Goal: Task Accomplishment & Management: Manage account settings

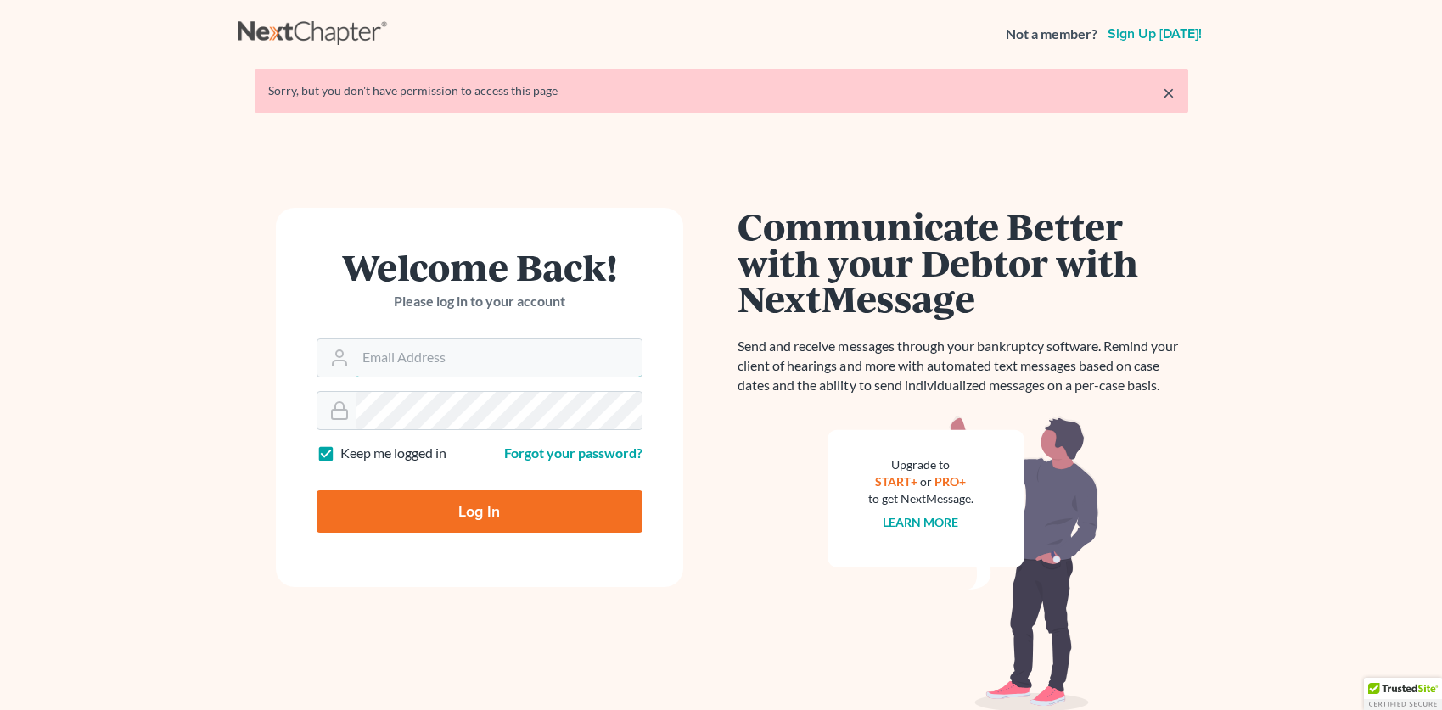
type input "[EMAIL_ADDRESS][DOMAIN_NAME]"
click at [551, 508] on input "Log In" at bounding box center [480, 512] width 326 height 42
type input "Thinking..."
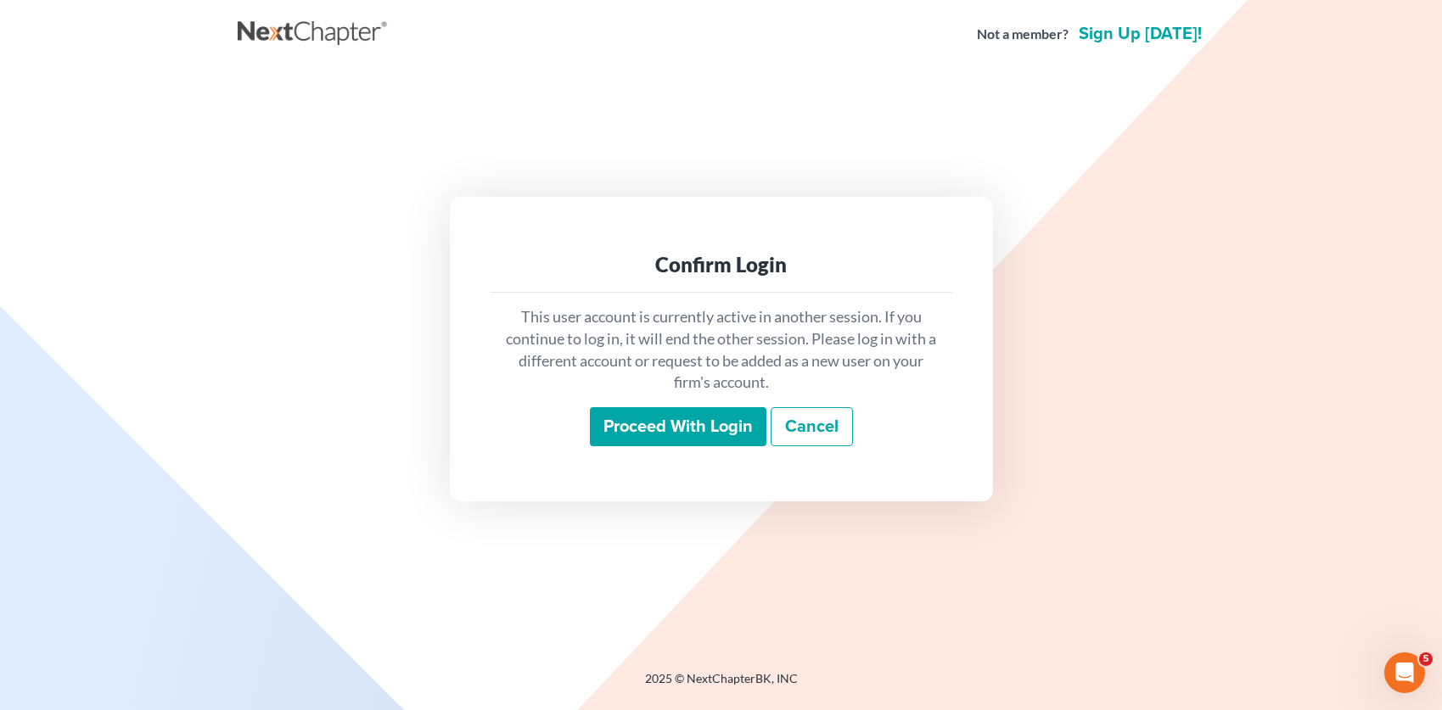
click at [694, 418] on input "Proceed with login" at bounding box center [678, 426] width 177 height 39
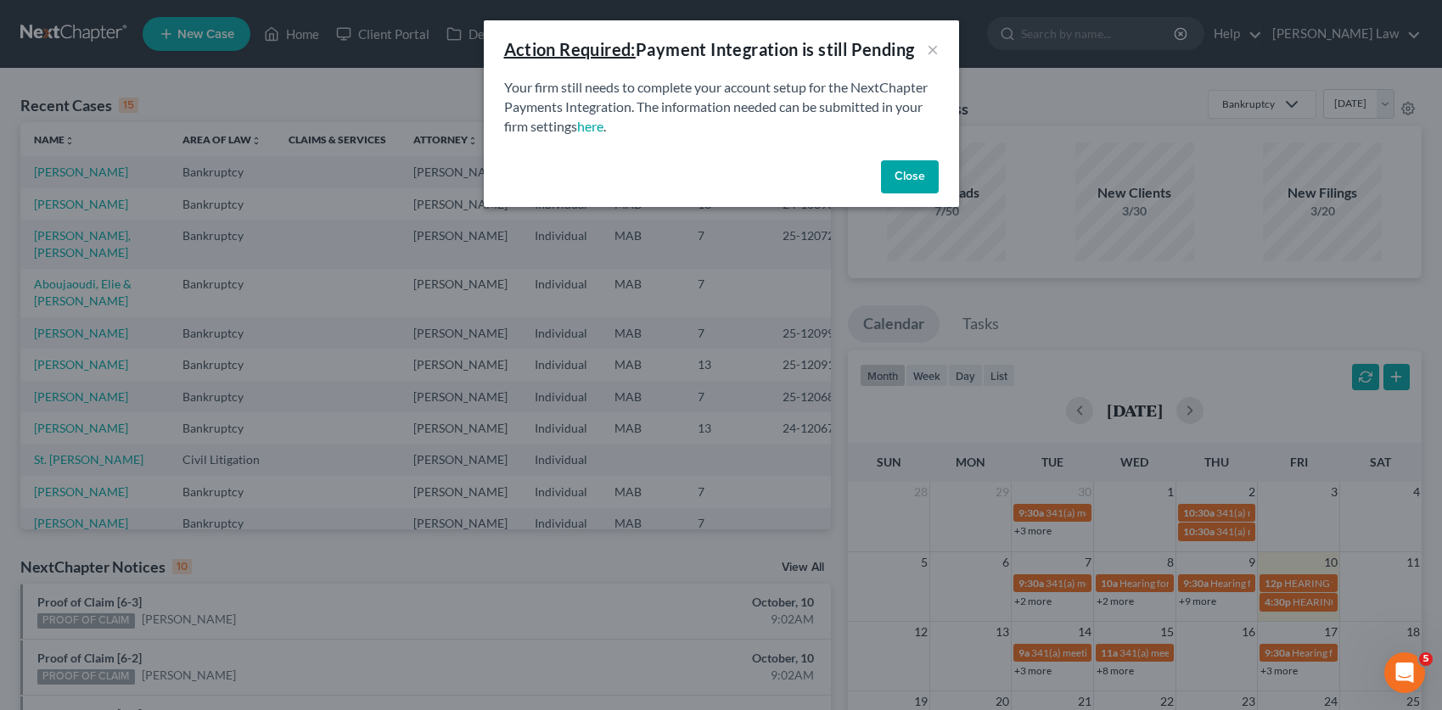
click at [165, 93] on div "Action Required: Payment Integration is still Pending × Your firm still needs t…" at bounding box center [721, 355] width 1442 height 710
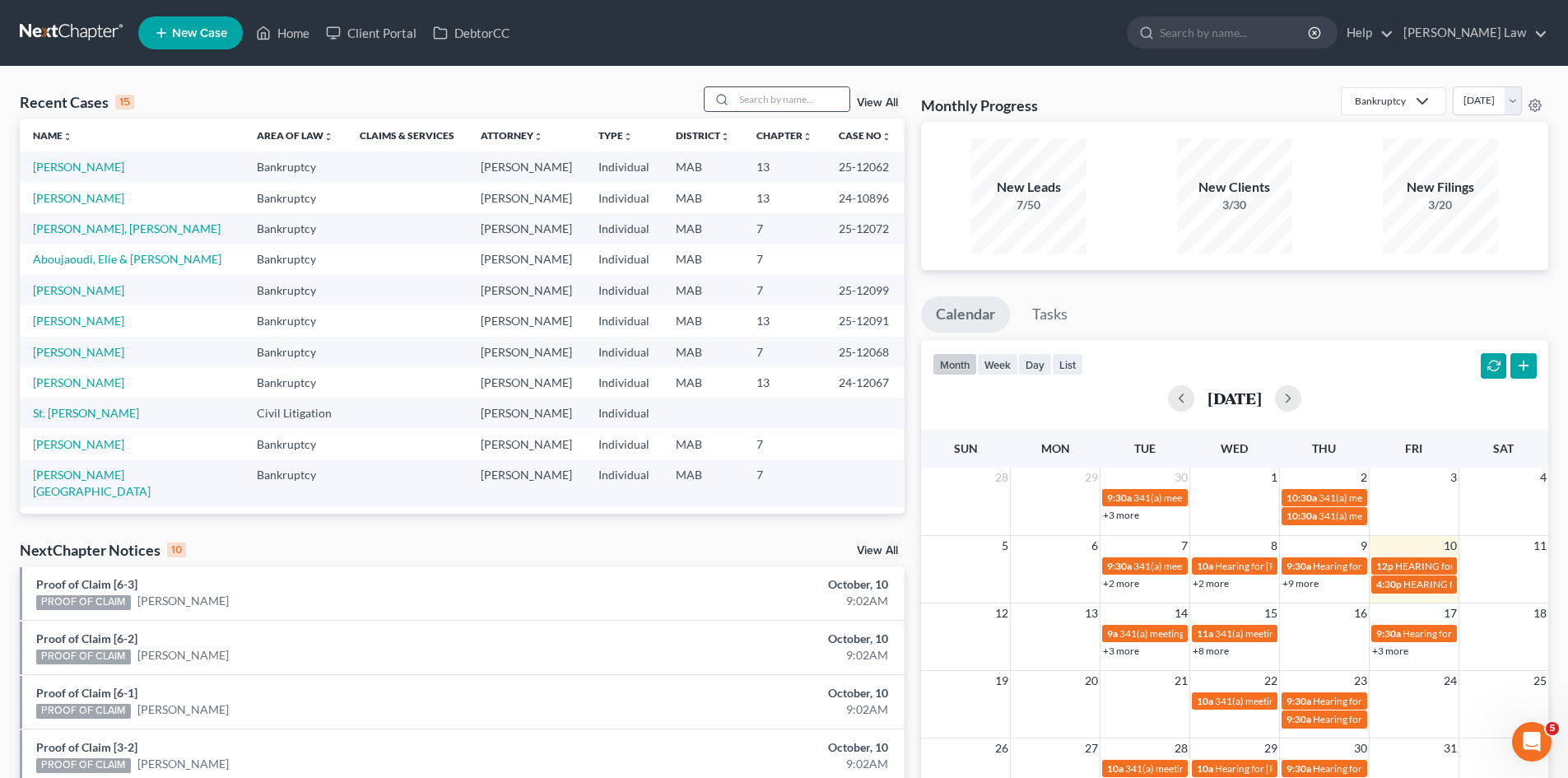
click at [791, 100] on input "search" at bounding box center [791, 99] width 115 height 24
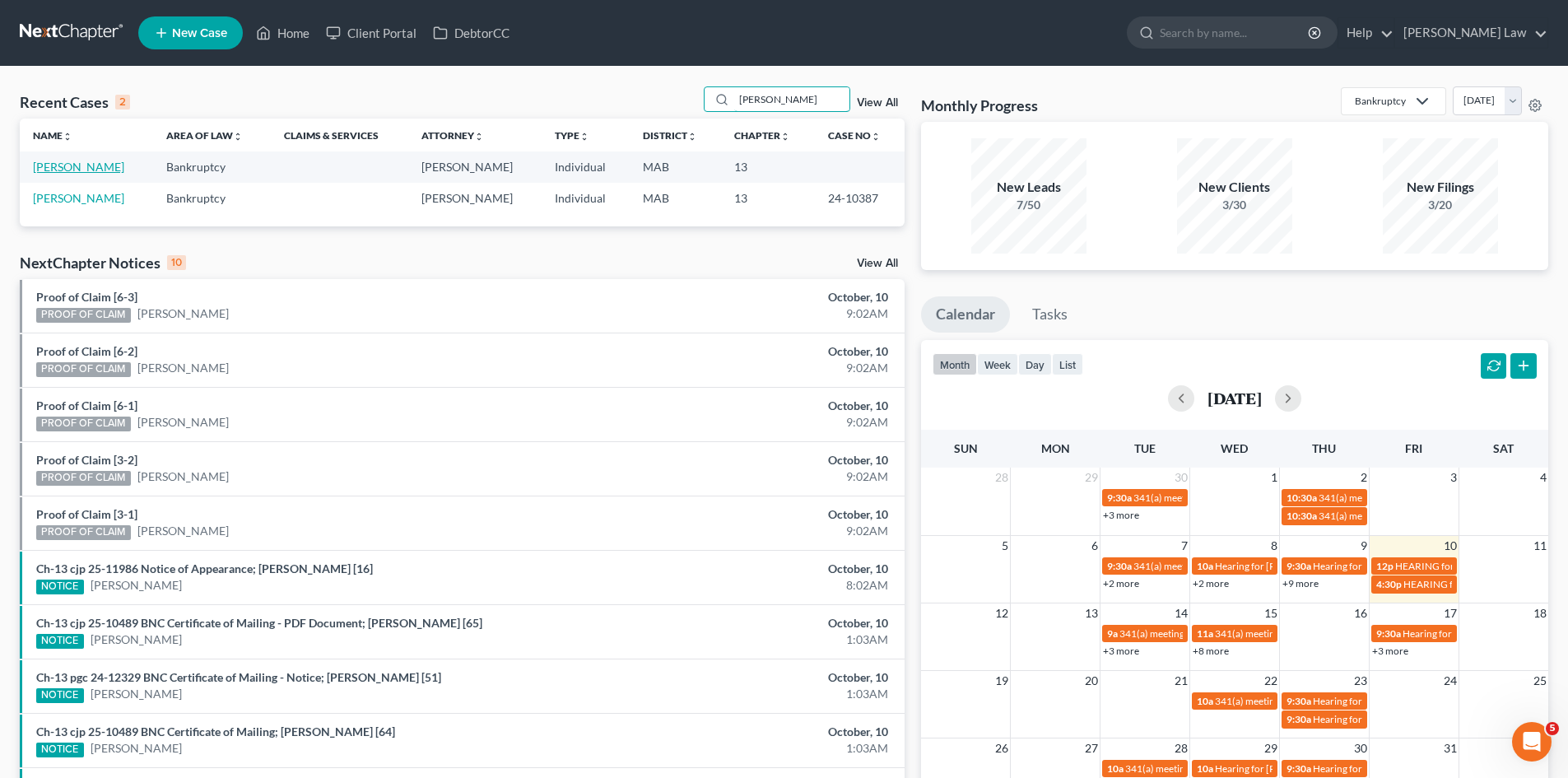
type input "barry"
click at [69, 169] on link "[PERSON_NAME]" at bounding box center [79, 167] width 91 height 14
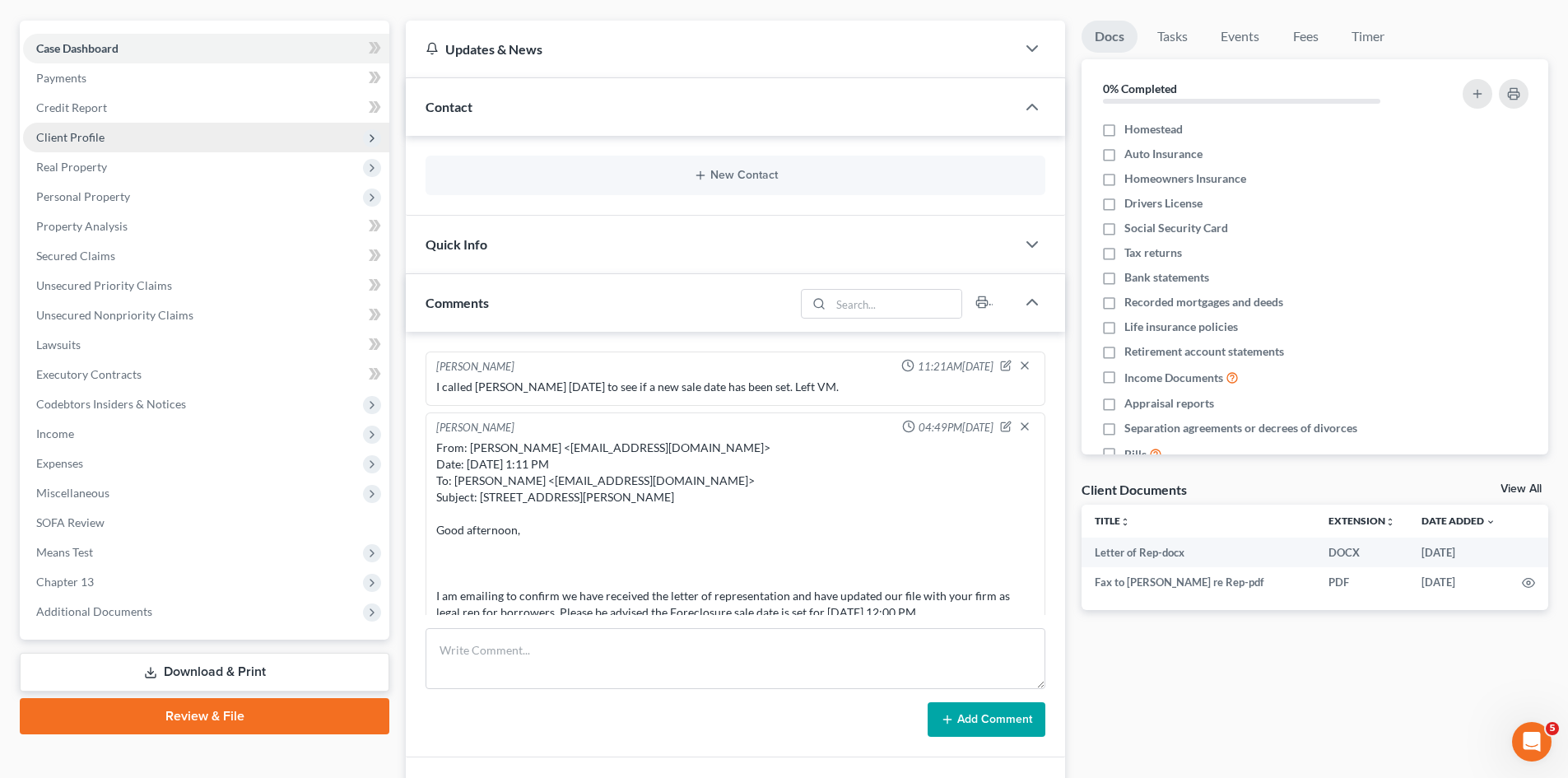
click at [80, 144] on span "Client Profile" at bounding box center [70, 137] width 68 height 14
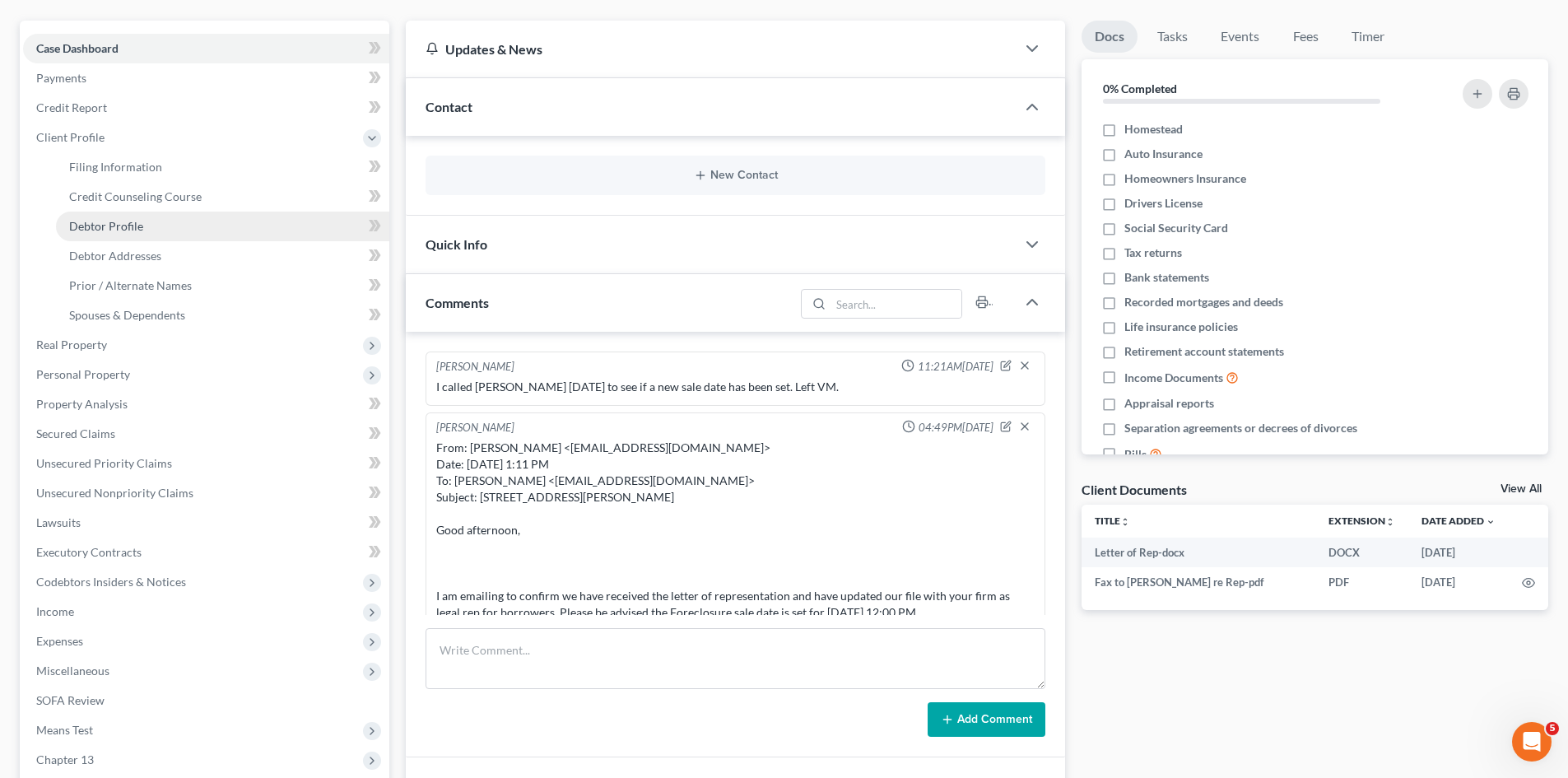
click at [95, 238] on link "Debtor Profile" at bounding box center [223, 226] width 334 height 30
select select "0"
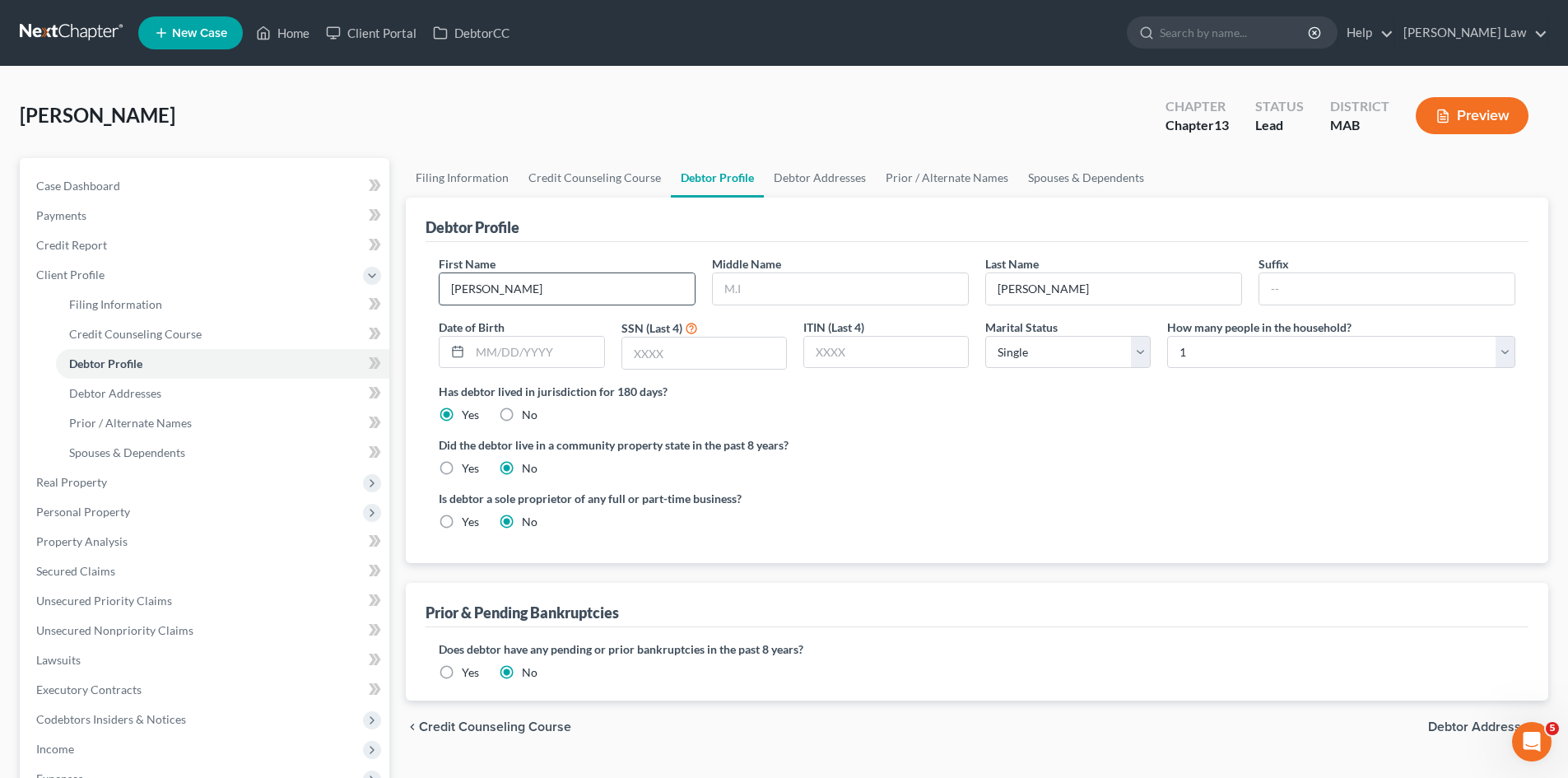
click at [572, 302] on input "Laura" at bounding box center [566, 289] width 255 height 31
click at [795, 303] on input "text" at bounding box center [840, 289] width 255 height 31
type input "J."
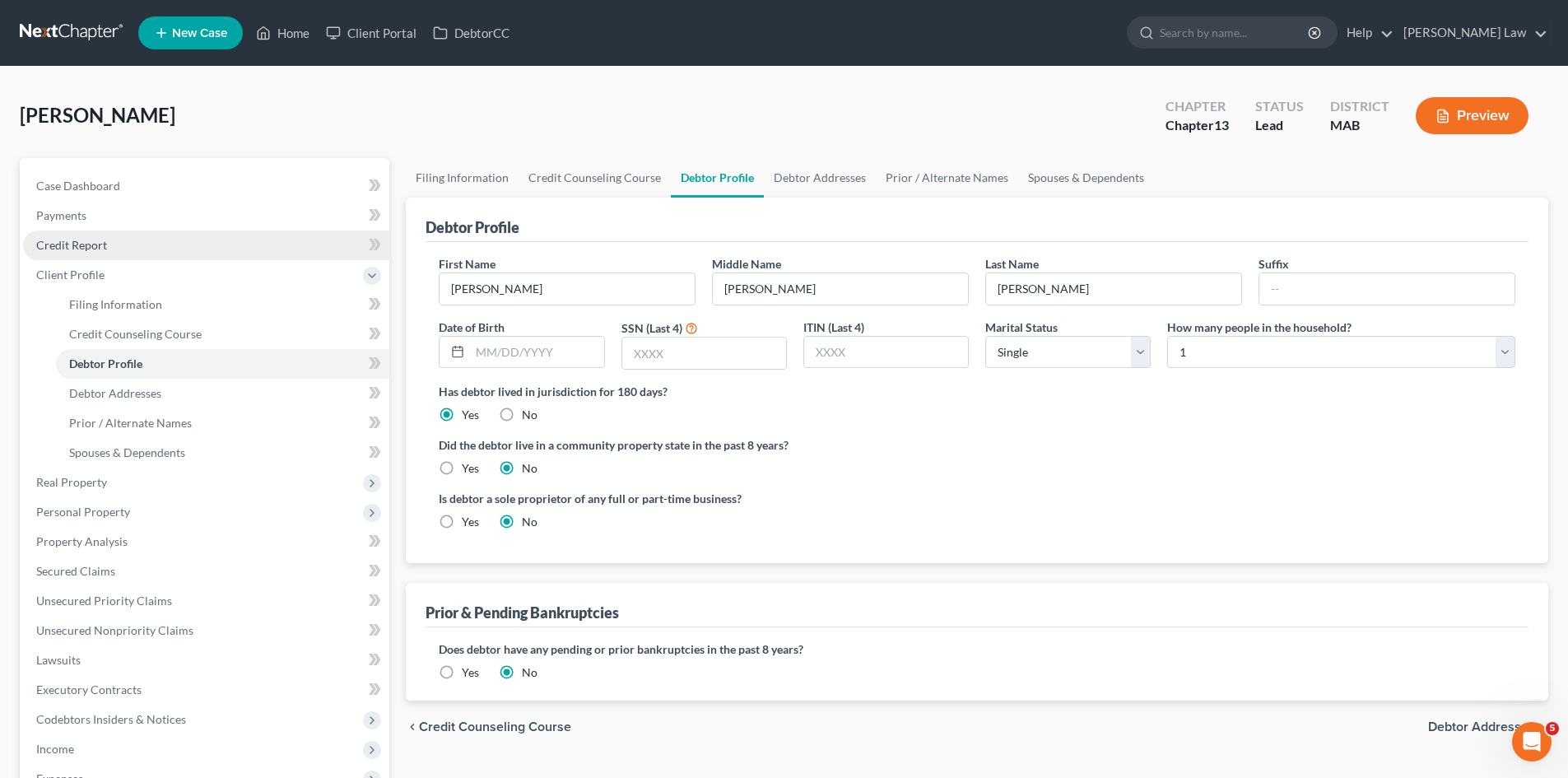
click at [130, 246] on link "Credit Report" at bounding box center [207, 245] width 367 height 30
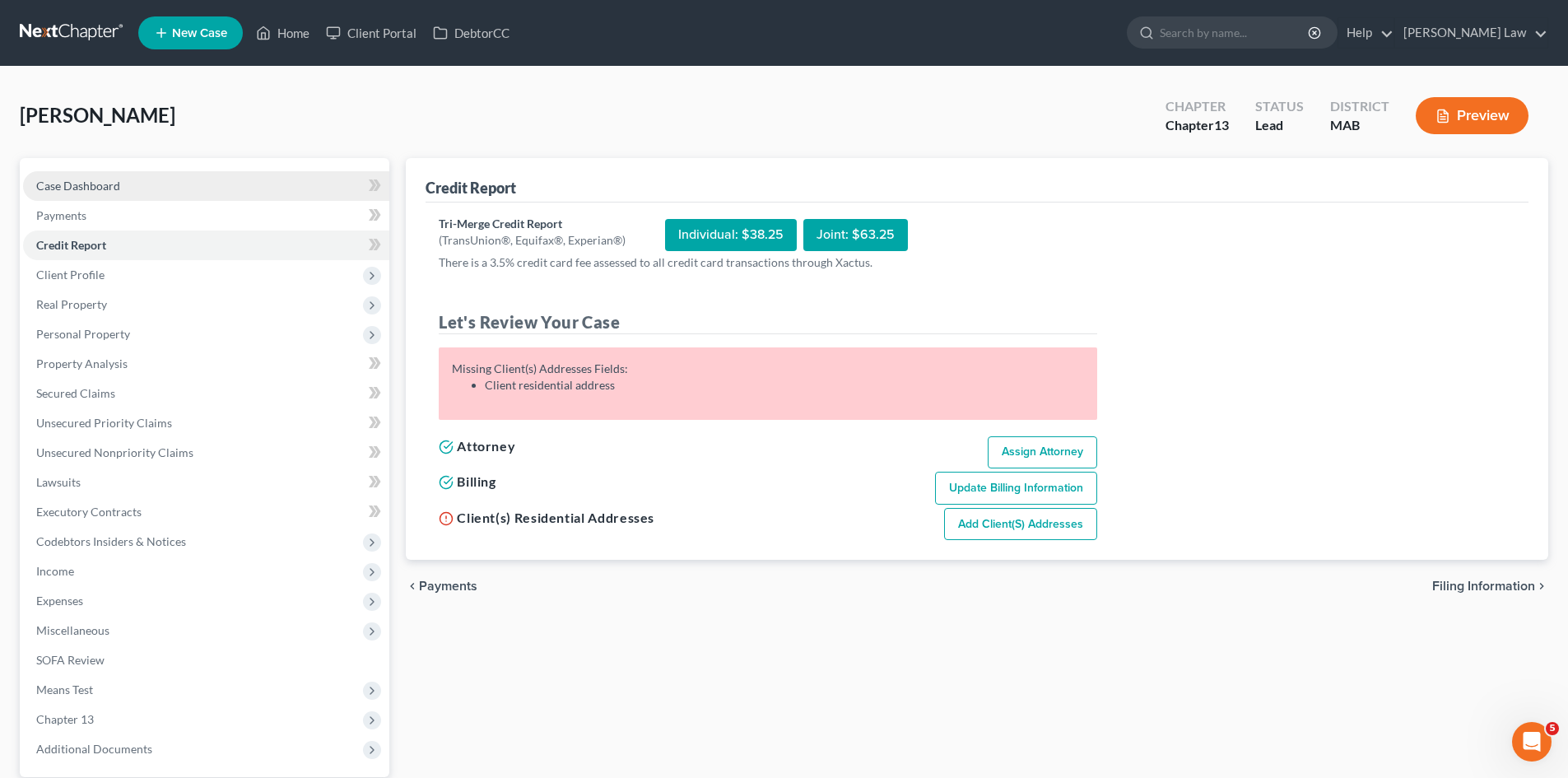
click at [126, 177] on link "Case Dashboard" at bounding box center [207, 186] width 367 height 30
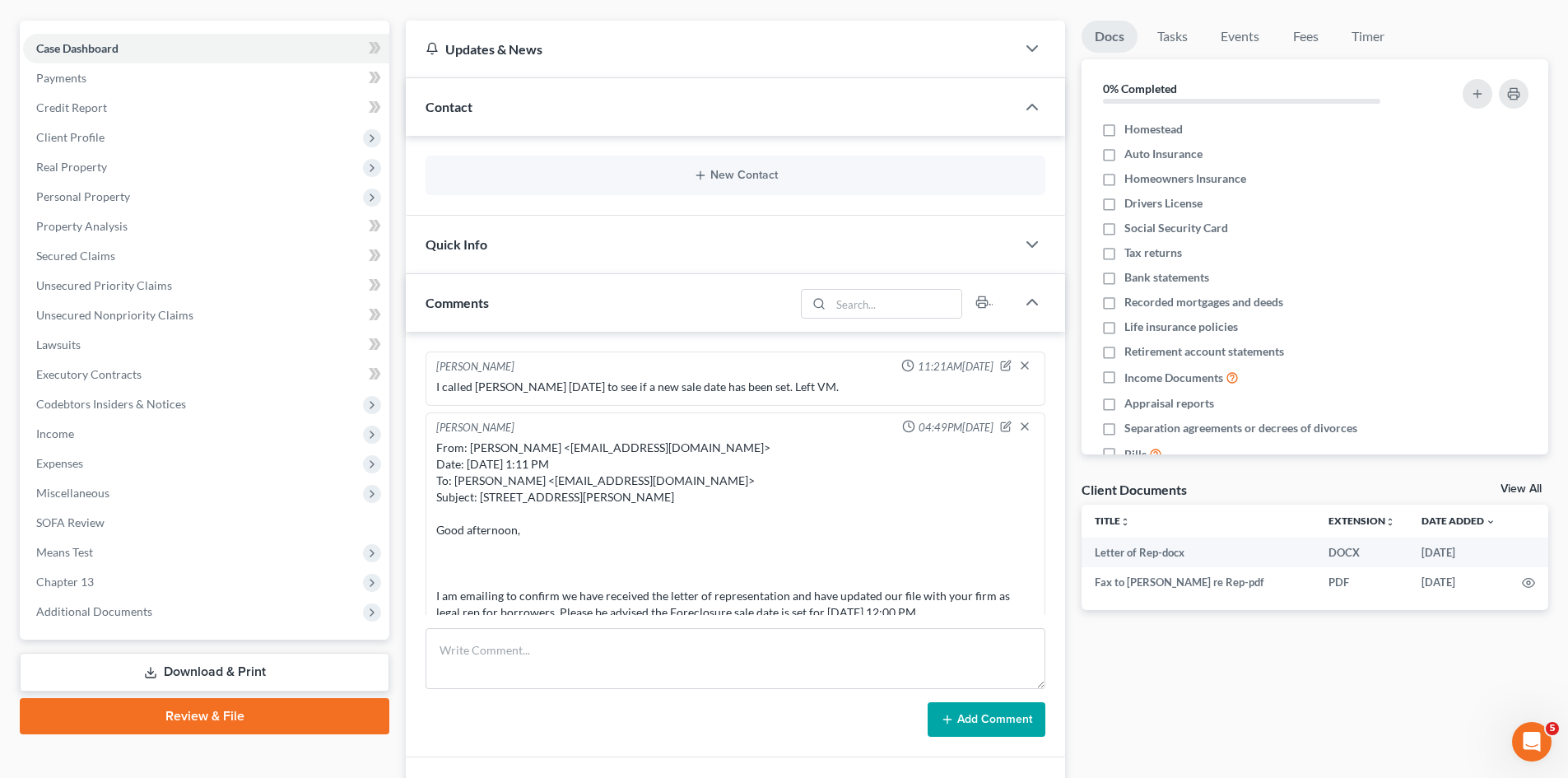
click at [1397, 678] on div "Docs Tasks Events Fees Timer 0% Completed Nothing here yet! Homestead Auto Insu…" at bounding box center [1315, 504] width 483 height 968
click at [639, 662] on textarea at bounding box center [735, 659] width 620 height 61
paste textarea "019-627990"
click at [480, 646] on textarea "019-627990" at bounding box center [735, 659] width 620 height 61
type textarea "019-62-7990"
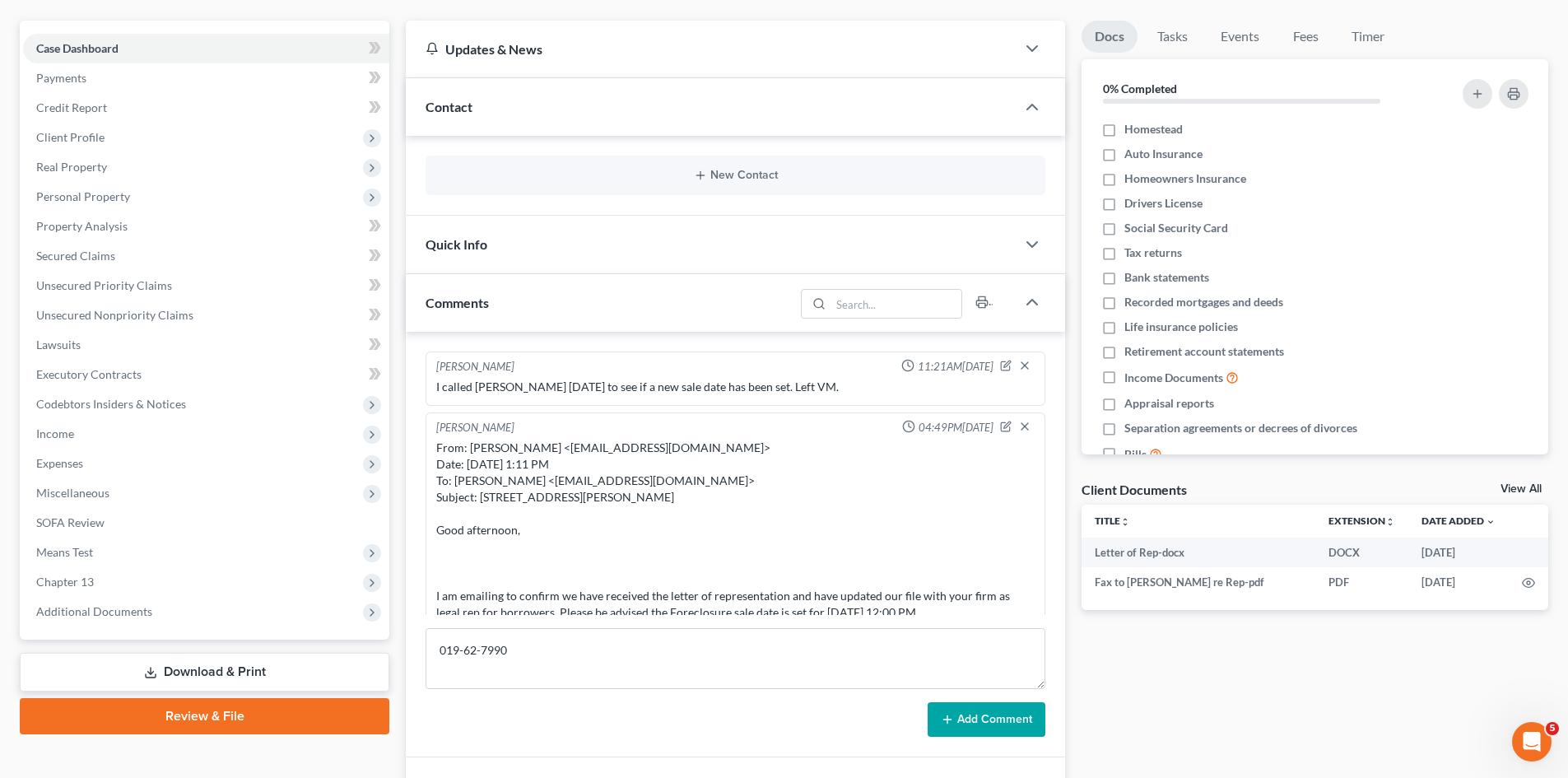
click at [972, 689] on button "Add Comment" at bounding box center [985, 720] width 117 height 35
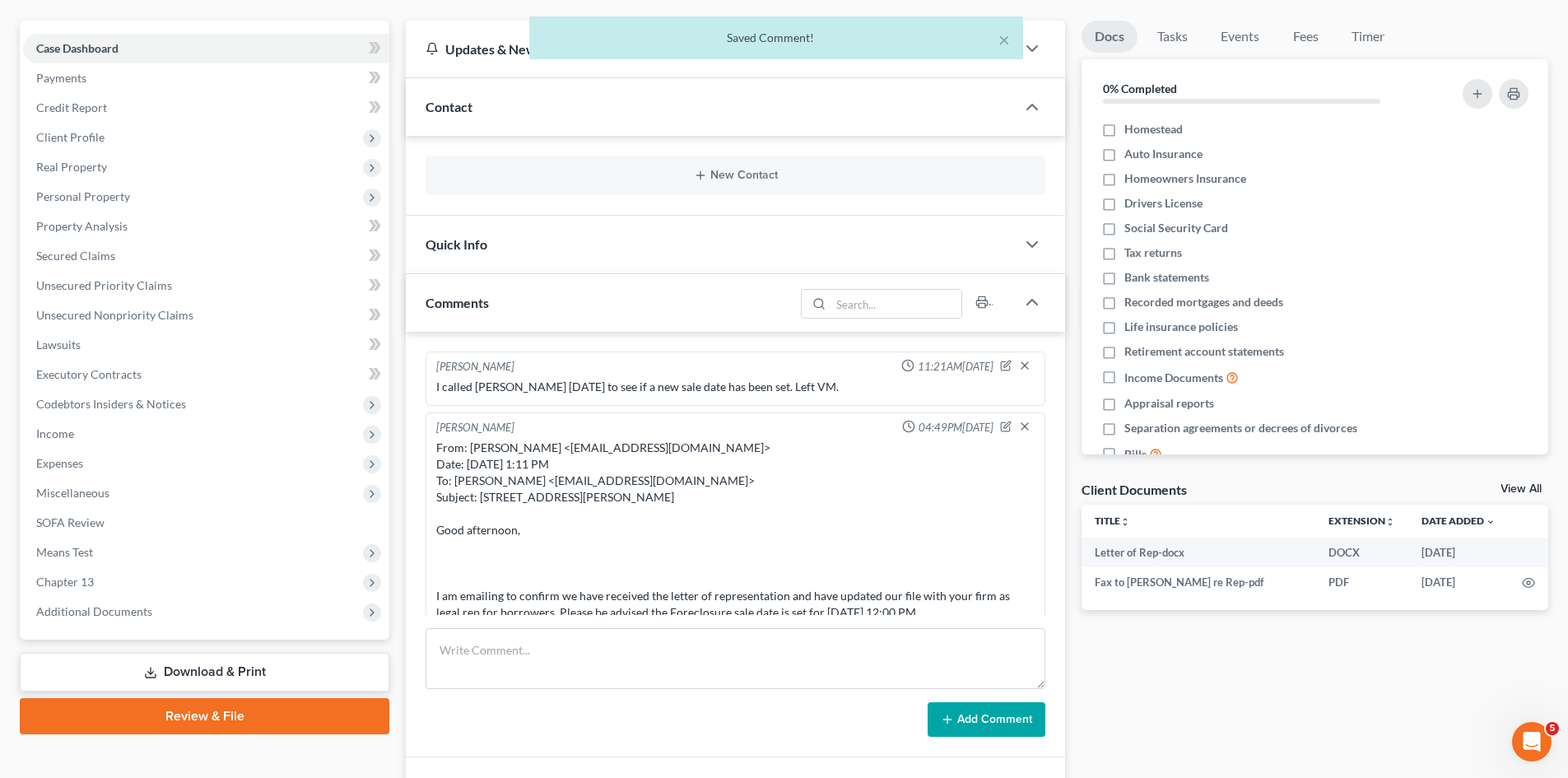
scroll to position [439, 0]
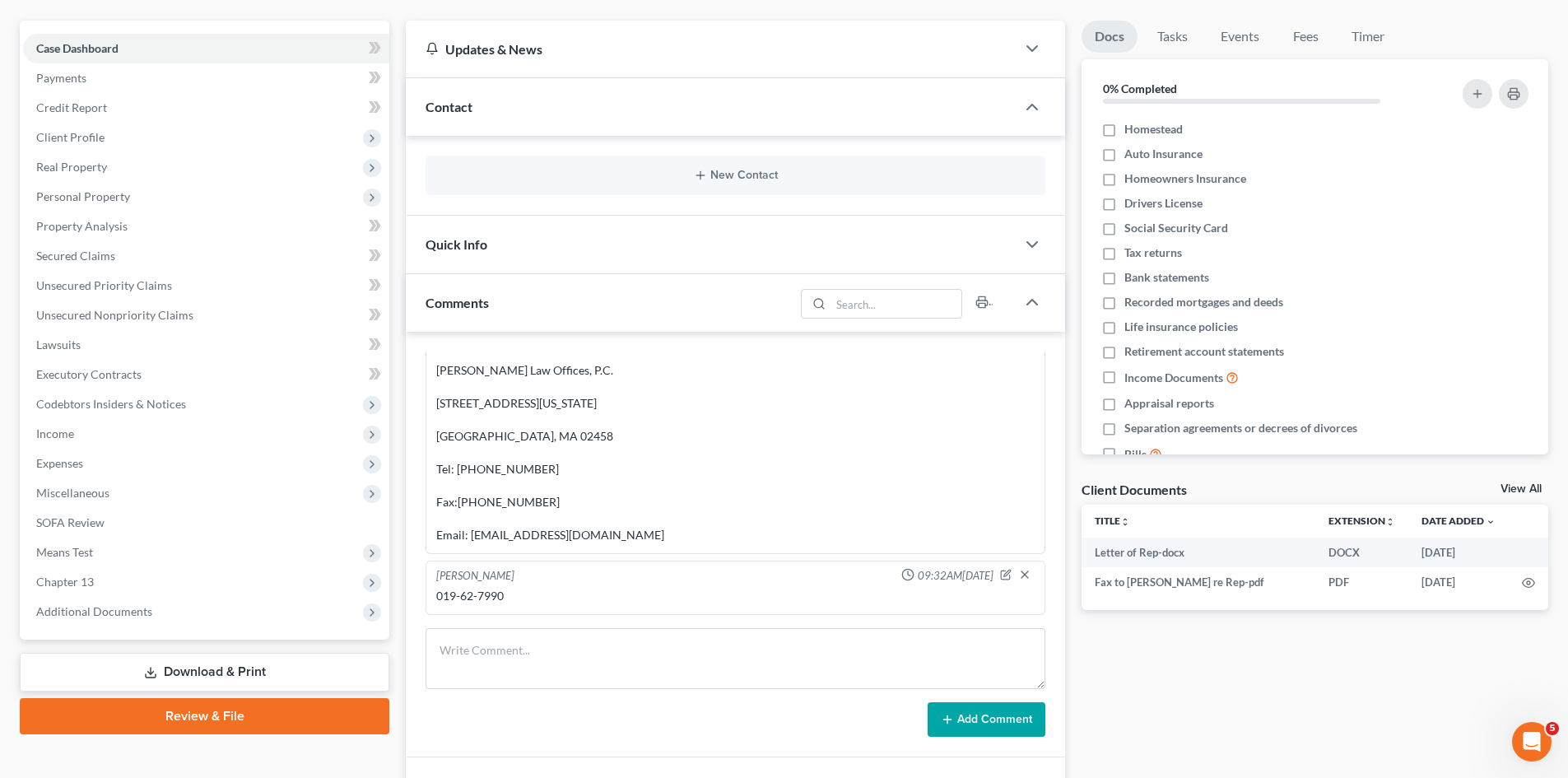
click at [470, 589] on div "019-62-7990" at bounding box center [735, 596] width 598 height 16
copy div "019-62-7990"
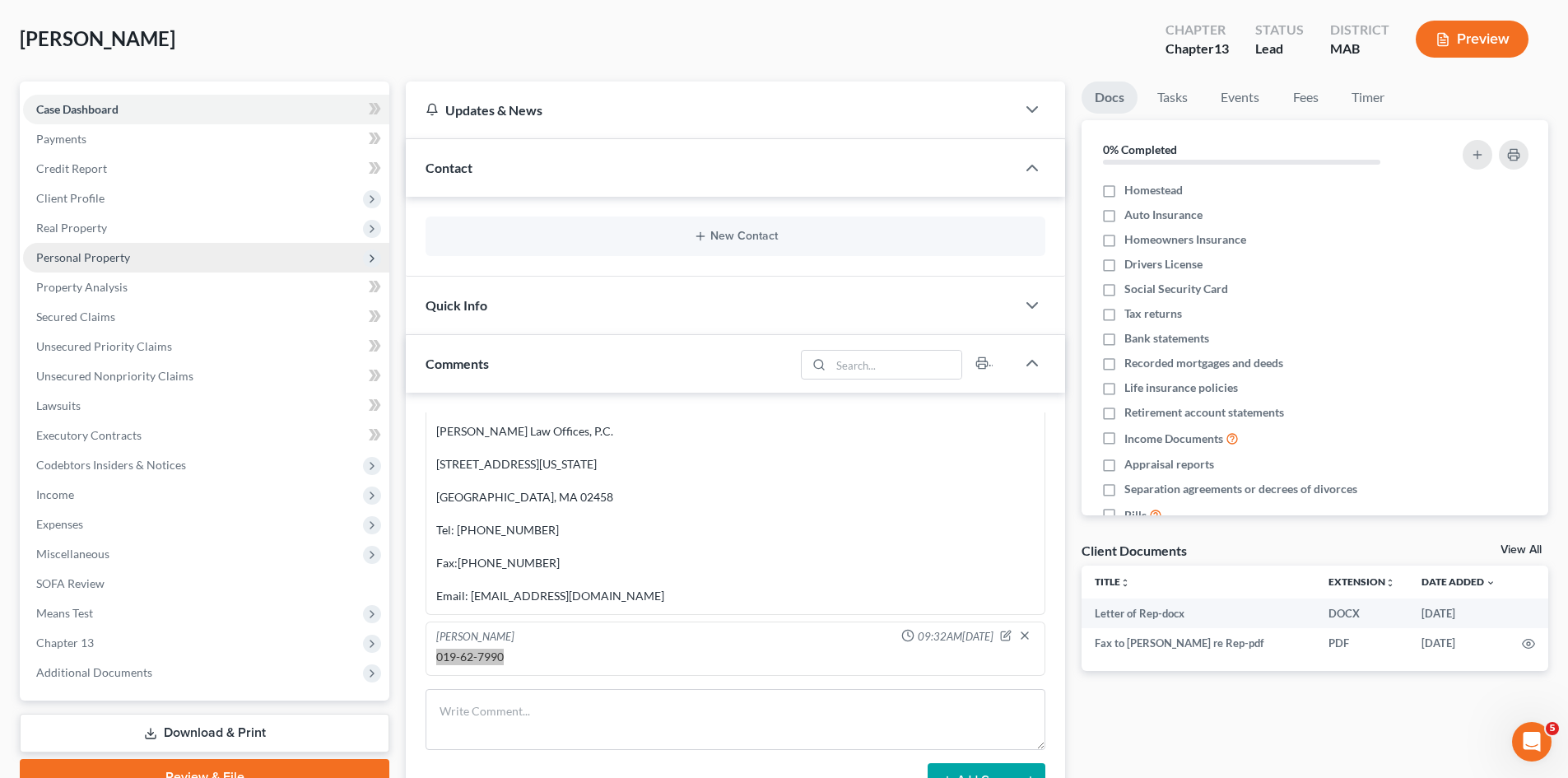
scroll to position [0, 0]
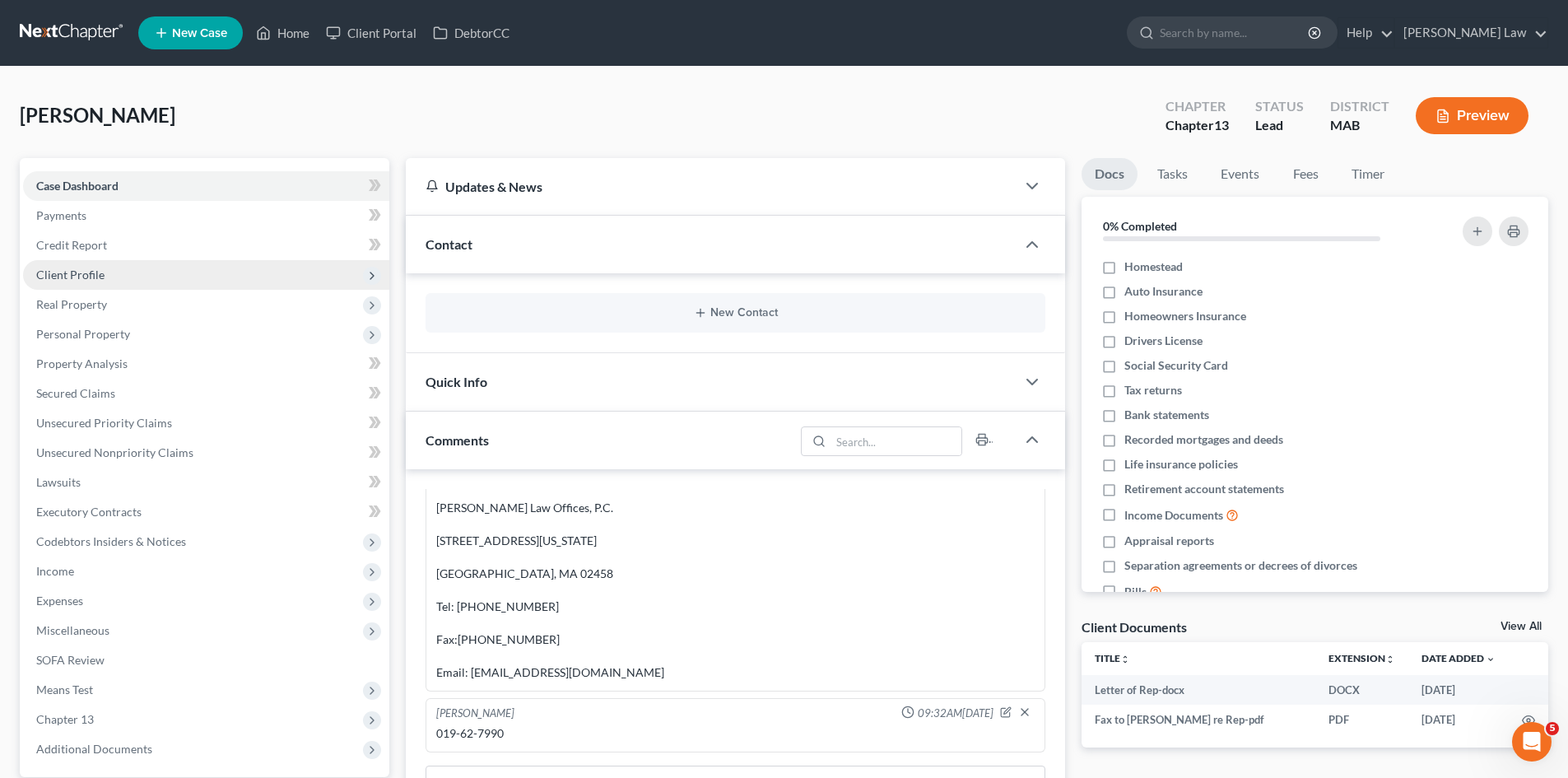
click at [139, 286] on span "Client Profile" at bounding box center [207, 275] width 367 height 30
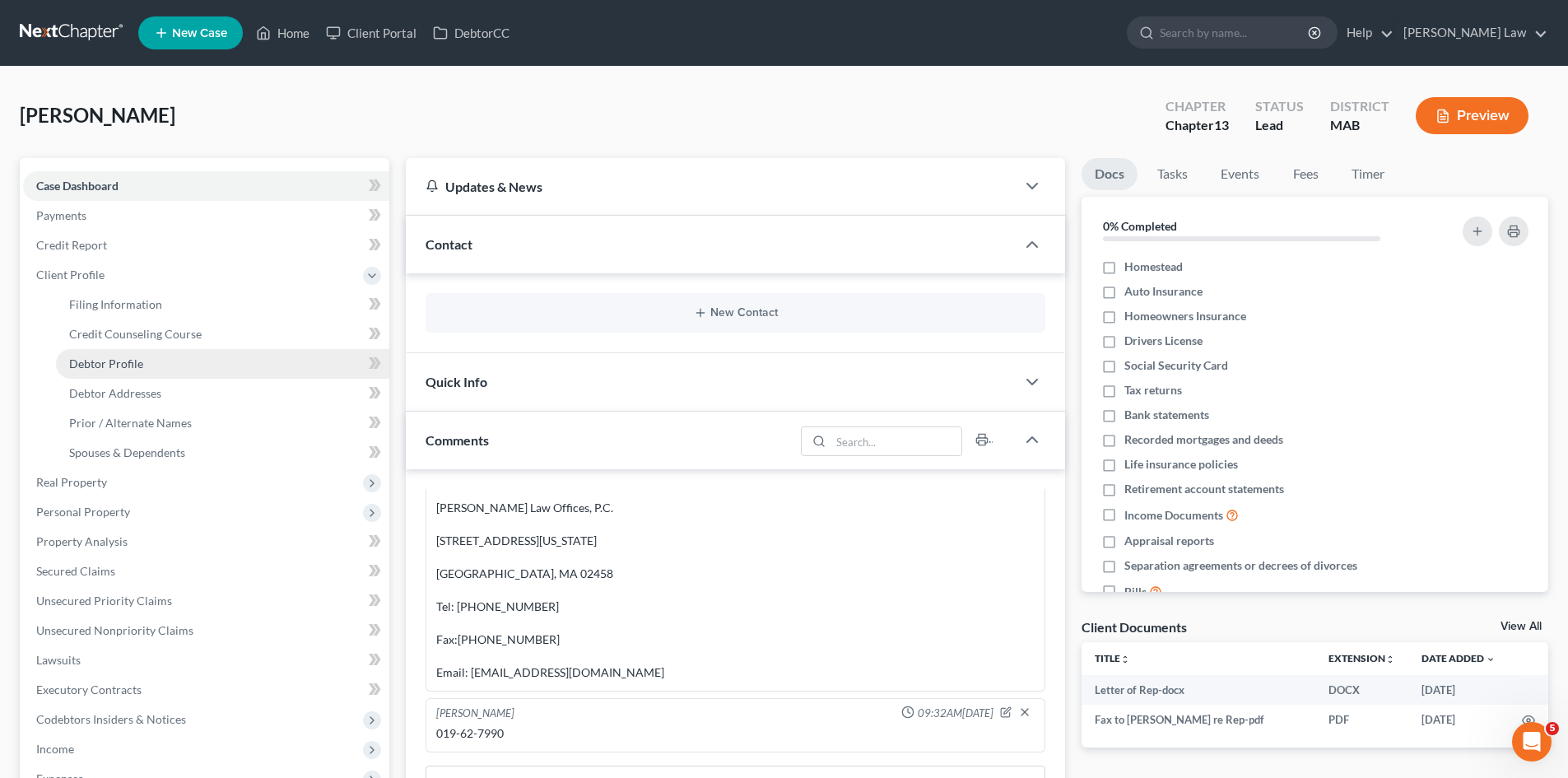
click at [133, 362] on span "Debtor Profile" at bounding box center [106, 363] width 74 height 14
select select "0"
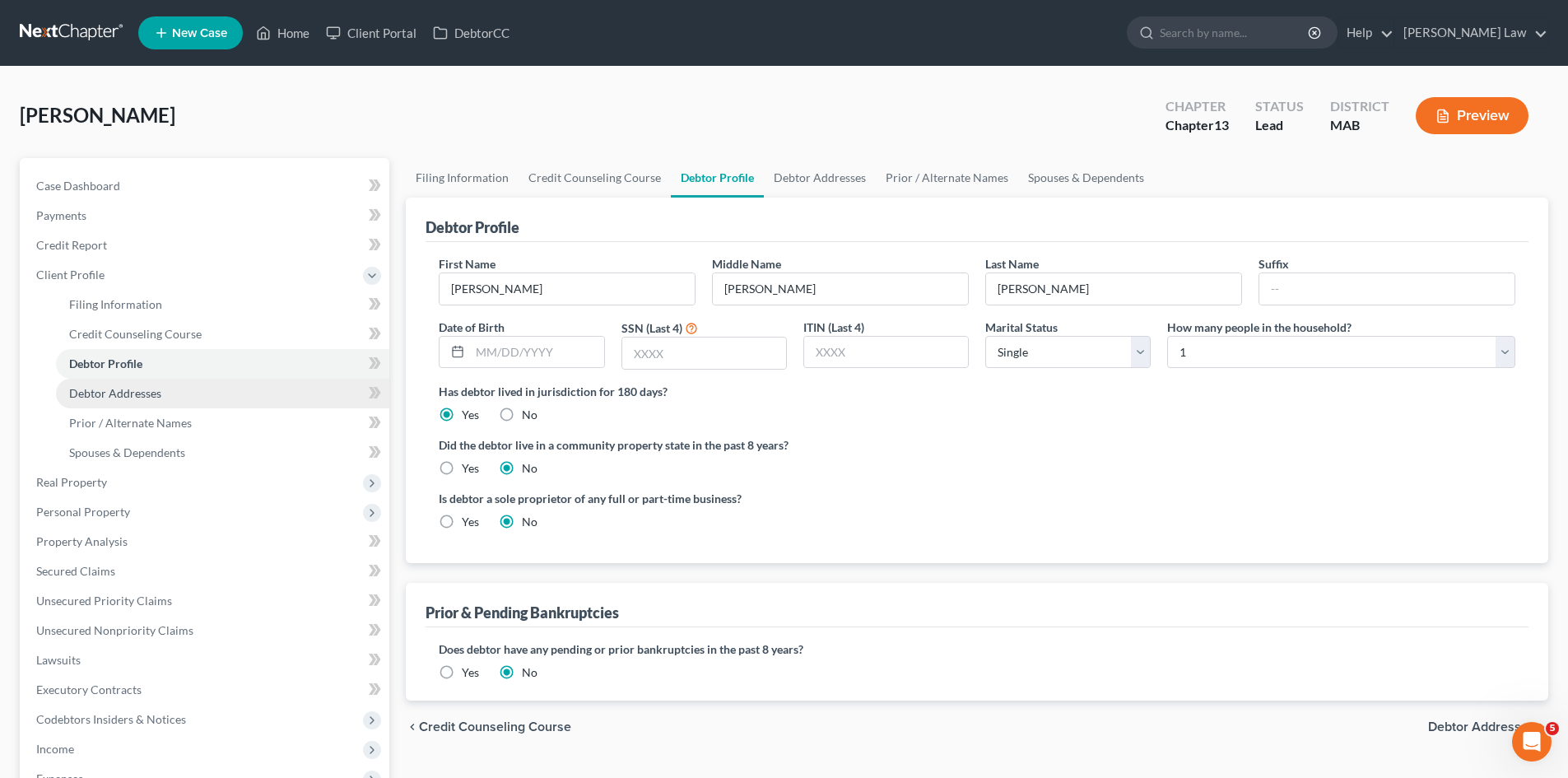
drag, startPoint x: 173, startPoint y: 395, endPoint x: 188, endPoint y: 389, distance: 16.2
click at [173, 395] on link "Debtor Addresses" at bounding box center [223, 393] width 334 height 30
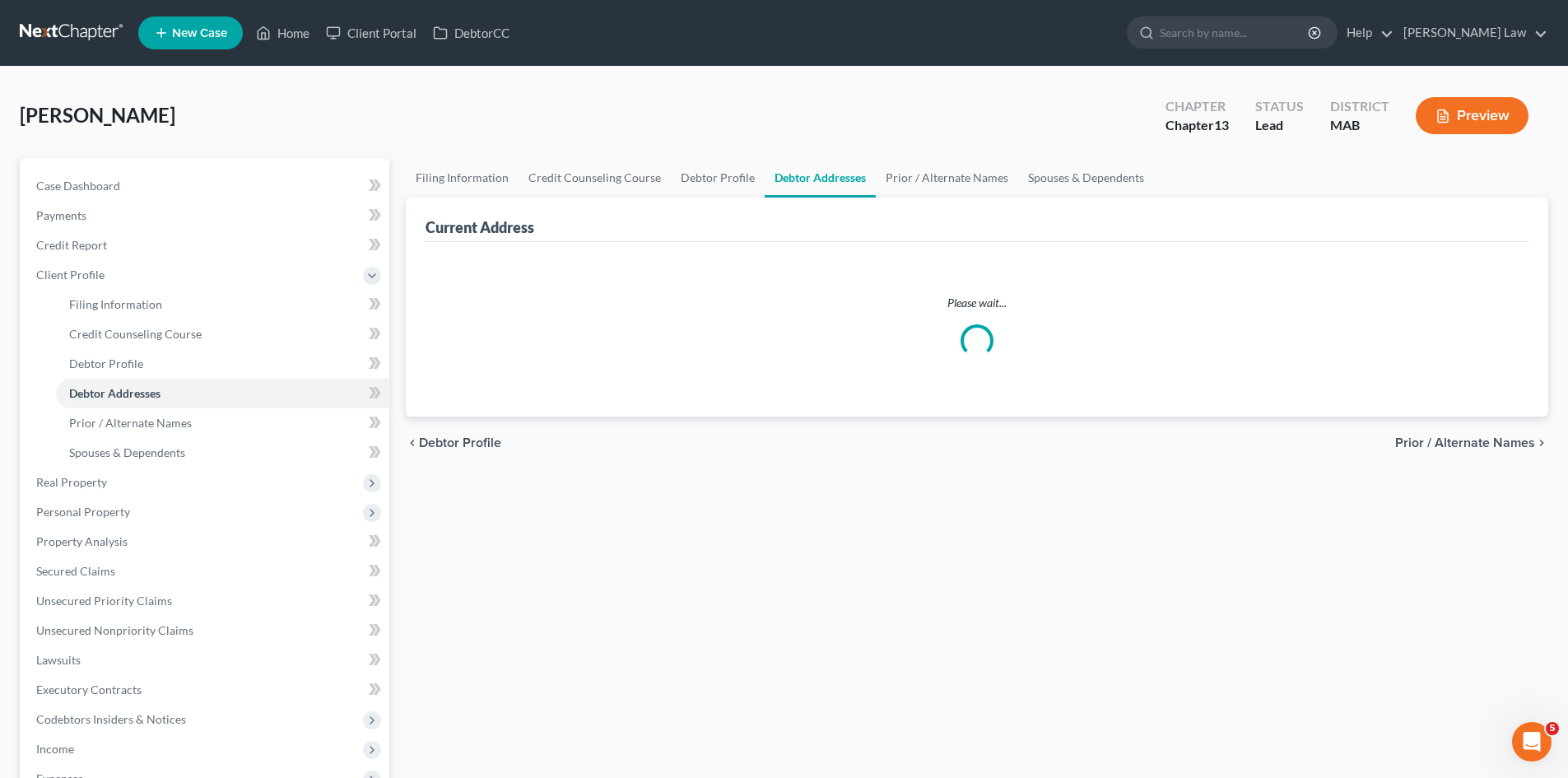
select select "0"
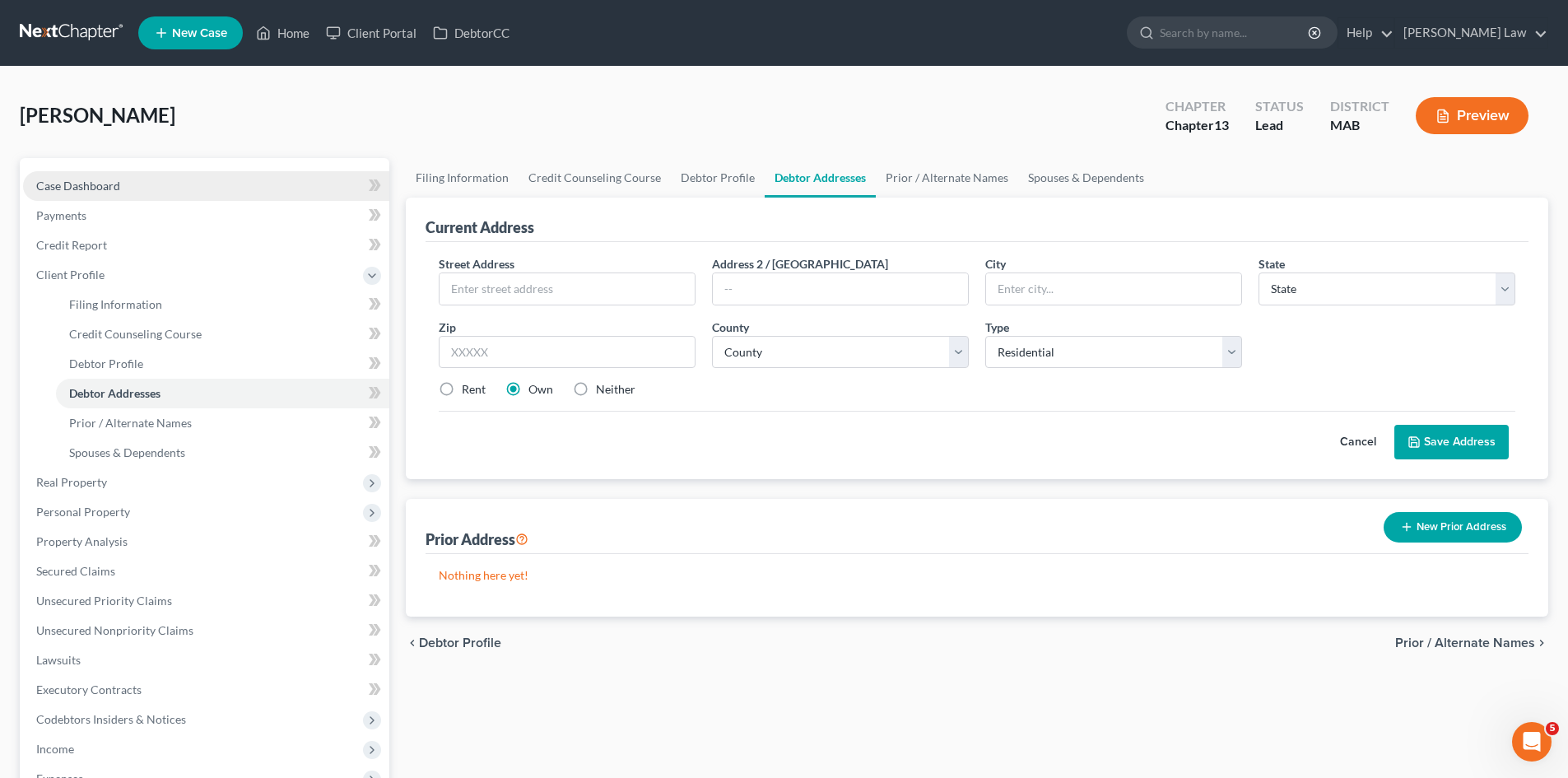
click at [99, 177] on link "Case Dashboard" at bounding box center [207, 186] width 367 height 30
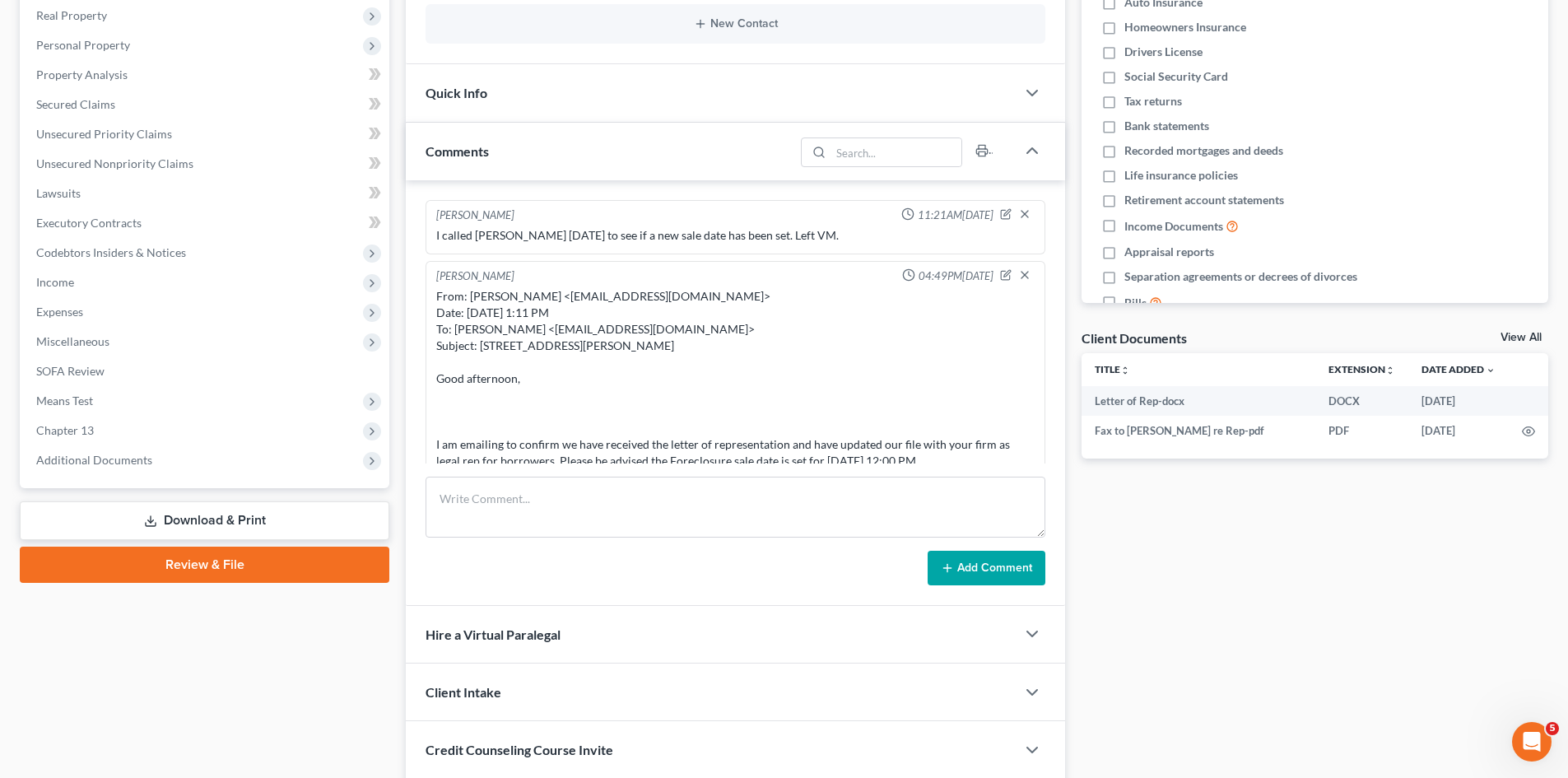
scroll to position [439, 0]
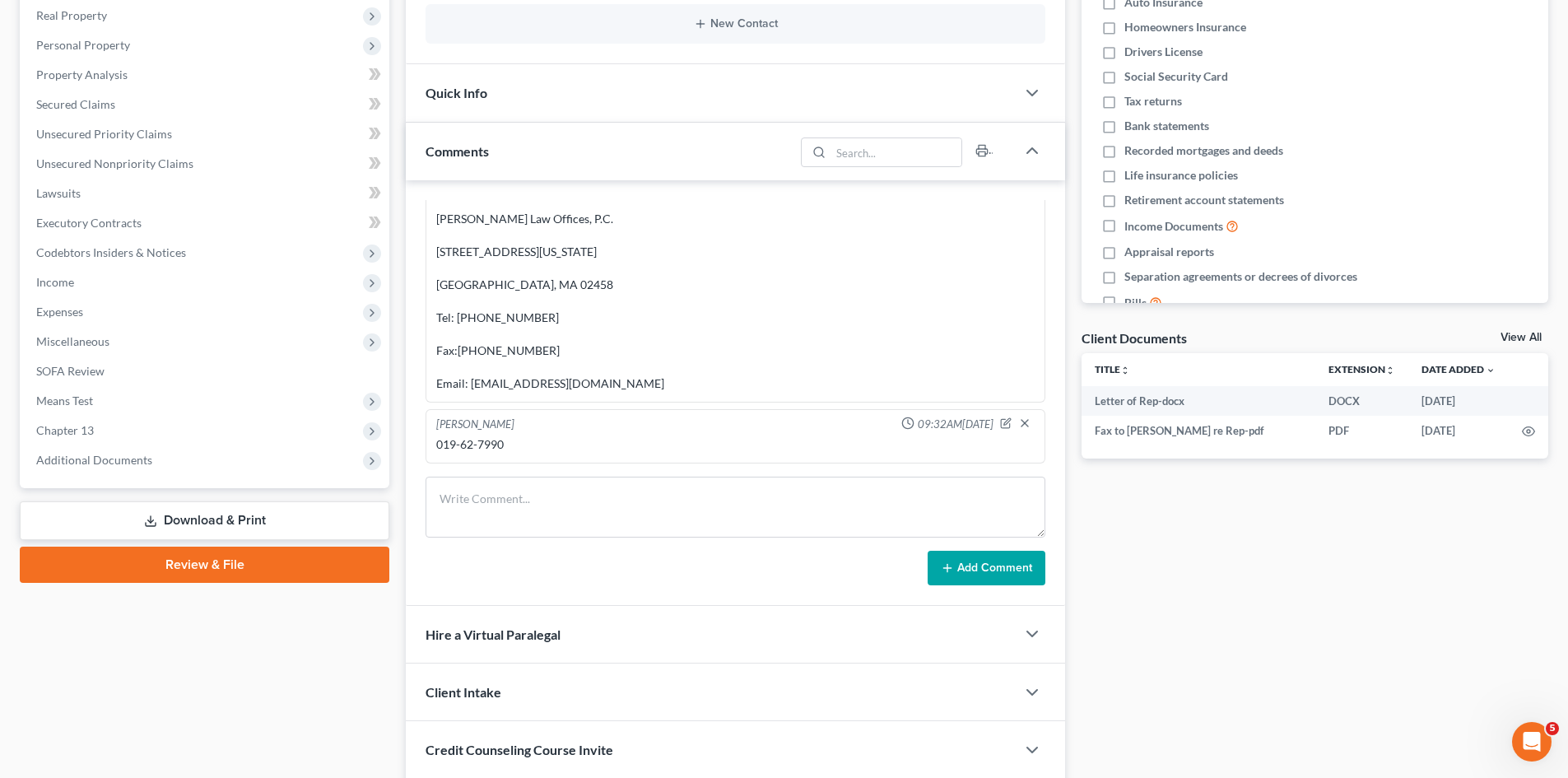
click at [489, 439] on div "019-62-7990" at bounding box center [735, 444] width 598 height 16
copy div "7990"
click at [1397, 428] on td at bounding box center [1528, 431] width 40 height 30
click at [1397, 429] on icon "button" at bounding box center [1528, 432] width 14 height 14
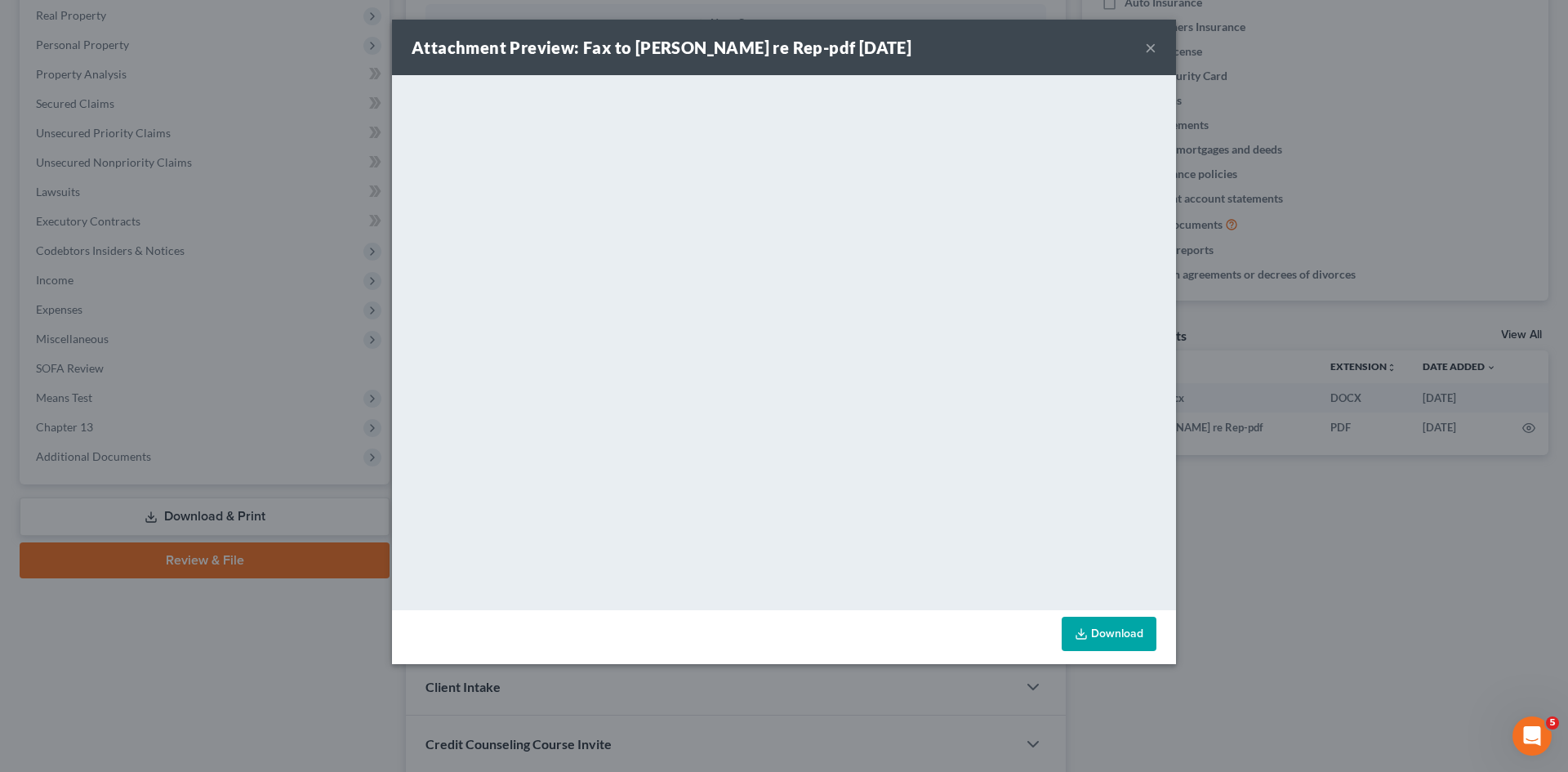
click at [1378, 411] on div "Attachment Preview: Fax to Harmon re Rep-pdf 08/08/2025 × <object ng-attr-data=…" at bounding box center [784, 386] width 1568 height 772
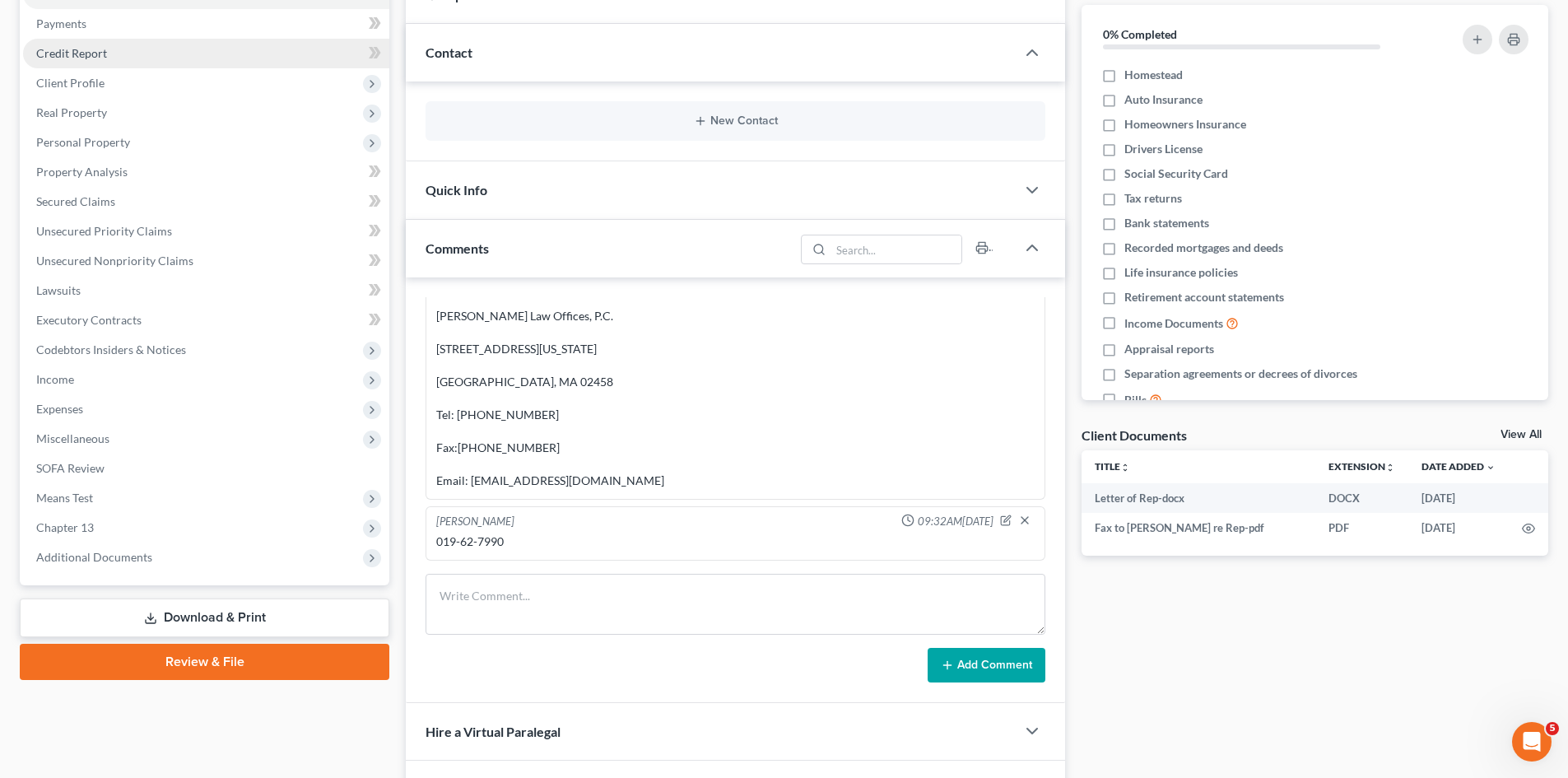
scroll to position [151, 0]
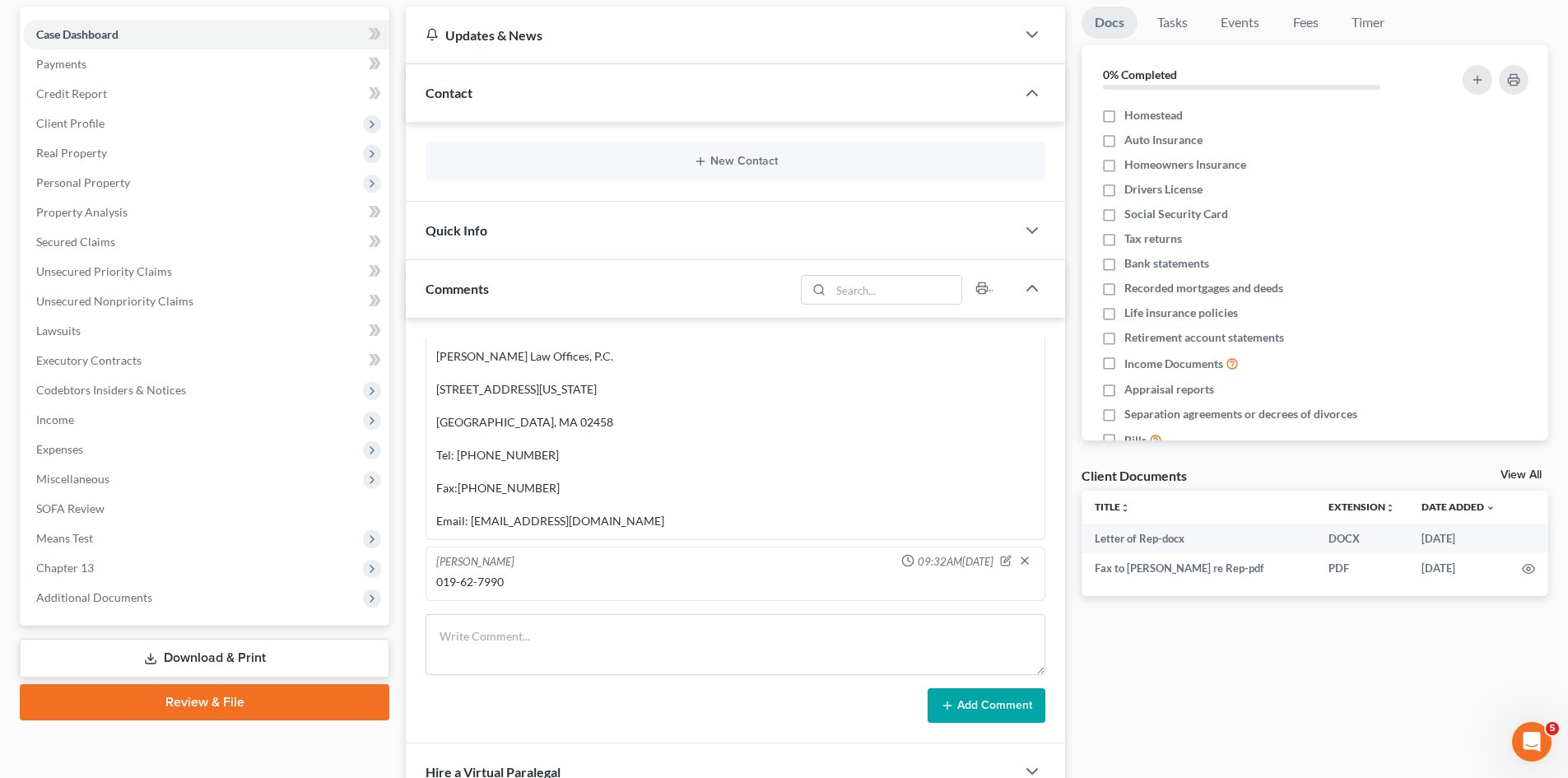
click at [461, 575] on div "019-62-7990" at bounding box center [735, 582] width 598 height 16
copy div "019-62-7990"
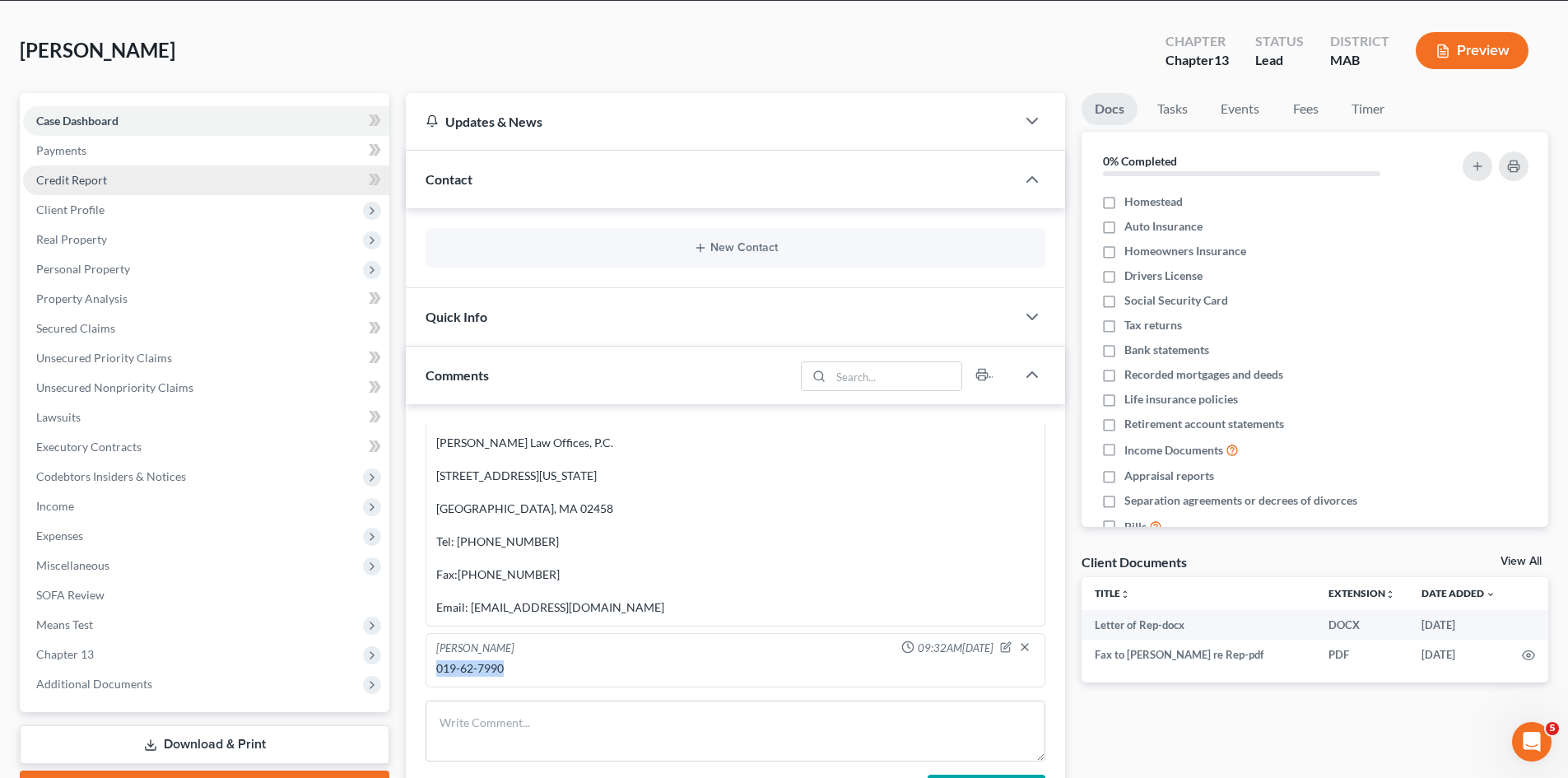
scroll to position [0, 0]
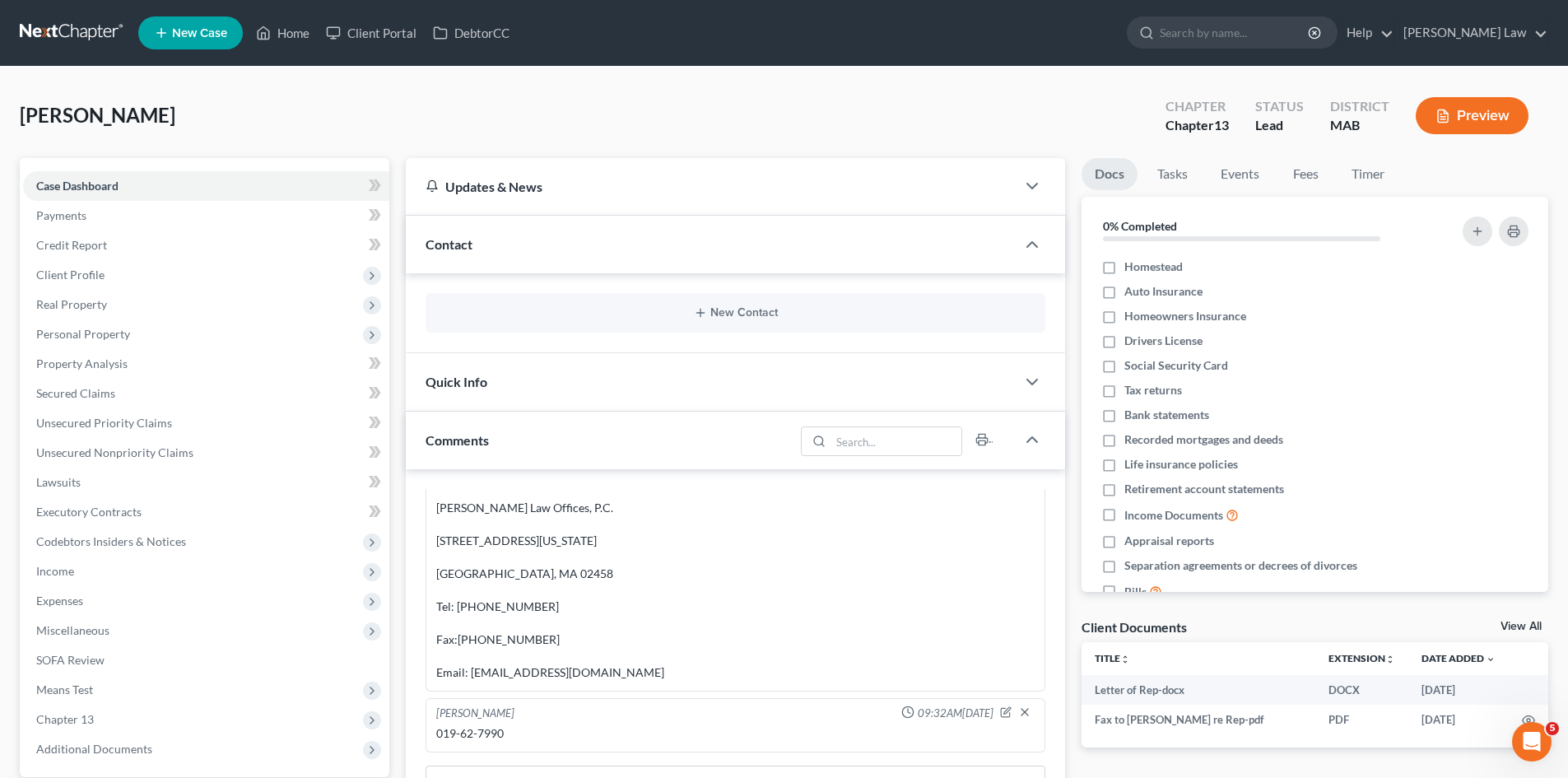
click at [601, 247] on div "Contact" at bounding box center [710, 243] width 610 height 57
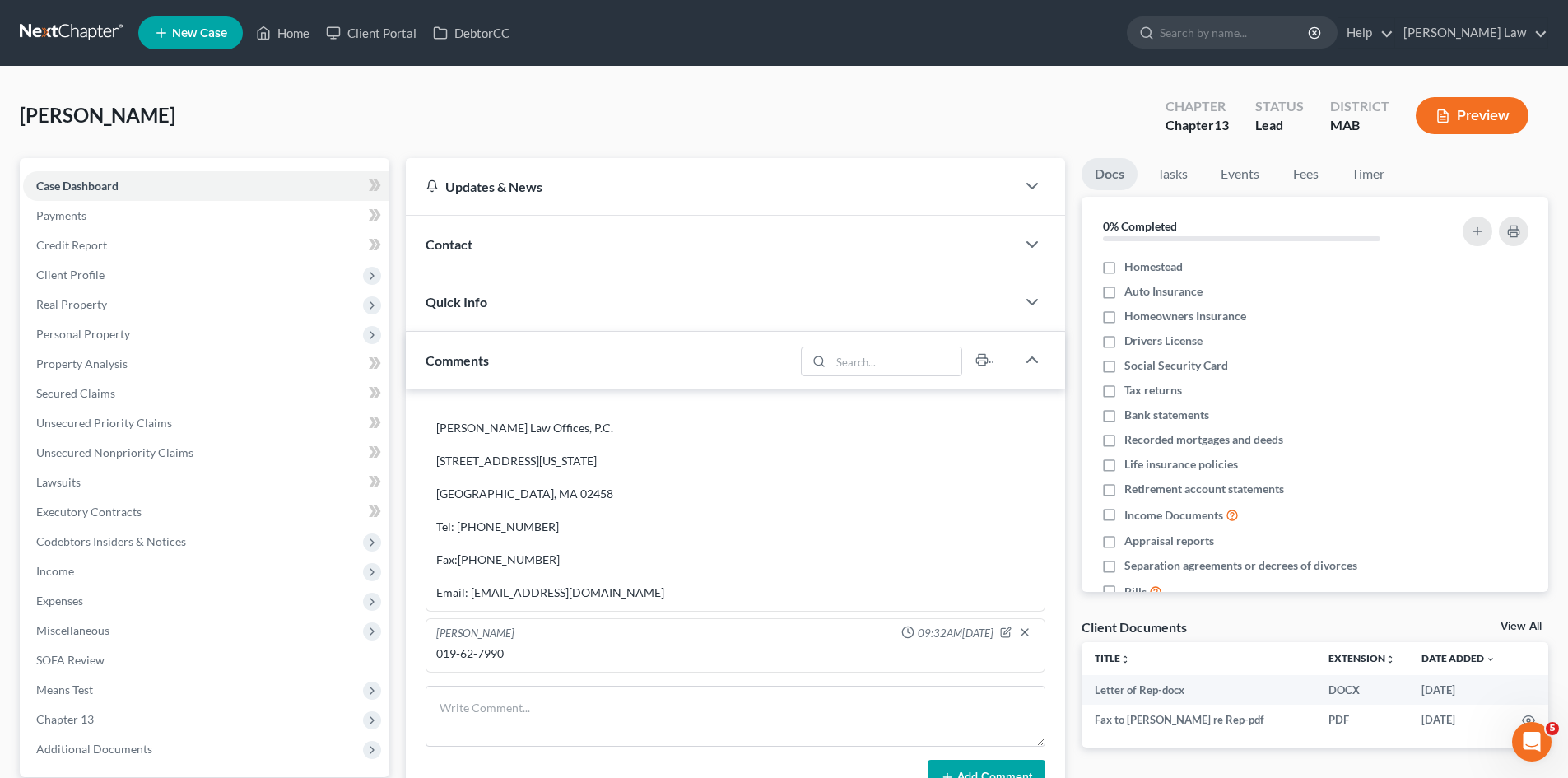
click at [1397, 621] on link "View All" at bounding box center [1520, 627] width 41 height 12
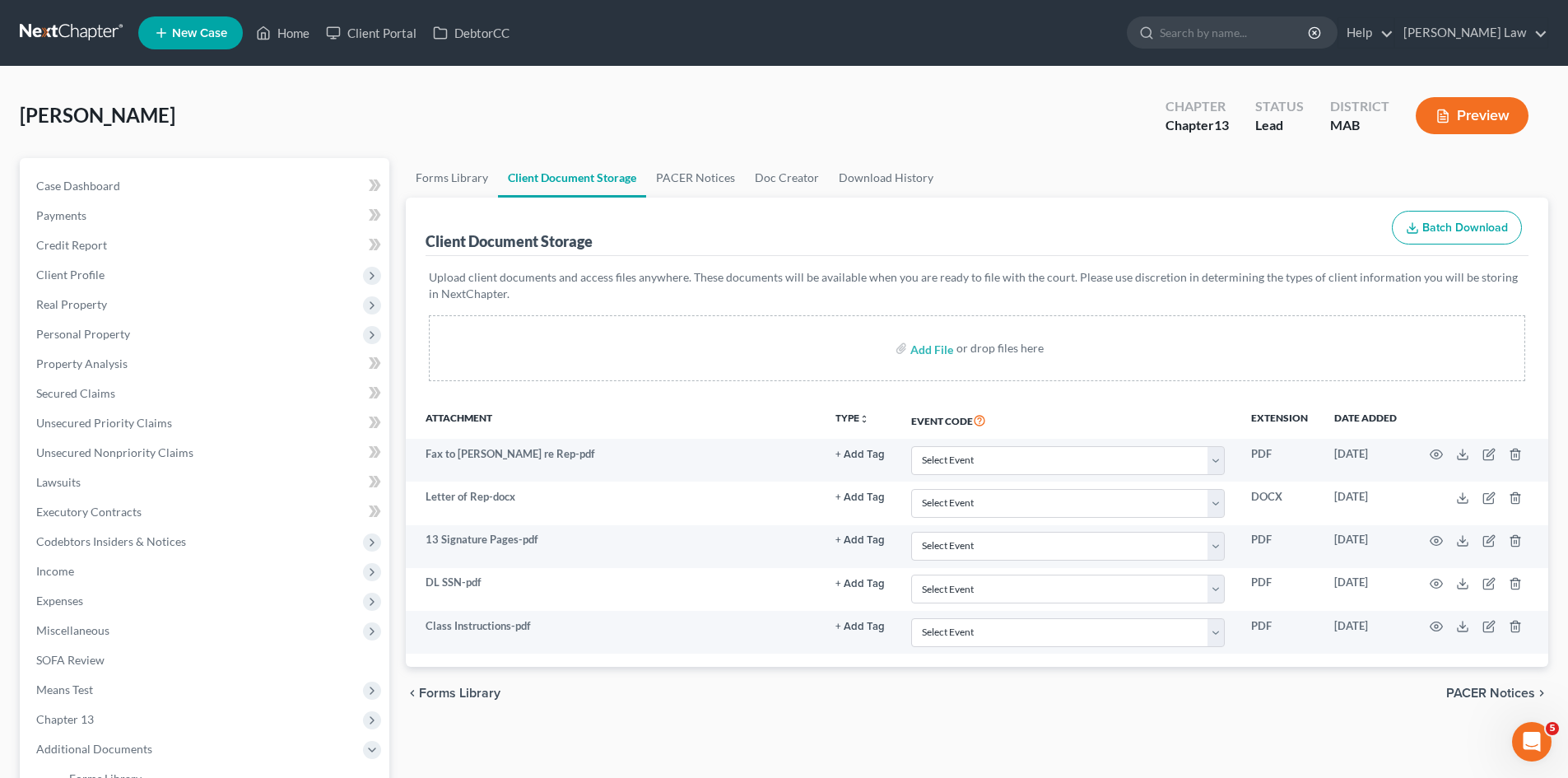
click at [65, 31] on link at bounding box center [72, 33] width 106 height 30
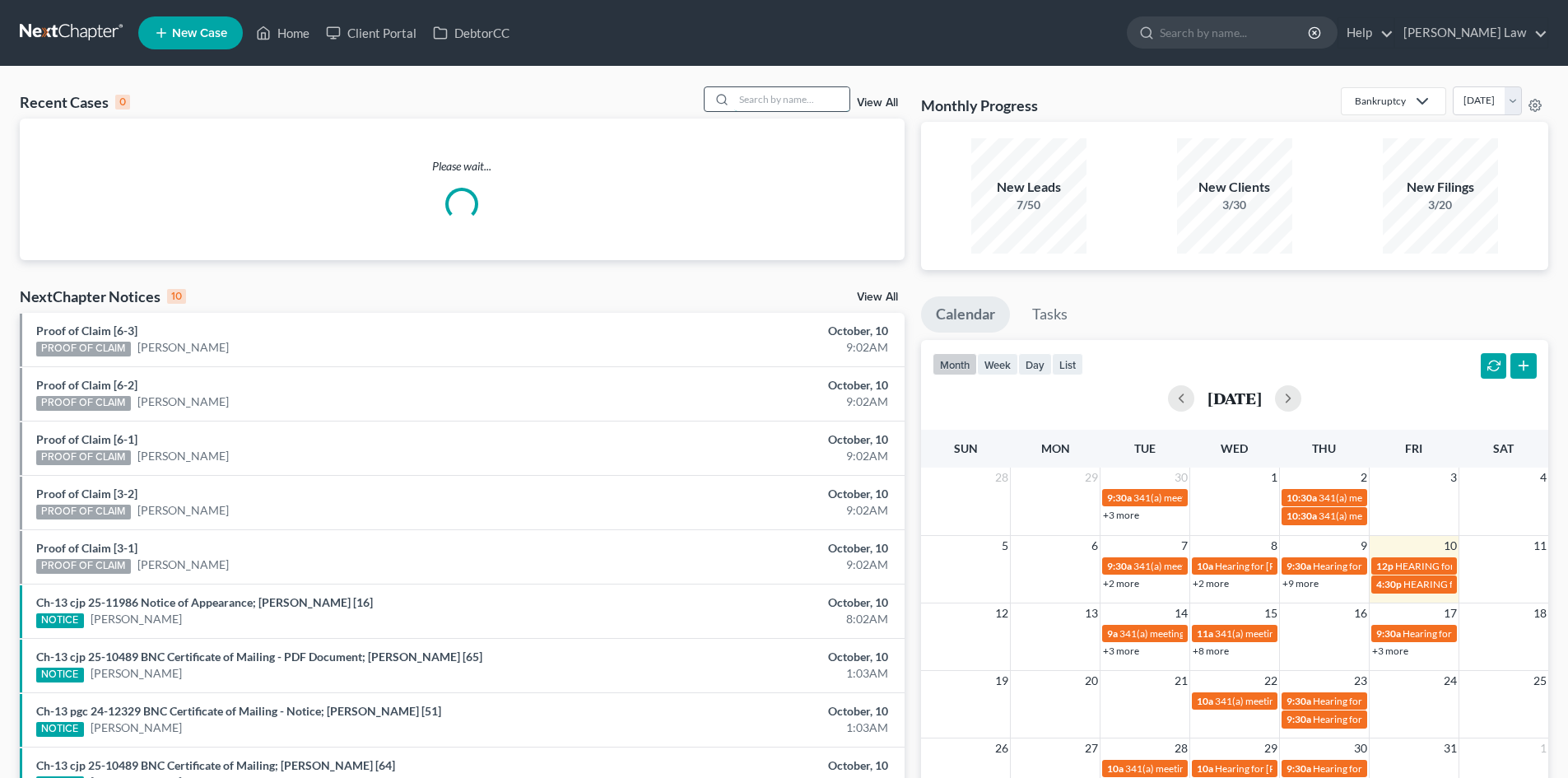
click at [767, 94] on input "search" at bounding box center [791, 99] width 115 height 24
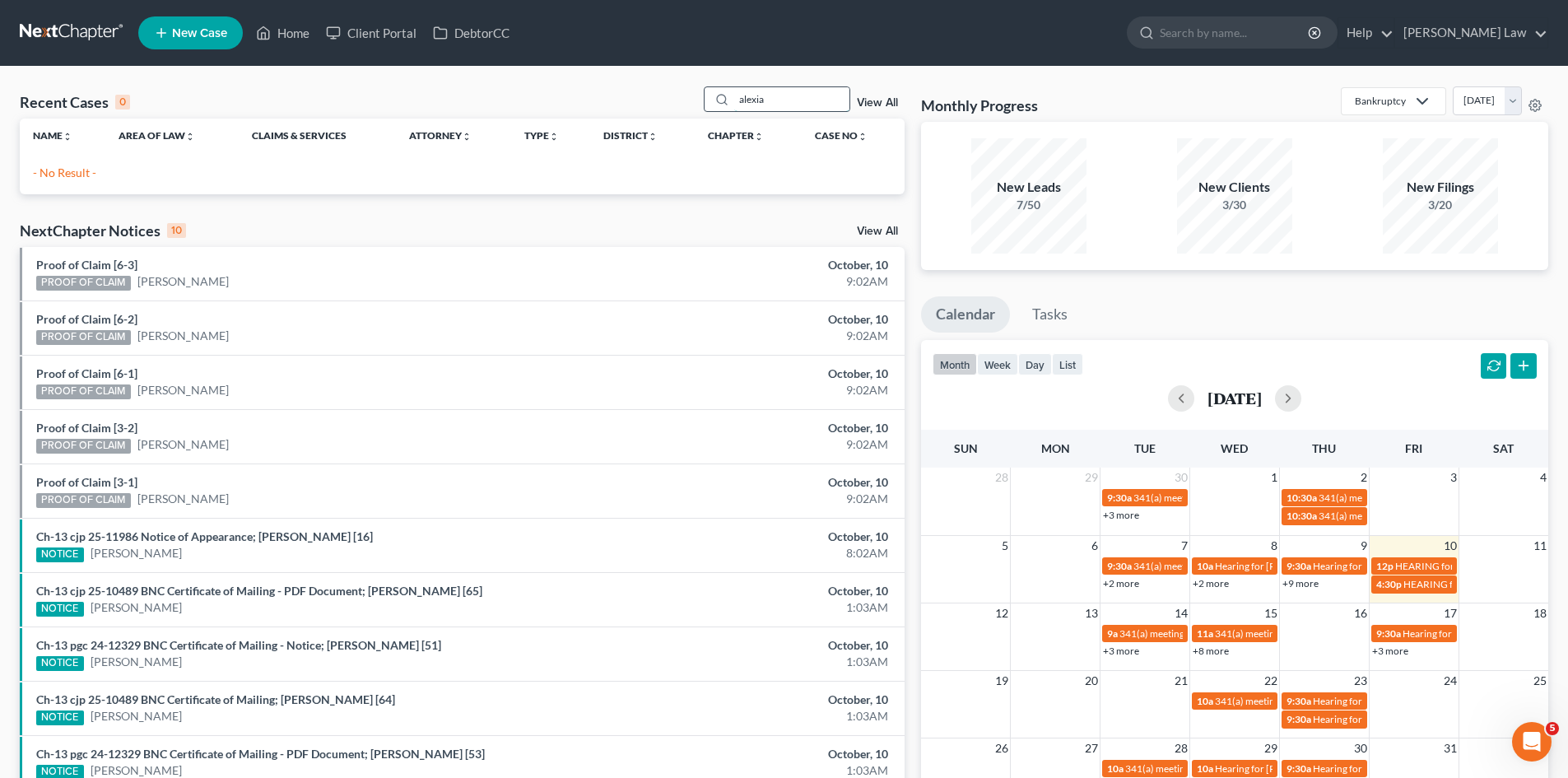
click at [795, 103] on input "alexia" at bounding box center [791, 99] width 115 height 24
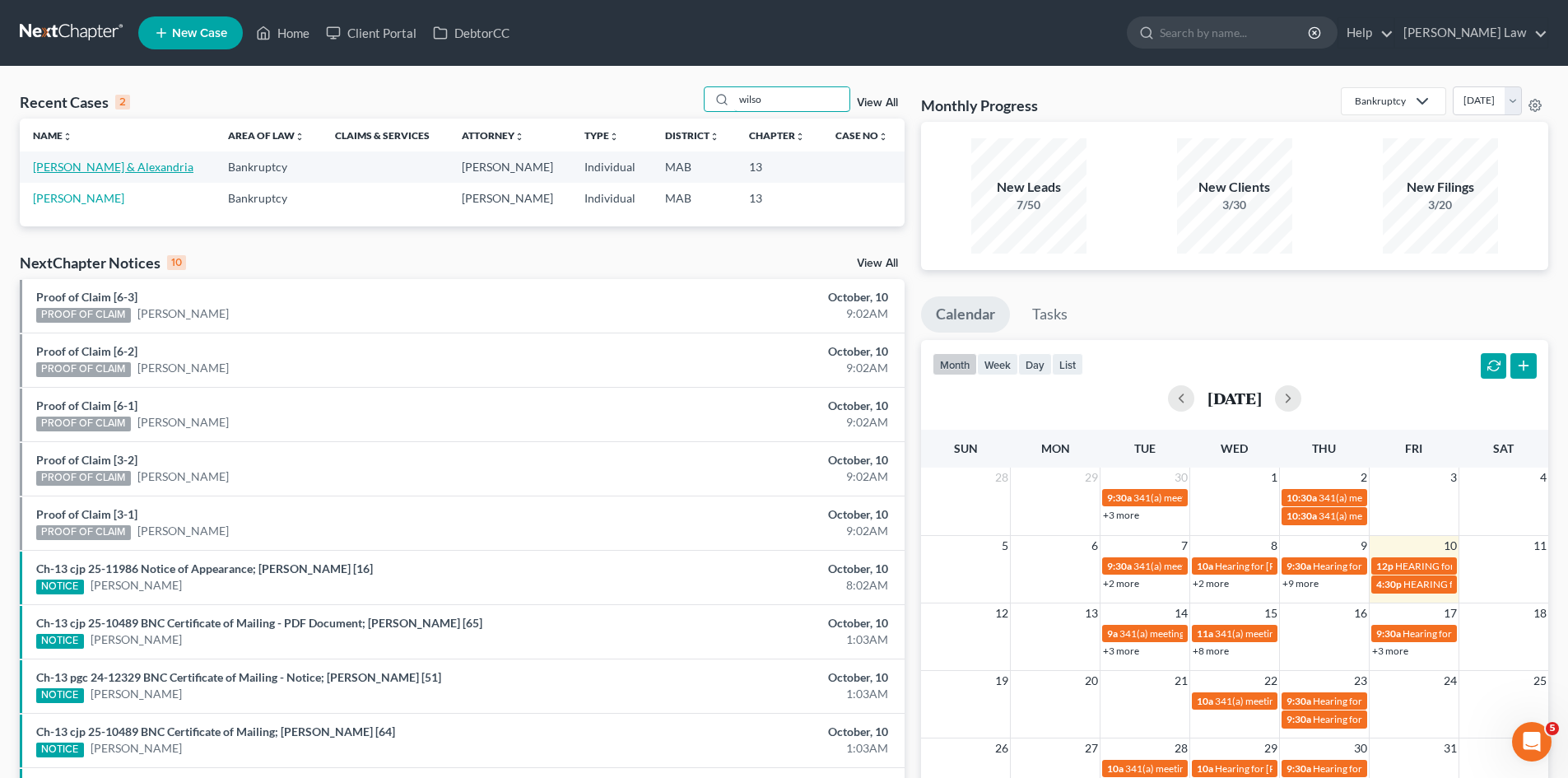
type input "wilso"
click at [118, 162] on link "[PERSON_NAME] & Alexandria" at bounding box center [112, 167] width 160 height 14
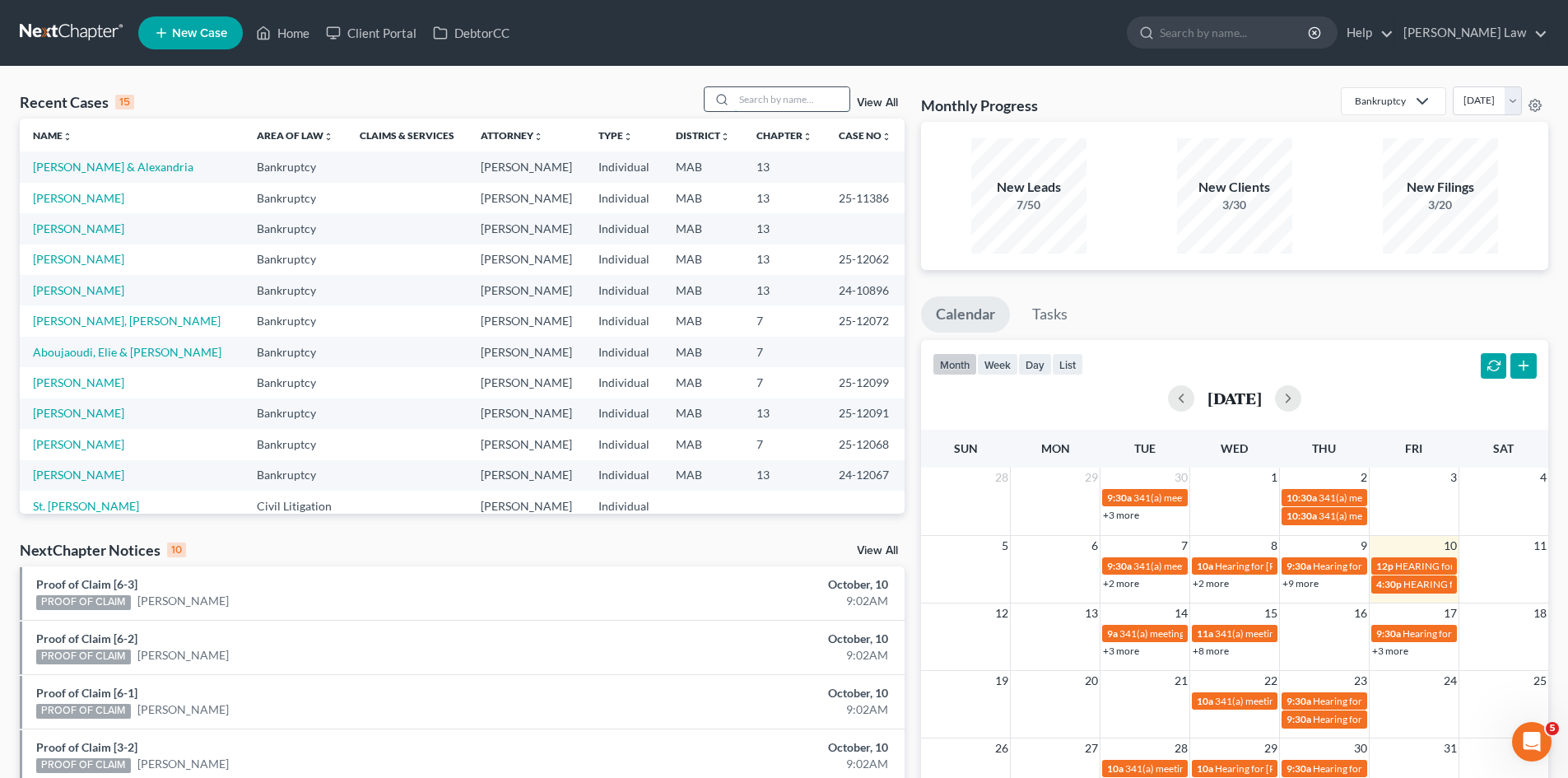
click at [754, 100] on input "search" at bounding box center [791, 99] width 115 height 24
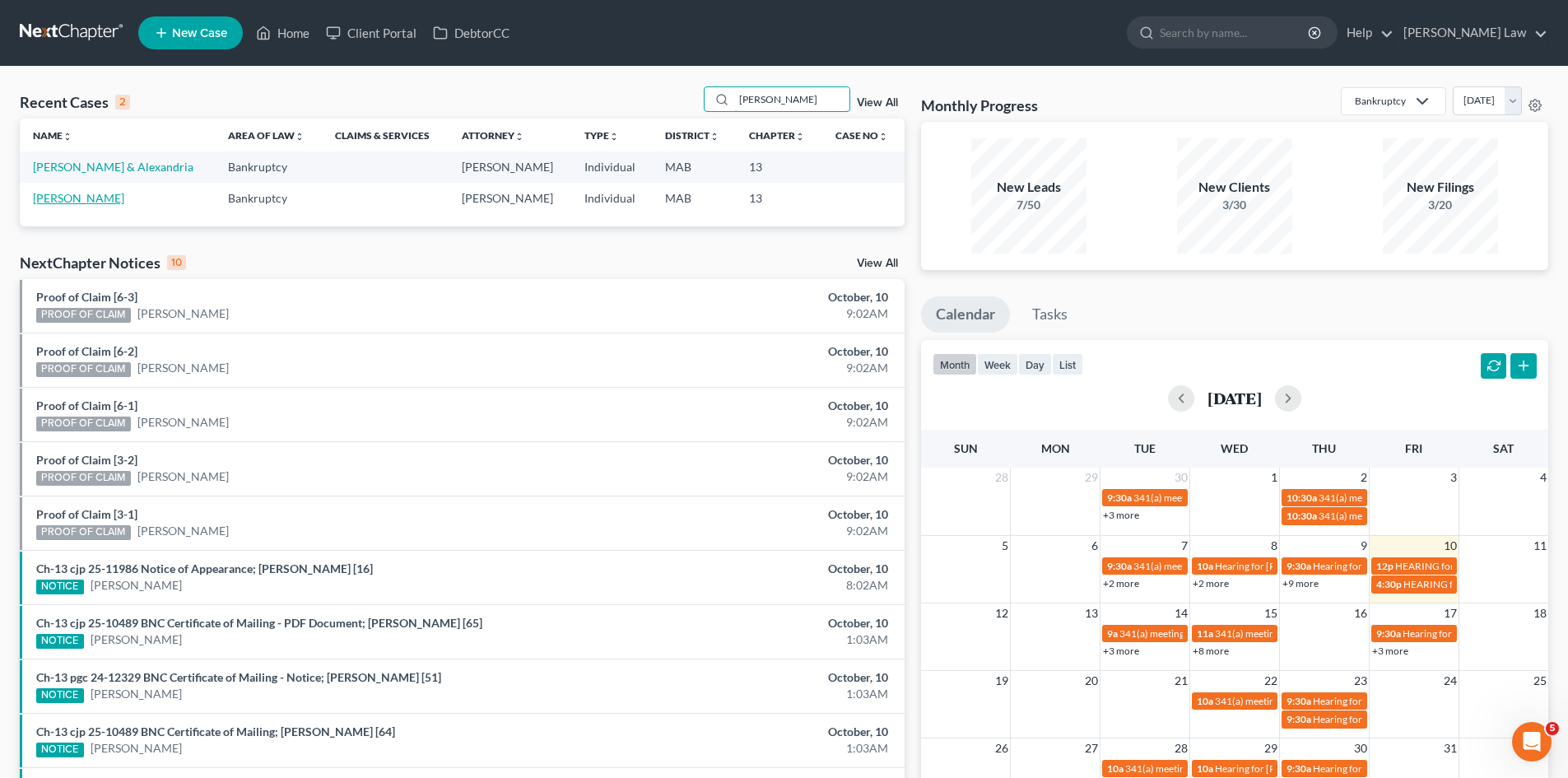
type input "wilson"
click at [82, 204] on link "[PERSON_NAME]" at bounding box center [79, 198] width 91 height 14
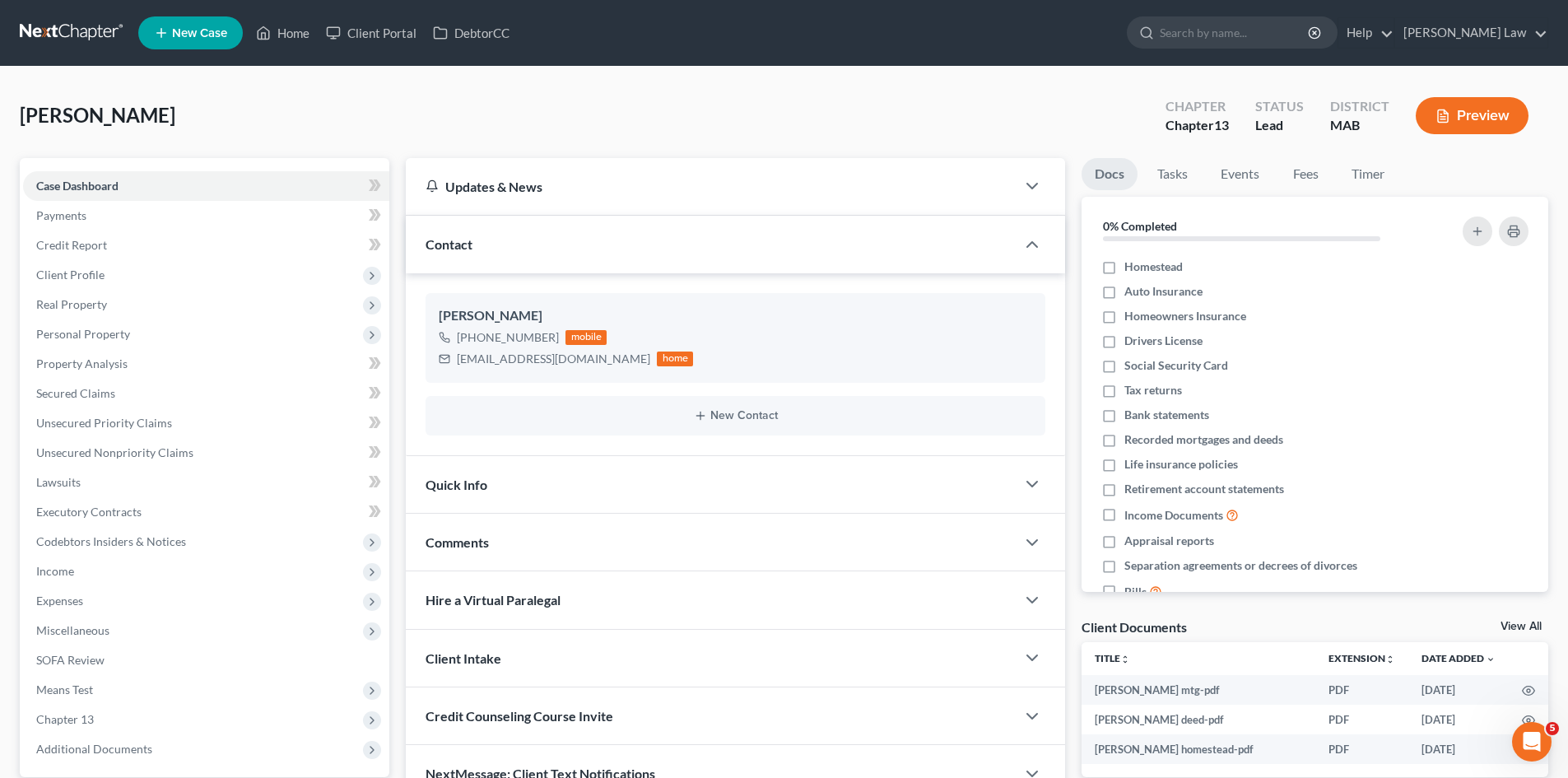
click at [1513, 625] on link "View All" at bounding box center [1520, 627] width 41 height 12
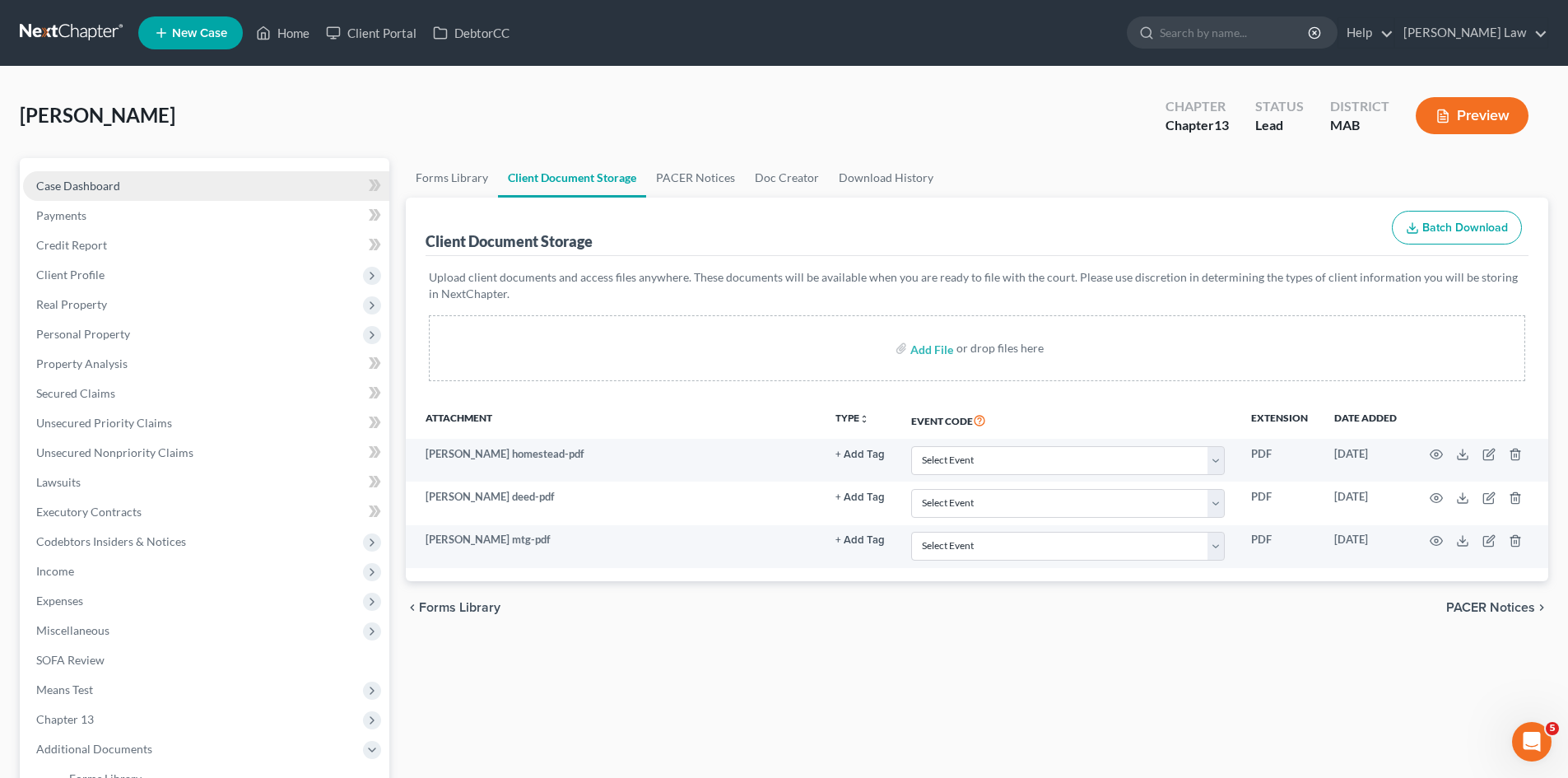
click at [109, 177] on link "Case Dashboard" at bounding box center [207, 186] width 367 height 30
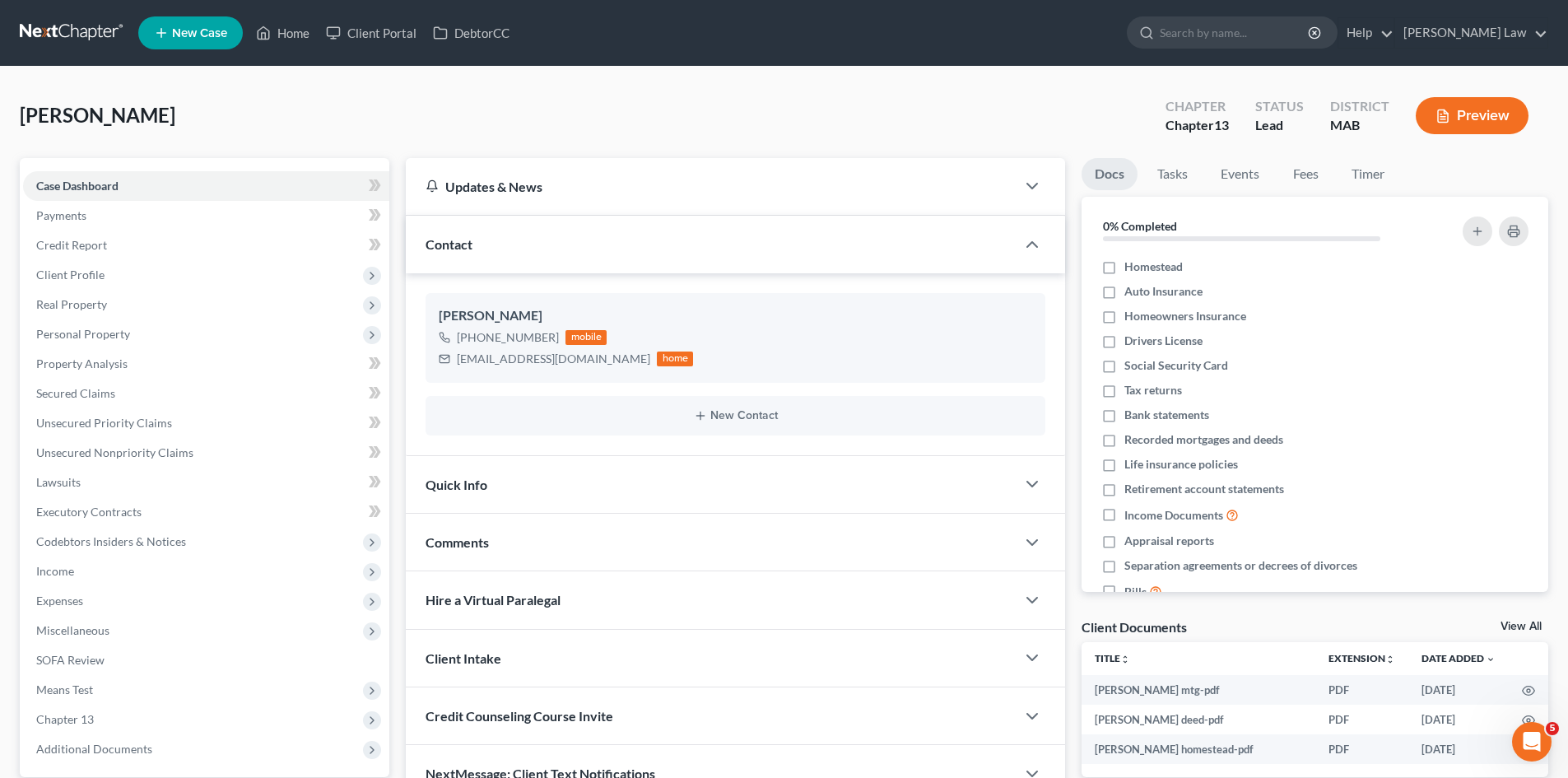
click at [85, 42] on link at bounding box center [72, 33] width 106 height 30
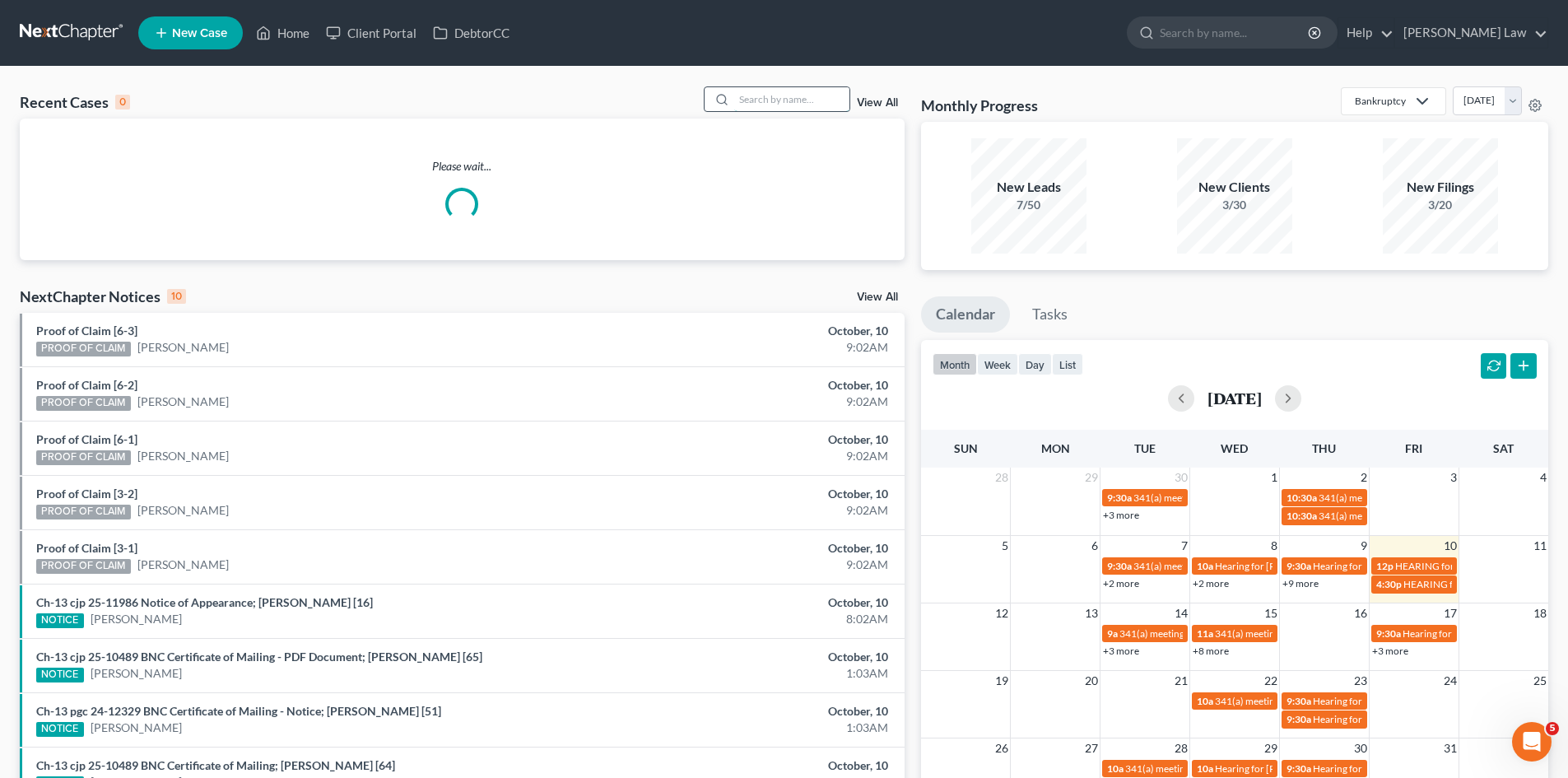
click at [790, 101] on input "search" at bounding box center [791, 99] width 115 height 24
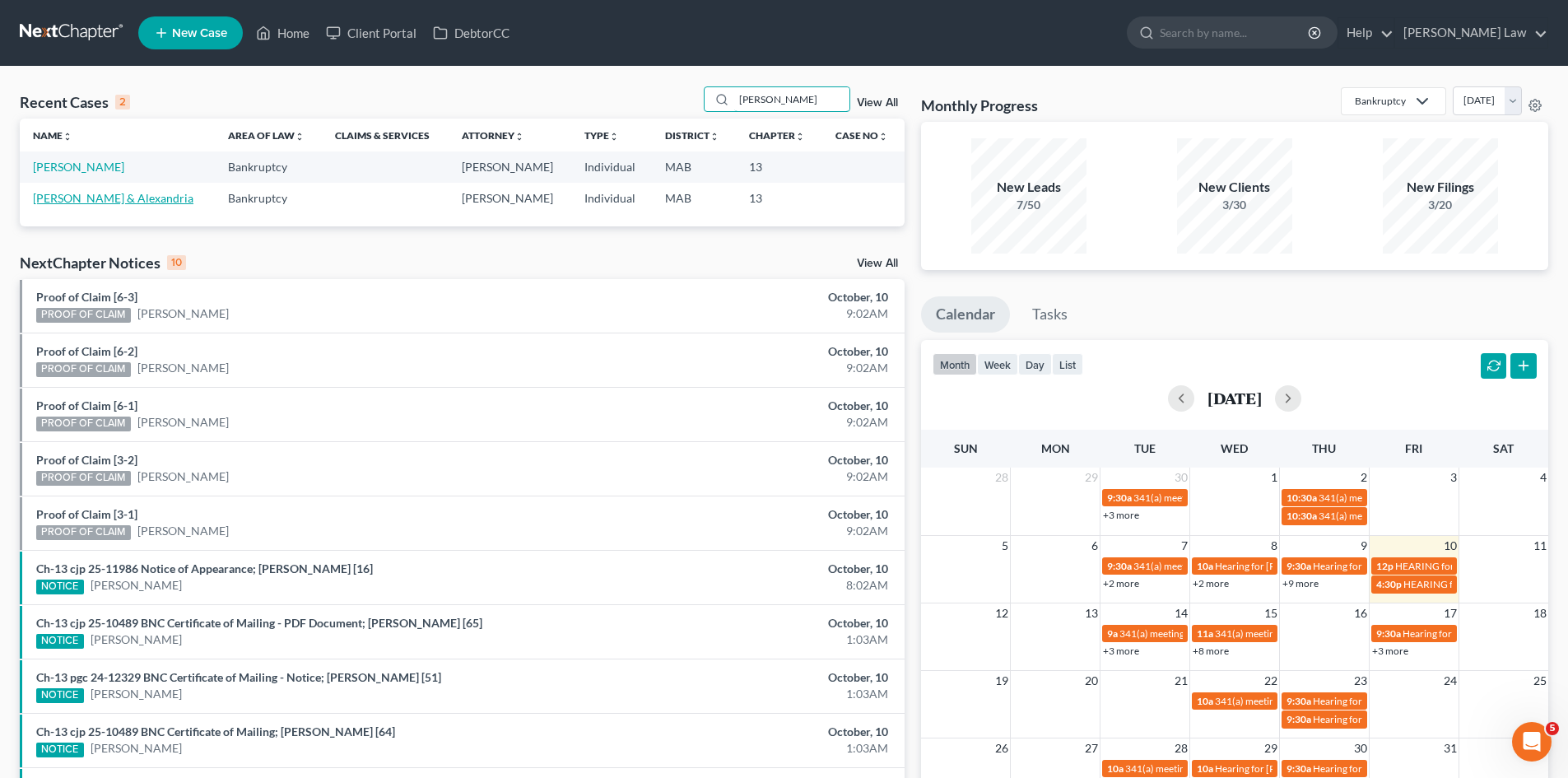
type input "[PERSON_NAME]"
click at [132, 204] on link "[PERSON_NAME] & Alexandria" at bounding box center [112, 198] width 160 height 14
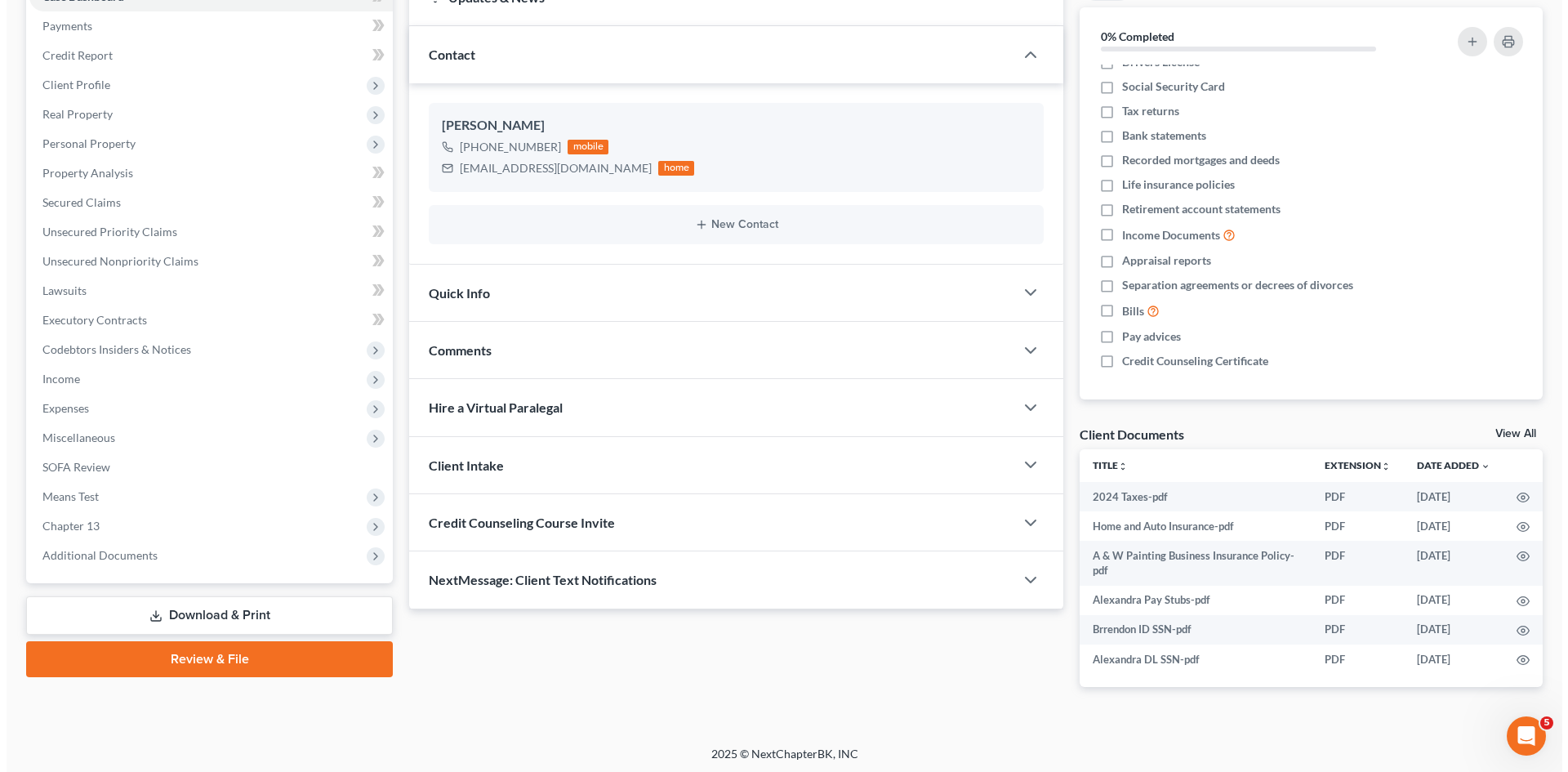
scroll to position [192, 0]
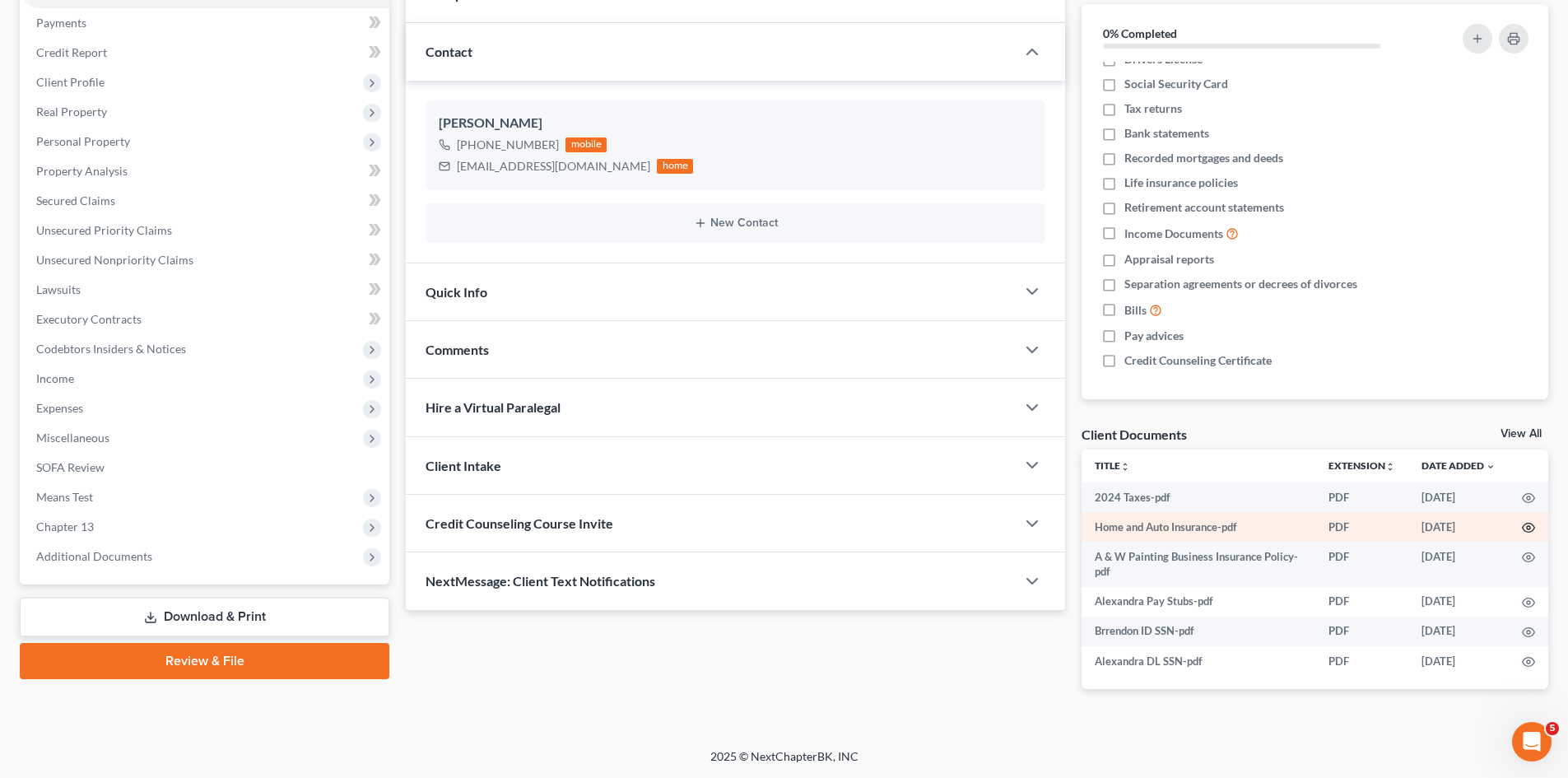
click at [1532, 525] on icon "button" at bounding box center [1528, 528] width 14 height 14
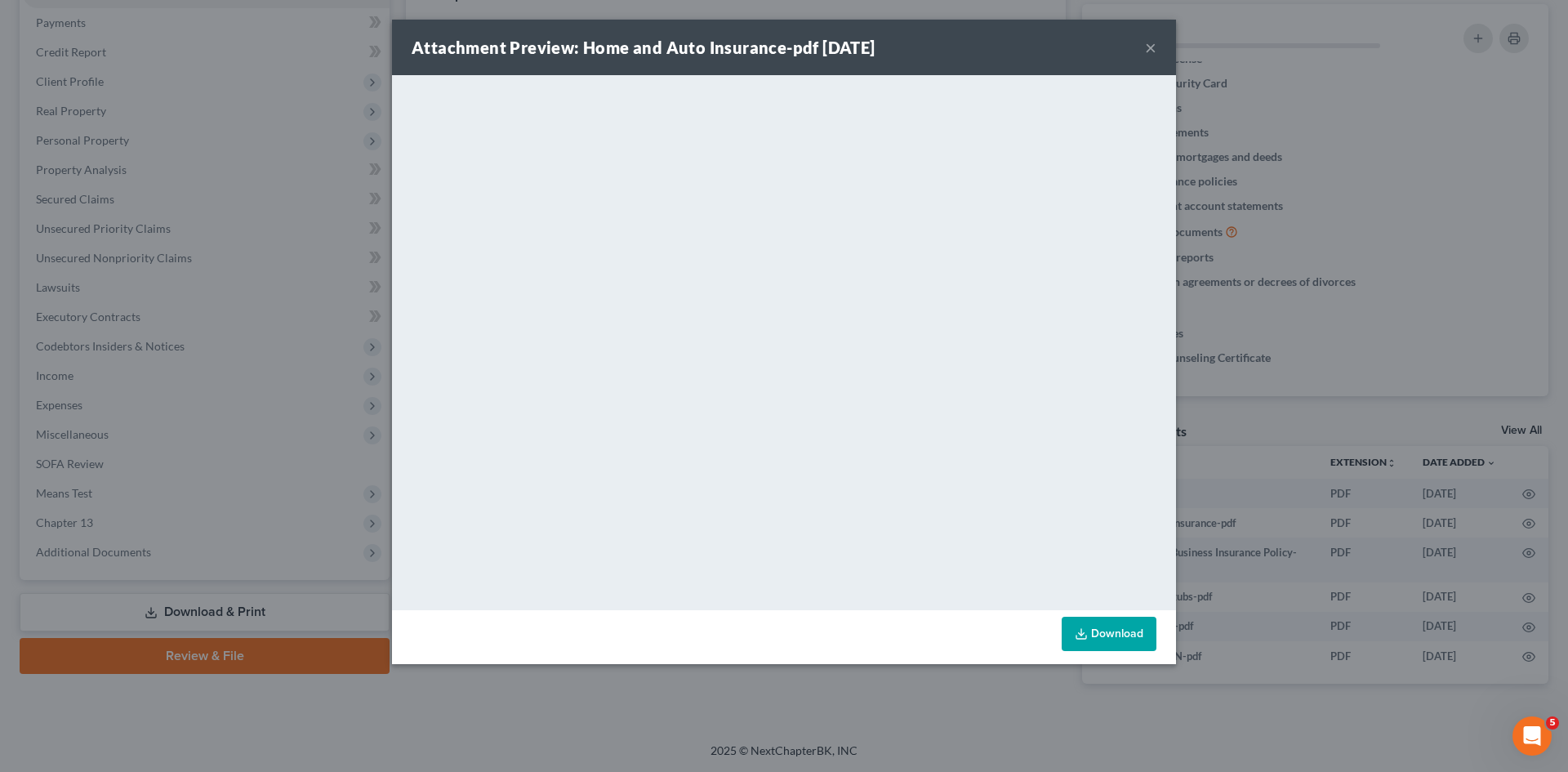
click at [1247, 221] on div "Attachment Preview: Home and Auto Insurance-pdf 09/24/2025 × <object ng-attr-da…" at bounding box center [784, 386] width 1568 height 772
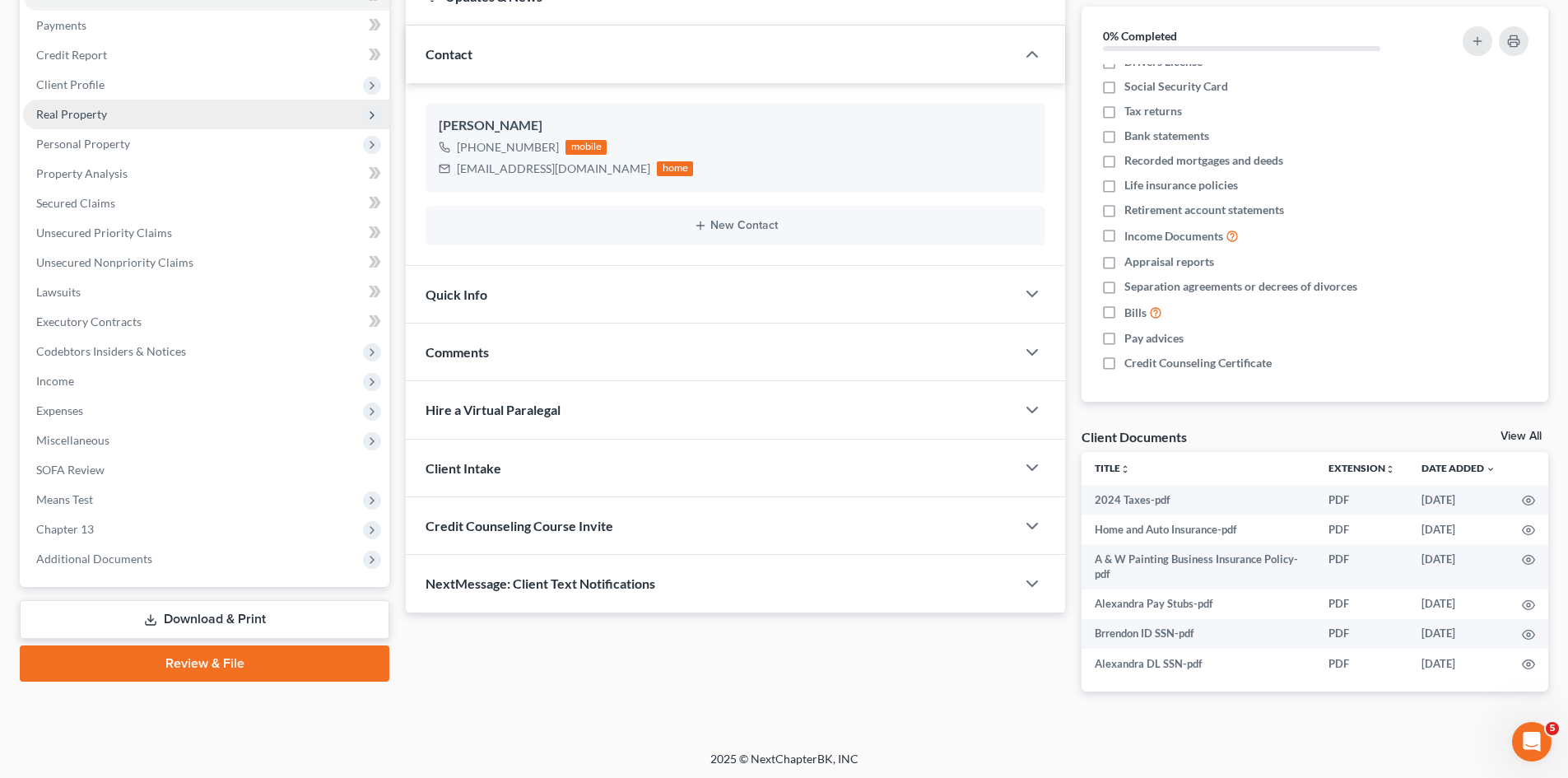
scroll to position [0, 0]
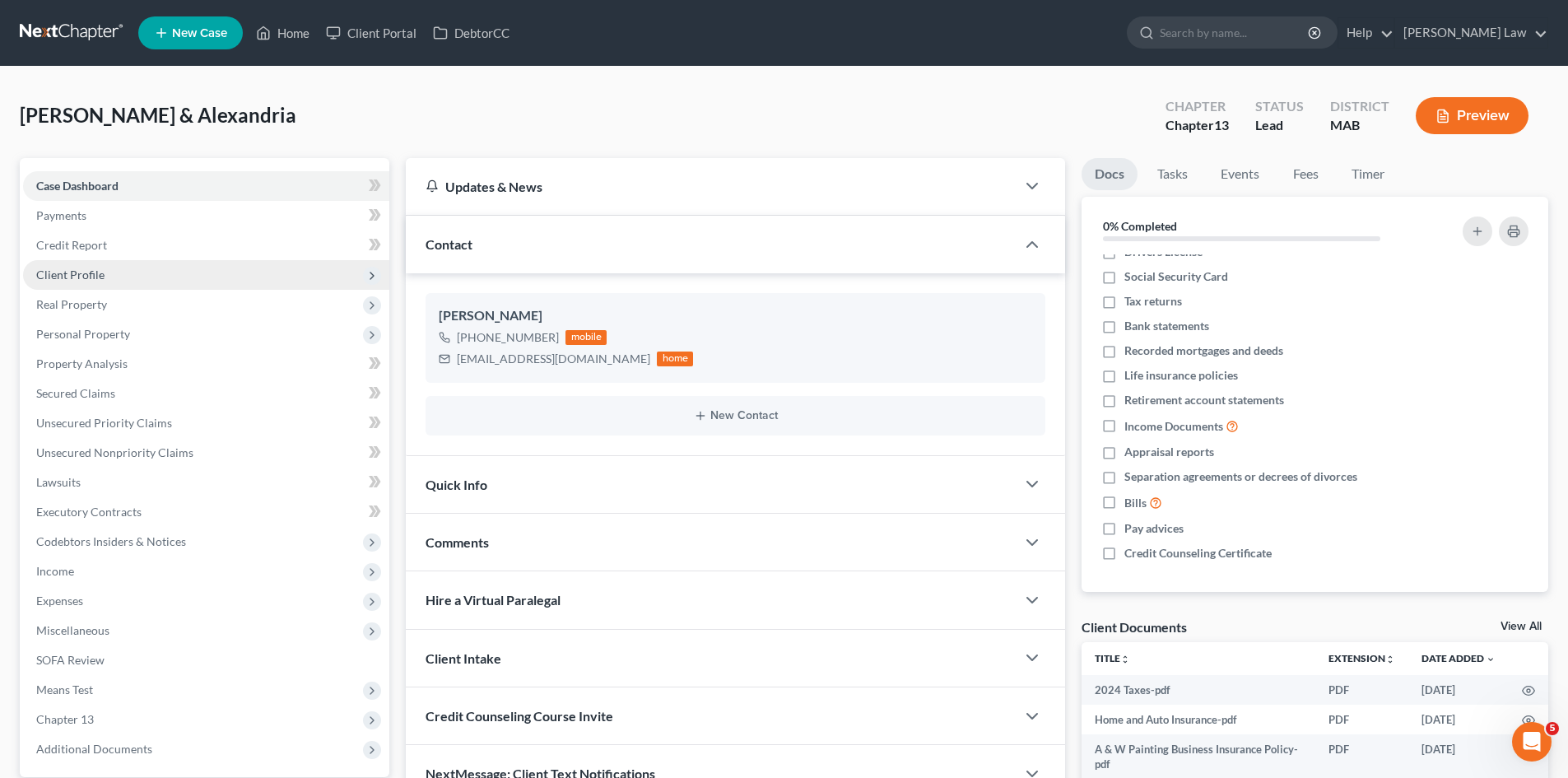
click at [96, 264] on span "Client Profile" at bounding box center [207, 275] width 367 height 30
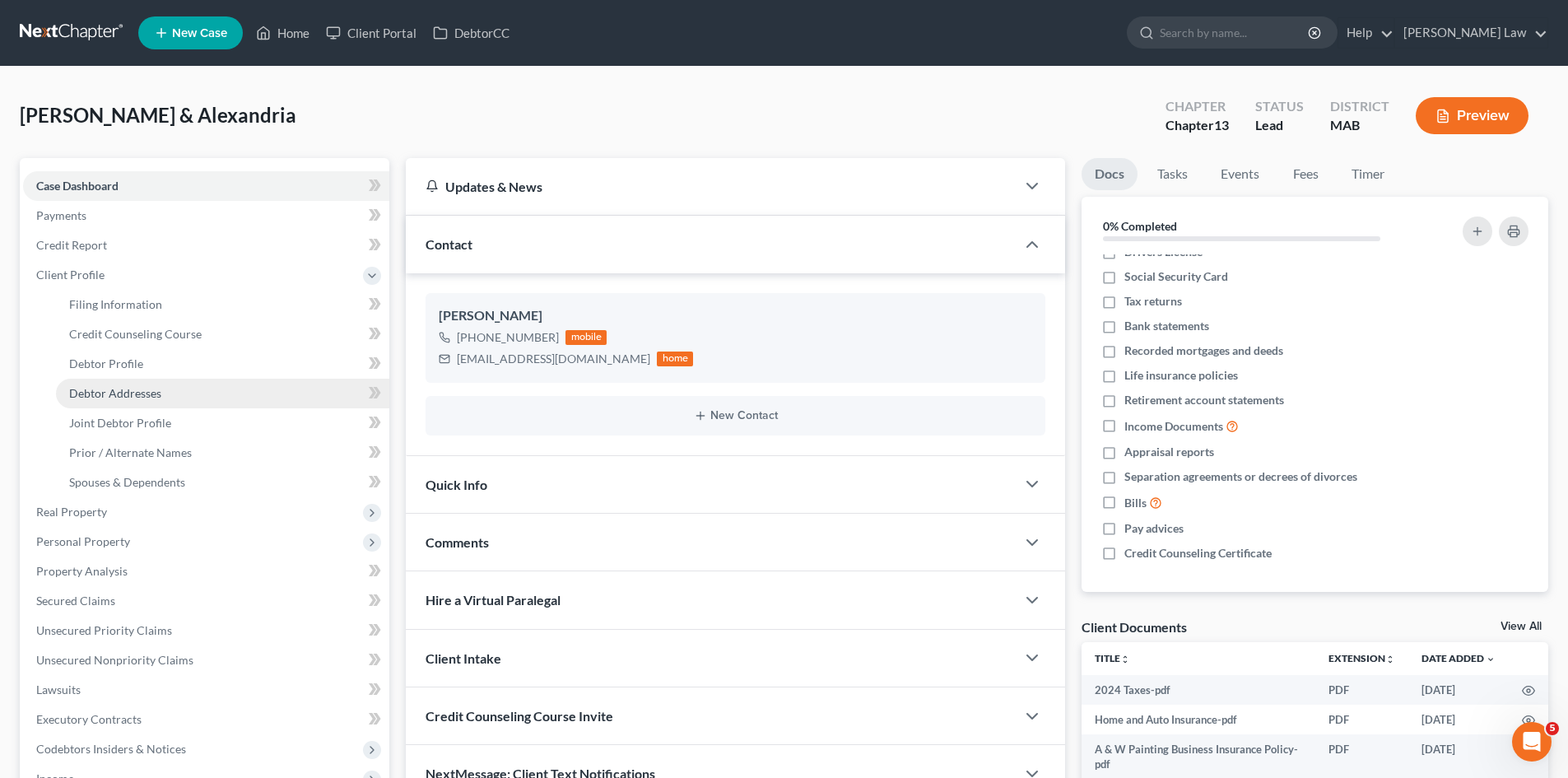
click at [129, 390] on span "Debtor Addresses" at bounding box center [114, 393] width 92 height 14
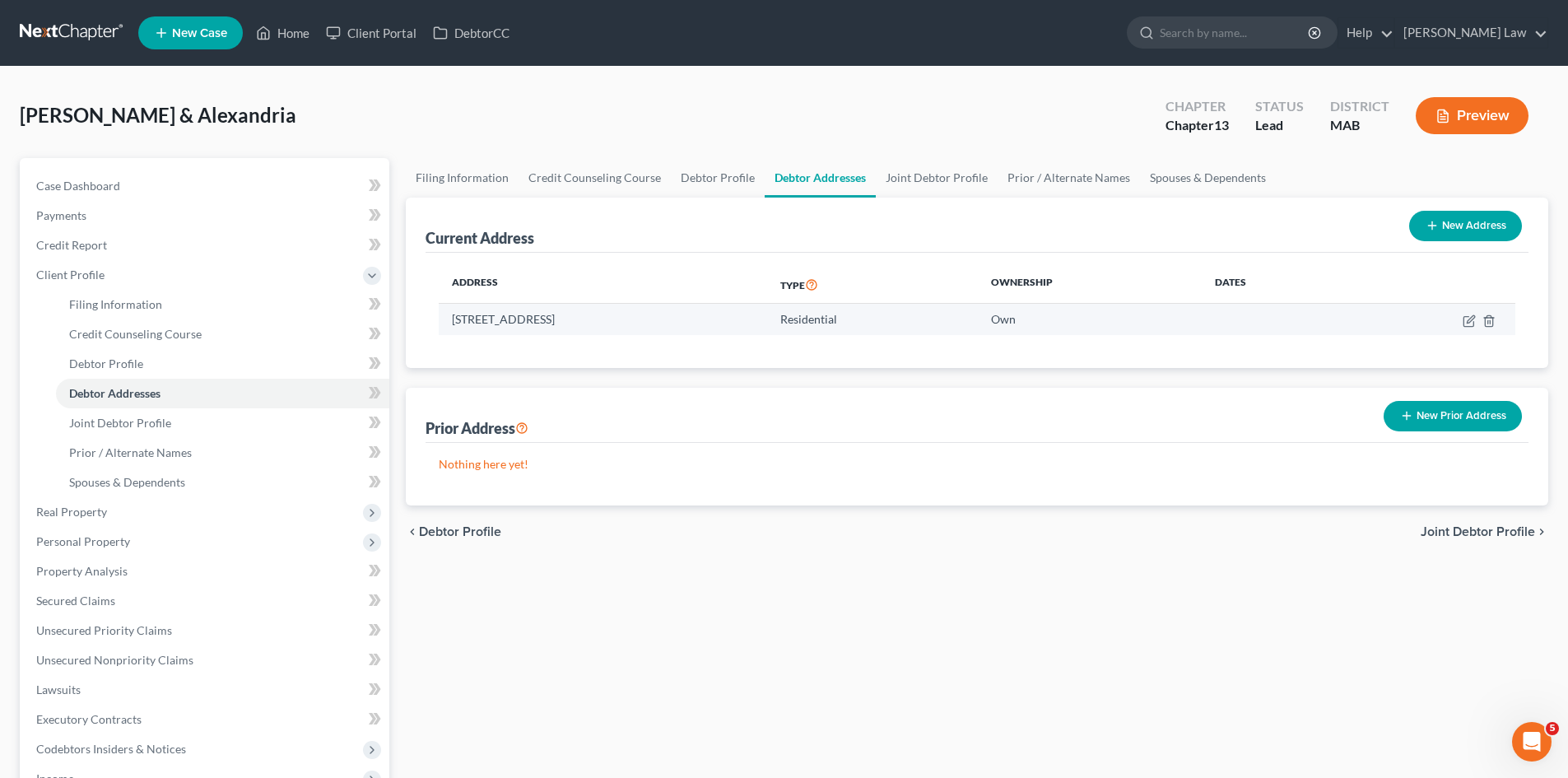
click at [546, 318] on td "24 River Hill Road, Mashpee, MA 02649" at bounding box center [602, 319] width 329 height 31
copy td "24 River Hill Road, Mashpee, MA 02649"
copy span "Brendon & Alexandria"
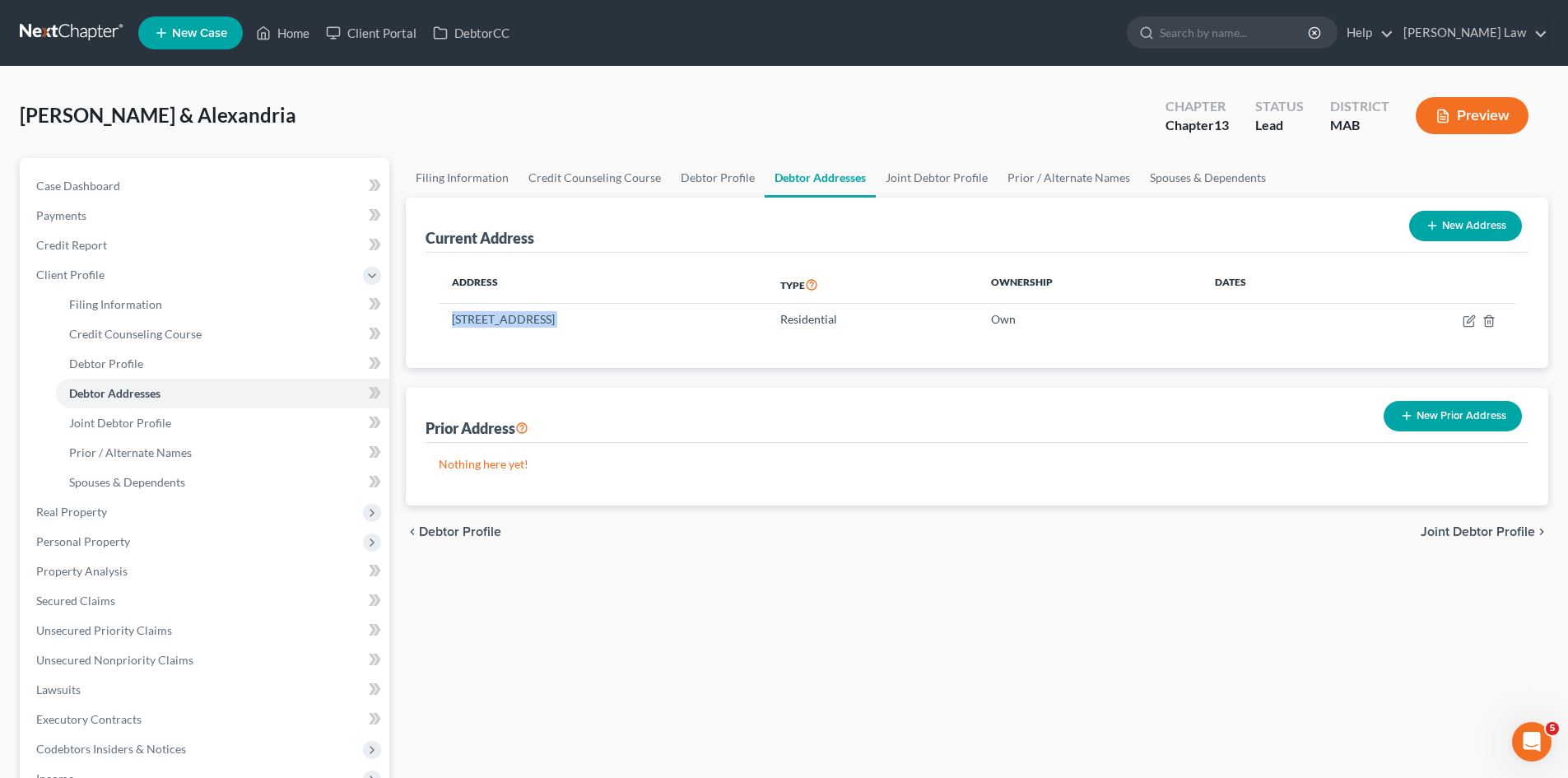
drag, startPoint x: 293, startPoint y: 113, endPoint x: 96, endPoint y: 109, distance: 197.0
click at [96, 109] on div "Wilson, Brendon & Alexandria Upgraded Chapter Chapter 13 Status Lead District M…" at bounding box center [784, 122] width 1528 height 72
click at [32, 112] on span "[PERSON_NAME] & Alexandria" at bounding box center [157, 114] width 276 height 24
copy span "Wilson"
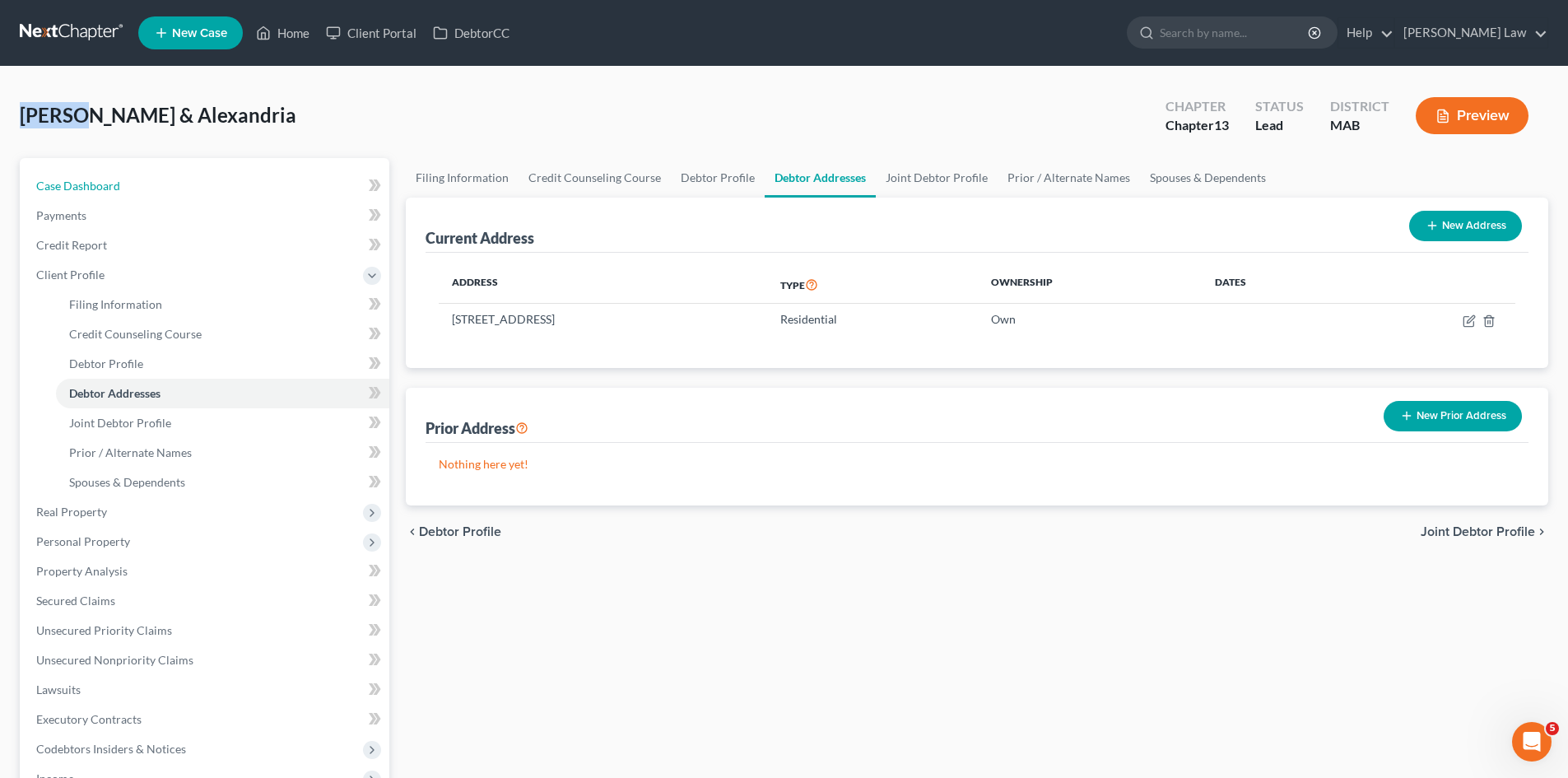
drag, startPoint x: 128, startPoint y: 180, endPoint x: 258, endPoint y: 102, distance: 151.6
click at [128, 180] on link "Case Dashboard" at bounding box center [207, 186] width 367 height 30
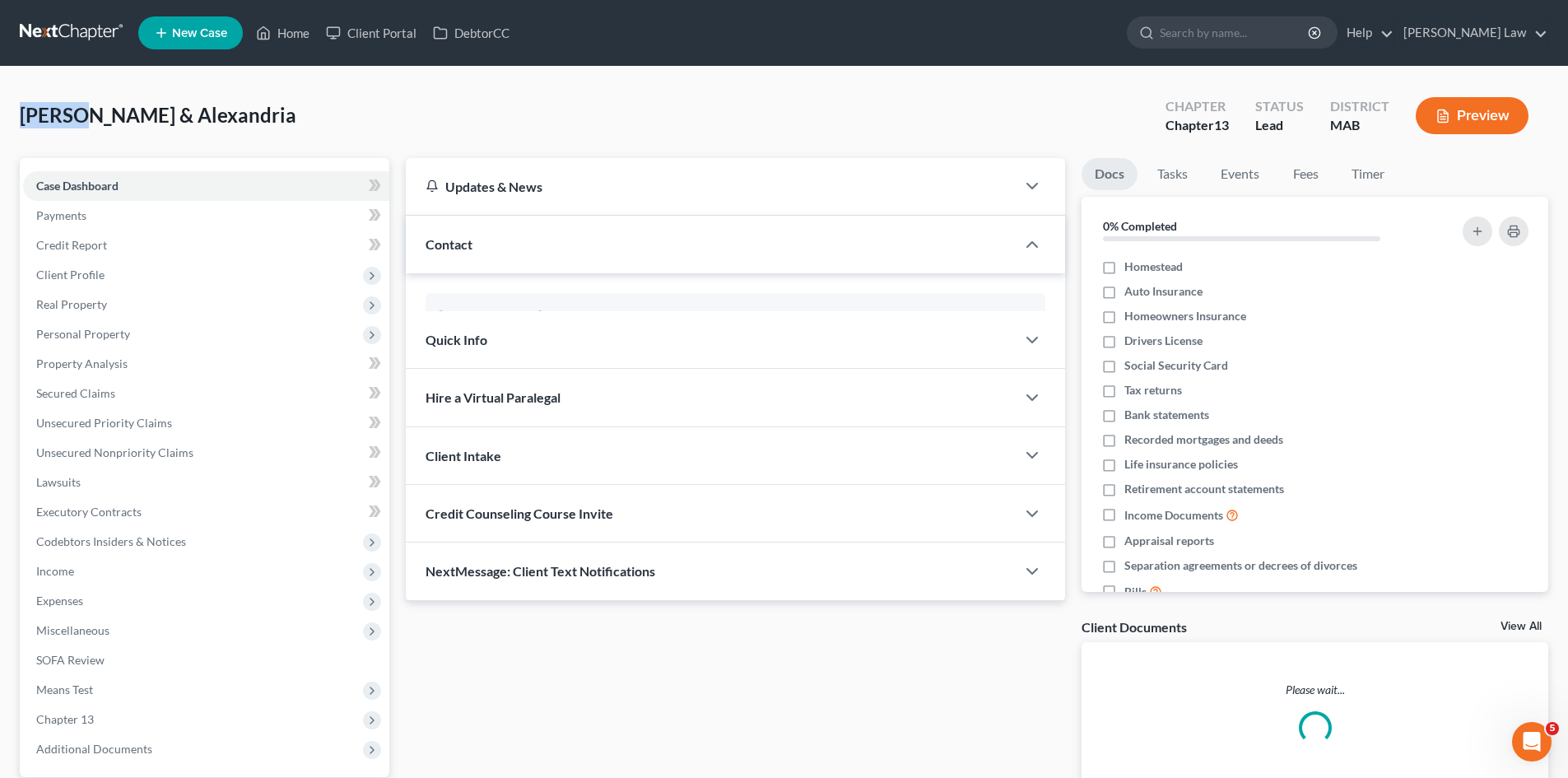
click at [258, 102] on div "Wilson, Brendon & Alexandria Upgraded" at bounding box center [157, 114] width 276 height 26
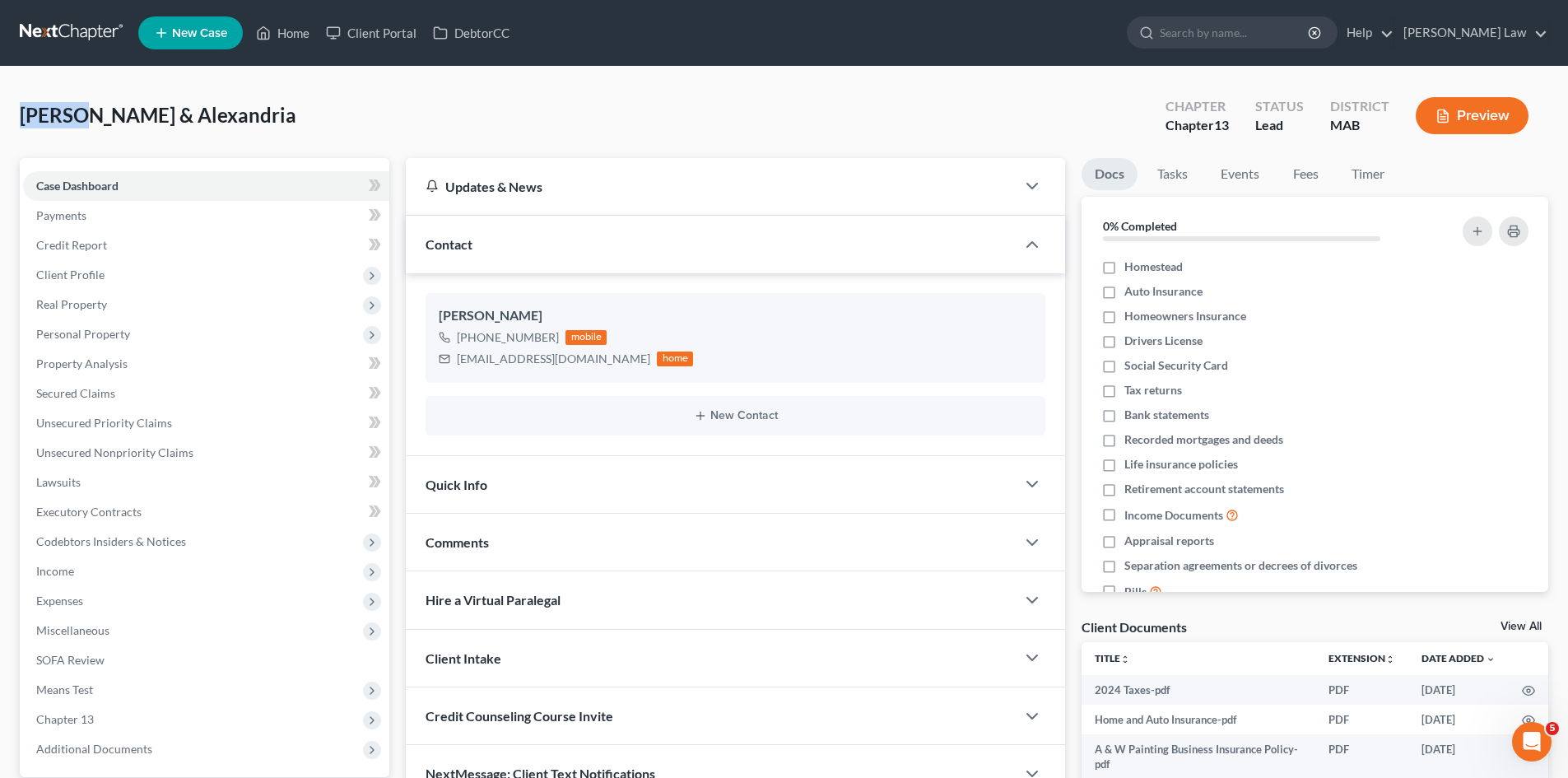
click at [258, 102] on div "Wilson, Brendon & Alexandria Upgraded" at bounding box center [157, 114] width 276 height 26
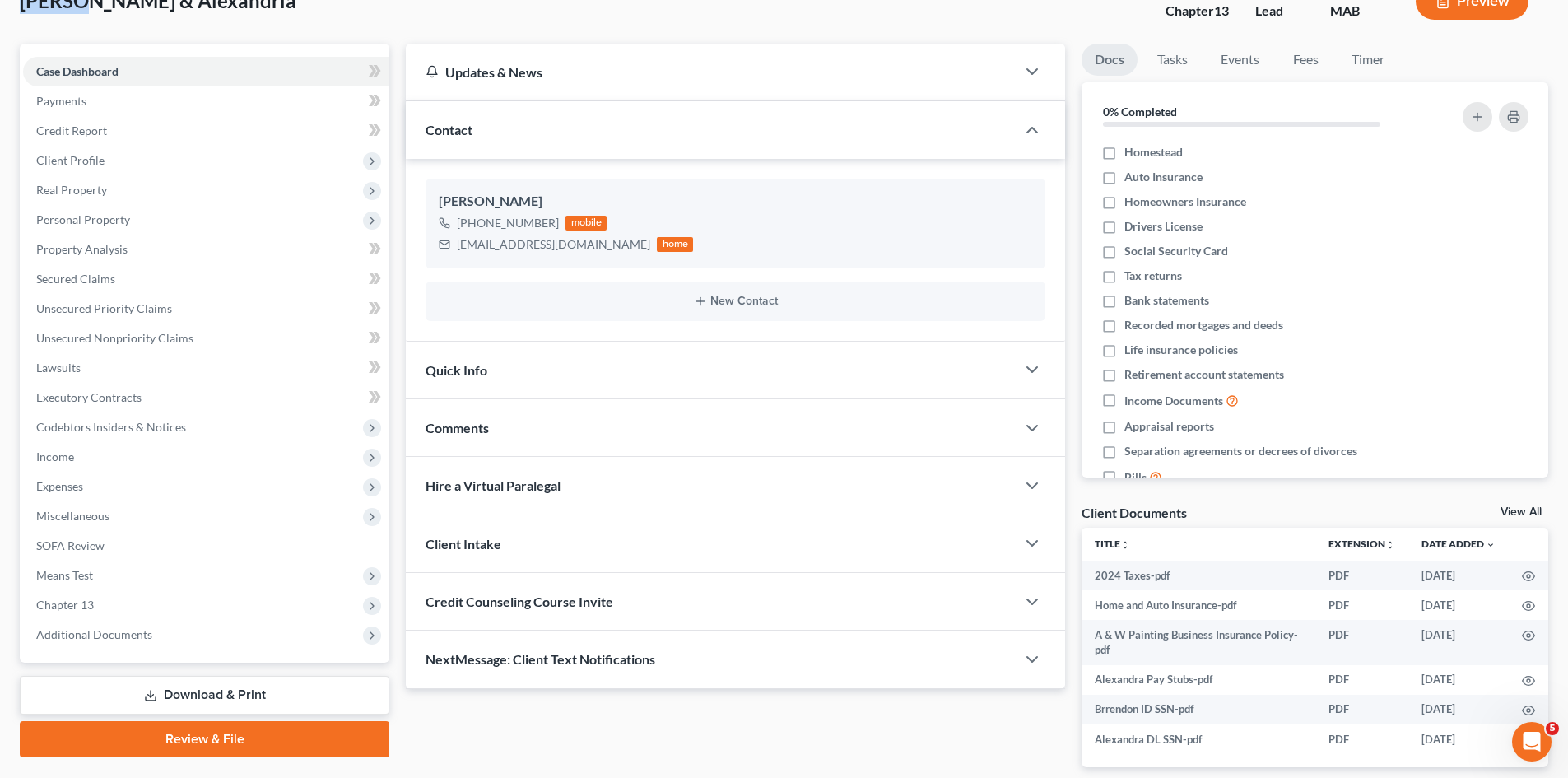
scroll to position [138, 0]
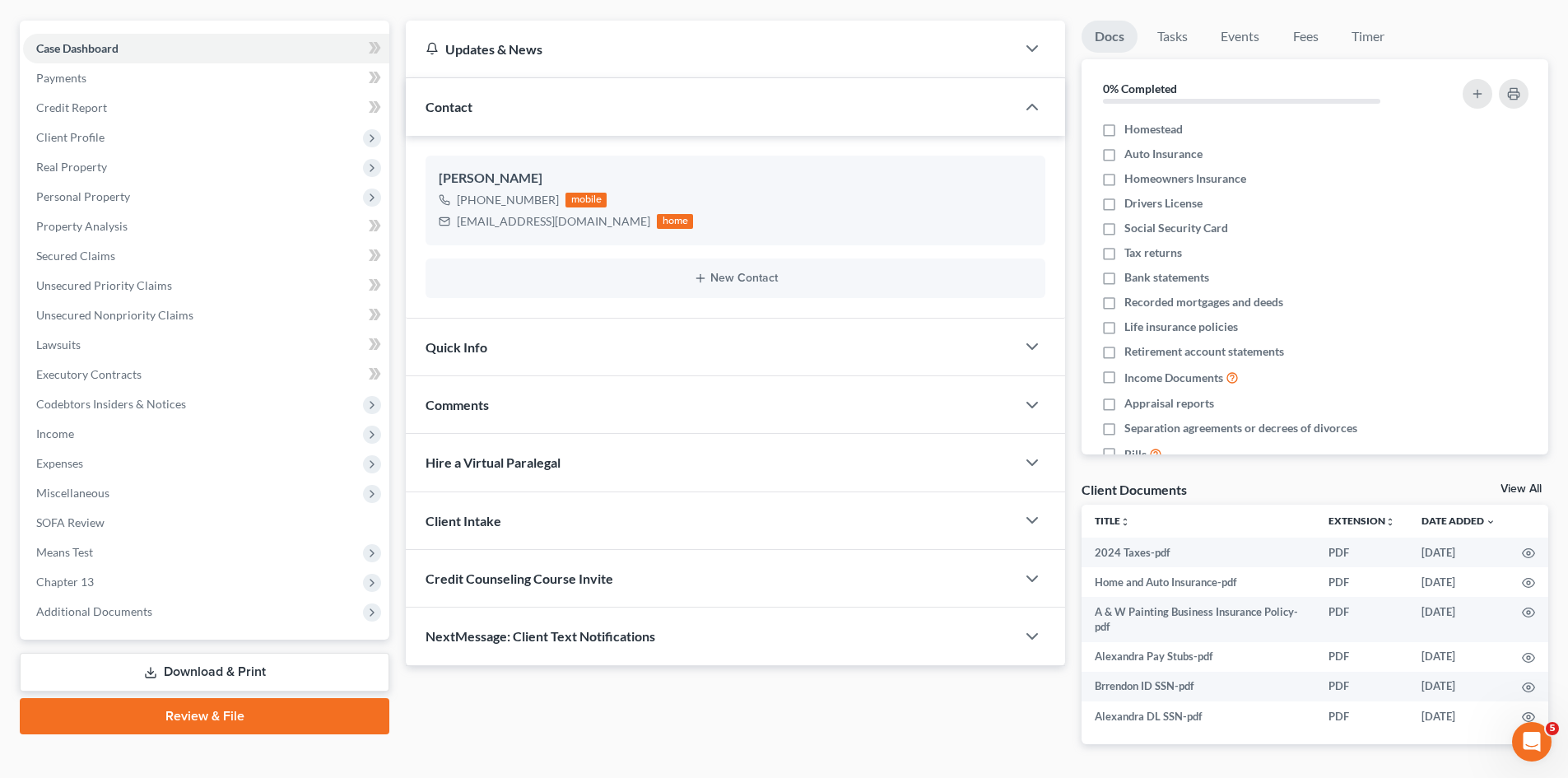
click at [1533, 483] on link "View All" at bounding box center [1520, 489] width 41 height 12
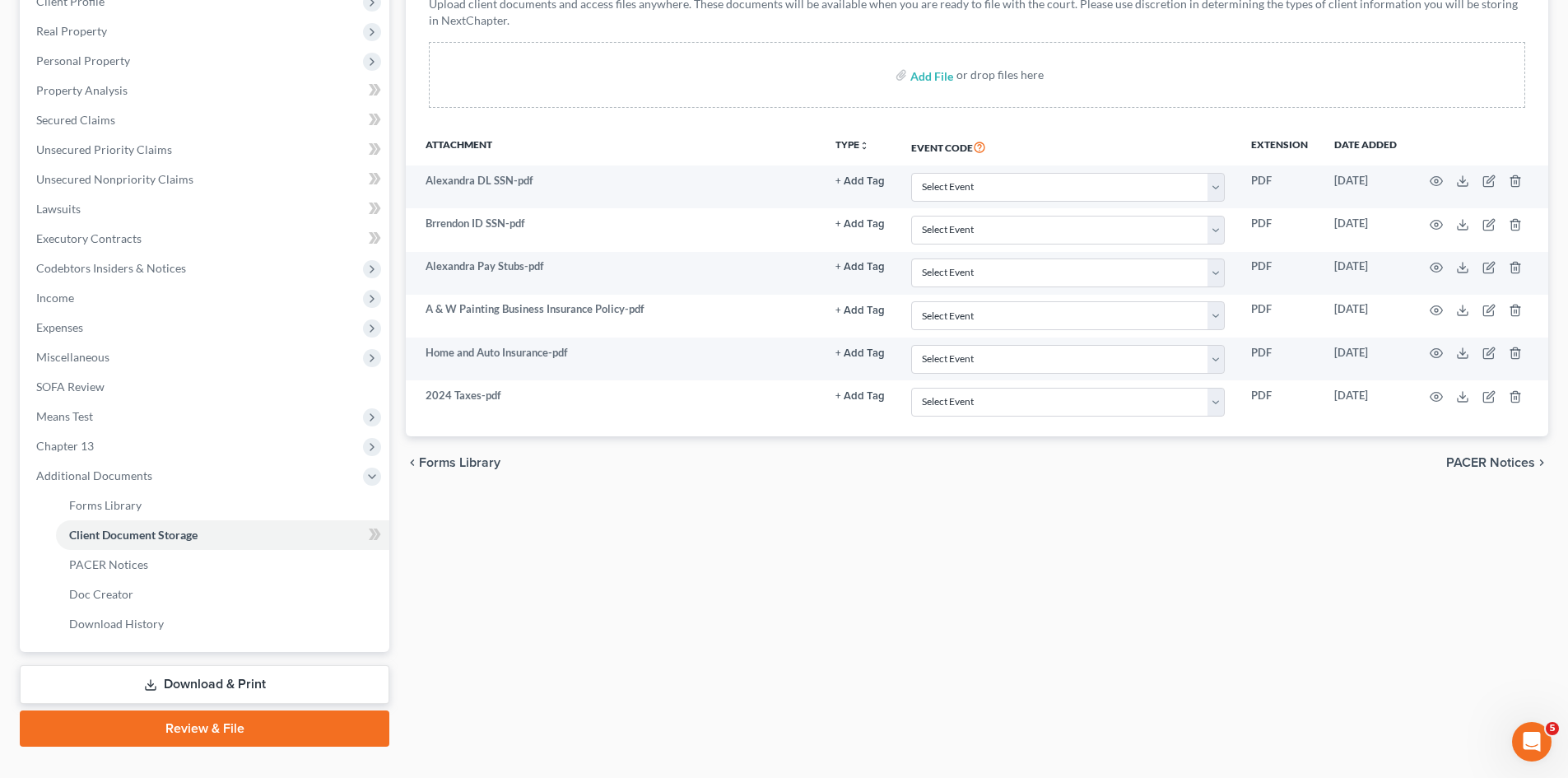
scroll to position [305, 0]
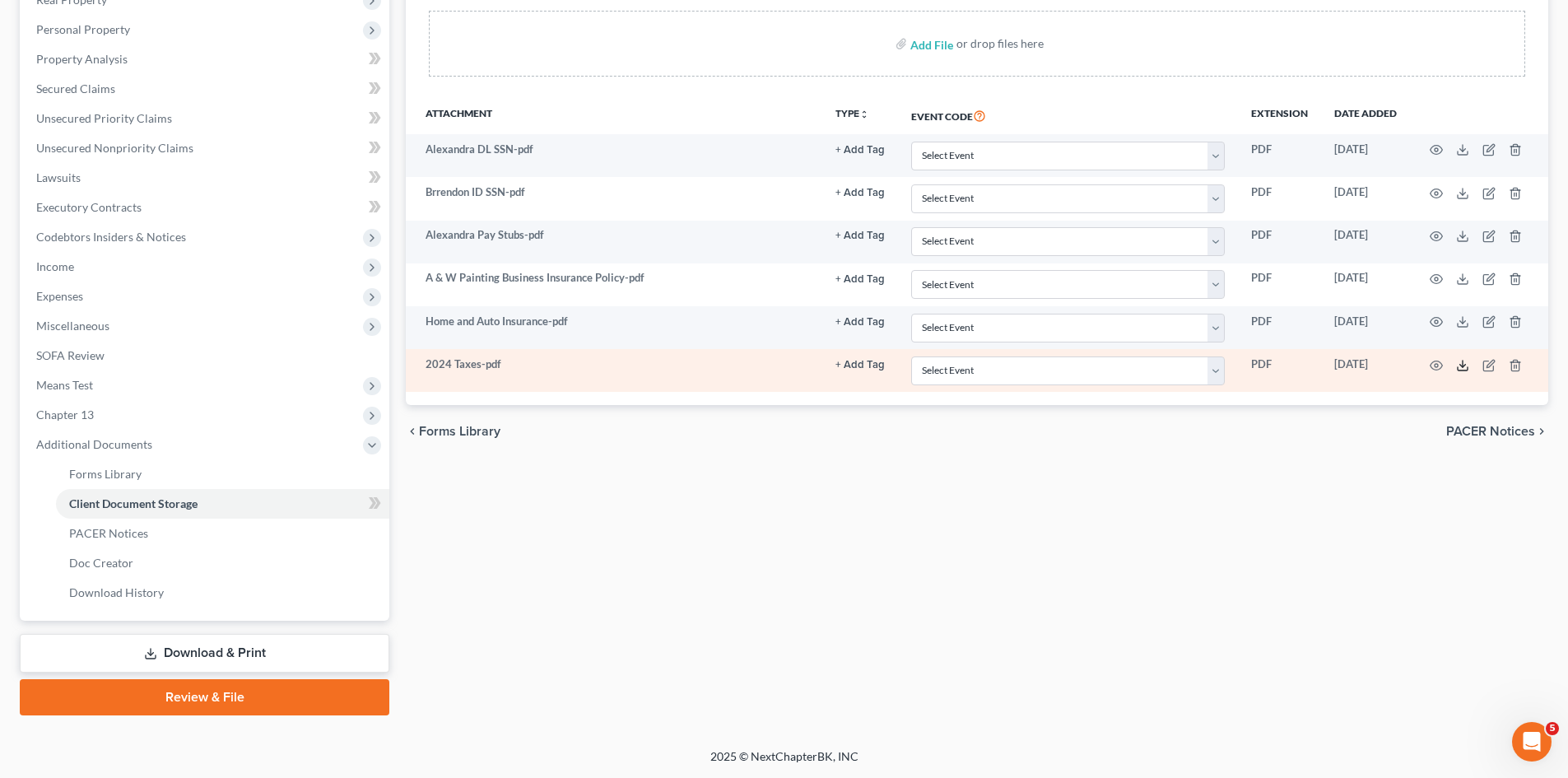
click at [1464, 361] on icon at bounding box center [1462, 366] width 14 height 14
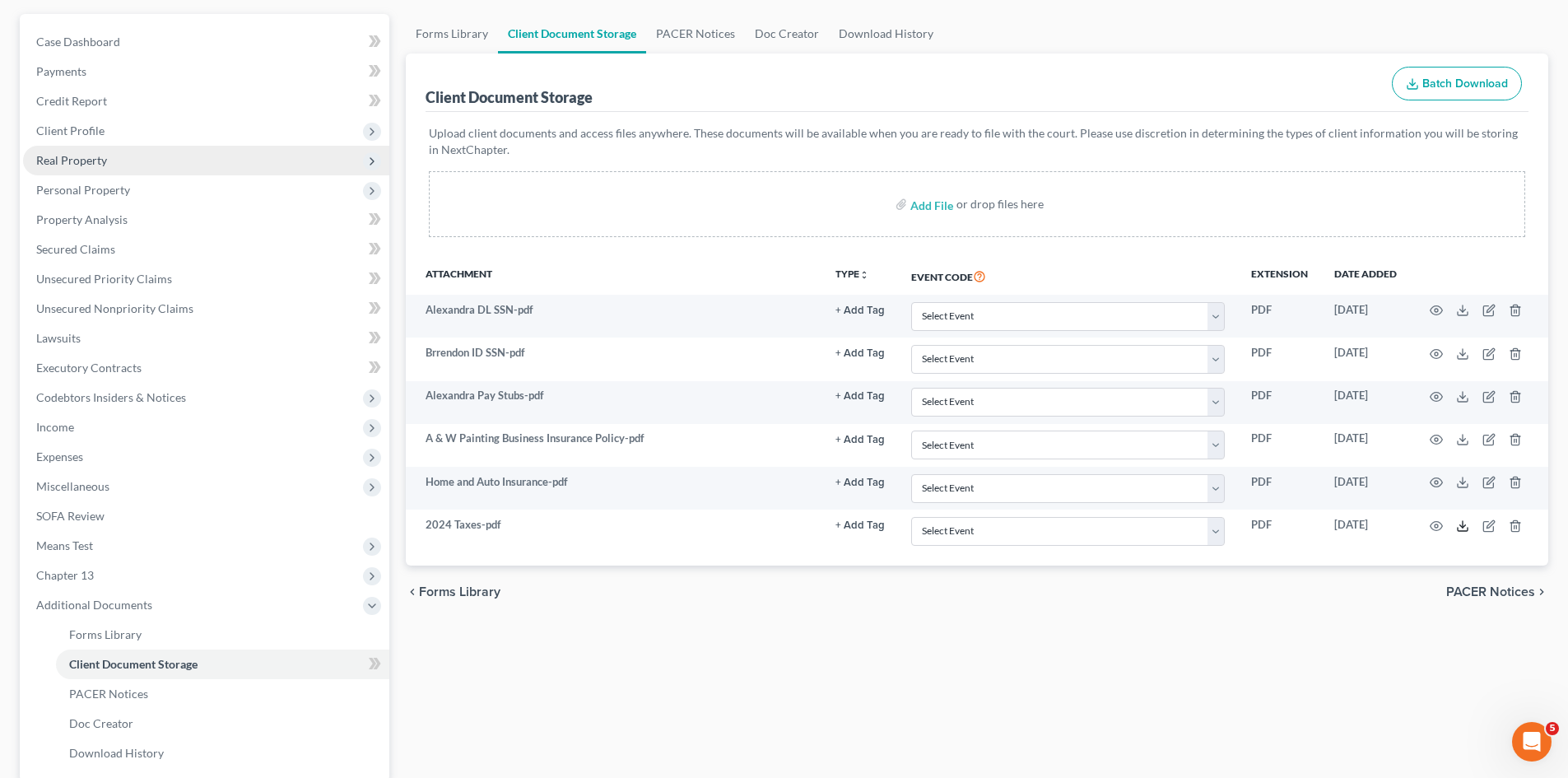
scroll to position [30, 0]
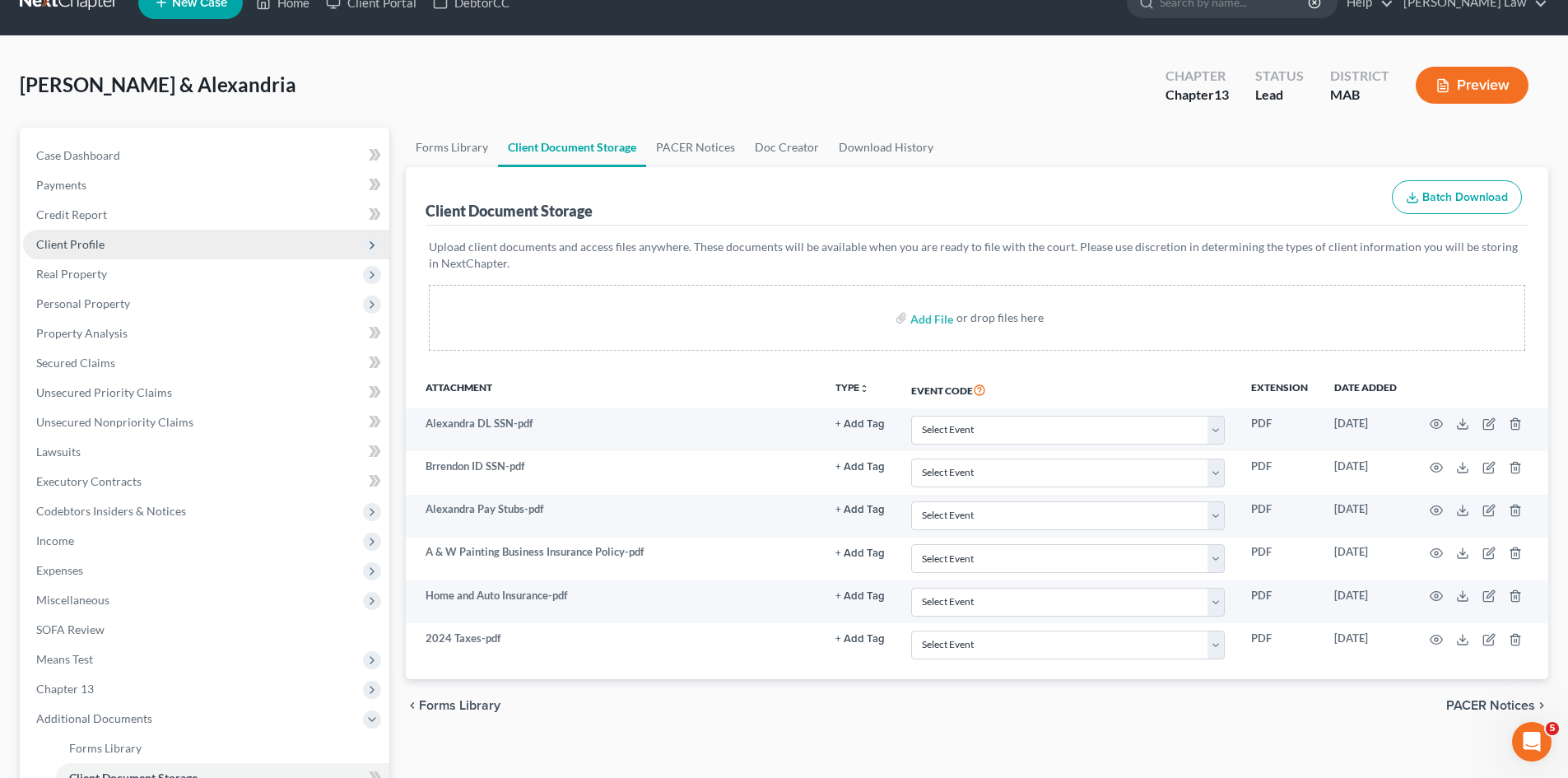
click at [66, 232] on span "Client Profile" at bounding box center [207, 244] width 367 height 30
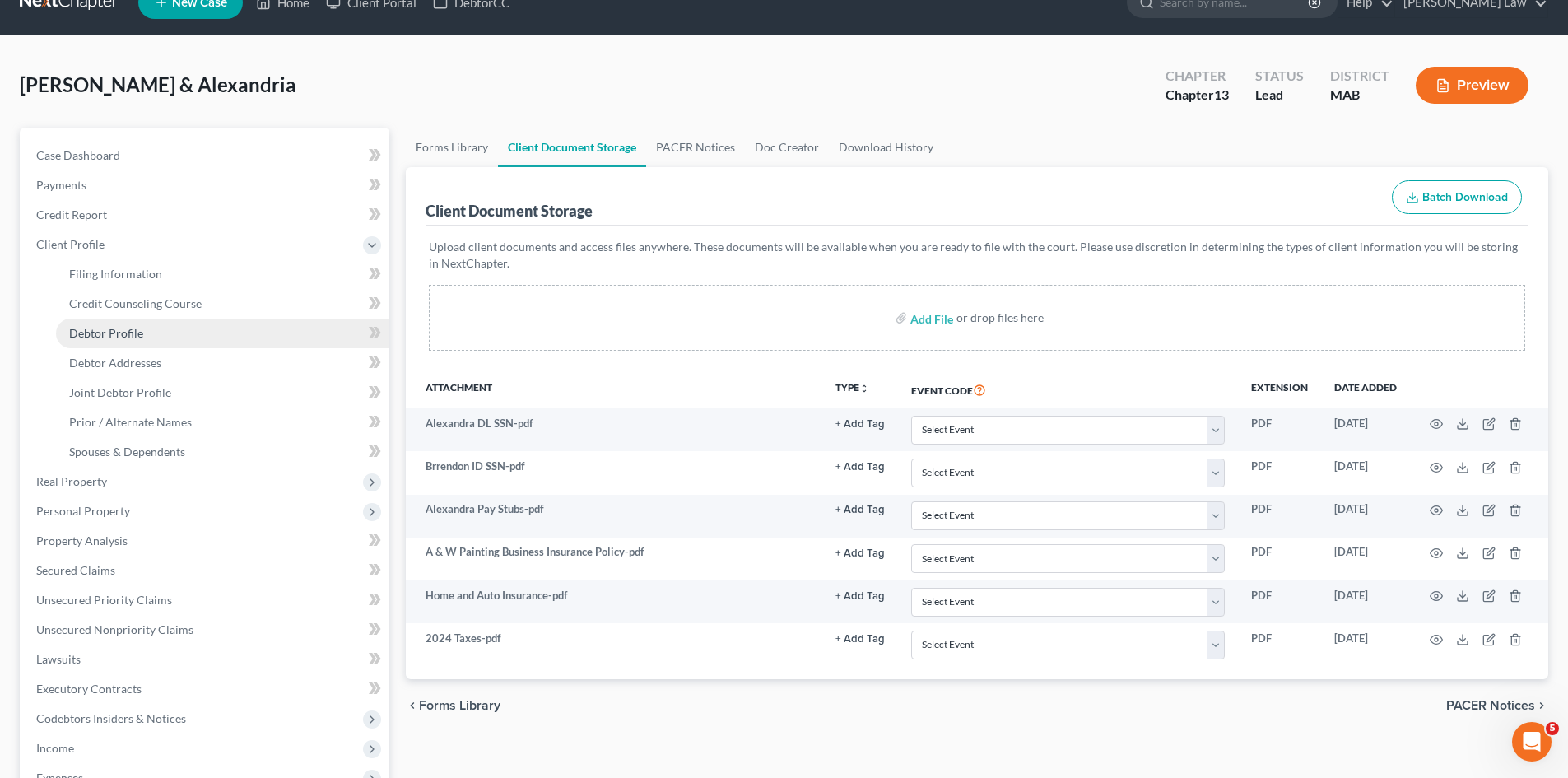
click at [99, 335] on span "Debtor Profile" at bounding box center [106, 333] width 74 height 14
select select "1"
select select "3"
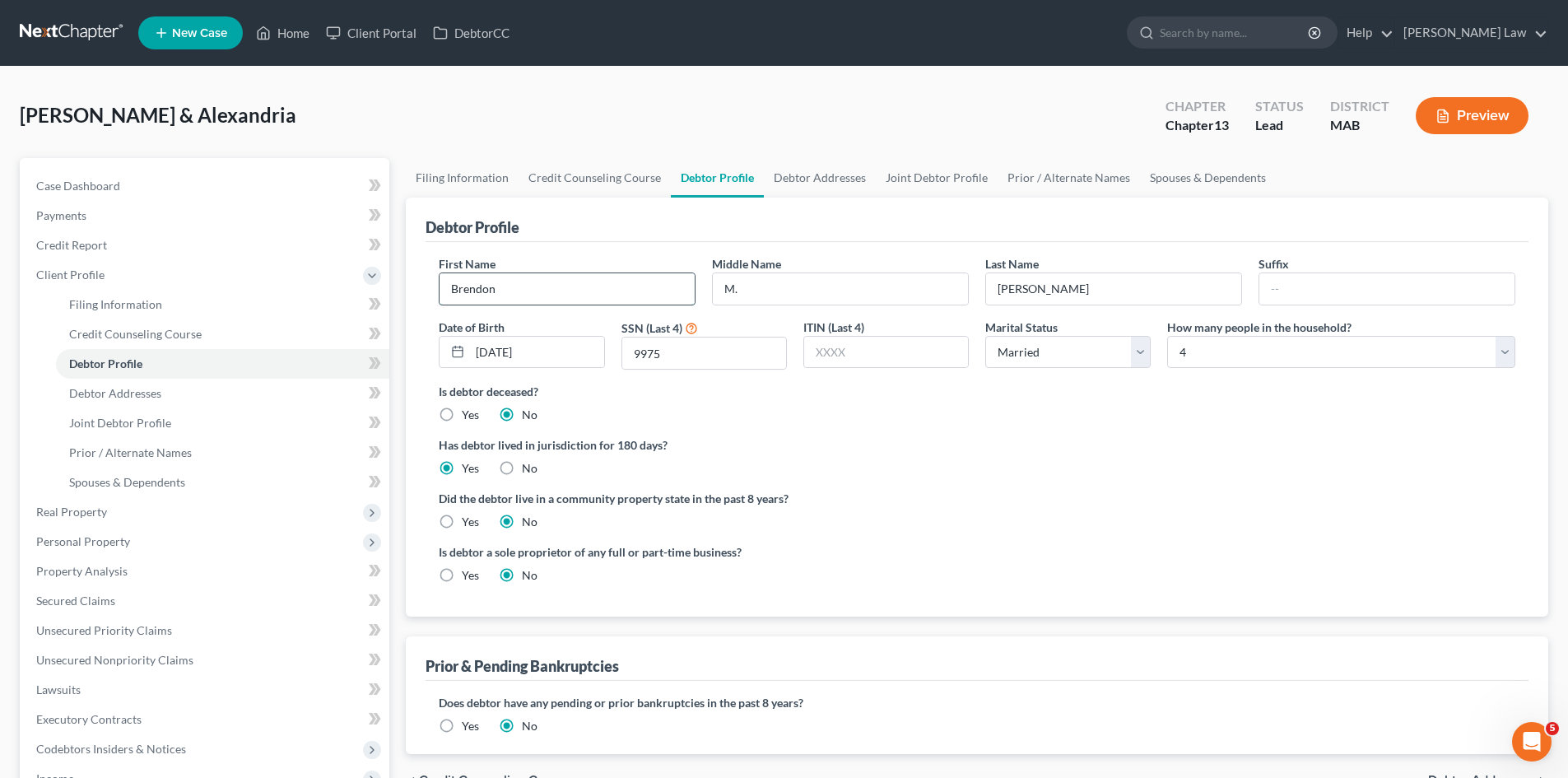
click at [584, 282] on input "Brendon" at bounding box center [566, 289] width 255 height 31
click at [862, 294] on input "M." at bounding box center [840, 289] width 255 height 31
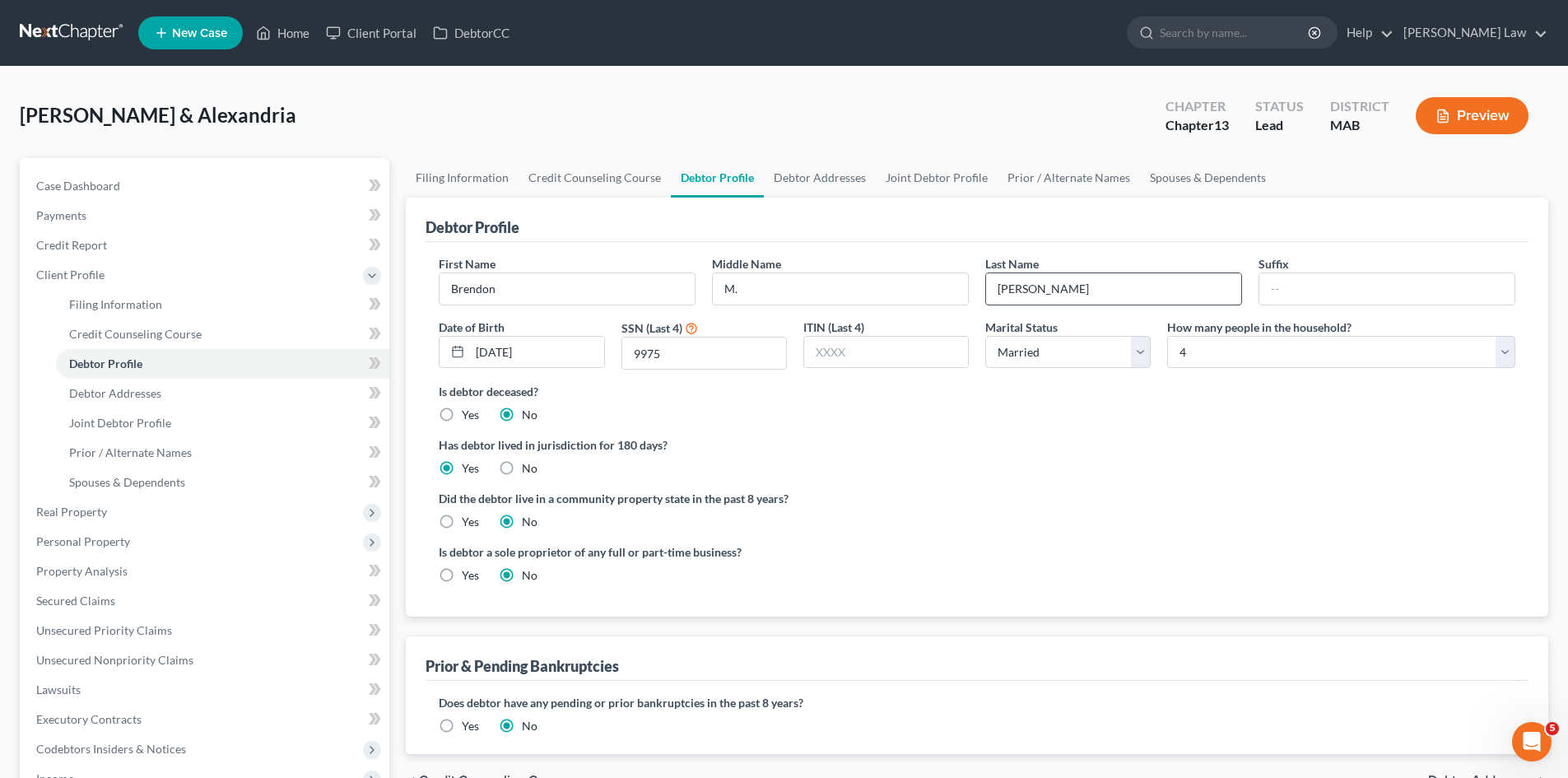
click at [1140, 270] on div "Last Name Wilson" at bounding box center [1113, 280] width 273 height 50
click at [1139, 275] on input "Wilson" at bounding box center [1113, 289] width 255 height 31
click at [944, 165] on link "Joint Debtor Profile" at bounding box center [937, 178] width 122 height 40
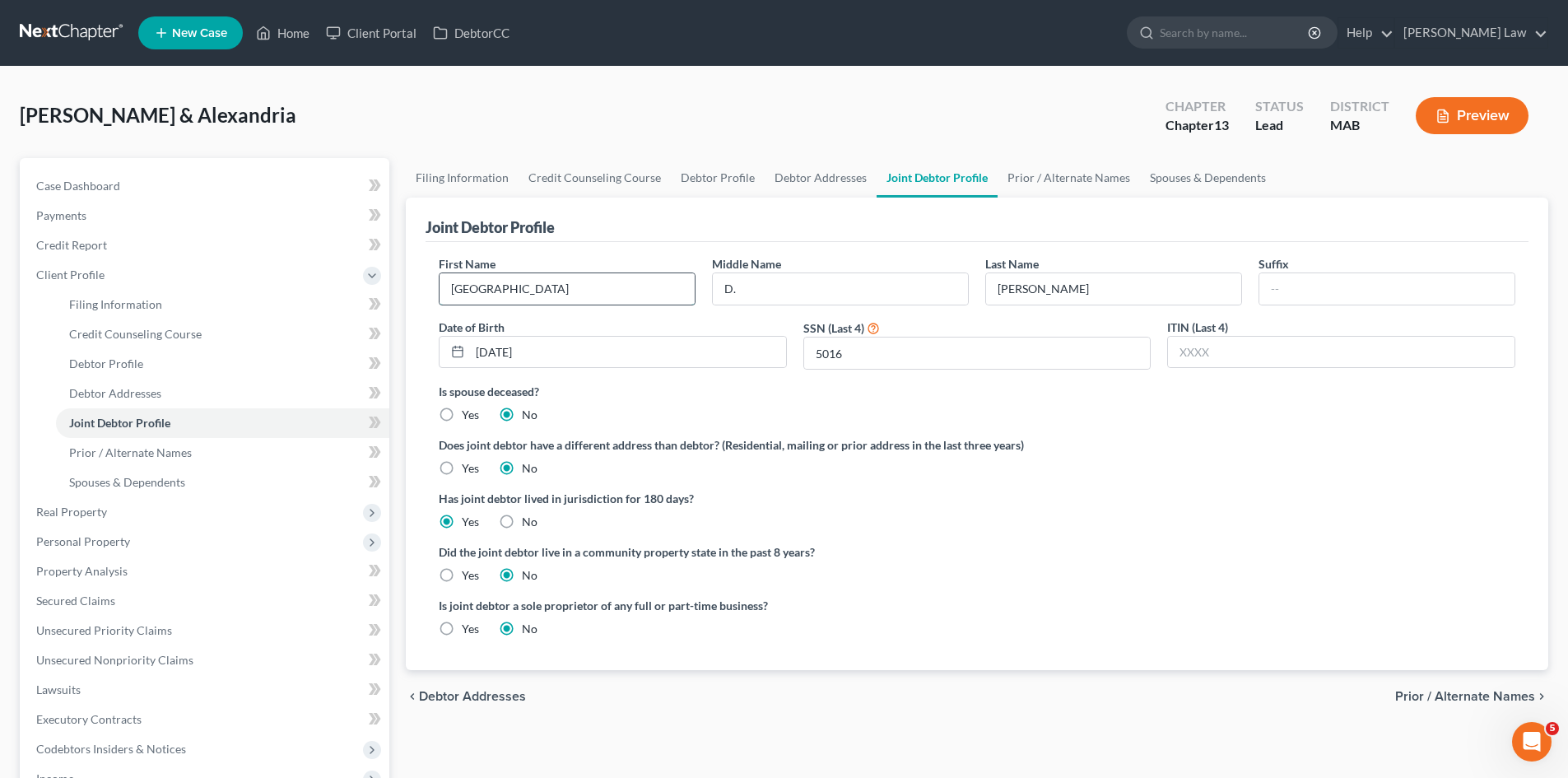
click at [532, 286] on input "Alexandria" at bounding box center [566, 289] width 255 height 31
click at [924, 289] on input "D." at bounding box center [840, 289] width 255 height 31
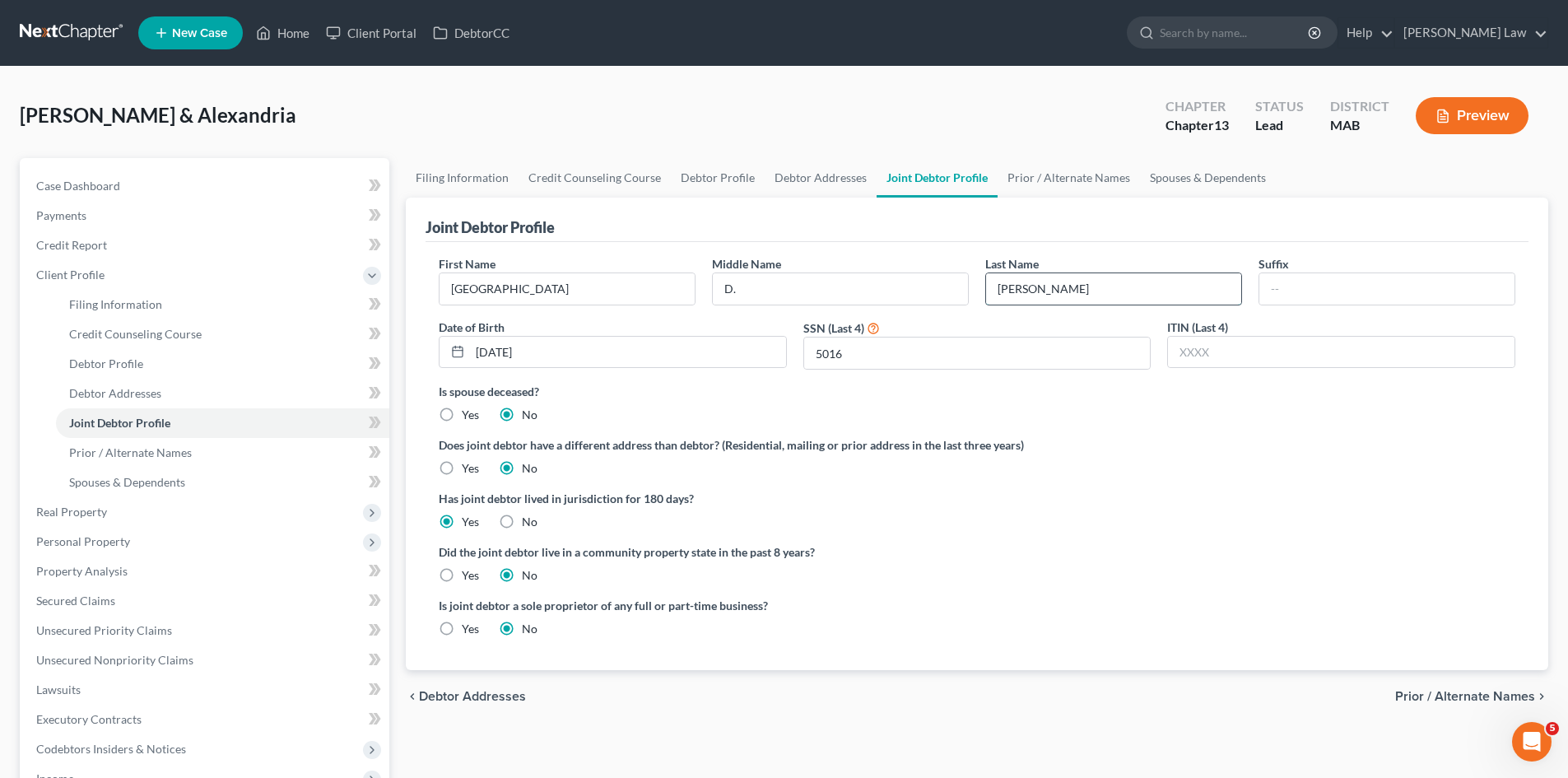
click at [1064, 286] on input "Wilson" at bounding box center [1113, 289] width 255 height 31
click at [628, 264] on div "First Name Alexandria" at bounding box center [567, 280] width 273 height 50
click at [634, 274] on input "Alexandria" at bounding box center [566, 289] width 255 height 31
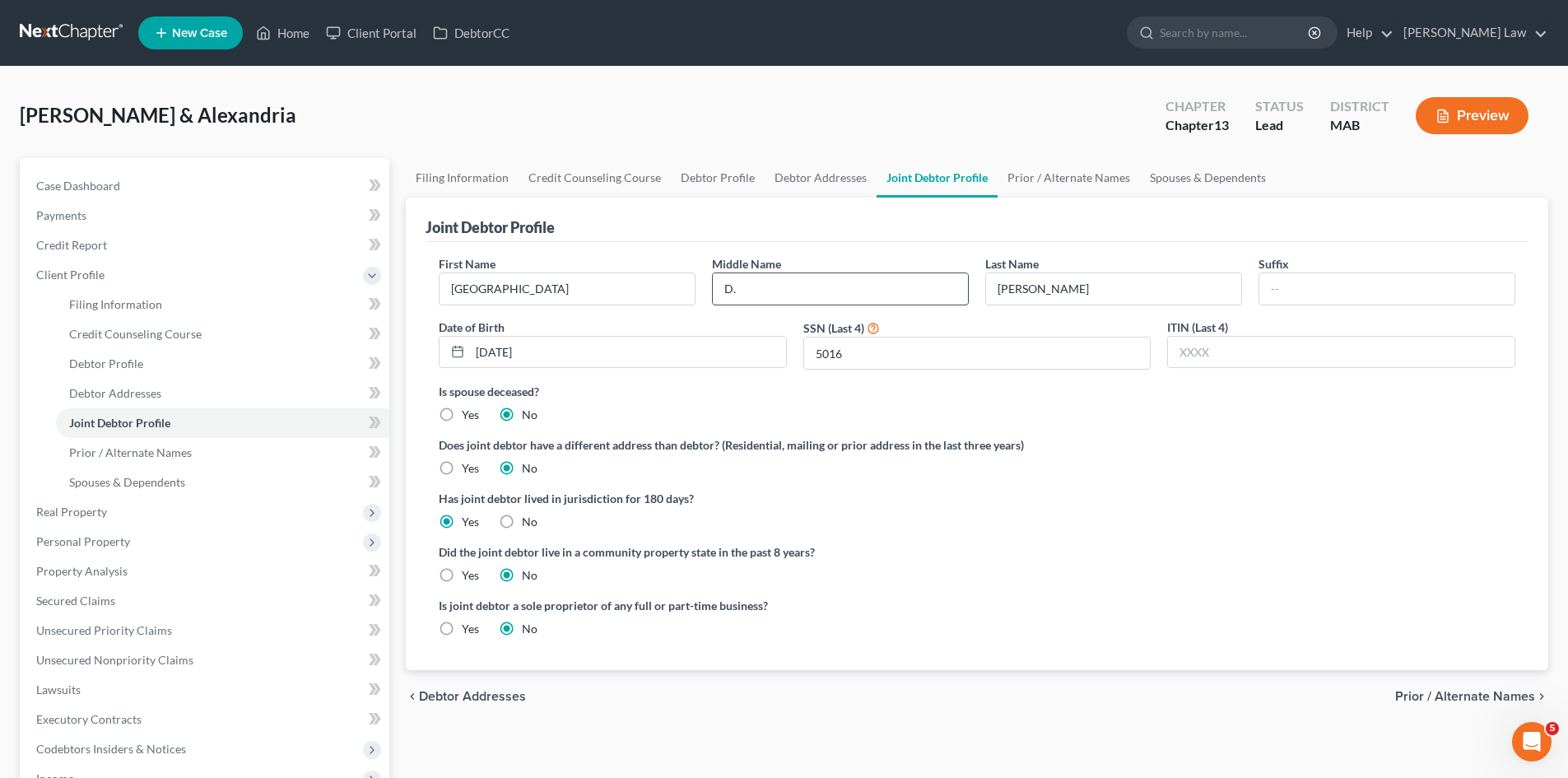
click at [845, 300] on input "D." at bounding box center [840, 289] width 255 height 31
click at [1140, 271] on div "Last Name Wilson" at bounding box center [1113, 280] width 273 height 50
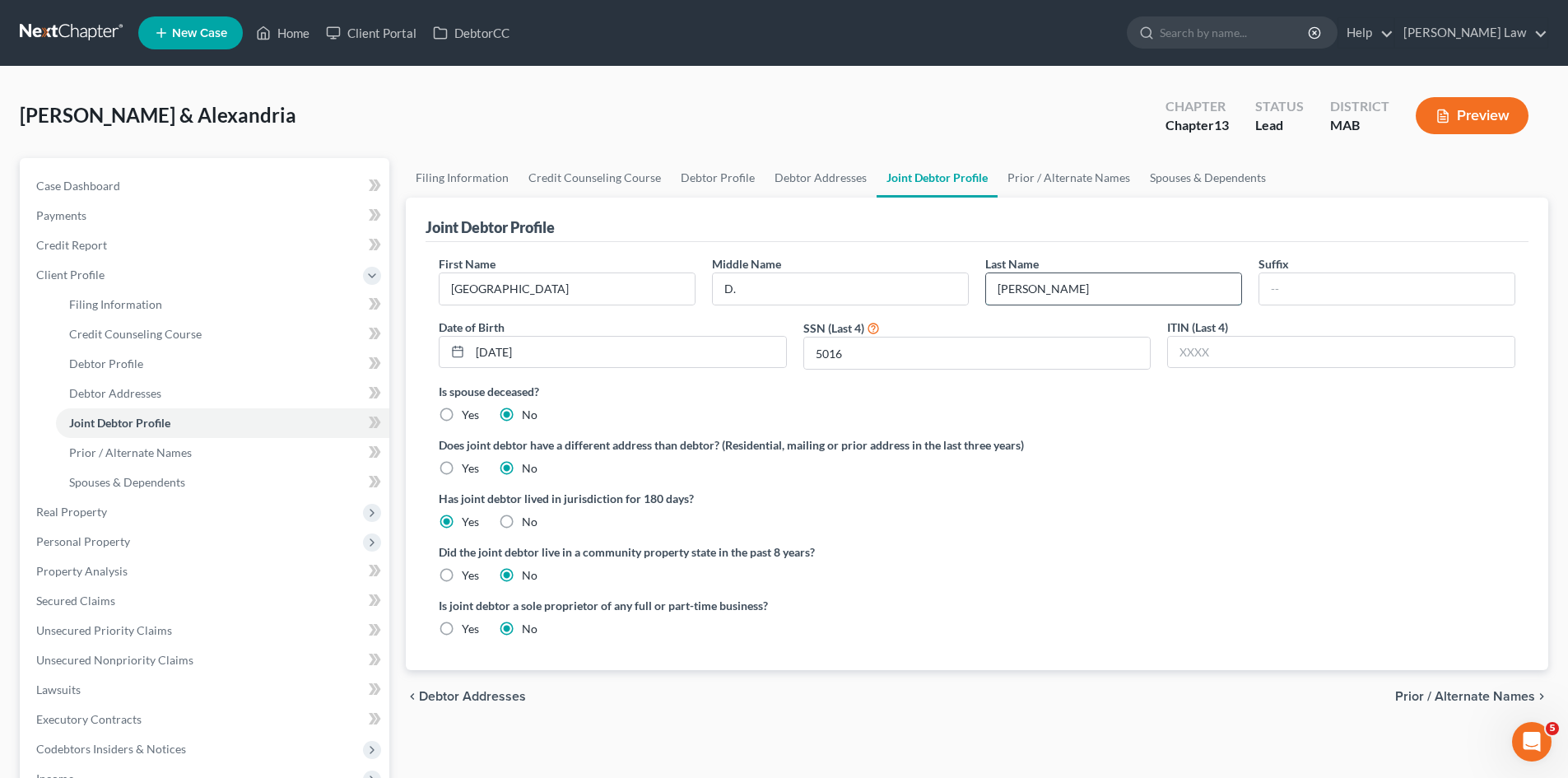
click at [1136, 286] on input "Wilson" at bounding box center [1113, 289] width 255 height 31
click at [702, 183] on link "Debtor Profile" at bounding box center [718, 178] width 94 height 40
select select "1"
select select "3"
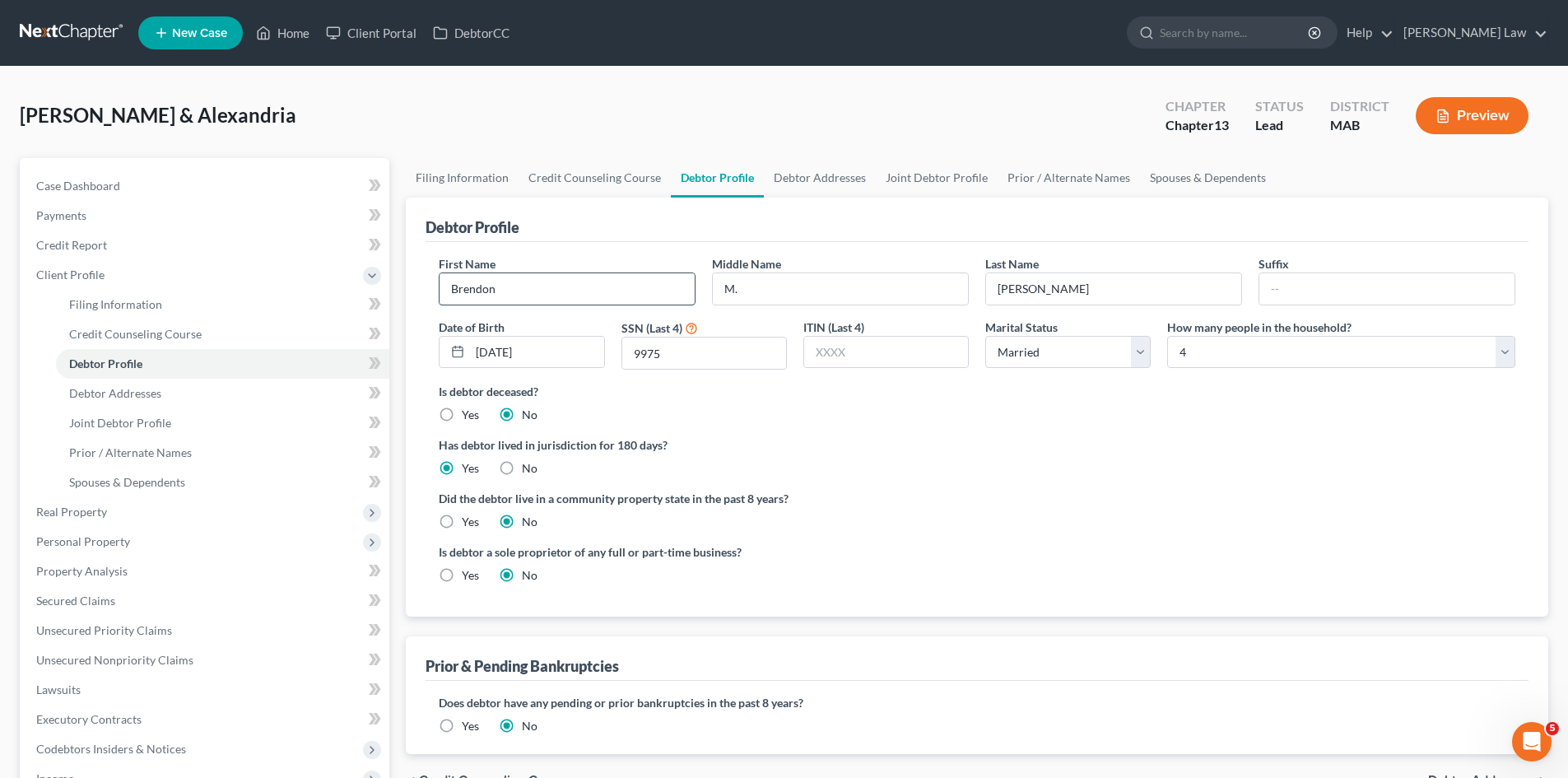
click at [628, 297] on input "Brendon" at bounding box center [566, 289] width 255 height 31
click at [846, 288] on input "M." at bounding box center [840, 289] width 255 height 31
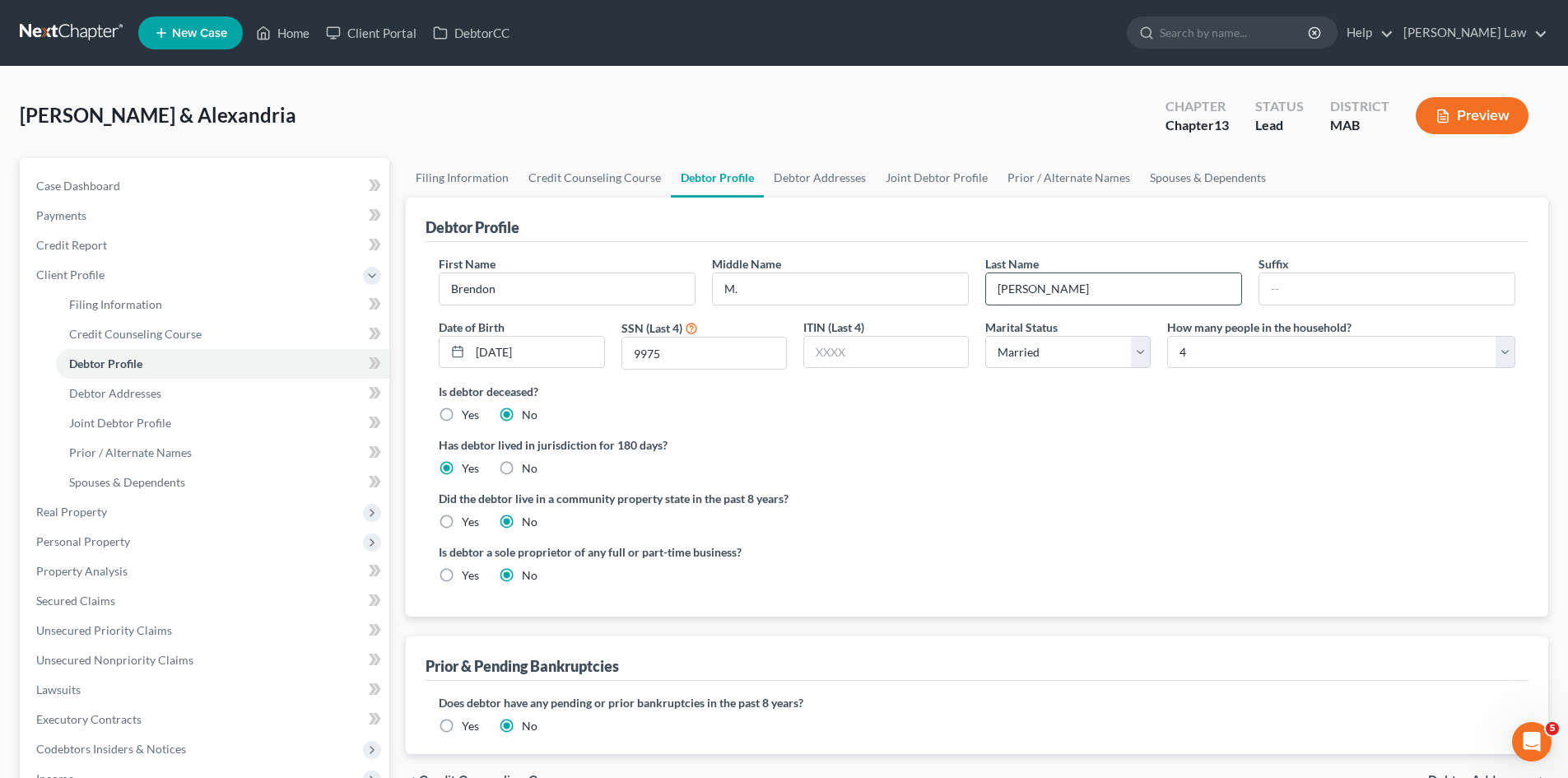
click at [1023, 279] on input "Wilson" at bounding box center [1113, 289] width 255 height 31
drag, startPoint x: 724, startPoint y: 186, endPoint x: 704, endPoint y: 209, distance: 30.5
click at [724, 186] on link "Debtor Profile" at bounding box center [718, 178] width 93 height 40
click at [560, 293] on input "Brendon" at bounding box center [566, 289] width 255 height 31
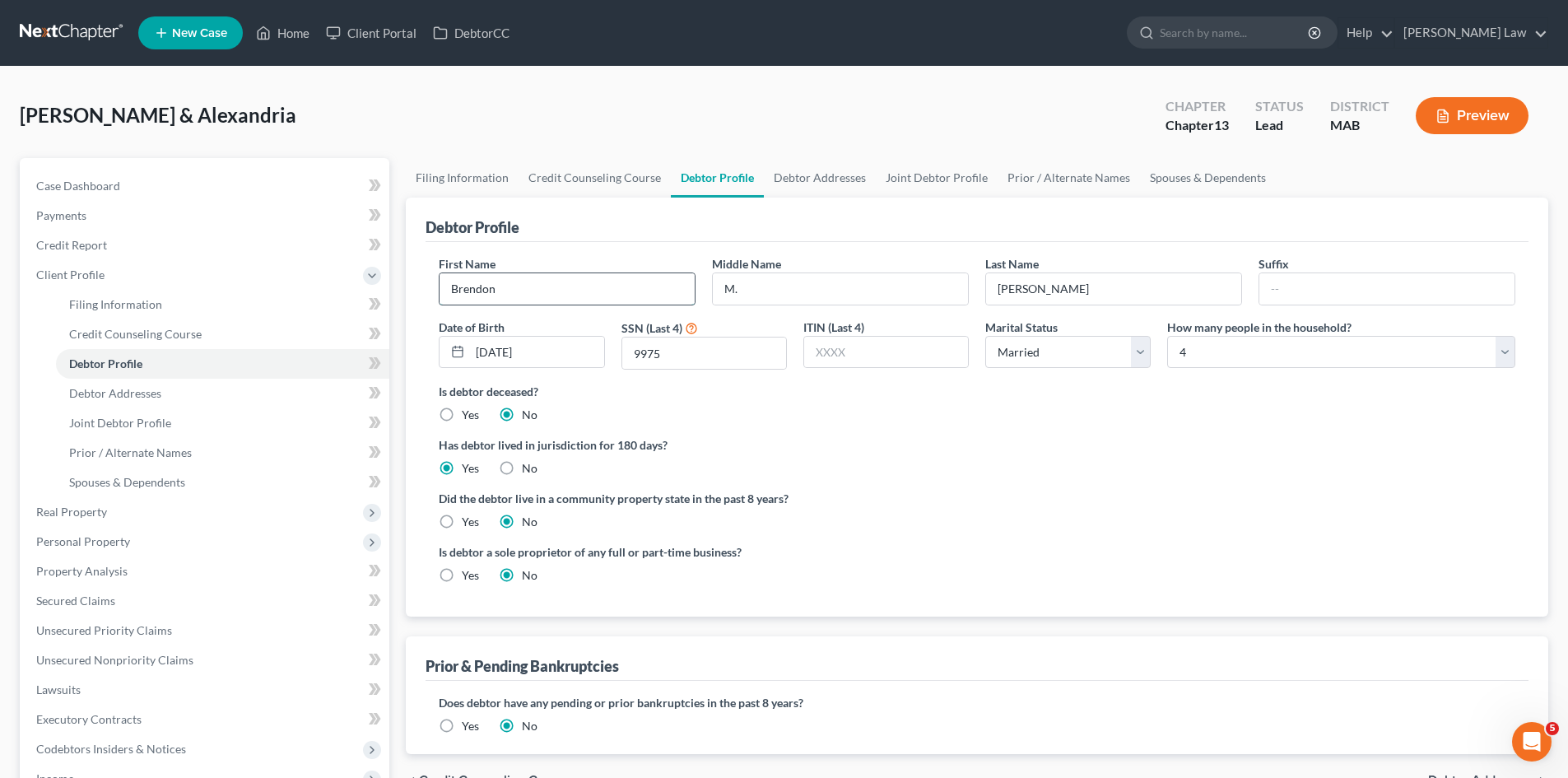
click at [560, 293] on input "Brendon" at bounding box center [566, 289] width 255 height 31
click at [95, 236] on link "Credit Report" at bounding box center [207, 245] width 367 height 30
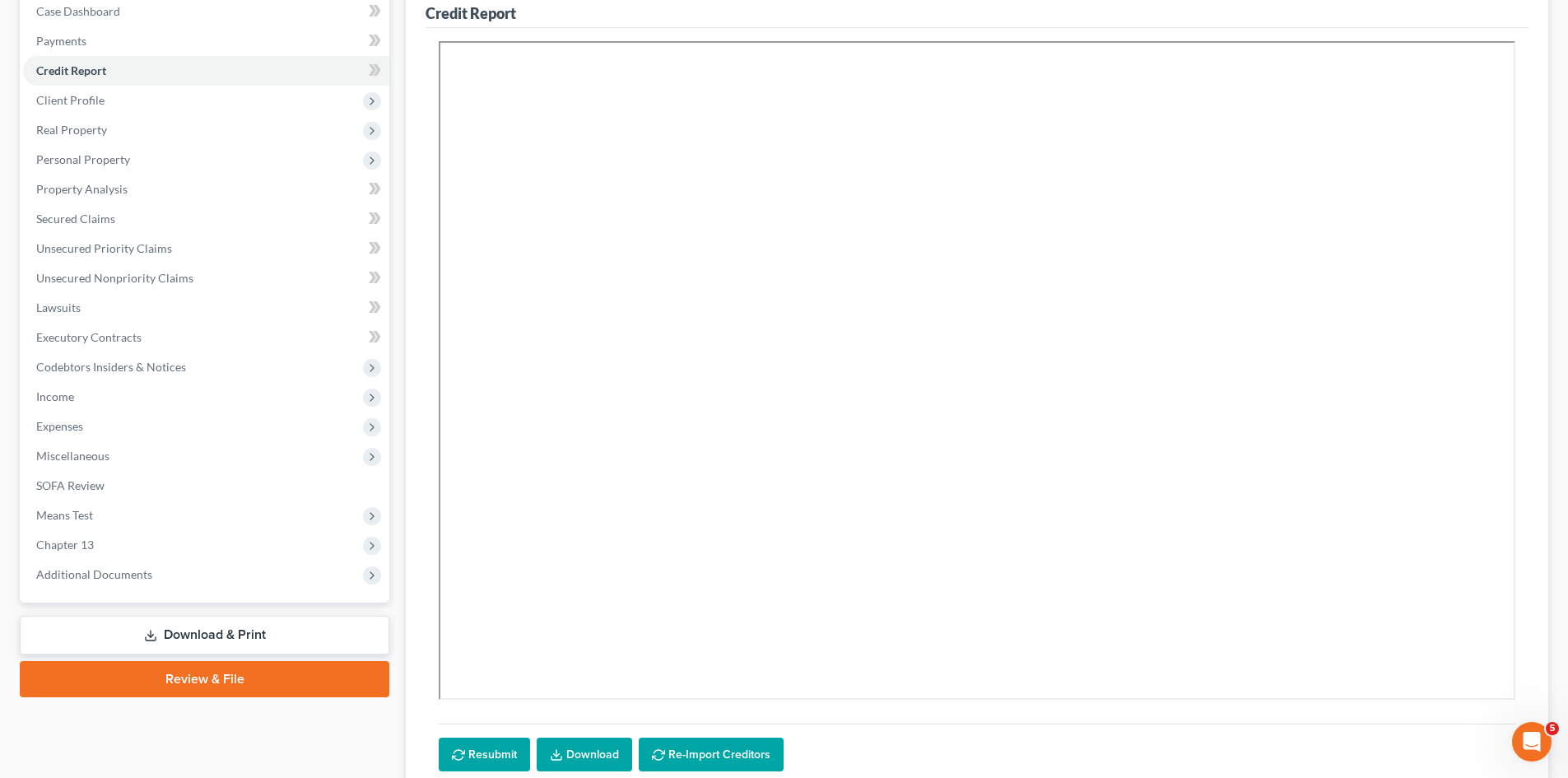
scroll to position [260, 0]
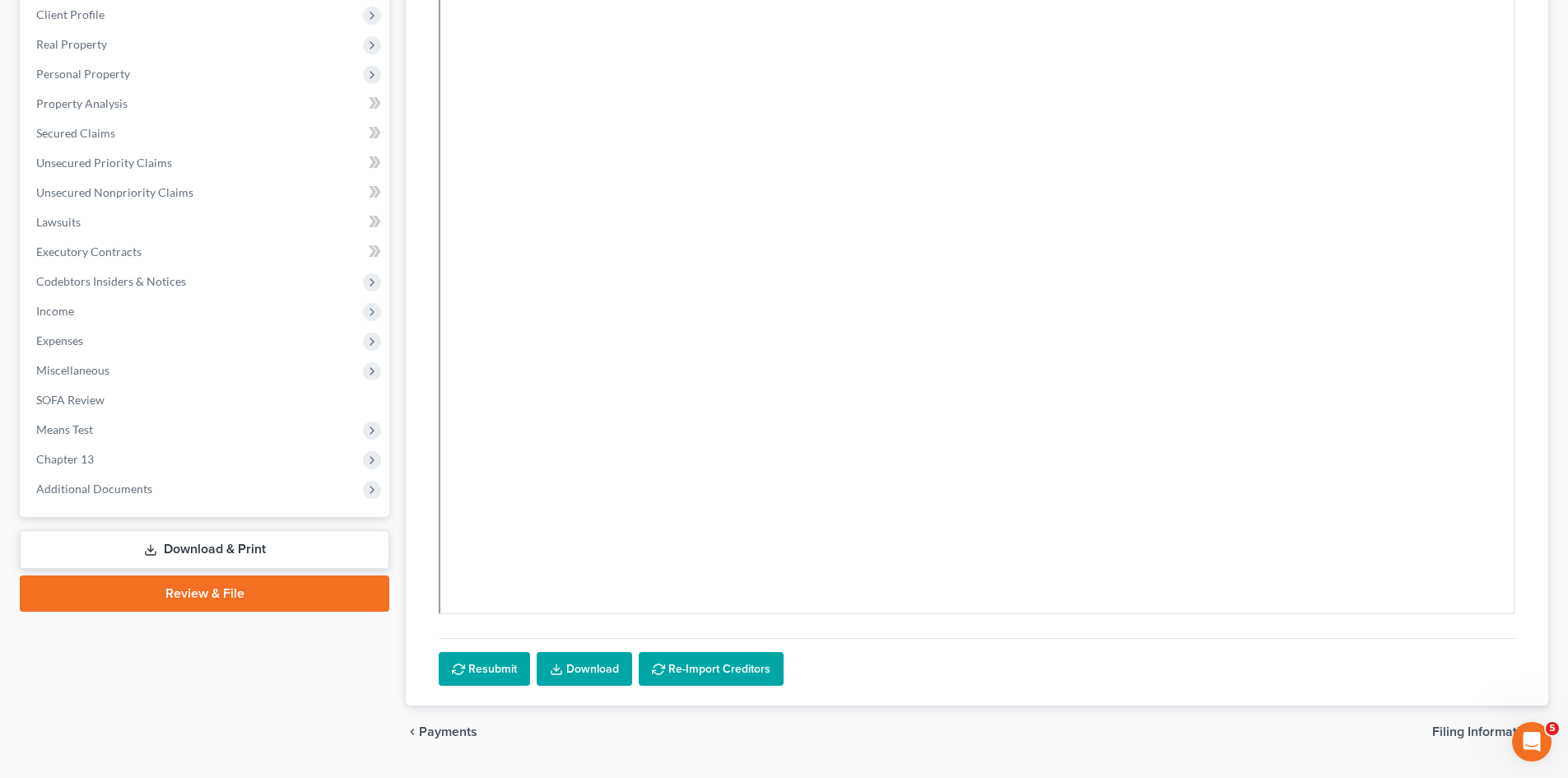
click at [613, 672] on link "Download" at bounding box center [584, 669] width 95 height 35
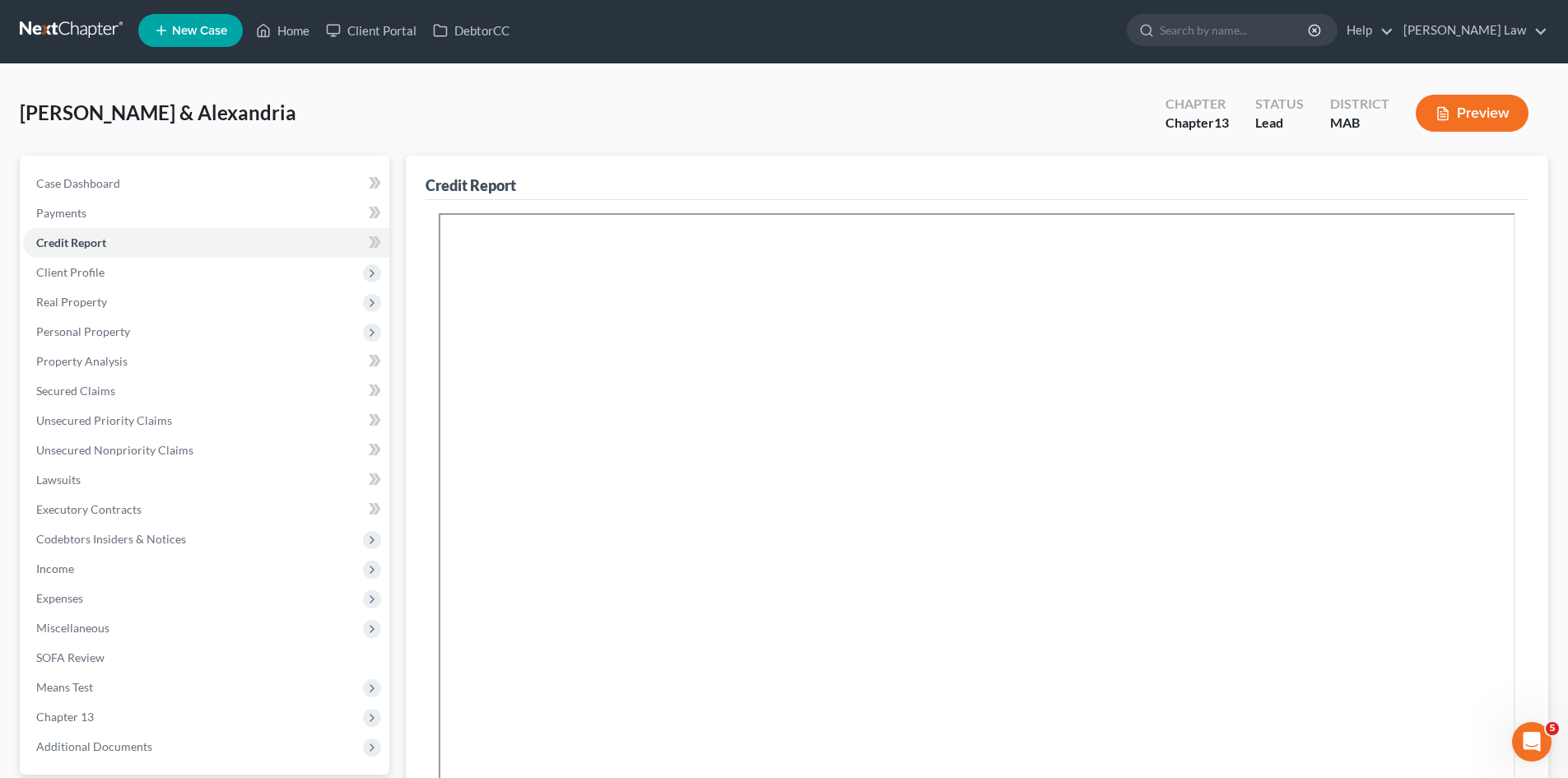
scroll to position [0, 0]
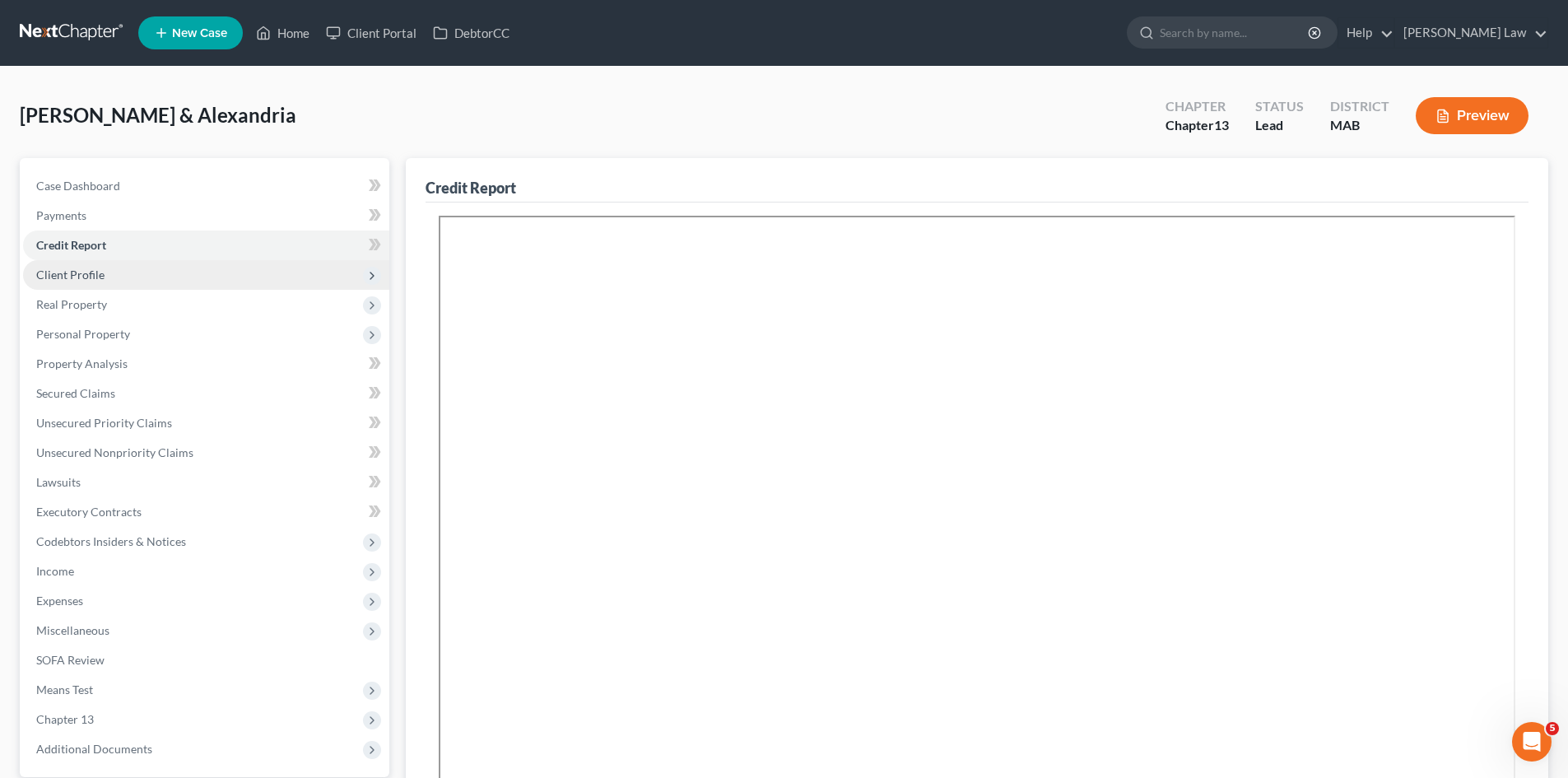
click at [105, 284] on span "Client Profile" at bounding box center [207, 275] width 367 height 30
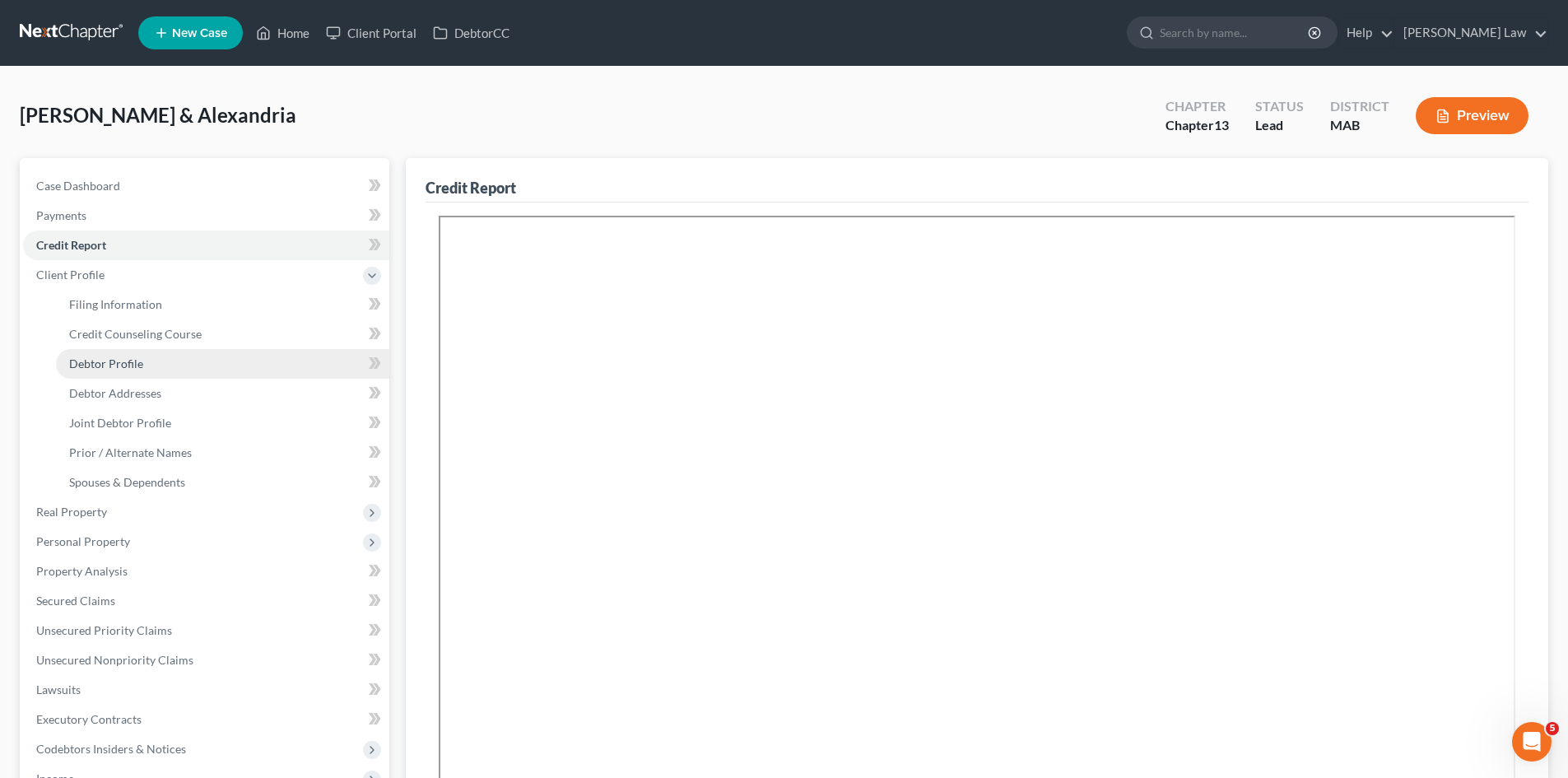
click at [95, 373] on link "Debtor Profile" at bounding box center [223, 364] width 334 height 30
select select "1"
select select "3"
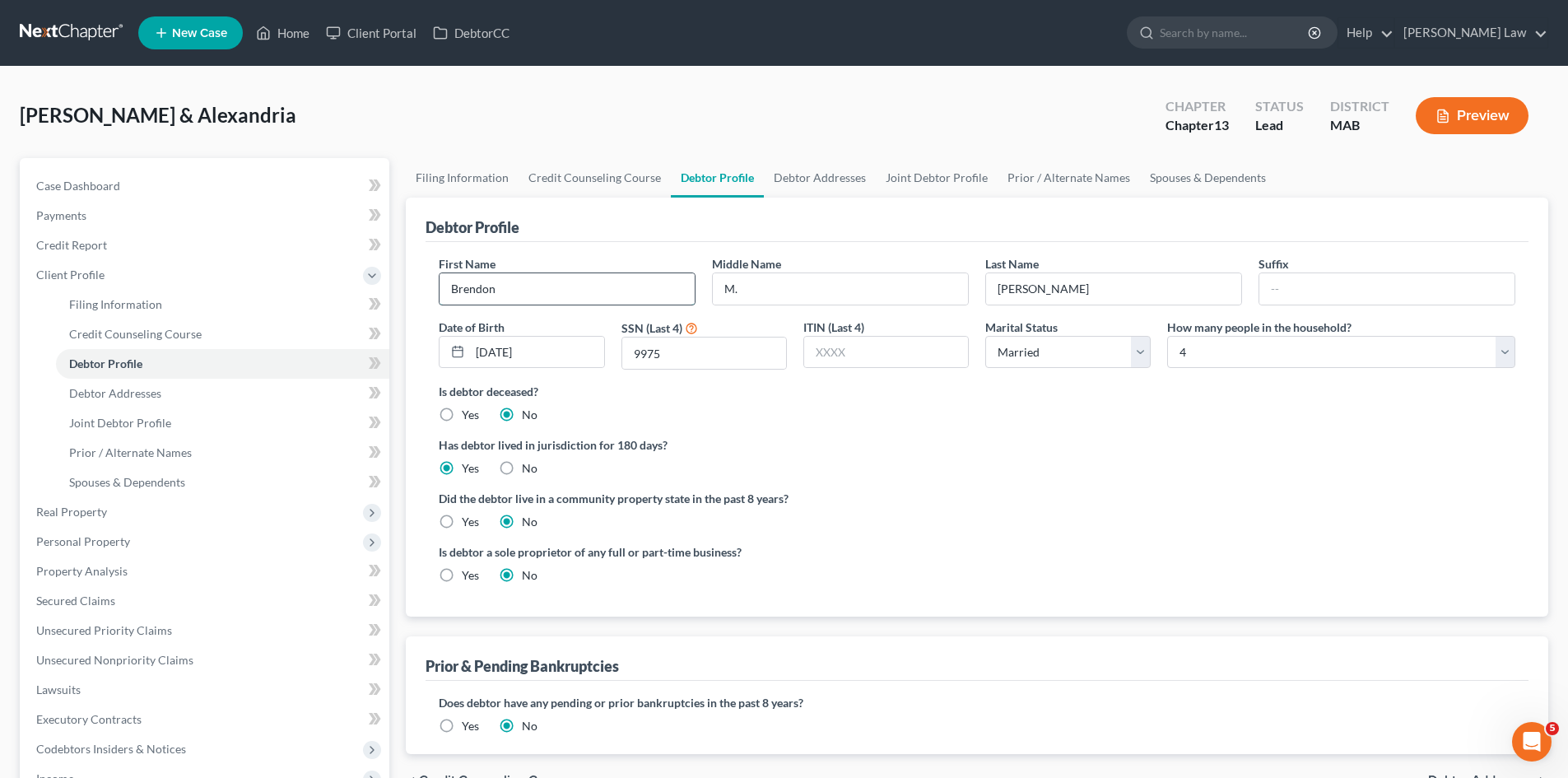
click at [524, 291] on input "Brendon" at bounding box center [566, 289] width 255 height 31
click at [1091, 270] on div "Last Name Wilson" at bounding box center [1113, 280] width 273 height 50
click at [1091, 275] on input "Wilson" at bounding box center [1113, 289] width 255 height 31
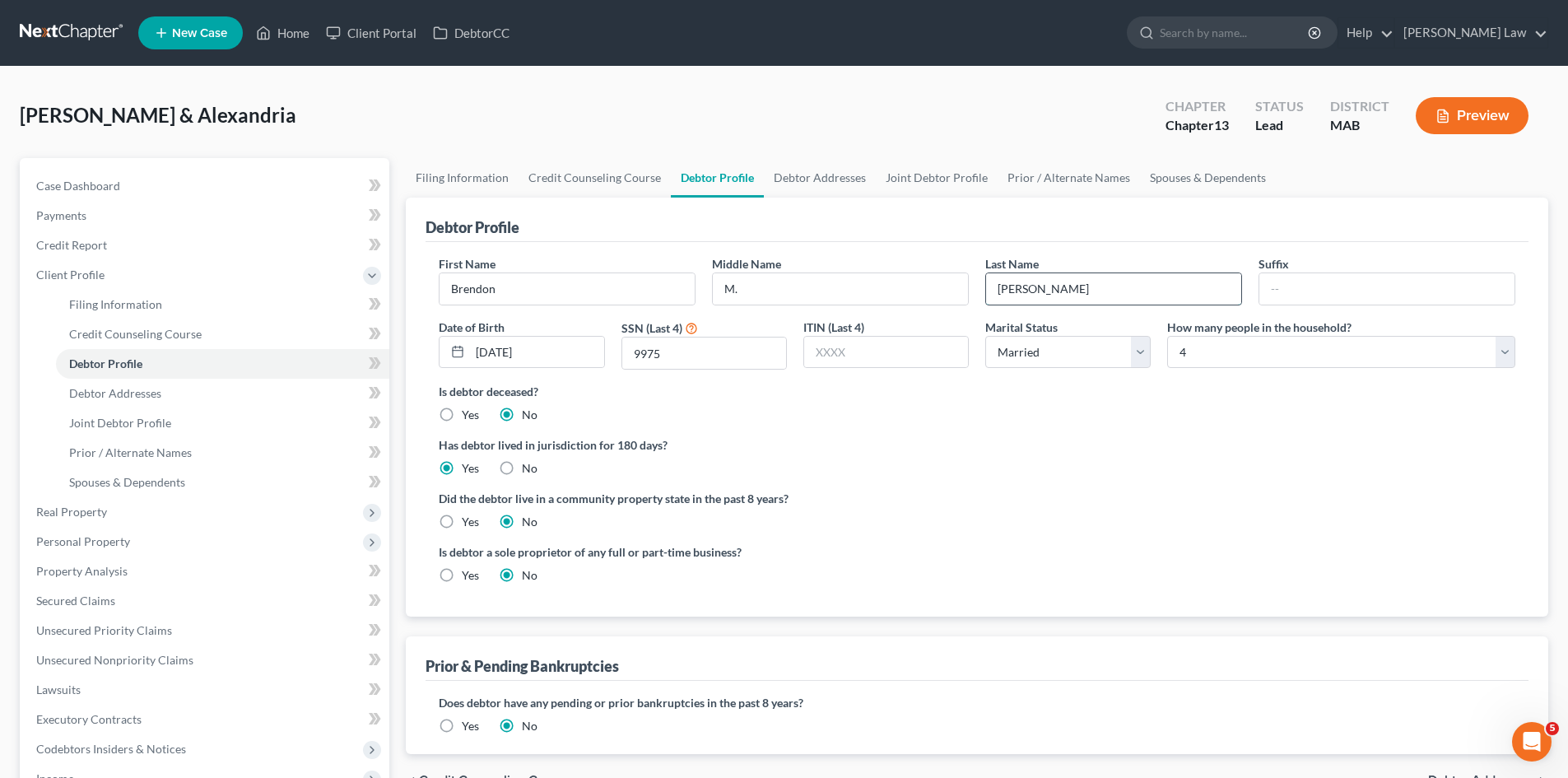
click at [1091, 275] on input "Wilson" at bounding box center [1113, 289] width 255 height 31
click at [900, 168] on link "Joint Debtor Profile" at bounding box center [937, 178] width 122 height 40
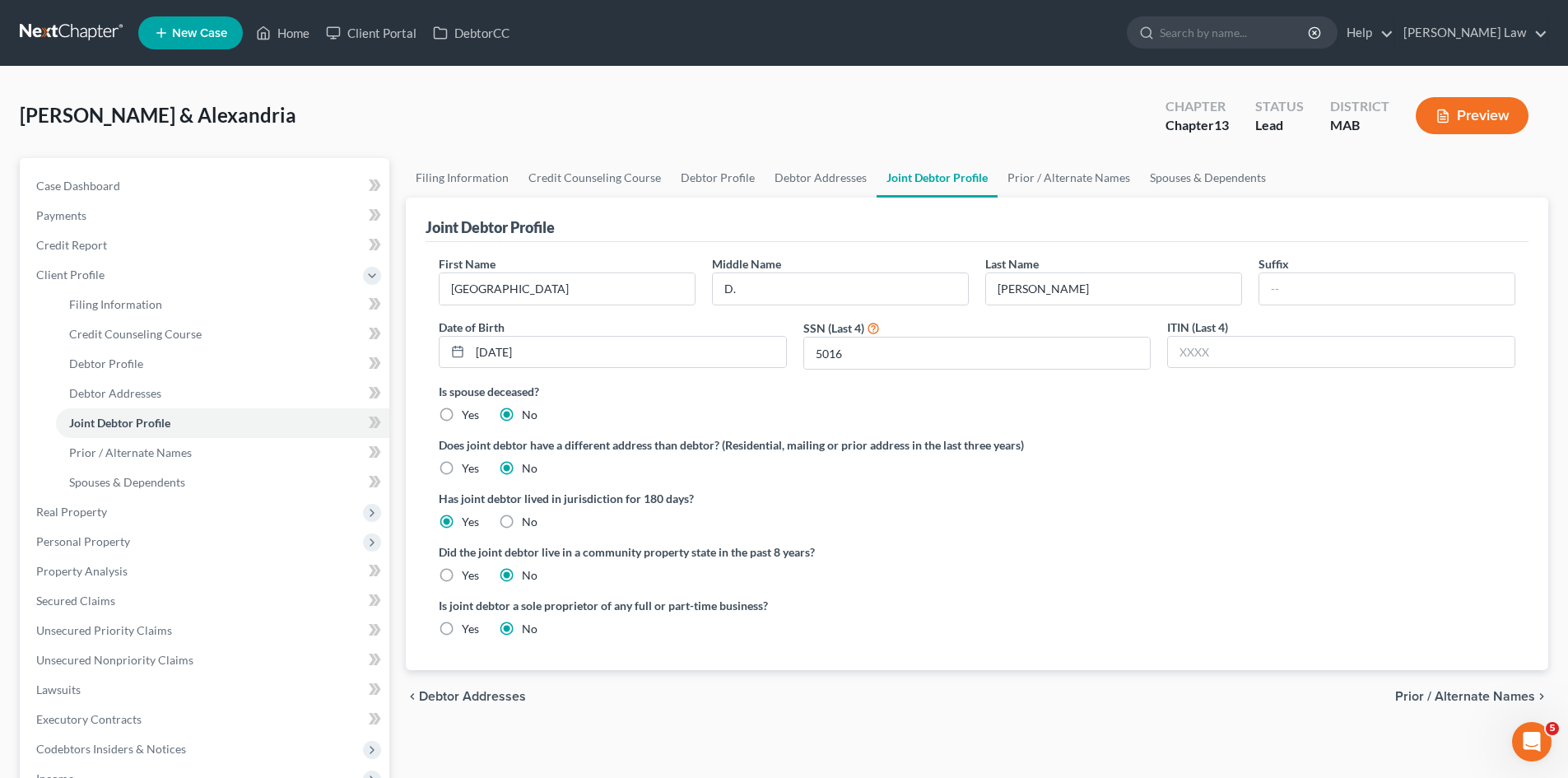
click at [248, 168] on div "Case Dashboard Payments Invoices Payments Payments Credit Report Client Profile…" at bounding box center [204, 571] width 369 height 827
click at [250, 174] on link "Case Dashboard" at bounding box center [207, 186] width 367 height 30
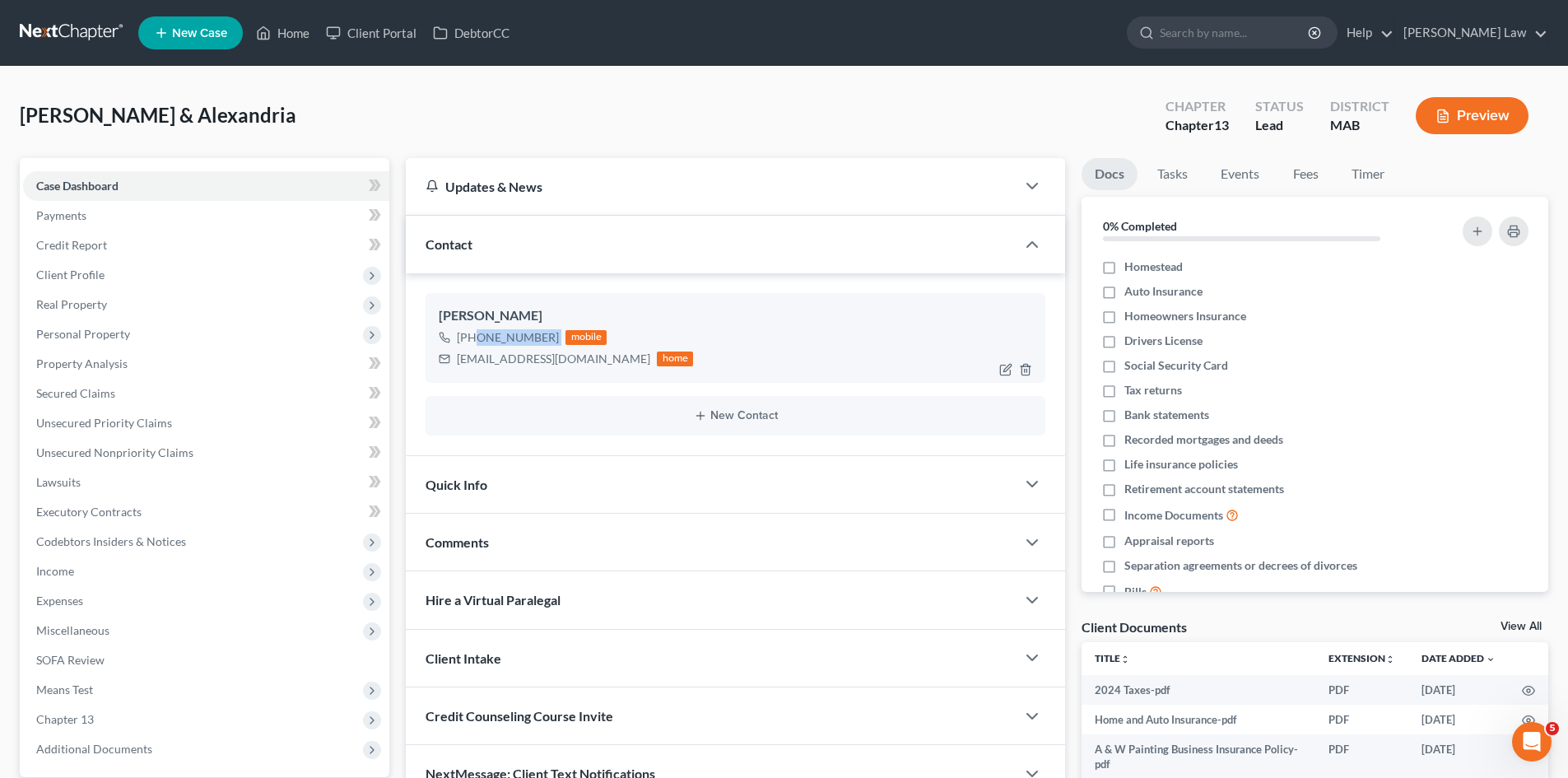
drag, startPoint x: 558, startPoint y: 341, endPoint x: 473, endPoint y: 340, distance: 85.0
click at [473, 340] on div "+1 (508) 566-4451 mobile" at bounding box center [565, 338] width 254 height 21
copy div "(508) 566-4451"
click at [552, 353] on div "[EMAIL_ADDRESS][DOMAIN_NAME]" at bounding box center [553, 359] width 193 height 16
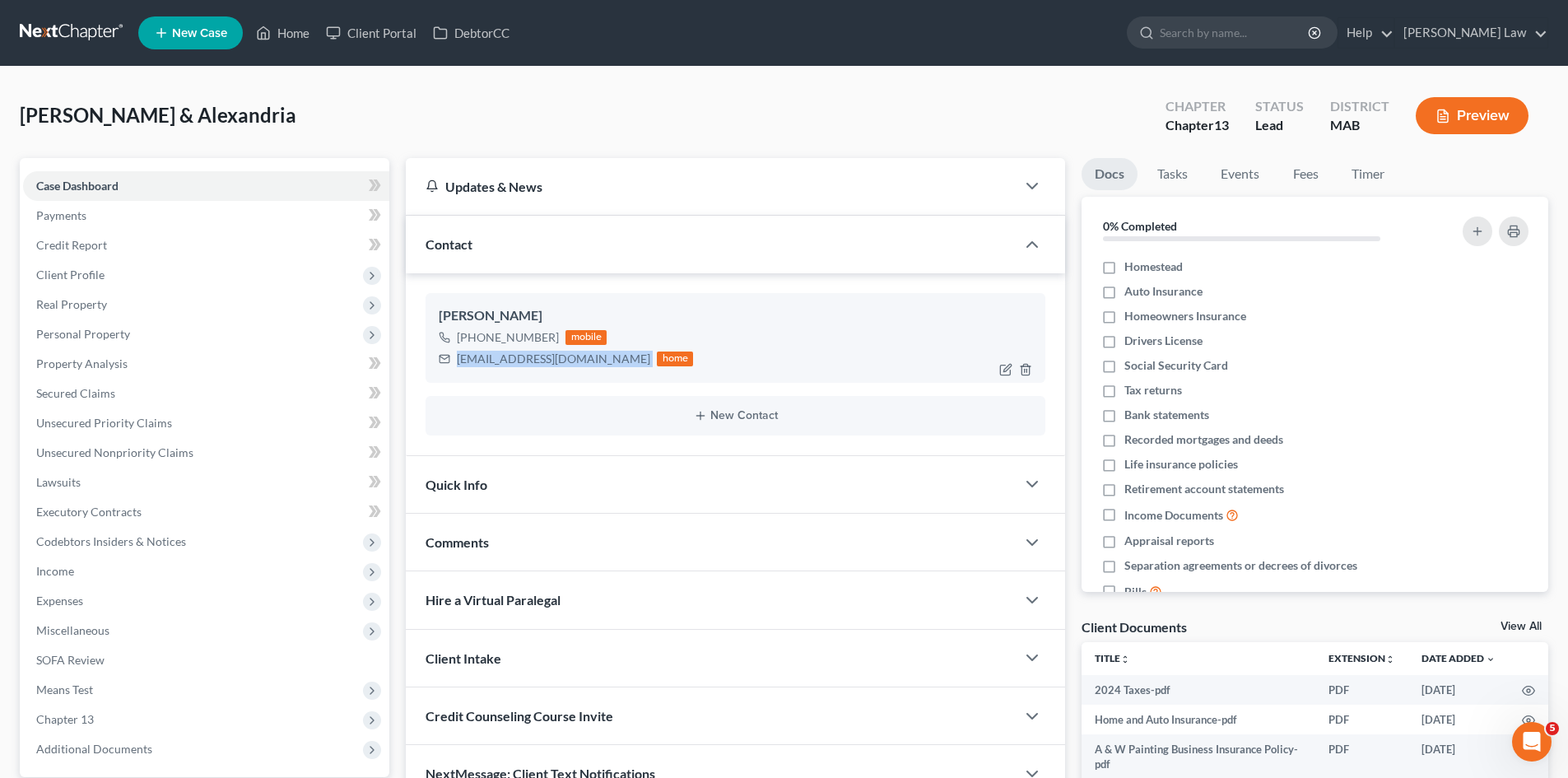
click at [552, 353] on div "[EMAIL_ADDRESS][DOMAIN_NAME]" at bounding box center [553, 359] width 193 height 16
copy div "[EMAIL_ADDRESS][DOMAIN_NAME]"
drag, startPoint x: 98, startPoint y: 284, endPoint x: 107, endPoint y: 297, distance: 15.8
click at [98, 282] on span "Client Profile" at bounding box center [207, 275] width 367 height 30
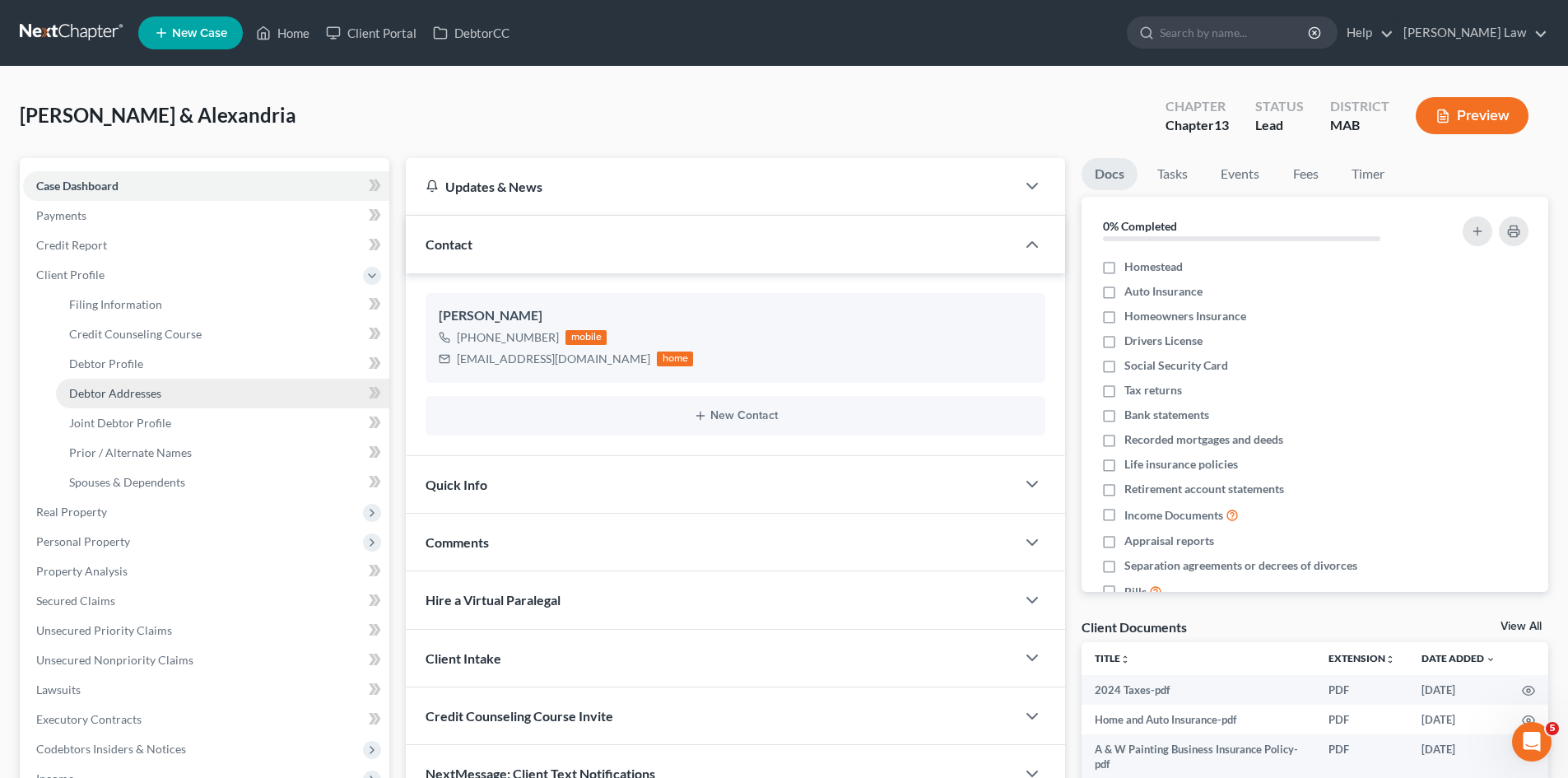
click at [128, 390] on span "Debtor Addresses" at bounding box center [114, 393] width 92 height 14
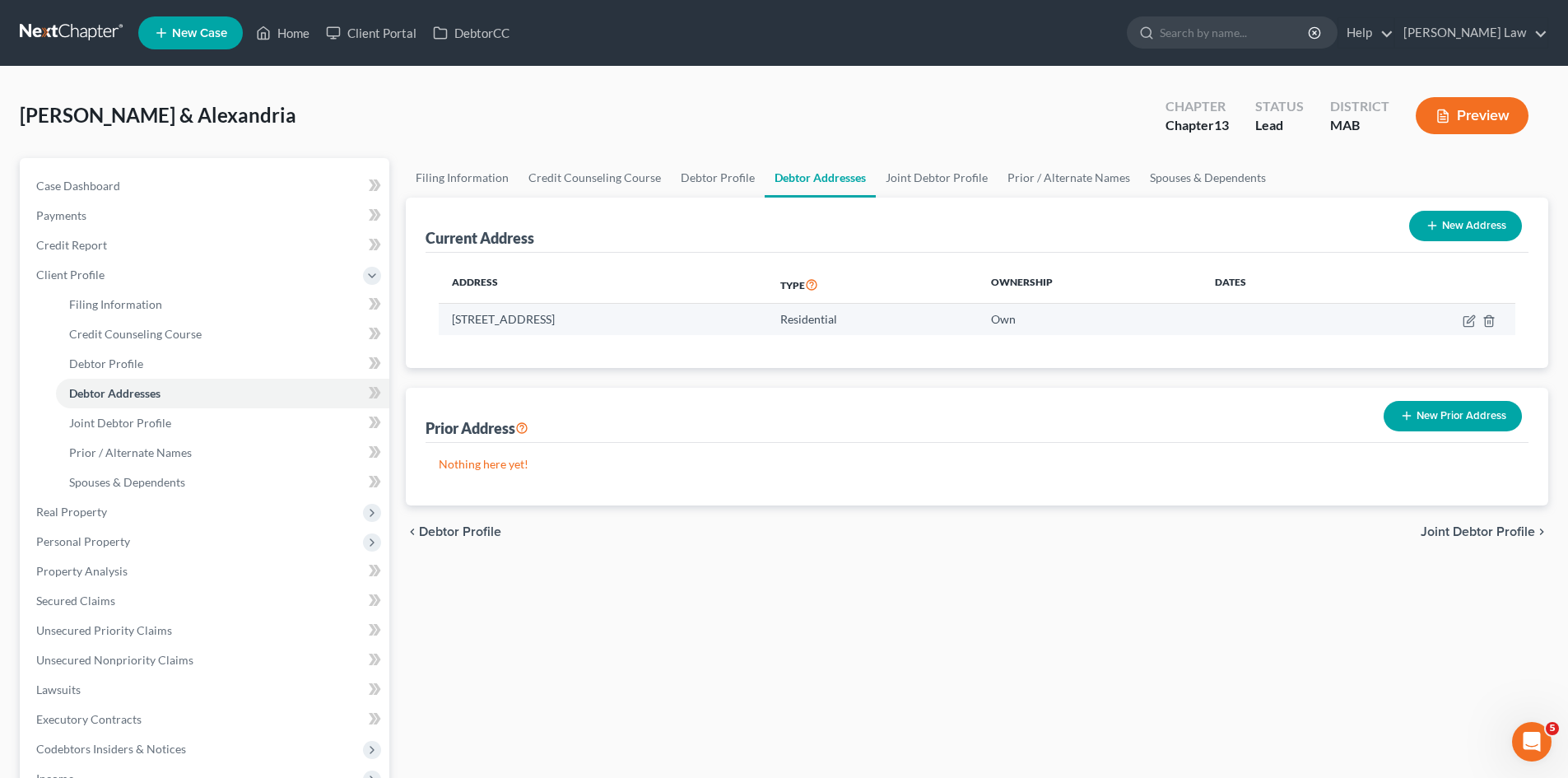
drag, startPoint x: 443, startPoint y: 321, endPoint x: 541, endPoint y: 329, distance: 98.3
click at [541, 329] on td "24 River Hill Road, Mashpee, MA 02649" at bounding box center [602, 319] width 329 height 31
copy td "24 River Hill Road"
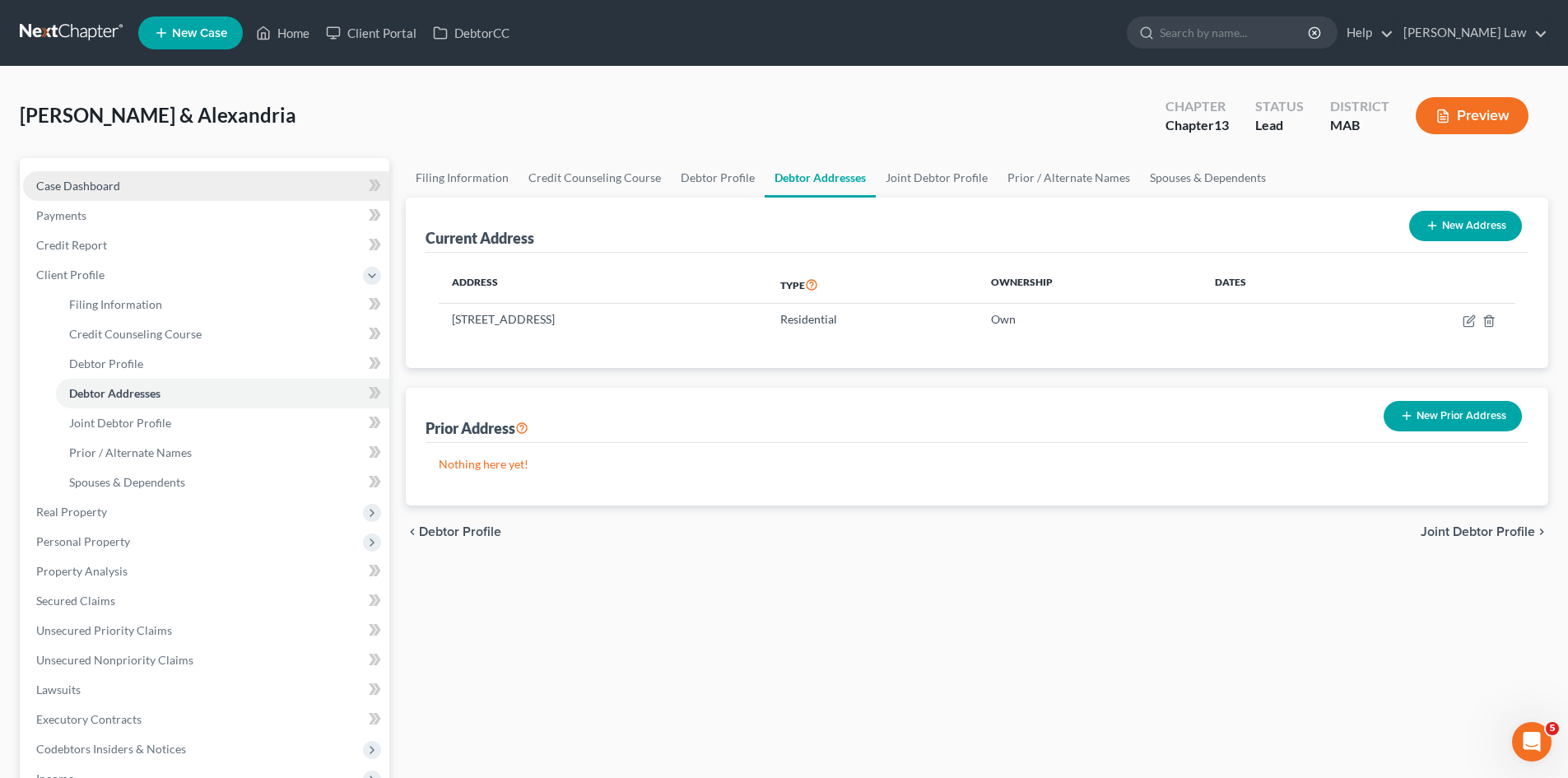
click at [209, 193] on link "Case Dashboard" at bounding box center [207, 186] width 367 height 30
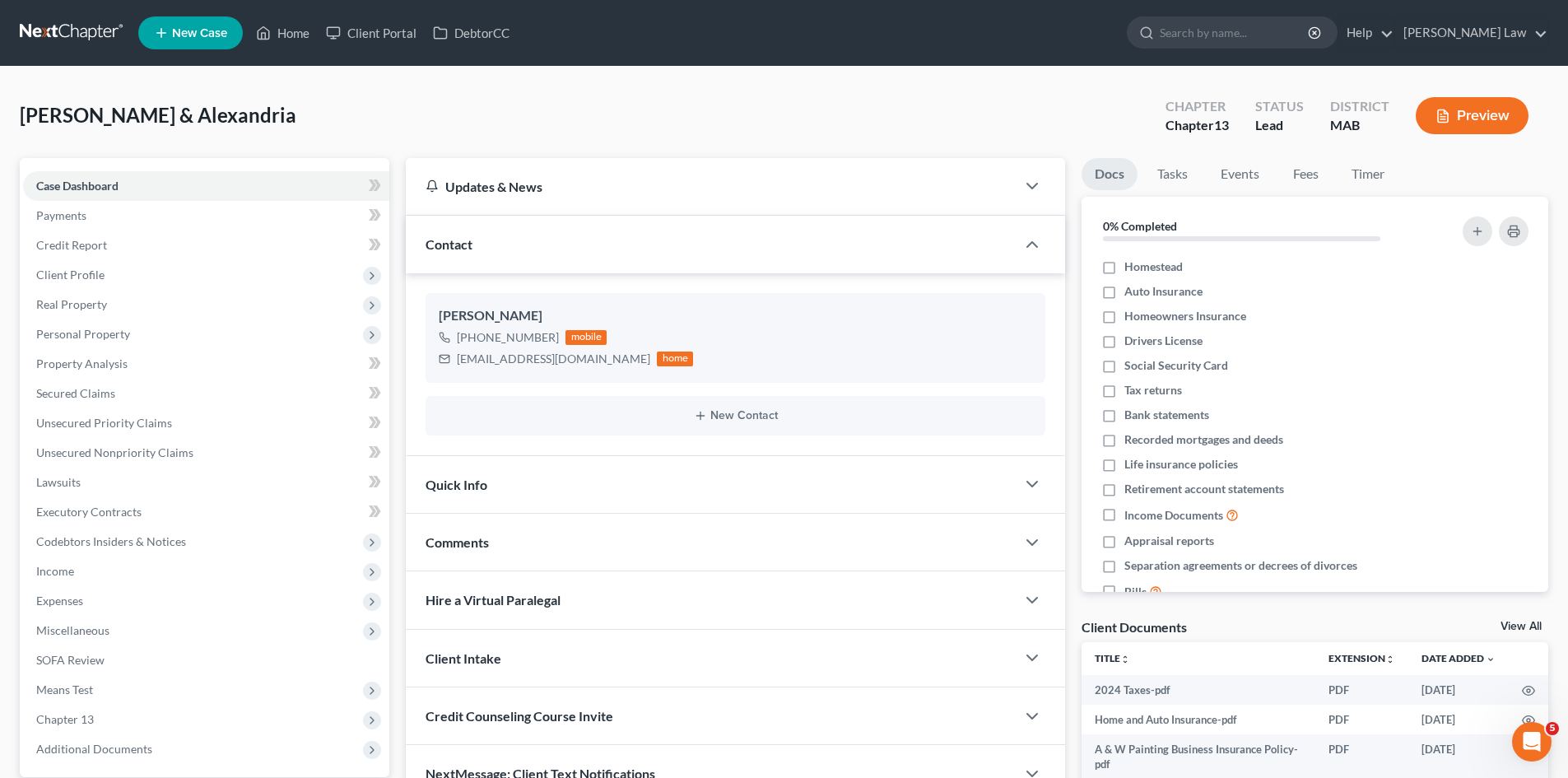
click at [1515, 629] on link "View All" at bounding box center [1520, 627] width 41 height 12
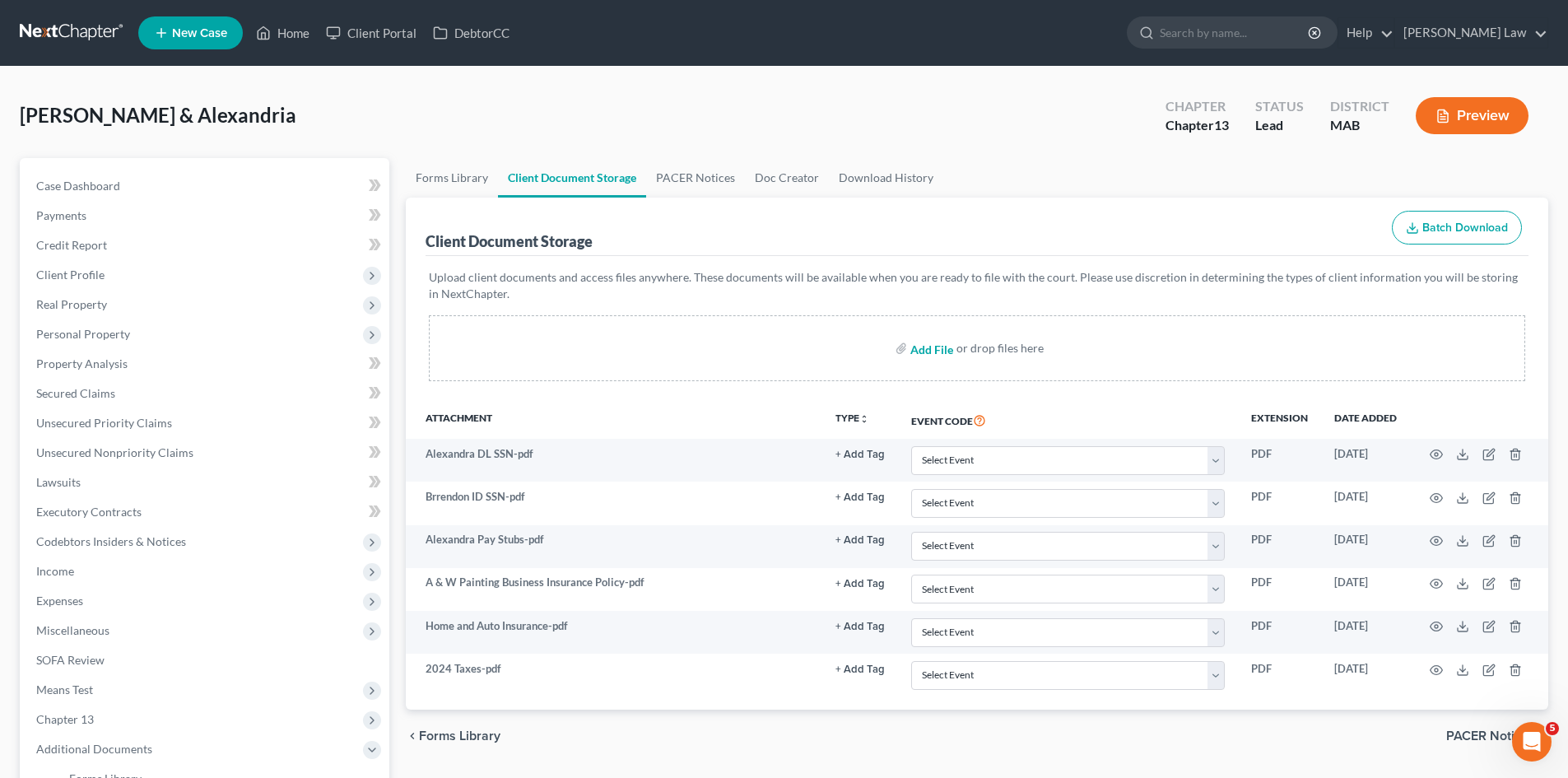
click at [925, 347] on input "file" at bounding box center [930, 348] width 40 height 30
type input "C:\fakepath\13 Signature Pages.pdf"
drag, startPoint x: 84, startPoint y: 23, endPoint x: 172, endPoint y: 24, distance: 88.0
click at [83, 23] on link at bounding box center [72, 33] width 106 height 30
click at [86, 33] on link at bounding box center [72, 33] width 106 height 30
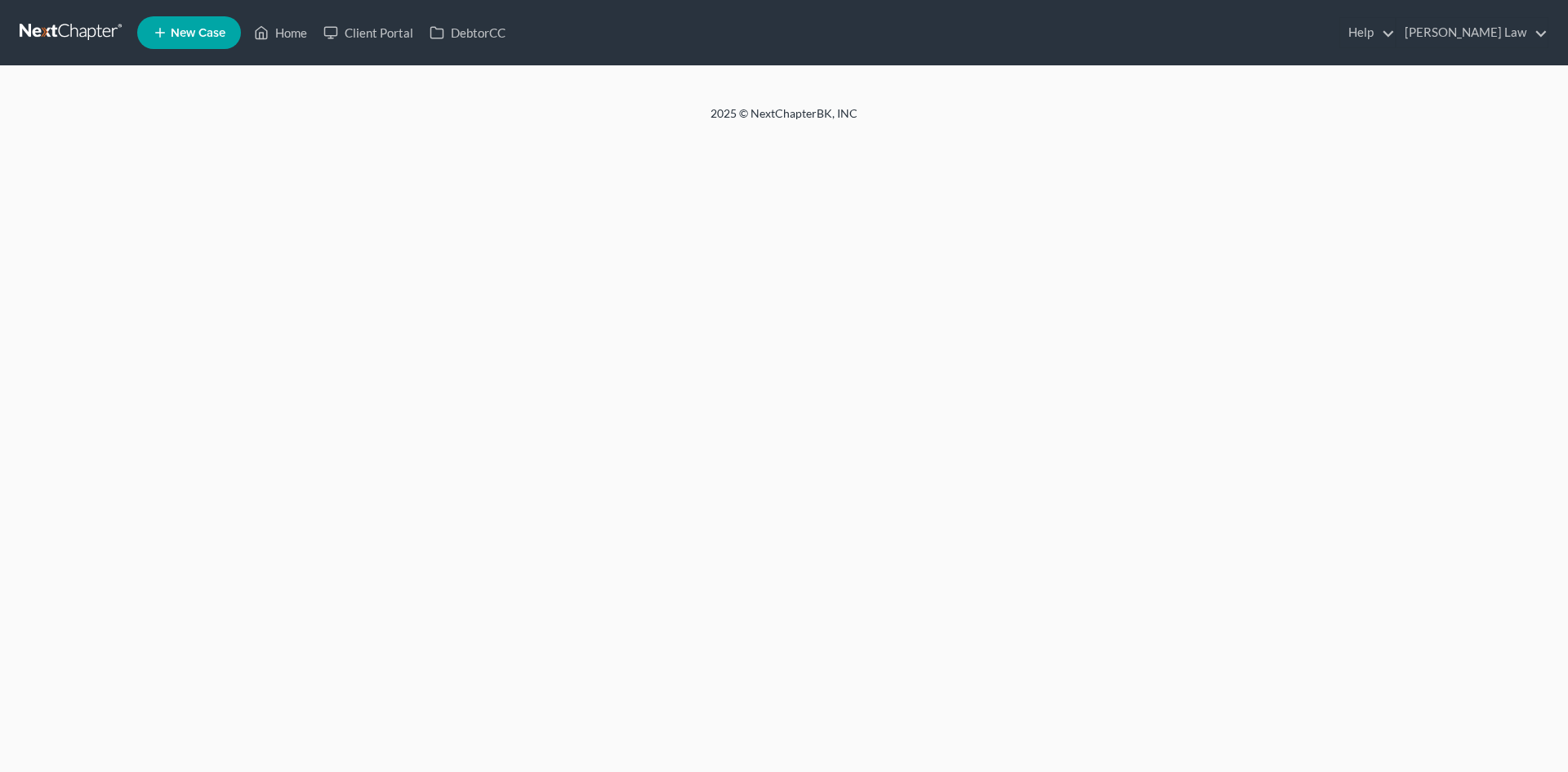
click at [756, 94] on div at bounding box center [784, 86] width 1568 height 39
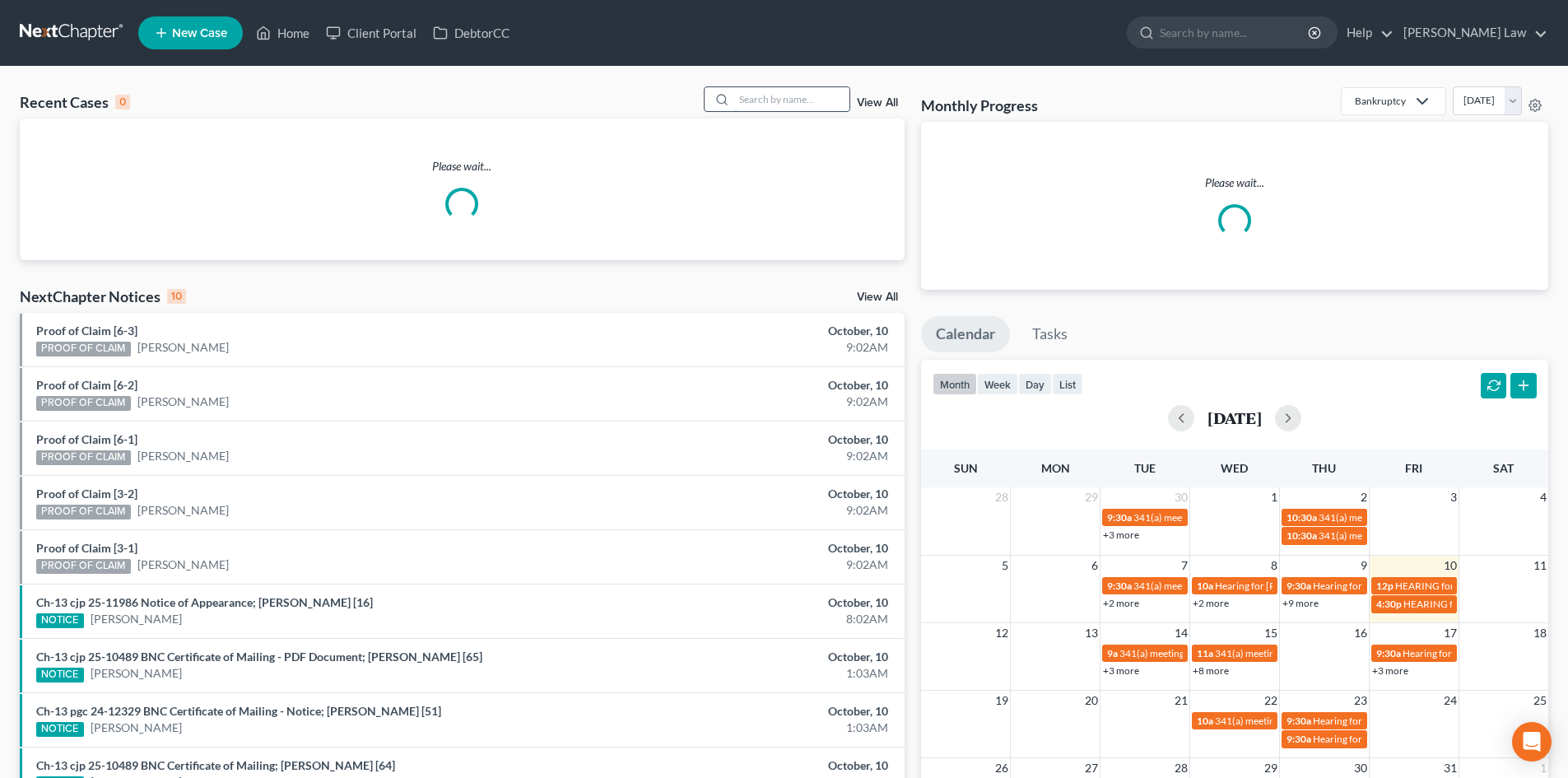
click at [770, 97] on input "search" at bounding box center [791, 99] width 115 height 24
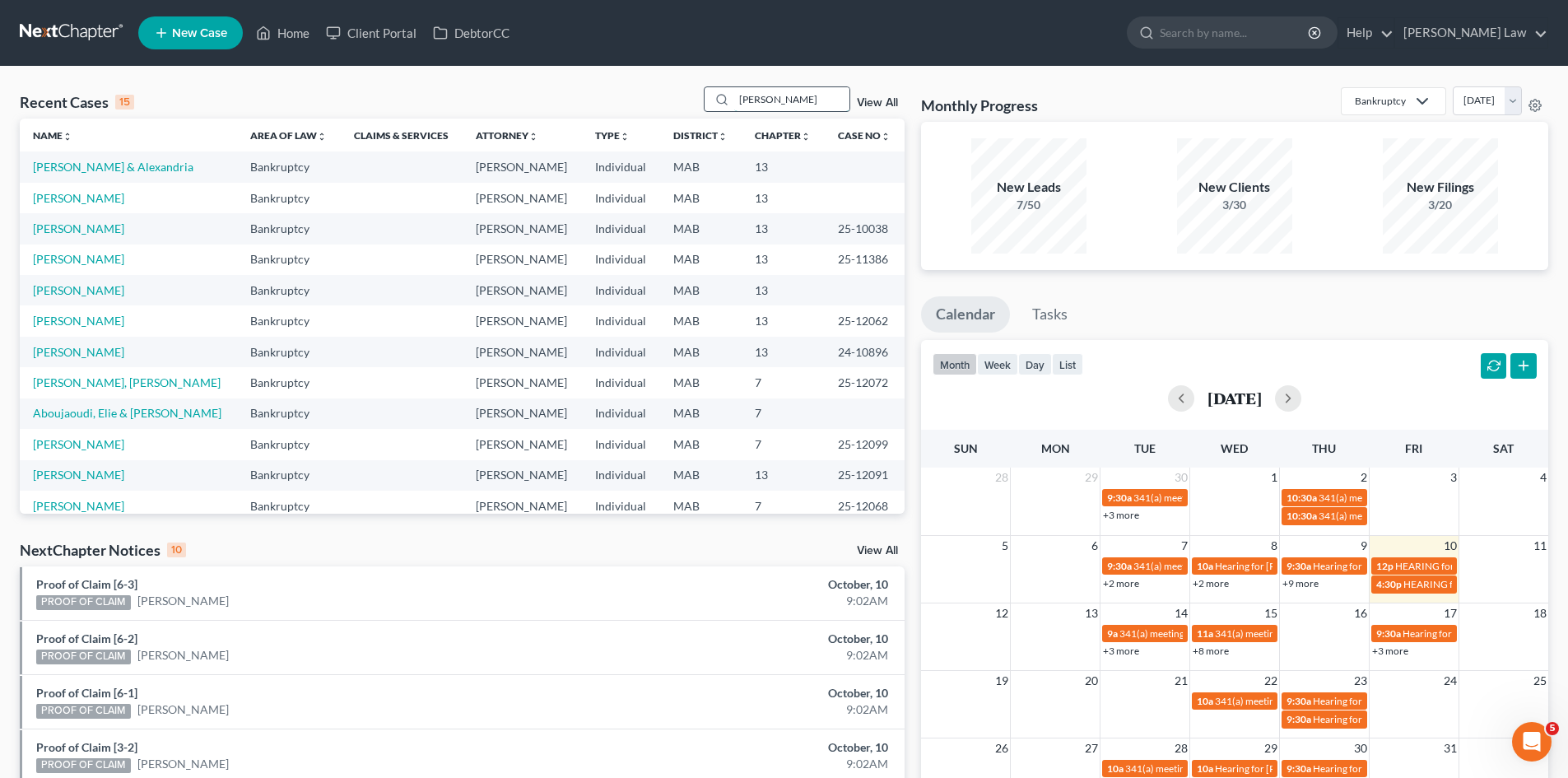
type input "[PERSON_NAME]"
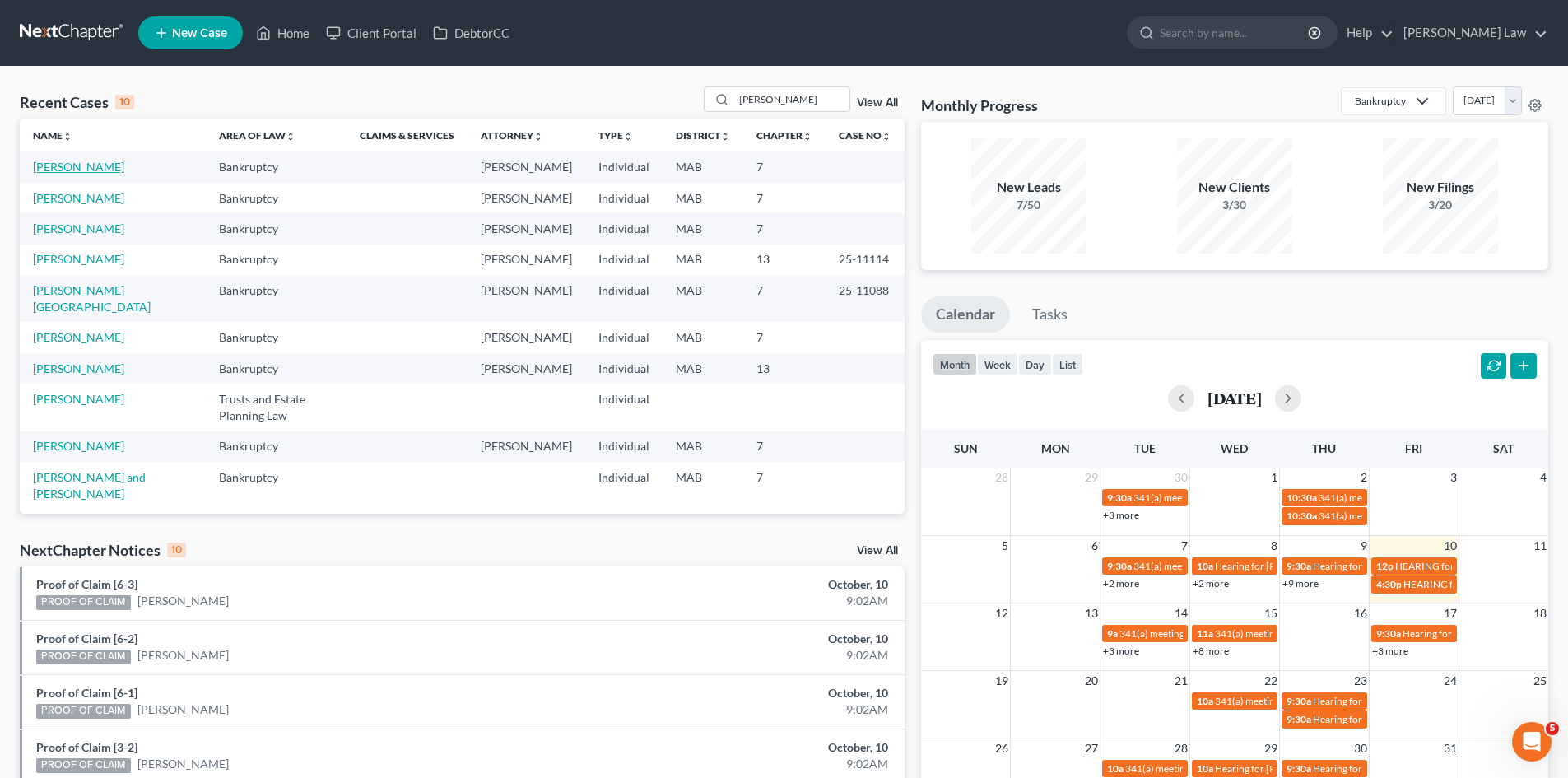
click at [66, 165] on link "[PERSON_NAME]" at bounding box center [79, 167] width 91 height 14
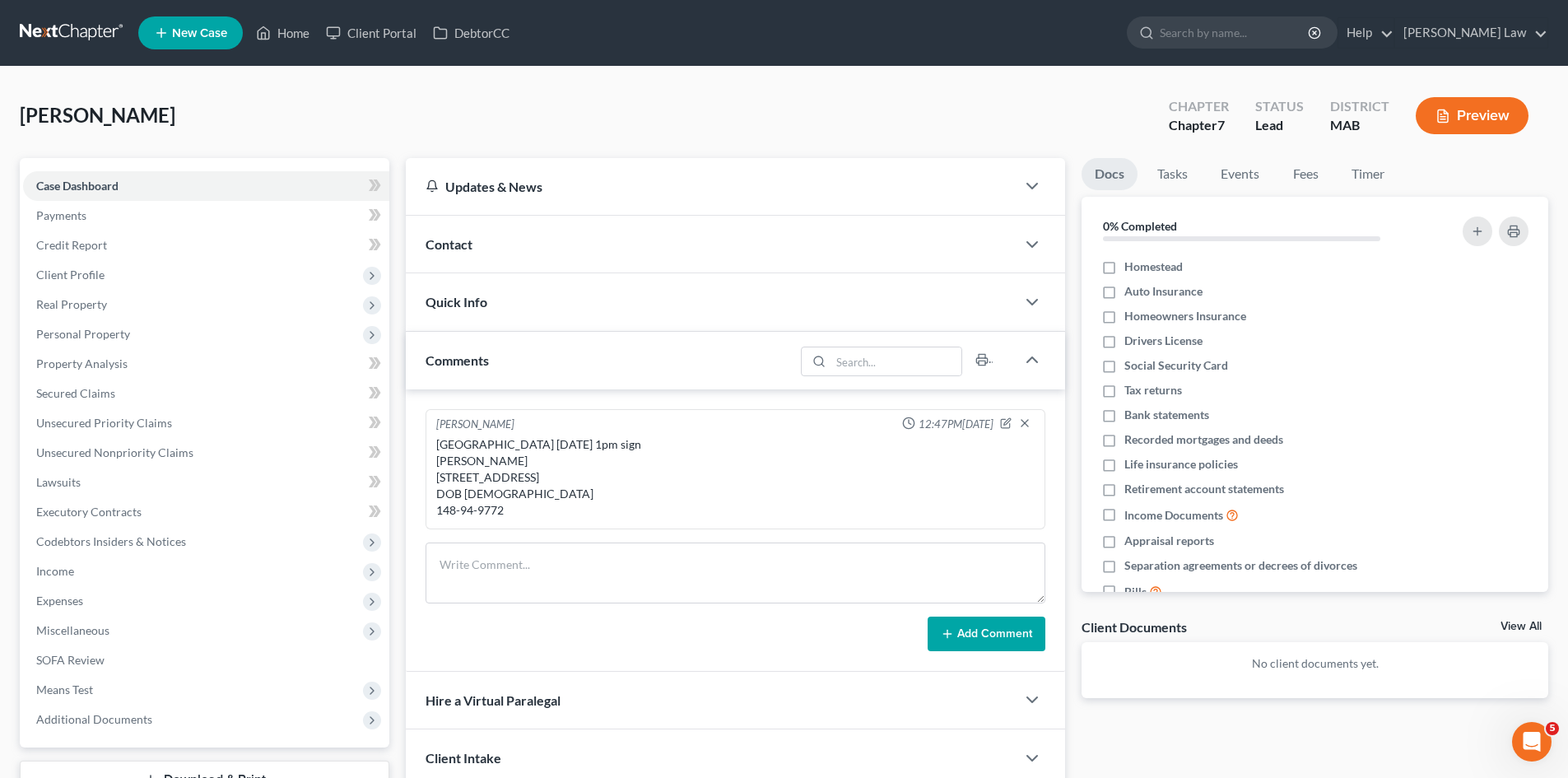
scroll to position [127, 0]
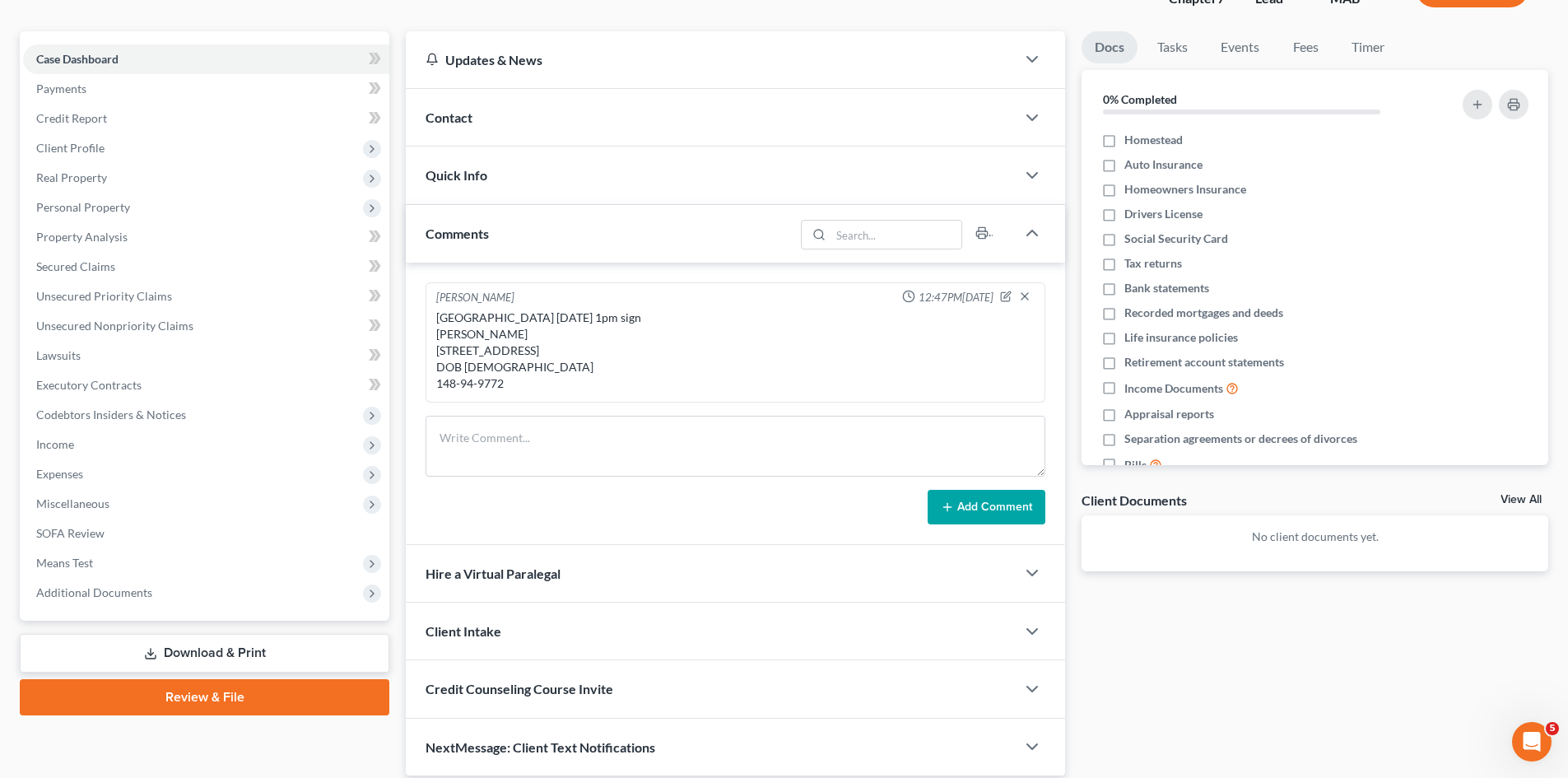
click at [459, 337] on div "[GEOGRAPHIC_DATA] [DATE] 1pm sign [PERSON_NAME] [STREET_ADDRESS] DOB [DEMOGRAPH…" at bounding box center [735, 350] width 598 height 82
copy div "[PERSON_NAME]"
click at [497, 130] on div "Contact" at bounding box center [710, 117] width 610 height 57
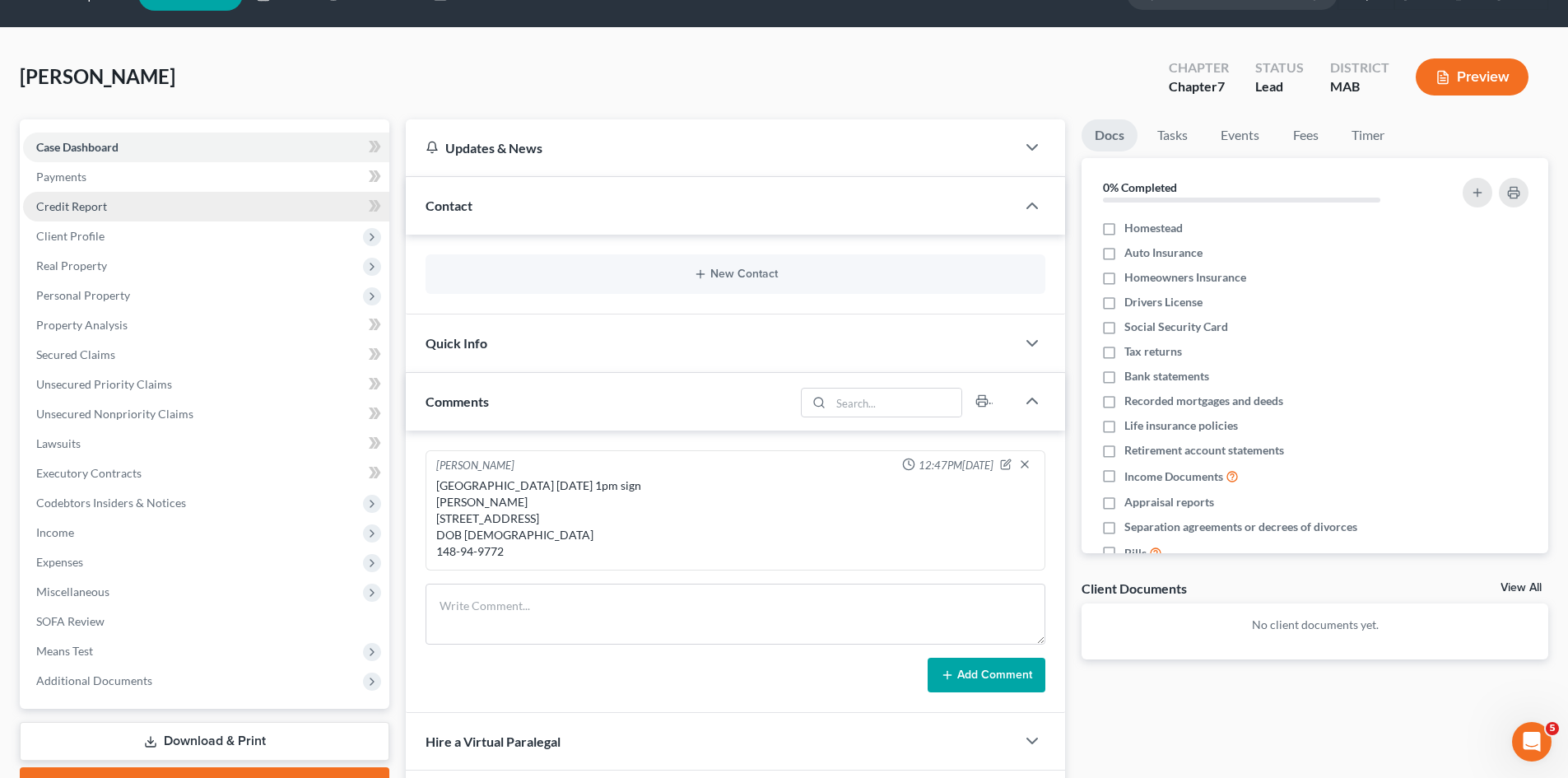
scroll to position [0, 0]
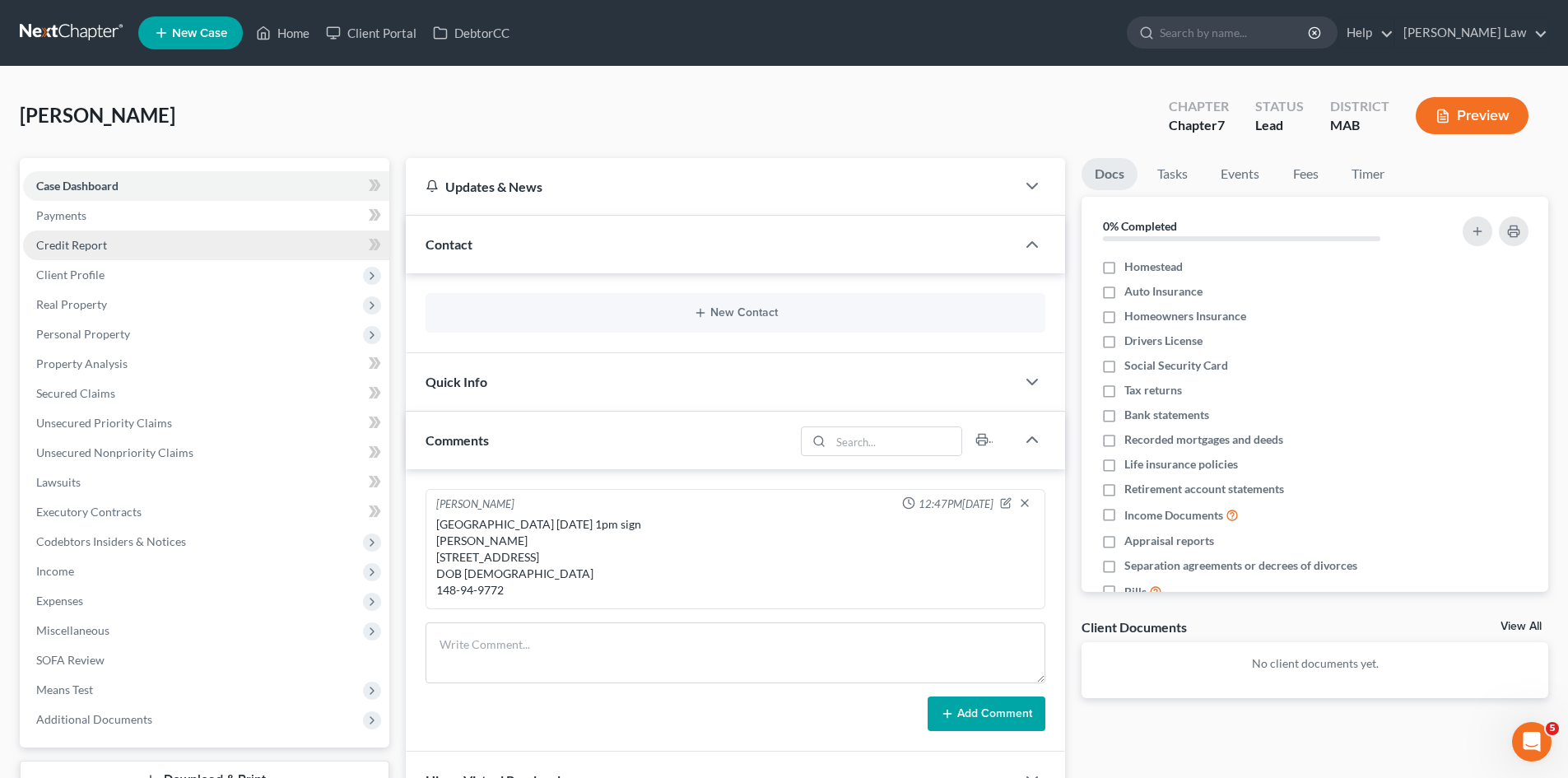
click at [80, 240] on span "Credit Report" at bounding box center [71, 244] width 71 height 14
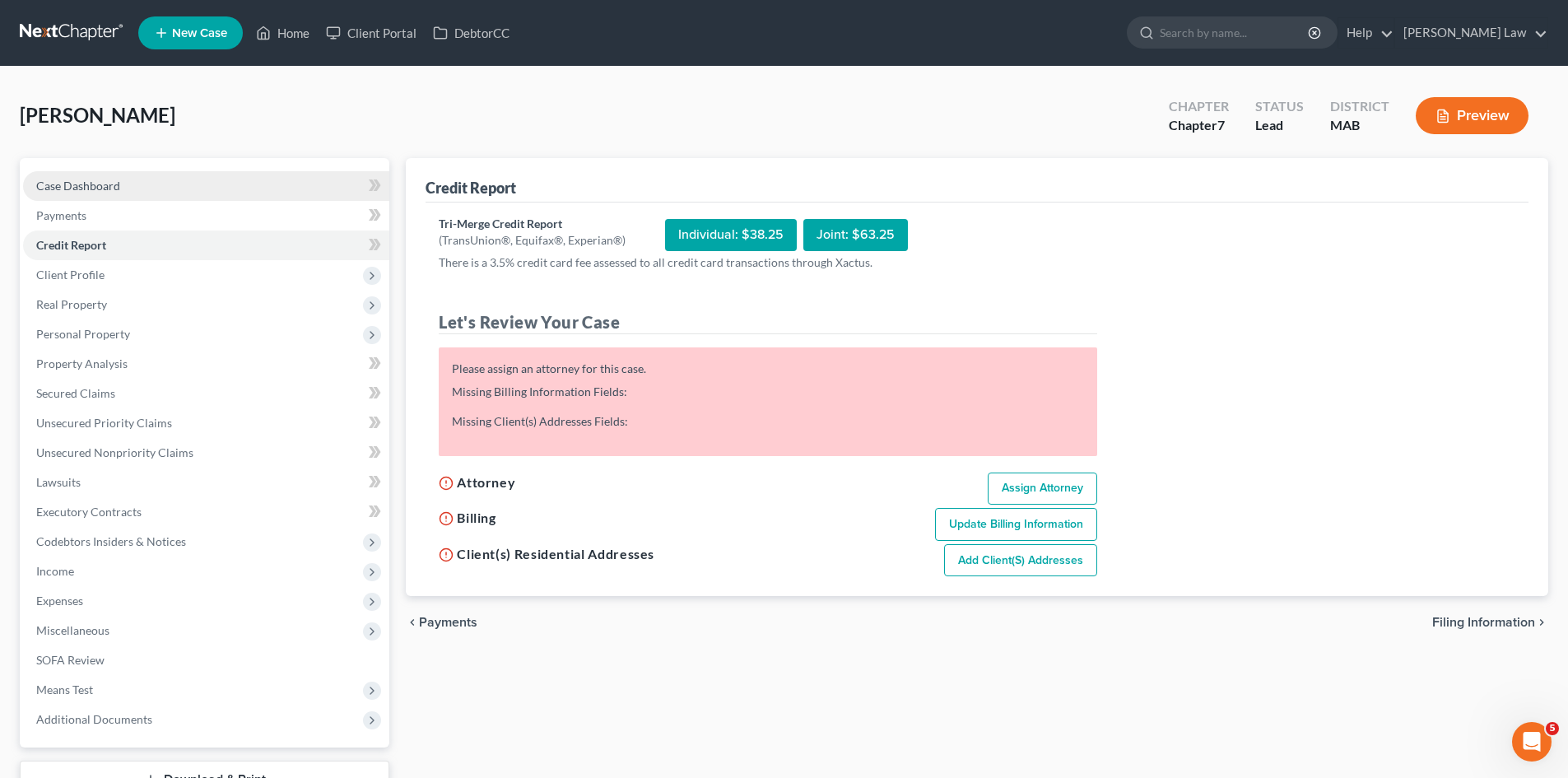
click at [116, 184] on span "Case Dashboard" at bounding box center [78, 185] width 84 height 14
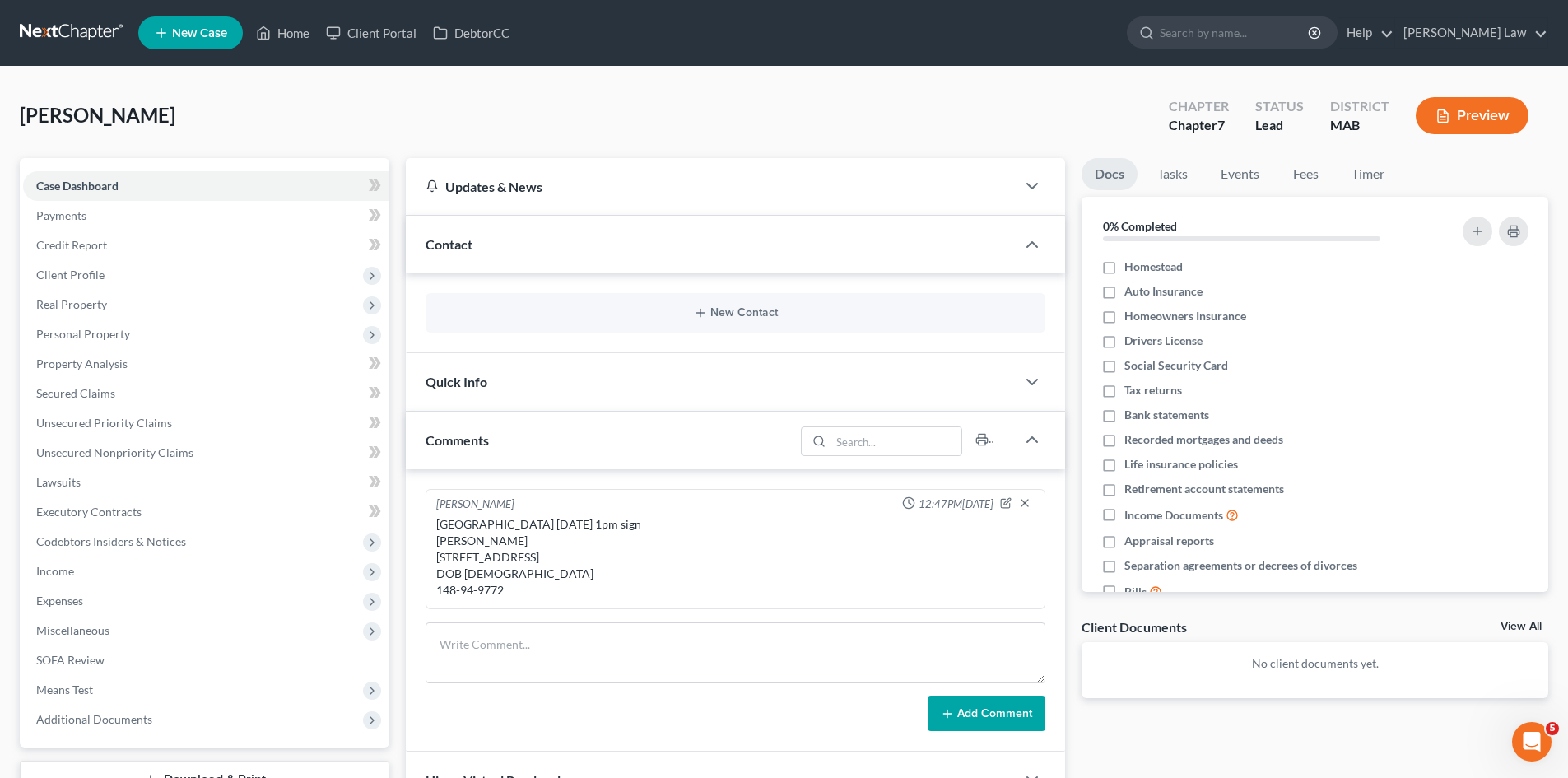
click at [515, 538] on div "[GEOGRAPHIC_DATA] [DATE] 1pm sign [PERSON_NAME] [STREET_ADDRESS] DOB [DEMOGRAPH…" at bounding box center [735, 557] width 598 height 82
copy div "Skwierczynski"
click at [39, 42] on link at bounding box center [72, 33] width 106 height 30
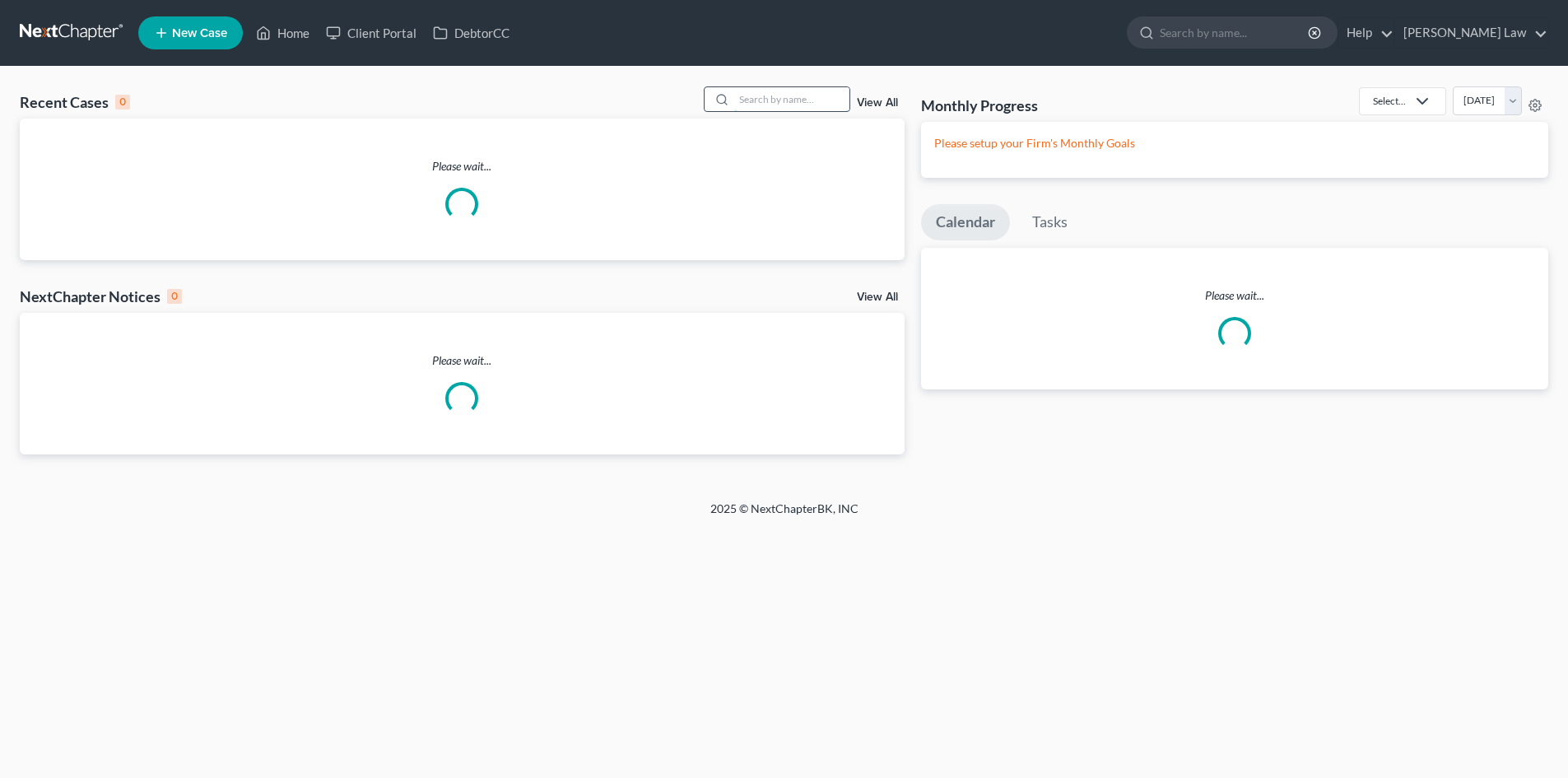
click at [805, 112] on input "search" at bounding box center [791, 99] width 115 height 24
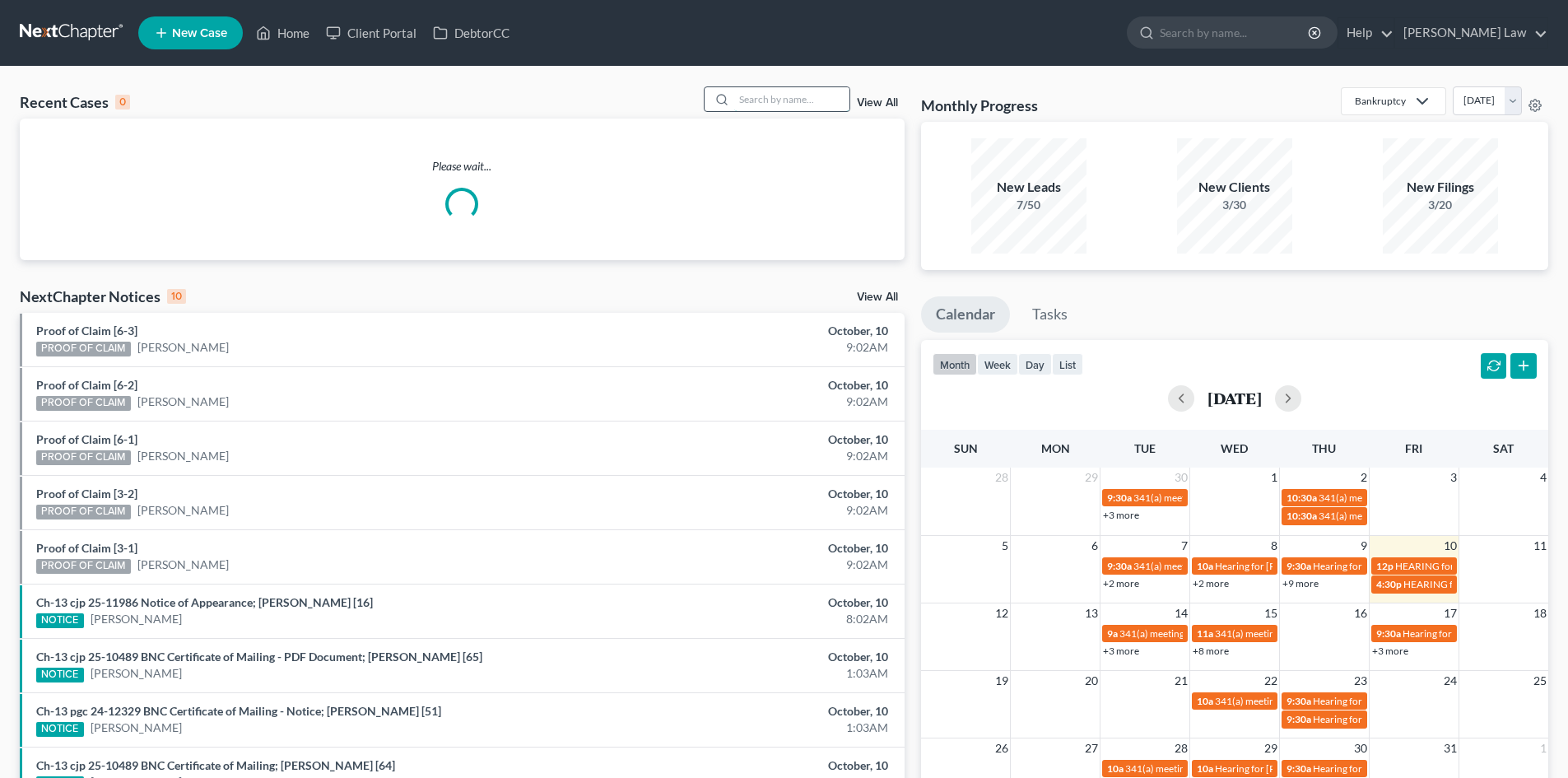
click at [790, 101] on input "search" at bounding box center [791, 99] width 115 height 24
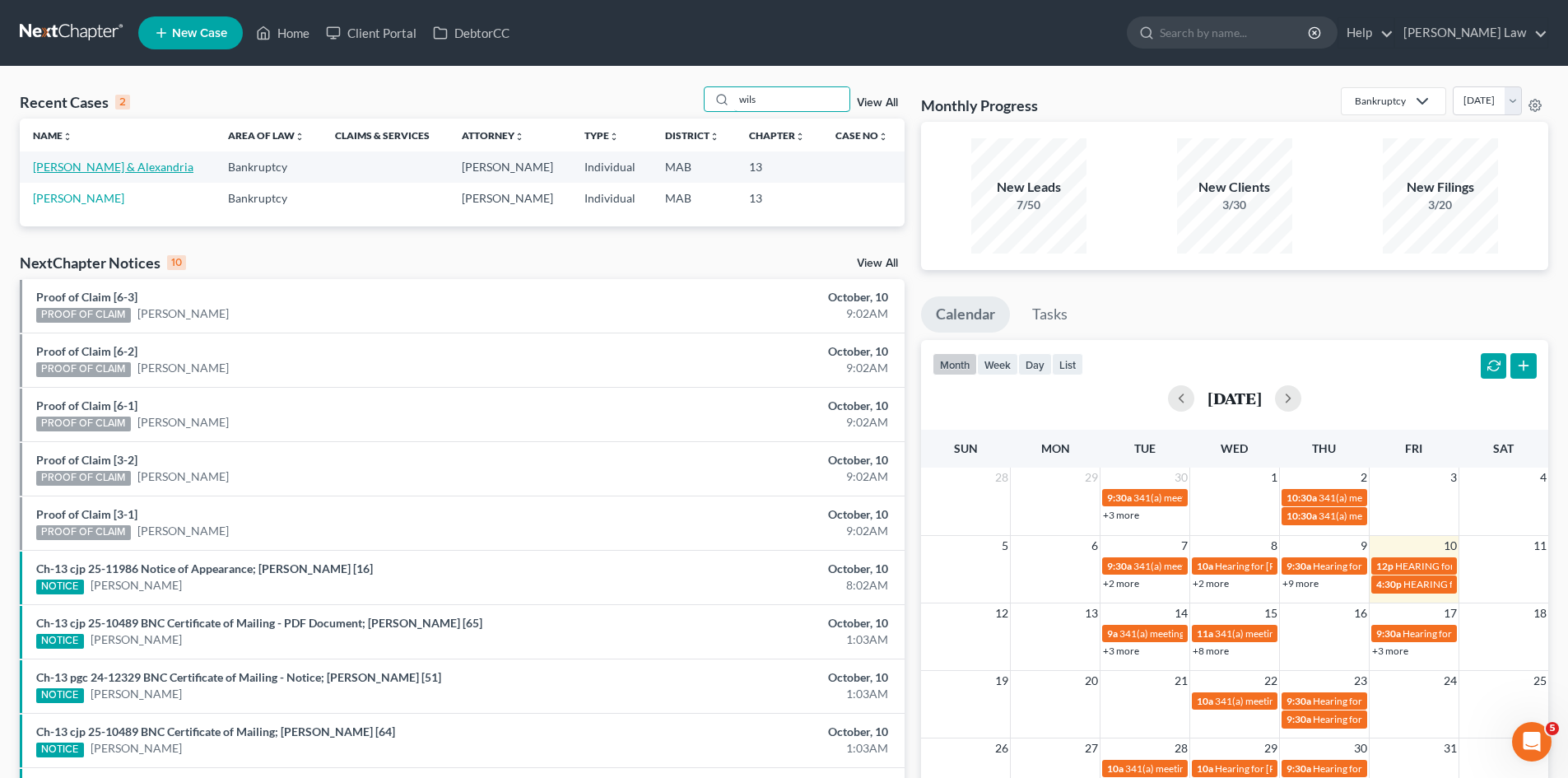
type input "wils"
click at [63, 166] on link "[PERSON_NAME] & Alexandria" at bounding box center [112, 167] width 160 height 14
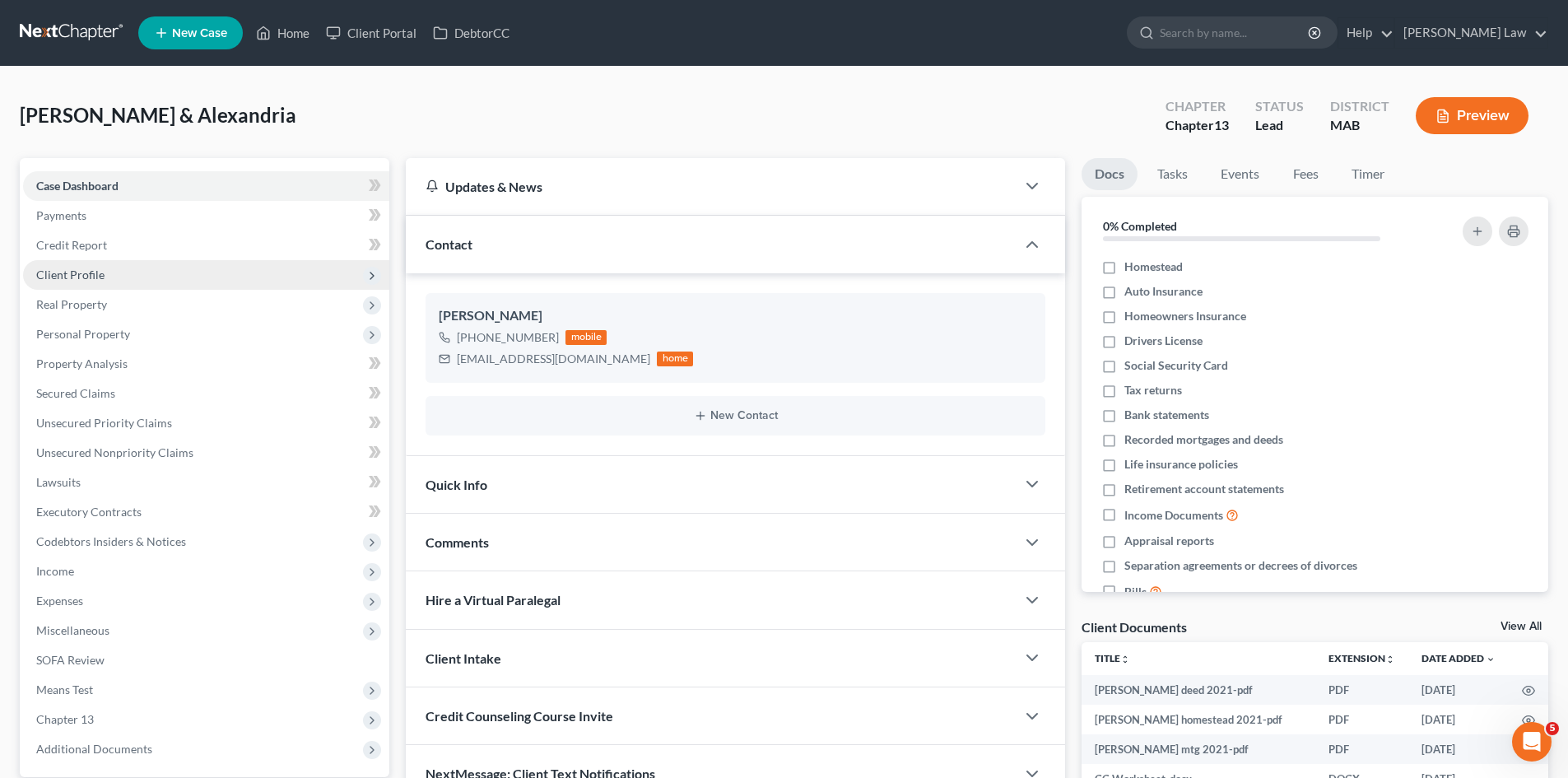
click at [88, 275] on span "Client Profile" at bounding box center [70, 275] width 68 height 14
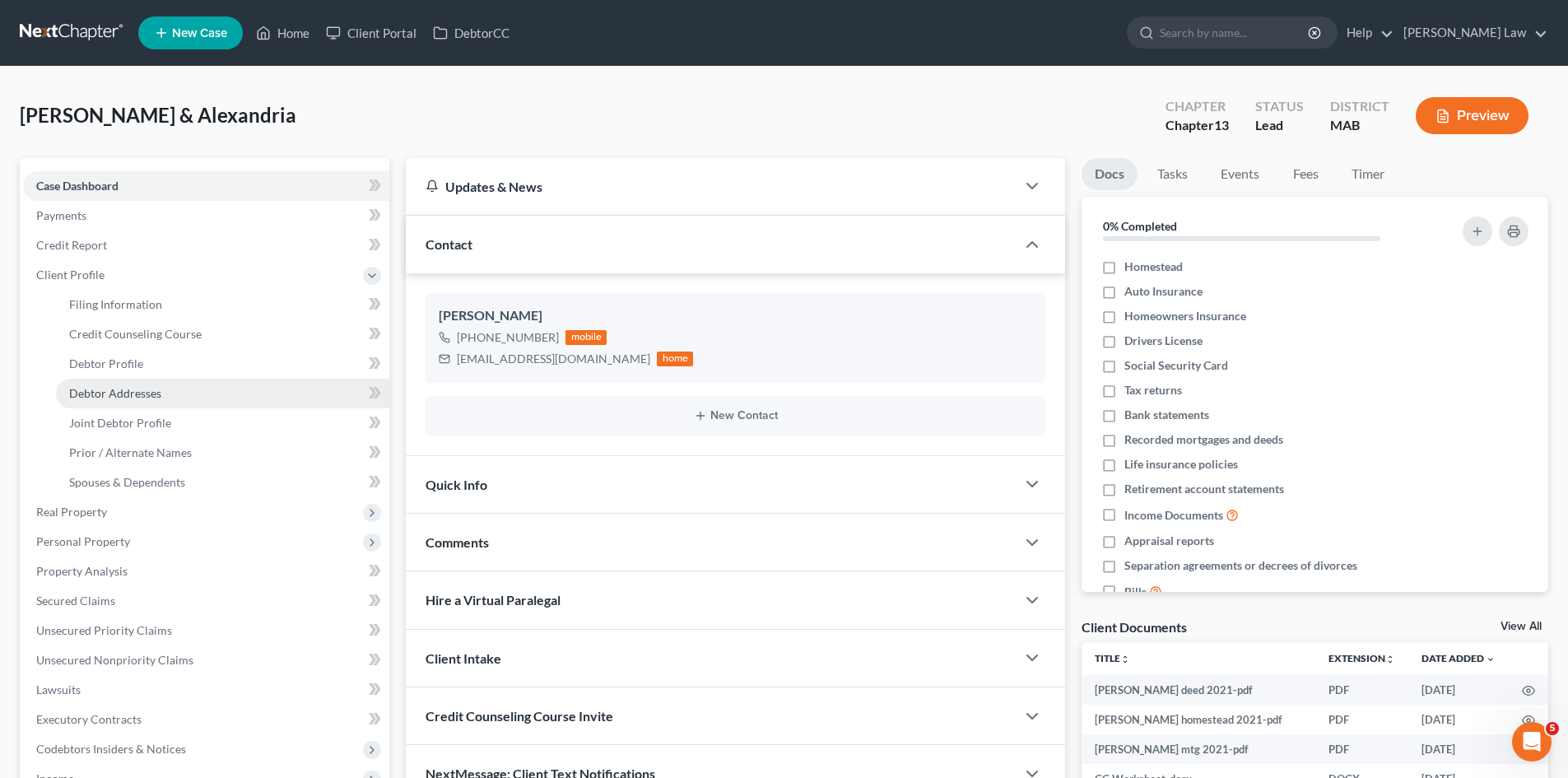
click at [102, 395] on span "Debtor Addresses" at bounding box center [114, 393] width 92 height 14
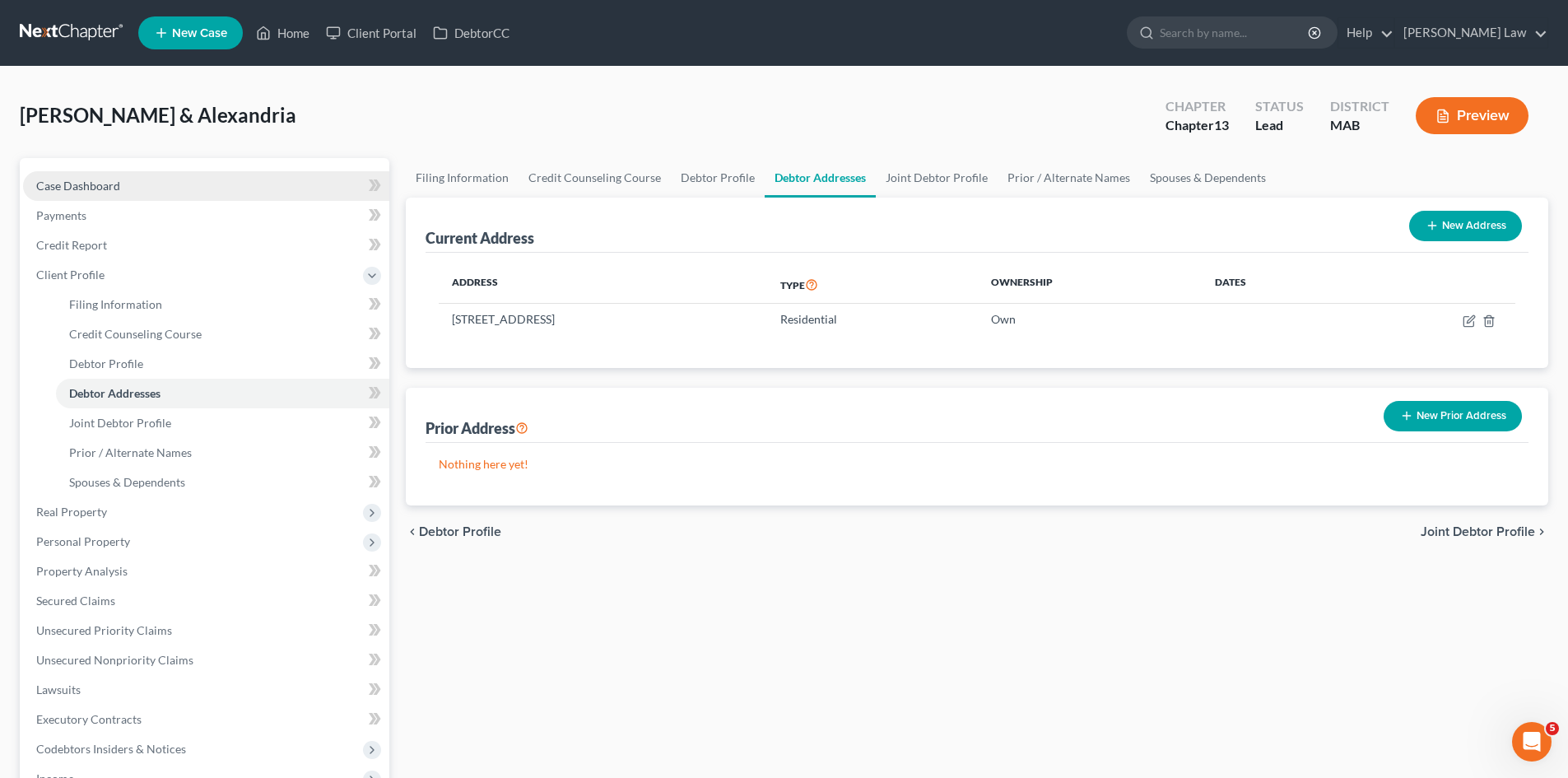
click at [251, 188] on link "Case Dashboard" at bounding box center [207, 186] width 367 height 30
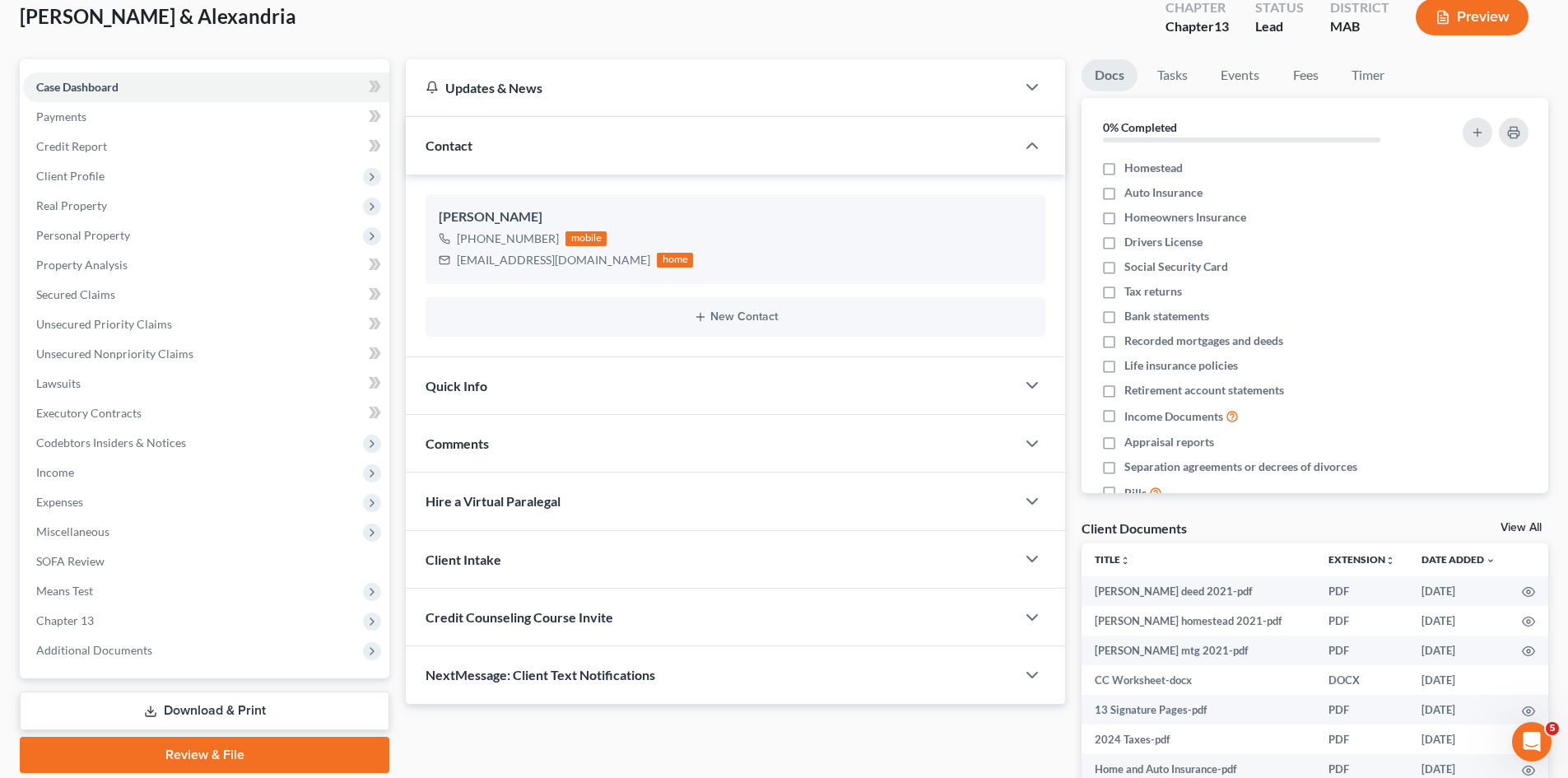
scroll to position [138, 0]
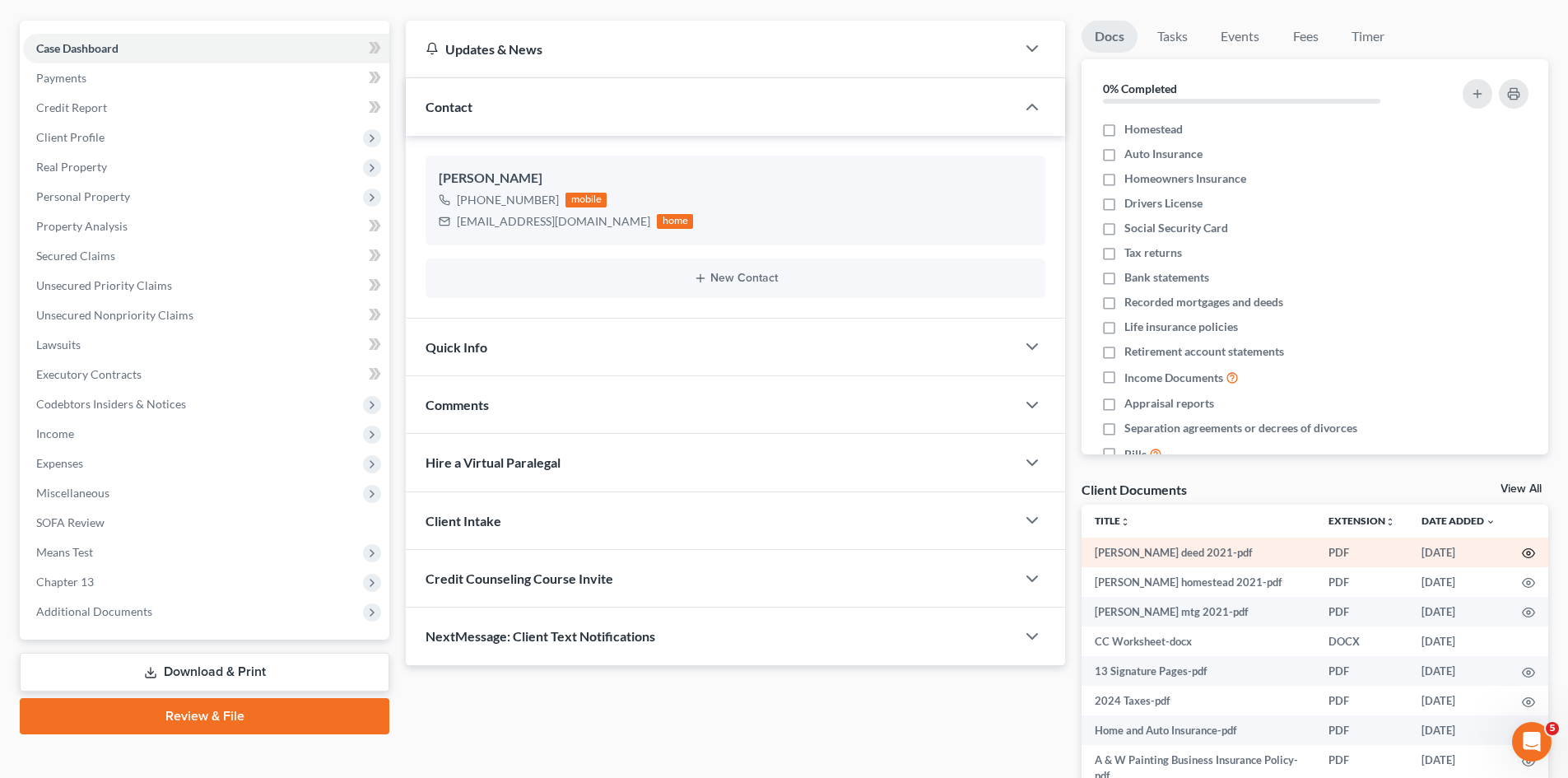
click at [1521, 551] on icon "button" at bounding box center [1528, 554] width 14 height 14
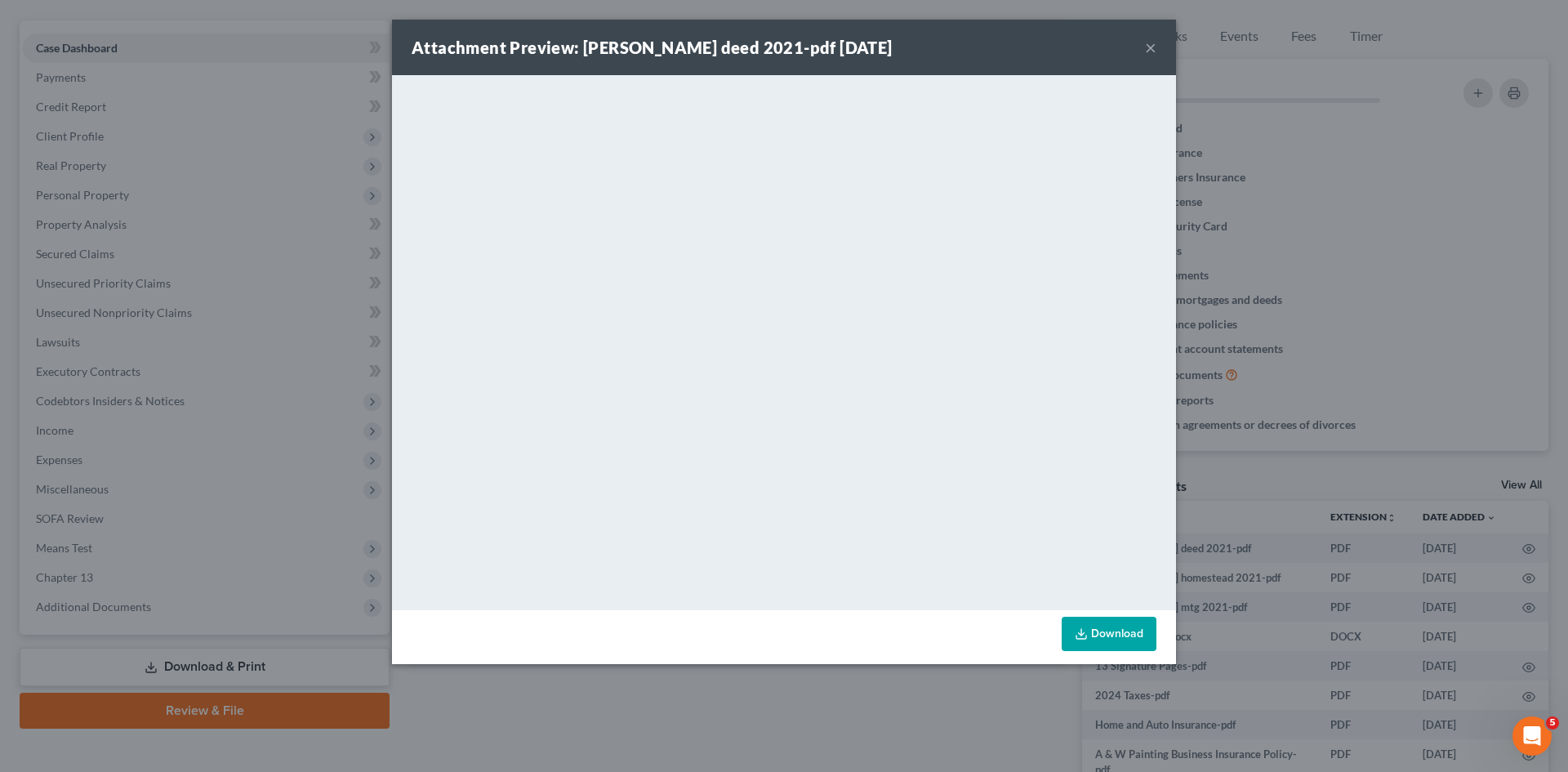
click at [1260, 380] on div "Attachment Preview: brendon wilson deed 2021-pdf 10/10/2025 × <object ng-attr-d…" at bounding box center [784, 386] width 1568 height 772
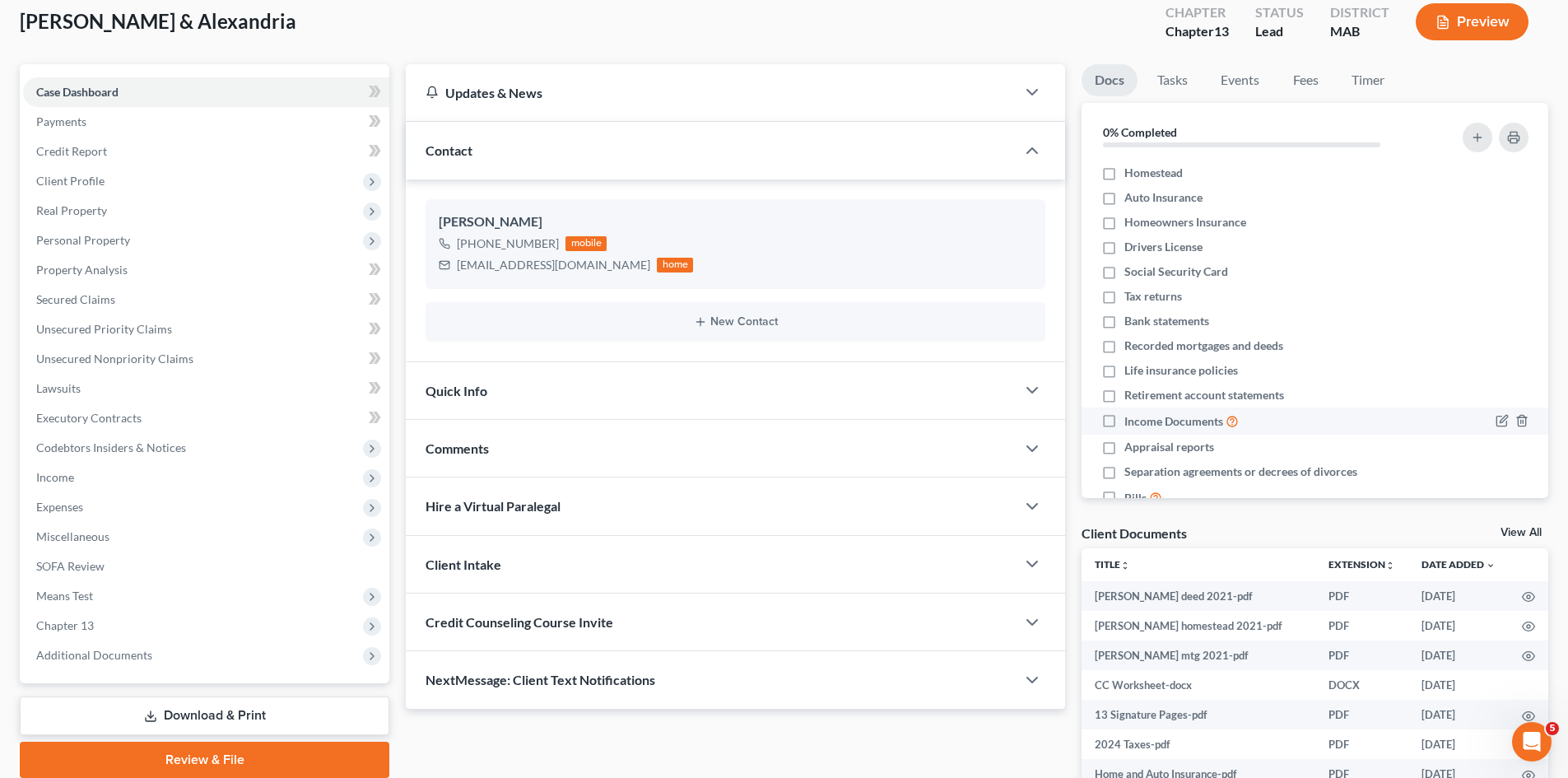
scroll to position [275, 0]
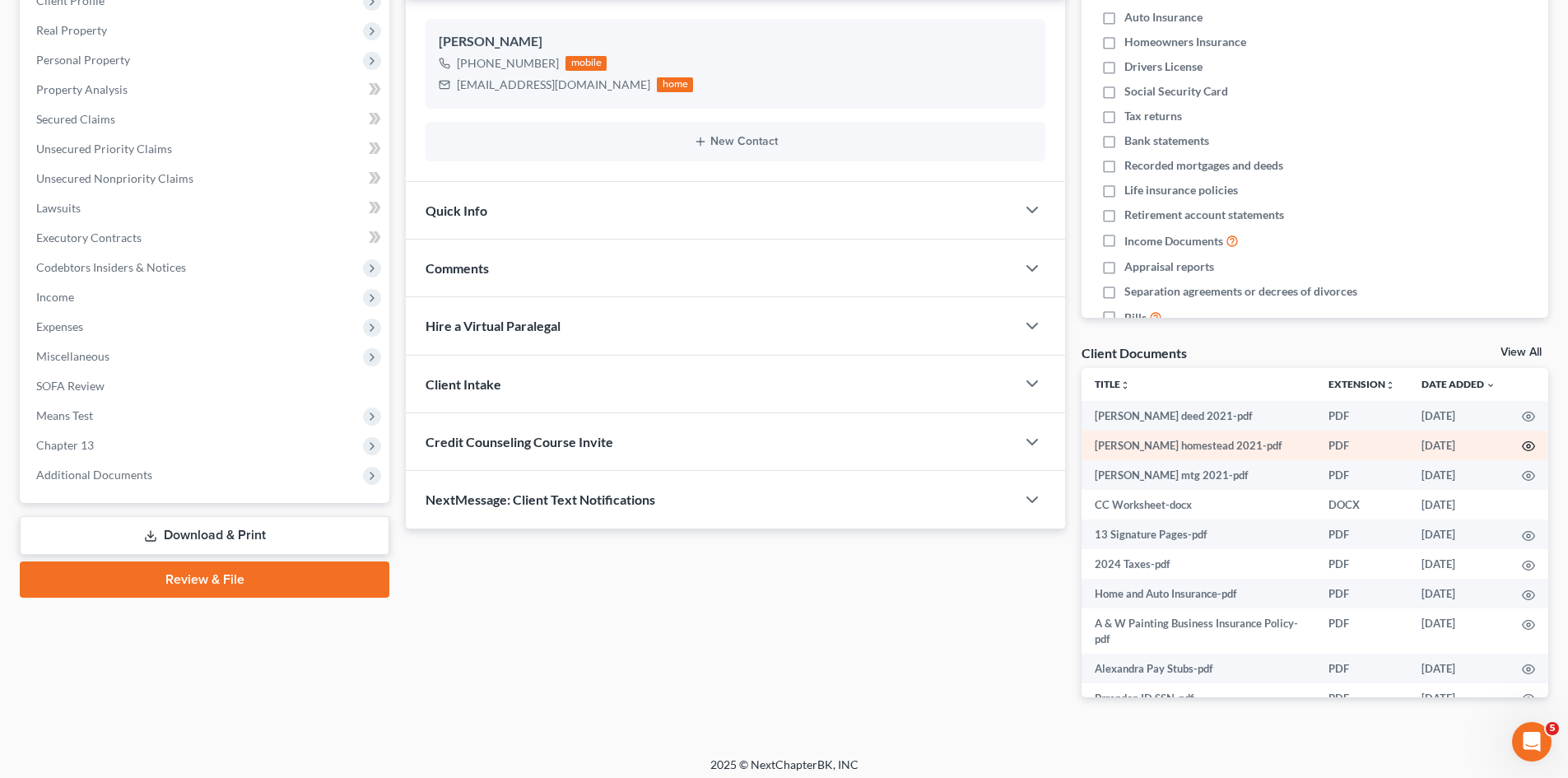
click at [1521, 448] on icon "button" at bounding box center [1528, 446] width 14 height 14
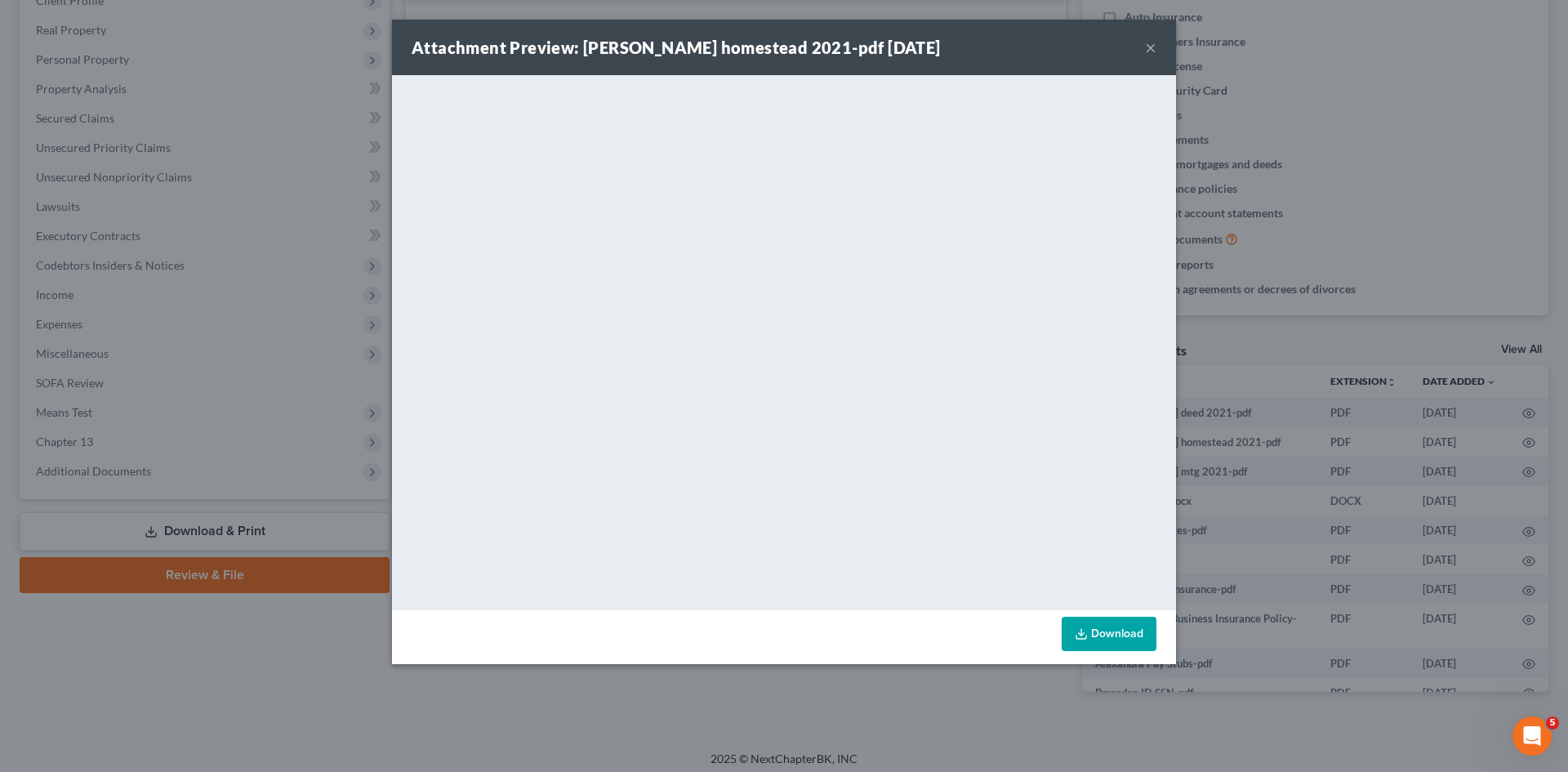
click at [1315, 440] on div "Attachment Preview: brendon wilson homestead 2021-pdf 10/10/2025 × <object ng-a…" at bounding box center [784, 386] width 1568 height 772
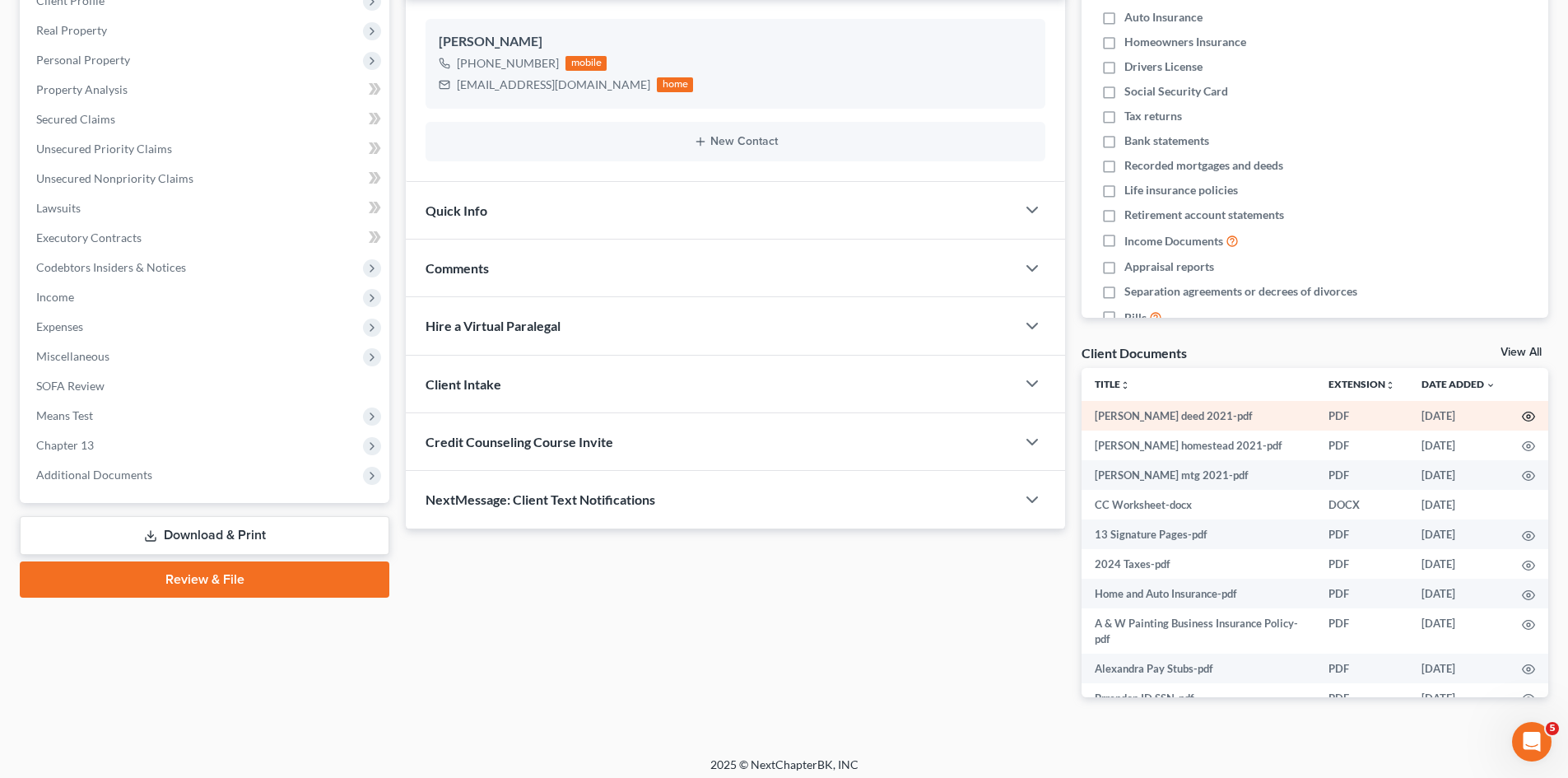
click at [1521, 411] on icon "button" at bounding box center [1528, 417] width 14 height 14
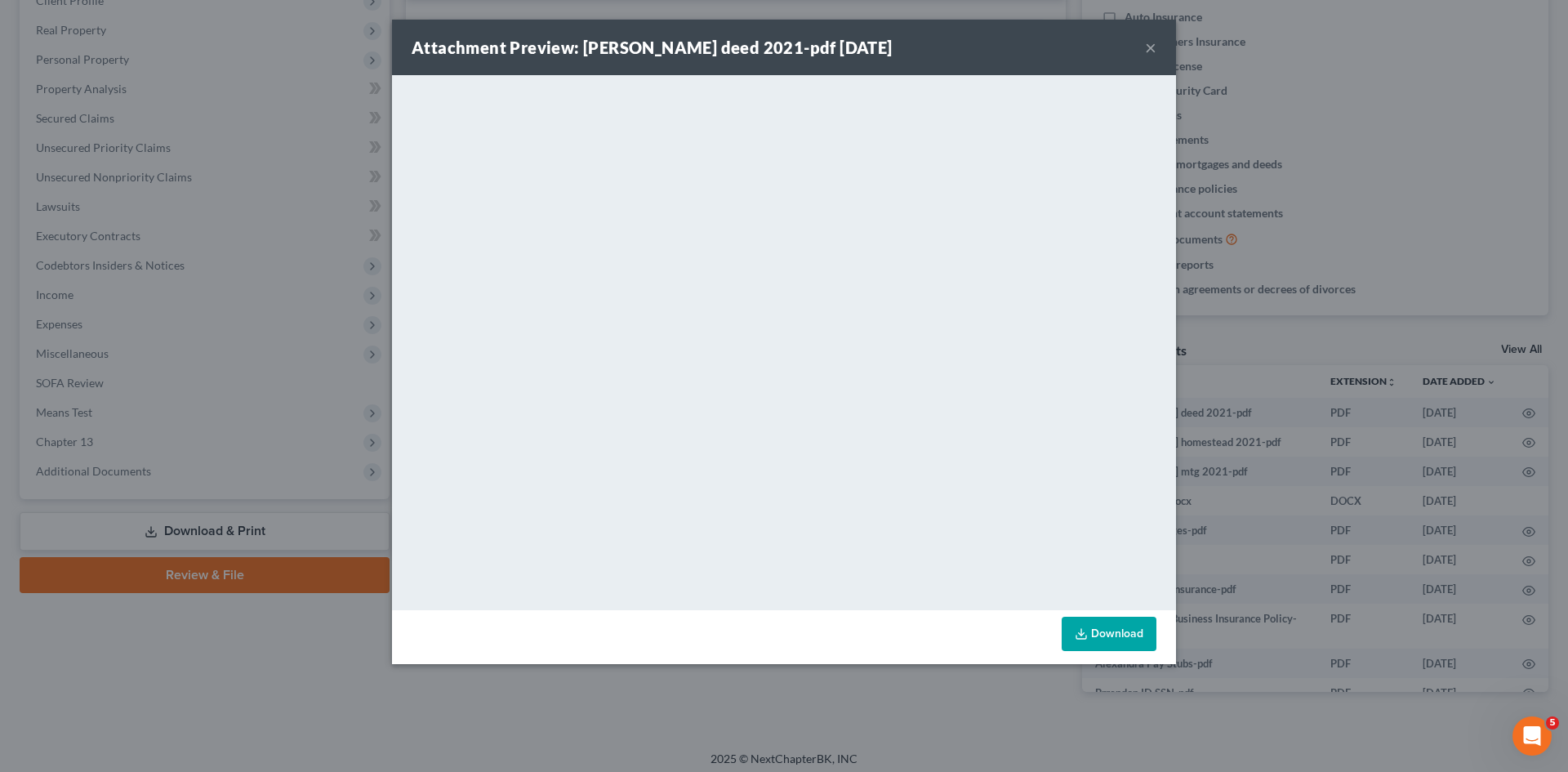
click at [1287, 328] on div "Attachment Preview: brendon wilson deed 2021-pdf 10/10/2025 × <object ng-attr-d…" at bounding box center [784, 386] width 1568 height 772
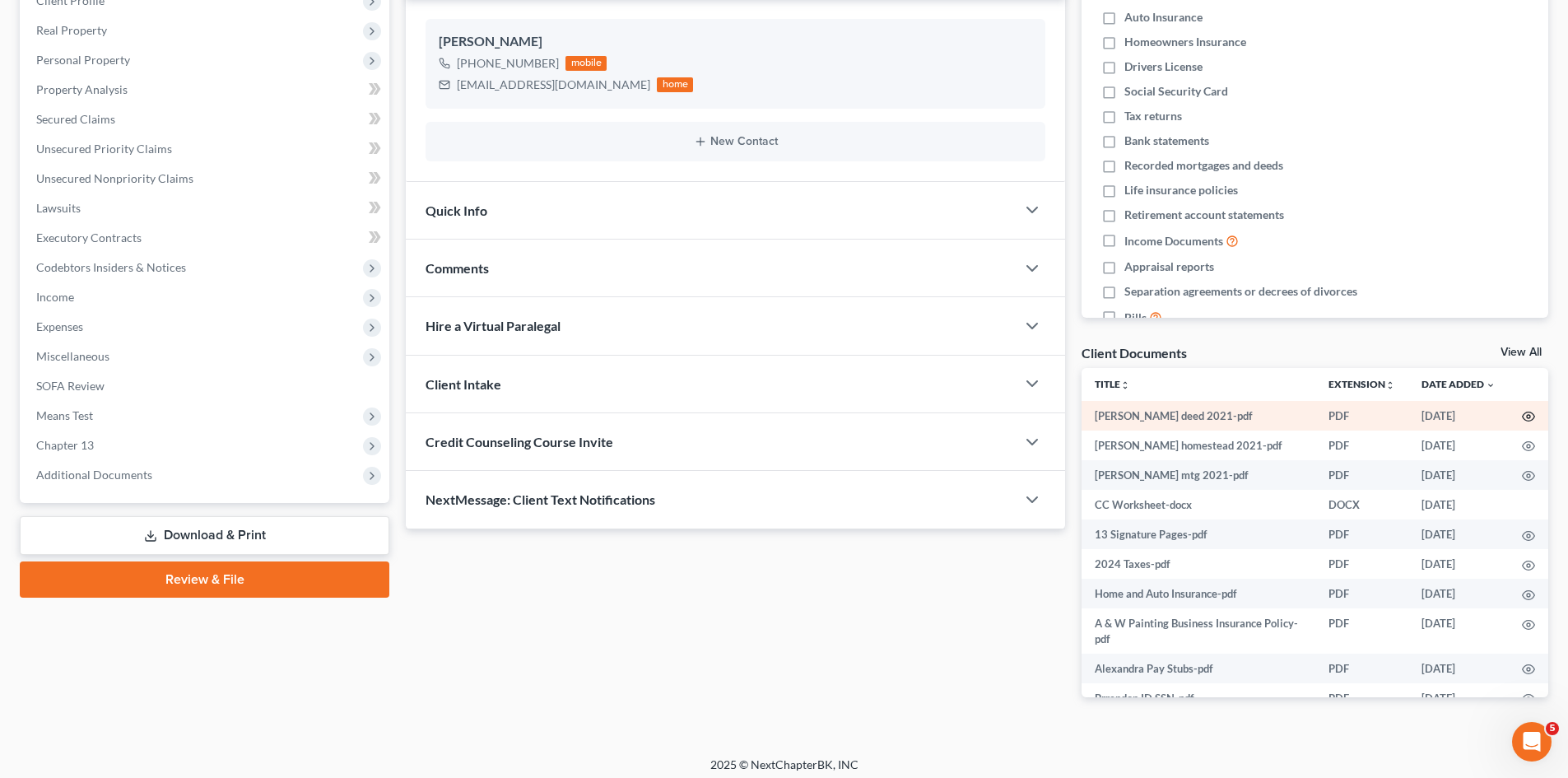
click at [1521, 411] on icon "button" at bounding box center [1528, 417] width 14 height 14
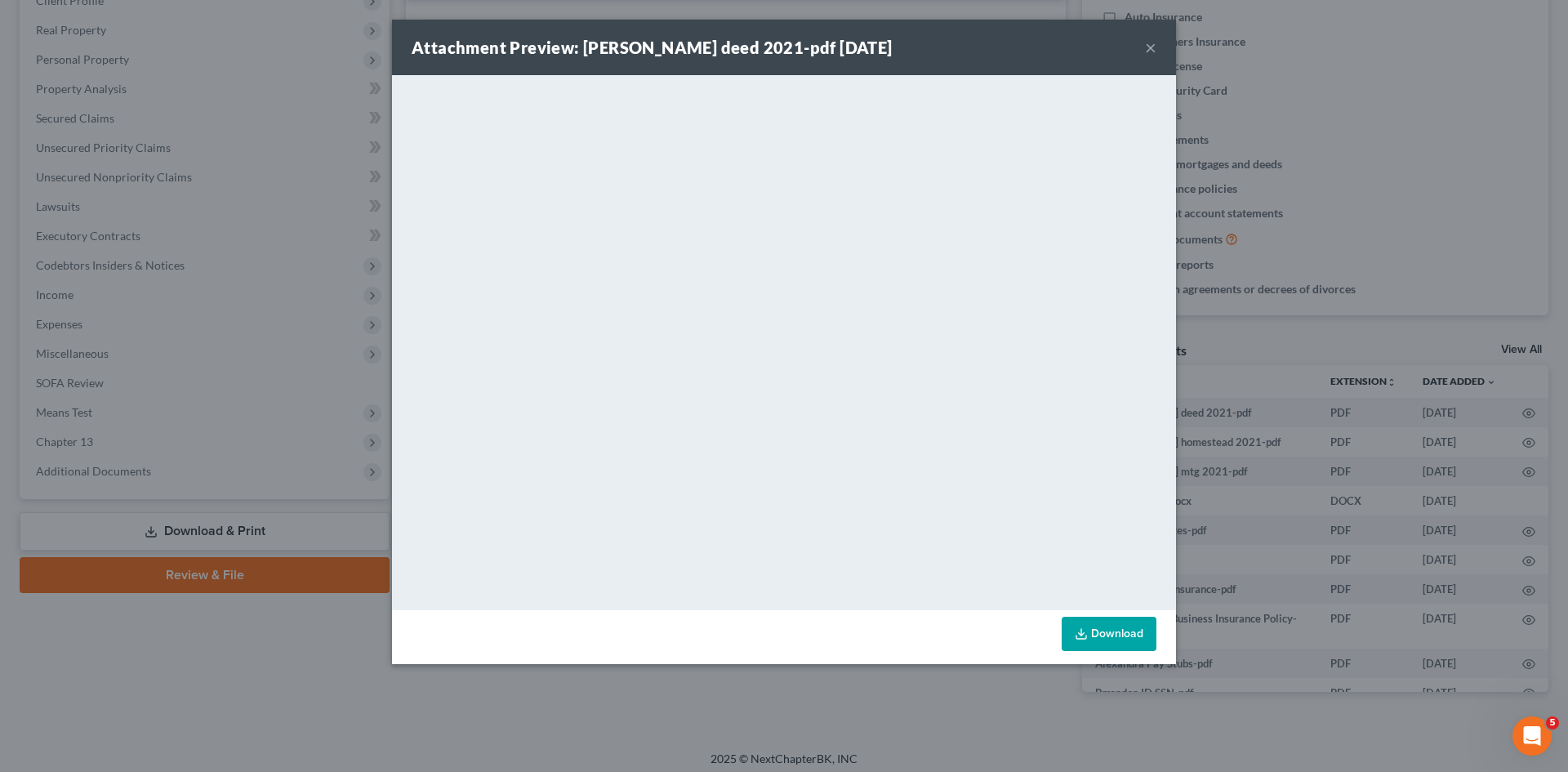
click at [1242, 440] on div "Attachment Preview: brendon wilson deed 2021-pdf 10/10/2025 × <object ng-attr-d…" at bounding box center [784, 386] width 1568 height 772
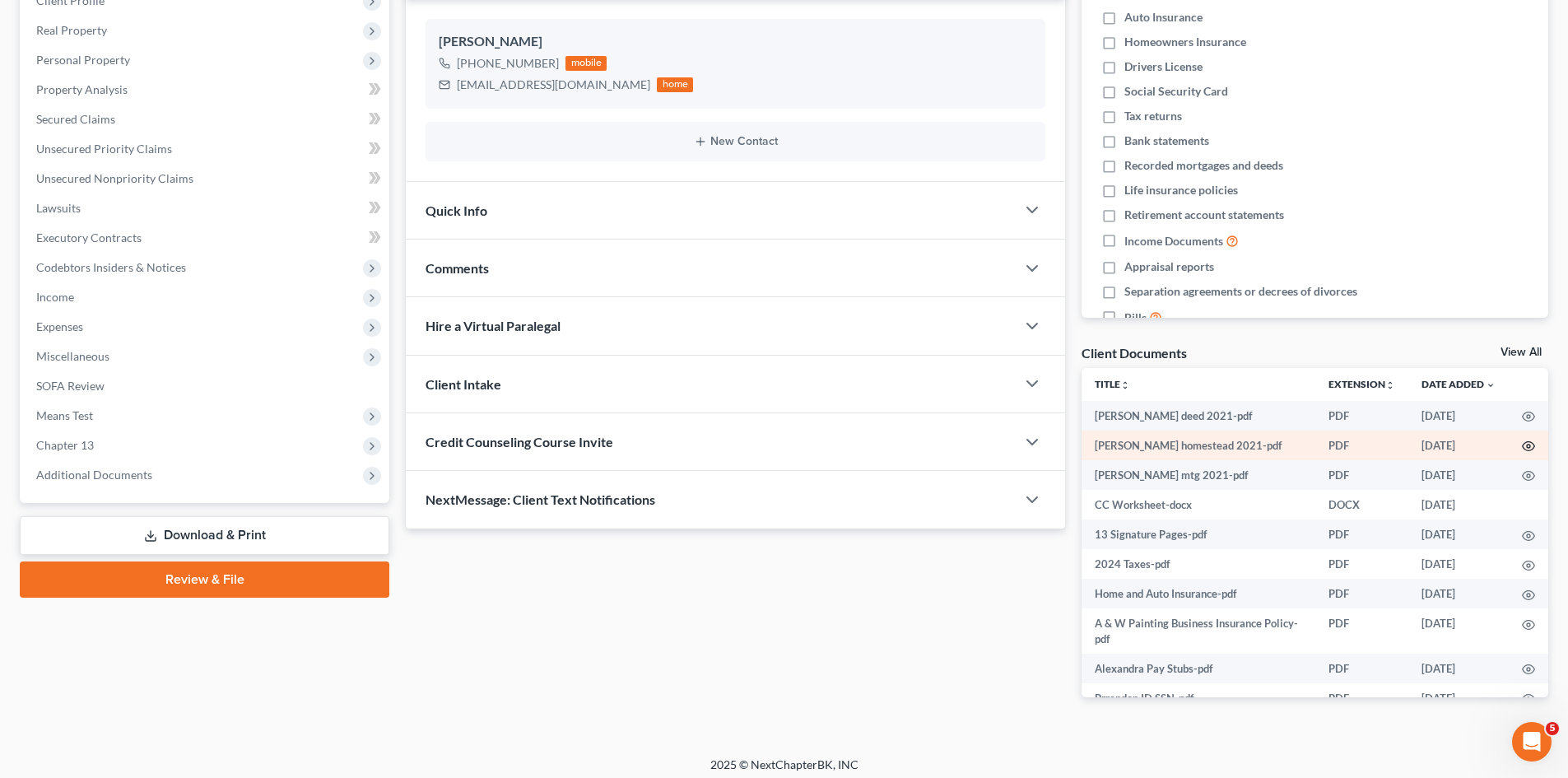
click at [1521, 446] on icon "button" at bounding box center [1528, 446] width 14 height 14
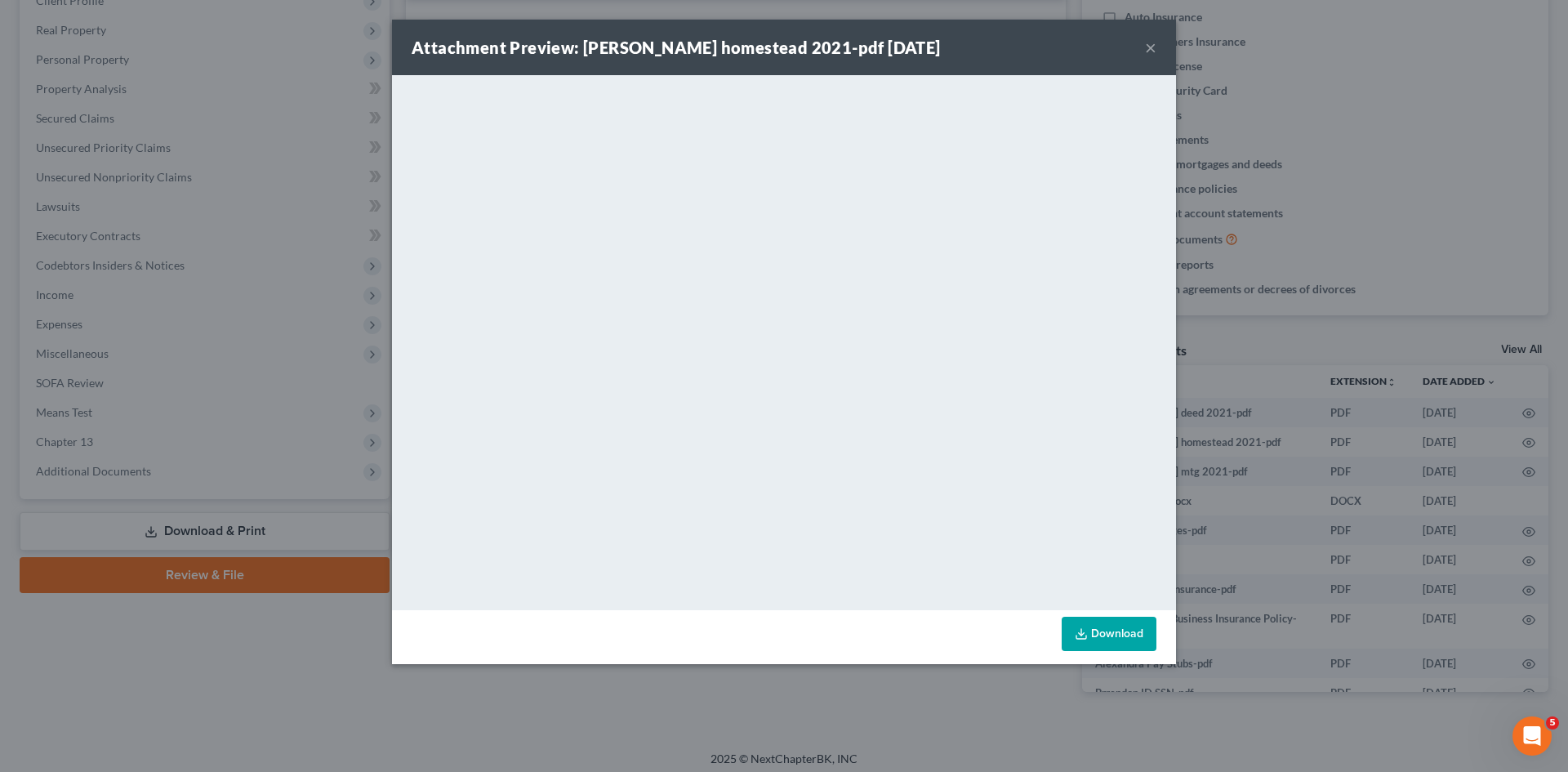
click at [1435, 439] on div "Attachment Preview: brendon wilson homestead 2021-pdf 10/10/2025 × <object ng-a…" at bounding box center [784, 386] width 1568 height 772
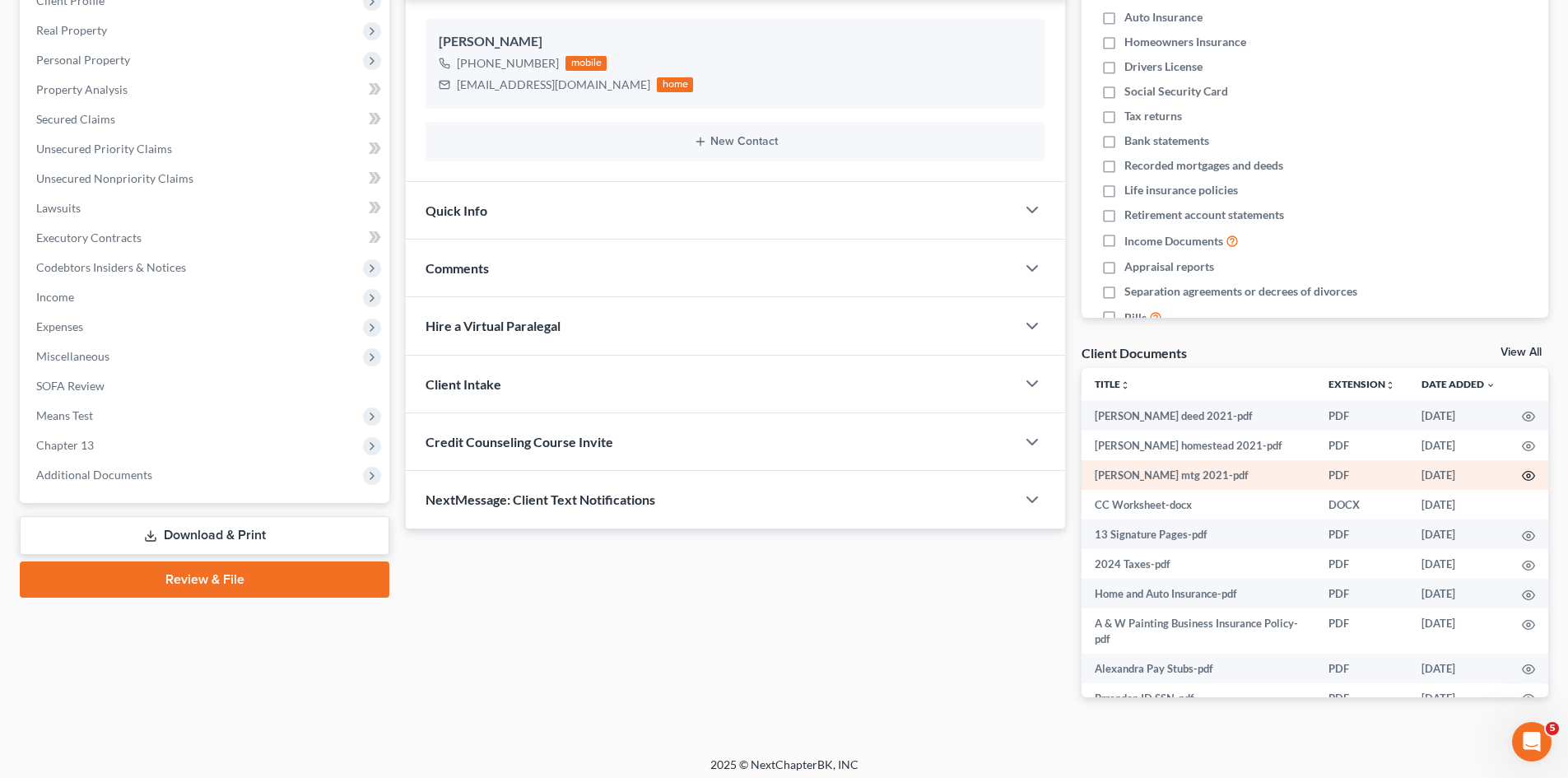
click at [1521, 476] on icon "button" at bounding box center [1528, 476] width 14 height 14
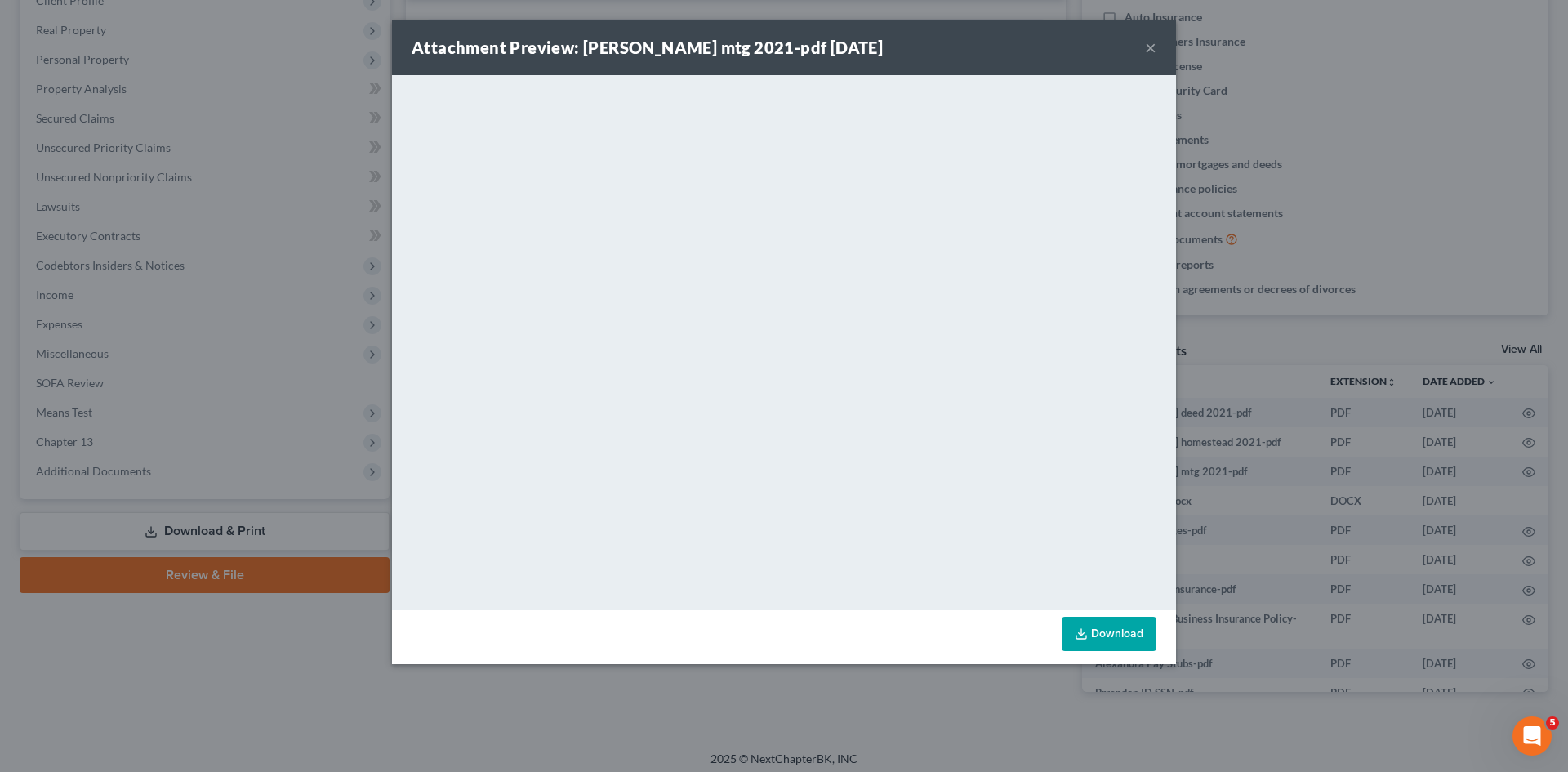
click at [1270, 392] on div "Attachment Preview: brendon wilson mtg 2021-pdf 10/10/2025 × <object ng-attr-da…" at bounding box center [784, 386] width 1568 height 772
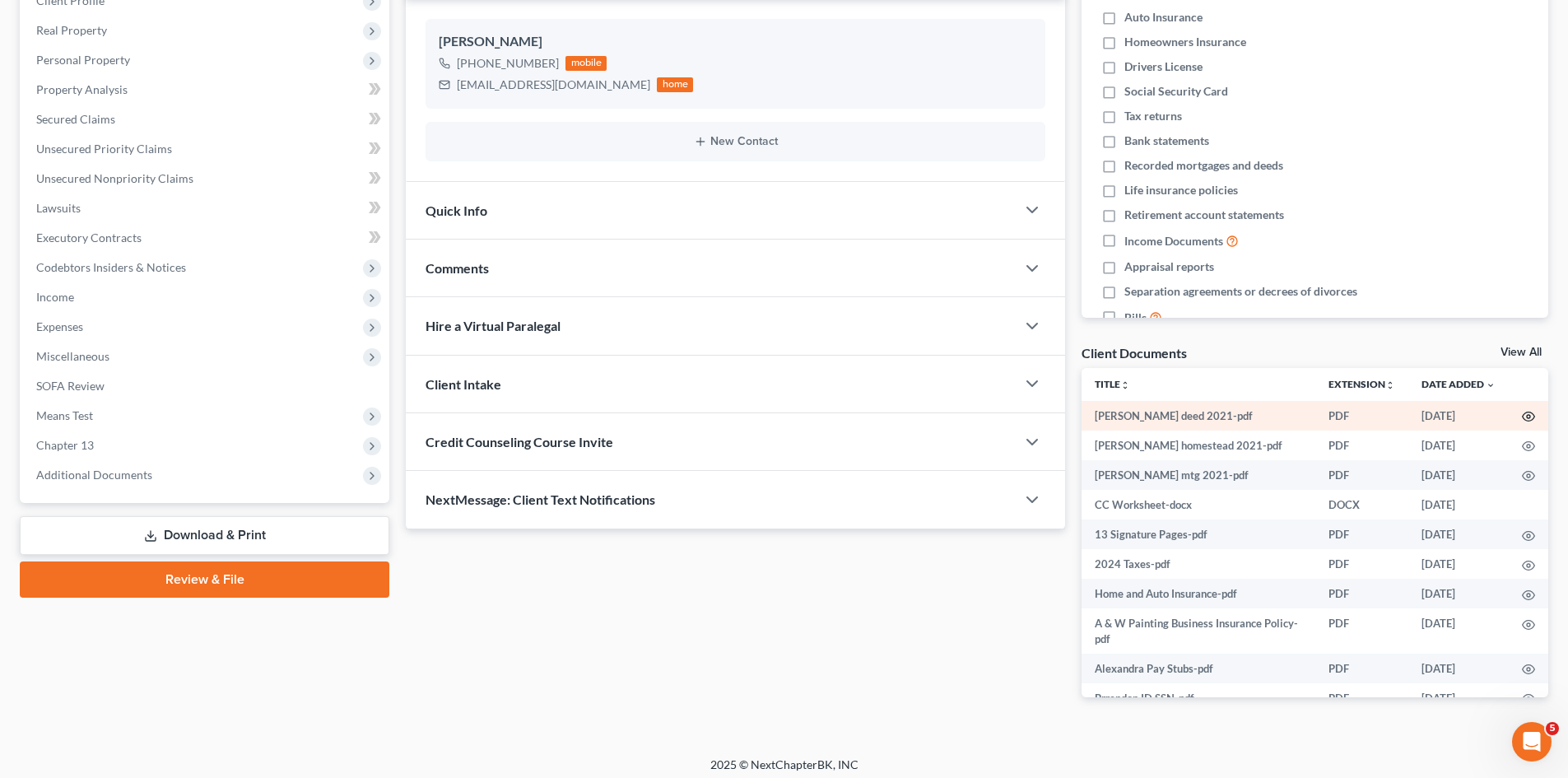
click at [1521, 414] on icon "button" at bounding box center [1528, 417] width 14 height 14
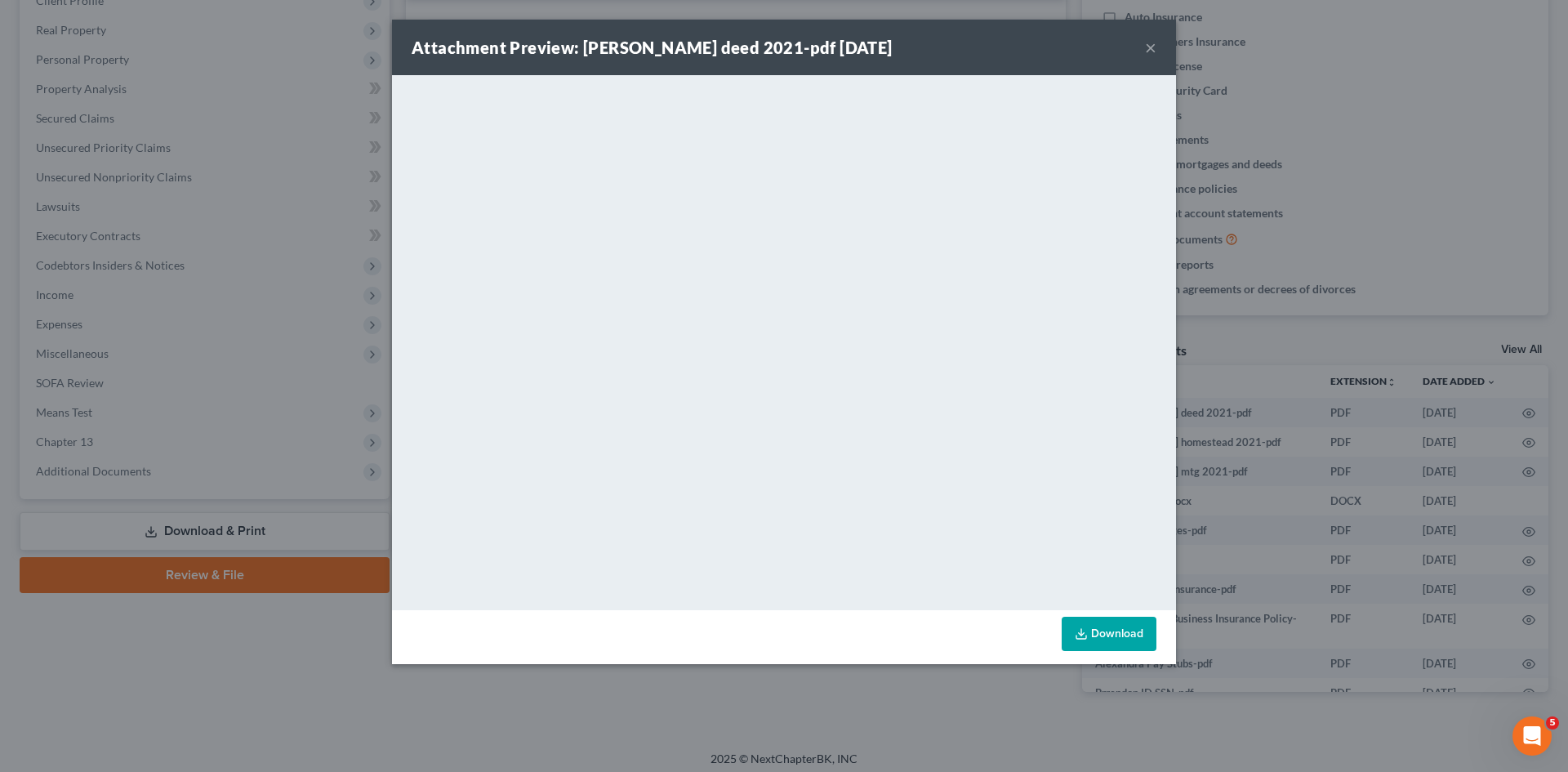
click at [1514, 506] on div "Attachment Preview: brendon wilson deed 2021-pdf 10/10/2025 × <object ng-attr-d…" at bounding box center [784, 386] width 1568 height 772
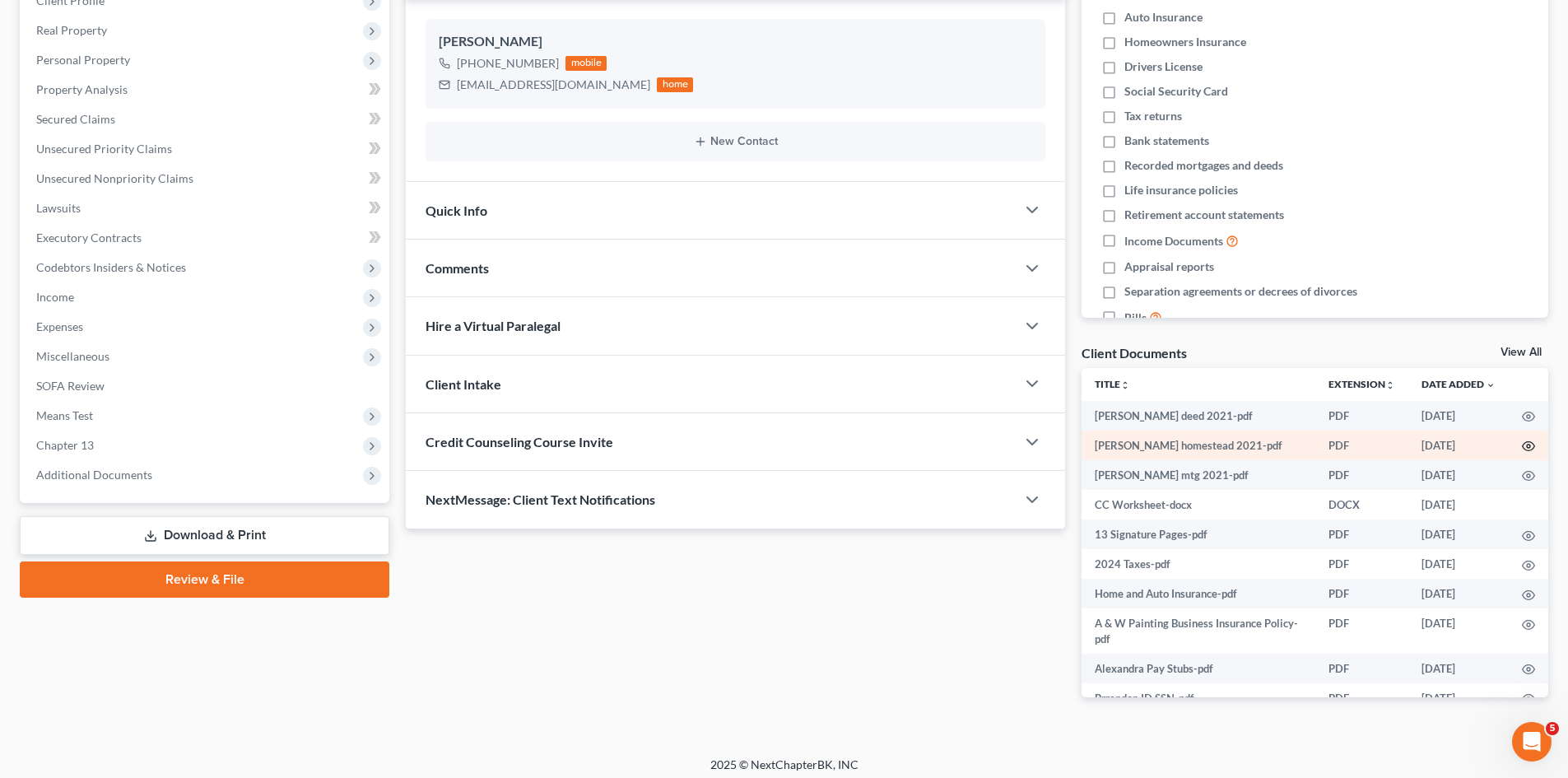
click at [1526, 444] on circle "button" at bounding box center [1527, 445] width 3 height 3
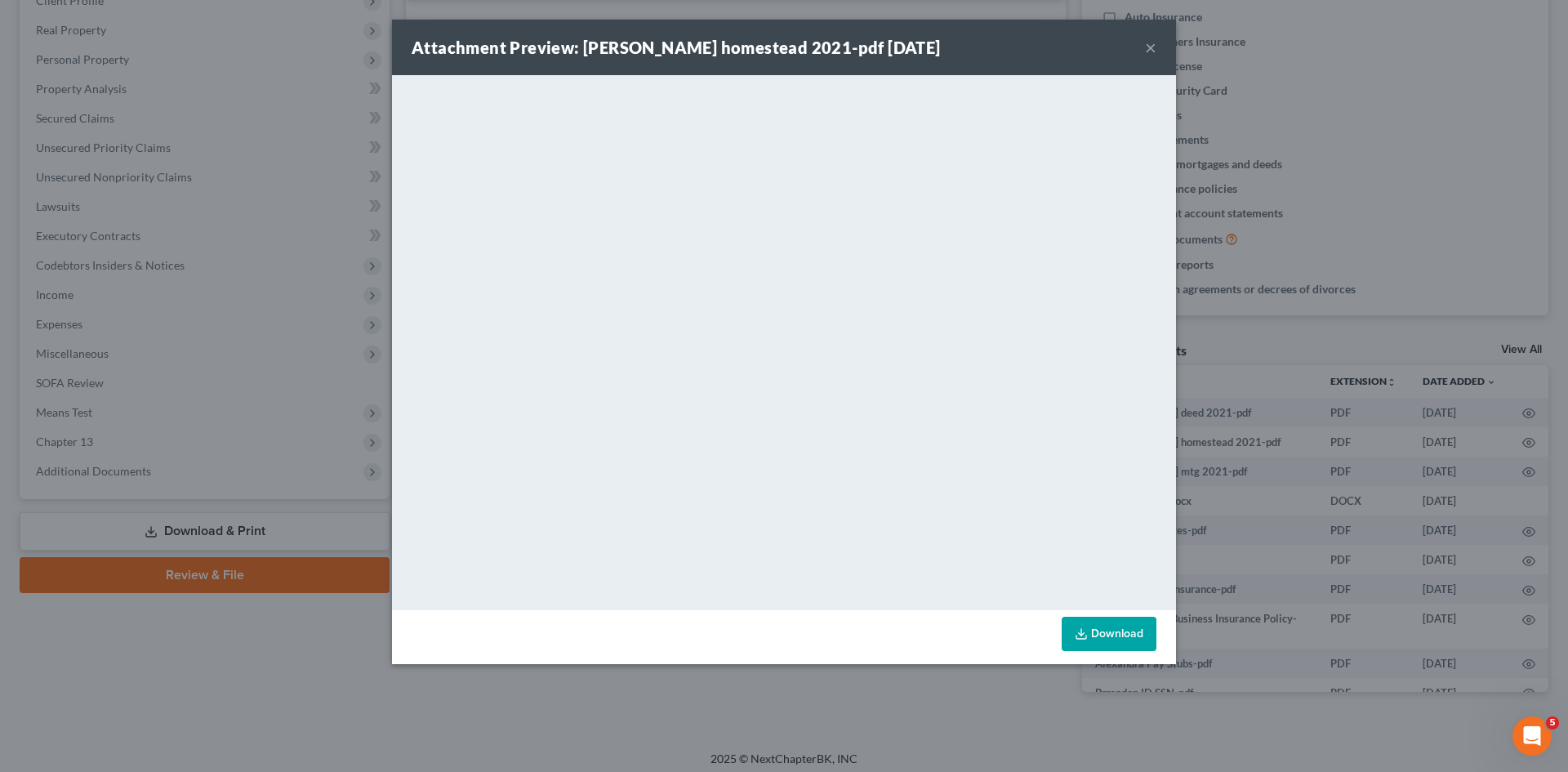
click at [1319, 509] on div "Attachment Preview: brendon wilson homestead 2021-pdf 10/10/2025 × <object ng-a…" at bounding box center [784, 386] width 1568 height 772
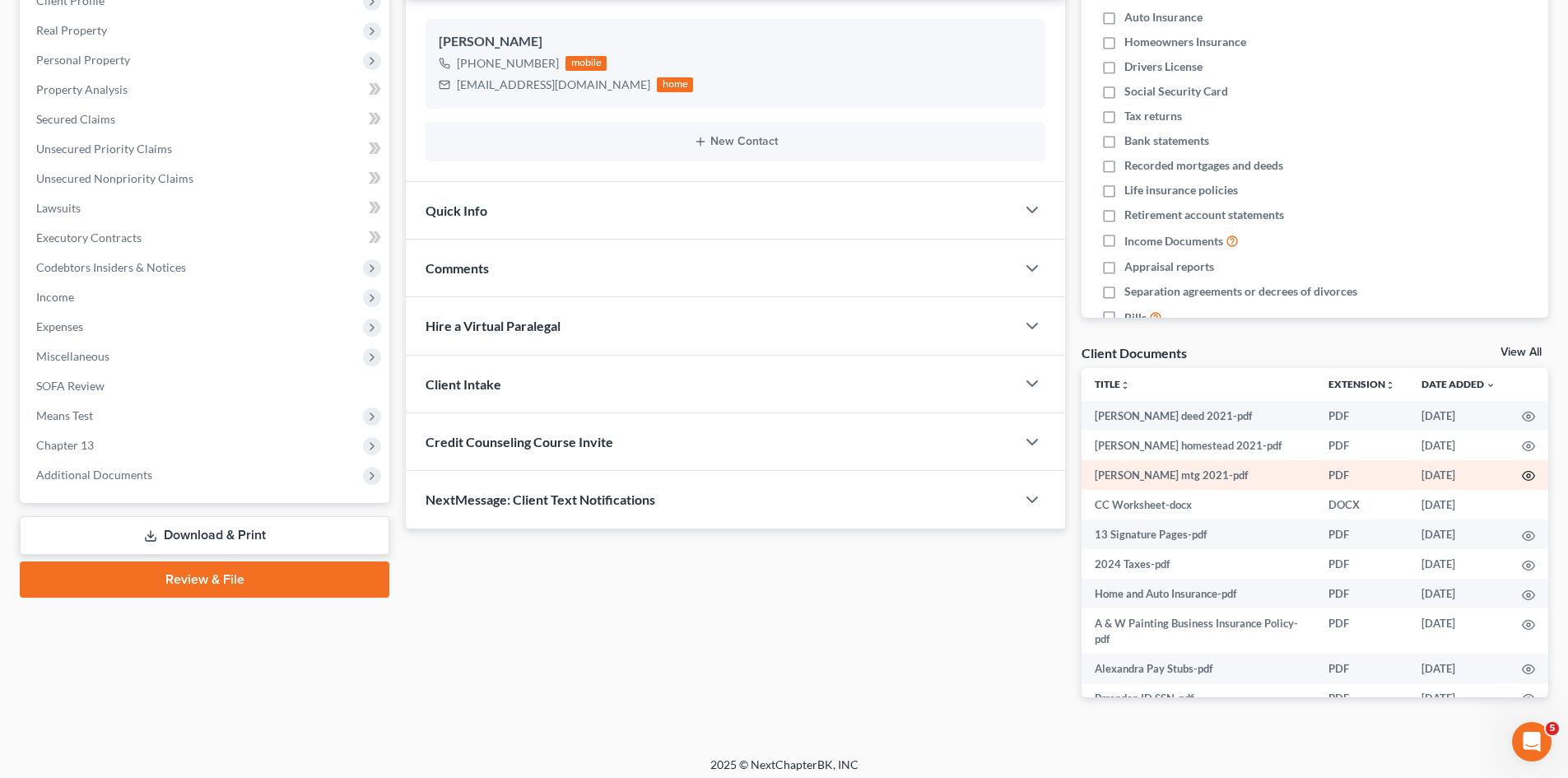
click at [1521, 478] on icon "button" at bounding box center [1528, 476] width 14 height 14
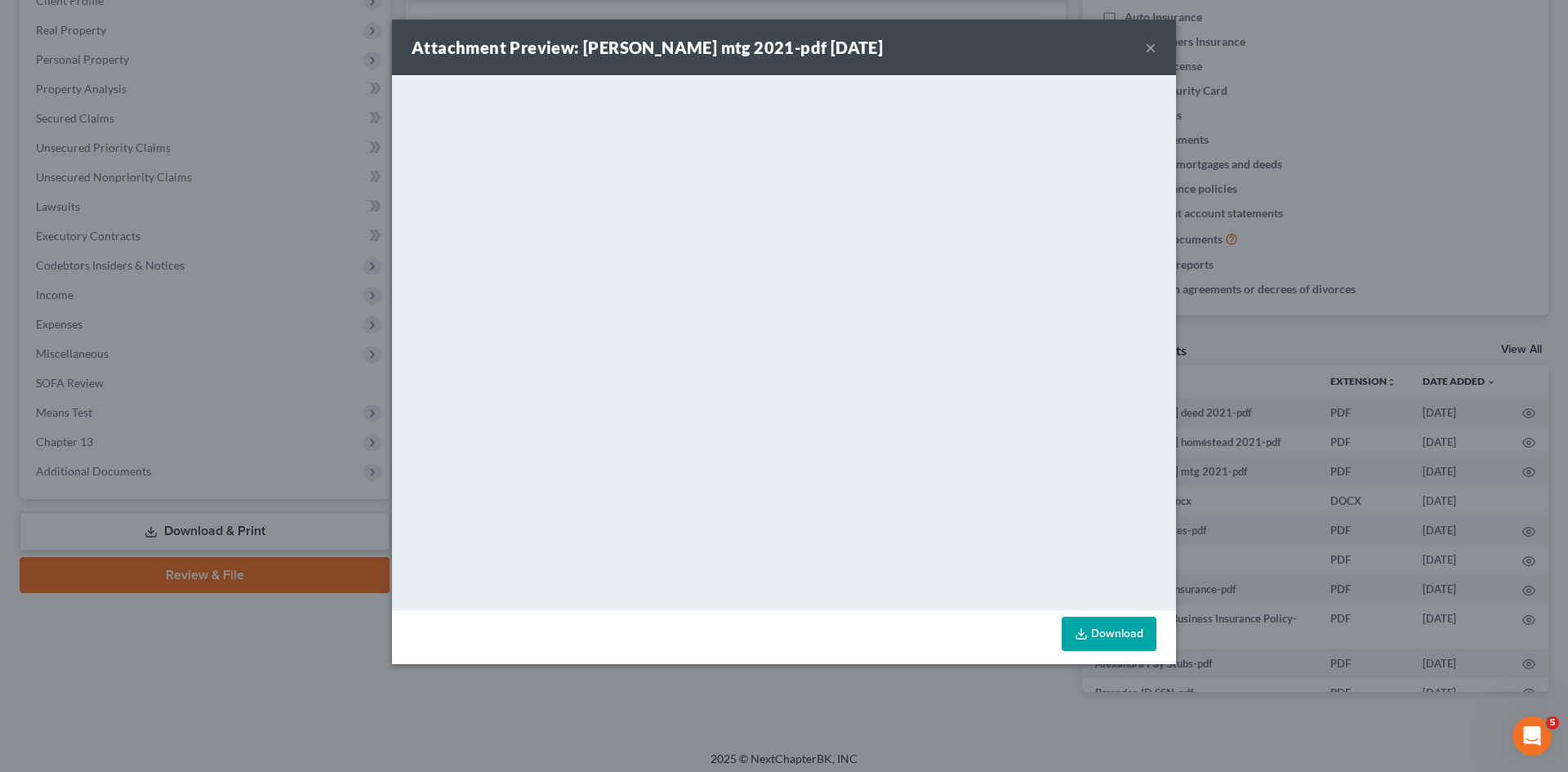
click at [1156, 51] on button "×" at bounding box center [1151, 47] width 12 height 19
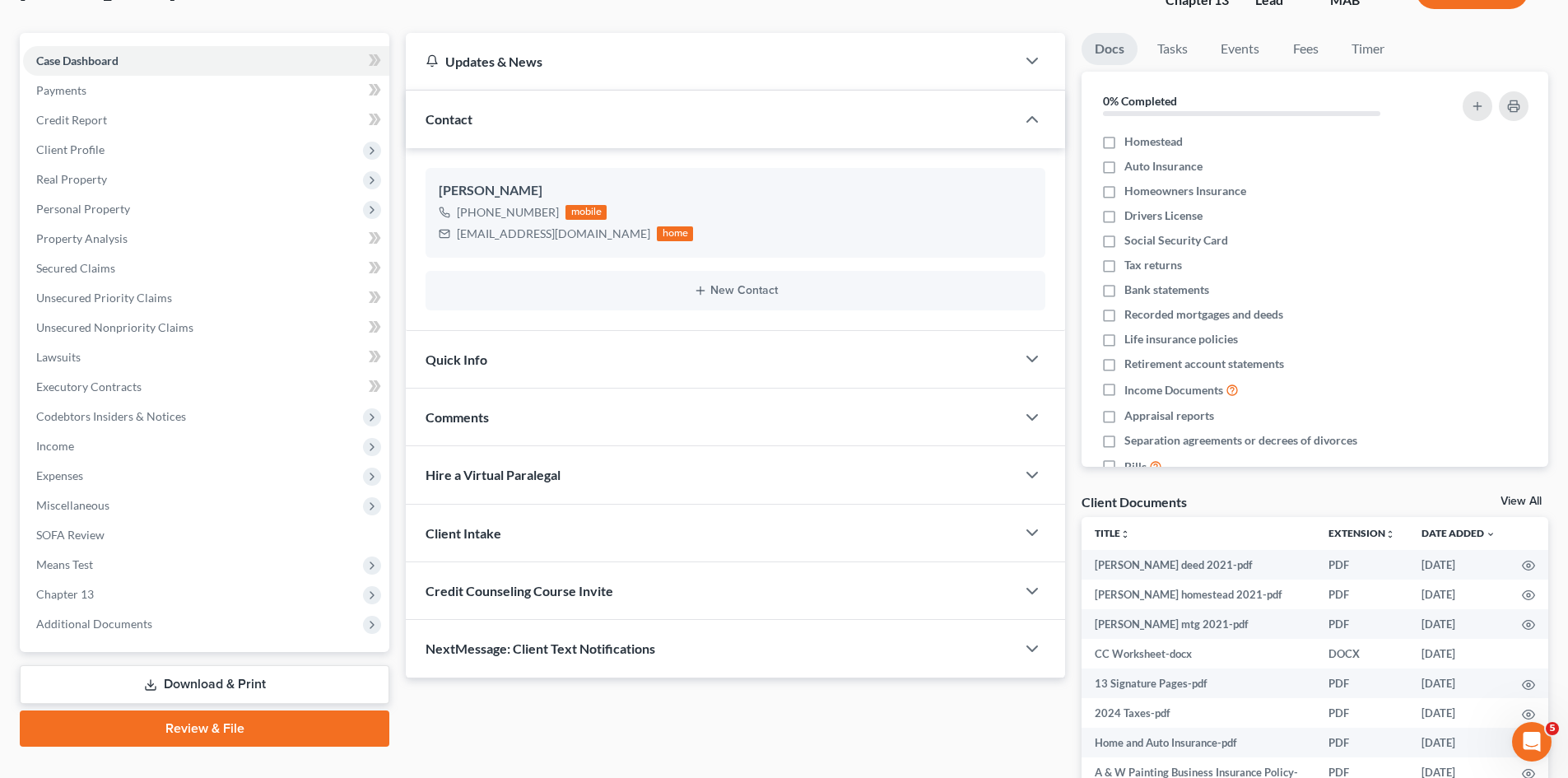
scroll to position [0, 0]
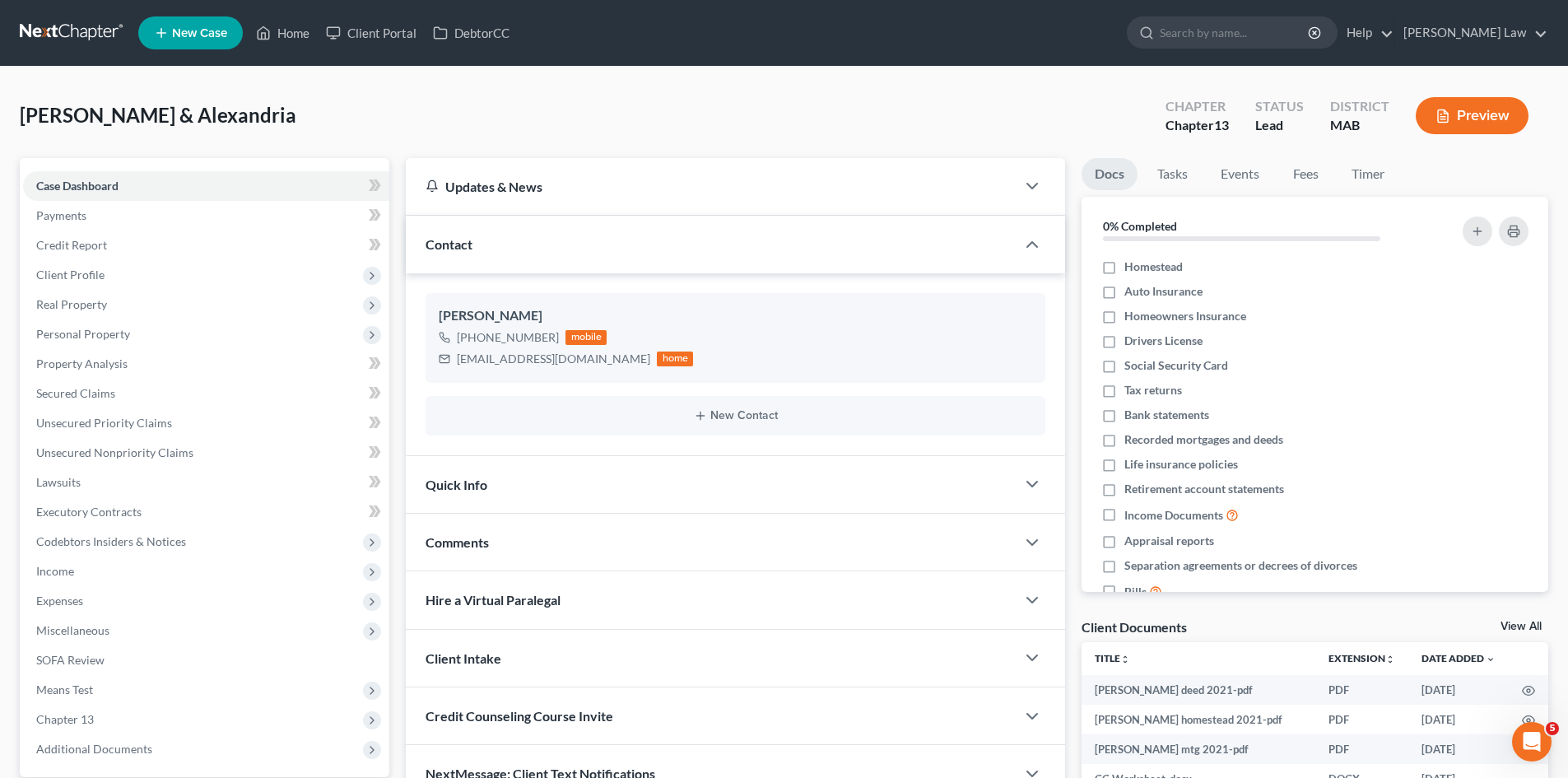
click at [76, 30] on link at bounding box center [72, 33] width 106 height 30
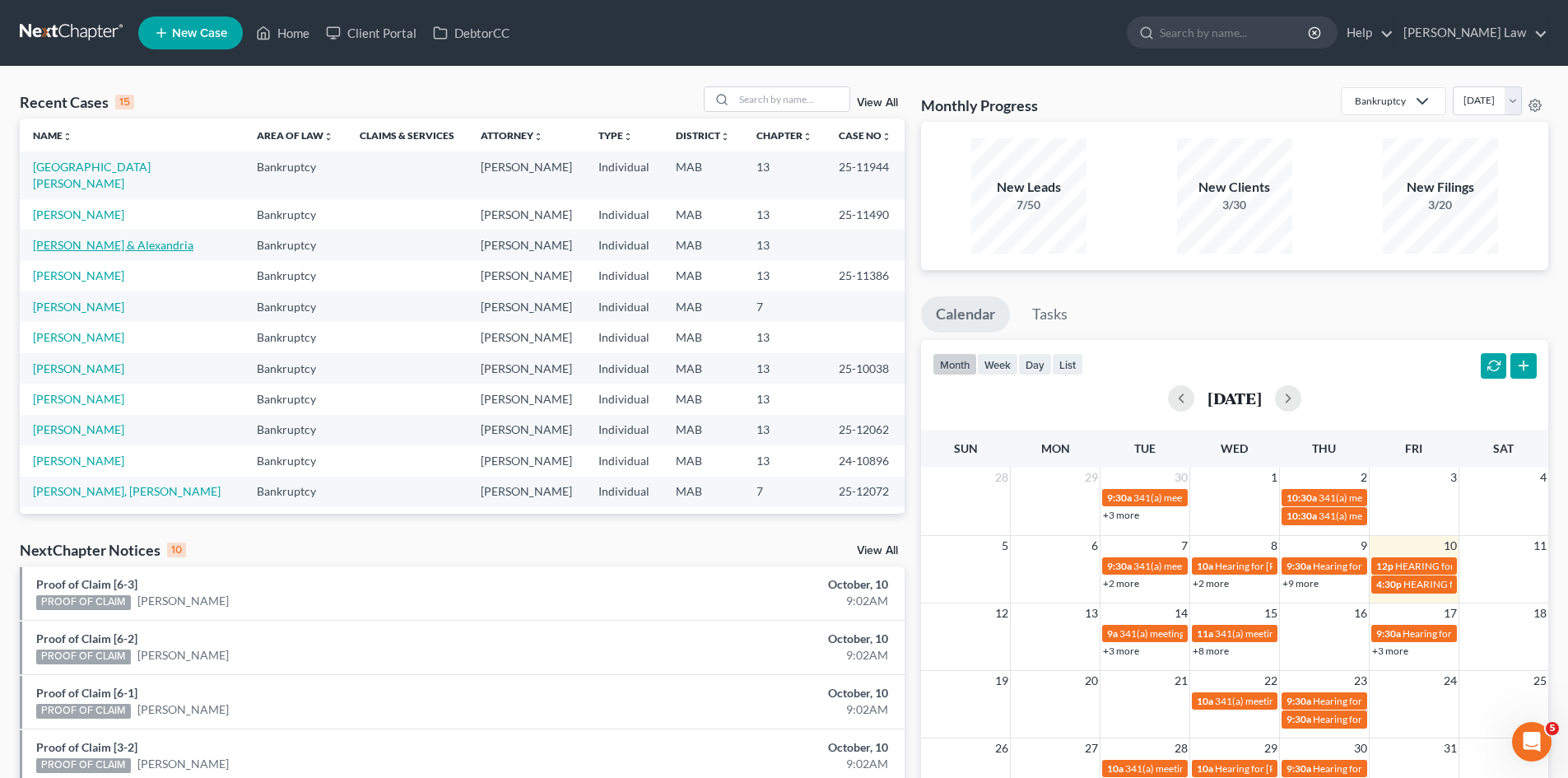
click at [93, 238] on link "[PERSON_NAME] & Alexandria" at bounding box center [112, 244] width 160 height 14
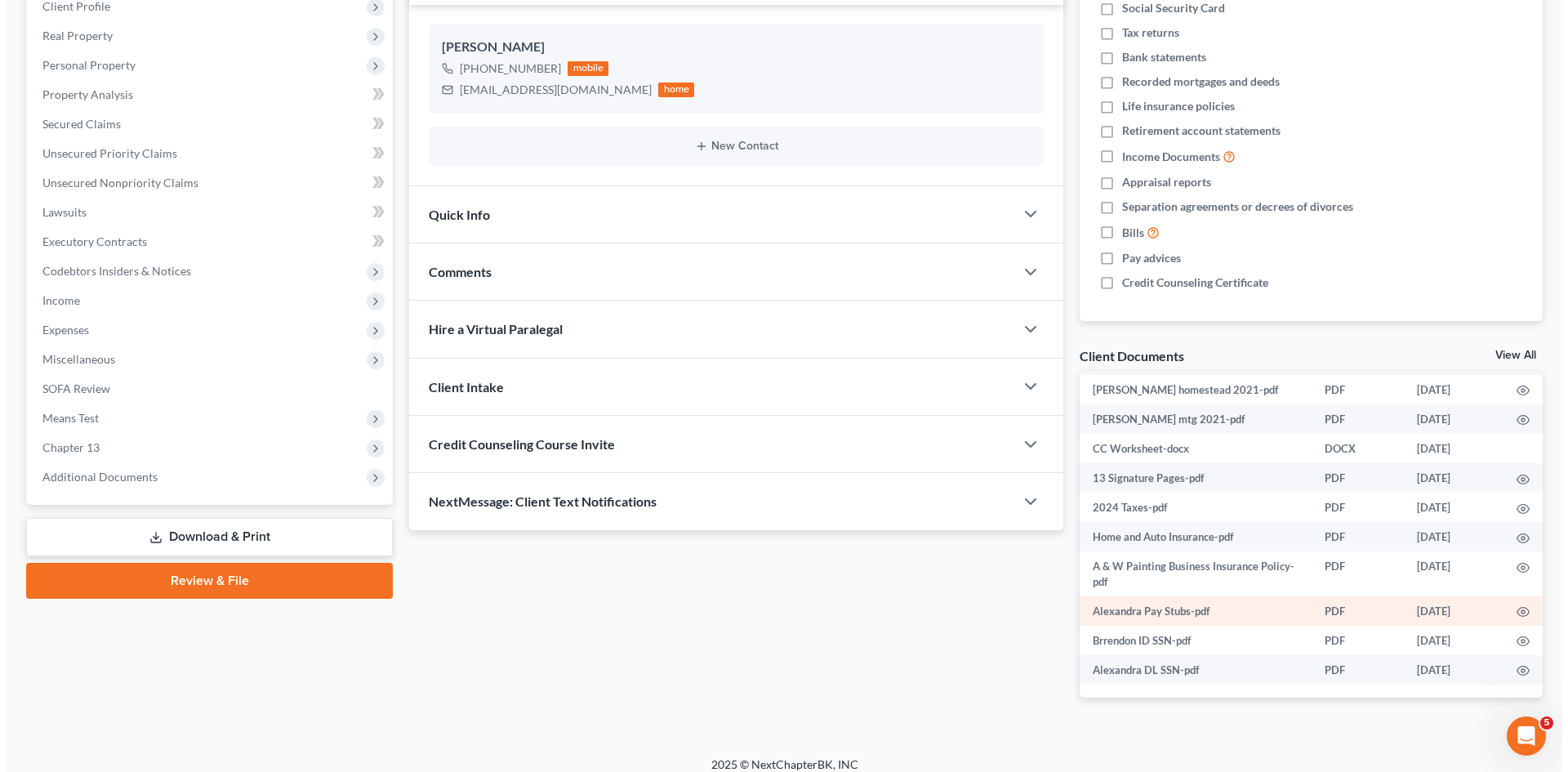
scroll to position [272, 0]
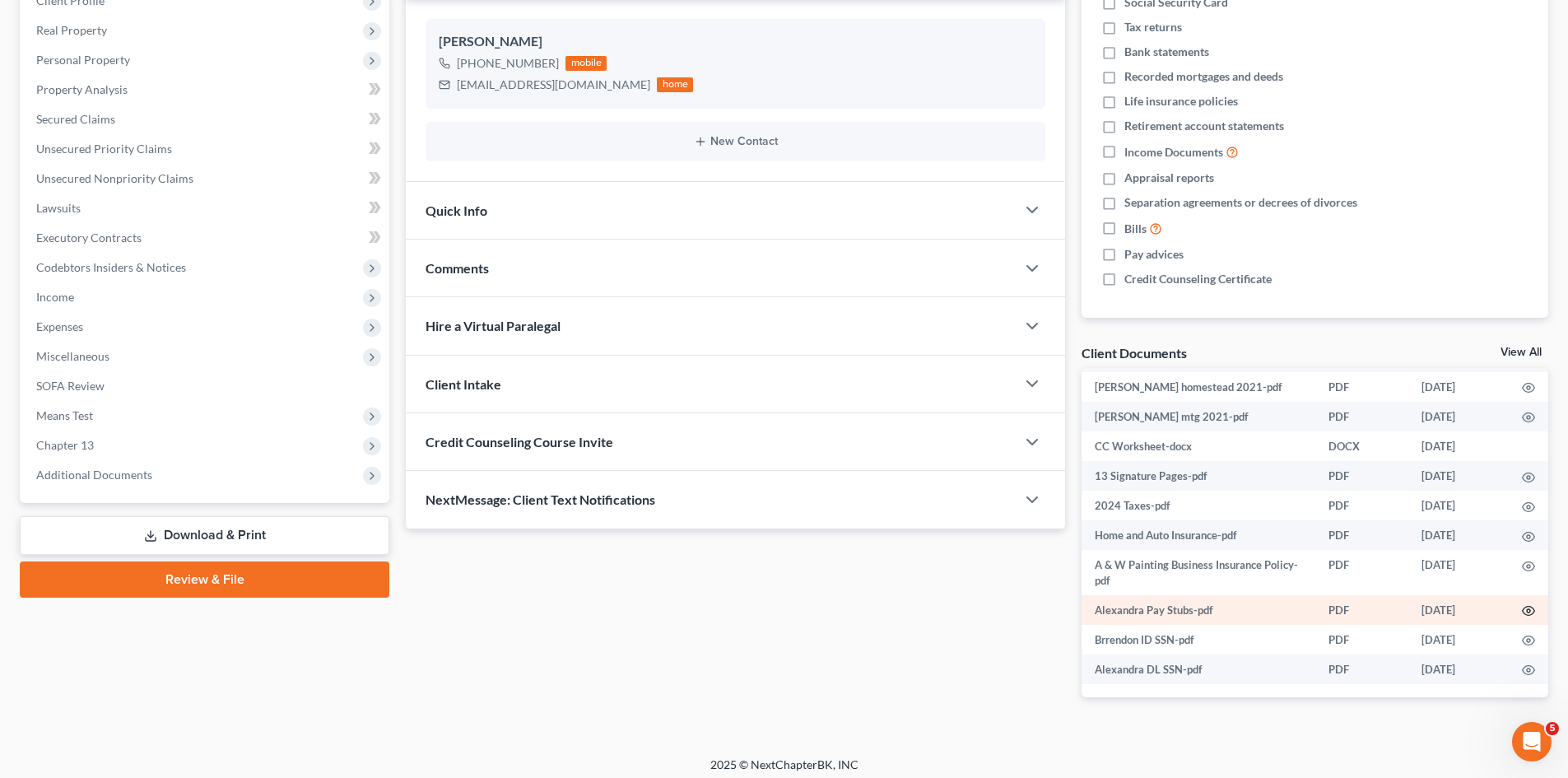
click at [1526, 609] on circle "button" at bounding box center [1527, 610] width 3 height 3
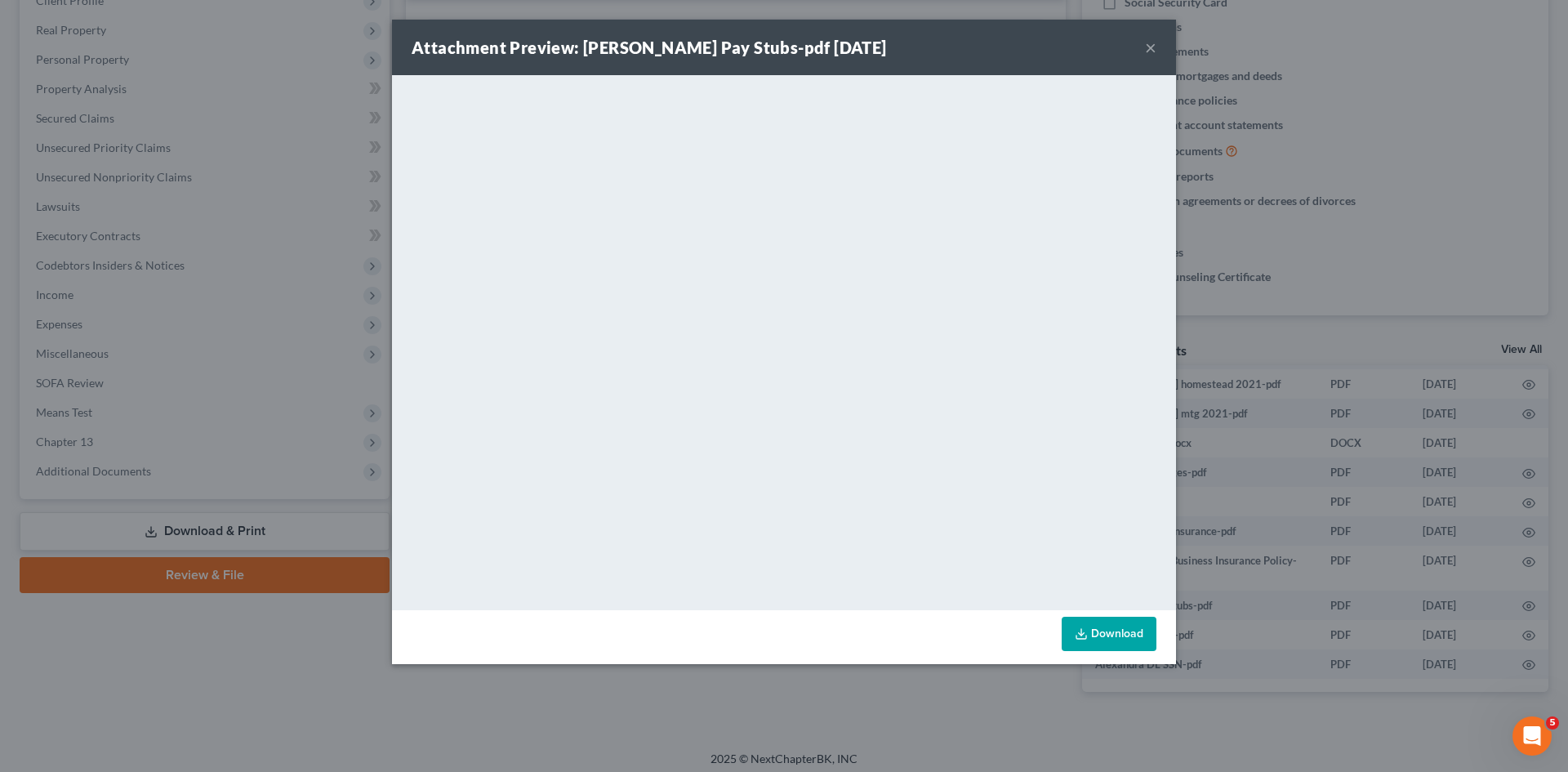
click at [1397, 274] on div "Attachment Preview: Alexandra Pay Stubs-pdf [DATE] × <object ng-attr-data='[URL…" at bounding box center [784, 386] width 1568 height 772
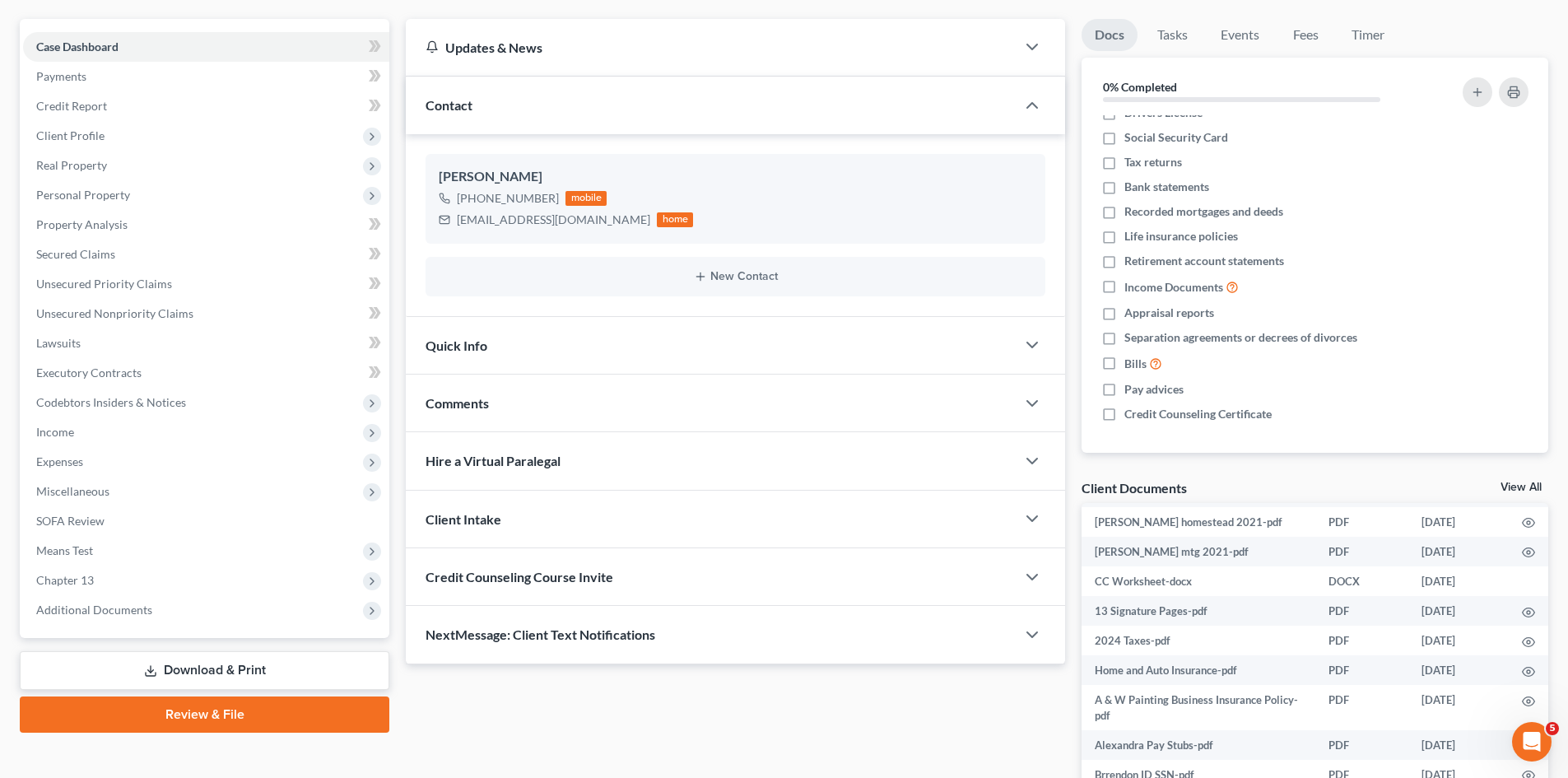
scroll to position [138, 0]
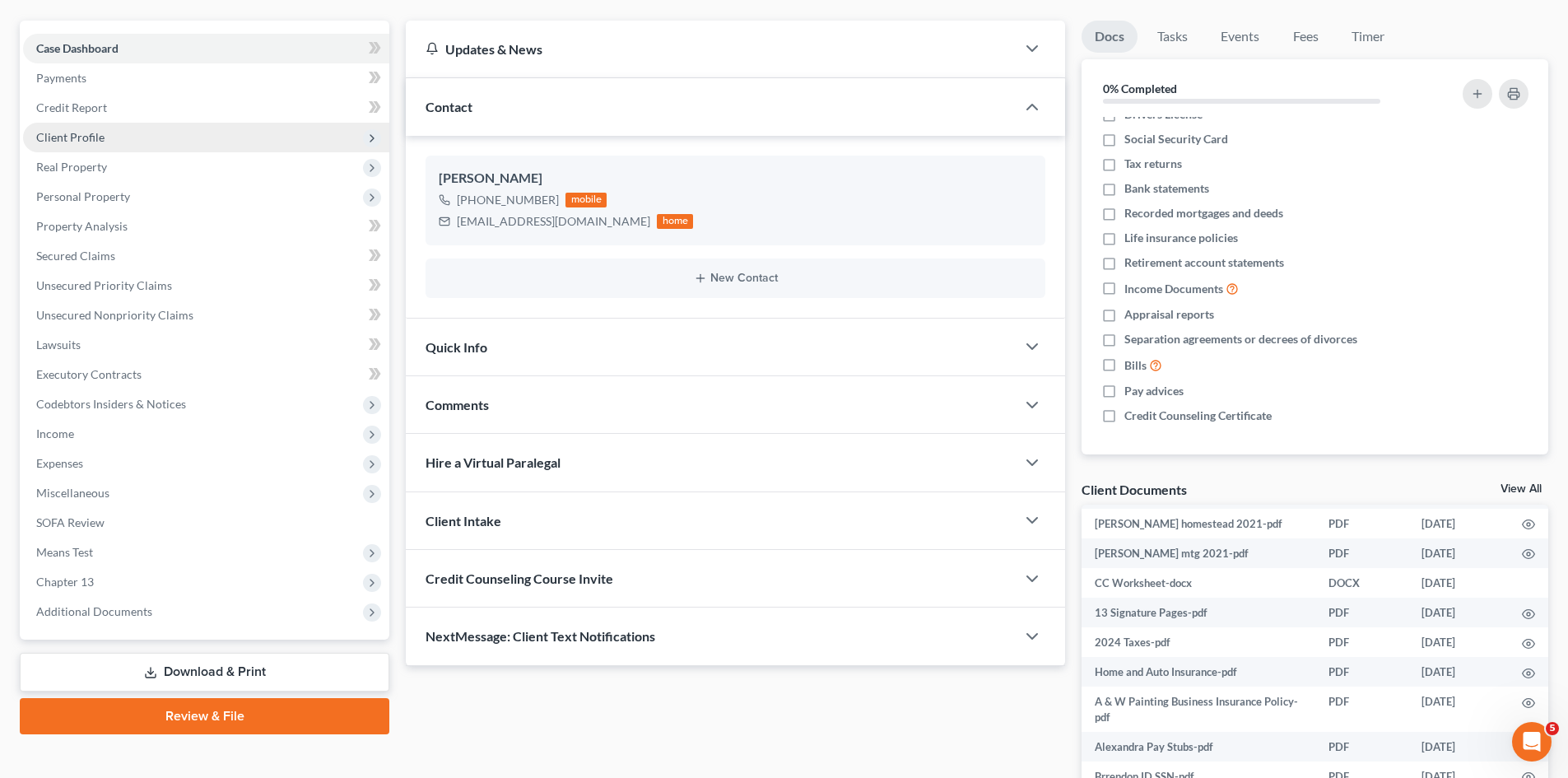
click at [103, 128] on span "Client Profile" at bounding box center [207, 137] width 367 height 30
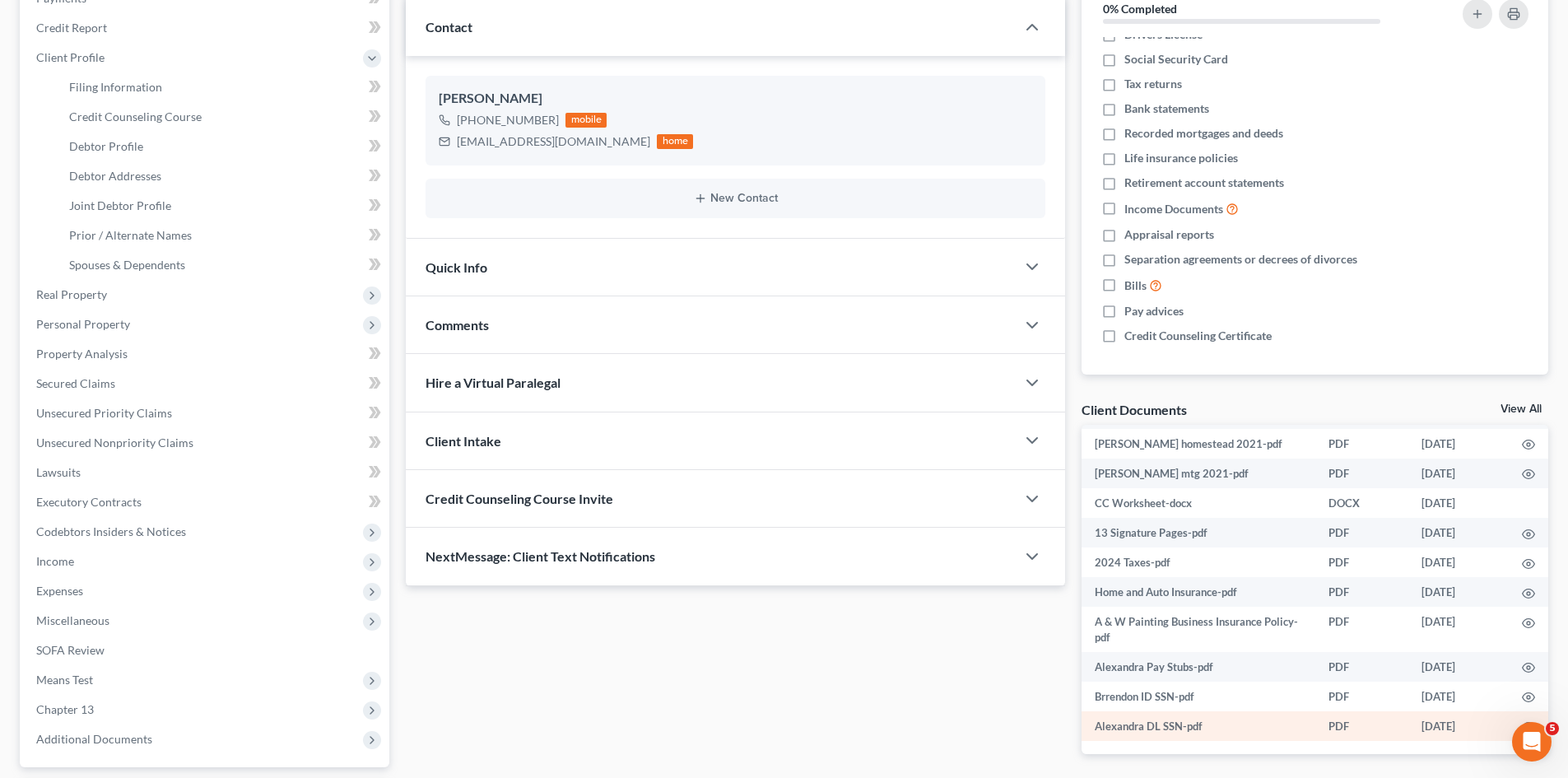
scroll to position [275, 0]
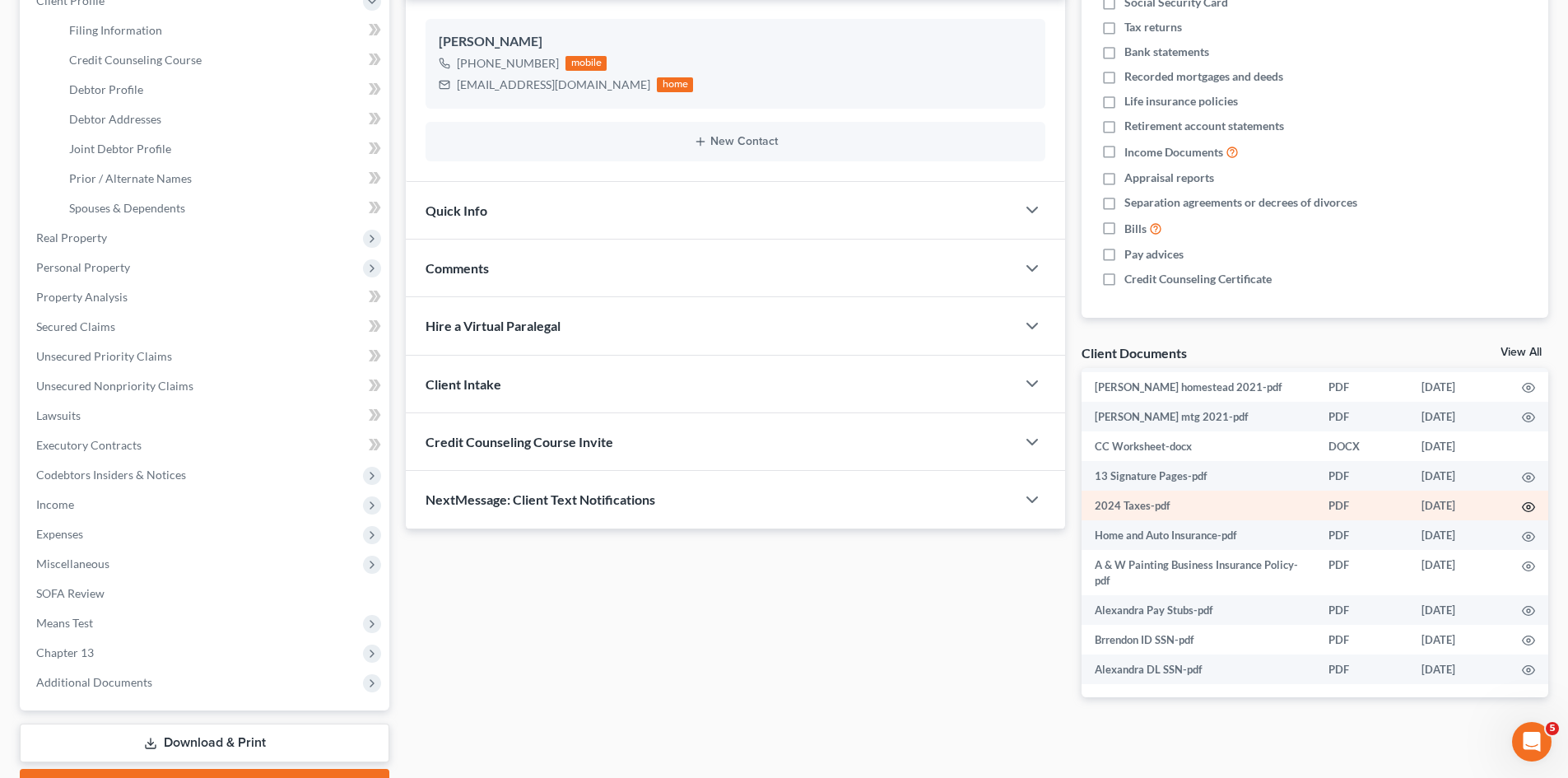
click at [1521, 507] on icon "button" at bounding box center [1528, 507] width 14 height 14
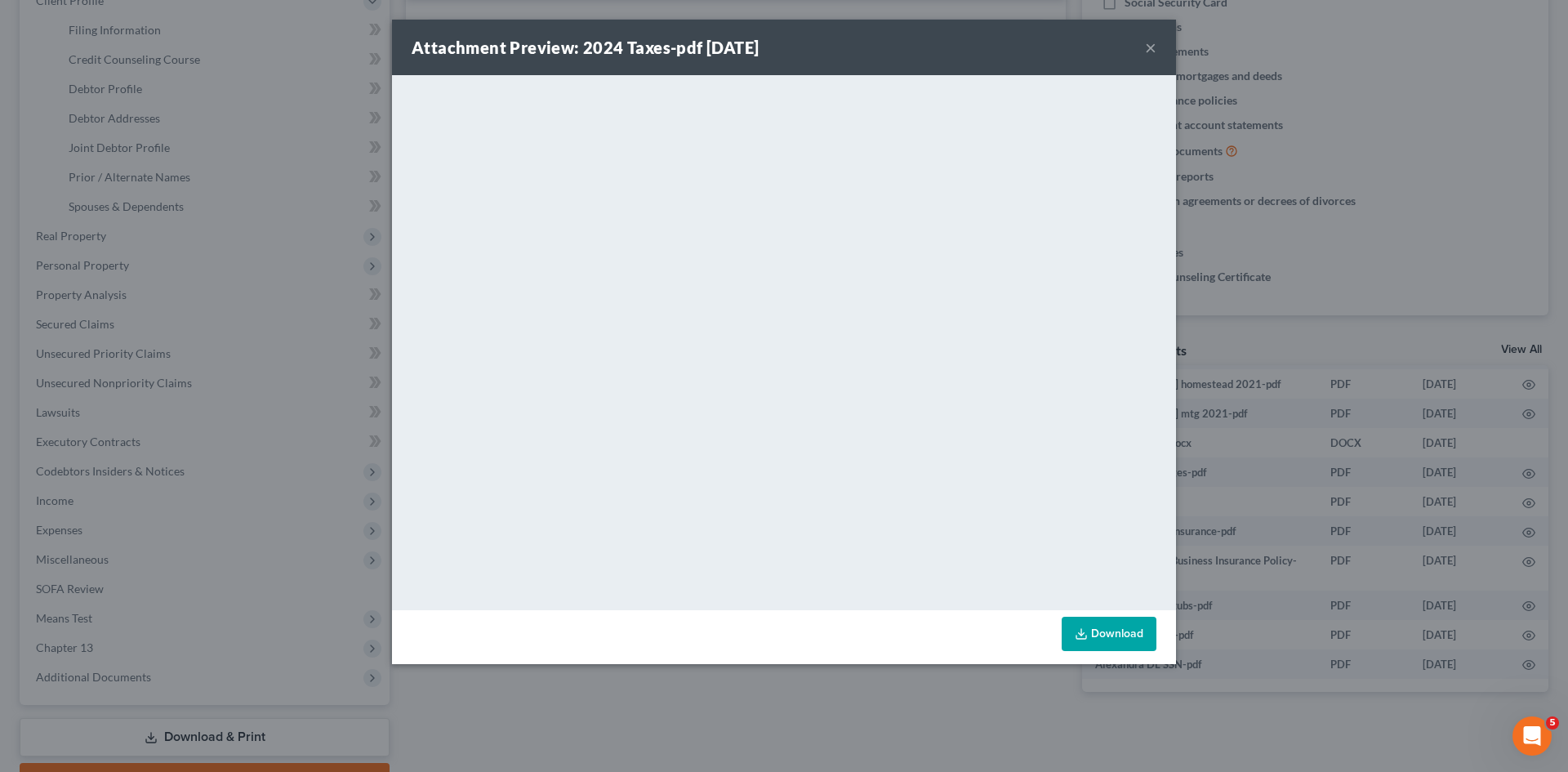
click at [1375, 398] on div "Attachment Preview: 2024 Taxes-pdf [DATE] × <object ng-attr-data='[URL][DOMAIN_…" at bounding box center [784, 386] width 1568 height 772
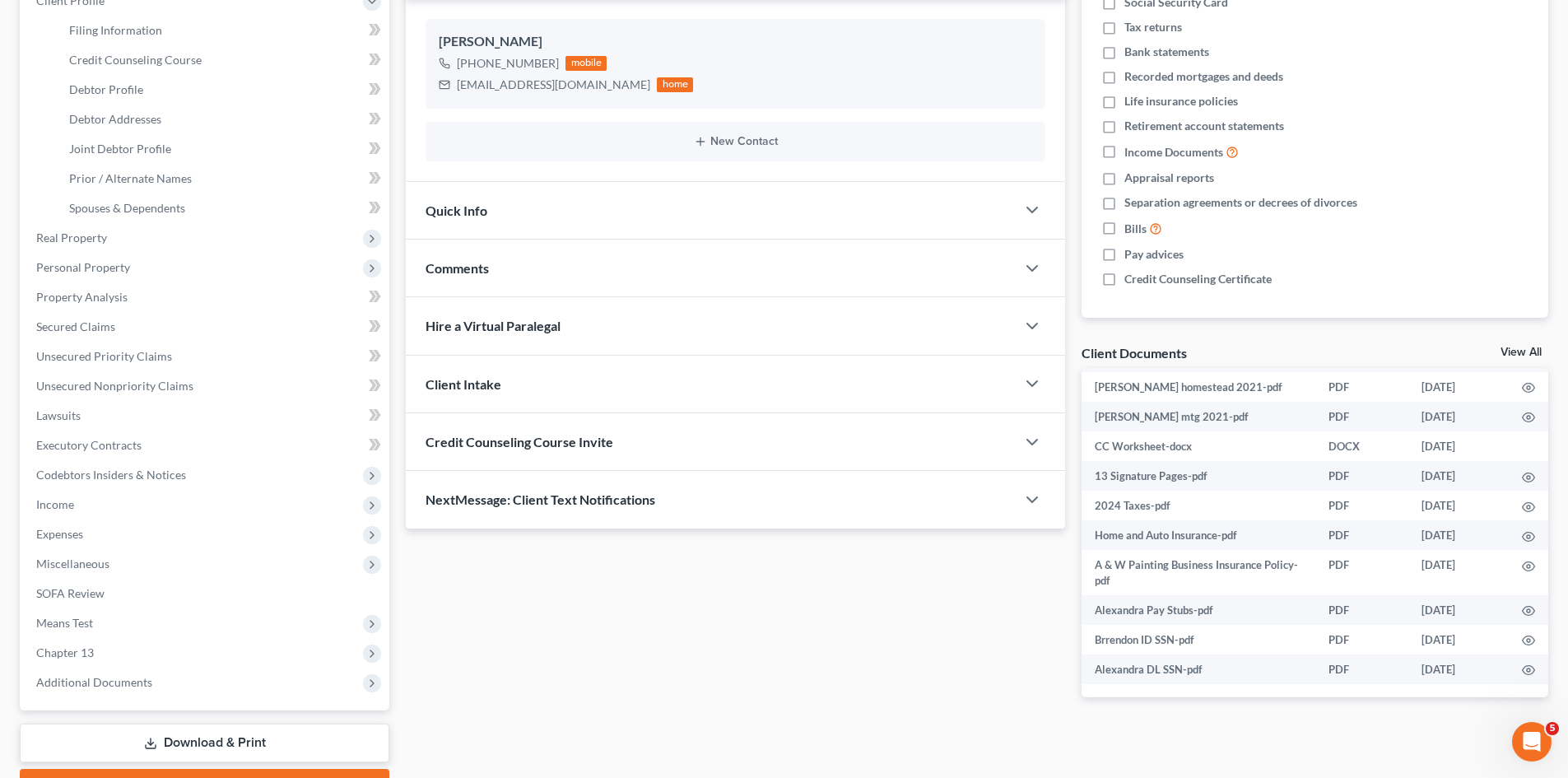
click at [1510, 353] on link "View All" at bounding box center [1520, 352] width 41 height 12
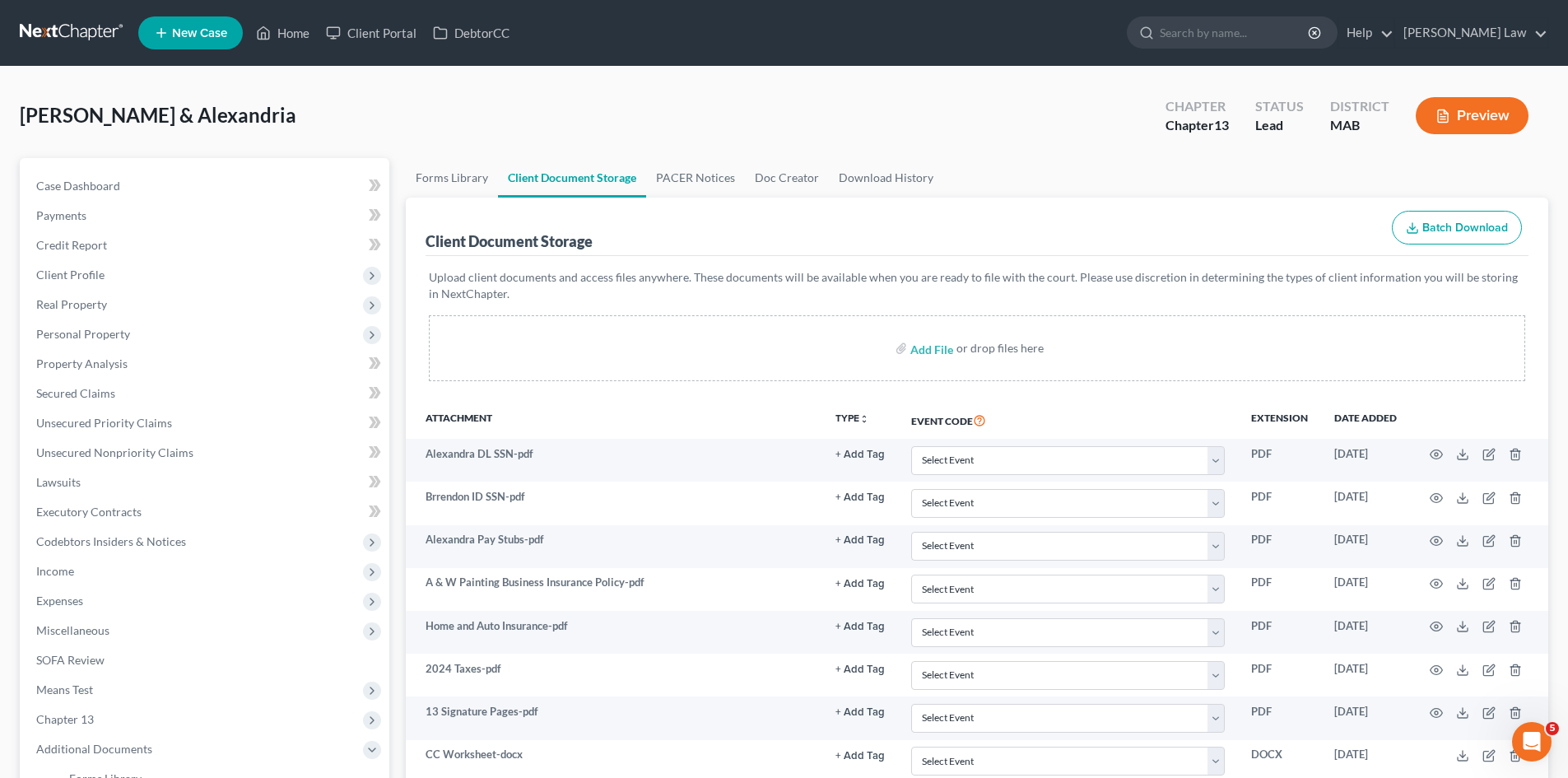
click at [78, 44] on link at bounding box center [72, 33] width 106 height 30
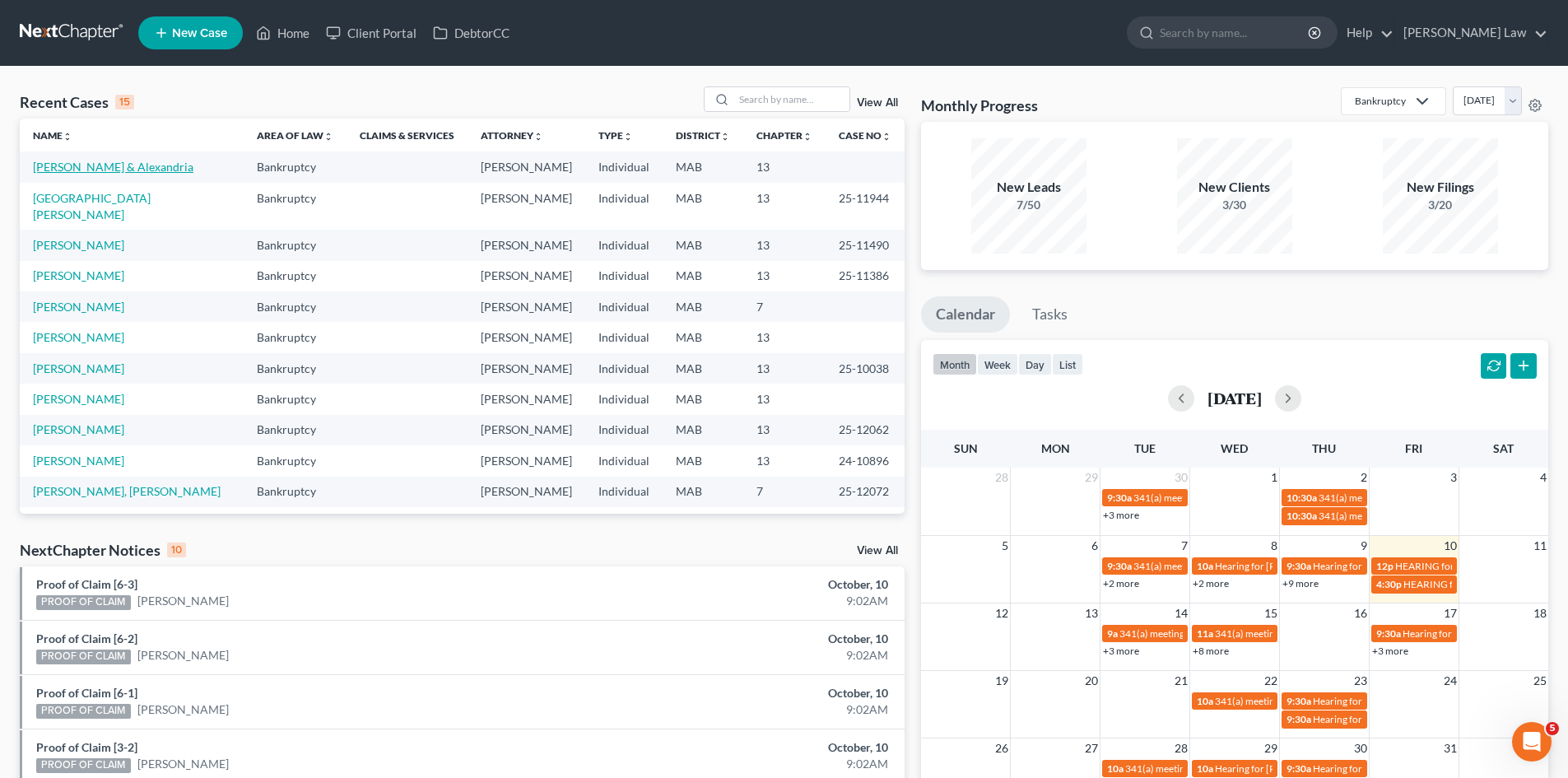
click at [155, 172] on link "[PERSON_NAME] & Alexandria" at bounding box center [112, 167] width 160 height 14
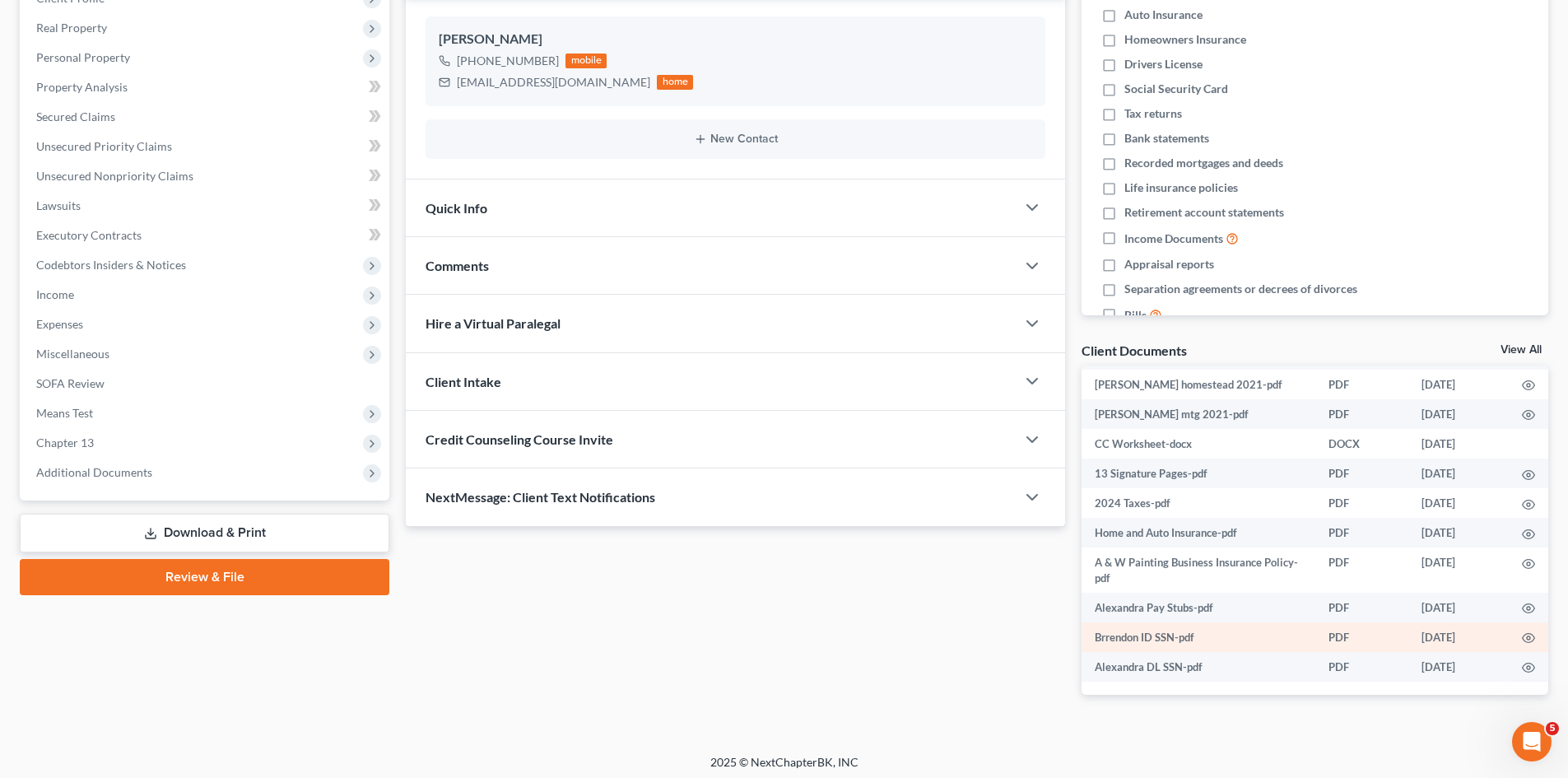
scroll to position [282, 0]
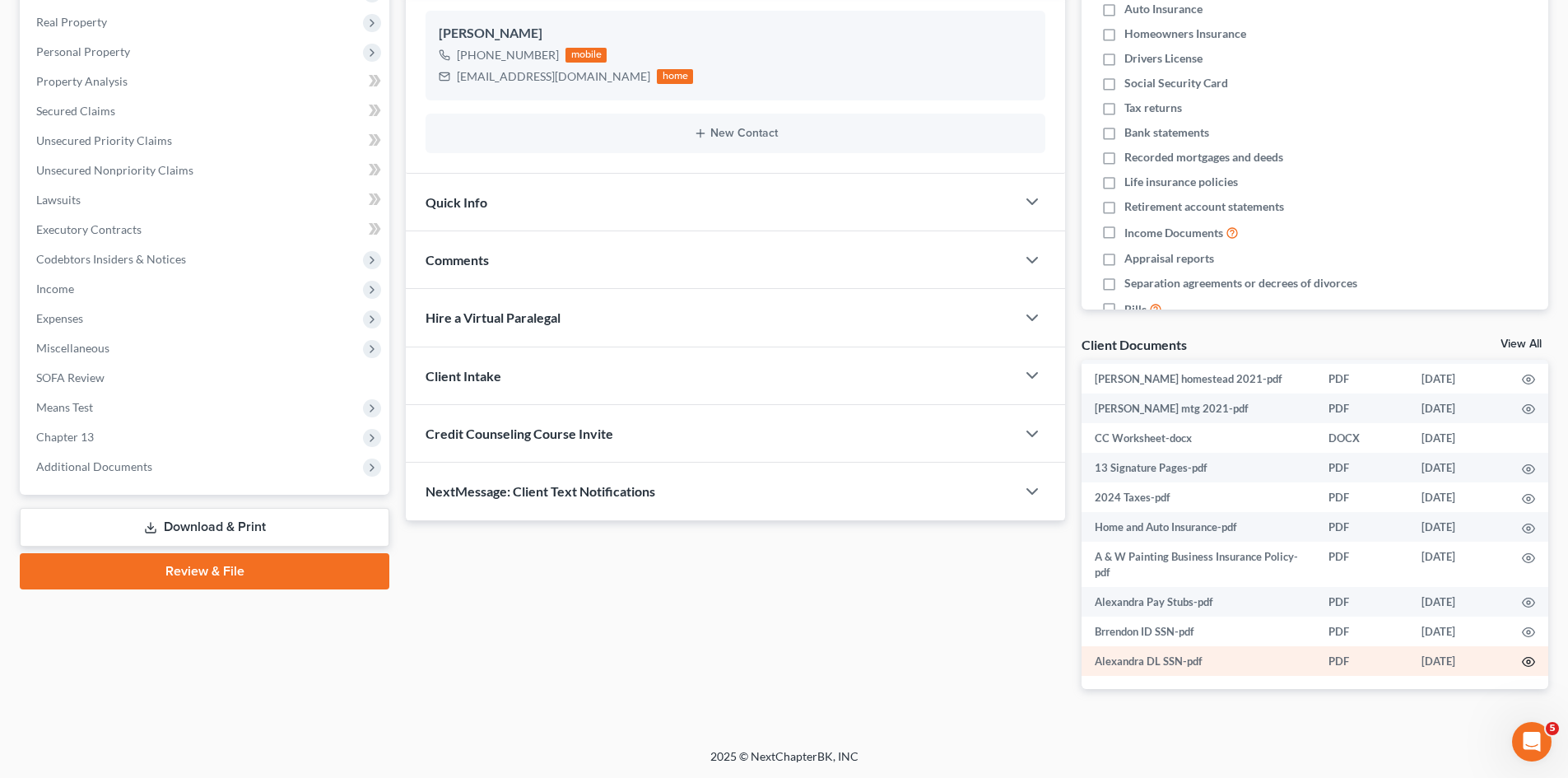
click at [1522, 665] on icon "button" at bounding box center [1528, 662] width 13 height 9
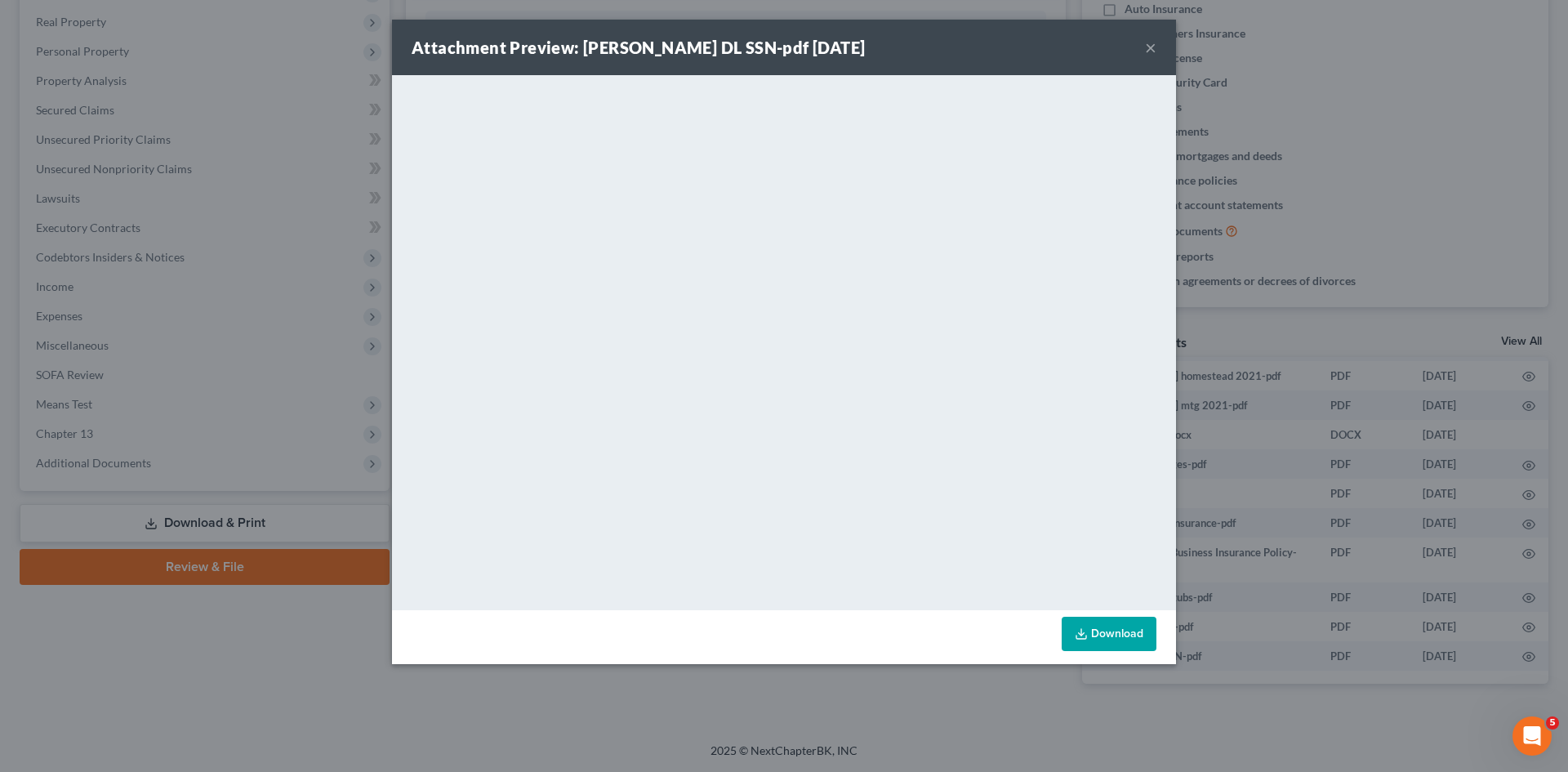
click at [1360, 237] on div "Attachment Preview: Alexandra DL SSN-pdf 09/24/2025 × <object ng-attr-data='htt…" at bounding box center [784, 386] width 1568 height 772
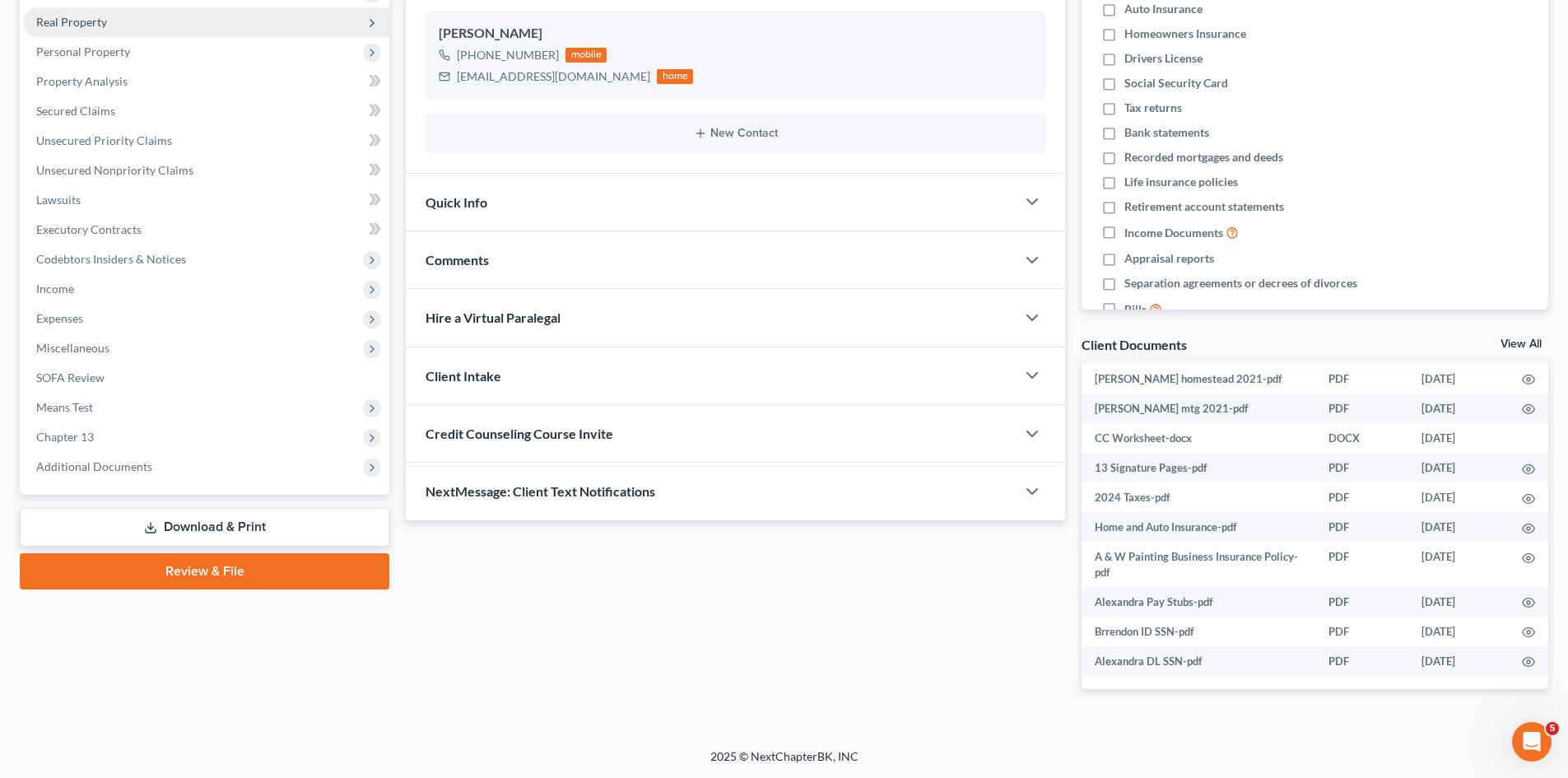
scroll to position [0, 0]
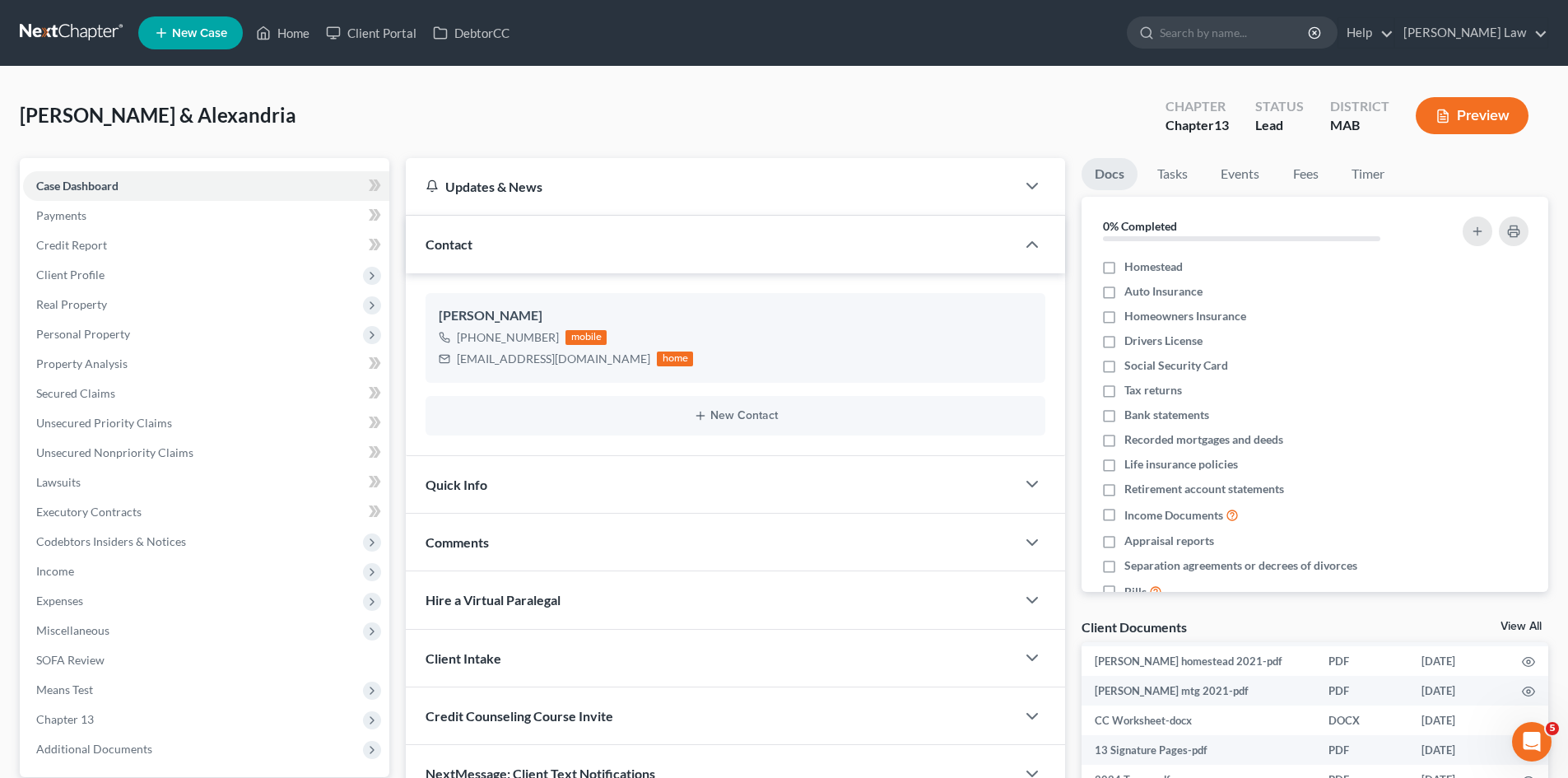
click at [50, 19] on link at bounding box center [72, 33] width 106 height 30
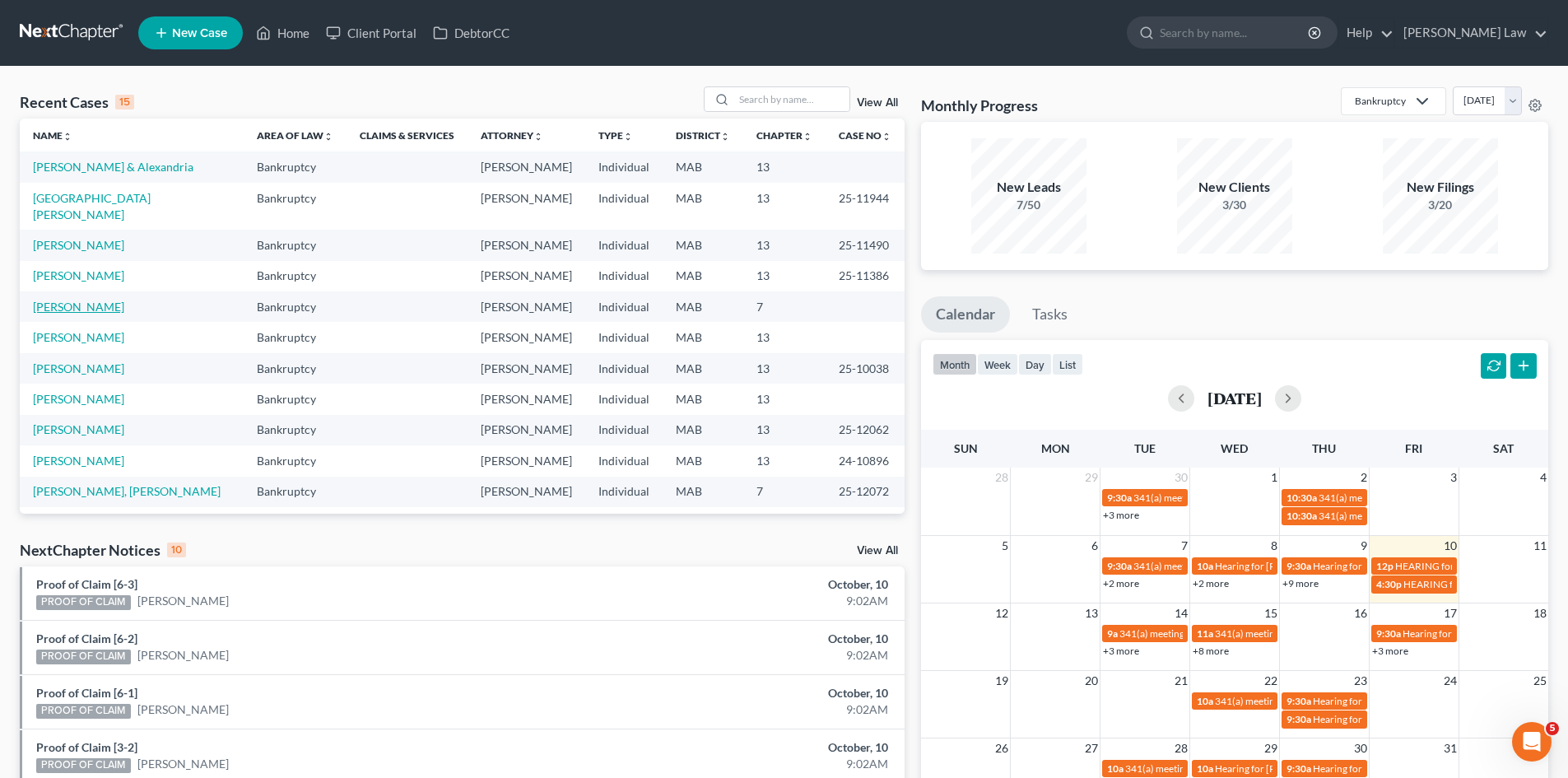
click at [96, 300] on link "[PERSON_NAME]" at bounding box center [79, 307] width 91 height 14
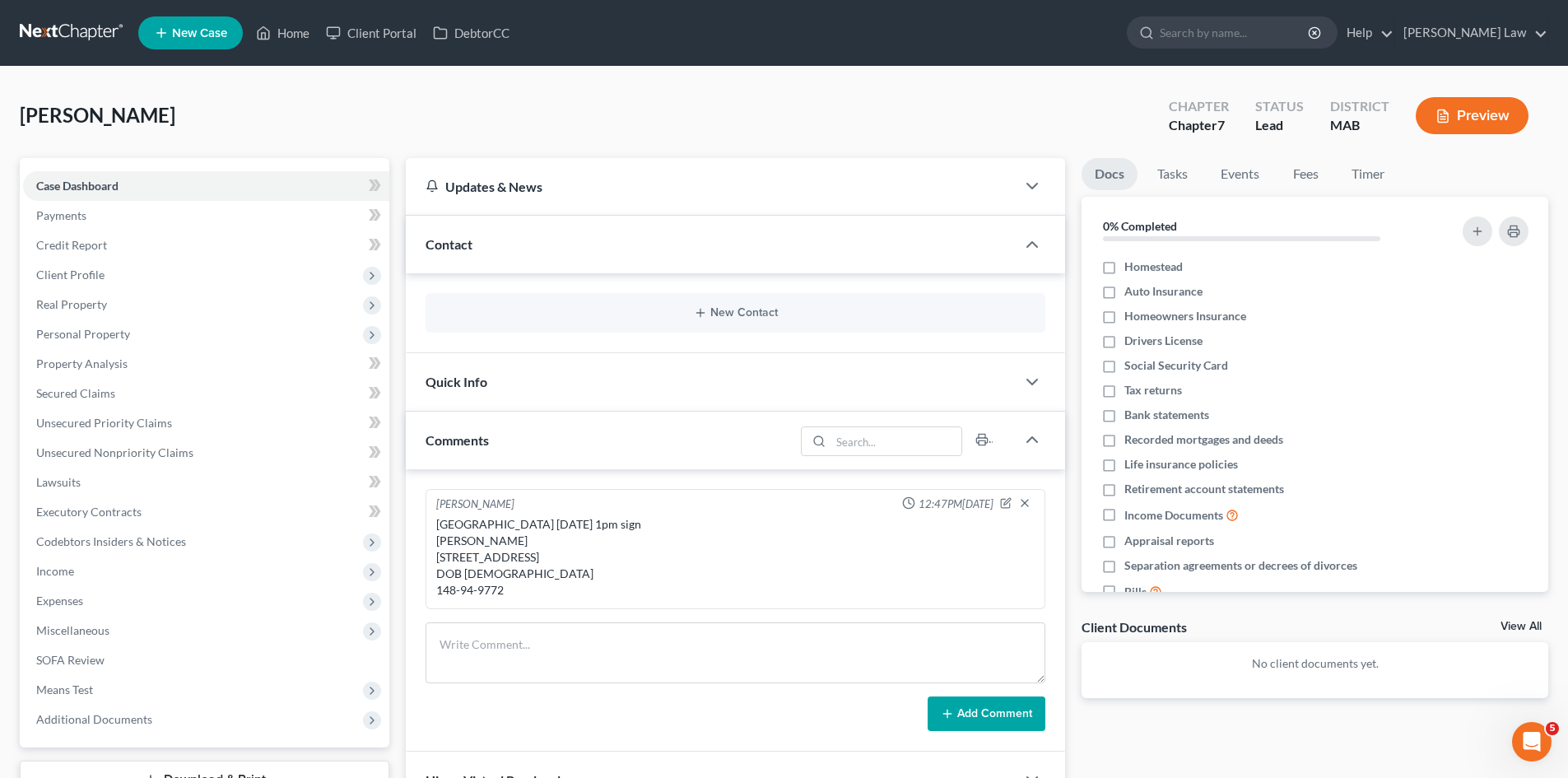
scroll to position [275, 0]
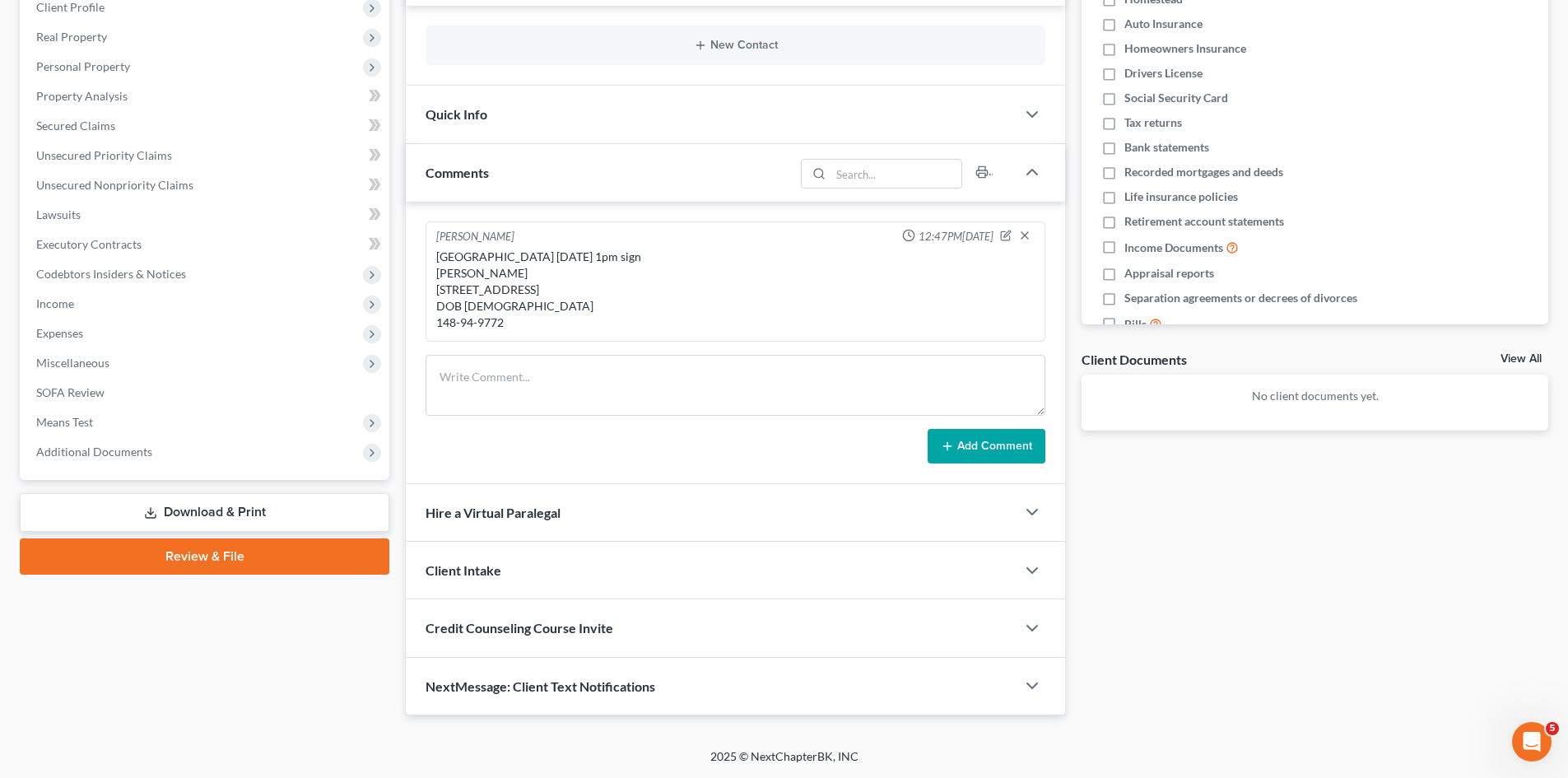
click at [480, 331] on div "[GEOGRAPHIC_DATA] [DATE] 1pm sign [PERSON_NAME] [STREET_ADDRESS] DOB [DEMOGRAPH…" at bounding box center [735, 289] width 598 height 82
copy div "148-94-9772"
click at [1518, 353] on link "View All" at bounding box center [1520, 359] width 41 height 12
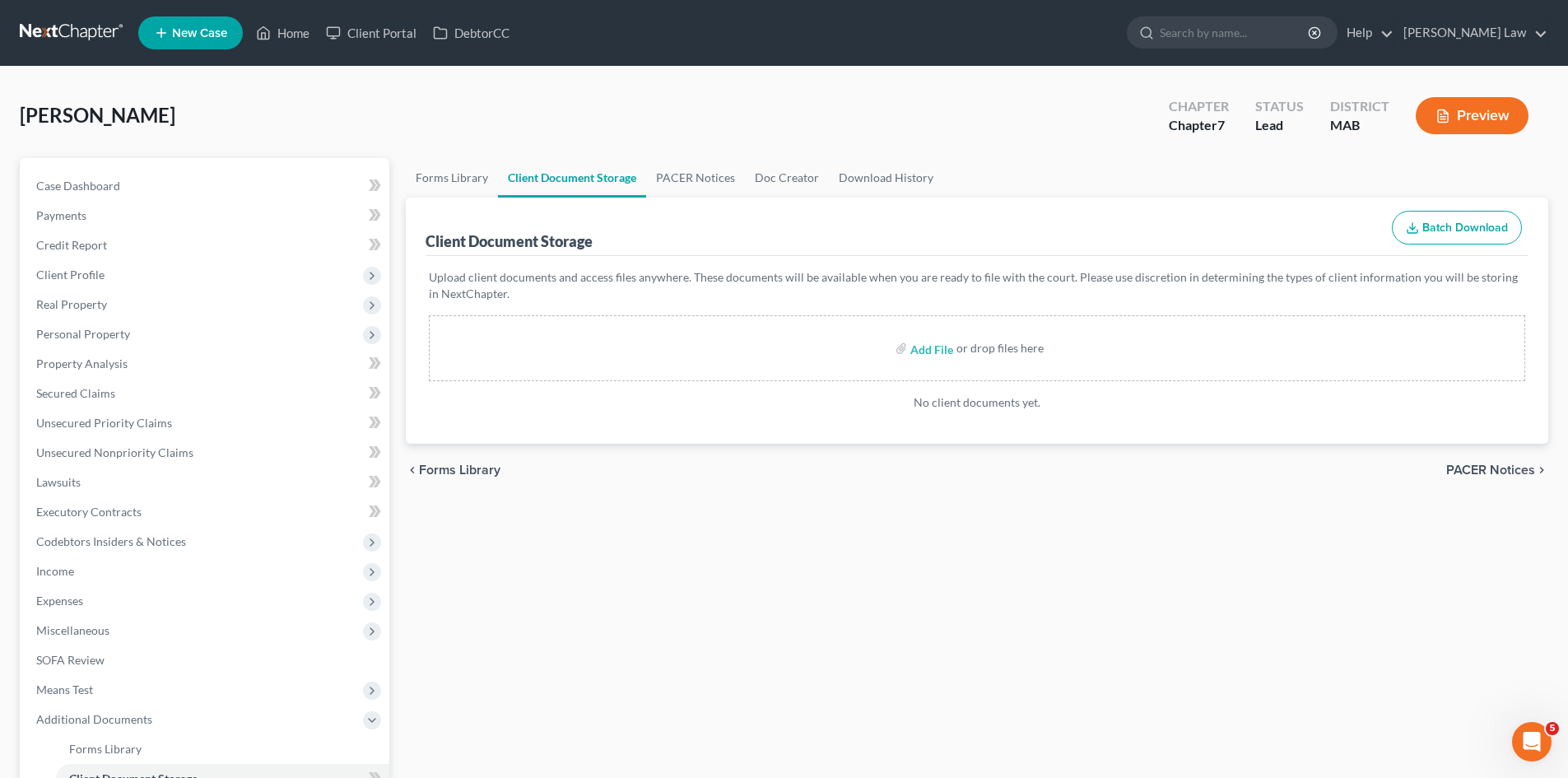
click at [911, 350] on label "Add File" at bounding box center [934, 350] width 47 height 30
click at [912, 349] on input "file" at bounding box center [930, 348] width 40 height 30
type input "C:\fakepath\7 Signature Pages.pdf"
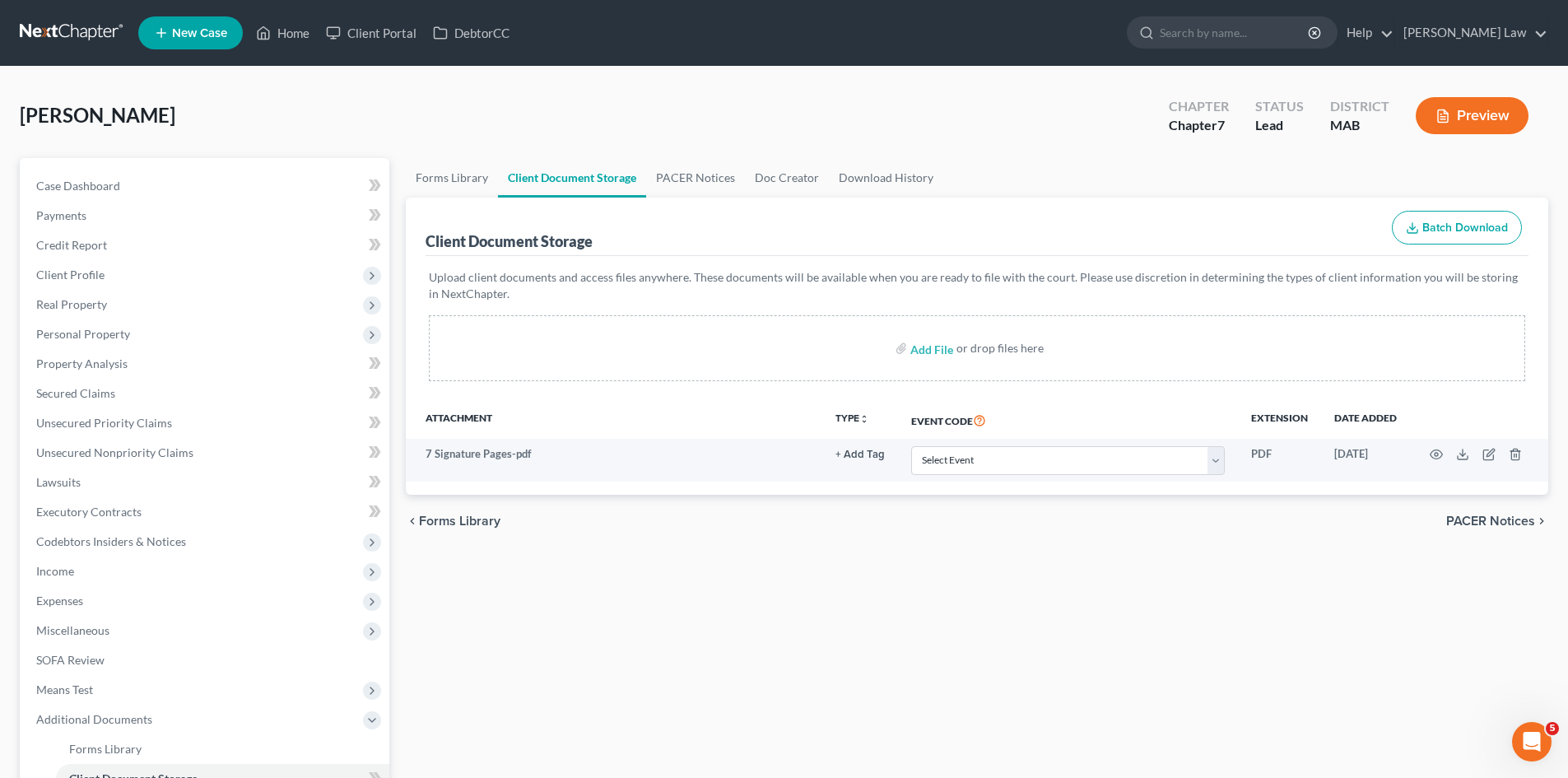
click at [165, 117] on span "[PERSON_NAME]" at bounding box center [97, 114] width 155 height 24
copy span "Gregory"
click at [91, 131] on div "Skwierczynski, Gregory Upgraded Chapter Chapter 7 Status Lead District MAB Prev…" at bounding box center [784, 122] width 1528 height 72
click at [89, 127] on span "[PERSON_NAME]" at bounding box center [97, 114] width 155 height 24
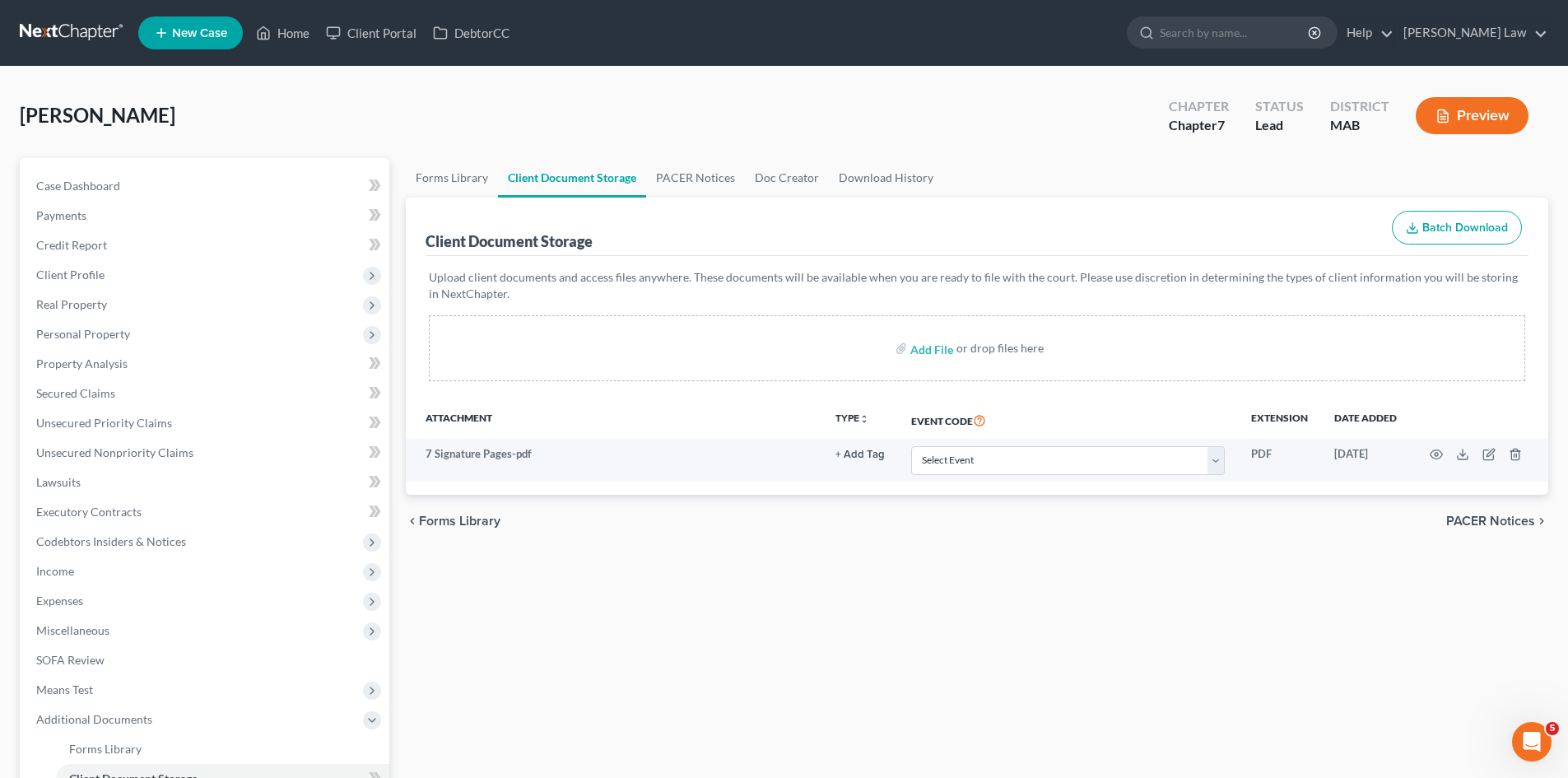
click at [90, 117] on span "[PERSON_NAME]" at bounding box center [97, 114] width 155 height 24
click at [90, 117] on span "Skwierczynski, Gregory" at bounding box center [97, 114] width 155 height 24
copy span "Skwierczynski"
drag, startPoint x: 226, startPoint y: 199, endPoint x: 362, endPoint y: 273, distance: 154.8
click at [226, 199] on link "Case Dashboard" at bounding box center [207, 186] width 367 height 30
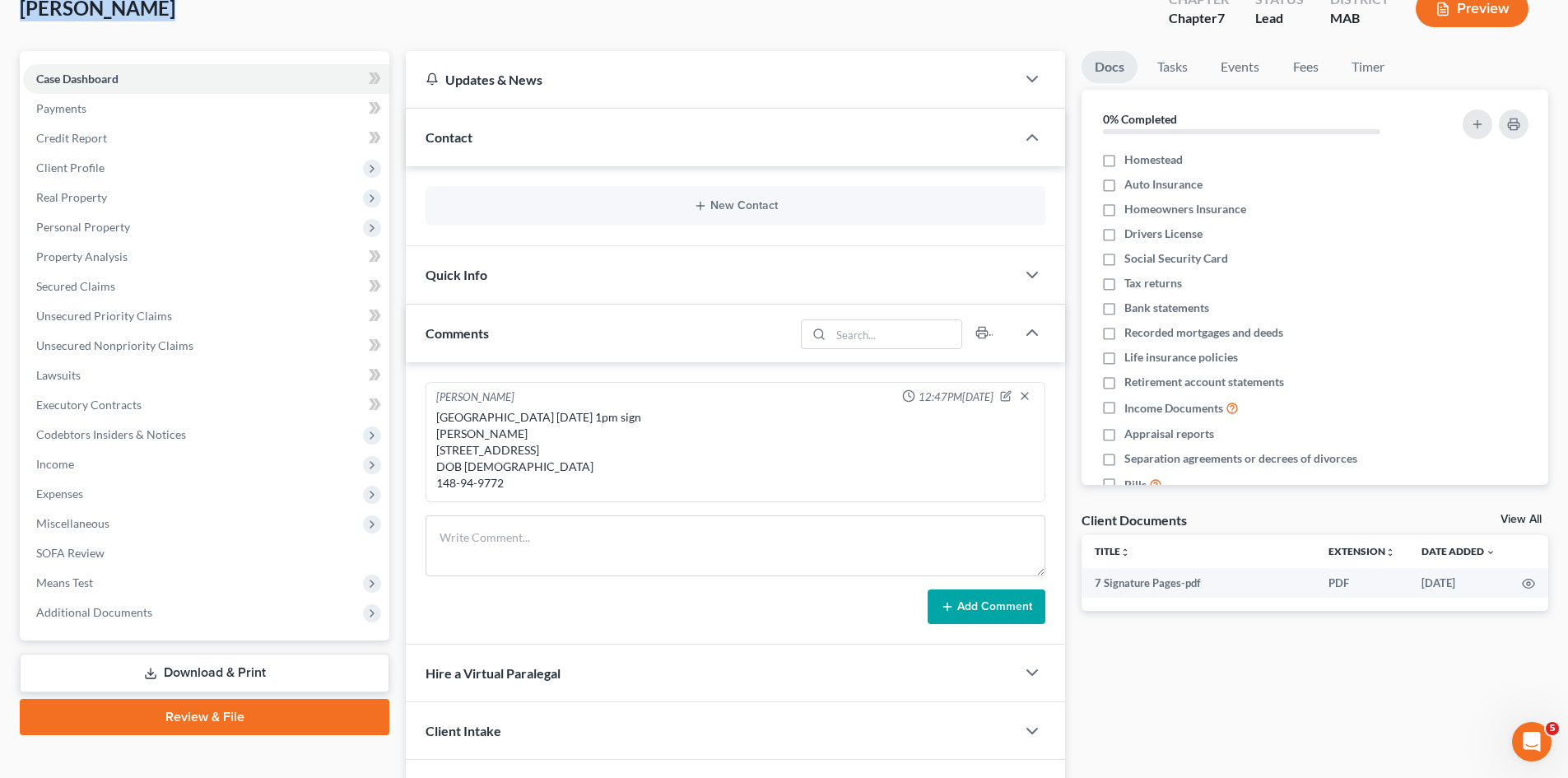
scroll to position [138, 0]
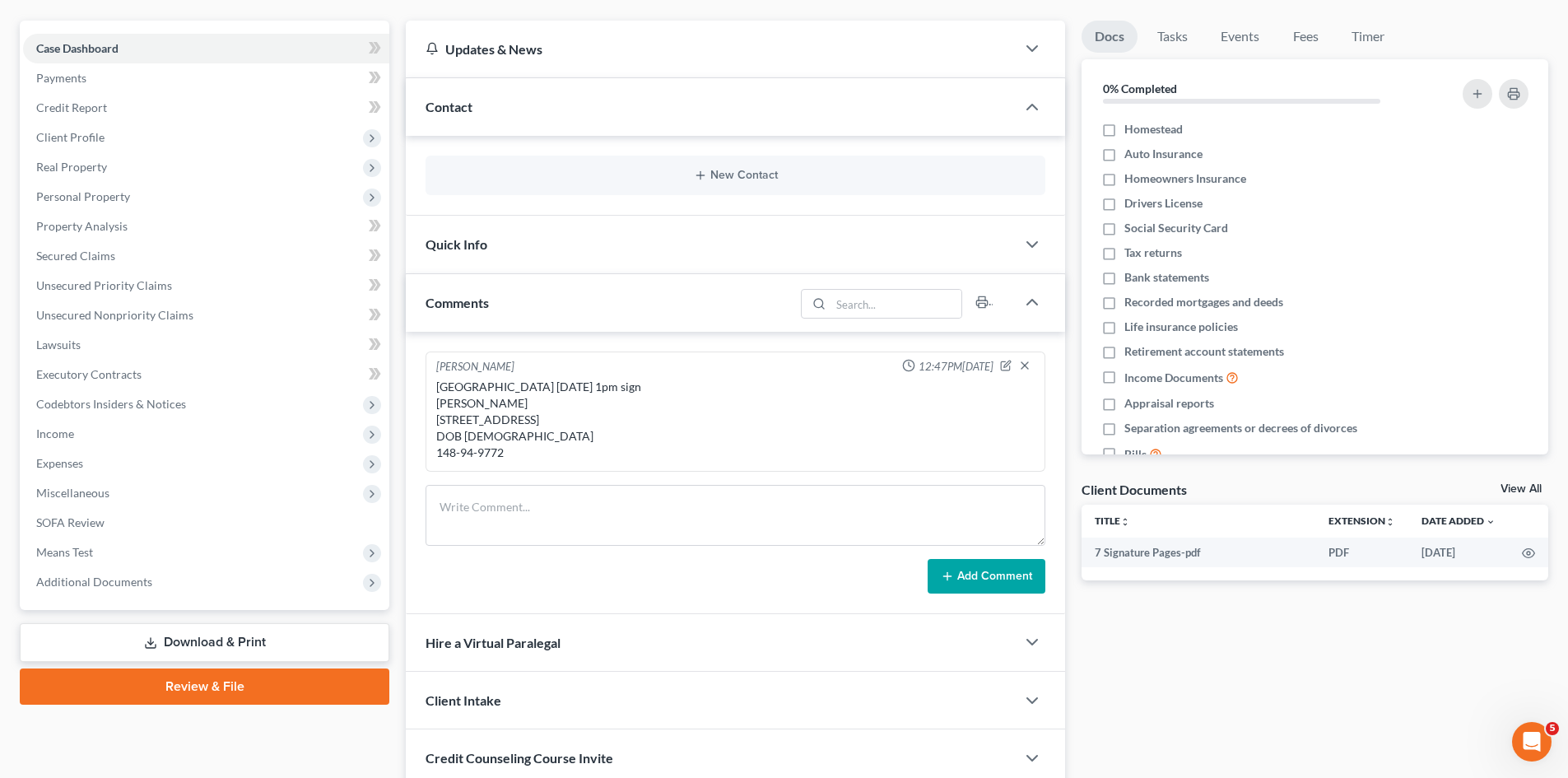
click at [469, 461] on div "Taunton Monday 1pm sign Gregory Skwierczynski 24 summer street apt 3 Attleboro,…" at bounding box center [735, 419] width 598 height 82
copy div "148-94-9772"
click at [530, 438] on div "Taunton Monday 1pm sign Gregory Skwierczynski 24 summer street apt 3 Attleboro,…" at bounding box center [735, 419] width 598 height 82
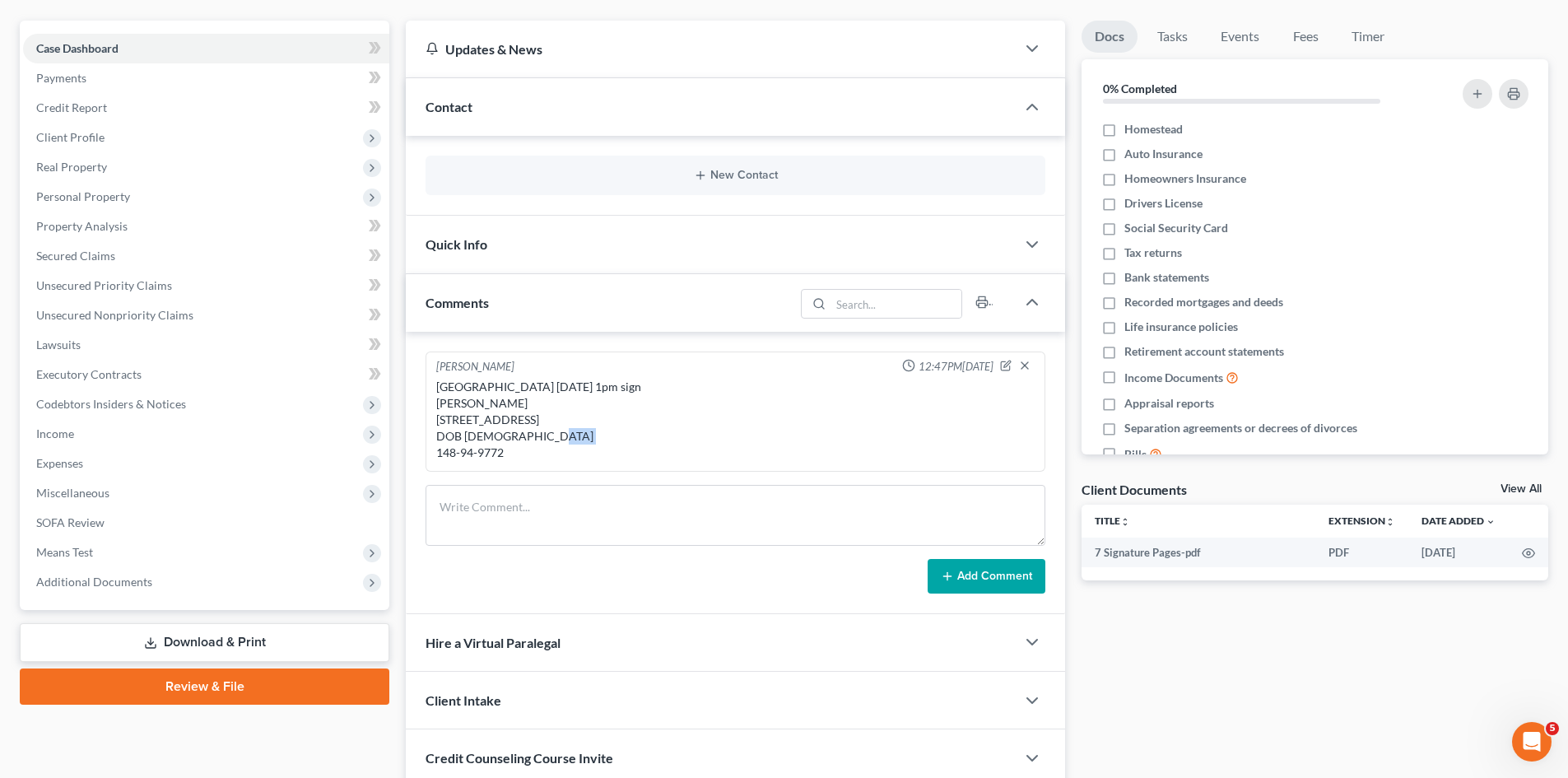
click at [531, 438] on div "Taunton Monday 1pm sign Gregory Skwierczynski 24 summer street apt 3 Attleboro,…" at bounding box center [735, 419] width 598 height 82
copy div "02703"
click at [482, 411] on div "Taunton Monday 1pm sign Gregory Skwierczynski 24 summer street apt 3 Attleboro,…" at bounding box center [735, 419] width 598 height 82
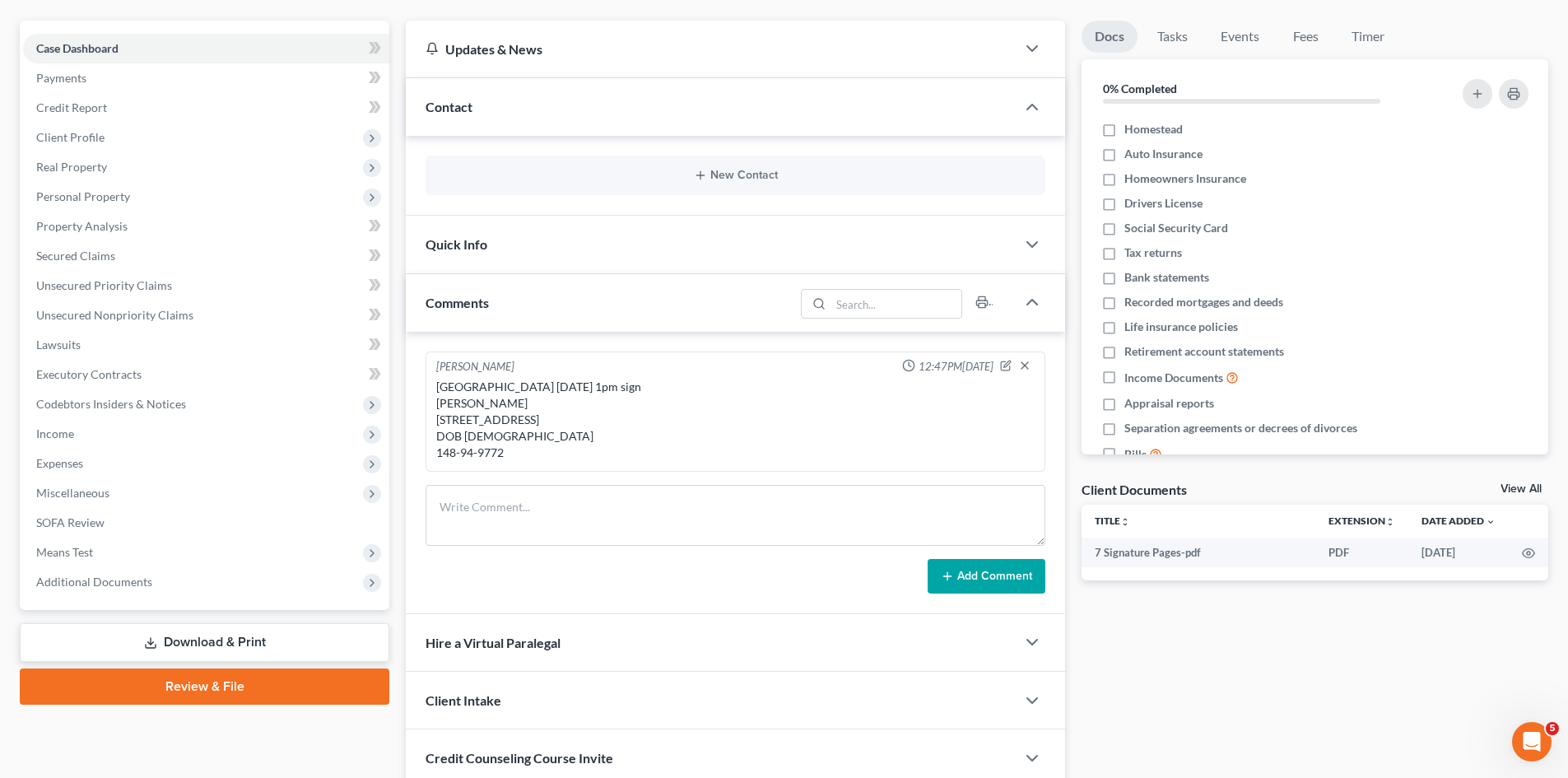
click at [490, 418] on div "Taunton Monday 1pm sign Gregory Skwierczynski 24 summer street apt 3 Attleboro,…" at bounding box center [735, 419] width 598 height 82
copy div "24 summer street apt 3"
click at [500, 461] on div "Taunton Monday 1pm sign Gregory Skwierczynski 24 summer street apt 3 Attleboro,…" at bounding box center [735, 419] width 598 height 82
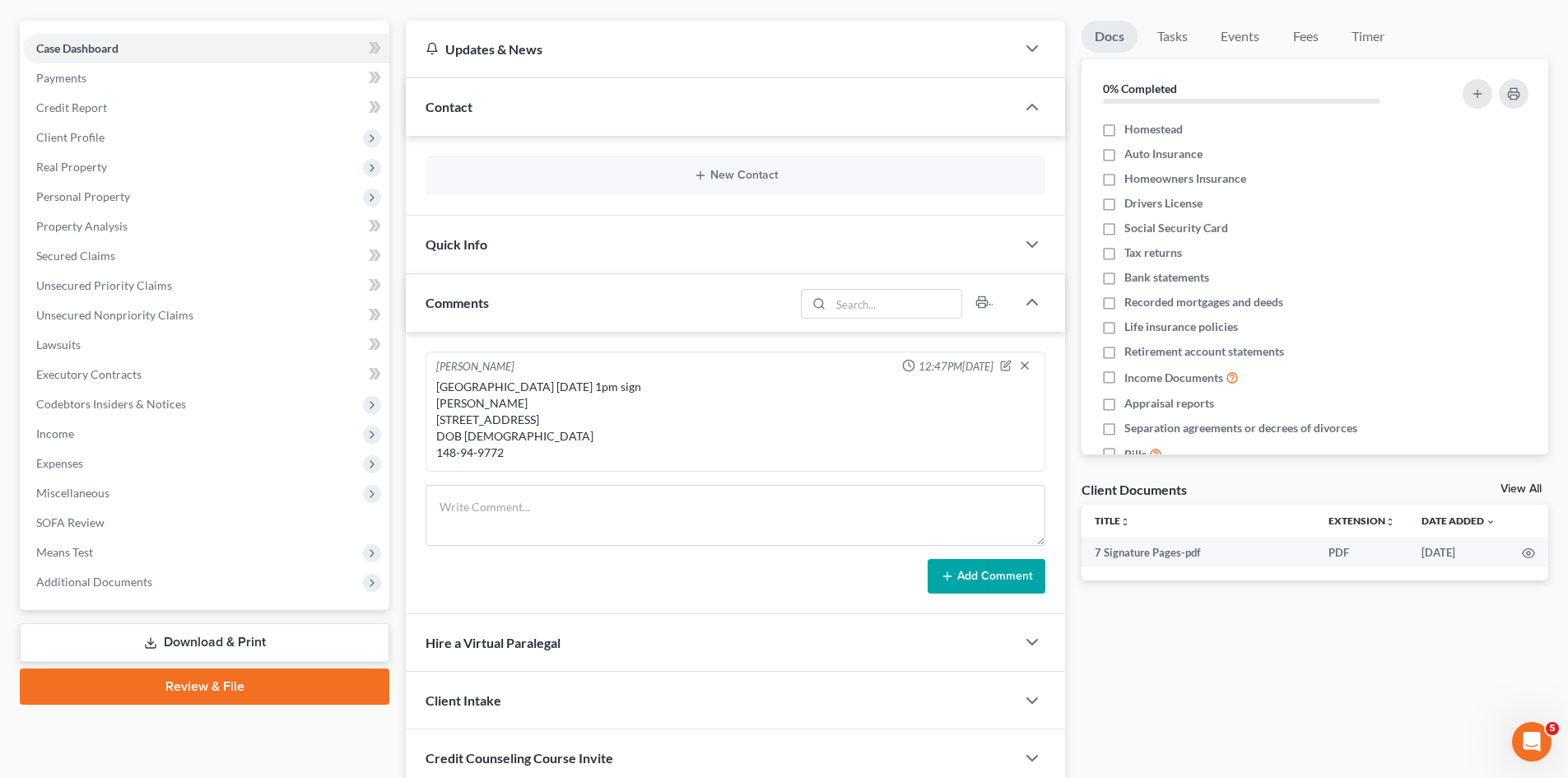
click at [497, 461] on div "Taunton Monday 1pm sign Gregory Skwierczynski 24 summer street apt 3 Attleboro,…" at bounding box center [735, 419] width 598 height 82
click at [486, 461] on div "Taunton Monday 1pm sign Gregory Skwierczynski 24 summer street apt 3 Attleboro,…" at bounding box center [735, 419] width 598 height 82
copy div "9772"
click at [535, 439] on div "Taunton Monday 1pm sign Gregory Skwierczynski 24 summer street apt 3 Attleboro,…" at bounding box center [735, 419] width 598 height 82
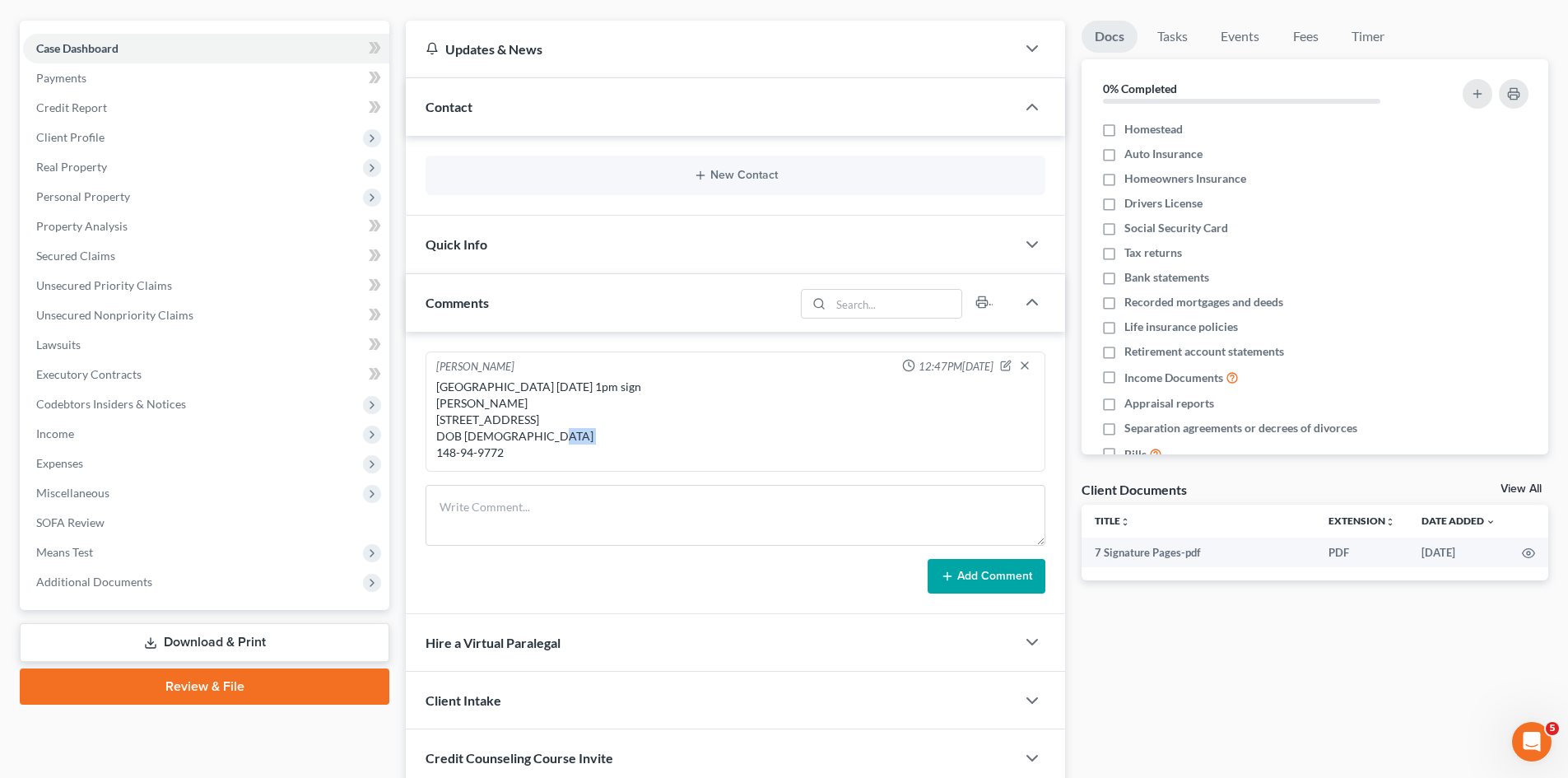
click at [535, 439] on div "Taunton Monday 1pm sign Gregory Skwierczynski 24 summer street apt 3 Attleboro,…" at bounding box center [735, 419] width 598 height 82
copy div "02703"
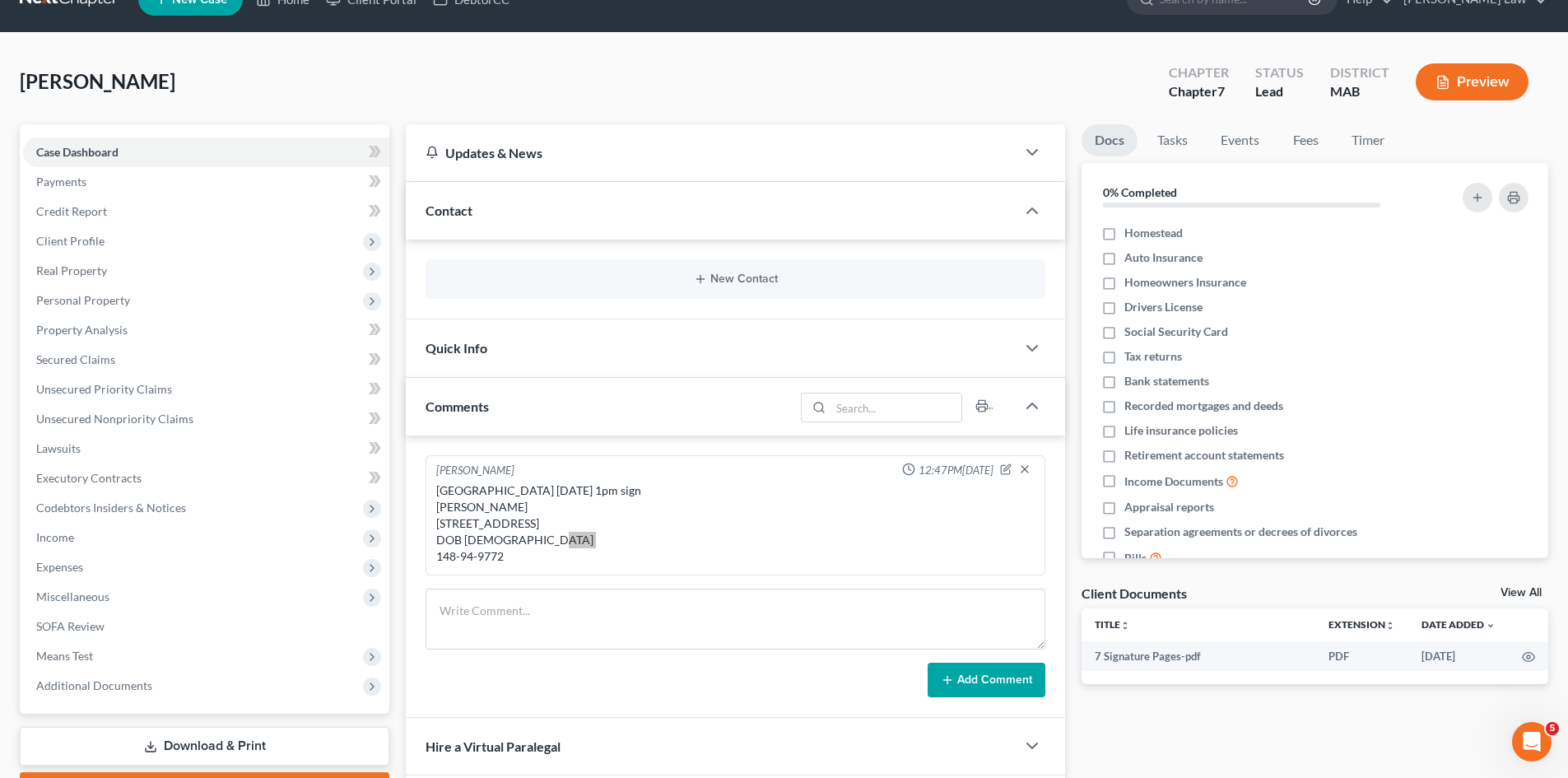
scroll to position [0, 0]
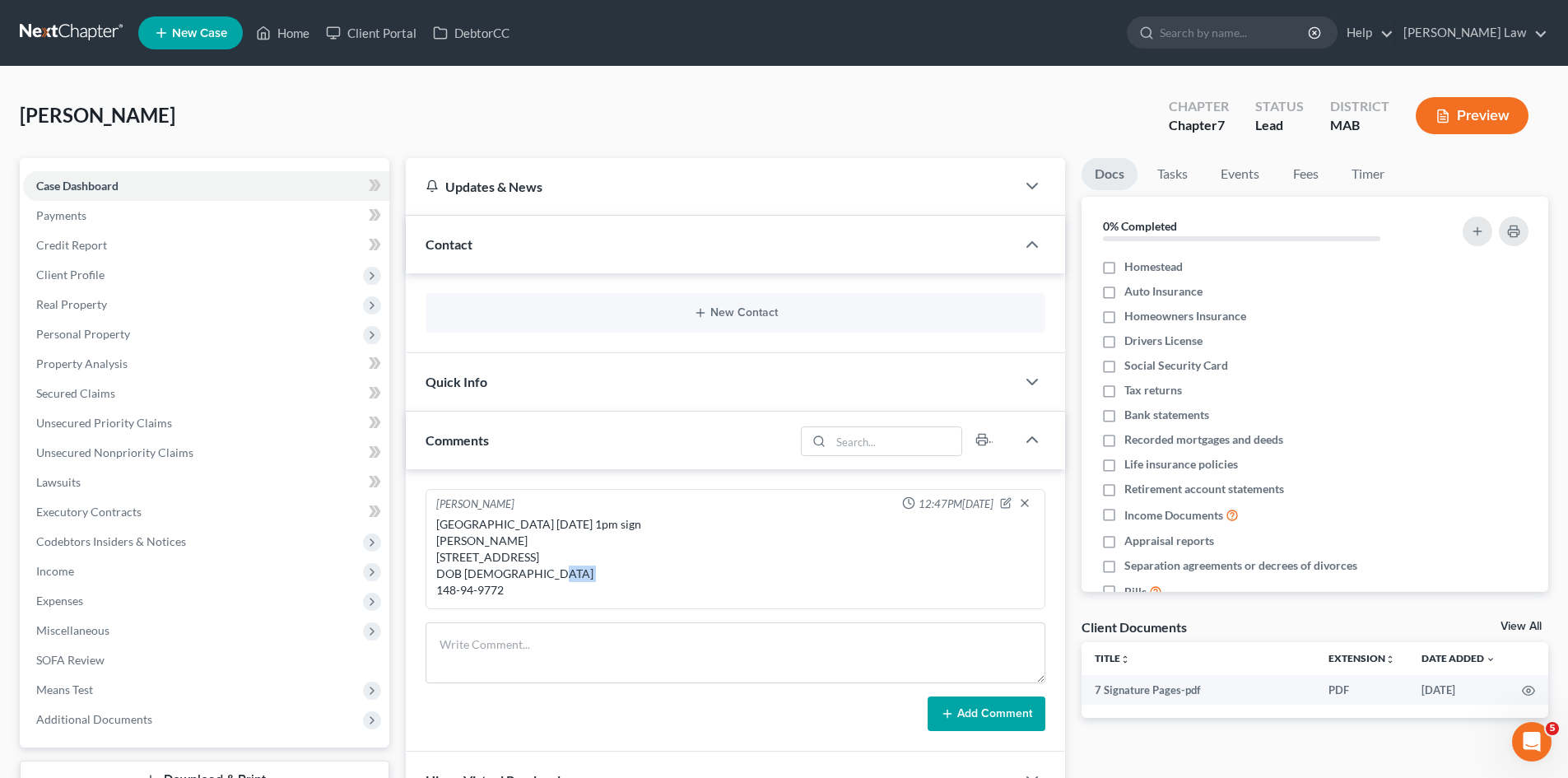
click at [101, 35] on link at bounding box center [72, 33] width 106 height 30
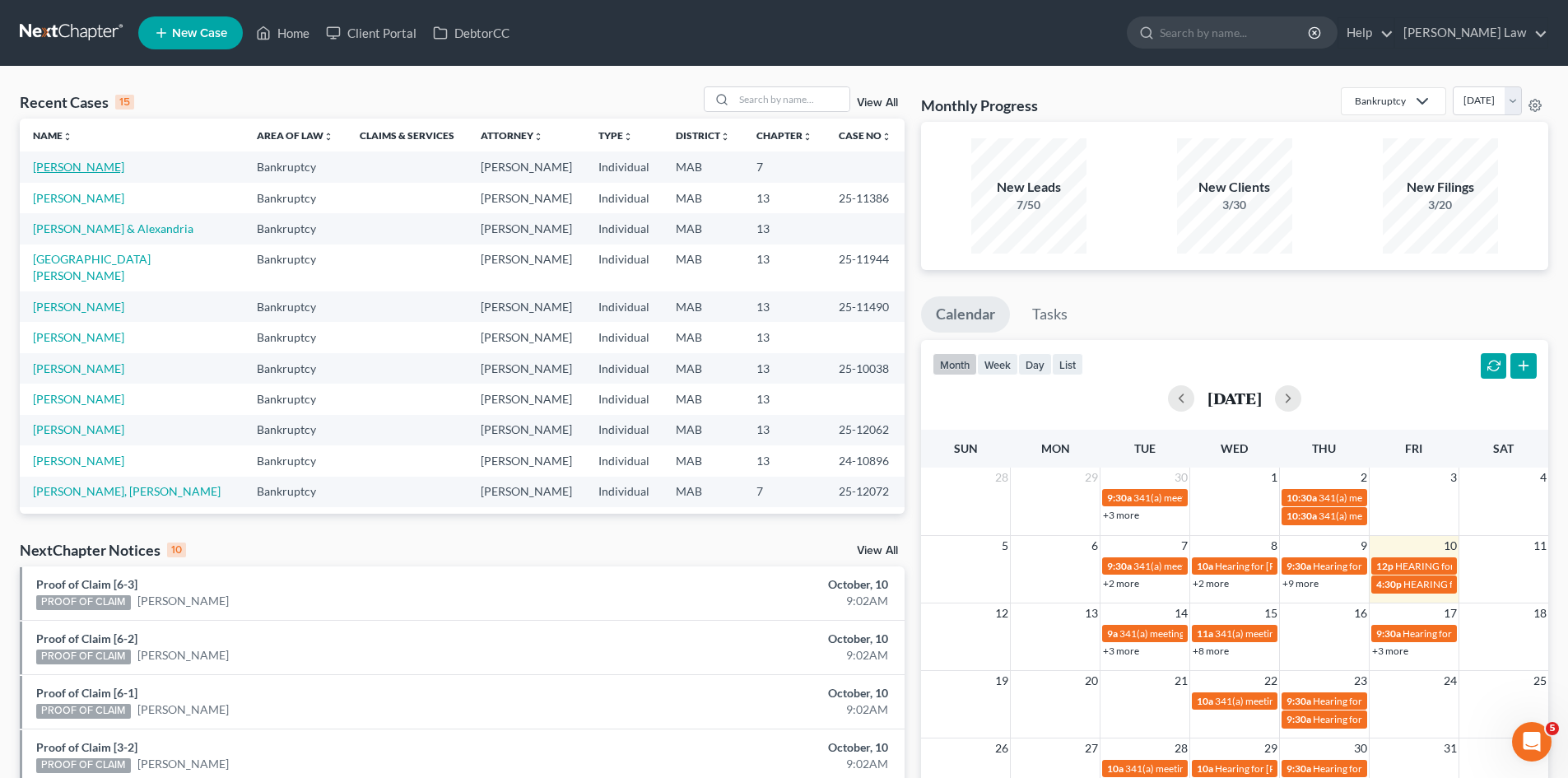
click at [80, 165] on link "[PERSON_NAME]" at bounding box center [79, 167] width 91 height 14
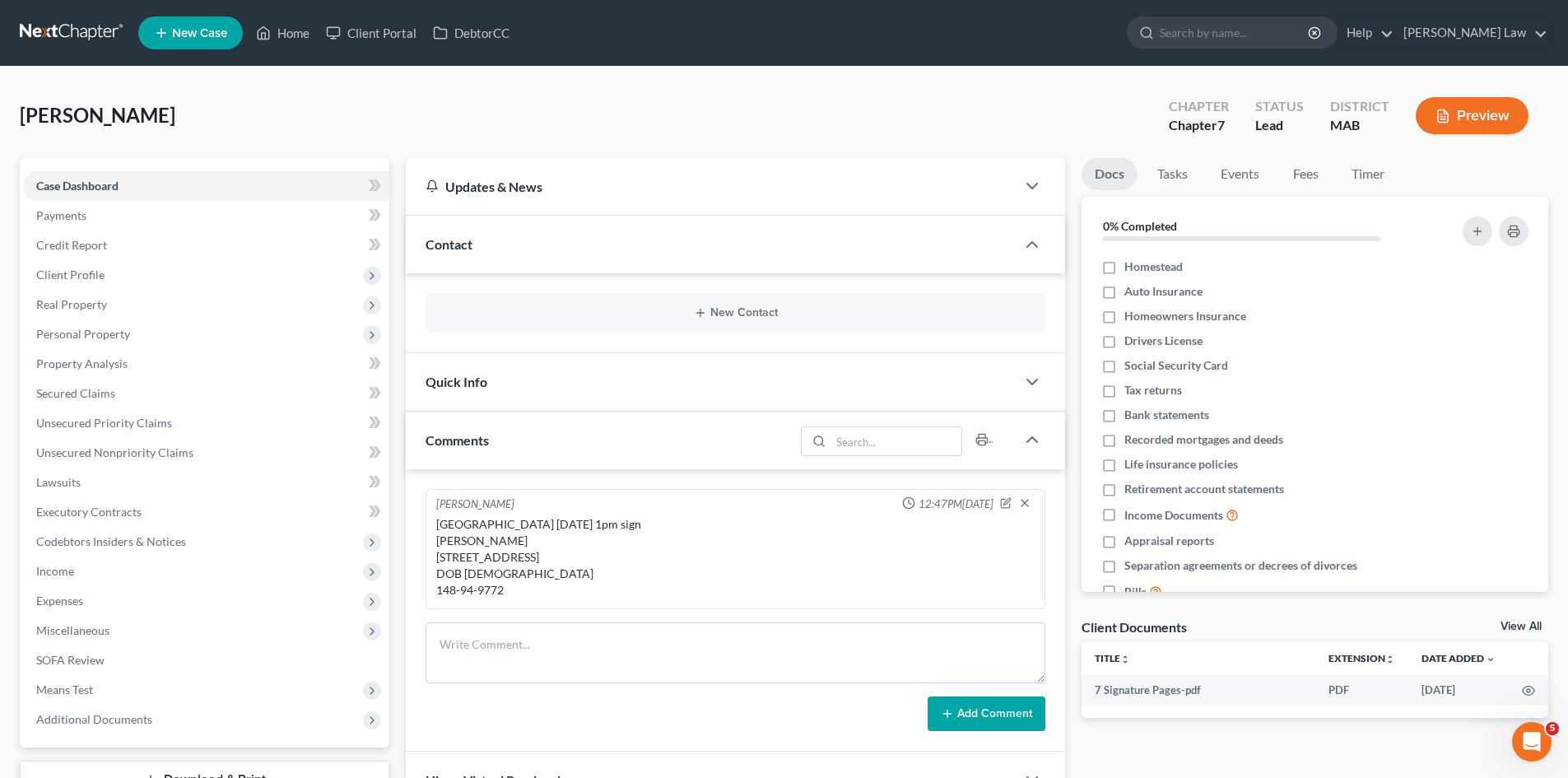
click at [1525, 619] on div "Client Documents View All" at bounding box center [1314, 630] width 466 height 24
click at [1526, 622] on link "View All" at bounding box center [1520, 627] width 41 height 12
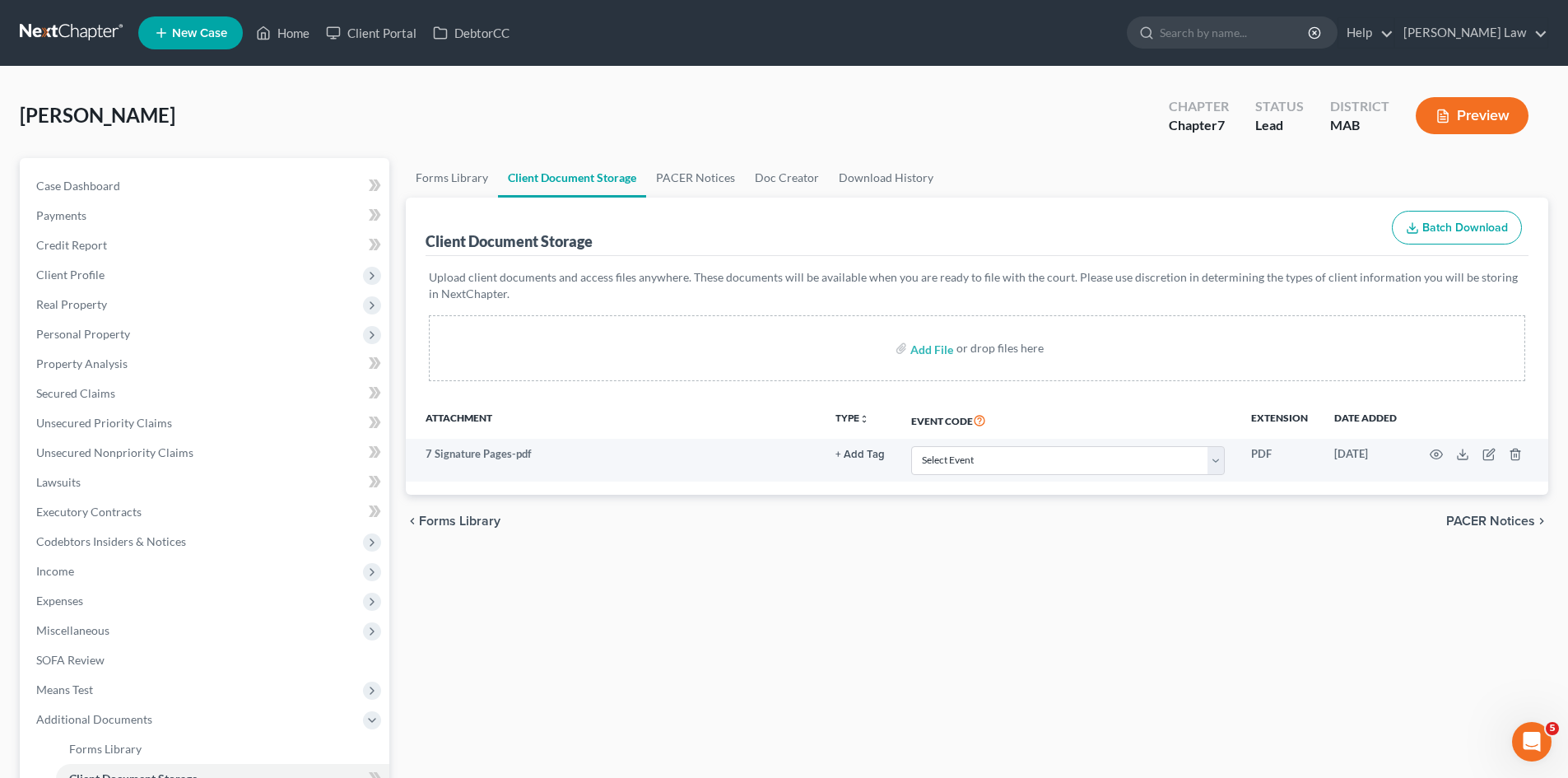
click at [907, 356] on div "Add File or drop files here" at bounding box center [976, 348] width 1096 height 66
click at [915, 352] on input "file" at bounding box center [930, 348] width 40 height 30
type input "C:\fakepath\CC Worksheet.docx"
click at [82, 41] on link at bounding box center [72, 33] width 106 height 30
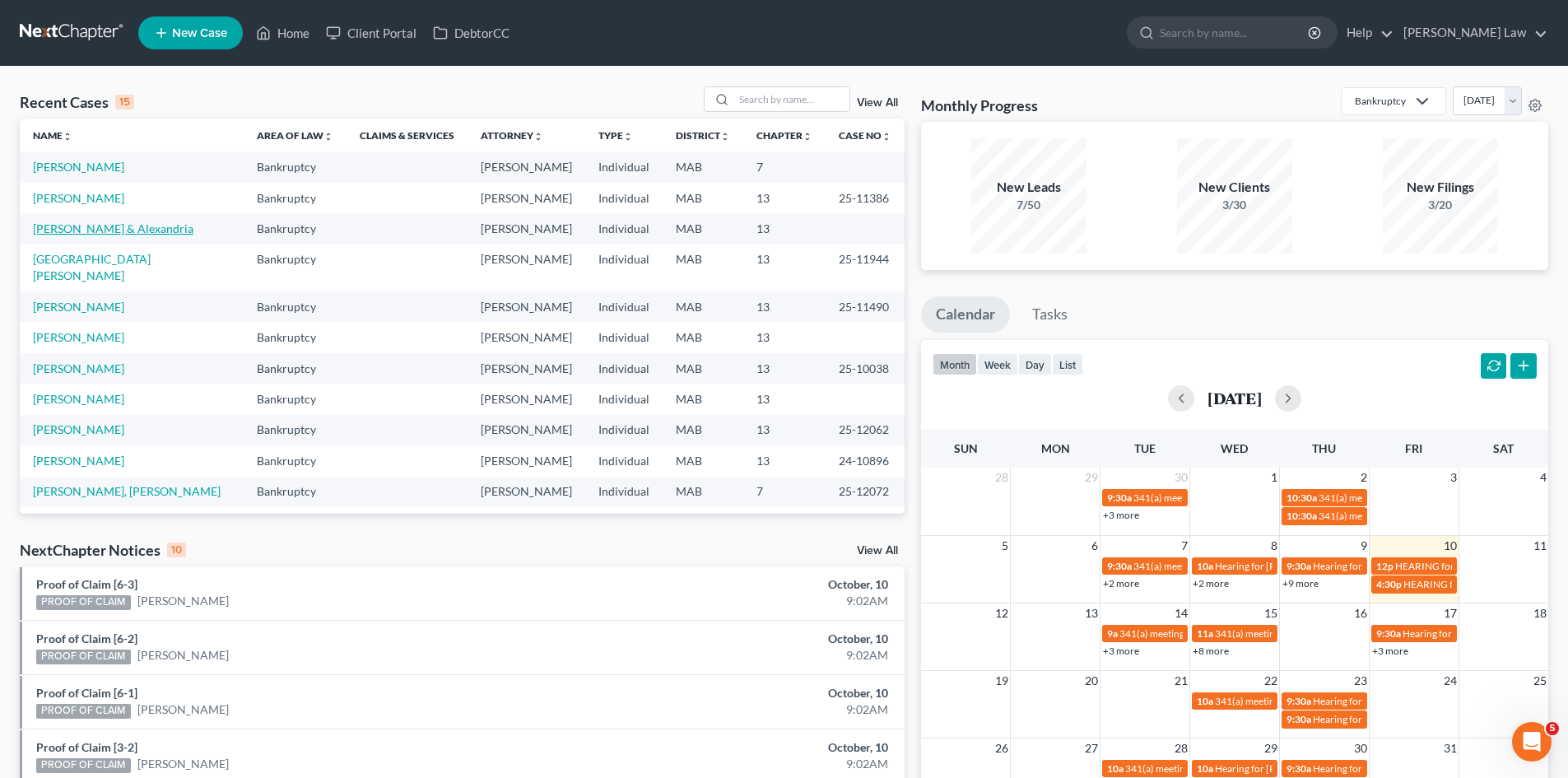
click at [109, 231] on link "[PERSON_NAME] & Alexandria" at bounding box center [112, 228] width 160 height 14
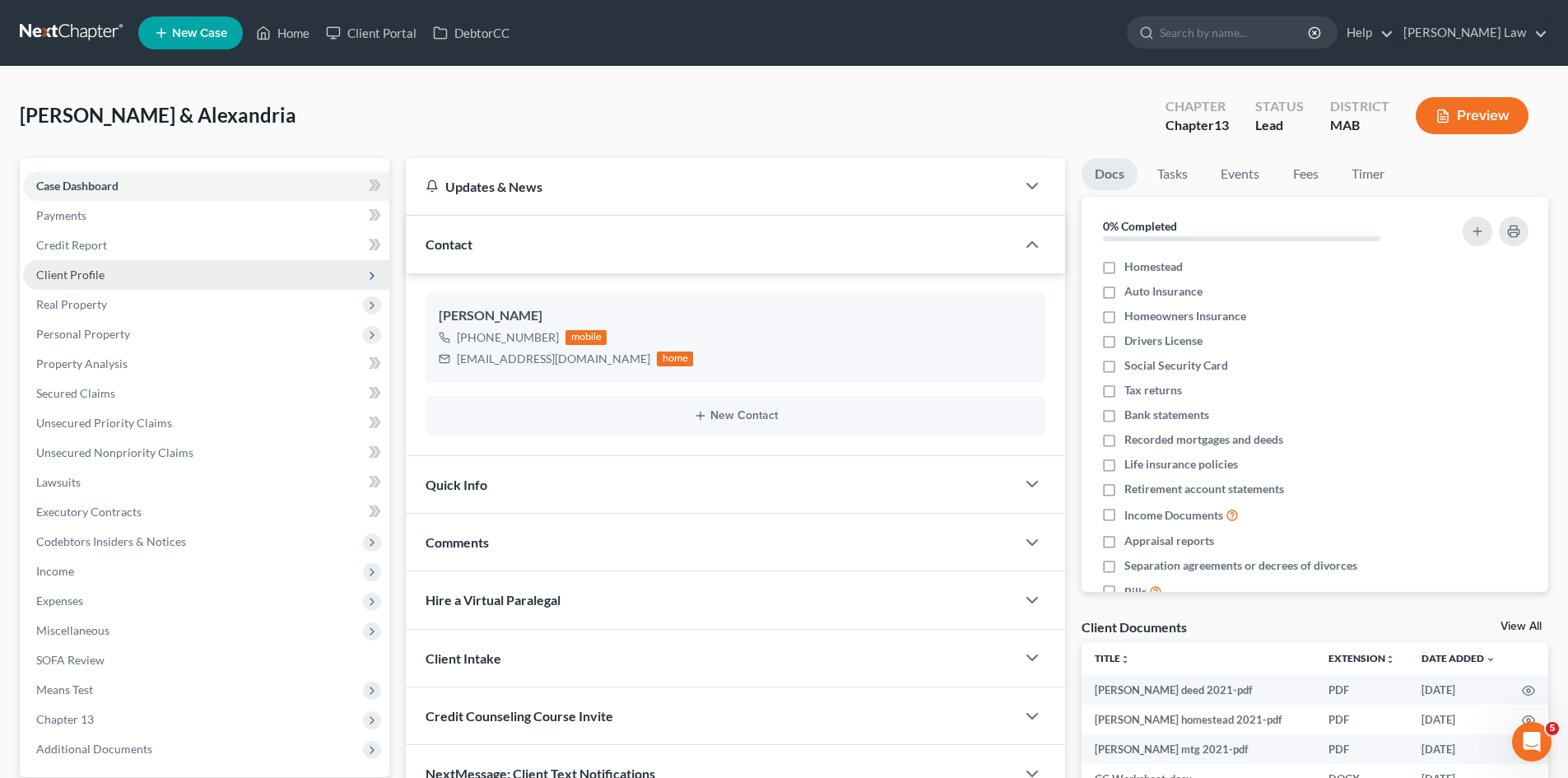
drag, startPoint x: 106, startPoint y: 271, endPoint x: 106, endPoint y: 280, distance: 9.0
click at [105, 271] on span "Client Profile" at bounding box center [207, 275] width 367 height 30
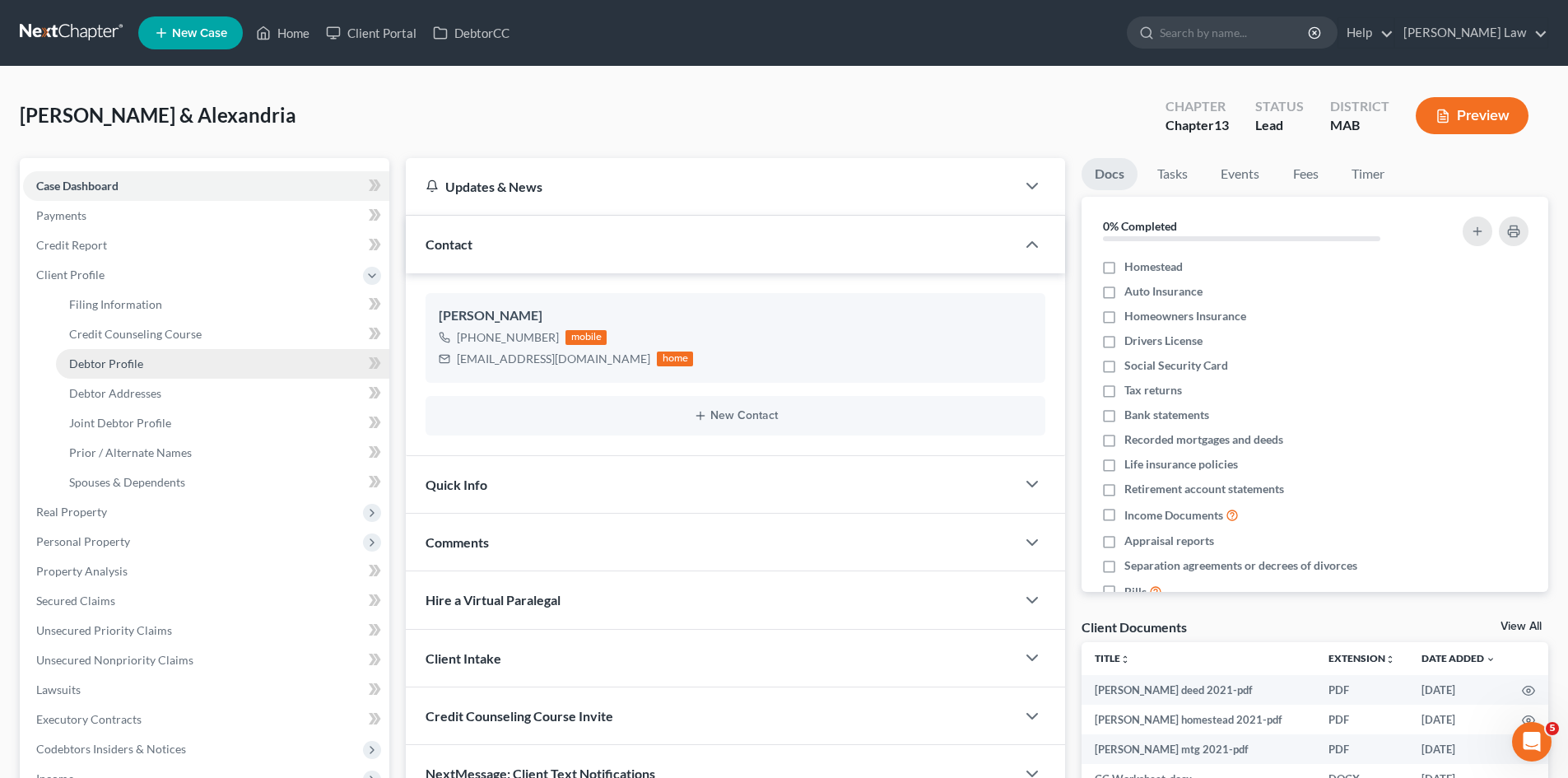
click at [132, 358] on span "Debtor Profile" at bounding box center [106, 363] width 74 height 14
select select "1"
select select "3"
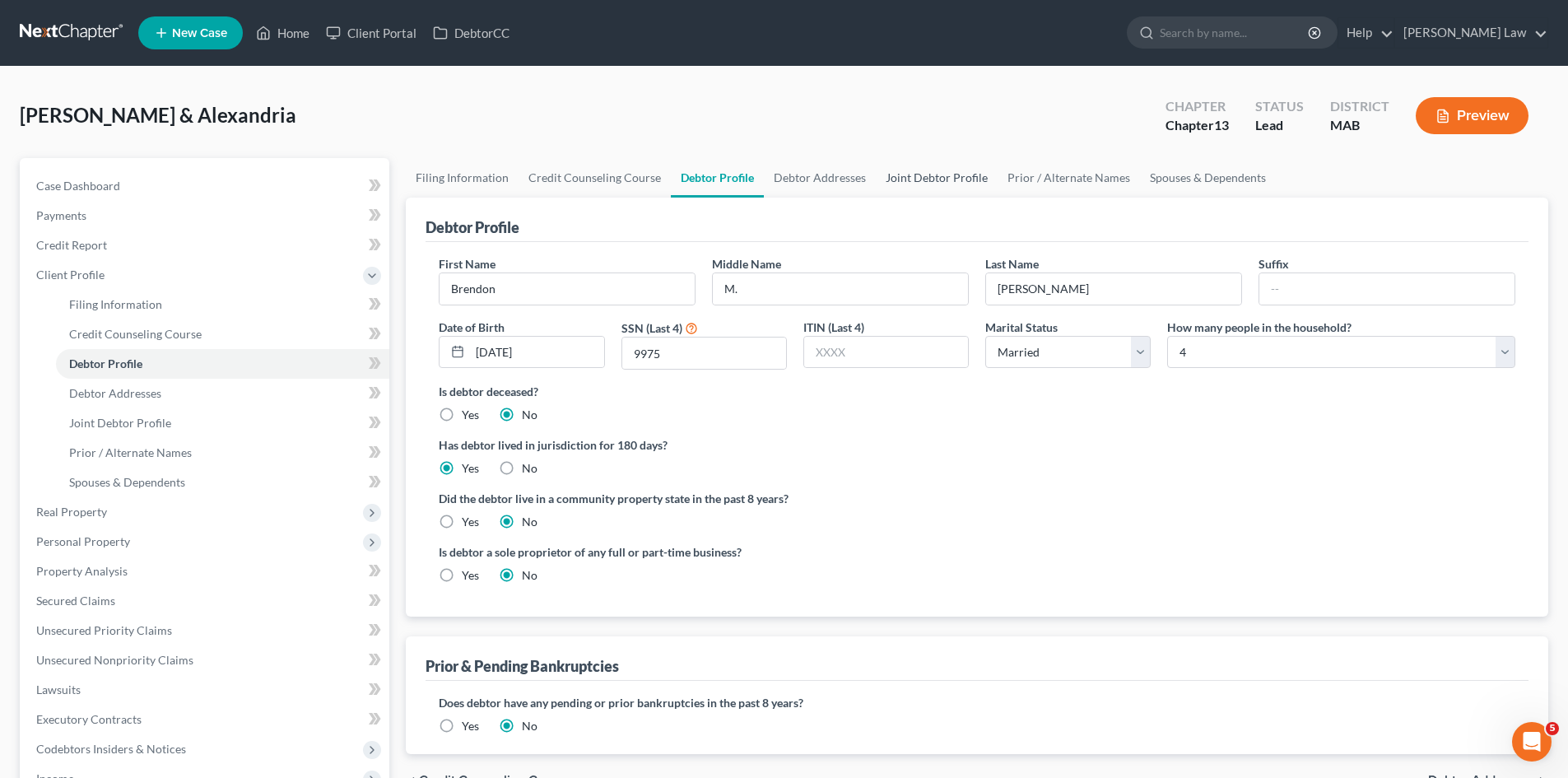
click at [880, 183] on link "Joint Debtor Profile" at bounding box center [937, 178] width 122 height 40
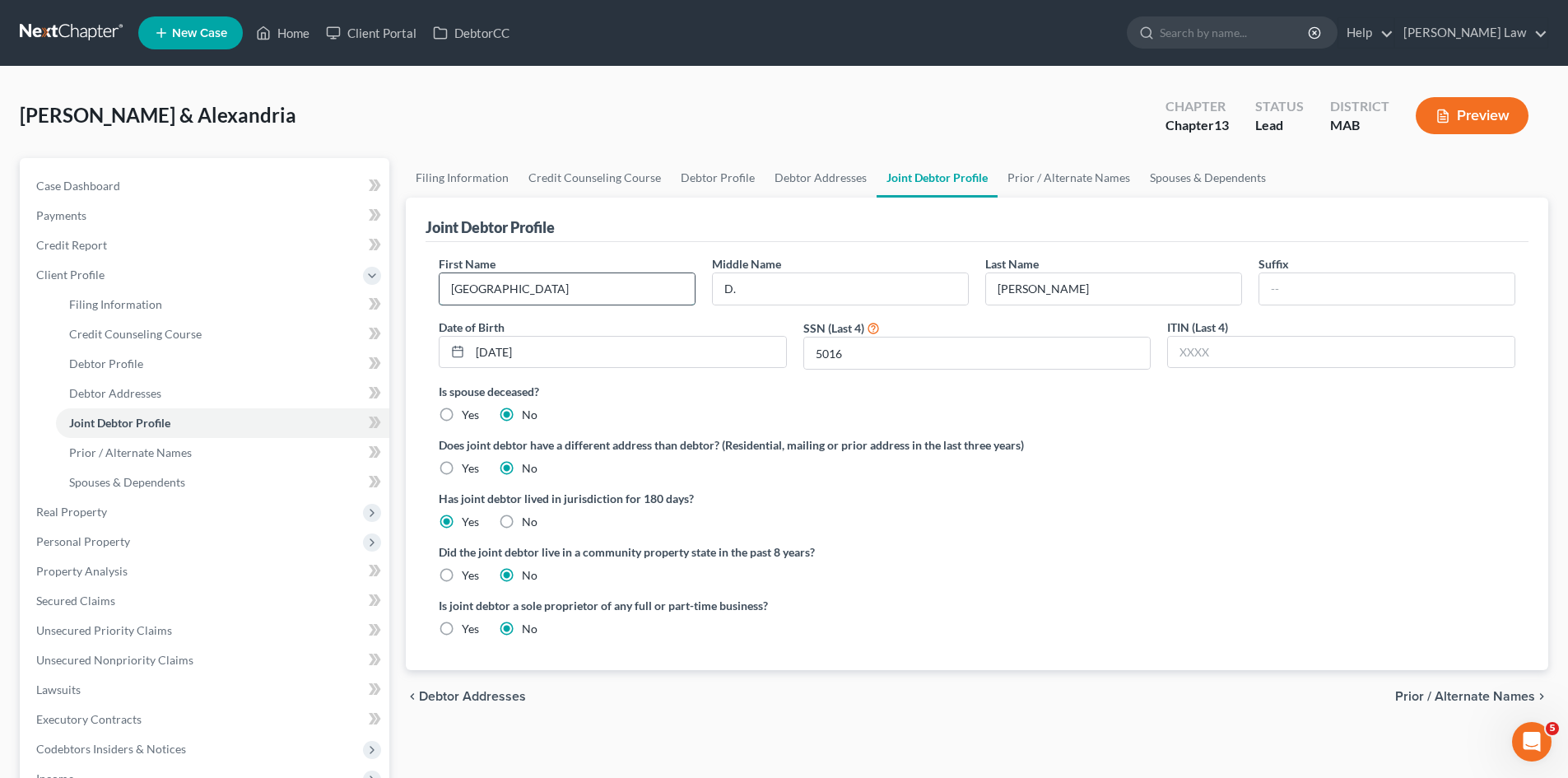
click at [514, 284] on input "Alexandria" at bounding box center [566, 289] width 255 height 31
type input "[PERSON_NAME]"
click at [556, 127] on div "Wilson, Brendon & Alexandria Upgraded Chapter Chapter 13 Status Lead District M…" at bounding box center [784, 122] width 1528 height 72
click at [188, 193] on link "Case Dashboard" at bounding box center [207, 186] width 367 height 30
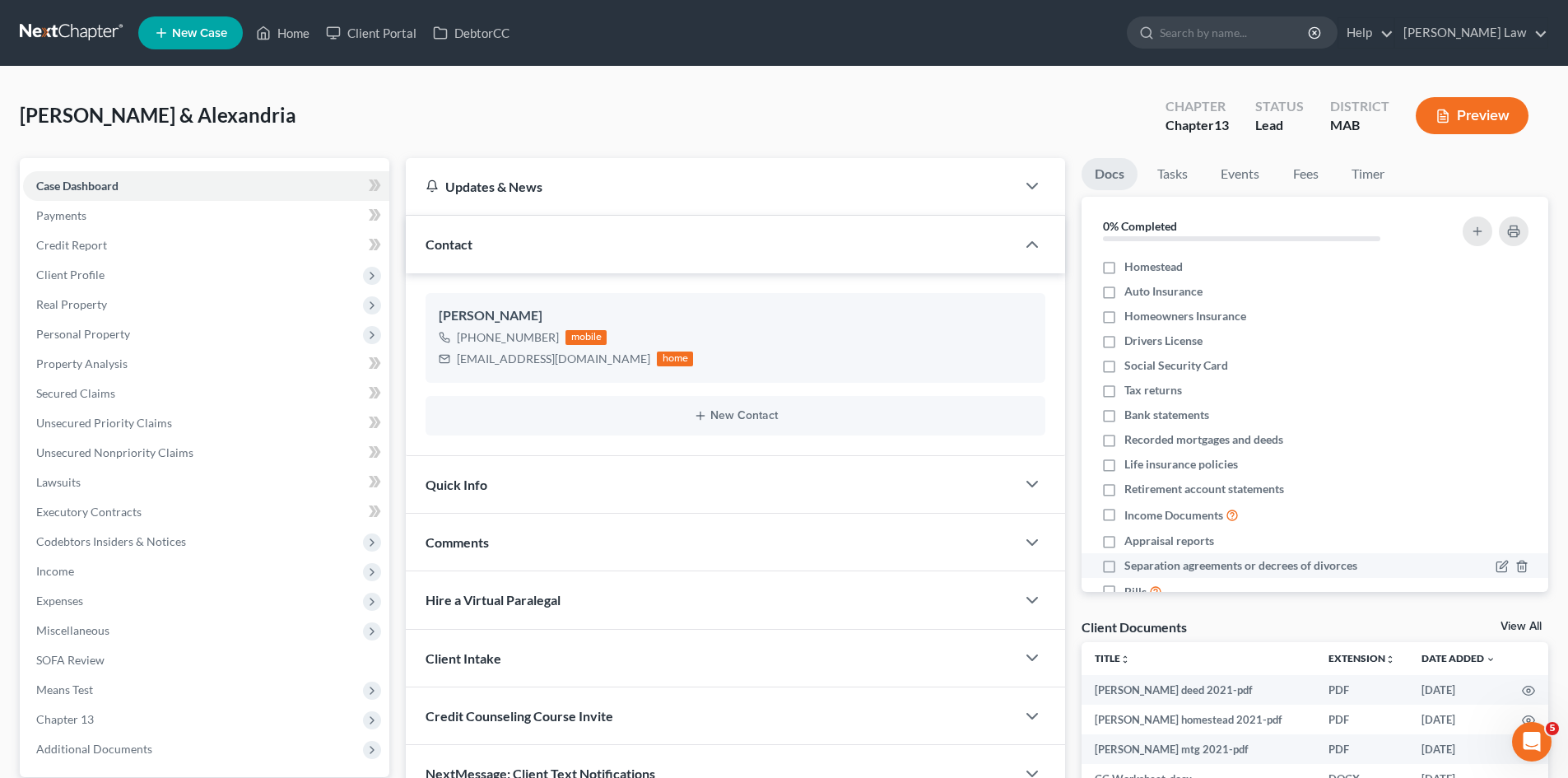
scroll to position [89, 0]
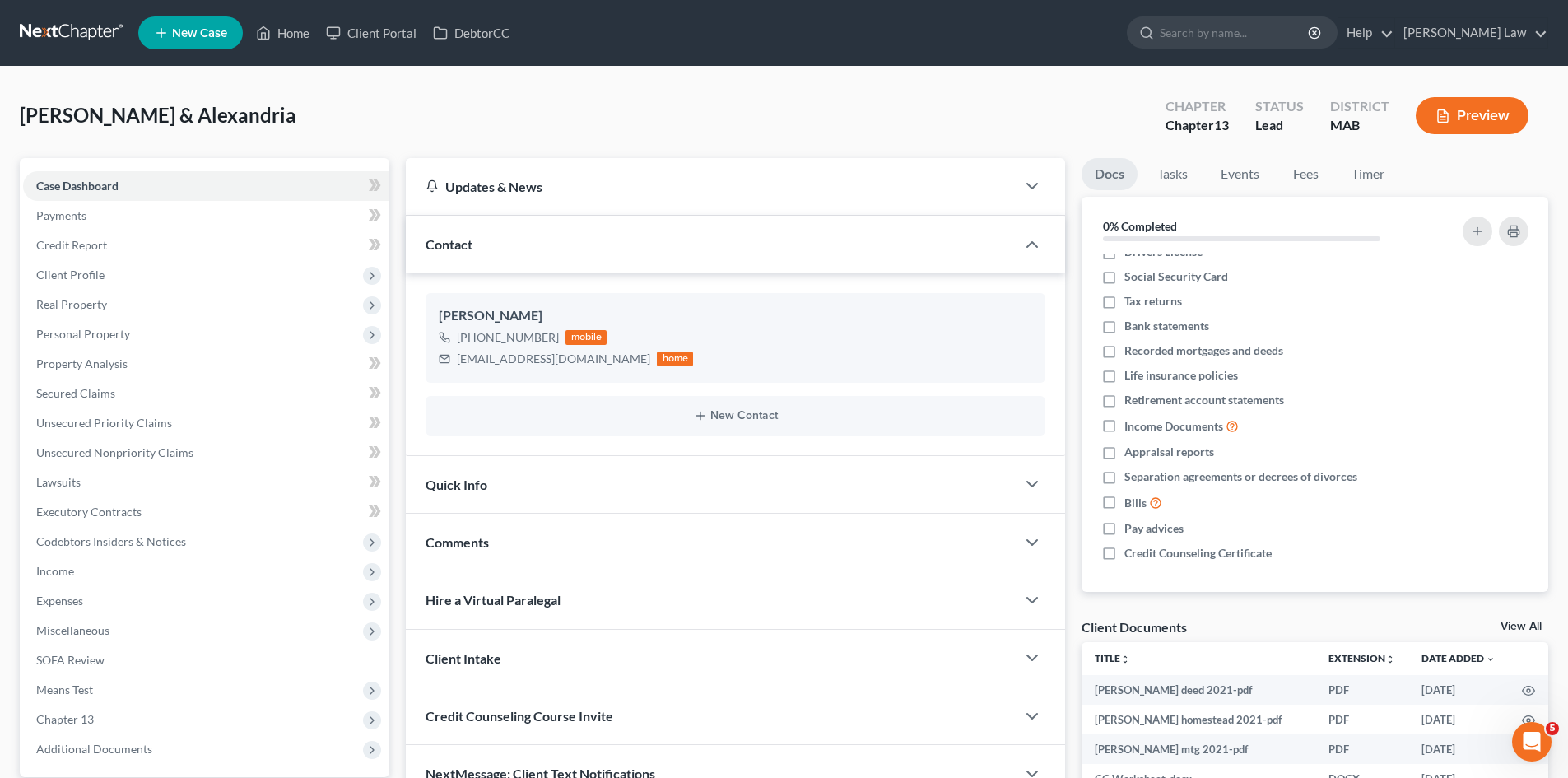
click at [1504, 623] on link "View All" at bounding box center [1520, 627] width 41 height 12
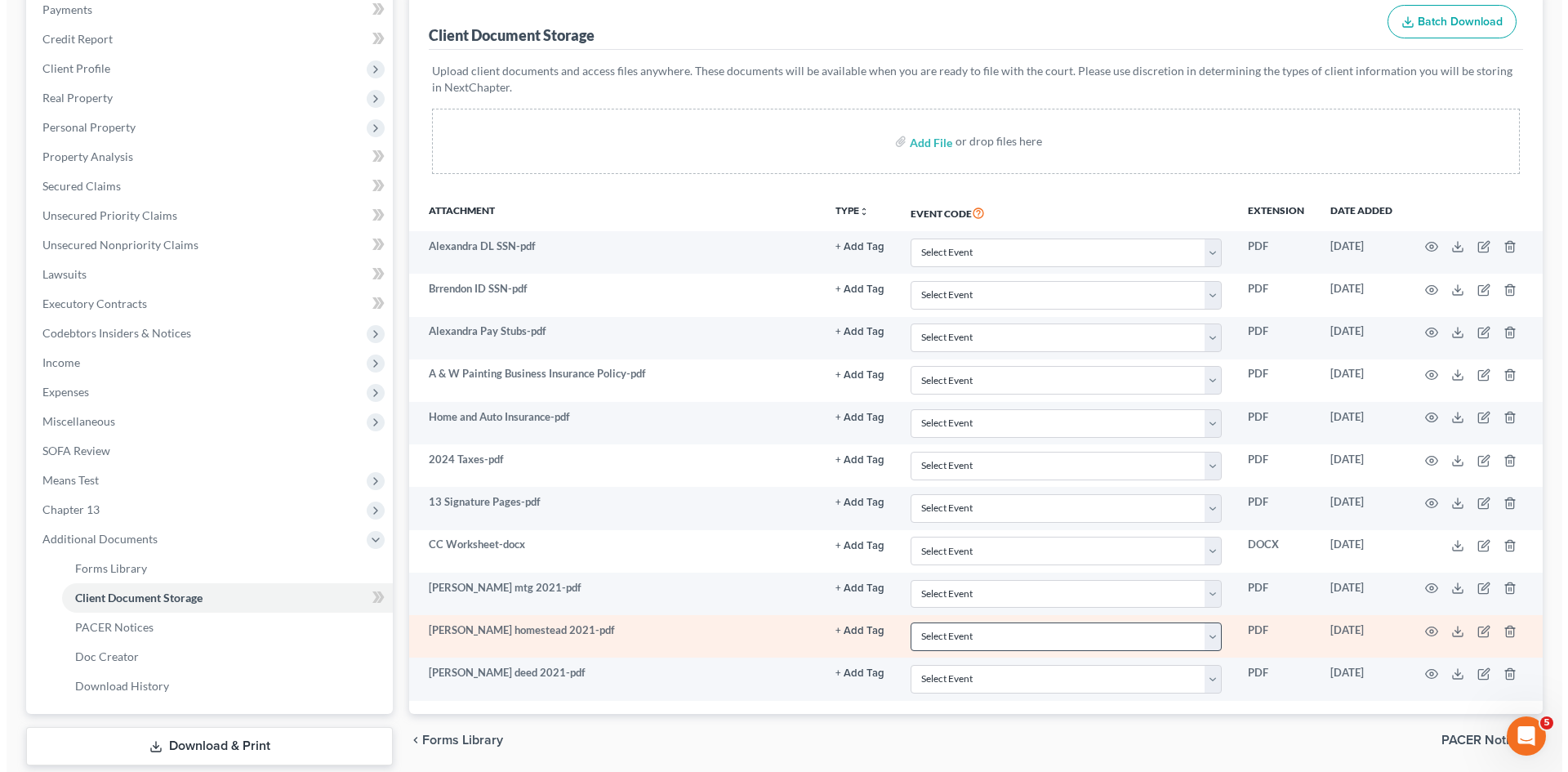
scroll to position [302, 0]
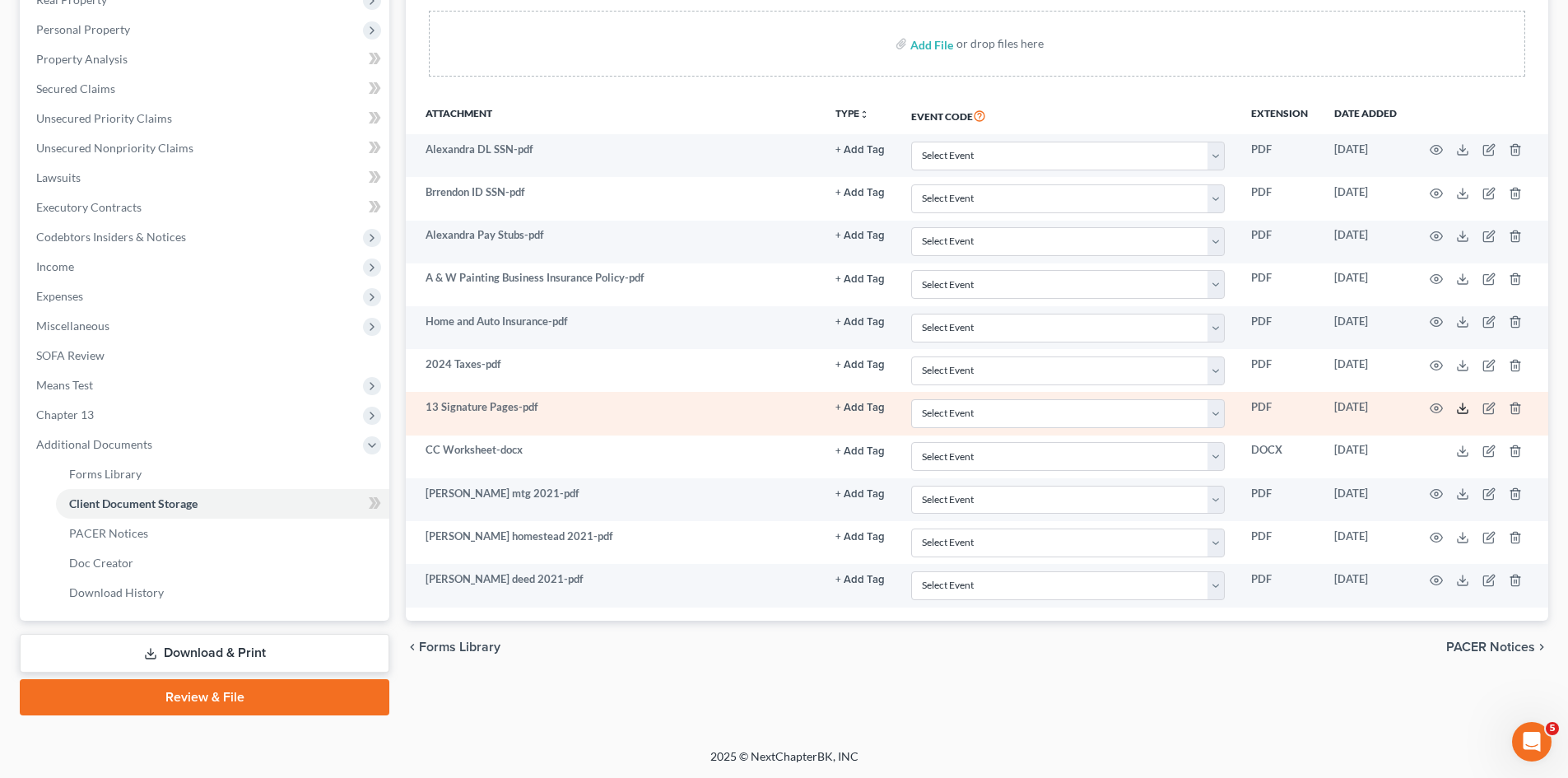
click at [1456, 411] on icon at bounding box center [1462, 408] width 14 height 14
drag, startPoint x: 422, startPoint y: 405, endPoint x: 515, endPoint y: 409, distance: 93.1
click at [515, 409] on td "13 Signature Pages-pdf" at bounding box center [613, 413] width 416 height 43
copy td "13 Signature Pages"
click at [1512, 411] on icon "button" at bounding box center [1515, 407] width 8 height 11
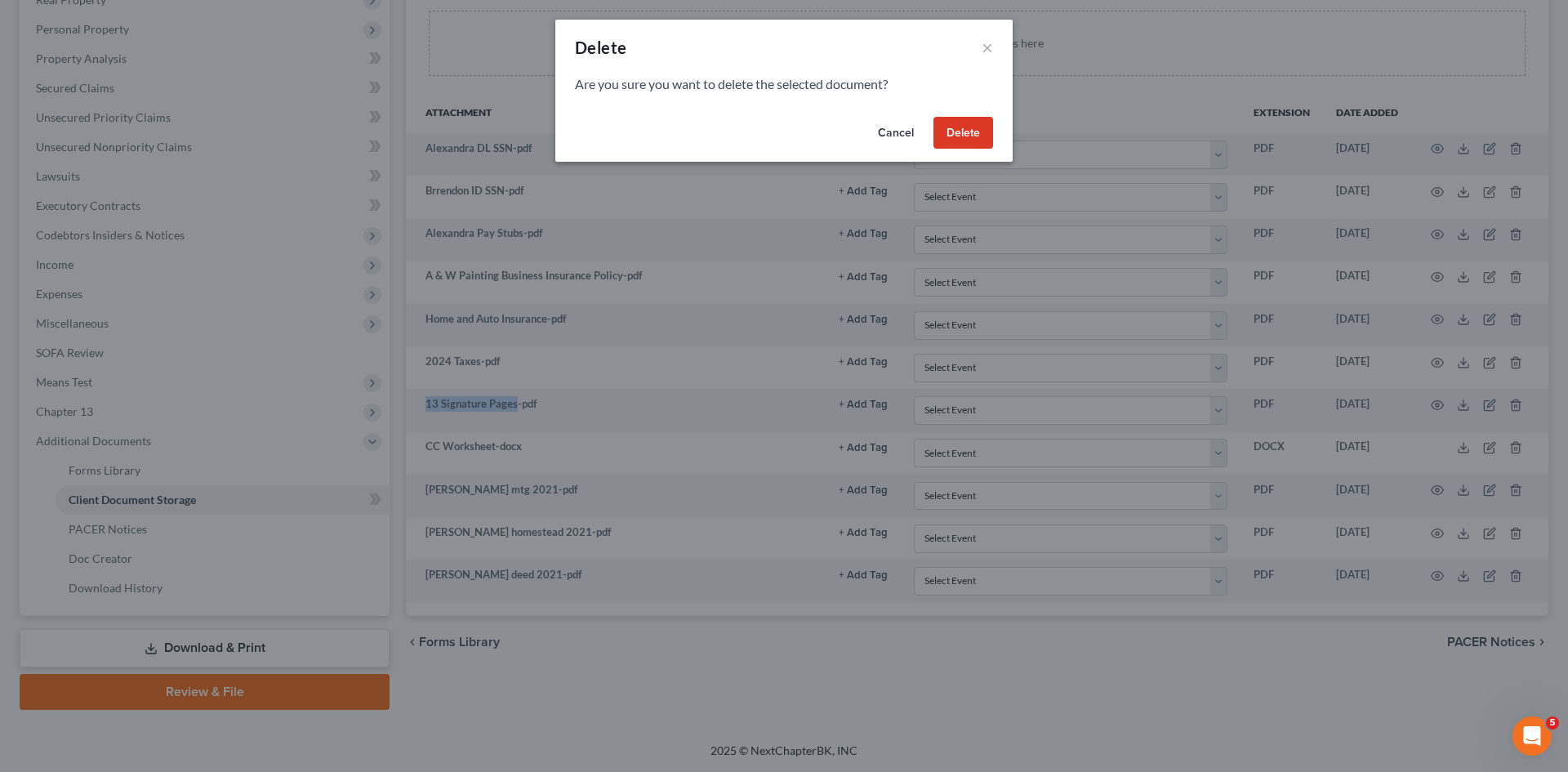
click at [968, 137] on button "Delete" at bounding box center [964, 133] width 60 height 33
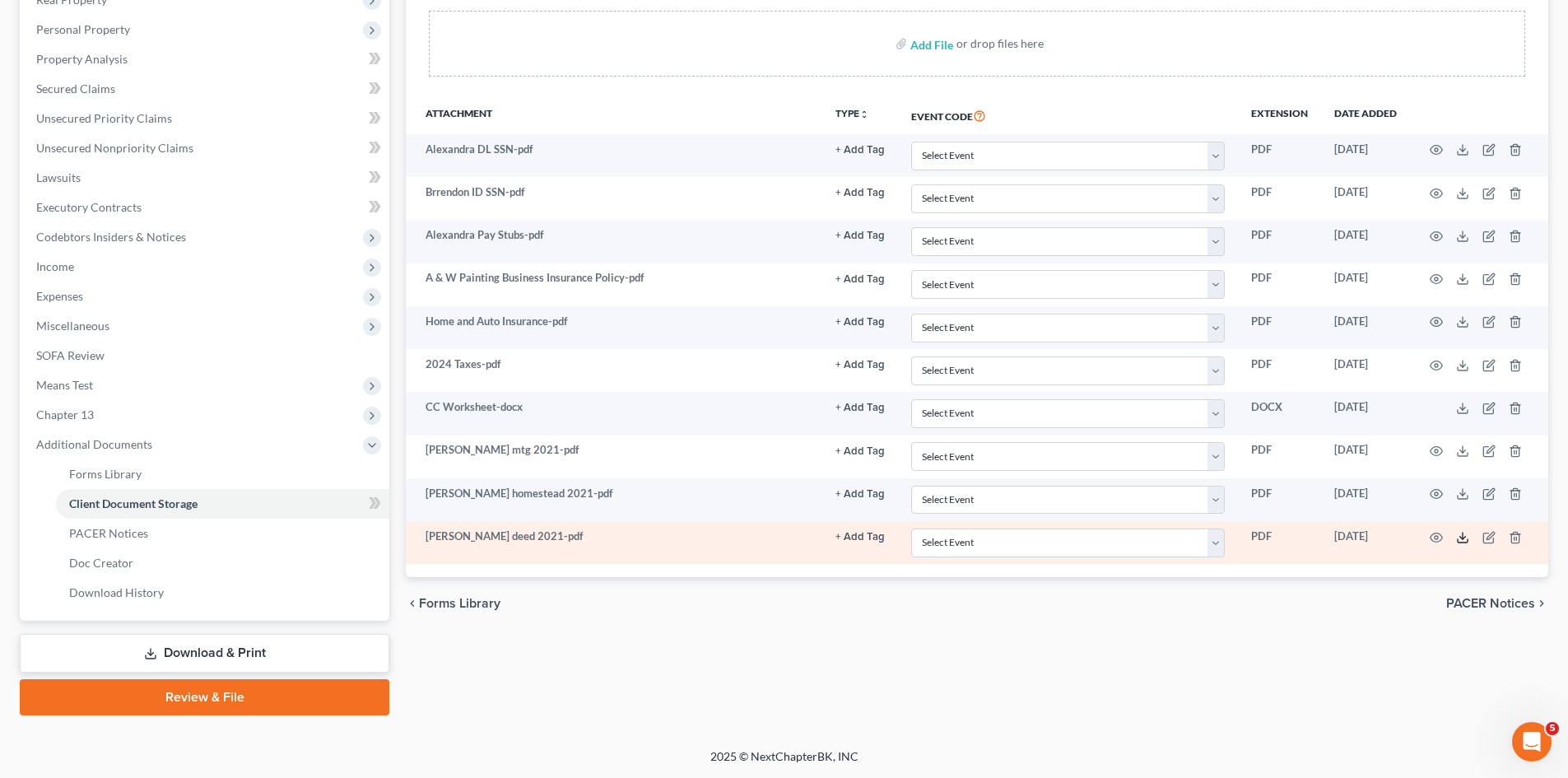
click at [1461, 535] on icon at bounding box center [1462, 537] width 14 height 14
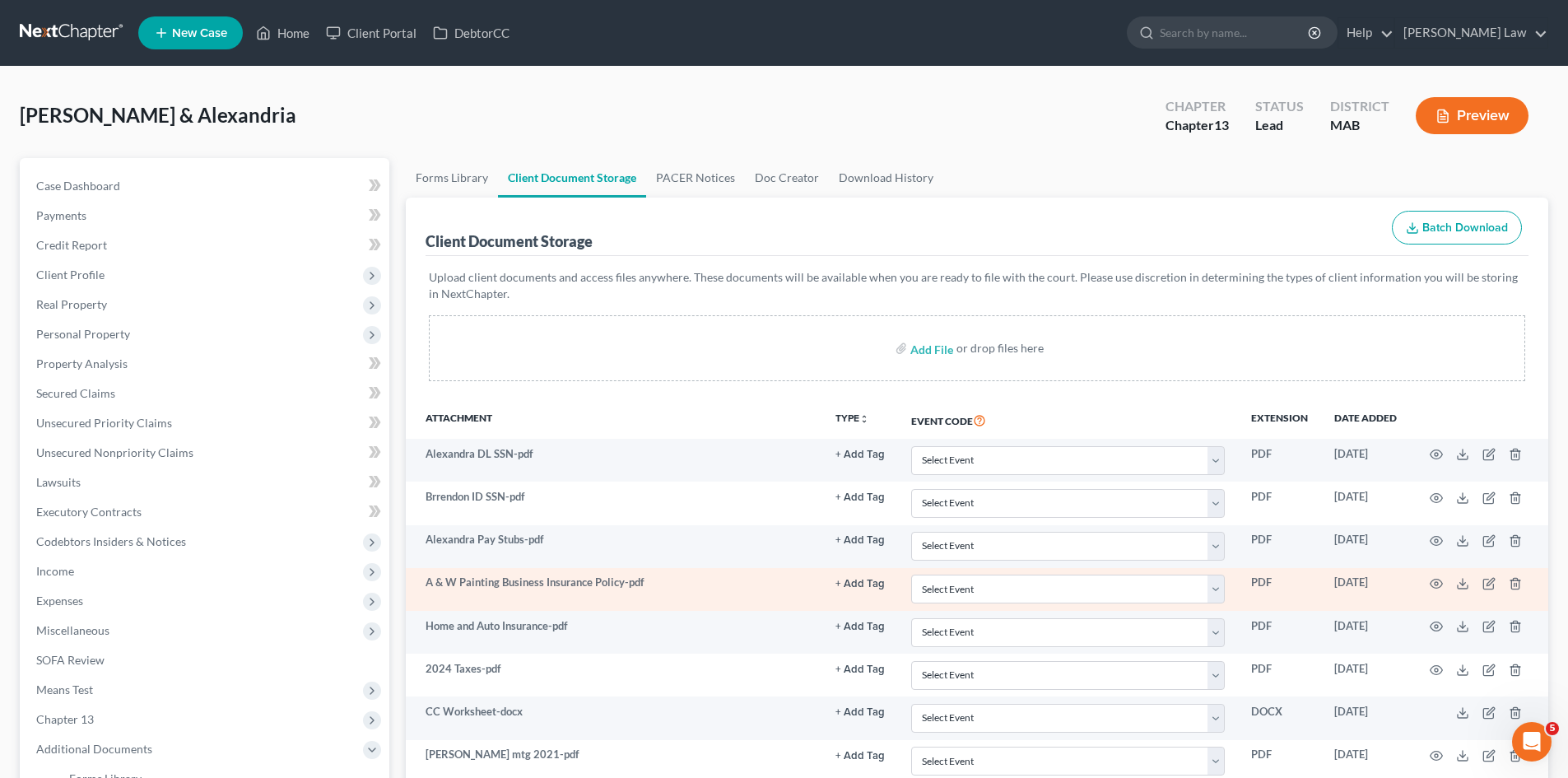
scroll to position [138, 0]
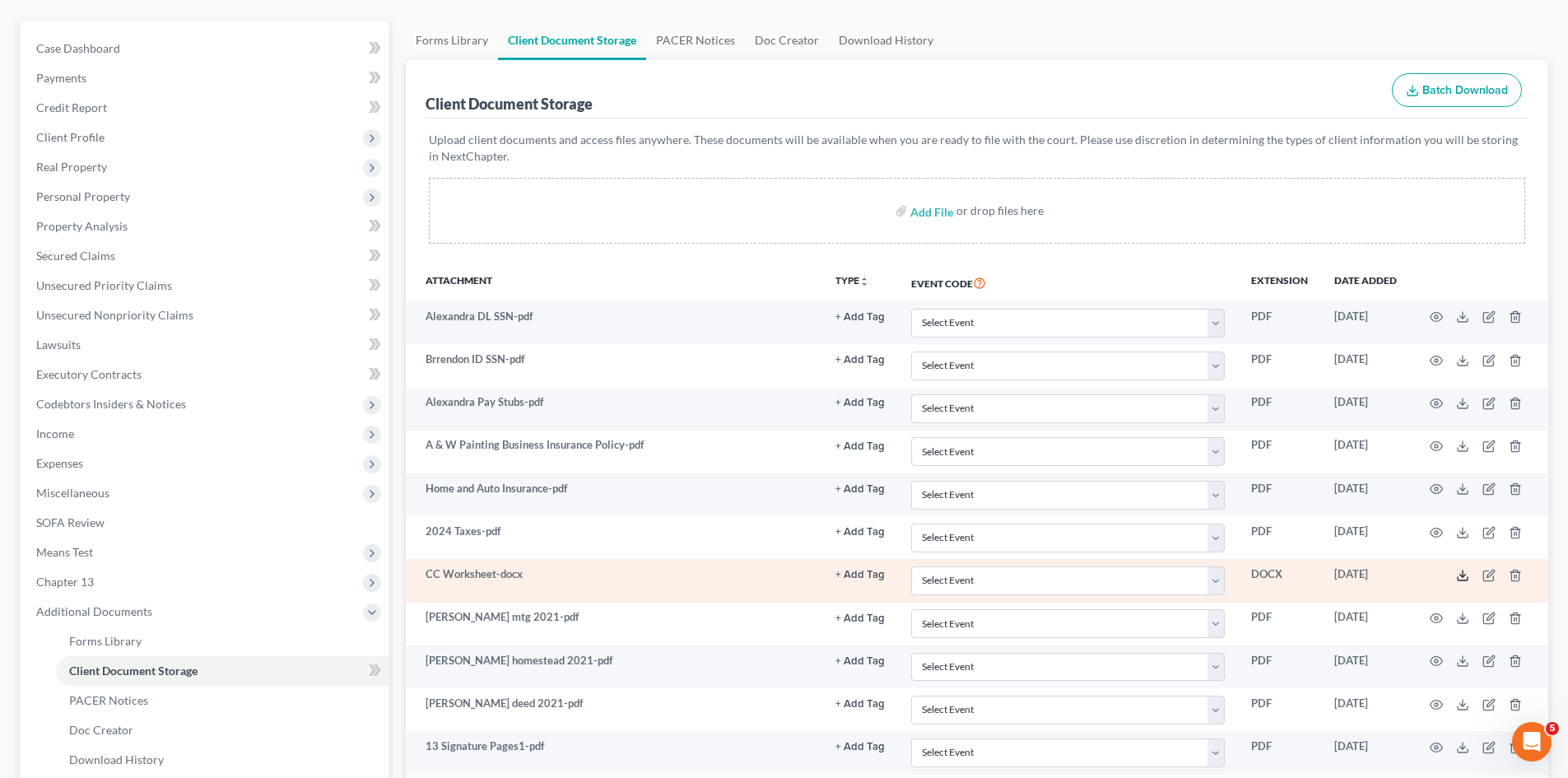
click at [1459, 574] on icon at bounding box center [1462, 575] width 14 height 14
drag, startPoint x: 435, startPoint y: 574, endPoint x: 494, endPoint y: 574, distance: 59.0
click at [494, 574] on td "CC Worksheet-docx" at bounding box center [613, 580] width 416 height 43
copy td "CC Worksheet"
click at [1515, 579] on icon "button" at bounding box center [1516, 575] width 14 height 14
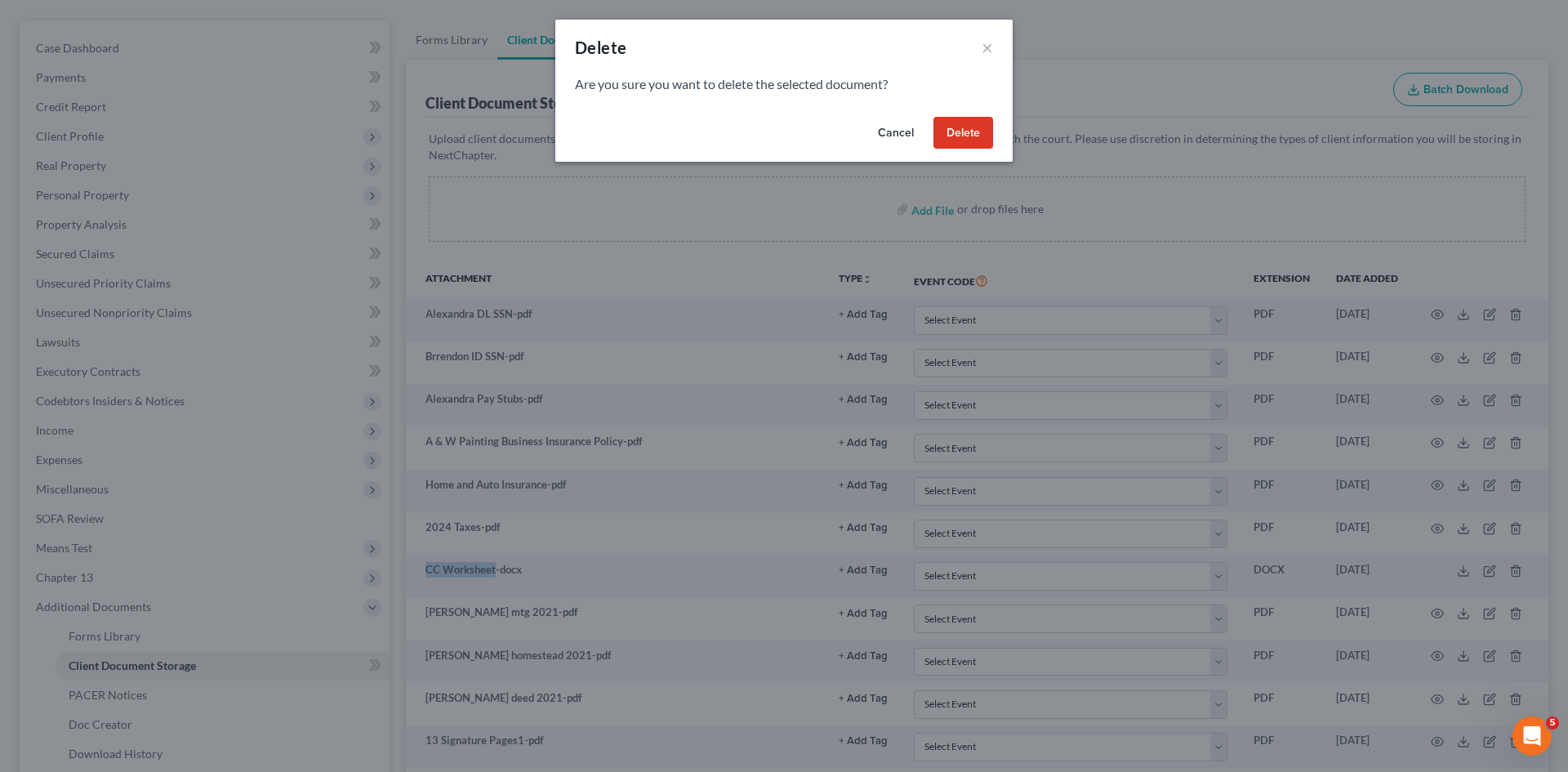
click at [965, 143] on button "Delete" at bounding box center [964, 133] width 60 height 33
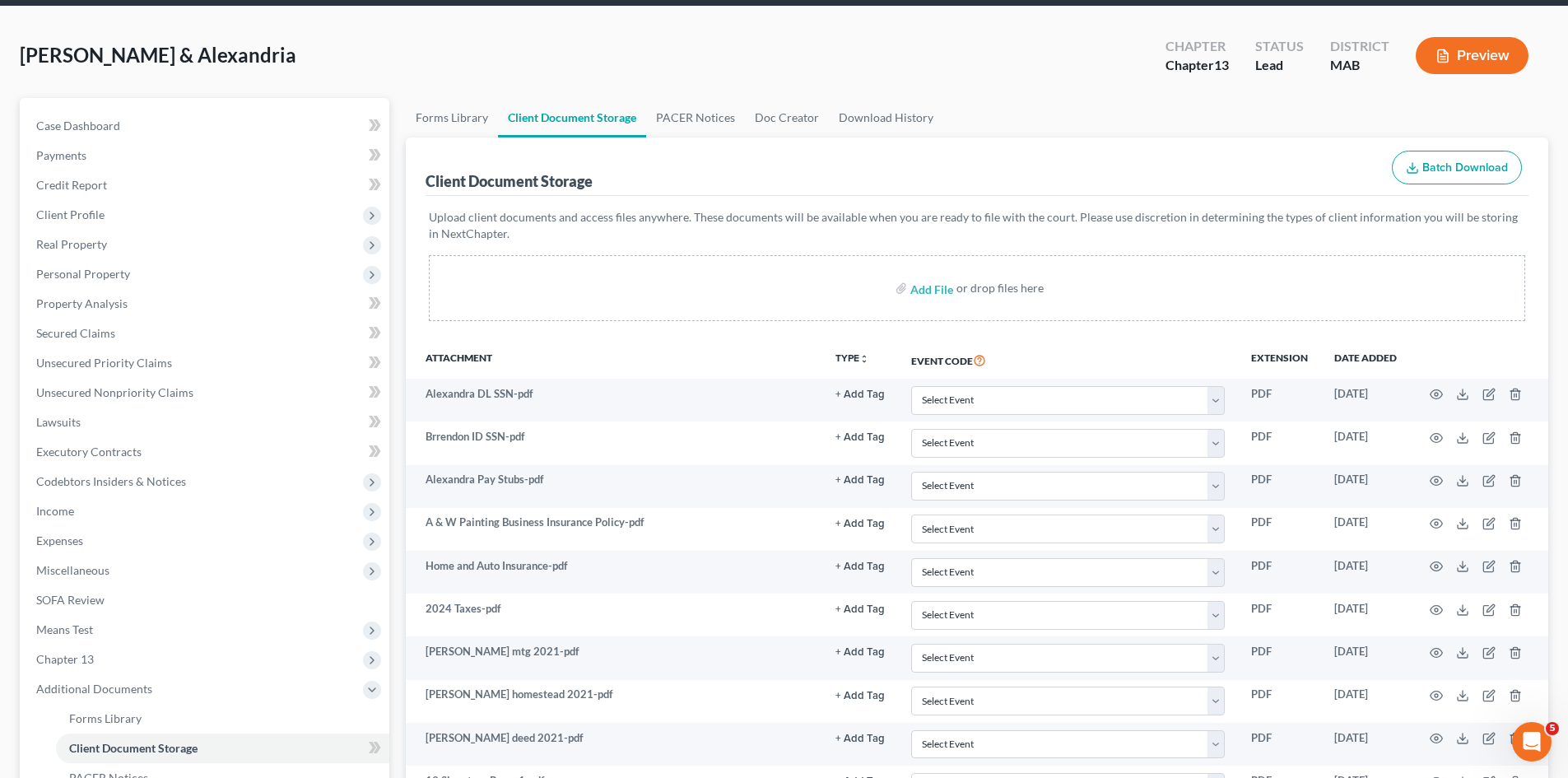
scroll to position [0, 0]
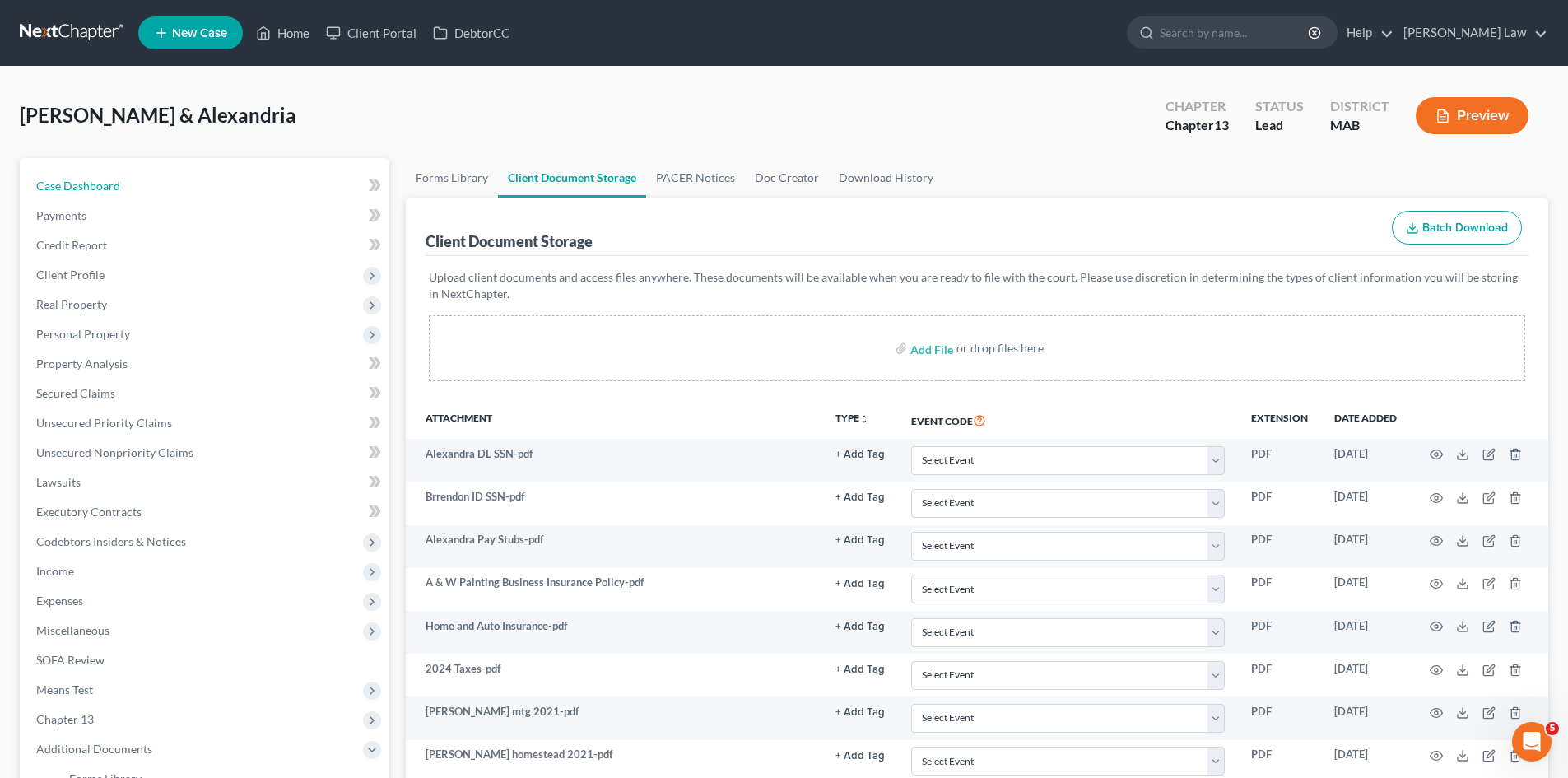
drag, startPoint x: 63, startPoint y: 184, endPoint x: 294, endPoint y: 160, distance: 232.2
click at [63, 184] on span "Case Dashboard" at bounding box center [78, 185] width 84 height 14
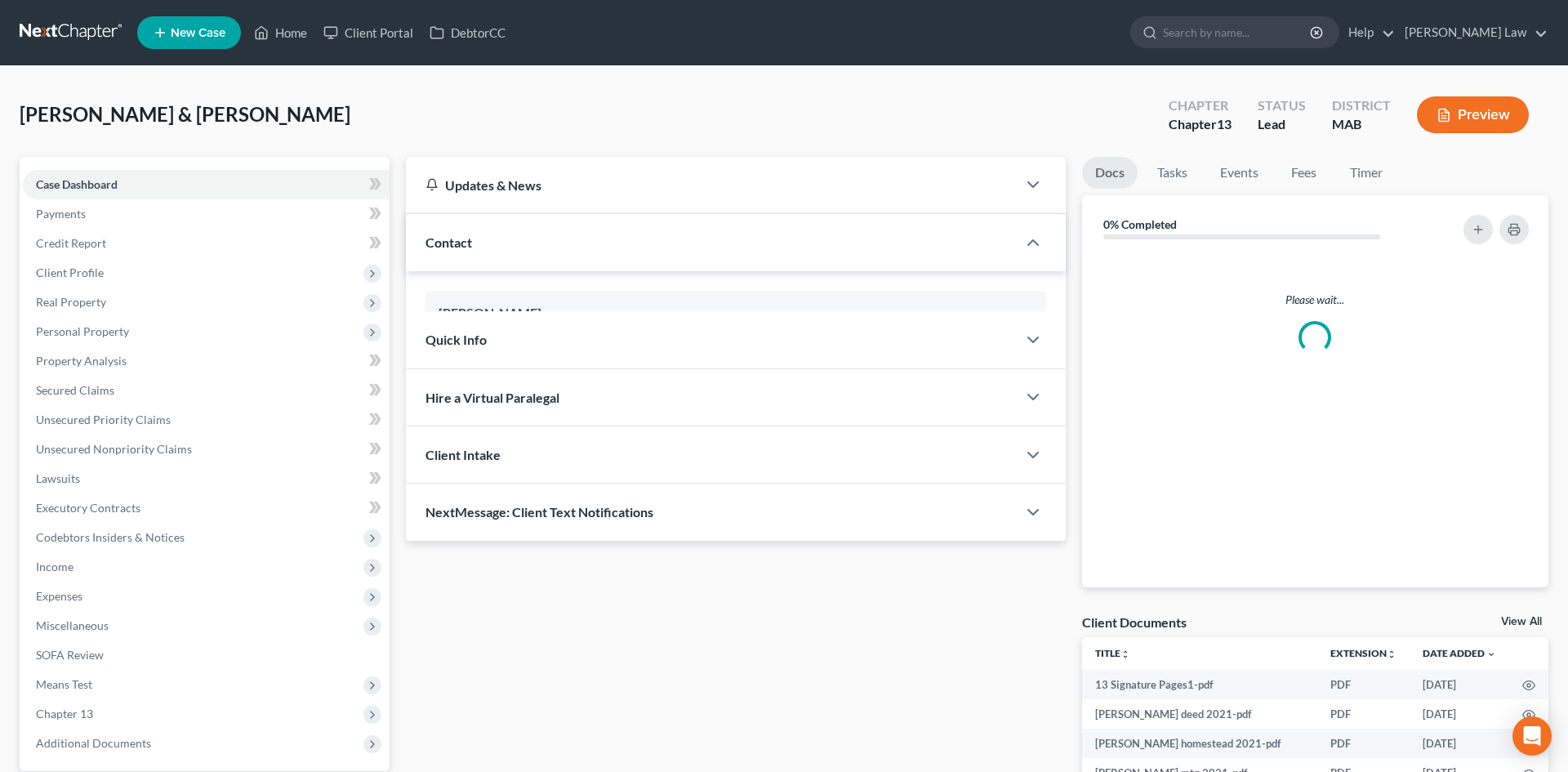
click at [230, 111] on span "[PERSON_NAME] & [PERSON_NAME]" at bounding box center [185, 114] width 331 height 24
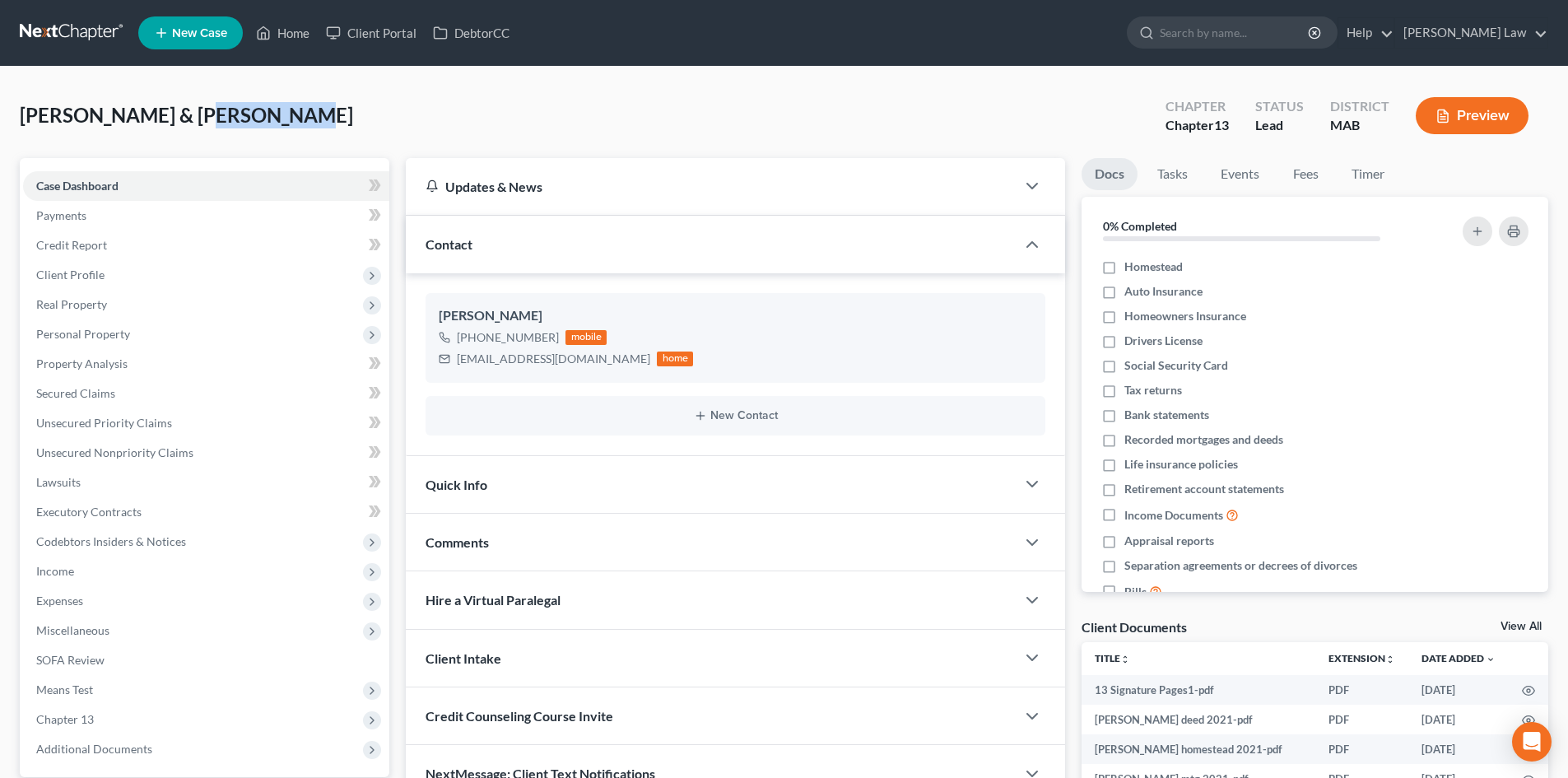
click at [147, 112] on span "[PERSON_NAME] & [PERSON_NAME]" at bounding box center [186, 114] width 334 height 24
click at [494, 315] on div "[PERSON_NAME]" at bounding box center [735, 316] width 593 height 19
copy div "[PERSON_NAME]"
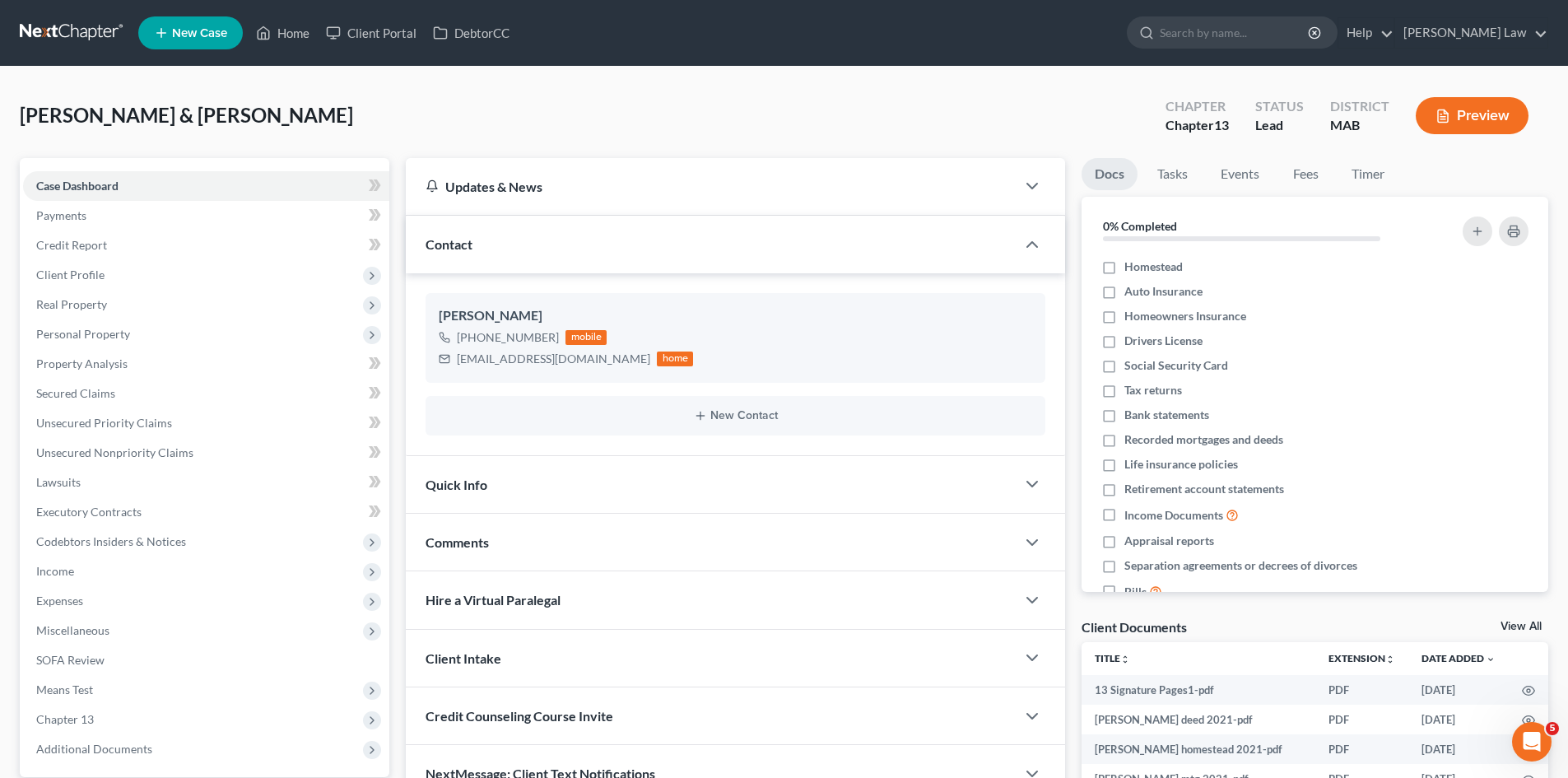
click at [217, 106] on span "[PERSON_NAME] & [PERSON_NAME]" at bounding box center [186, 114] width 334 height 24
copy span "[PERSON_NAME]"
click at [120, 276] on span "Client Profile" at bounding box center [207, 275] width 367 height 30
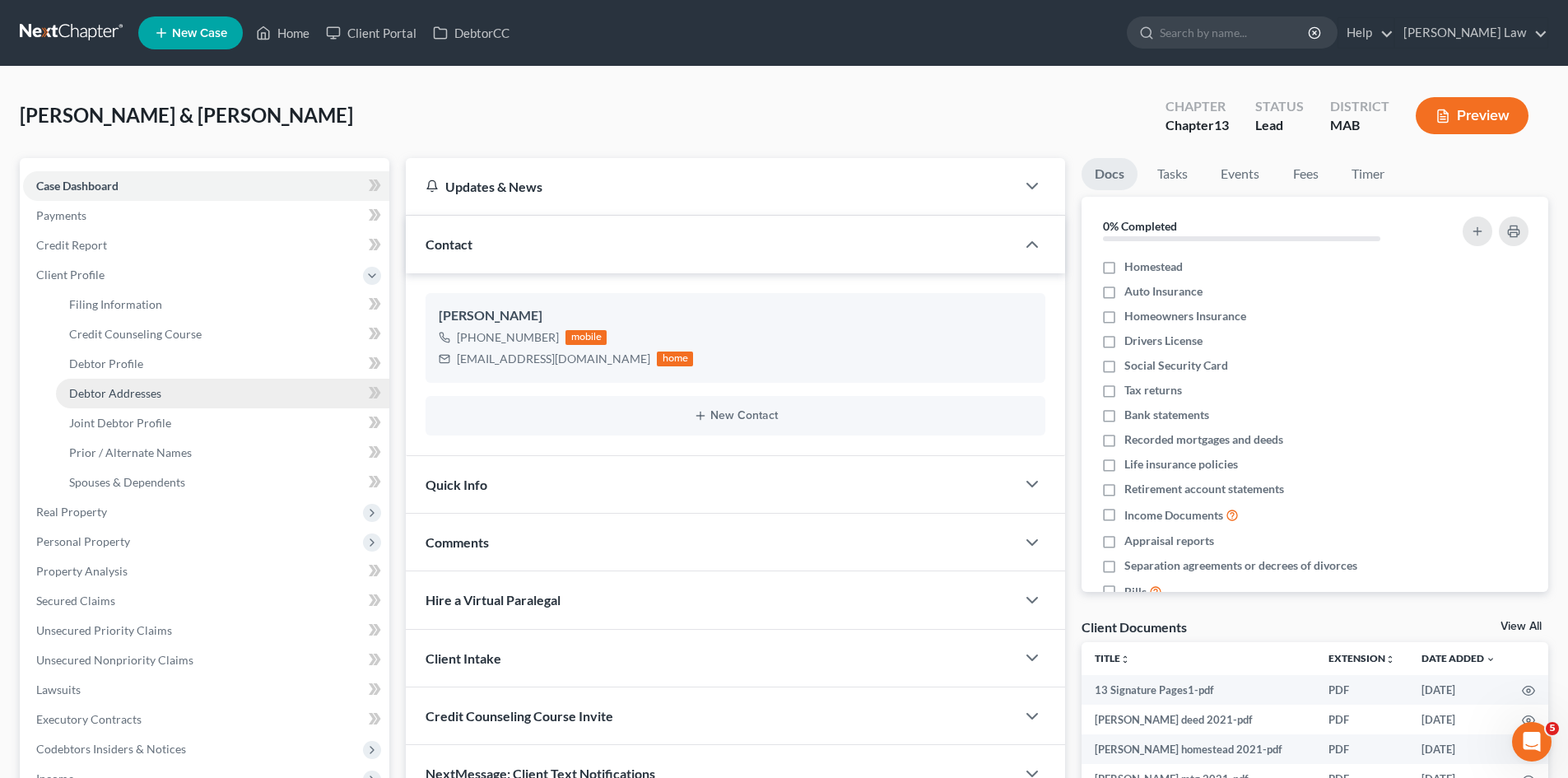
click at [129, 396] on span "Debtor Addresses" at bounding box center [114, 393] width 92 height 14
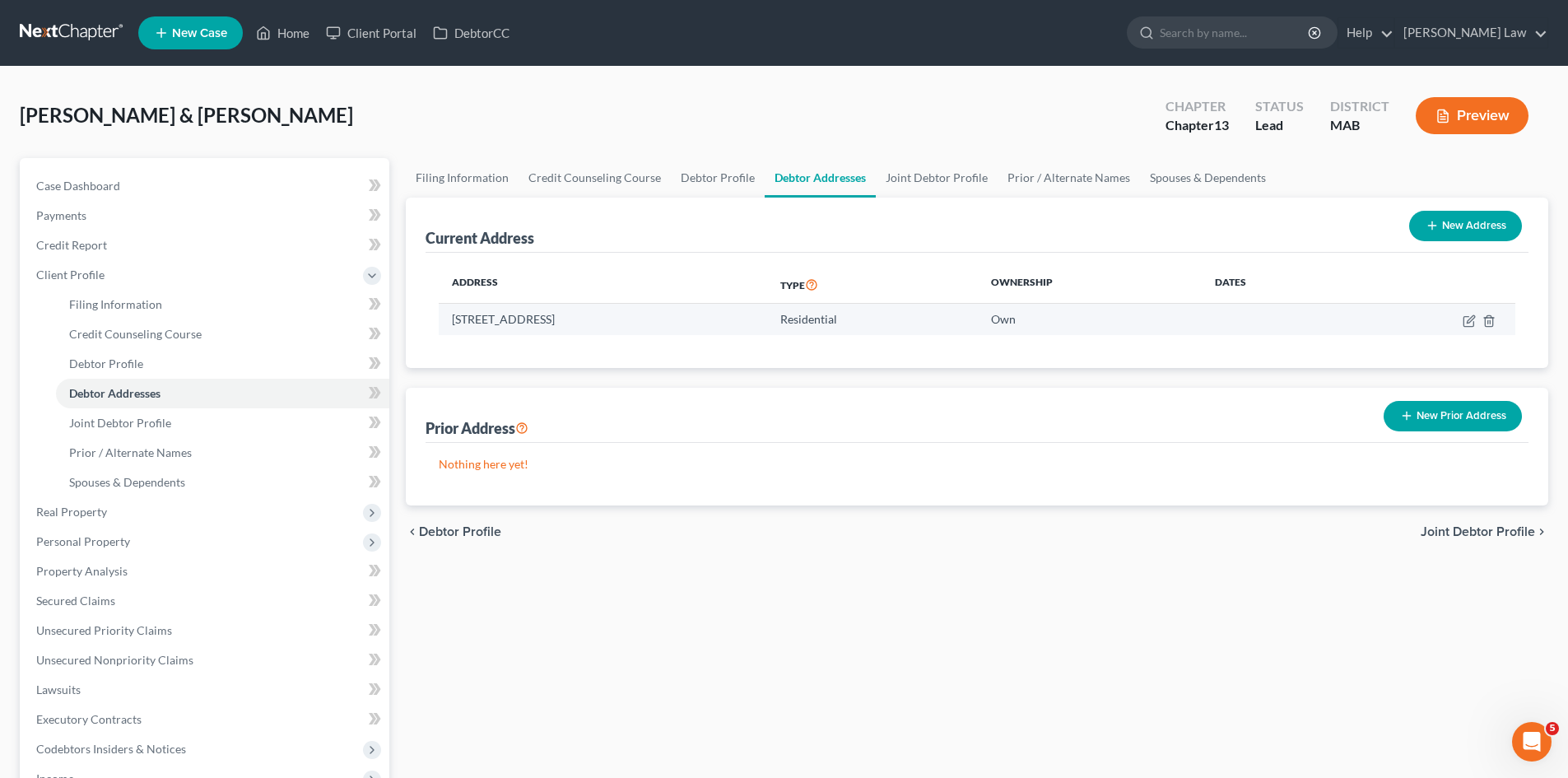
drag, startPoint x: 456, startPoint y: 320, endPoint x: 574, endPoint y: 327, distance: 118.2
click at [595, 325] on td "[STREET_ADDRESS]" at bounding box center [602, 319] width 329 height 31
click at [495, 326] on td "[STREET_ADDRESS]" at bounding box center [602, 319] width 329 height 31
click at [463, 319] on td "[STREET_ADDRESS]" at bounding box center [602, 319] width 329 height 31
drag, startPoint x: 448, startPoint y: 318, endPoint x: 591, endPoint y: 324, distance: 143.1
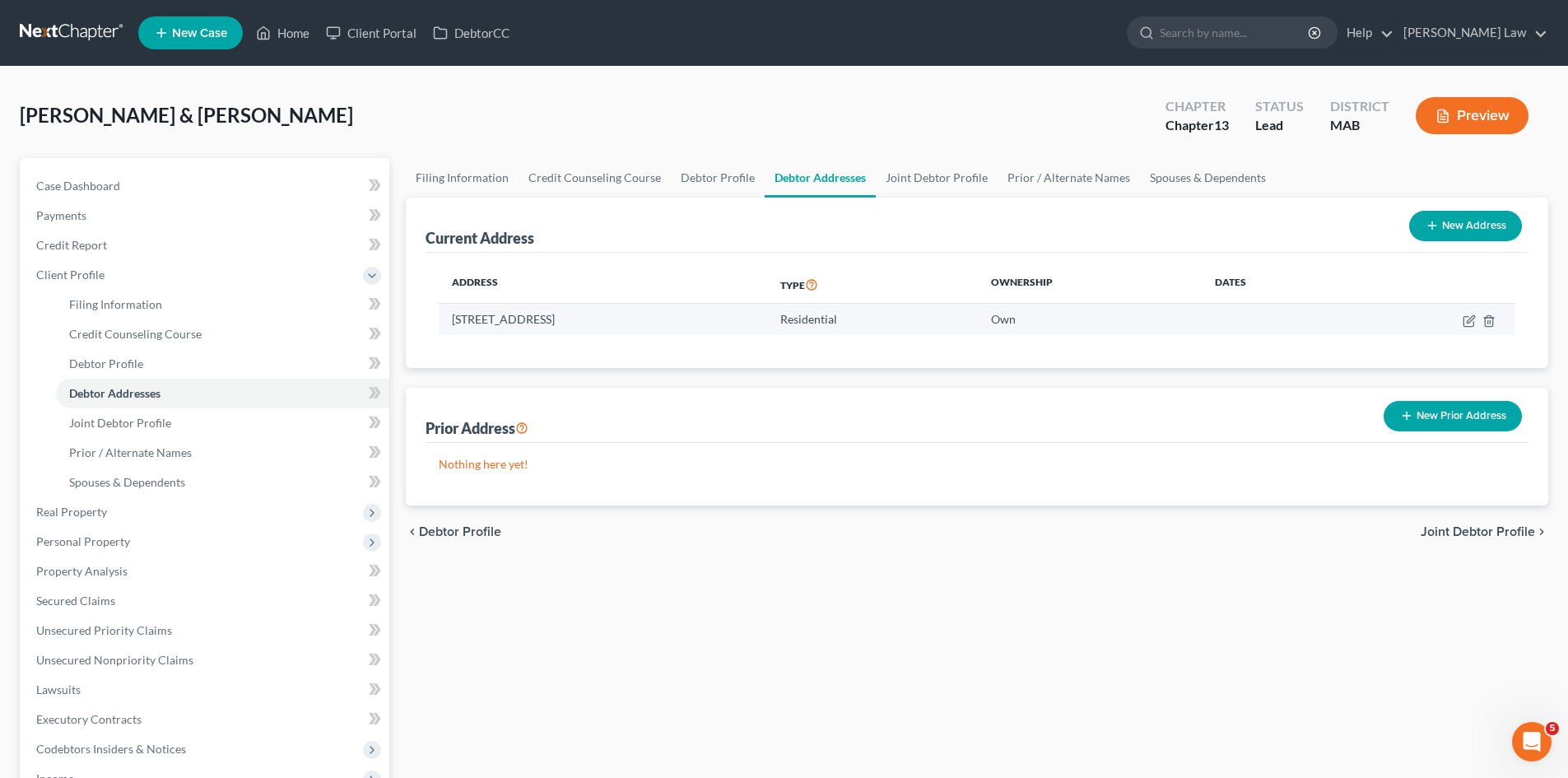
click at [591, 324] on td "[STREET_ADDRESS]" at bounding box center [602, 319] width 329 height 31
copy td "[STREET_ADDRESS]"
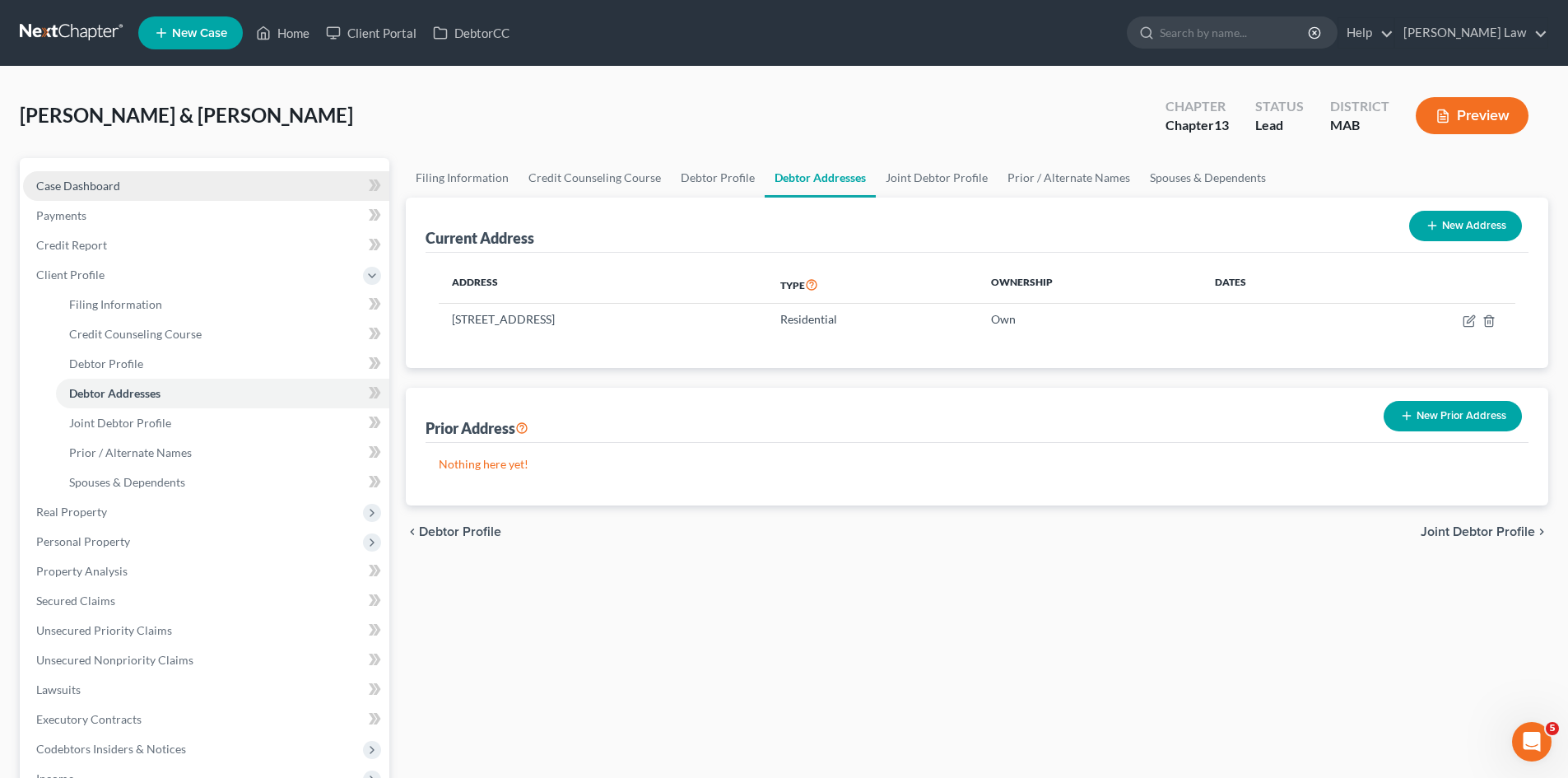
click at [201, 184] on link "Case Dashboard" at bounding box center [207, 186] width 367 height 30
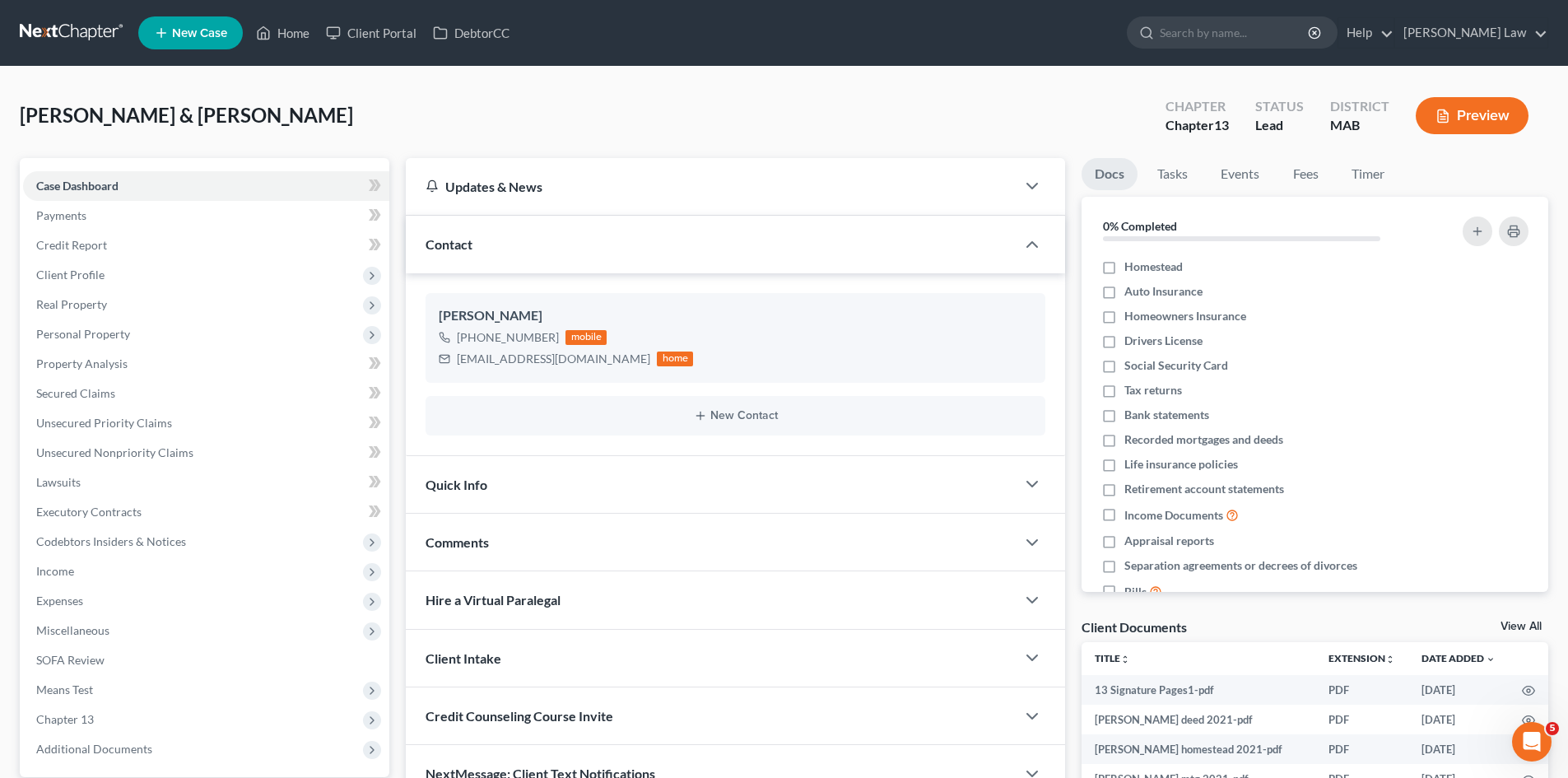
click at [1504, 630] on link "View All" at bounding box center [1520, 627] width 41 height 12
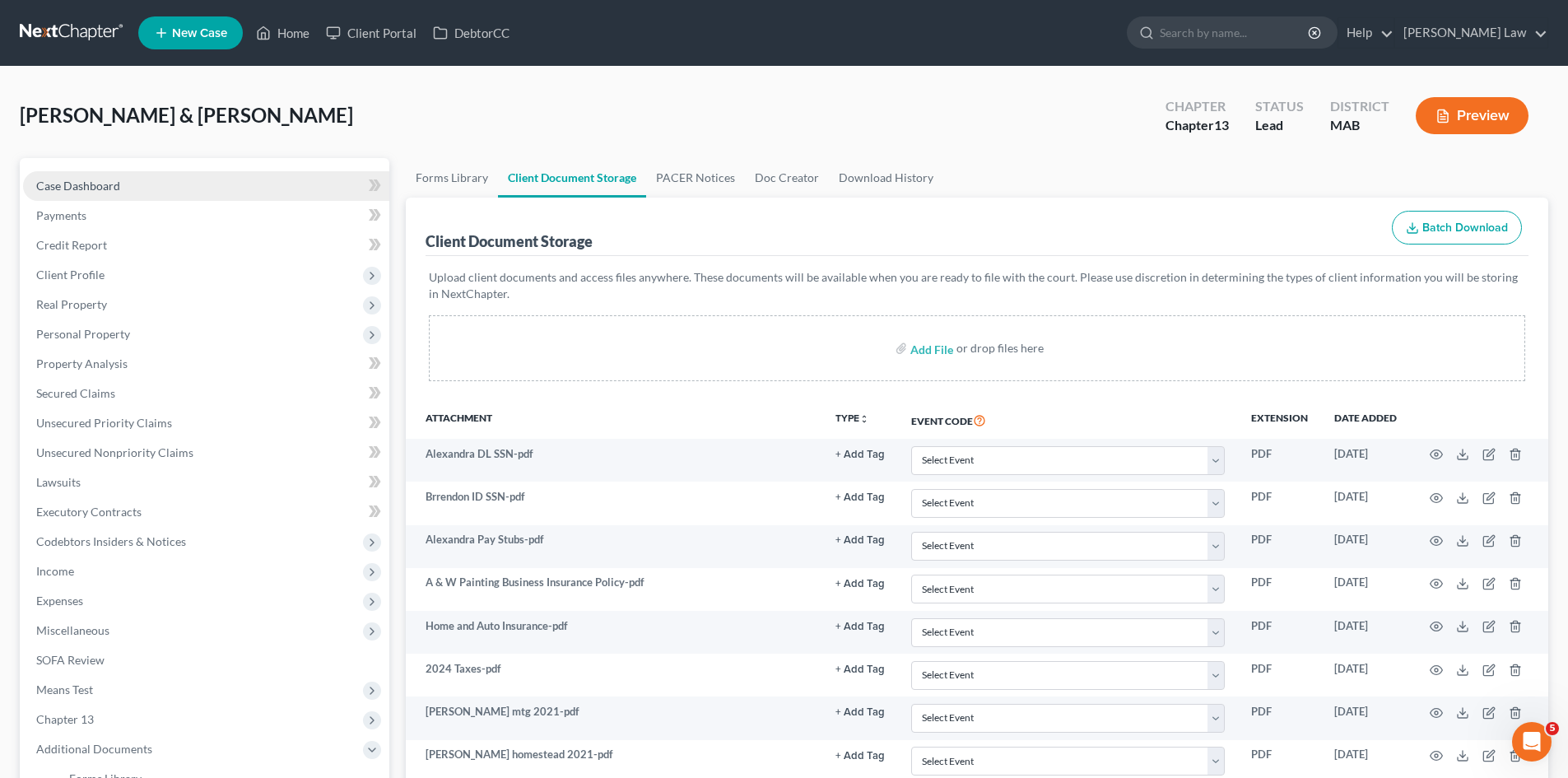
click at [69, 187] on span "Case Dashboard" at bounding box center [78, 185] width 84 height 14
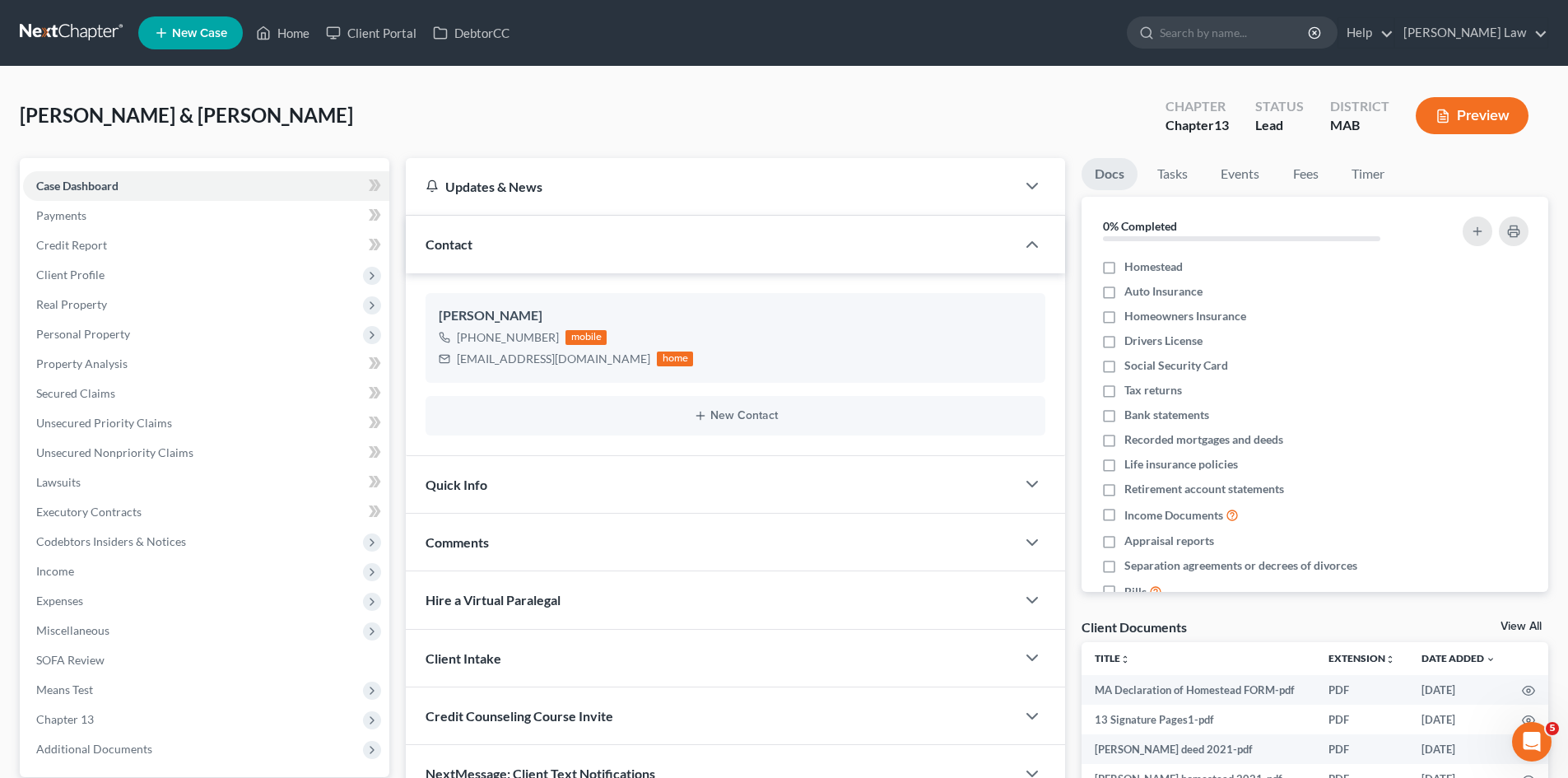
click at [125, 117] on span "[PERSON_NAME] & [PERSON_NAME]" at bounding box center [186, 114] width 334 height 24
copy span "Brendon"
click at [525, 312] on div "[PERSON_NAME]" at bounding box center [735, 316] width 593 height 19
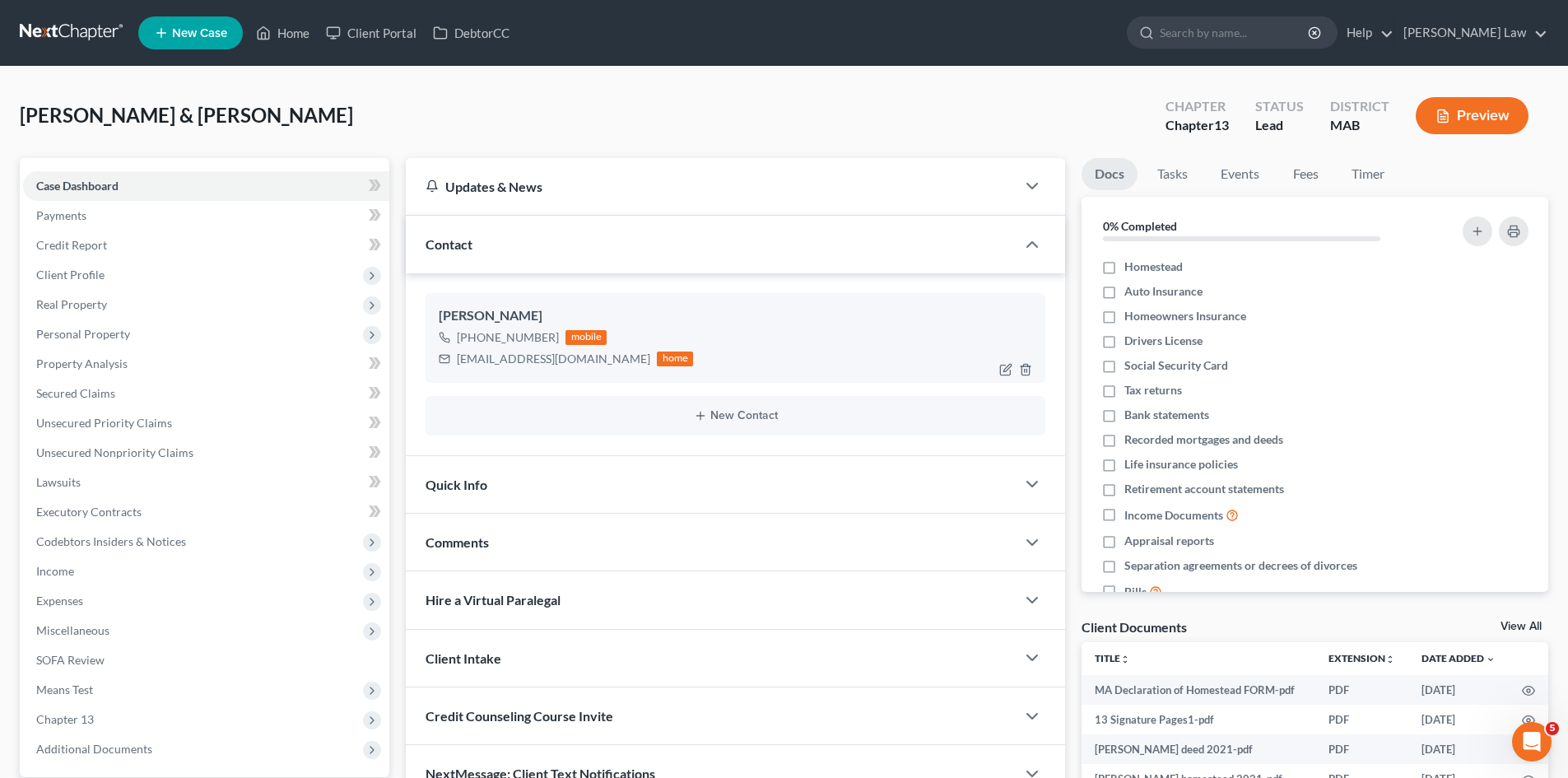
copy div "[PERSON_NAME]"
drag, startPoint x: 614, startPoint y: 361, endPoint x: 597, endPoint y: 357, distance: 17.5
click at [597, 357] on div "[EMAIL_ADDRESS][DOMAIN_NAME] home" at bounding box center [565, 359] width 254 height 21
click at [204, 113] on span "[PERSON_NAME] & [PERSON_NAME]" at bounding box center [186, 114] width 334 height 24
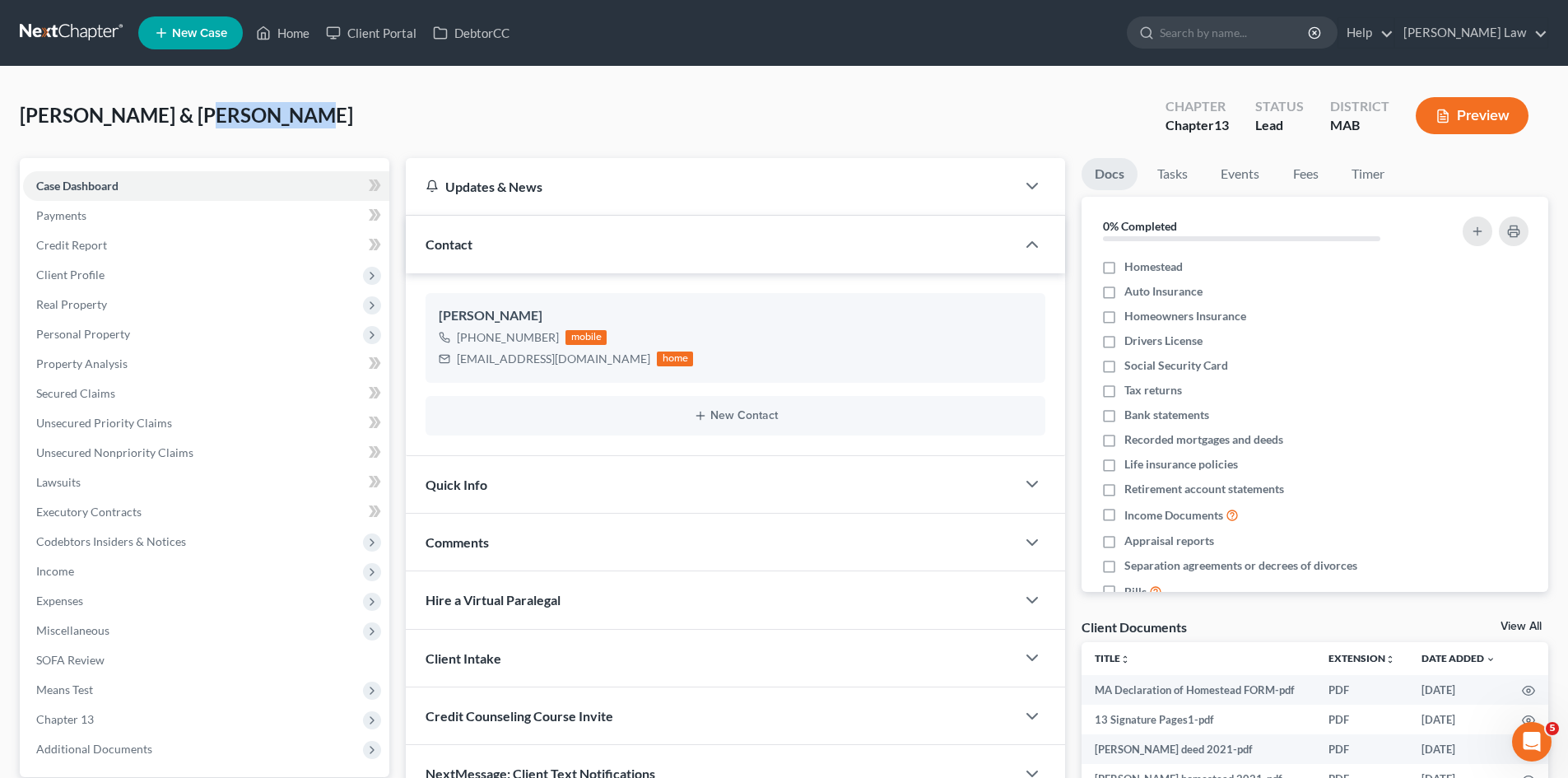
copy span "Alexandra"
click at [515, 314] on div "Brendon Wilson" at bounding box center [735, 316] width 593 height 19
copy div "Wilson"
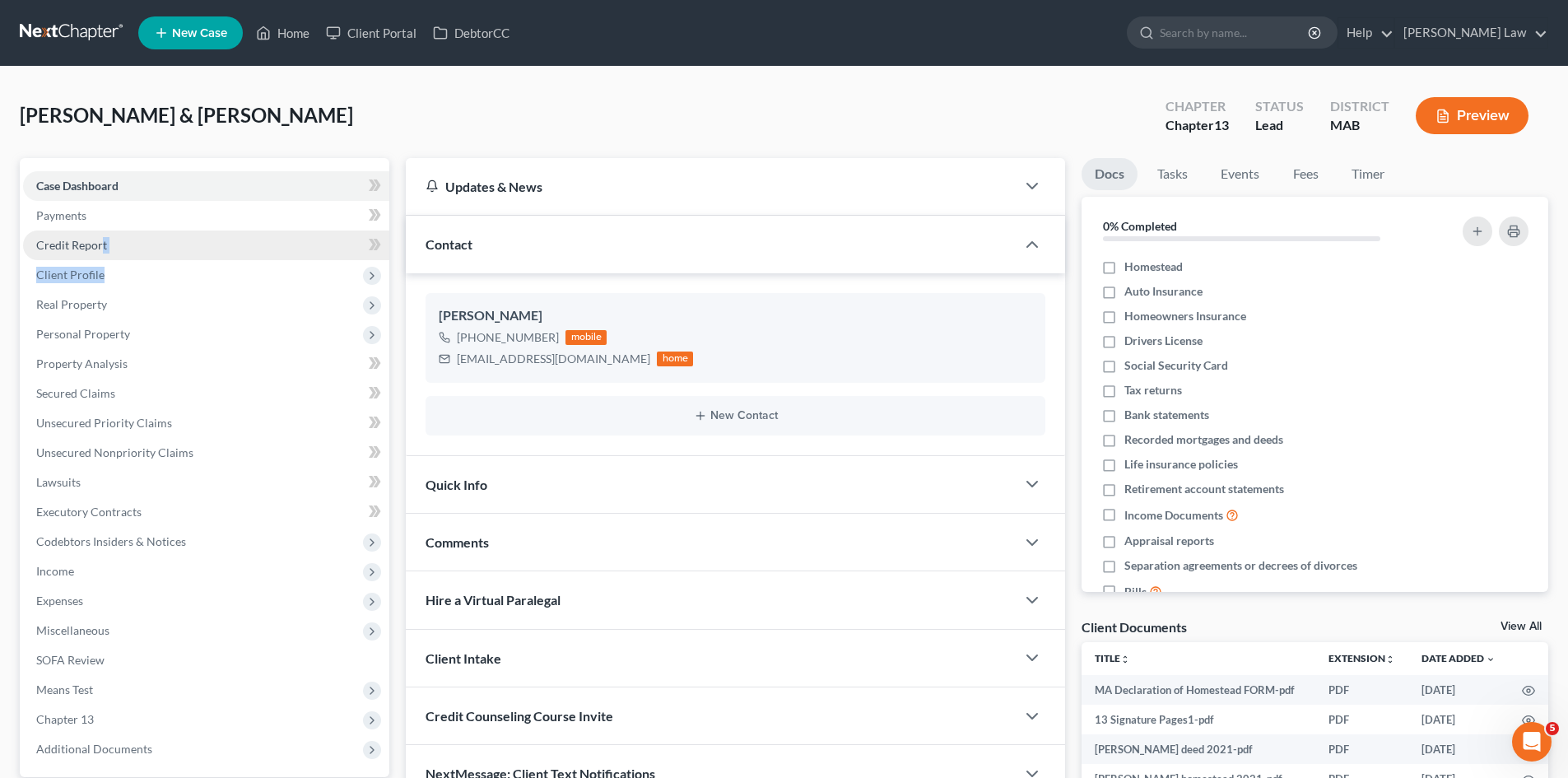
drag, startPoint x: 129, startPoint y: 274, endPoint x: 99, endPoint y: 253, distance: 36.6
click at [100, 255] on ul "Case Dashboard Payments Invoices Payments Payments Credit Report Client Profile" at bounding box center [207, 468] width 367 height 593
click at [99, 253] on link "Credit Report" at bounding box center [207, 245] width 367 height 30
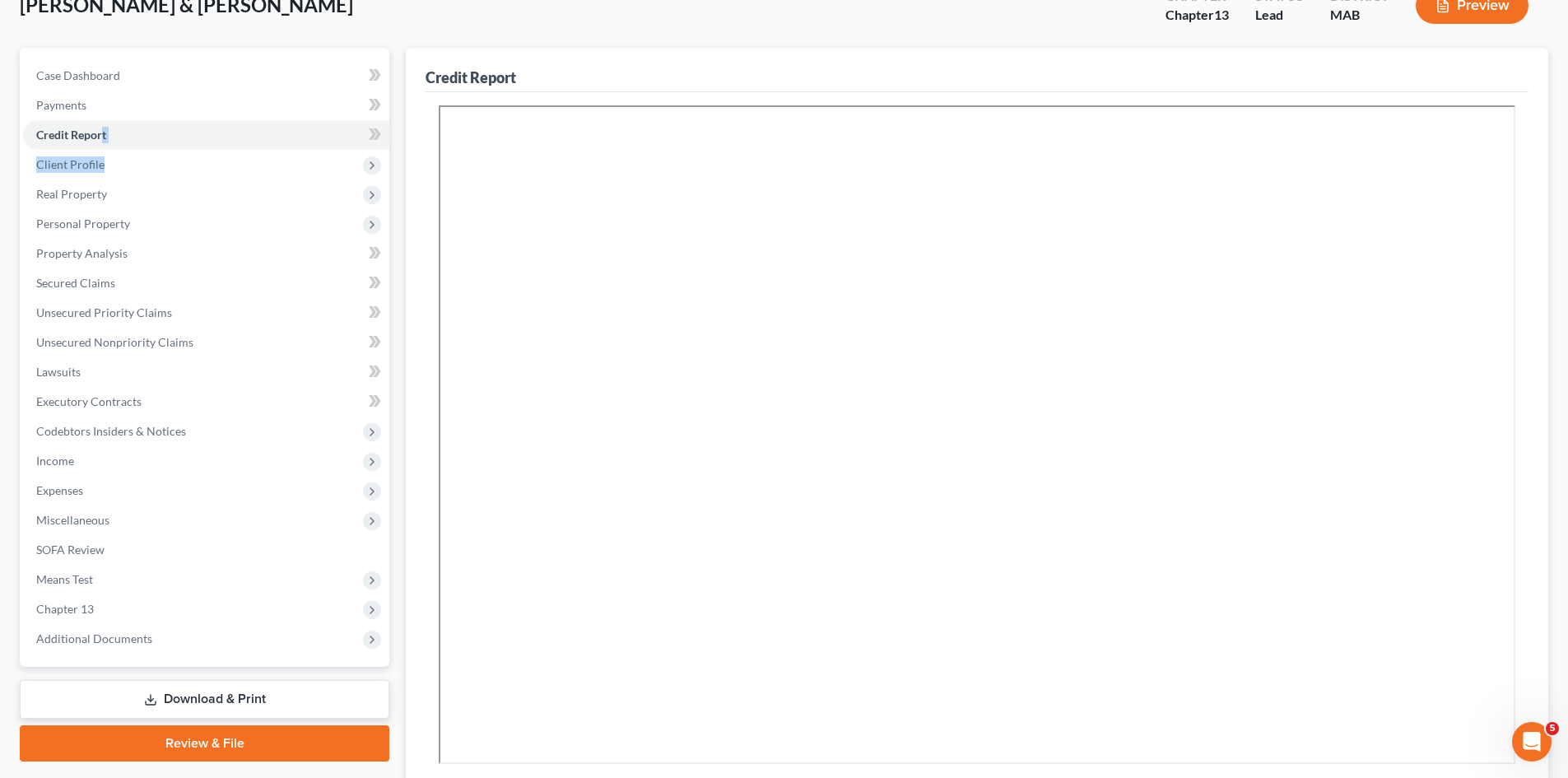
scroll to position [275, 0]
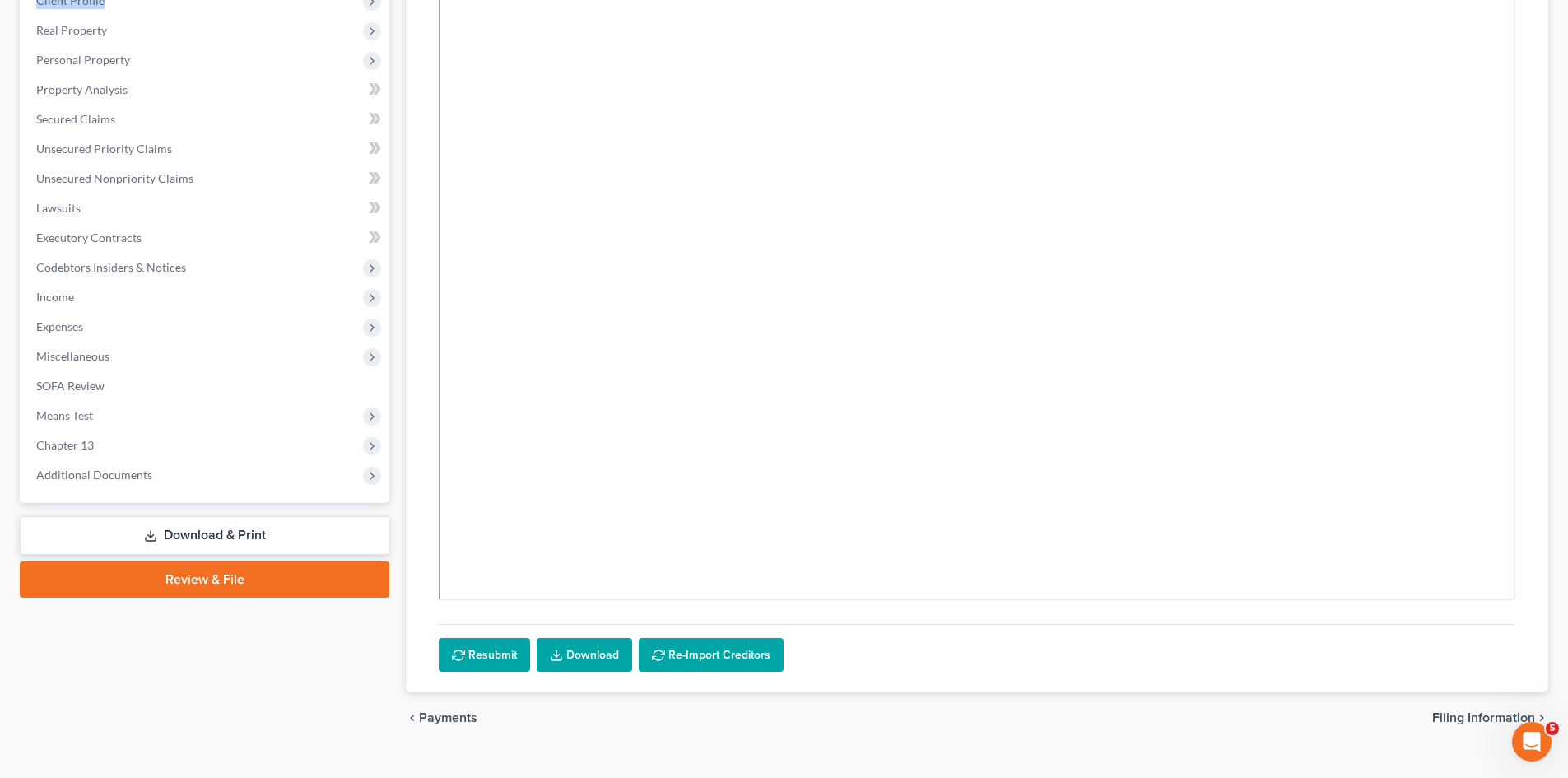
click at [570, 666] on link "Download" at bounding box center [584, 656] width 95 height 35
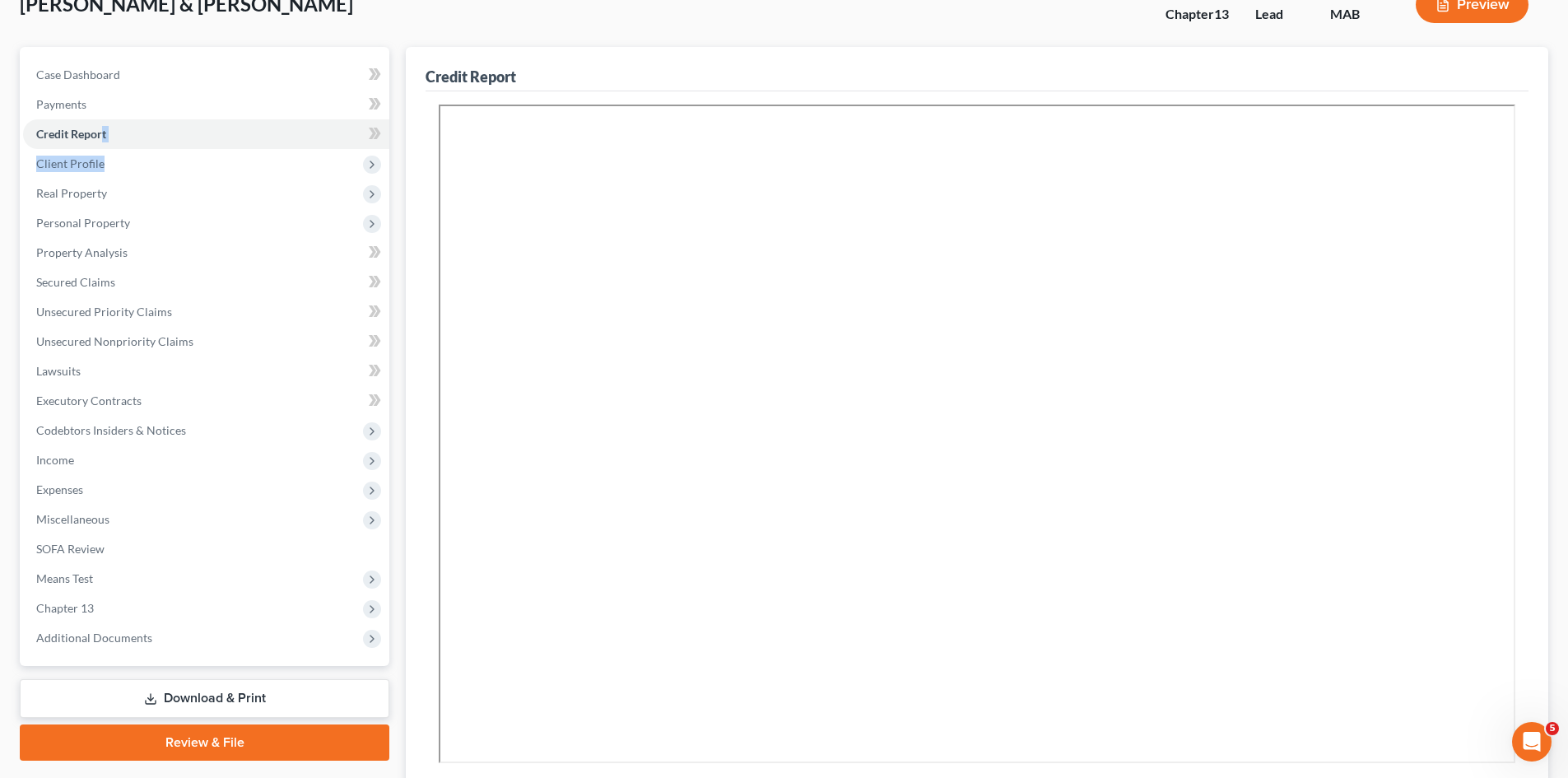
scroll to position [0, 0]
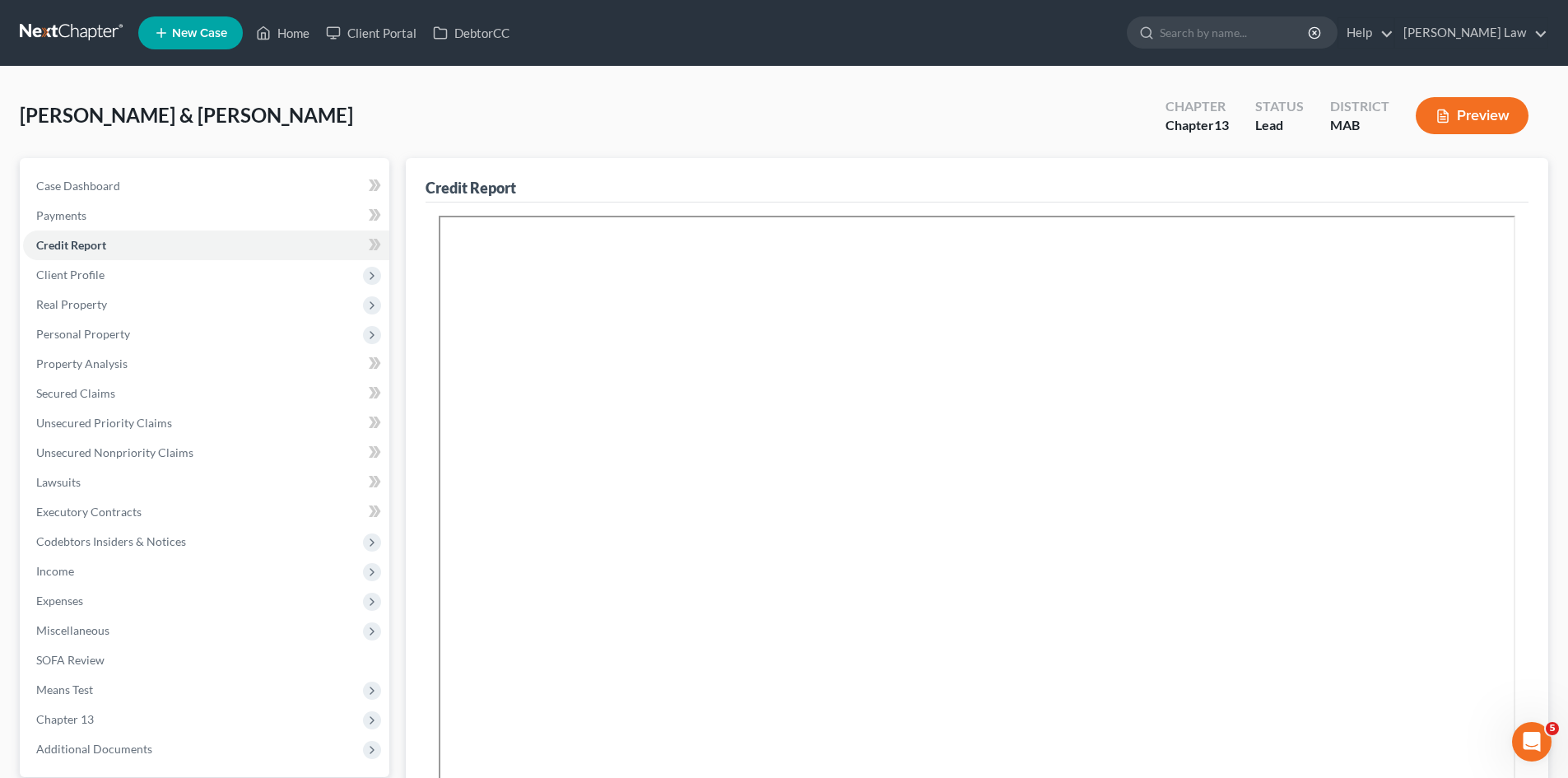
click at [90, 169] on div "Case Dashboard Payments Invoices Payments Payments Credit Report Client Profile…" at bounding box center [204, 468] width 369 height 619
click at [92, 172] on link "Case Dashboard" at bounding box center [207, 186] width 367 height 30
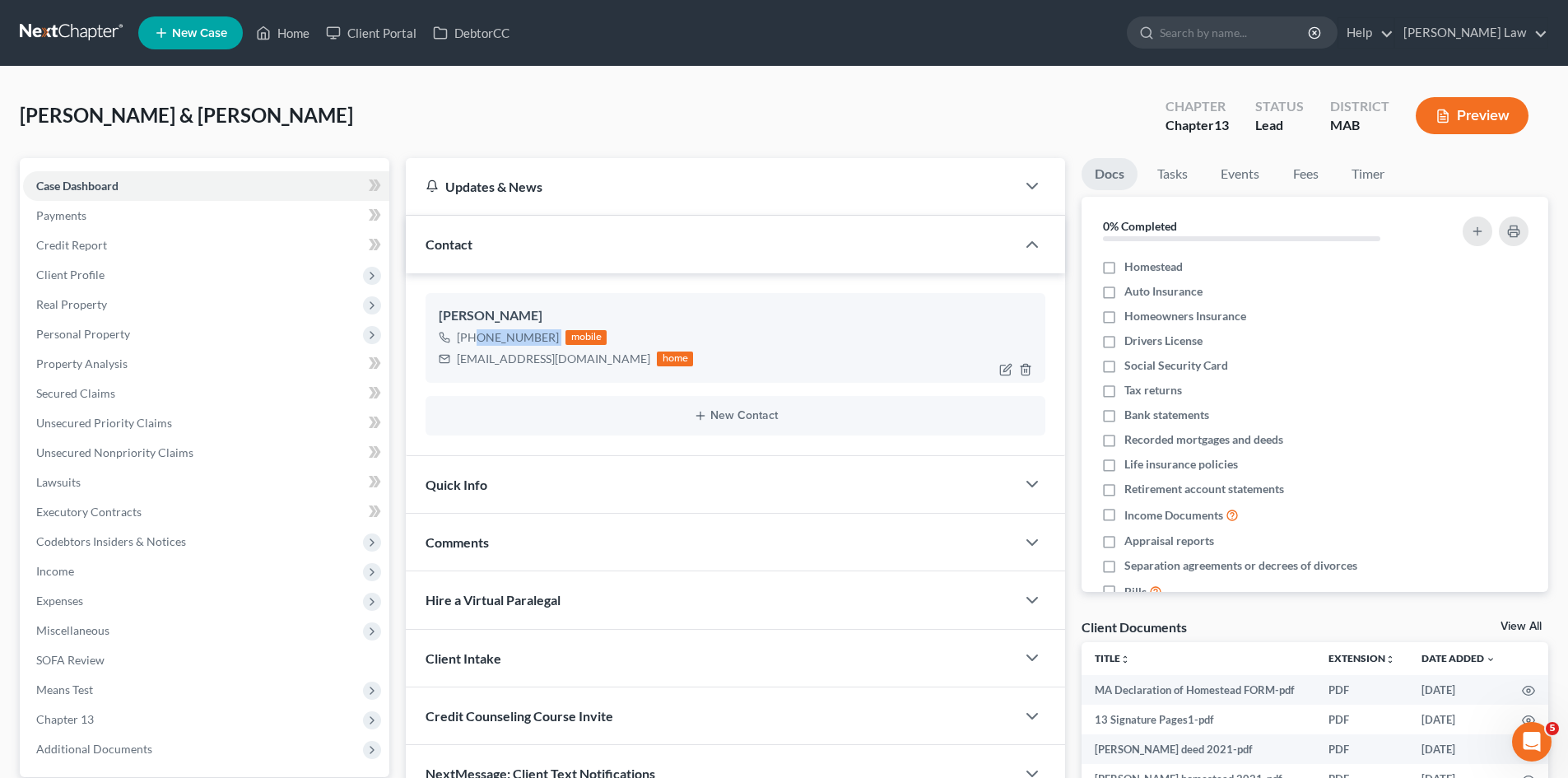
drag, startPoint x: 558, startPoint y: 340, endPoint x: 473, endPoint y: 340, distance: 85.0
click at [473, 340] on div "+1 (508) 566-4451 mobile" at bounding box center [565, 338] width 254 height 21
click at [547, 339] on div "+1 (508) 566-4451" at bounding box center [507, 337] width 102 height 16
drag, startPoint x: 553, startPoint y: 336, endPoint x: 474, endPoint y: 330, distance: 79.2
click at [474, 330] on div "+1 (508) 566-4451 mobile" at bounding box center [565, 338] width 254 height 21
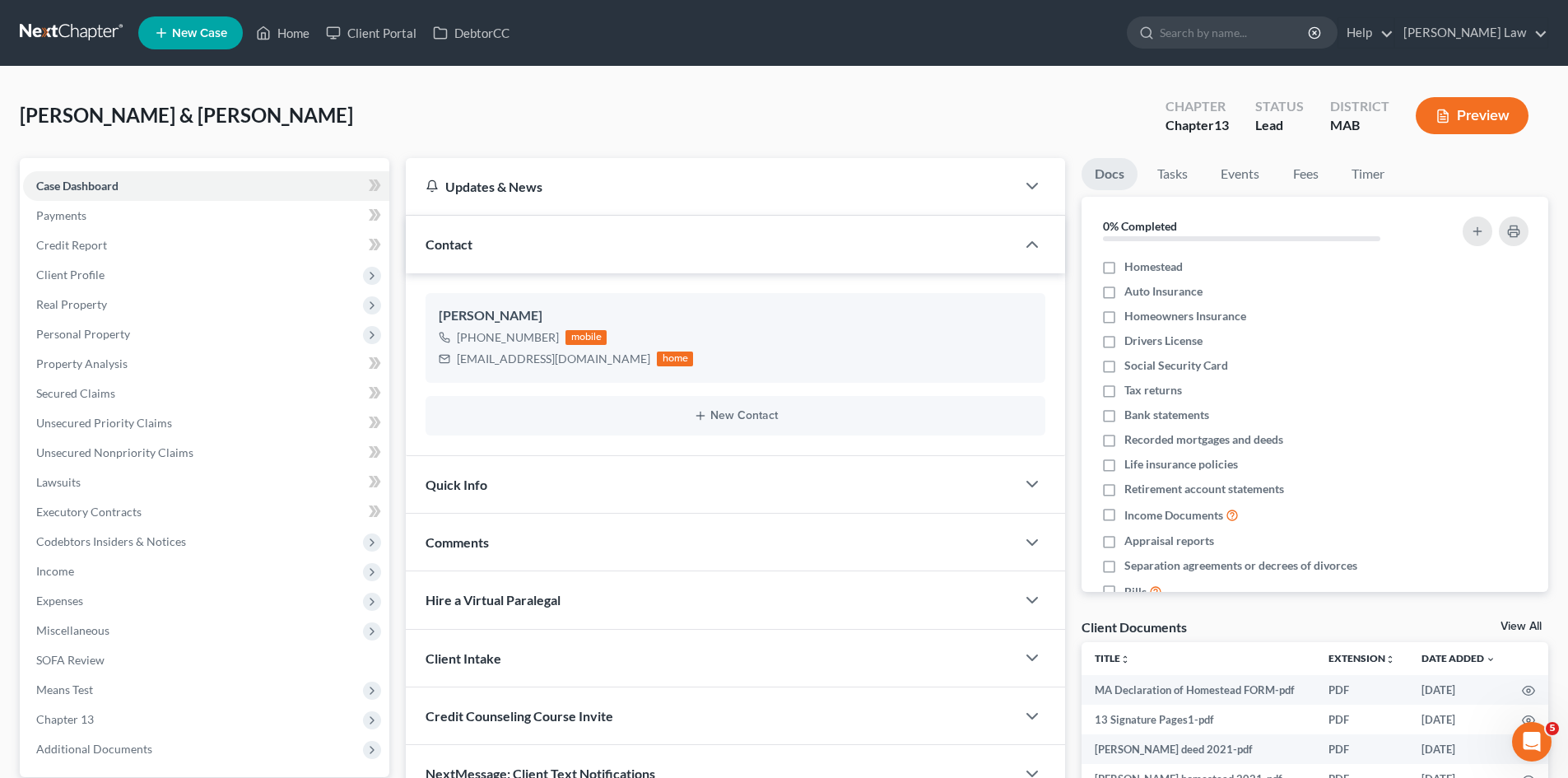
copy div "(508) 566-4451"
click at [579, 353] on div "brendon.wilson90@gmail.com" at bounding box center [553, 359] width 193 height 16
copy div "brendon.wilson90@gmail.com"
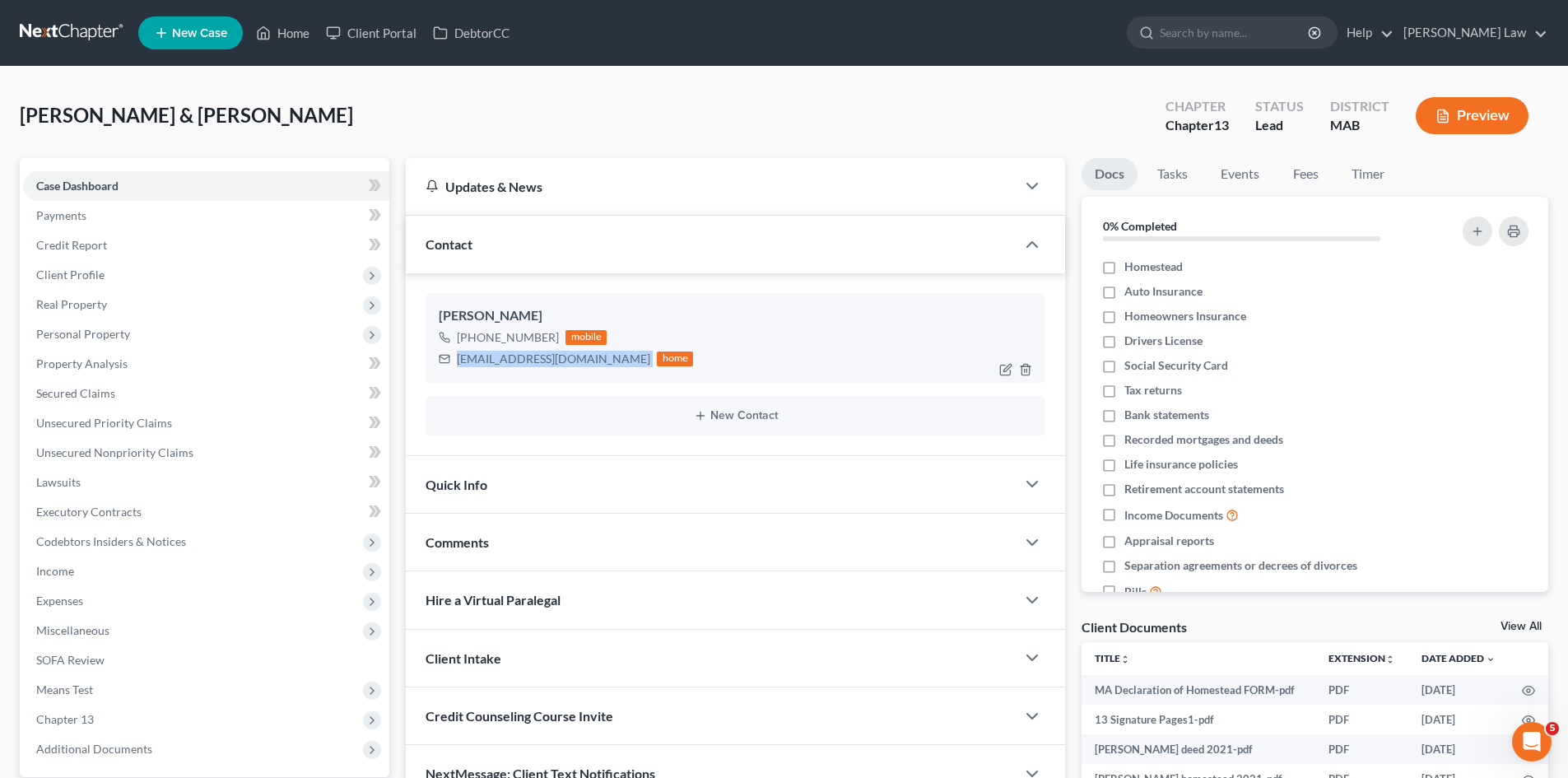
drag, startPoint x: 549, startPoint y: 340, endPoint x: 476, endPoint y: 340, distance: 73.0
click at [476, 340] on div "+1 (508) 566-4451" at bounding box center [507, 337] width 102 height 16
click at [571, 339] on div "mobile" at bounding box center [586, 337] width 41 height 15
drag, startPoint x: 554, startPoint y: 337, endPoint x: 473, endPoint y: 340, distance: 81.1
click at [473, 340] on div "+1 (508) 566-4451 mobile" at bounding box center [565, 338] width 254 height 21
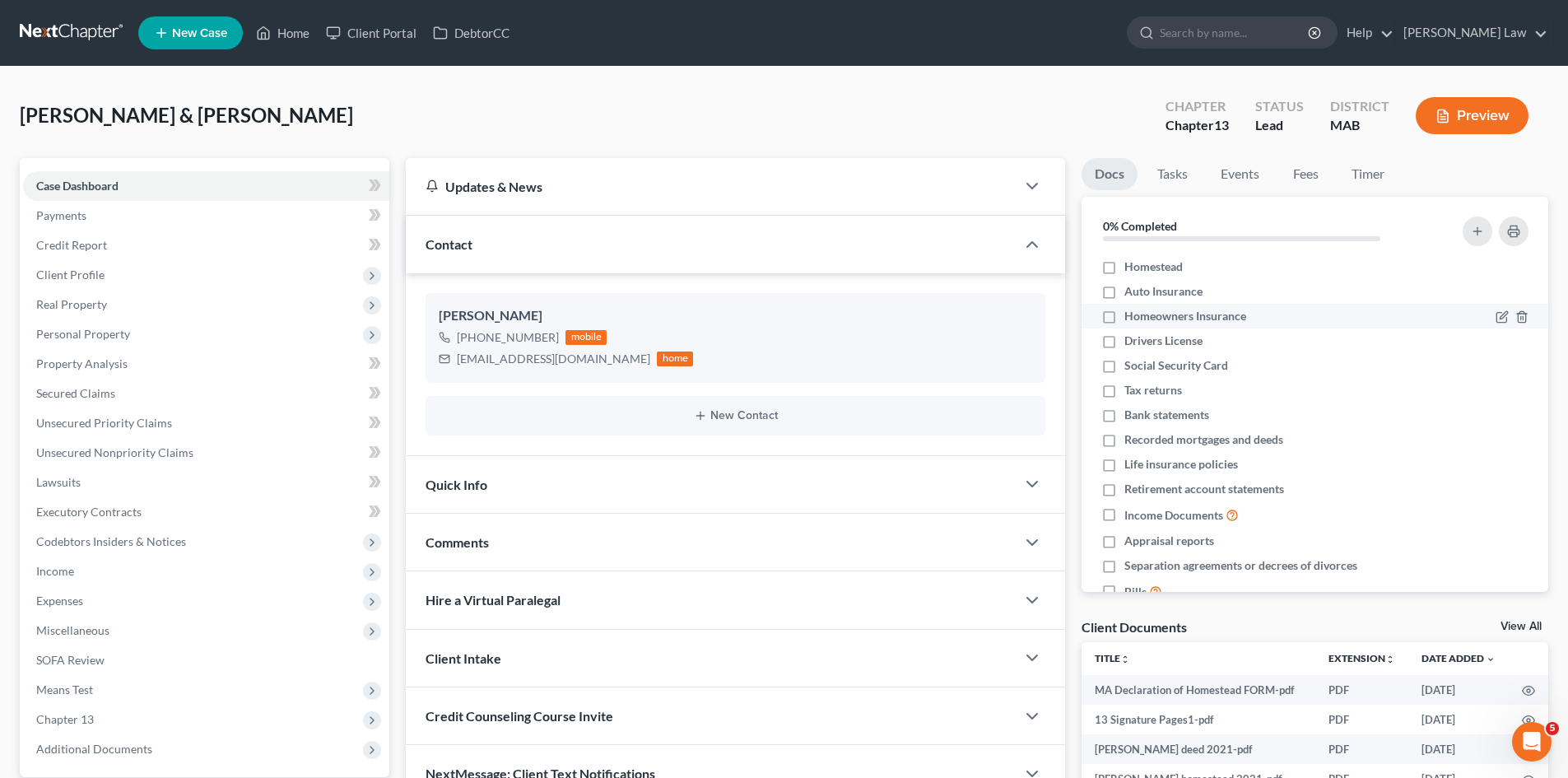
copy div "(508) 566-4451"
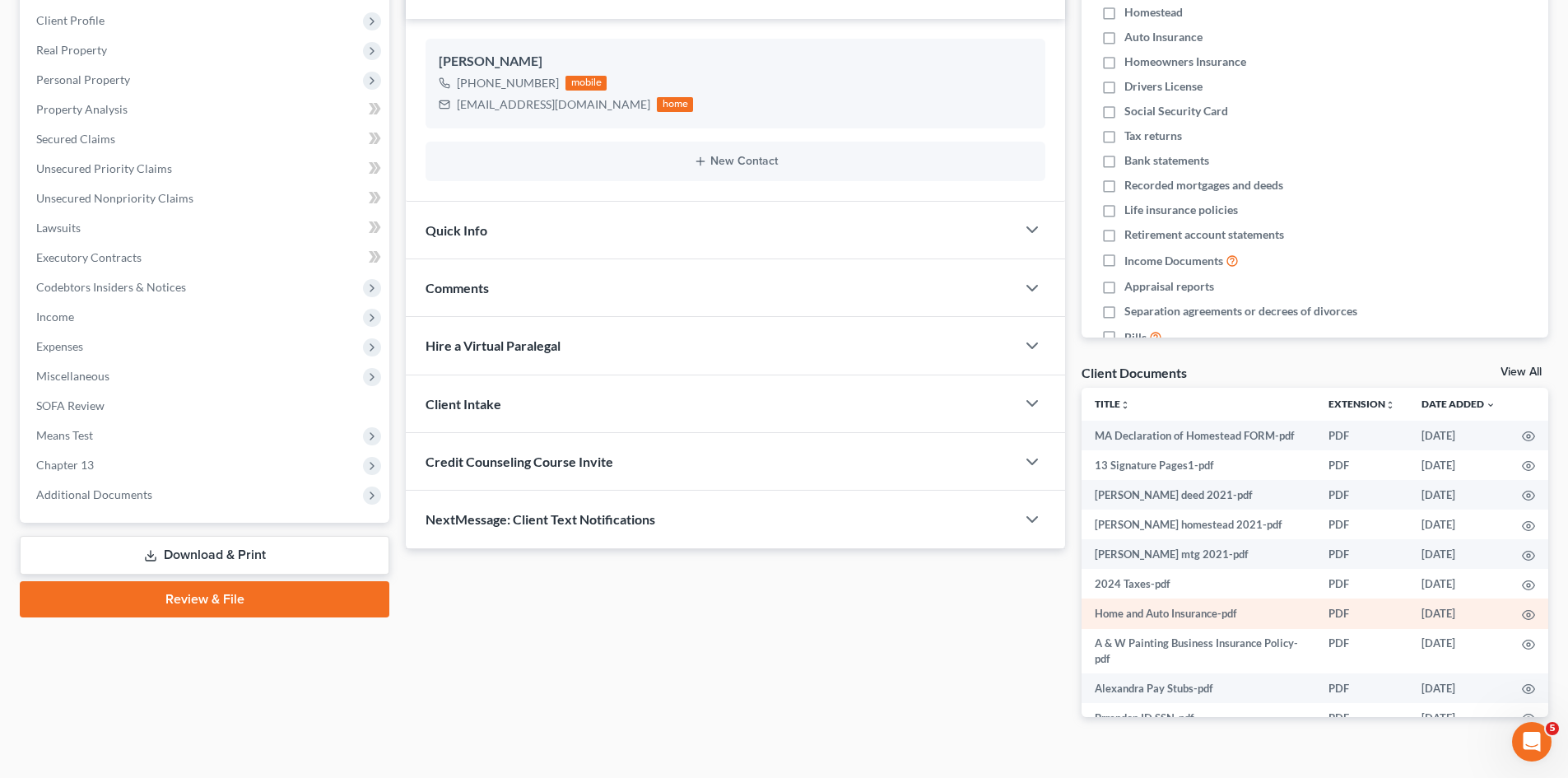
scroll to position [275, 0]
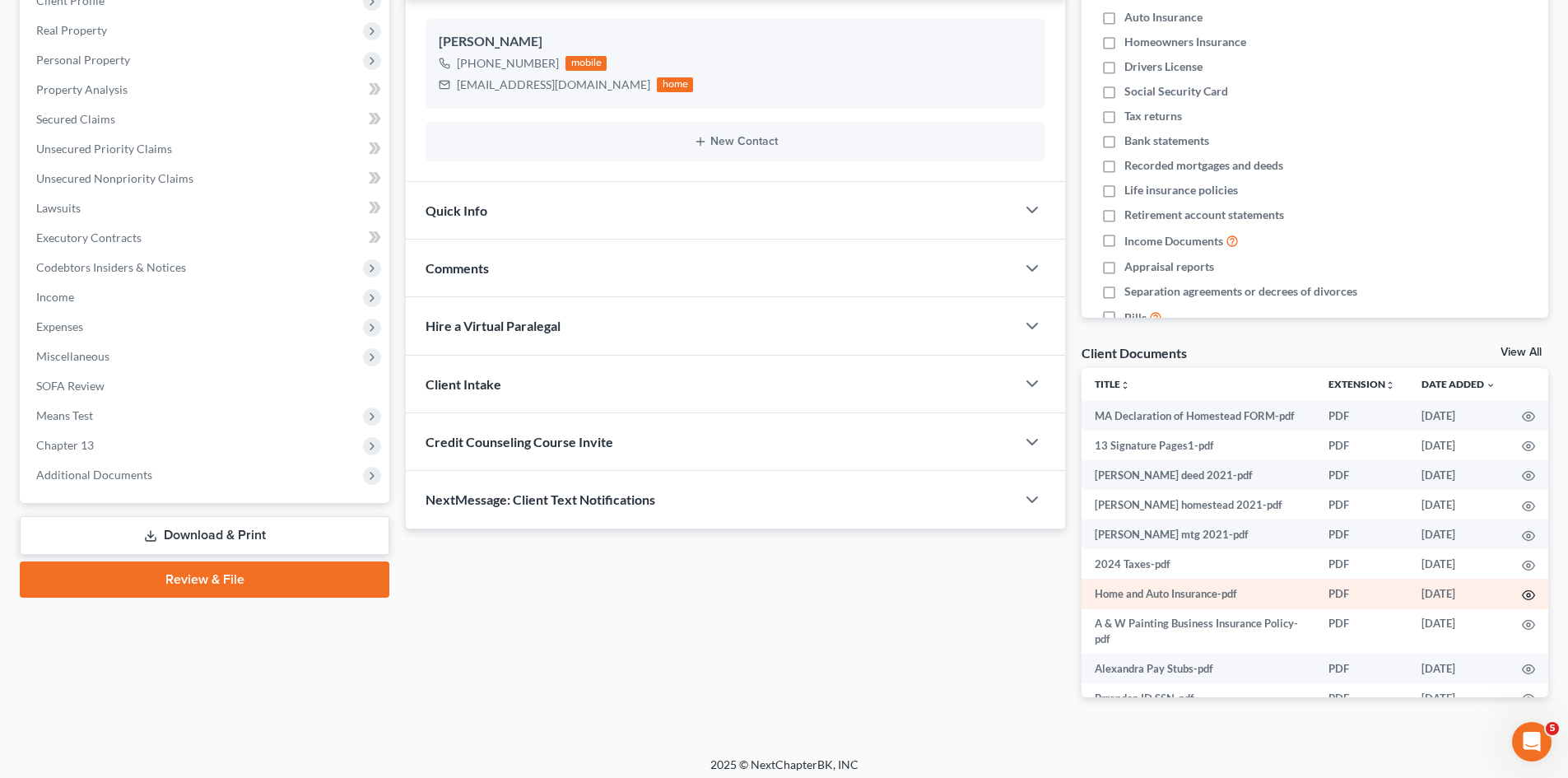
click at [1521, 601] on icon "button" at bounding box center [1528, 596] width 14 height 14
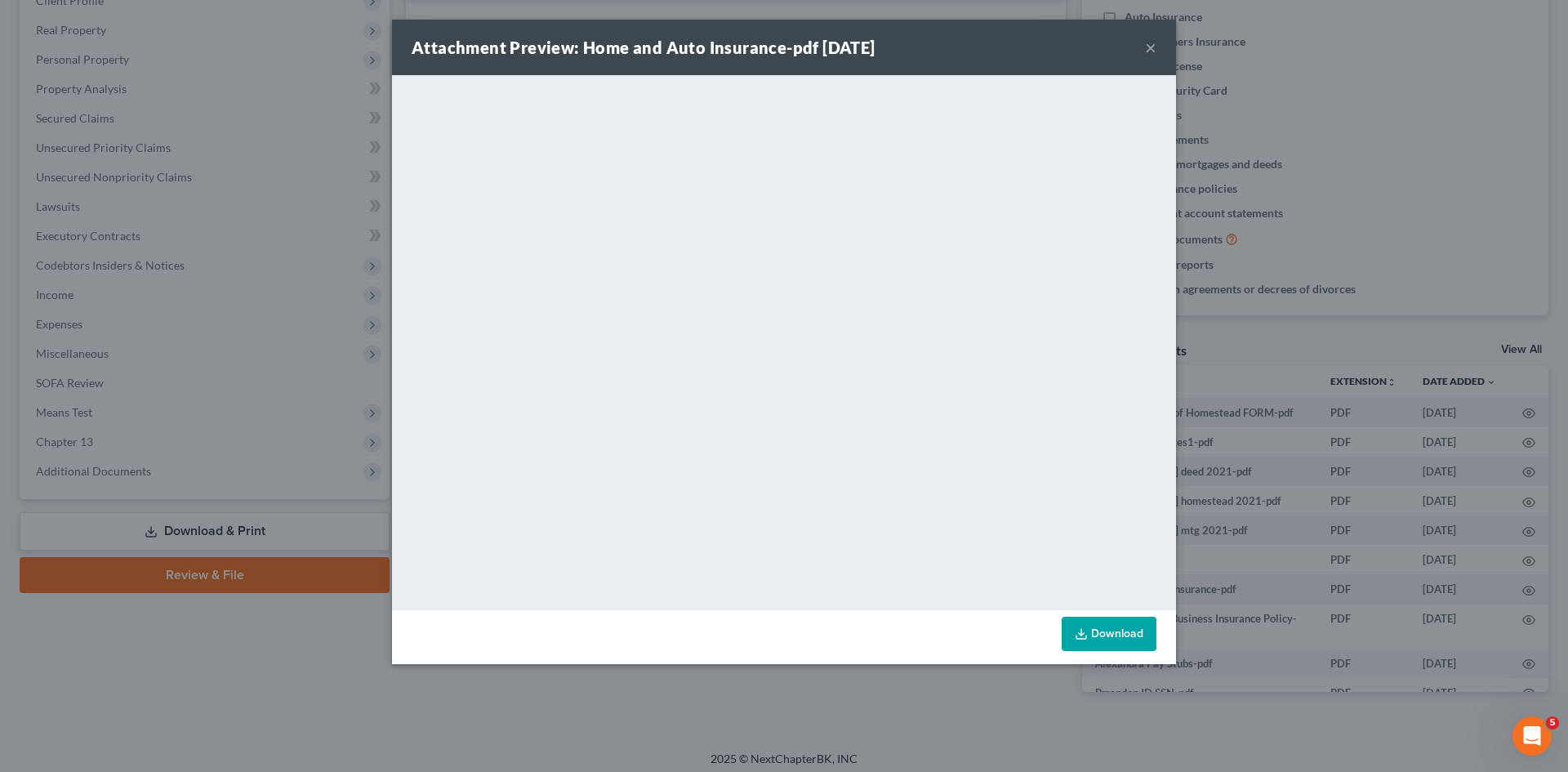
click at [1509, 604] on div "Attachment Preview: Home and Auto Insurance-pdf 09/24/2025 × <object ng-attr-da…" at bounding box center [784, 386] width 1568 height 772
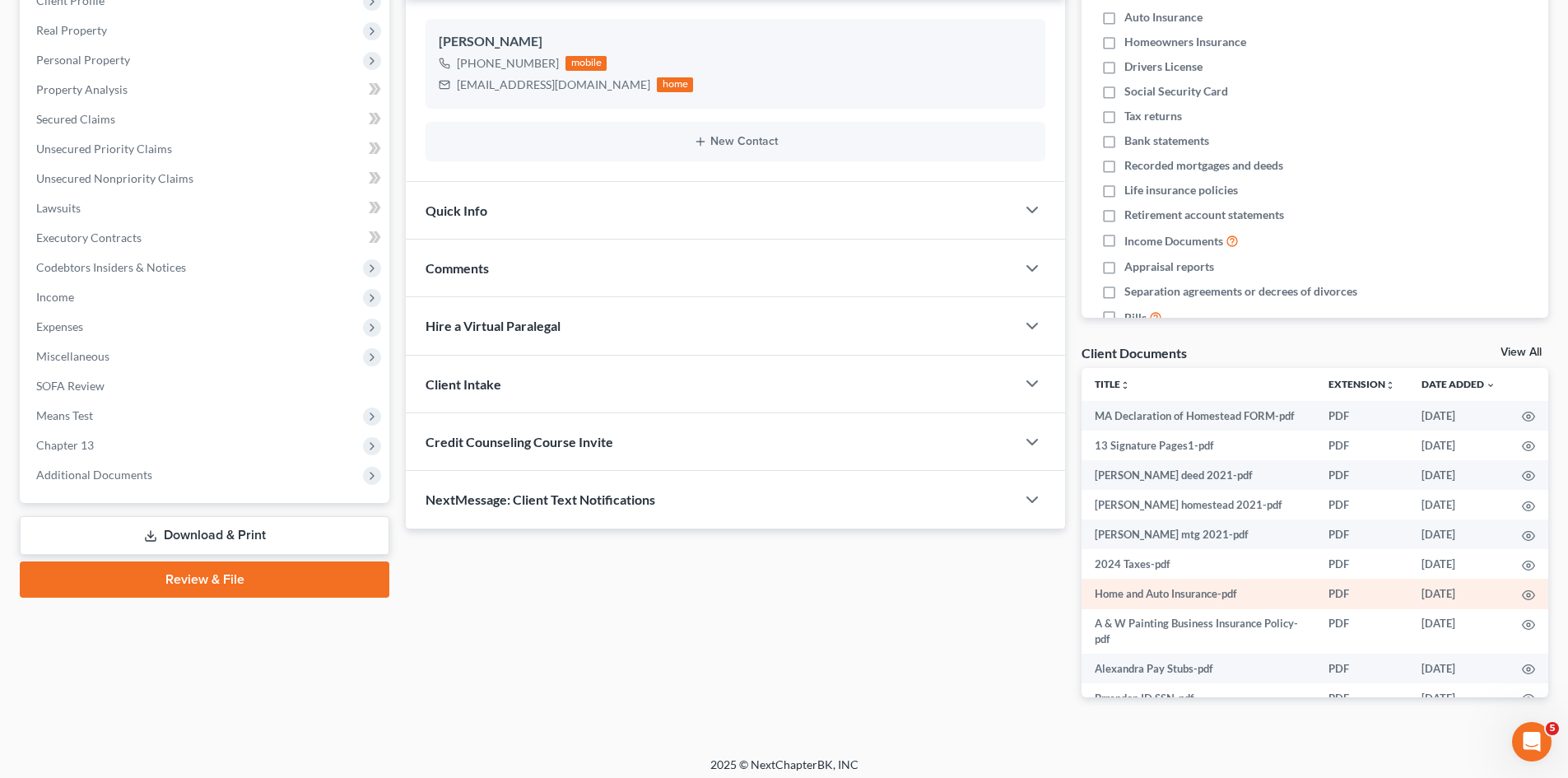
click at [1509, 603] on td at bounding box center [1528, 594] width 40 height 30
click at [1525, 605] on td at bounding box center [1528, 594] width 40 height 30
click at [1521, 601] on icon "button" at bounding box center [1528, 596] width 14 height 14
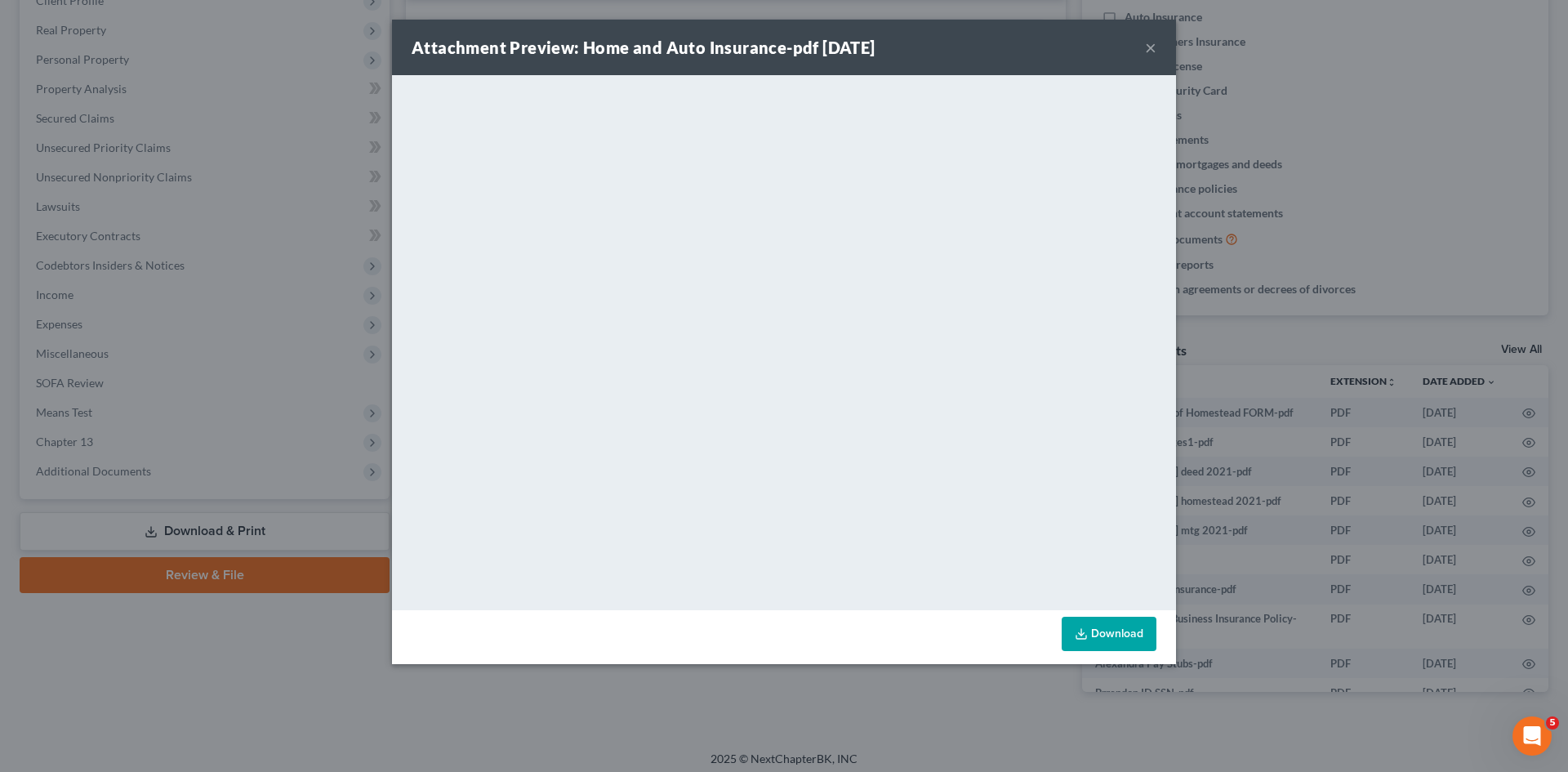
click at [1258, 464] on div "Attachment Preview: Home and Auto Insurance-pdf 09/24/2025 × <object ng-attr-da…" at bounding box center [784, 386] width 1568 height 772
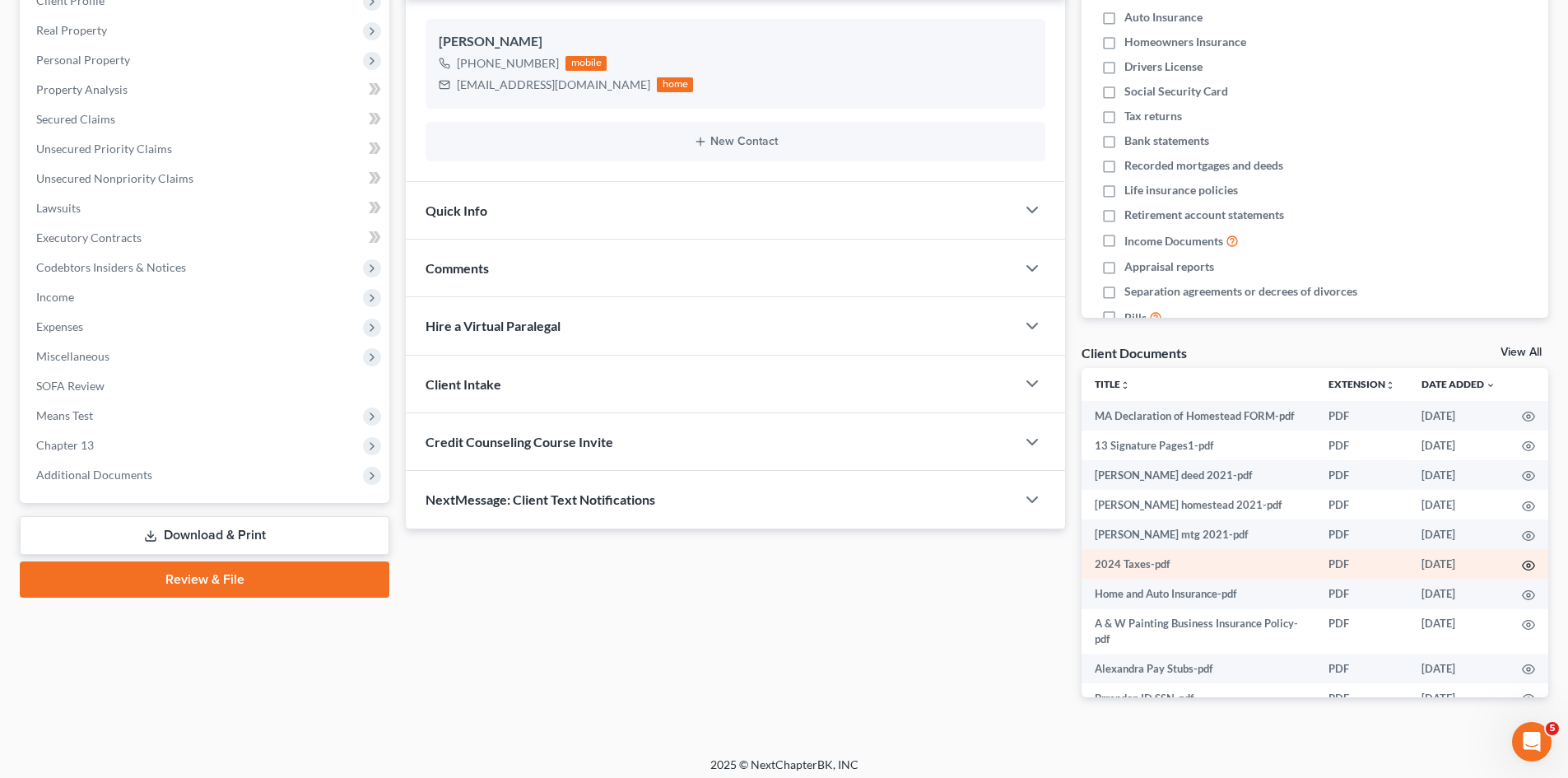
click at [1521, 572] on icon "button" at bounding box center [1528, 566] width 14 height 14
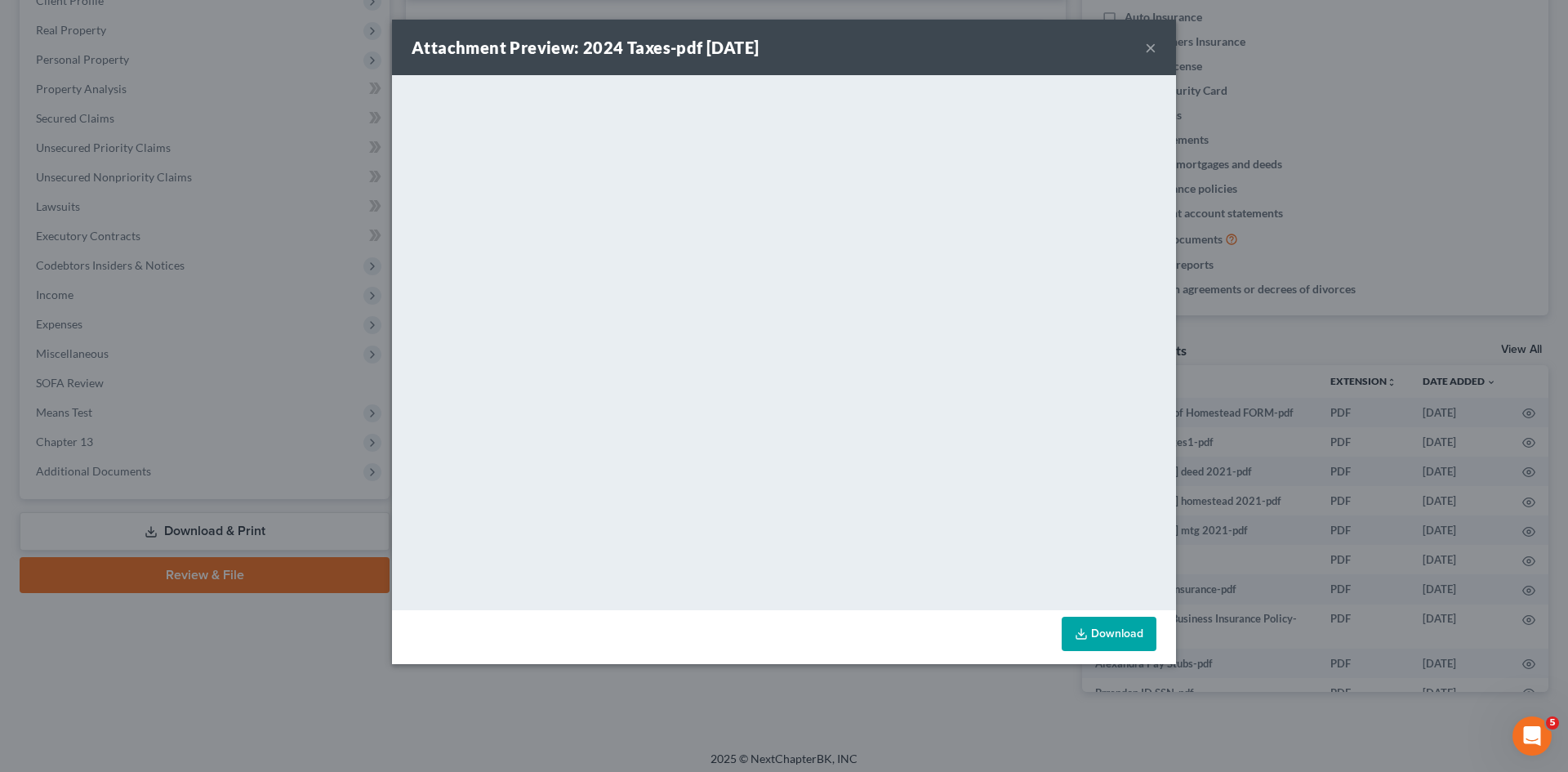
click at [1263, 400] on div "Attachment Preview: 2024 Taxes-pdf 09/26/2025 × <object ng-attr-data='https://n…" at bounding box center [784, 386] width 1568 height 772
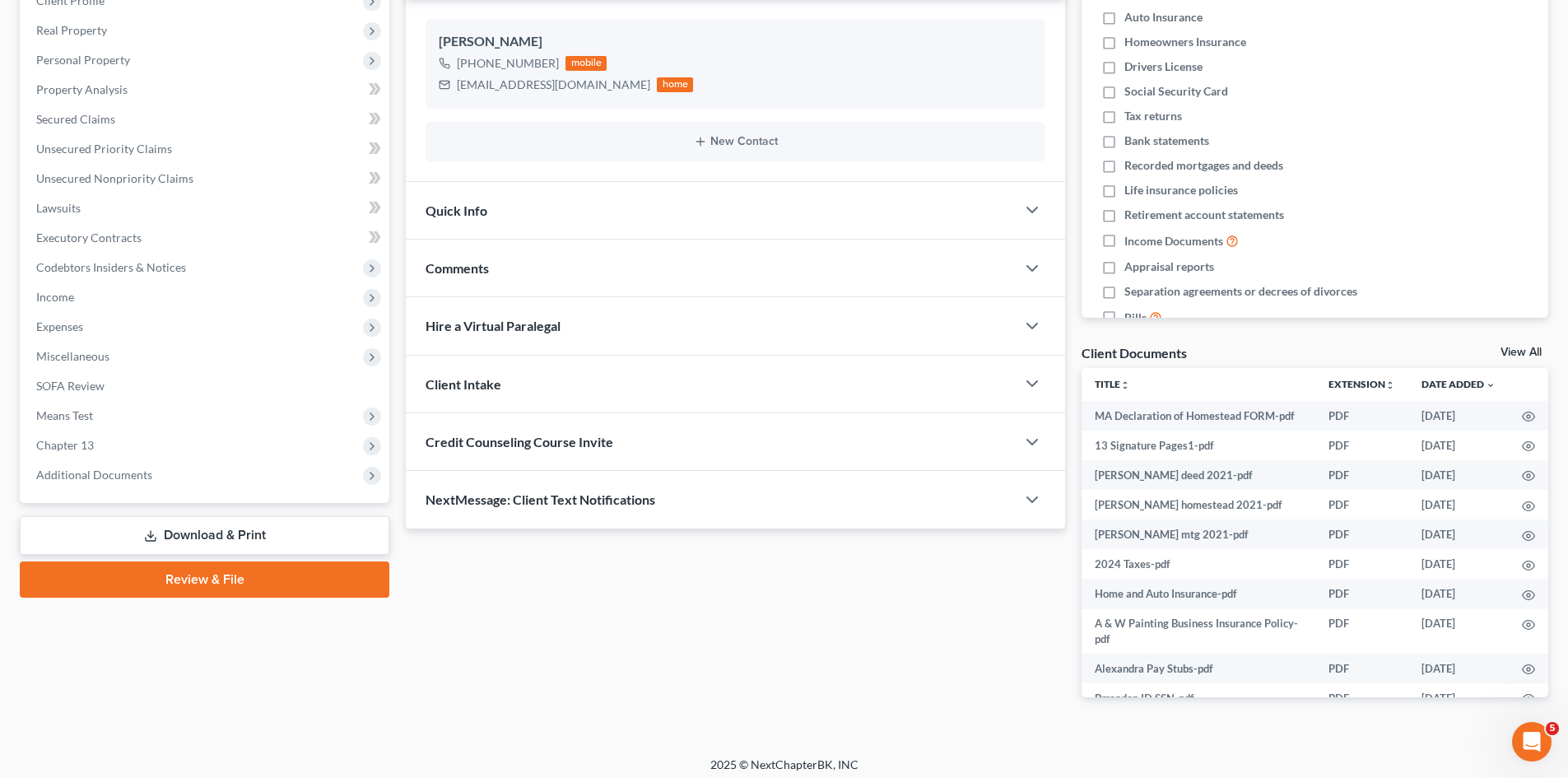
click at [1506, 346] on link "View All" at bounding box center [1520, 352] width 41 height 12
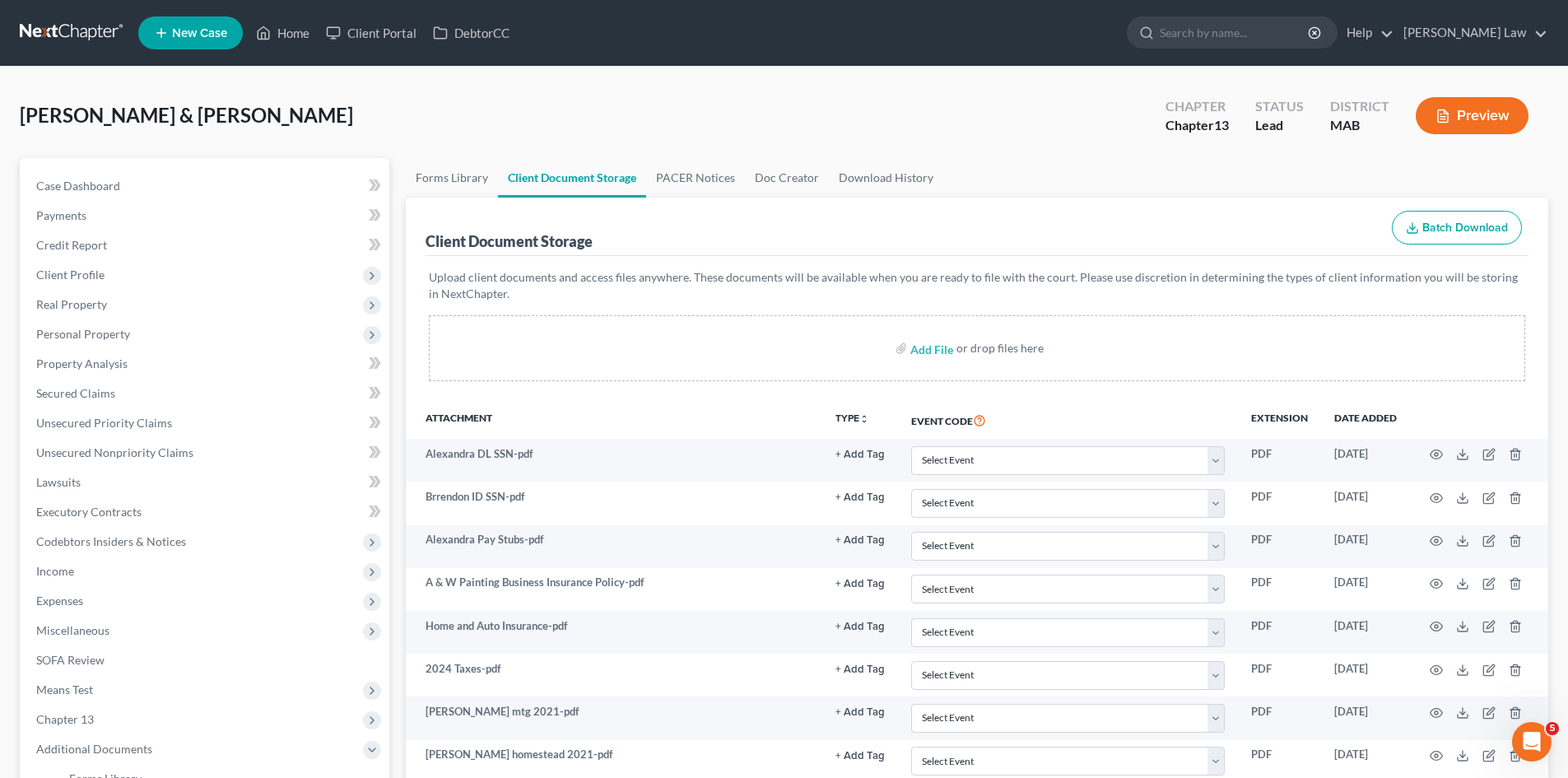
click at [911, 346] on label "Add File" at bounding box center [934, 350] width 47 height 30
click at [917, 359] on input "file" at bounding box center [930, 348] width 40 height 30
type input "C:\fakepath\CC Worksheet.docx"
click at [54, 29] on link at bounding box center [72, 33] width 106 height 30
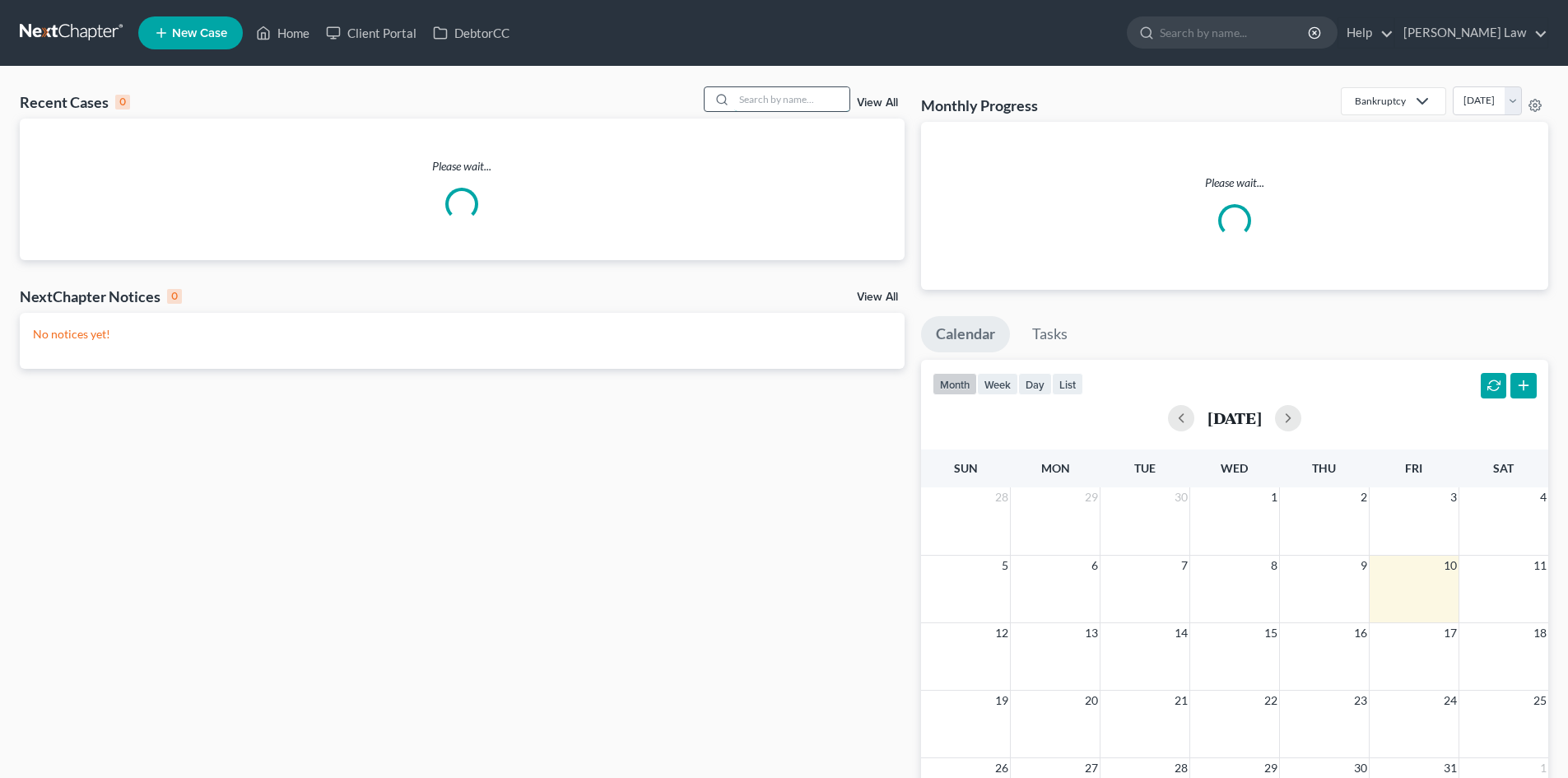
drag, startPoint x: 779, startPoint y: 148, endPoint x: 776, endPoint y: 102, distance: 46.1
click at [777, 111] on div "Recent Cases 0 View All" at bounding box center [462, 102] width 884 height 32
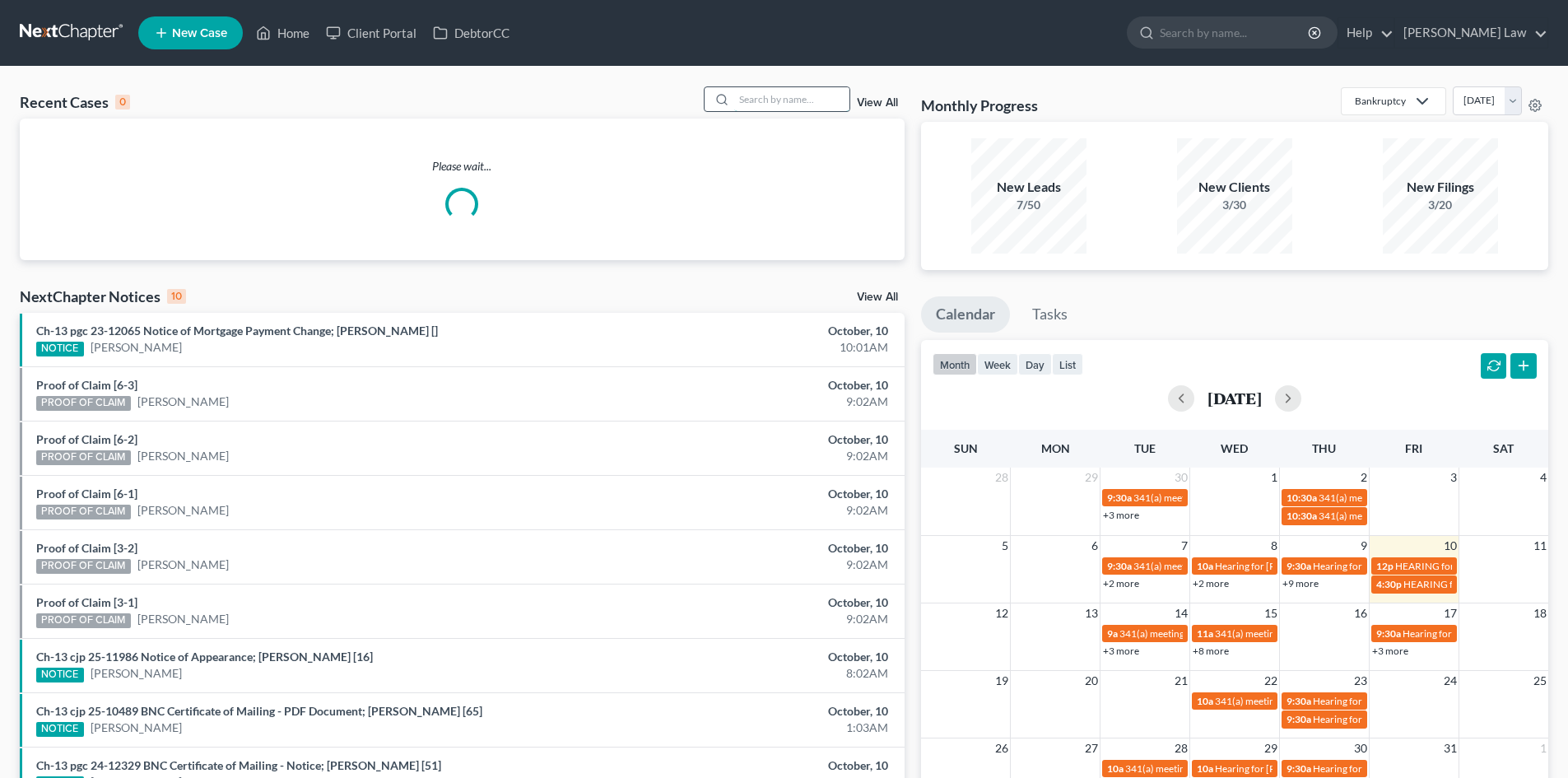
click at [776, 102] on input "search" at bounding box center [791, 99] width 115 height 24
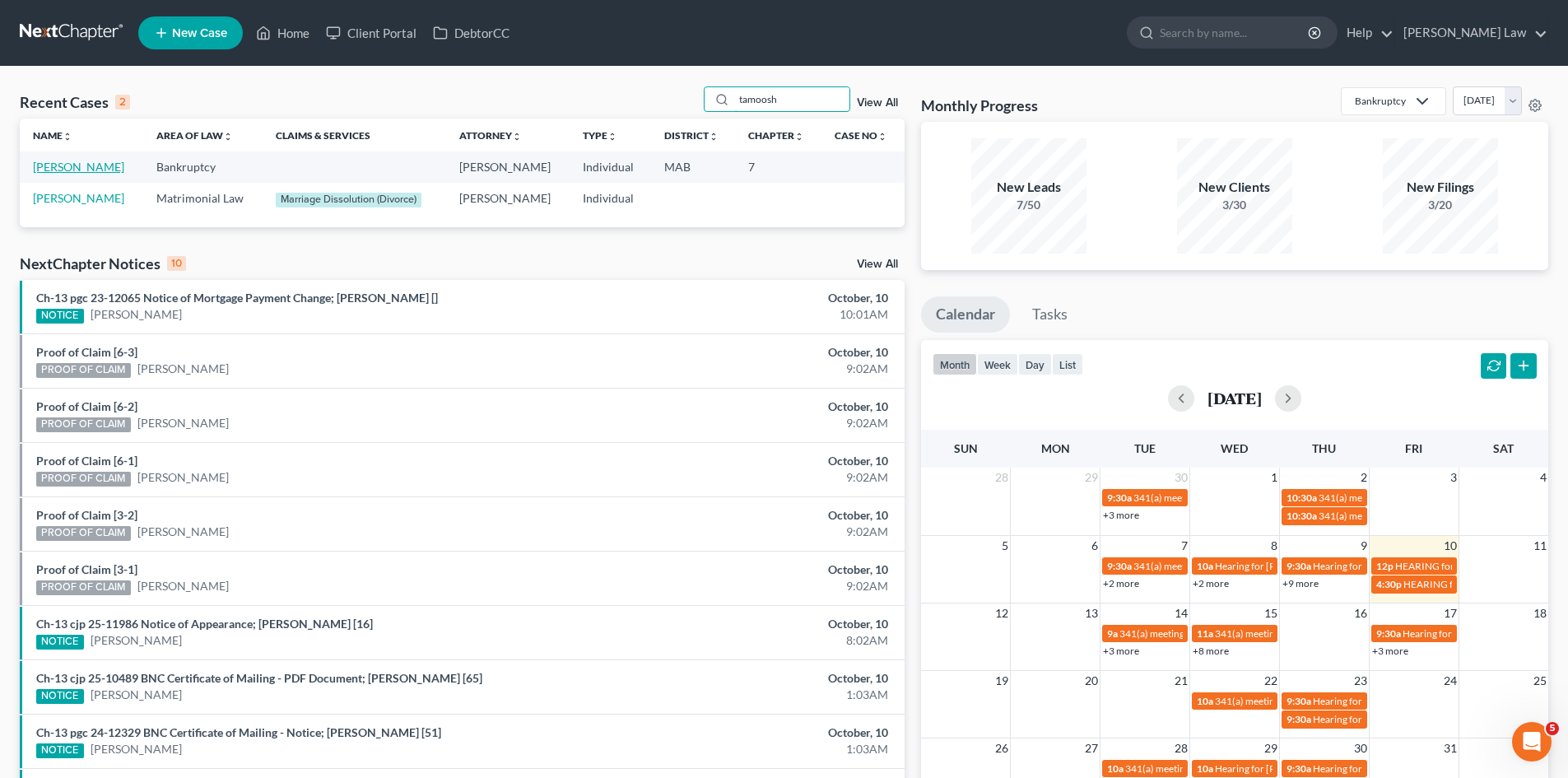
type input "tamoosh"
click at [51, 163] on link "[PERSON_NAME]" at bounding box center [79, 167] width 91 height 14
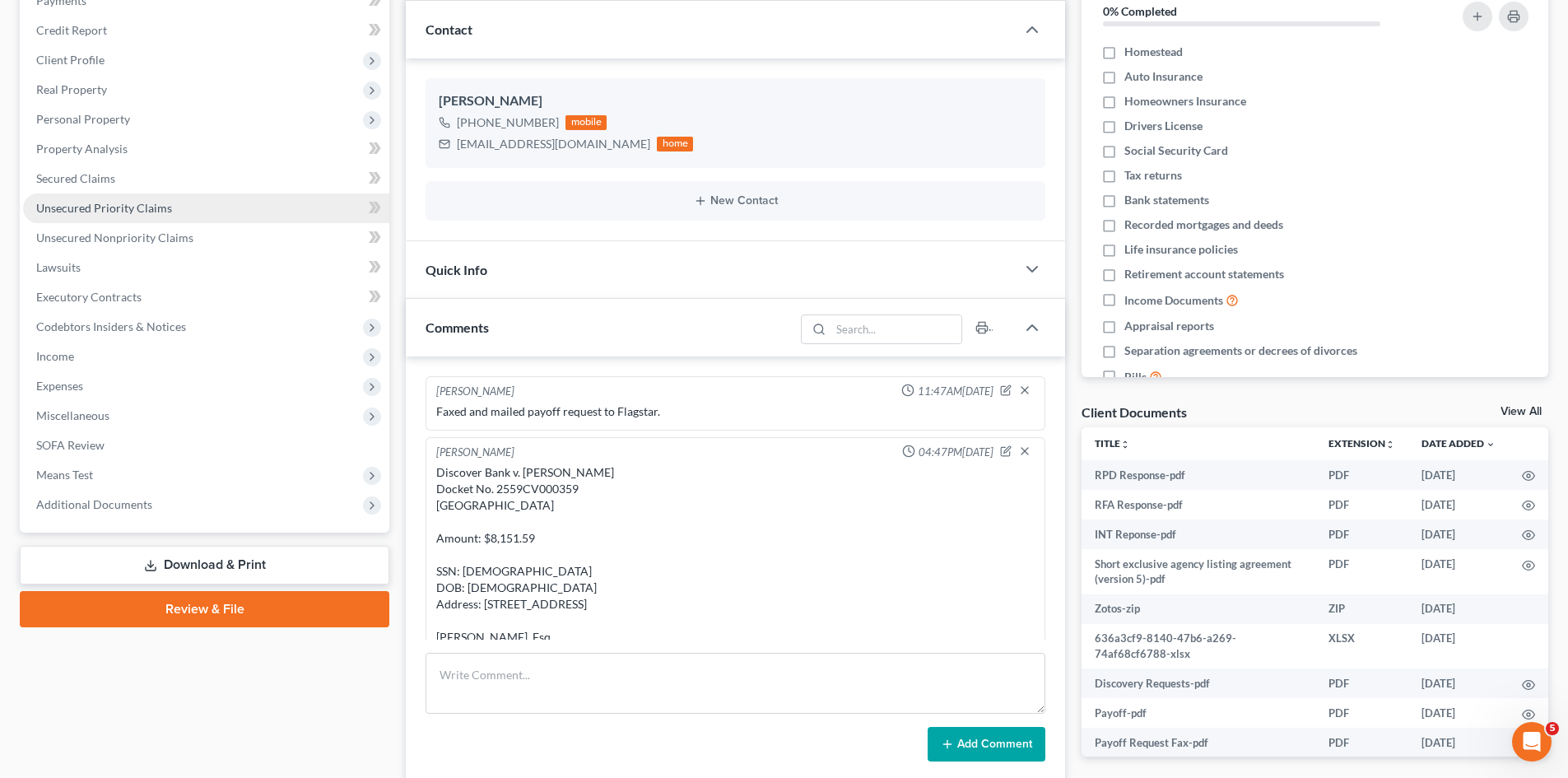
scroll to position [138, 0]
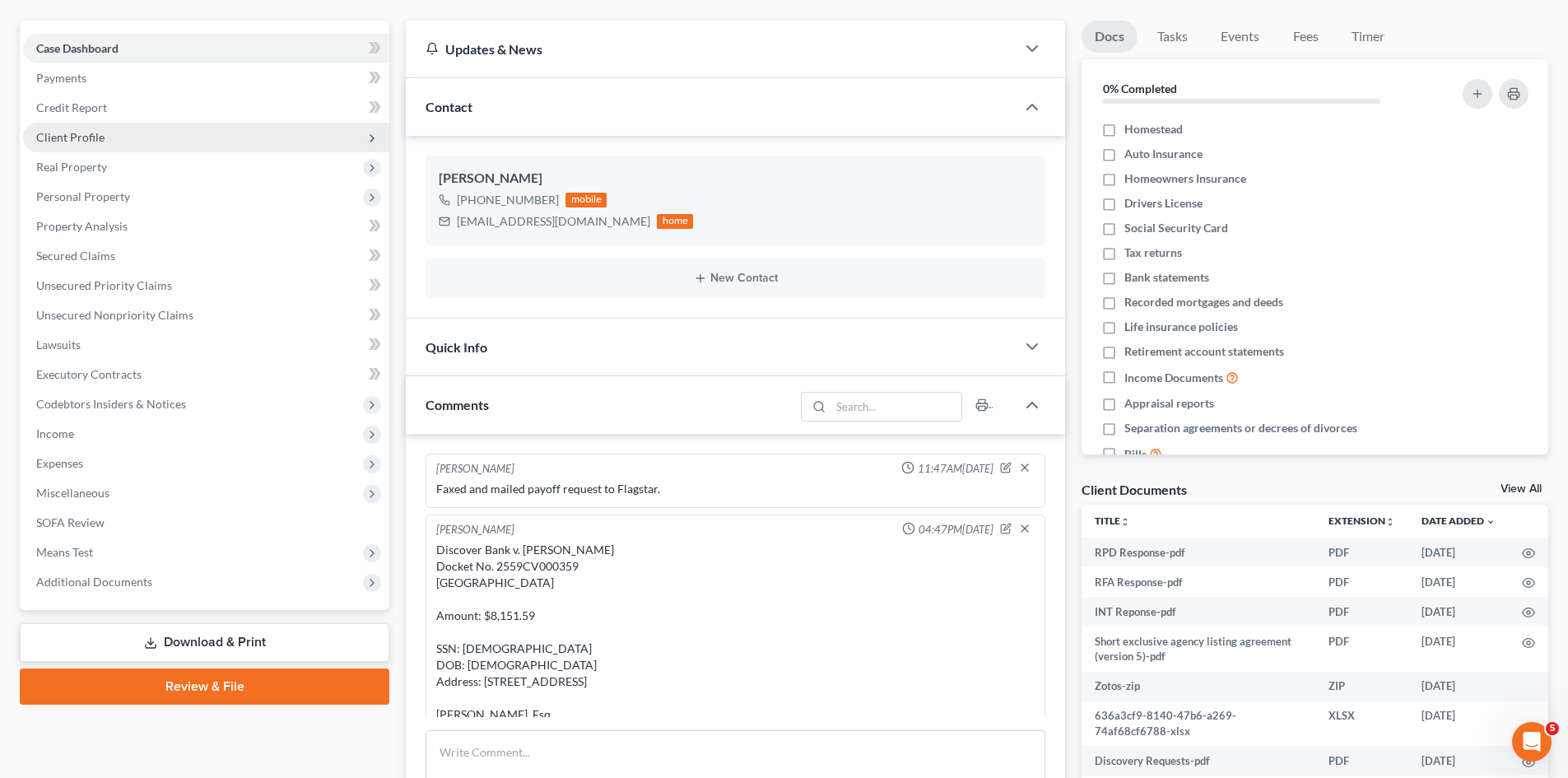
click at [67, 139] on span "Client Profile" at bounding box center [70, 137] width 68 height 14
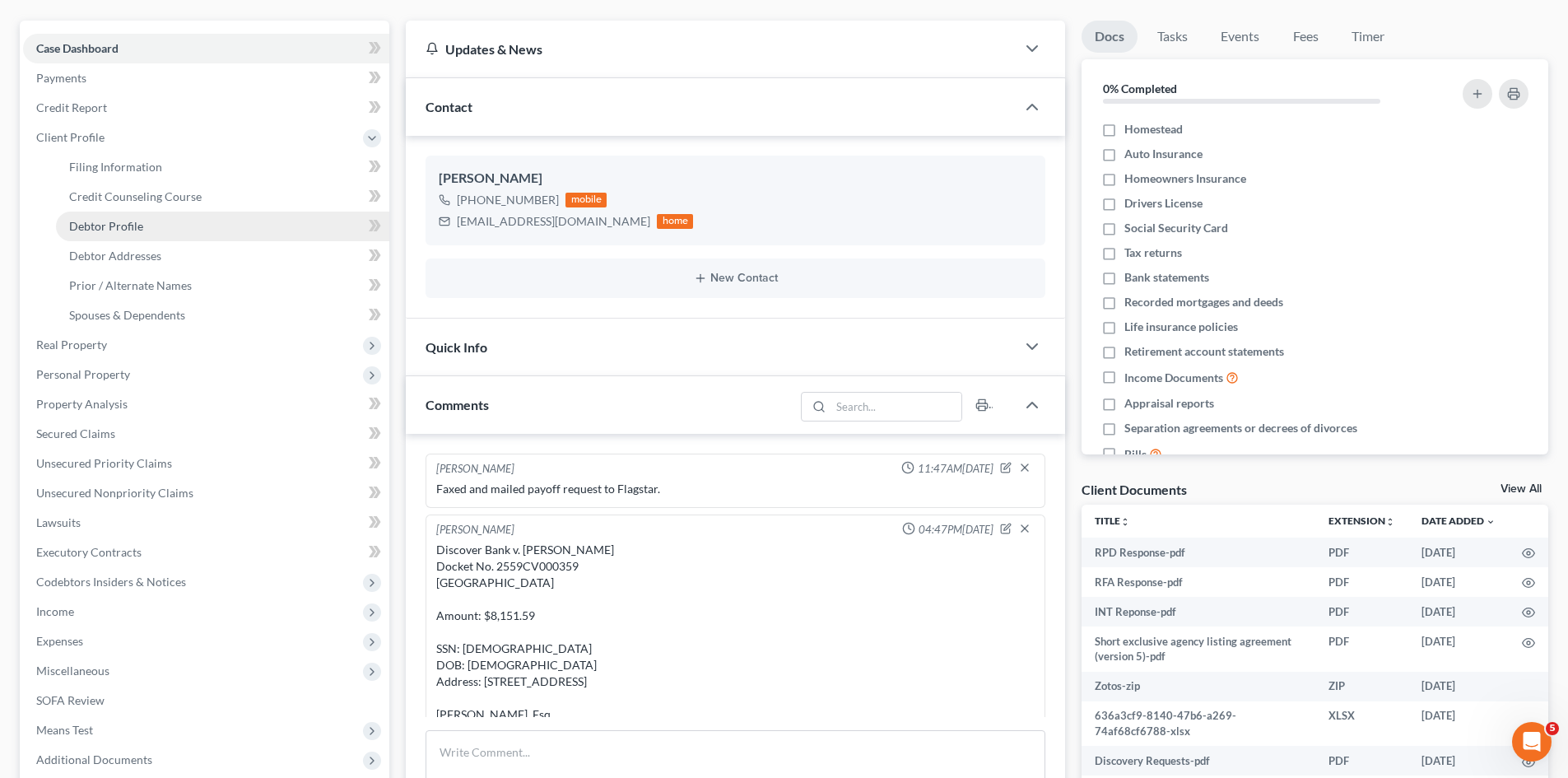
click at [104, 221] on span "Debtor Profile" at bounding box center [106, 226] width 74 height 14
select select "0"
select select "3"
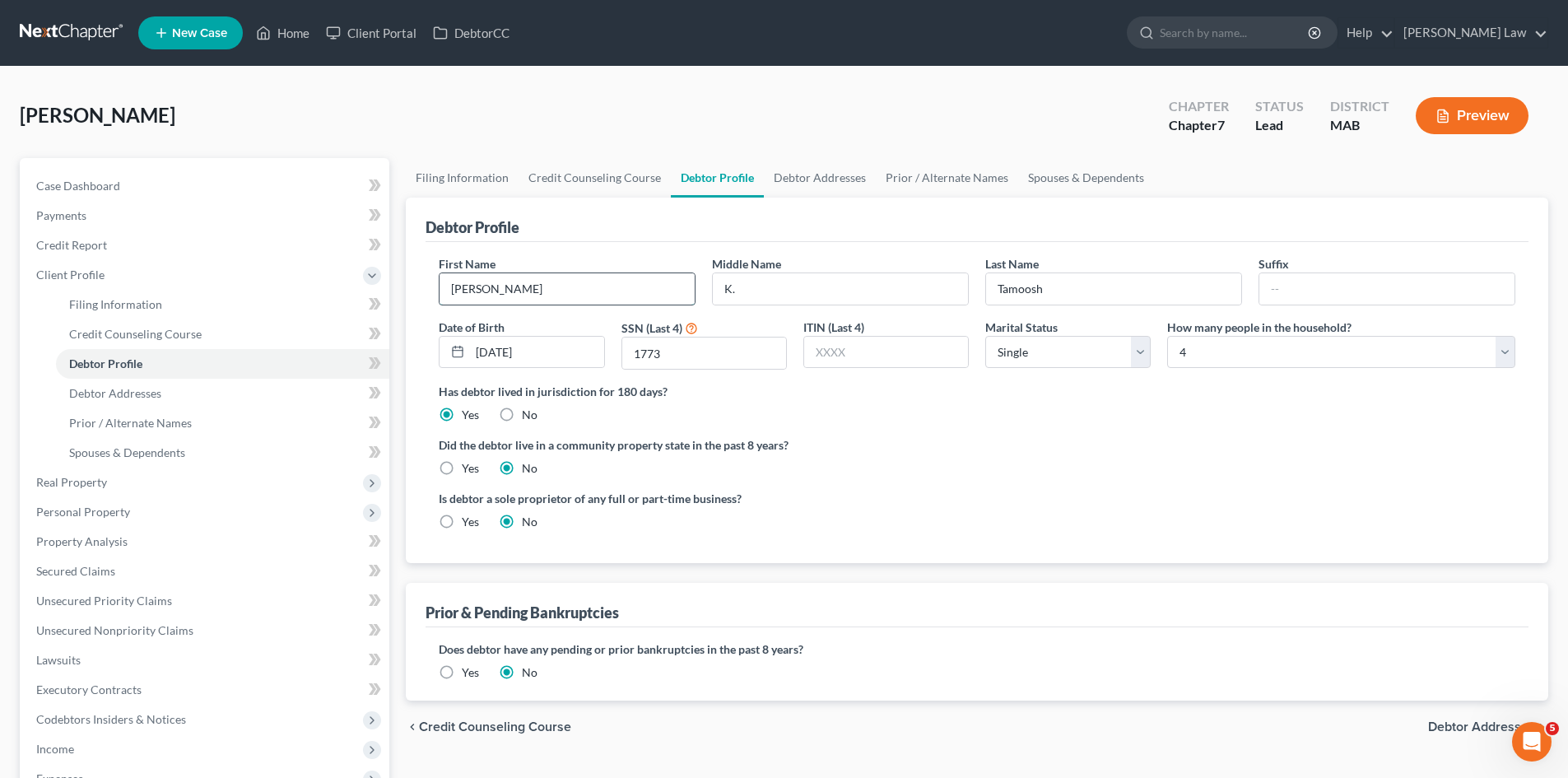
click at [557, 288] on input "Angela" at bounding box center [566, 289] width 255 height 31
click at [764, 289] on input "K." at bounding box center [840, 289] width 255 height 31
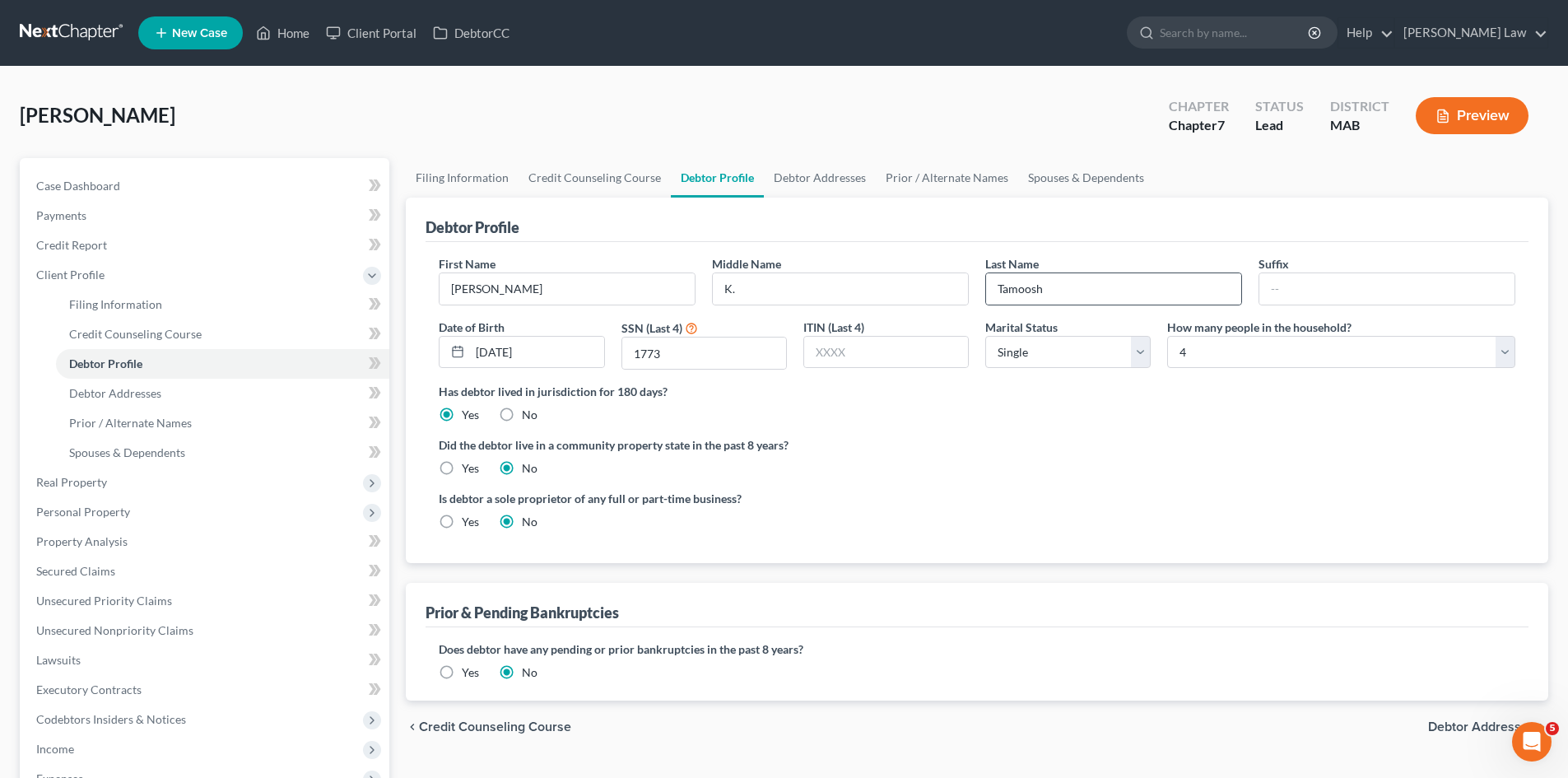
click at [1138, 305] on div "Tamoosh" at bounding box center [1113, 289] width 257 height 33
click at [1123, 294] on input "Tamoosh" at bounding box center [1113, 289] width 255 height 31
click at [87, 248] on span "Credit Report" at bounding box center [71, 244] width 71 height 14
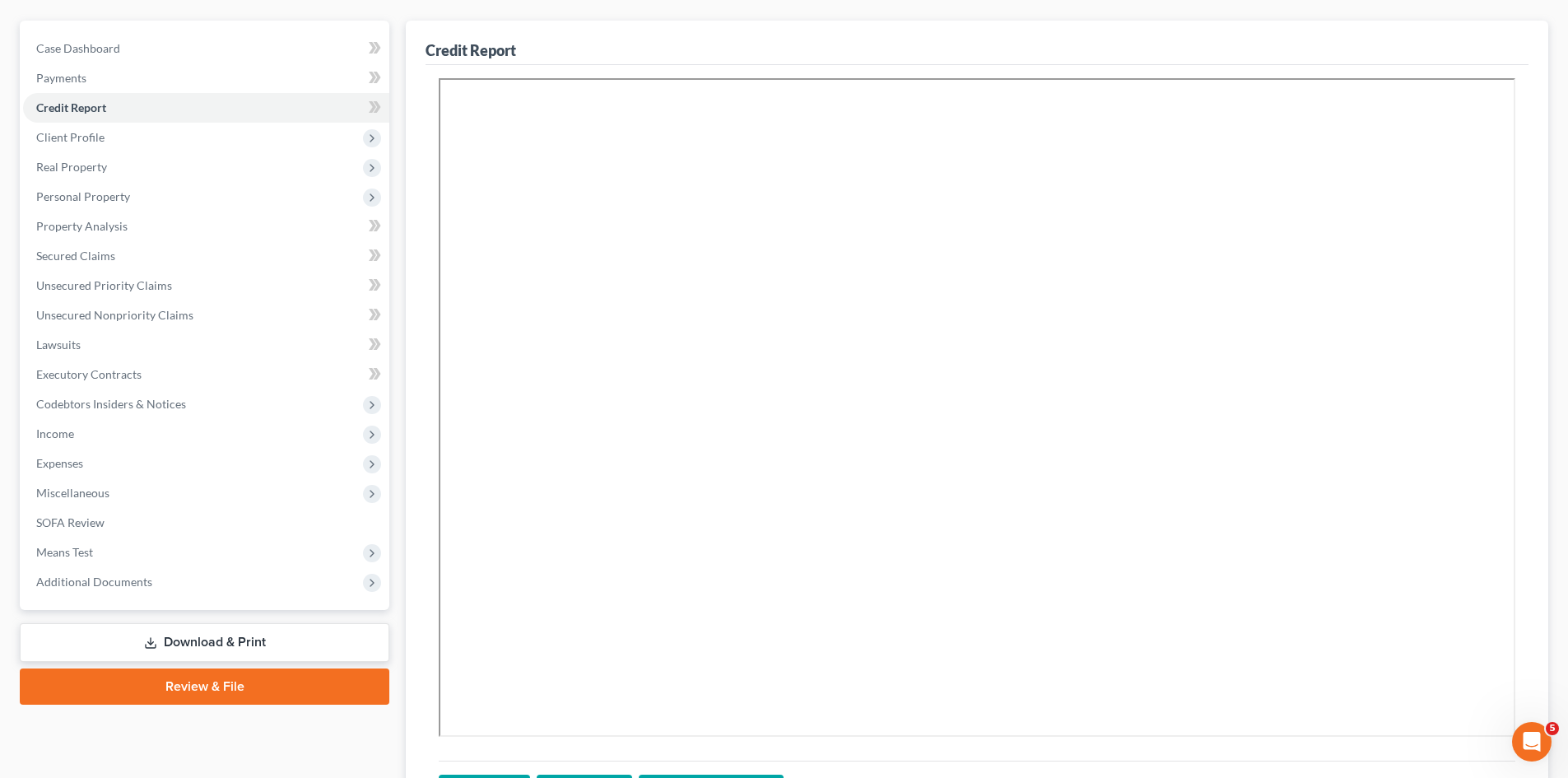
scroll to position [275, 0]
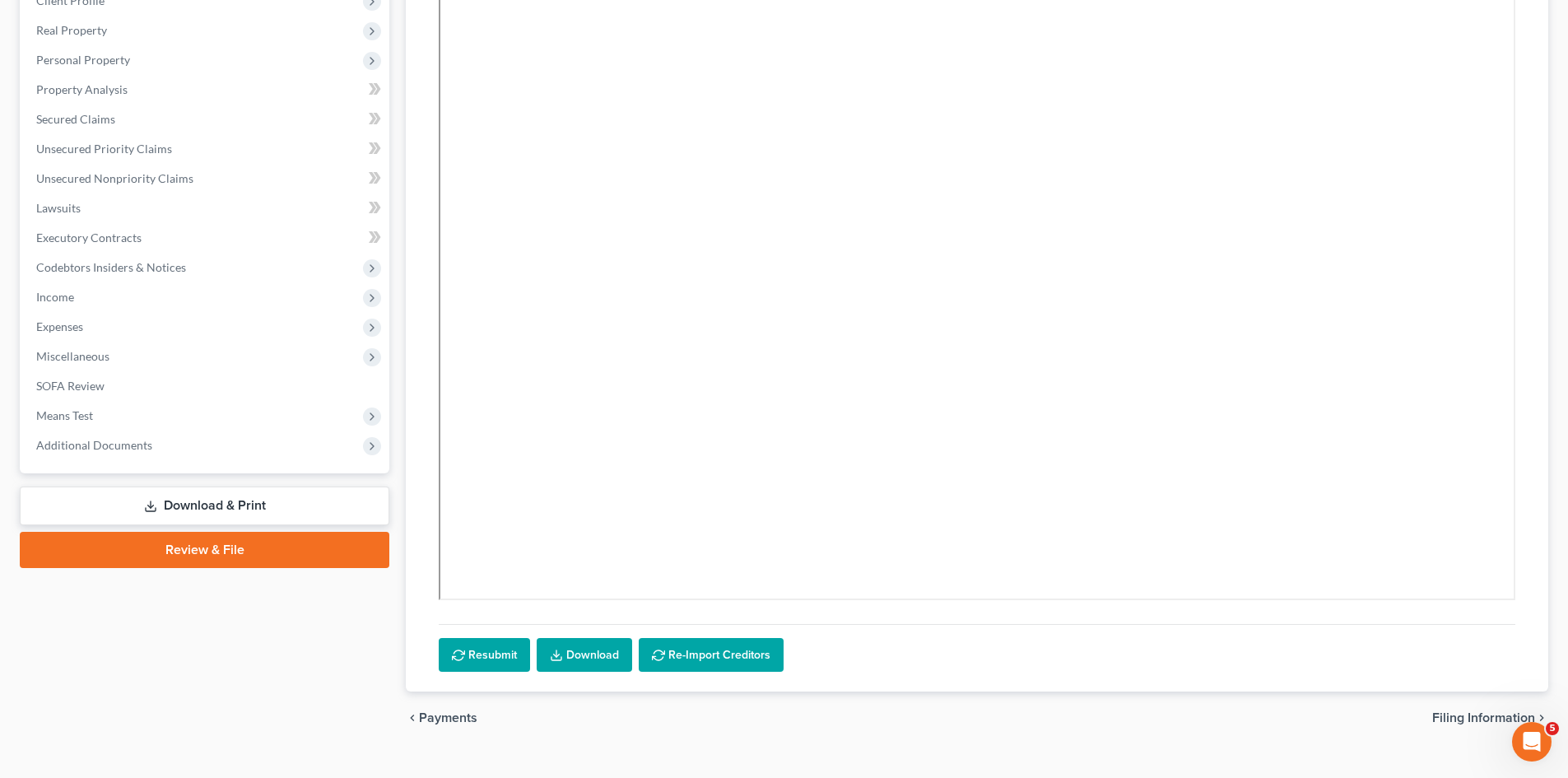
click at [593, 661] on link "Download" at bounding box center [584, 656] width 95 height 35
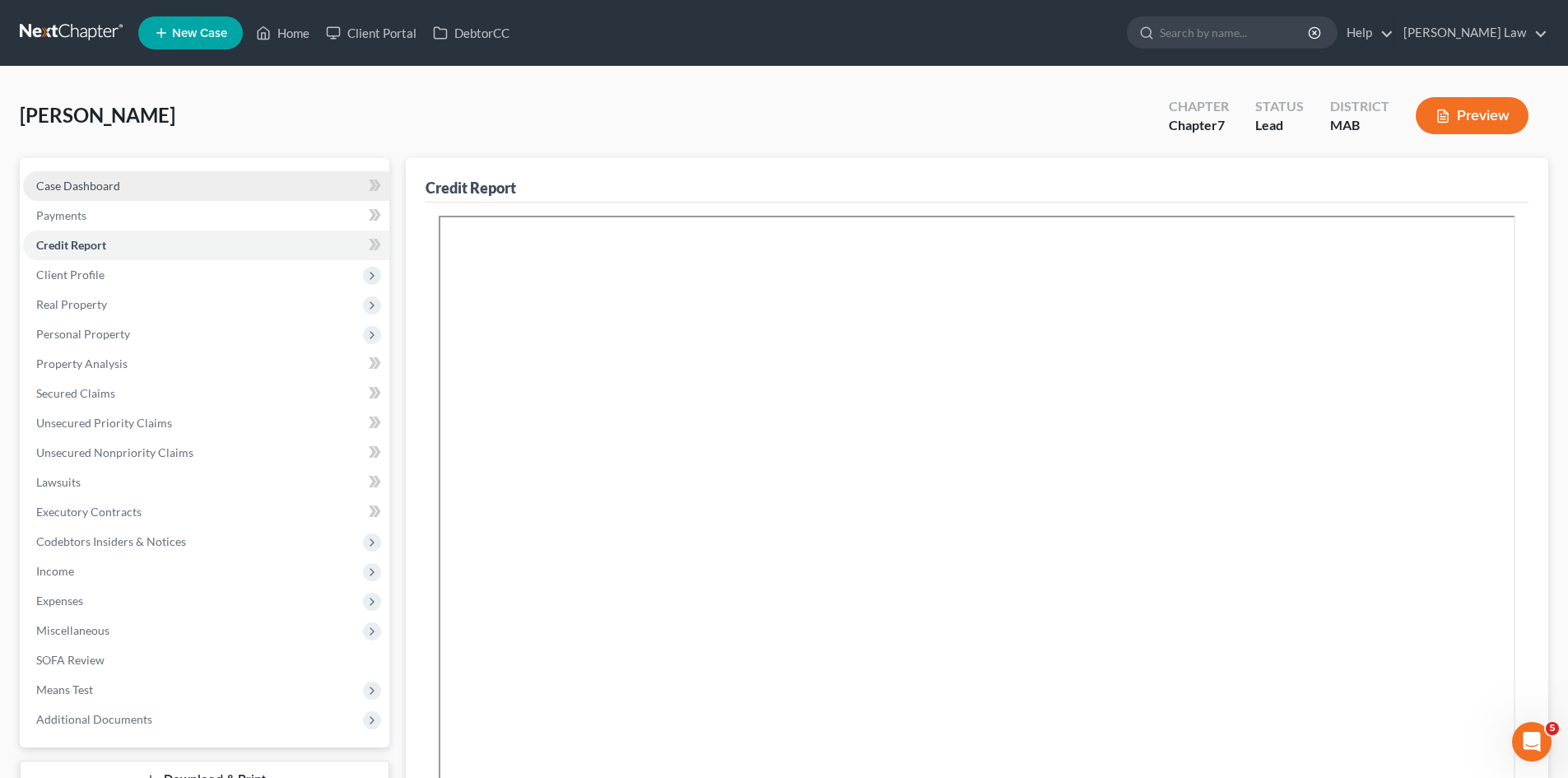
click at [74, 192] on span "Case Dashboard" at bounding box center [78, 185] width 84 height 14
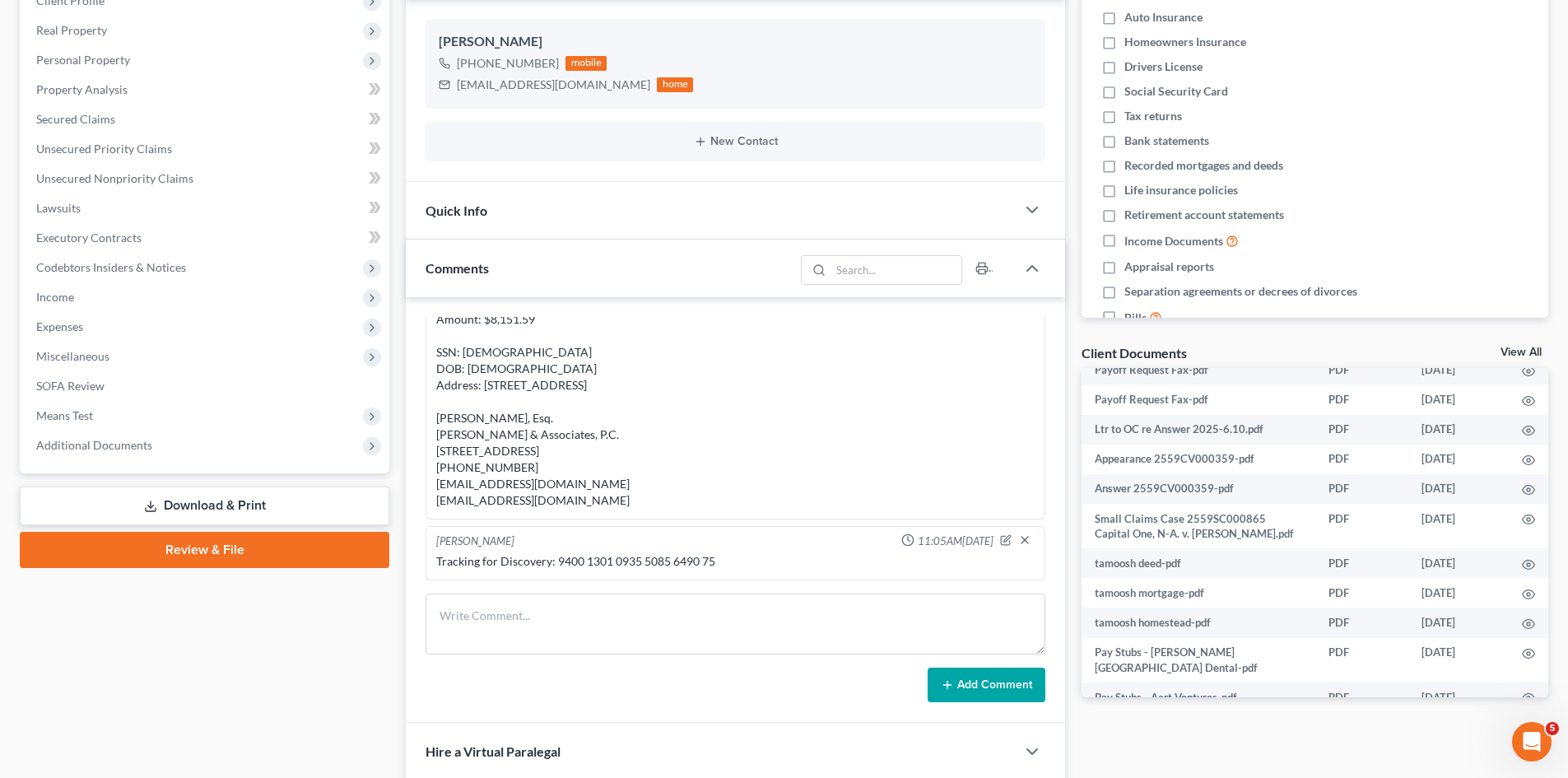
scroll to position [290, 0]
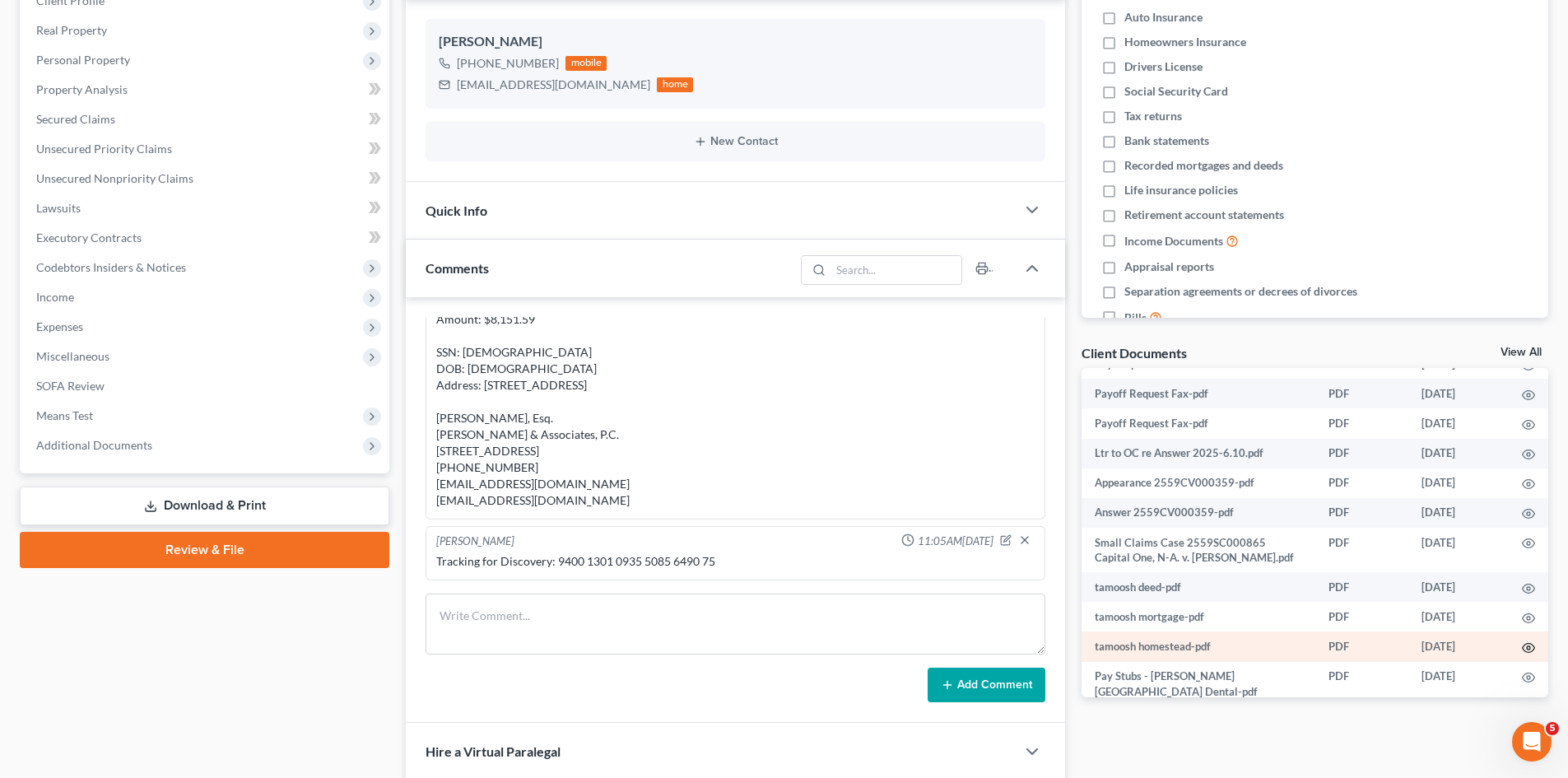
click at [1521, 645] on icon "button" at bounding box center [1528, 648] width 14 height 14
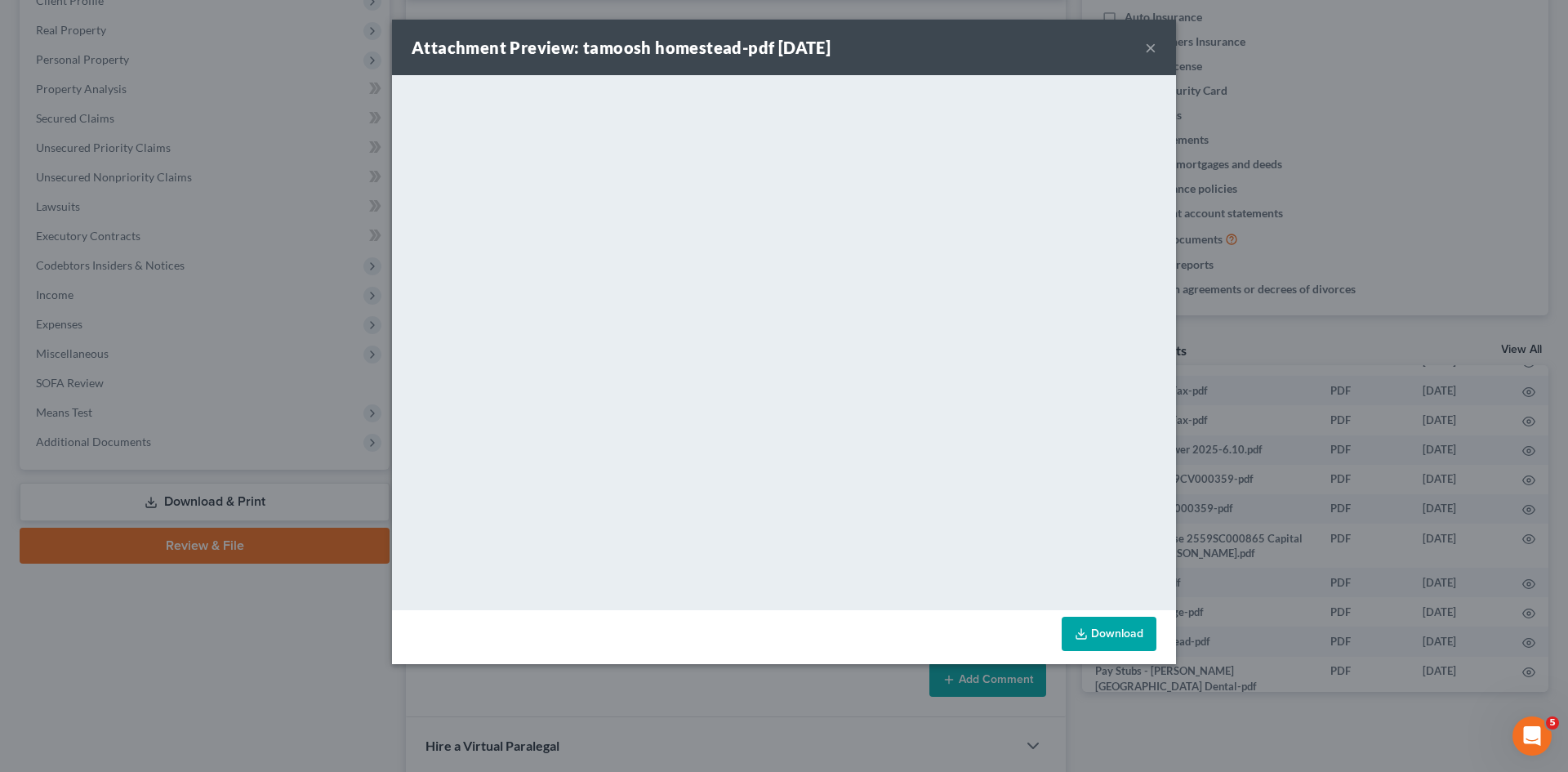
click at [1280, 373] on div "Attachment Preview: tamoosh homestead-pdf 06/09/2025 × <object ng-attr-data='ht…" at bounding box center [784, 386] width 1568 height 772
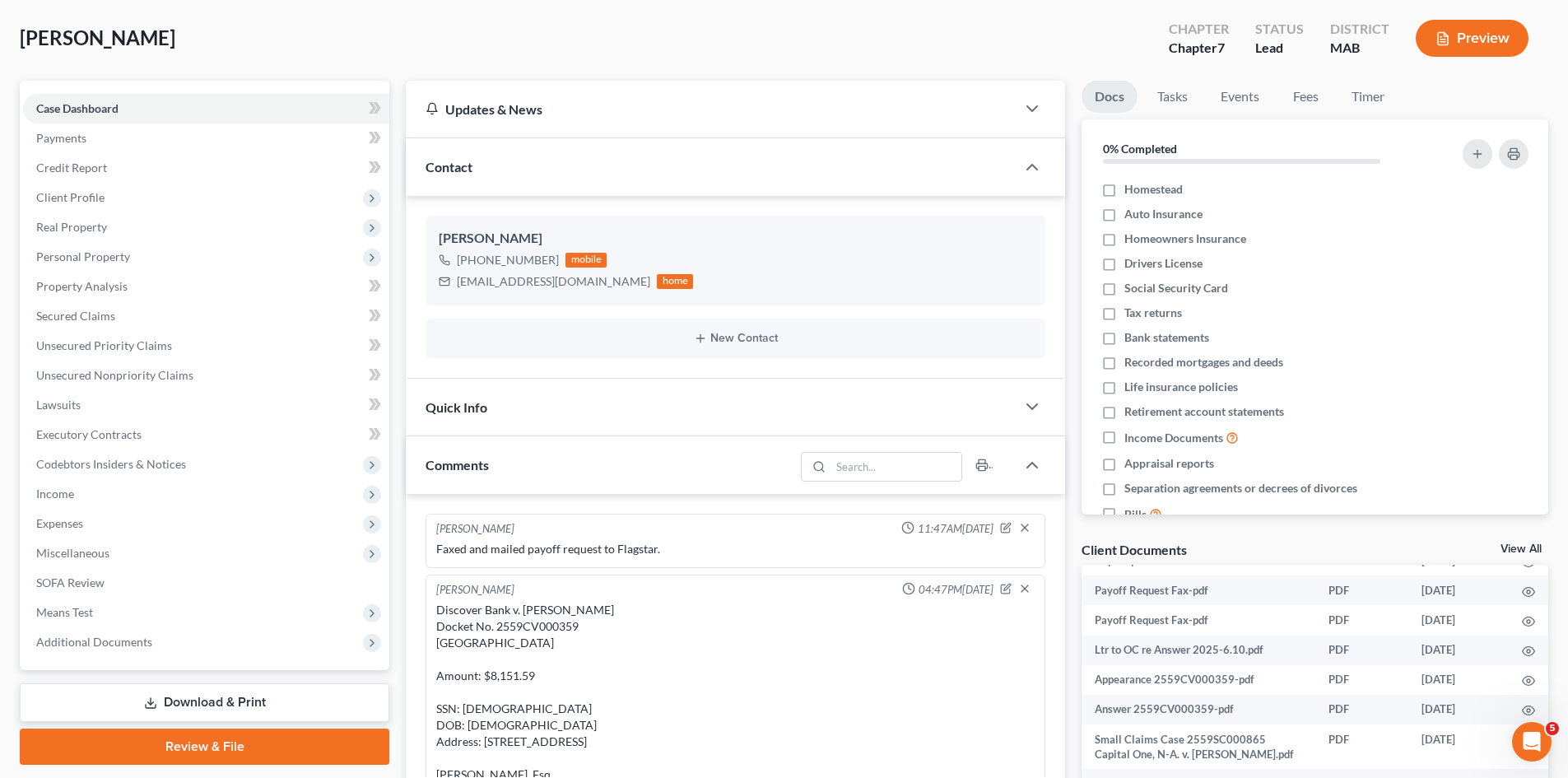
scroll to position [0, 0]
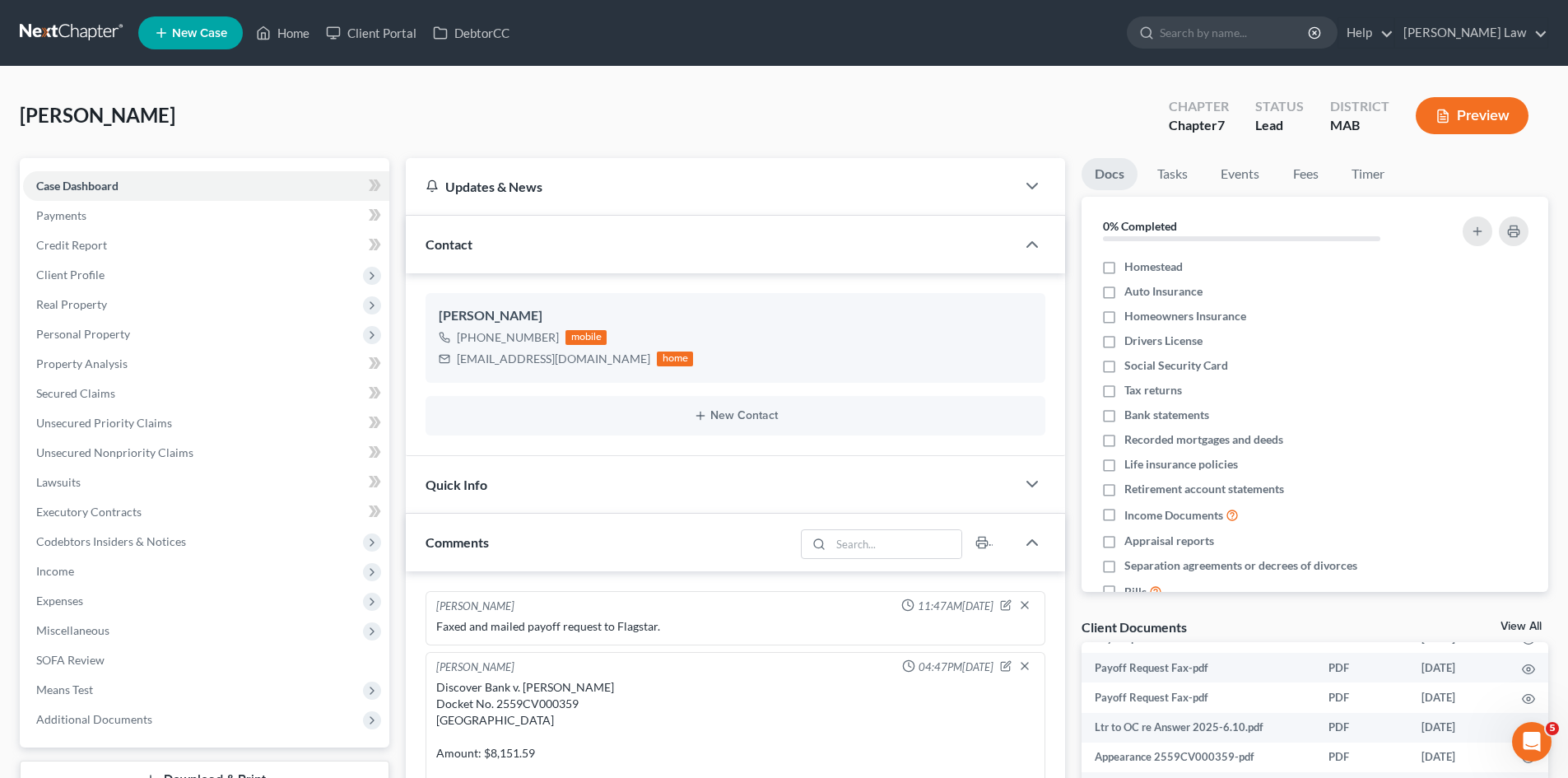
click at [117, 24] on link at bounding box center [72, 33] width 106 height 30
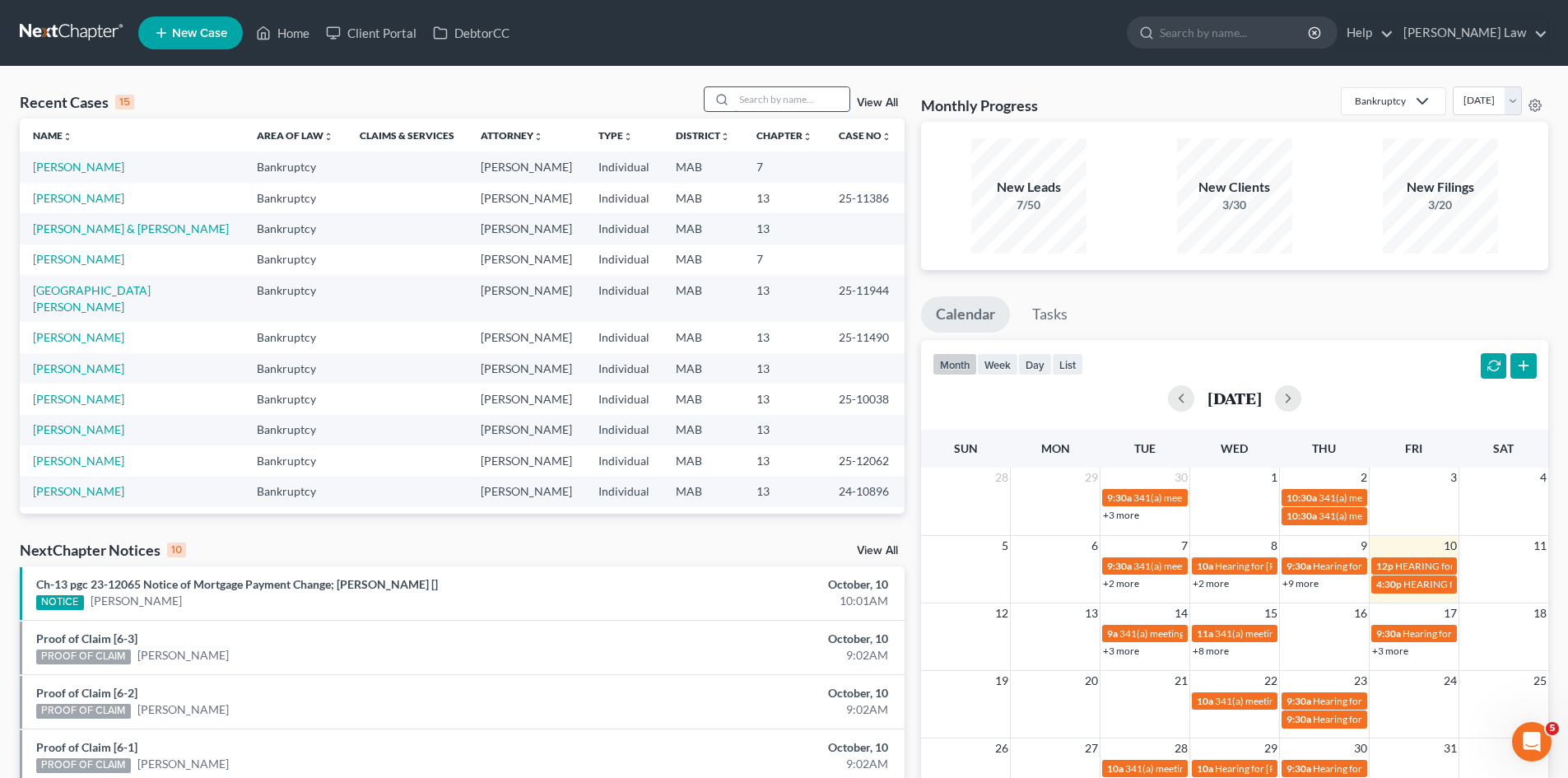
click at [774, 105] on input "search" at bounding box center [791, 99] width 115 height 24
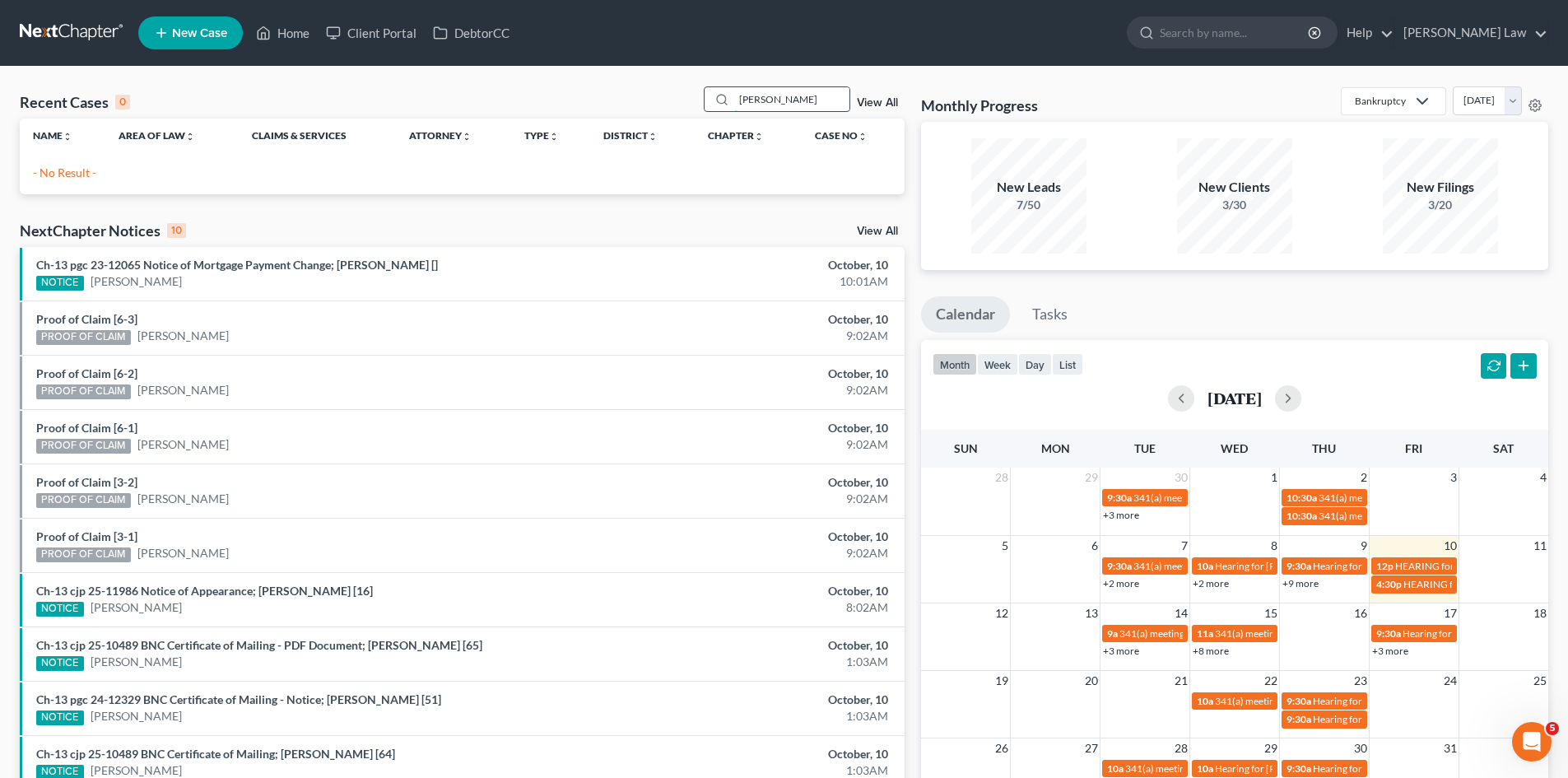
click at [808, 100] on input "[PERSON_NAME]" at bounding box center [791, 99] width 115 height 24
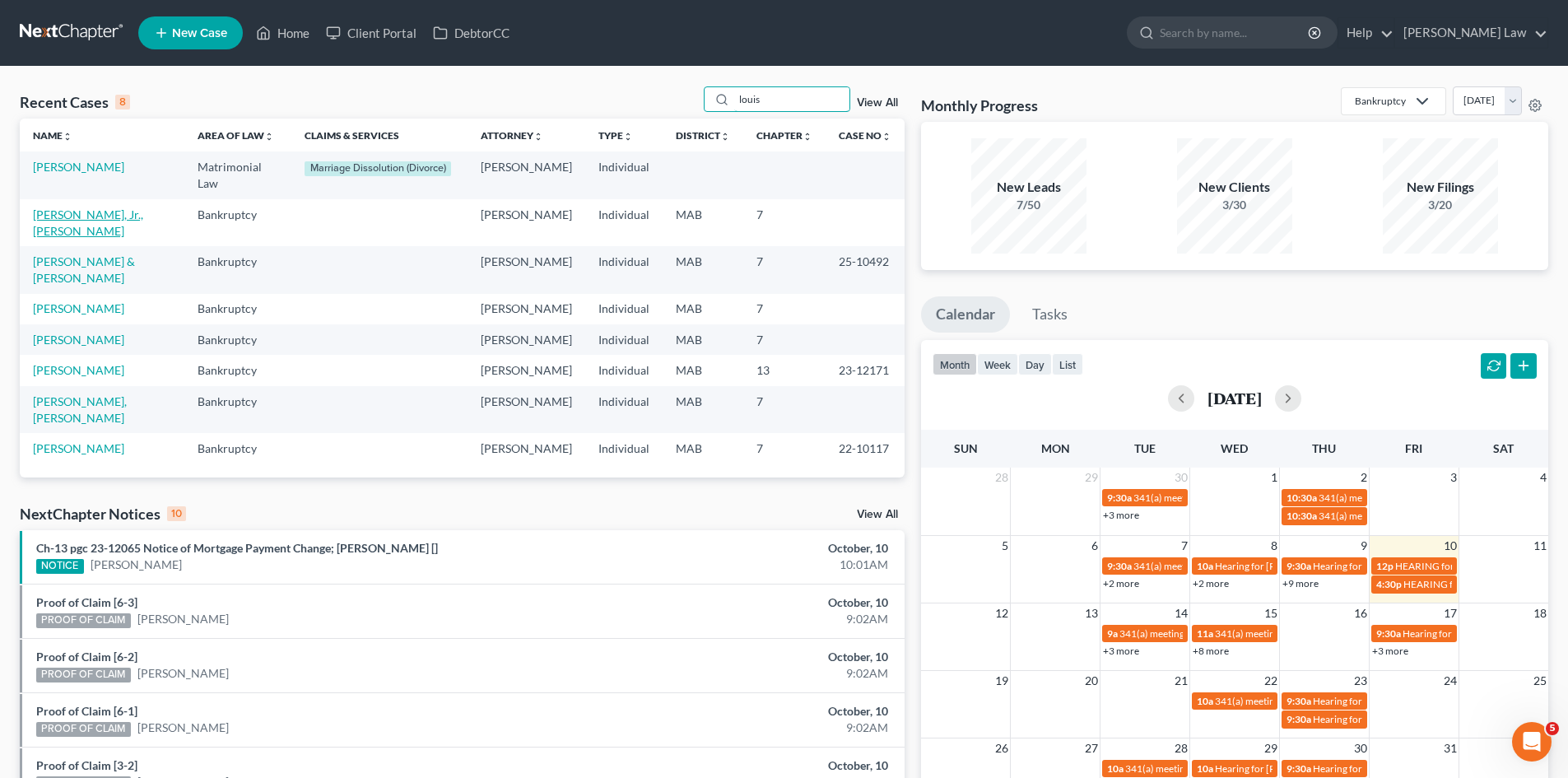
type input "louis"
click at [103, 208] on link "[PERSON_NAME], Jr., [PERSON_NAME]" at bounding box center [88, 222] width 111 height 30
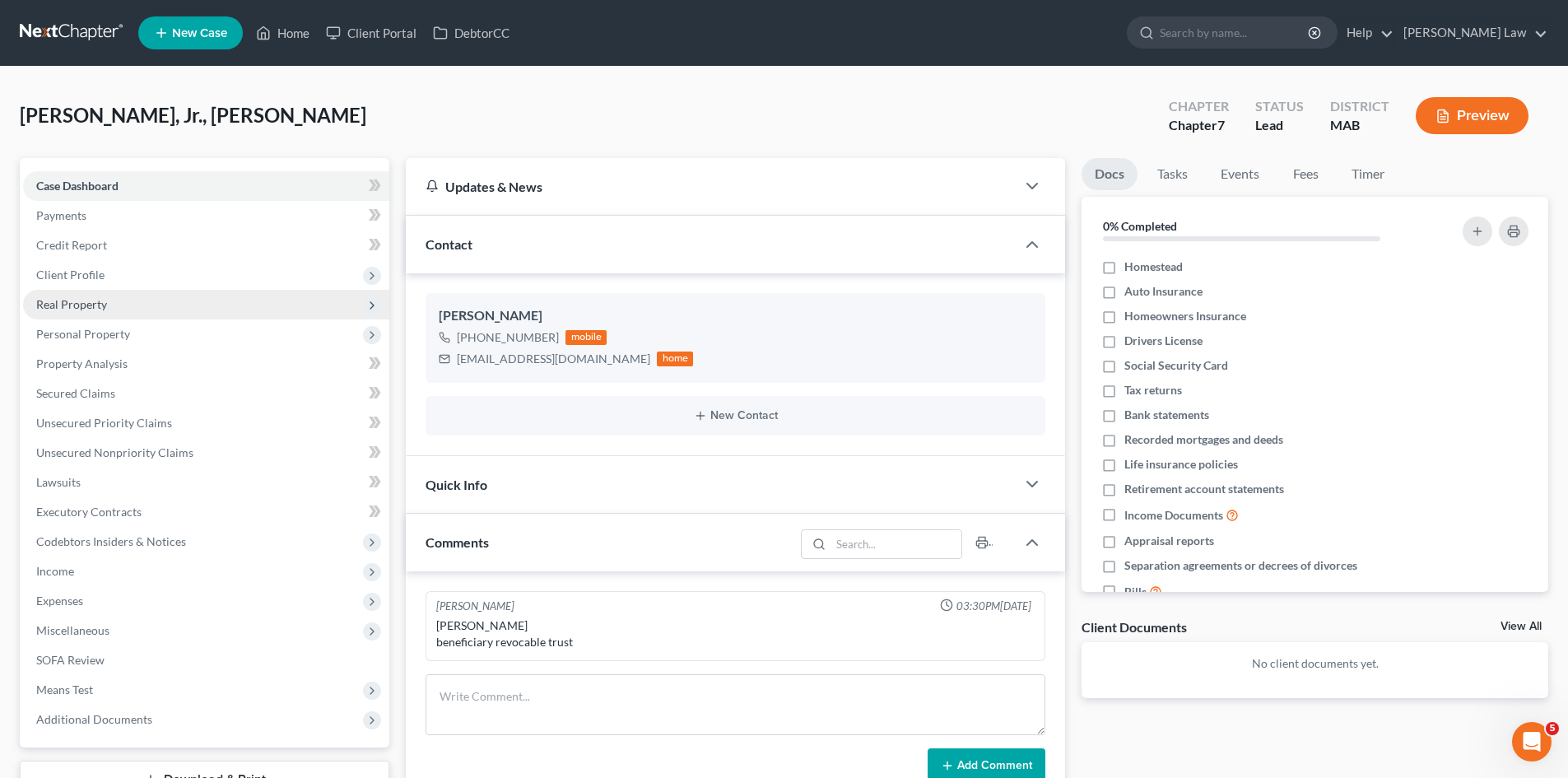
click at [126, 291] on span "Real Property" at bounding box center [207, 305] width 367 height 30
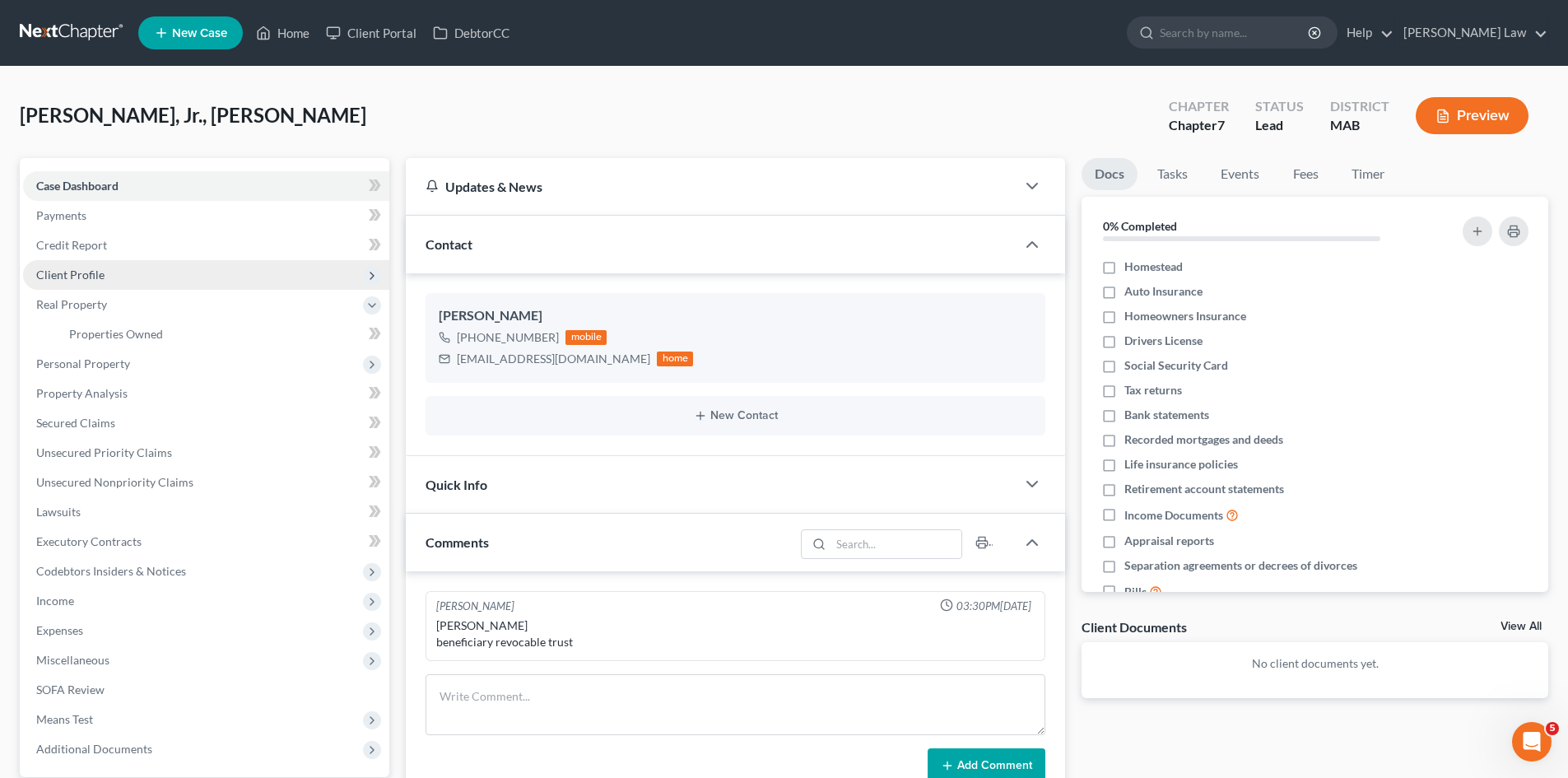
click at [112, 285] on span "Client Profile" at bounding box center [207, 275] width 367 height 30
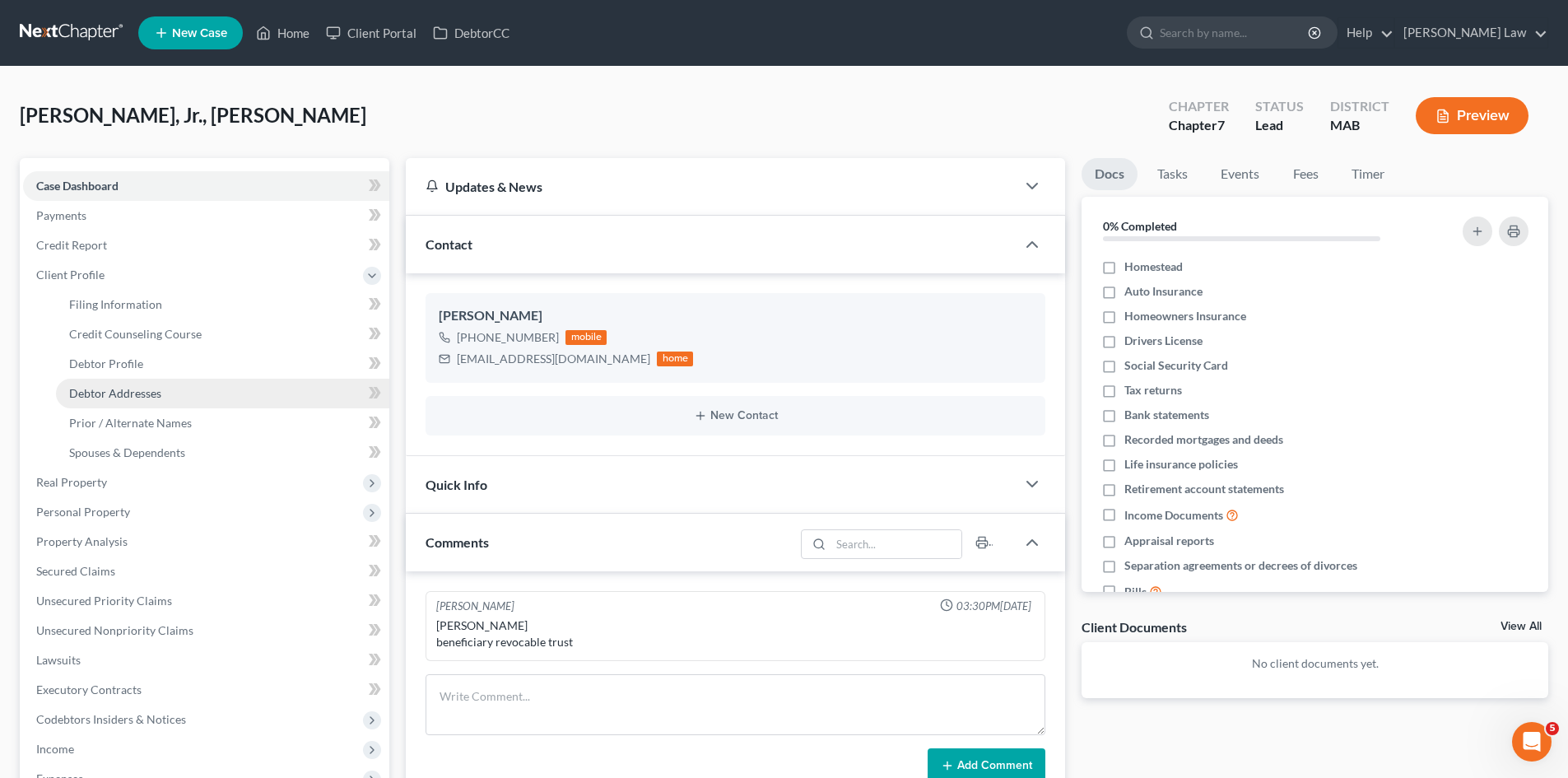
click at [144, 384] on link "Debtor Addresses" at bounding box center [223, 393] width 334 height 30
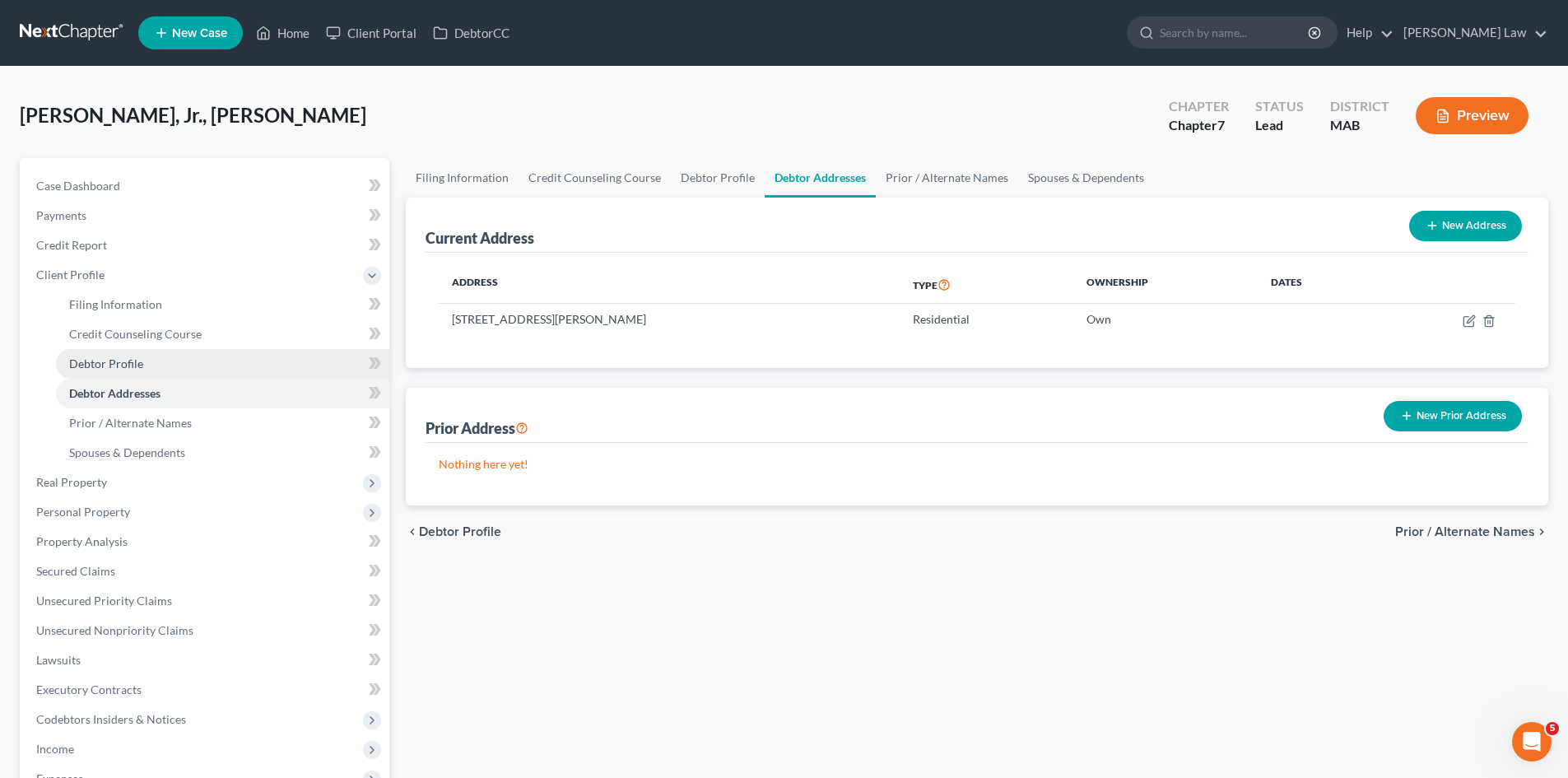
click at [139, 365] on span "Debtor Profile" at bounding box center [106, 363] width 74 height 14
select select "0"
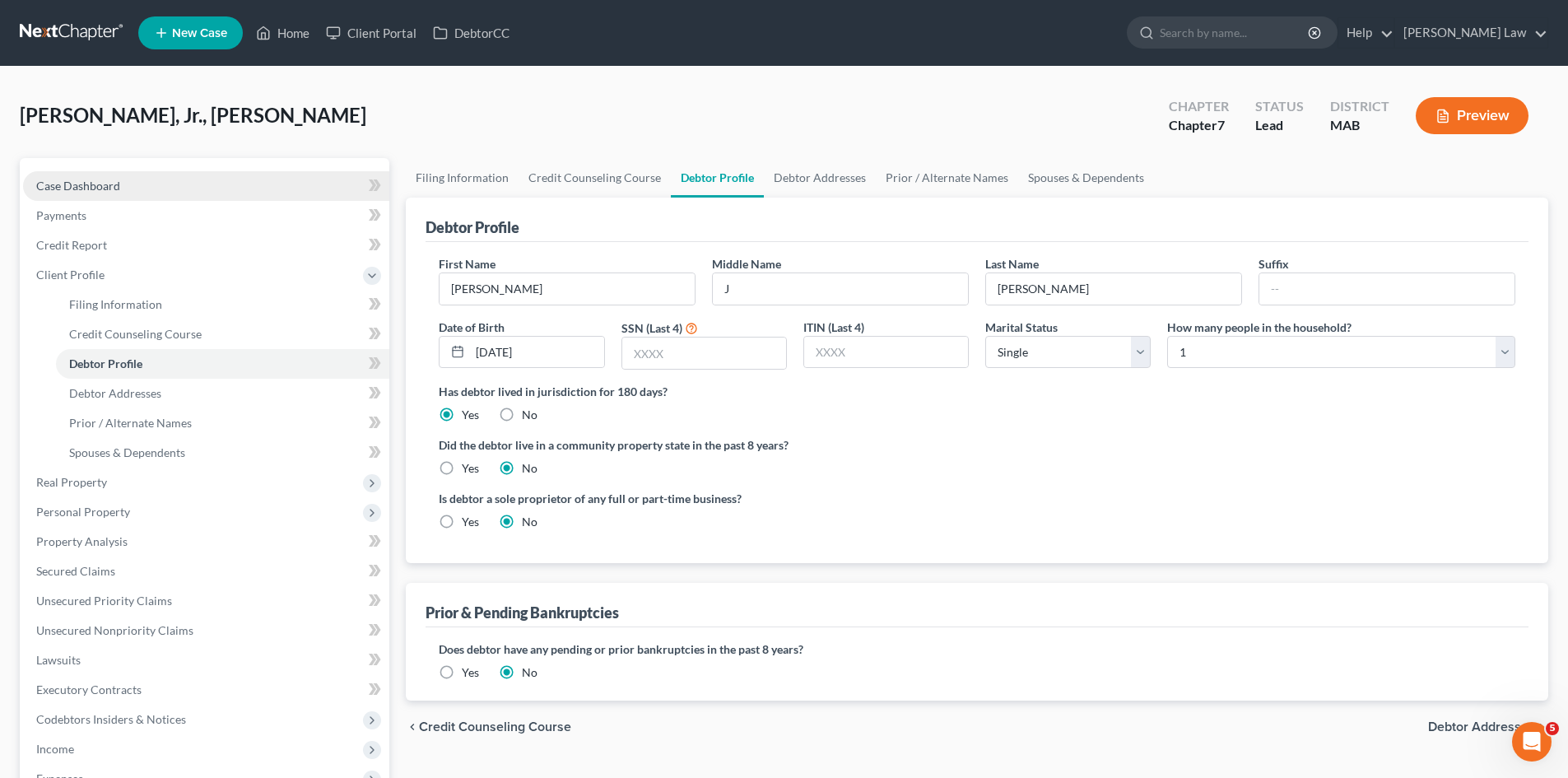
click at [106, 182] on span "Case Dashboard" at bounding box center [78, 185] width 84 height 14
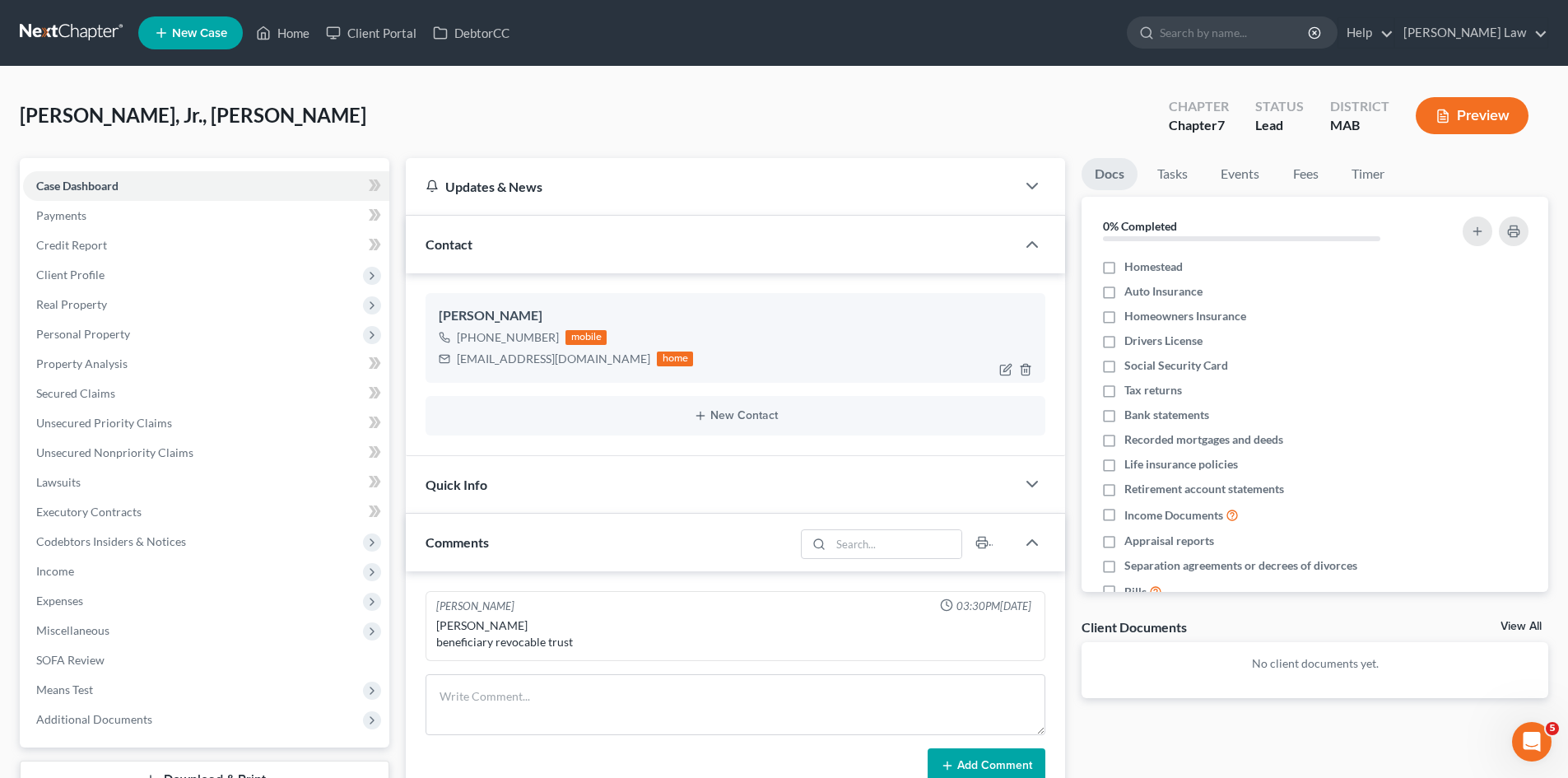
click at [493, 318] on div "Louis Pittsley, Jr." at bounding box center [735, 316] width 593 height 19
copy div "Pittsley"
click at [121, 273] on span "Client Profile" at bounding box center [207, 275] width 367 height 30
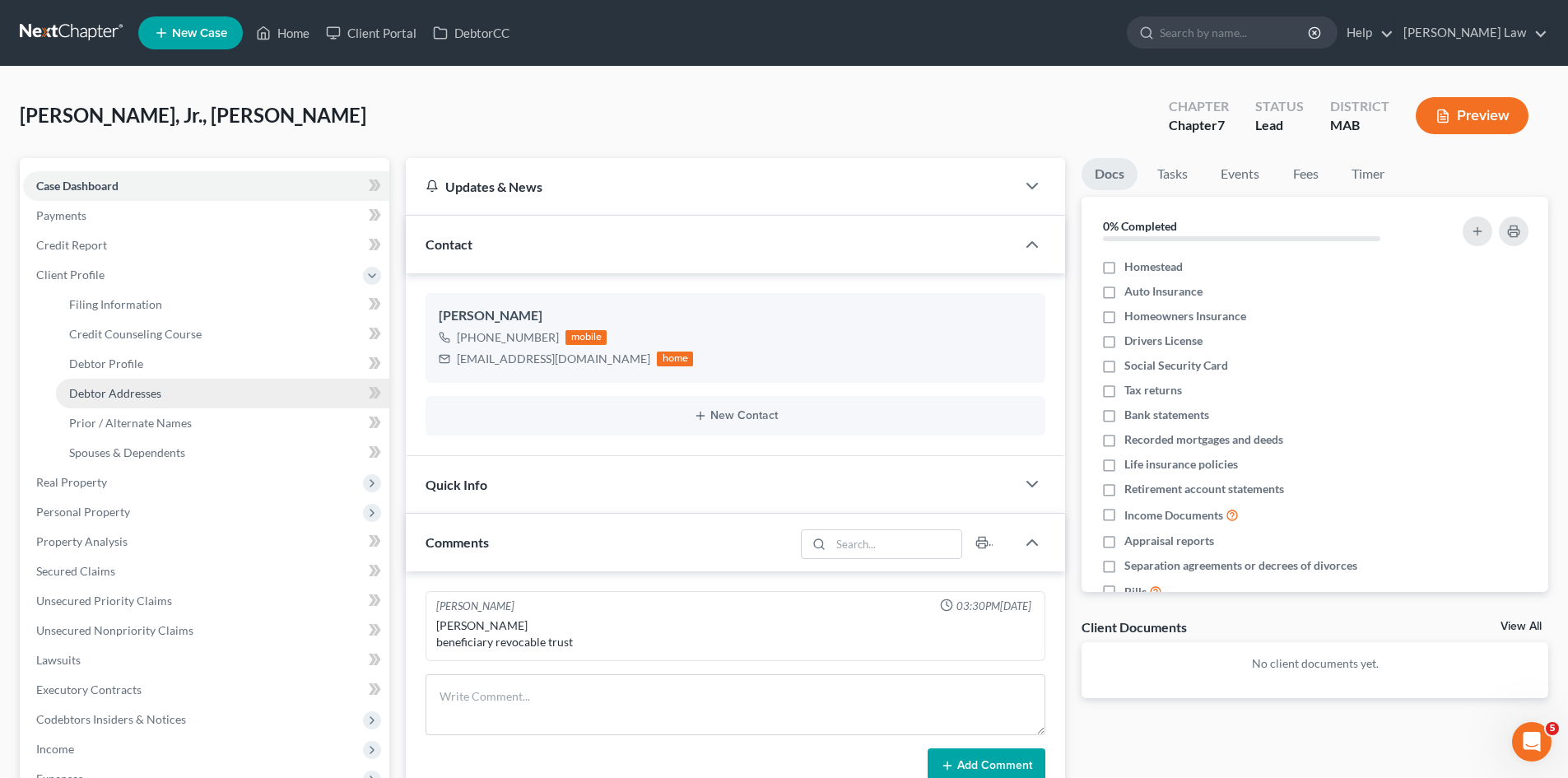
click at [114, 393] on span "Debtor Addresses" at bounding box center [114, 393] width 92 height 14
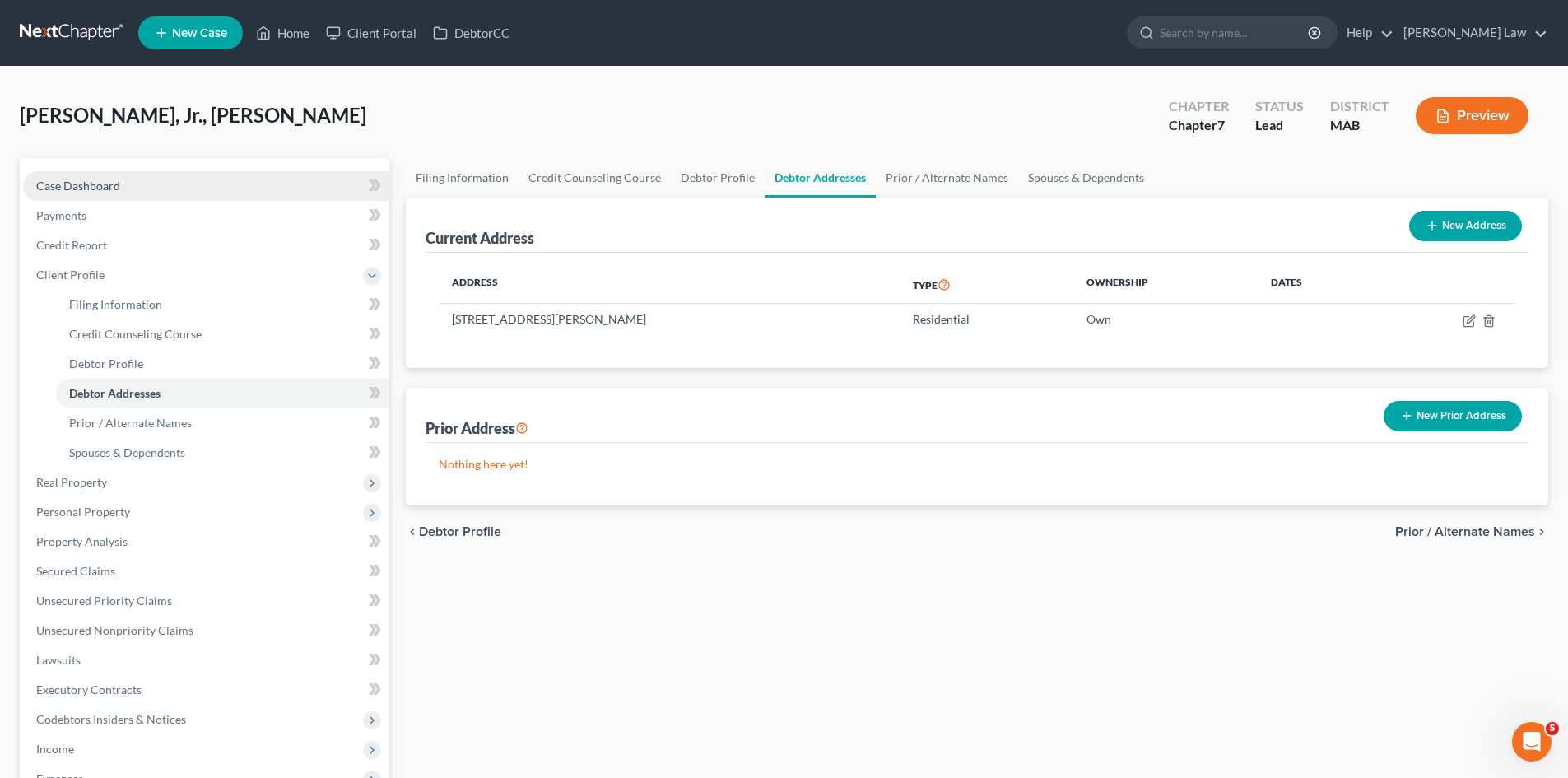
click at [129, 188] on link "Case Dashboard" at bounding box center [207, 186] width 367 height 30
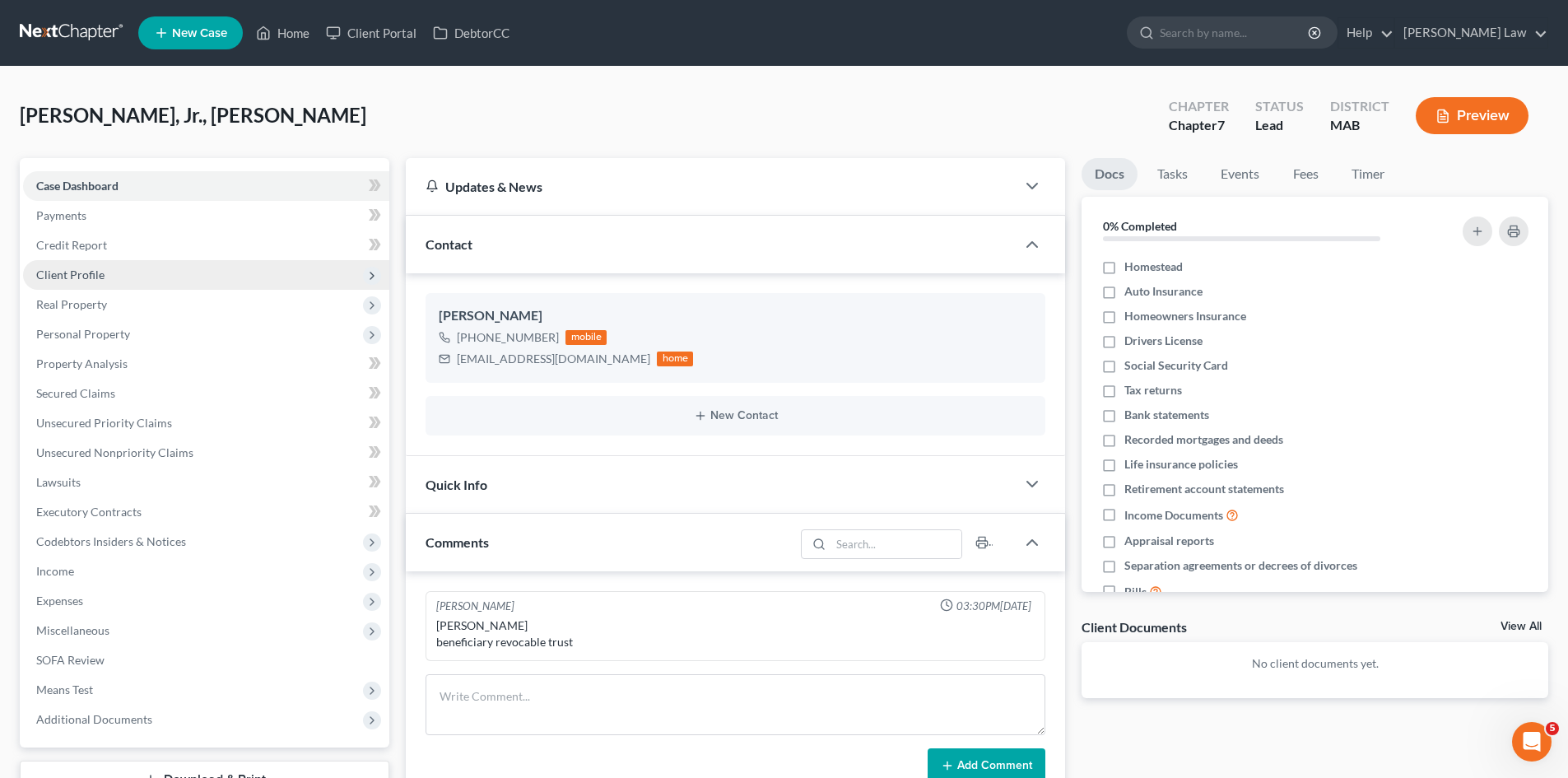
click at [113, 267] on span "Client Profile" at bounding box center [207, 275] width 367 height 30
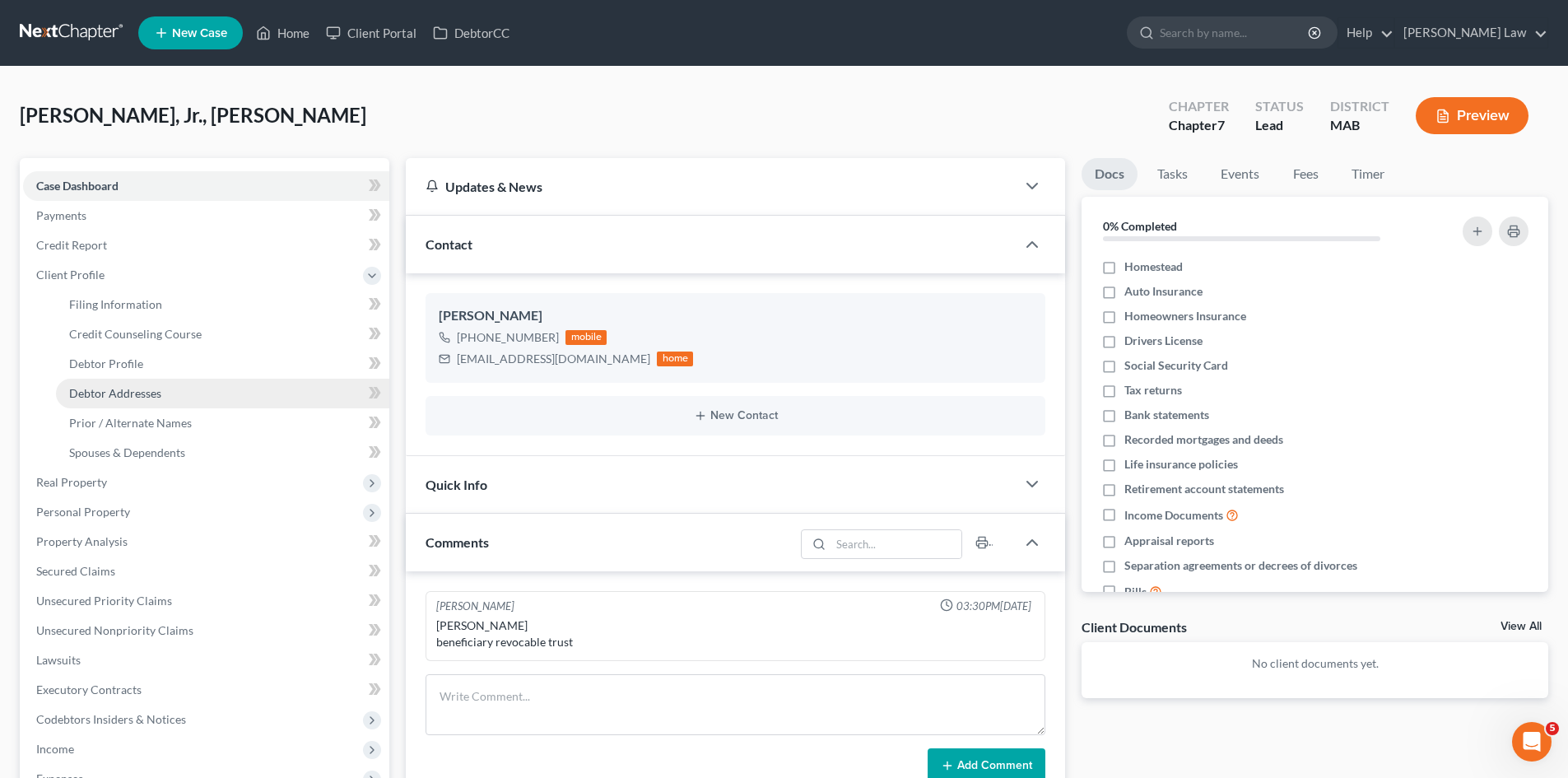
click at [111, 398] on span "Debtor Addresses" at bounding box center [114, 393] width 92 height 14
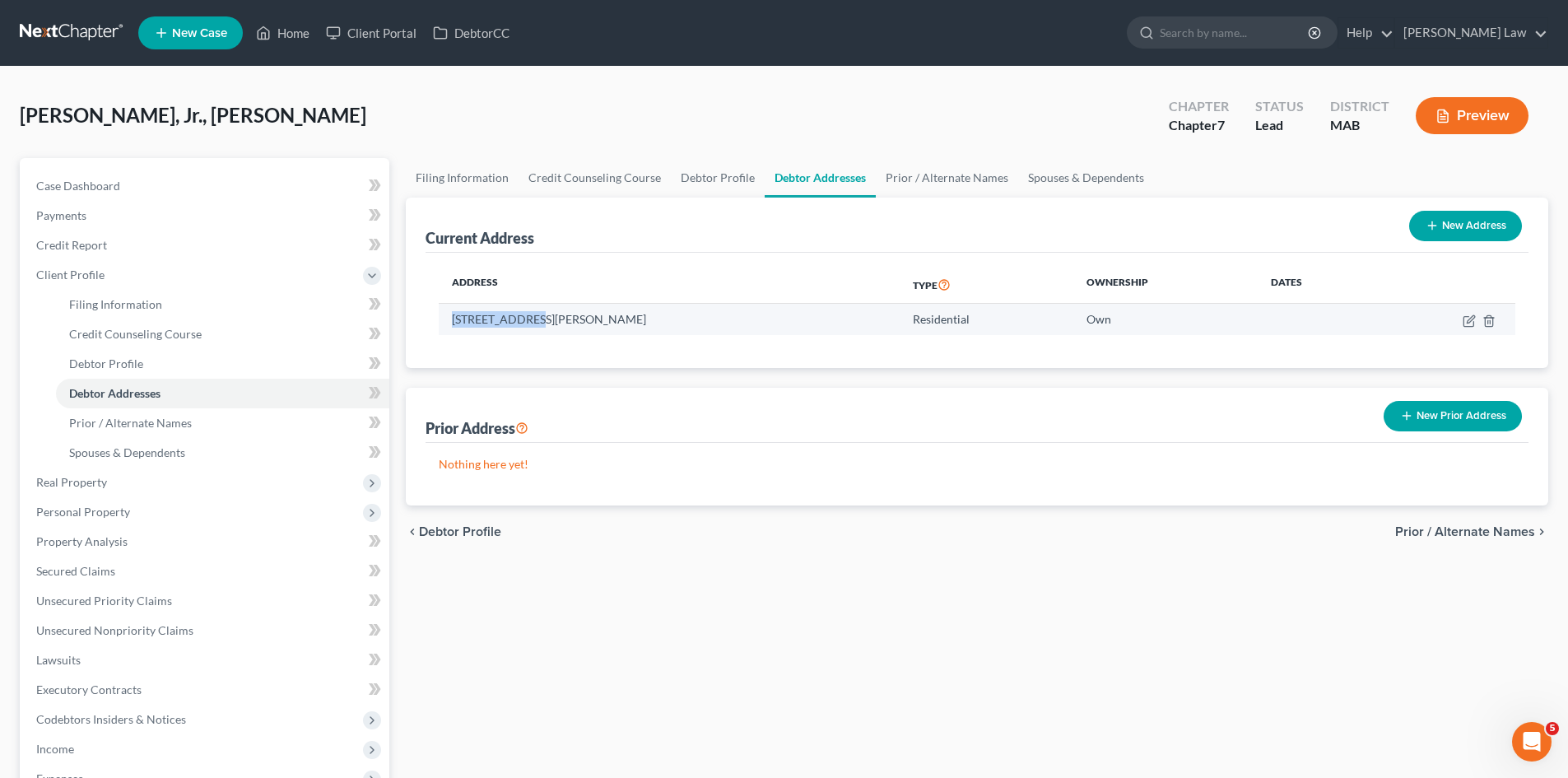
drag, startPoint x: 446, startPoint y: 319, endPoint x: 526, endPoint y: 326, distance: 80.3
click at [526, 326] on td "[STREET_ADDRESS][PERSON_NAME]" at bounding box center [668, 319] width 461 height 31
copy td "[STREET_ADDRESS][PERSON_NAME]"
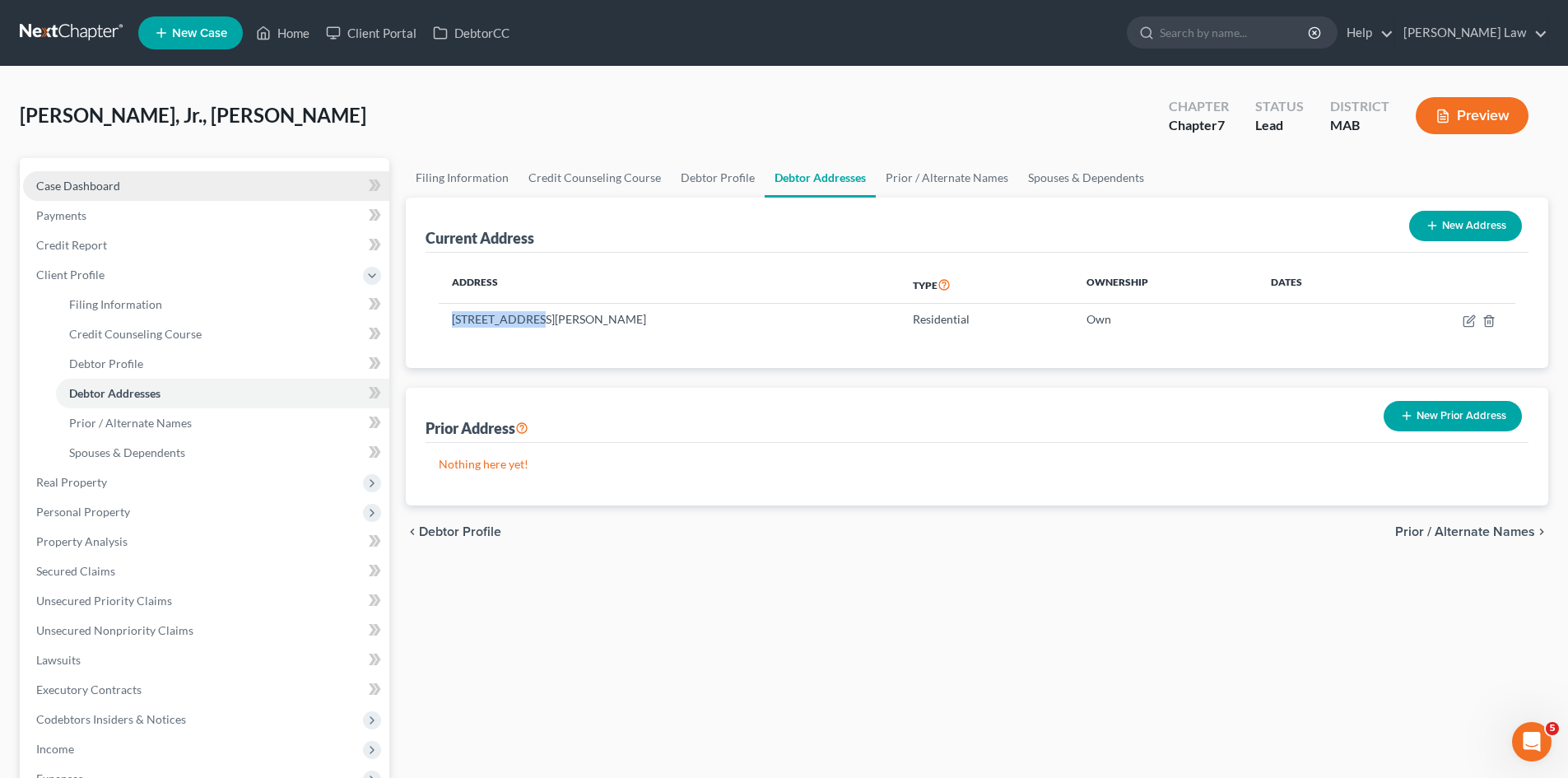
click at [155, 195] on link "Case Dashboard" at bounding box center [207, 186] width 367 height 30
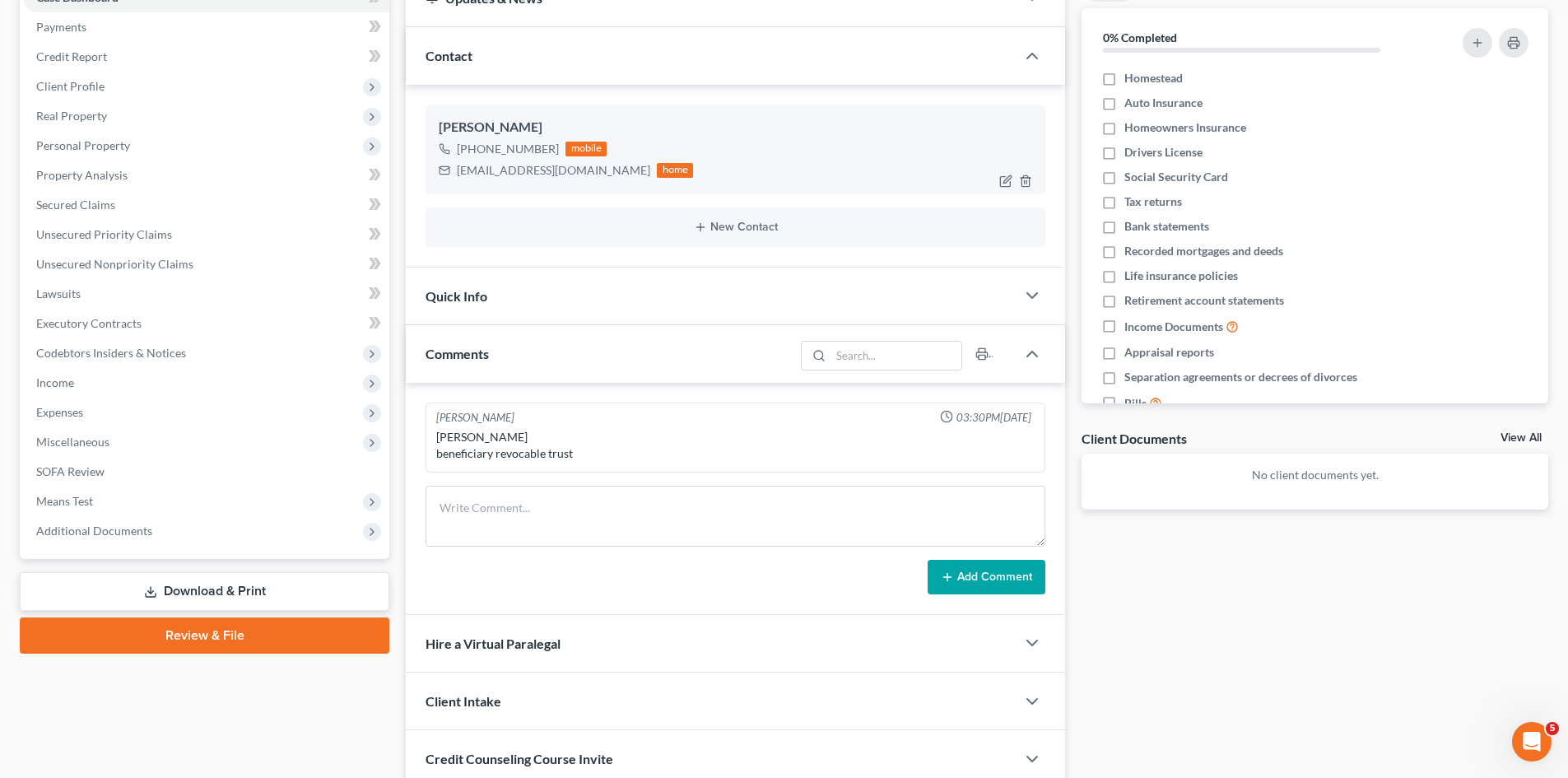
scroll to position [138, 0]
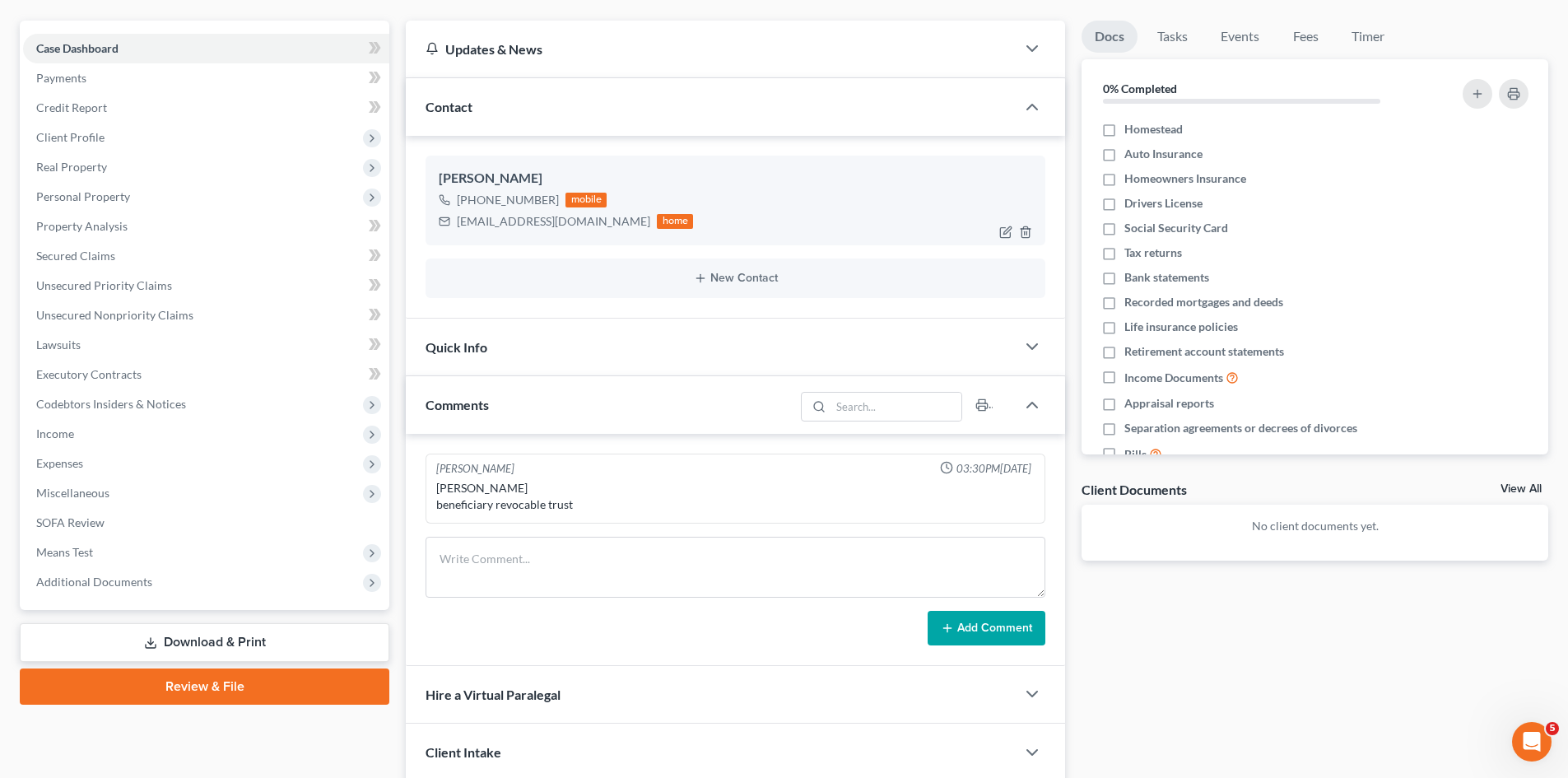
click at [511, 171] on div "[PERSON_NAME]" at bounding box center [735, 178] width 593 height 19
copy div "[PERSON_NAME]"
click at [88, 141] on span "Client Profile" at bounding box center [70, 137] width 68 height 14
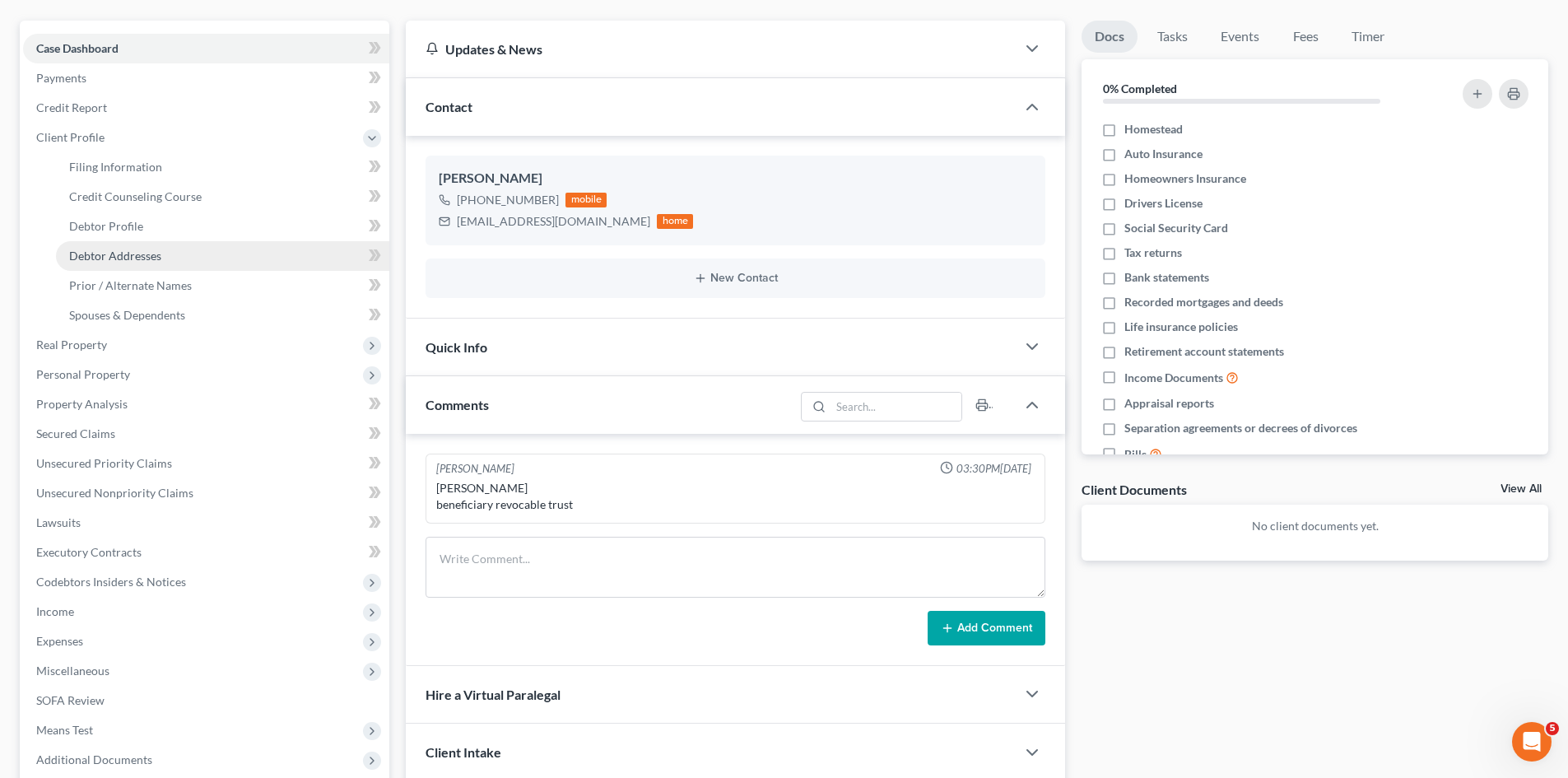
click at [135, 257] on span "Debtor Addresses" at bounding box center [114, 255] width 92 height 14
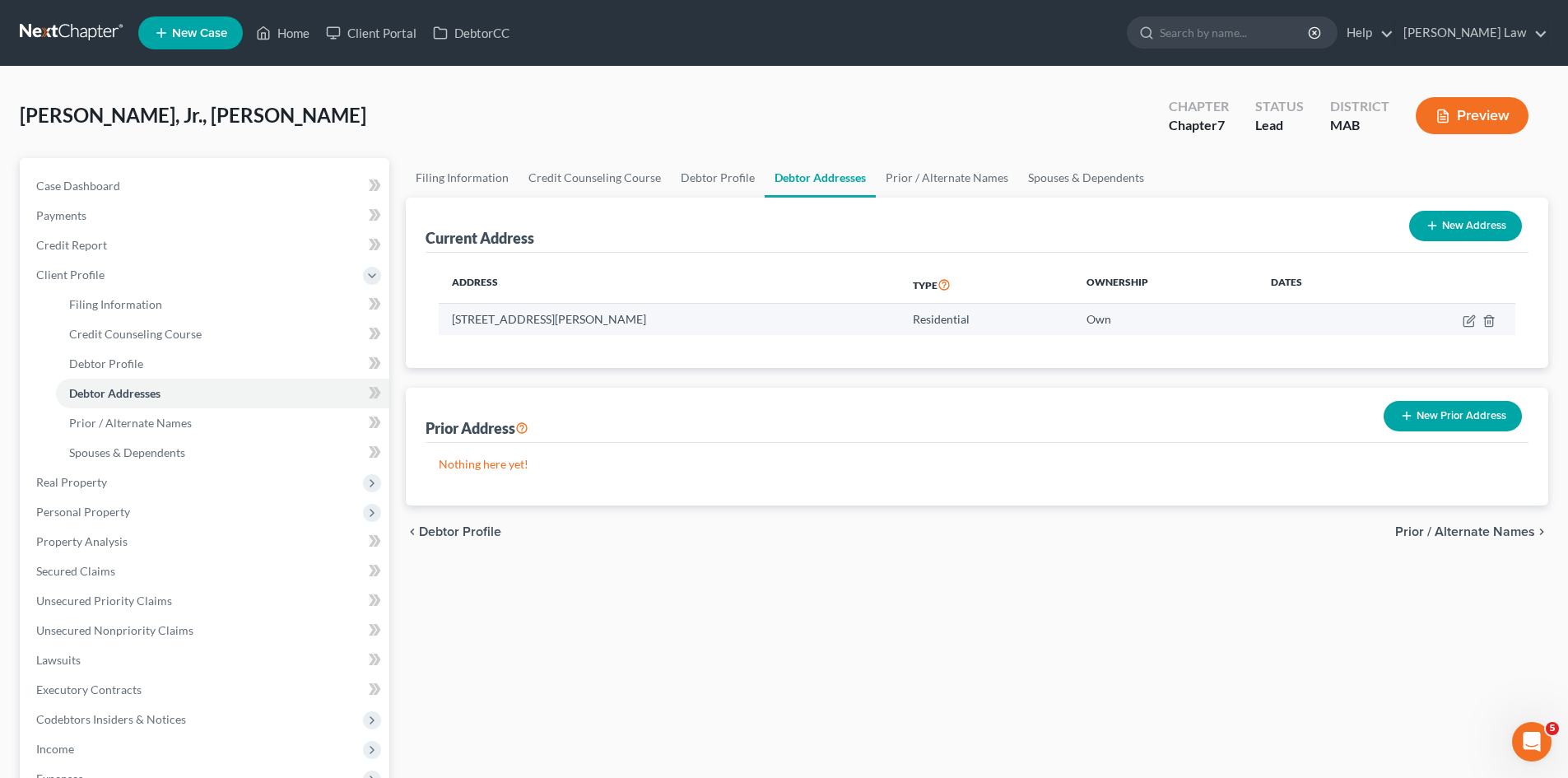
click at [523, 320] on td "2 Bullock Road, East Freetown, MA 02717" at bounding box center [668, 319] width 461 height 31
click at [523, 321] on td "2 Bullock Road, East Freetown, MA 02717" at bounding box center [668, 319] width 461 height 31
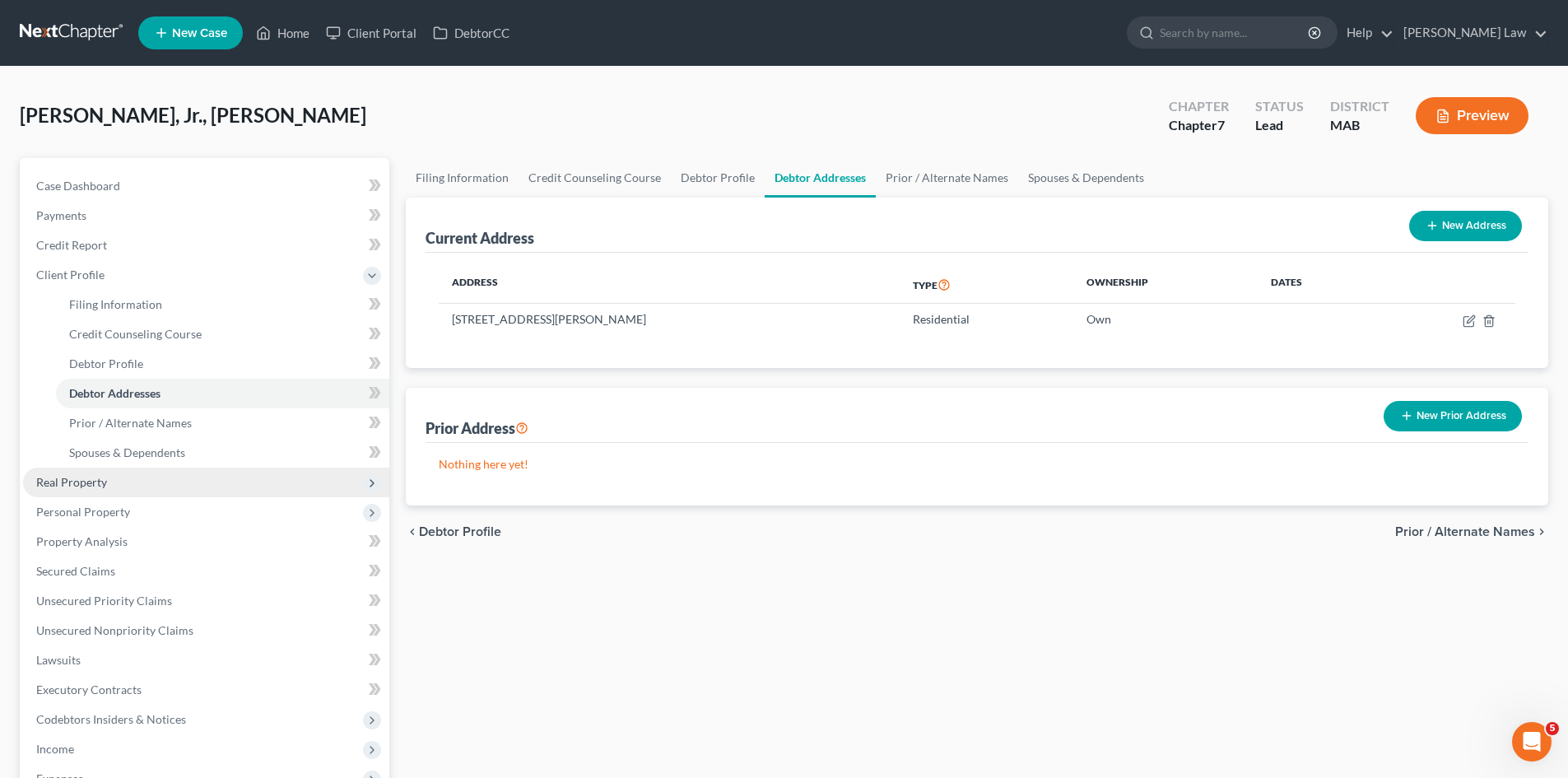
click at [145, 483] on span "Real Property" at bounding box center [207, 482] width 367 height 30
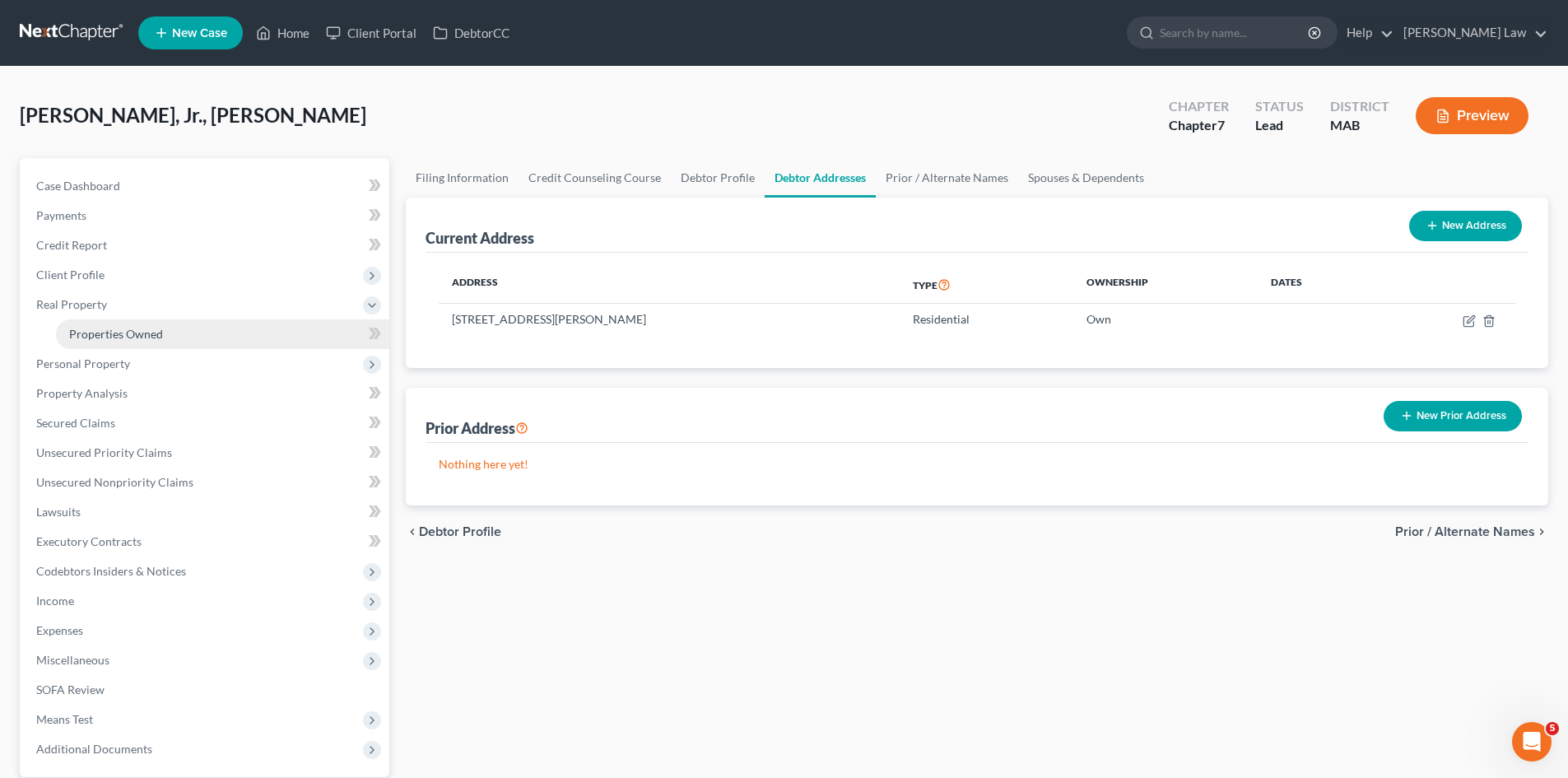
click at [122, 338] on span "Properties Owned" at bounding box center [115, 334] width 94 height 14
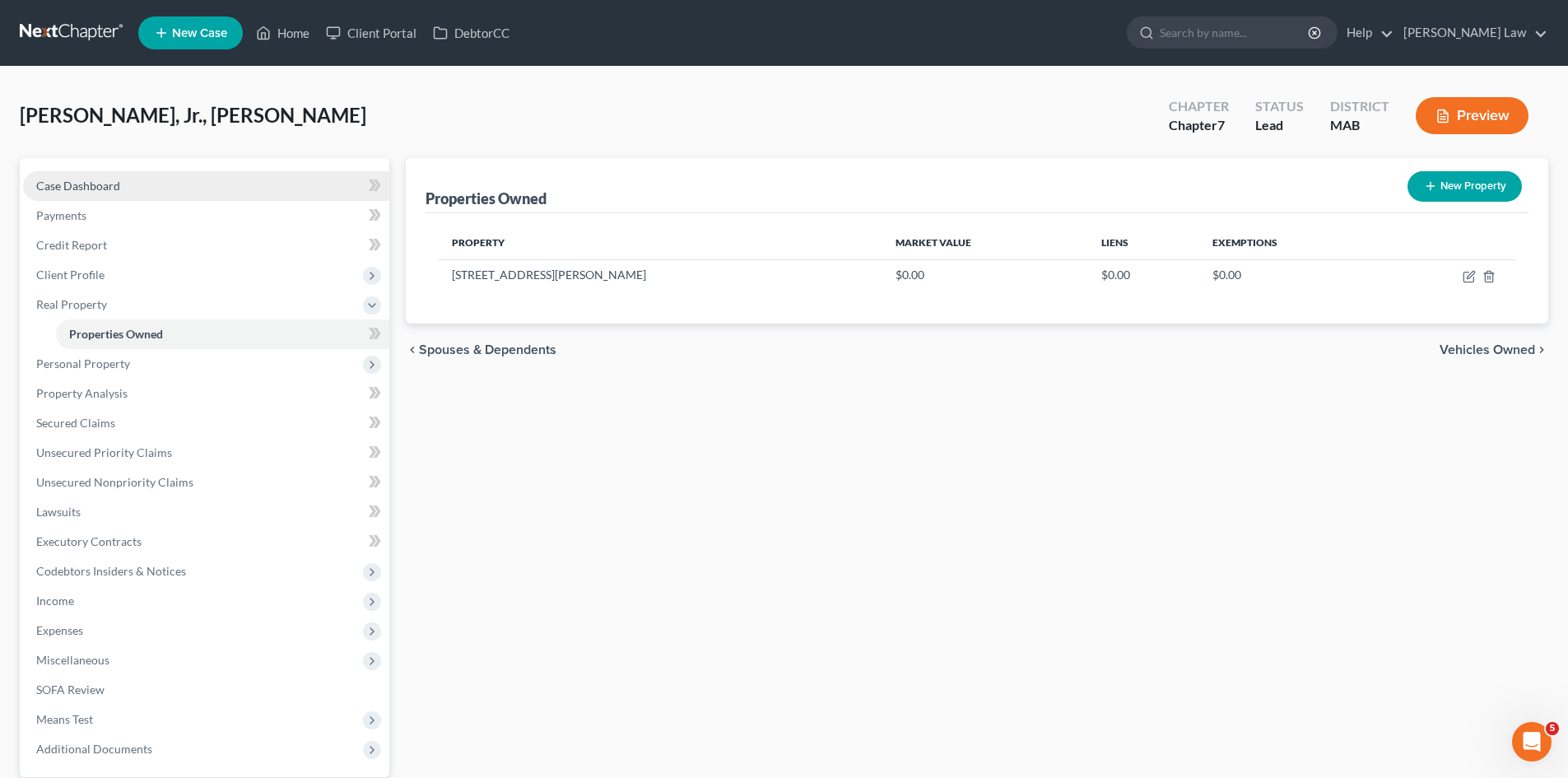
click at [84, 177] on link "Case Dashboard" at bounding box center [207, 186] width 367 height 30
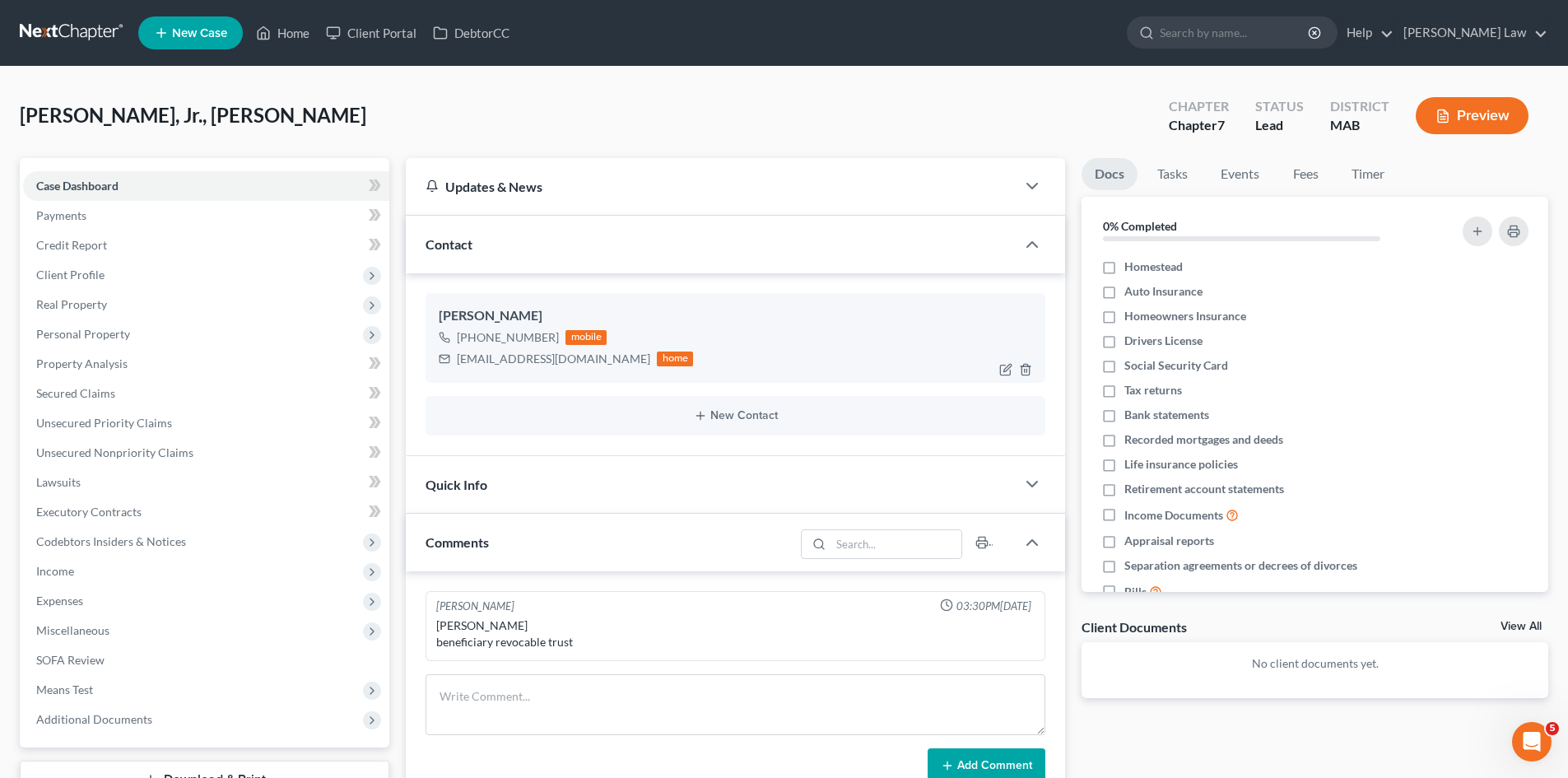
click at [522, 357] on div "louispittsley@gmail.com" at bounding box center [553, 359] width 193 height 16
copy div "louispittsley@gmail.com"
click at [85, 283] on span "Client Profile" at bounding box center [207, 275] width 367 height 30
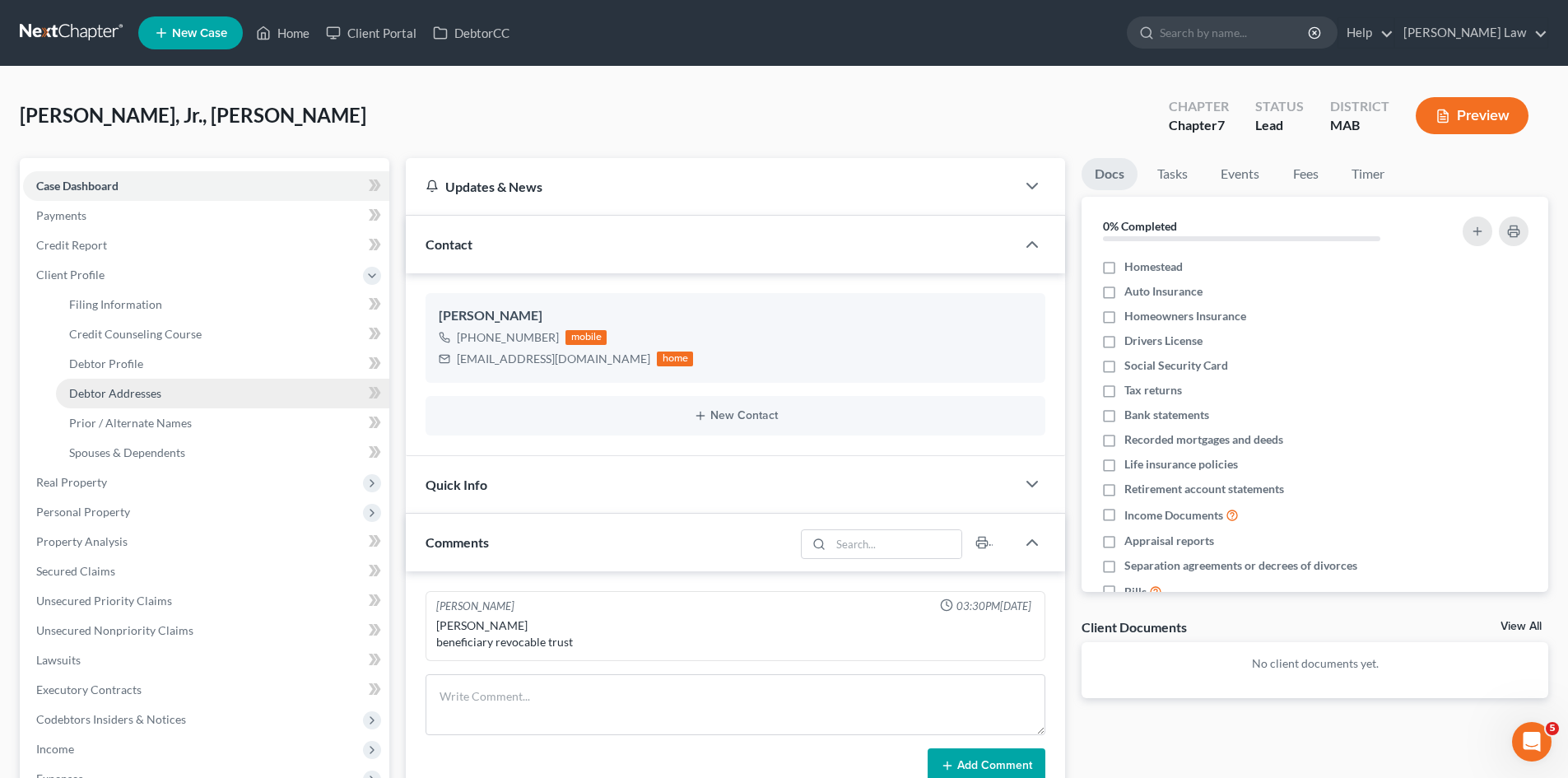
click at [106, 393] on span "Debtor Addresses" at bounding box center [114, 393] width 92 height 14
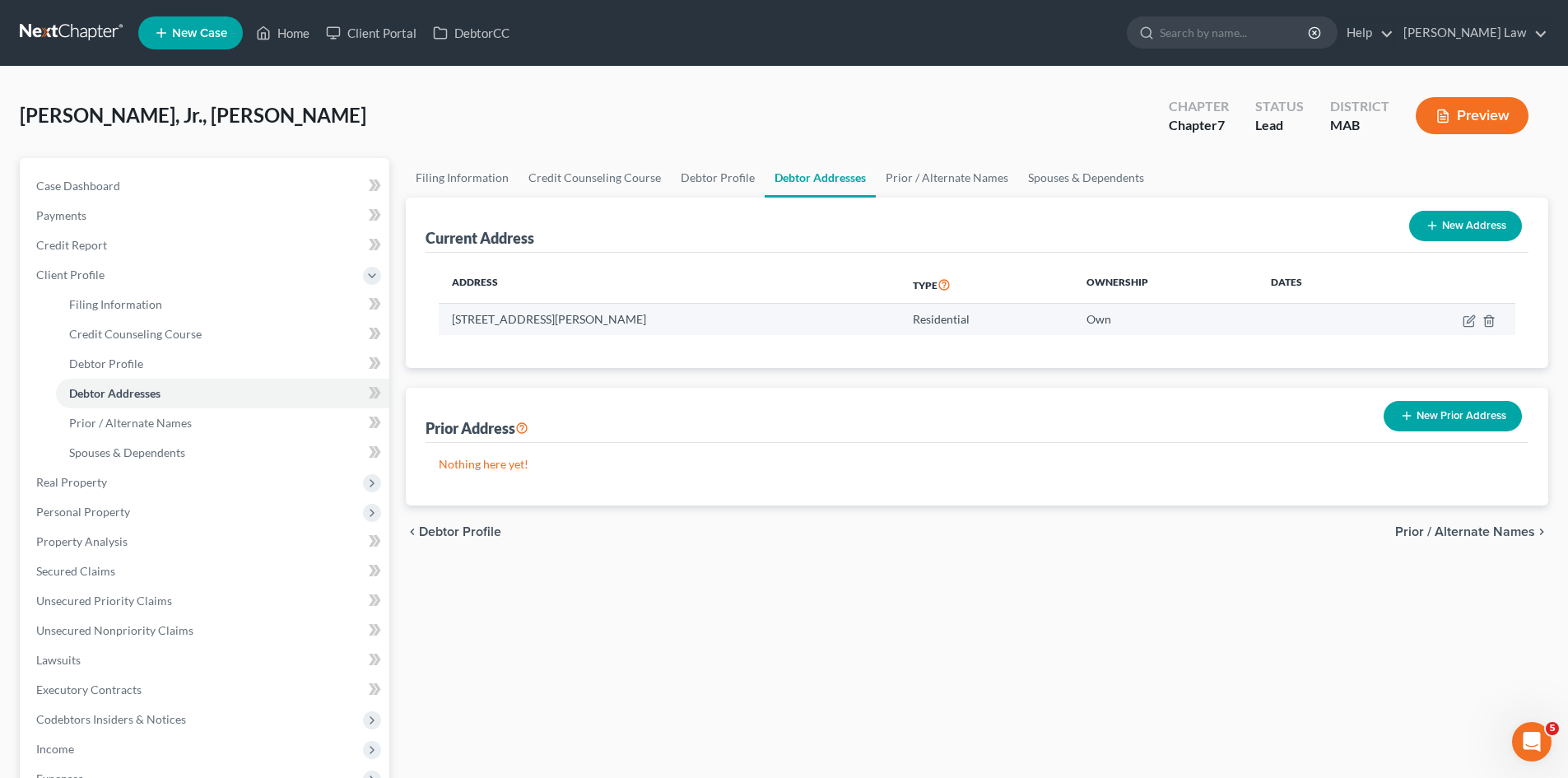
click at [481, 325] on td "2 Bullock Road, East Freetown, MA 02717" at bounding box center [668, 319] width 461 height 31
copy td "2 Bullock Road, East Freetown, MA 02717"
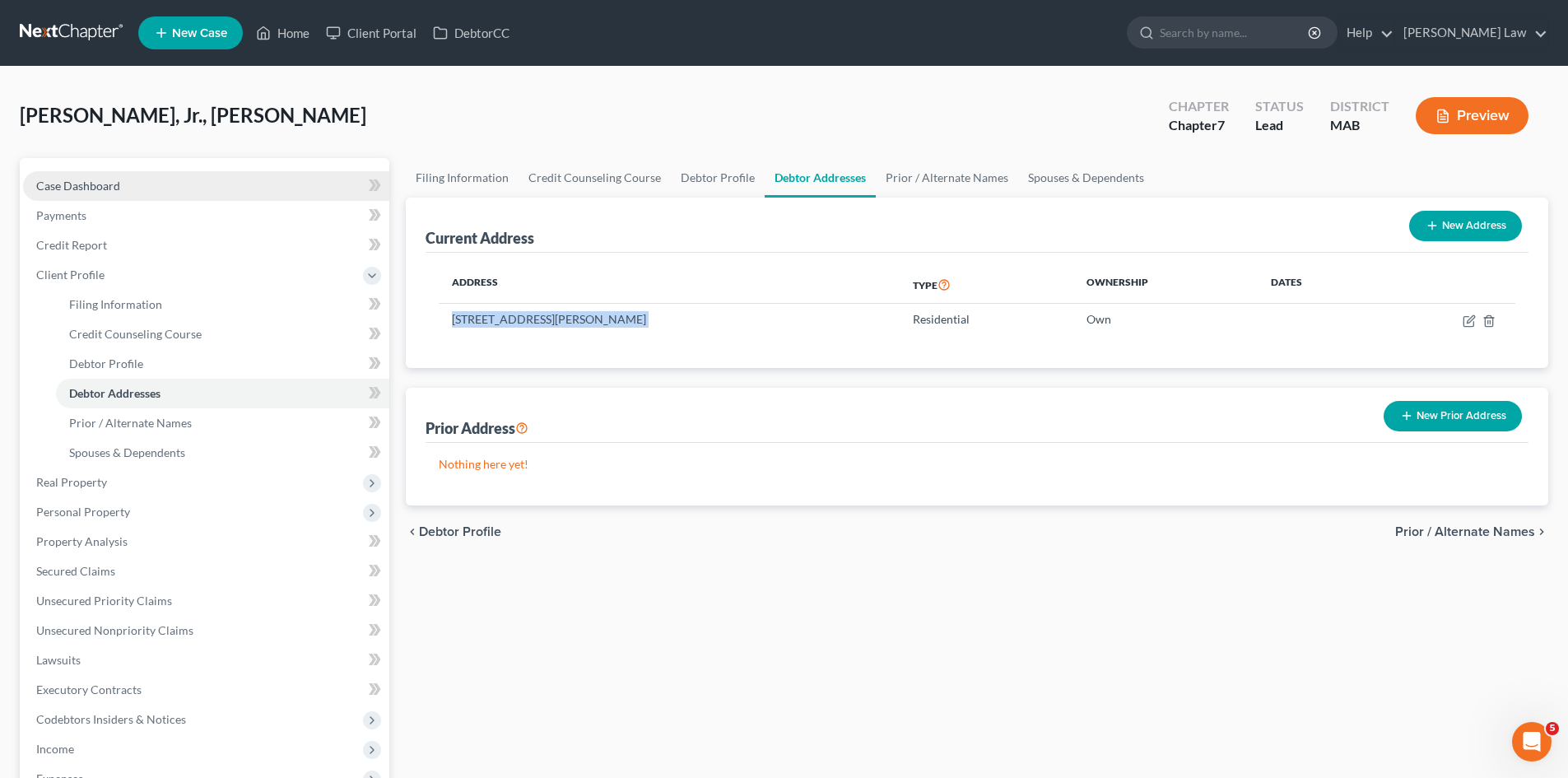
drag, startPoint x: 174, startPoint y: 181, endPoint x: 220, endPoint y: 189, distance: 46.7
click at [174, 181] on link "Case Dashboard" at bounding box center [207, 186] width 367 height 30
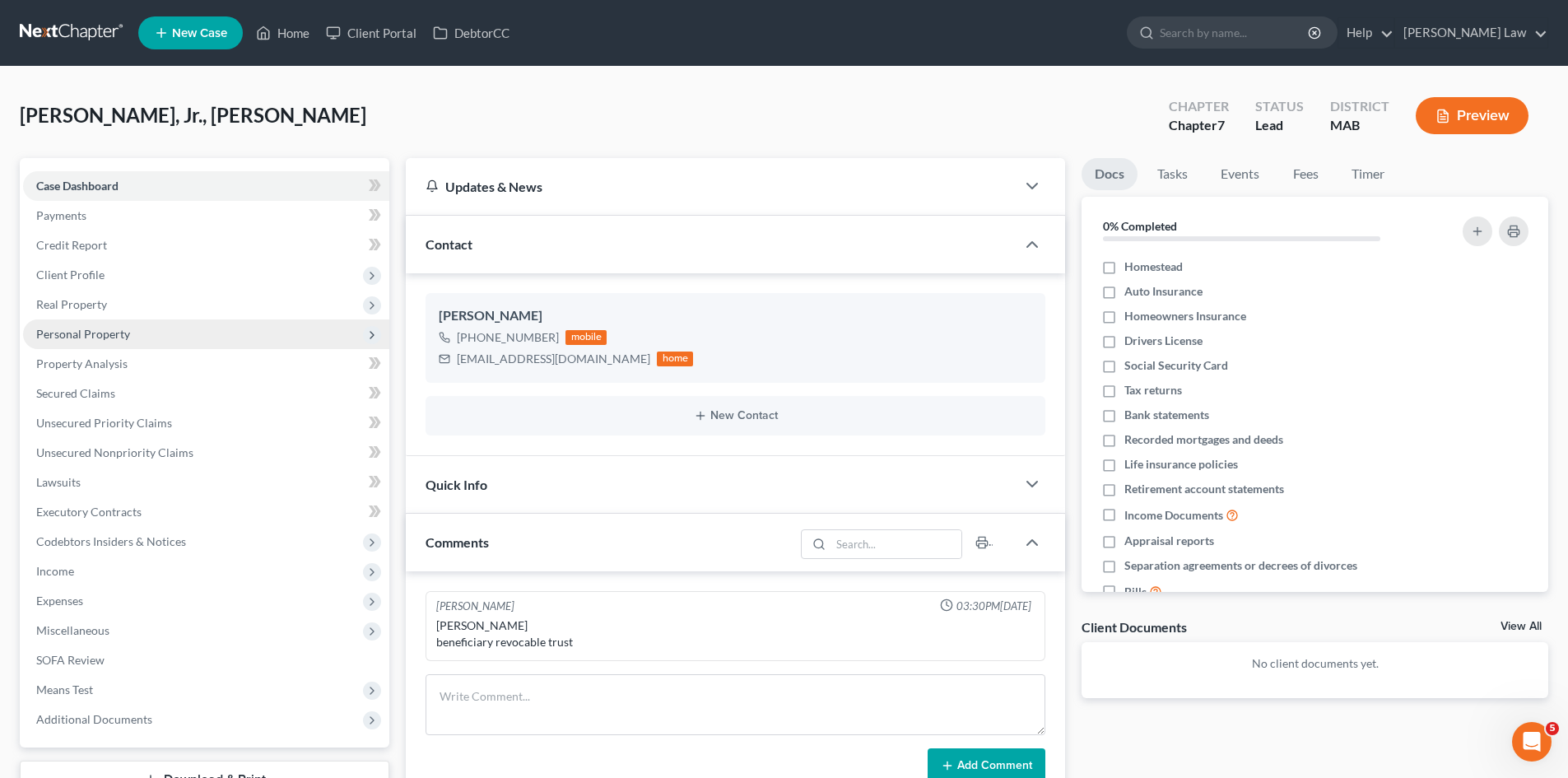
drag, startPoint x: 84, startPoint y: 271, endPoint x: 110, endPoint y: 320, distance: 55.5
click at [84, 271] on span "Client Profile" at bounding box center [70, 275] width 68 height 14
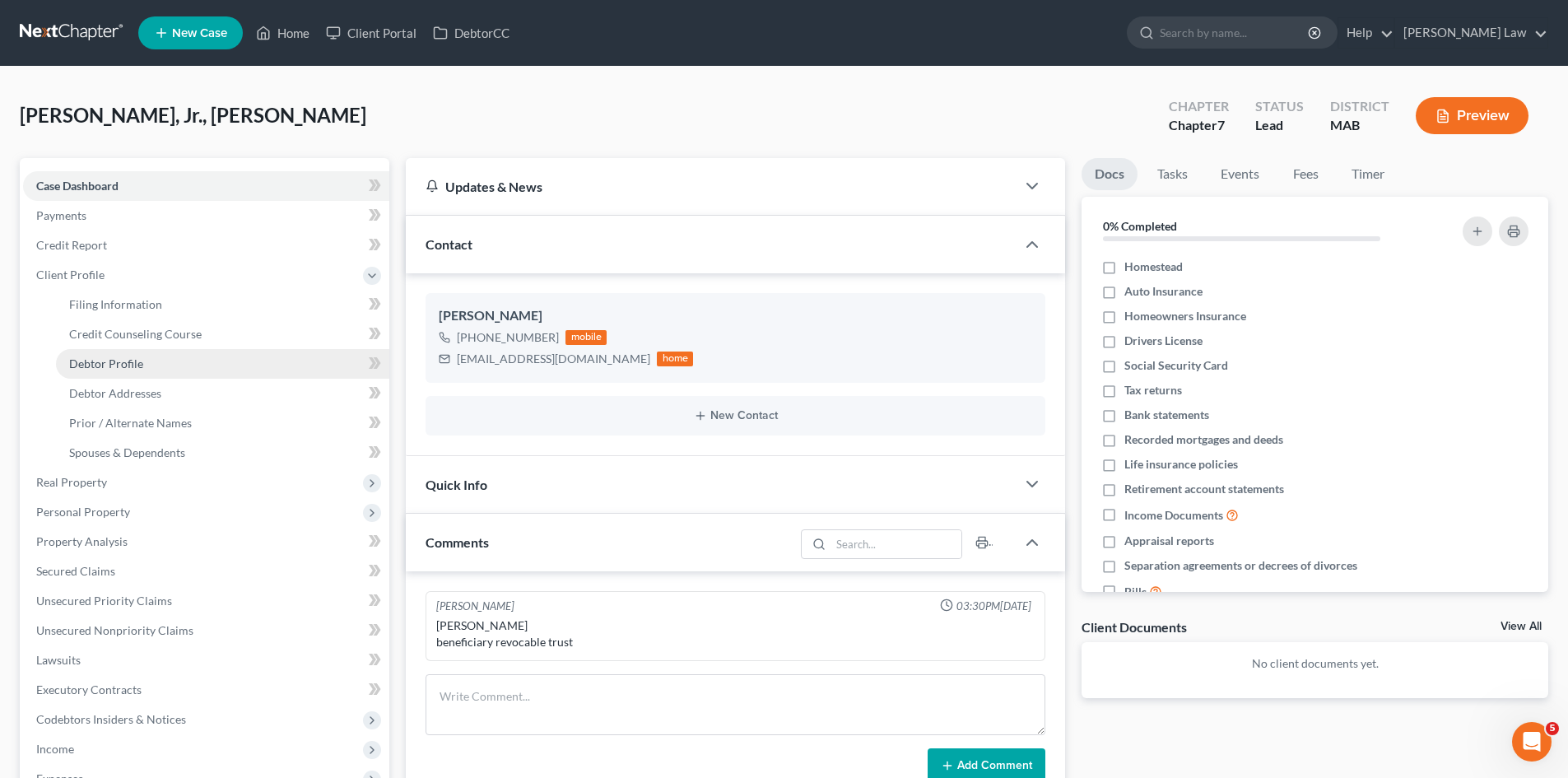
click at [123, 356] on span "Debtor Profile" at bounding box center [106, 363] width 74 height 14
select select "0"
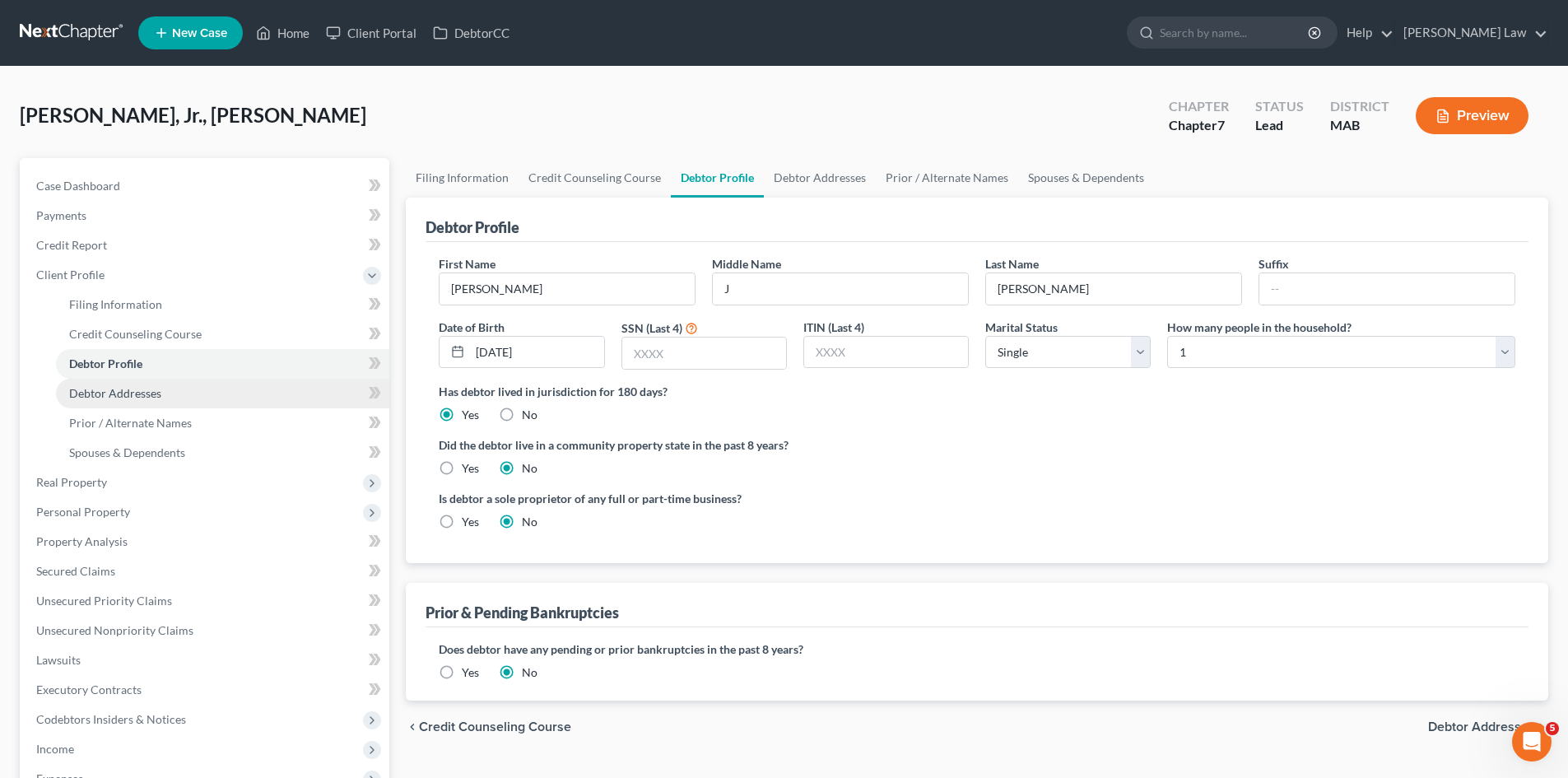
click at [121, 389] on span "Debtor Addresses" at bounding box center [114, 393] width 92 height 14
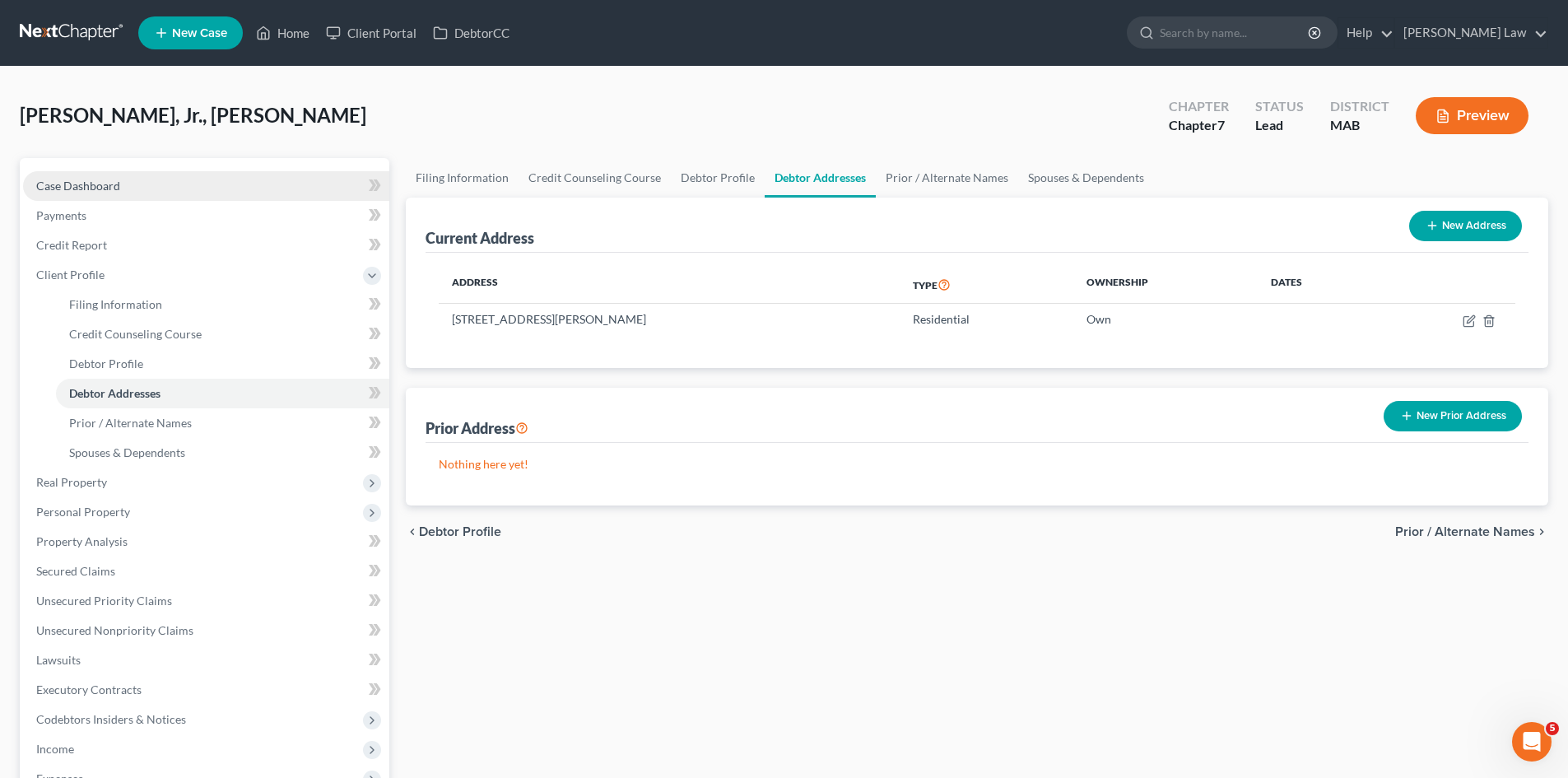
click at [73, 195] on link "Case Dashboard" at bounding box center [207, 186] width 367 height 30
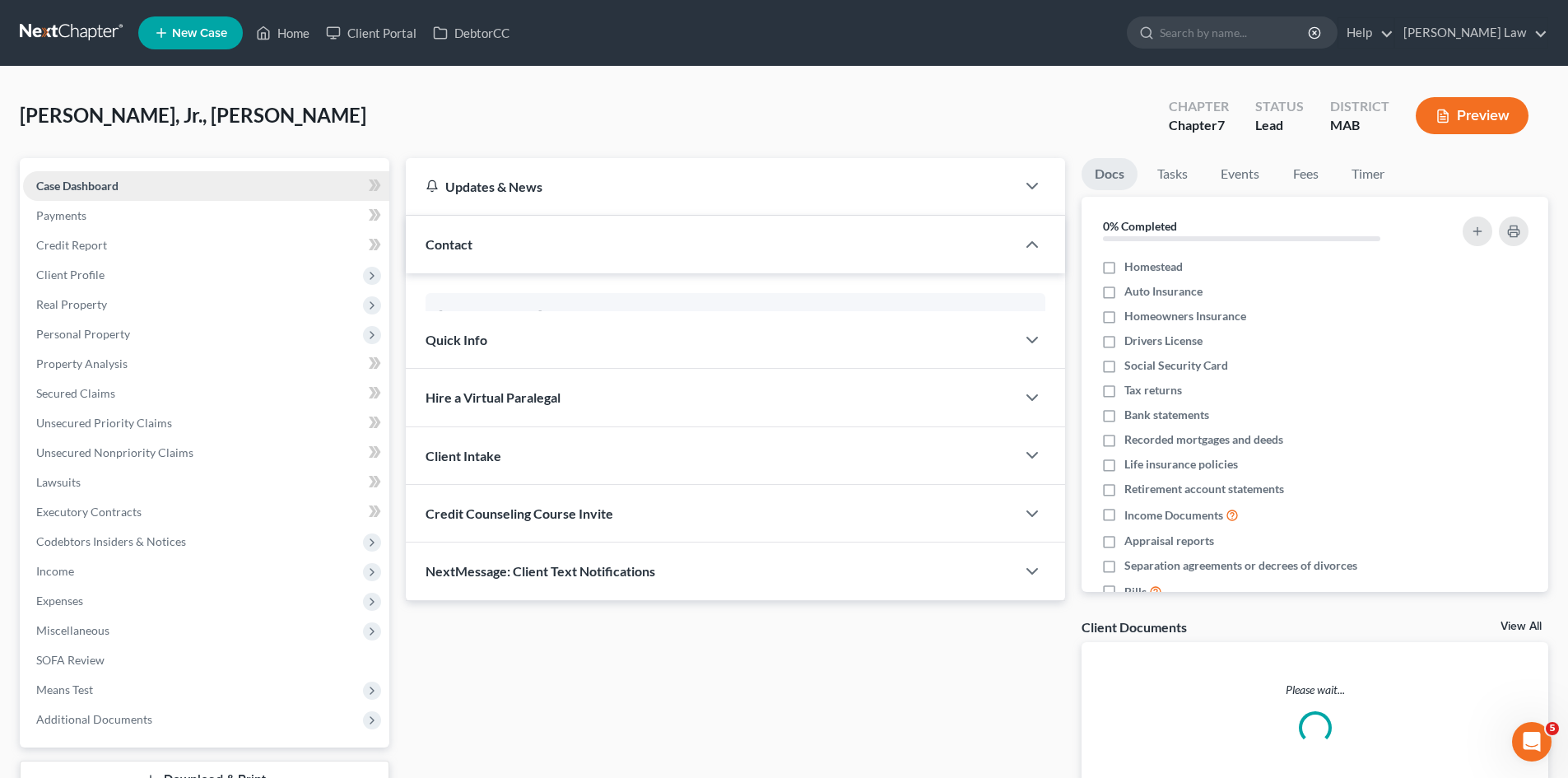
click at [74, 187] on span "Case Dashboard" at bounding box center [77, 185] width 82 height 14
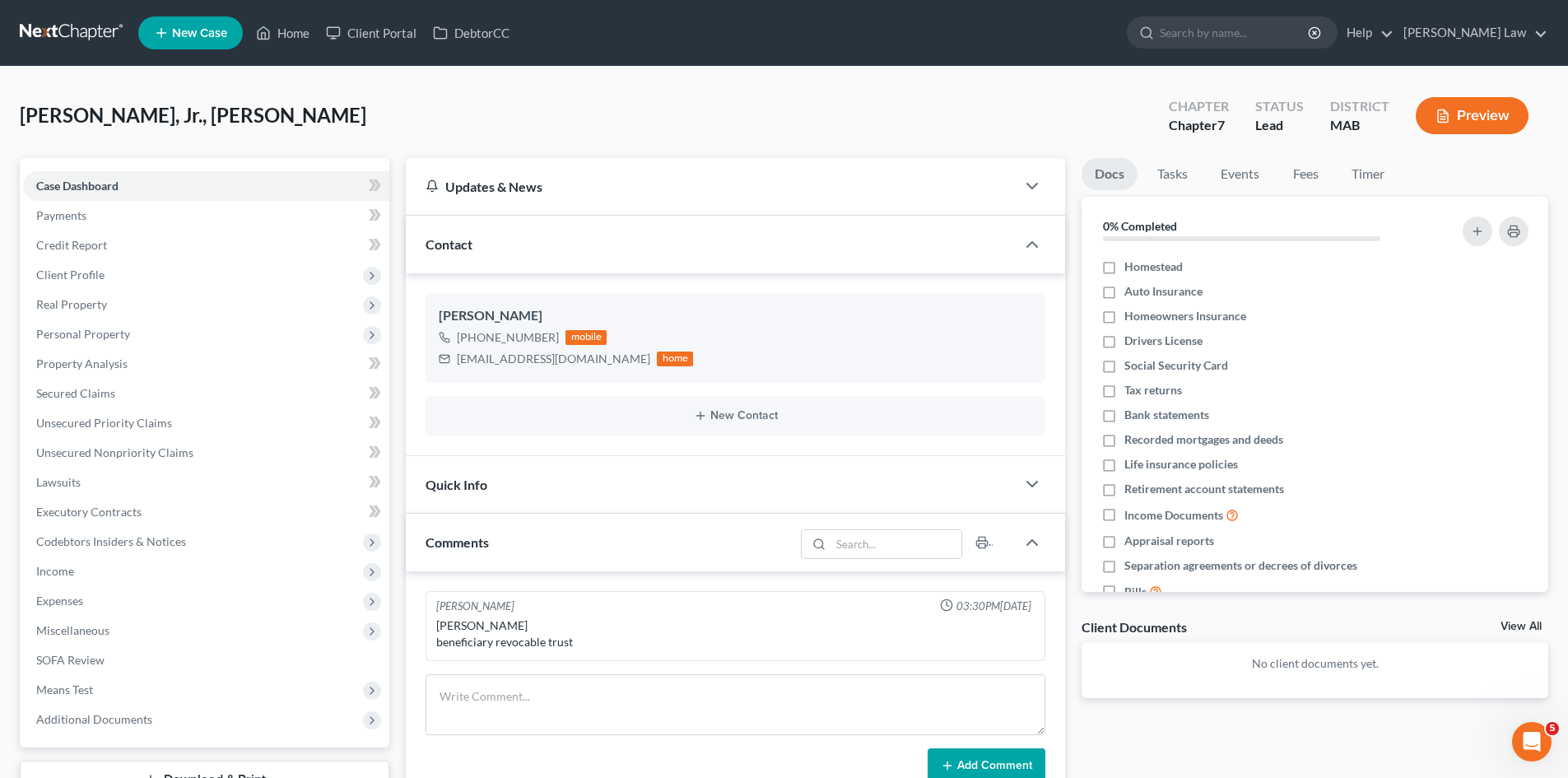
click at [62, 39] on link at bounding box center [72, 33] width 106 height 30
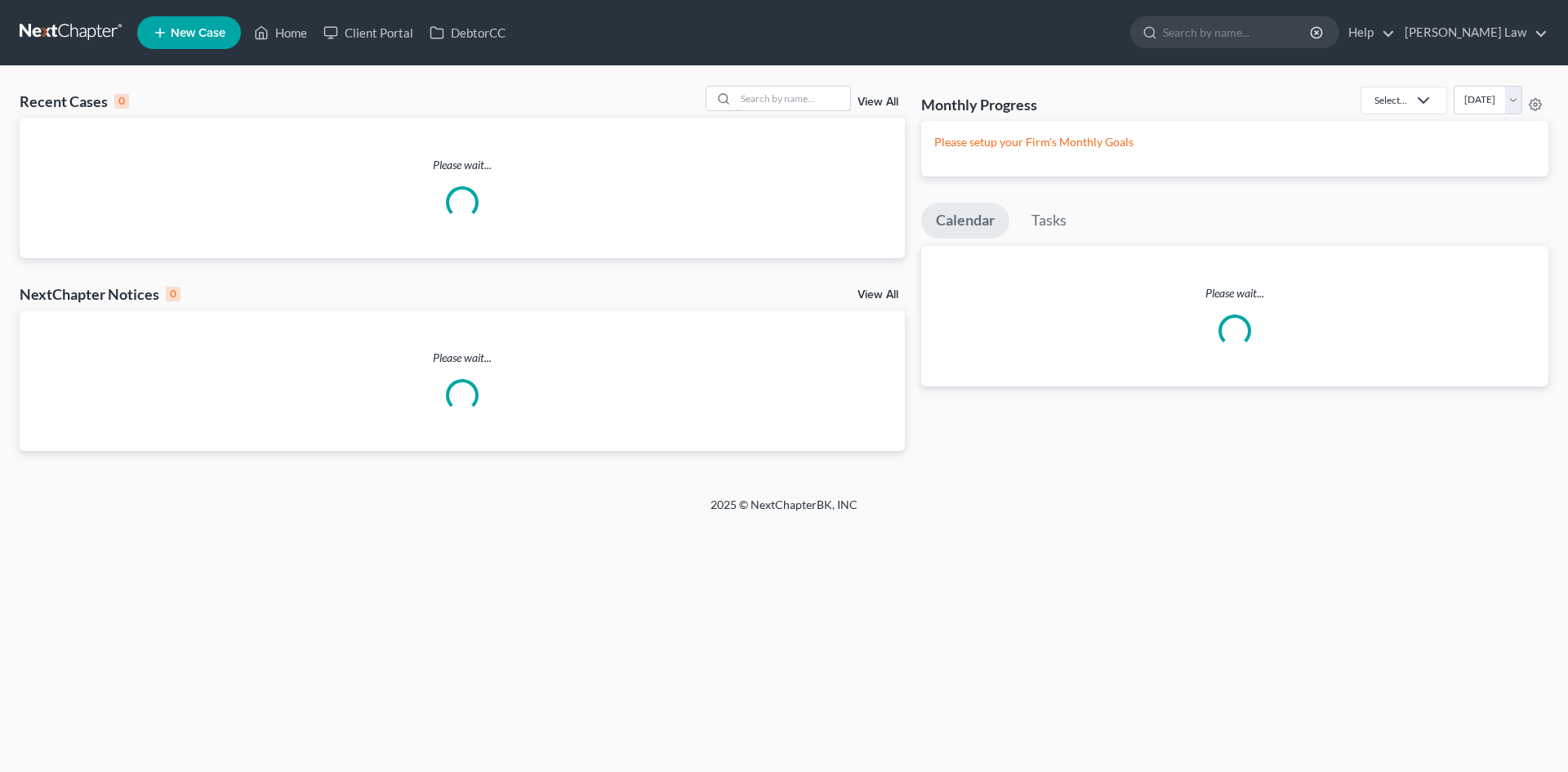
click at [809, 96] on input "search" at bounding box center [793, 98] width 115 height 24
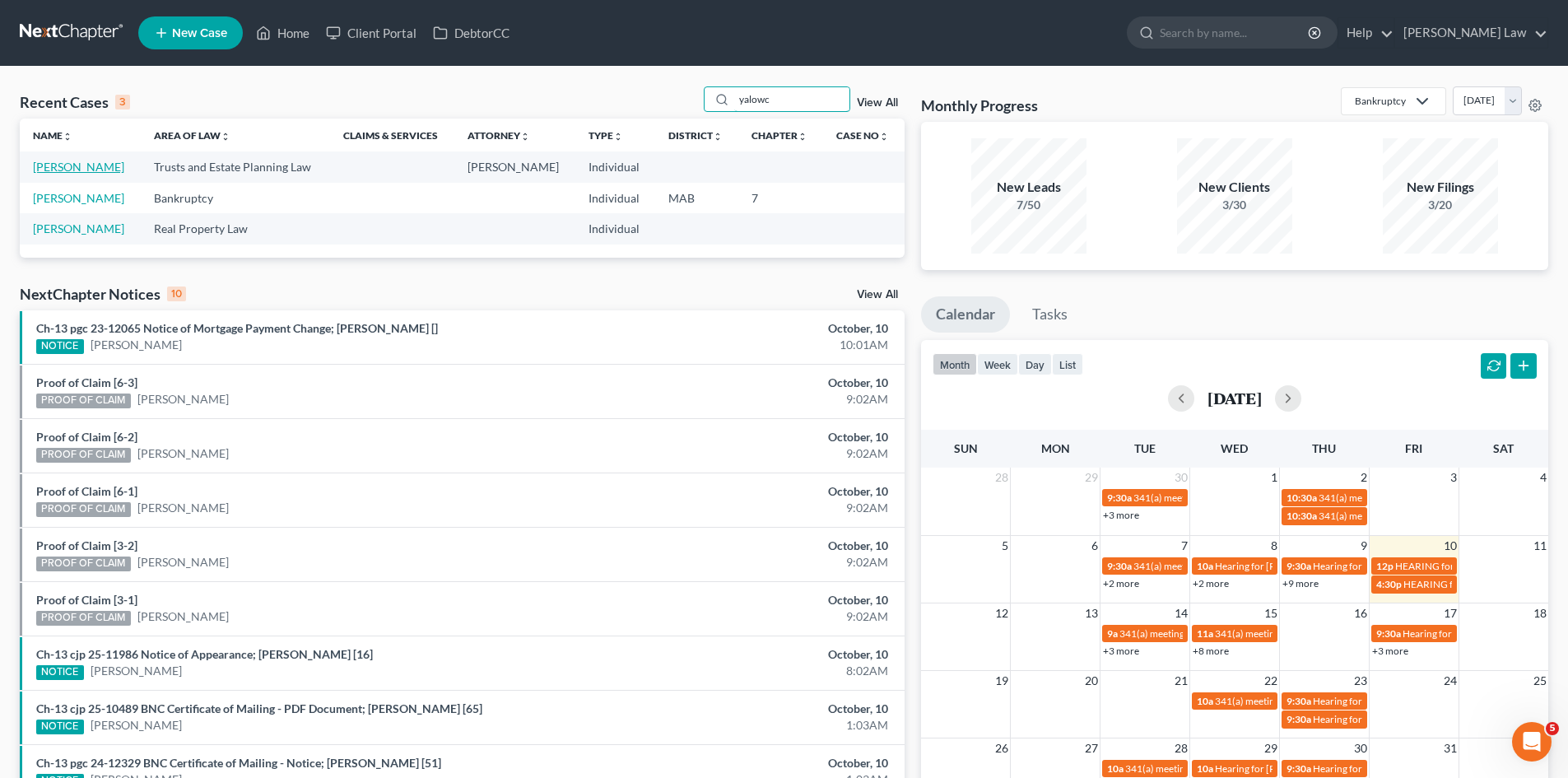
type input "yalowc"
click at [56, 169] on link "[PERSON_NAME]" at bounding box center [79, 167] width 91 height 14
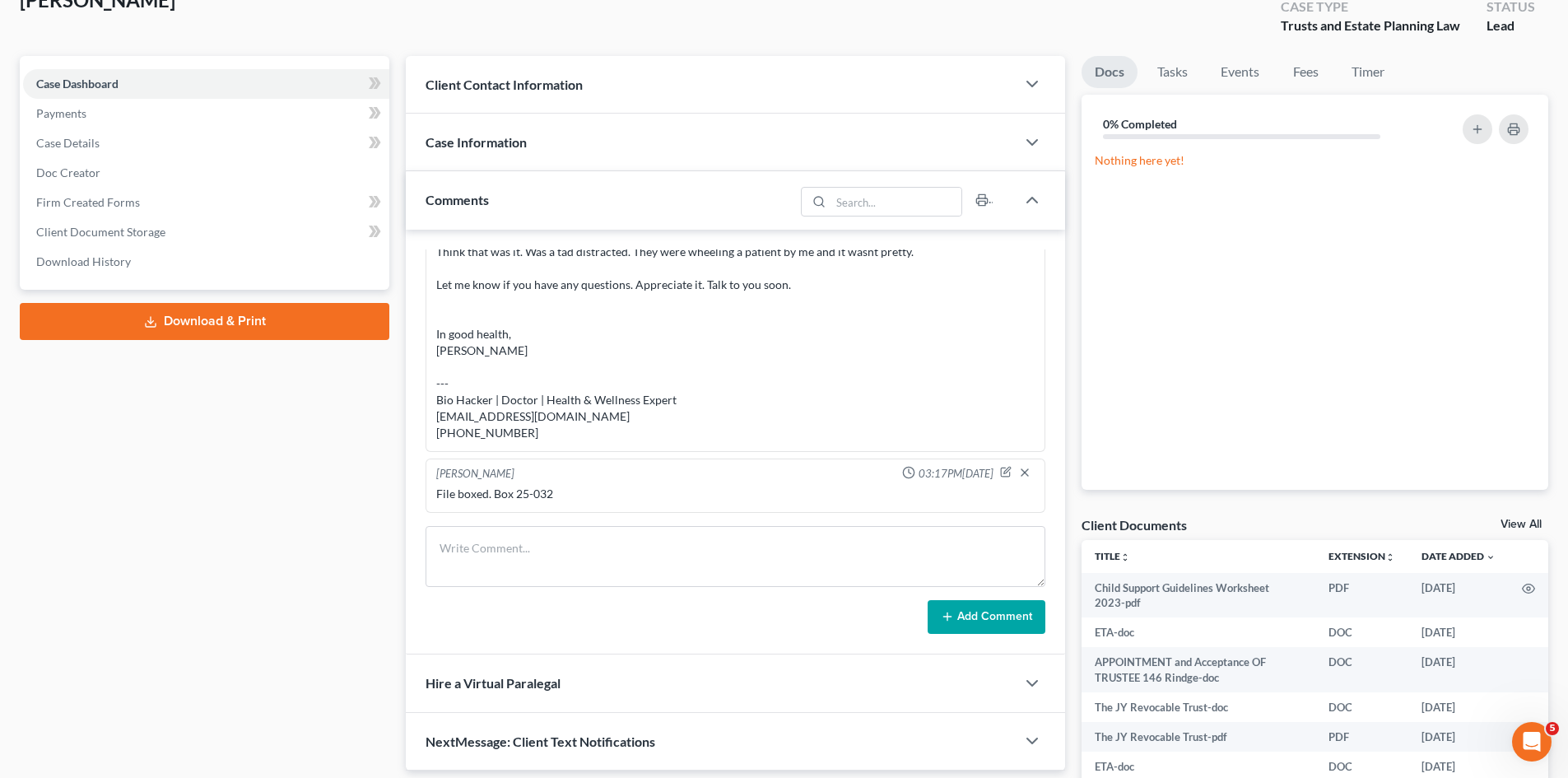
scroll to position [138, 0]
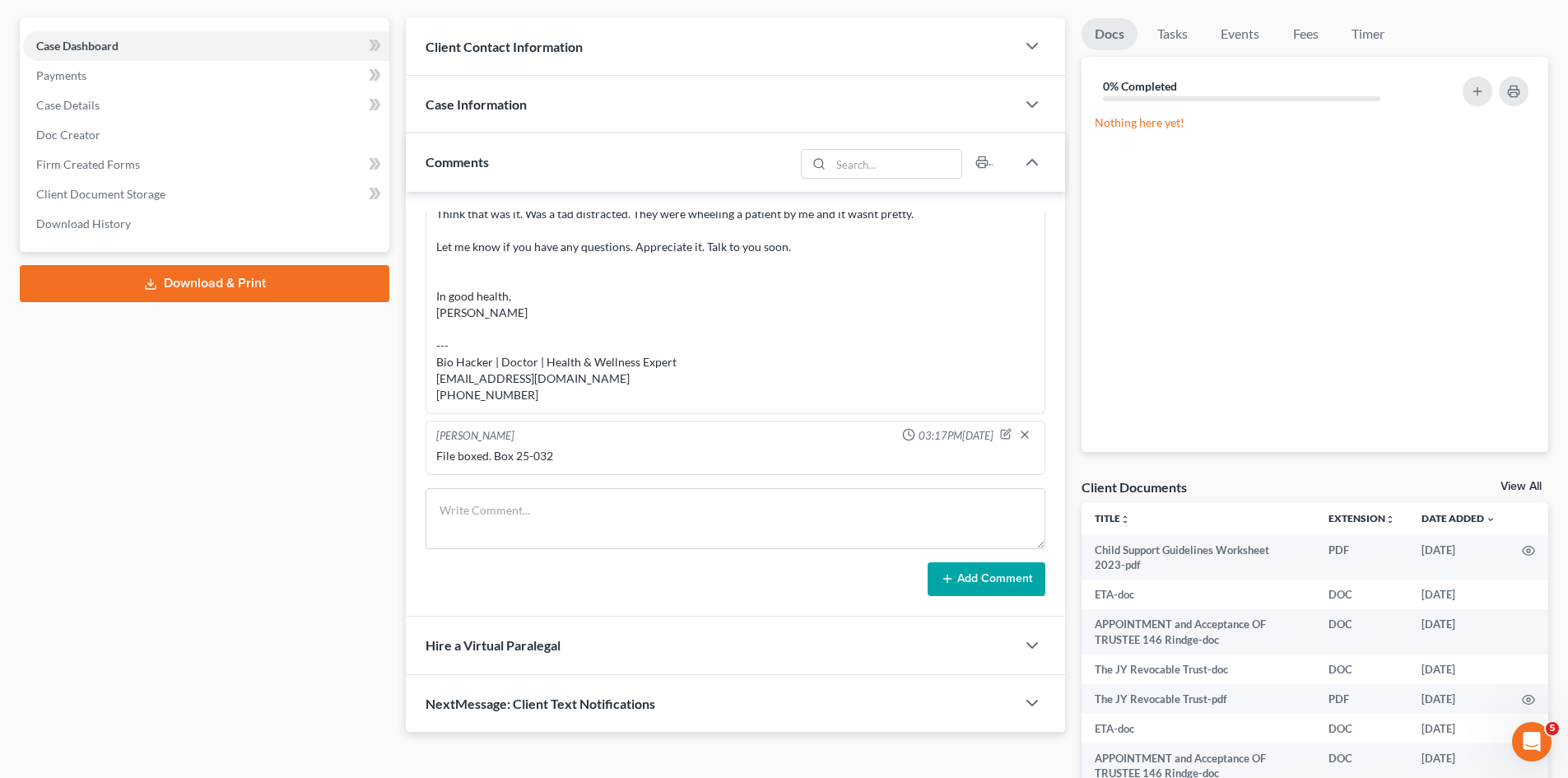
click at [1512, 482] on link "View All" at bounding box center [1520, 487] width 41 height 12
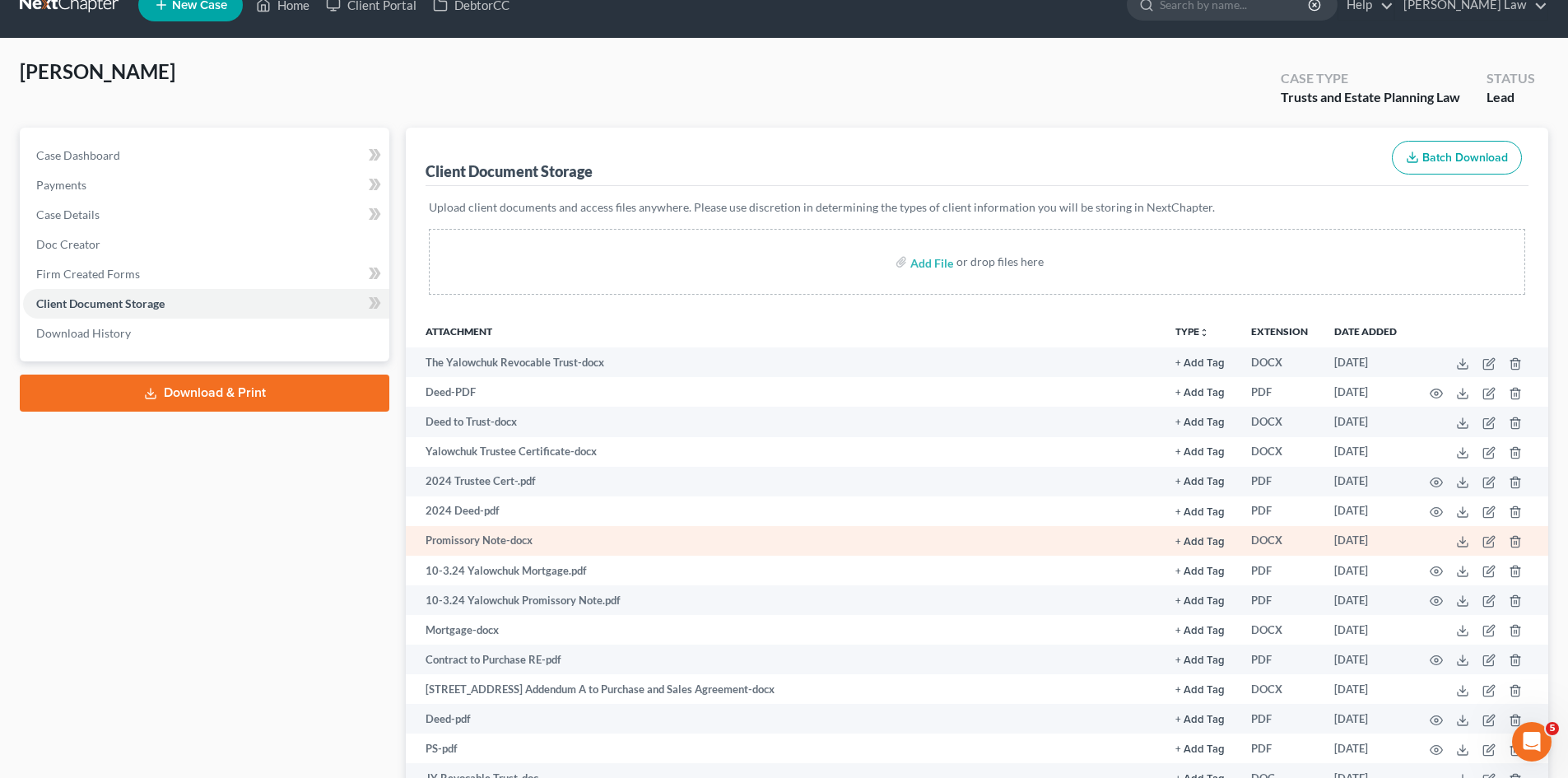
scroll to position [647, 0]
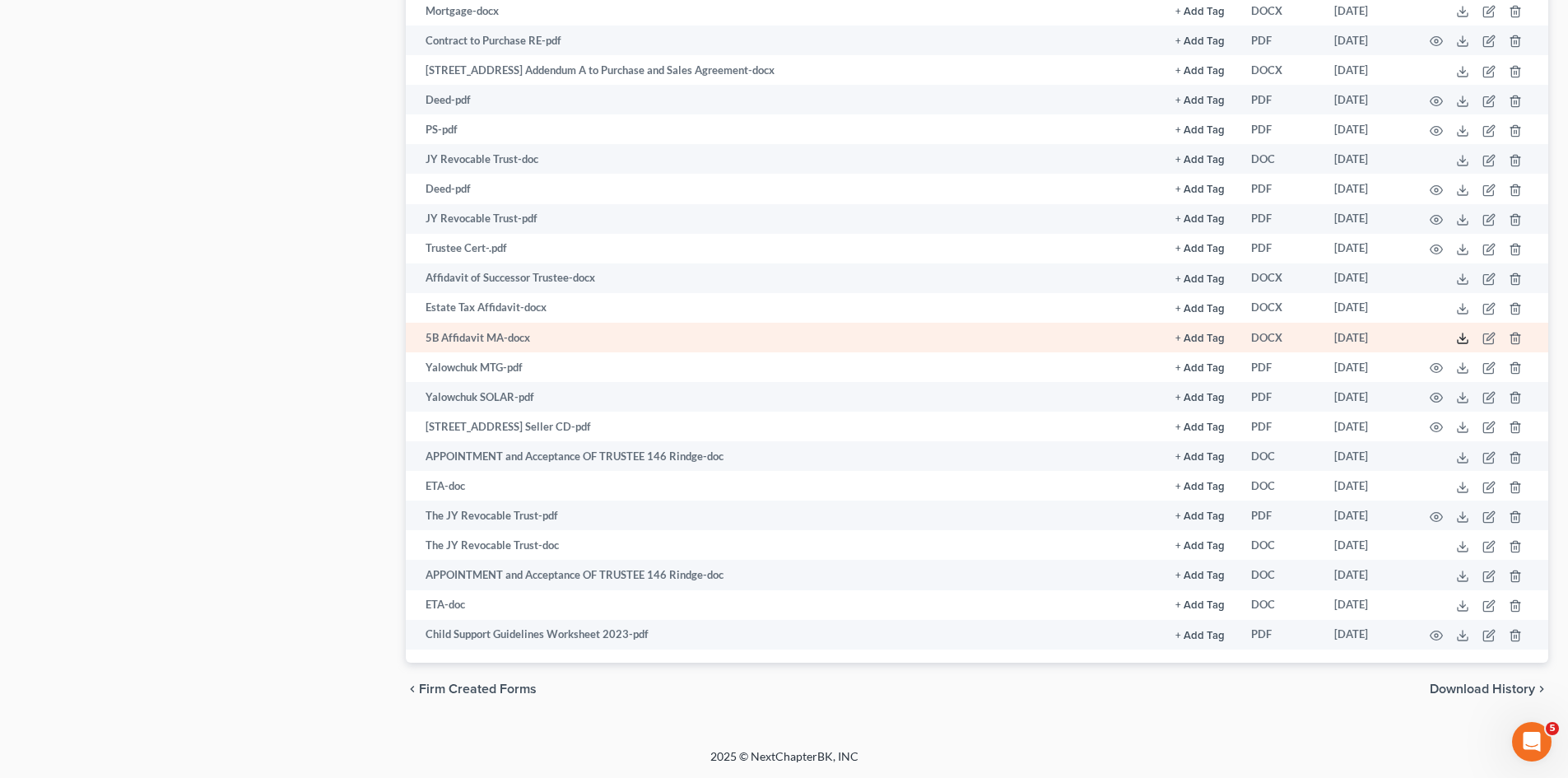
click at [1464, 336] on icon at bounding box center [1462, 339] width 14 height 14
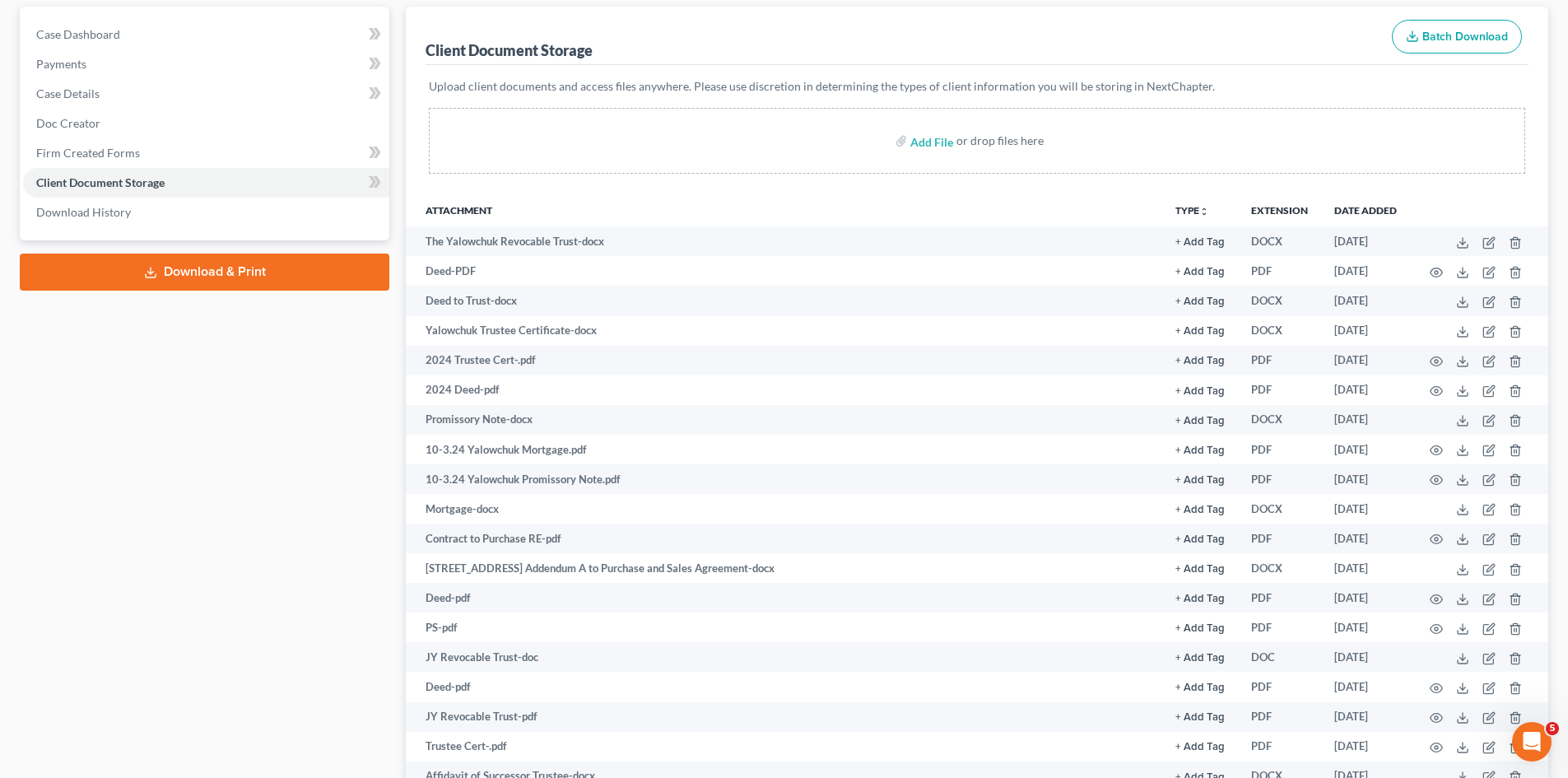
scroll to position [0, 0]
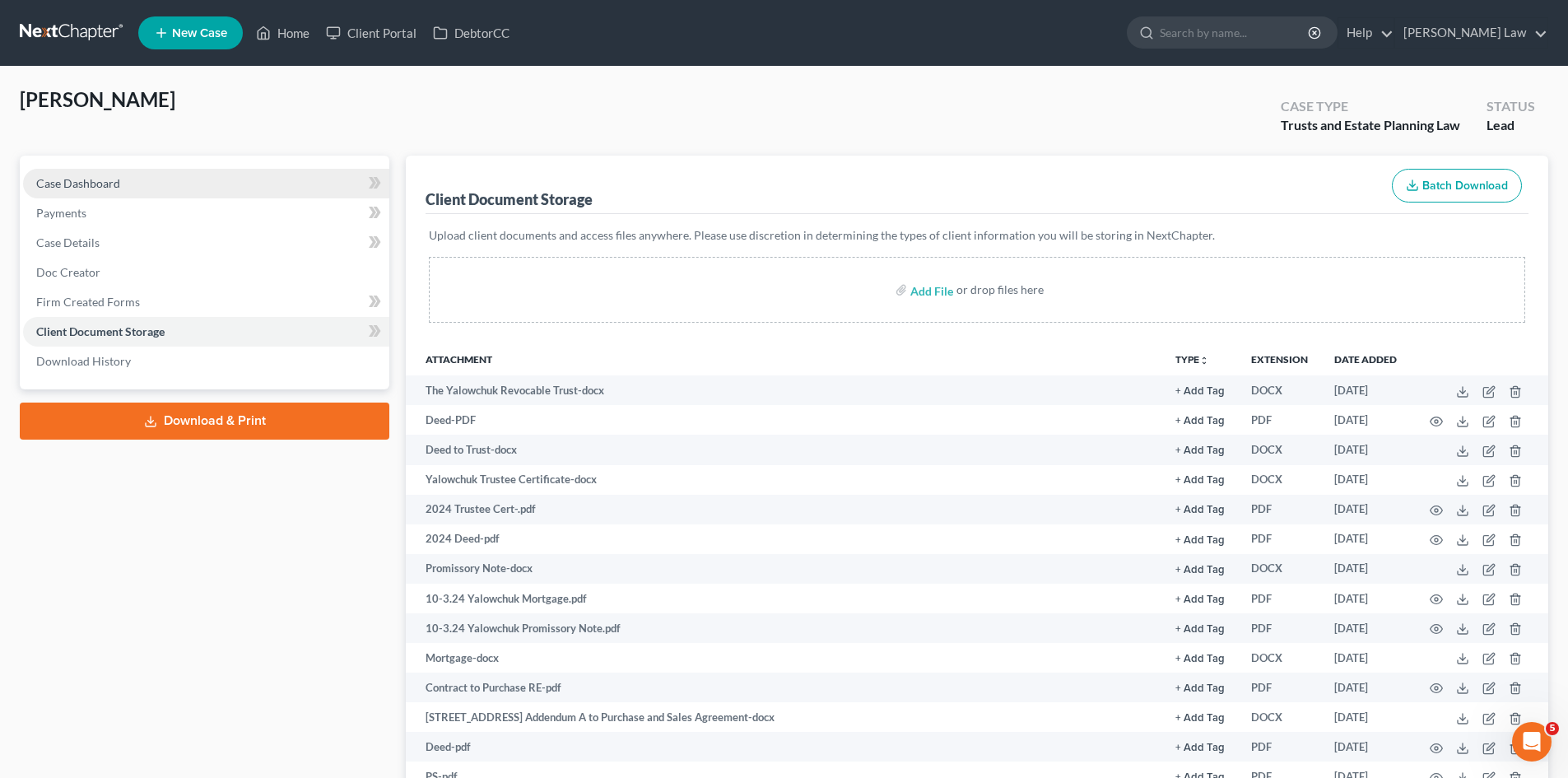
click at [90, 174] on link "Case Dashboard" at bounding box center [207, 183] width 367 height 30
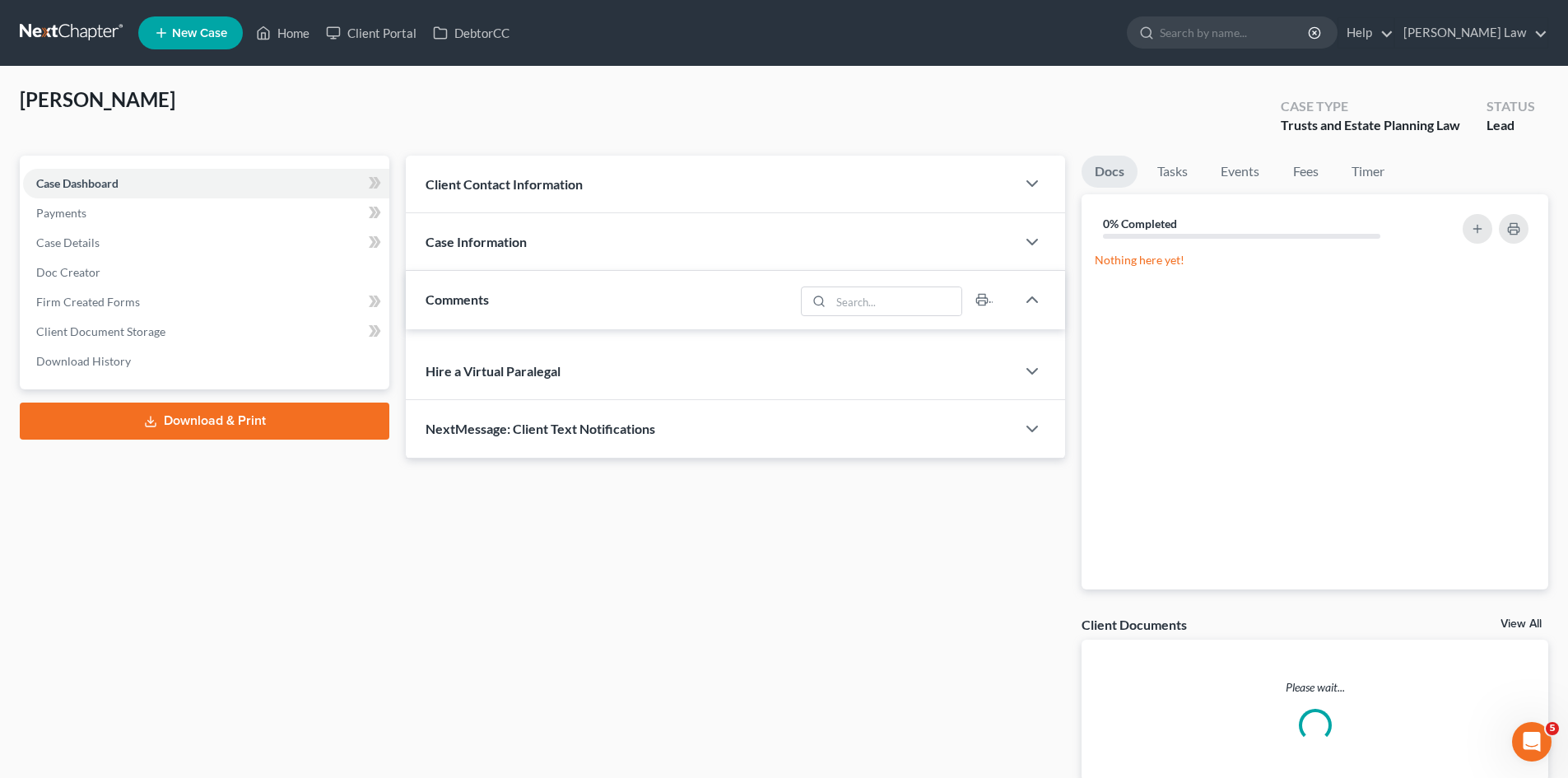
click at [61, 106] on span "[PERSON_NAME]" at bounding box center [97, 99] width 155 height 24
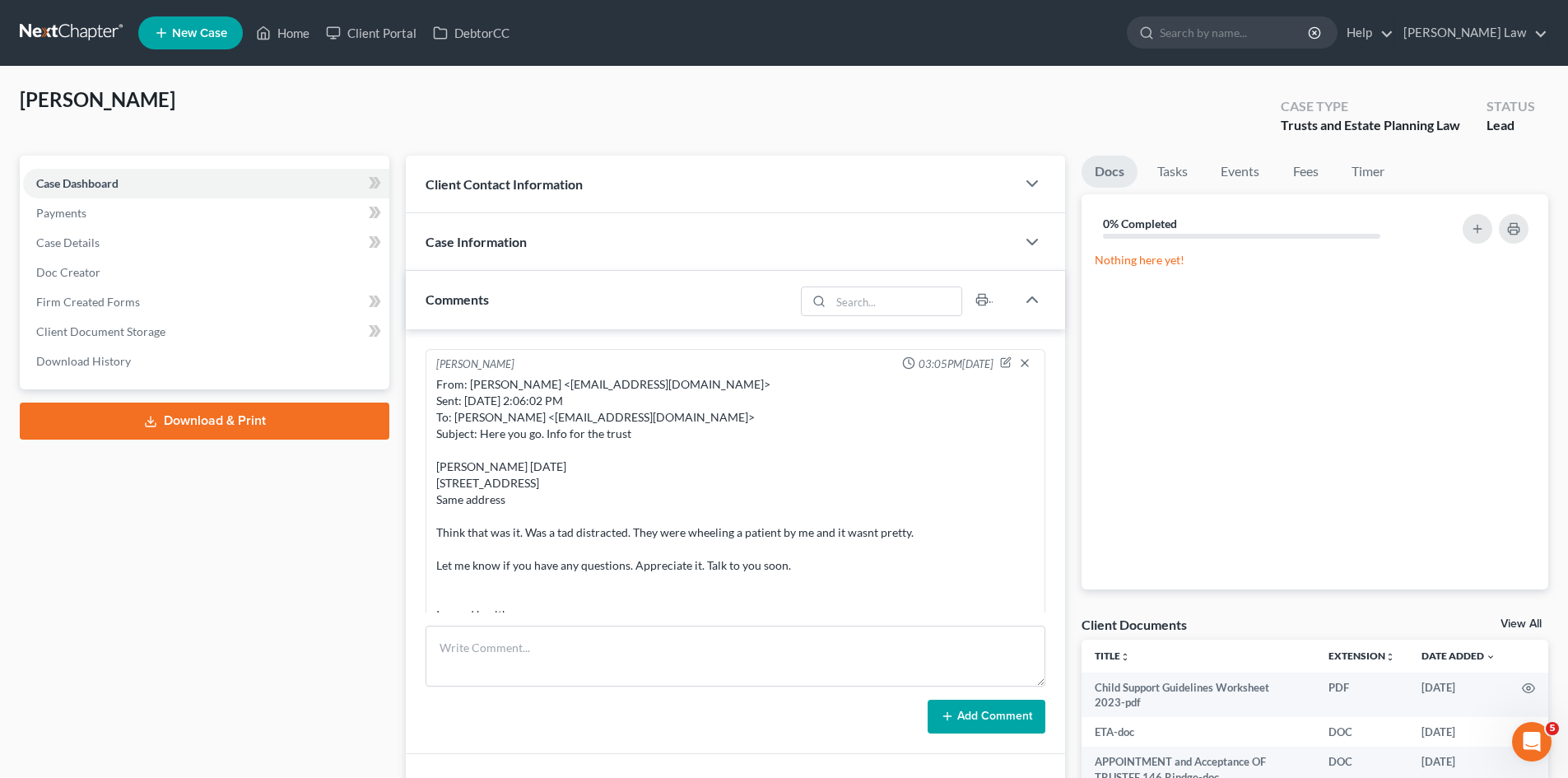
click at [61, 106] on span "[PERSON_NAME]" at bounding box center [97, 99] width 155 height 24
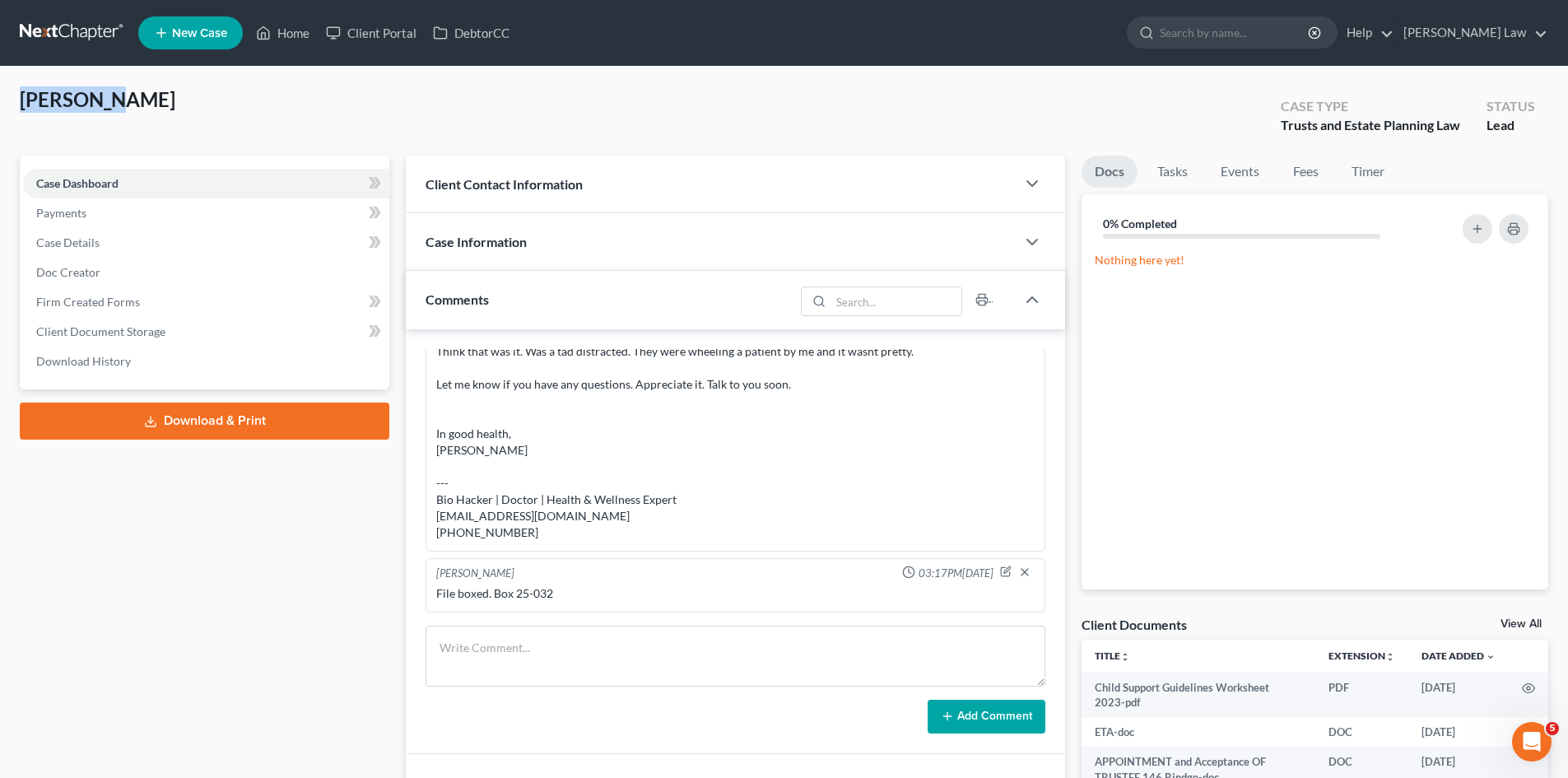
copy span "Yalowchuk"
click at [66, 14] on nav "Home New Case Client Portal DebtorCC Benner Law mmanning@tbennerlaw.com My Acco…" at bounding box center [784, 33] width 1568 height 66
click at [66, 24] on link at bounding box center [72, 33] width 106 height 30
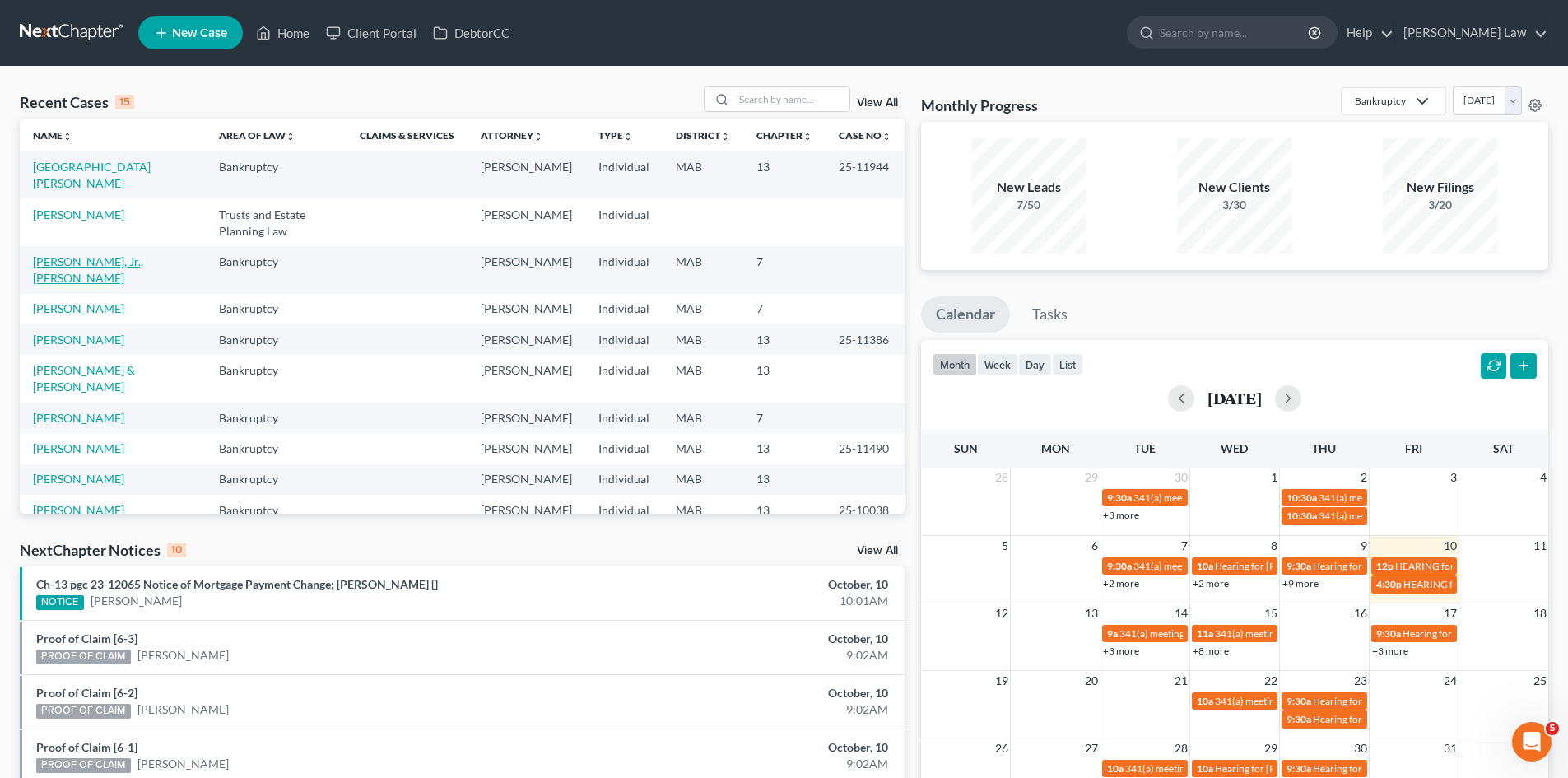
click at [98, 256] on link "[PERSON_NAME], Jr., [PERSON_NAME]" at bounding box center [88, 269] width 111 height 30
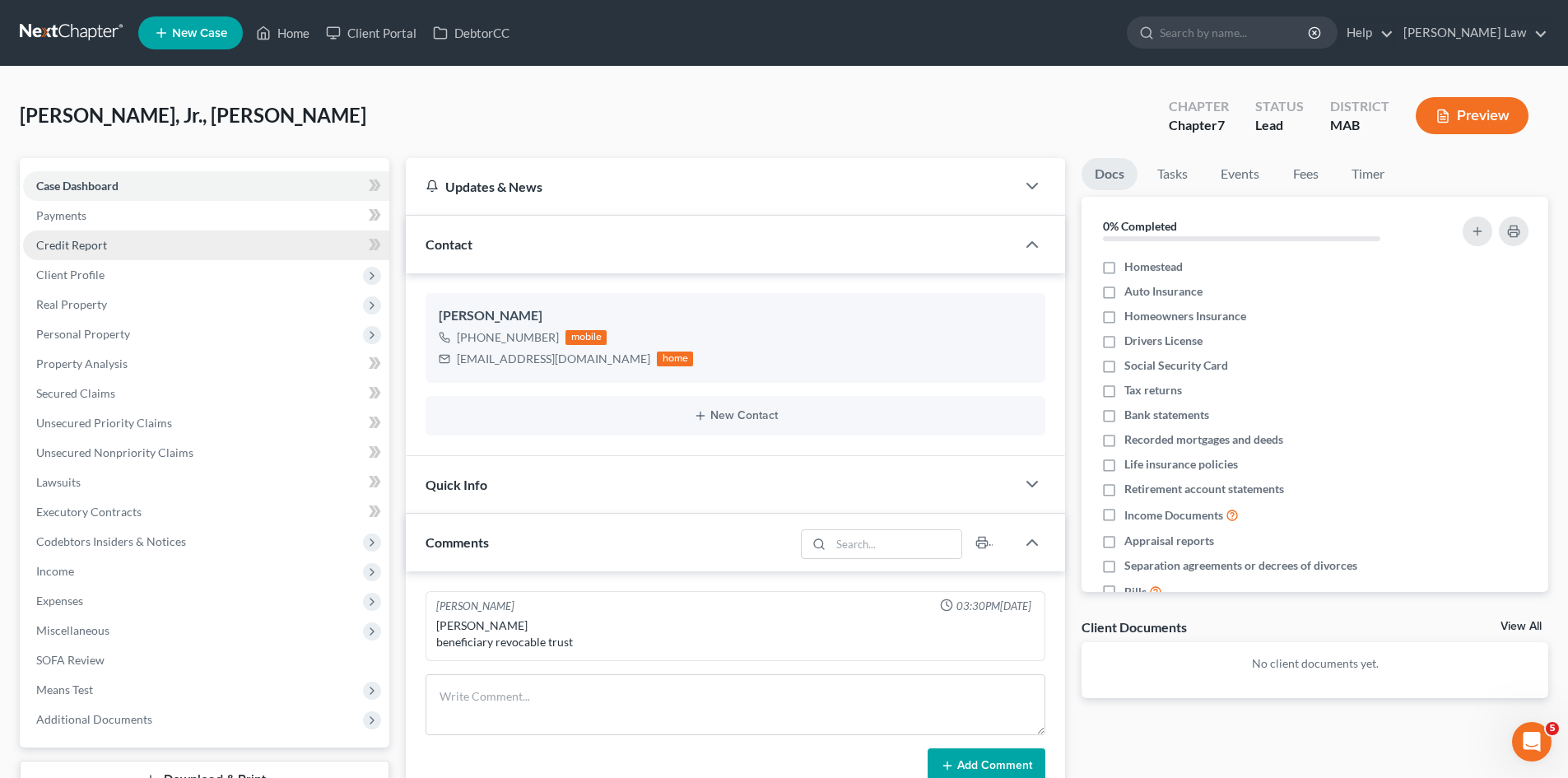
click at [82, 252] on link "Credit Report" at bounding box center [207, 245] width 367 height 30
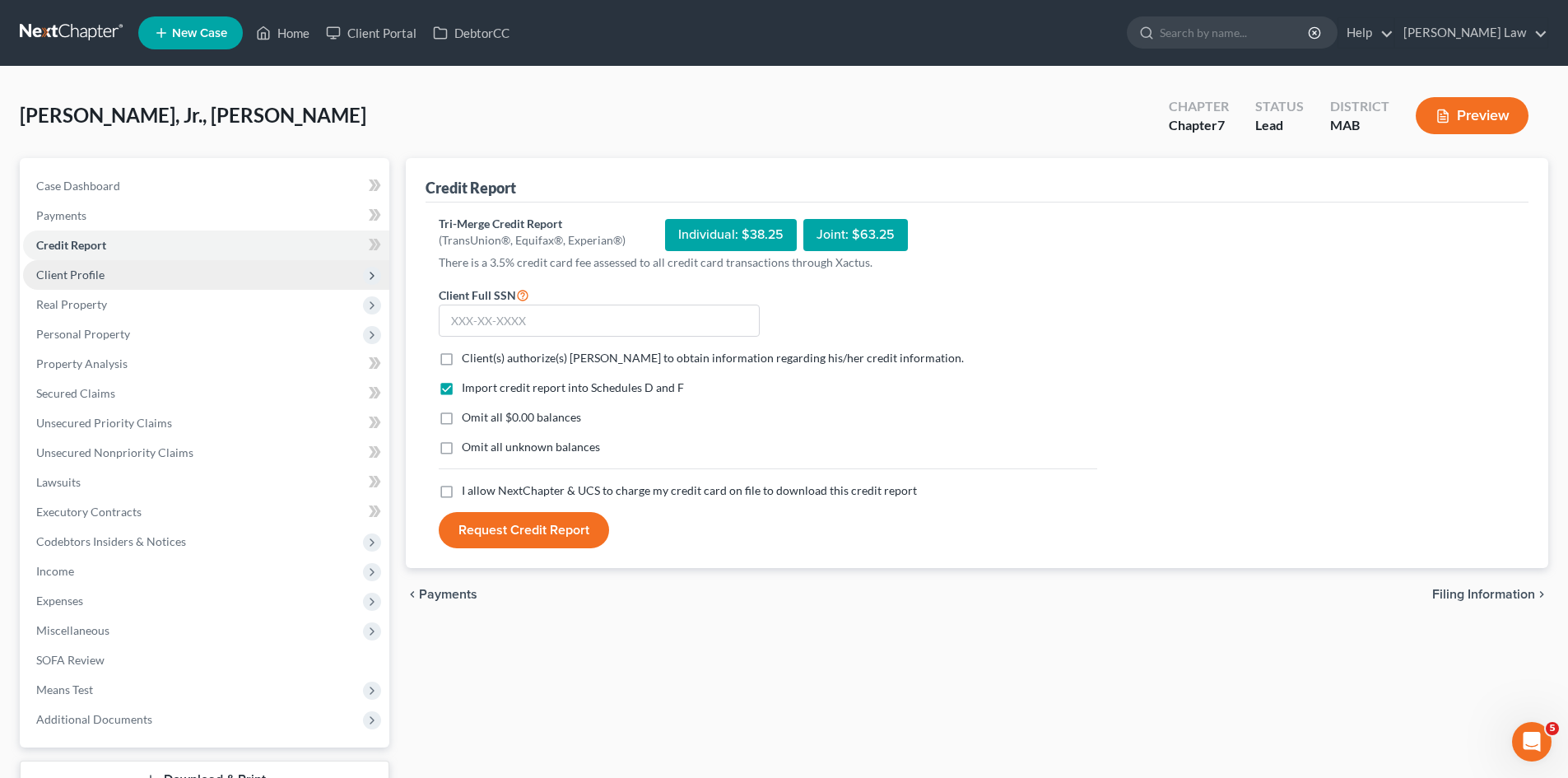
click at [75, 280] on span "Client Profile" at bounding box center [70, 275] width 68 height 14
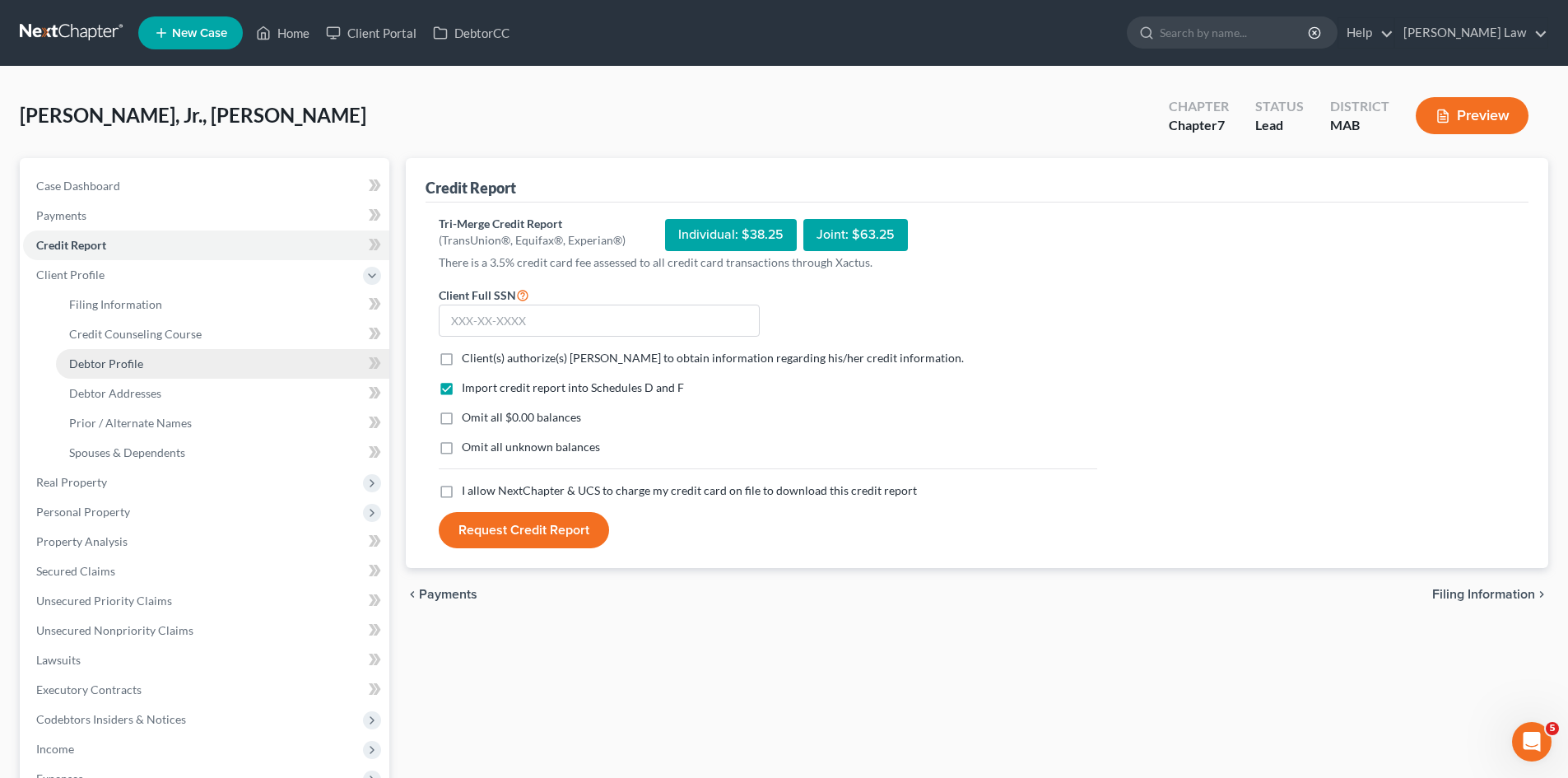
click at [121, 377] on link "Debtor Profile" at bounding box center [223, 364] width 334 height 30
select select "0"
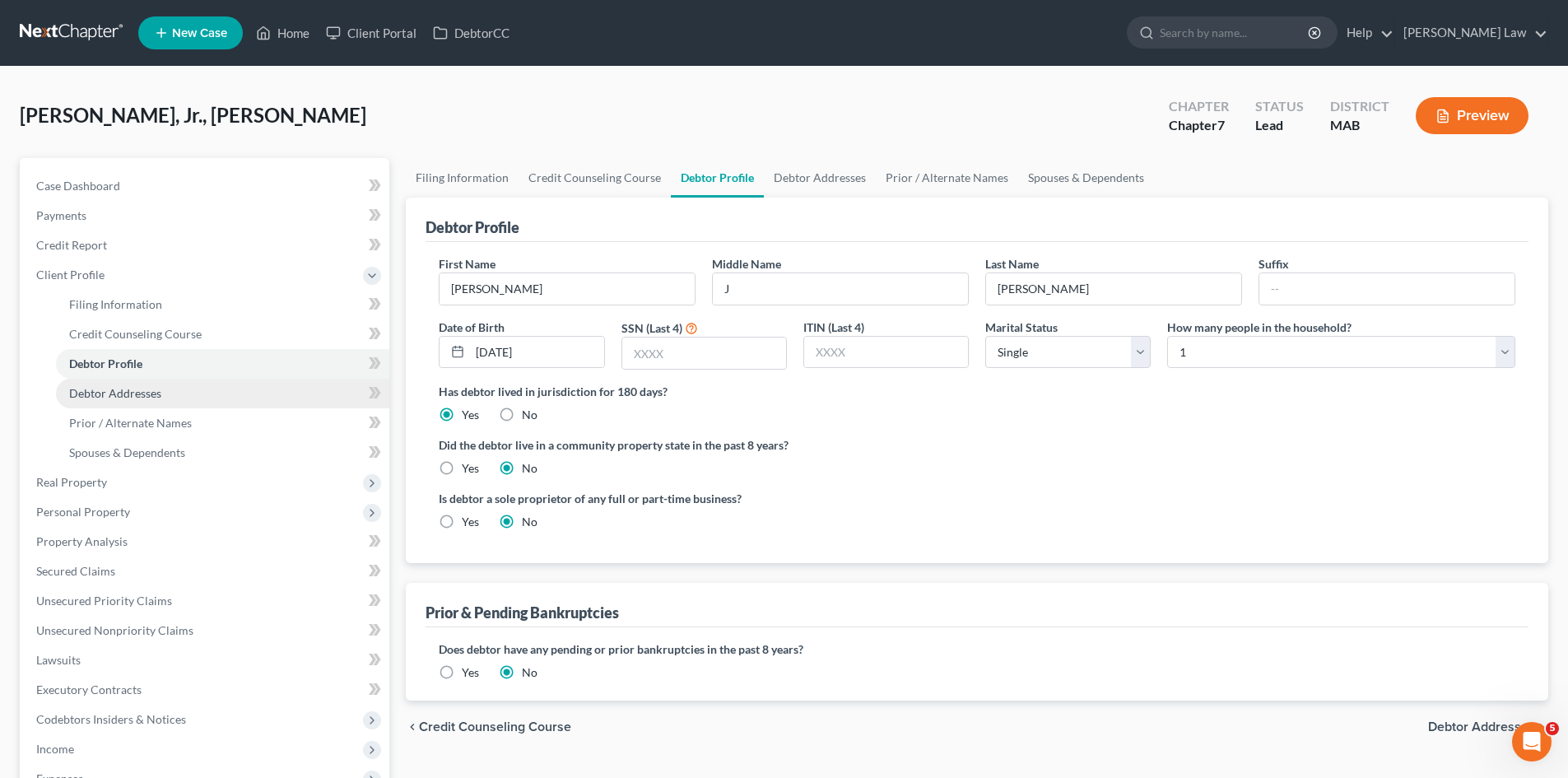
click at [127, 390] on span "Debtor Addresses" at bounding box center [114, 393] width 92 height 14
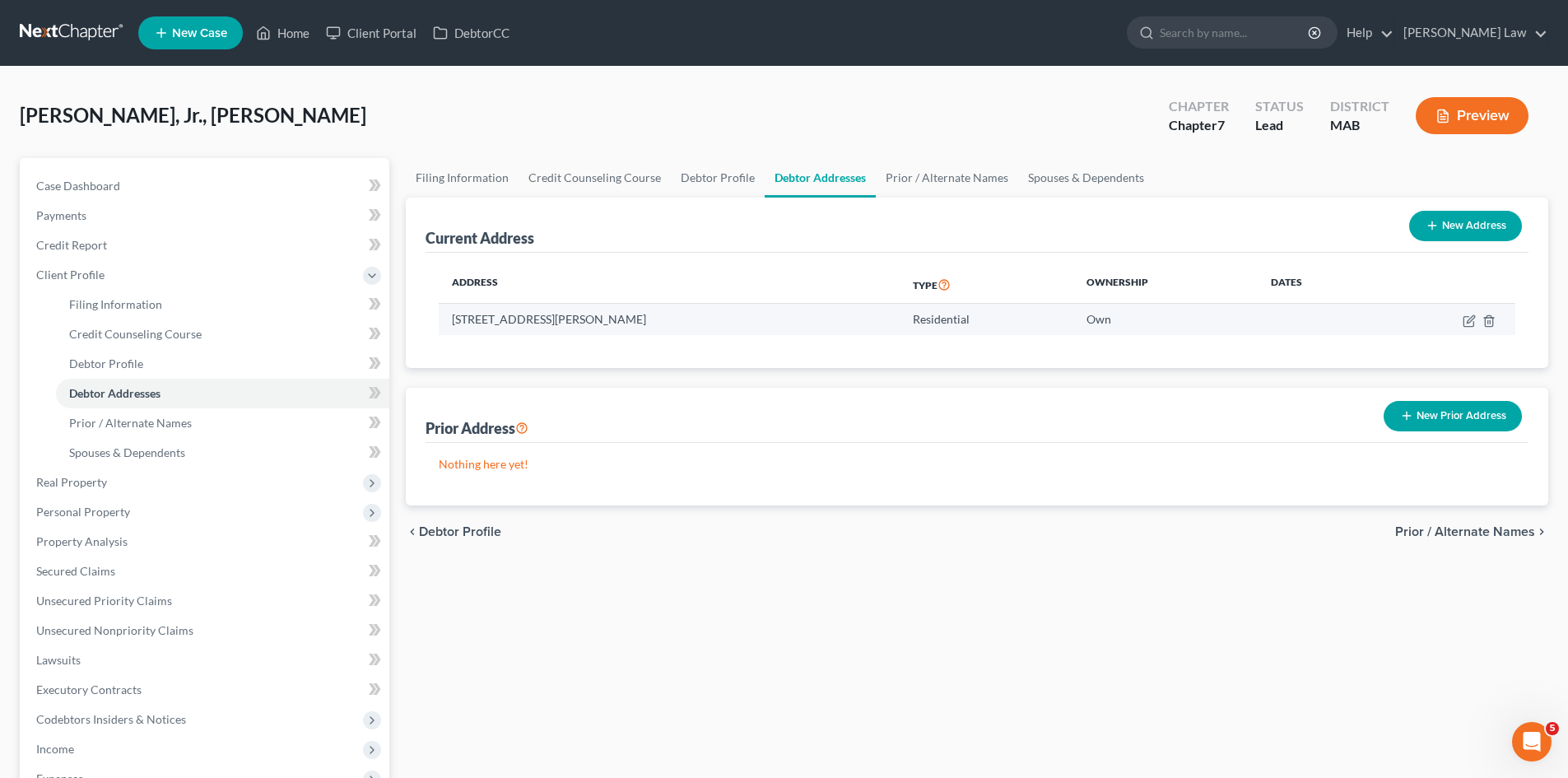
click at [528, 313] on td "[STREET_ADDRESS][PERSON_NAME]" at bounding box center [668, 319] width 461 height 31
click at [528, 313] on td "2 Bullock Road, East Freetown, MA 02717" at bounding box center [668, 319] width 461 height 31
copy td "2 Bullock Road, East Freetown, MA 02717"
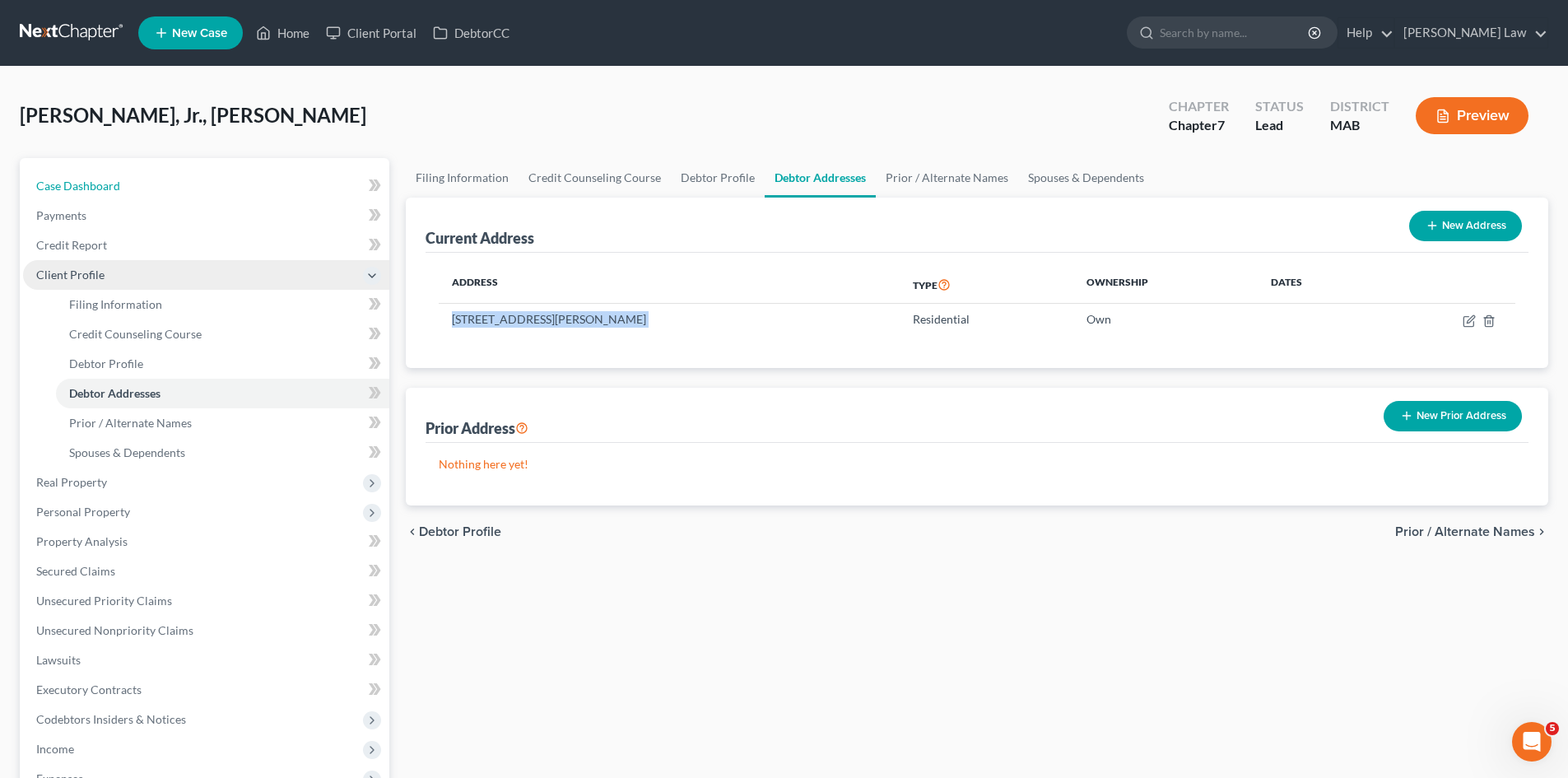
click at [103, 178] on span "Case Dashboard" at bounding box center [78, 185] width 84 height 14
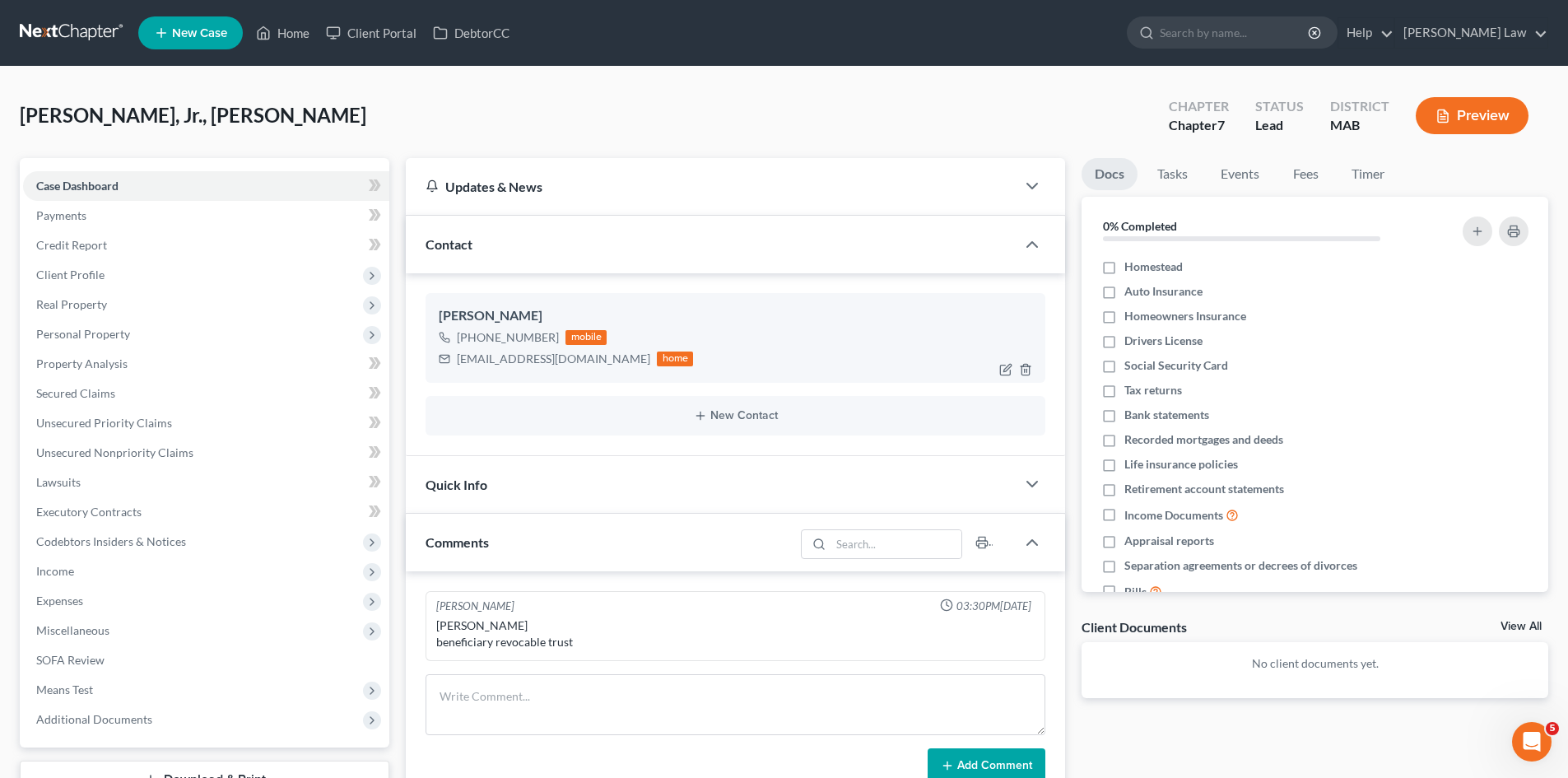
click at [496, 323] on div "Louis Pittsley, Jr." at bounding box center [735, 316] width 593 height 19
copy div "Louis Pittsley, Jr."
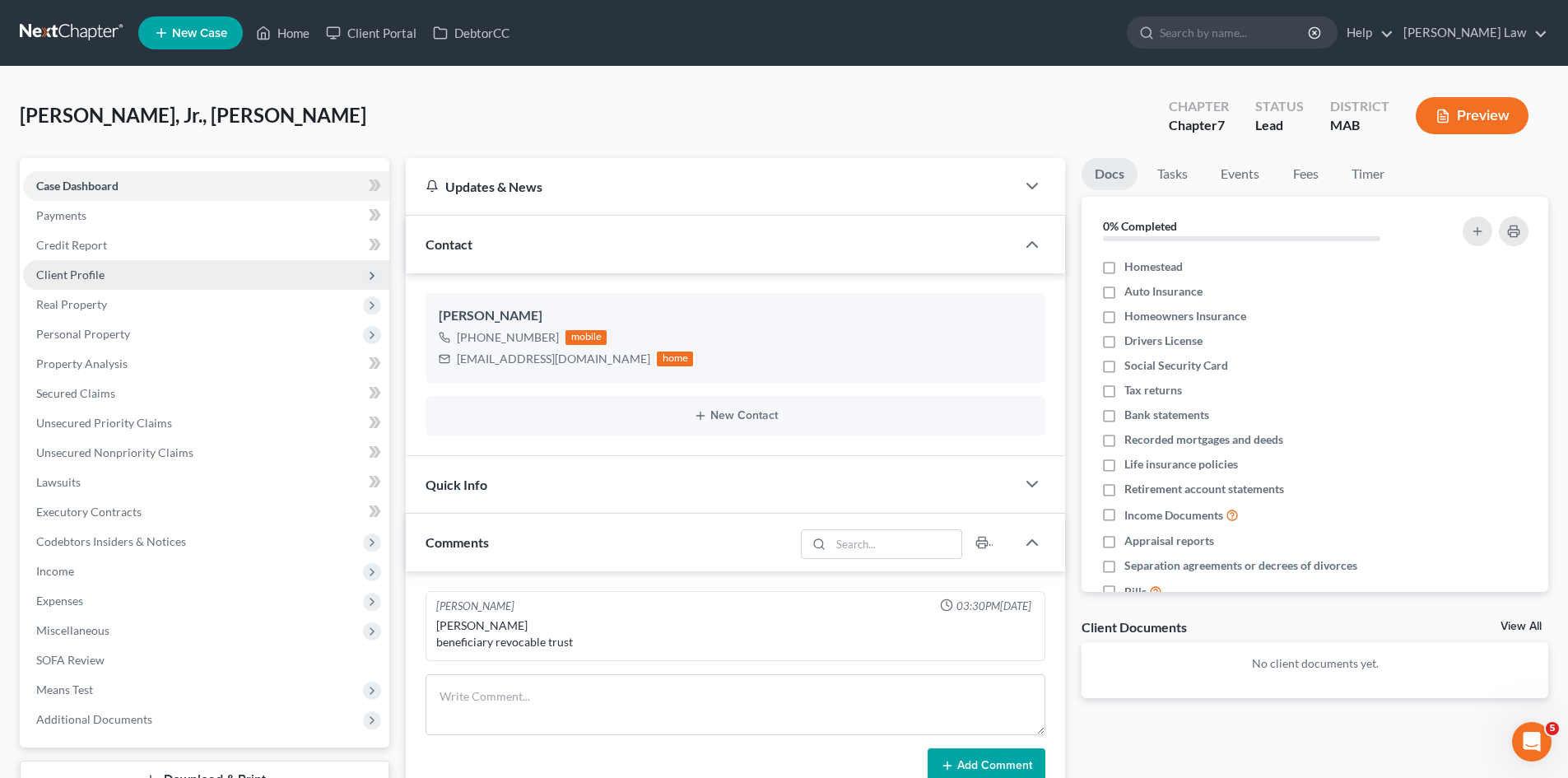
click at [98, 270] on span "Client Profile" at bounding box center [70, 275] width 68 height 14
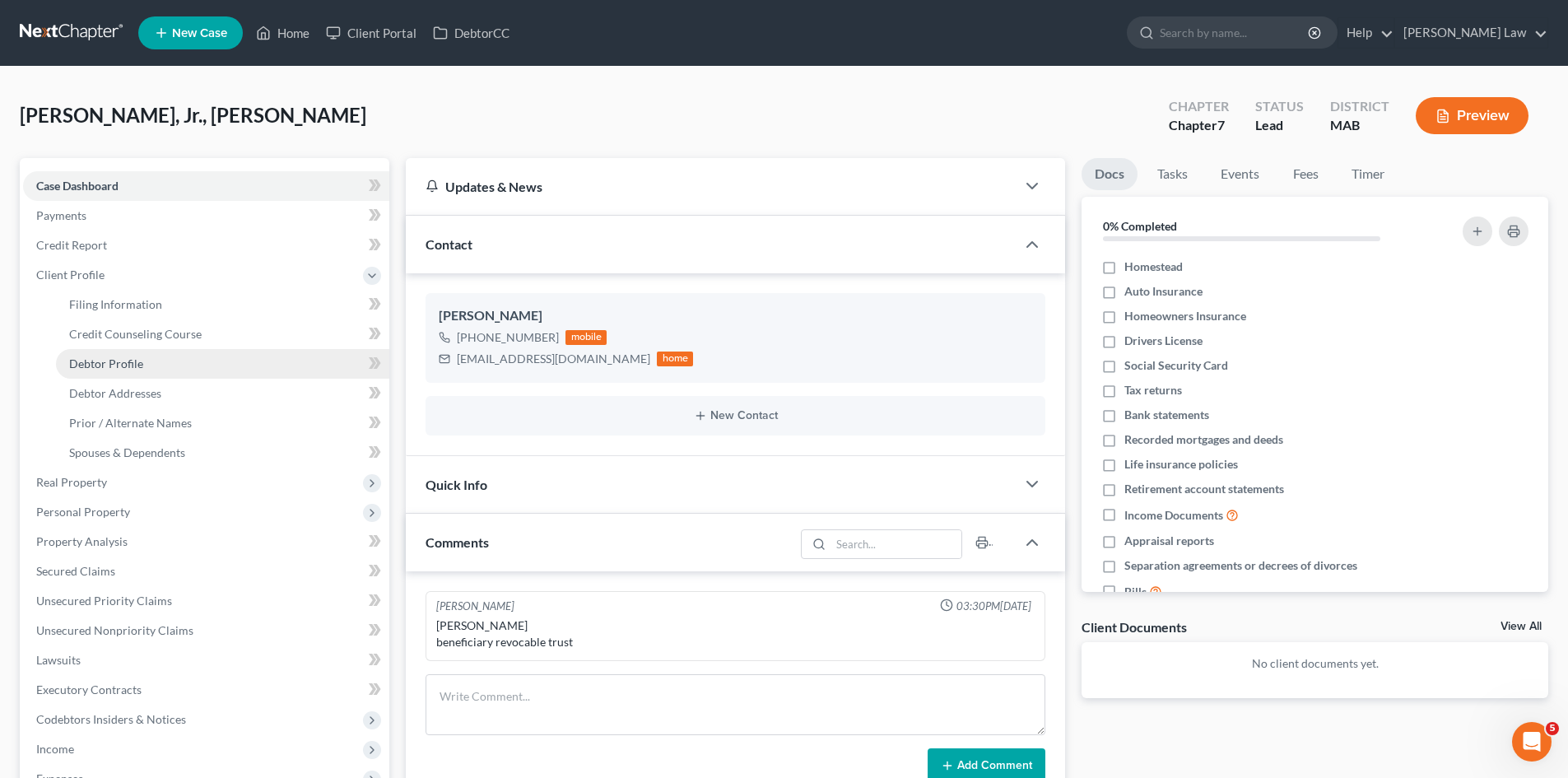
click at [121, 362] on span "Debtor Profile" at bounding box center [106, 363] width 74 height 14
select select "0"
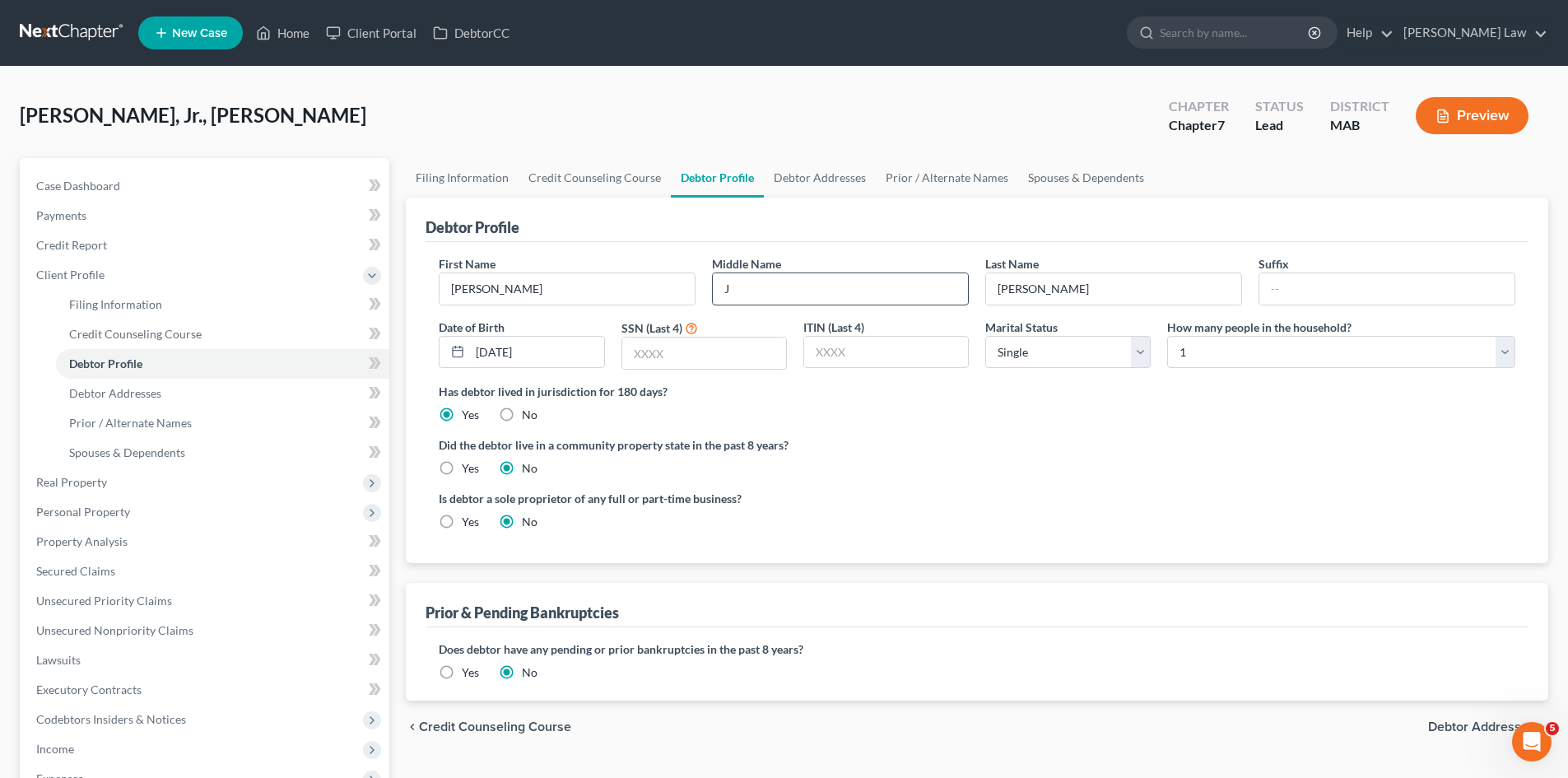
click at [885, 278] on input "J" at bounding box center [840, 289] width 255 height 31
type input "J."
click at [888, 688] on div "Does debtor have any pending or prior bankruptcies in the past 8 years? Are any…" at bounding box center [976, 665] width 1103 height 74
click at [120, 390] on span "Debtor Addresses" at bounding box center [114, 393] width 92 height 14
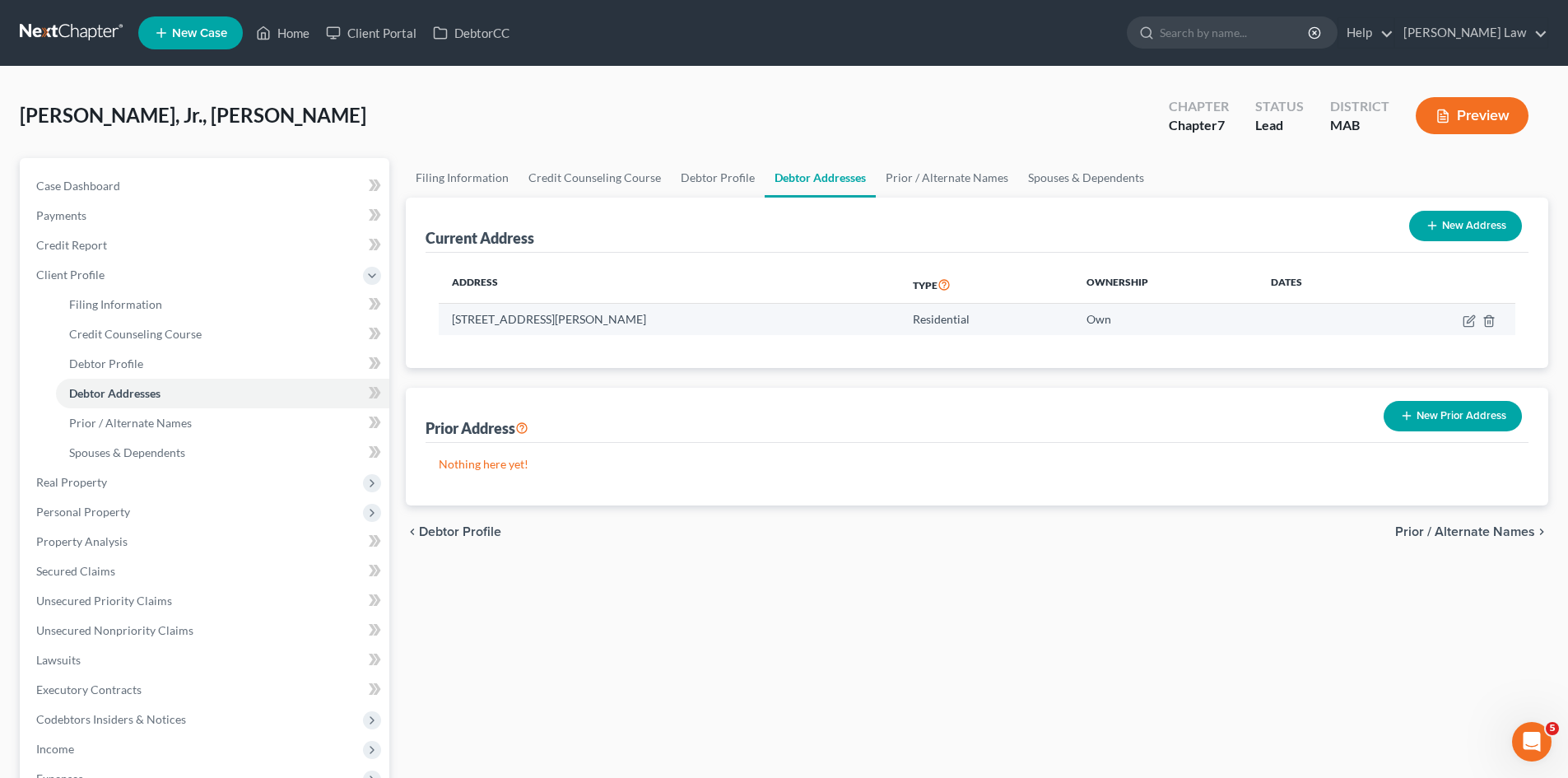
click at [605, 327] on td "2 Bullock Road, East Freetown, MA 02717" at bounding box center [668, 319] width 461 height 31
copy td "2 Bullock Road, East Freetown, MA 02717"
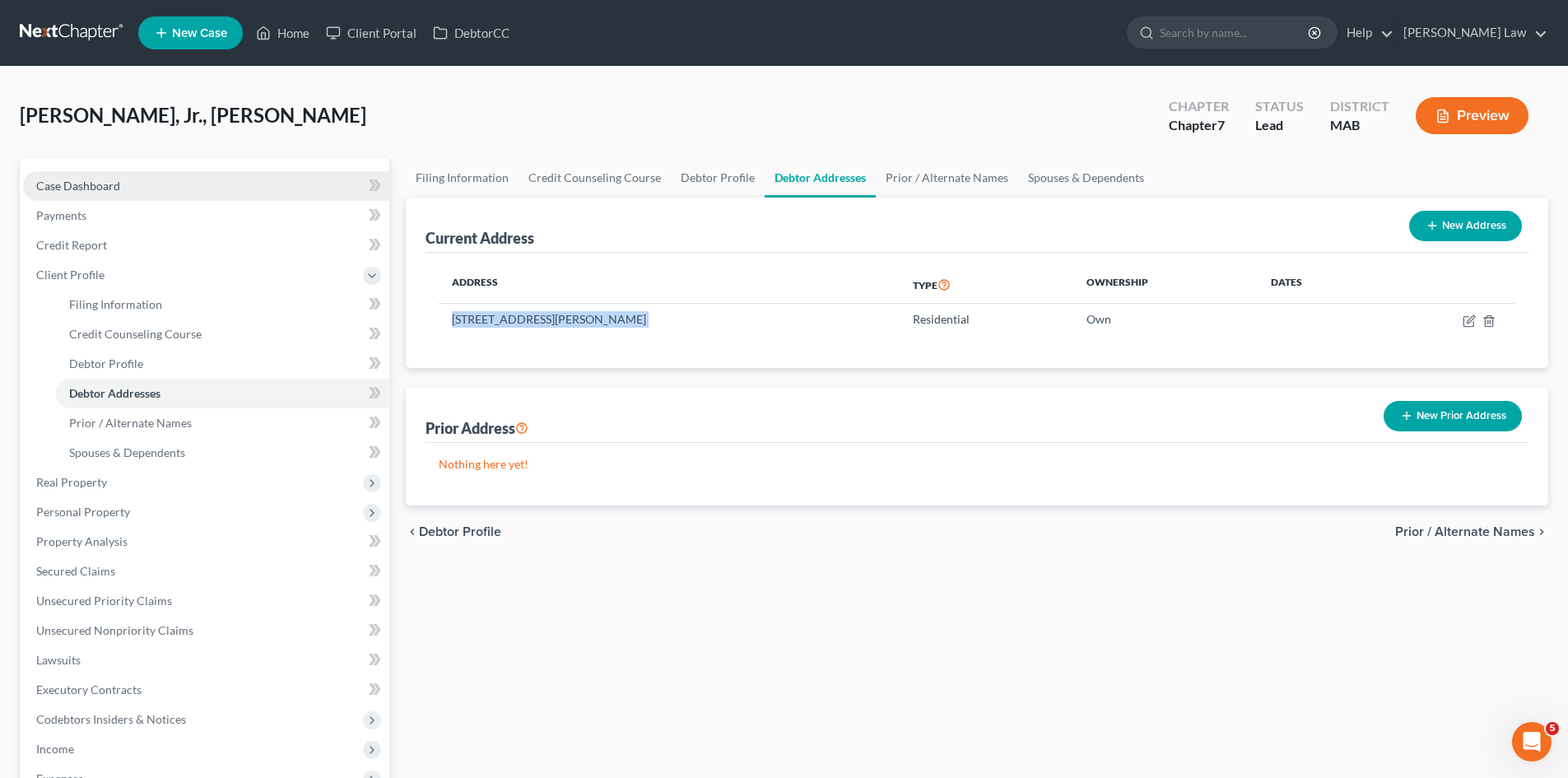
click at [116, 180] on span "Case Dashboard" at bounding box center [78, 185] width 84 height 14
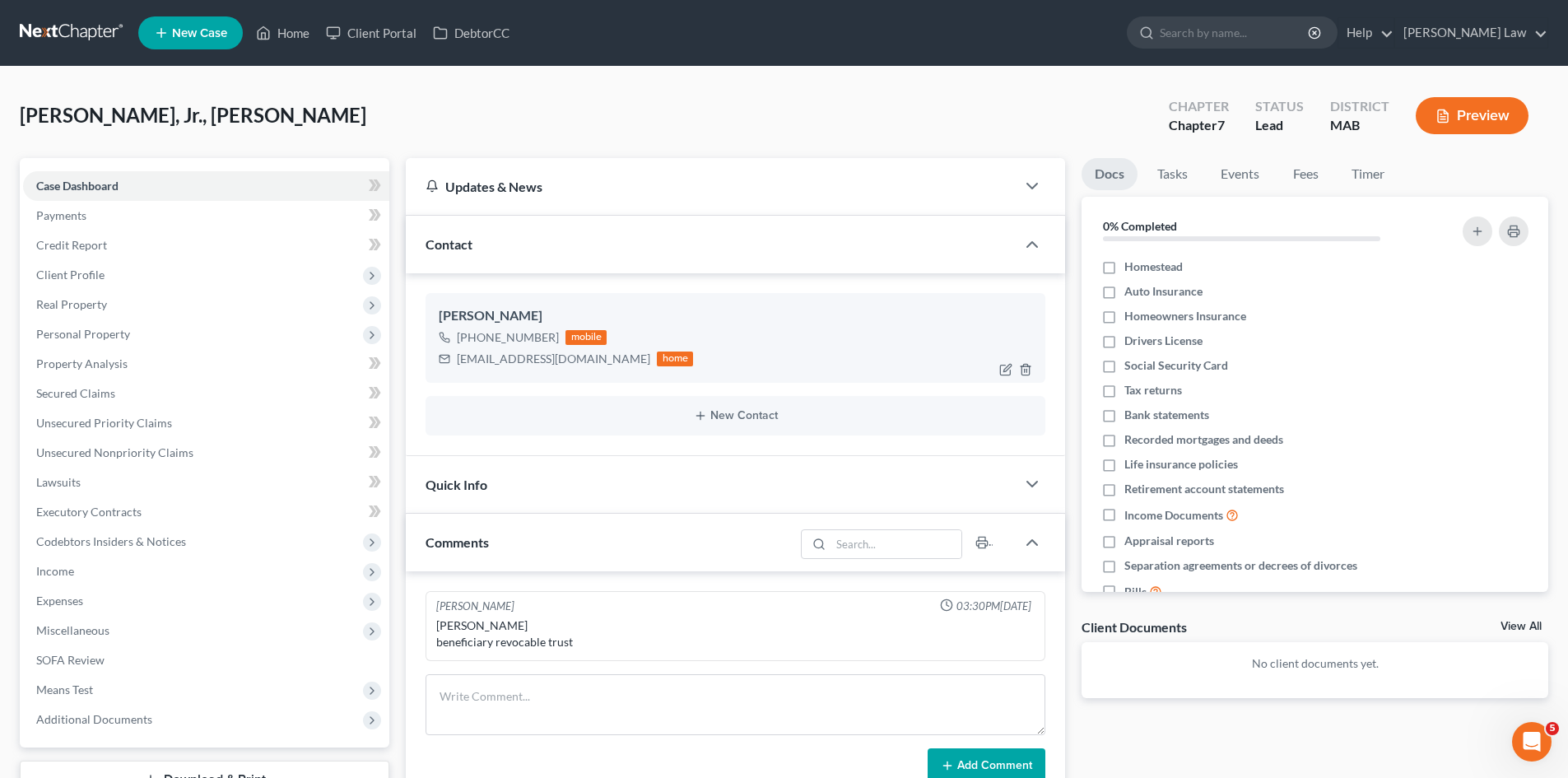
click at [499, 315] on div "Louis Pittsley, Jr." at bounding box center [735, 316] width 593 height 19
copy div "Louis Pittsley, Jr."
click at [88, 271] on span "Client Profile" at bounding box center [70, 275] width 68 height 14
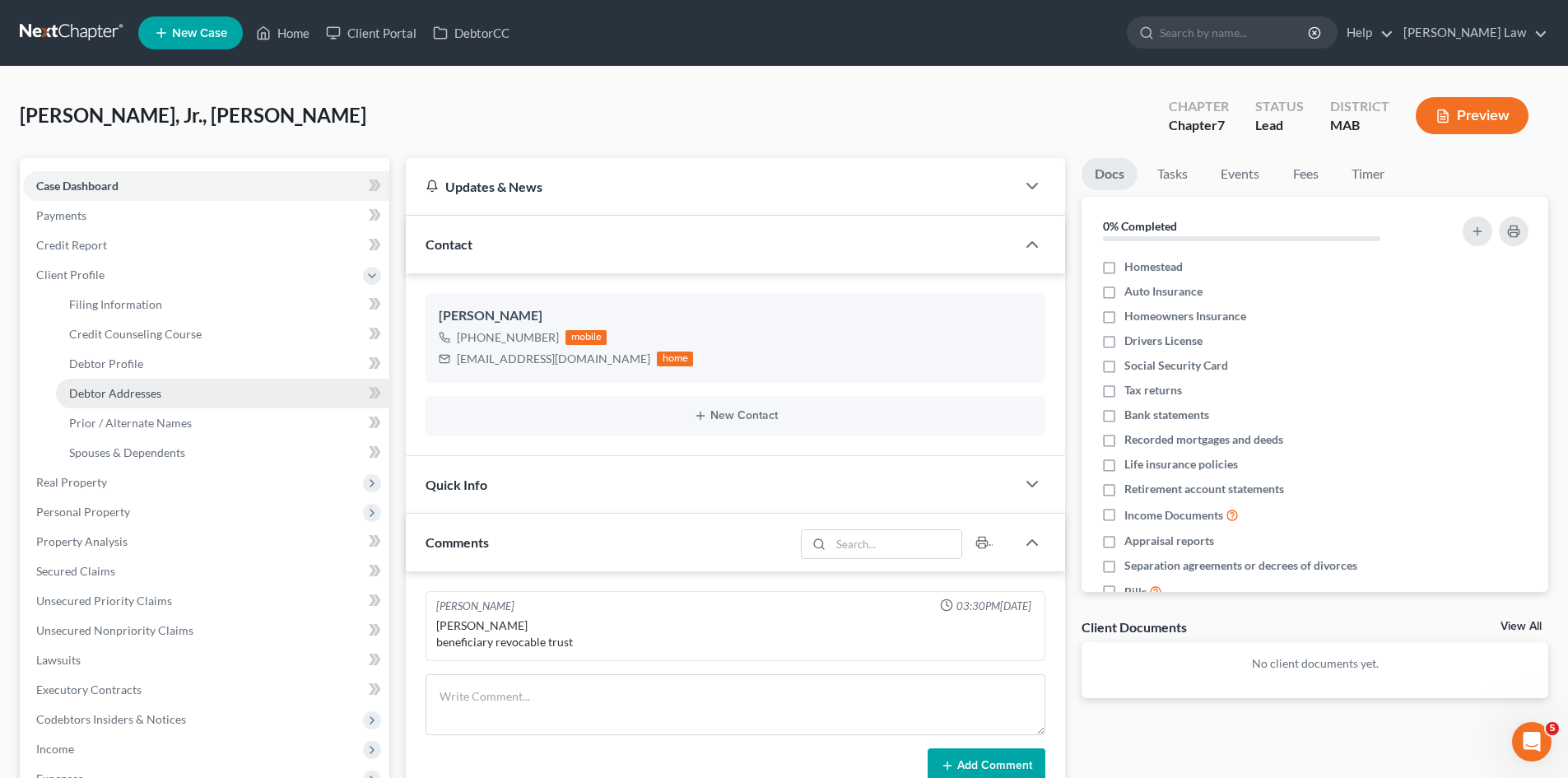
click at [133, 395] on span "Debtor Addresses" at bounding box center [114, 393] width 92 height 14
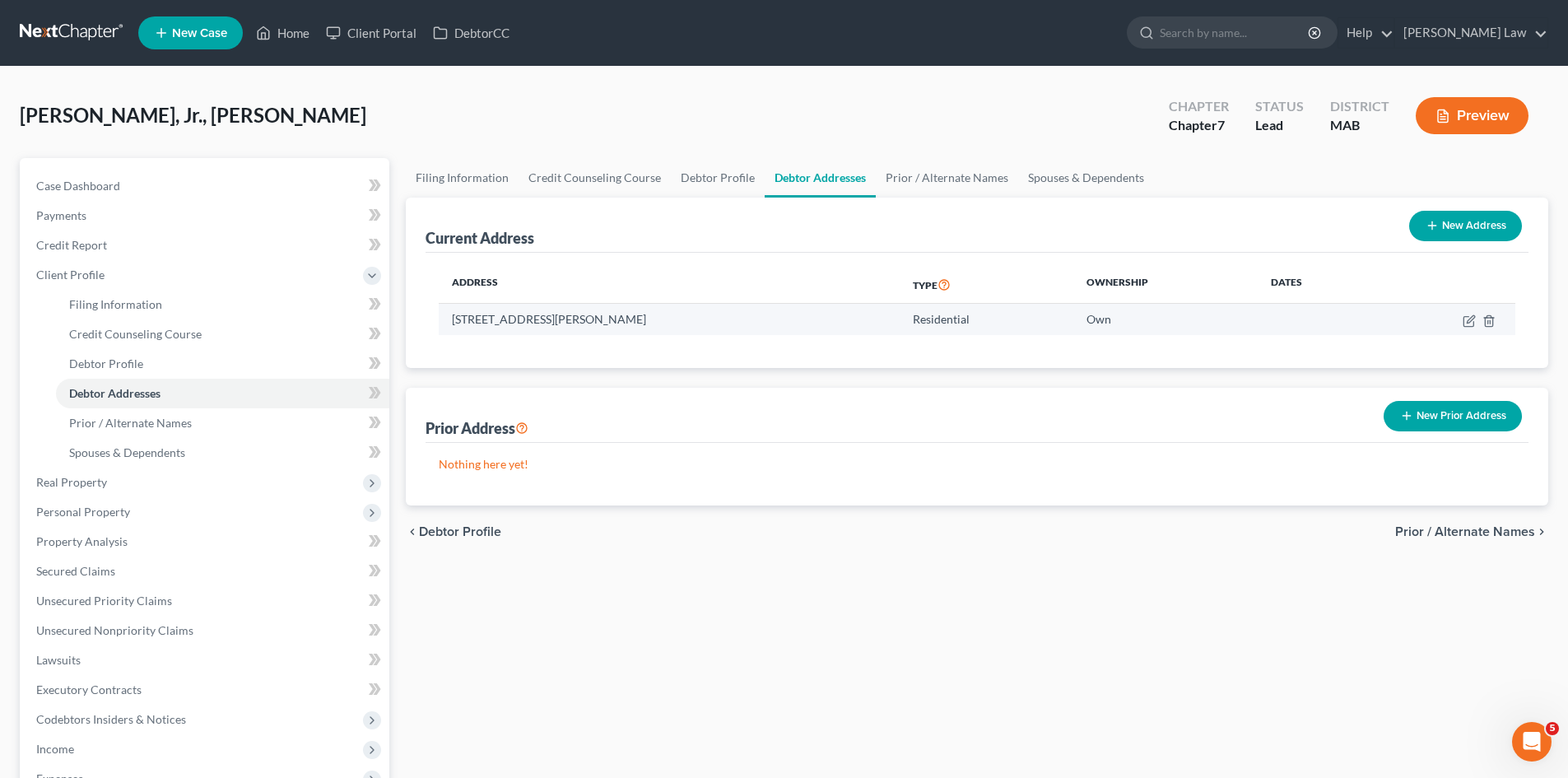
click at [534, 322] on td "2 Bullock Road, East Freetown, MA 02717" at bounding box center [668, 319] width 461 height 31
copy td "2 Bullock Road, East Freetown, MA 02717"
click at [465, 328] on td "2 Bullock Road, East Freetown, MA 02717" at bounding box center [668, 319] width 461 height 31
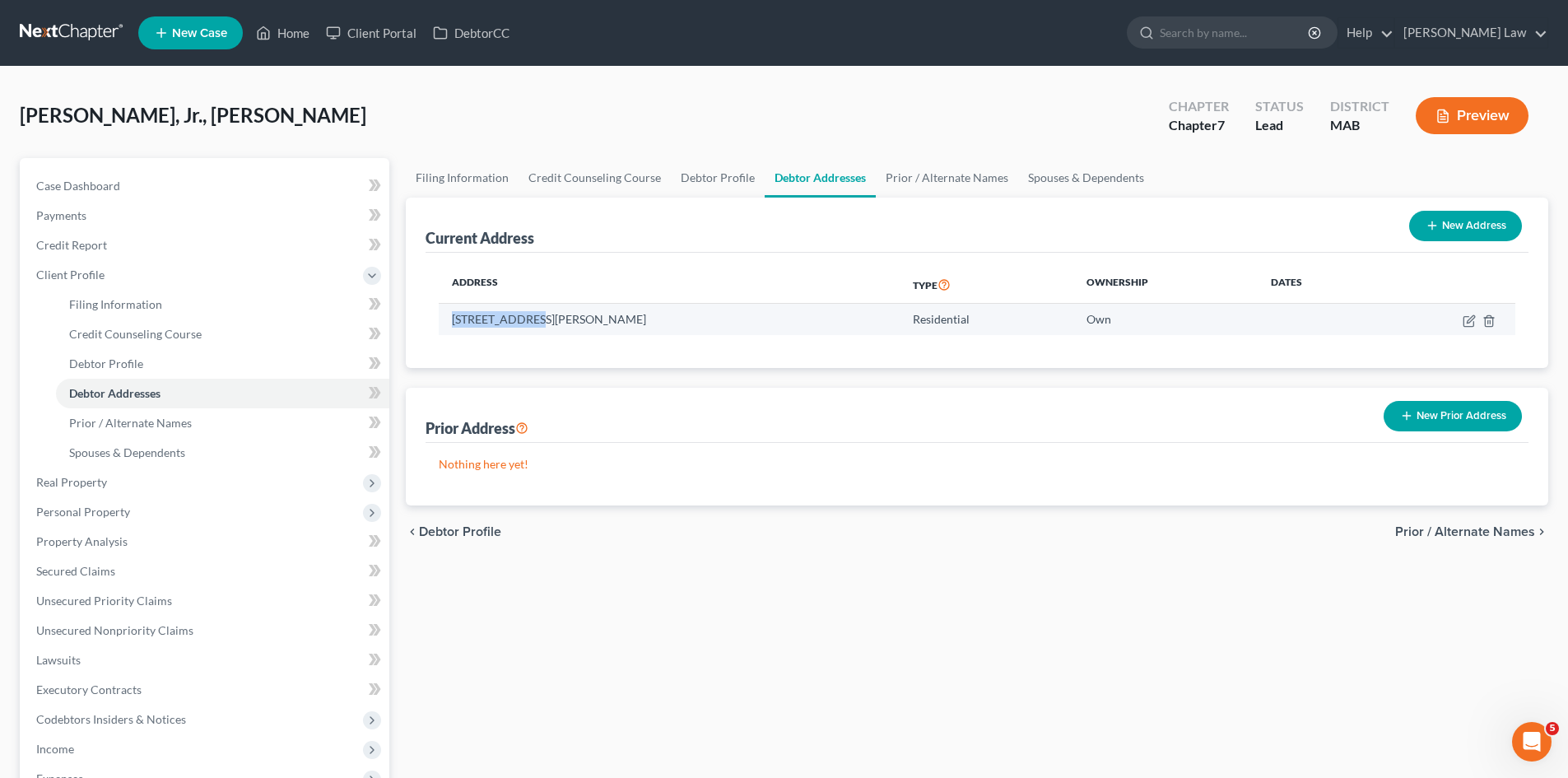
drag, startPoint x: 452, startPoint y: 322, endPoint x: 527, endPoint y: 324, distance: 75.0
click at [527, 324] on td "2 Bullock Road, East Freetown, MA 02717" at bounding box center [668, 319] width 461 height 31
copy td "2 Bullock Road"
click at [589, 325] on td "2 Bullock Road, East Freetown, MA 02717" at bounding box center [668, 319] width 461 height 31
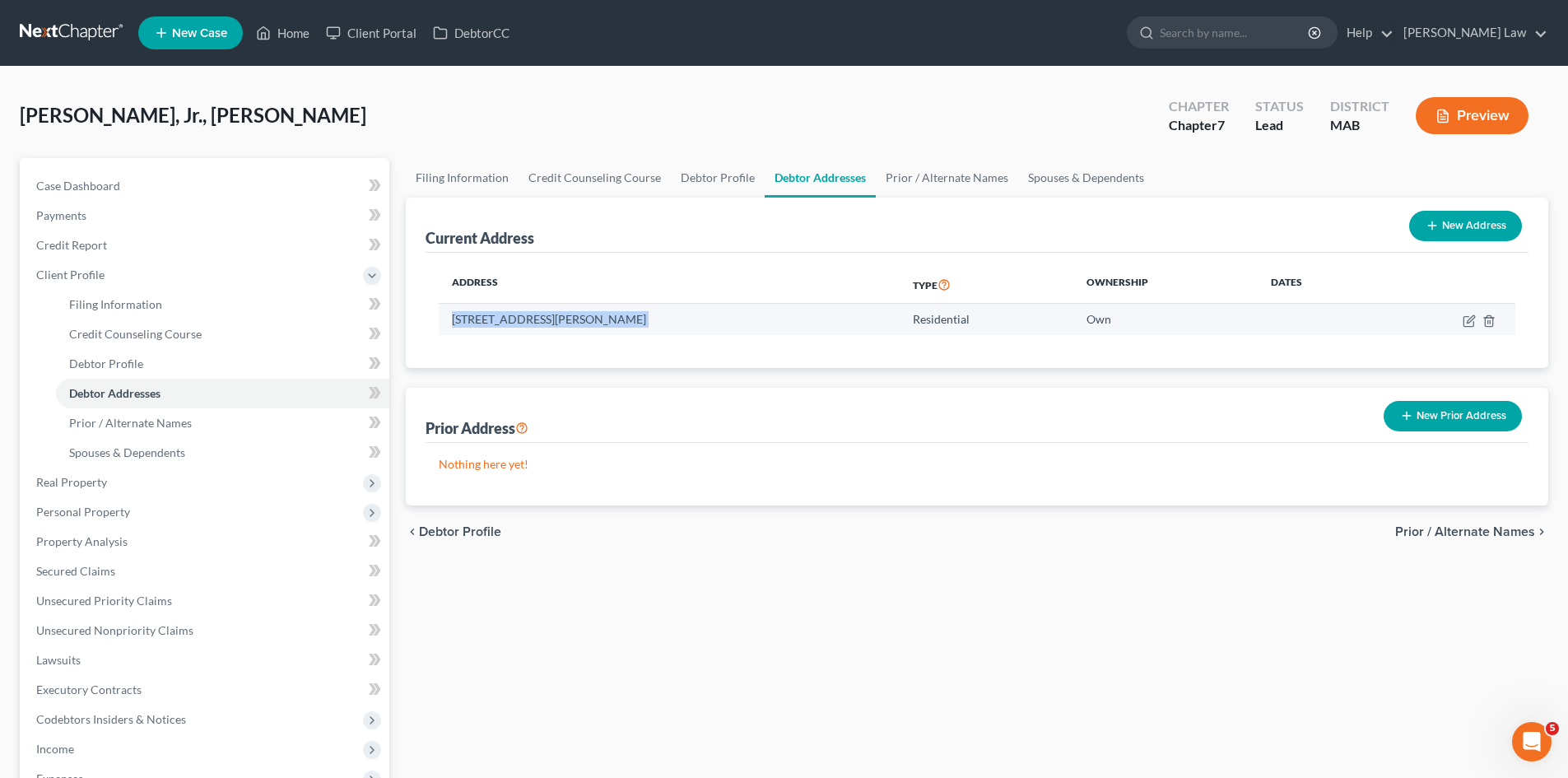
click at [589, 325] on td "2 Bullock Road, East Freetown, MA 02717" at bounding box center [668, 319] width 461 height 31
copy td "2 Bullock Road, East Freetown, MA 02717"
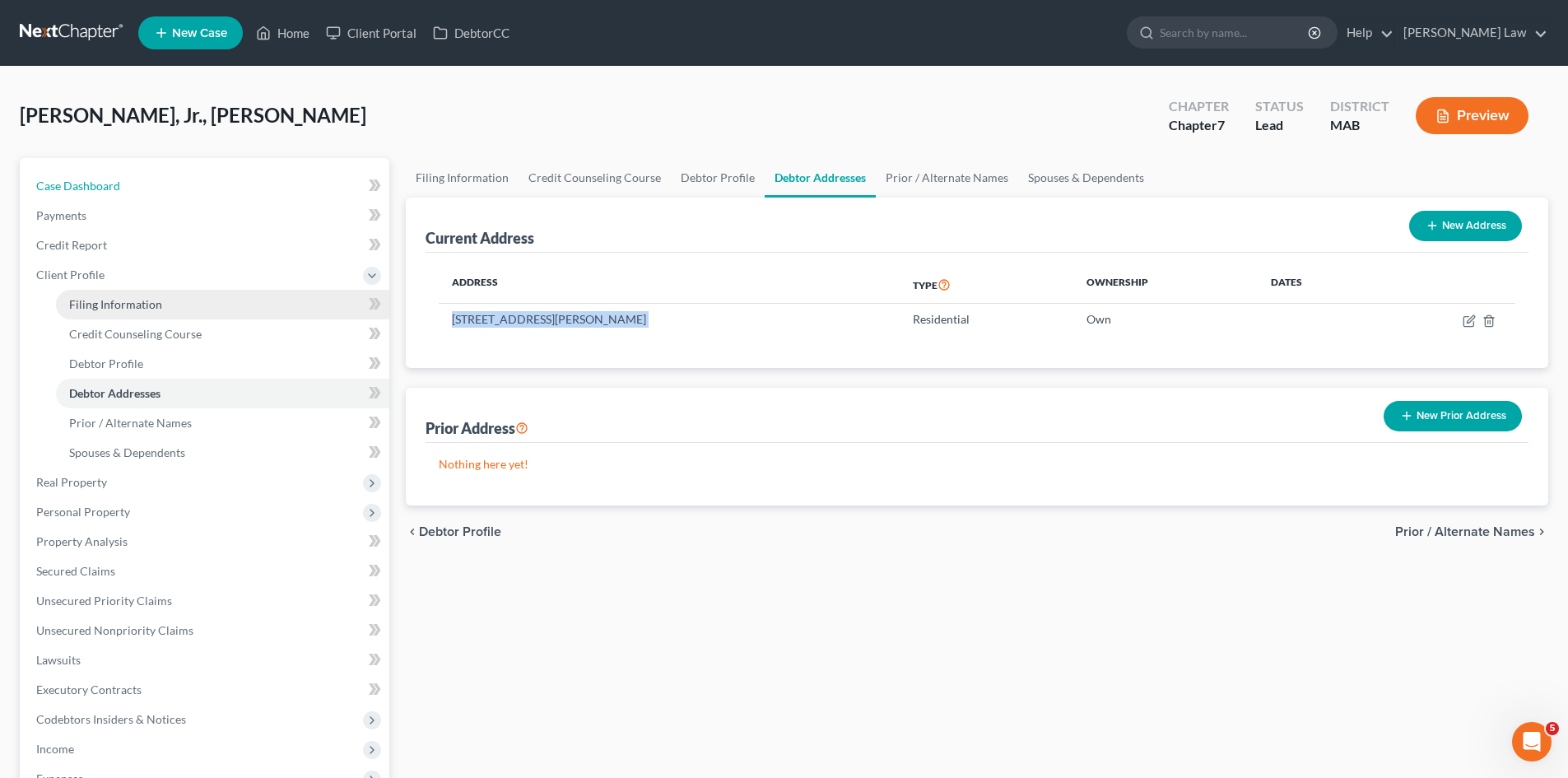
drag, startPoint x: 107, startPoint y: 188, endPoint x: 115, endPoint y: 305, distance: 117.3
click at [107, 188] on span "Case Dashboard" at bounding box center [78, 185] width 84 height 14
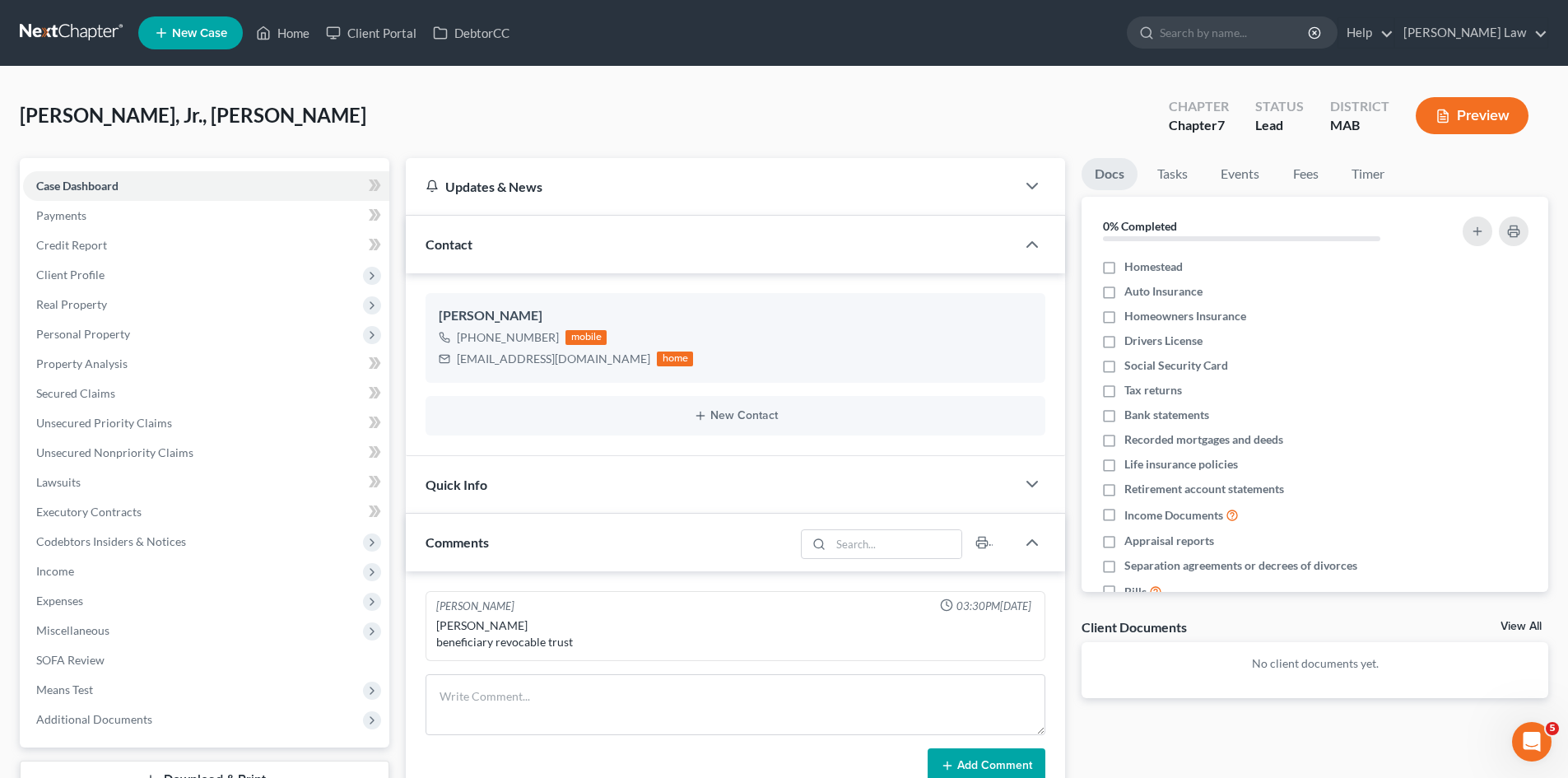
click at [120, 379] on ul "Case Dashboard Payments Invoices Payments Payments Credit Report Client Profile" at bounding box center [207, 453] width 367 height 564
click at [81, 277] on span "Client Profile" at bounding box center [70, 275] width 68 height 14
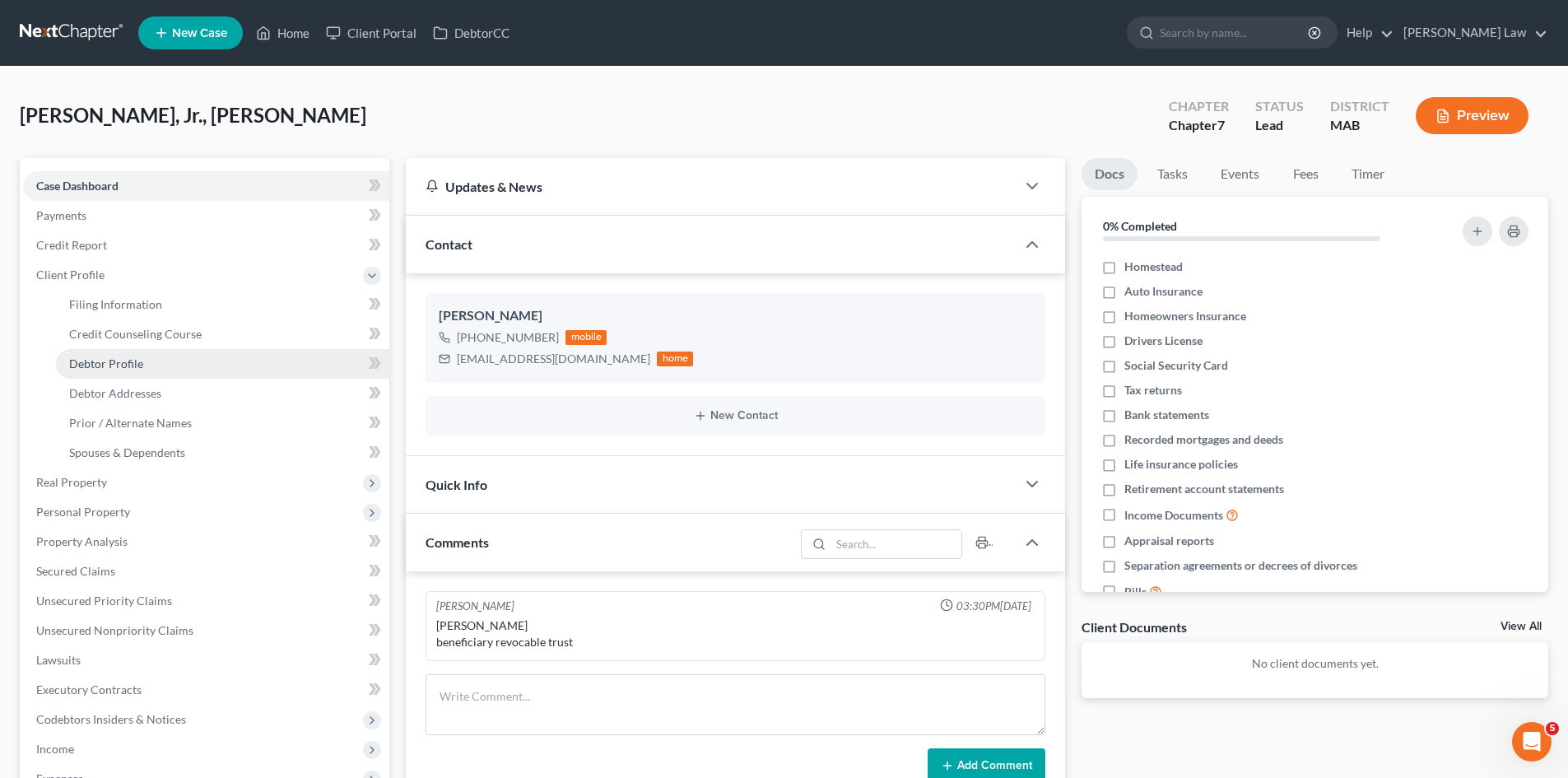
click at [122, 360] on span "Debtor Profile" at bounding box center [106, 363] width 74 height 14
select select "0"
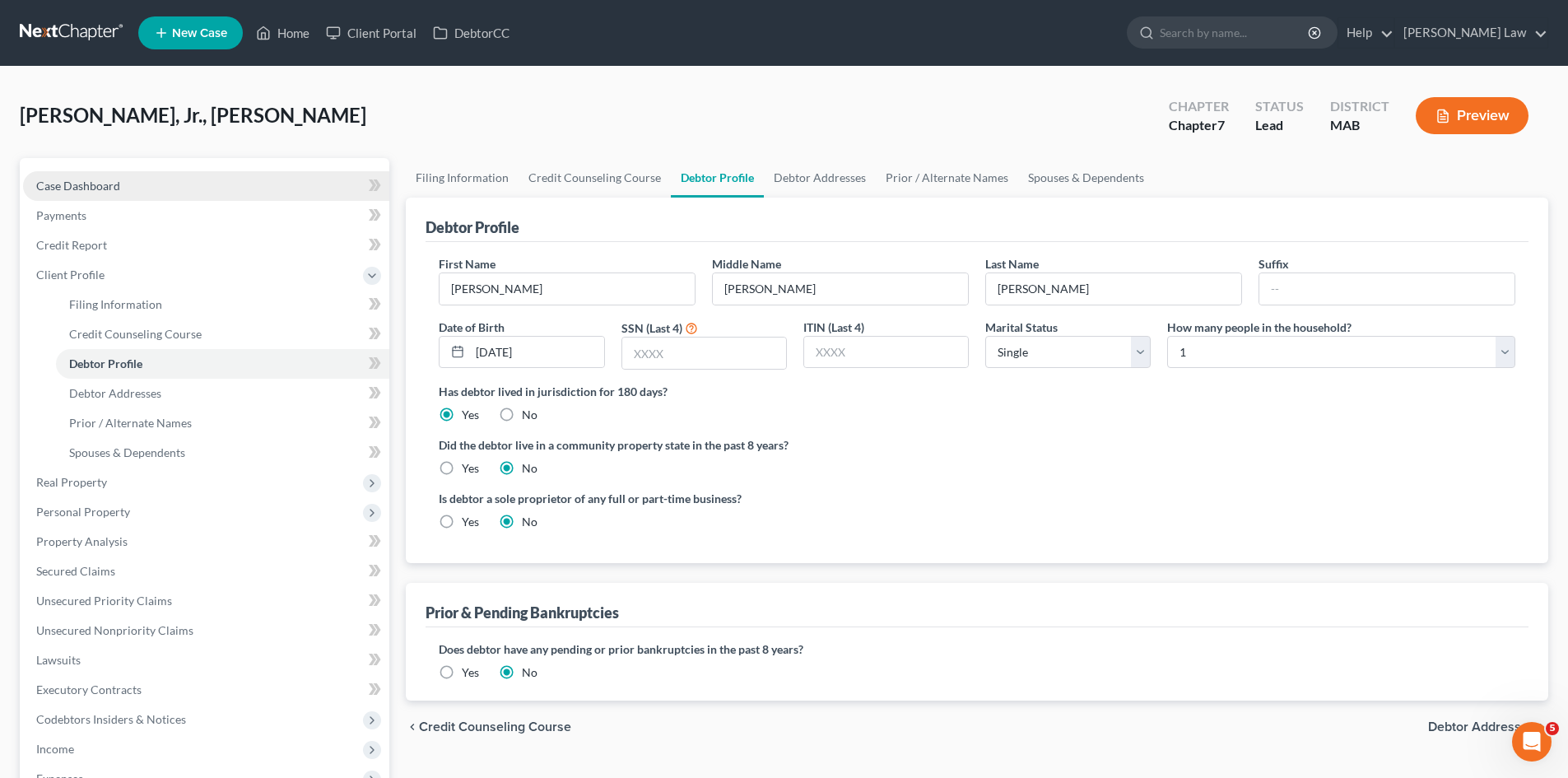
click at [145, 174] on link "Case Dashboard" at bounding box center [207, 186] width 367 height 30
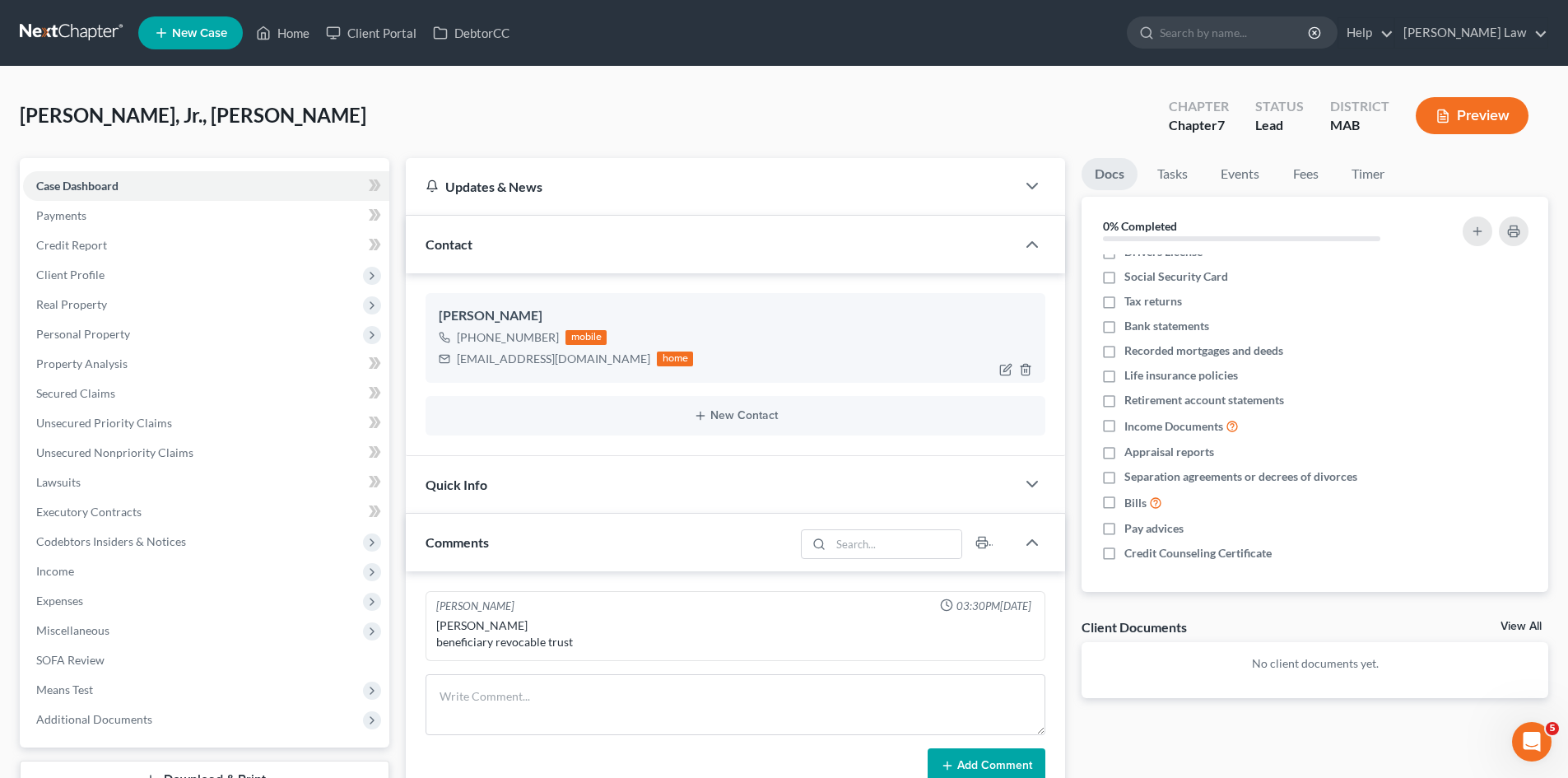
click at [520, 308] on div "Louis Pittsley, Jr." at bounding box center [735, 316] width 593 height 19
copy div "Louis Pittsley, Jr."
click at [79, 275] on span "Client Profile" at bounding box center [70, 275] width 68 height 14
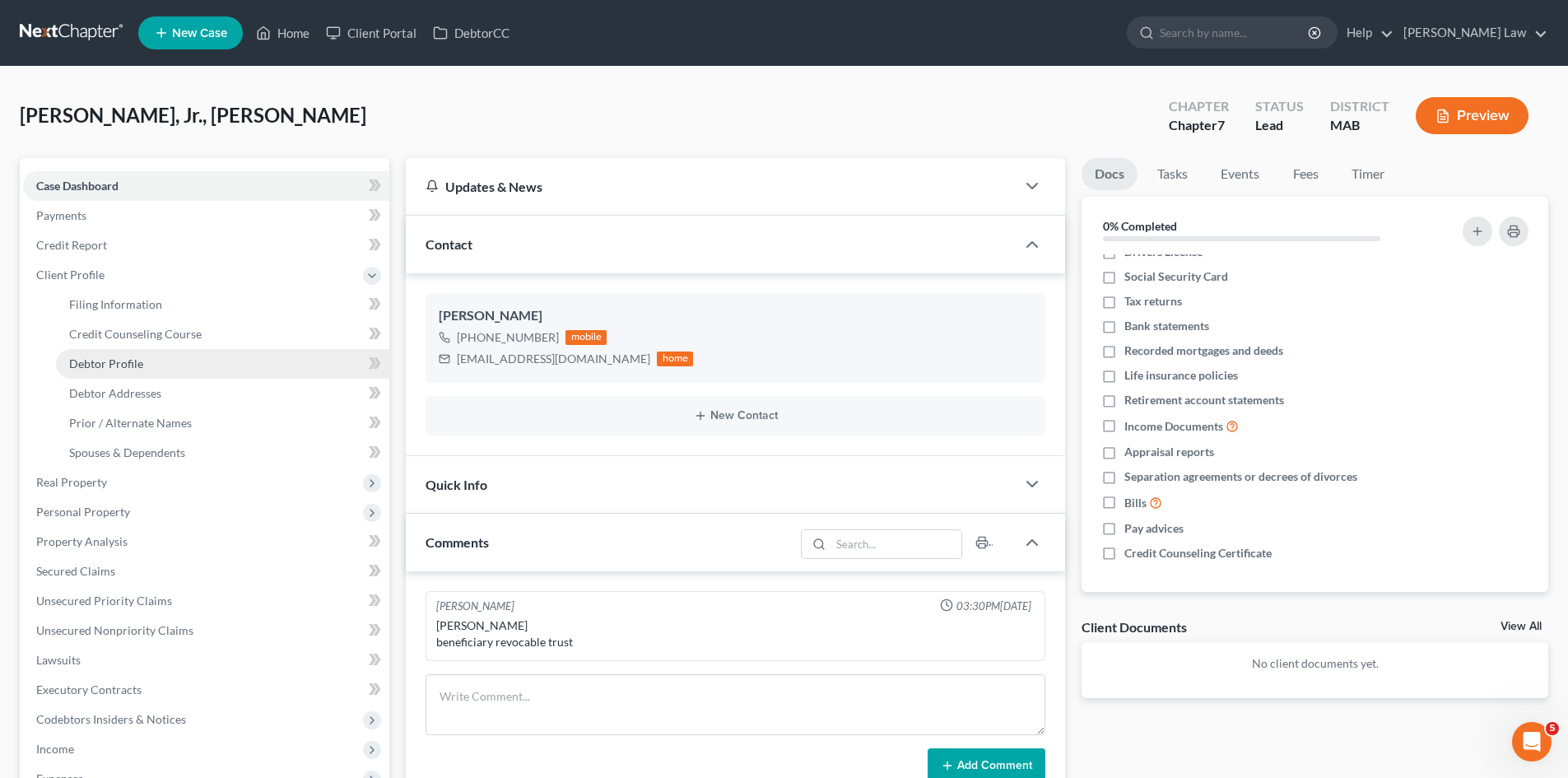
click at [122, 373] on link "Debtor Profile" at bounding box center [223, 364] width 334 height 30
select select "0"
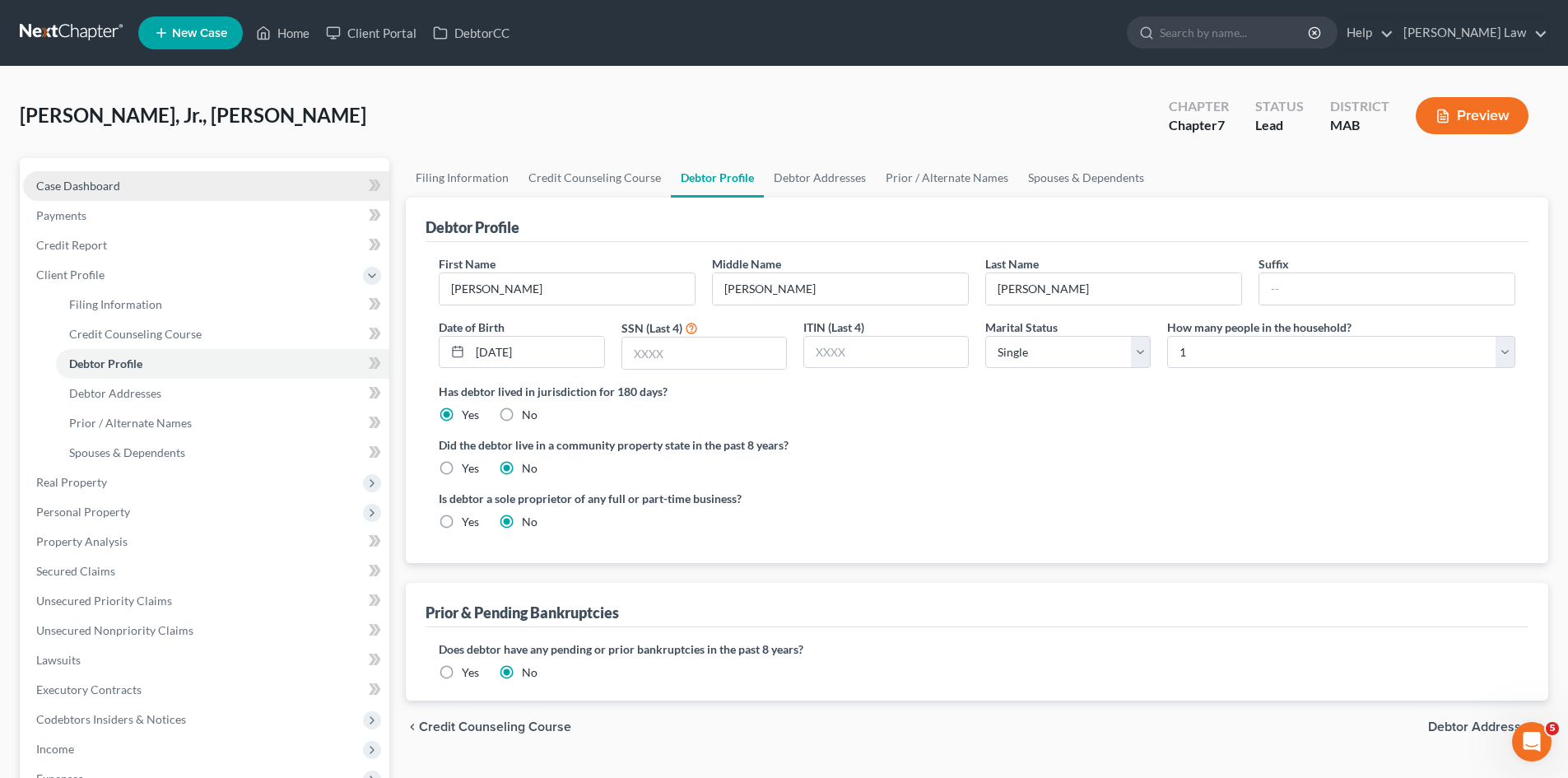
click at [134, 177] on link "Case Dashboard" at bounding box center [207, 186] width 367 height 30
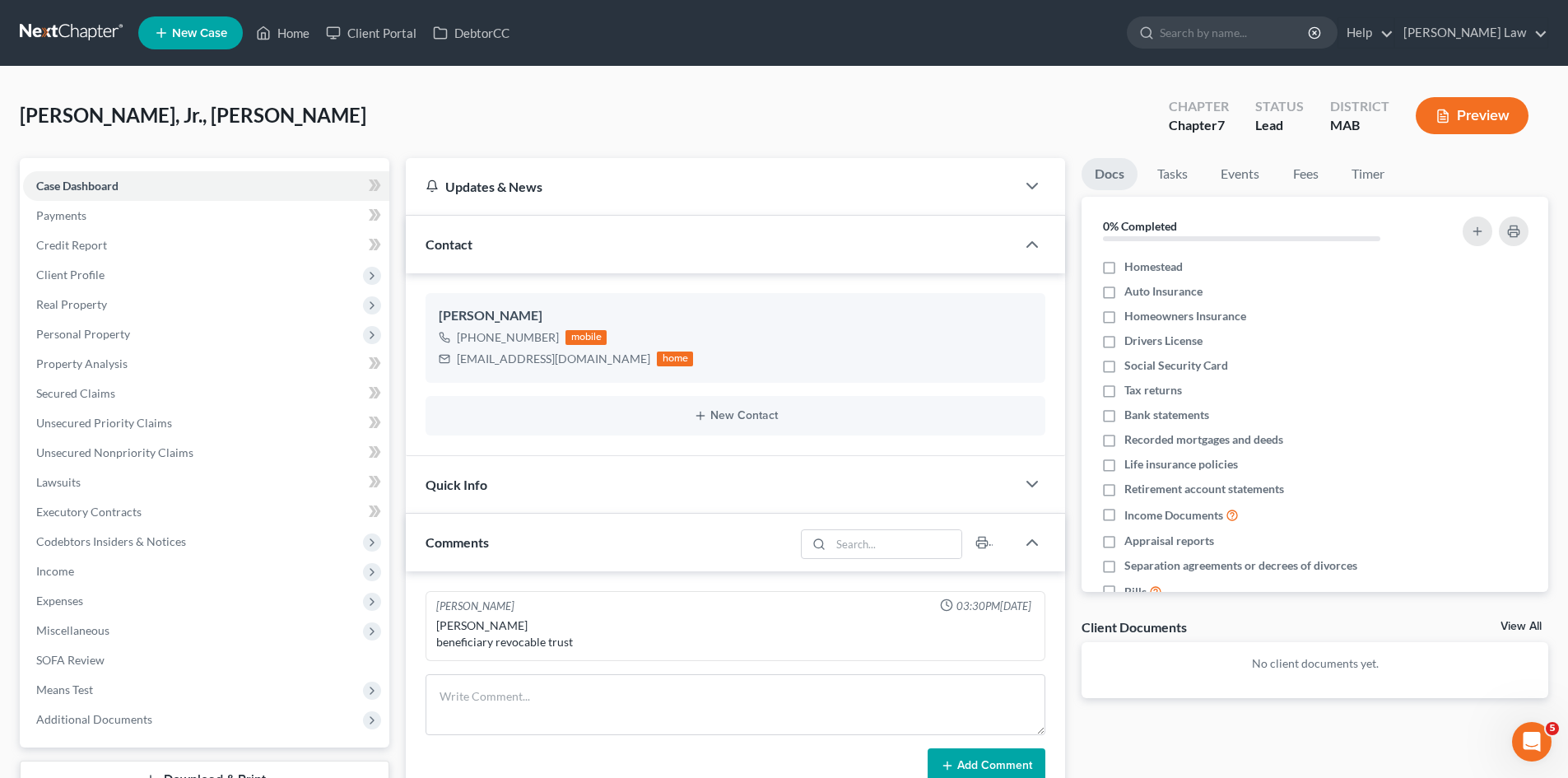
click at [499, 629] on div "Ameline Limorin beneficiary revocable trust" at bounding box center [735, 634] width 598 height 33
copy div "Ameline Limorin"
drag, startPoint x: 86, startPoint y: 280, endPoint x: 130, endPoint y: 345, distance: 78.5
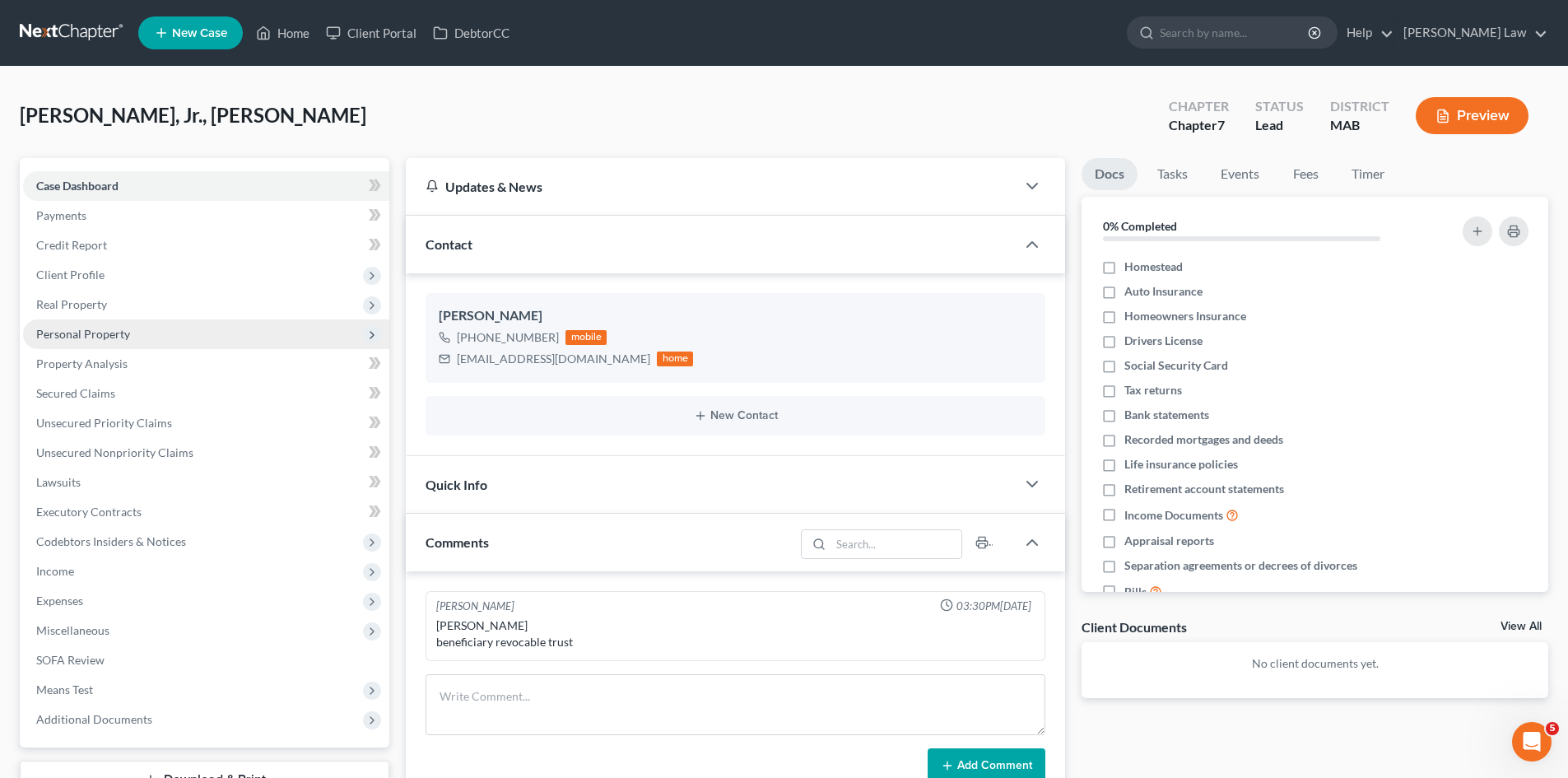
click at [87, 280] on span "Client Profile" at bounding box center [70, 275] width 68 height 14
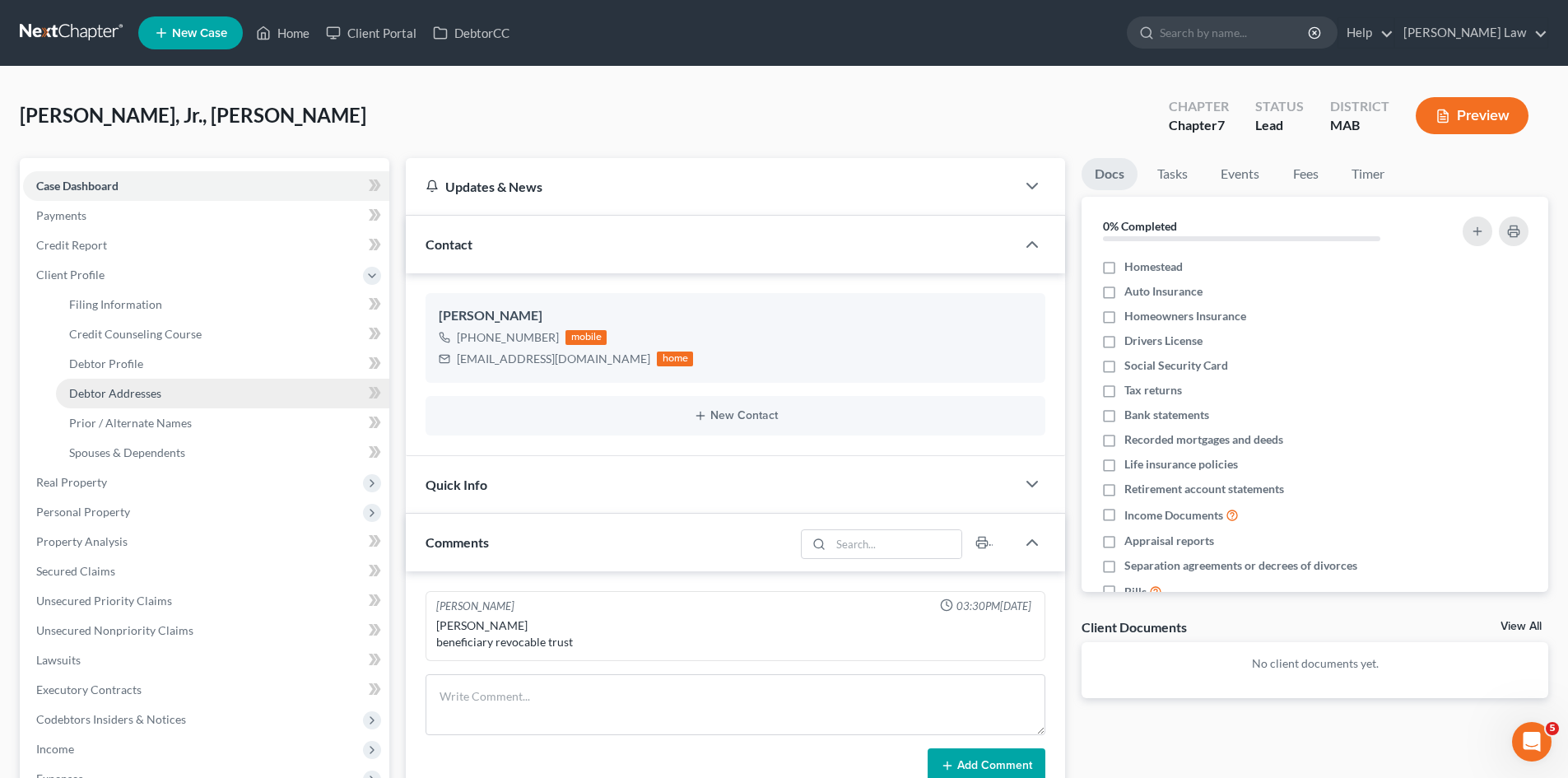
click at [112, 390] on span "Debtor Addresses" at bounding box center [114, 393] width 92 height 14
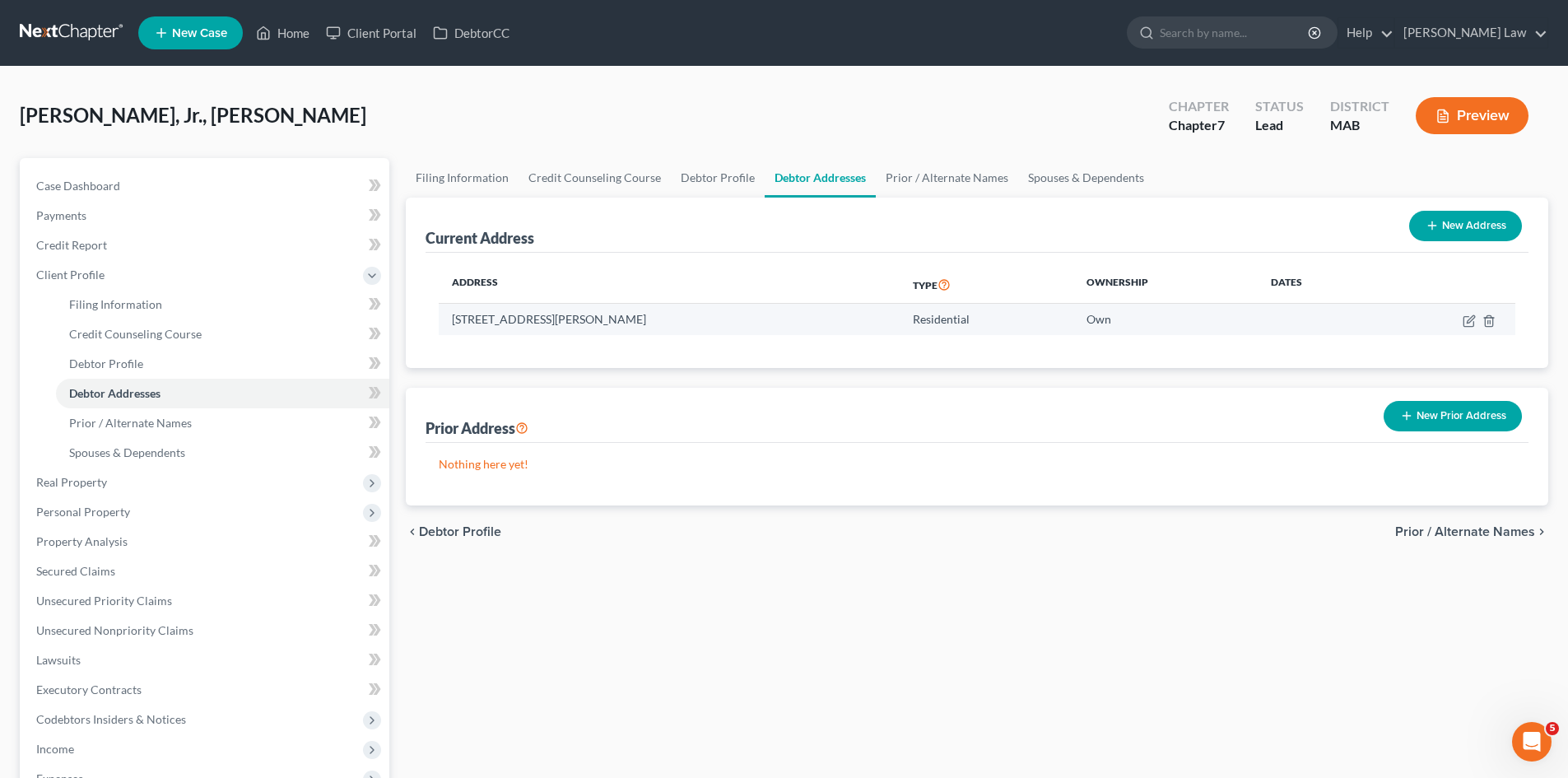
click at [514, 321] on td "2 Bullock Road, East Freetown, MA 02717" at bounding box center [668, 319] width 461 height 31
copy td "2 Bullock Road, East Freetown, MA 02717"
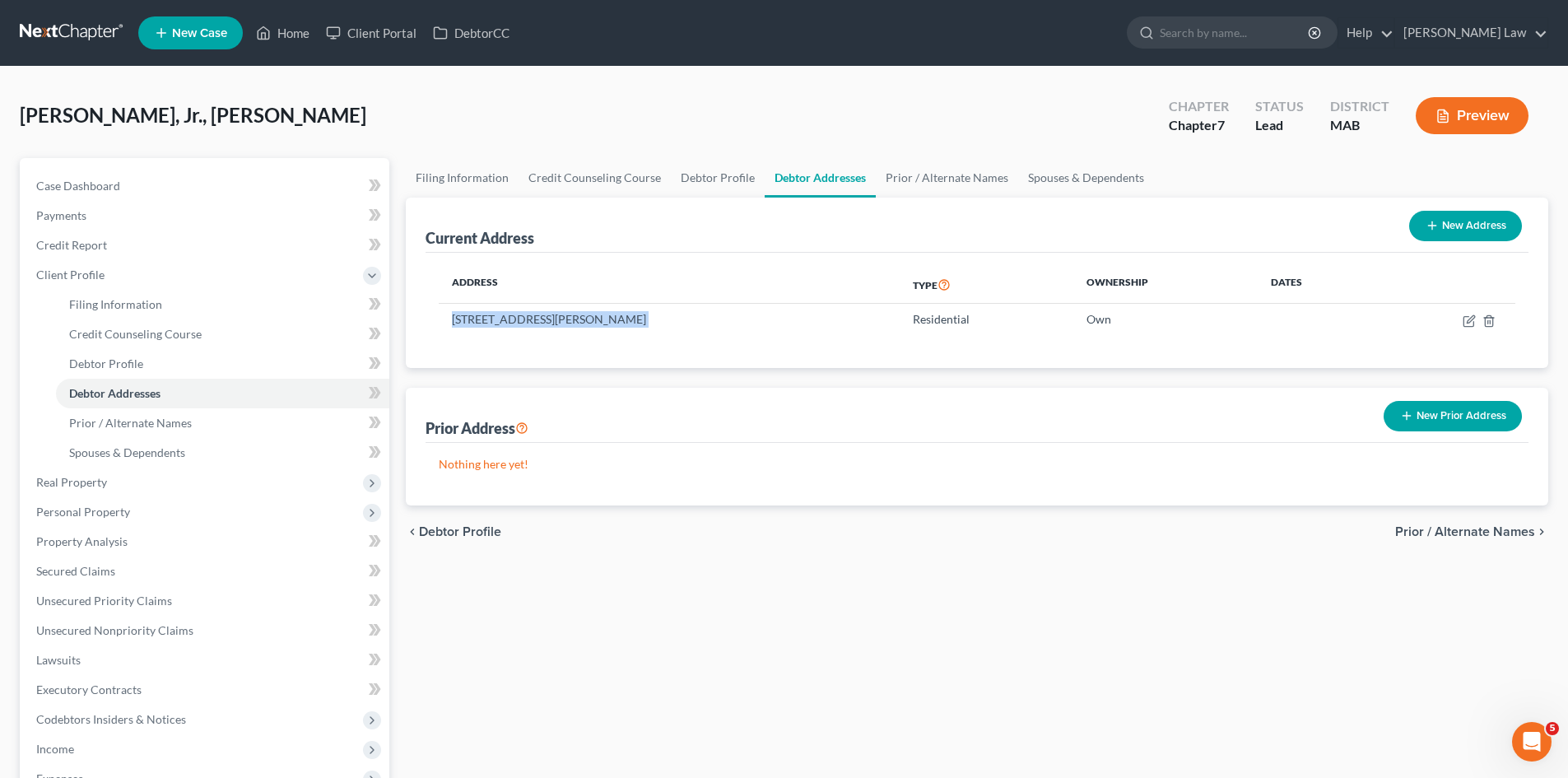
drag, startPoint x: 1177, startPoint y: 568, endPoint x: 1224, endPoint y: 567, distance: 47.0
click at [1177, 568] on div "Filing Information Credit Counseling Course Debtor Profile Debtor Addresses Pri…" at bounding box center [976, 589] width 1159 height 862
click at [39, 24] on link at bounding box center [72, 33] width 106 height 30
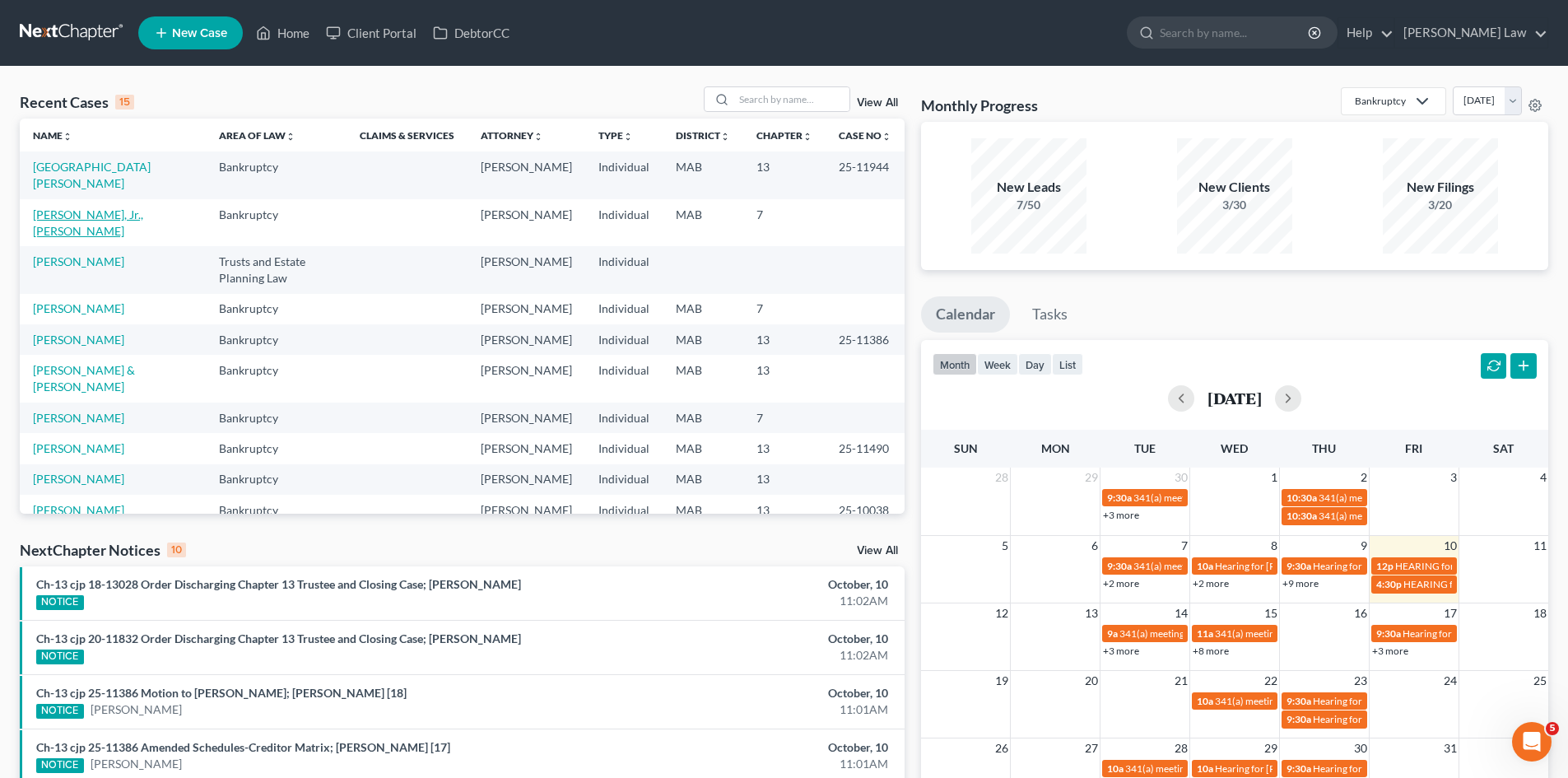
click at [116, 215] on link "[PERSON_NAME], Jr., [PERSON_NAME]" at bounding box center [88, 222] width 111 height 30
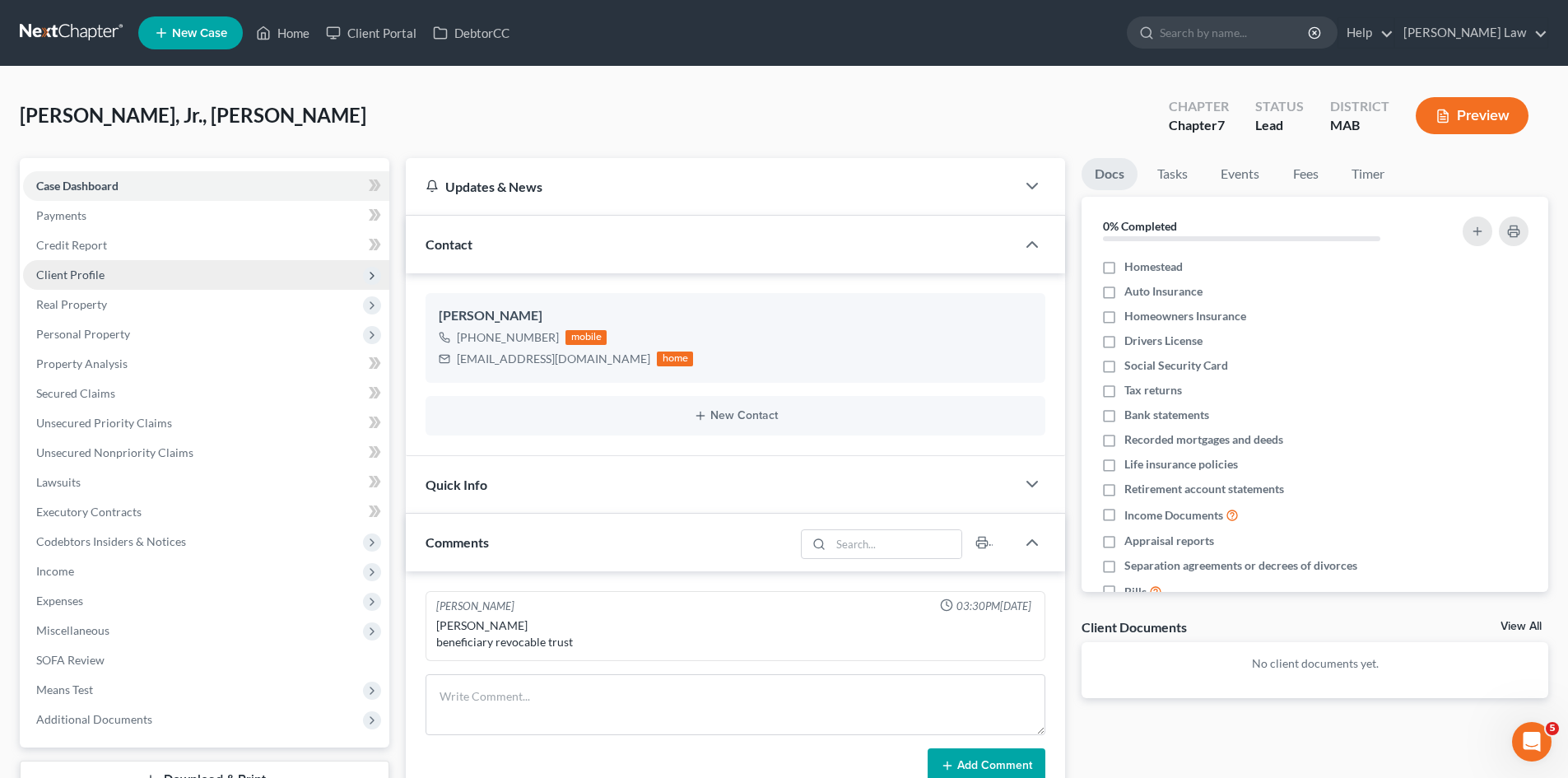
click at [90, 280] on span "Client Profile" at bounding box center [70, 275] width 68 height 14
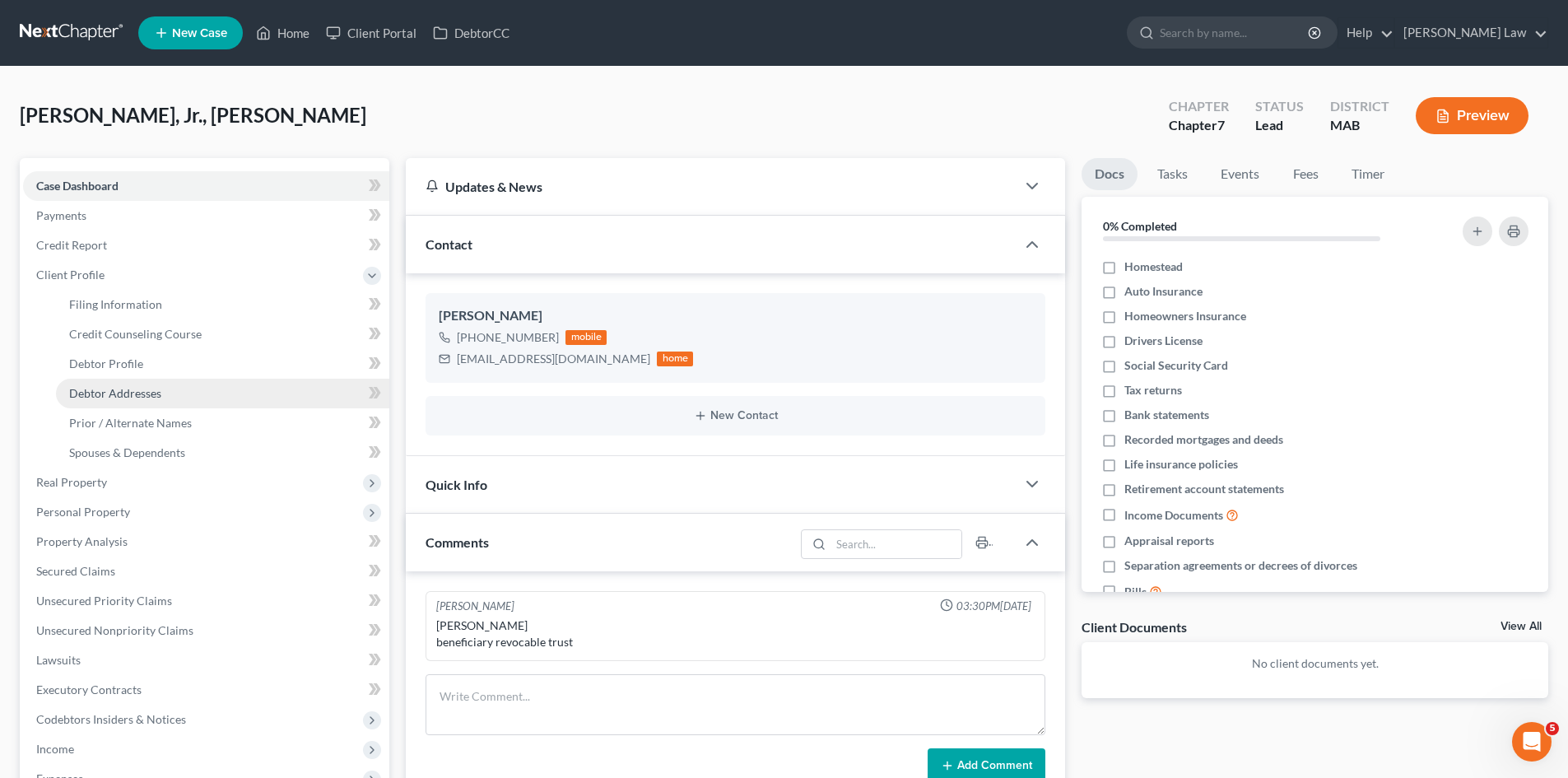
click at [117, 389] on span "Debtor Addresses" at bounding box center [114, 393] width 92 height 14
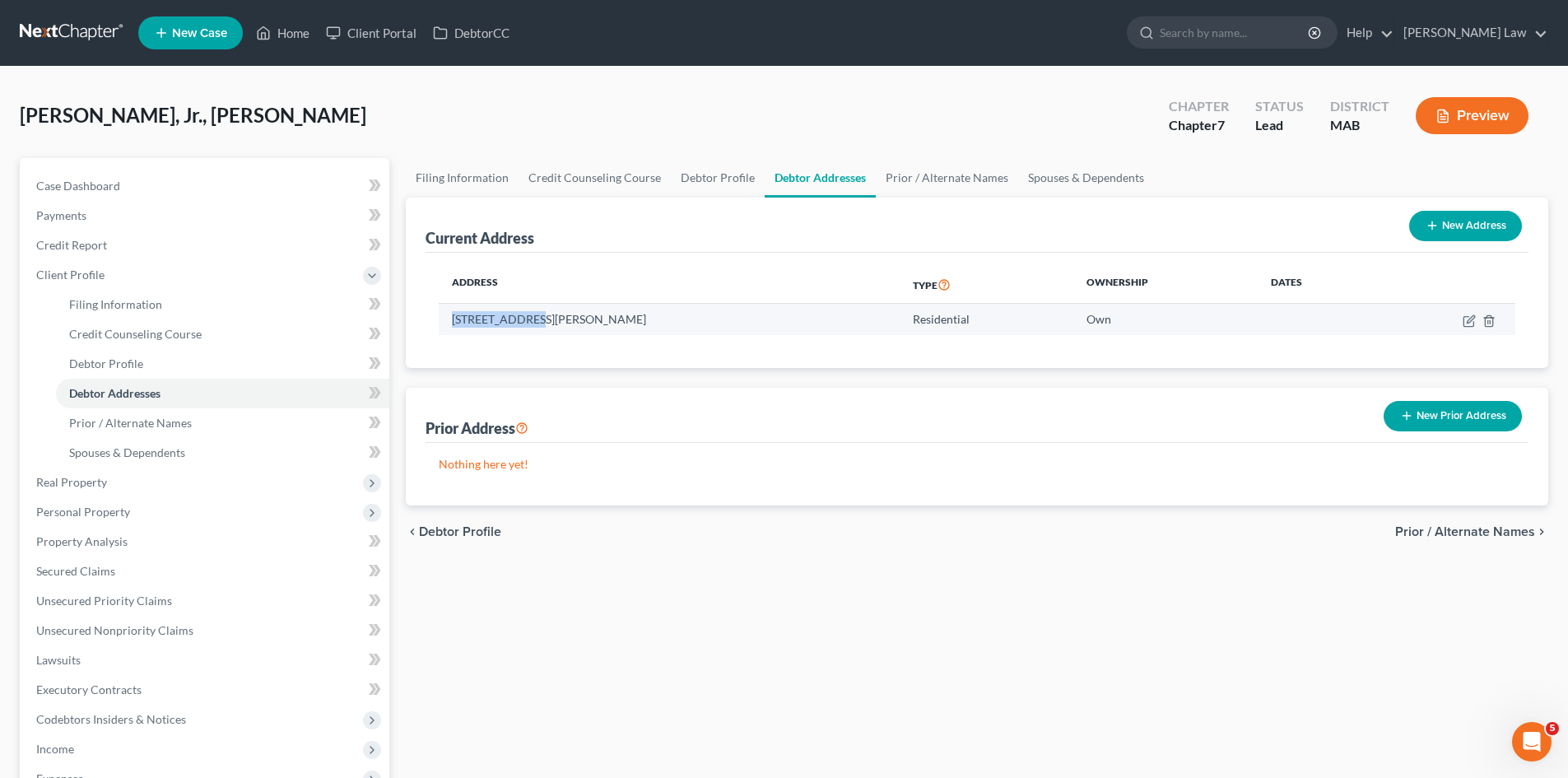
drag, startPoint x: 455, startPoint y: 322, endPoint x: 528, endPoint y: 320, distance: 73.0
click at [528, 320] on td "[STREET_ADDRESS][PERSON_NAME]" at bounding box center [668, 319] width 461 height 31
copy td "[STREET_ADDRESS][PERSON_NAME]"
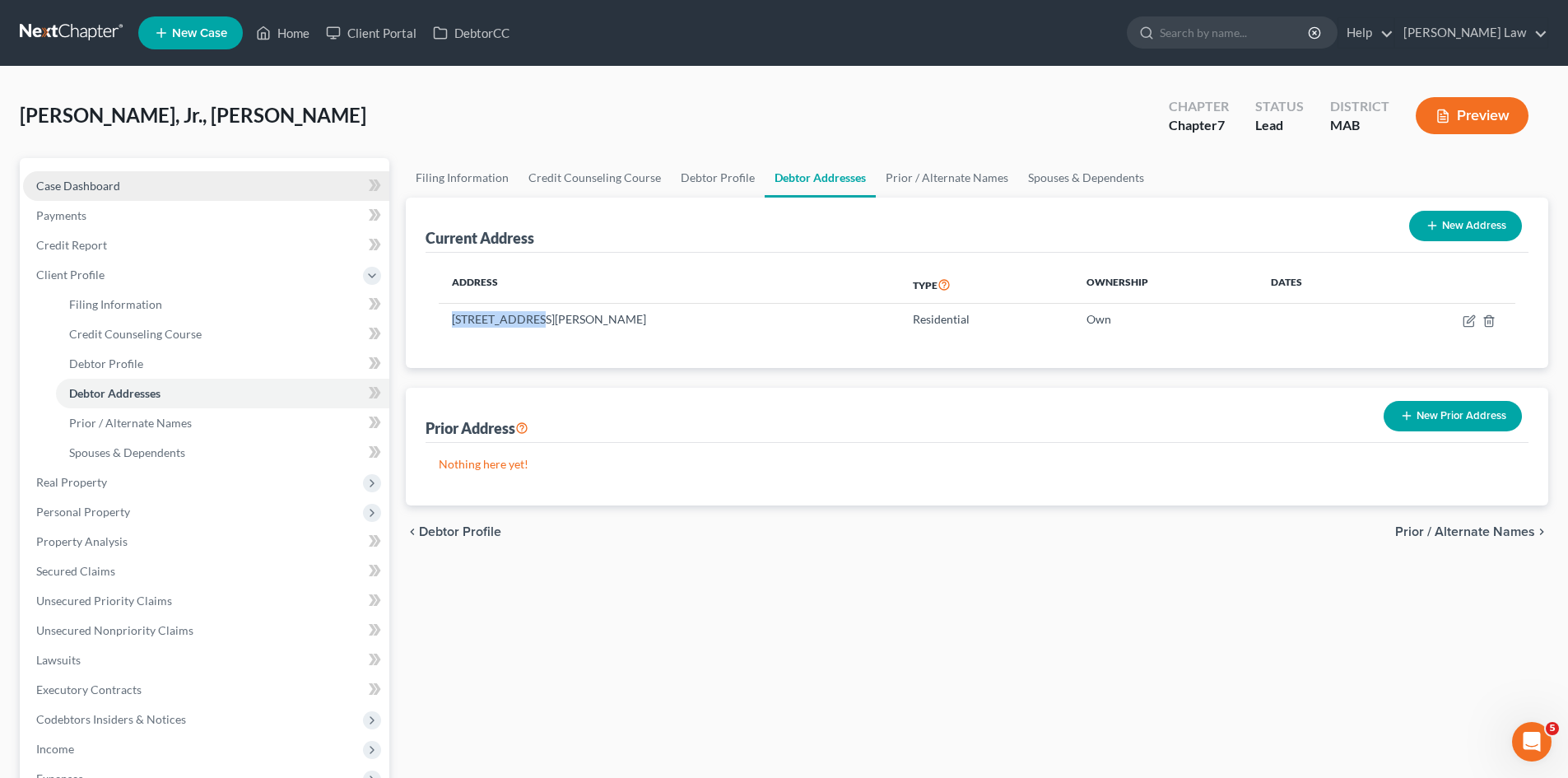
click at [268, 179] on link "Case Dashboard" at bounding box center [207, 186] width 367 height 30
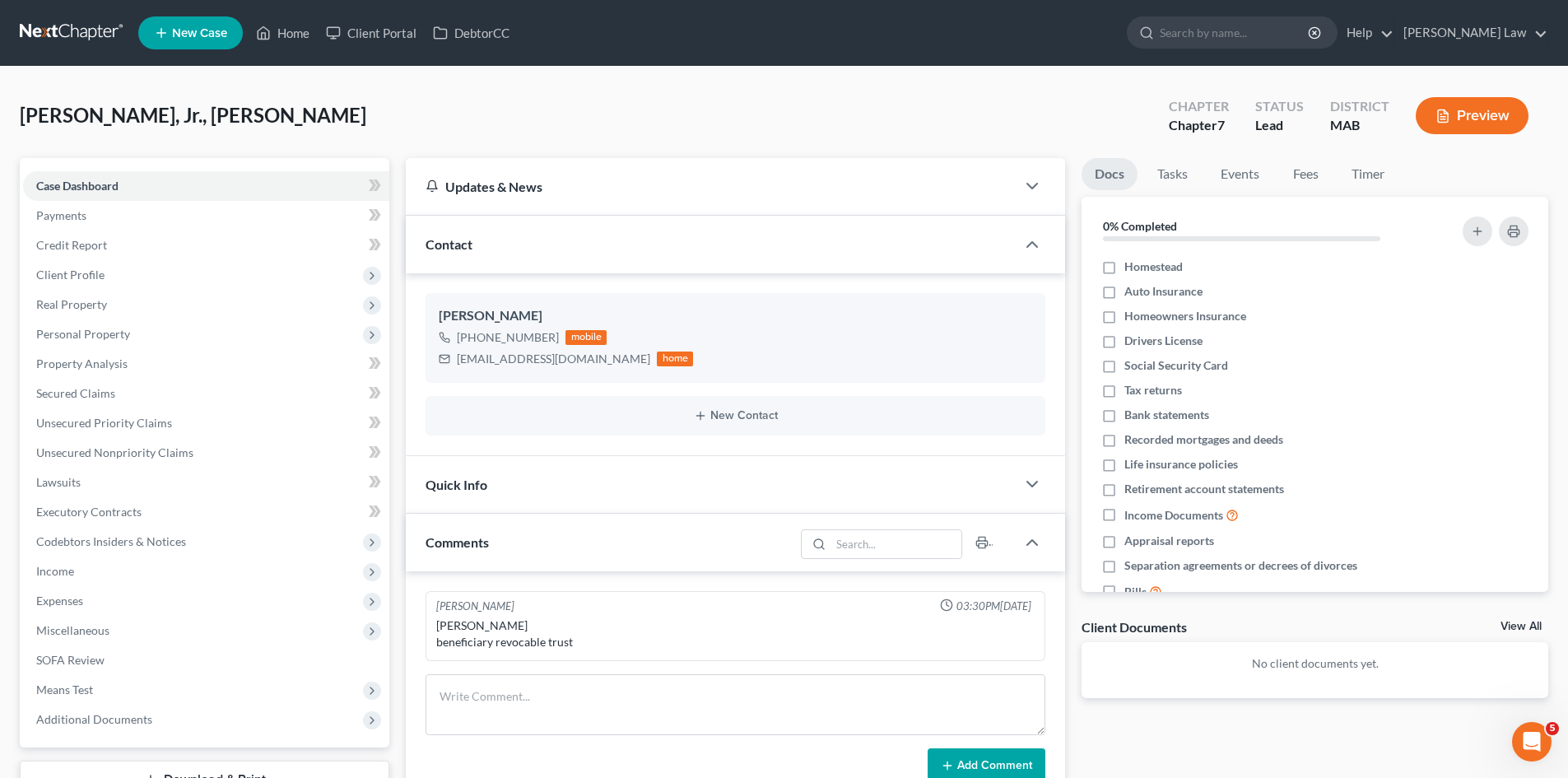
click at [1520, 630] on link "View All" at bounding box center [1520, 627] width 41 height 12
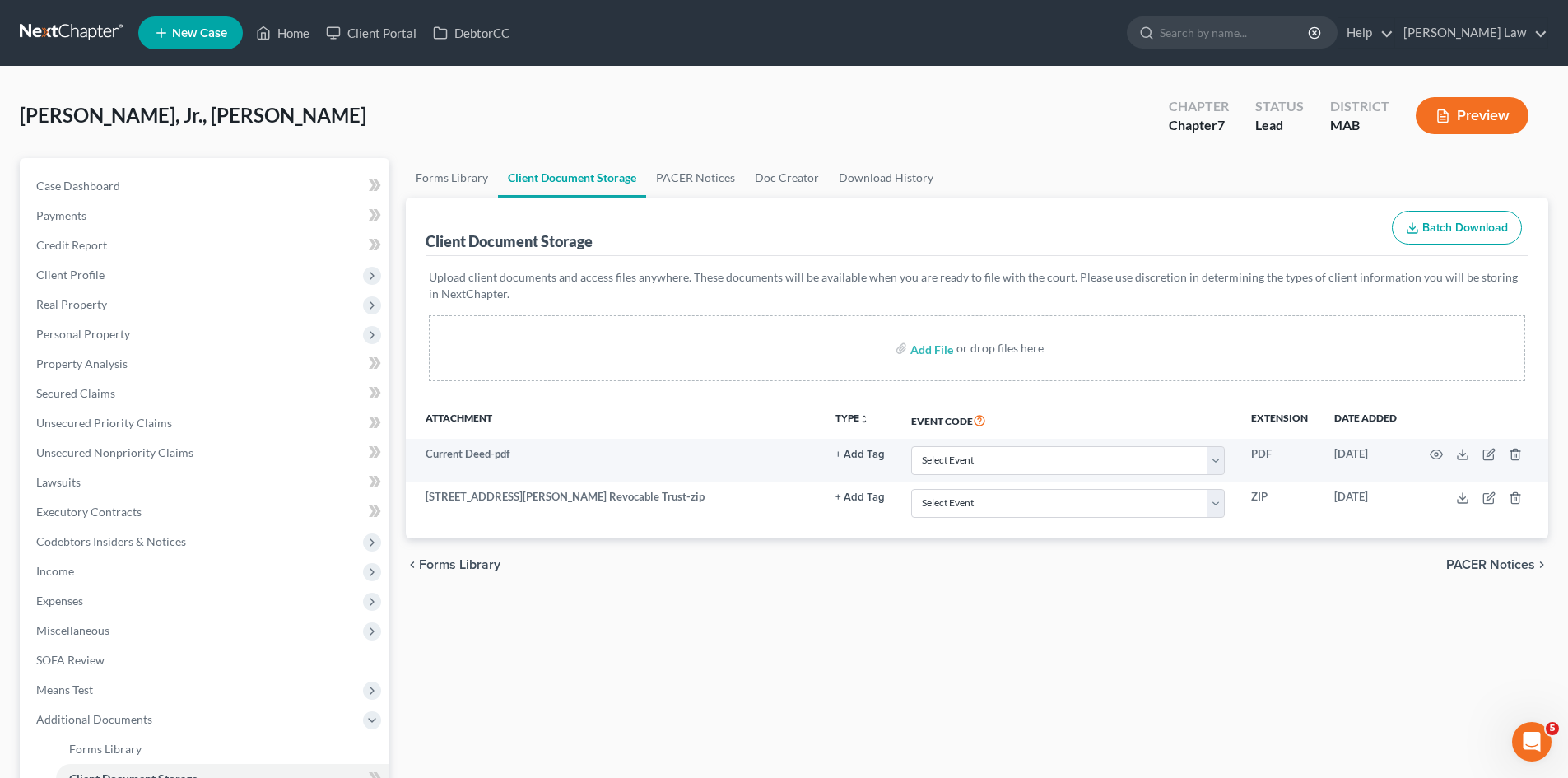
click at [89, 41] on link at bounding box center [72, 33] width 106 height 30
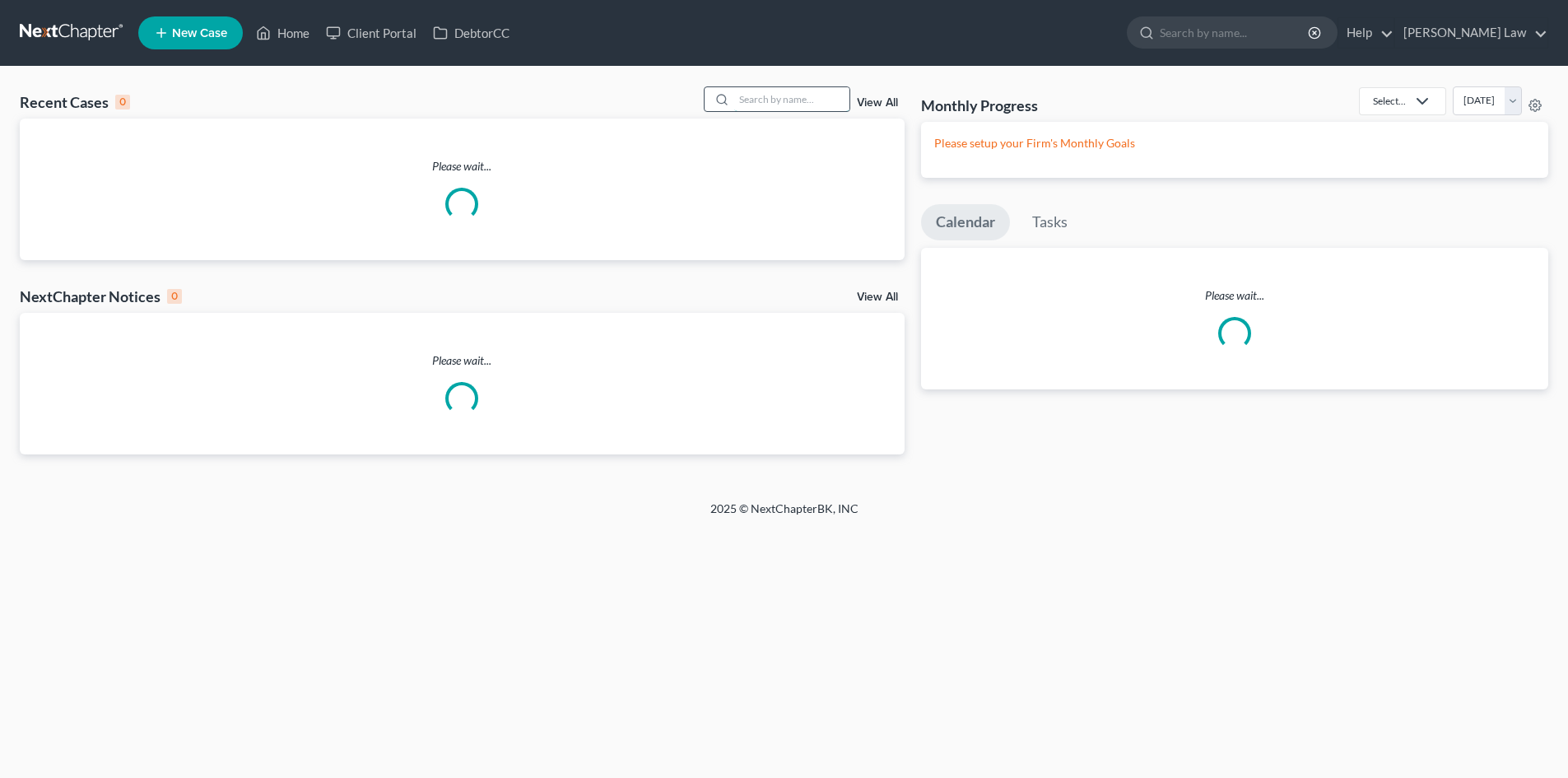
click at [842, 111] on input "search" at bounding box center [791, 99] width 115 height 24
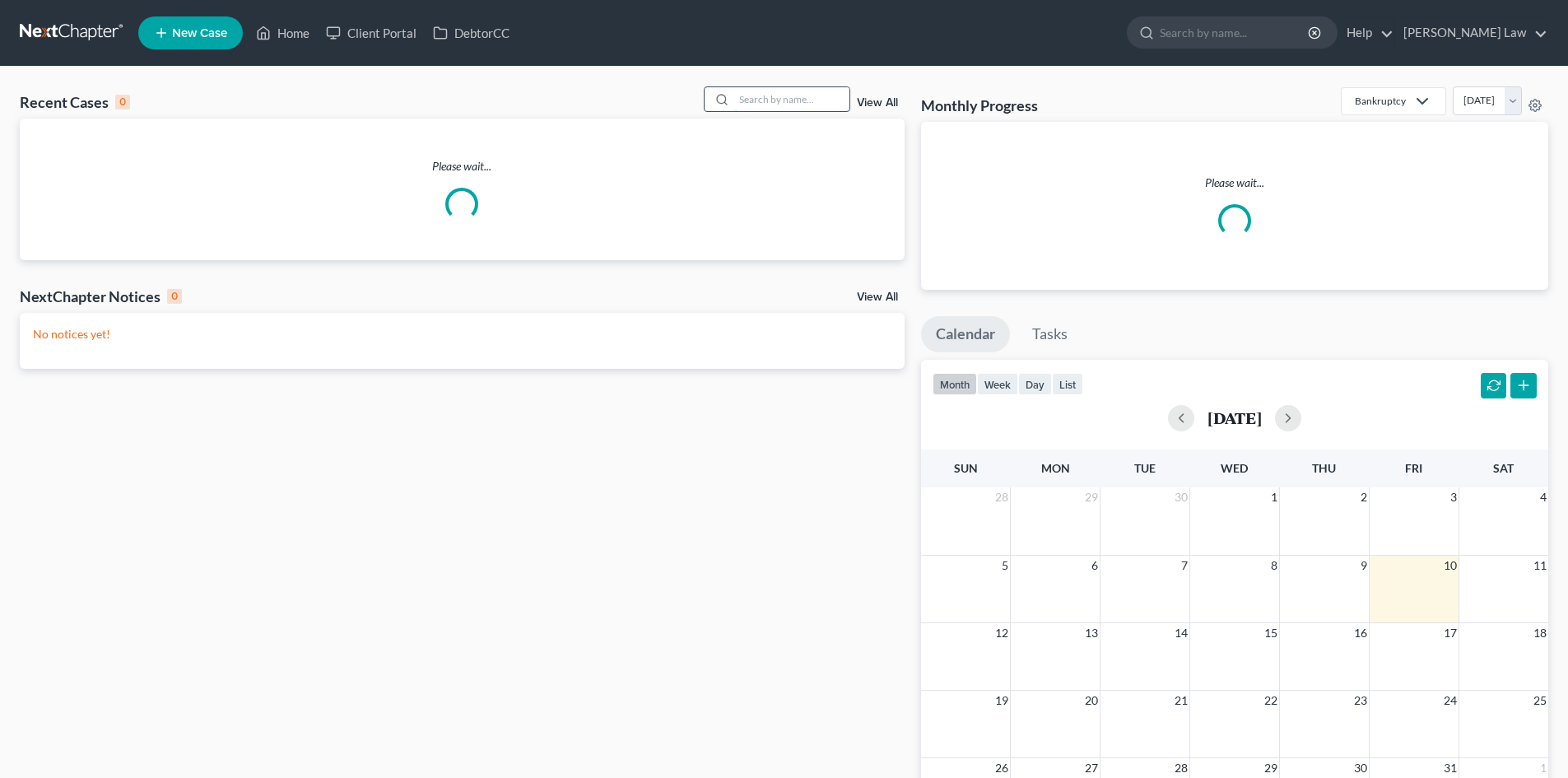
click at [831, 100] on input "search" at bounding box center [791, 99] width 115 height 24
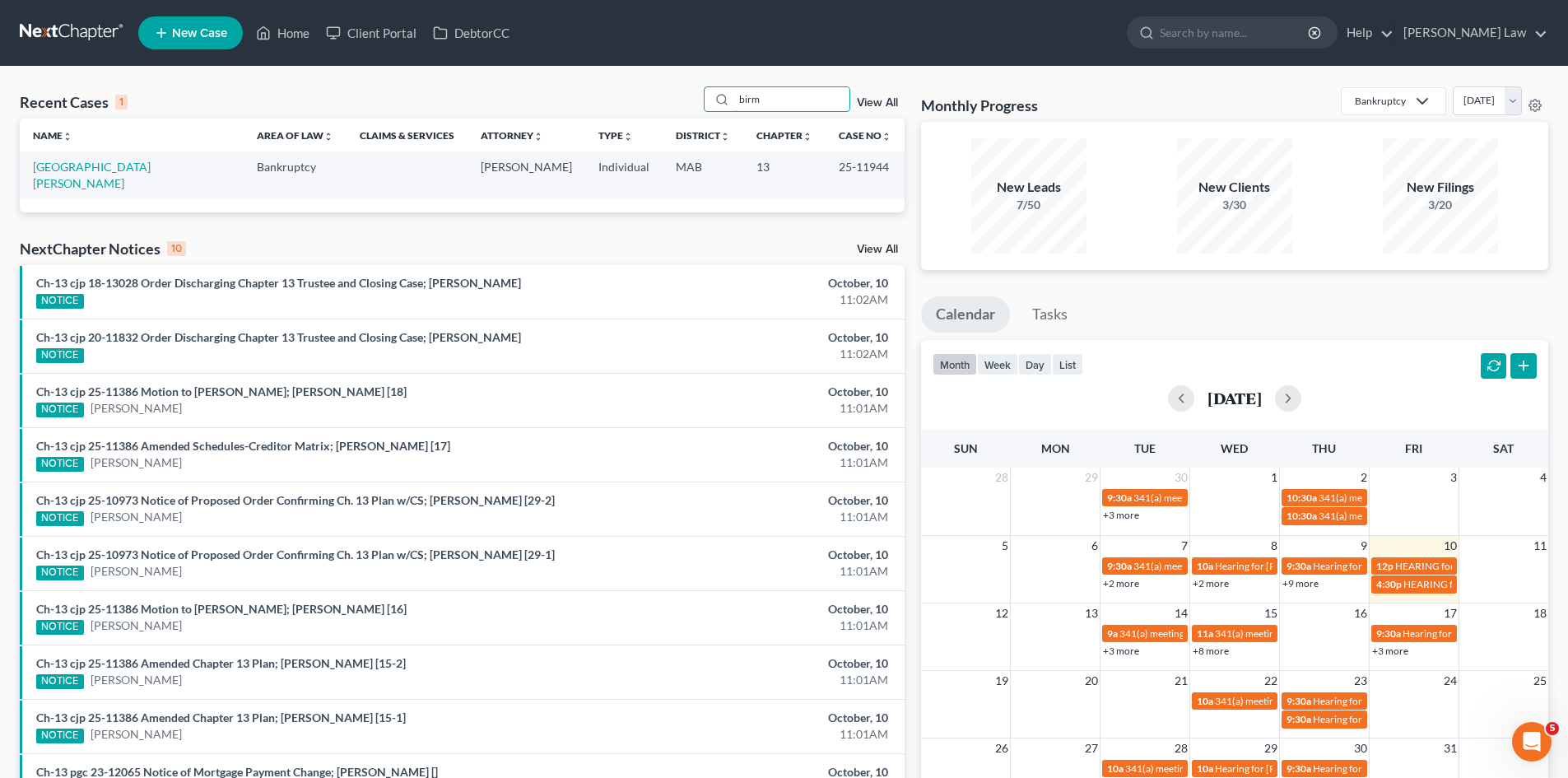
type input "birm"
click at [84, 175] on td "[GEOGRAPHIC_DATA][PERSON_NAME]" at bounding box center [131, 175] width 224 height 47
click at [80, 171] on link "[GEOGRAPHIC_DATA][PERSON_NAME]" at bounding box center [91, 175] width 117 height 30
click at [79, 170] on link "[GEOGRAPHIC_DATA][PERSON_NAME]" at bounding box center [91, 175] width 117 height 30
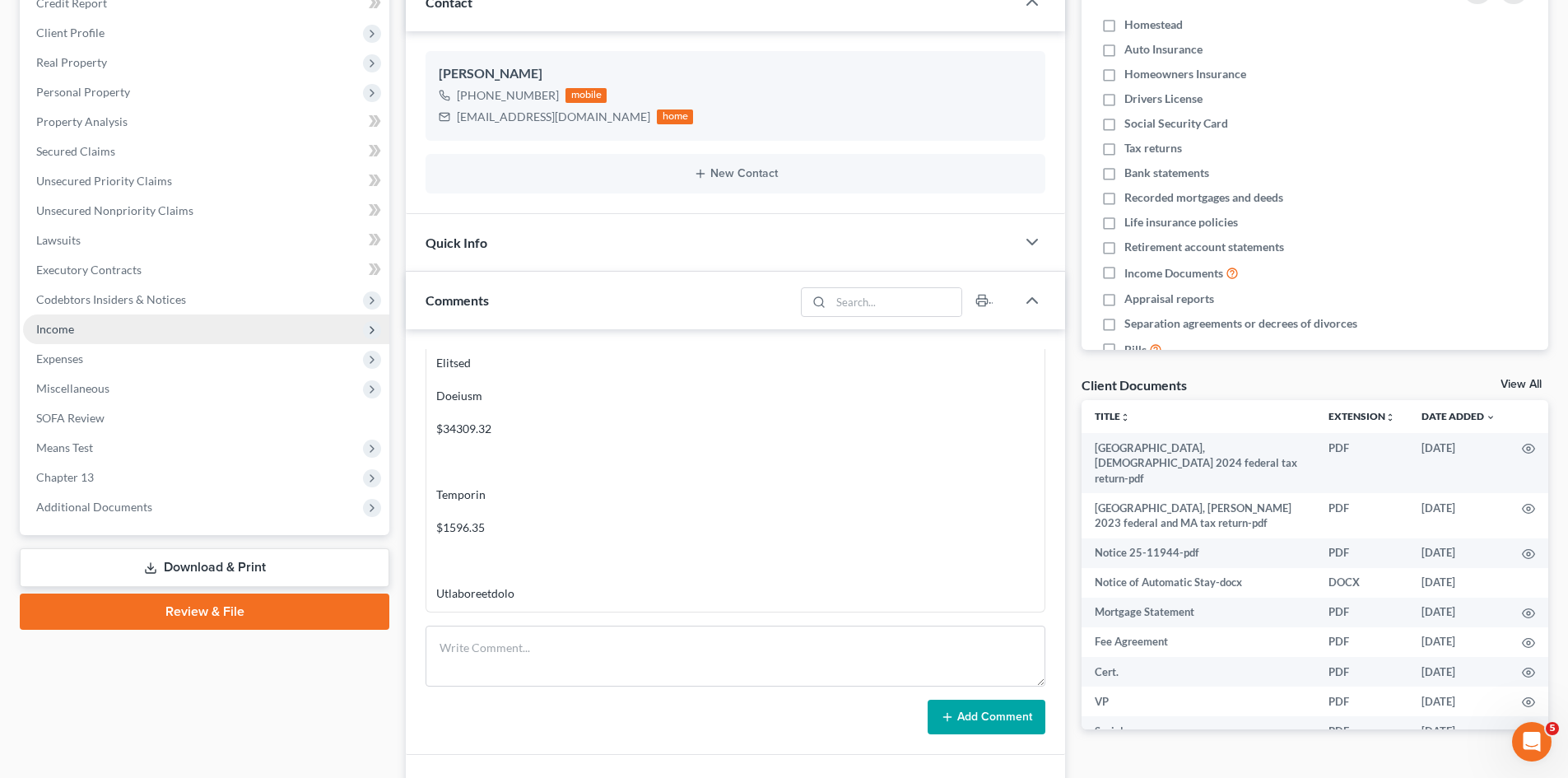
scroll to position [156, 0]
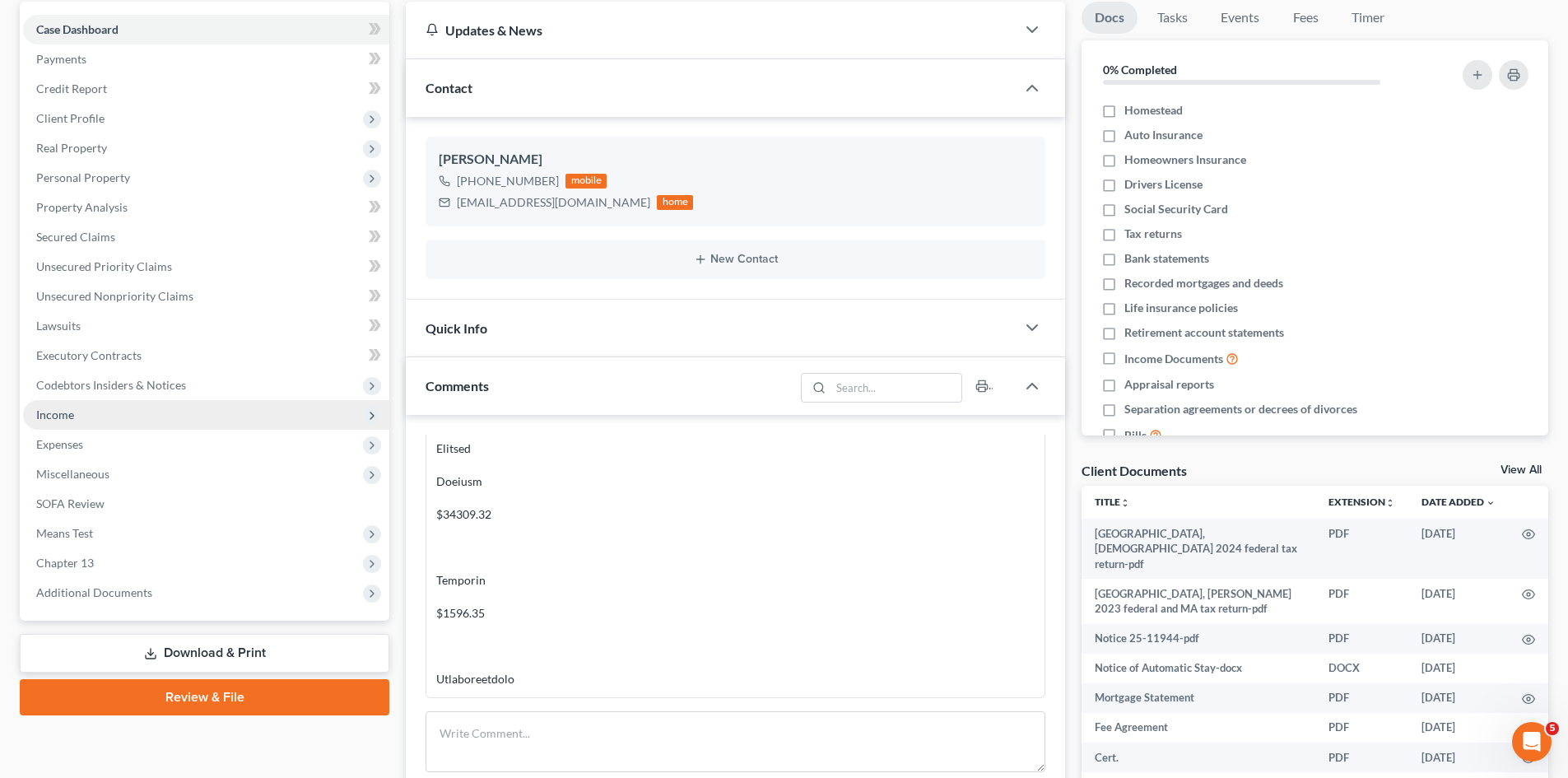
click at [79, 419] on span "Income" at bounding box center [207, 414] width 367 height 30
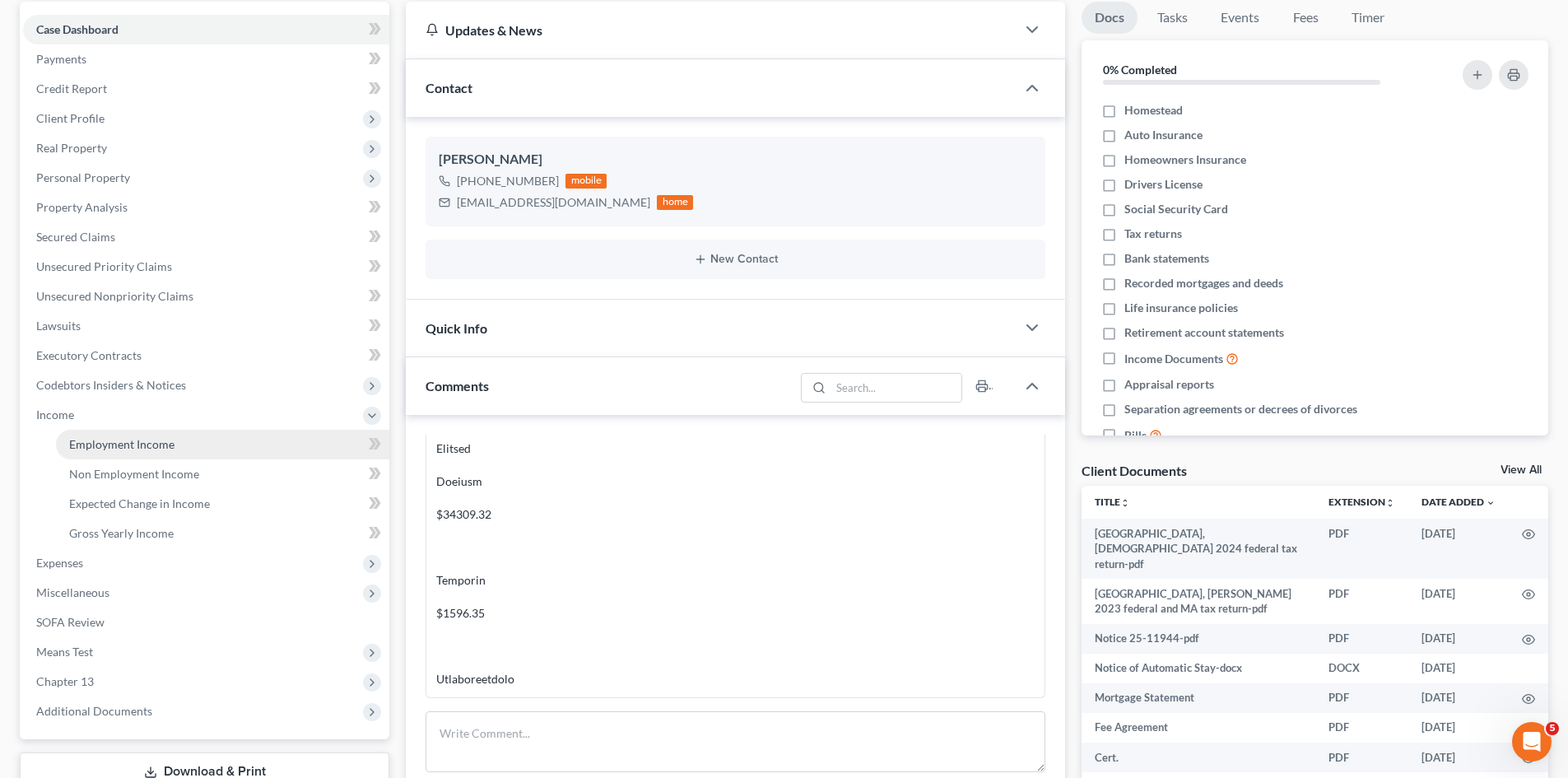
click at [113, 446] on span "Employment Income" at bounding box center [121, 444] width 106 height 14
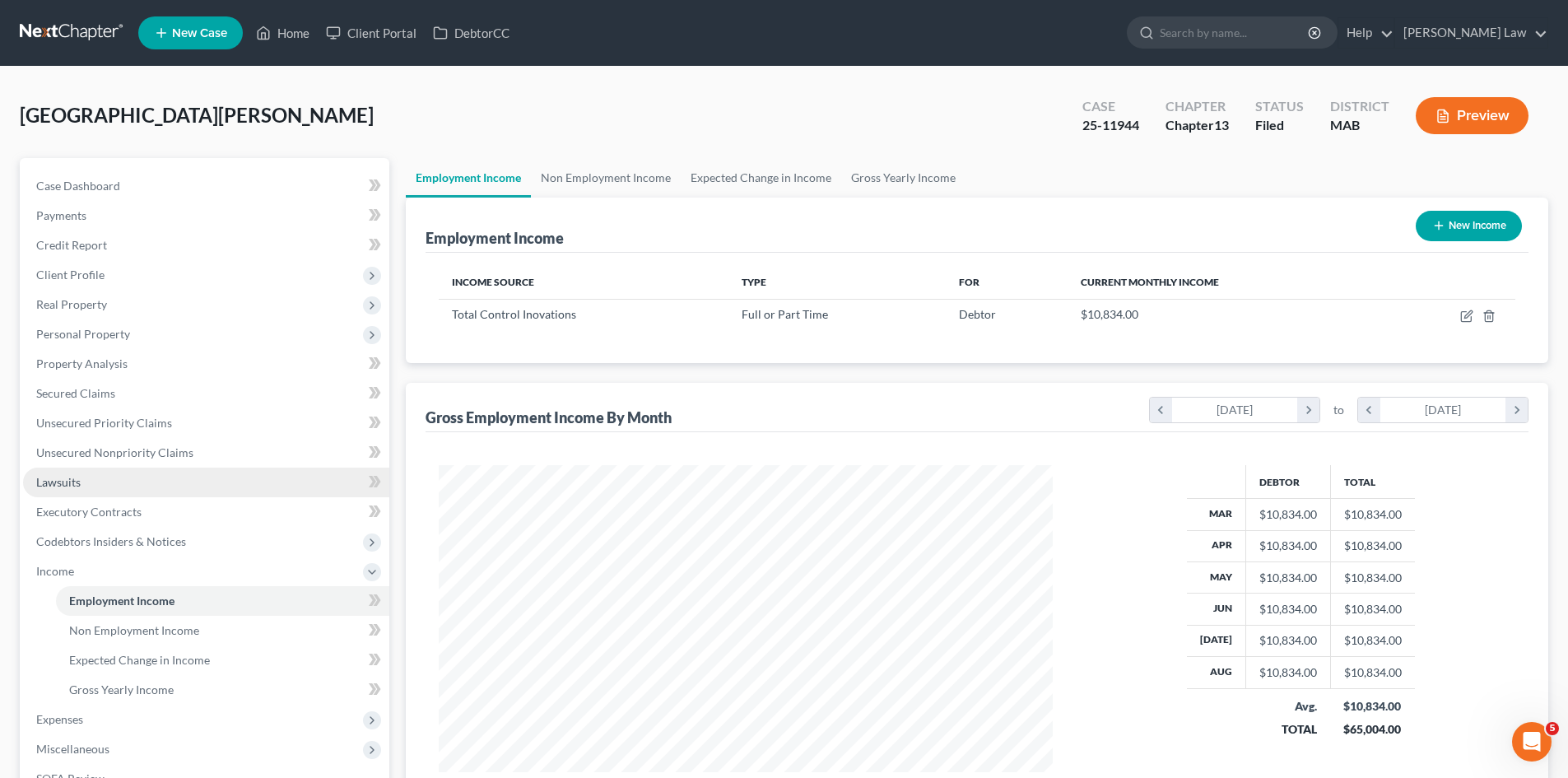
scroll to position [308, 647]
click at [192, 182] on link "Case Dashboard" at bounding box center [207, 186] width 367 height 30
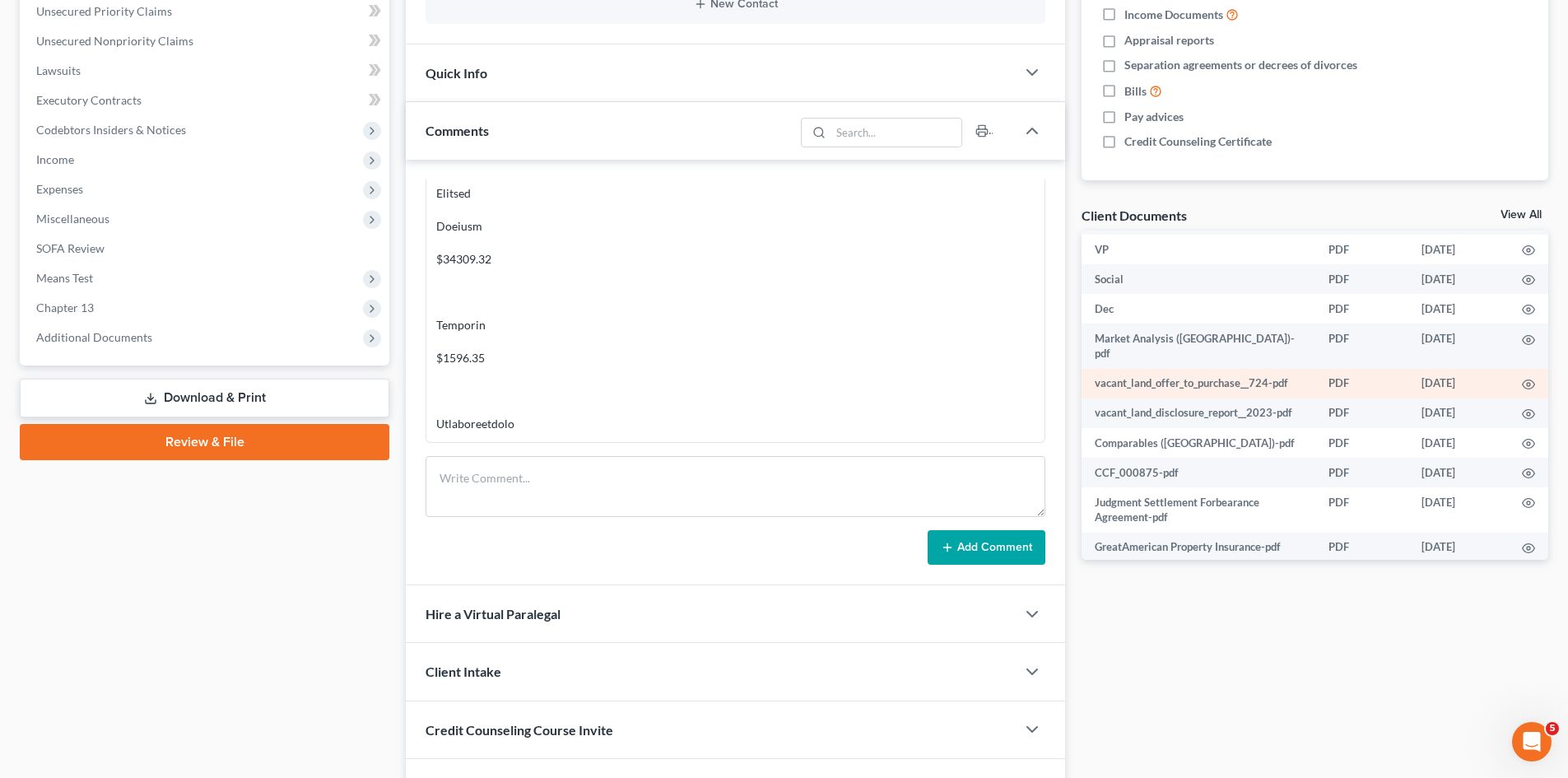
scroll to position [225, 0]
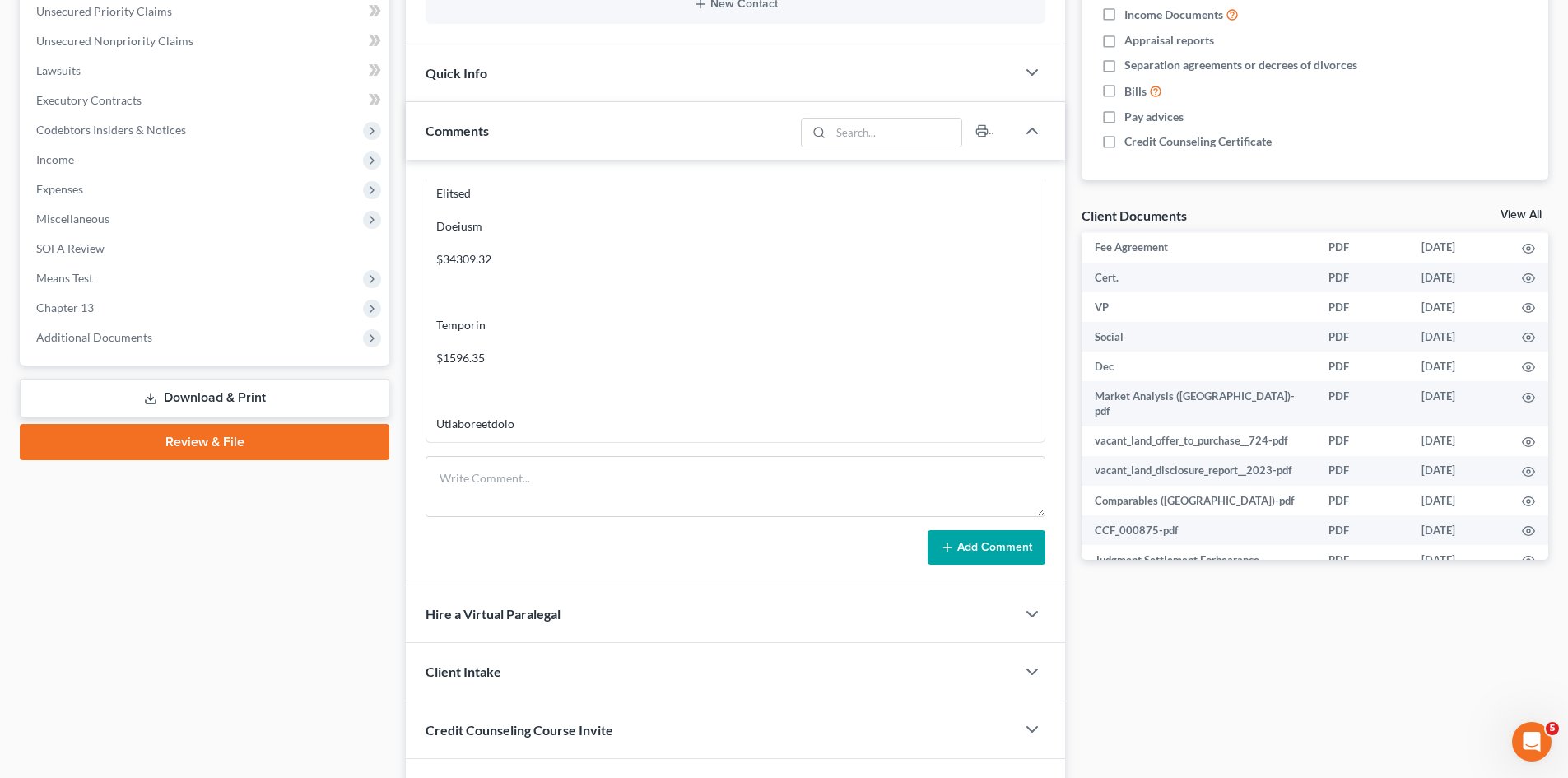
click at [1526, 210] on link "View All" at bounding box center [1520, 215] width 41 height 12
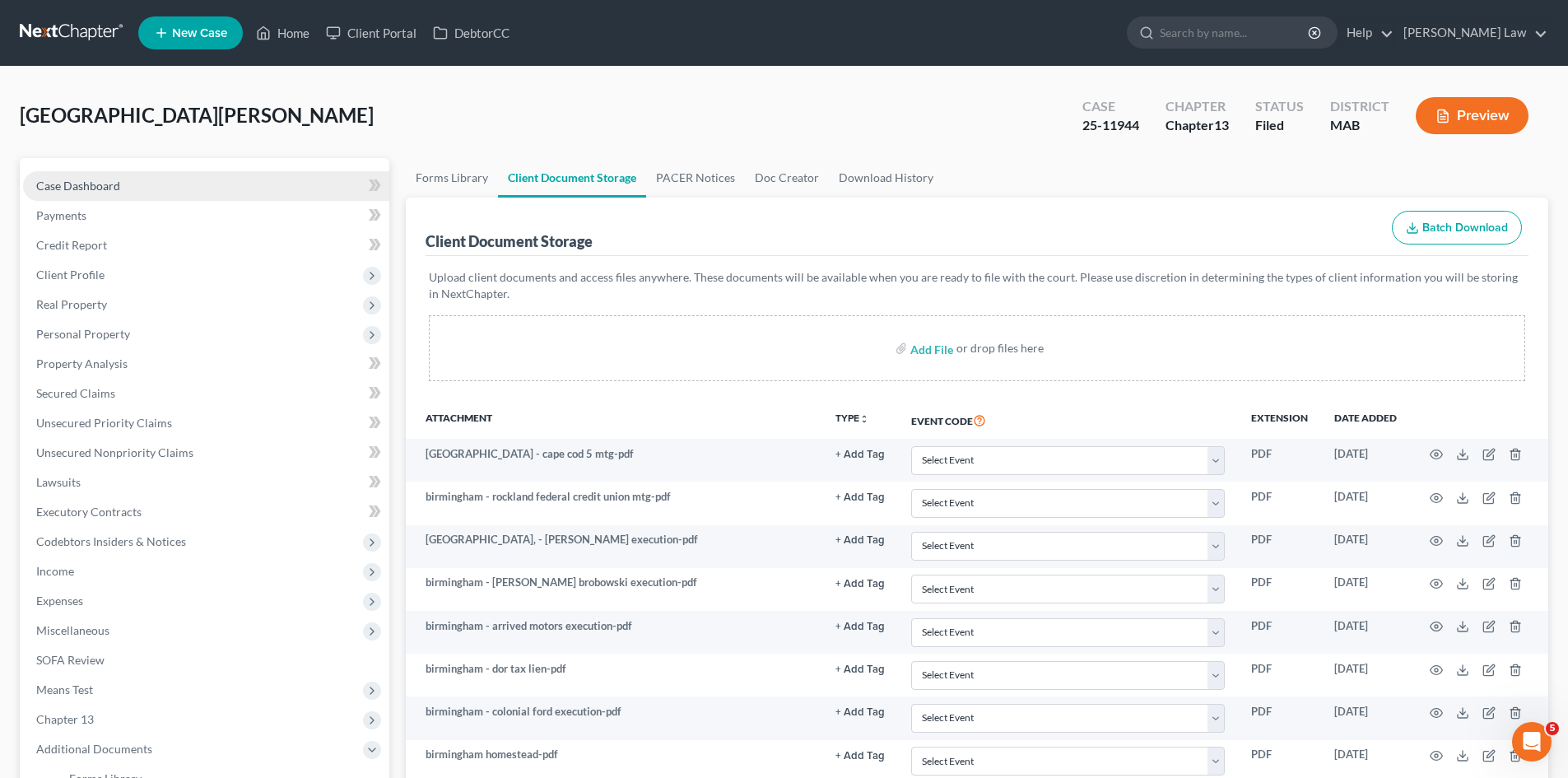
click at [115, 188] on span "Case Dashboard" at bounding box center [78, 185] width 84 height 14
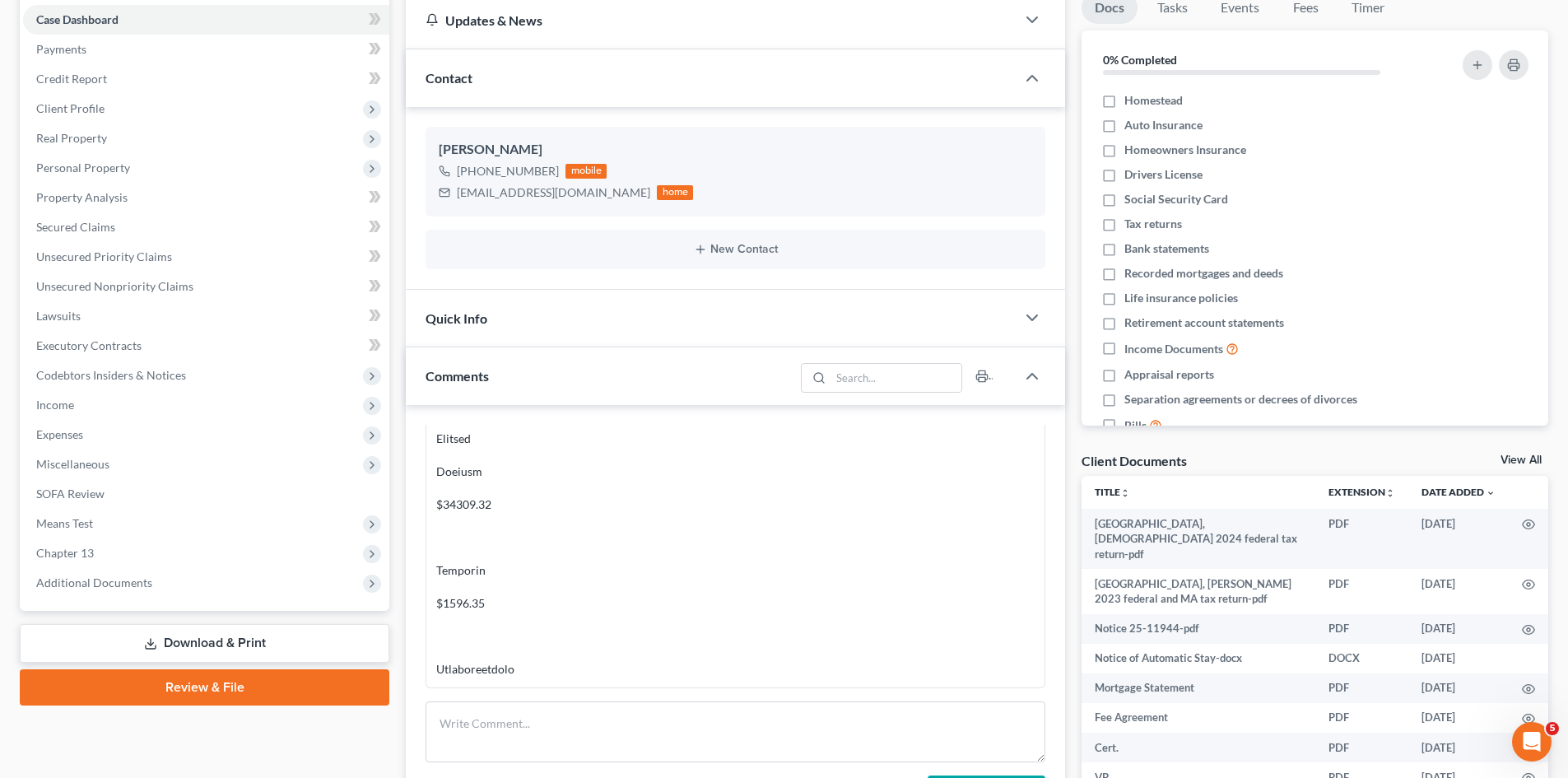
scroll to position [101, 0]
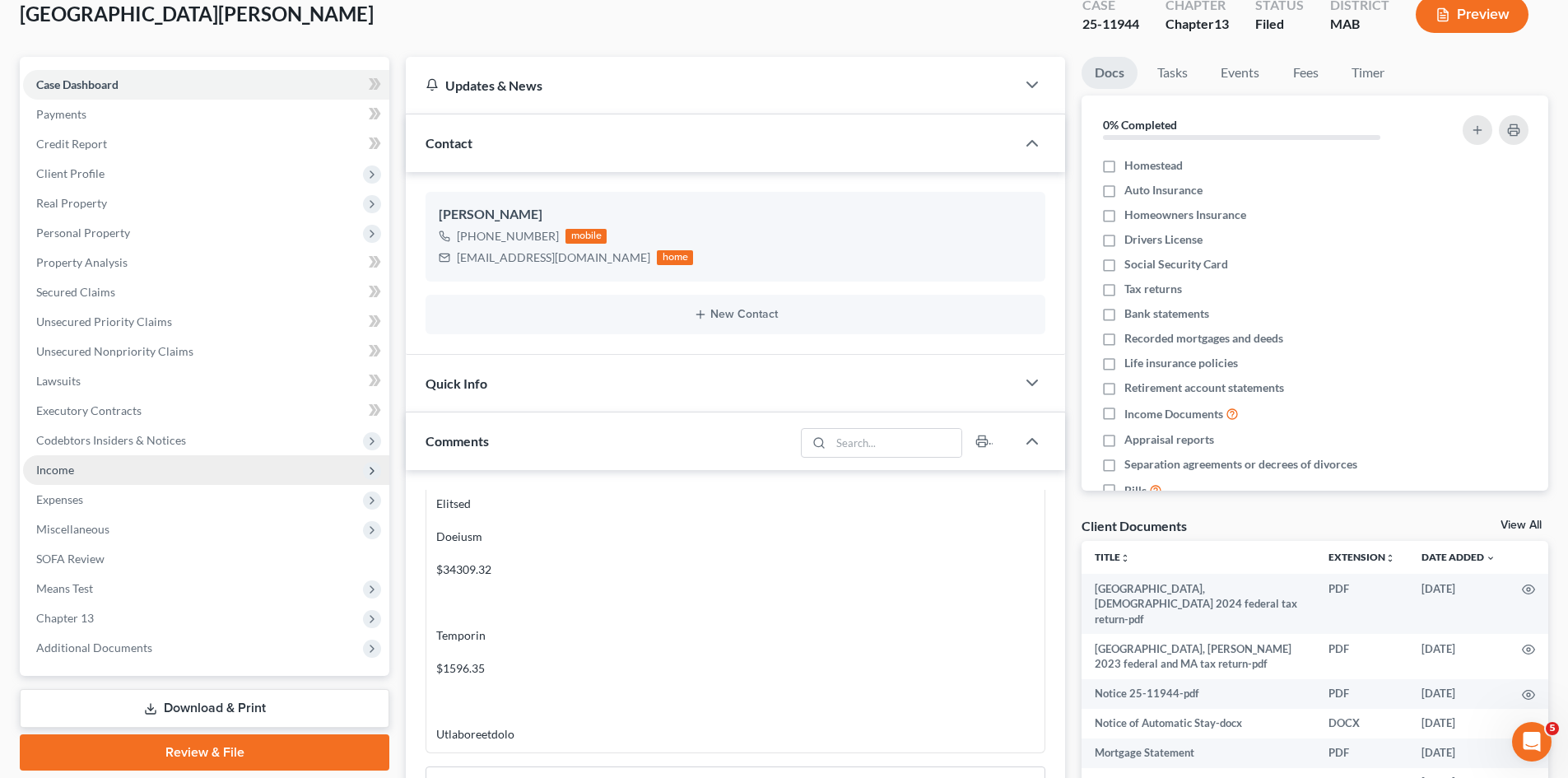
click at [91, 470] on span "Income" at bounding box center [207, 470] width 367 height 30
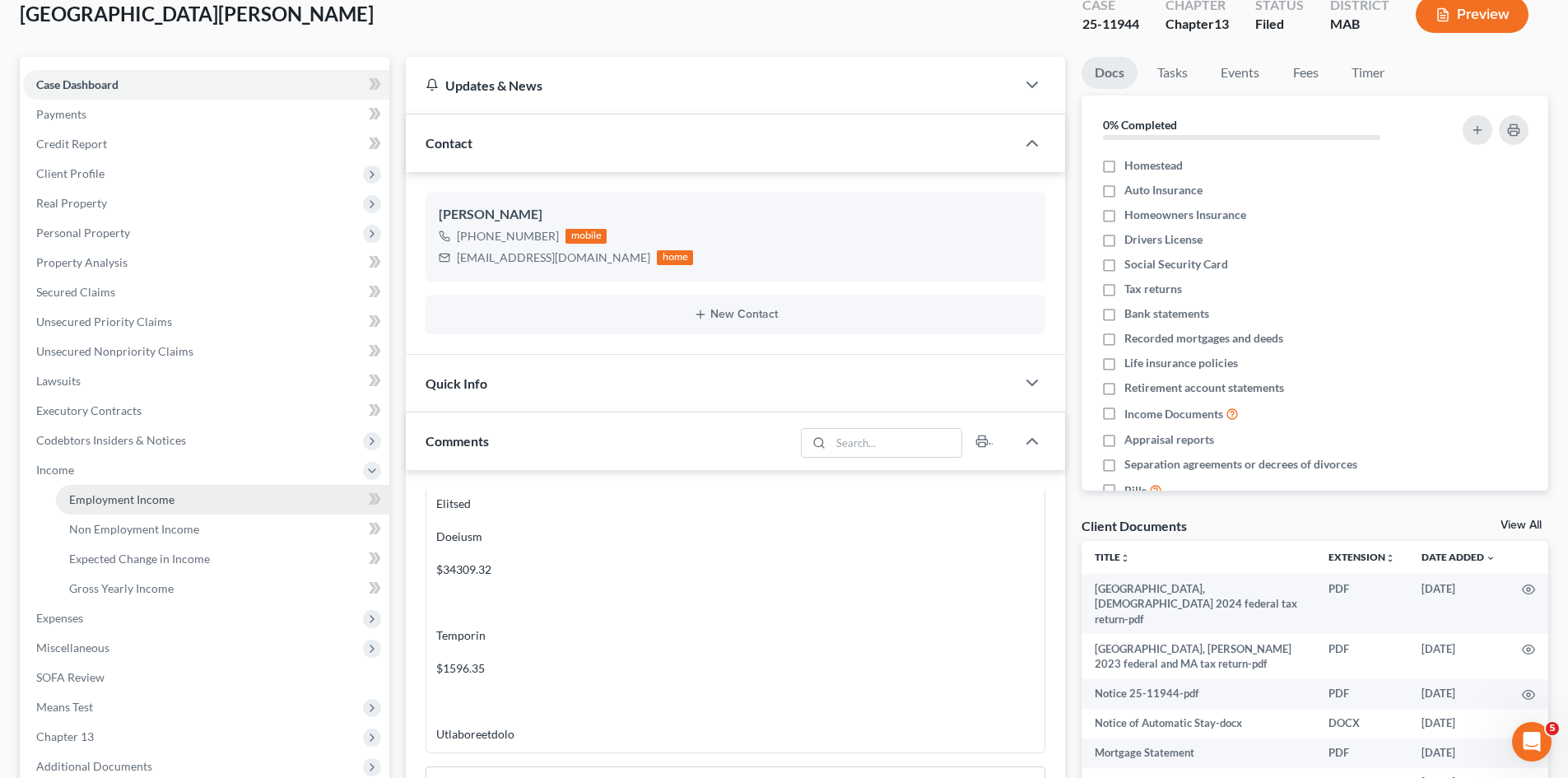
click at [136, 505] on span "Employment Income" at bounding box center [121, 500] width 106 height 14
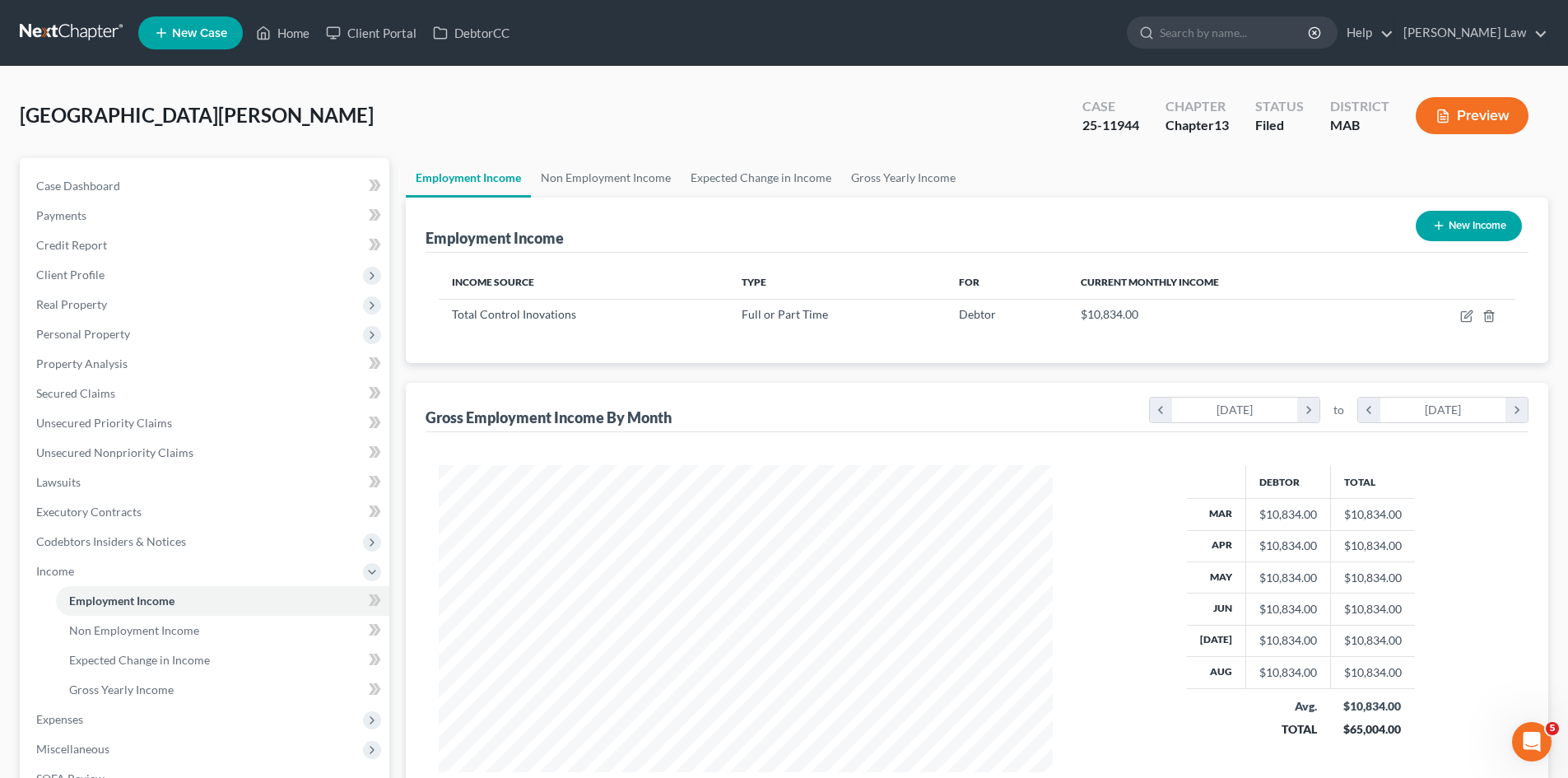
scroll to position [308, 647]
click at [148, 177] on link "Case Dashboard" at bounding box center [207, 186] width 367 height 30
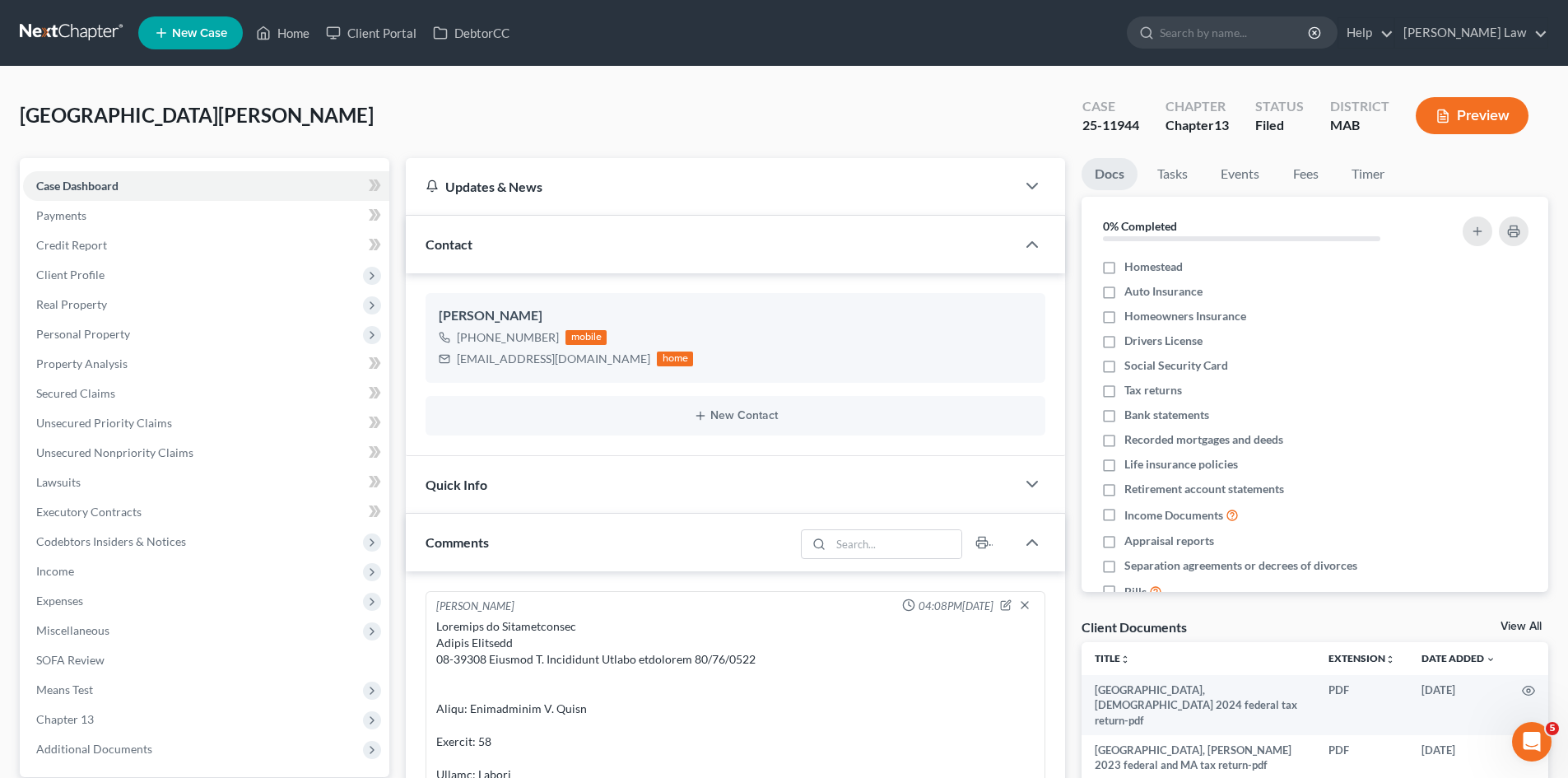
scroll to position [7761, 0]
click at [62, 38] on link at bounding box center [72, 33] width 106 height 30
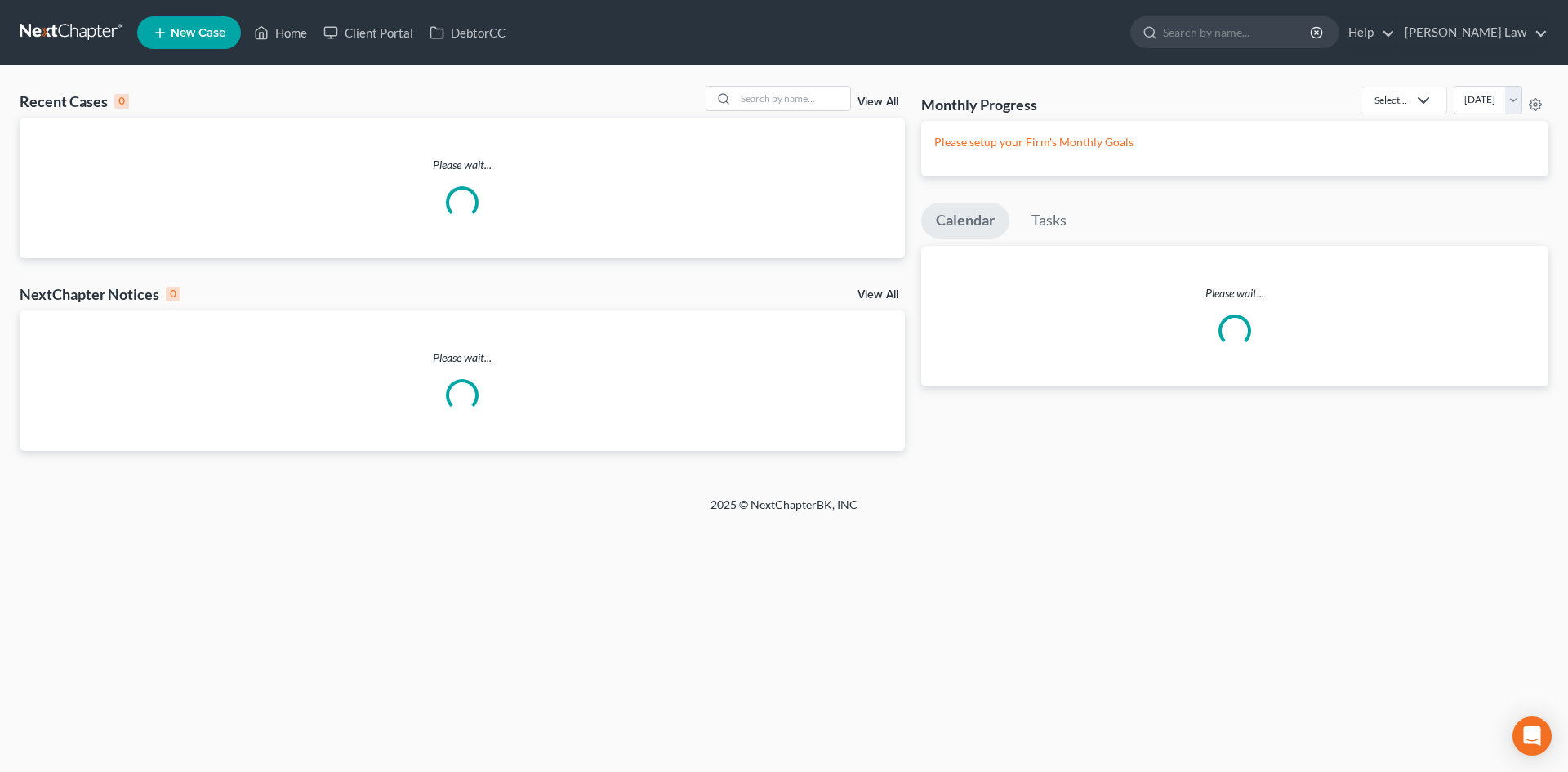
click at [771, 111] on div at bounding box center [778, 98] width 145 height 25
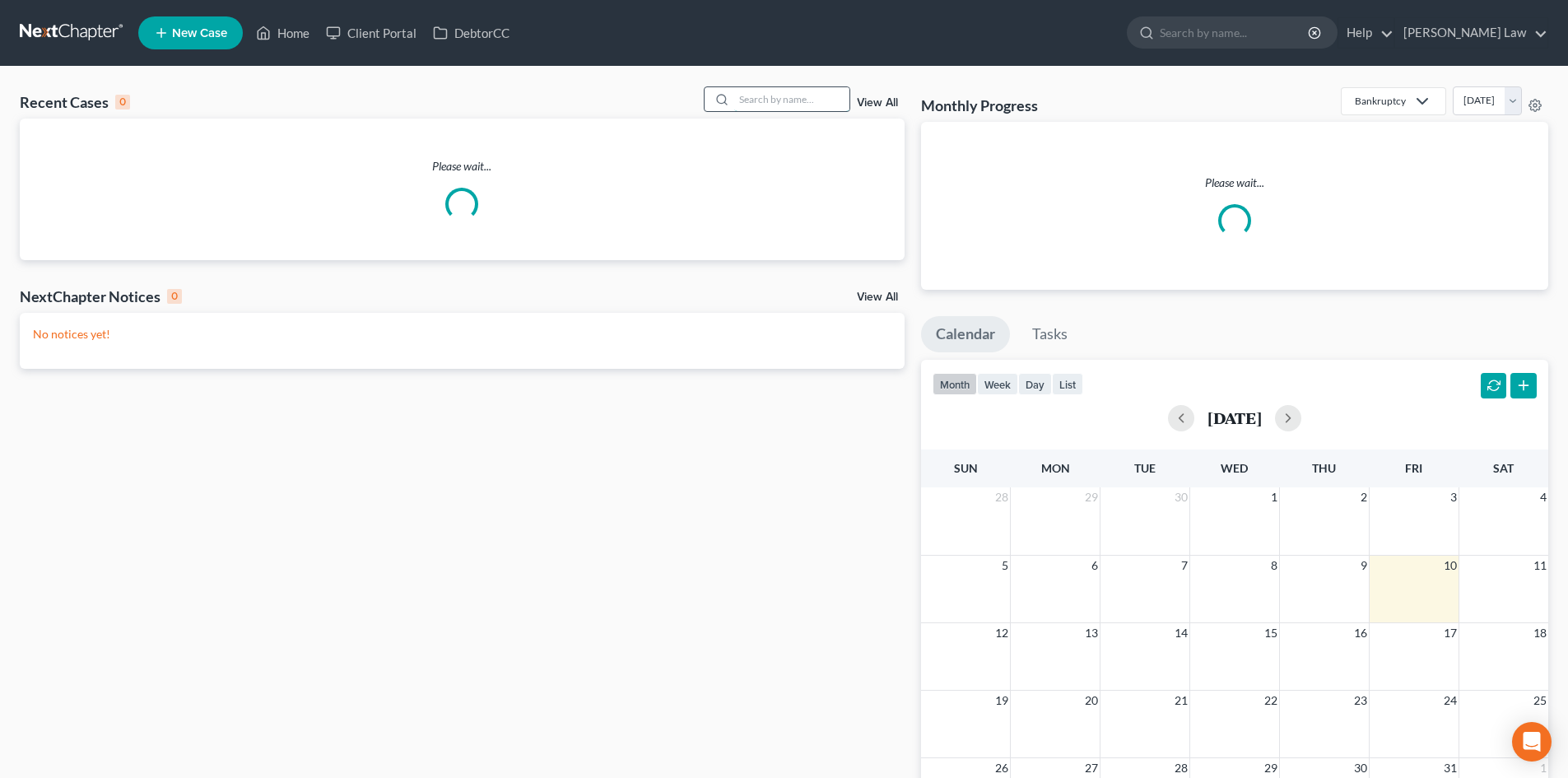
click at [777, 107] on input "search" at bounding box center [791, 99] width 115 height 24
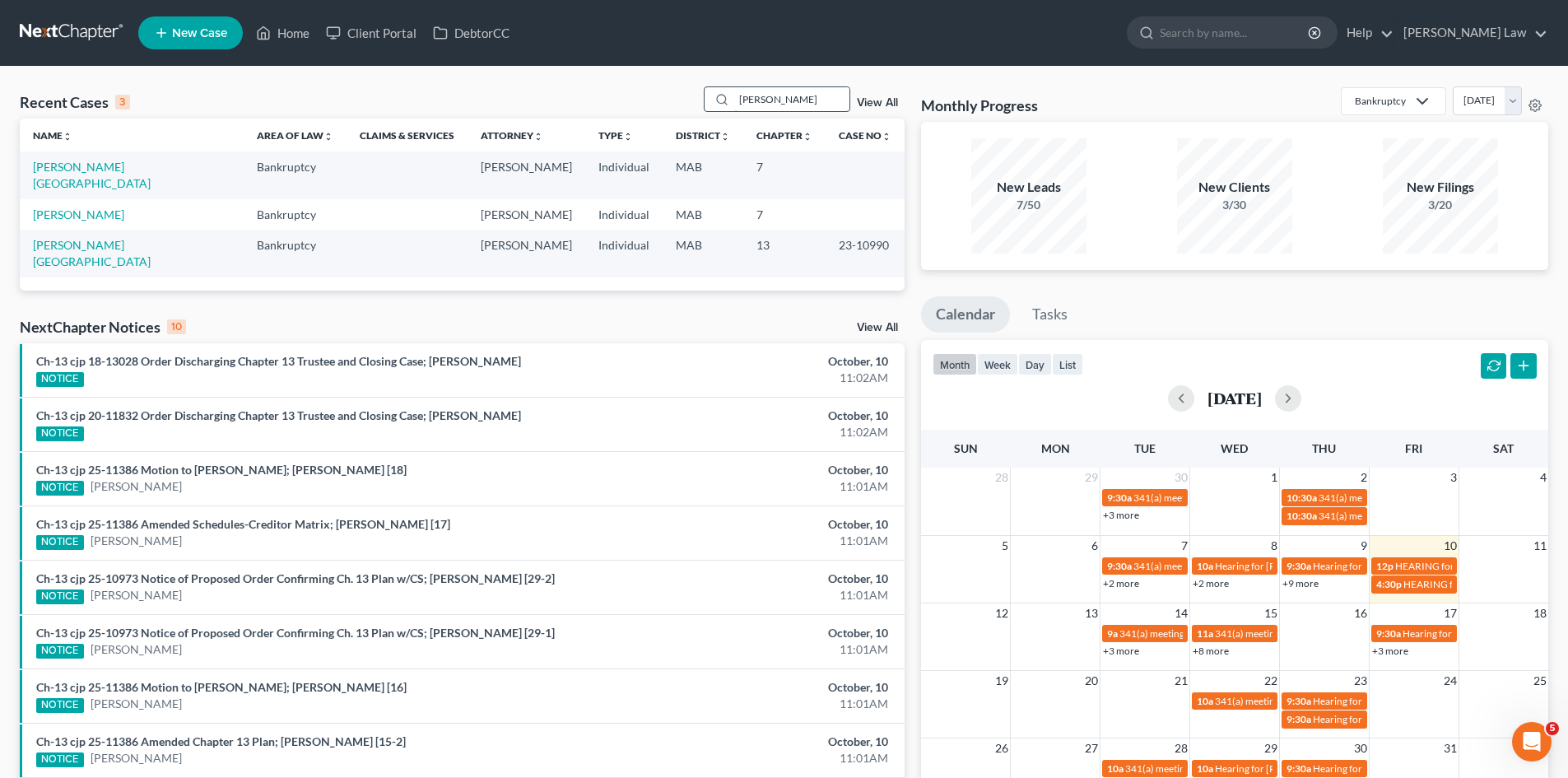
click at [792, 103] on input "[PERSON_NAME]" at bounding box center [791, 99] width 115 height 24
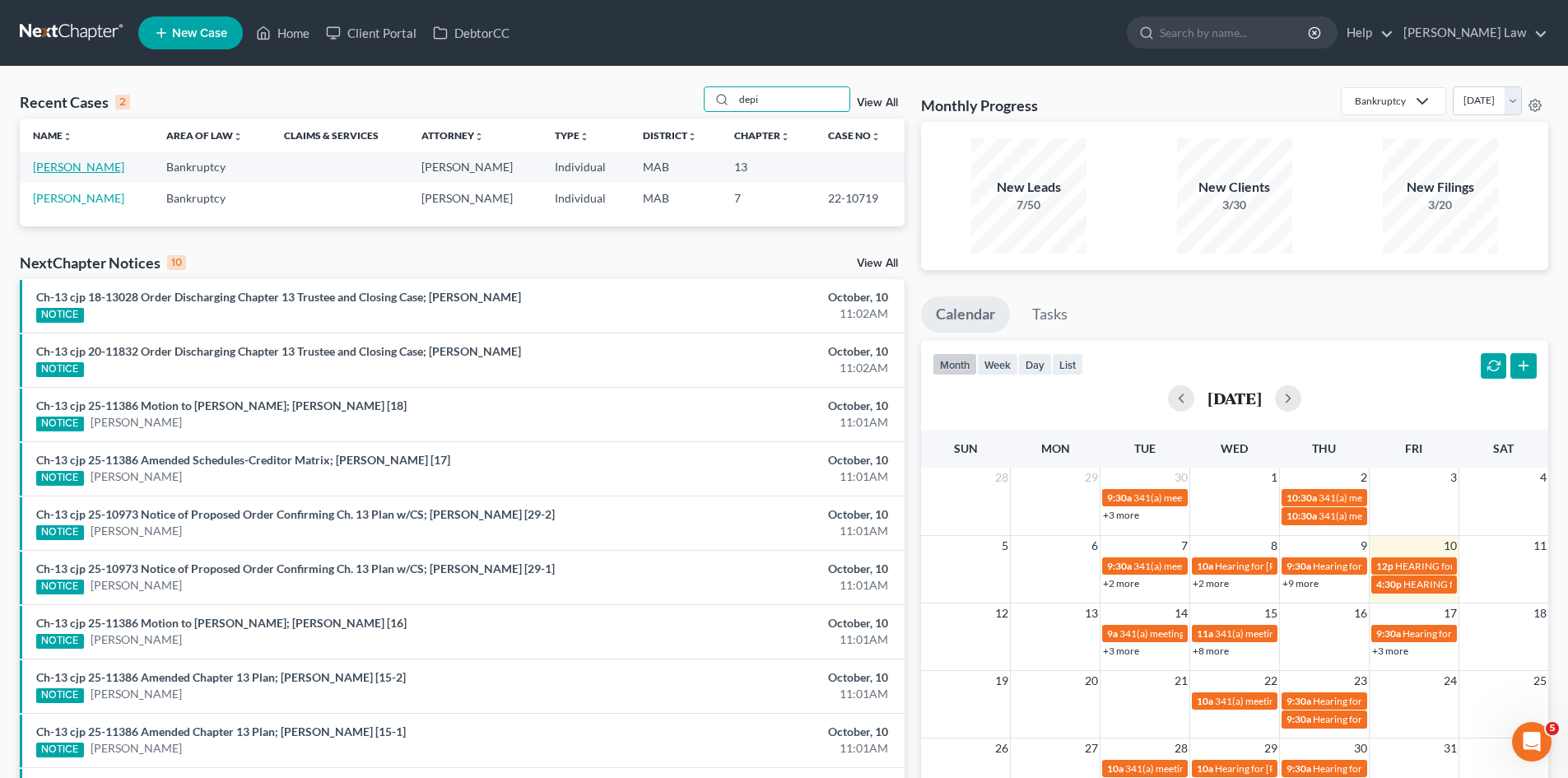
type input "depi"
click at [84, 171] on link "[PERSON_NAME]" at bounding box center [79, 167] width 91 height 14
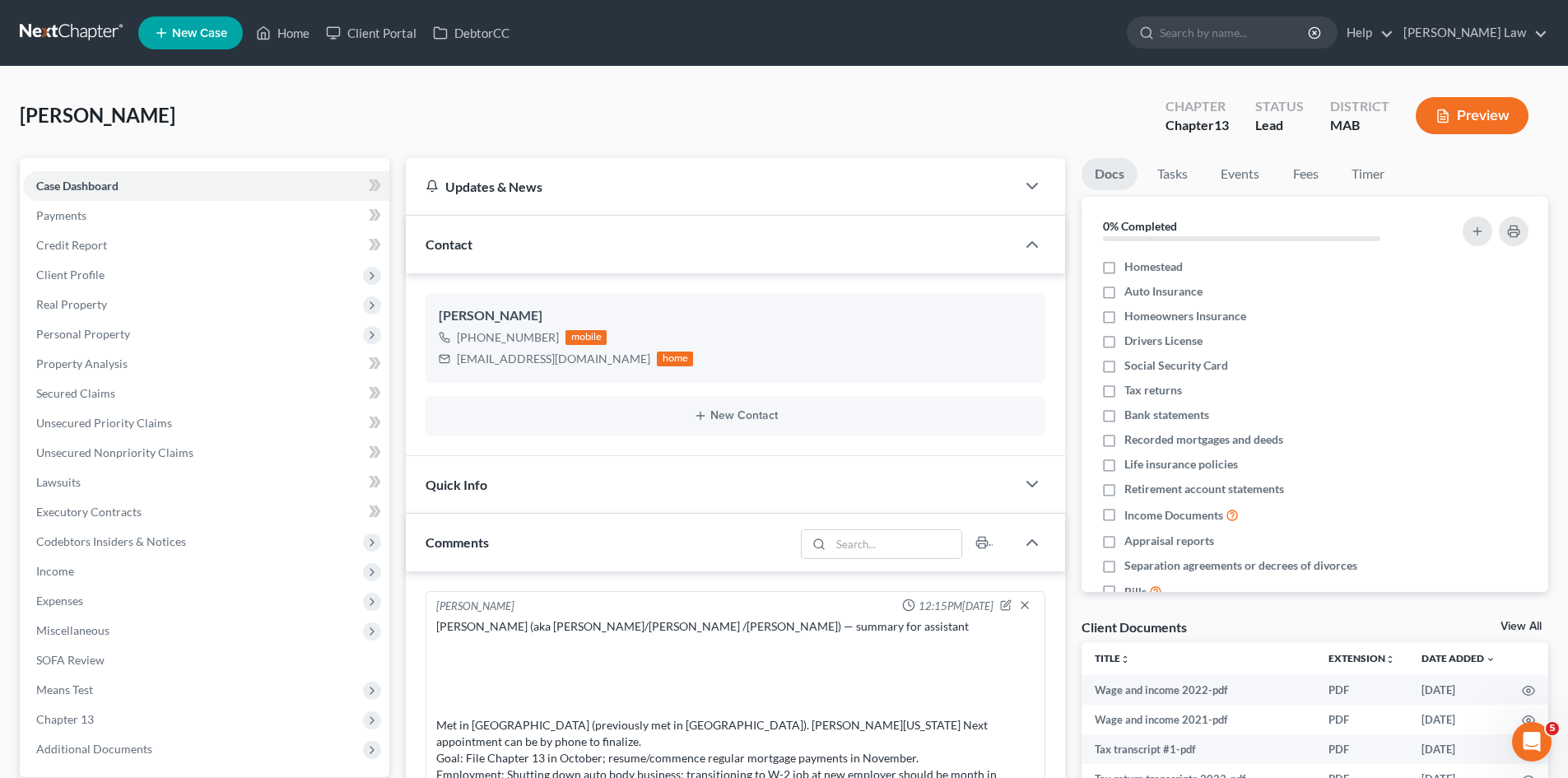
scroll to position [54, 0]
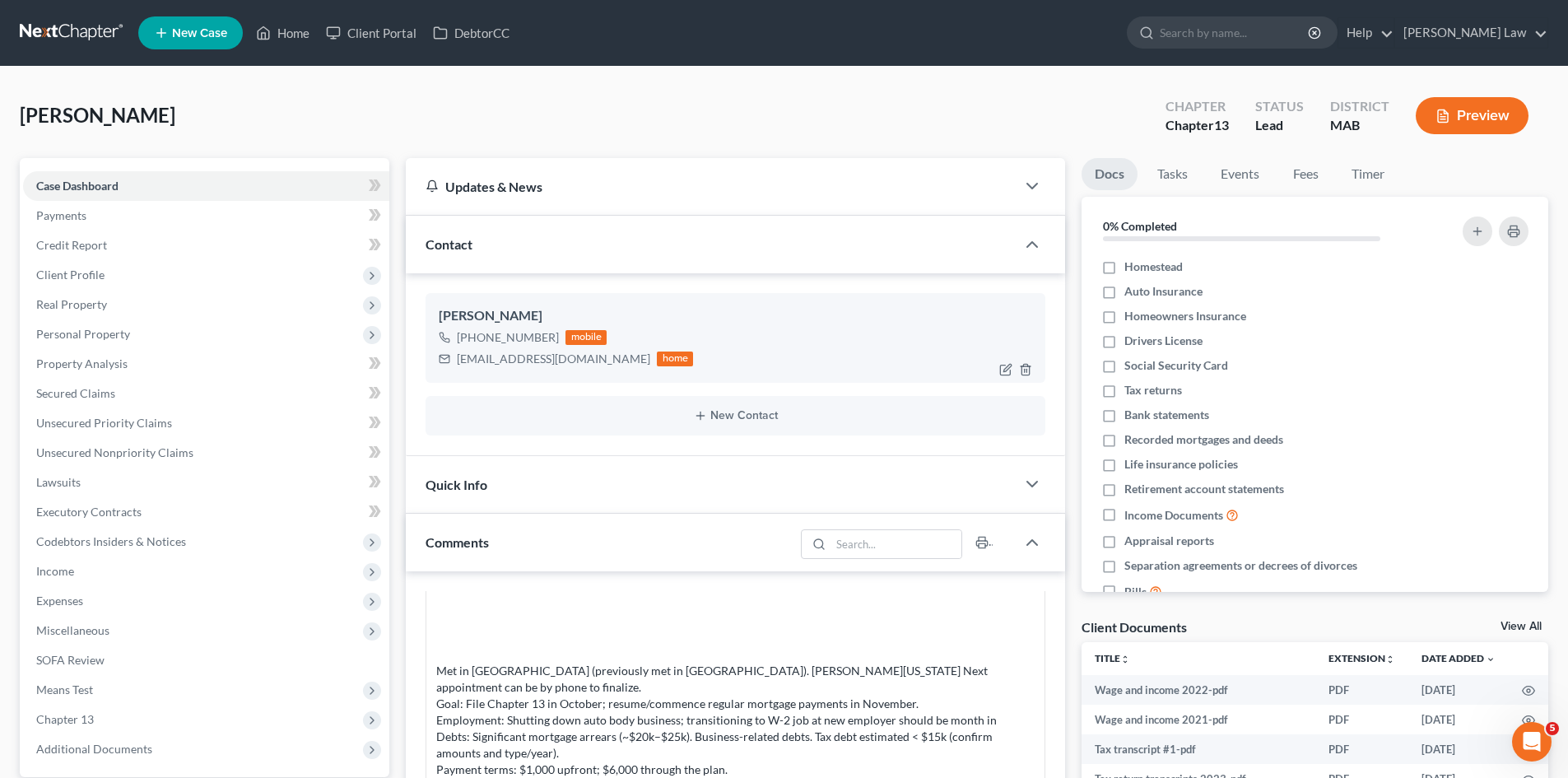
click at [451, 324] on div "Joao DePina" at bounding box center [735, 316] width 593 height 19
copy div "Joao"
click at [80, 273] on span "Client Profile" at bounding box center [70, 275] width 68 height 14
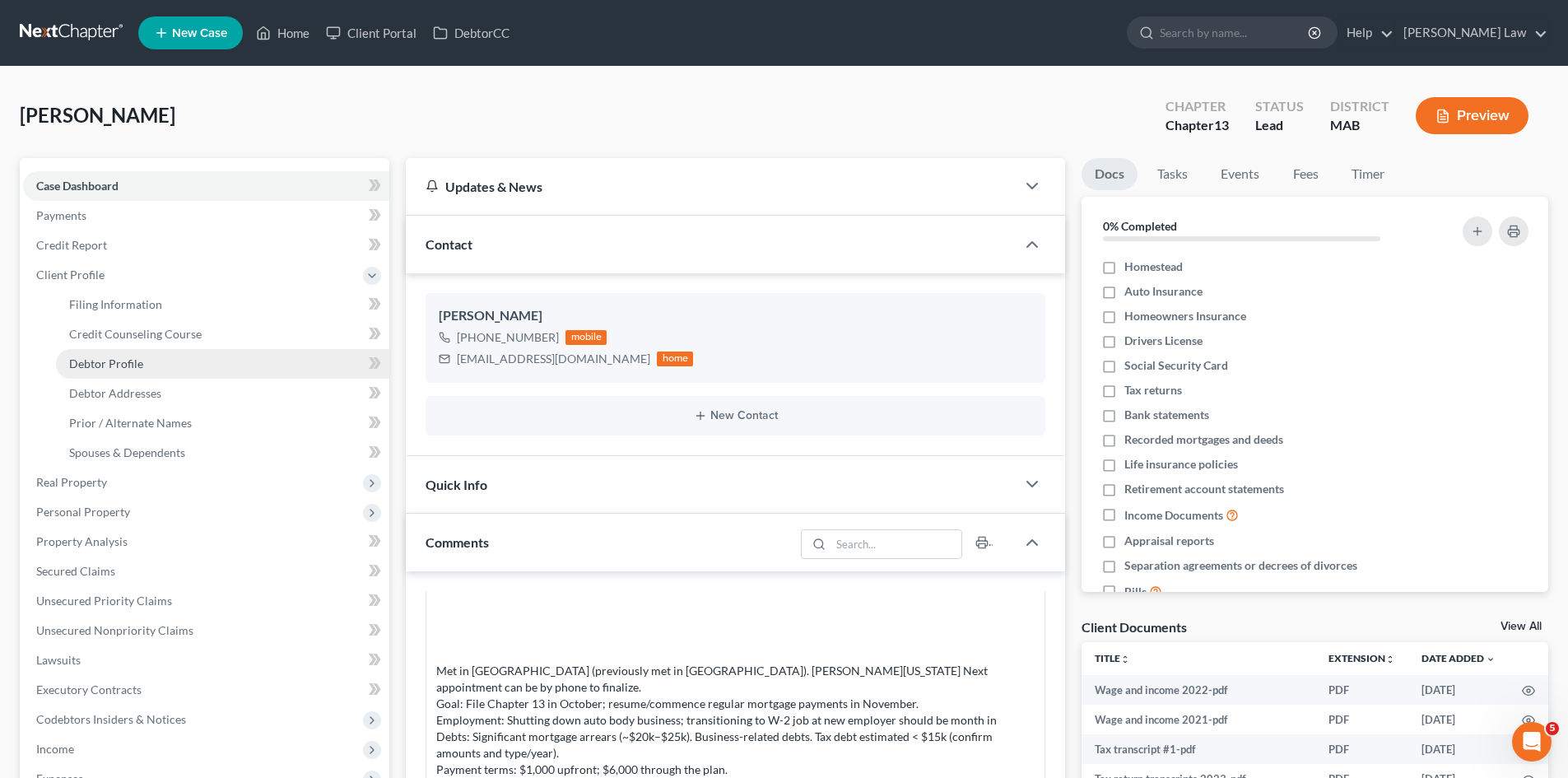
click at [127, 364] on span "Debtor Profile" at bounding box center [106, 363] width 74 height 14
select select "0"
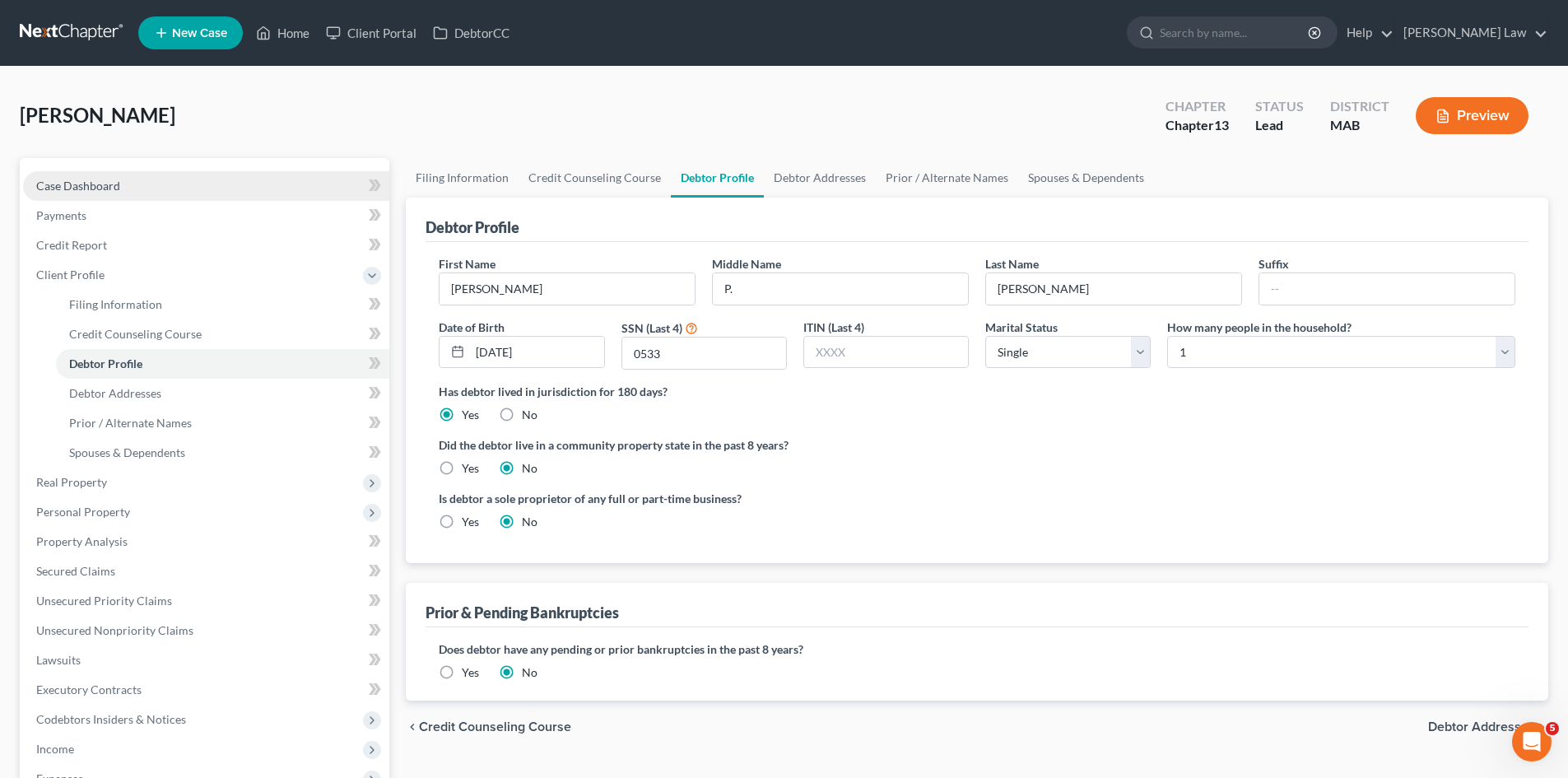
click at [178, 188] on link "Case Dashboard" at bounding box center [207, 186] width 367 height 30
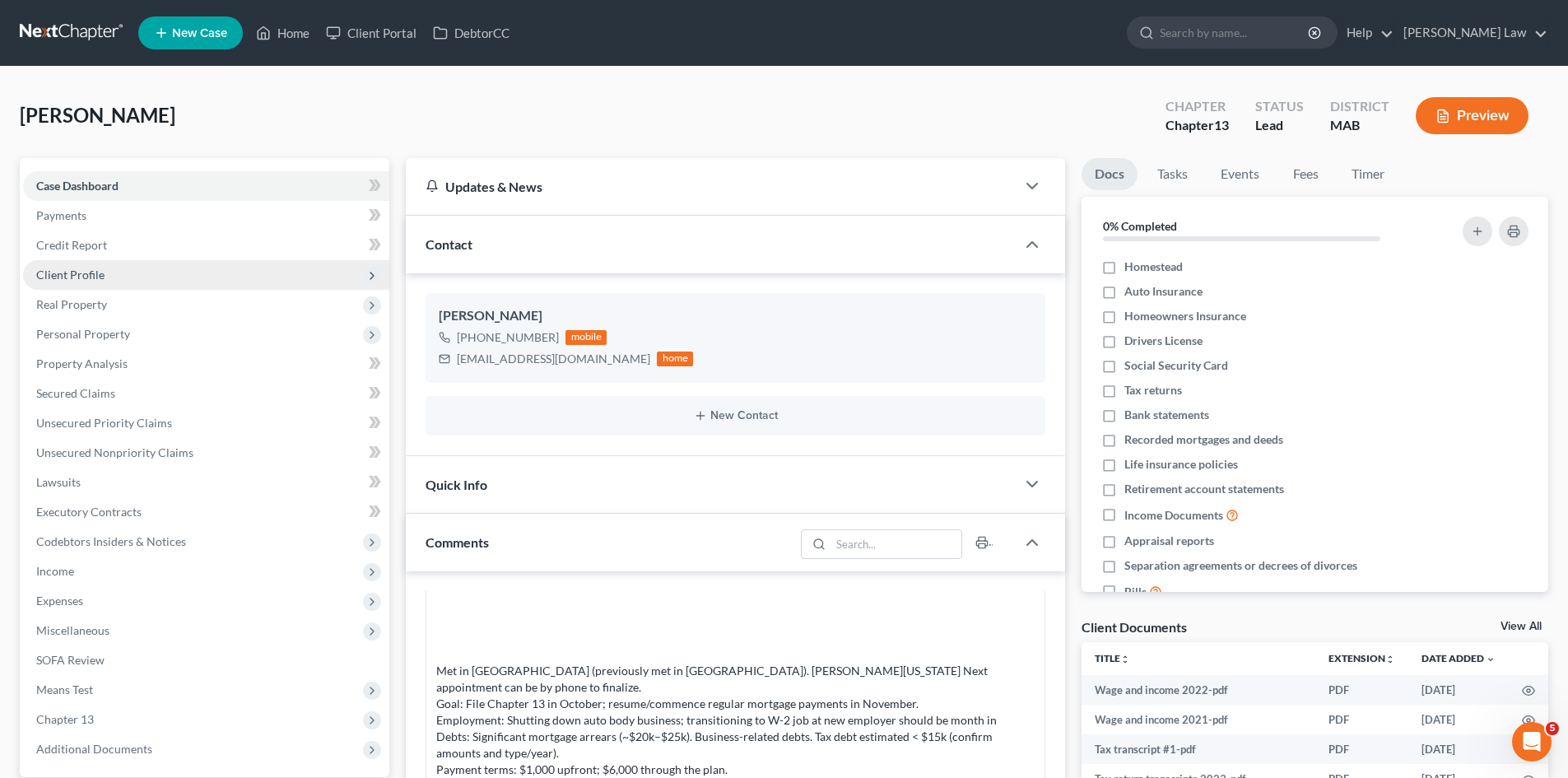
click at [73, 279] on span "Client Profile" at bounding box center [70, 275] width 68 height 14
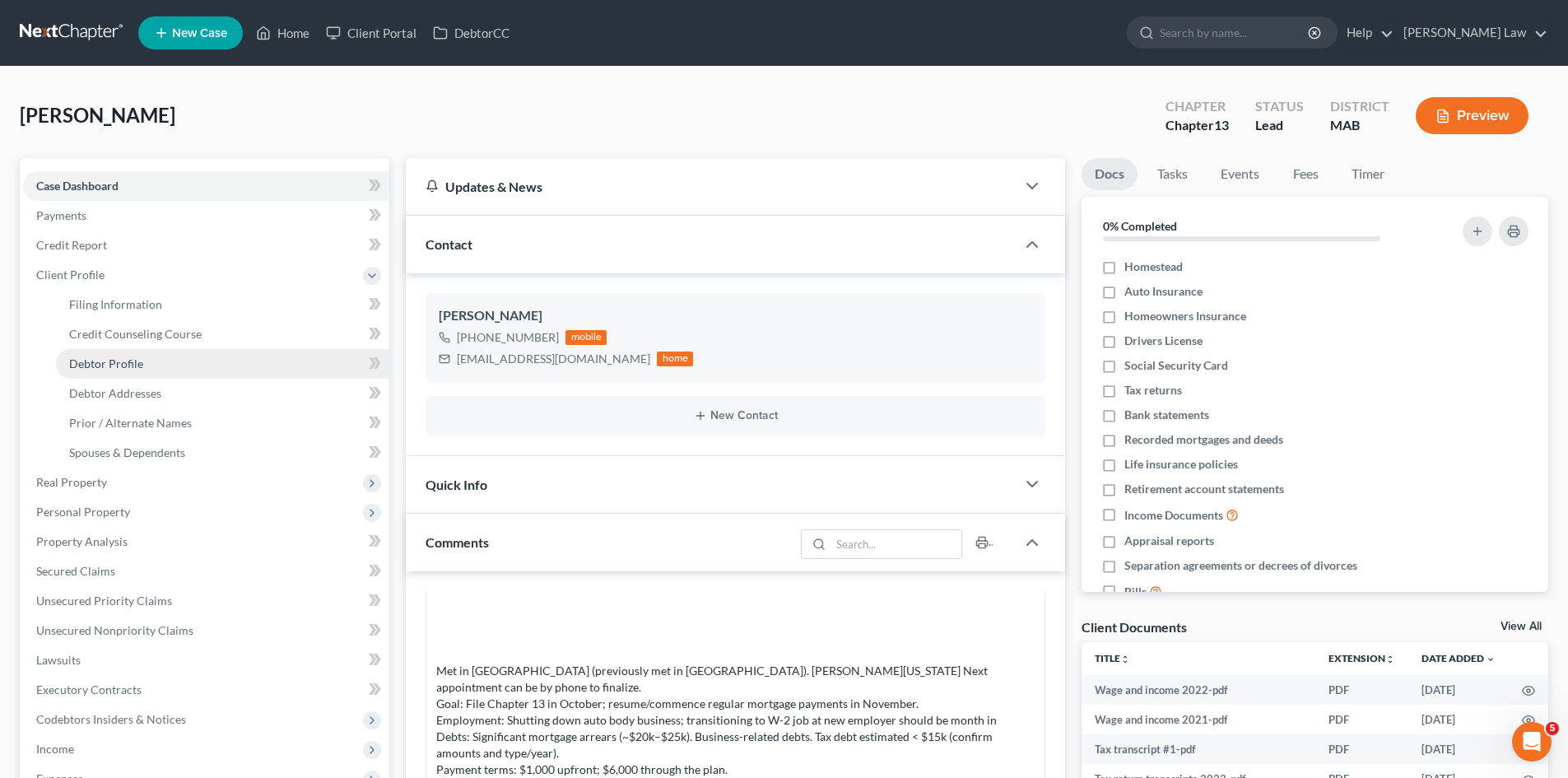
click at [110, 362] on span "Debtor Profile" at bounding box center [106, 363] width 74 height 14
select select "0"
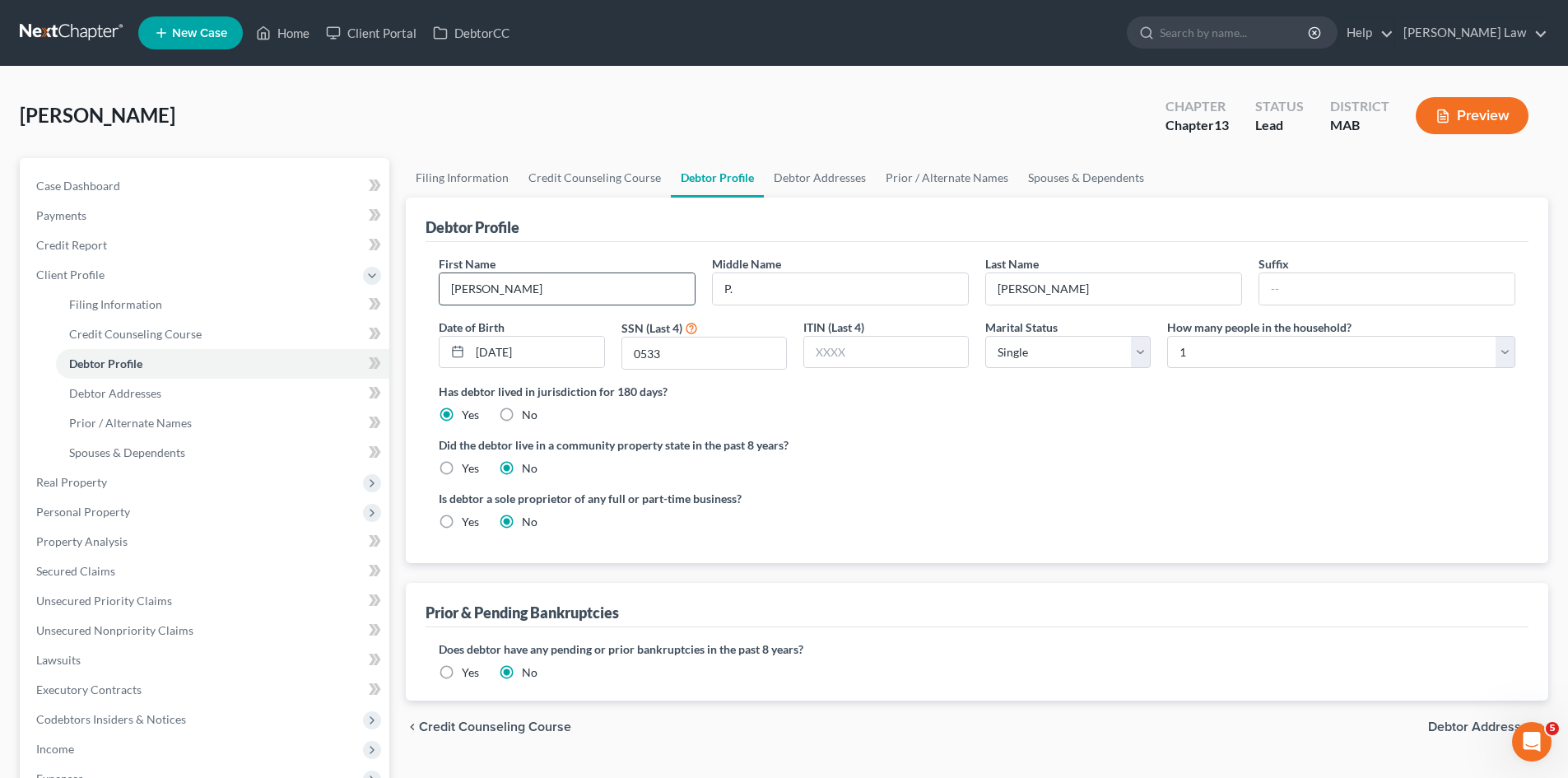
click at [504, 293] on input "Joao" at bounding box center [566, 289] width 255 height 31
click at [745, 280] on input "P." at bounding box center [840, 289] width 255 height 31
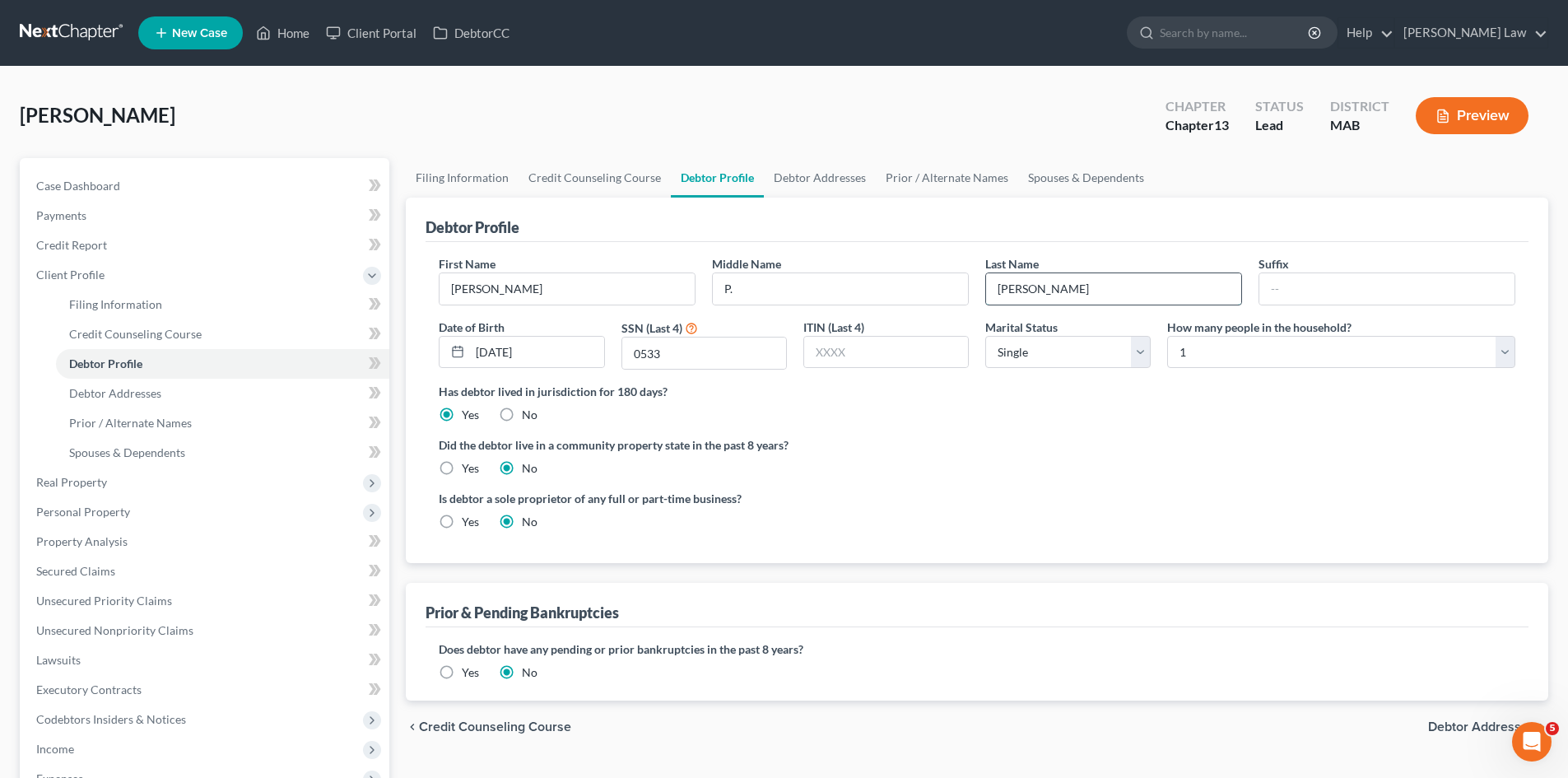
click at [1158, 285] on input "DePina" at bounding box center [1113, 289] width 255 height 31
drag, startPoint x: 118, startPoint y: 252, endPoint x: 145, endPoint y: 264, distance: 29.5
click at [118, 252] on link "Credit Report" at bounding box center [207, 245] width 367 height 30
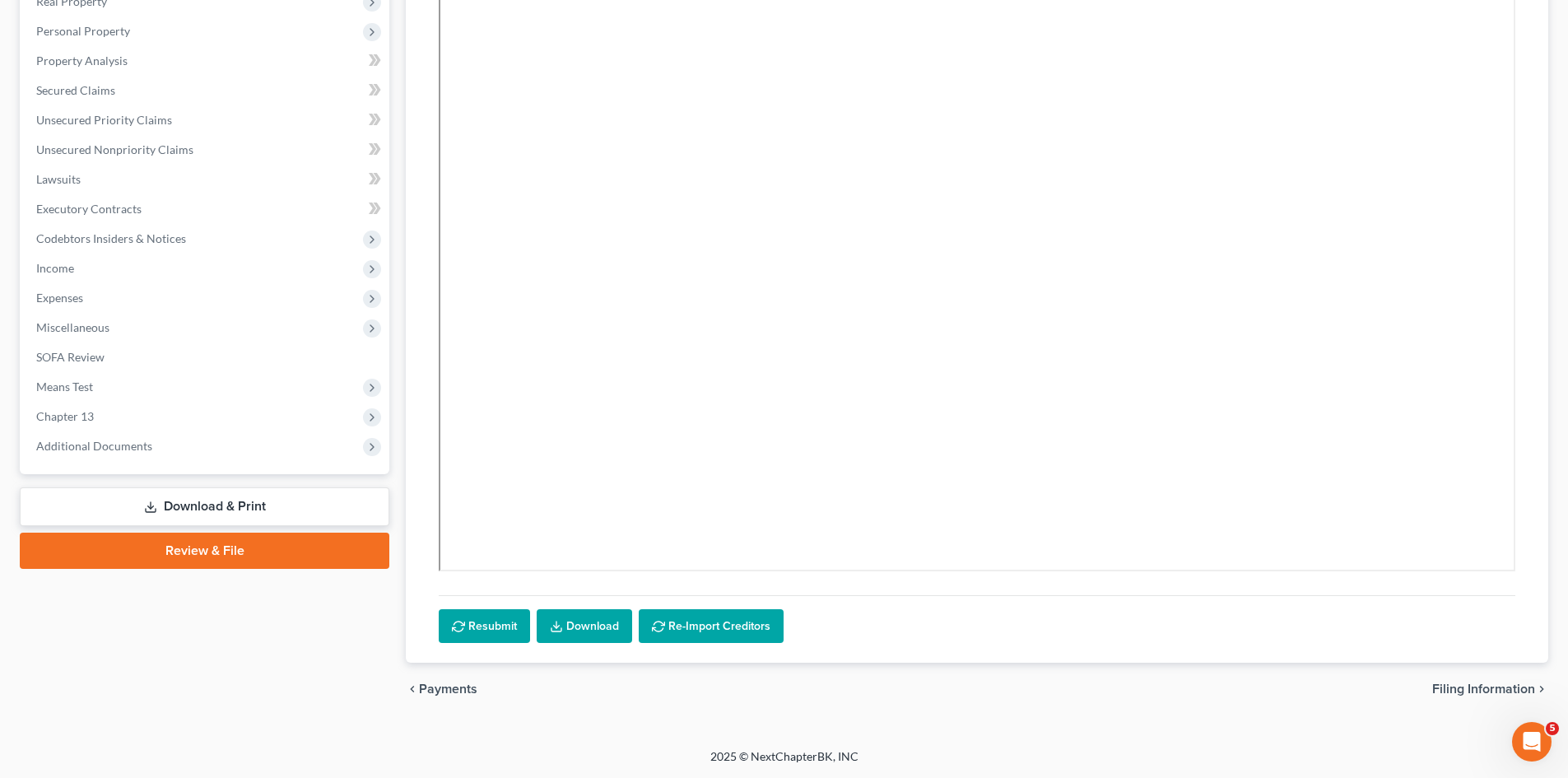
scroll to position [303, 0]
click at [620, 626] on link "Download" at bounding box center [584, 627] width 95 height 35
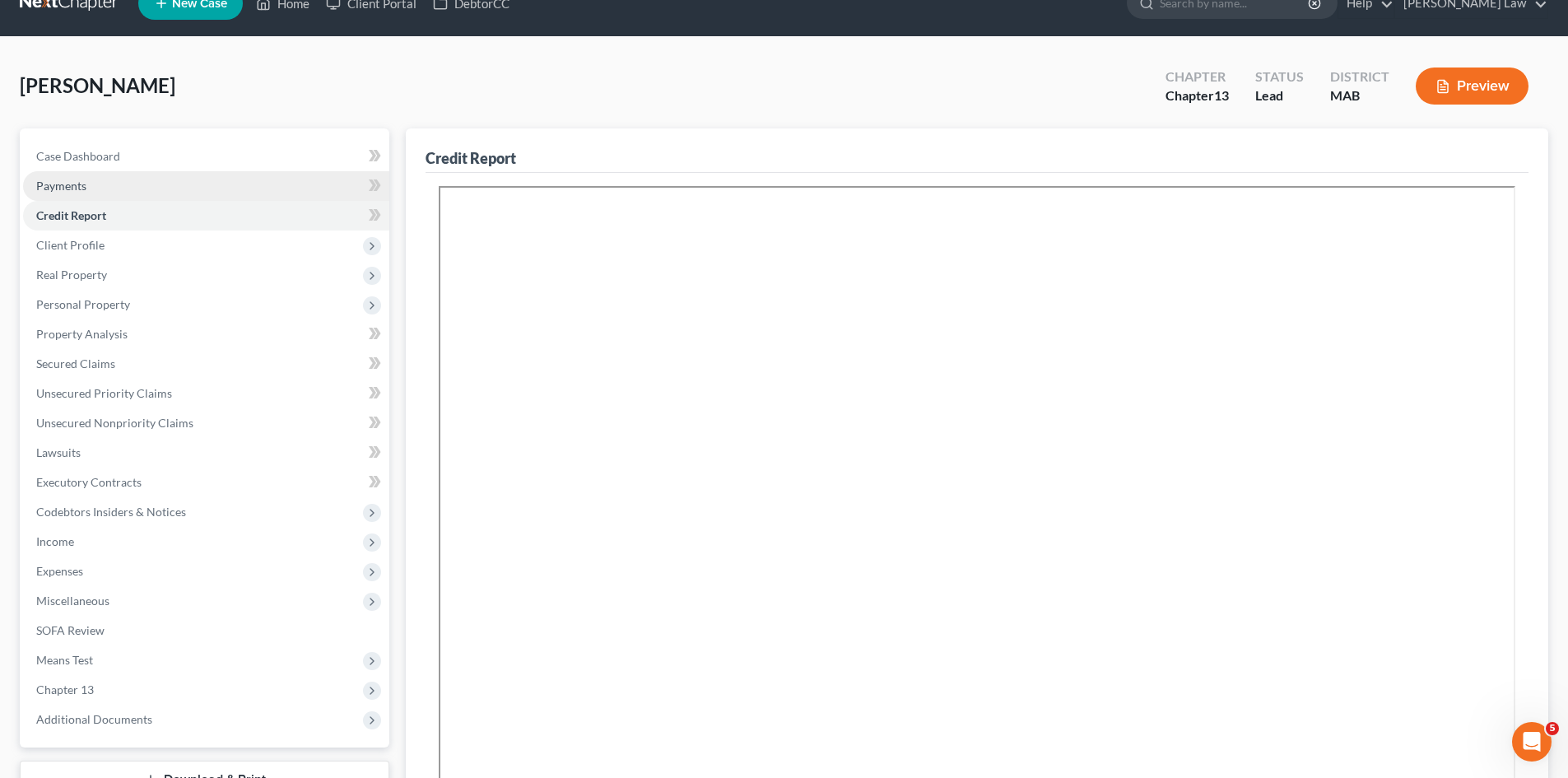
scroll to position [29, 0]
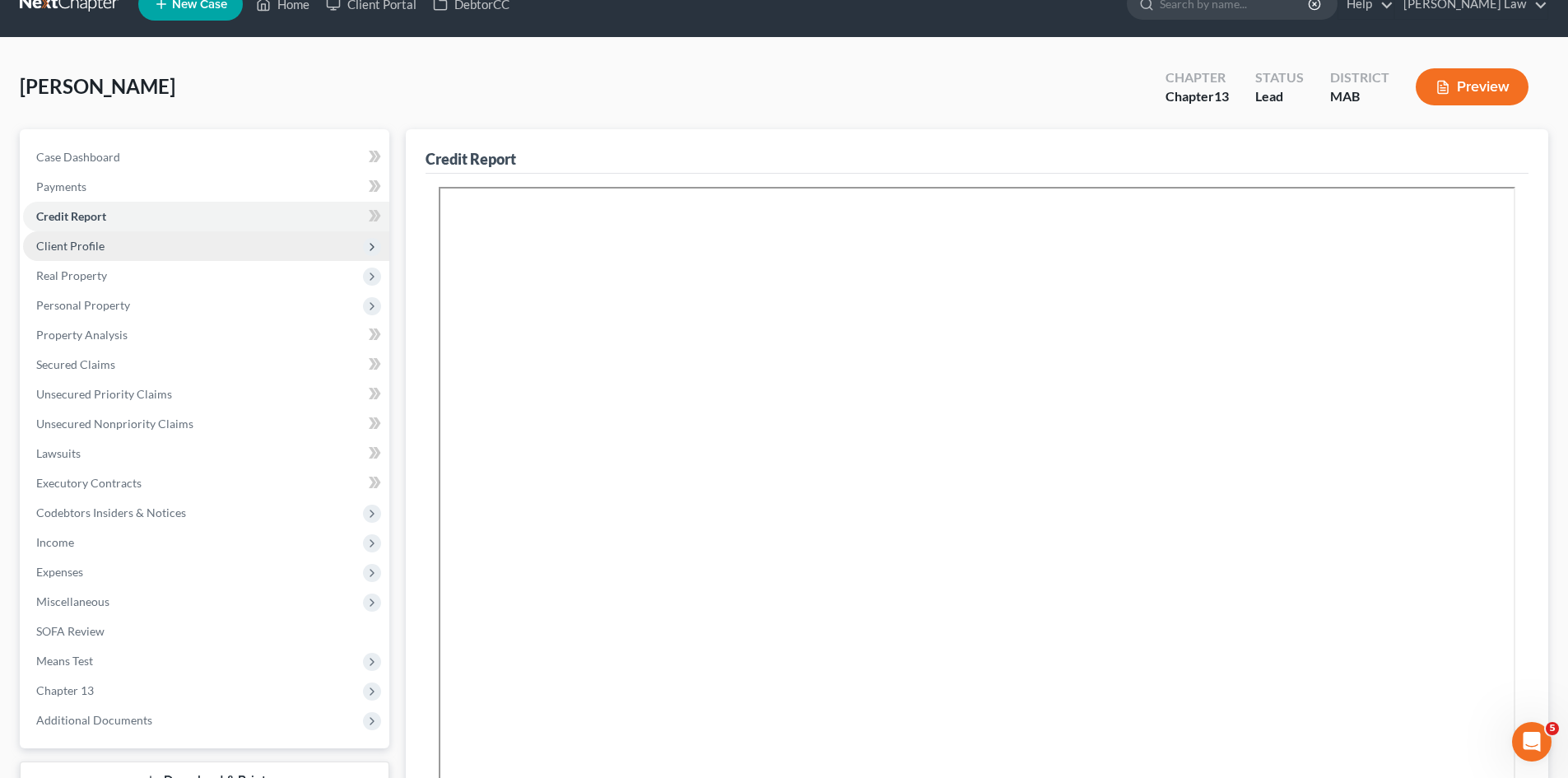
click at [69, 253] on span "Client Profile" at bounding box center [207, 245] width 367 height 30
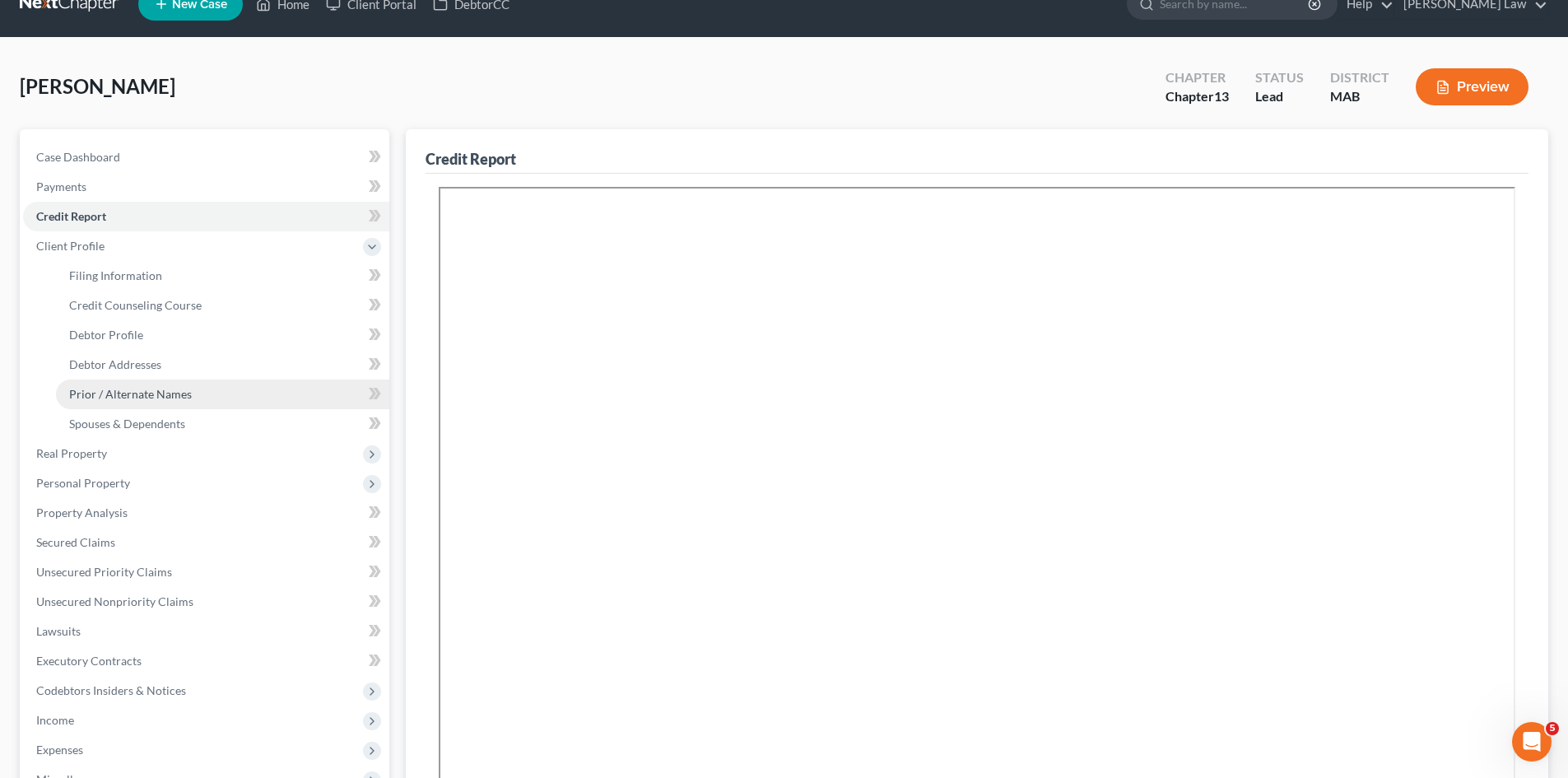
click at [103, 381] on link "Prior / Alternate Names" at bounding box center [223, 394] width 334 height 30
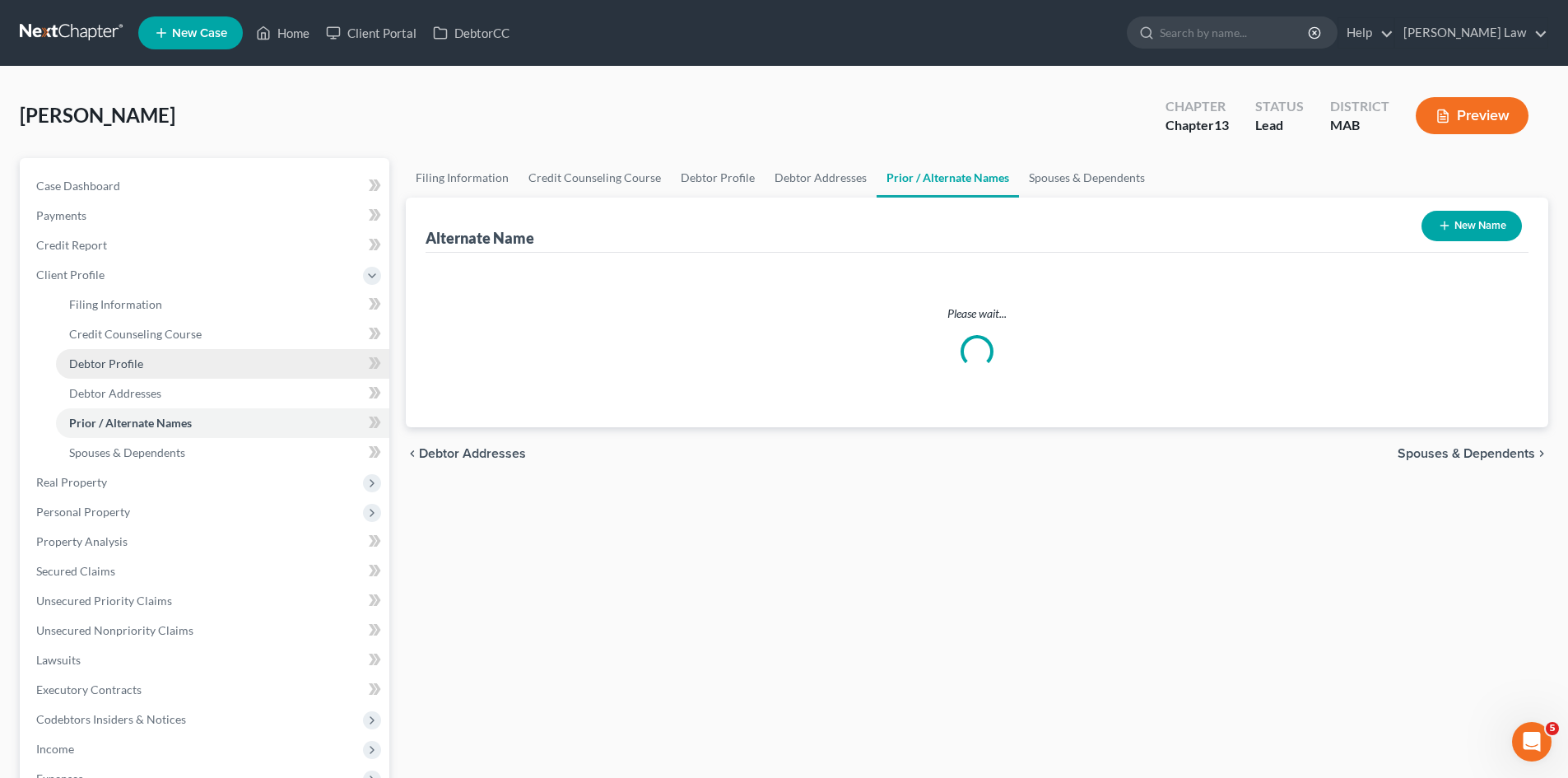
click at [101, 376] on link "Debtor Profile" at bounding box center [223, 364] width 334 height 30
select select "0"
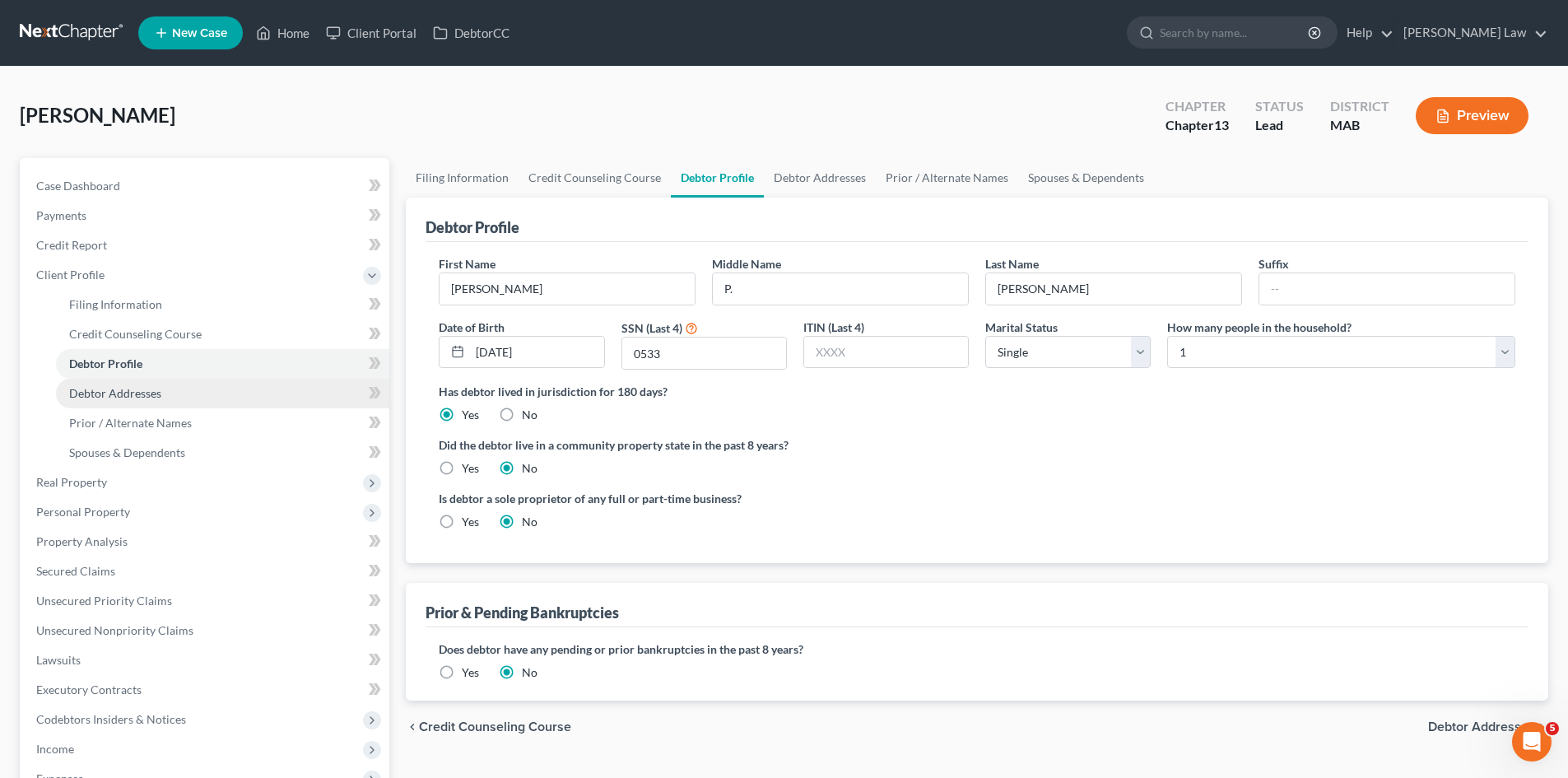
click at [105, 387] on span "Debtor Addresses" at bounding box center [114, 393] width 92 height 14
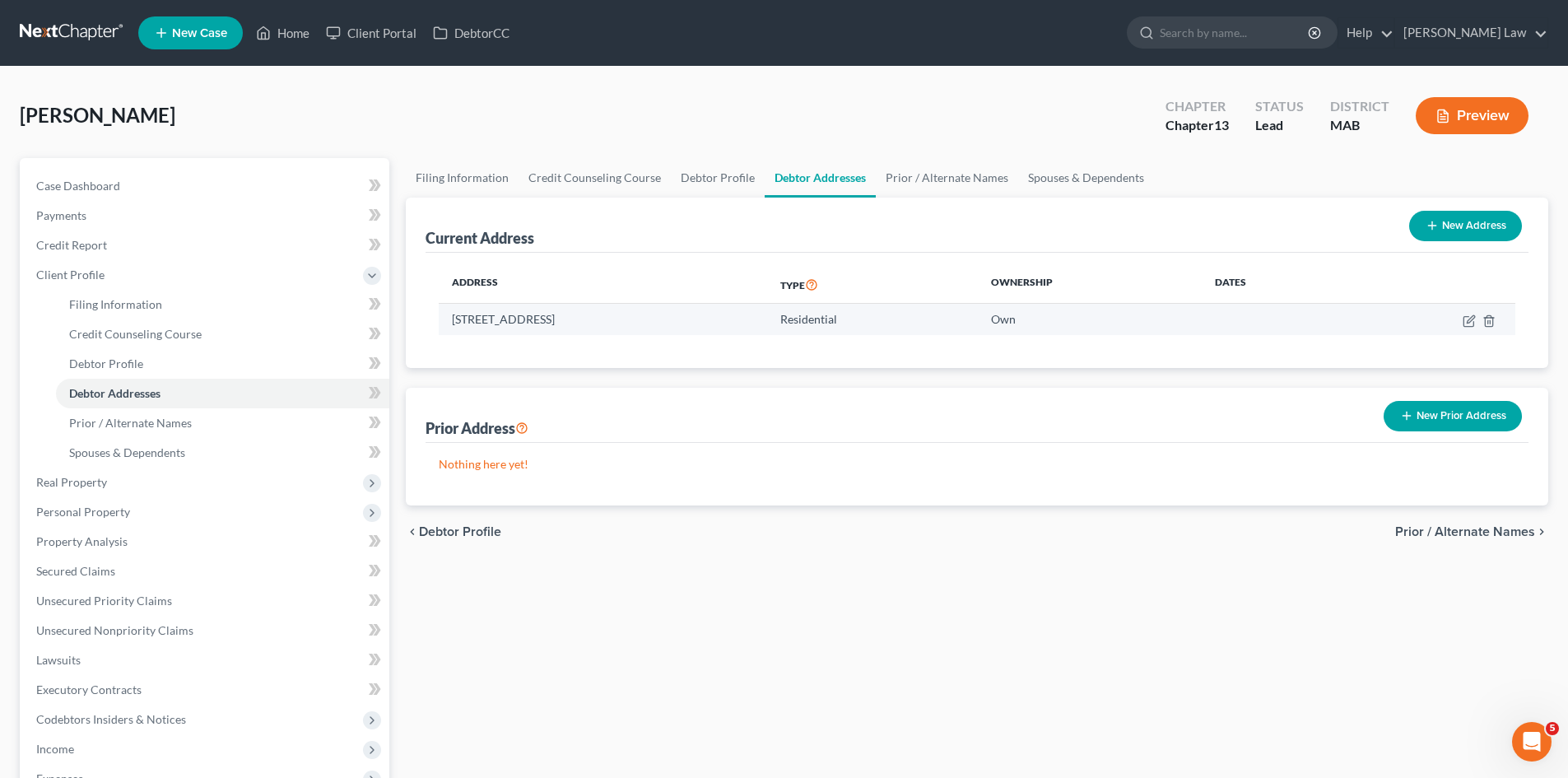
click at [616, 320] on td "74 Woodside Avenue, Brockton, MA 02301" at bounding box center [602, 319] width 329 height 31
copy td "[STREET_ADDRESS]"
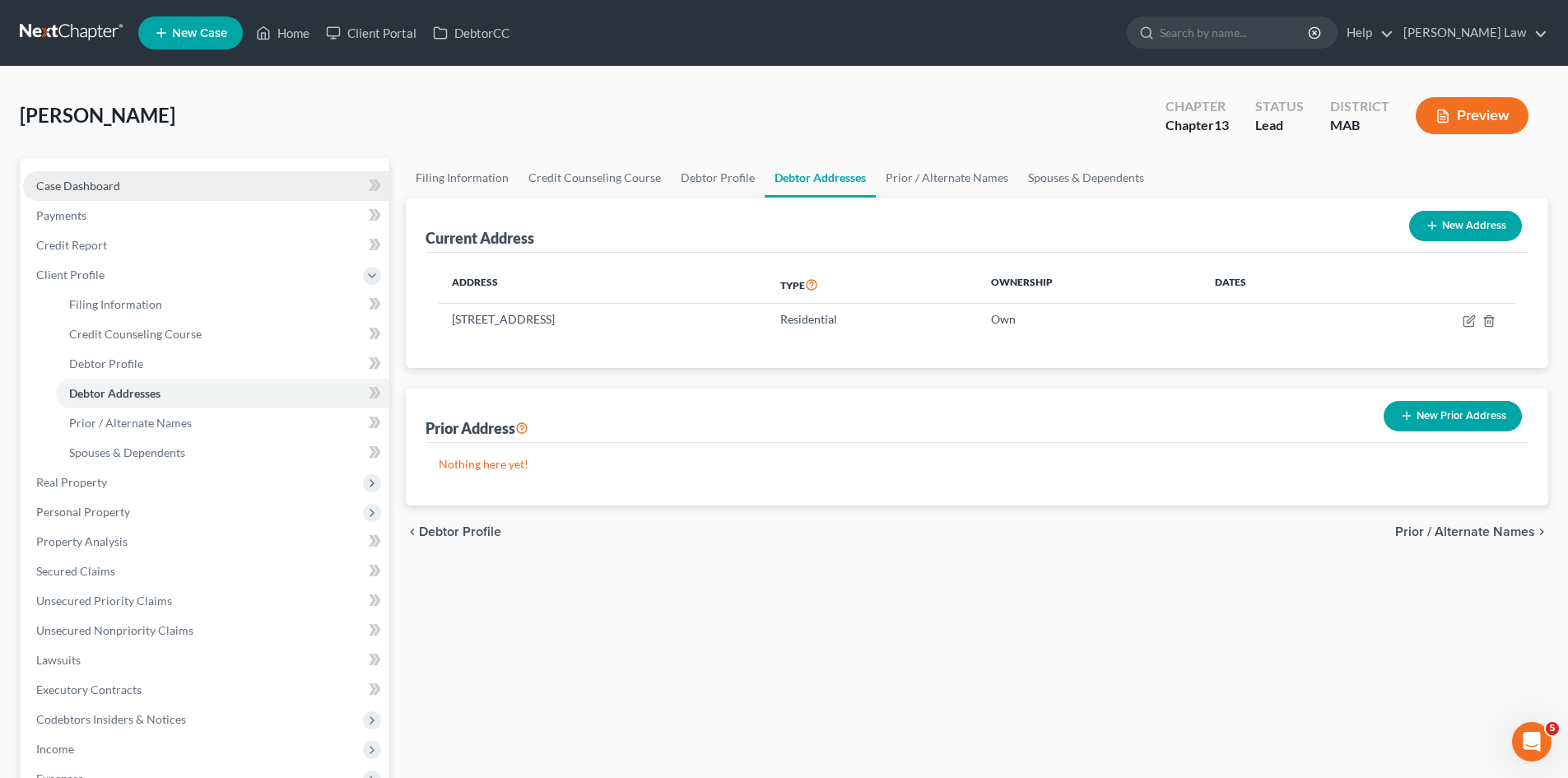
drag, startPoint x: 166, startPoint y: 168, endPoint x: 170, endPoint y: 177, distance: 9.8
click at [166, 168] on div "Case Dashboard Payments Invoices Payments Payments Credit Report Client Profile…" at bounding box center [204, 557] width 369 height 797
click at [172, 181] on link "Case Dashboard" at bounding box center [207, 186] width 367 height 30
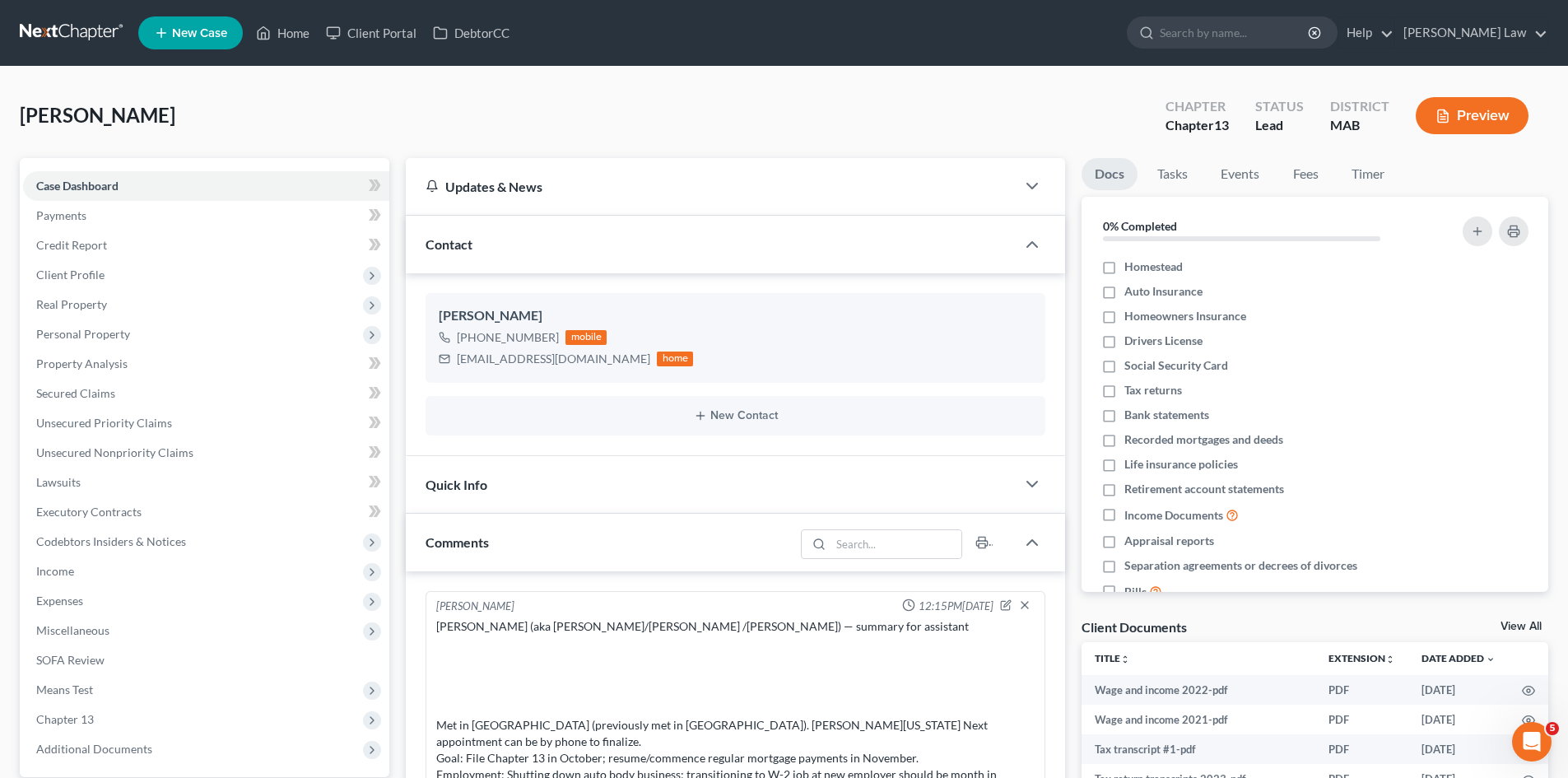
scroll to position [54, 0]
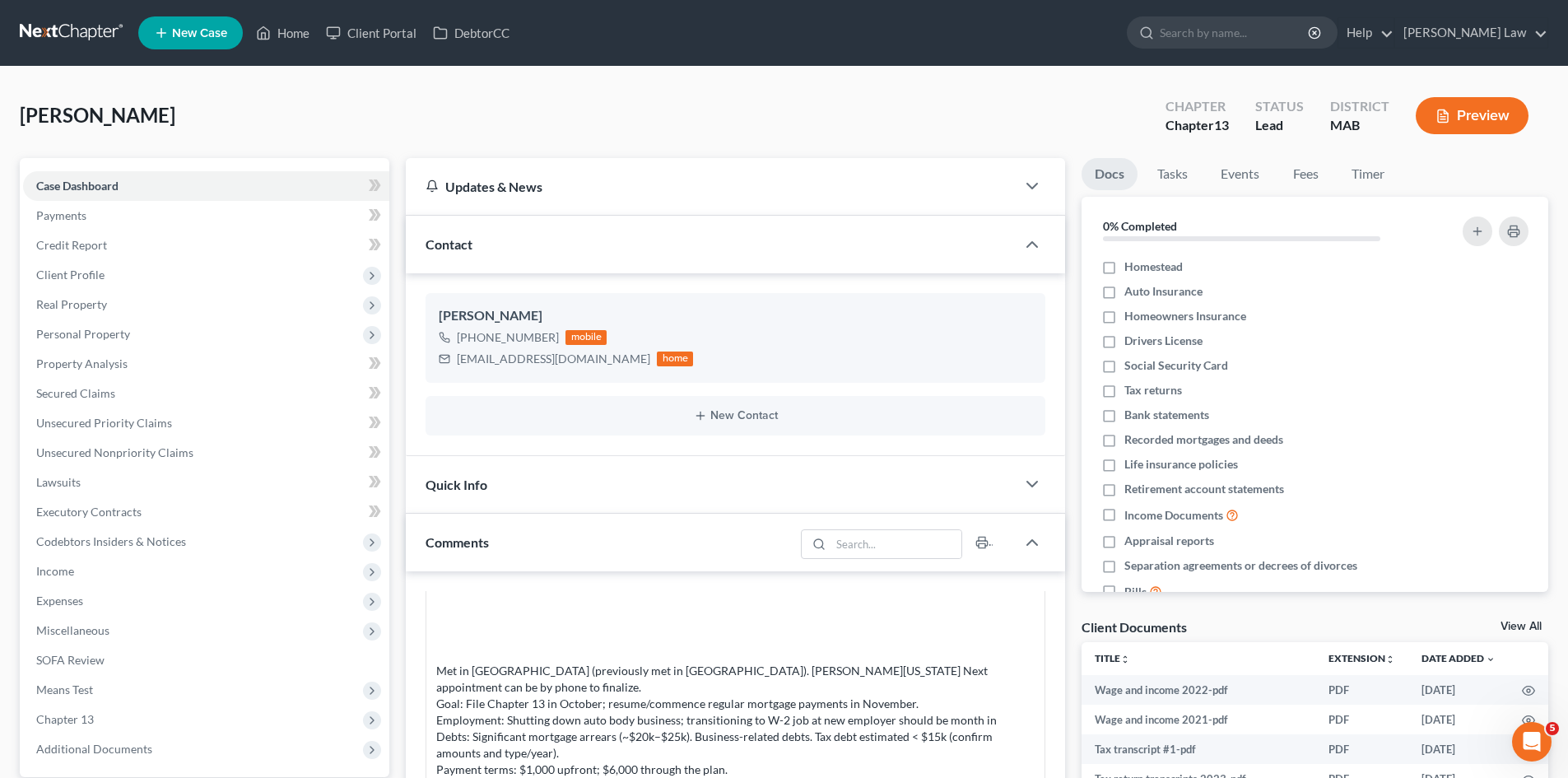
click at [1520, 618] on div "Client Documents View All" at bounding box center [1314, 630] width 466 height 24
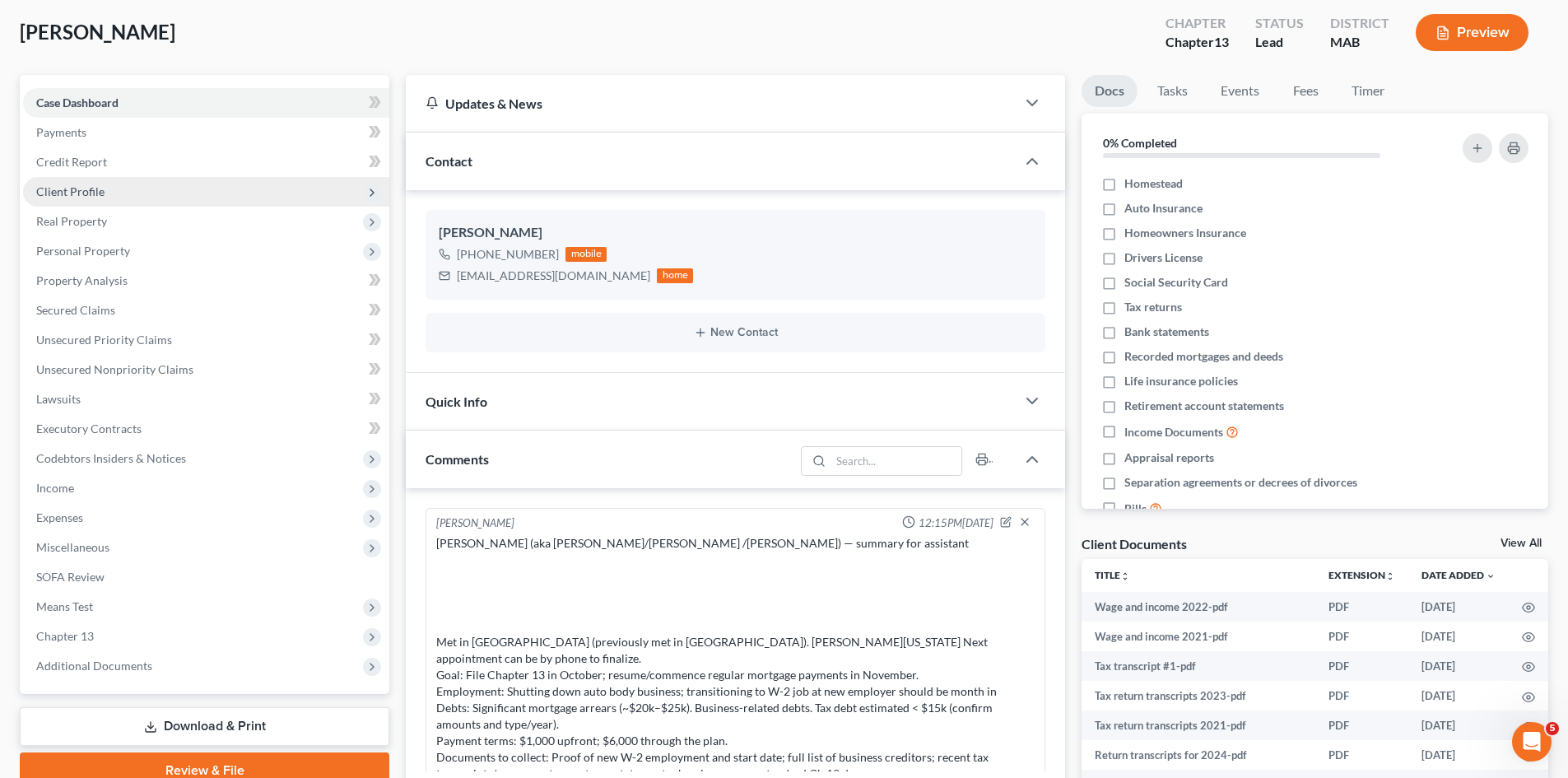
scroll to position [0, 0]
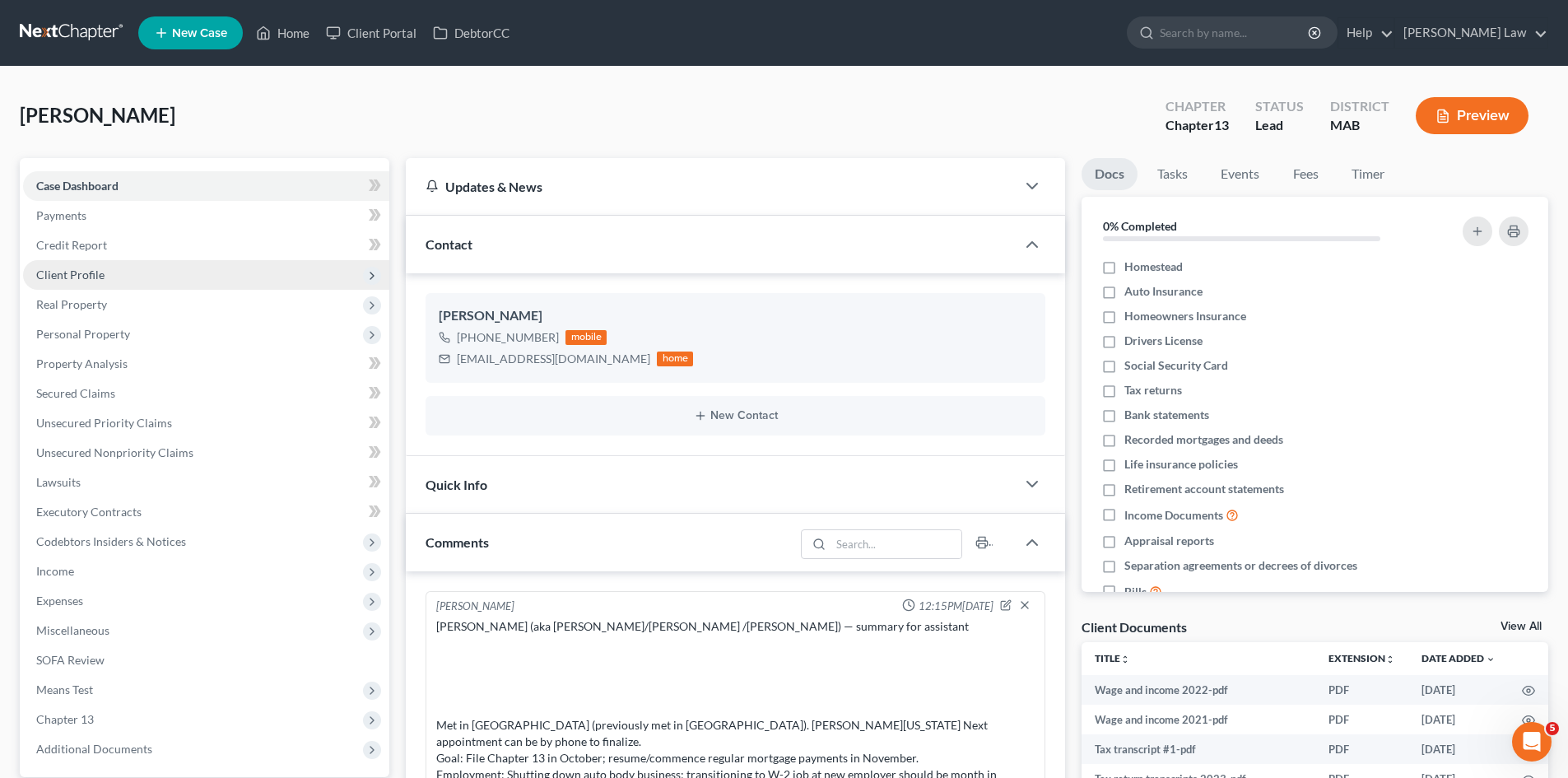
drag, startPoint x: 66, startPoint y: 276, endPoint x: 76, endPoint y: 284, distance: 12.8
click at [66, 276] on span "Client Profile" at bounding box center [70, 275] width 68 height 14
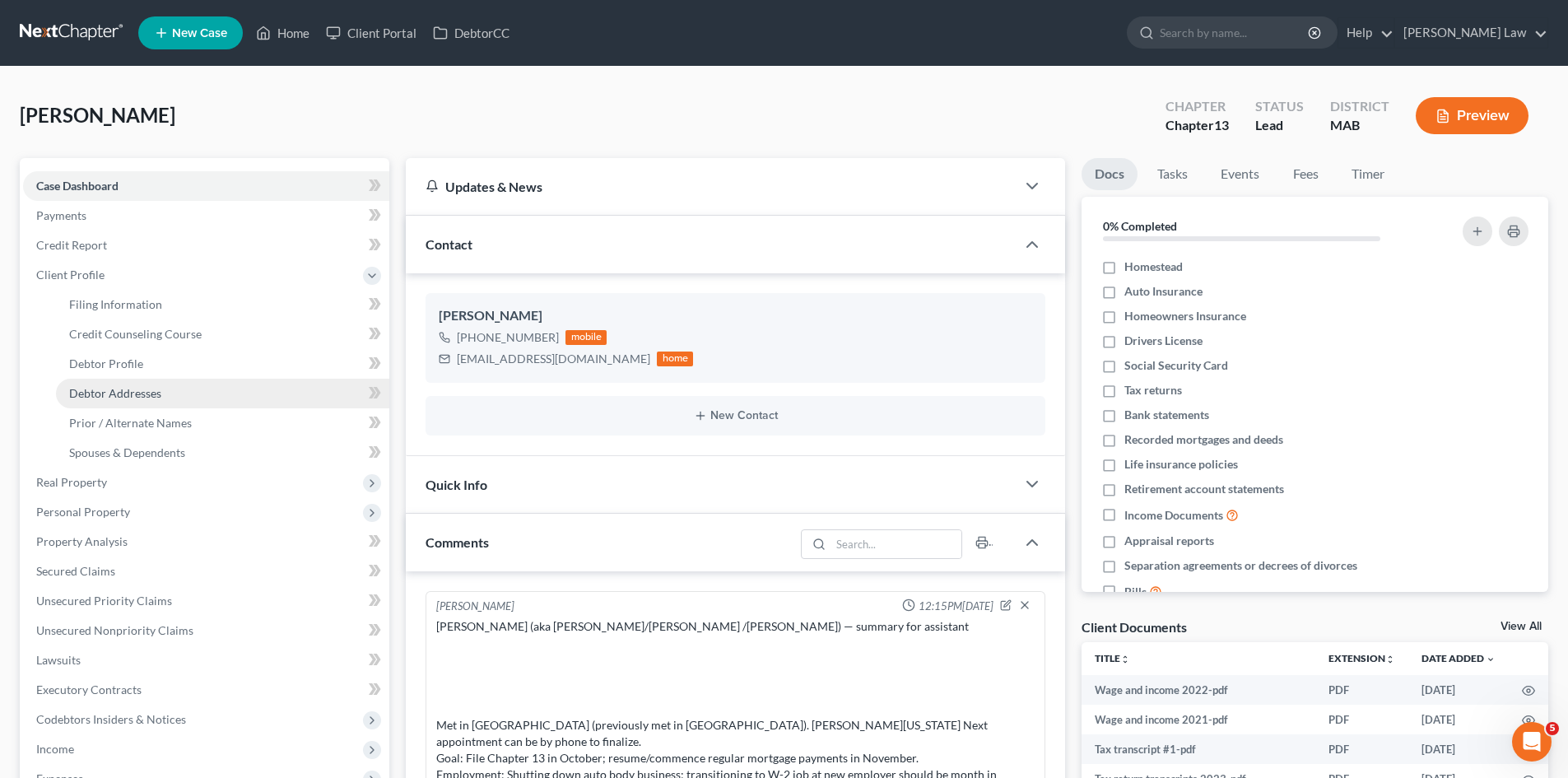
click at [130, 398] on span "Debtor Addresses" at bounding box center [114, 393] width 92 height 14
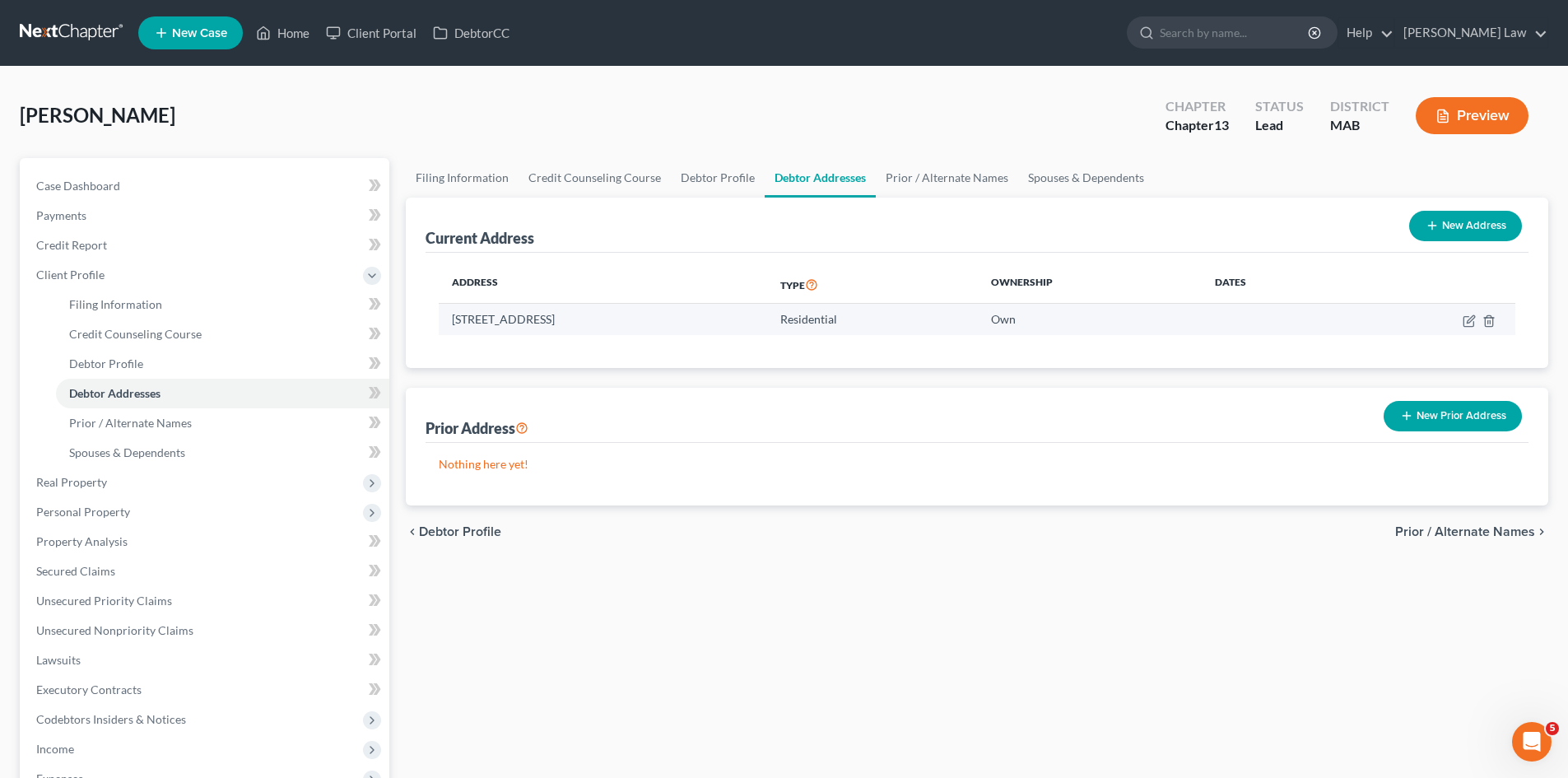
click at [531, 312] on td "74 Woodside Avenue, Brockton, MA 02301" at bounding box center [602, 319] width 329 height 31
copy td "74 Woodside Avenue, Brockton, MA 02301"
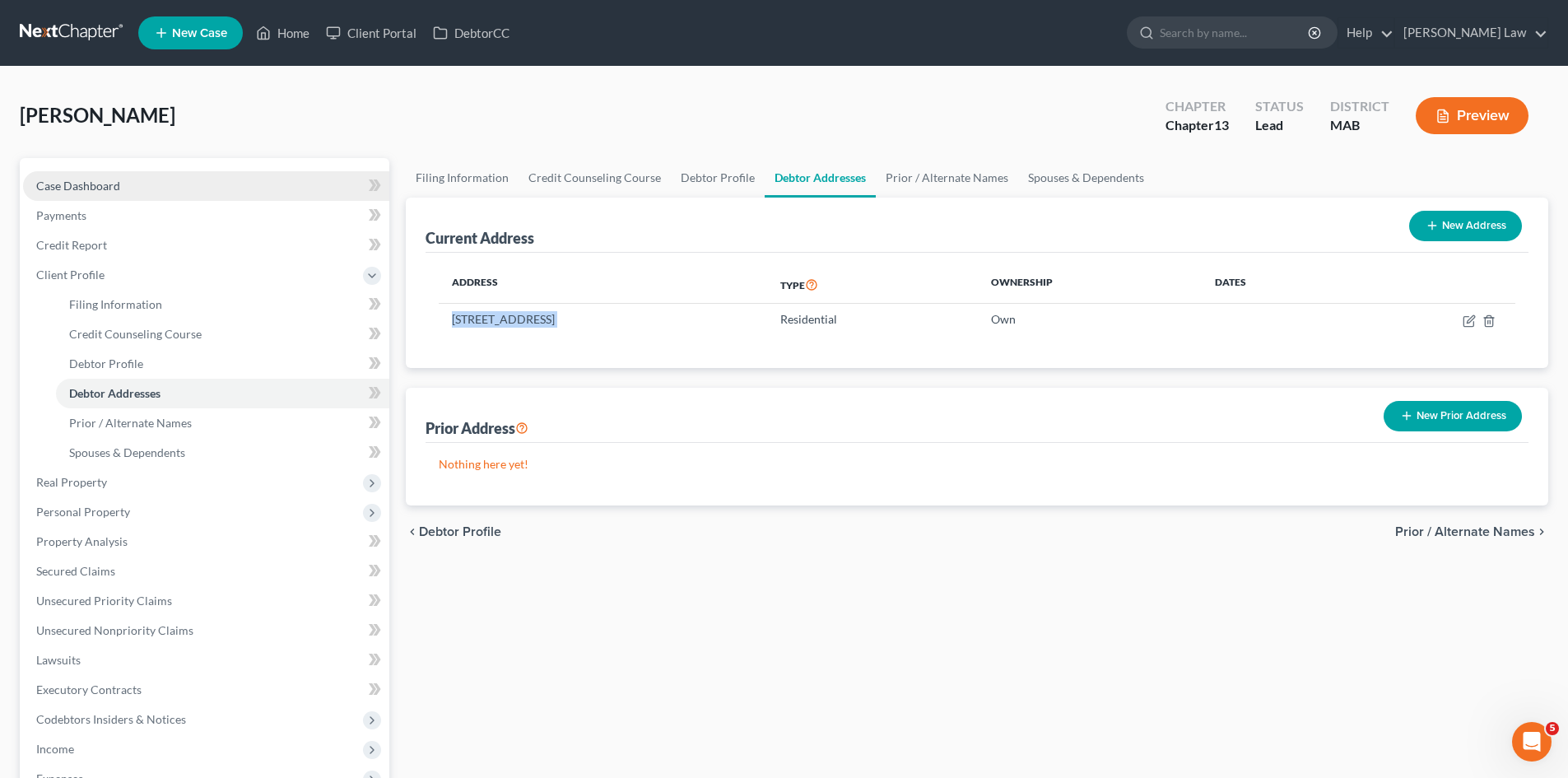
click at [185, 183] on link "Case Dashboard" at bounding box center [207, 186] width 367 height 30
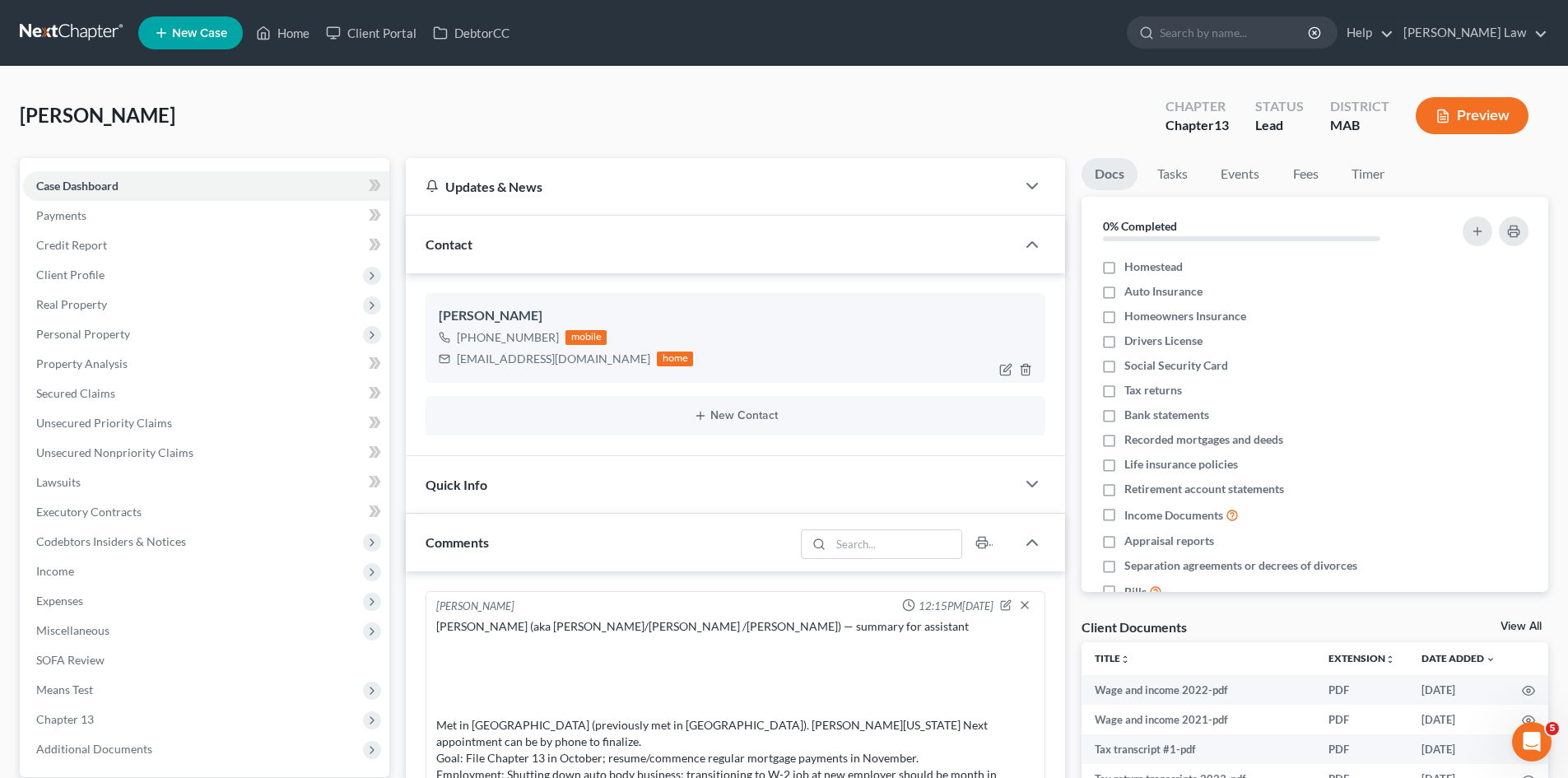
scroll to position [54, 0]
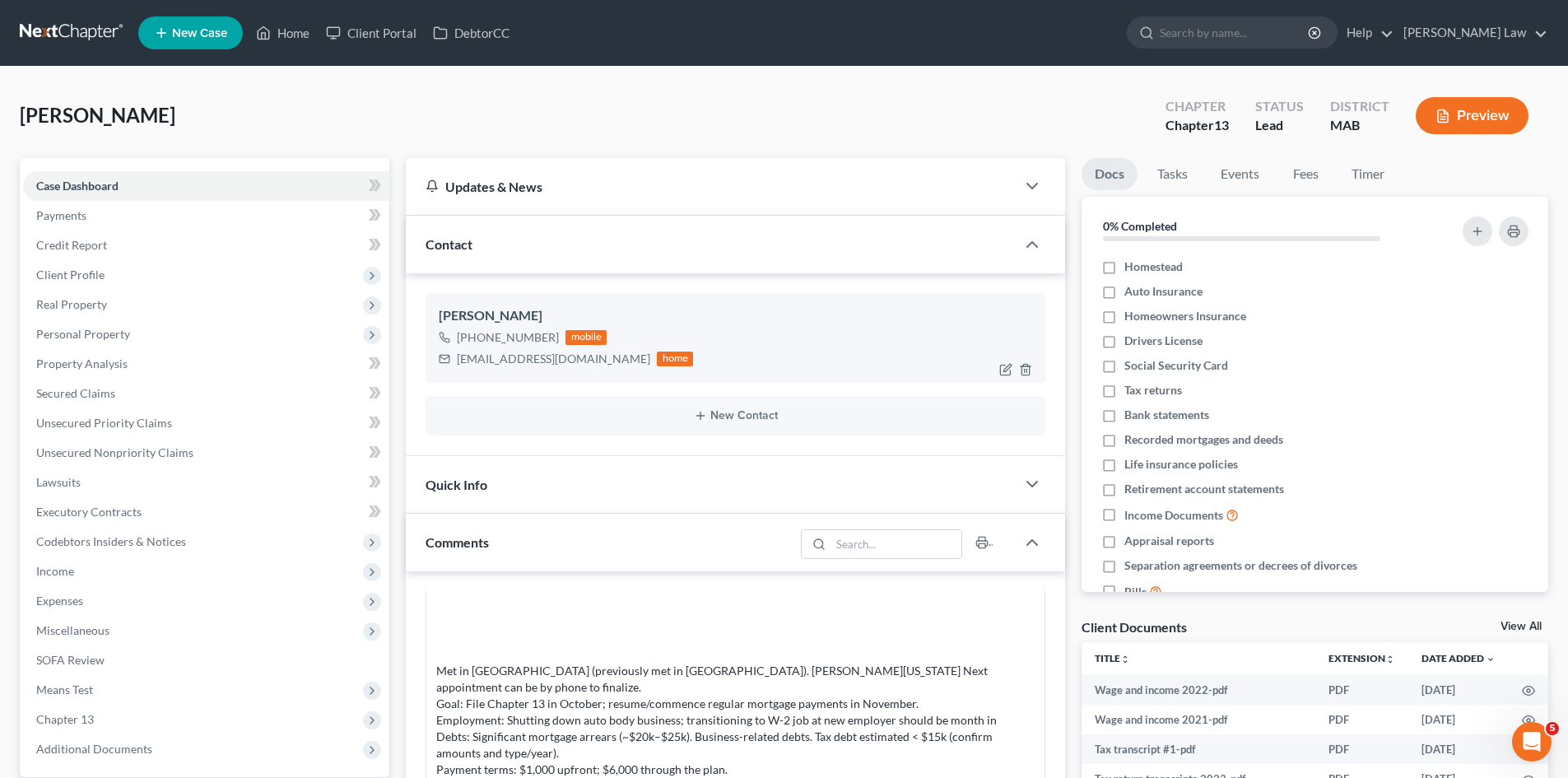
click at [493, 324] on div "Joao DePina" at bounding box center [735, 316] width 593 height 19
click at [493, 324] on div "[PERSON_NAME]" at bounding box center [735, 316] width 593 height 19
copy div "[PERSON_NAME]"
click at [90, 277] on span "Client Profile" at bounding box center [70, 275] width 68 height 14
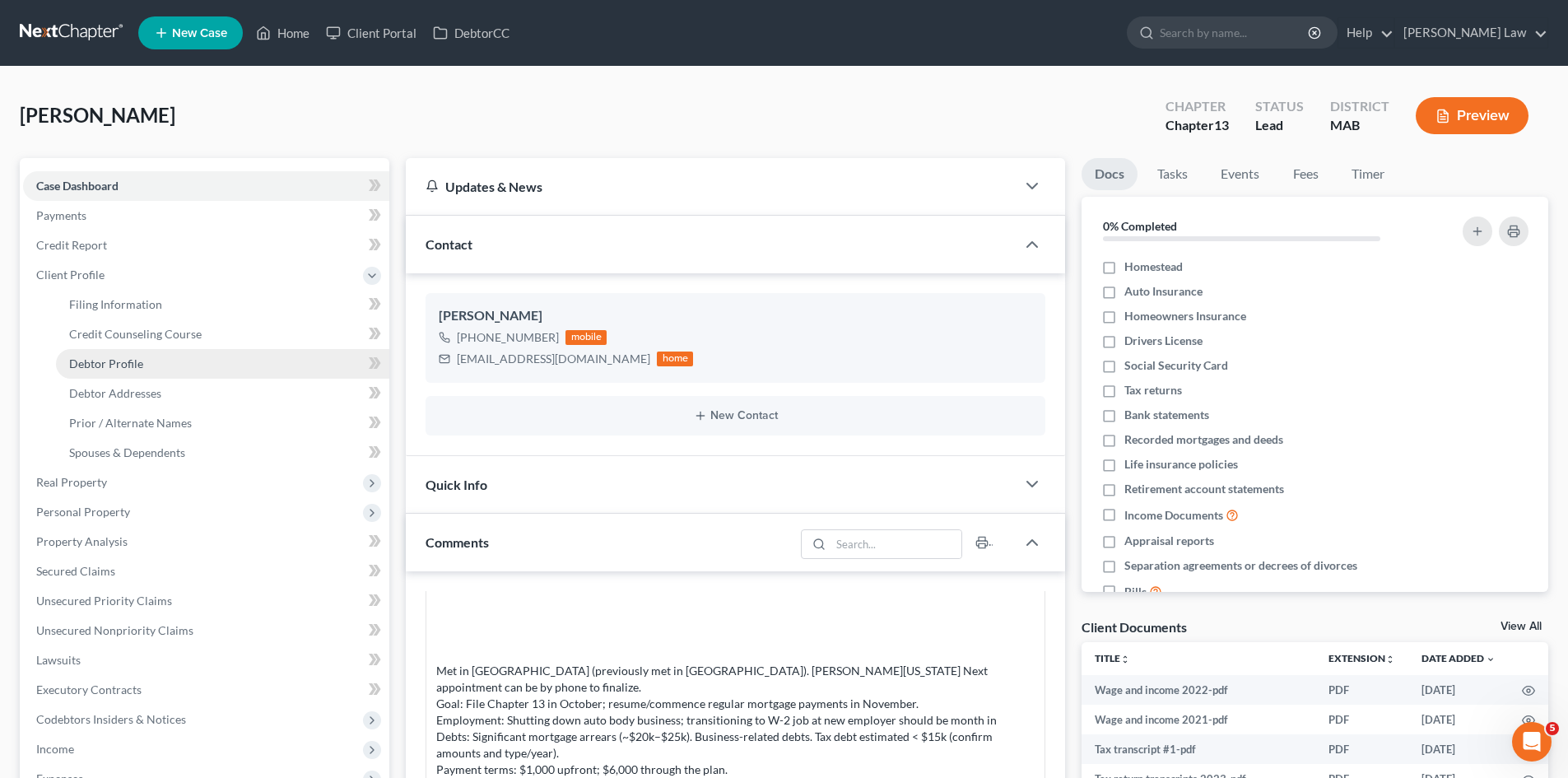
click at [130, 359] on span "Debtor Profile" at bounding box center [106, 363] width 74 height 14
select select "0"
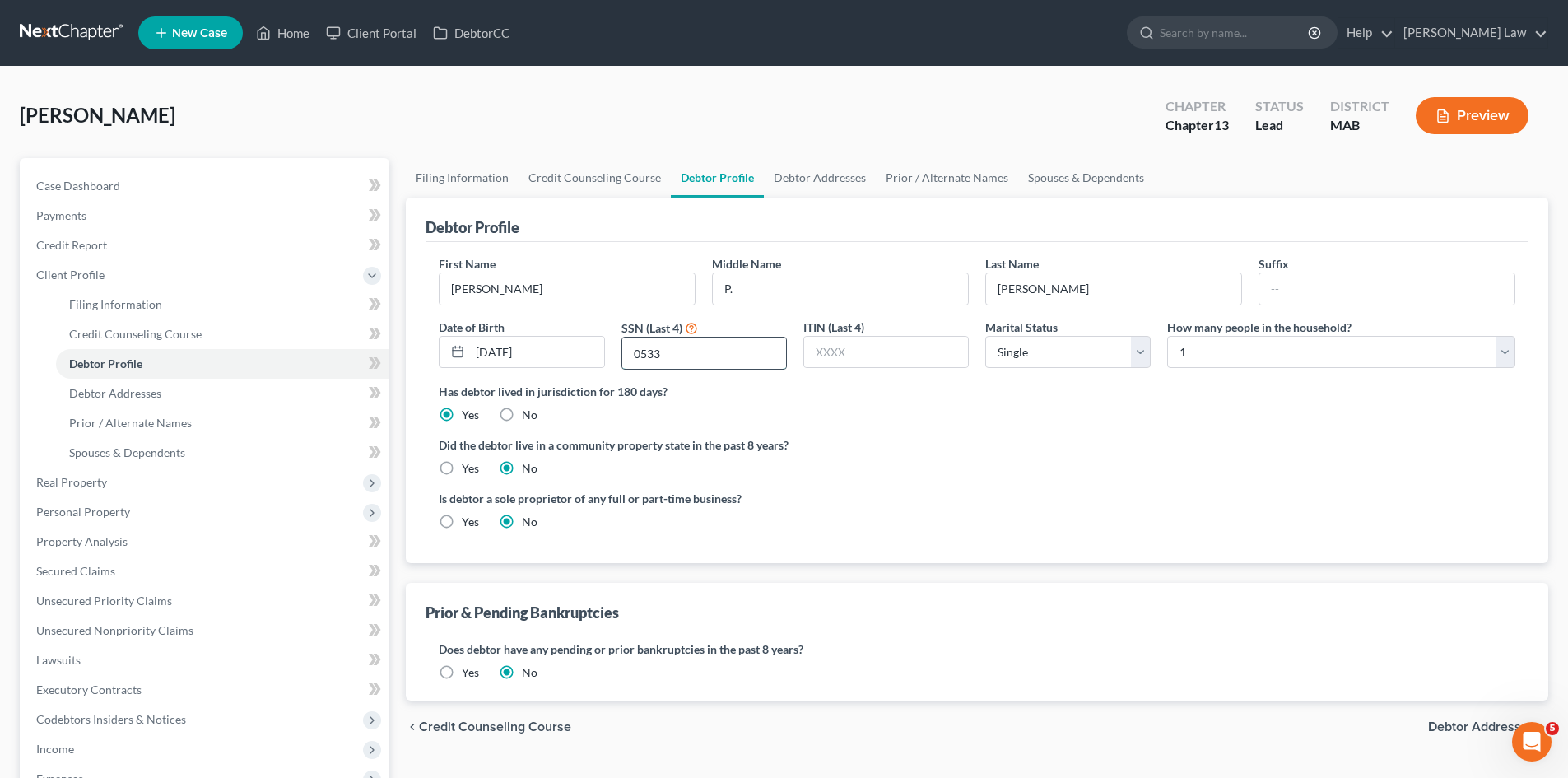
click at [674, 352] on input "0533" at bounding box center [704, 353] width 164 height 31
drag, startPoint x: 179, startPoint y: 400, endPoint x: 194, endPoint y: 400, distance: 15.0
click at [179, 400] on link "Debtor Addresses" at bounding box center [223, 393] width 334 height 30
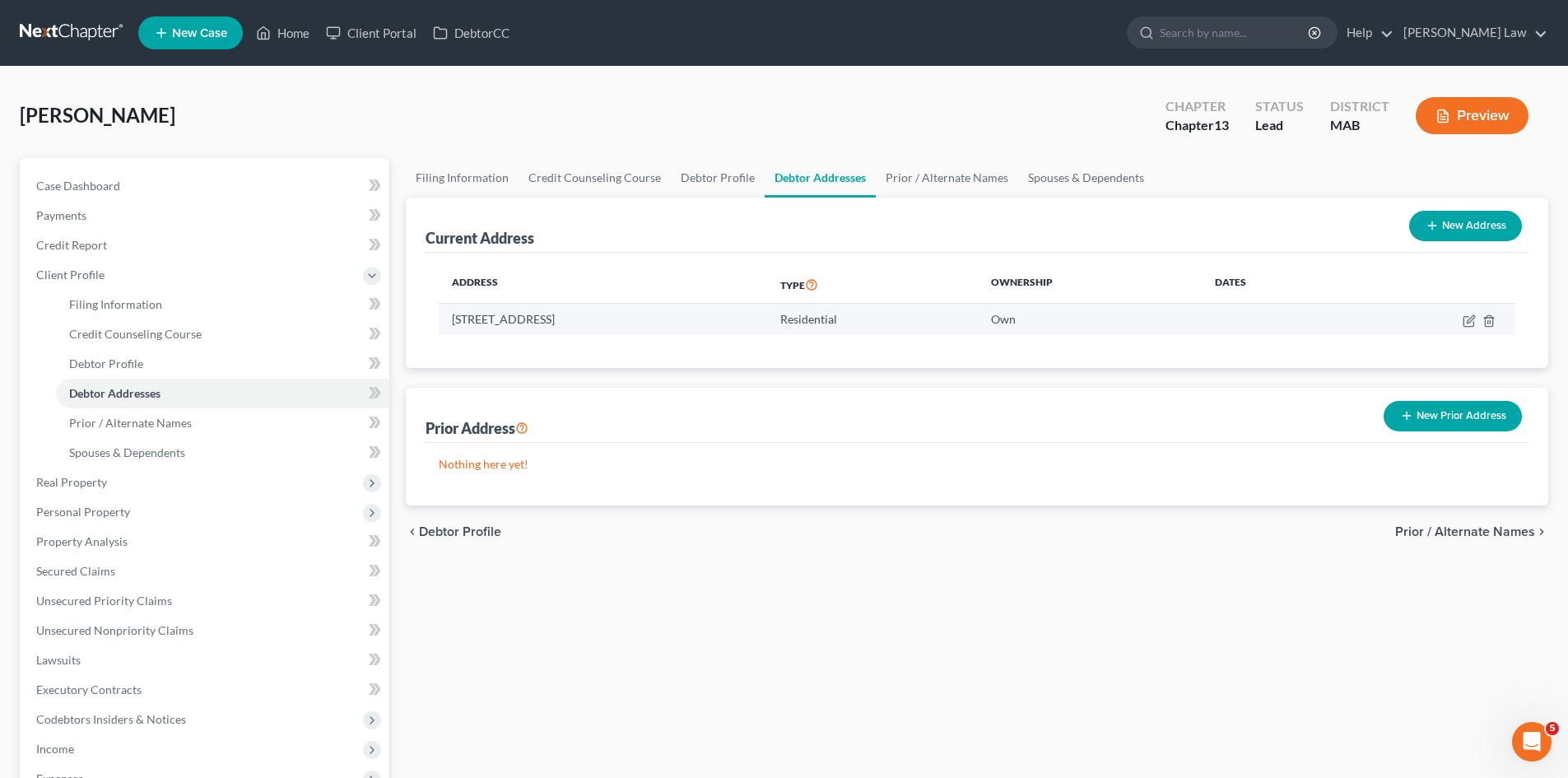
click at [668, 327] on td "74 Woodside Avenue, Brockton, MA 02301" at bounding box center [602, 319] width 329 height 31
click at [657, 318] on td "74 Woodside Avenue, Brockton, MA 02301" at bounding box center [602, 319] width 329 height 31
copy td "02301"
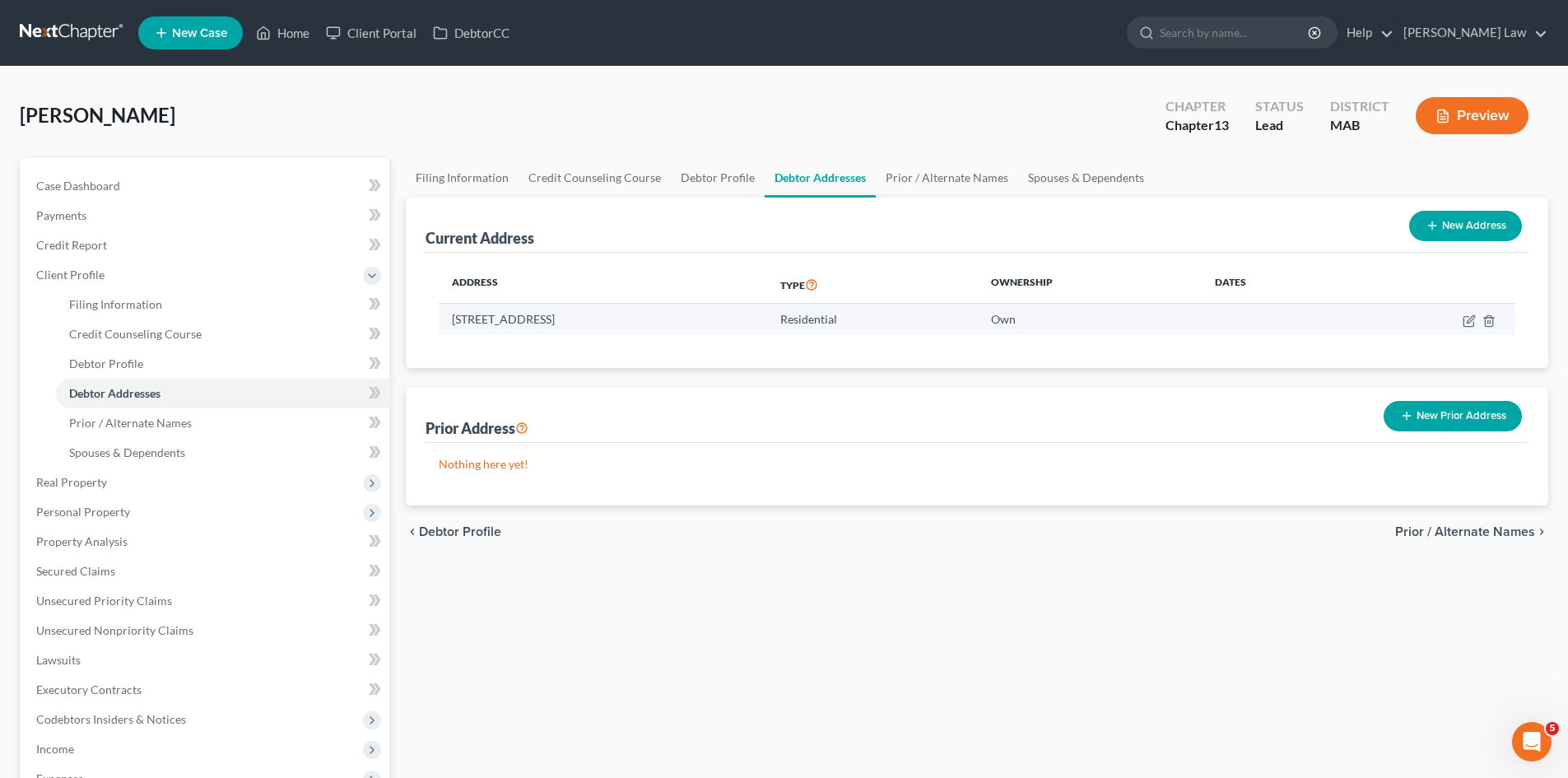
drag, startPoint x: 443, startPoint y: 316, endPoint x: 560, endPoint y: 326, distance: 117.4
click at [560, 326] on td "74 Woodside Avenue, Brockton, MA 02301" at bounding box center [602, 319] width 329 height 31
copy td "74 Woodside Avenue,"
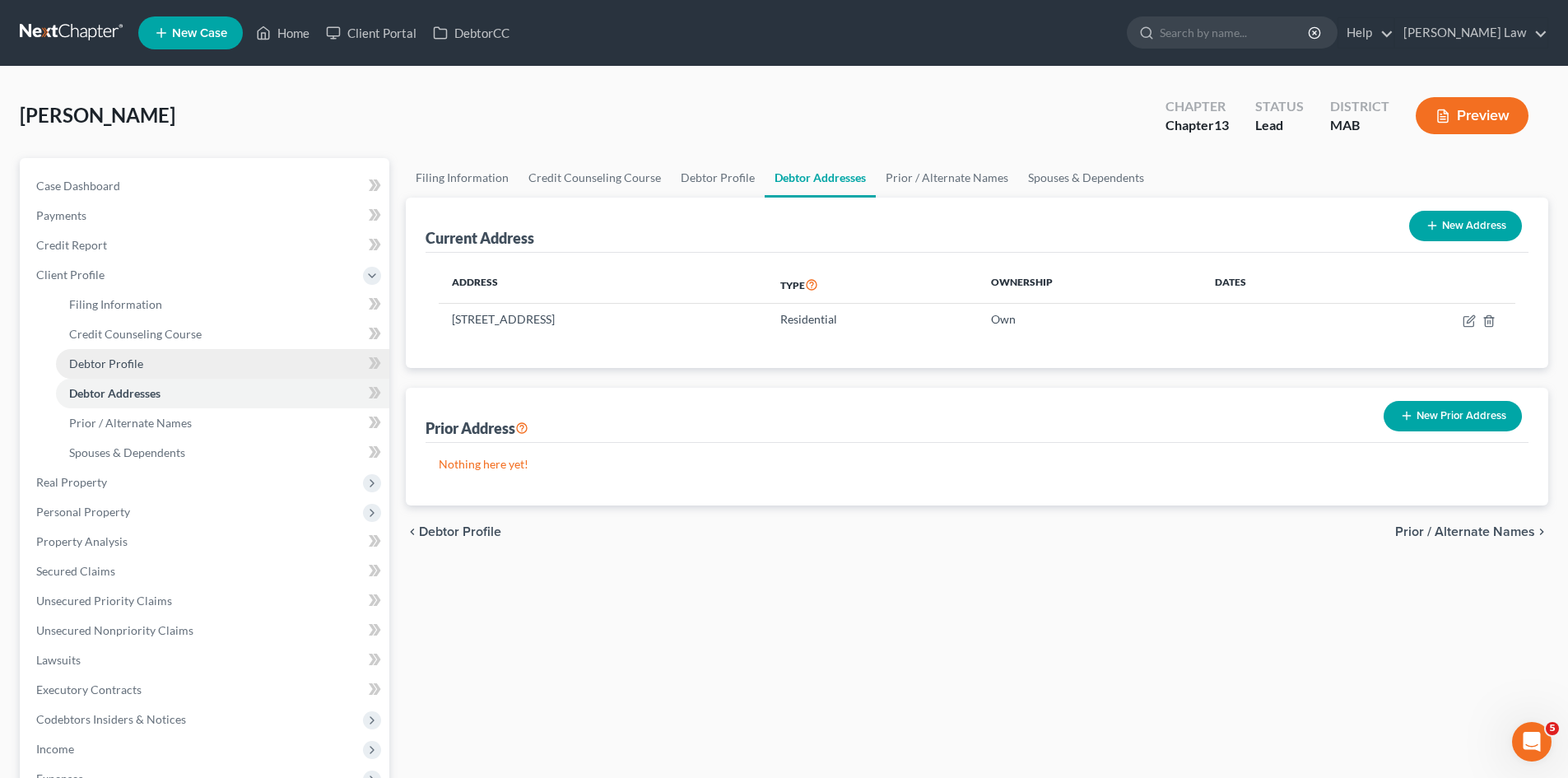
click at [90, 375] on link "Debtor Profile" at bounding box center [223, 364] width 334 height 30
select select "0"
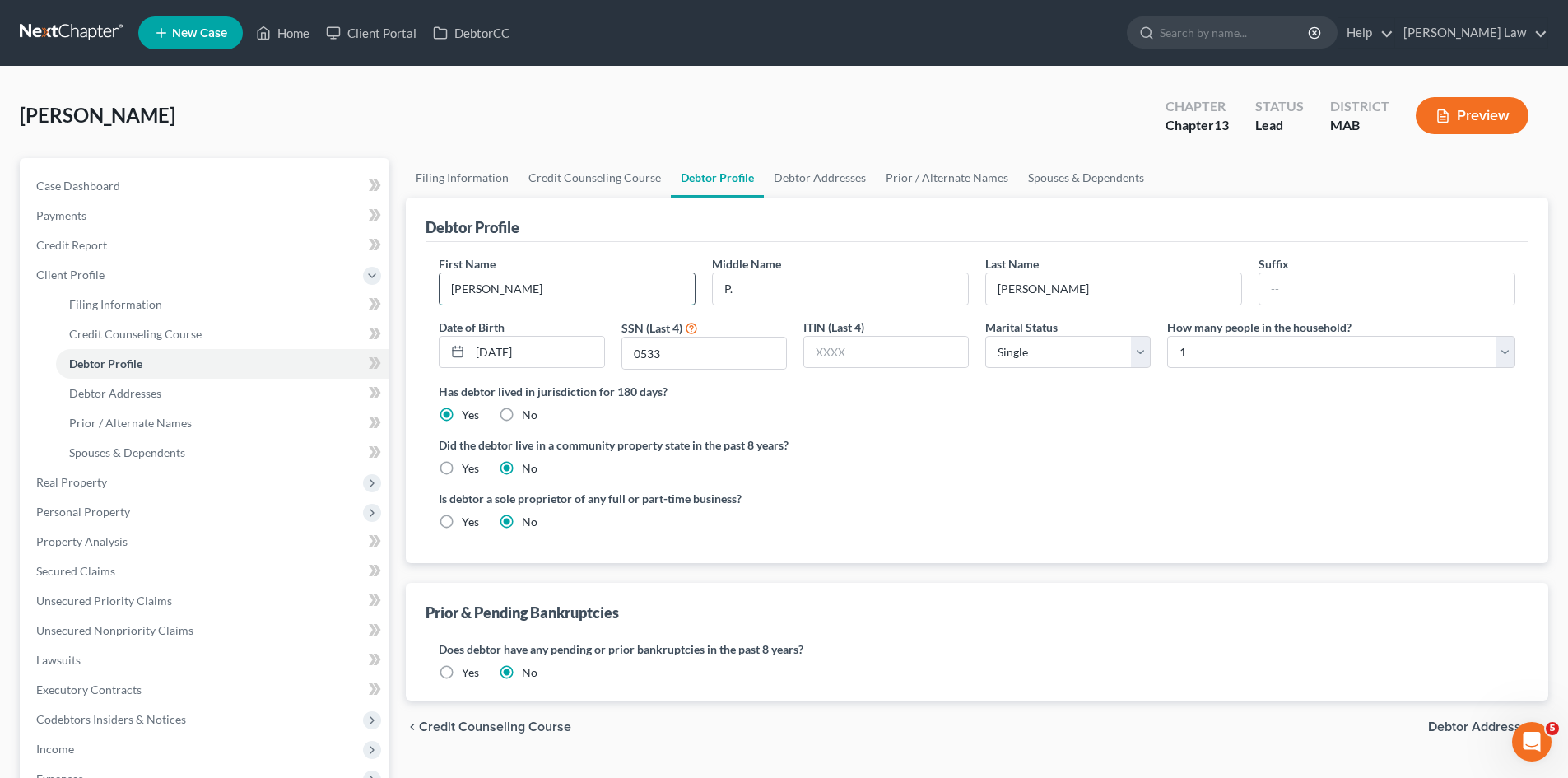
click at [541, 293] on input "Joao" at bounding box center [566, 289] width 255 height 31
click at [1054, 277] on input "DePina" at bounding box center [1113, 289] width 255 height 31
click at [163, 173] on link "Case Dashboard" at bounding box center [207, 186] width 367 height 30
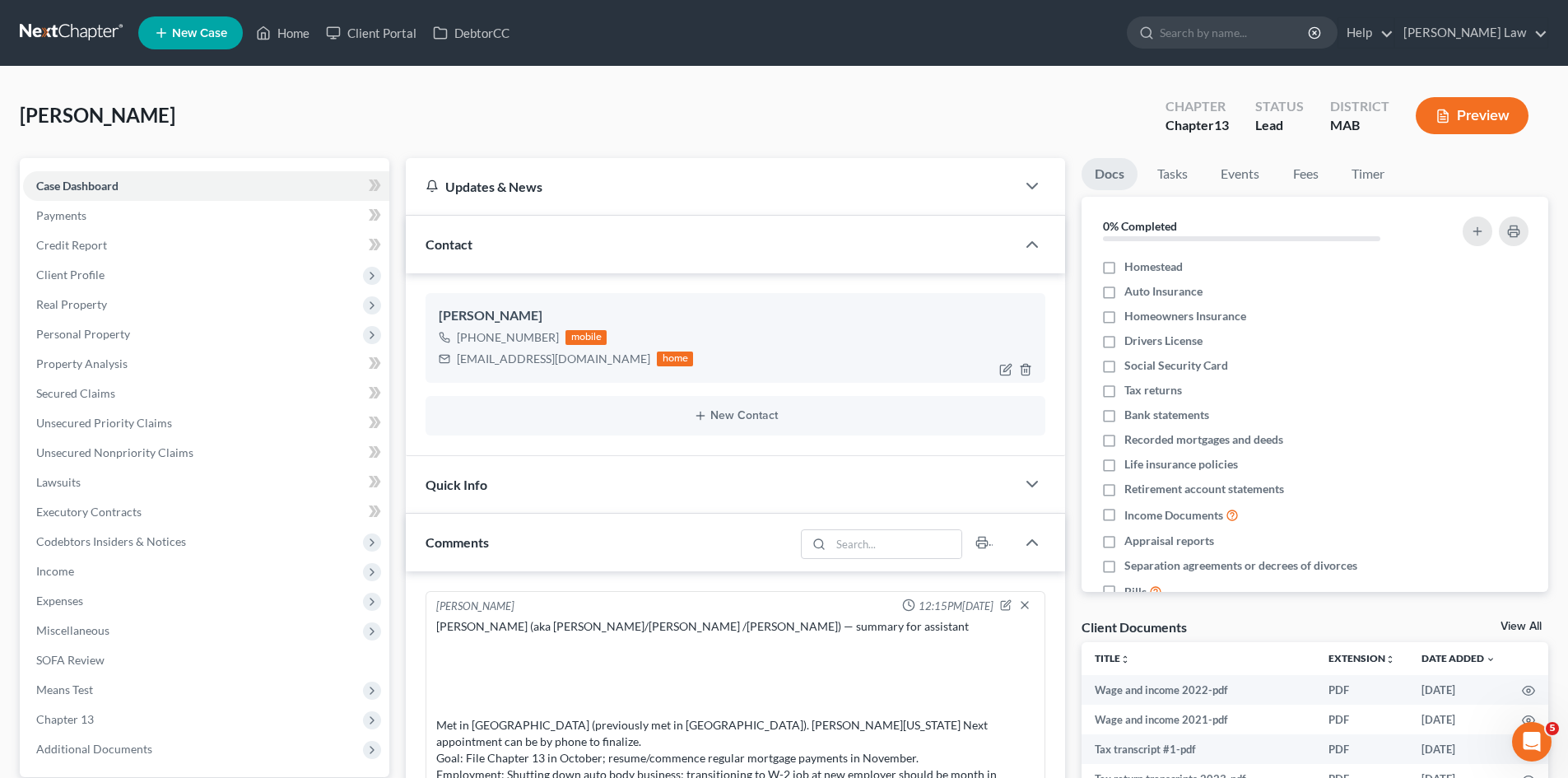
scroll to position [54, 0]
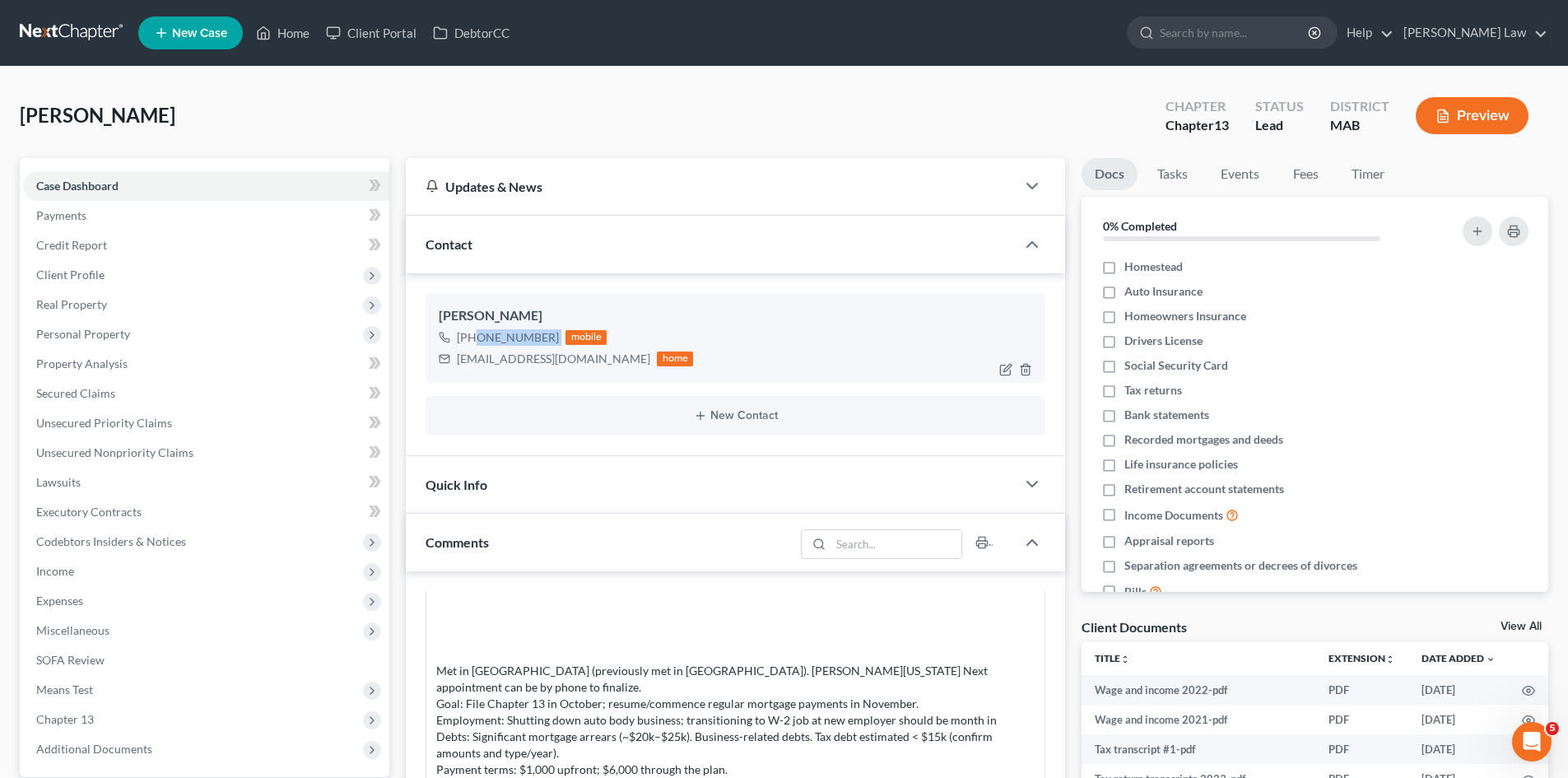
drag, startPoint x: 556, startPoint y: 340, endPoint x: 473, endPoint y: 335, distance: 83.2
click at [473, 335] on div "+1 (774) 259-8986 mobile" at bounding box center [565, 338] width 254 height 21
copy div "(774) 259-8986"
click at [505, 363] on div "uniqueauto508@gmail.com" at bounding box center [553, 359] width 193 height 16
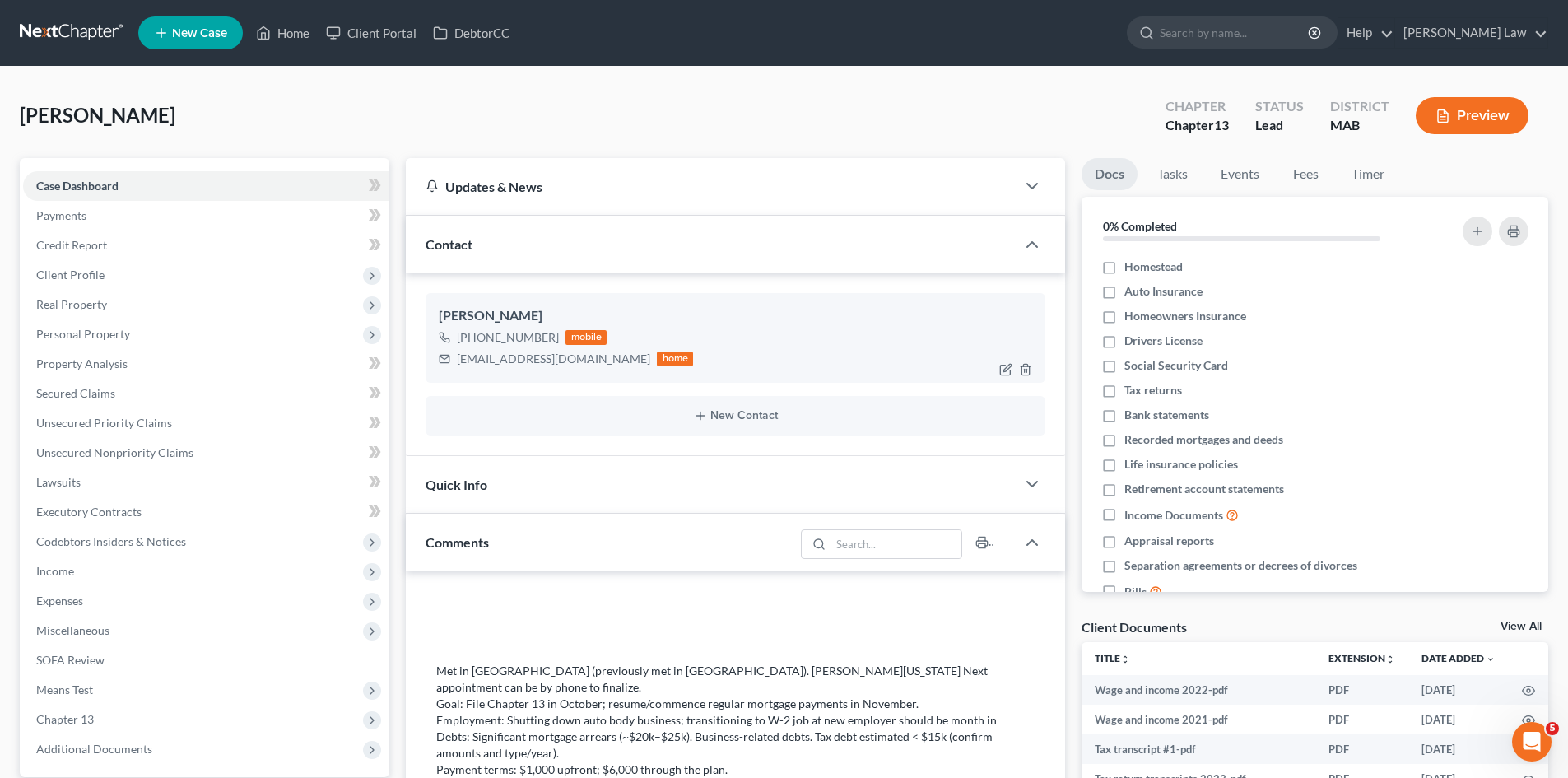
click at [505, 363] on div "uniqueauto508@gmail.com" at bounding box center [553, 359] width 193 height 16
copy div "uniqueauto508@gmail.com"
click at [1504, 624] on link "View All" at bounding box center [1520, 627] width 41 height 12
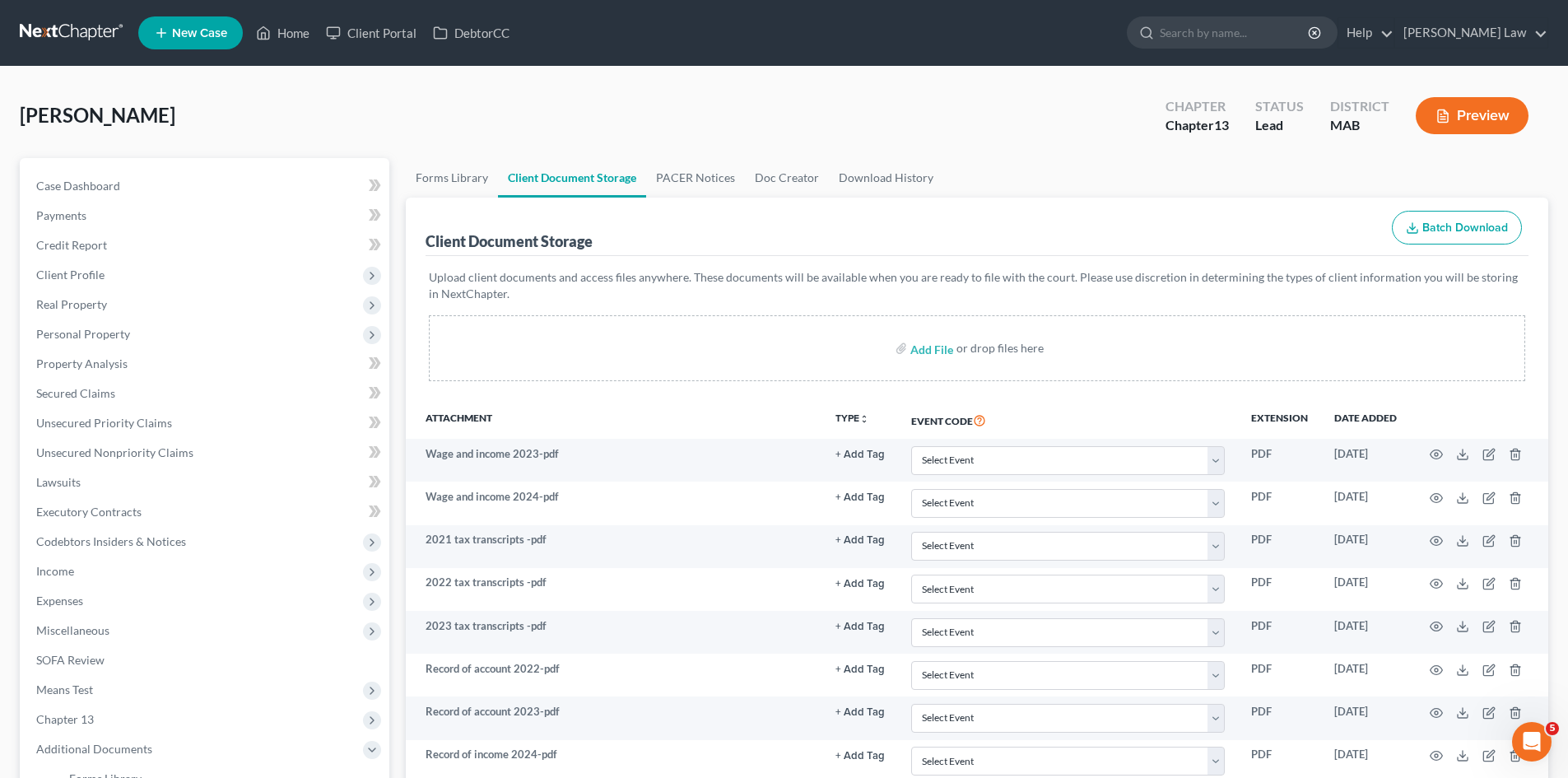
drag, startPoint x: 60, startPoint y: 30, endPoint x: 158, endPoint y: 28, distance: 98.0
click at [60, 30] on link at bounding box center [72, 33] width 106 height 30
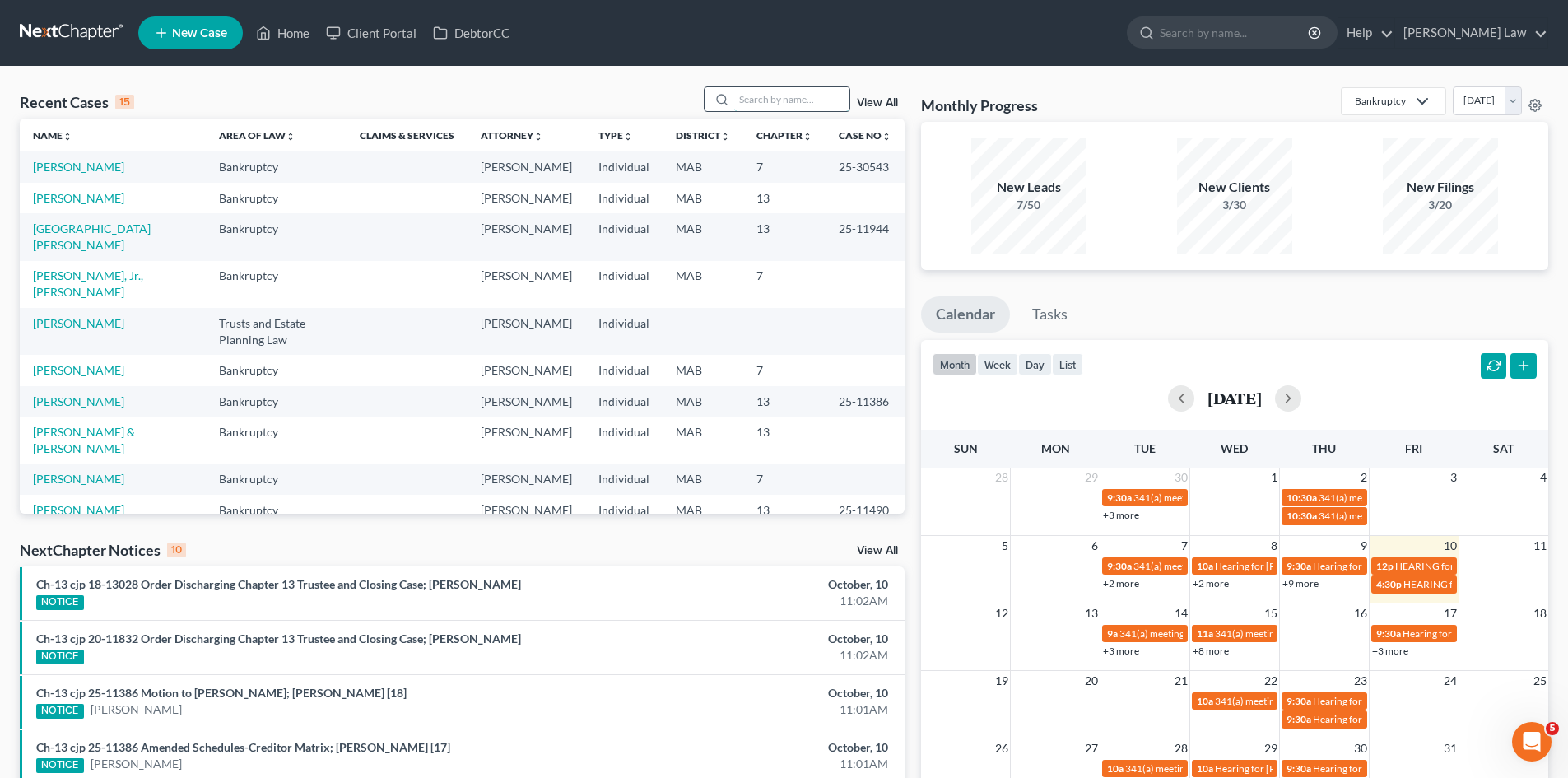
click at [797, 96] on input "search" at bounding box center [791, 99] width 115 height 24
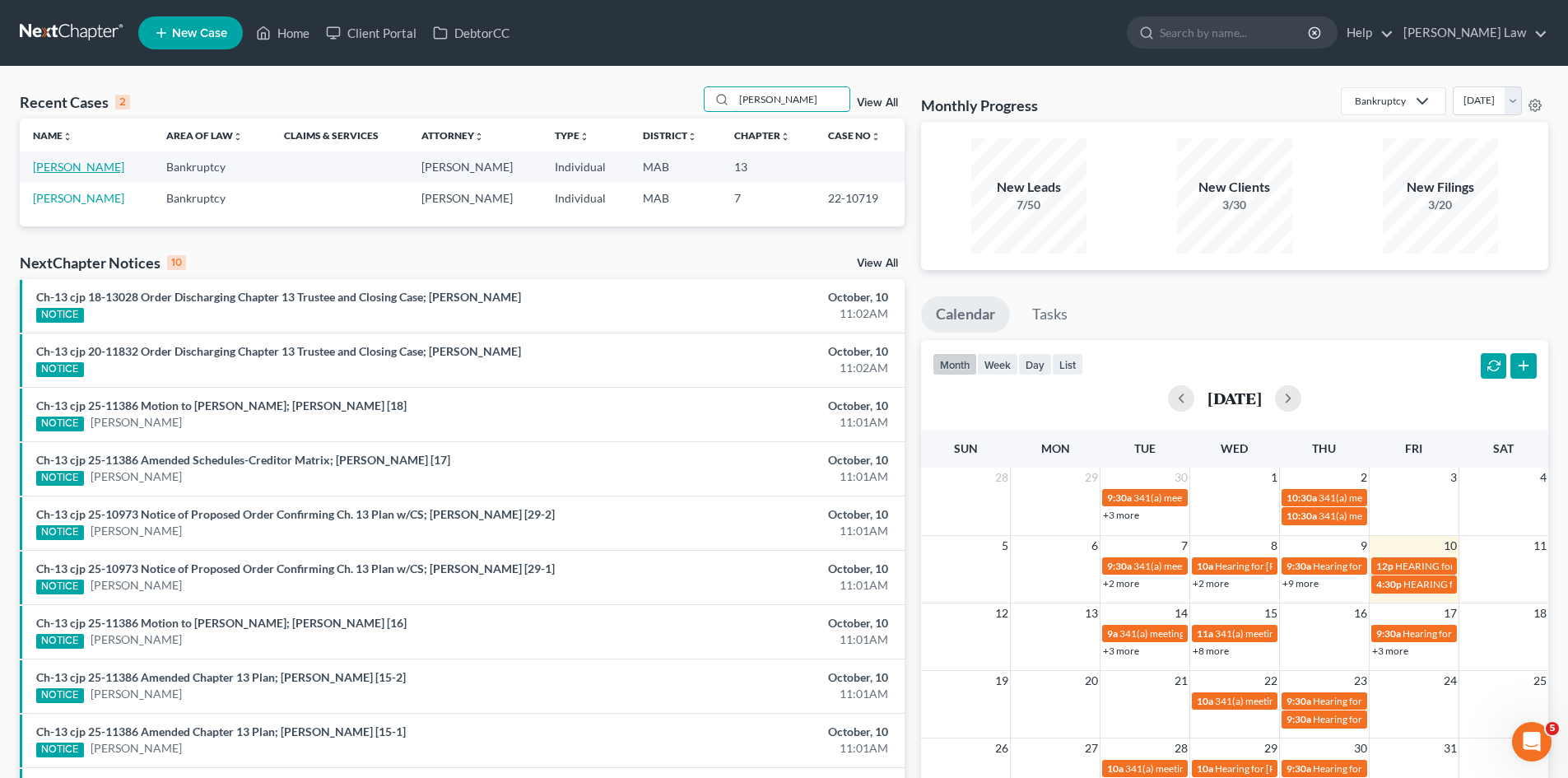
type input "[PERSON_NAME]"
click at [59, 171] on link "[PERSON_NAME]" at bounding box center [79, 167] width 91 height 14
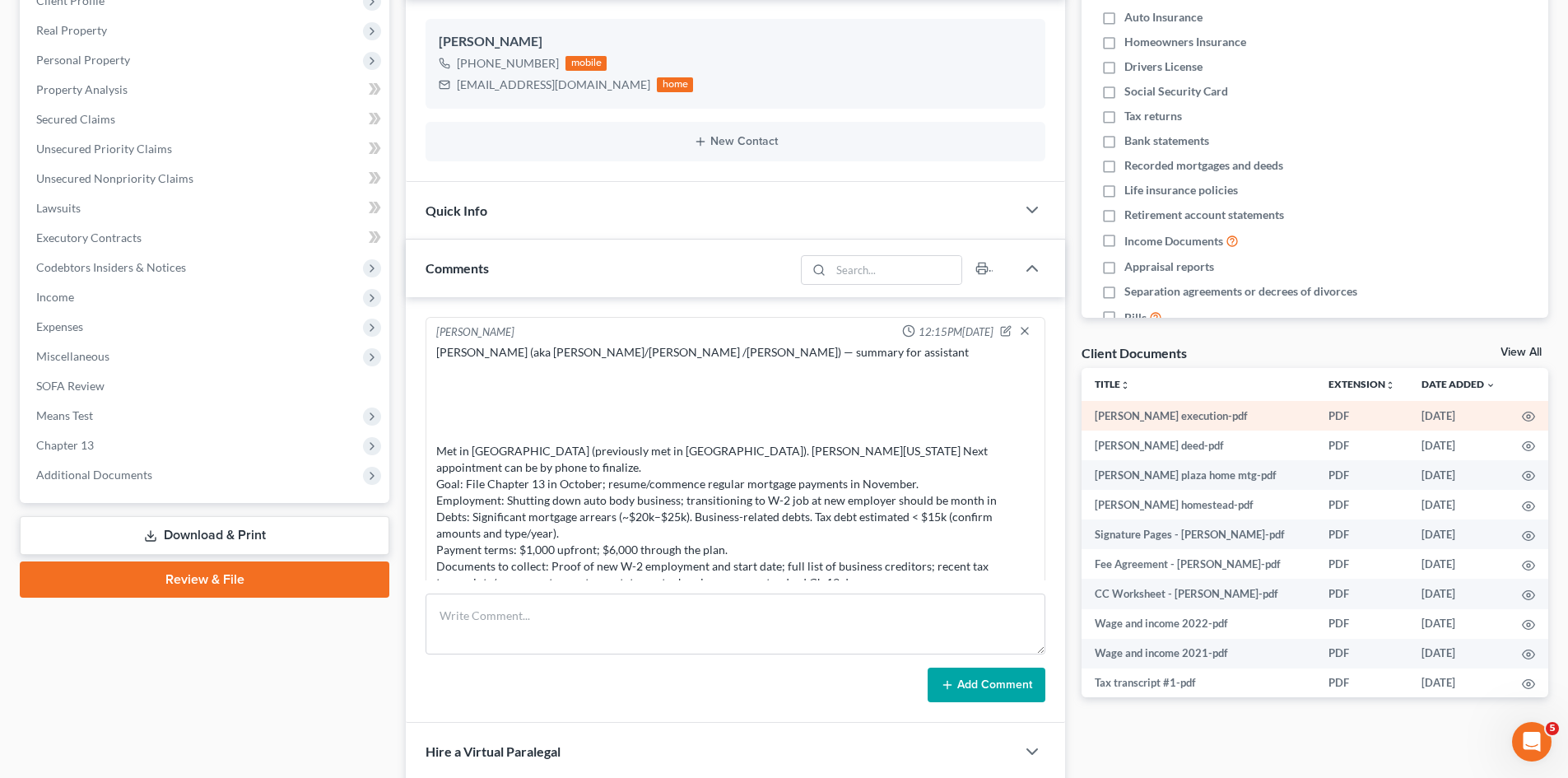
scroll to position [54, 0]
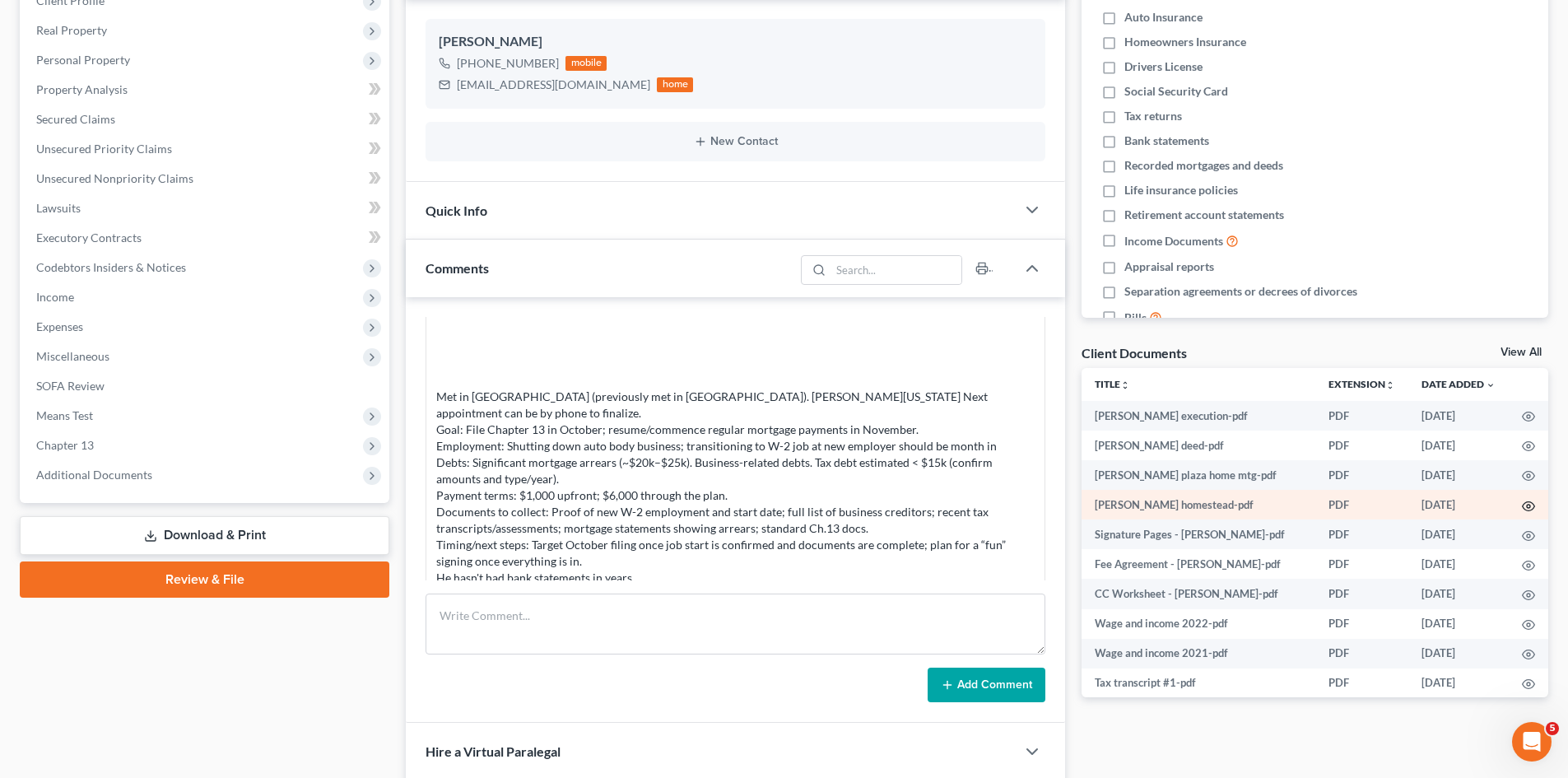
click at [1521, 503] on icon "button" at bounding box center [1528, 506] width 14 height 14
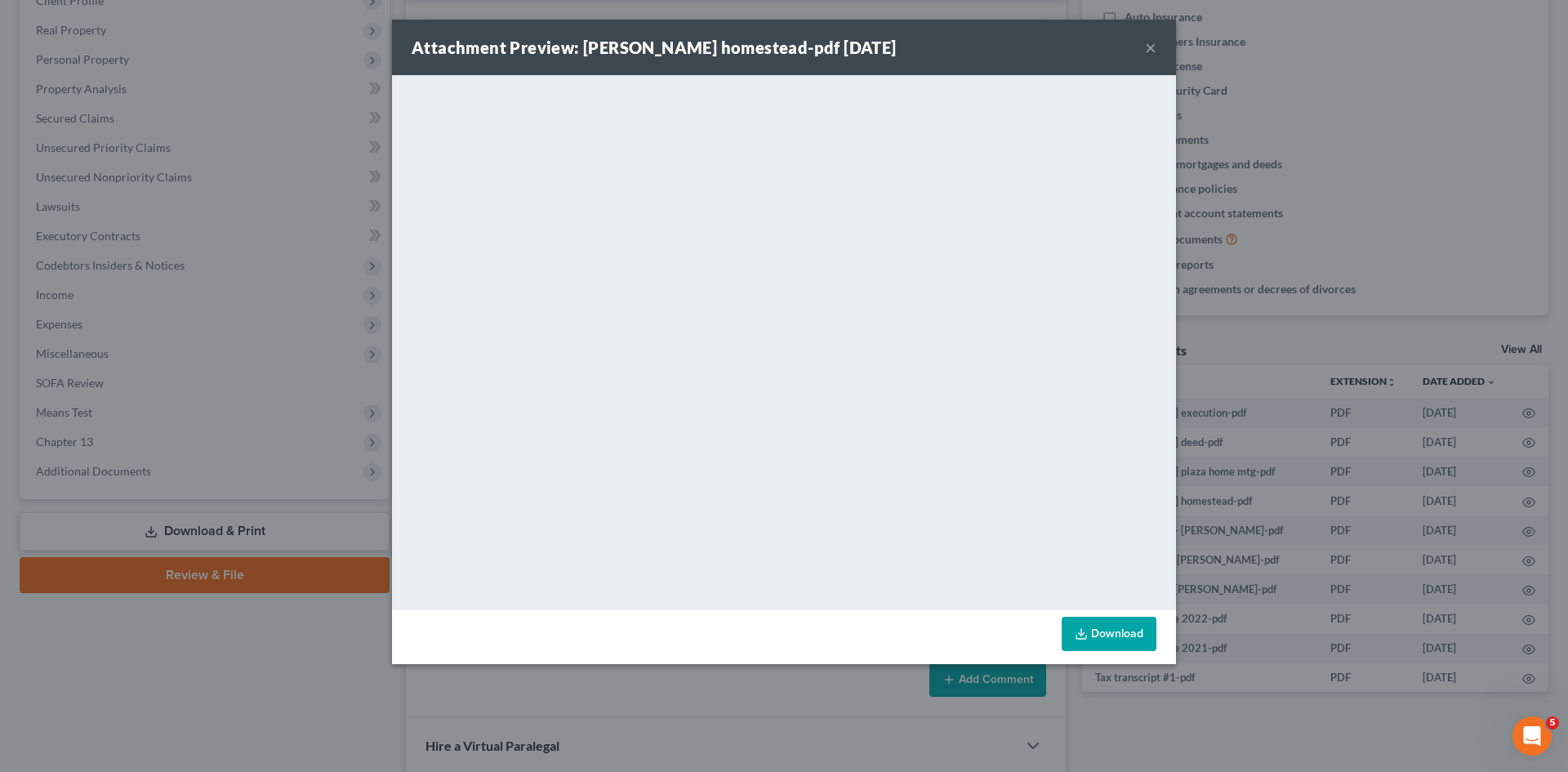
click at [1417, 396] on div "Attachment Preview: depina homestead-pdf 10/10/2025 × <object ng-attr-data='htt…" at bounding box center [784, 386] width 1568 height 772
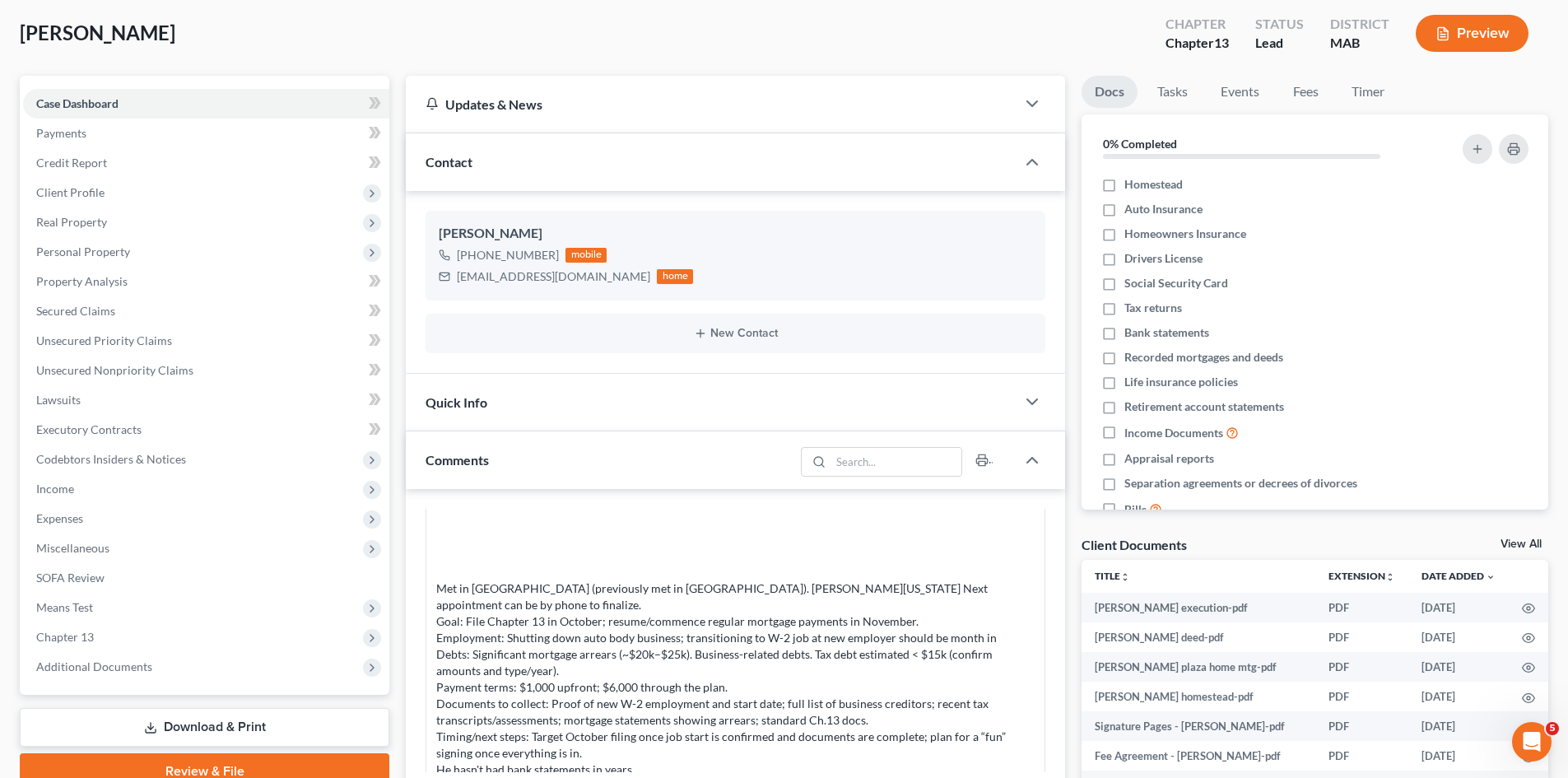
scroll to position [0, 0]
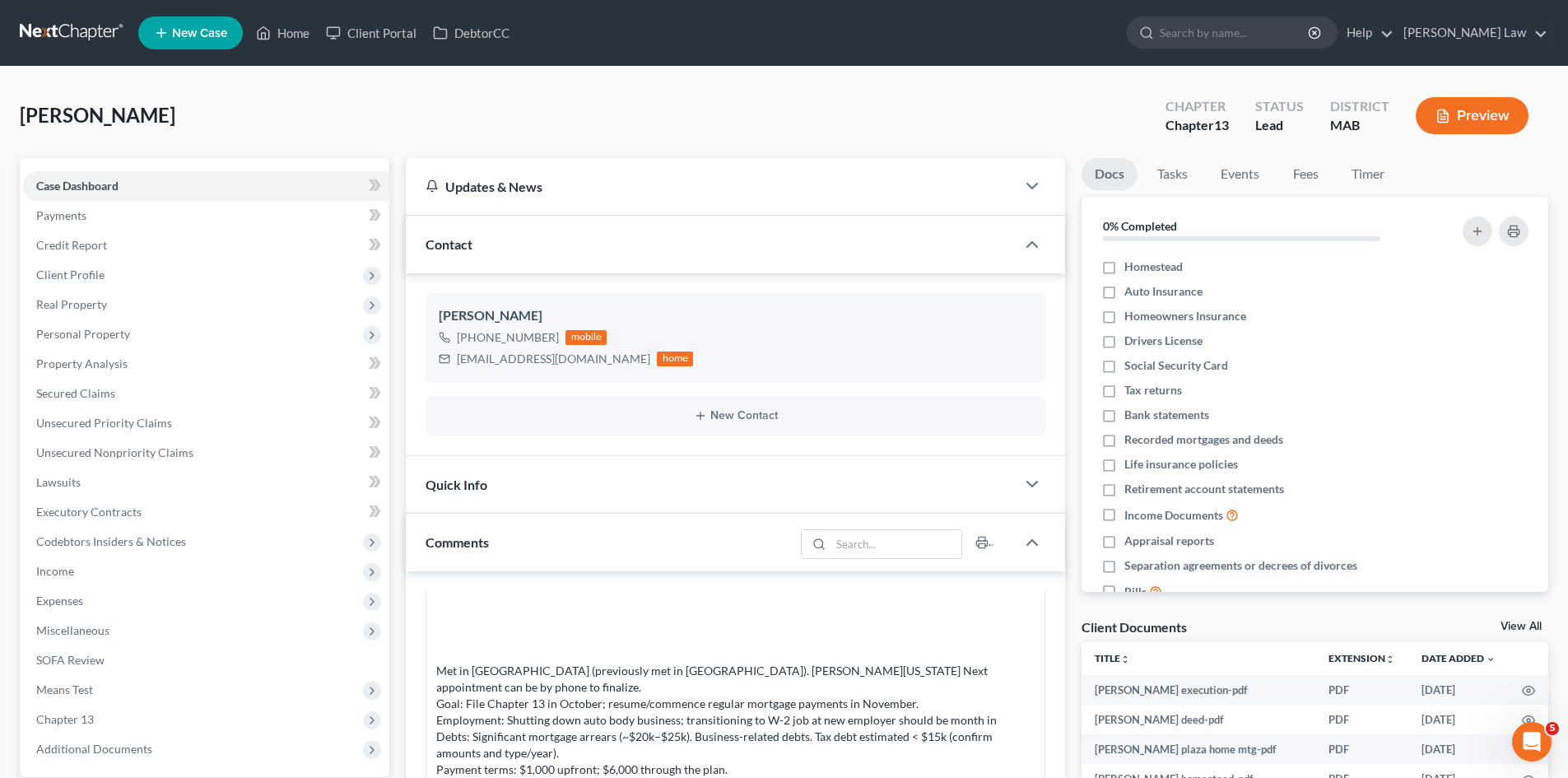
click at [56, 36] on link at bounding box center [72, 33] width 106 height 30
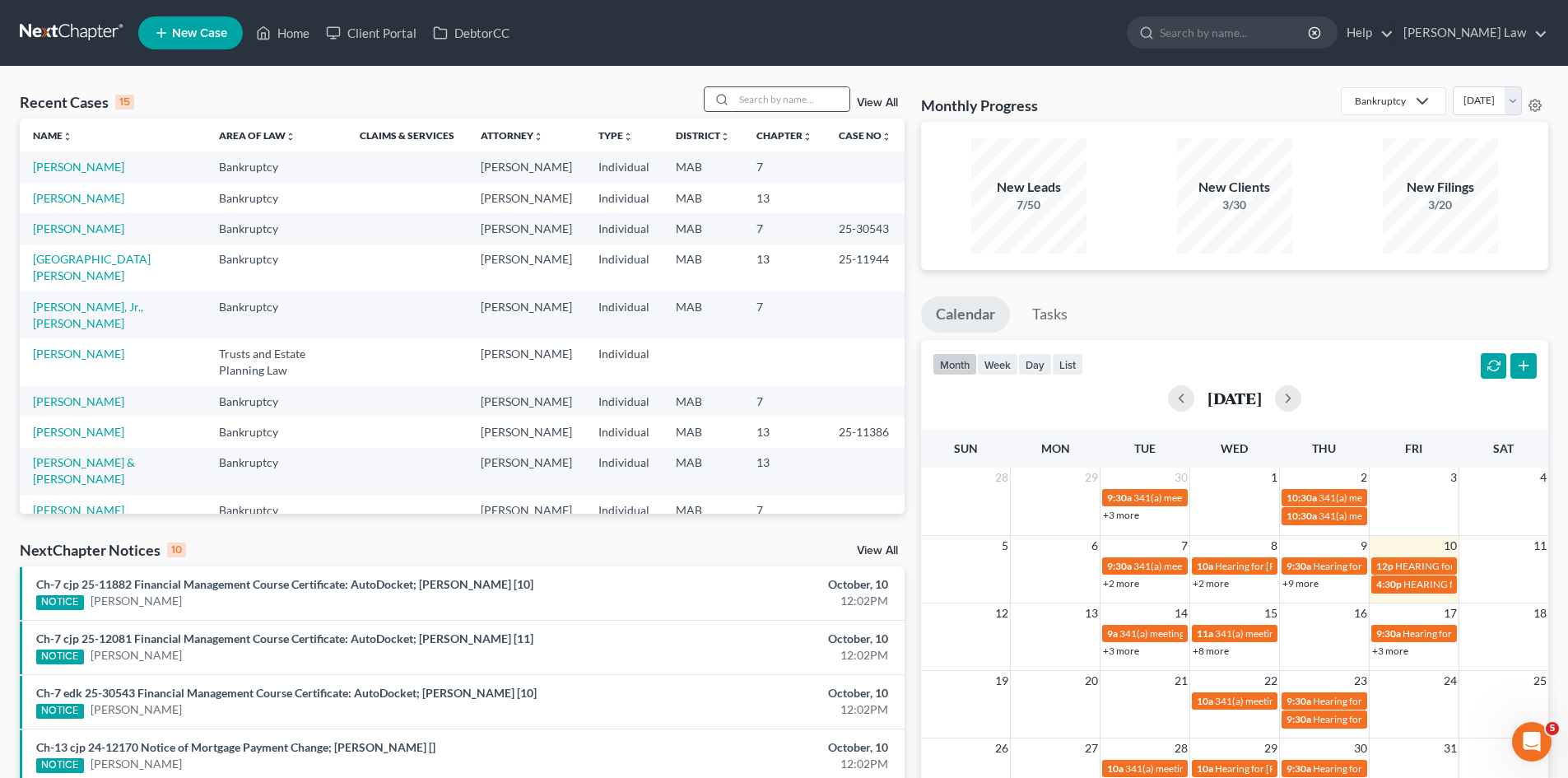
click at [768, 104] on input "search" at bounding box center [791, 99] width 115 height 24
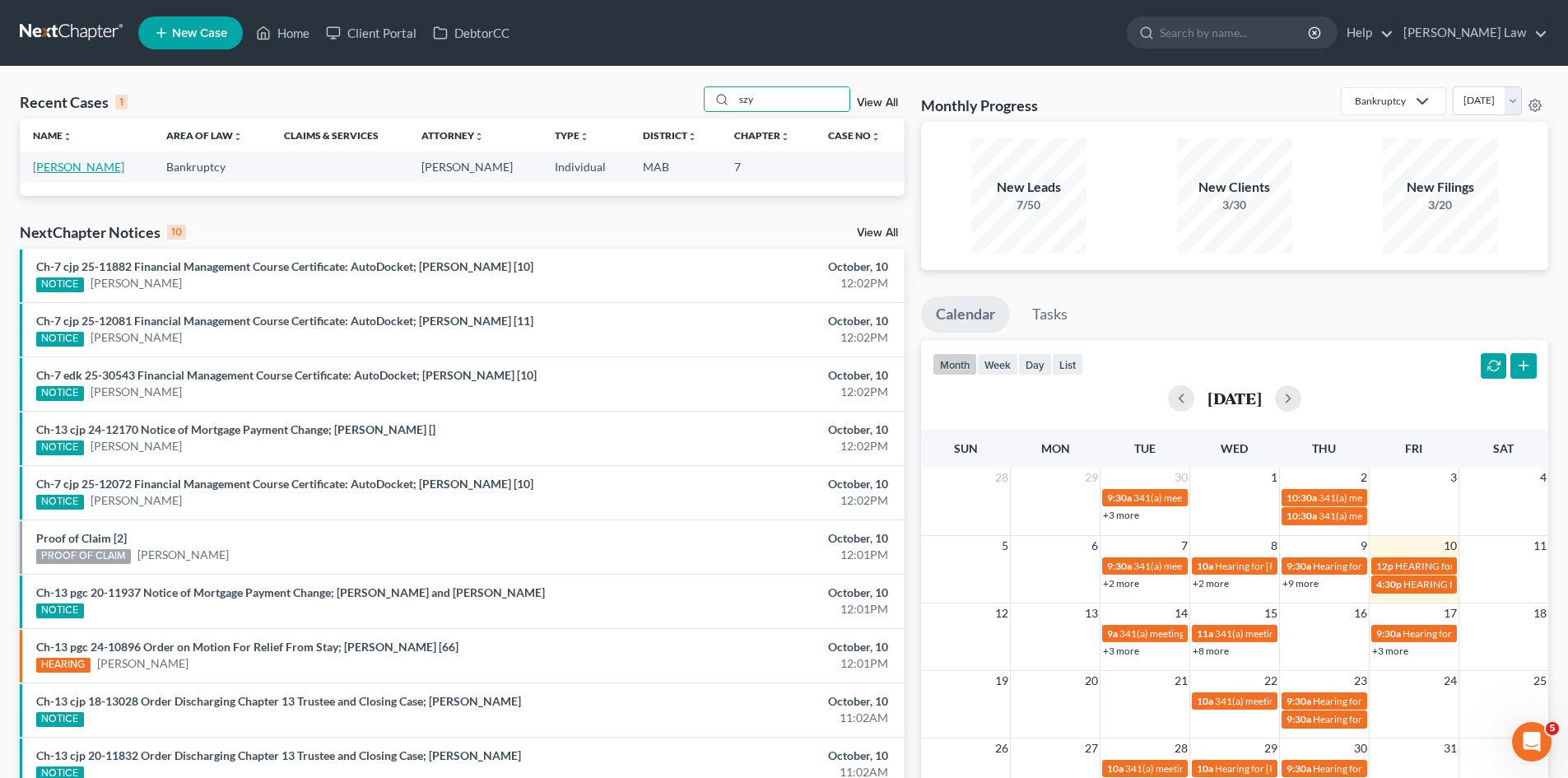
type input "szy"
click at [49, 166] on link "[PERSON_NAME]" at bounding box center [79, 167] width 91 height 14
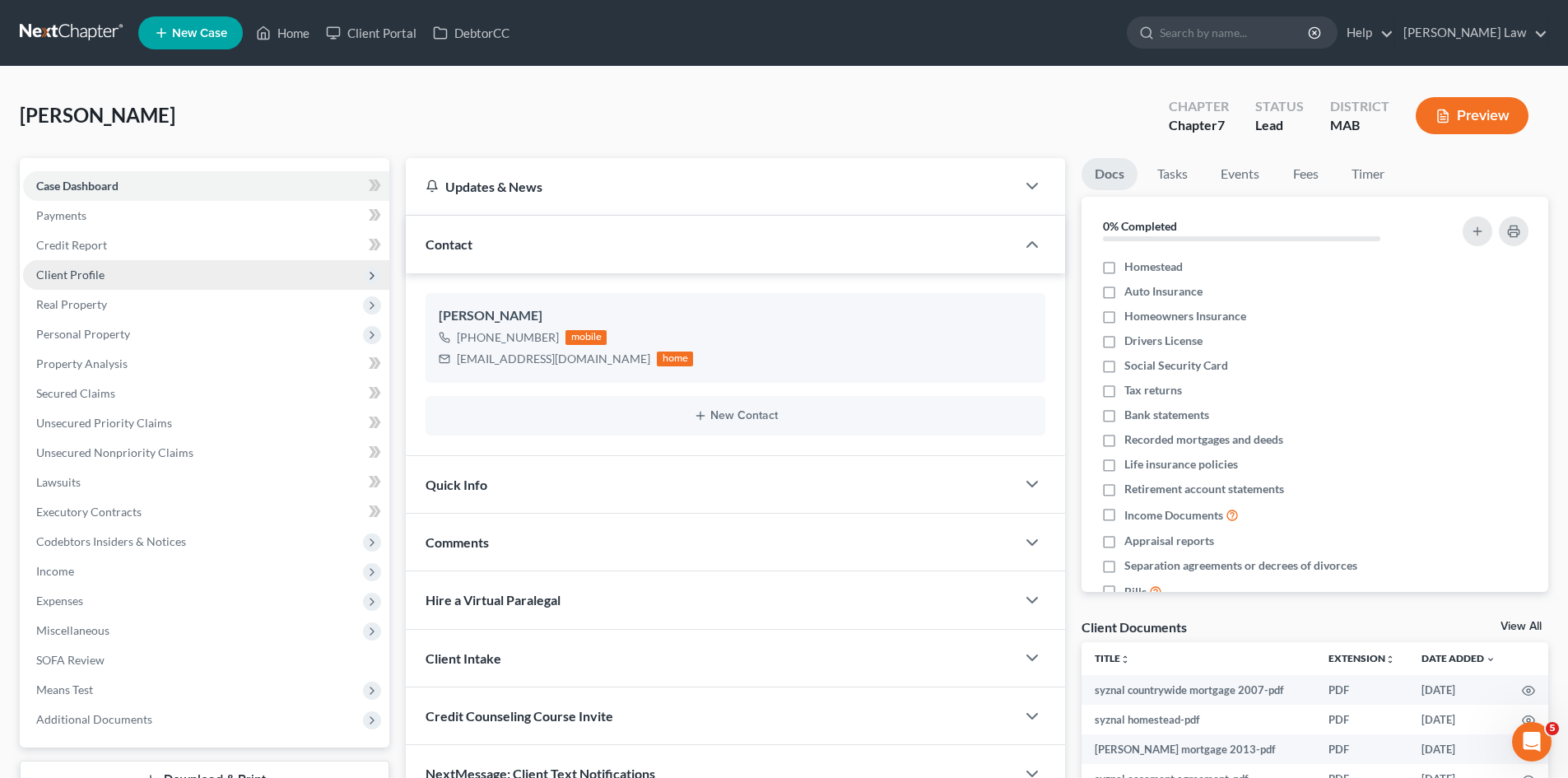
click at [79, 276] on span "Client Profile" at bounding box center [70, 275] width 68 height 14
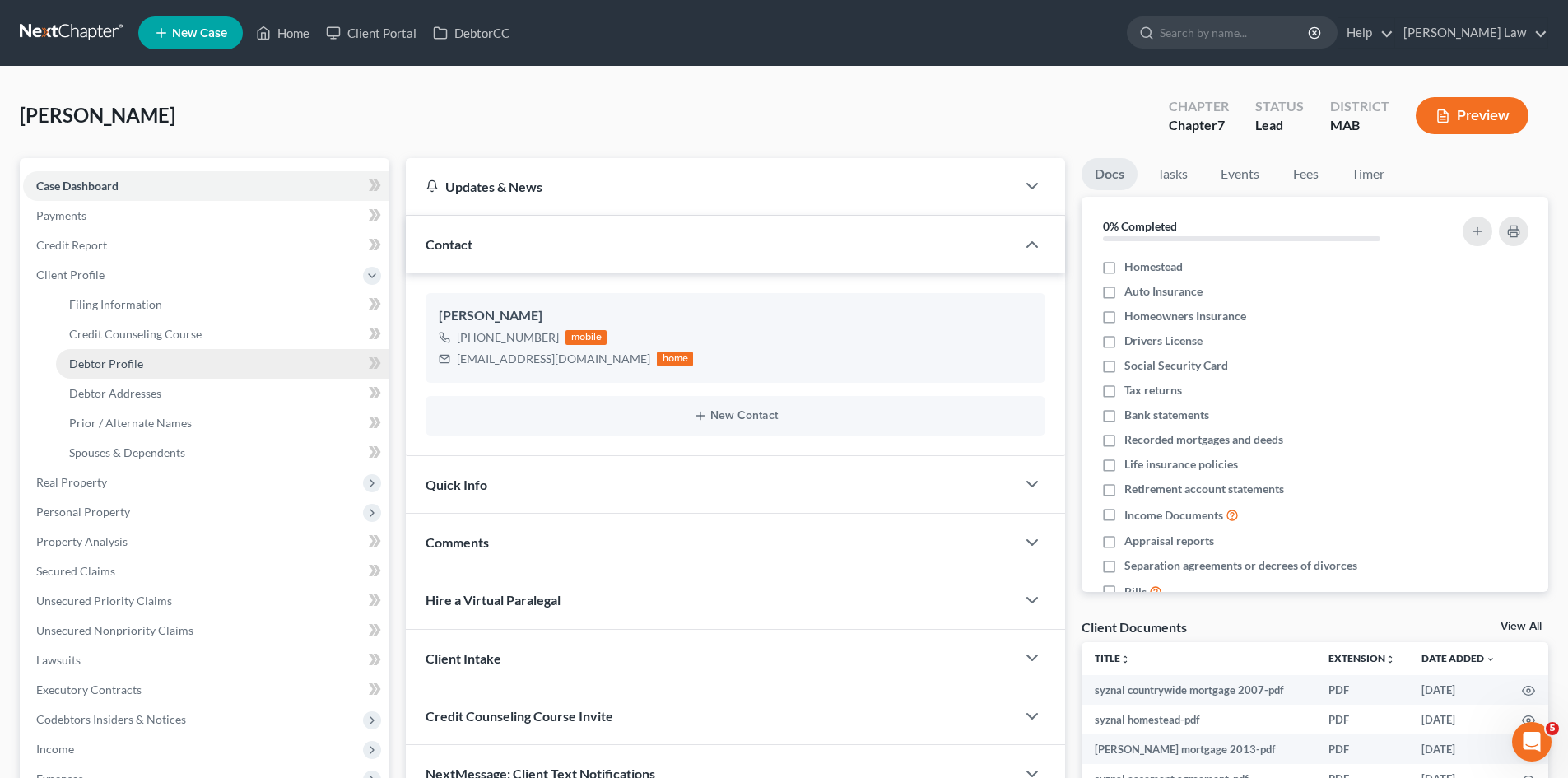
click at [100, 349] on link "Debtor Profile" at bounding box center [223, 364] width 334 height 30
select select "1"
select select "2"
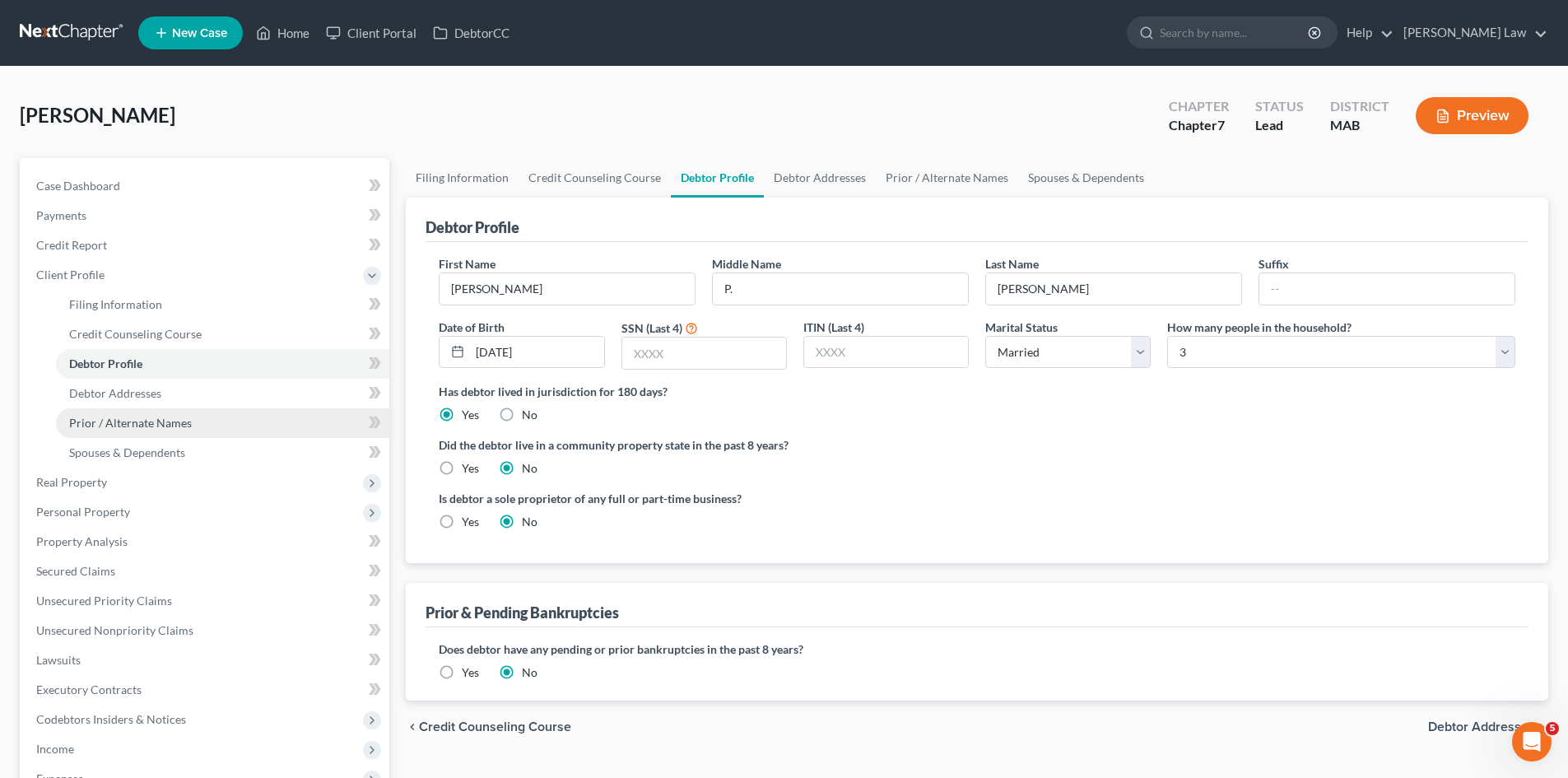
click at [112, 416] on span "Prior / Alternate Names" at bounding box center [130, 423] width 122 height 14
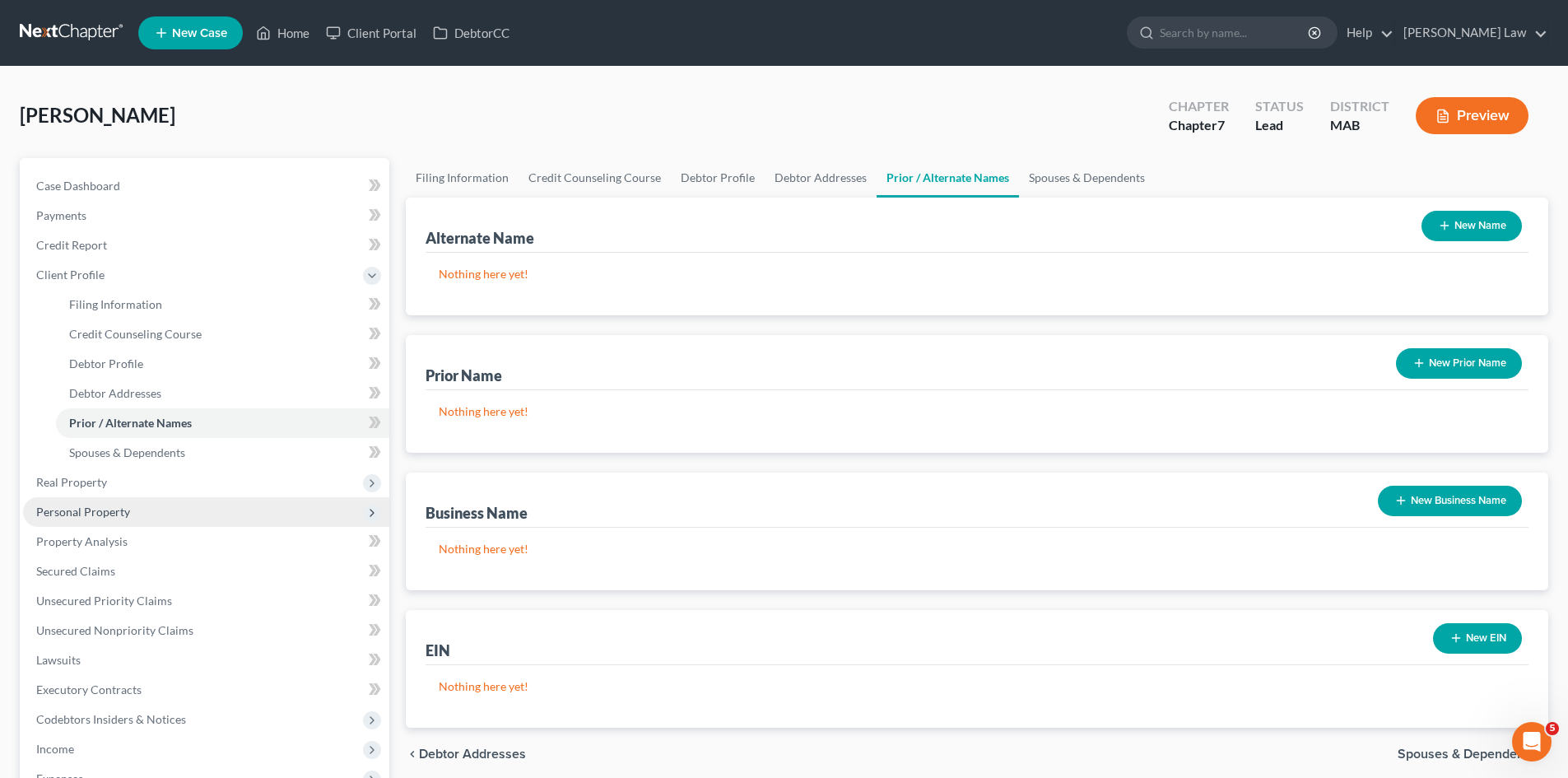
click at [97, 513] on span "Personal Property" at bounding box center [82, 511] width 94 height 14
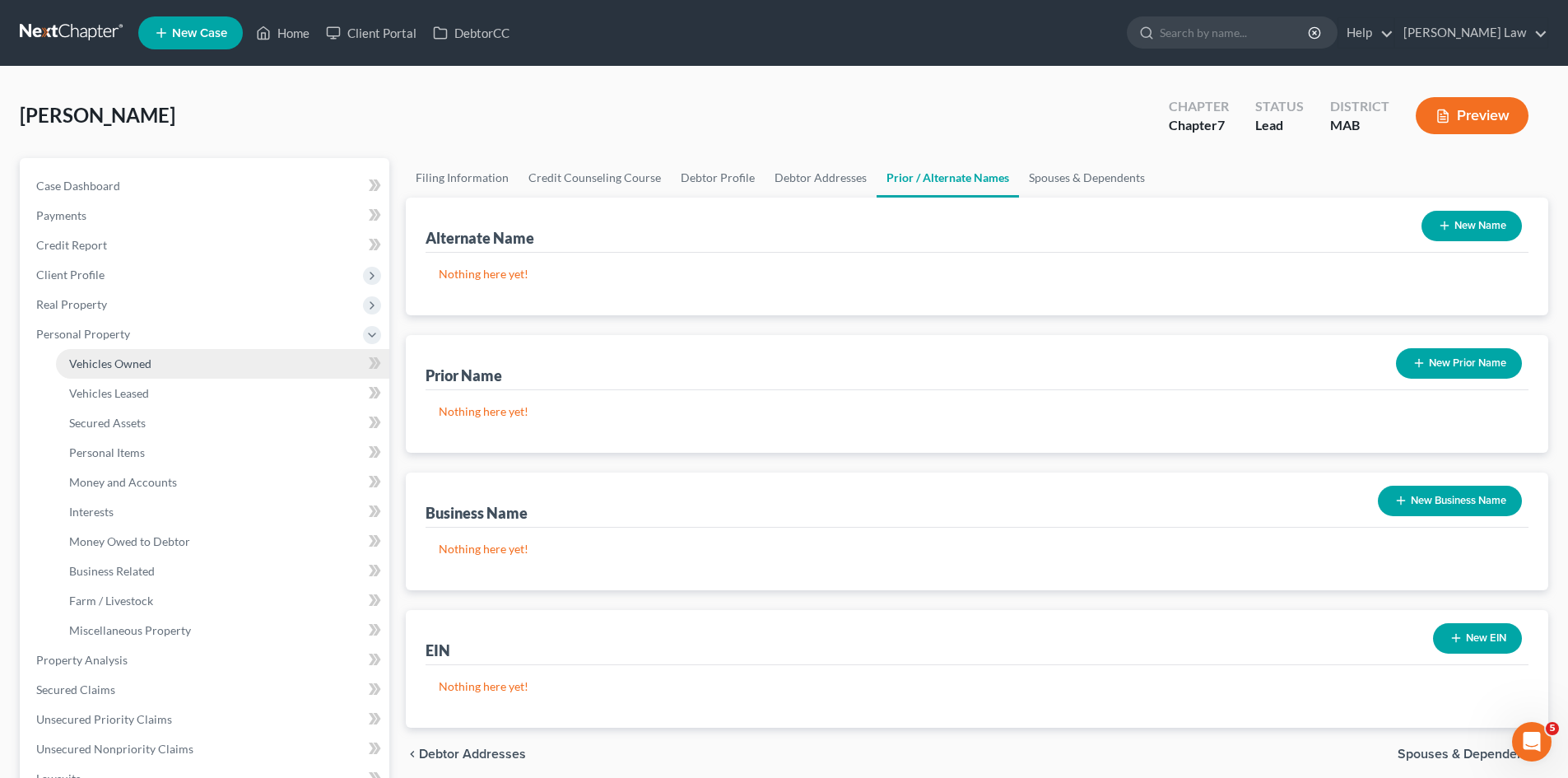
click at [100, 372] on link "Vehicles Owned" at bounding box center [223, 364] width 334 height 30
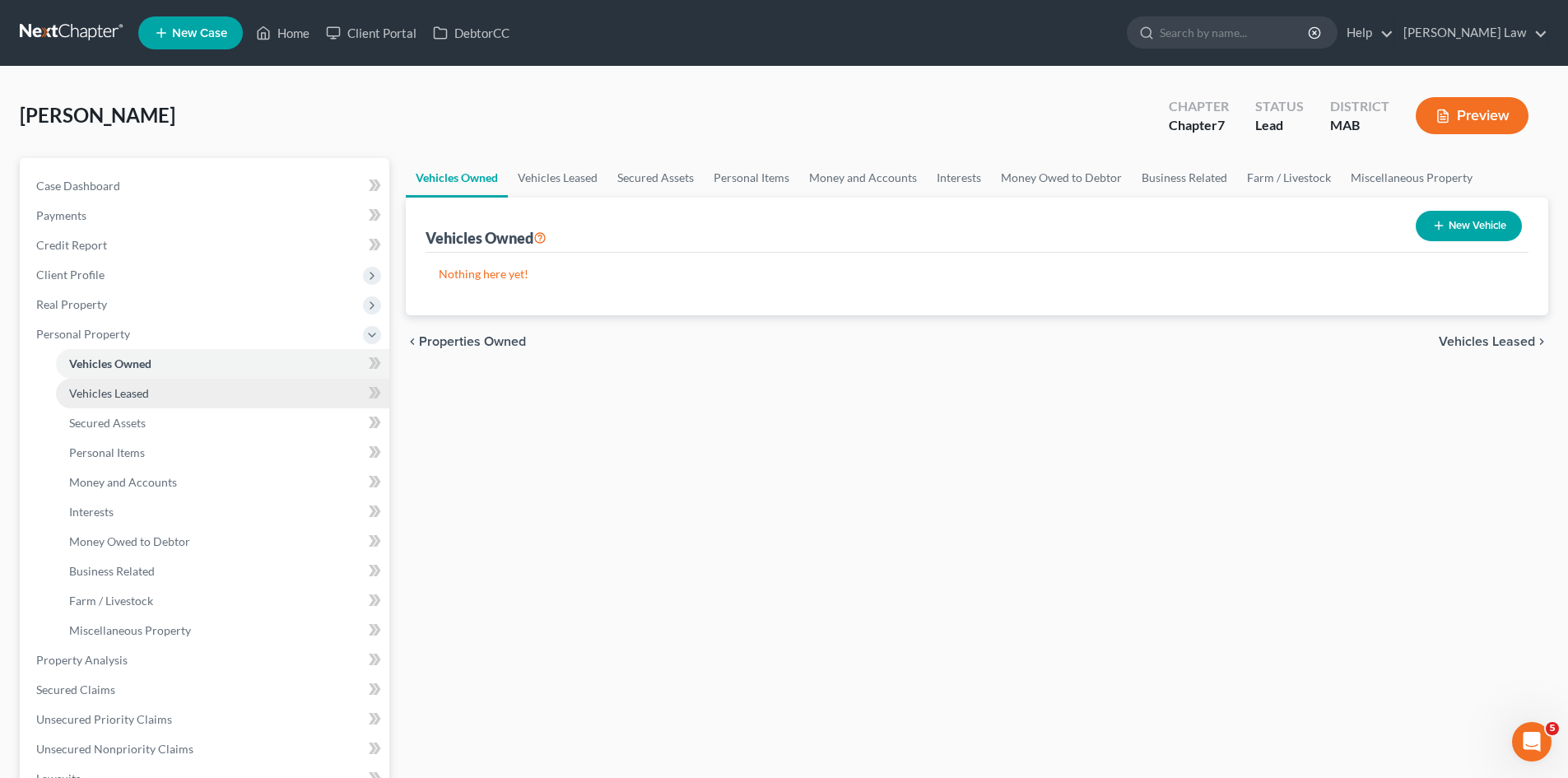
click at [111, 396] on span "Vehicles Leased" at bounding box center [109, 393] width 80 height 14
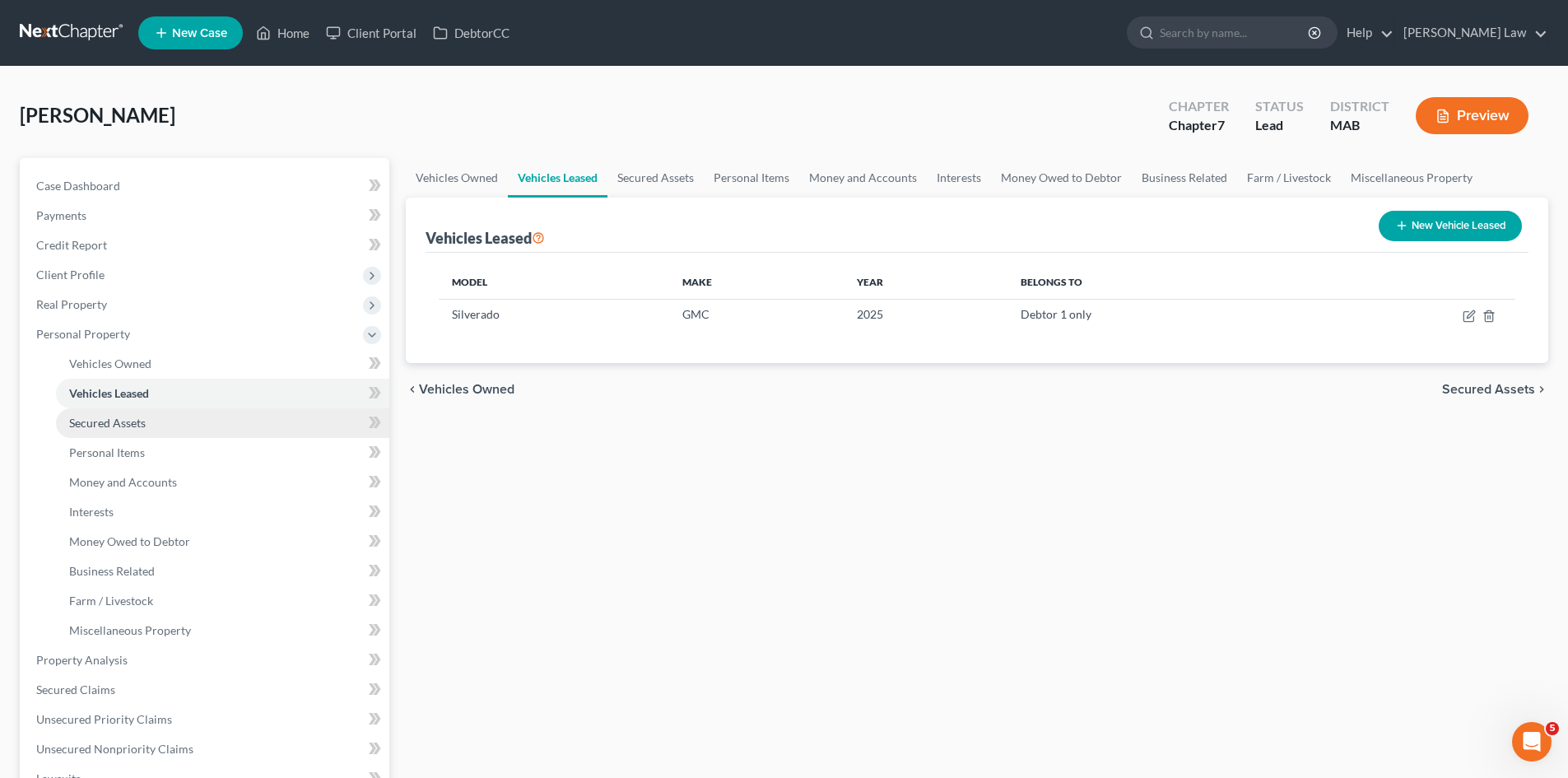
click at [128, 423] on span "Secured Assets" at bounding box center [107, 423] width 77 height 14
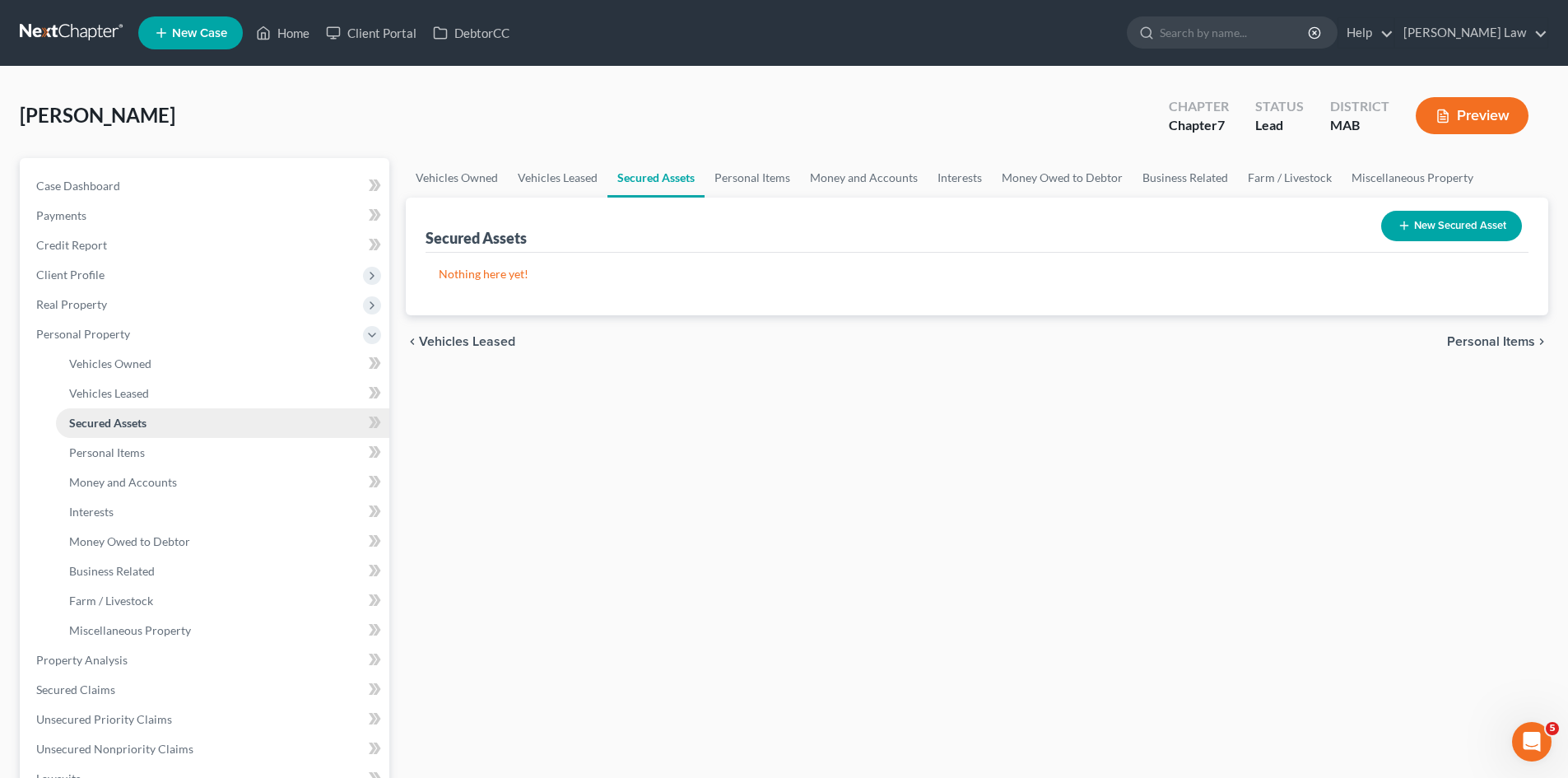
click at [137, 433] on link "Secured Assets" at bounding box center [223, 423] width 334 height 30
click at [141, 455] on span "Personal Items" at bounding box center [107, 452] width 76 height 14
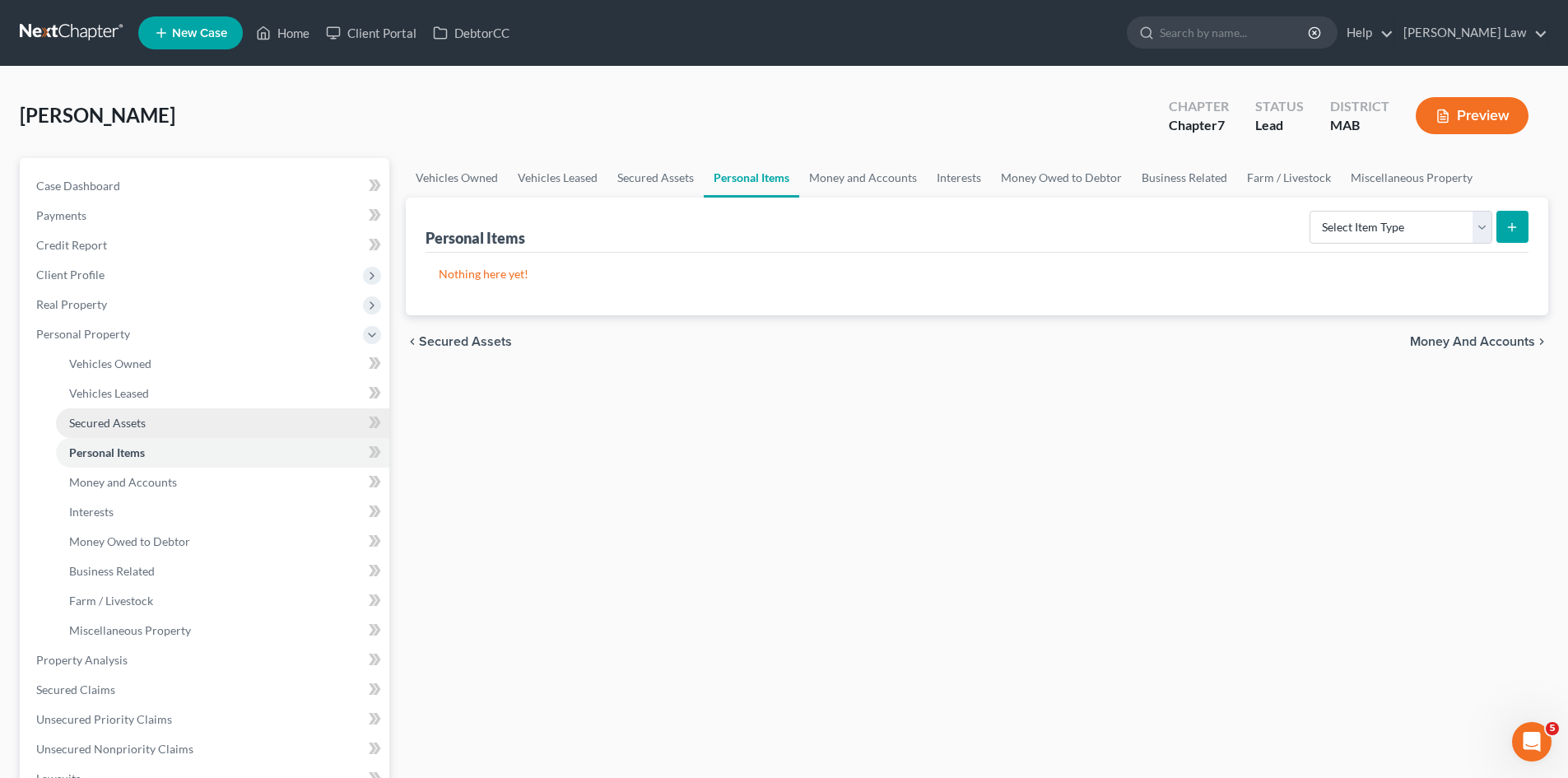
click at [132, 427] on span "Secured Assets" at bounding box center [107, 423] width 77 height 14
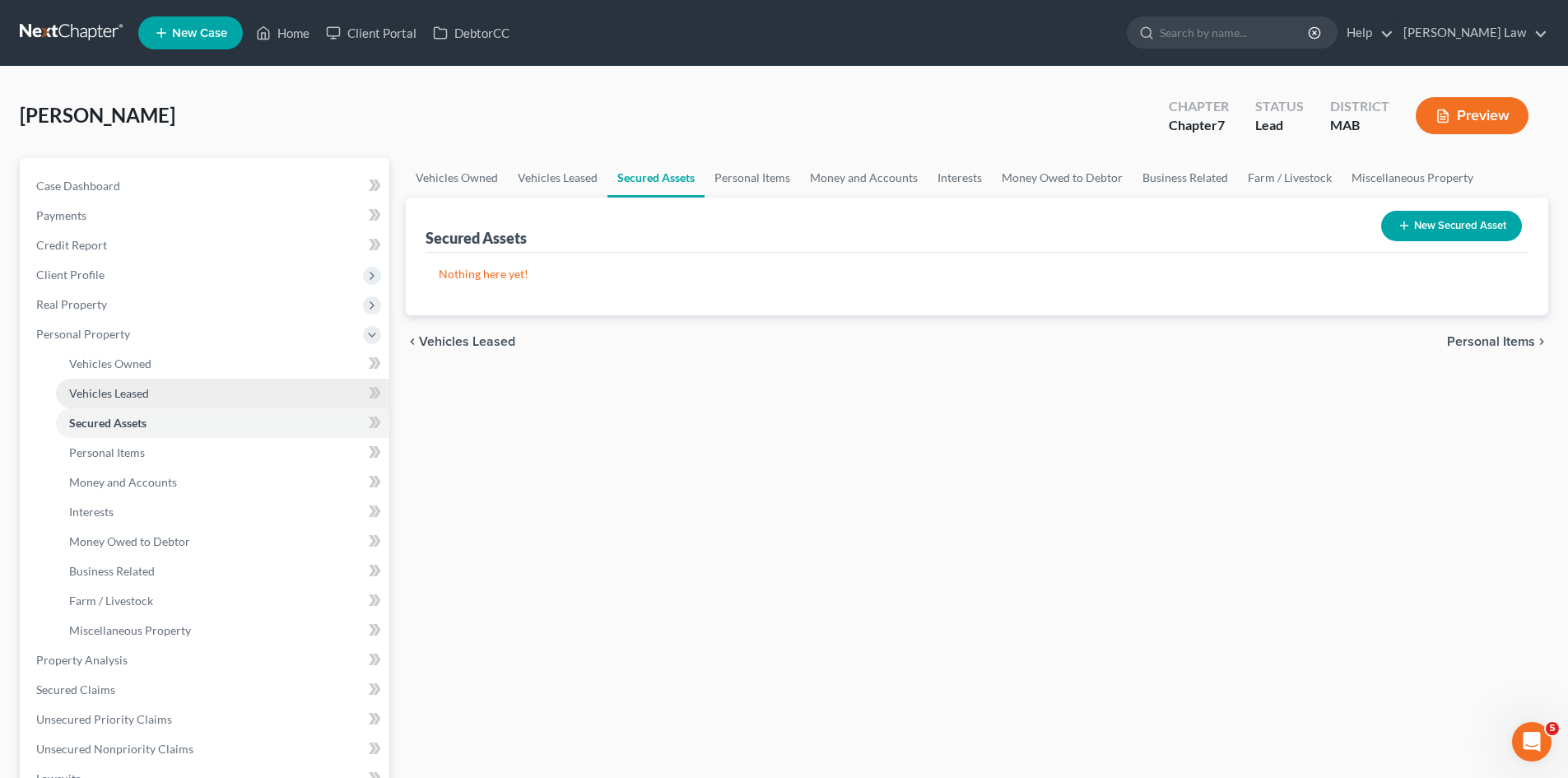
click at [169, 395] on link "Vehicles Leased" at bounding box center [223, 393] width 334 height 30
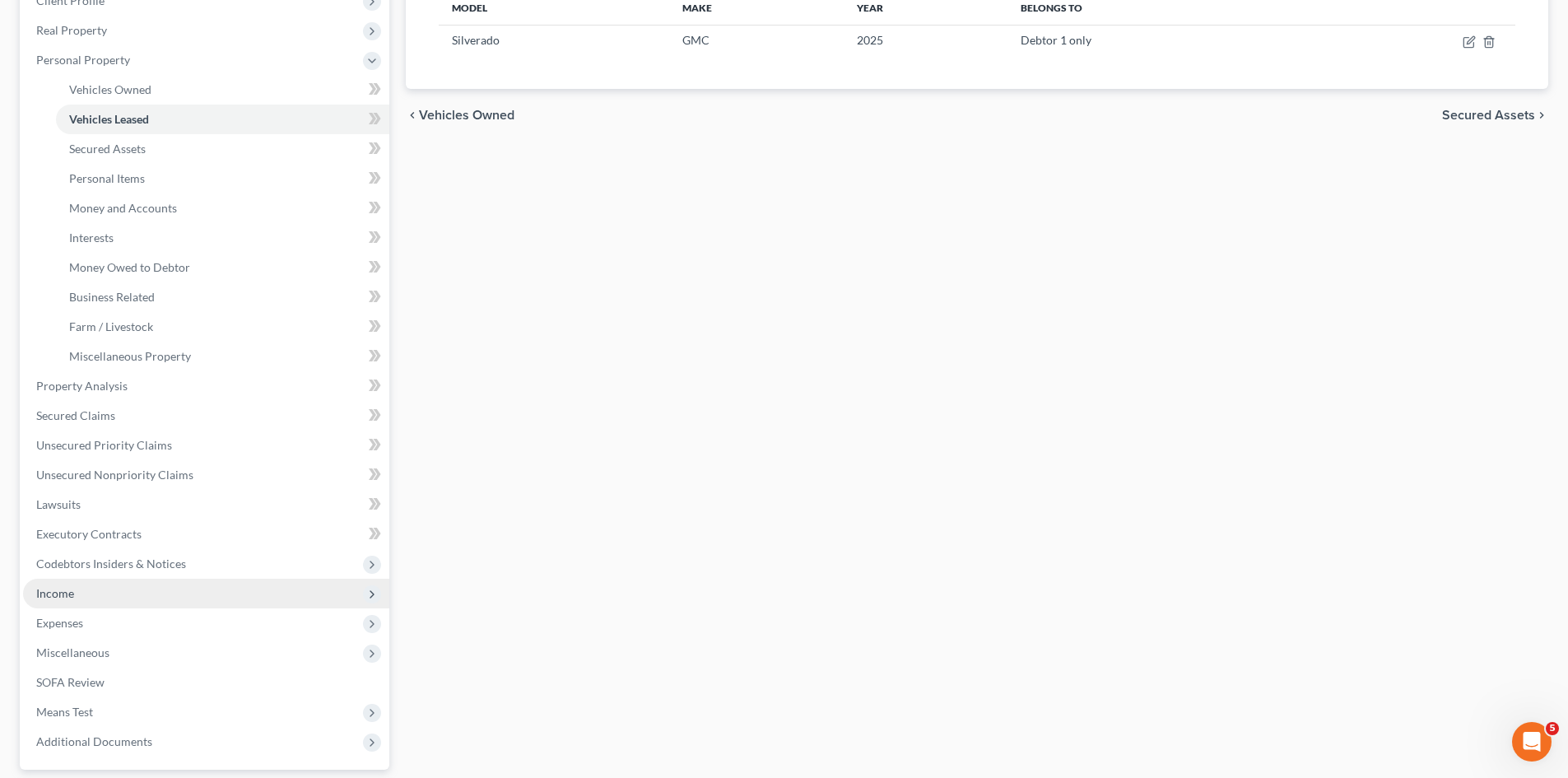
click at [102, 596] on span "Income" at bounding box center [207, 594] width 367 height 30
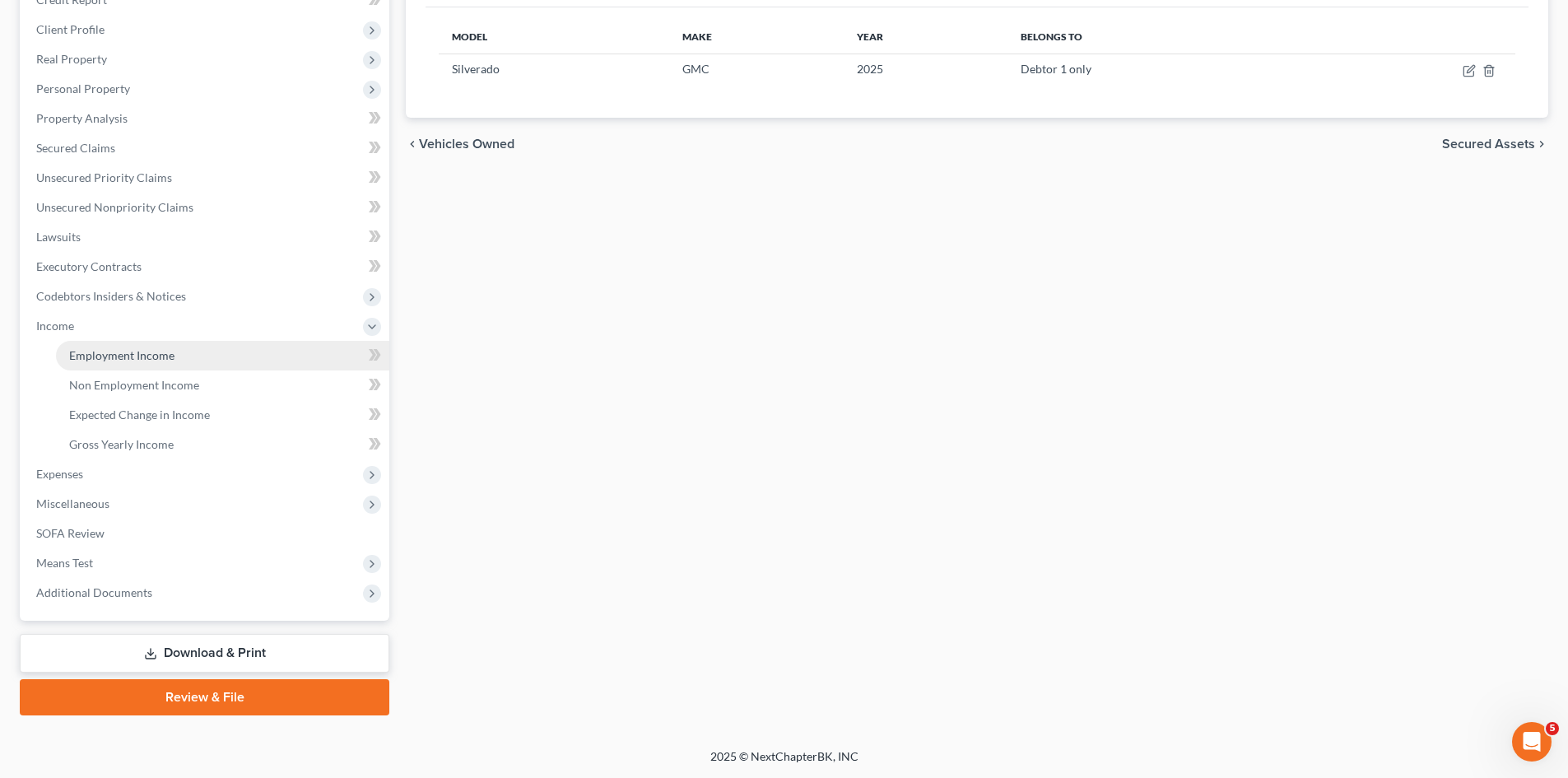
click at [103, 351] on span "Employment Income" at bounding box center [121, 355] width 106 height 14
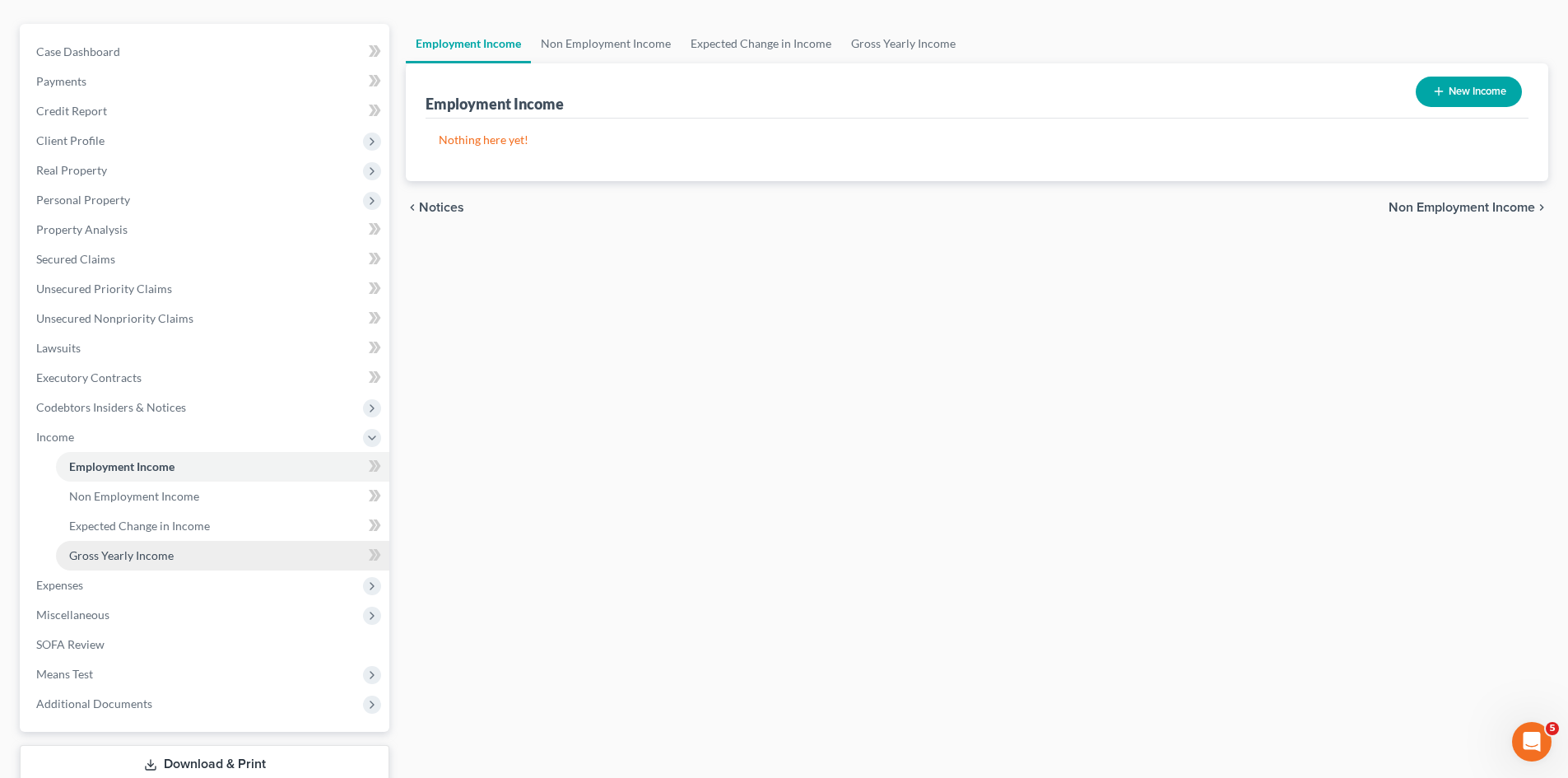
scroll to position [138, 0]
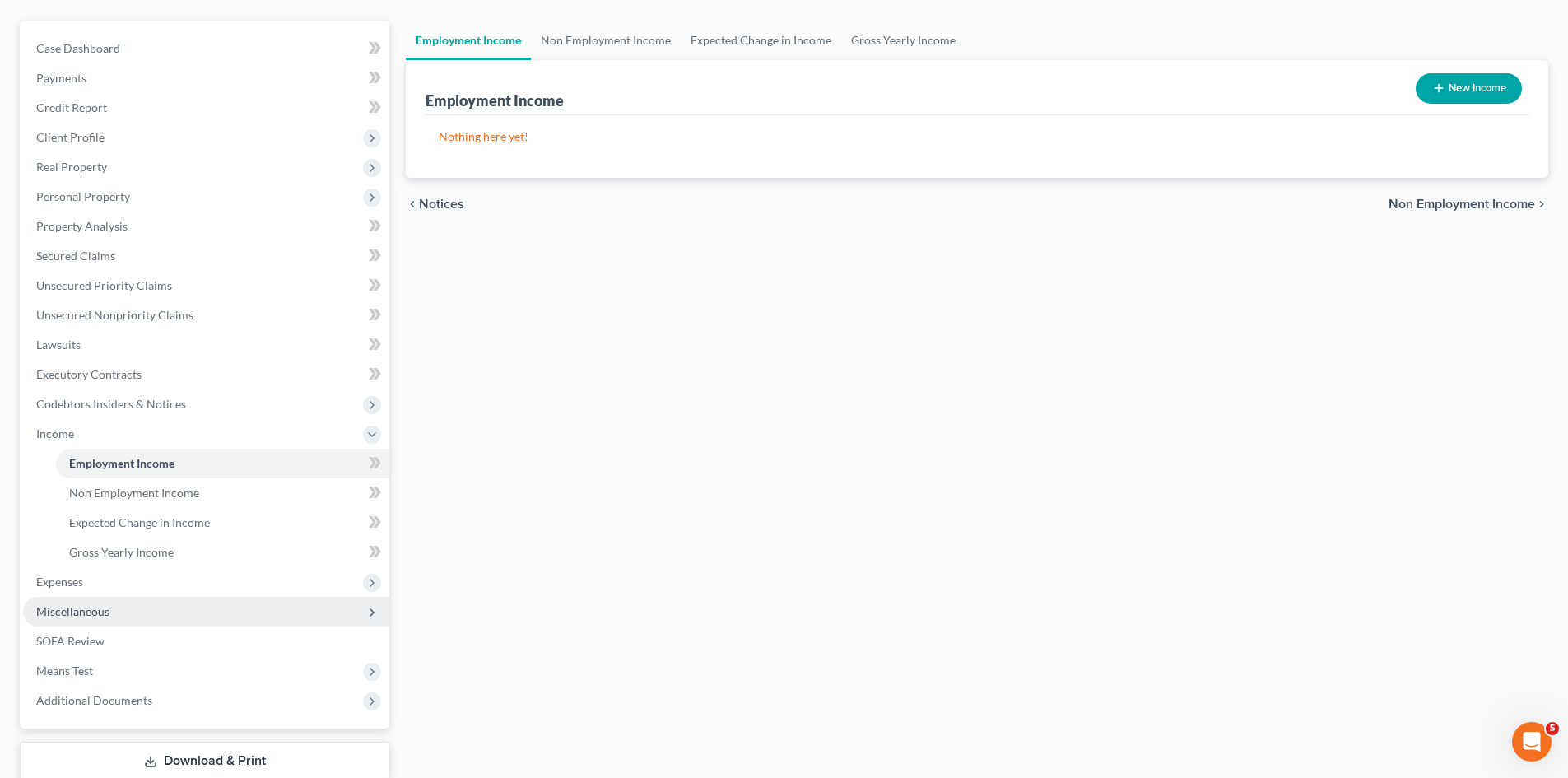
click at [99, 602] on span "Miscellaneous" at bounding box center [207, 611] width 367 height 30
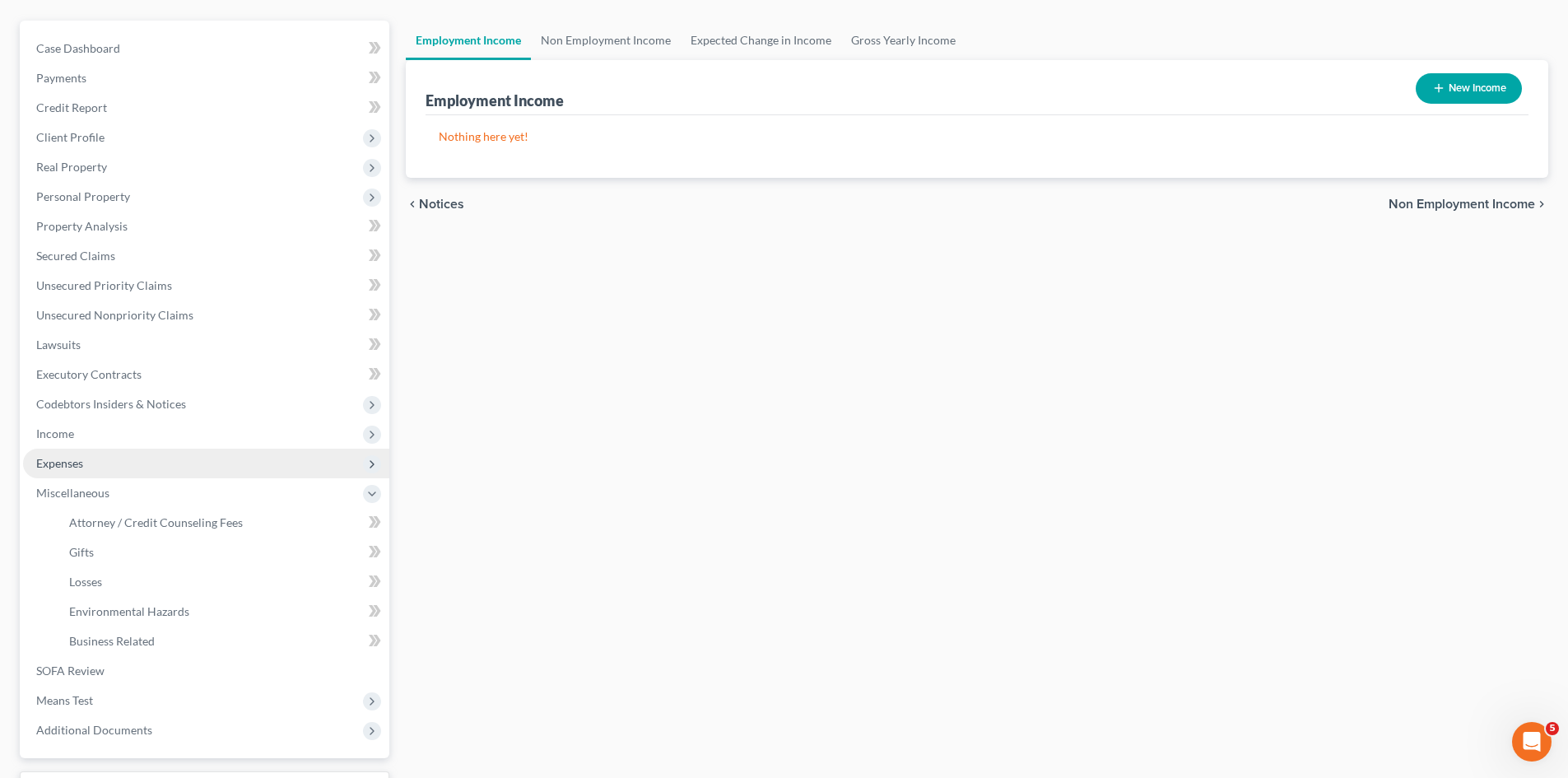
click at [72, 466] on span "Expenses" at bounding box center [59, 463] width 47 height 14
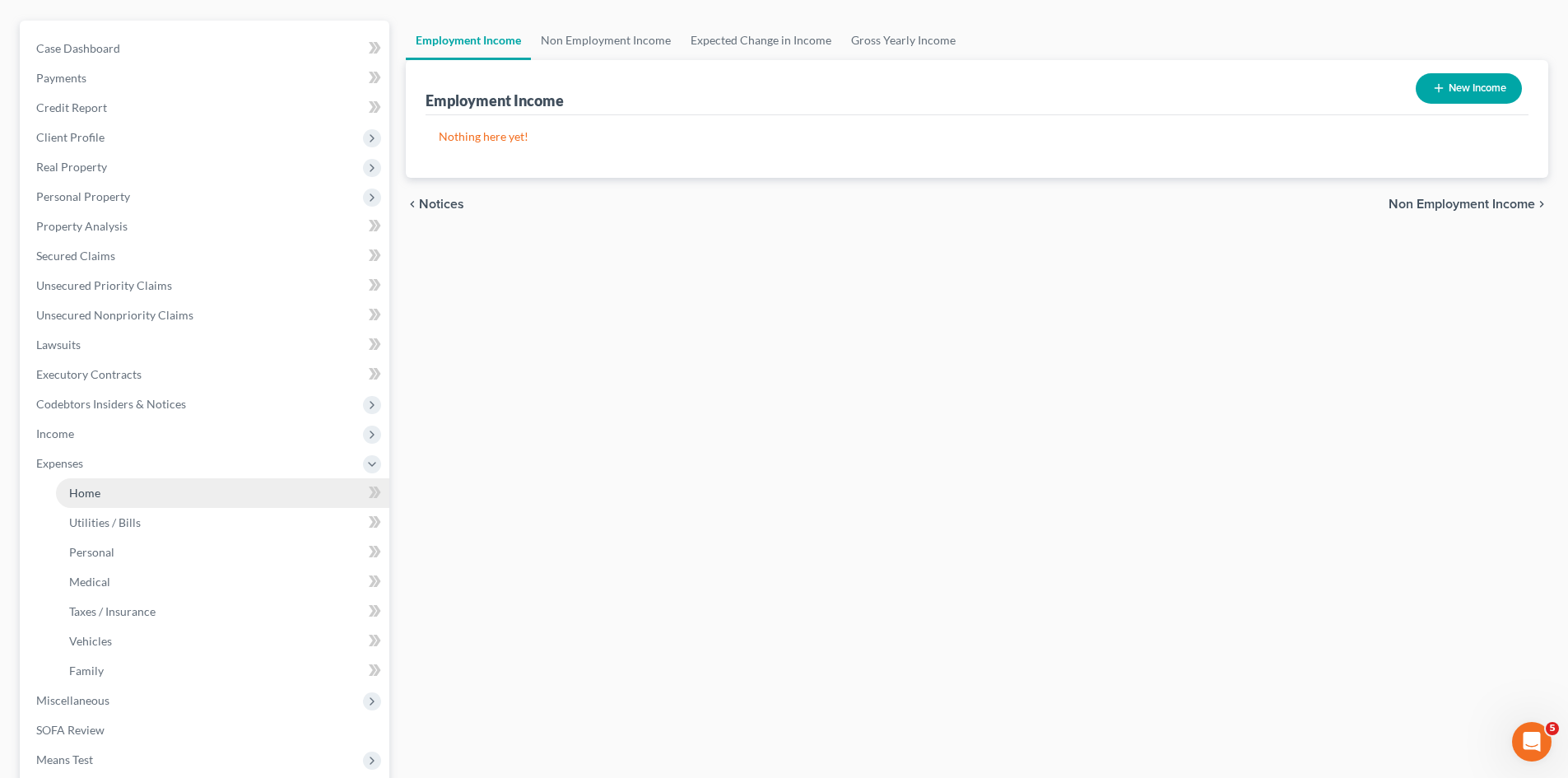
click at [101, 503] on link "Home" at bounding box center [223, 493] width 334 height 30
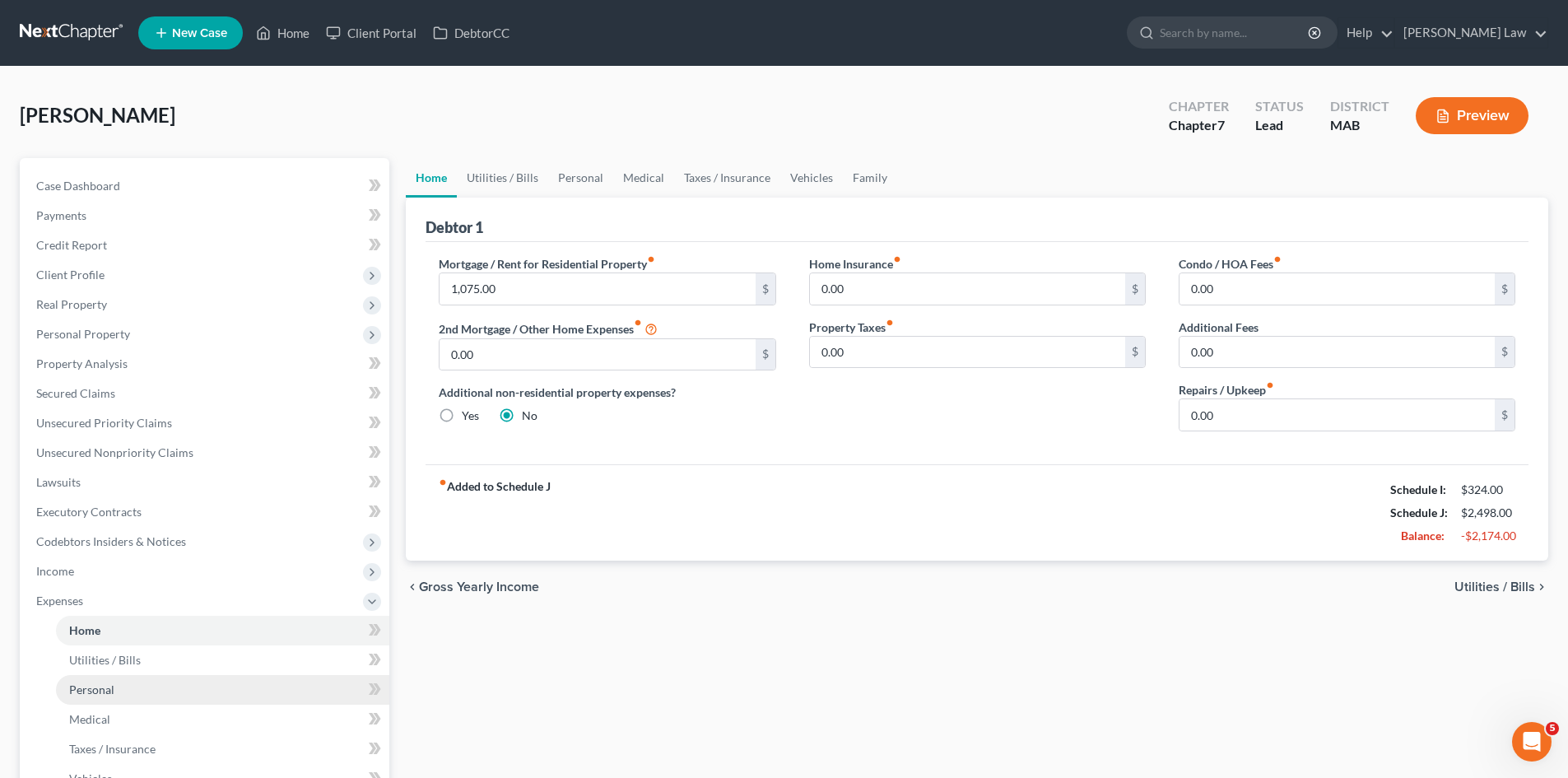
click at [150, 693] on link "Personal" at bounding box center [223, 690] width 334 height 30
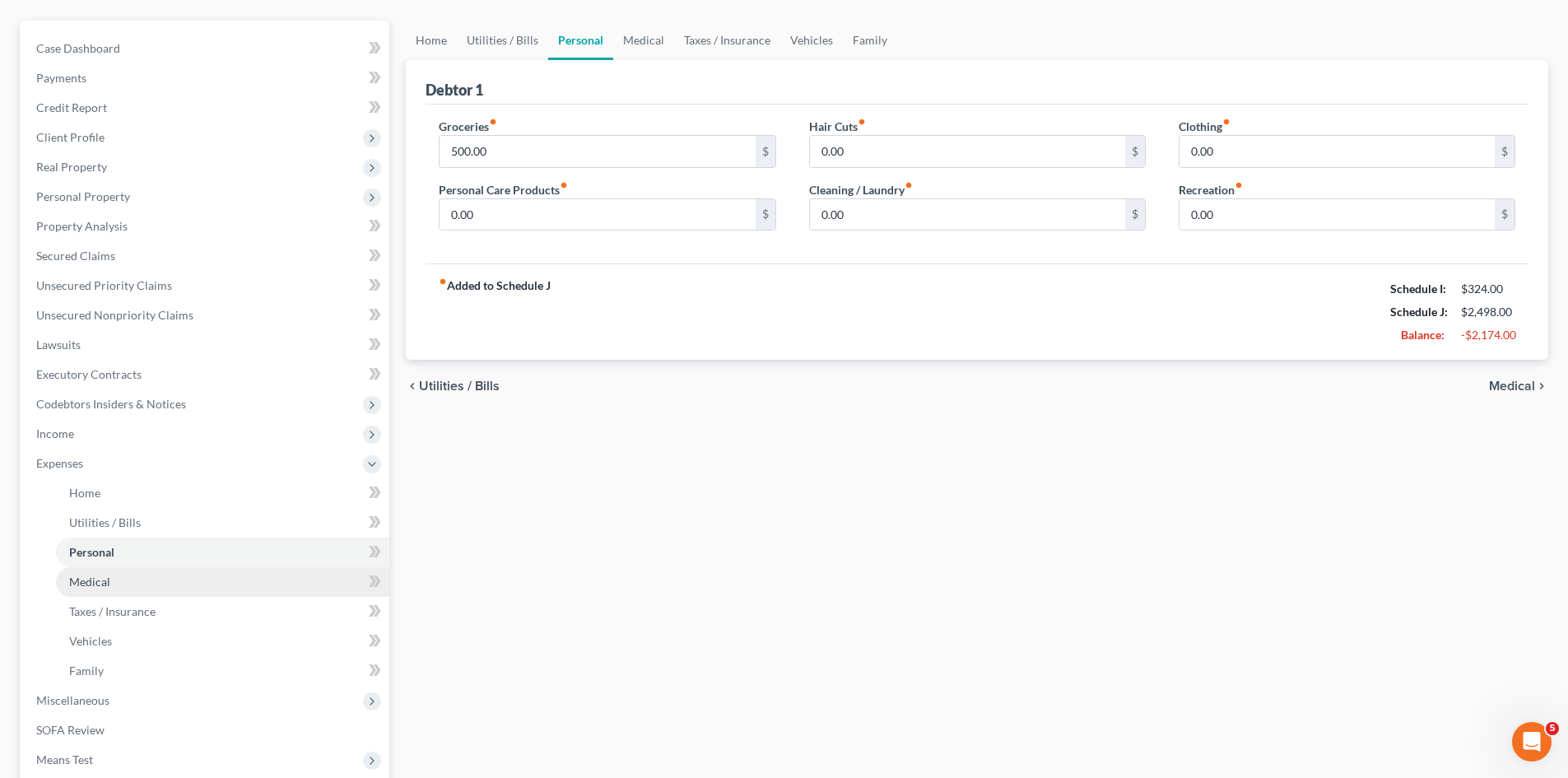
click at [122, 594] on link "Medical" at bounding box center [223, 582] width 334 height 30
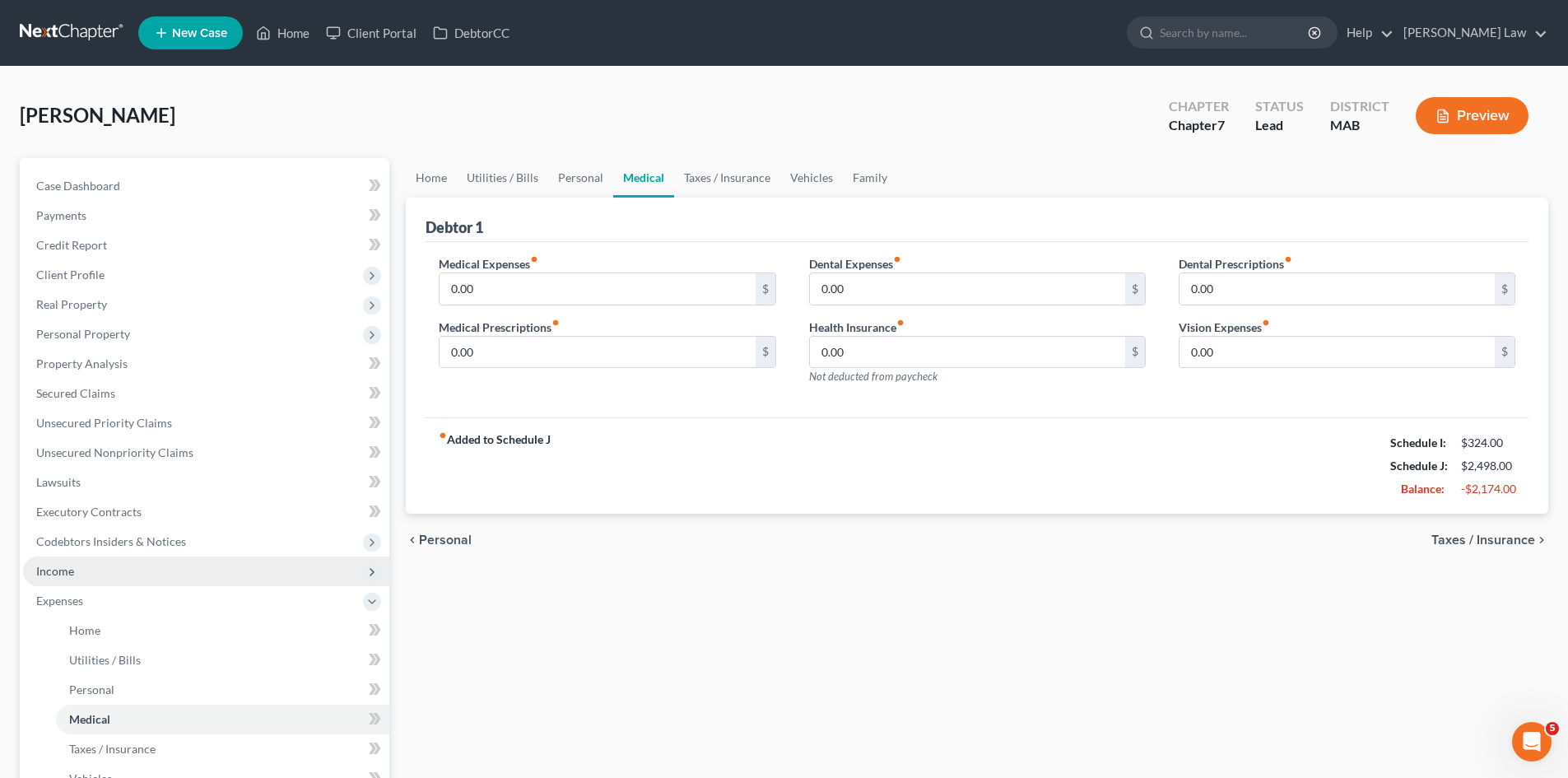
click at [90, 577] on span "Income" at bounding box center [207, 571] width 367 height 30
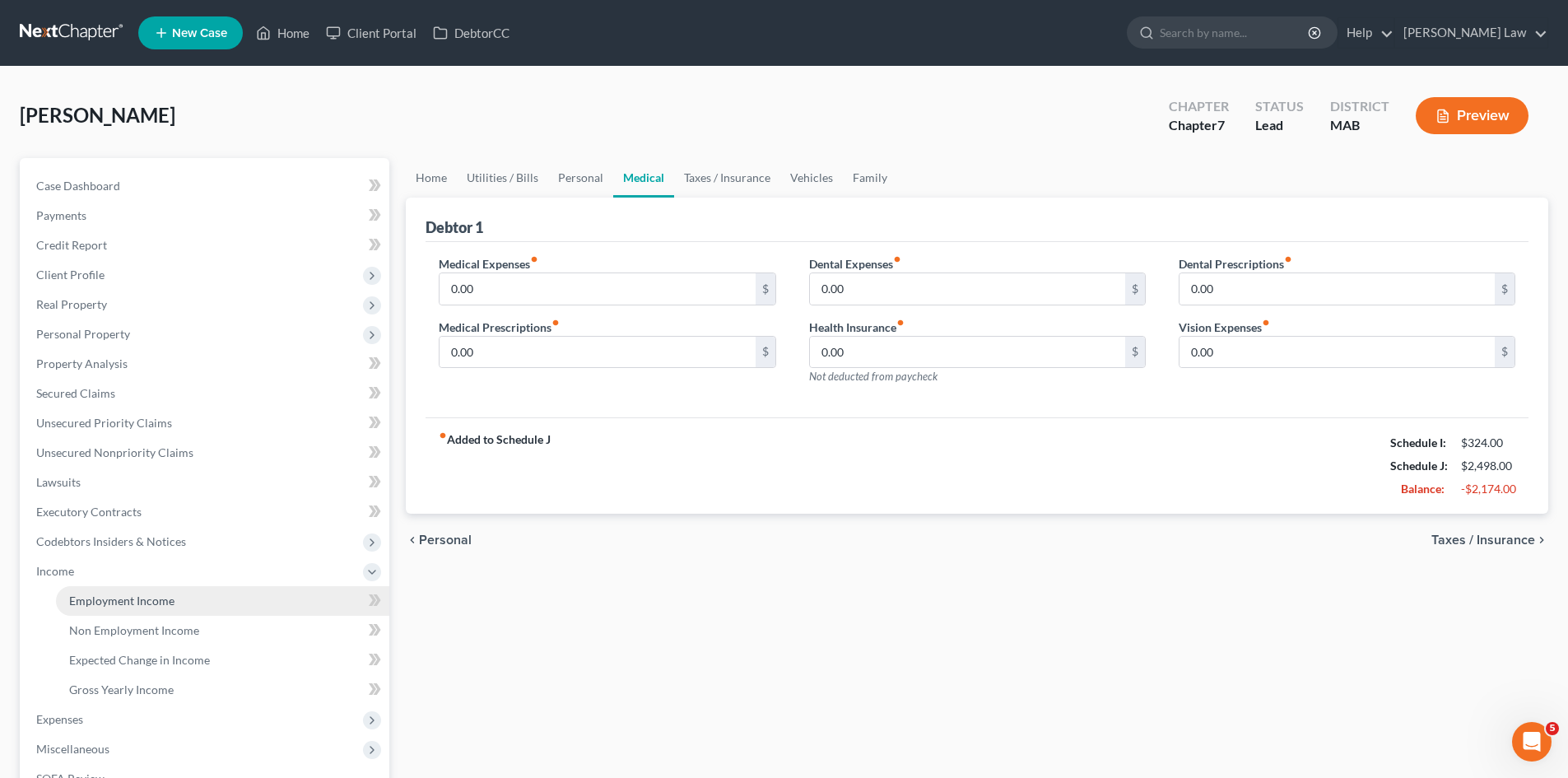
click at [95, 590] on link "Employment Income" at bounding box center [223, 600] width 334 height 30
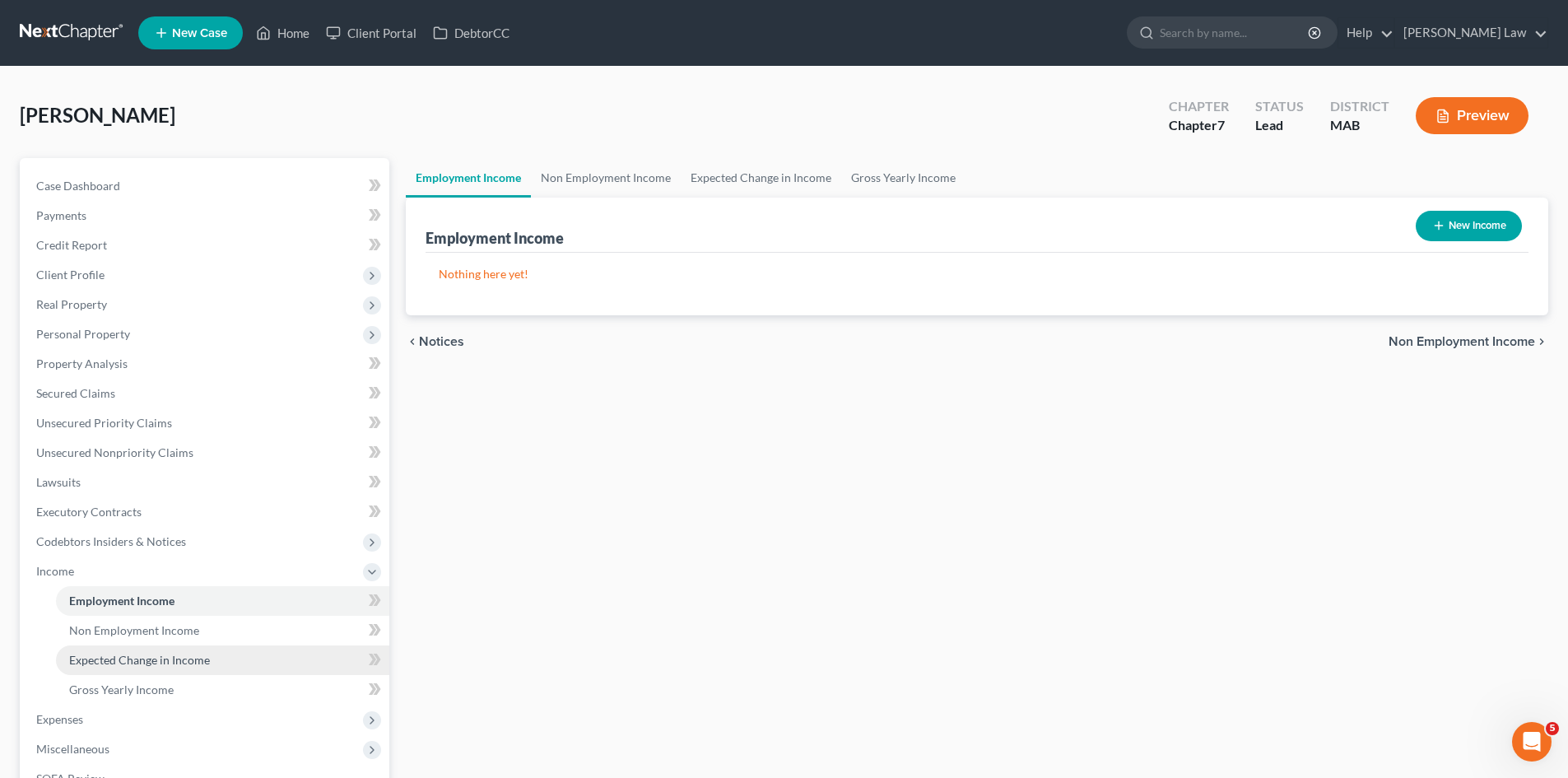
click at [180, 656] on span "Expected Change in Income" at bounding box center [139, 660] width 141 height 14
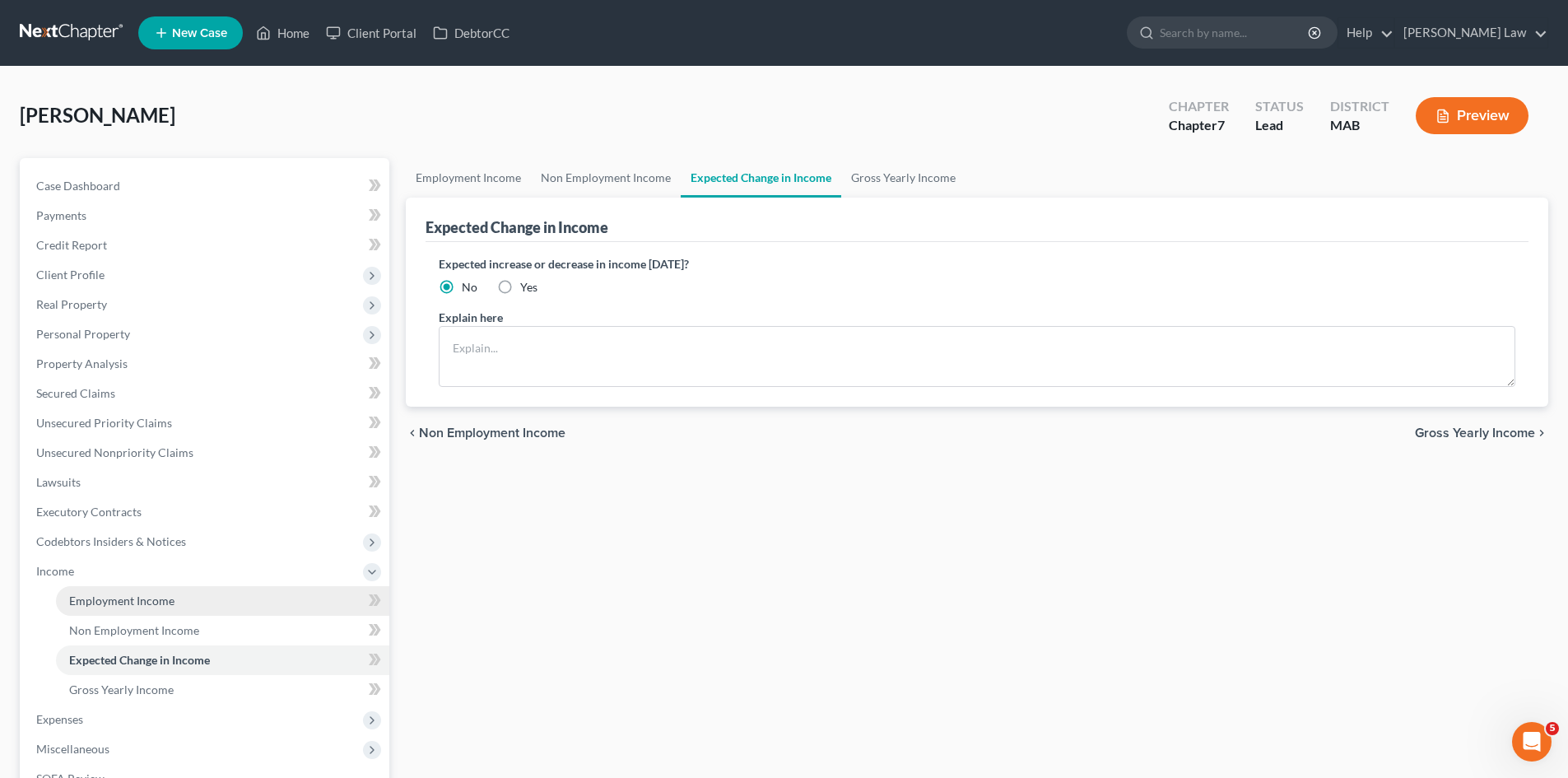
click at [150, 598] on span "Employment Income" at bounding box center [121, 600] width 106 height 14
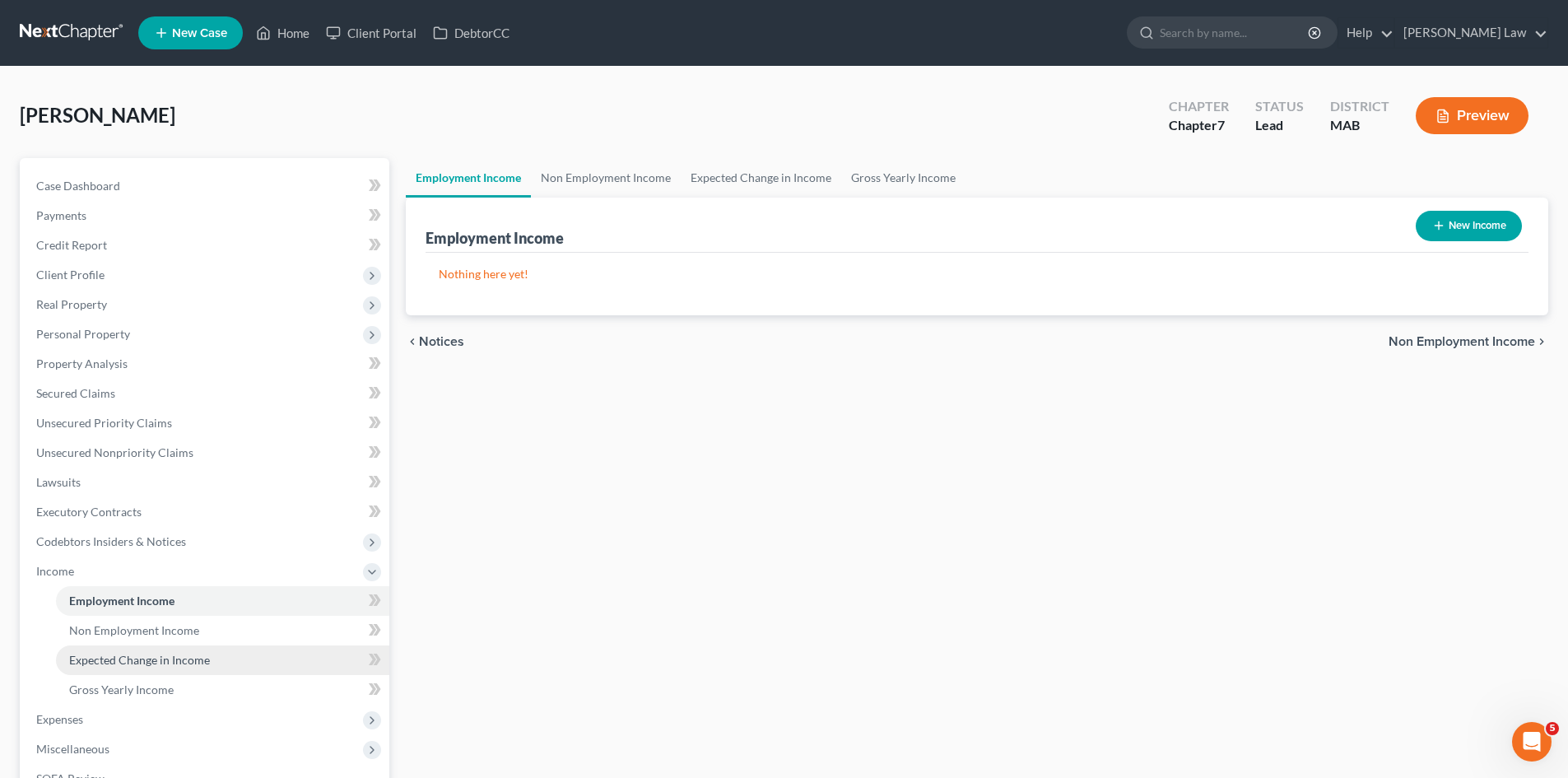
click at [202, 650] on link "Expected Change in Income" at bounding box center [223, 660] width 334 height 30
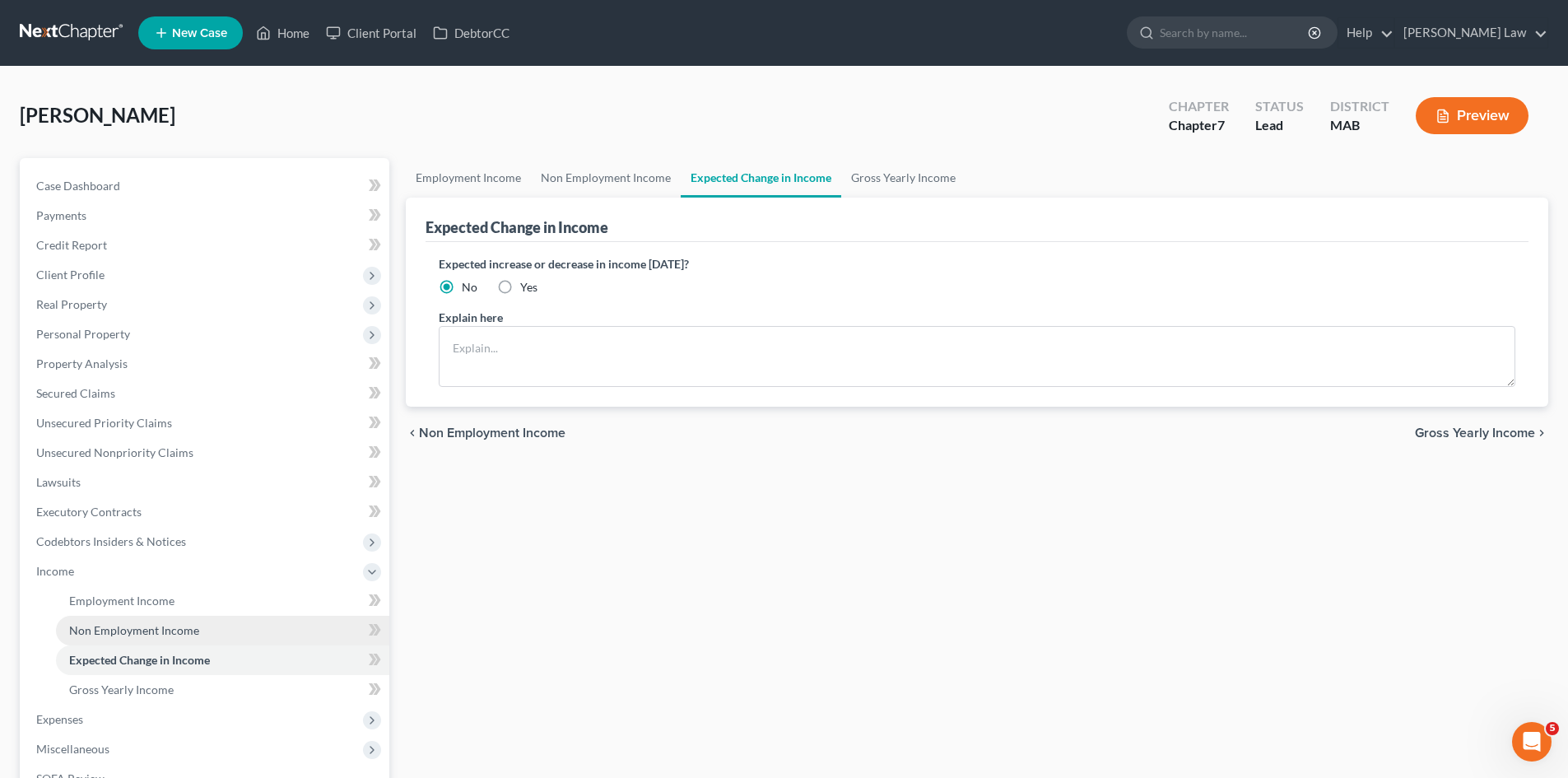
click at [188, 639] on link "Non Employment Income" at bounding box center [223, 631] width 334 height 30
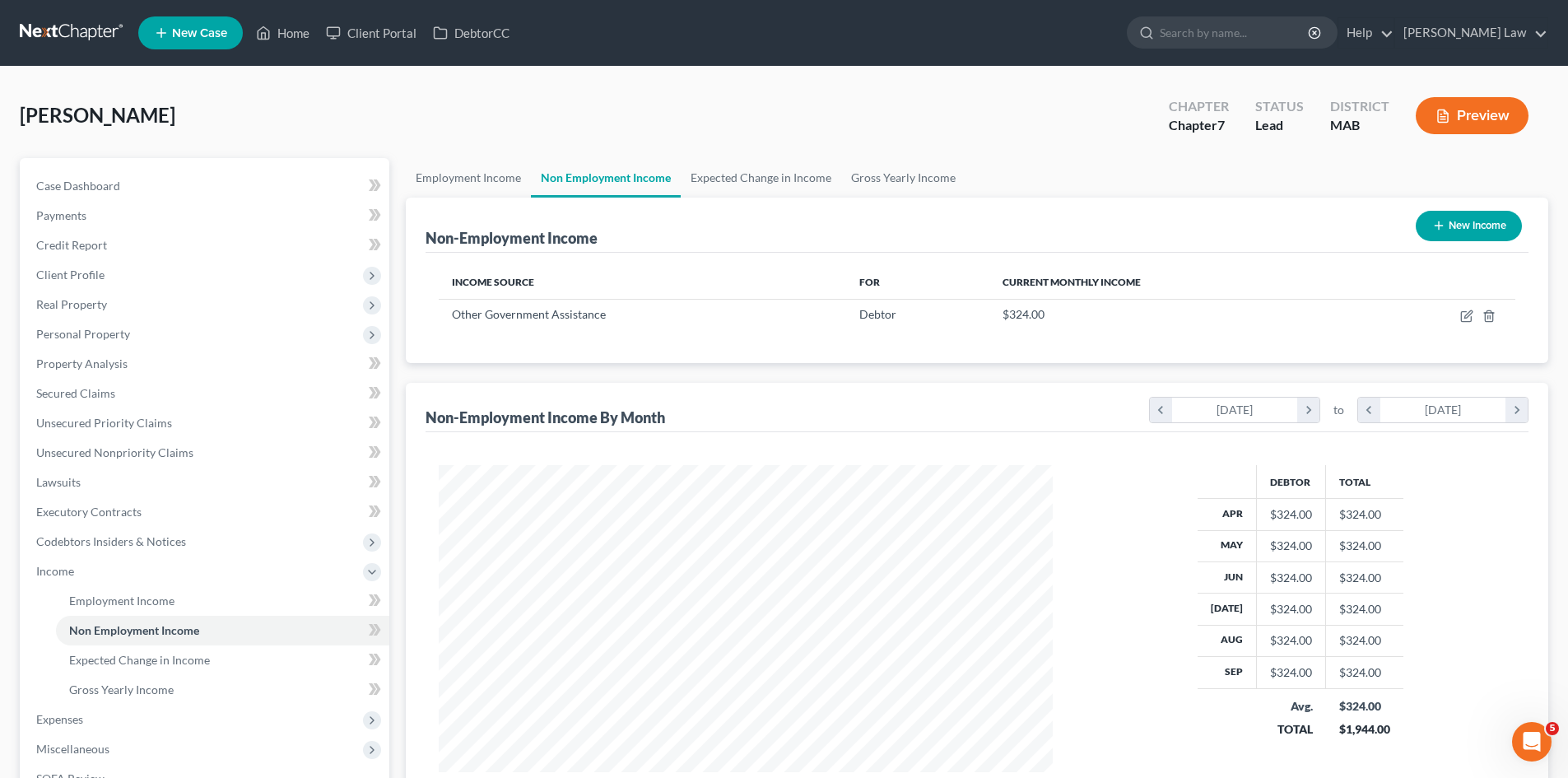
scroll to position [308, 647]
click at [149, 329] on span "Personal Property" at bounding box center [207, 334] width 367 height 30
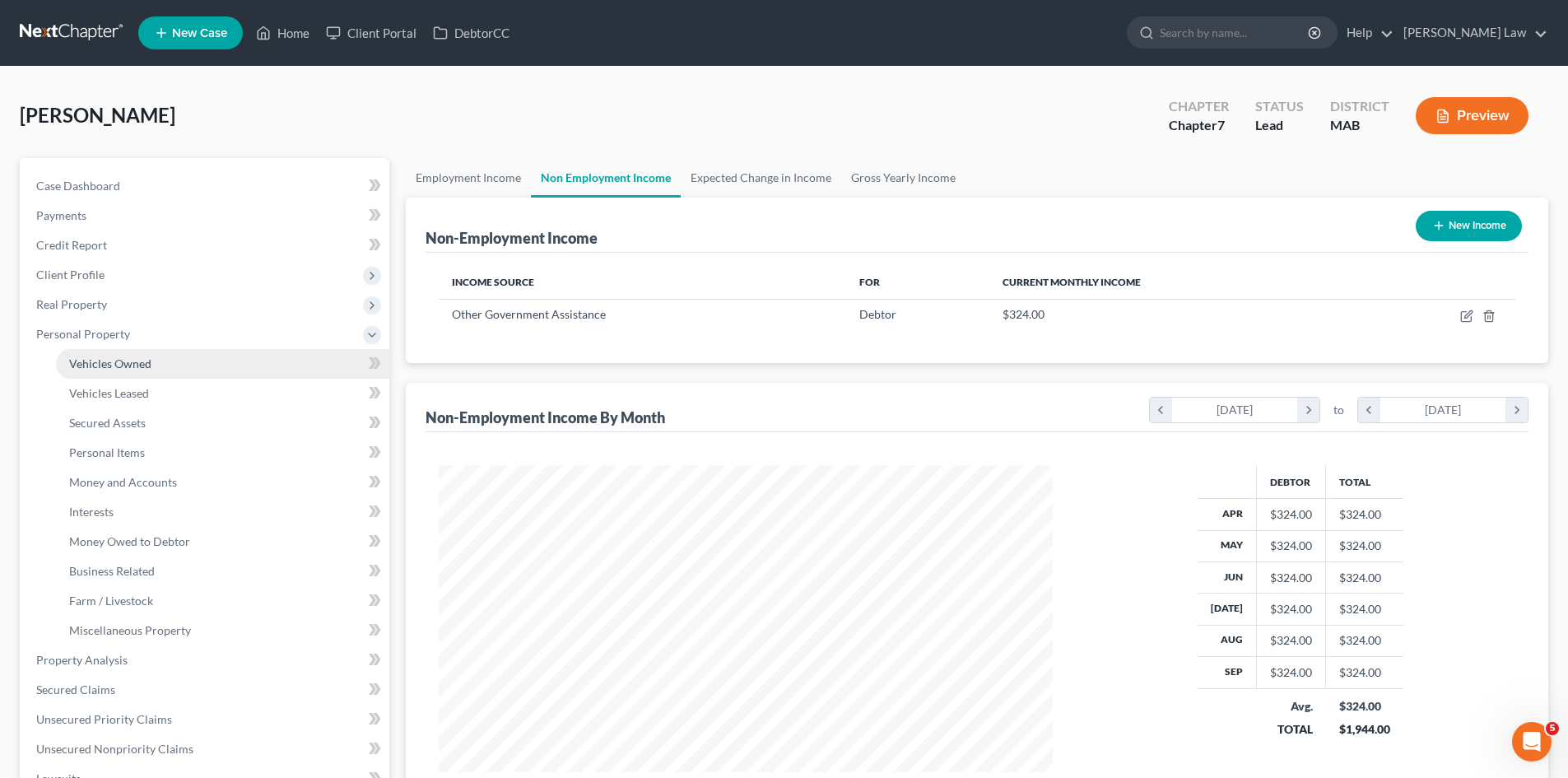
click at [145, 356] on span "Vehicles Owned" at bounding box center [110, 363] width 82 height 14
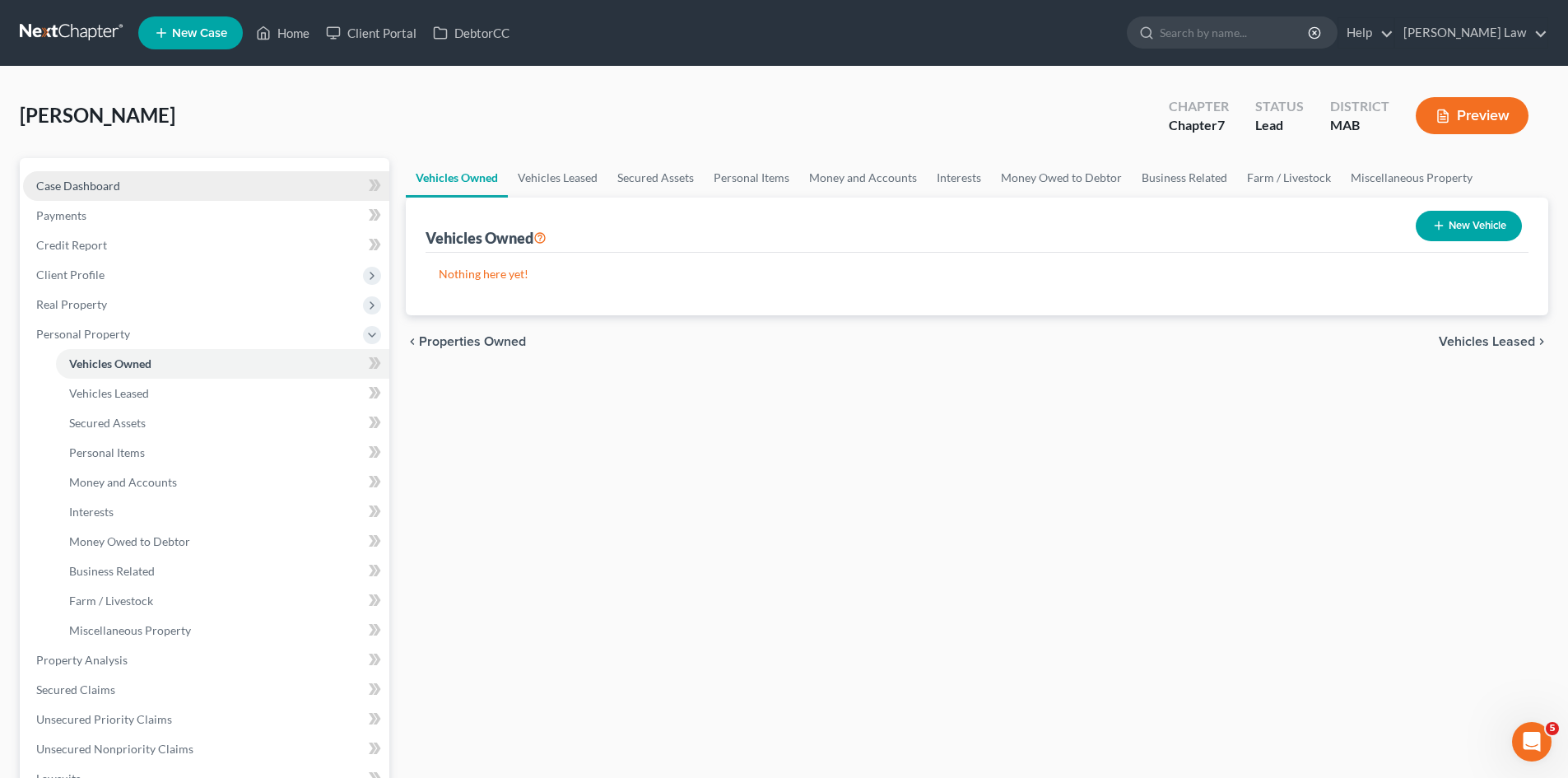
click at [111, 180] on span "Case Dashboard" at bounding box center [78, 185] width 84 height 14
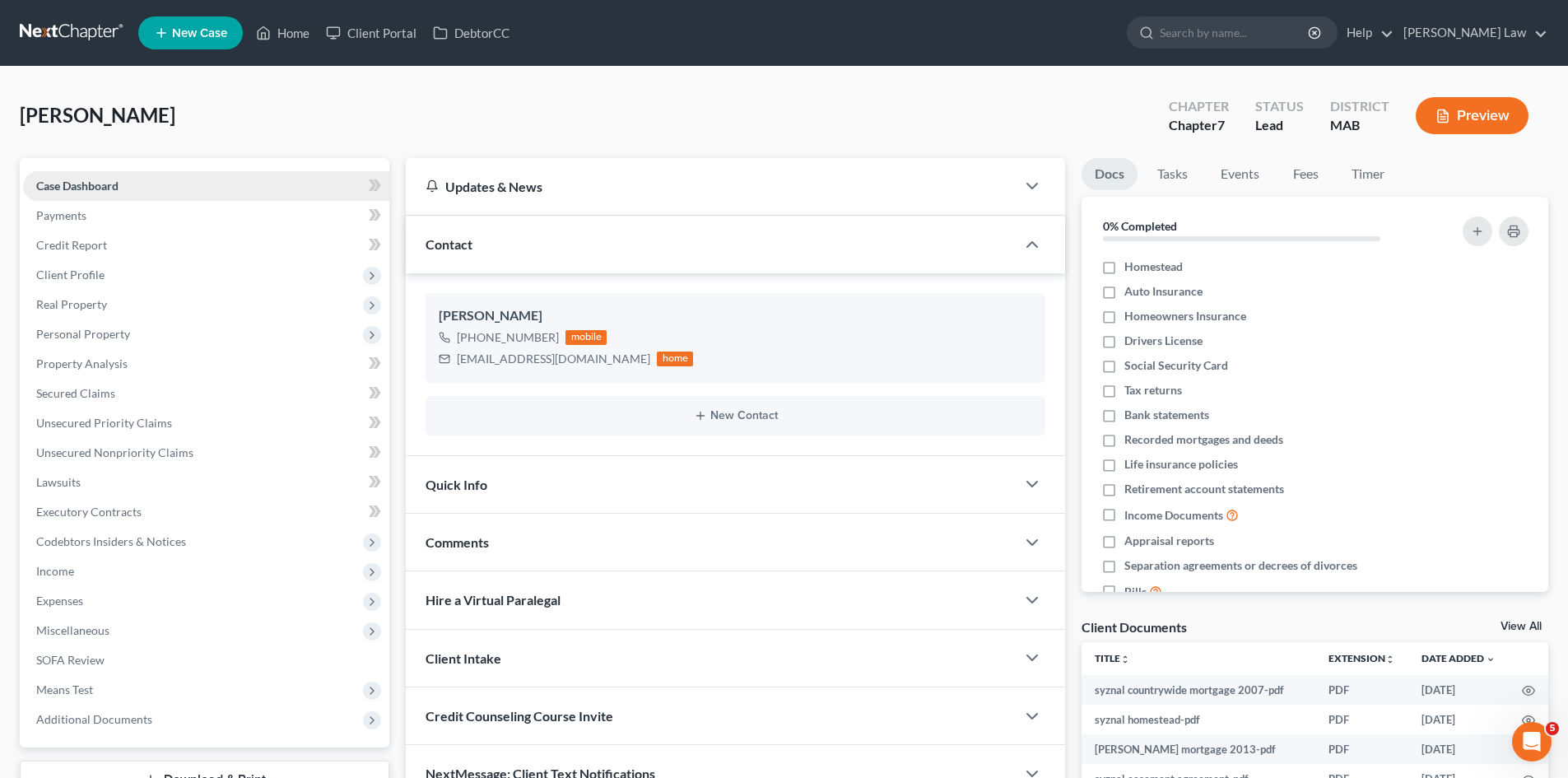
click at [82, 197] on link "Case Dashboard" at bounding box center [207, 186] width 367 height 30
click at [123, 270] on span "Client Profile" at bounding box center [207, 275] width 367 height 30
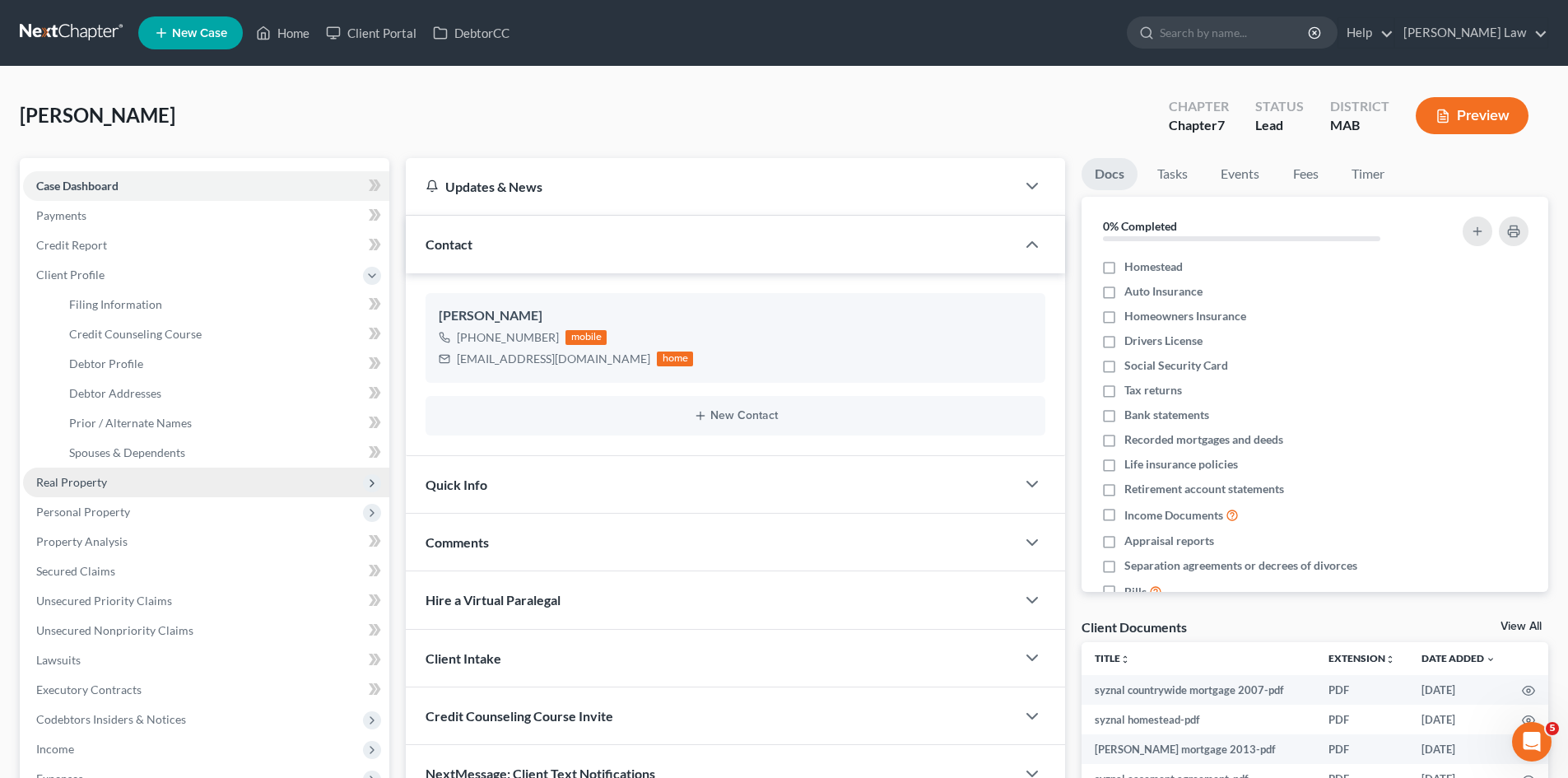
click at [84, 483] on span "Real Property" at bounding box center [71, 482] width 71 height 14
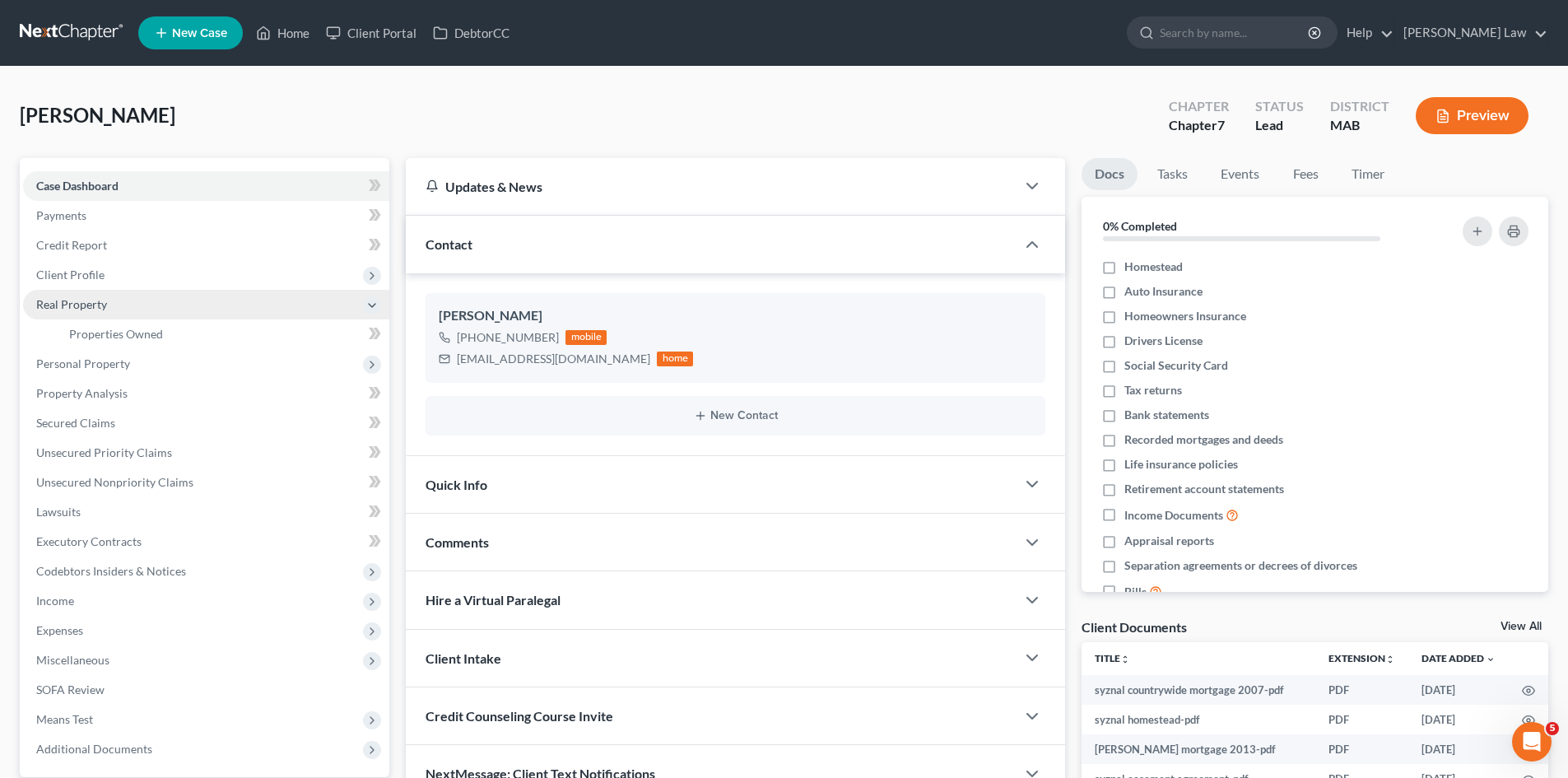
click at [95, 313] on span "Real Property" at bounding box center [207, 305] width 367 height 30
click at [99, 310] on span "Real Property" at bounding box center [71, 304] width 71 height 14
click at [113, 341] on link "Properties Owned" at bounding box center [223, 334] width 334 height 30
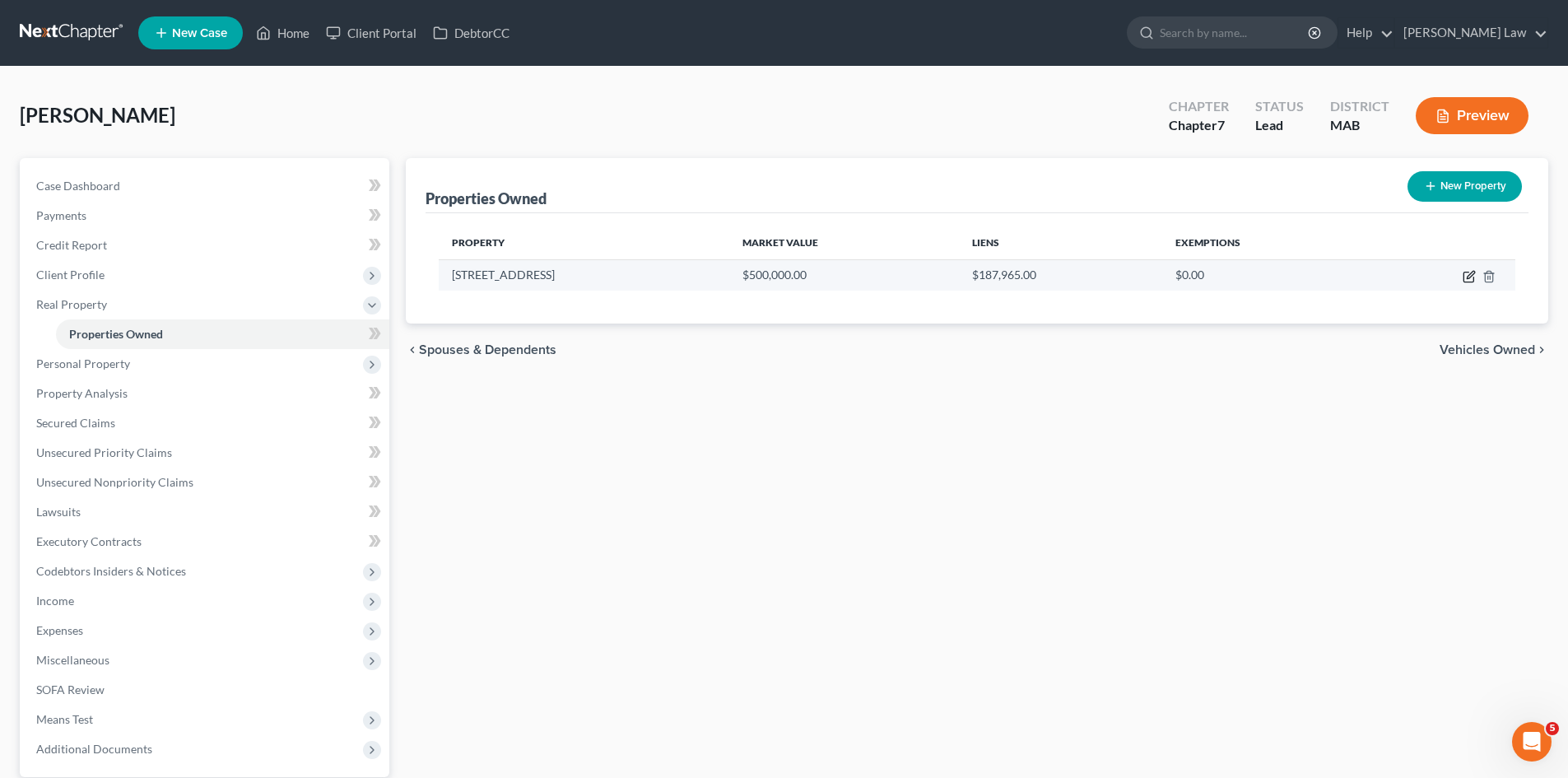
click at [1467, 275] on icon "button" at bounding box center [1469, 276] width 14 height 14
select select "22"
select select "0"
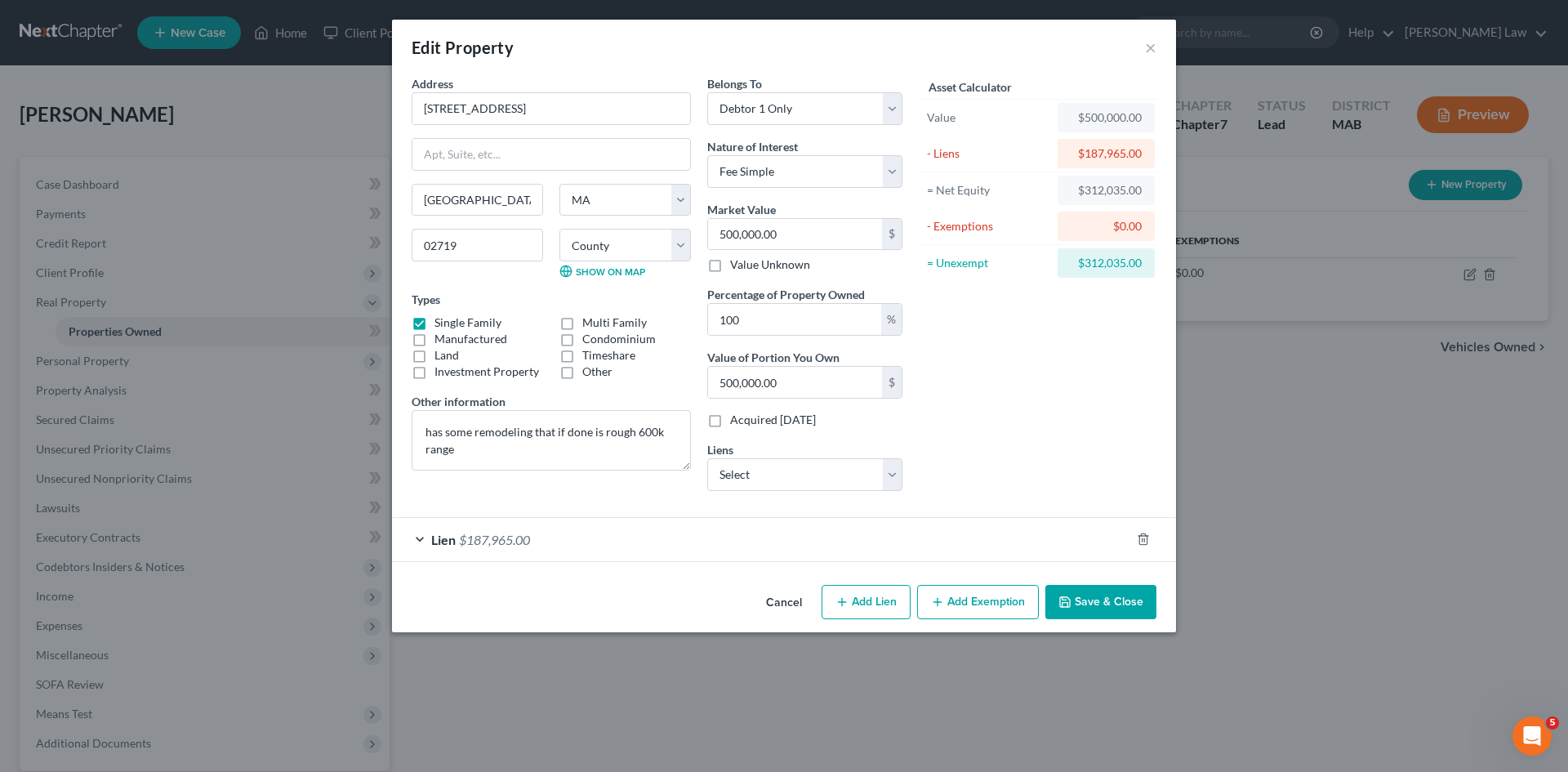
click at [785, 601] on button "Cancel" at bounding box center [784, 603] width 63 height 33
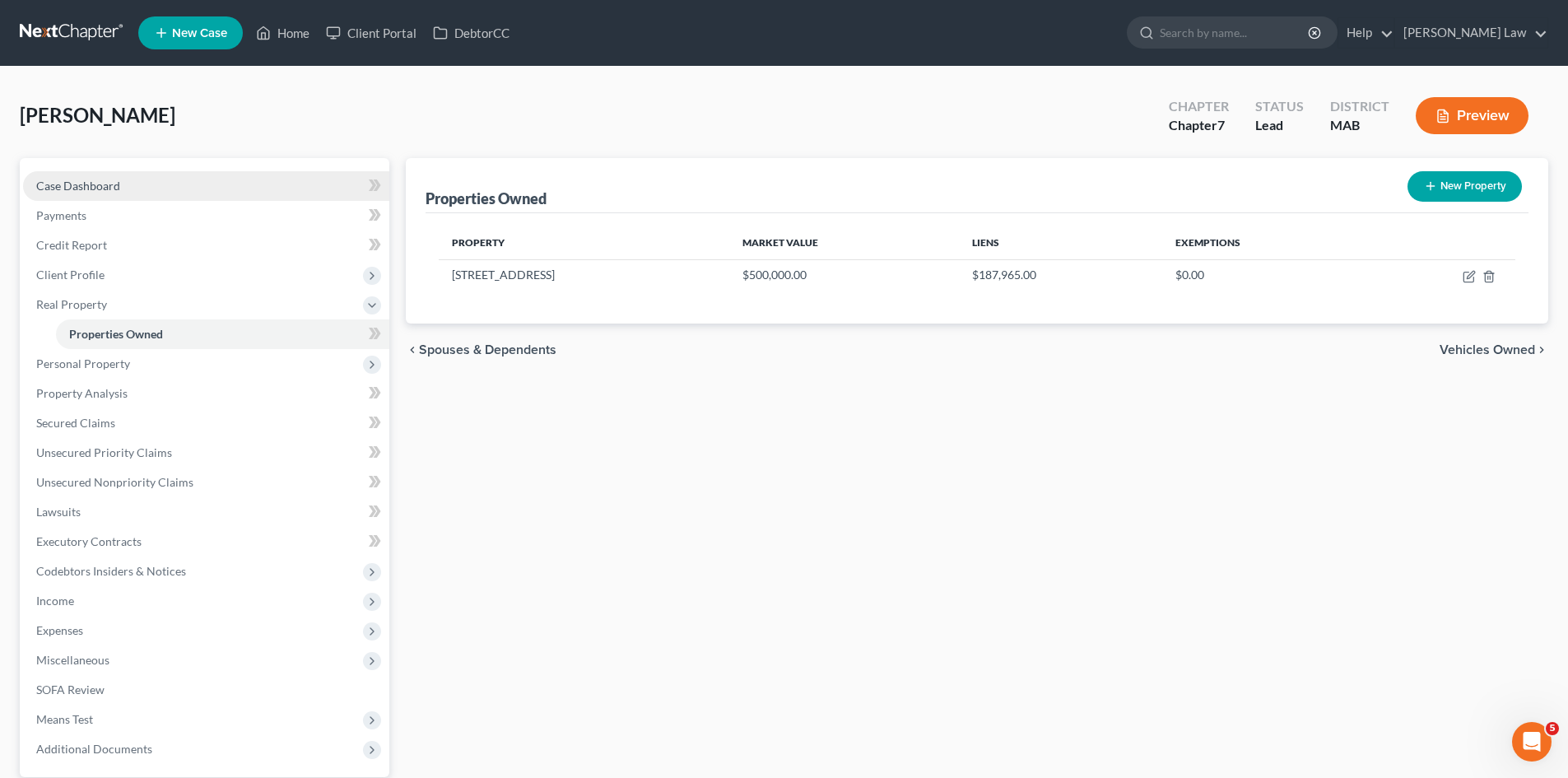
click at [103, 175] on link "Case Dashboard" at bounding box center [207, 186] width 367 height 30
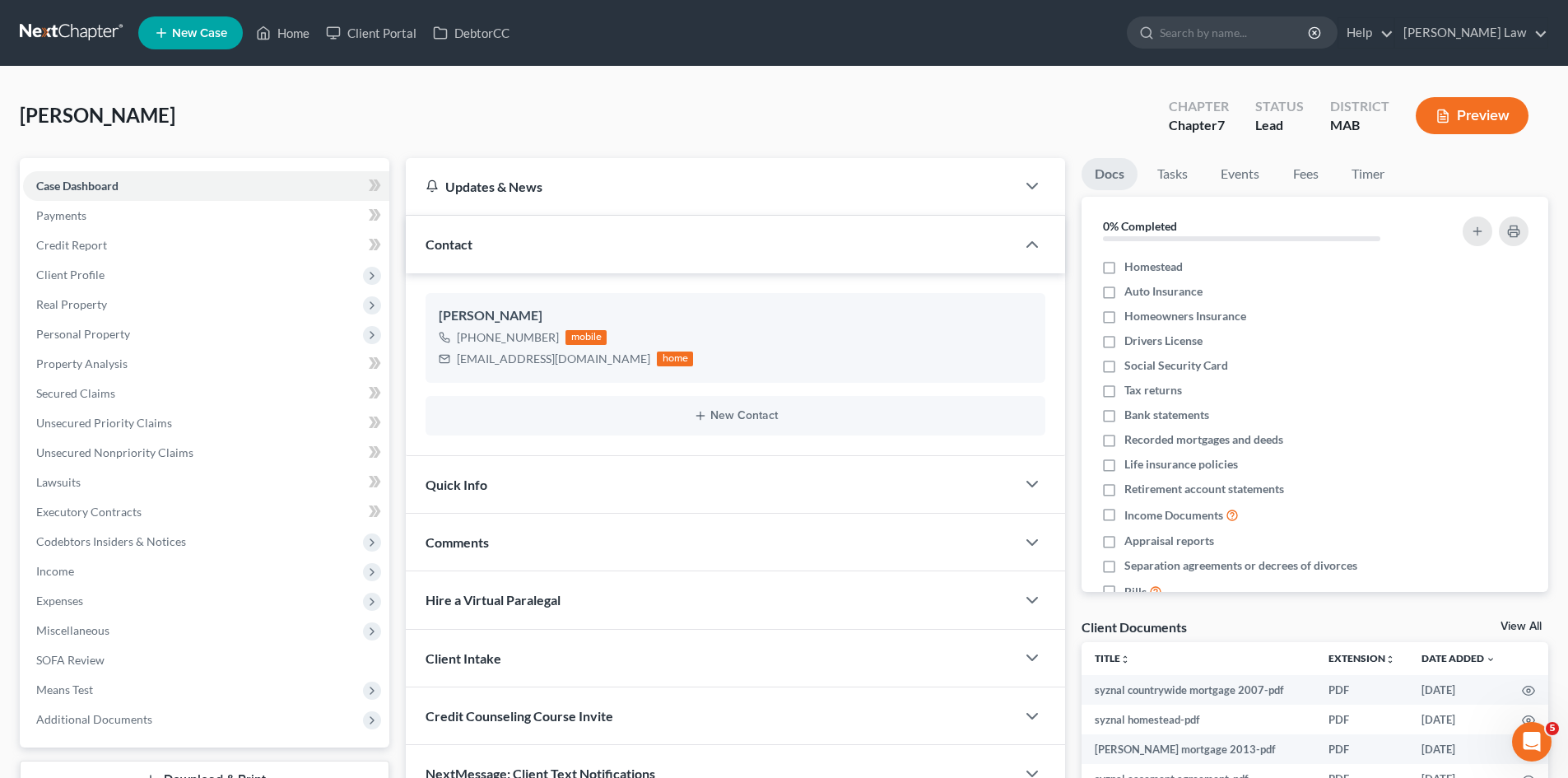
scroll to position [237, 0]
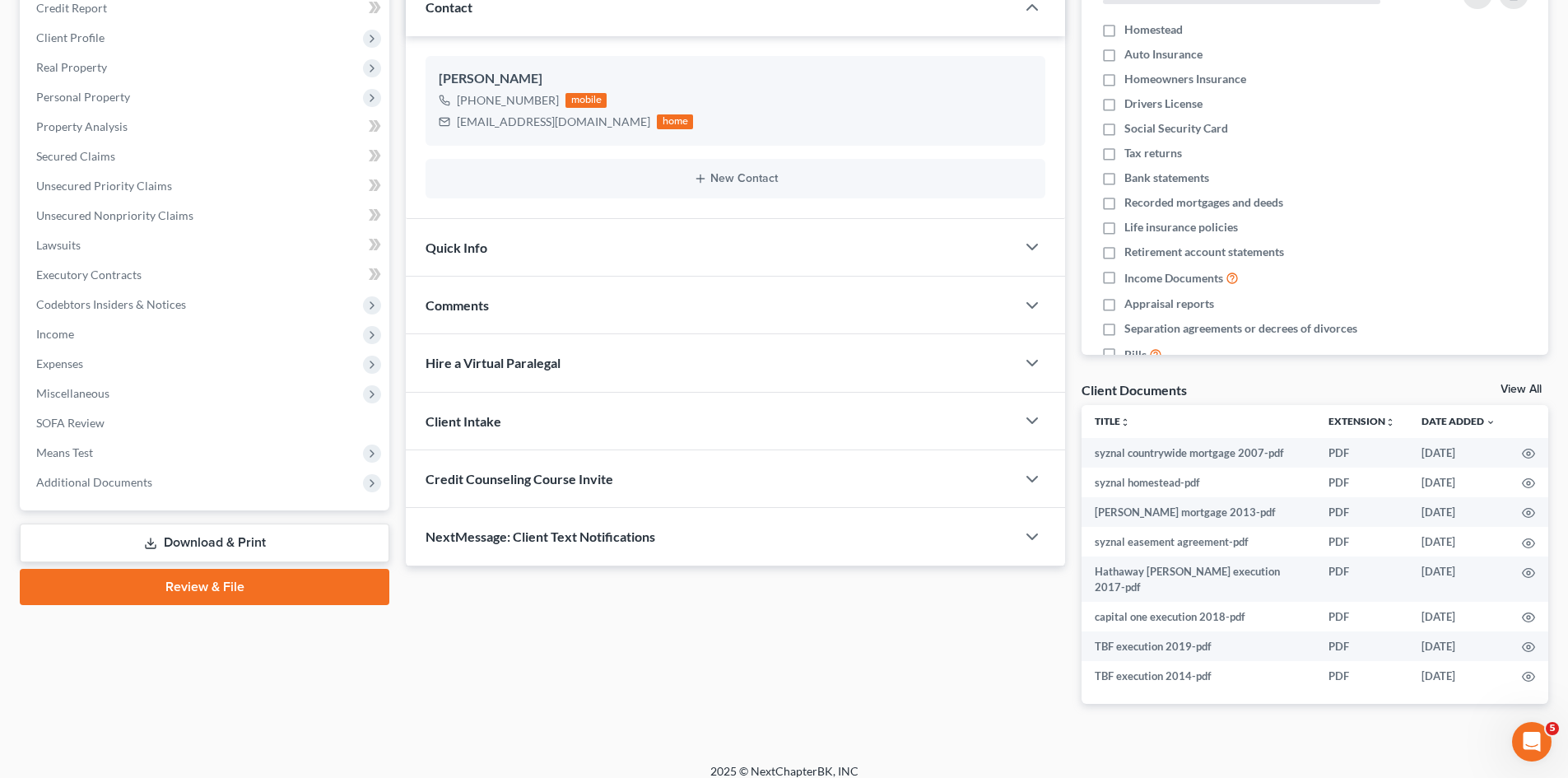
click at [490, 294] on div "Comments" at bounding box center [710, 305] width 610 height 57
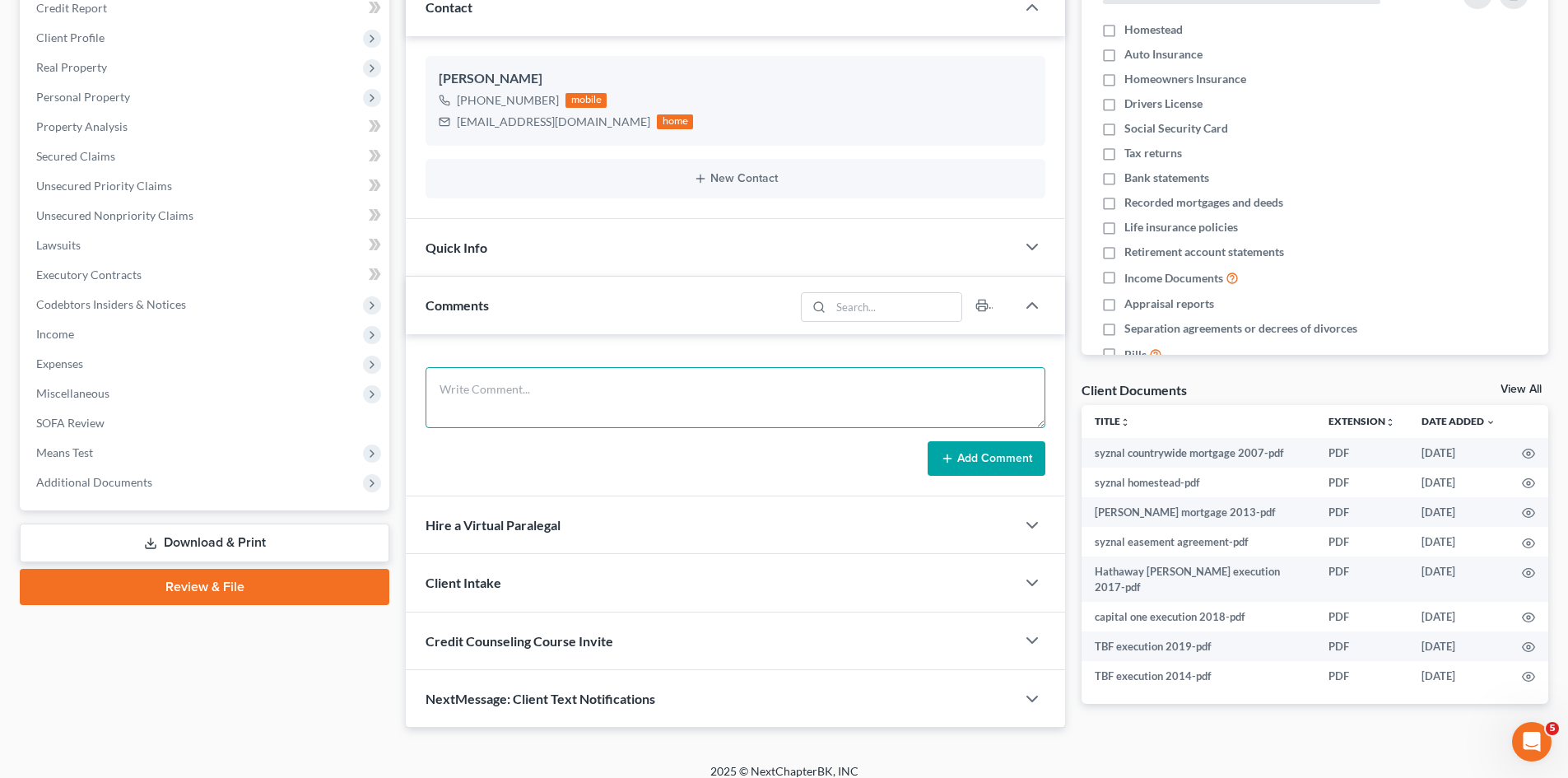
click at [543, 392] on textarea at bounding box center [735, 398] width 620 height 61
type textarea "Wife 5087288374"
click at [976, 472] on button "Add Comment" at bounding box center [985, 459] width 117 height 35
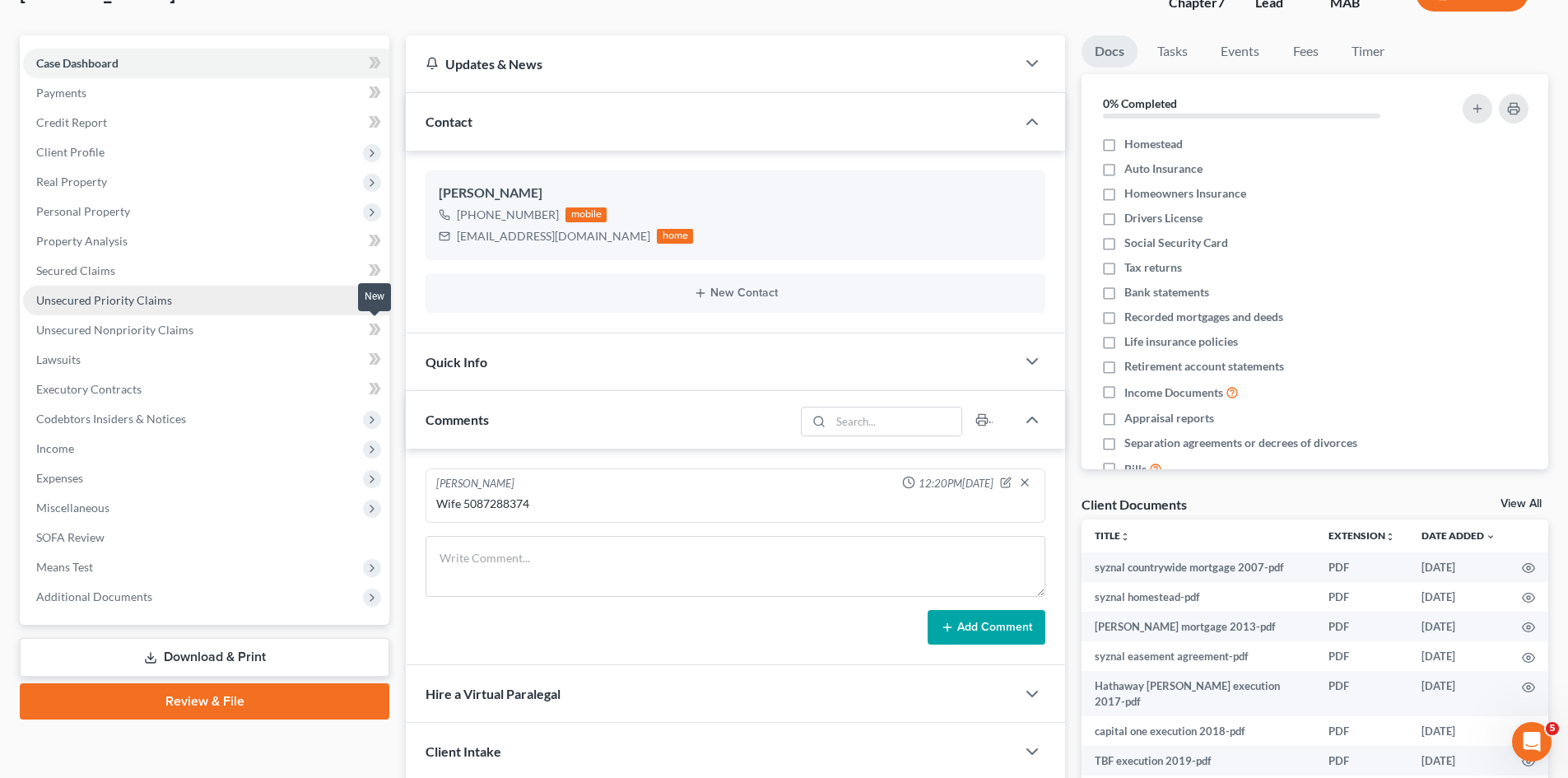
scroll to position [100, 0]
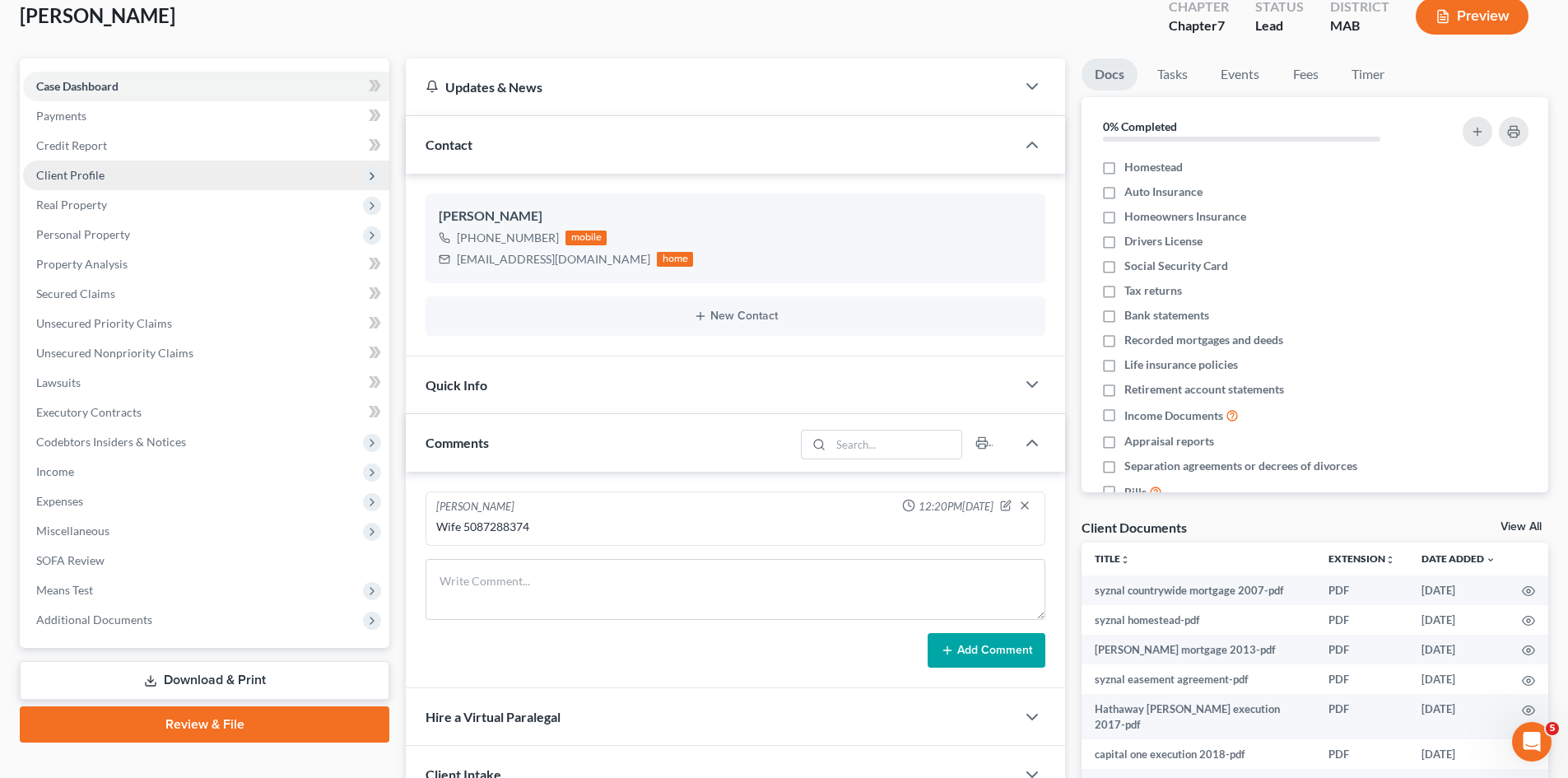
click at [87, 169] on span "Client Profile" at bounding box center [70, 175] width 68 height 14
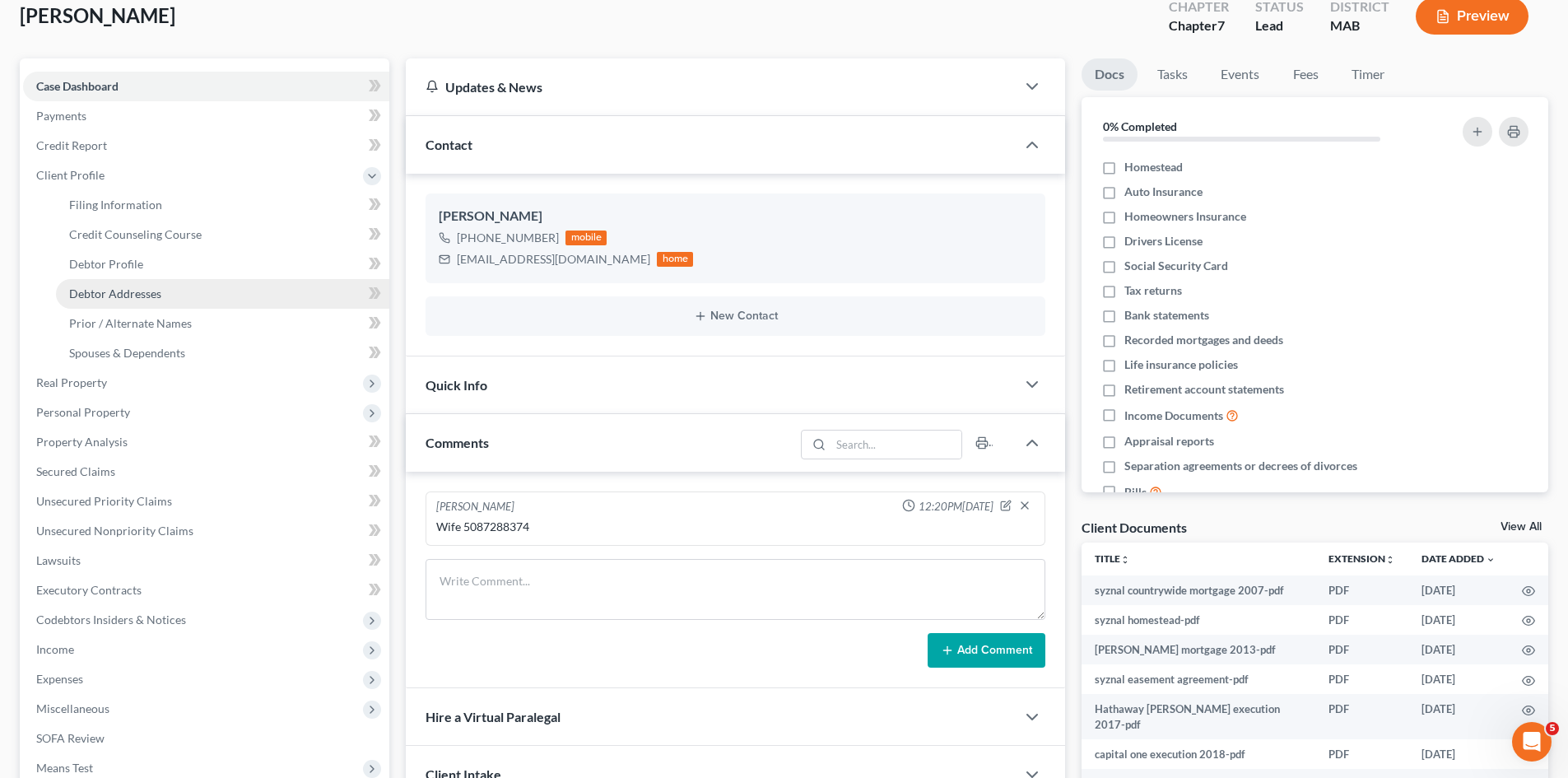
click at [118, 306] on link "Debtor Addresses" at bounding box center [223, 294] width 334 height 30
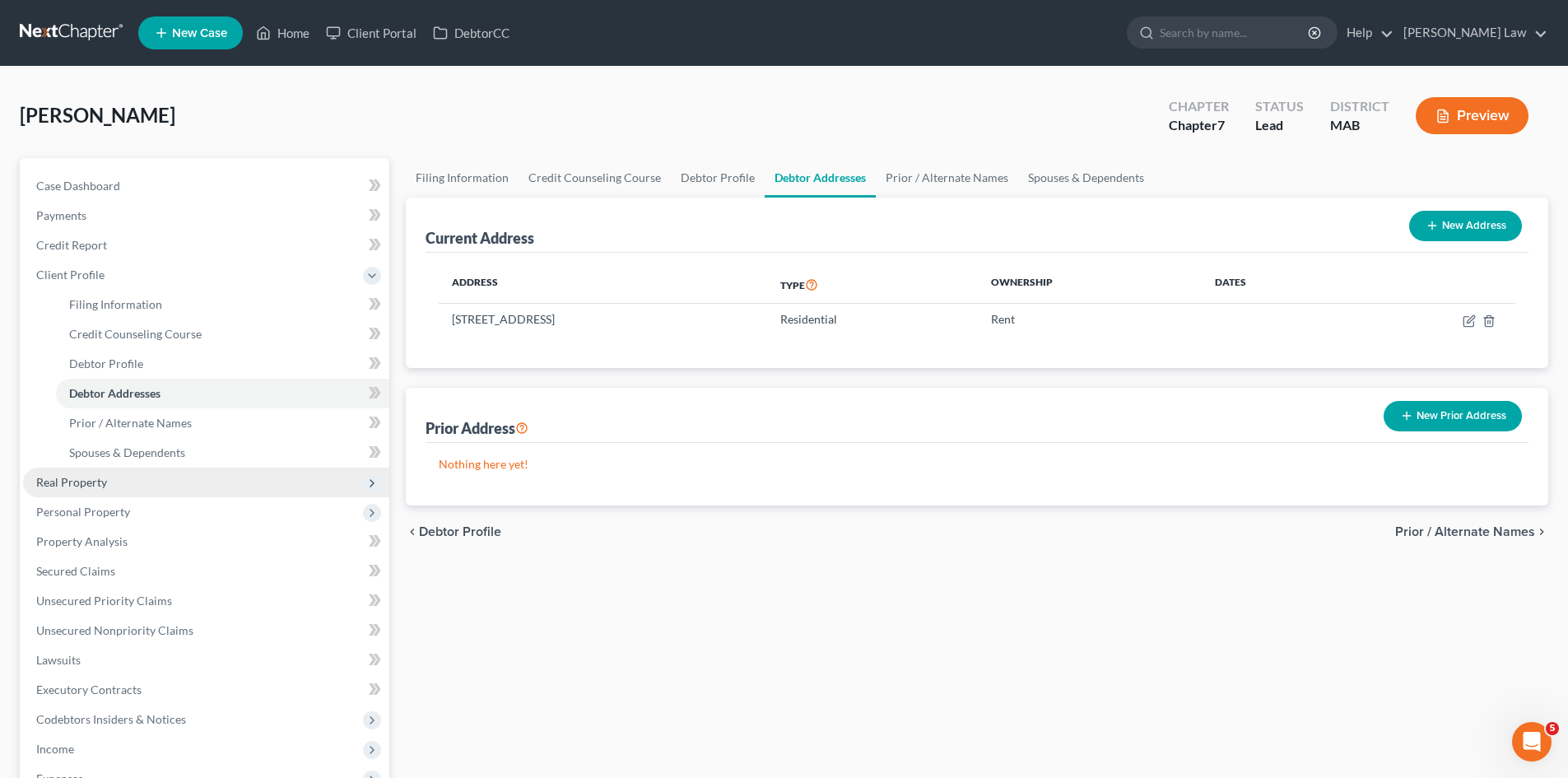
click at [71, 473] on span "Real Property" at bounding box center [207, 482] width 367 height 30
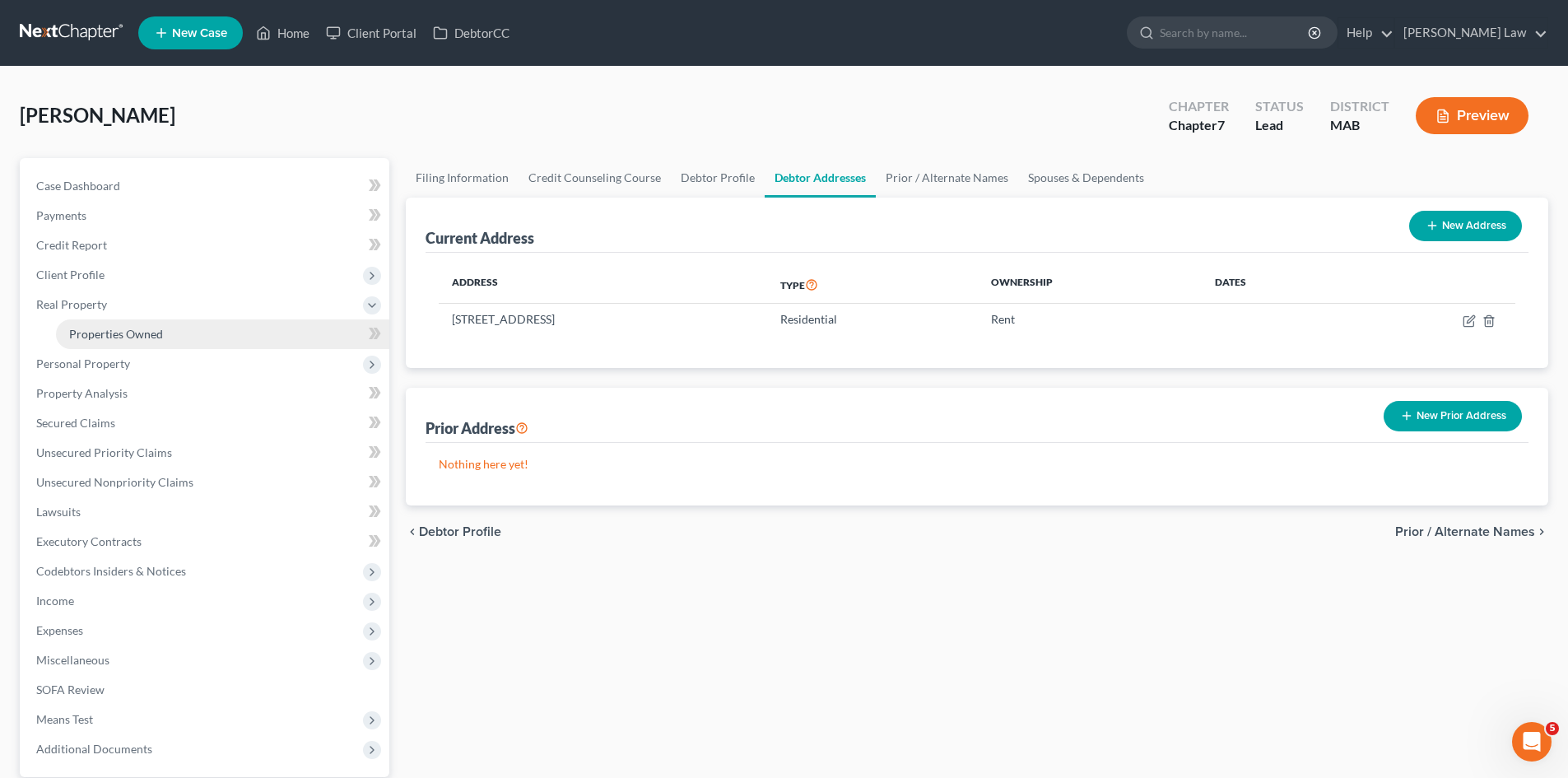
click at [132, 330] on span "Properties Owned" at bounding box center [115, 334] width 94 height 14
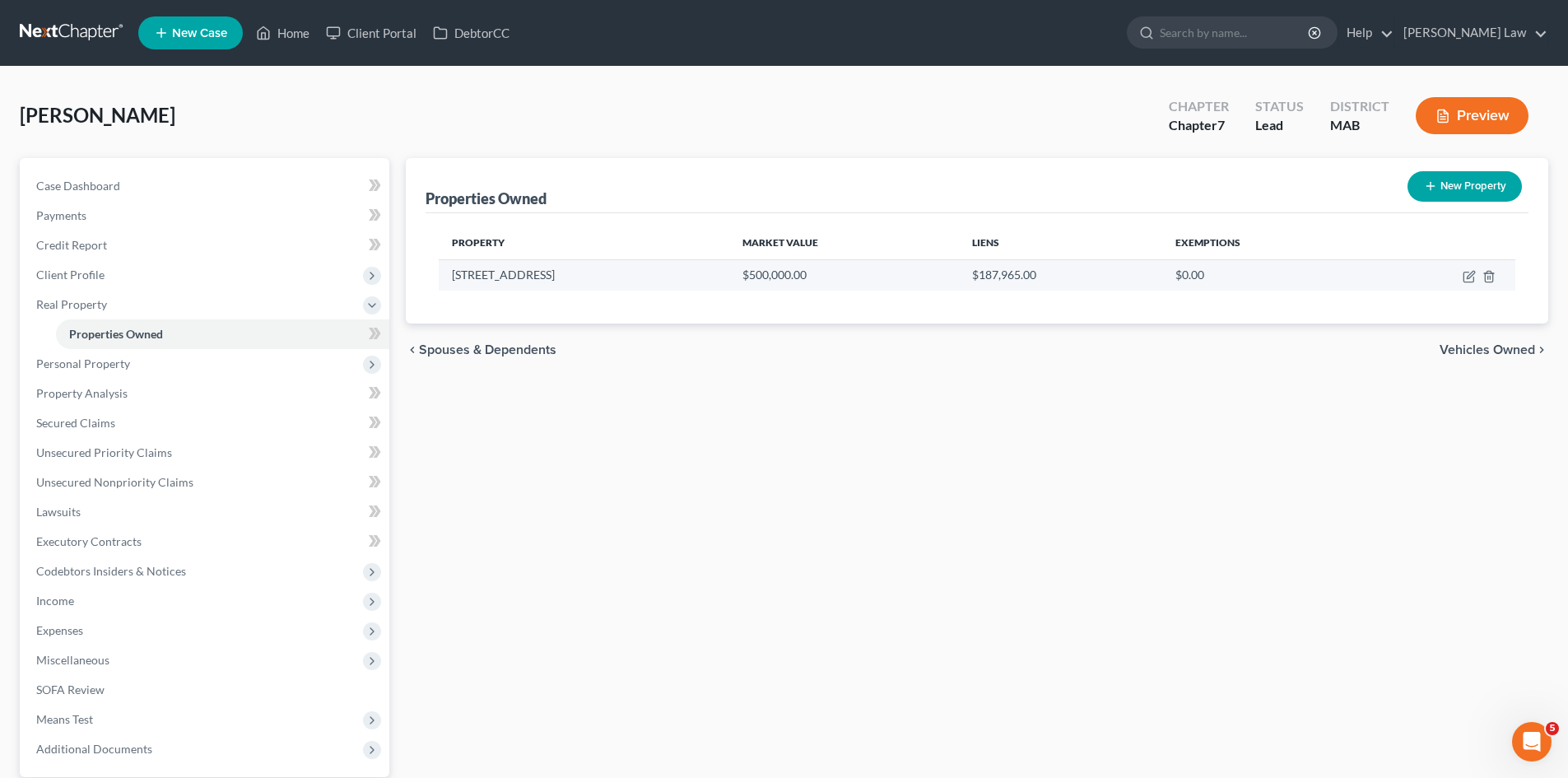
click at [499, 273] on td "81 Laurel Street" at bounding box center [584, 275] width 291 height 31
copy td "81 Laurel Street"
click at [1471, 275] on icon "button" at bounding box center [1470, 275] width 8 height 8
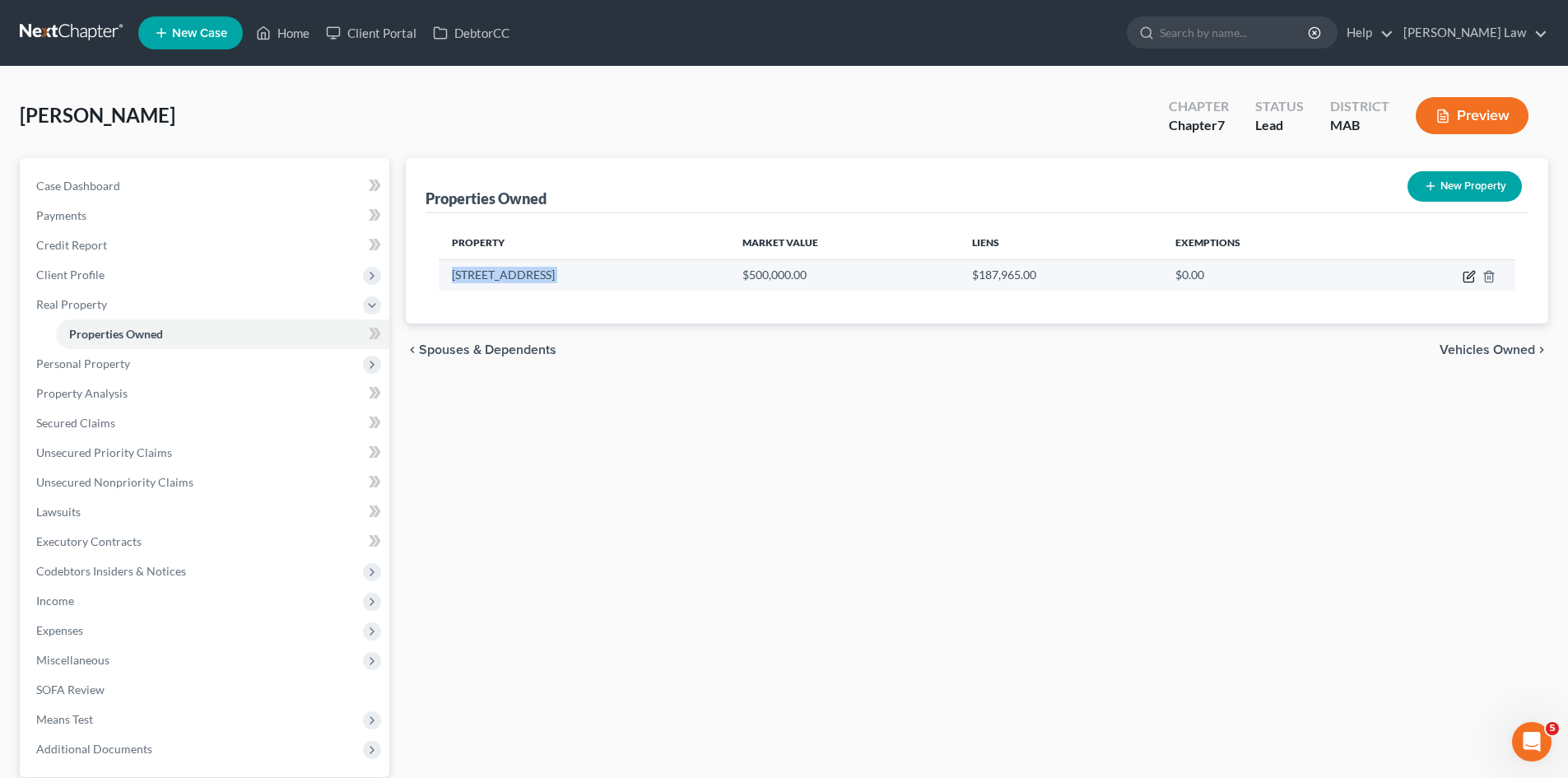
select select "22"
select select "0"
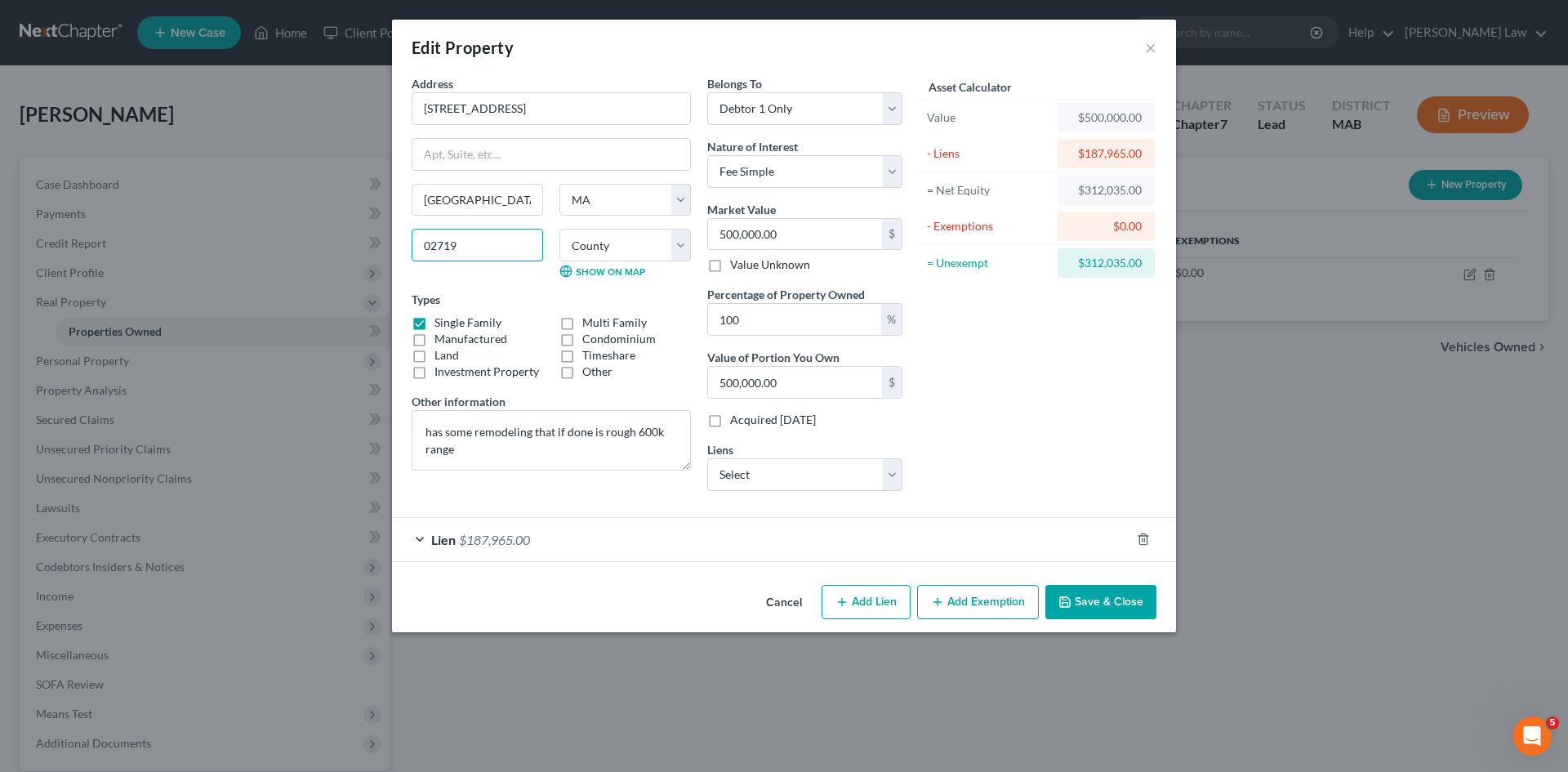
click at [470, 253] on input "02719" at bounding box center [477, 245] width 132 height 33
click at [523, 116] on input "81 Laurel Street" at bounding box center [552, 109] width 278 height 31
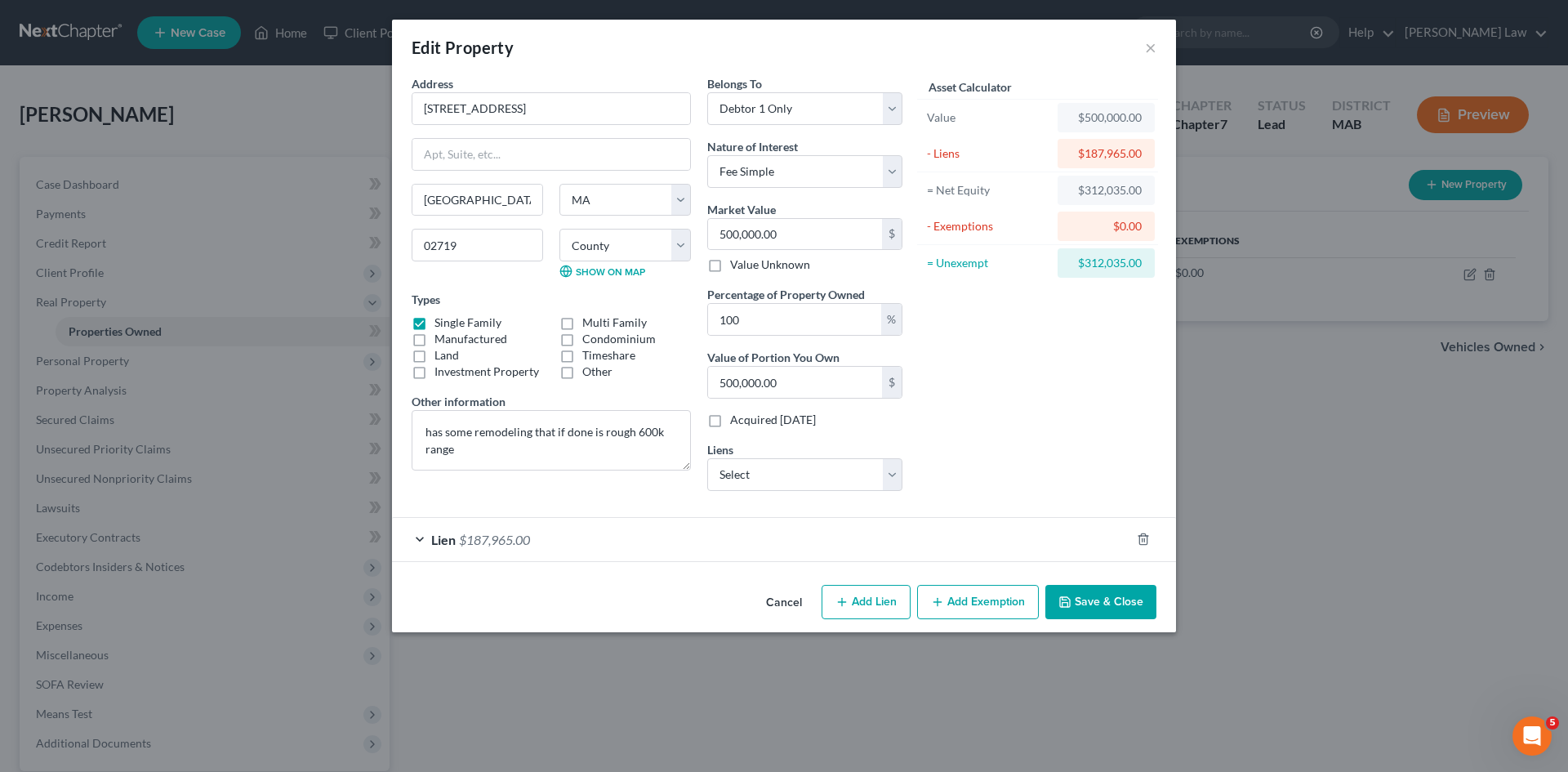
click at [787, 604] on button "Cancel" at bounding box center [784, 603] width 63 height 33
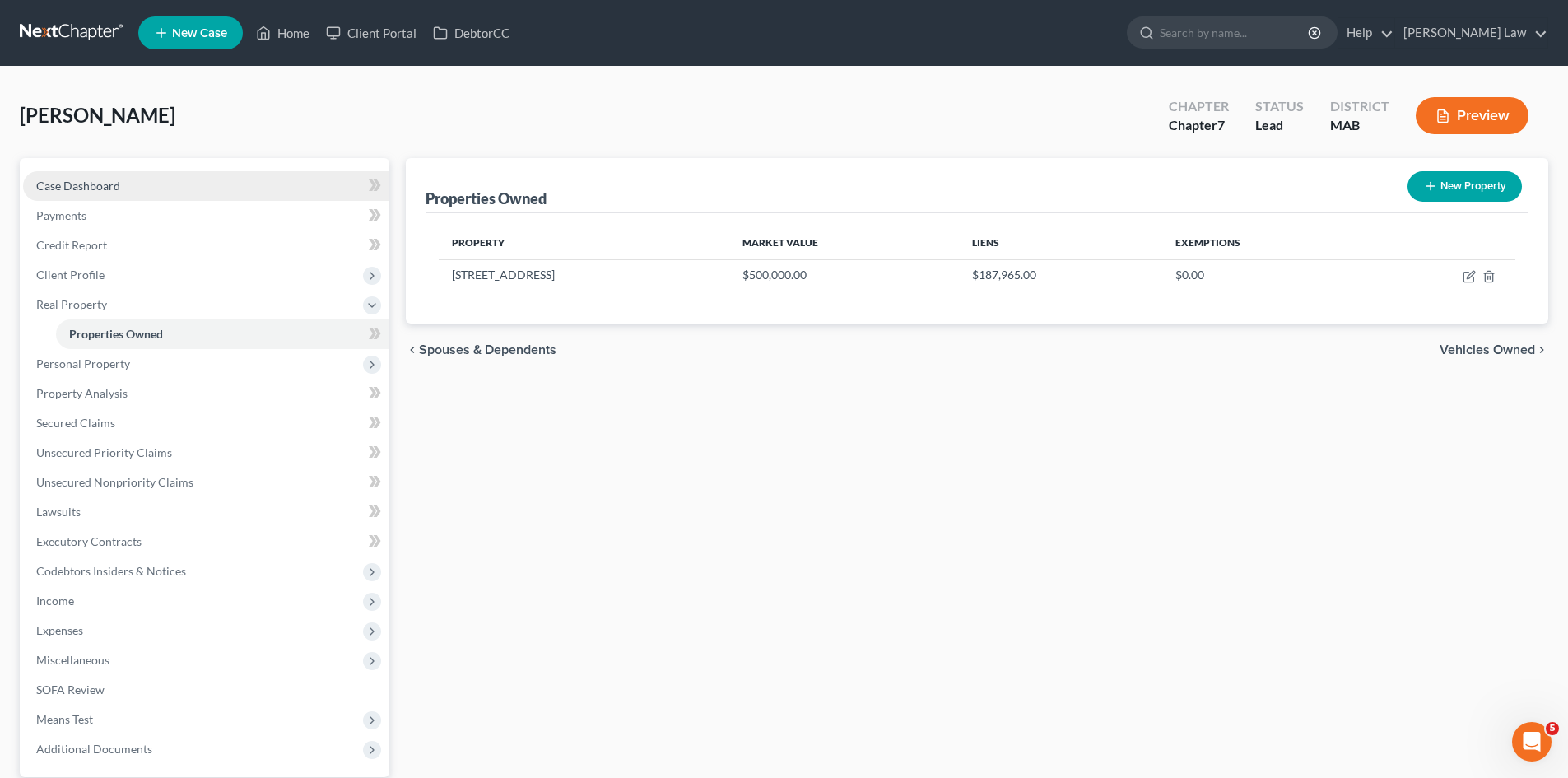
click at [175, 192] on link "Case Dashboard" at bounding box center [207, 186] width 367 height 30
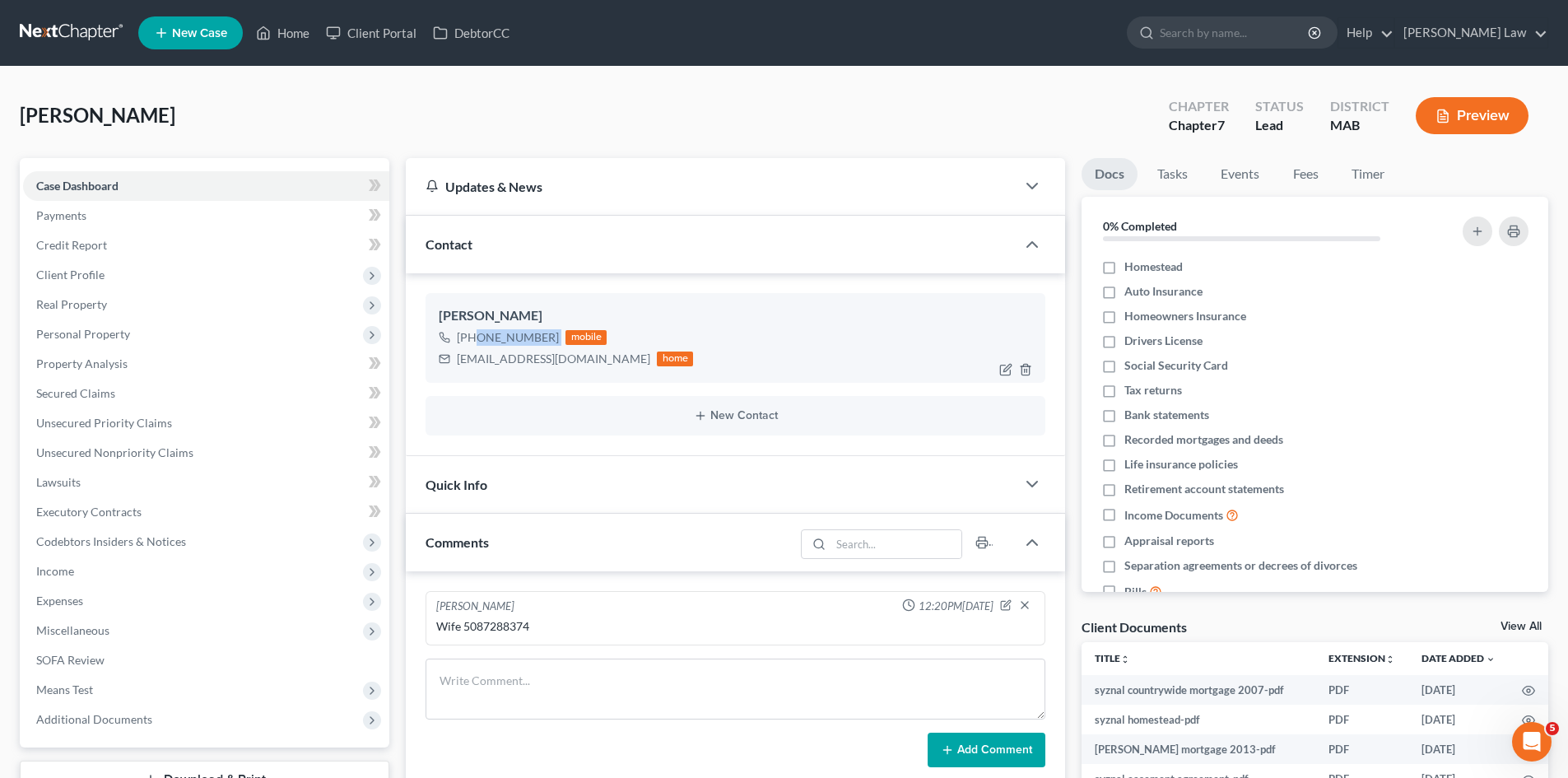
drag, startPoint x: 558, startPoint y: 340, endPoint x: 472, endPoint y: 343, distance: 86.1
click at [472, 343] on div "+1 (508) 360-2140 mobile" at bounding box center [565, 338] width 254 height 21
copy div "(508) 360-2140"
click at [513, 362] on div "calltimtoday@gmail.com" at bounding box center [553, 359] width 193 height 16
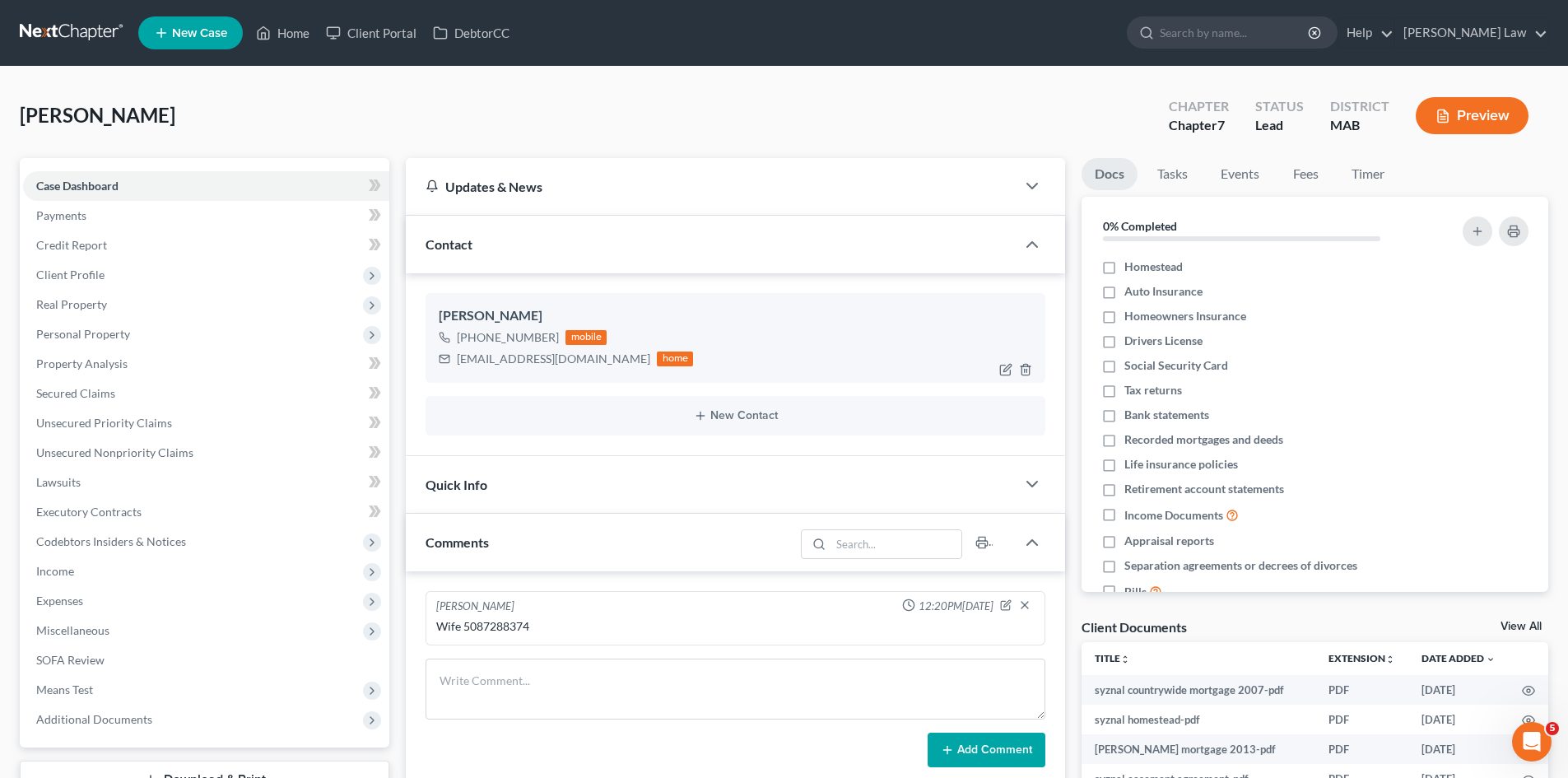
click at [513, 362] on div "calltimtoday@gmail.com" at bounding box center [553, 359] width 193 height 16
copy div "calltimtoday@gmail.com"
click at [499, 355] on div "calltimtoday@gmail.com" at bounding box center [553, 359] width 193 height 16
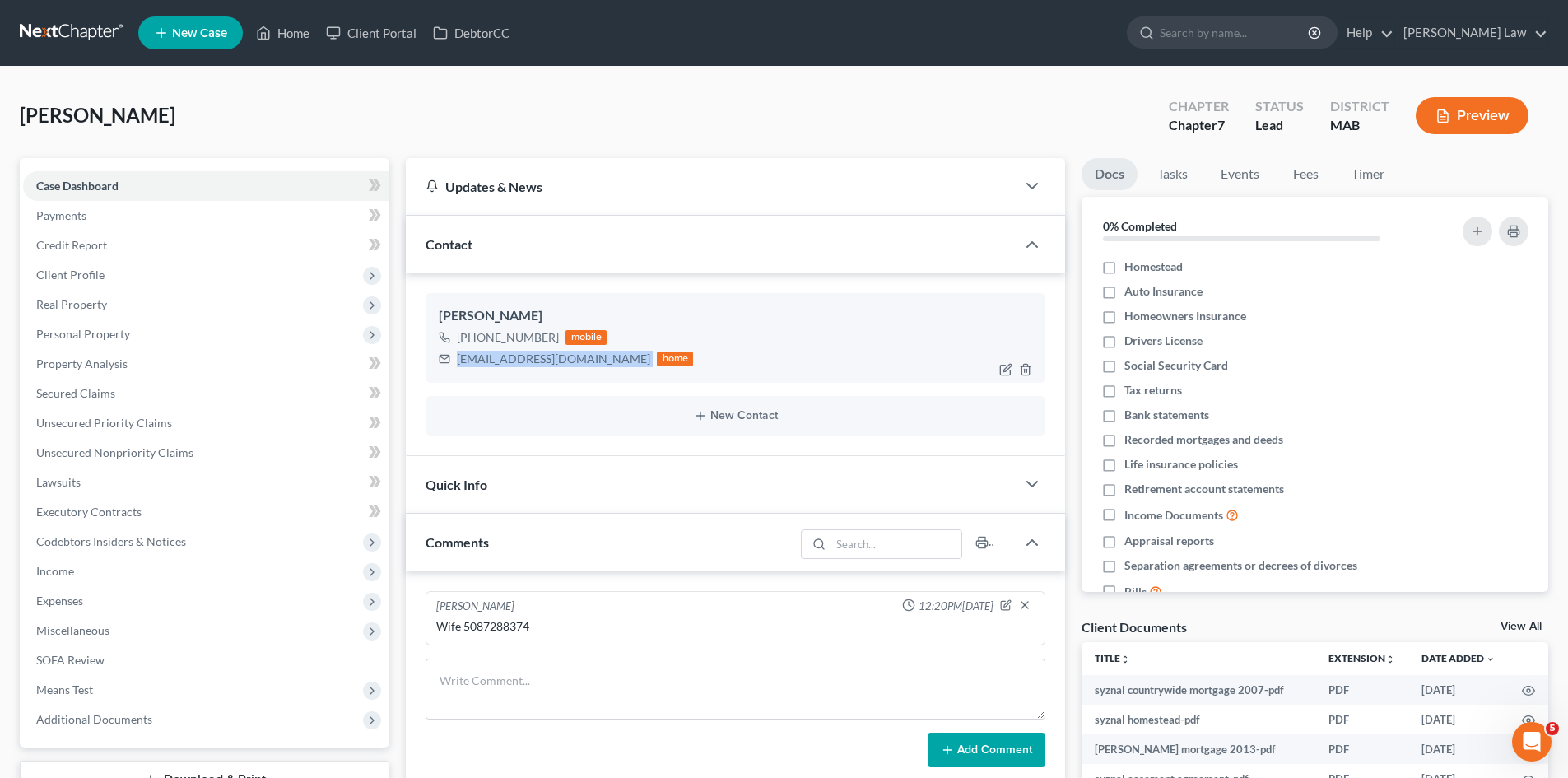
click at [499, 355] on div "calltimtoday@gmail.com" at bounding box center [553, 359] width 193 height 16
drag, startPoint x: 522, startPoint y: 373, endPoint x: 508, endPoint y: 365, distance: 16.1
click at [522, 373] on div "Timothy Szynal +1 (508) 360-2140 mobile calltimtoday@gmail.com home" at bounding box center [735, 338] width 620 height 89
click at [503, 362] on div "calltimtoday@gmail.com" at bounding box center [553, 359] width 193 height 16
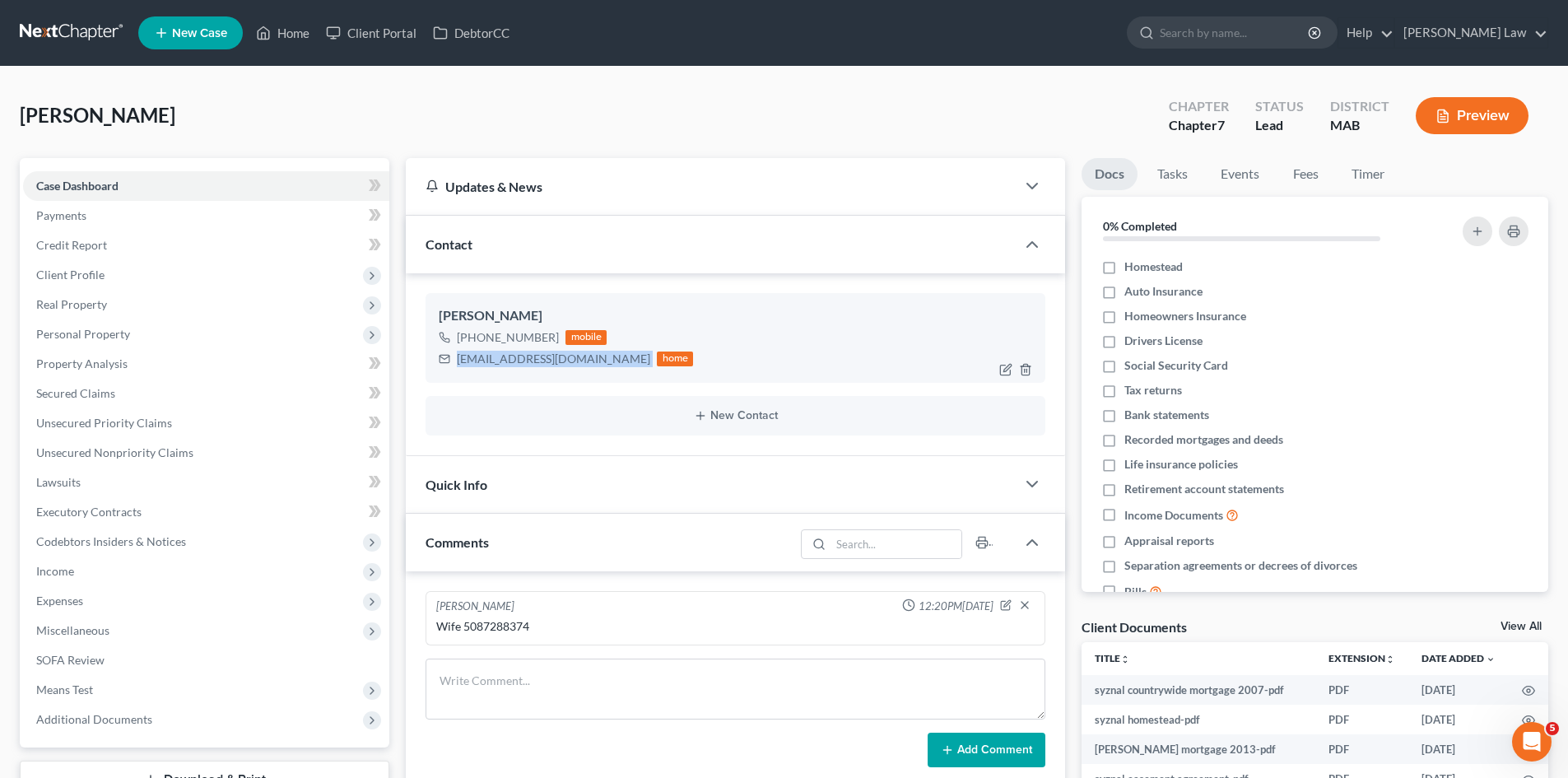
click at [503, 362] on div "calltimtoday@gmail.com" at bounding box center [553, 359] width 193 height 16
copy div "calltimtoday@gmail.com"
click at [465, 314] on div "Timothy Szynal" at bounding box center [735, 316] width 593 height 19
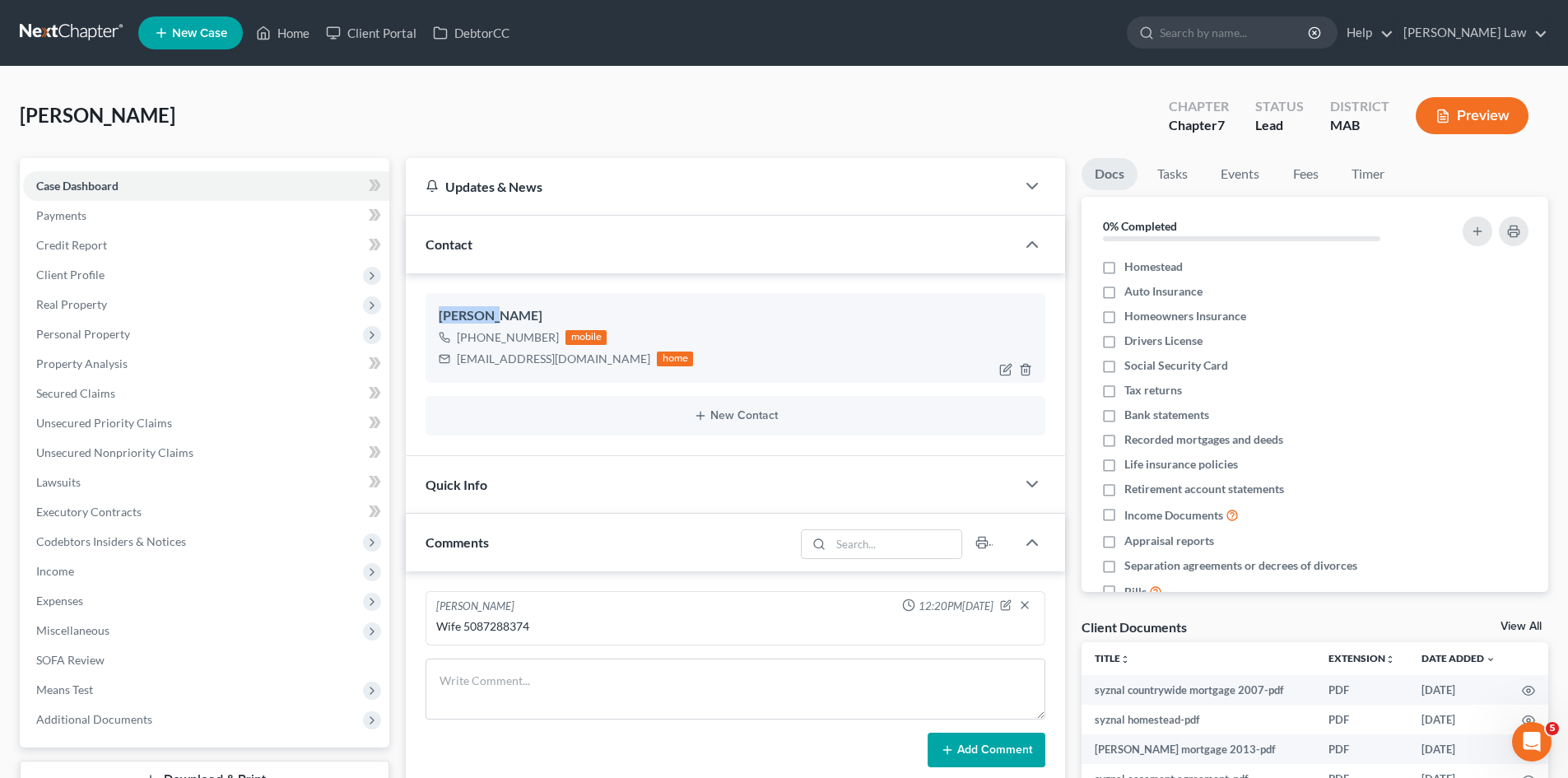
copy div "Timothy"
click at [70, 28] on link at bounding box center [72, 33] width 106 height 30
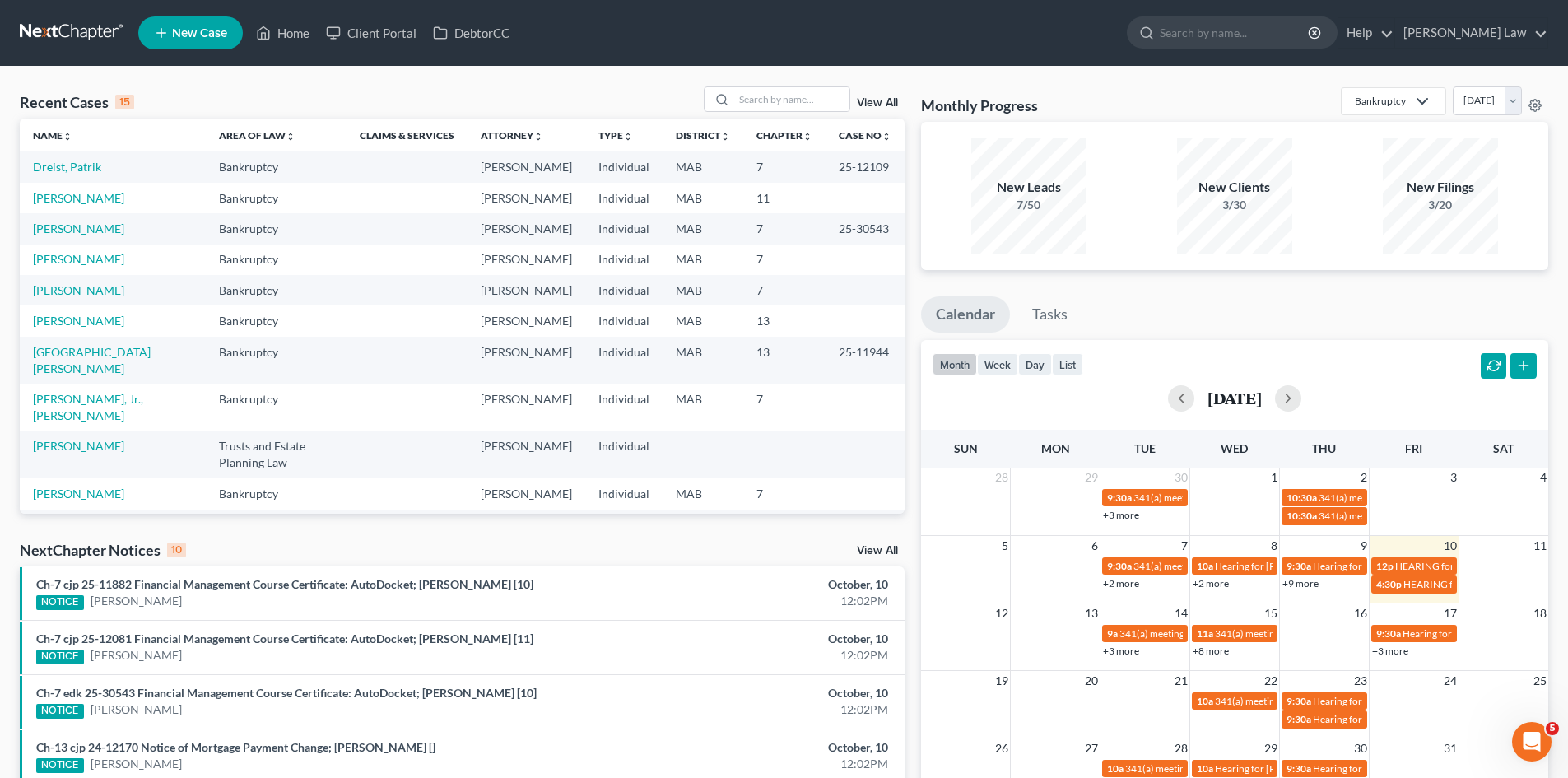
click at [849, 103] on div "View All" at bounding box center [804, 99] width 201 height 25
click at [818, 102] on input "search" at bounding box center [791, 99] width 115 height 24
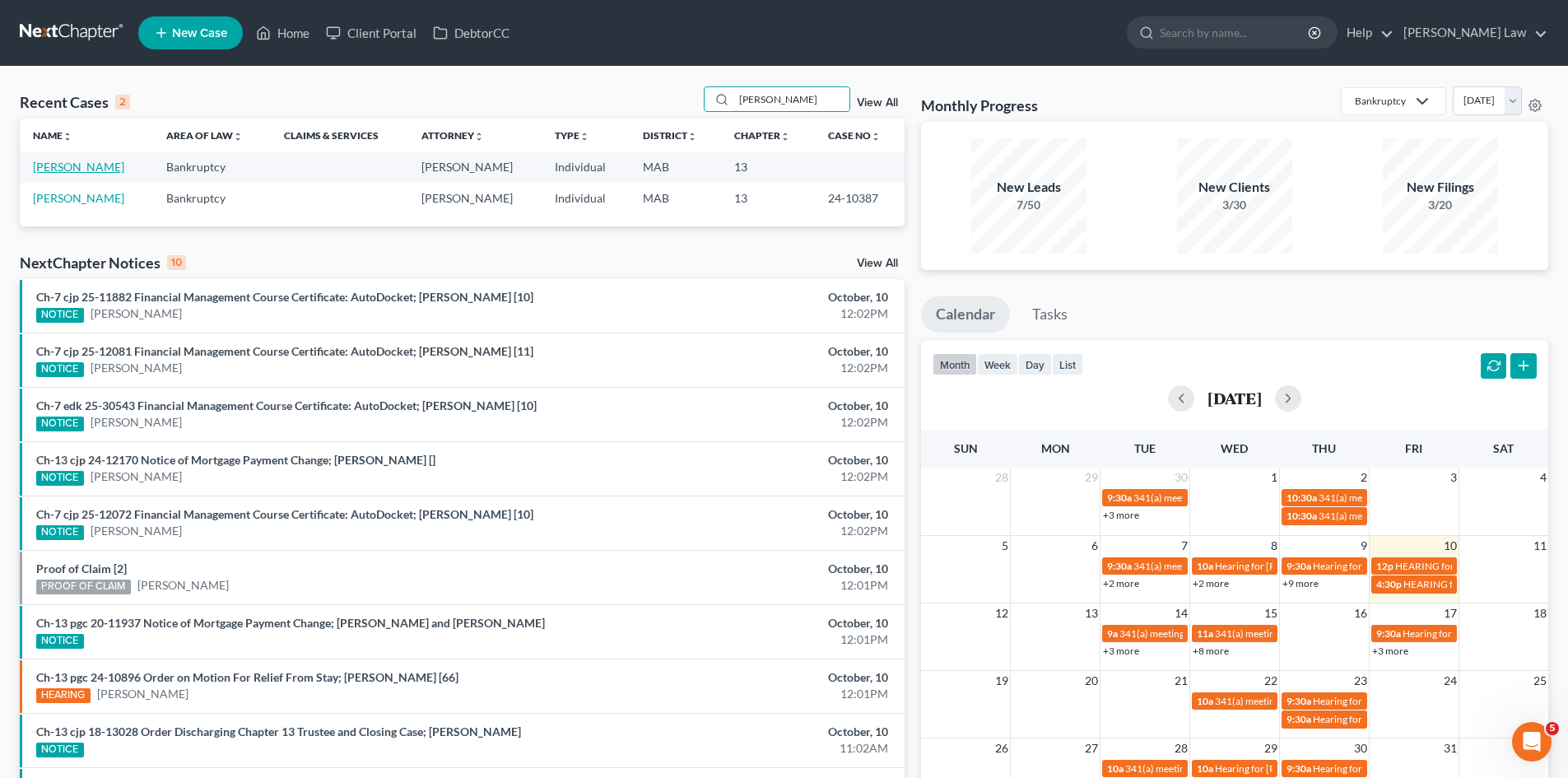
type input "[PERSON_NAME]"
click at [74, 168] on link "[PERSON_NAME]" at bounding box center [79, 167] width 91 height 14
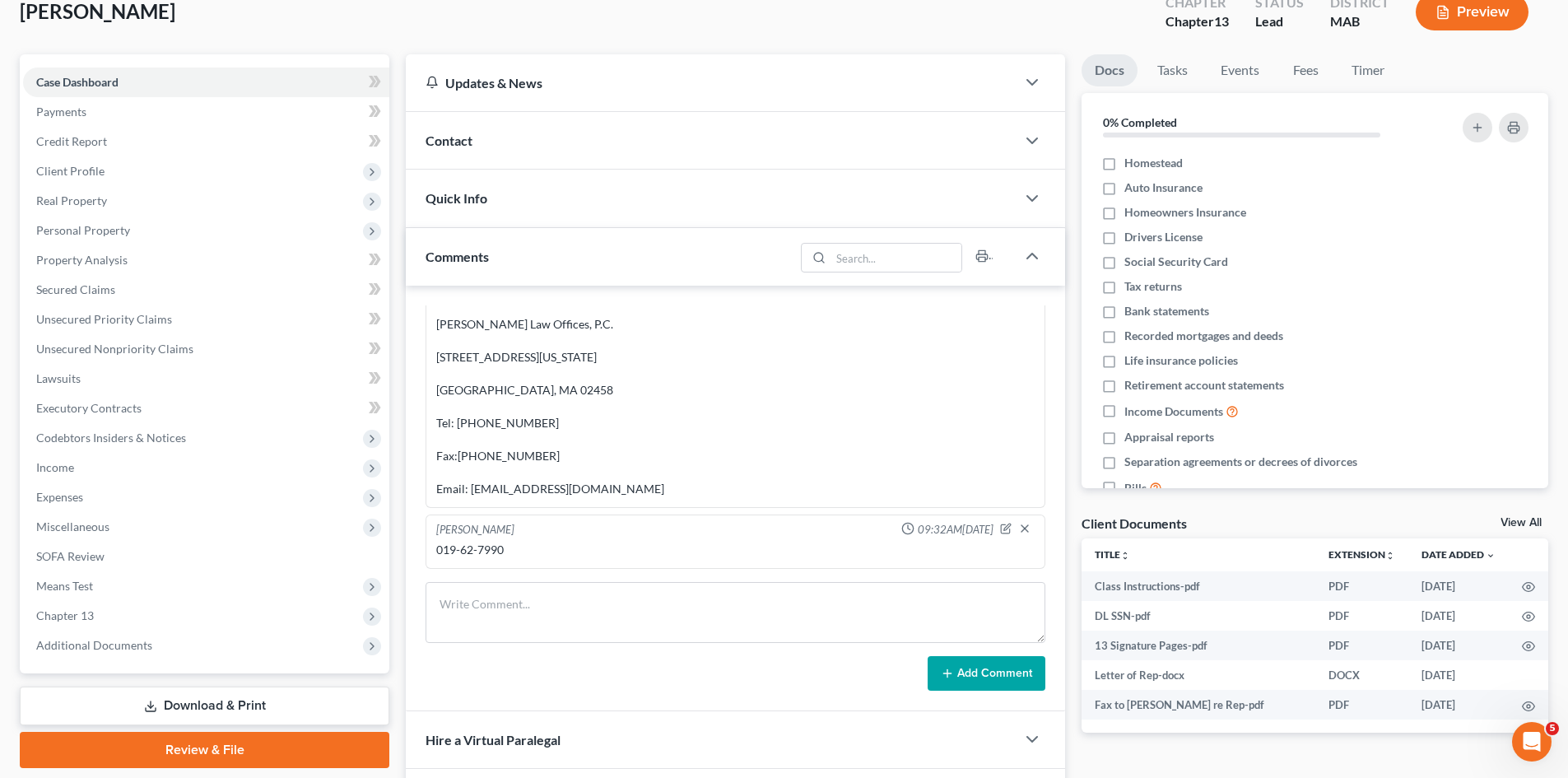
scroll to position [138, 0]
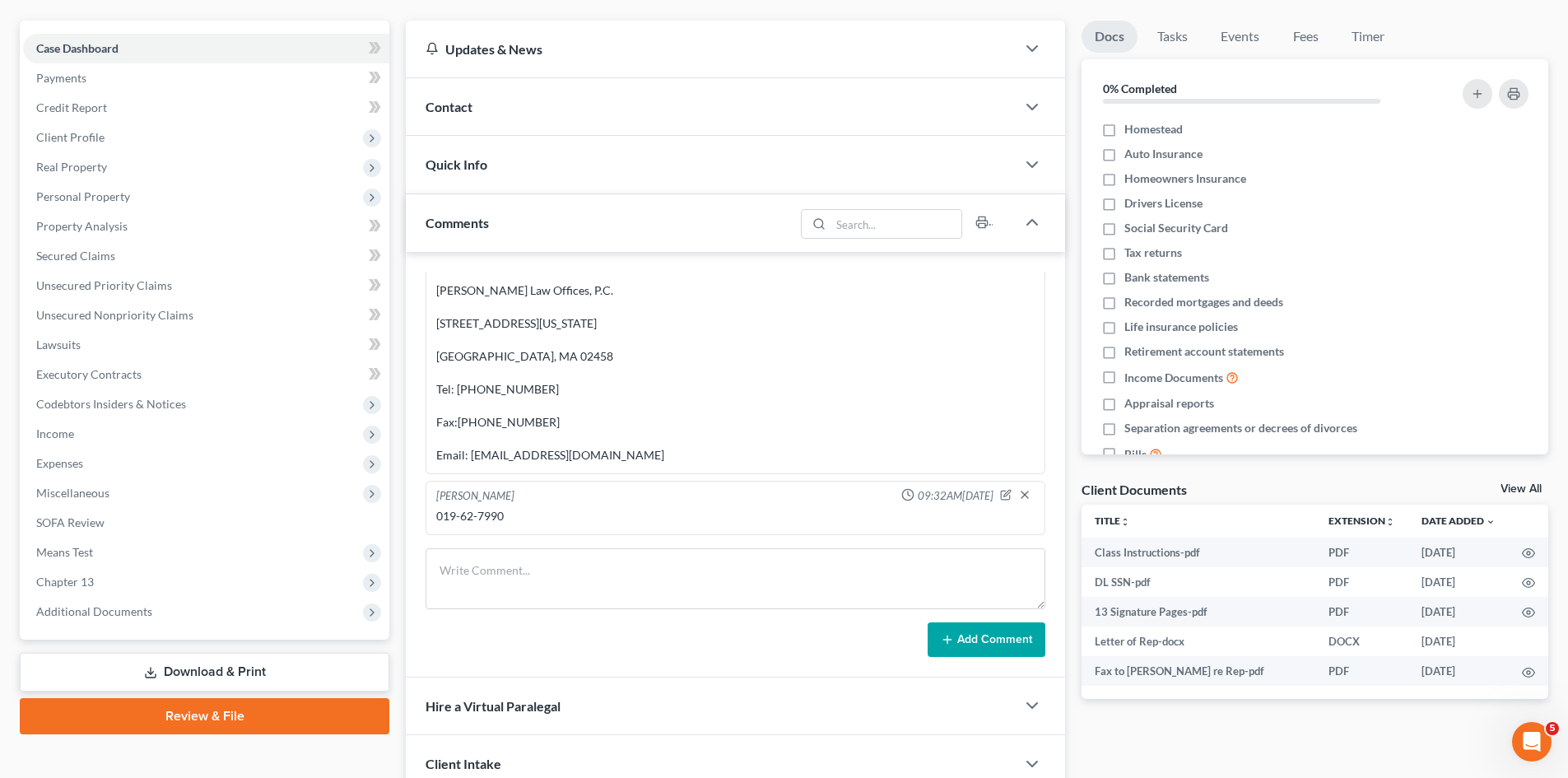
drag, startPoint x: 1524, startPoint y: 487, endPoint x: 1576, endPoint y: 472, distance: 54.1
click at [1524, 487] on link "View All" at bounding box center [1520, 489] width 41 height 12
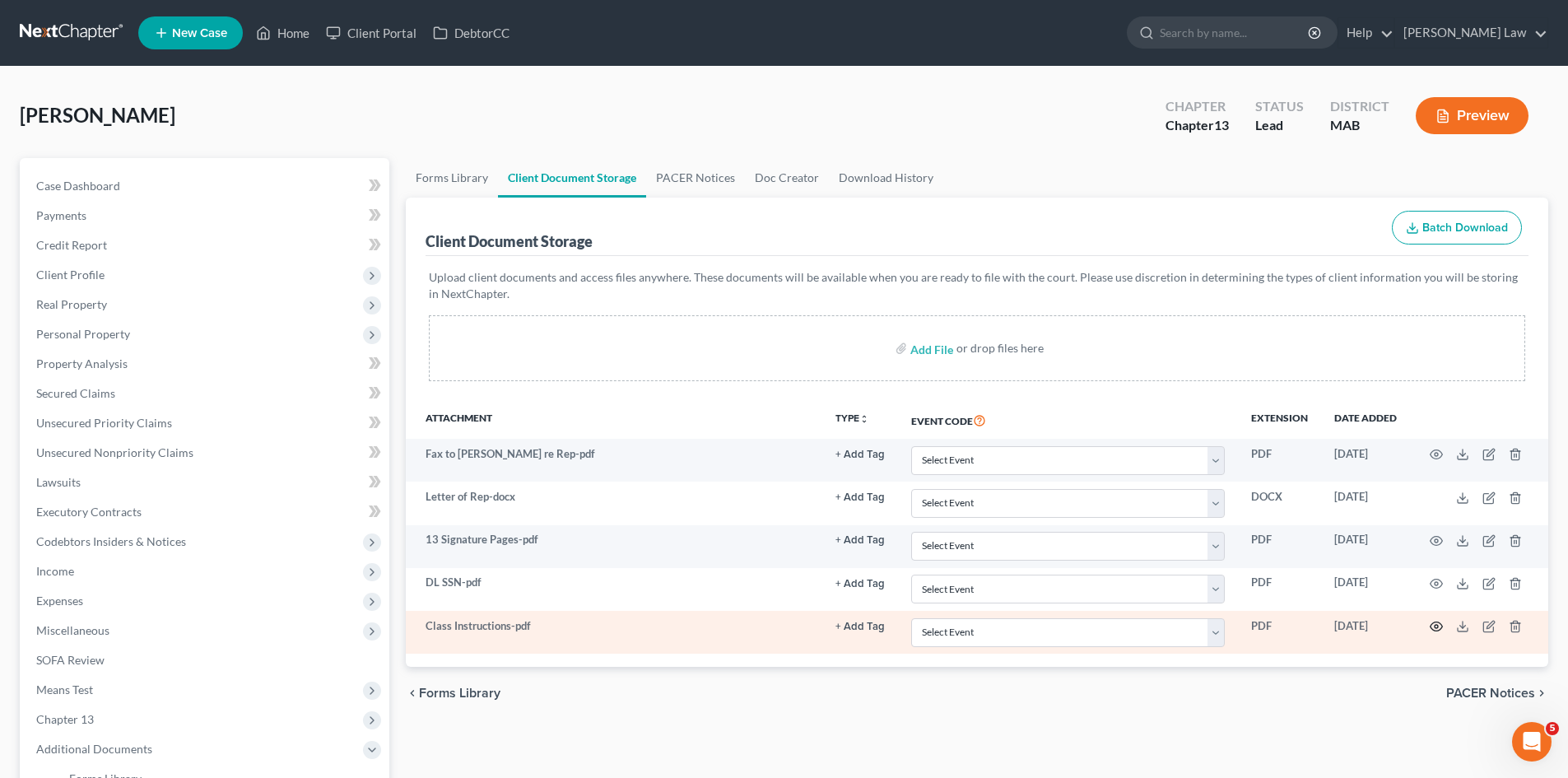
click at [1440, 625] on icon "button" at bounding box center [1436, 627] width 13 height 9
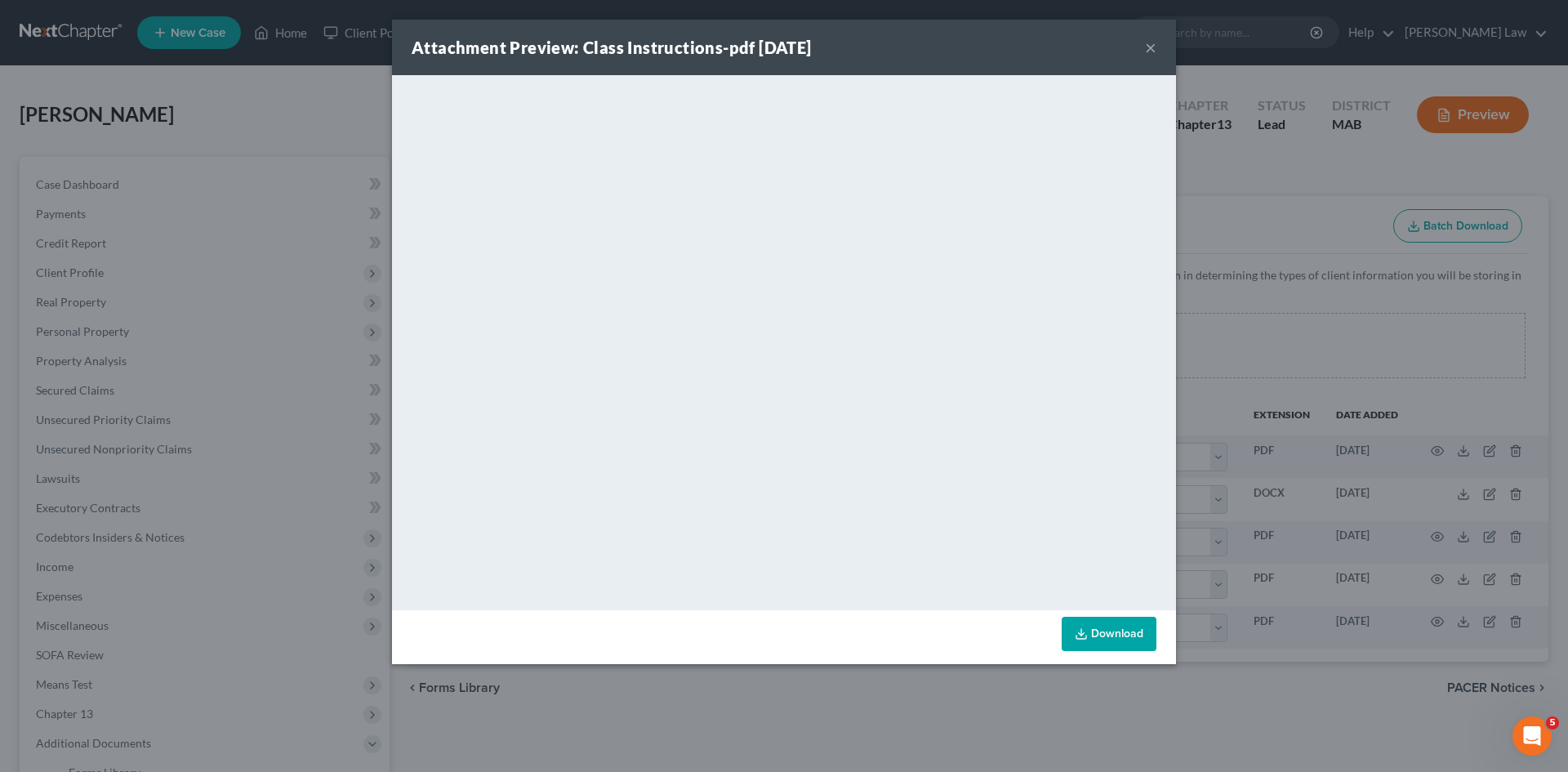
click at [1272, 441] on div "Attachment Preview: Class Instructions-pdf [DATE] × <object ng-attr-data='[URL]…" at bounding box center [784, 386] width 1568 height 772
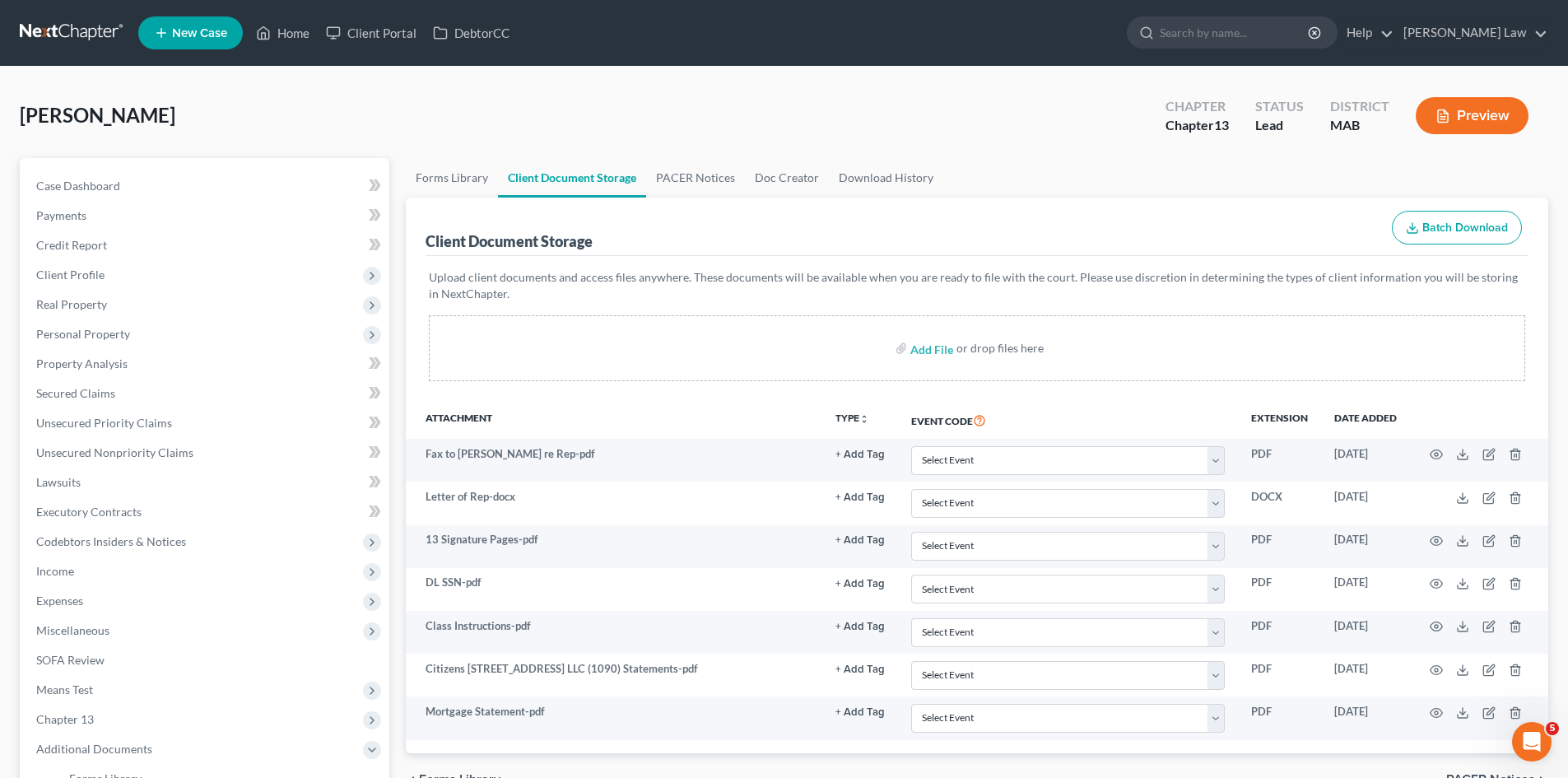
drag, startPoint x: 914, startPoint y: 45, endPoint x: 935, endPoint y: 258, distance: 214.0
click at [914, 45] on ul "New Case Home Client Portal DebtorCC - No Result - See all results Or Press Ent…" at bounding box center [844, 33] width 1410 height 43
click at [66, 26] on link at bounding box center [72, 33] width 106 height 30
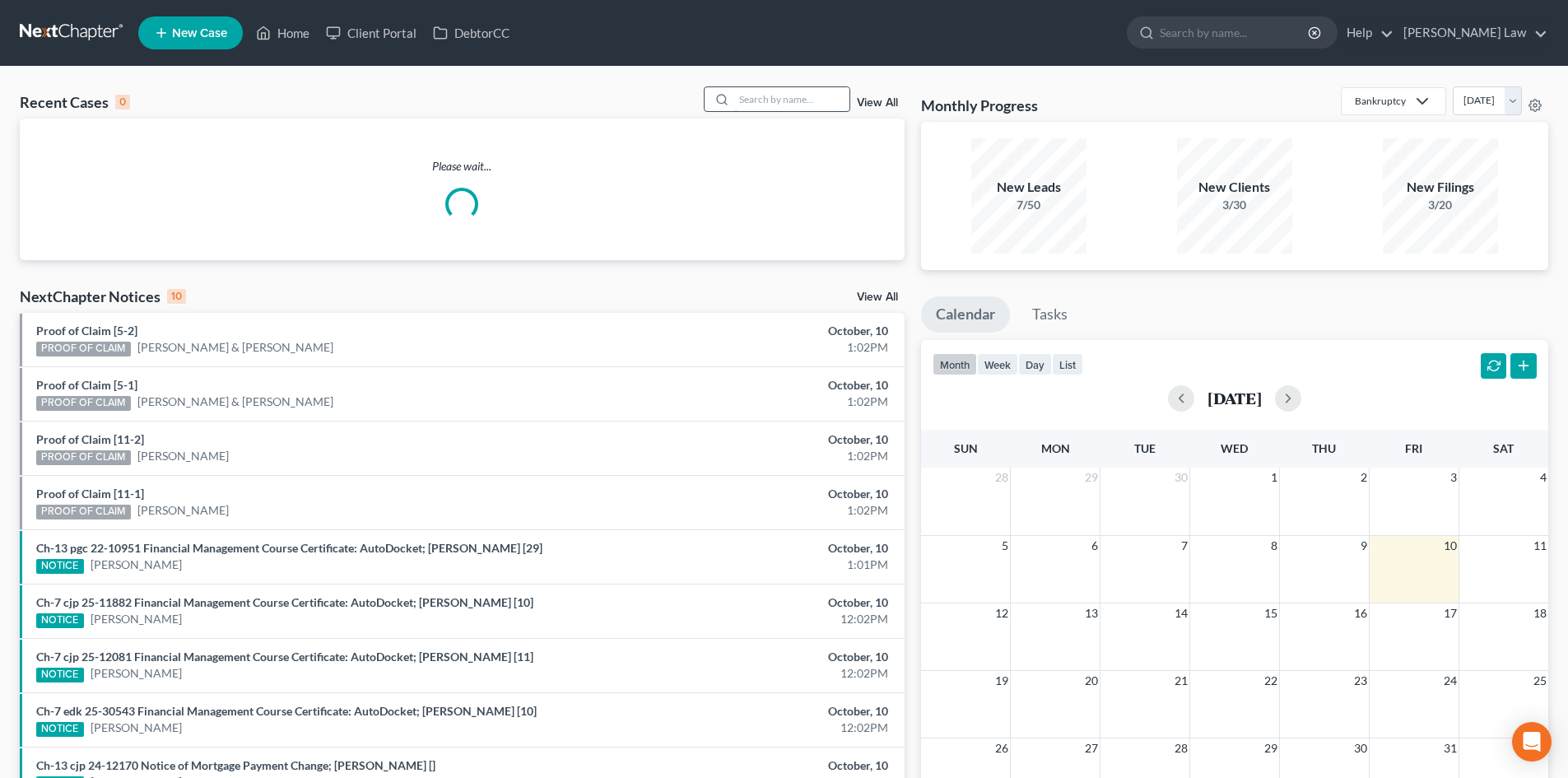
click at [742, 97] on input "search" at bounding box center [791, 99] width 115 height 24
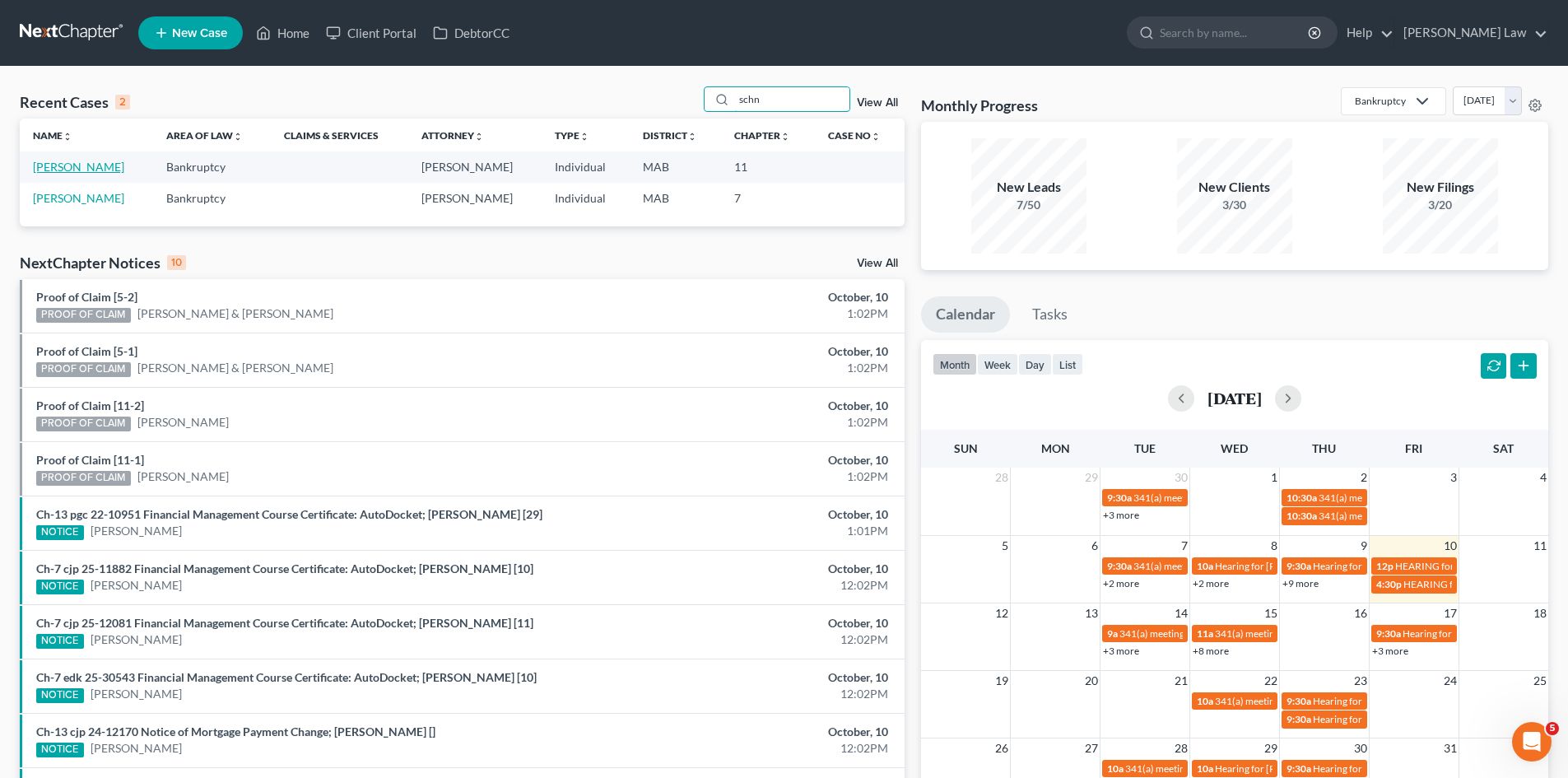
type input "schn"
click at [80, 171] on link "[PERSON_NAME]" at bounding box center [79, 167] width 91 height 14
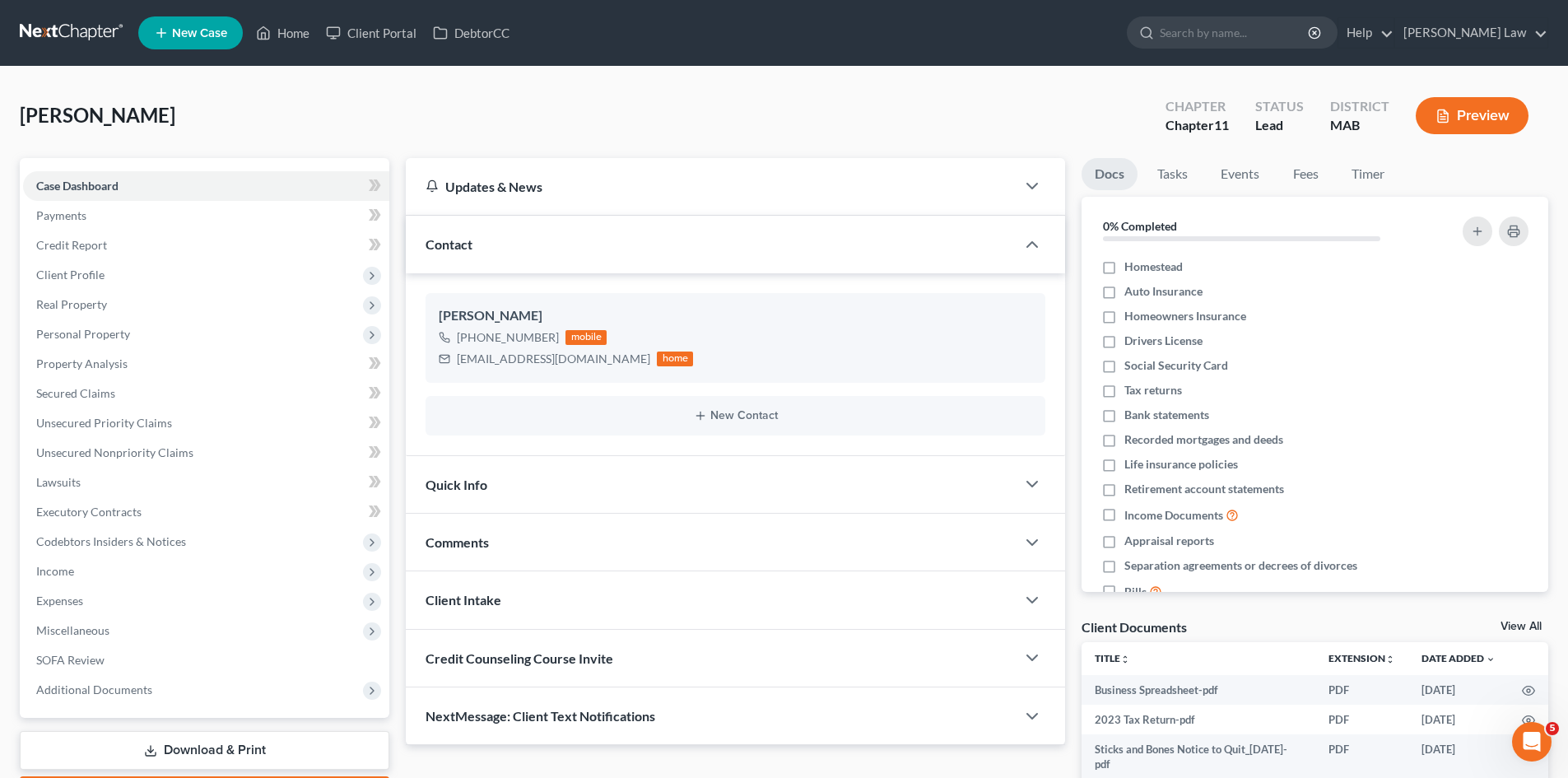
click at [90, 24] on link at bounding box center [72, 33] width 106 height 30
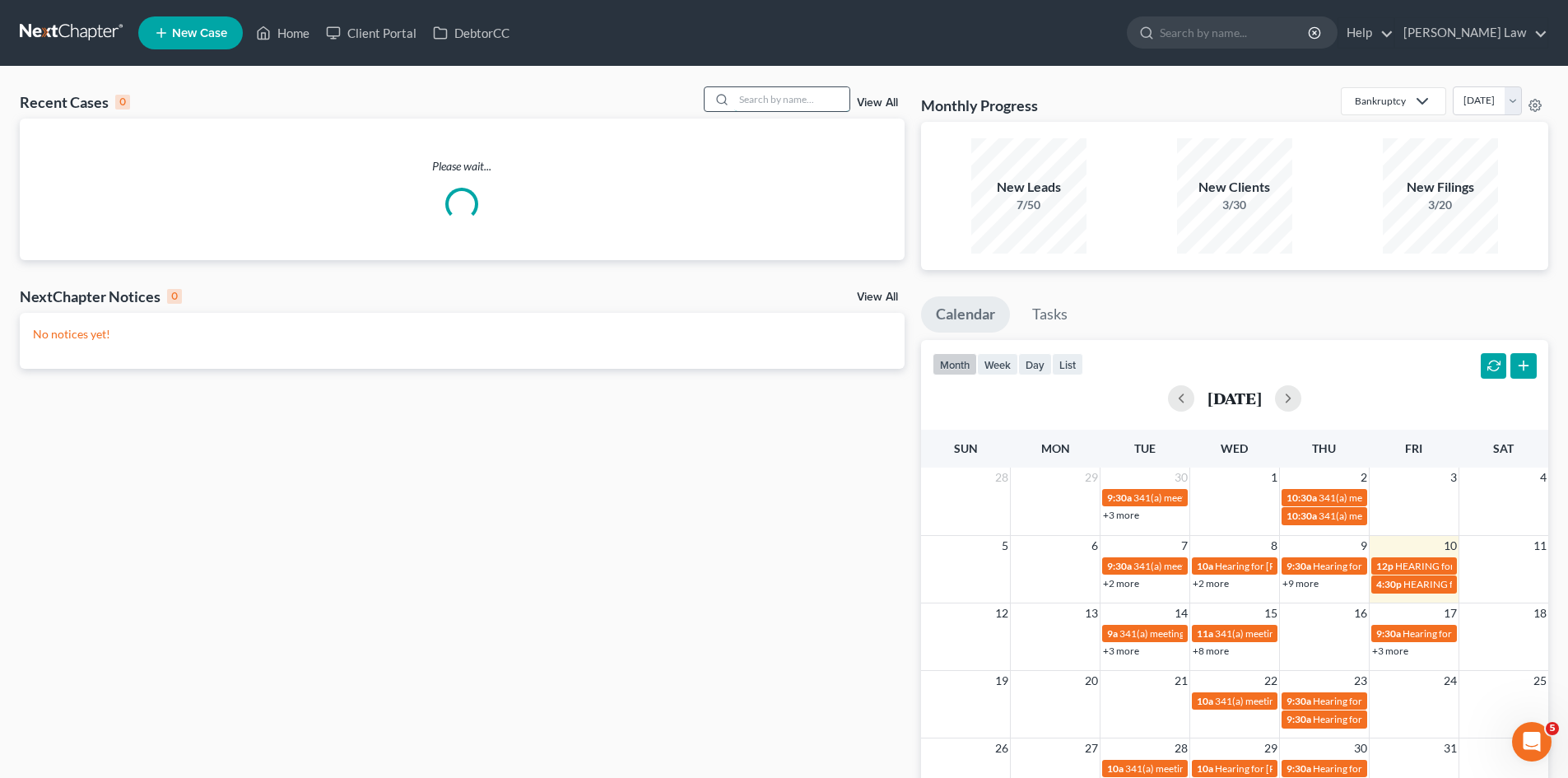
click at [760, 94] on input "search" at bounding box center [791, 99] width 115 height 24
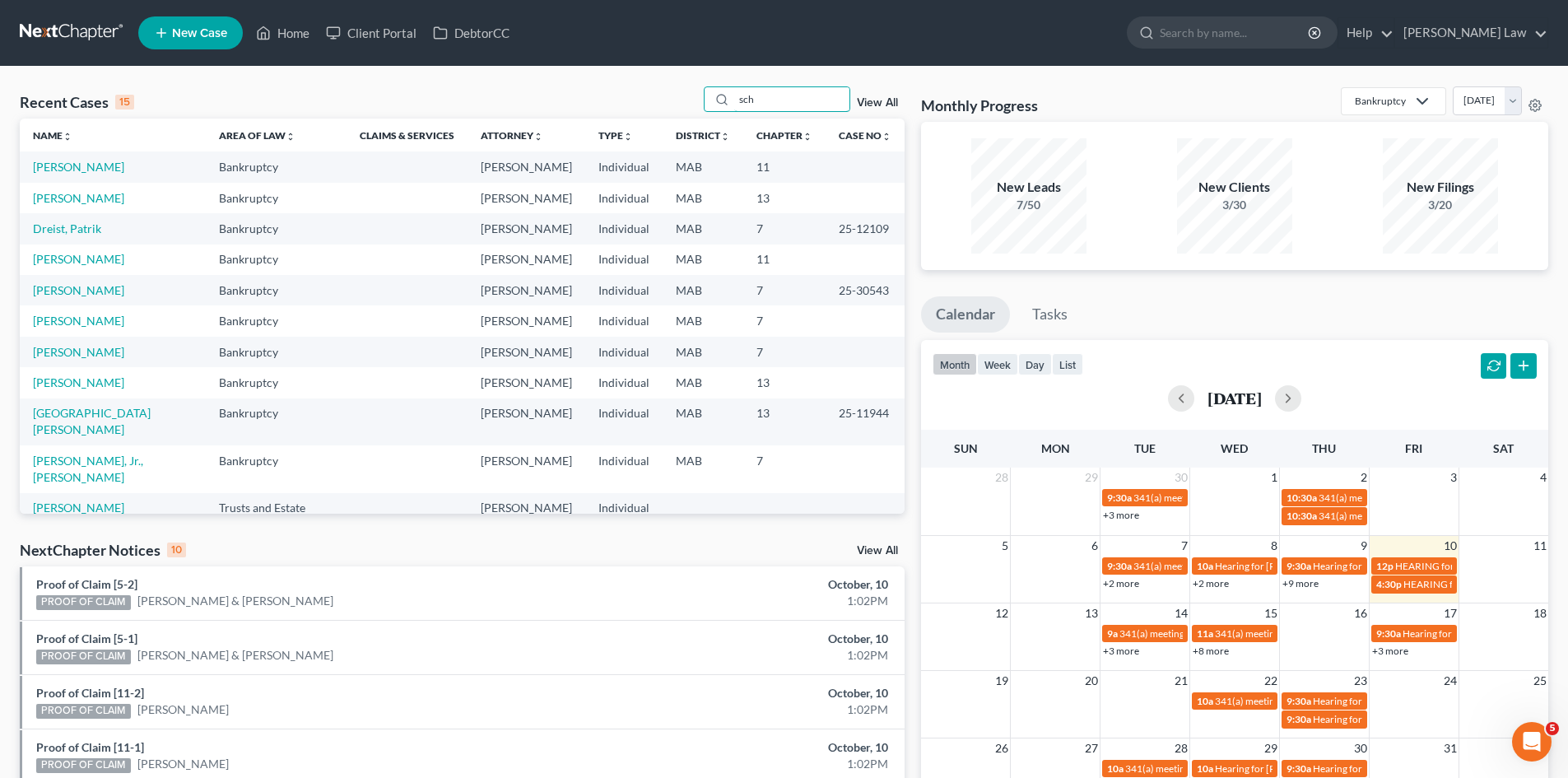
type input "sch"
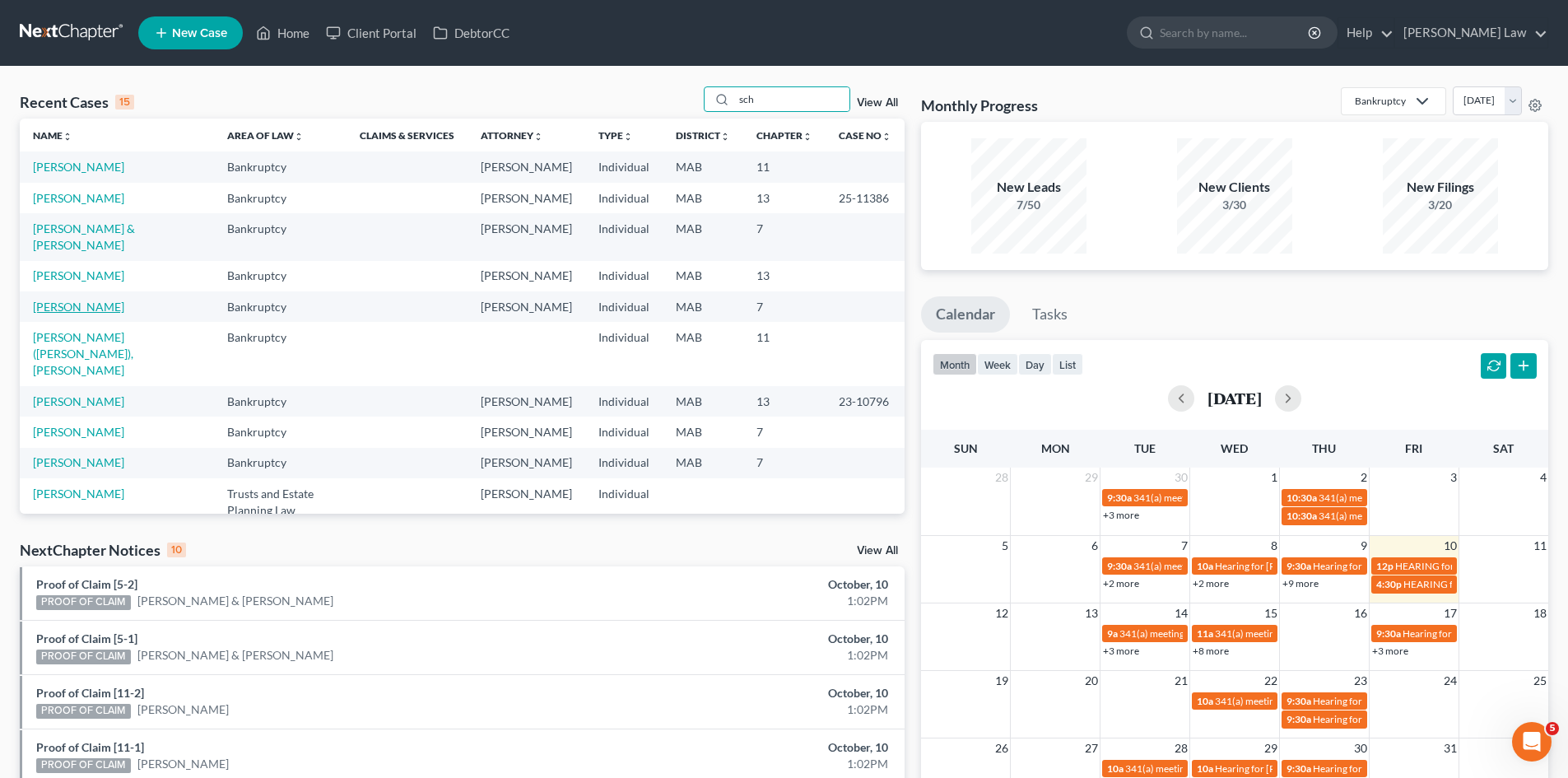
click at [68, 313] on link "[PERSON_NAME]" at bounding box center [79, 307] width 91 height 14
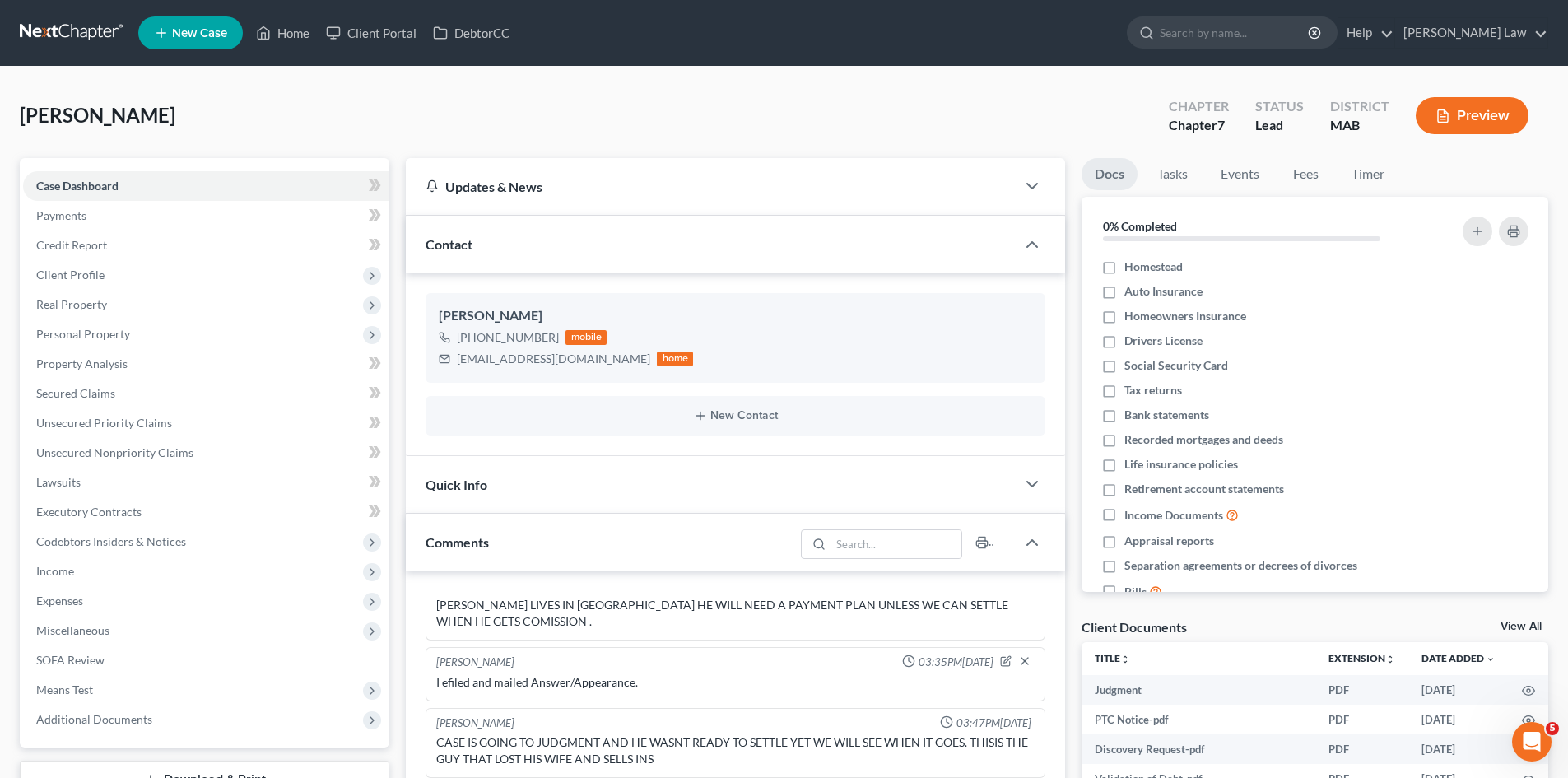
click at [106, 30] on link at bounding box center [72, 33] width 106 height 30
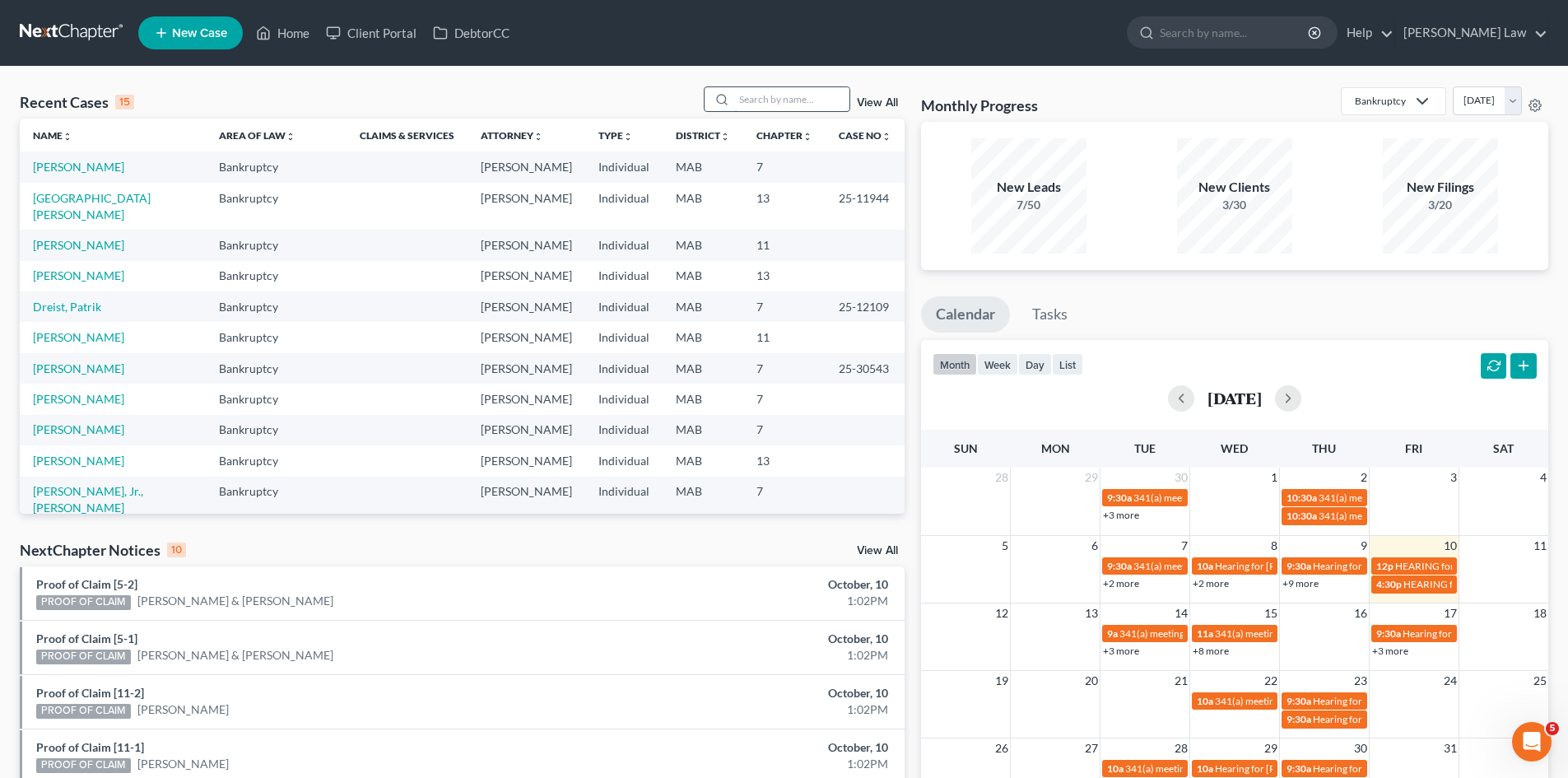
click at [779, 96] on input "search" at bounding box center [791, 99] width 115 height 24
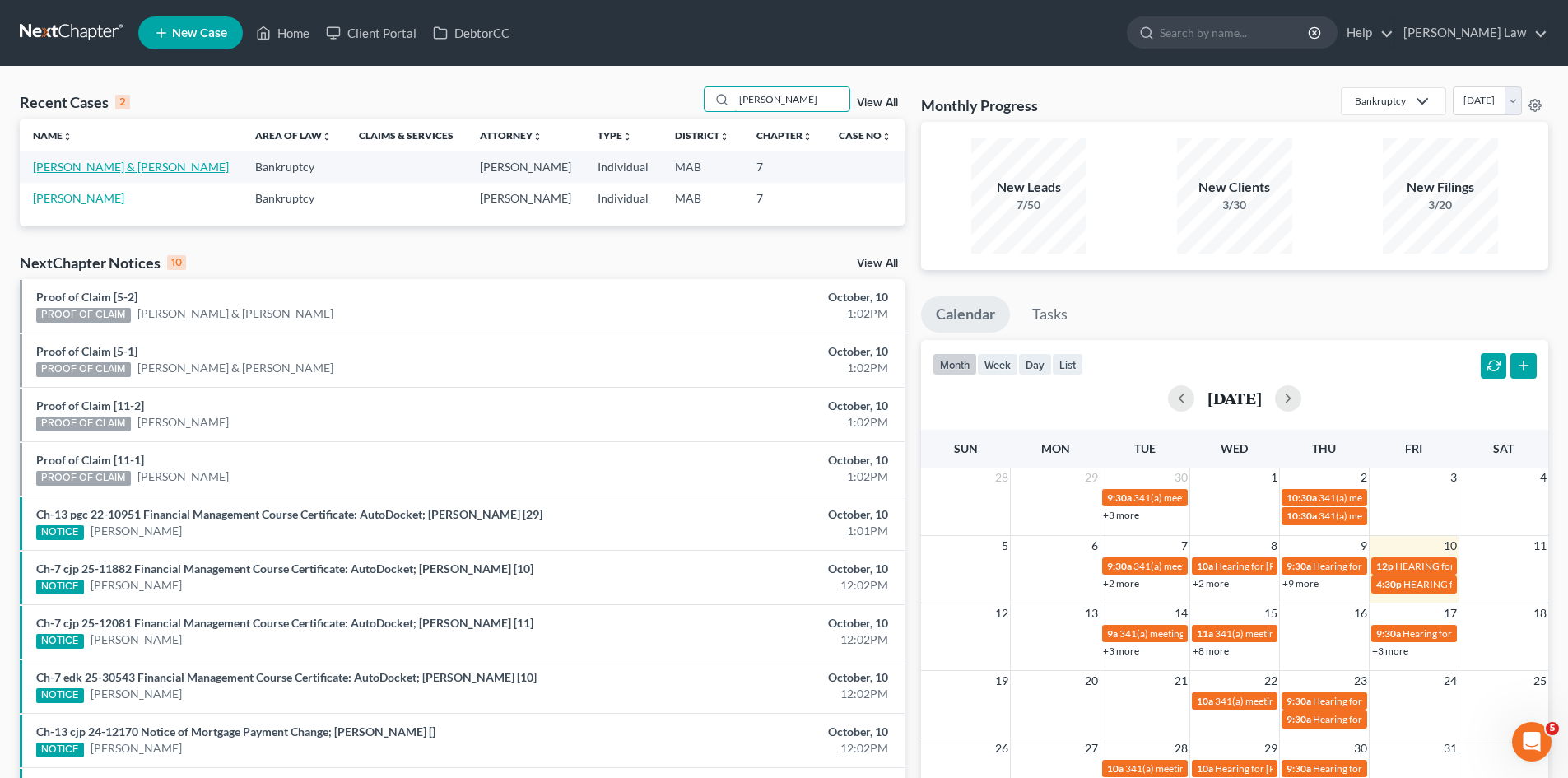
type input "gerald"
click at [46, 171] on link "[PERSON_NAME] & [PERSON_NAME]" at bounding box center [131, 167] width 196 height 14
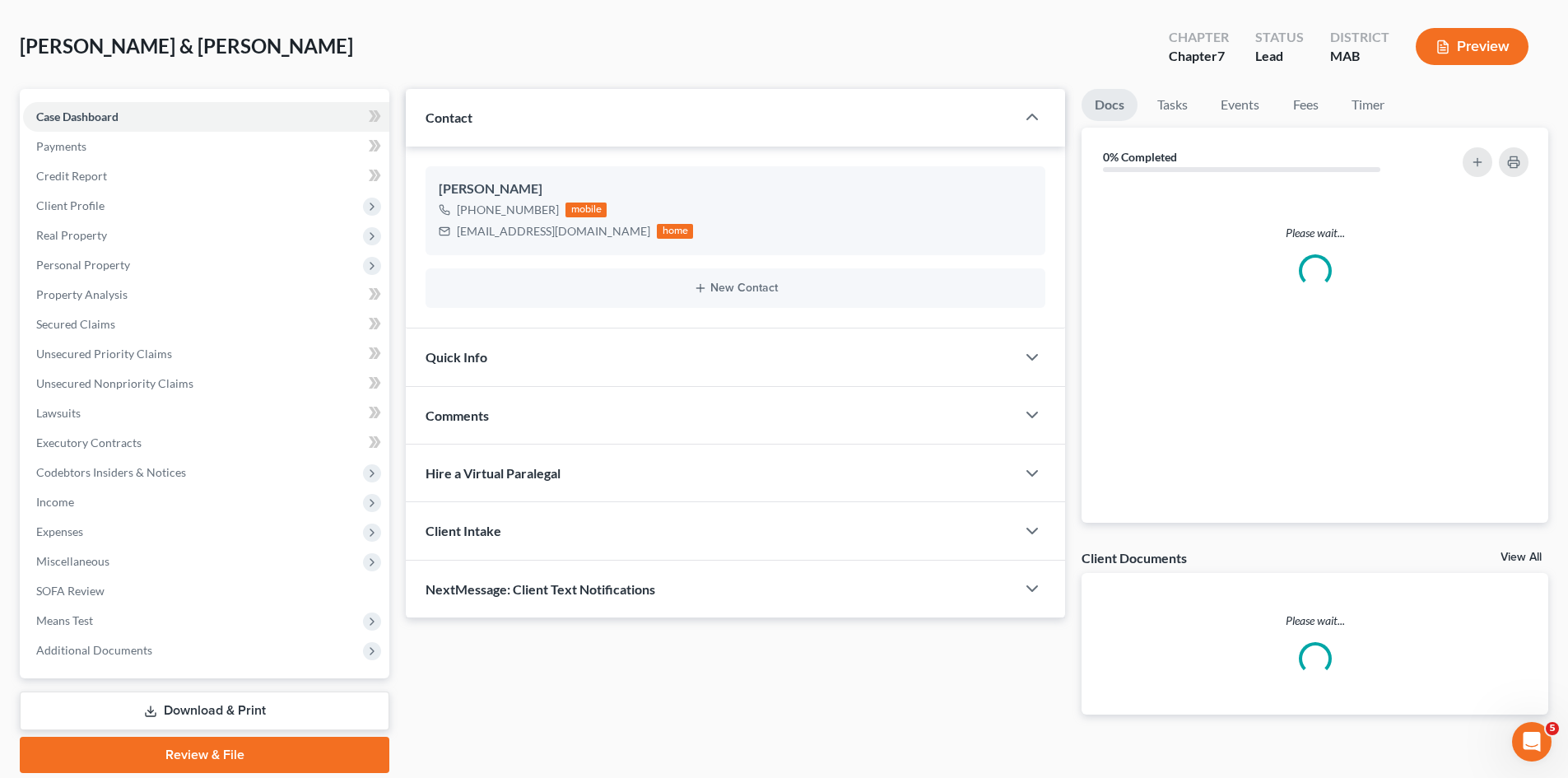
scroll to position [127, 0]
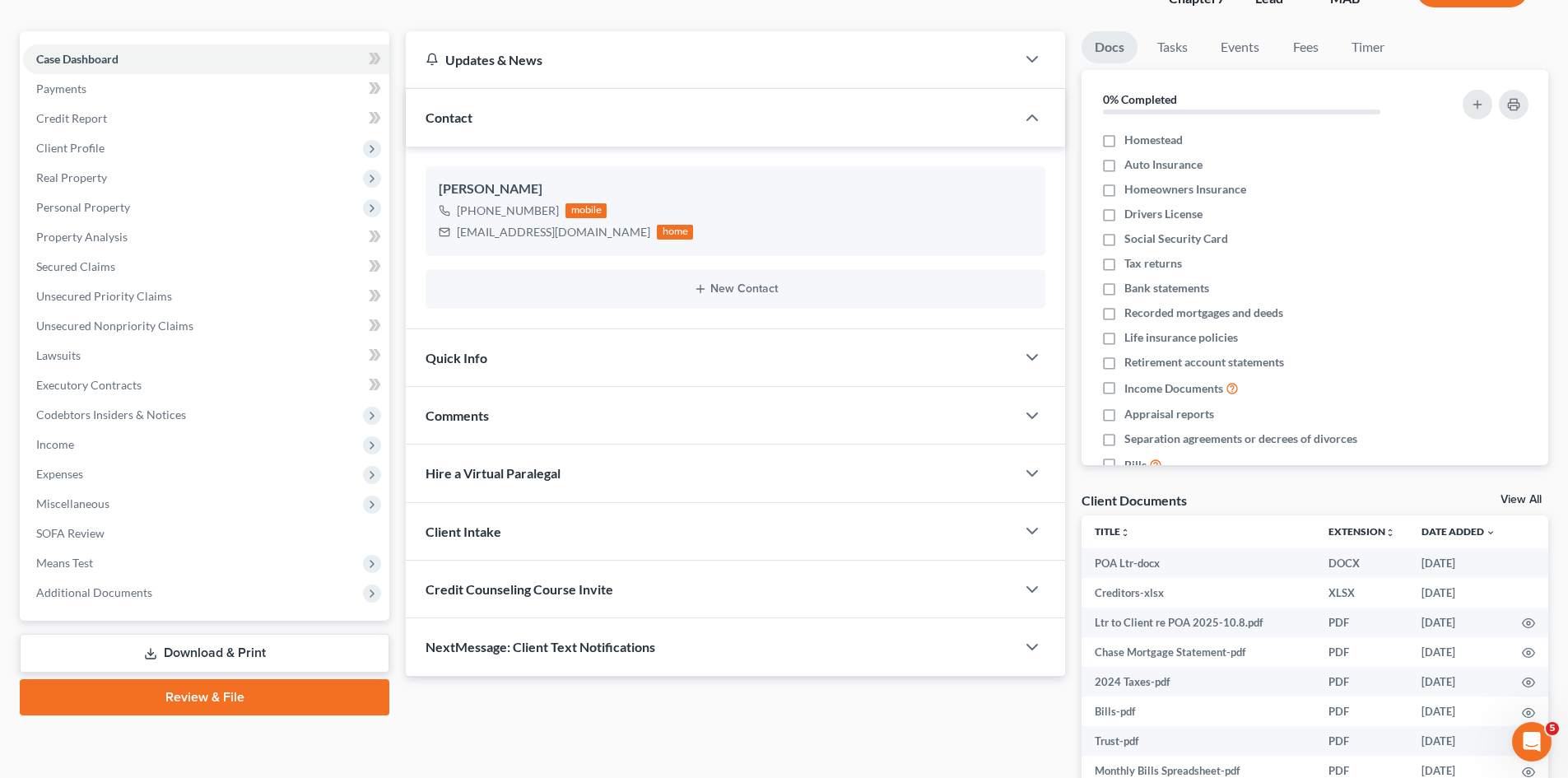
click at [1517, 498] on link "View All" at bounding box center [1520, 500] width 41 height 12
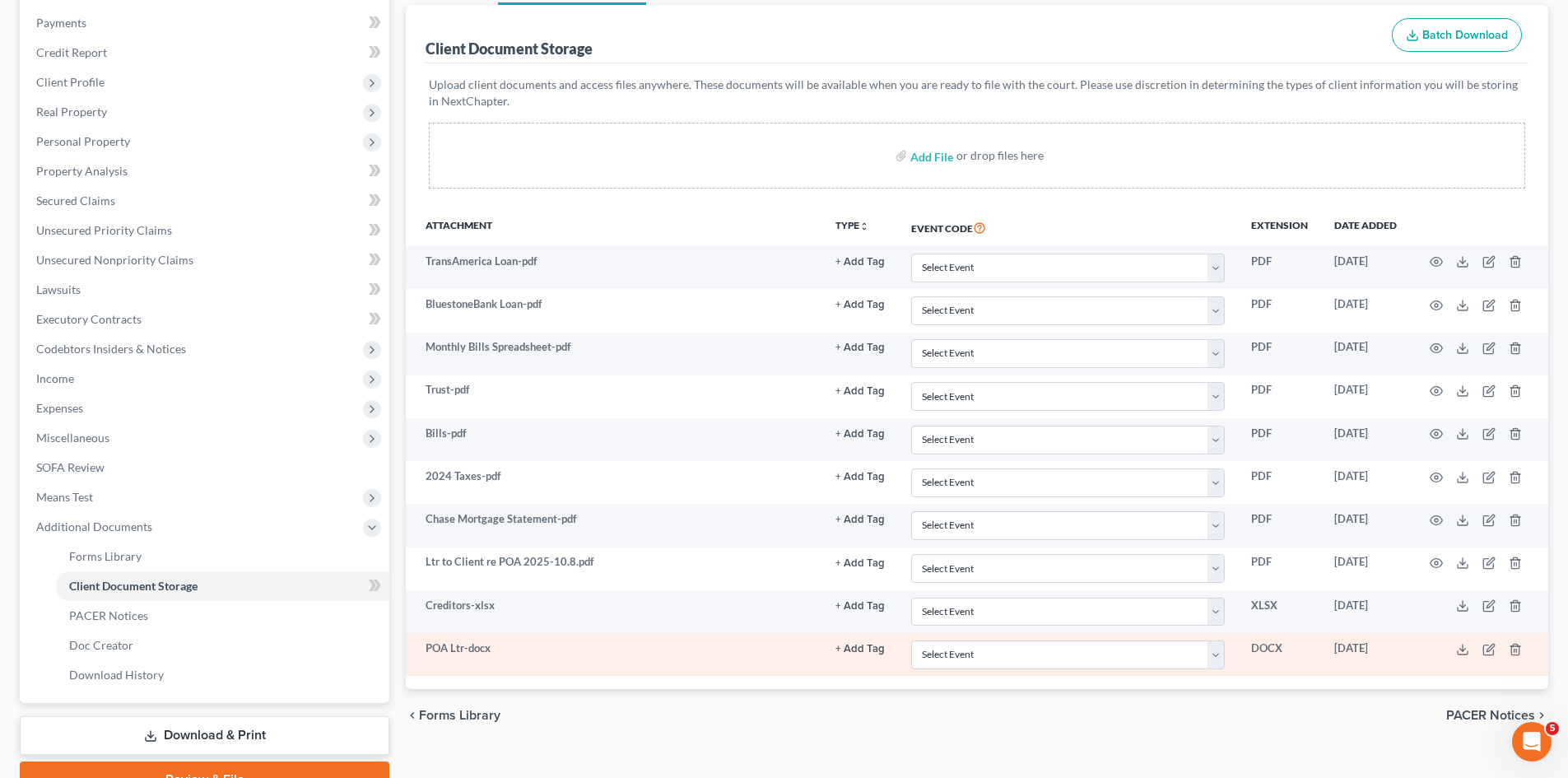
scroll to position [275, 0]
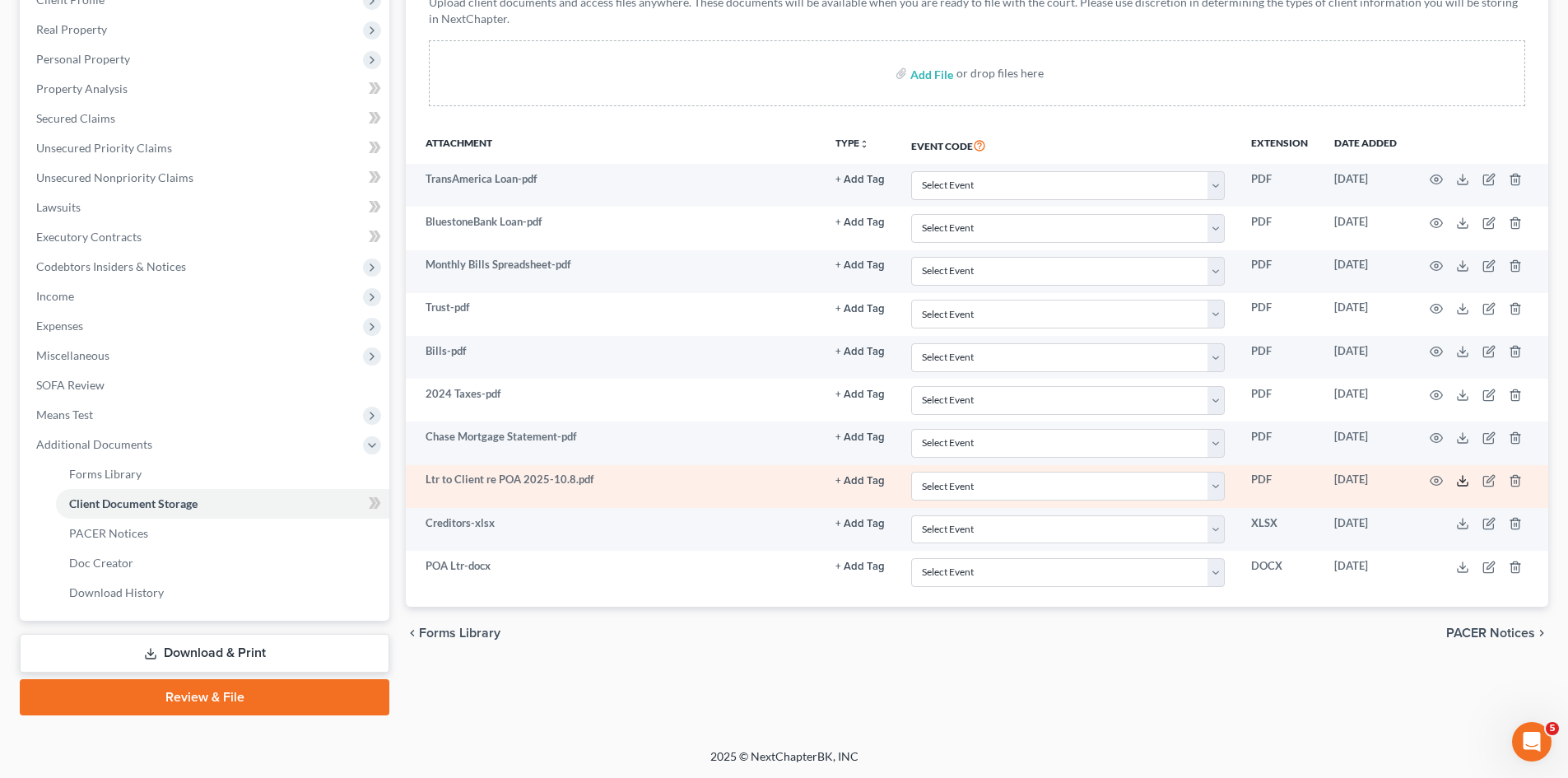
click at [1460, 476] on icon at bounding box center [1462, 481] width 14 height 14
click at [1508, 477] on td at bounding box center [1479, 487] width 139 height 43
click at [1513, 481] on icon "button" at bounding box center [1516, 481] width 14 height 14
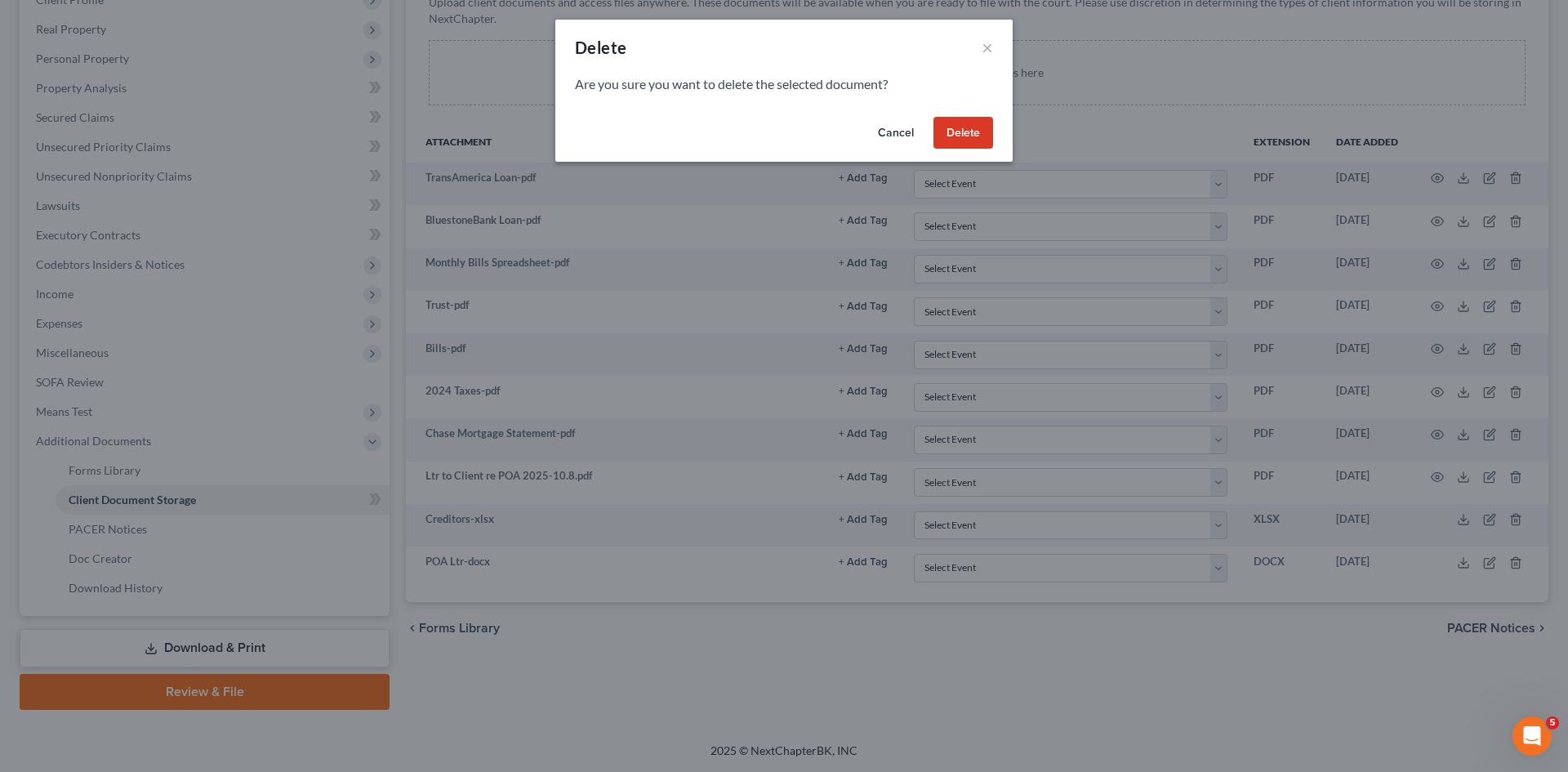
click at [965, 123] on button "Delete" at bounding box center [964, 133] width 60 height 33
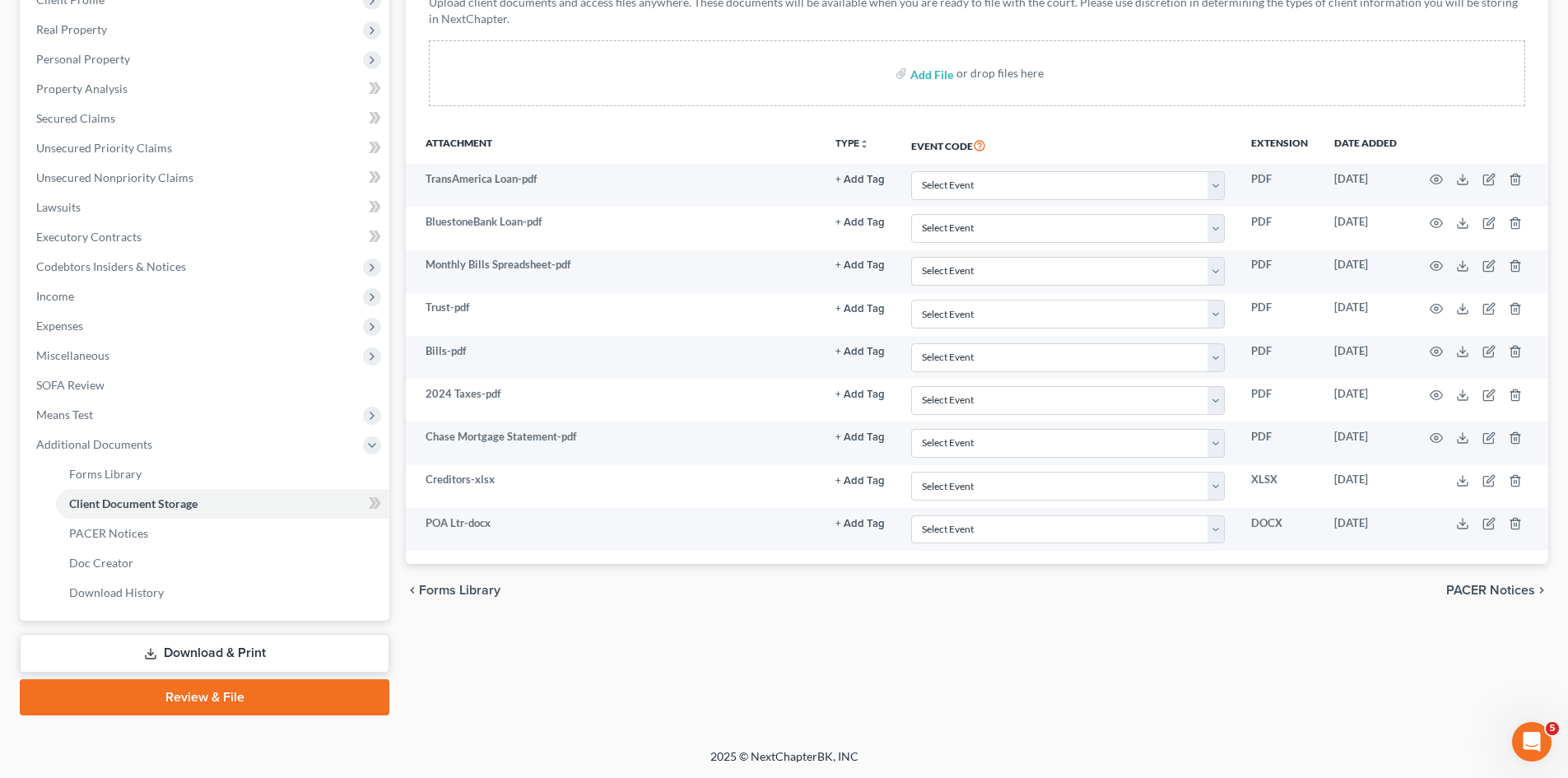
drag, startPoint x: 541, startPoint y: 625, endPoint x: 392, endPoint y: 332, distance: 328.7
click at [541, 625] on div "Forms Library Client Document Storage PACER Notices Doc Creator Download Histor…" at bounding box center [976, 299] width 1159 height 832
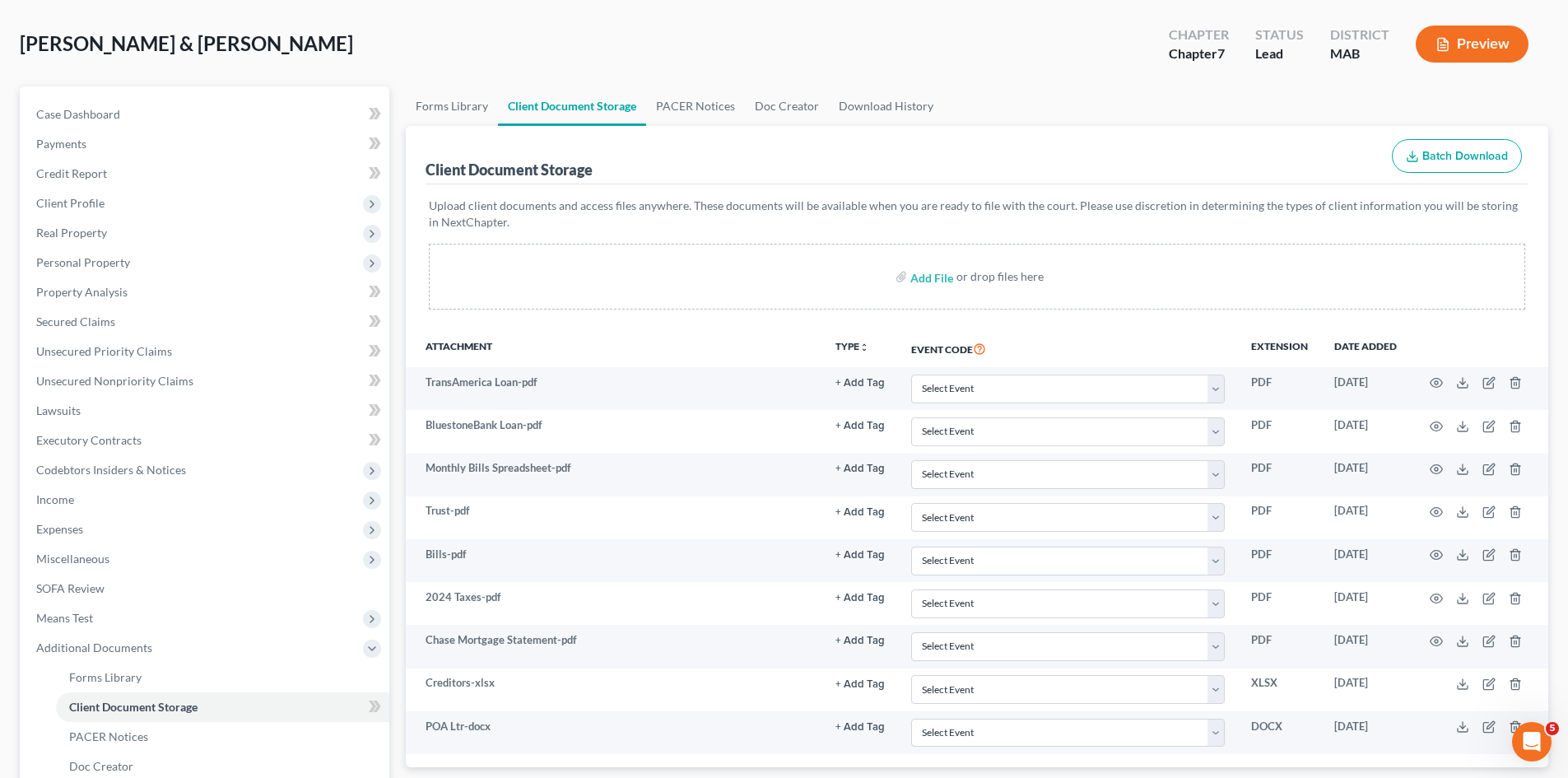
scroll to position [0, 0]
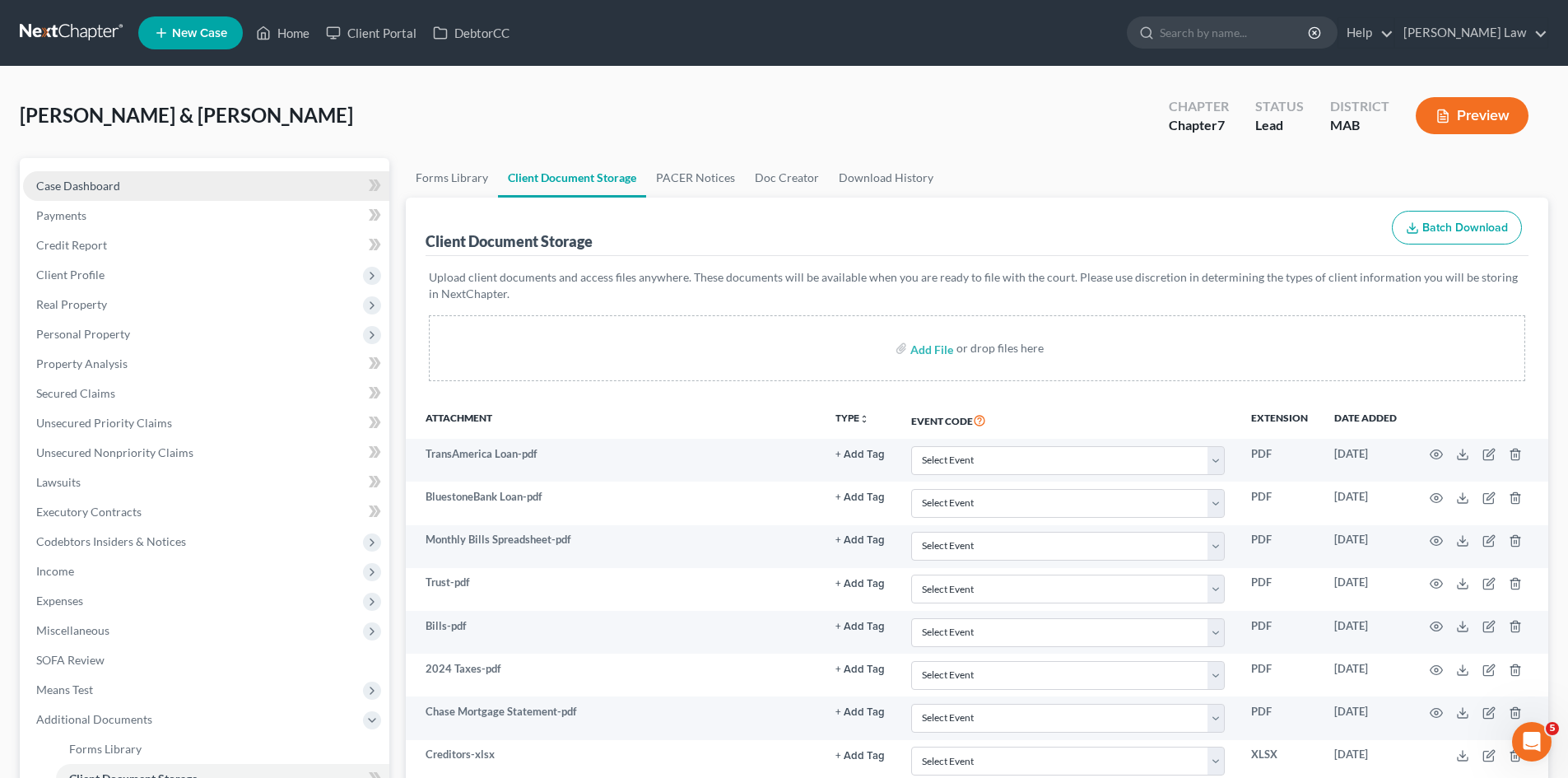
click at [179, 192] on link "Case Dashboard" at bounding box center [207, 186] width 367 height 30
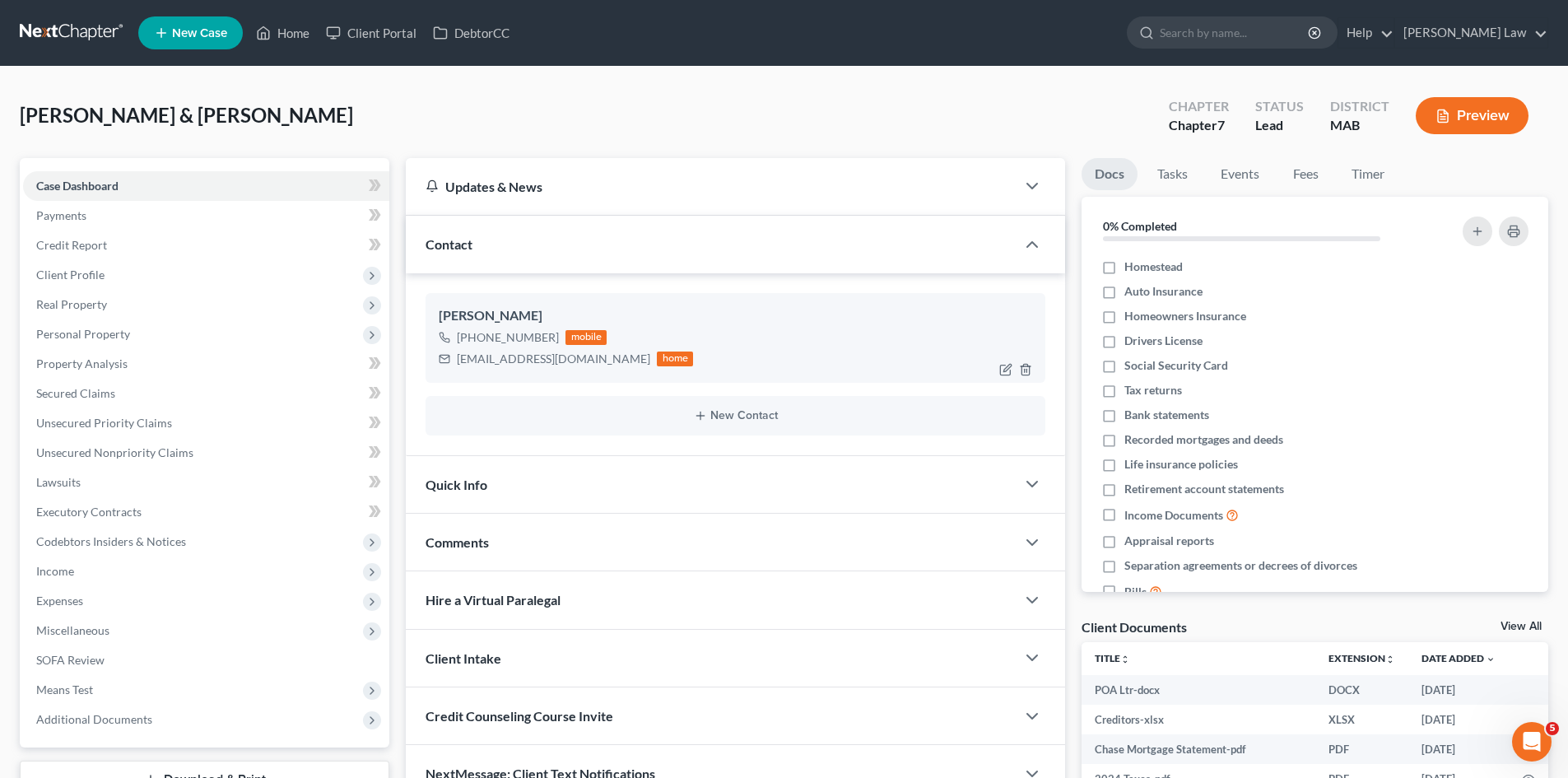
click at [544, 364] on div "gmschindler@outlook.com" at bounding box center [553, 359] width 193 height 16
copy div "gmschindler@outlook.com"
click at [77, 36] on link at bounding box center [72, 33] width 106 height 30
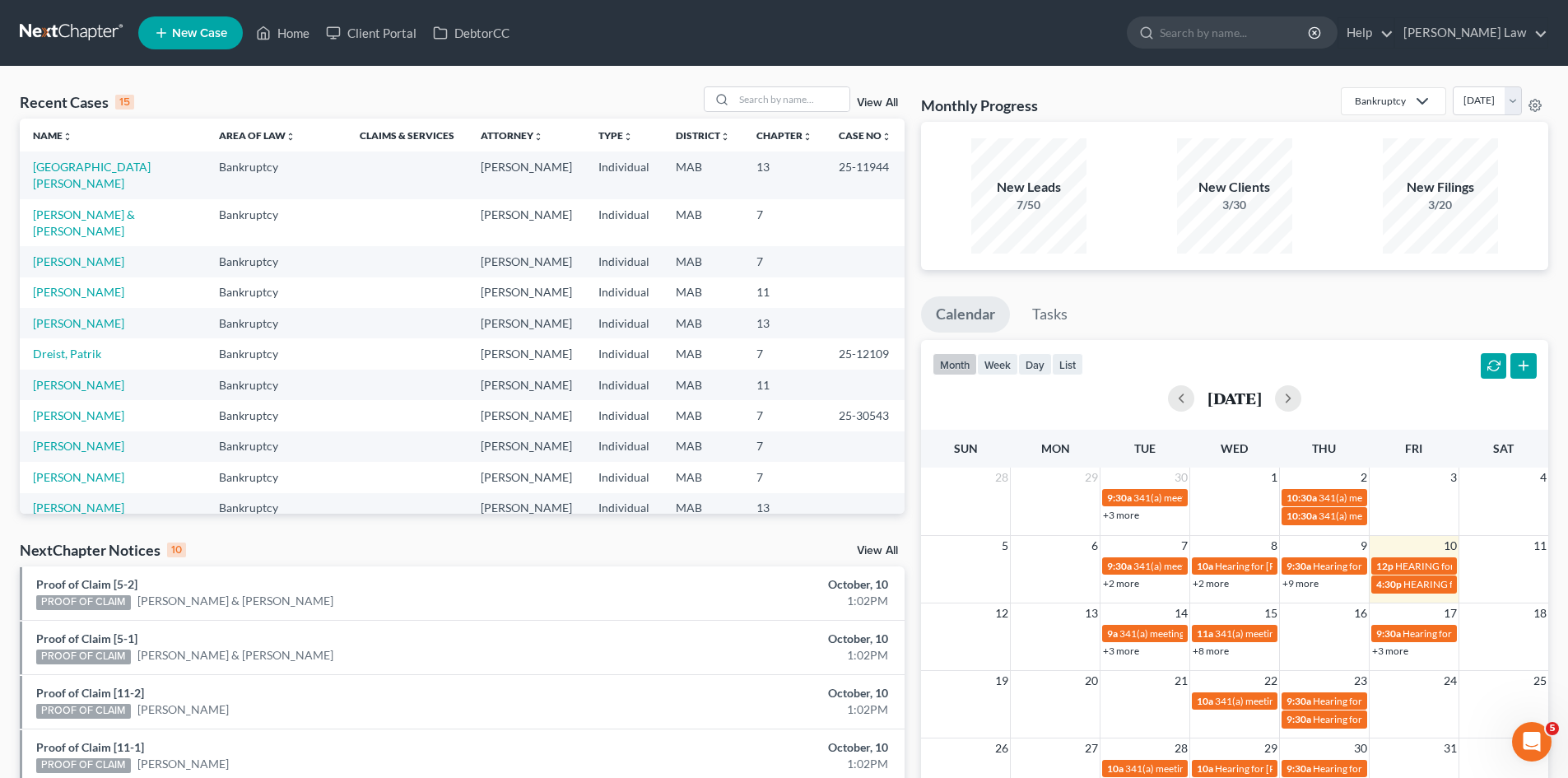
click at [41, 71] on div "Recent Cases 15 View All Name unfold_more expand_more expand_less Area of Law u…" at bounding box center [784, 611] width 1568 height 1088
click at [68, 330] on link "Barry, Laura" at bounding box center [79, 323] width 91 height 14
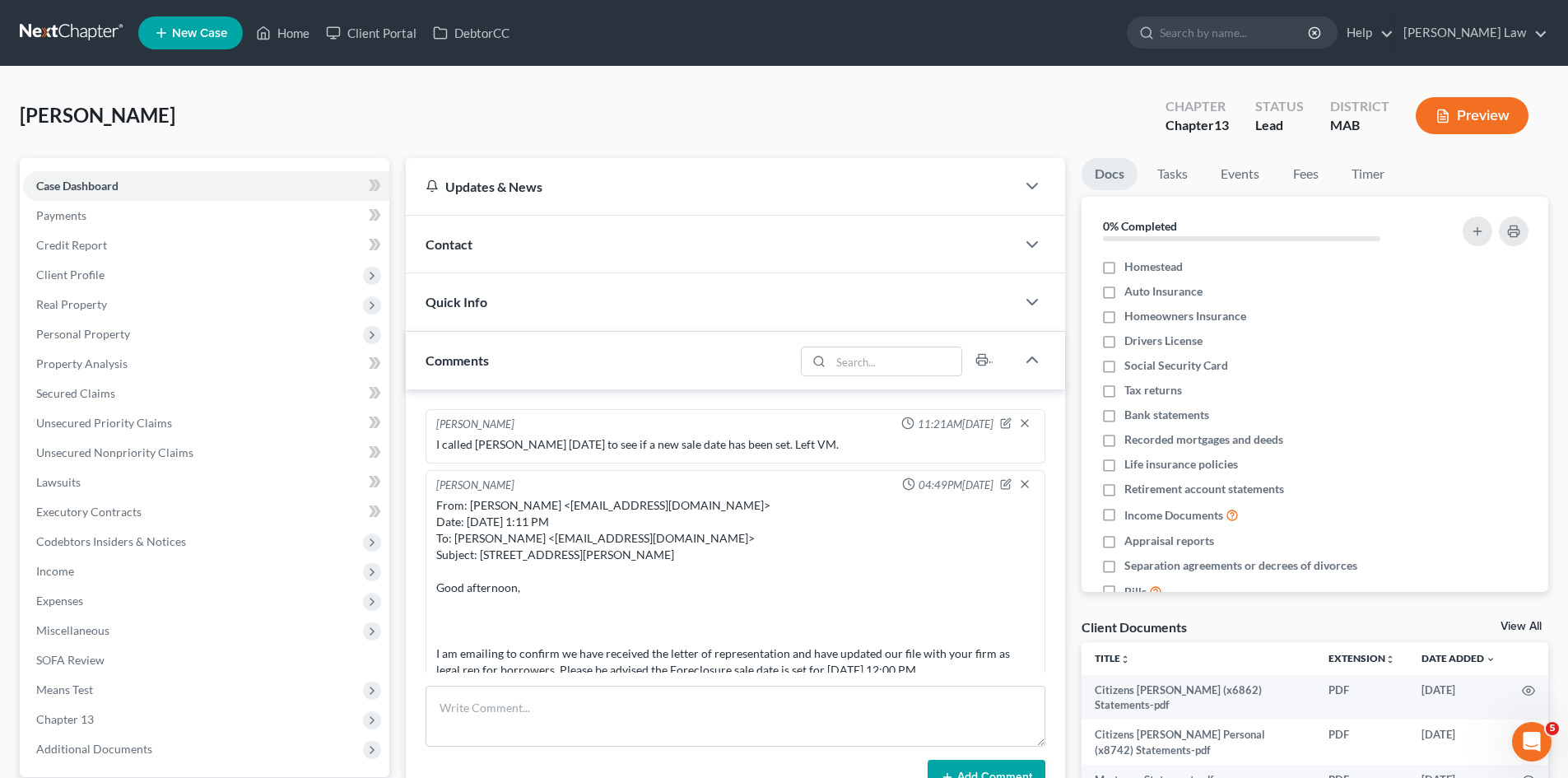
click at [1519, 623] on link "View All" at bounding box center [1520, 627] width 41 height 12
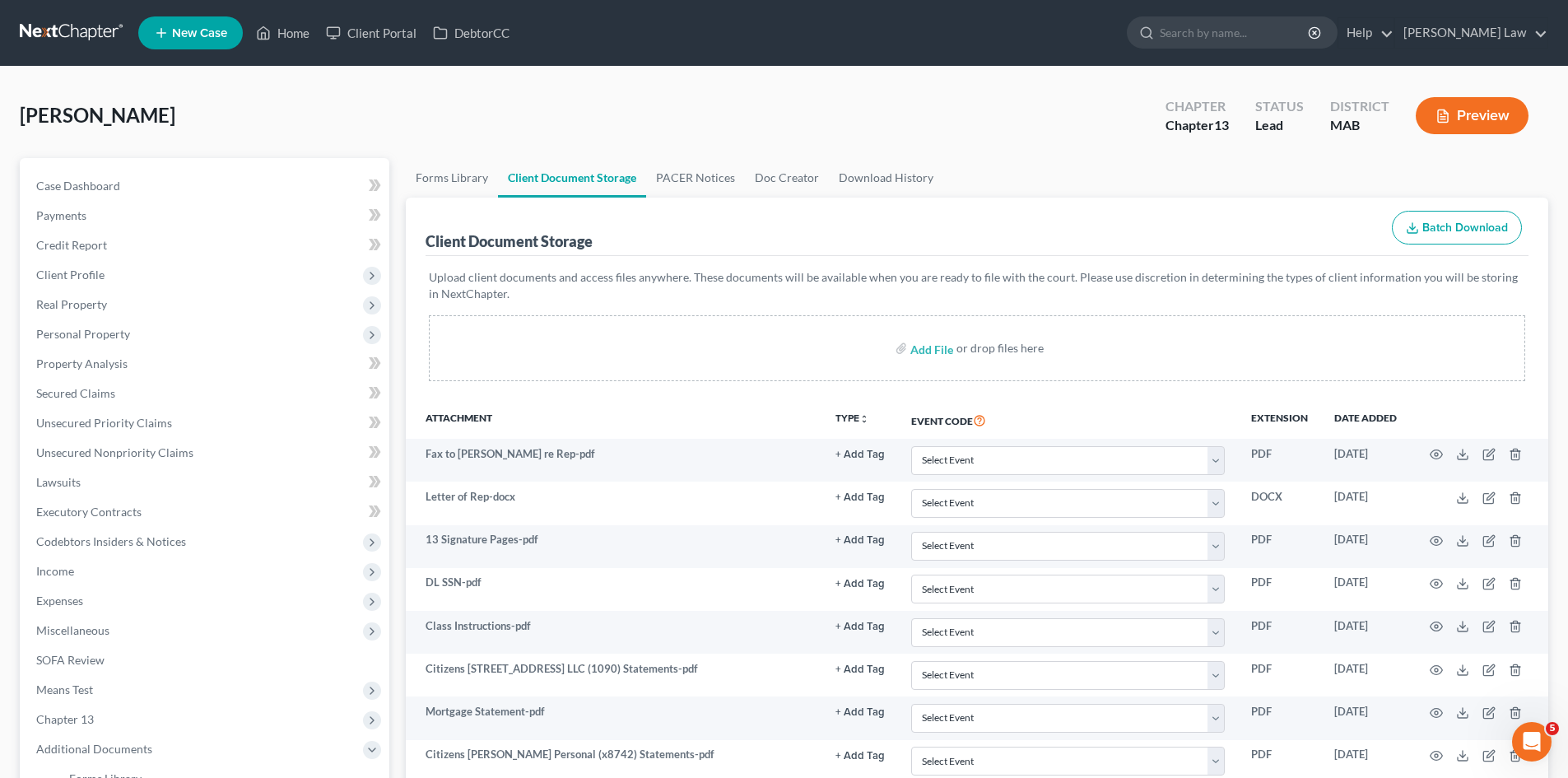
click at [60, 69] on div "Barry, Laura Upgraded Chapter Chapter 13 Status Lead District MAB Preview Petit…" at bounding box center [784, 560] width 1568 height 987
click at [45, 30] on link at bounding box center [72, 33] width 106 height 30
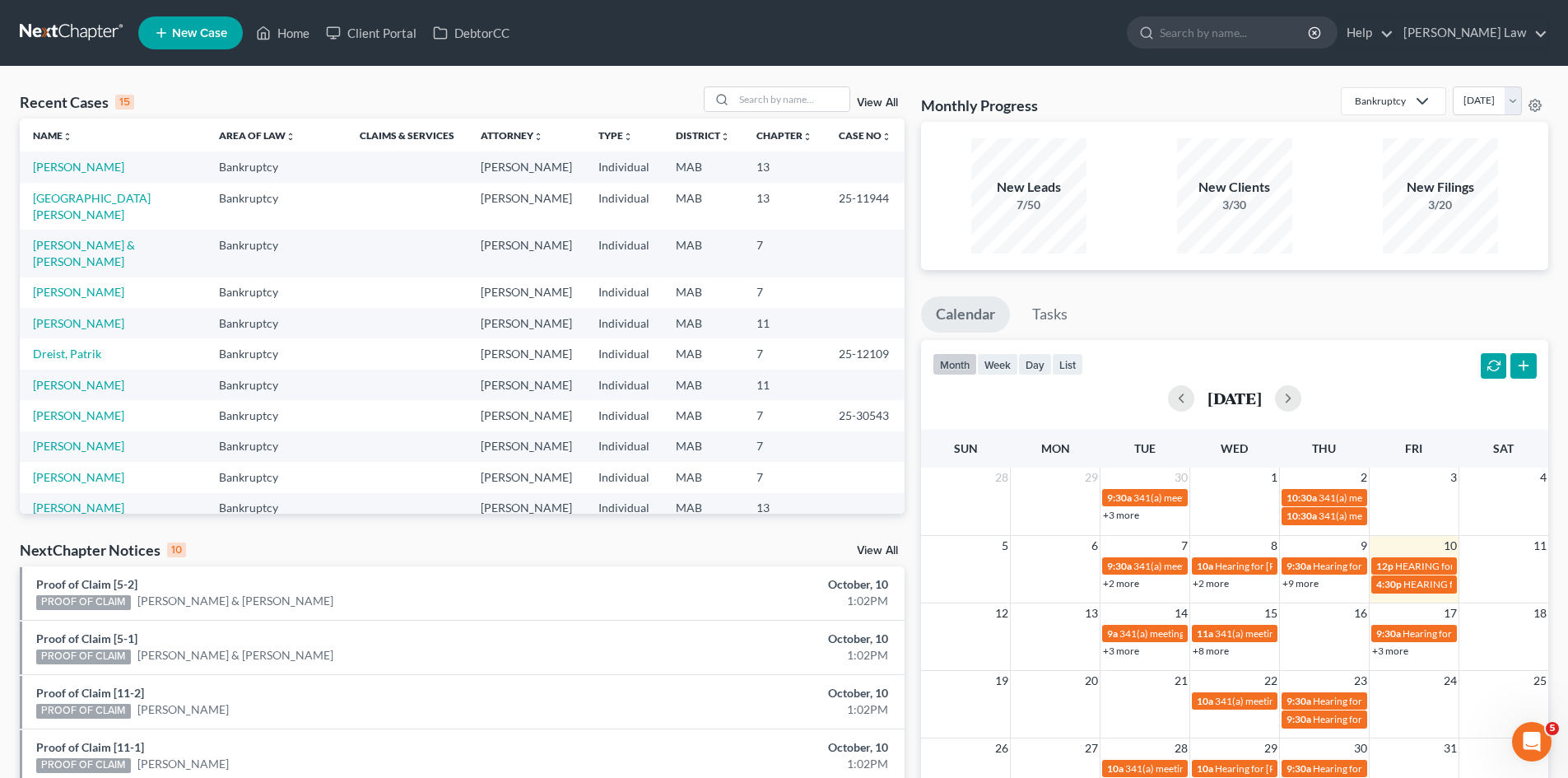
click at [765, 85] on div "Recent Cases 15 View All Name unfold_more expand_more expand_less Area of Law u…" at bounding box center [784, 611] width 1568 height 1088
click at [798, 95] on input "search" at bounding box center [791, 99] width 115 height 24
type input "elie"
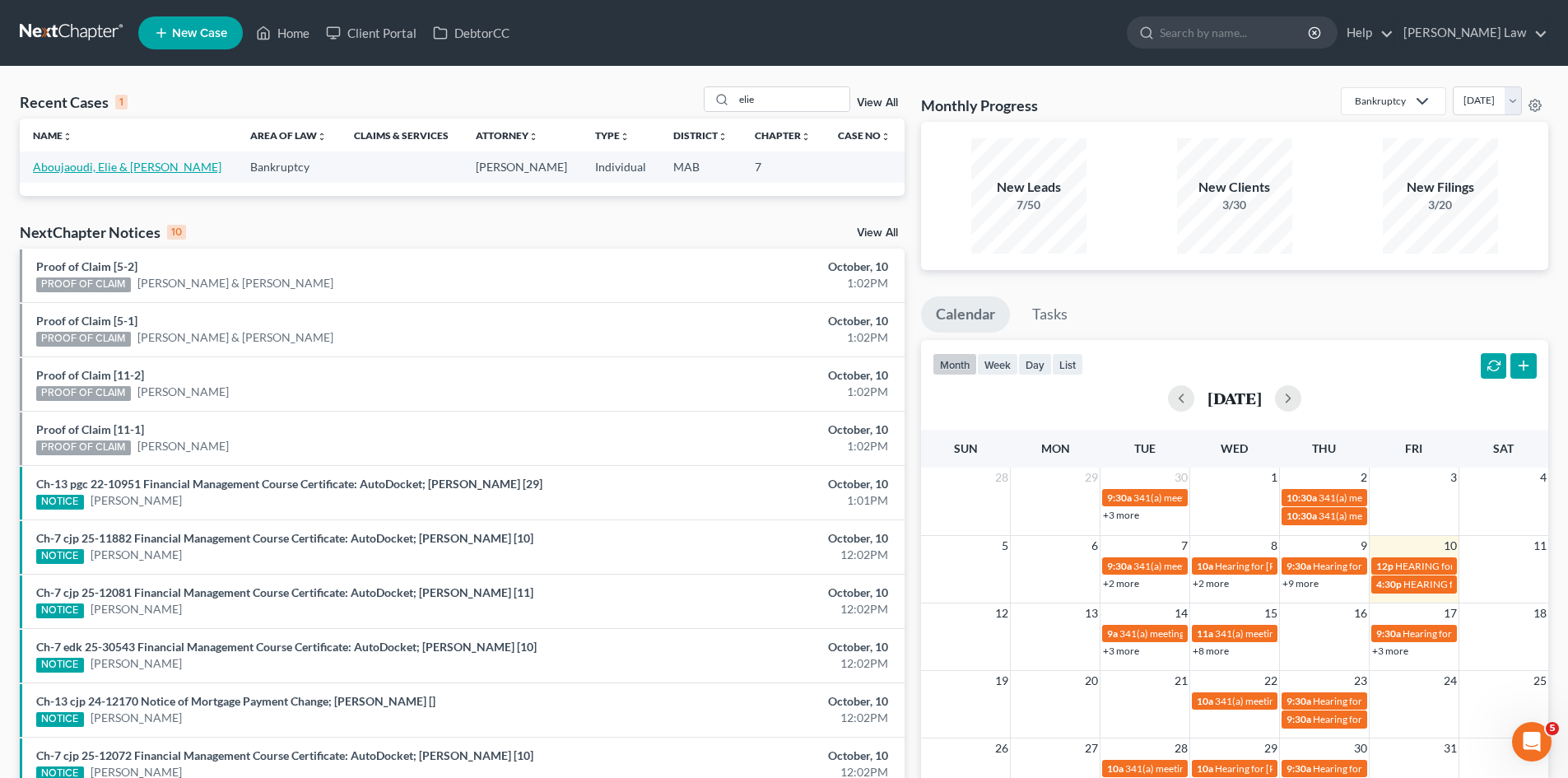
click at [95, 167] on link "Aboujaoudi, Elie & [PERSON_NAME]" at bounding box center [127, 167] width 188 height 14
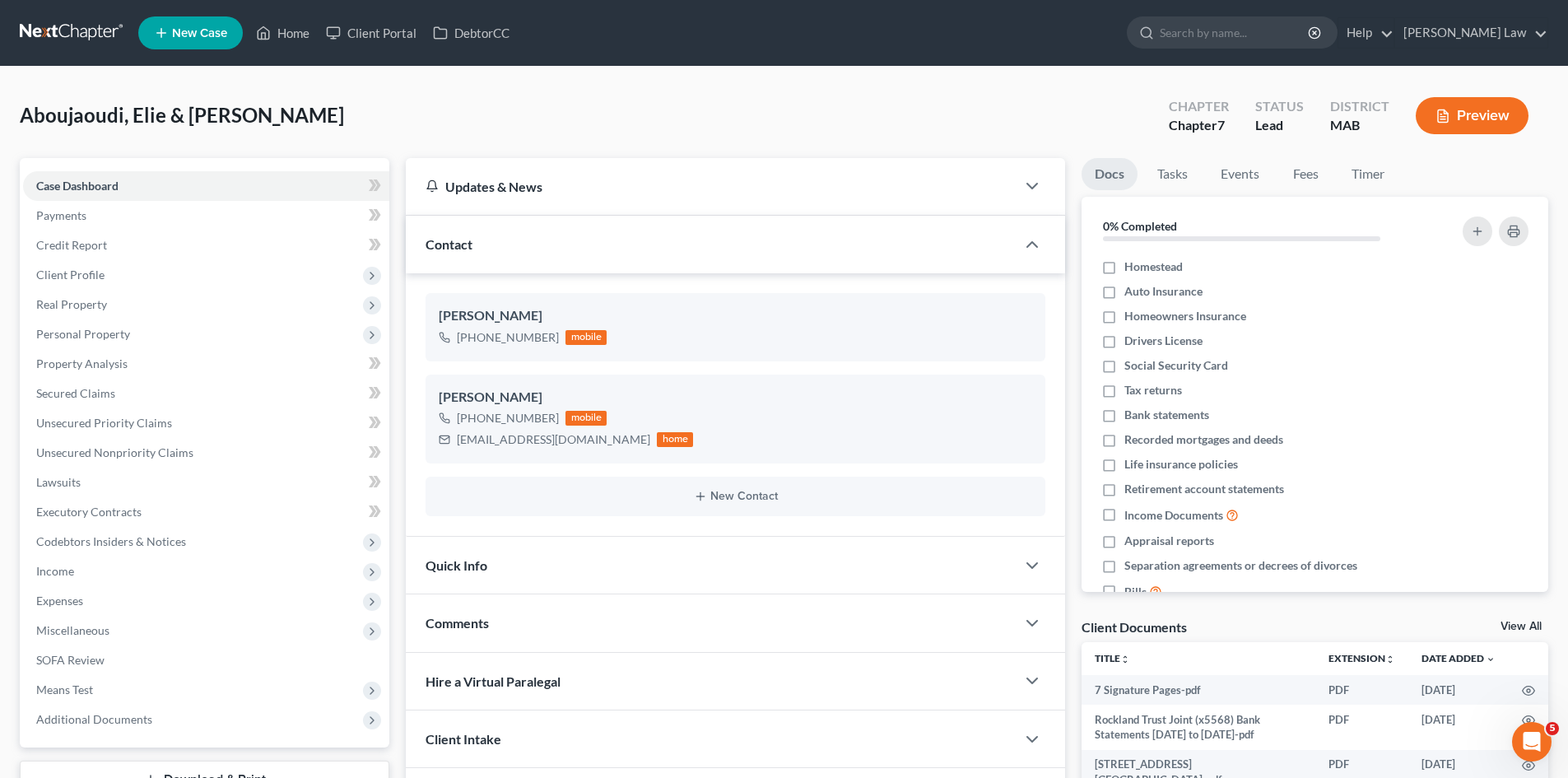
click at [1512, 620] on div "Client Documents View All" at bounding box center [1314, 630] width 466 height 24
click at [1519, 625] on link "View All" at bounding box center [1520, 627] width 41 height 12
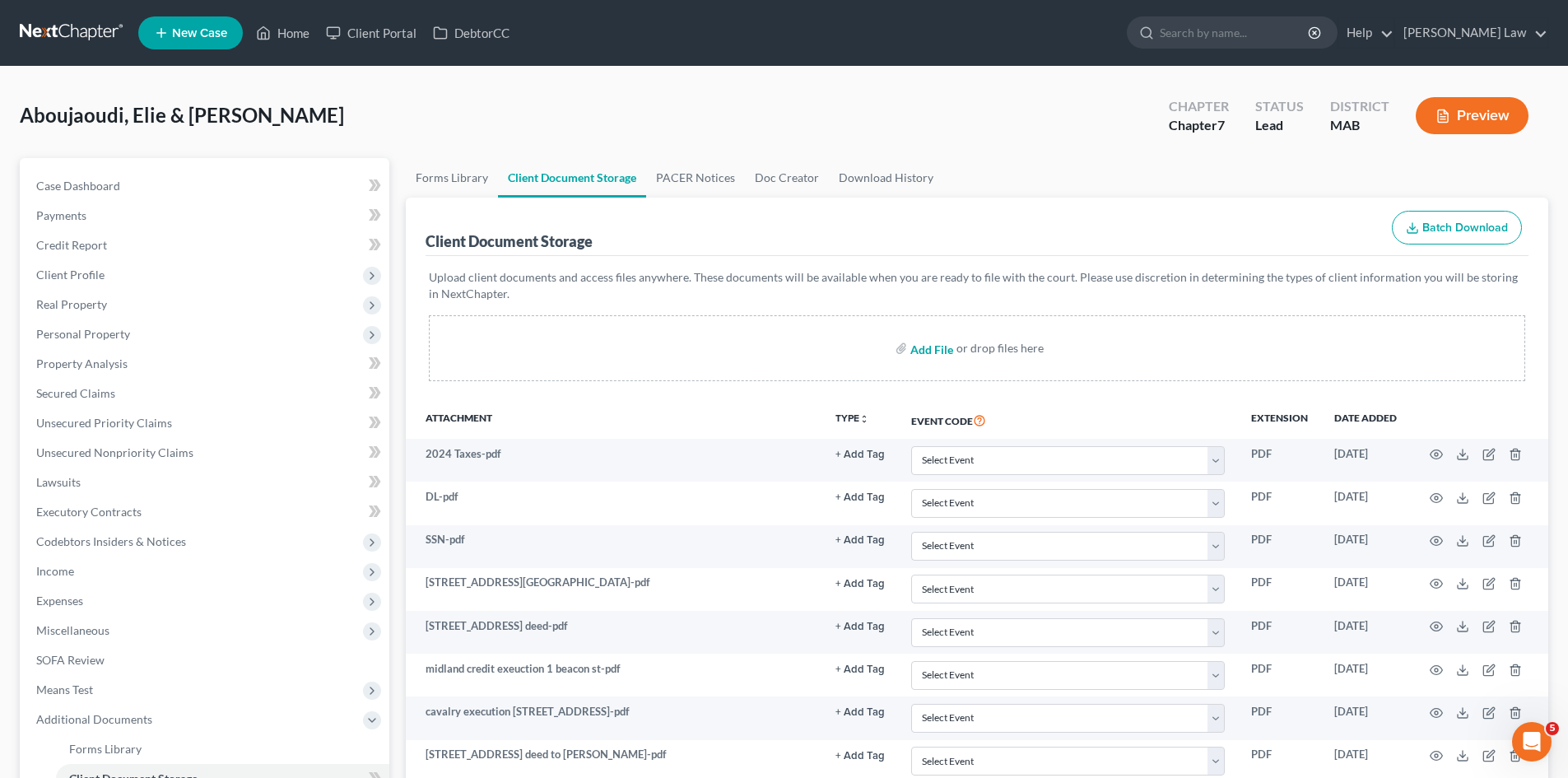
click at [939, 346] on input "file" at bounding box center [930, 348] width 40 height 30
type input "C:\fakepath\DL SSN.pdf"
click at [913, 42] on ul "New Case Home Client Portal DebtorCC - No Result - See all results Or Press Ent…" at bounding box center [844, 33] width 1410 height 43
click at [76, 37] on link at bounding box center [72, 33] width 106 height 30
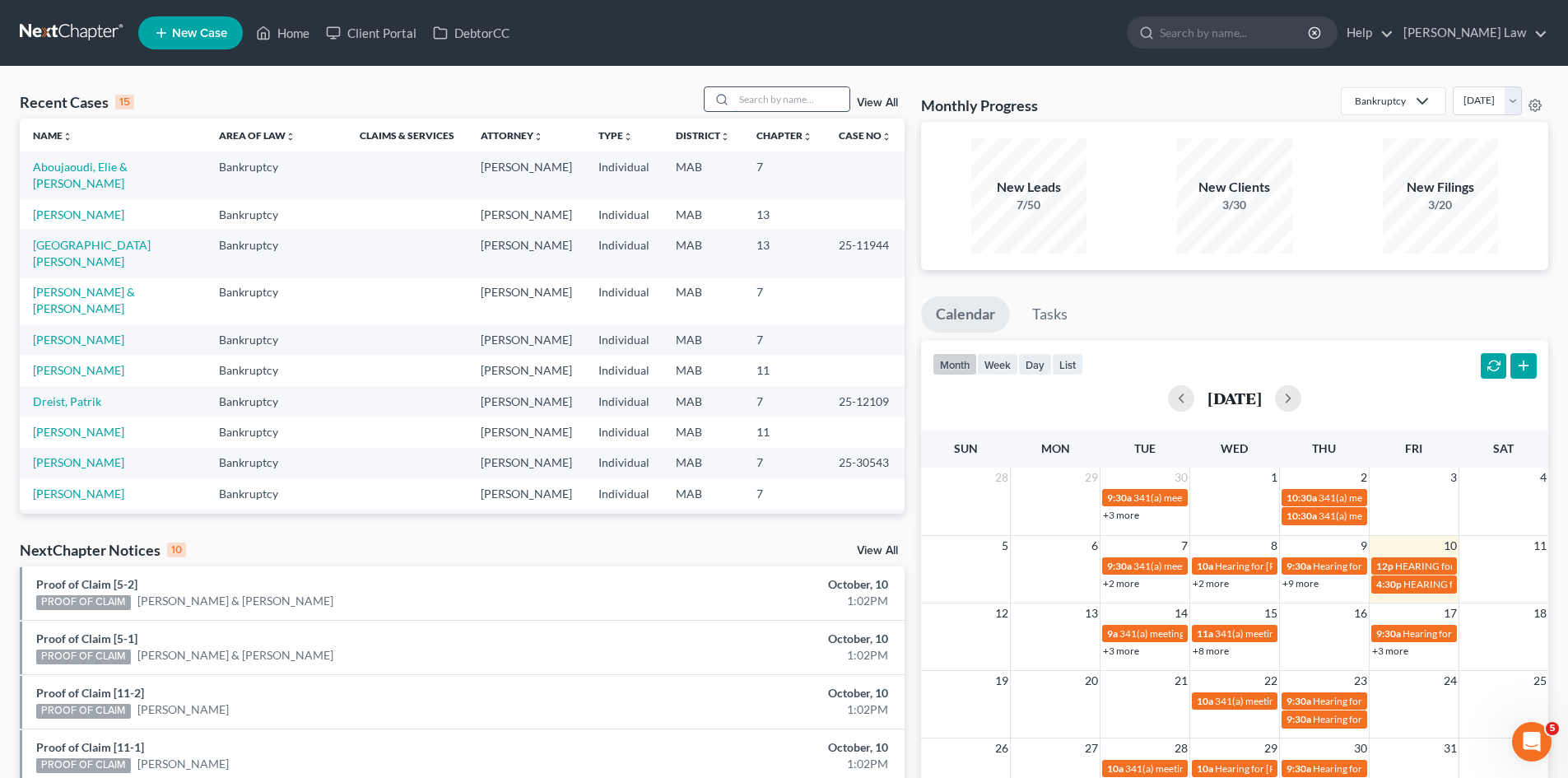
click at [781, 106] on input "search" at bounding box center [791, 99] width 115 height 24
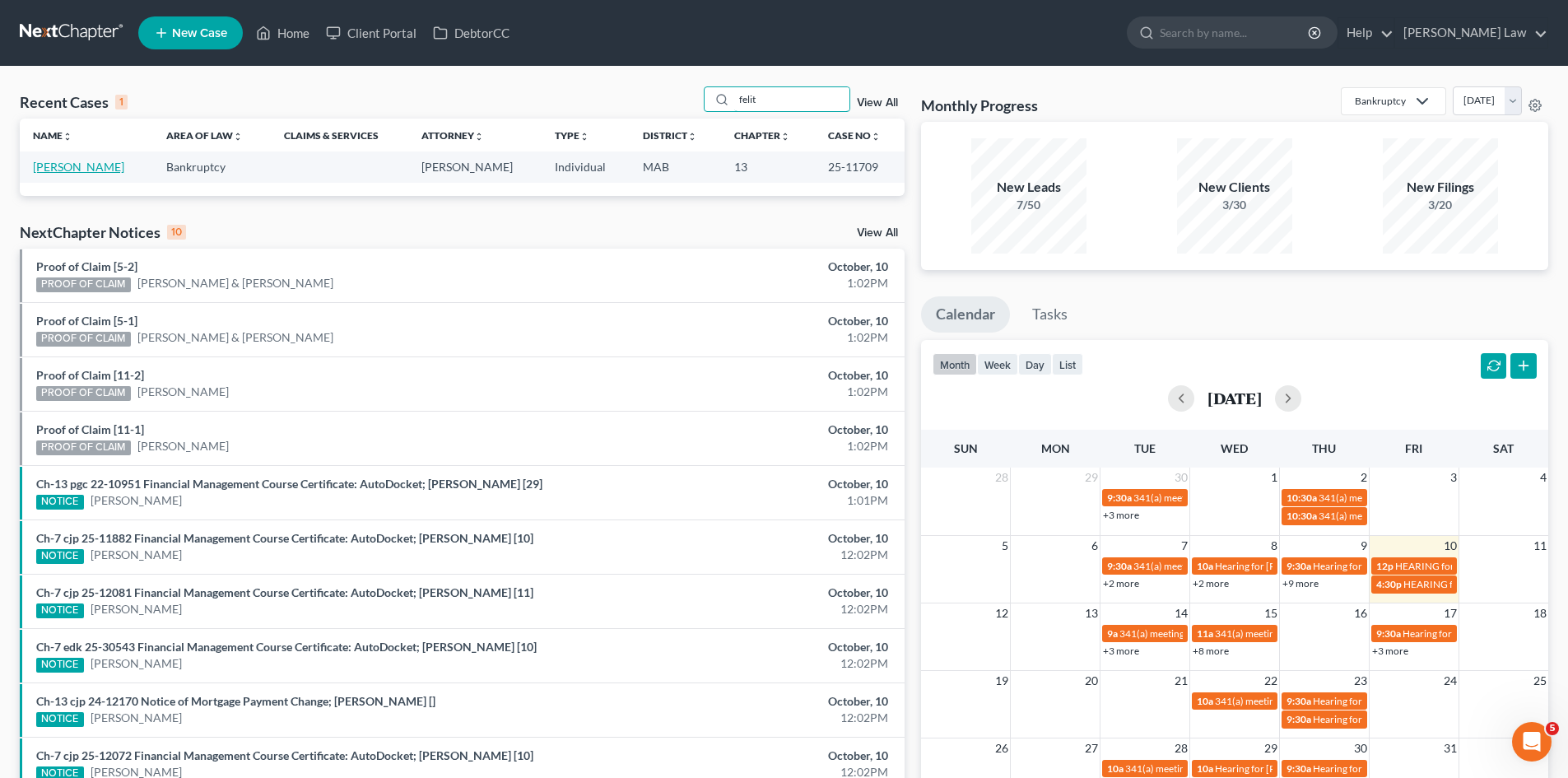
type input "felit"
click at [63, 170] on link "[PERSON_NAME]" at bounding box center [79, 167] width 91 height 14
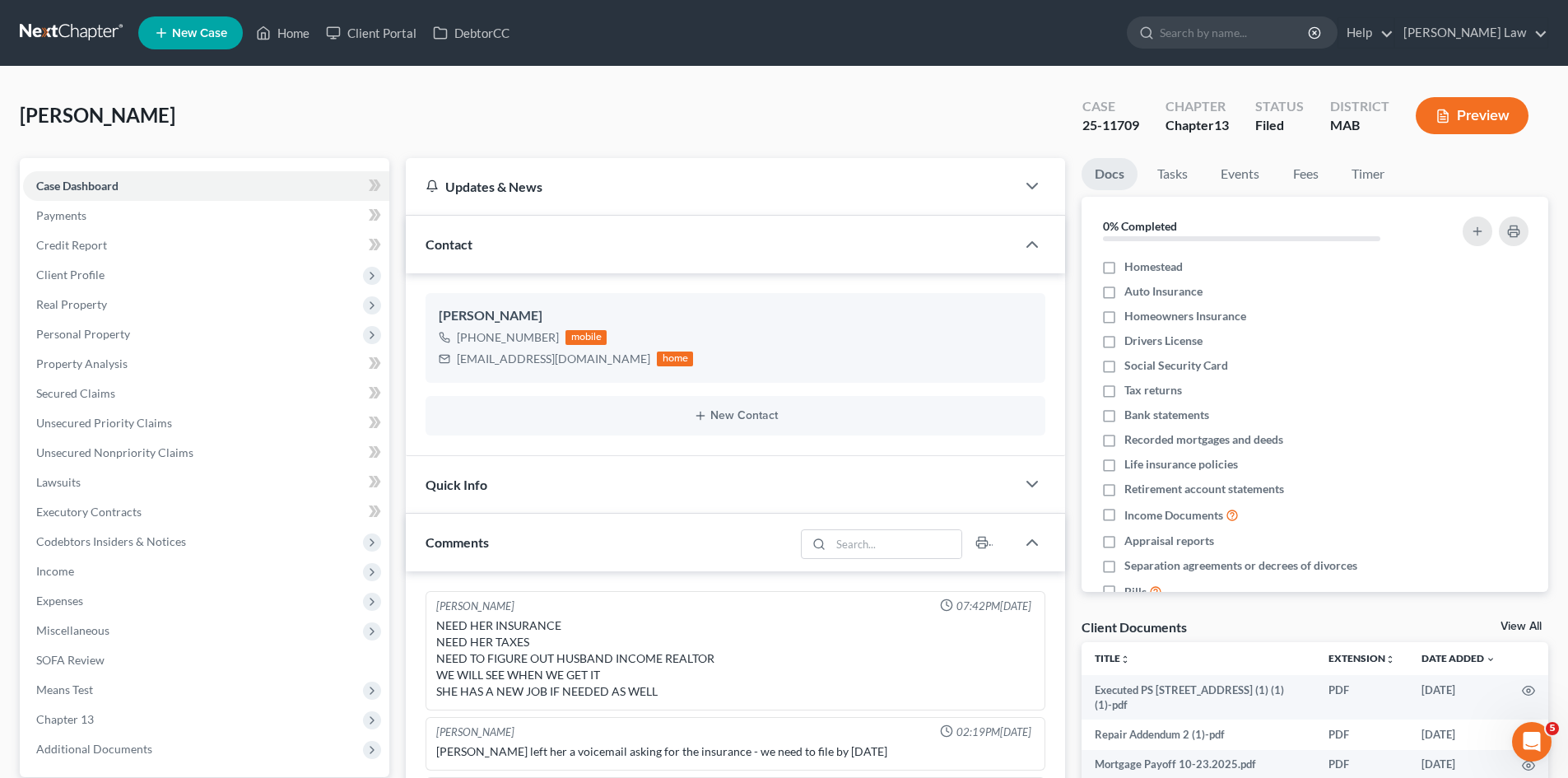
scroll to position [2164, 0]
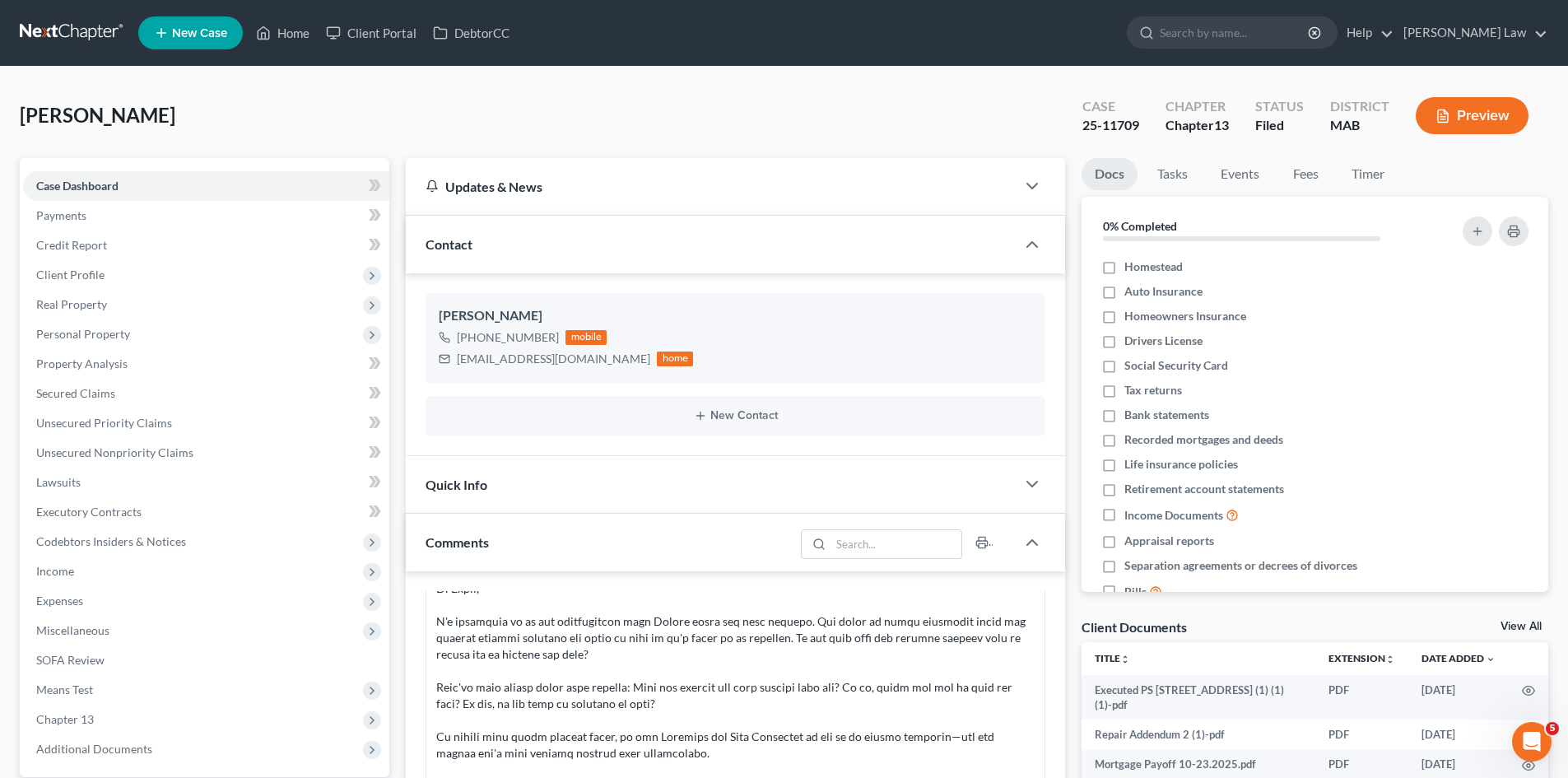
click at [1522, 630] on link "View All" at bounding box center [1520, 627] width 41 height 12
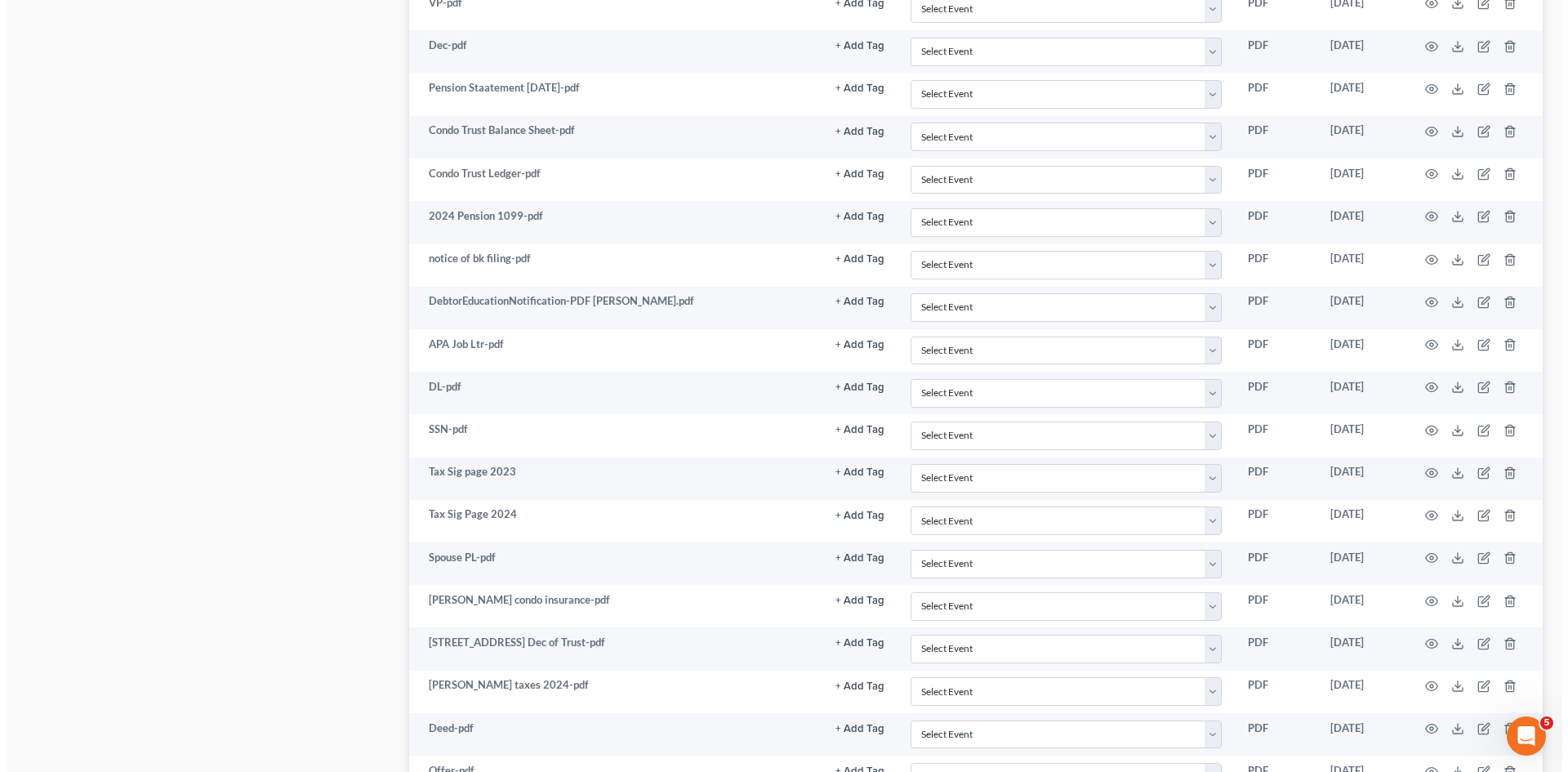
scroll to position [1925, 0]
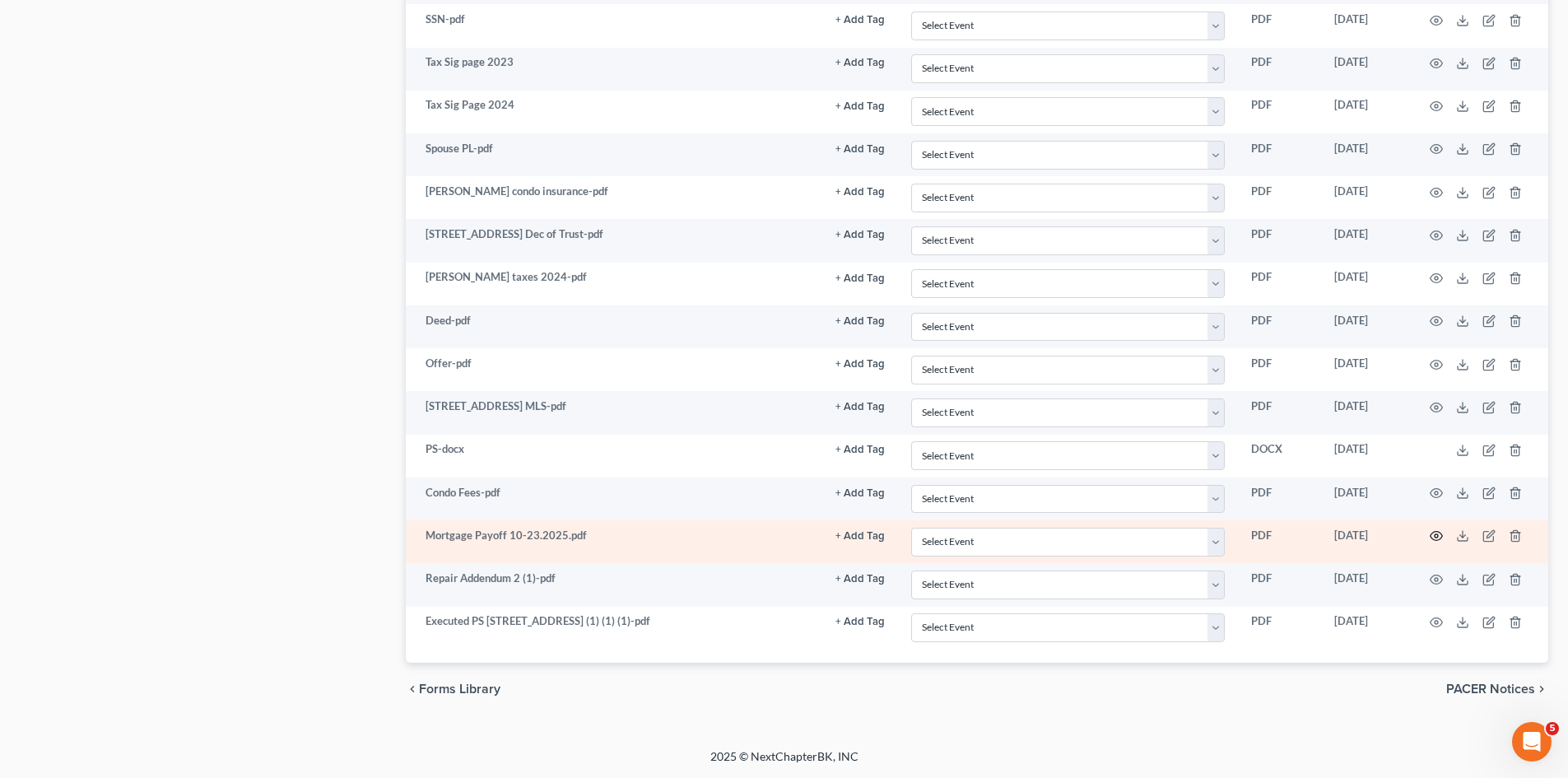
click at [1439, 534] on icon "button" at bounding box center [1436, 536] width 14 height 14
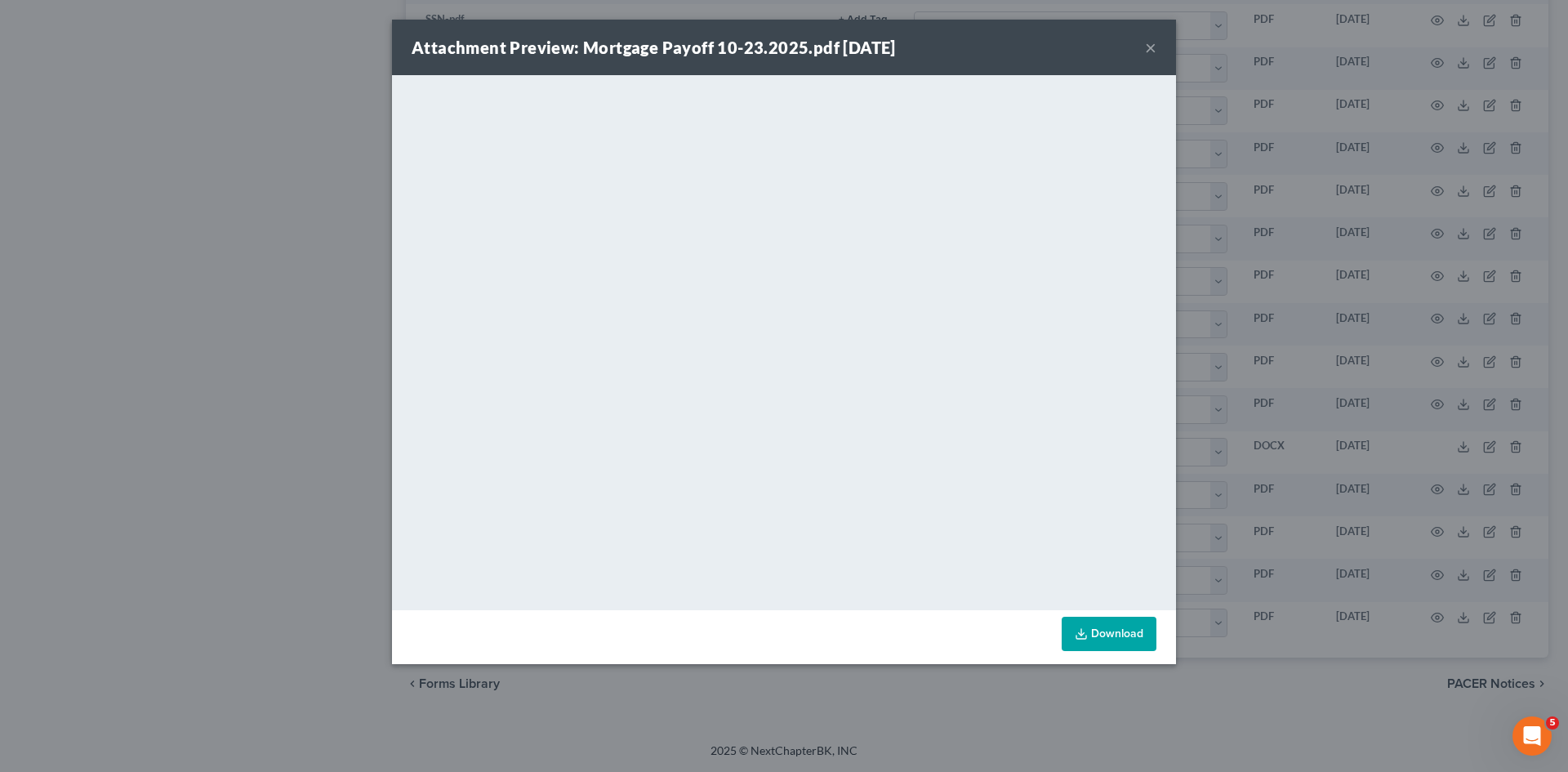
click at [1319, 296] on div "Attachment Preview: Mortgage Payoff 10-23.2025.pdf 10/01/2025 × <object ng-attr…" at bounding box center [784, 386] width 1568 height 772
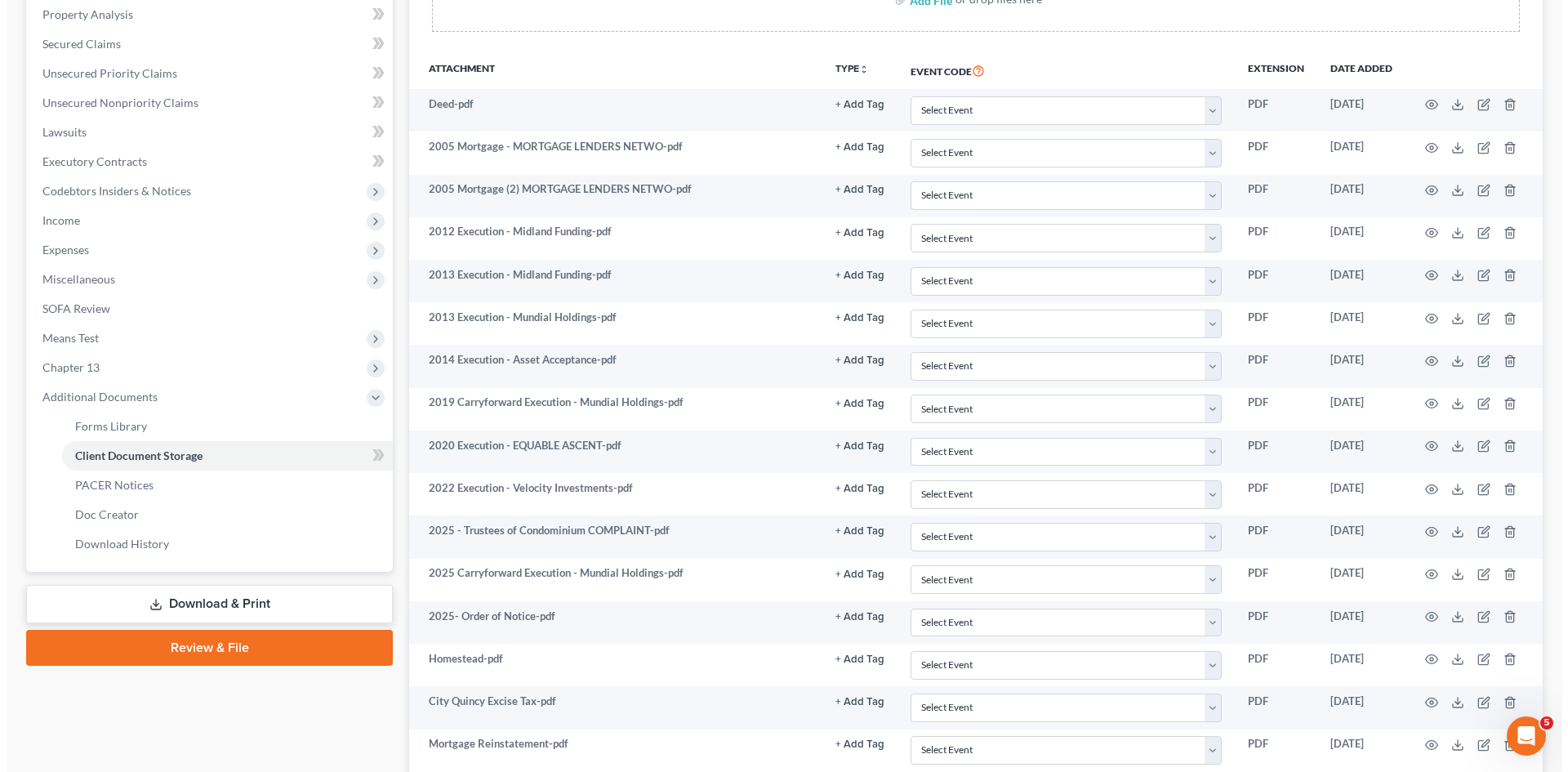
scroll to position [0, 0]
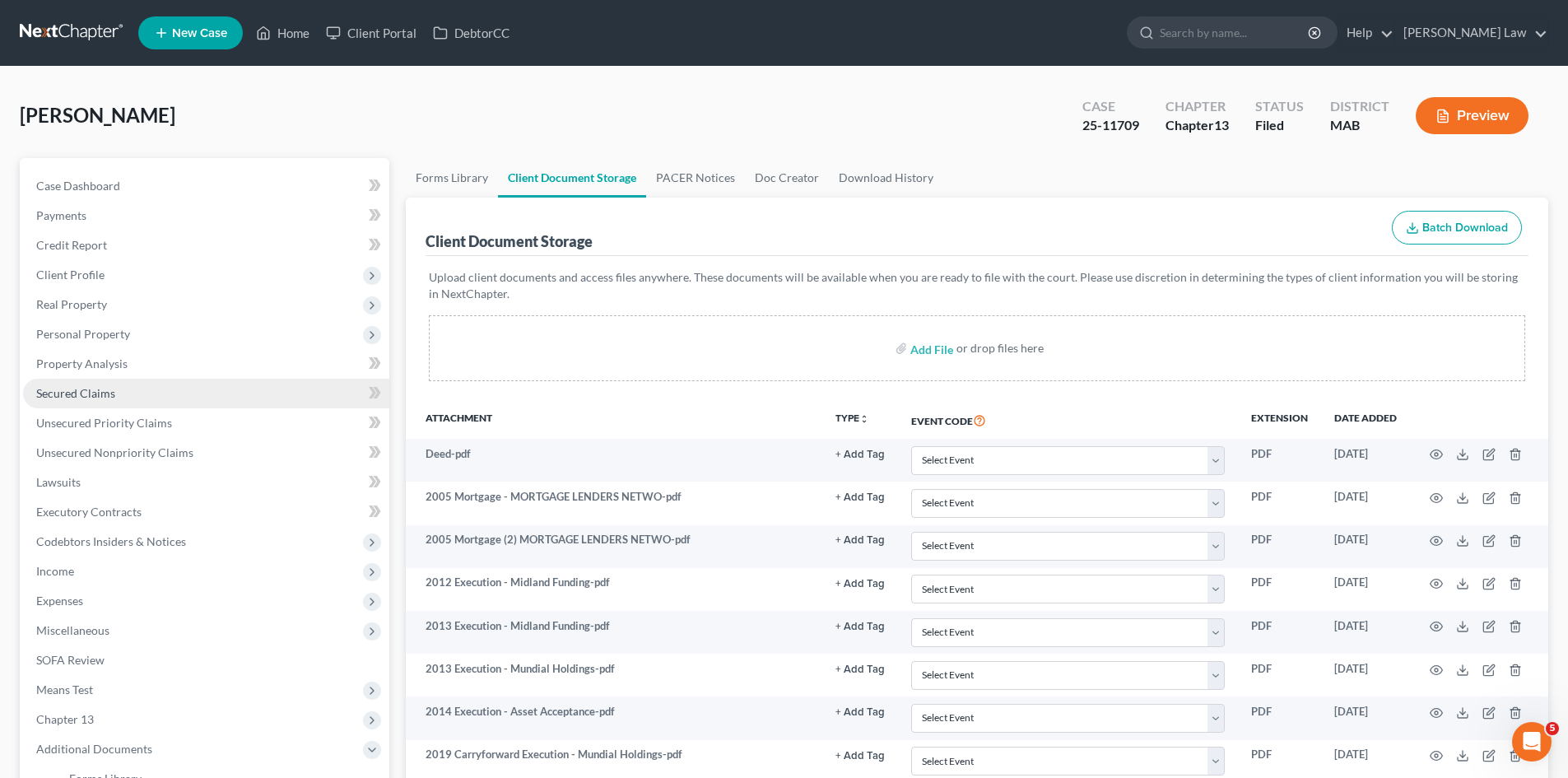
click at [109, 391] on span "Secured Claims" at bounding box center [75, 393] width 79 height 14
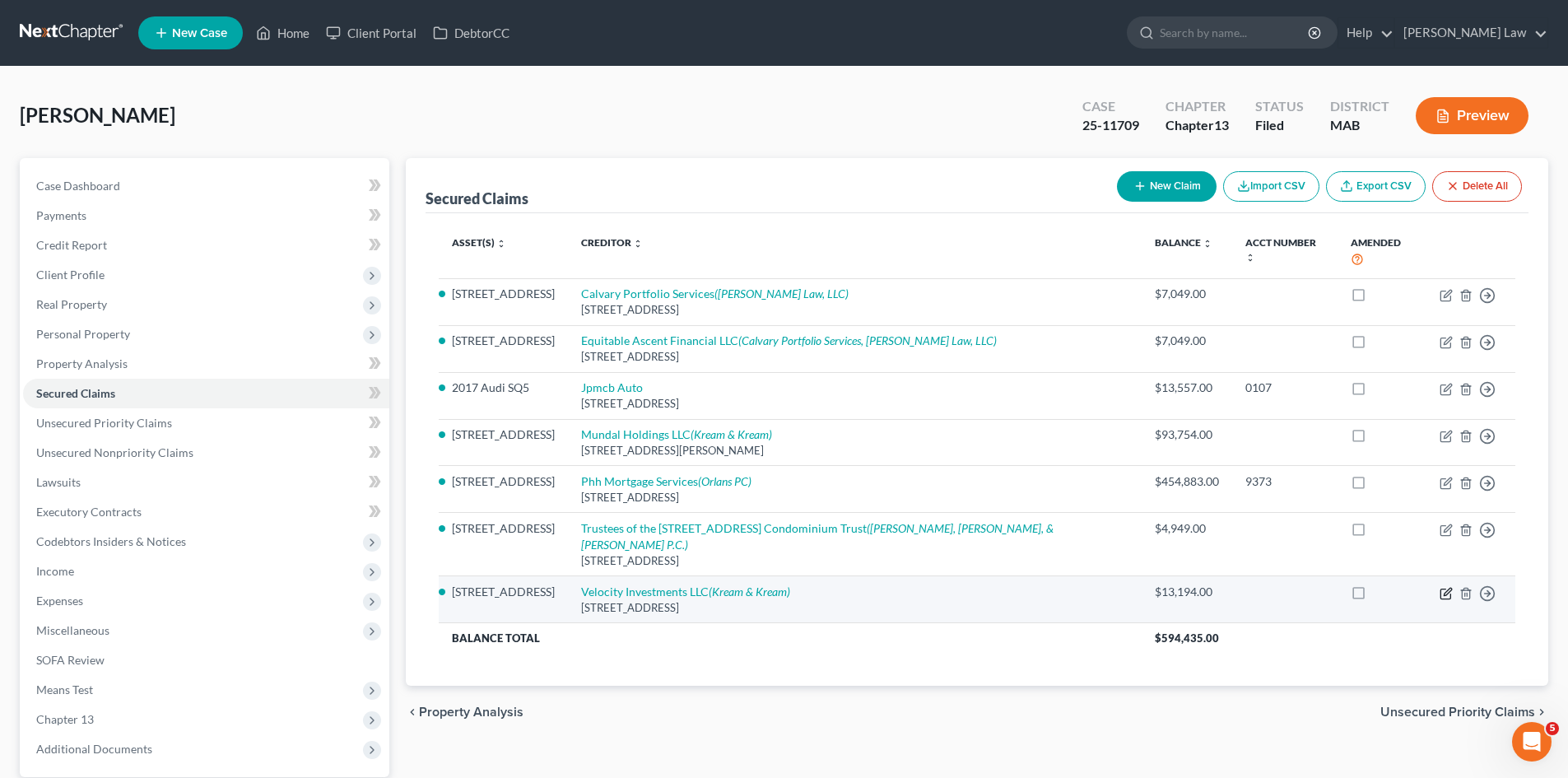
click at [1445, 588] on icon "button" at bounding box center [1448, 592] width 8 height 8
select select "33"
select select "3"
select select "0"
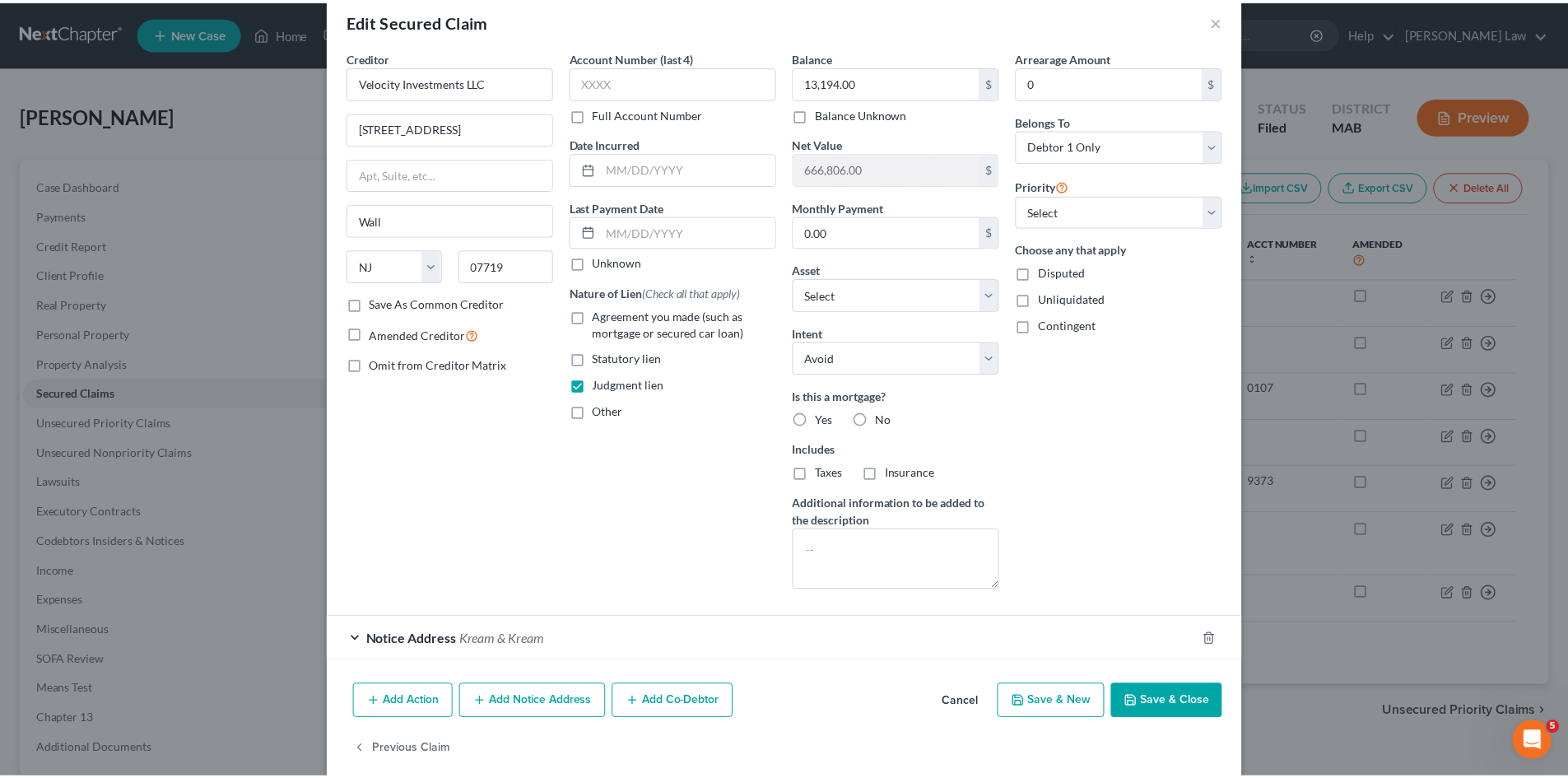
scroll to position [49, 0]
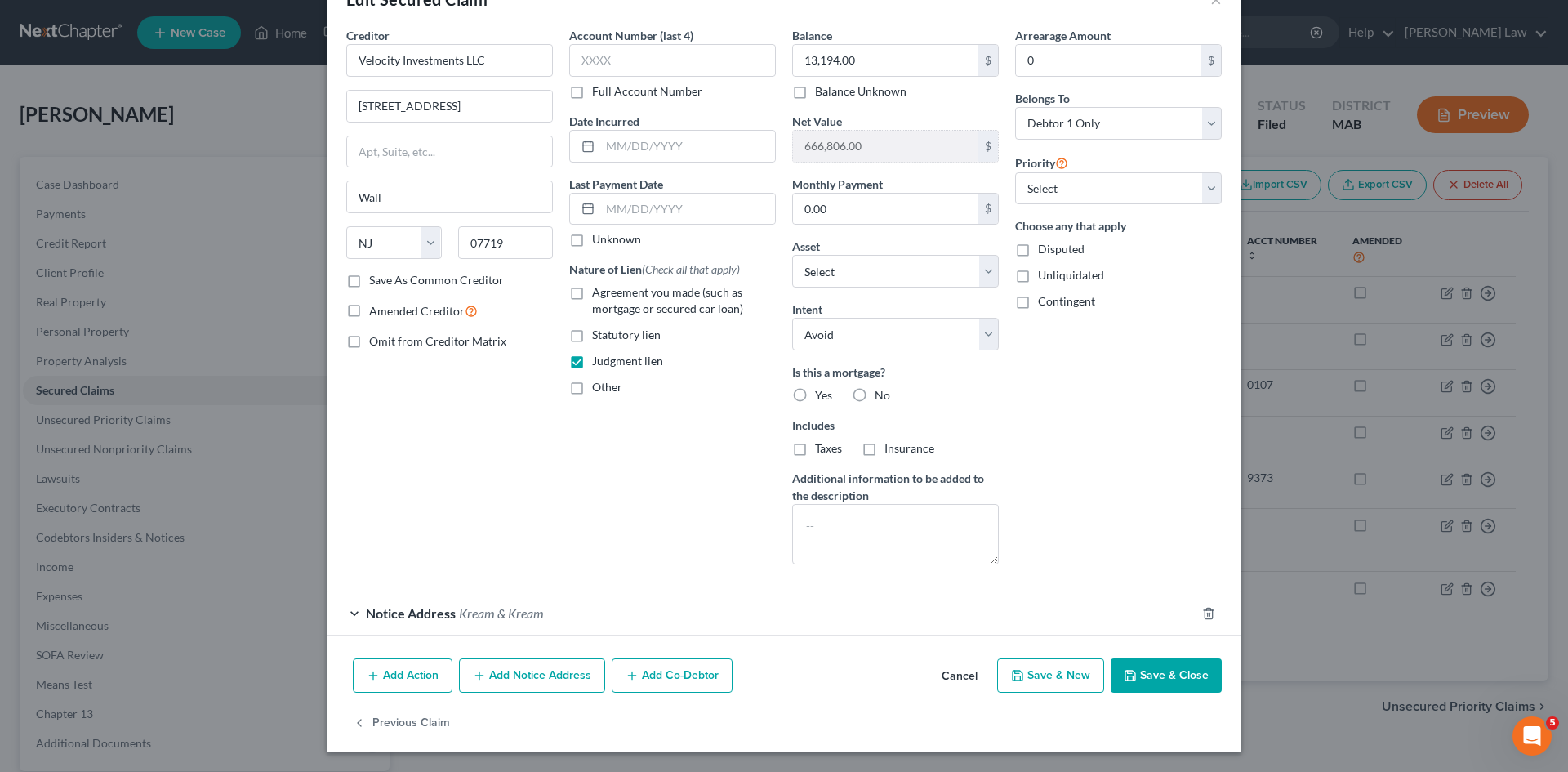
click at [944, 675] on button "Cancel" at bounding box center [960, 677] width 63 height 33
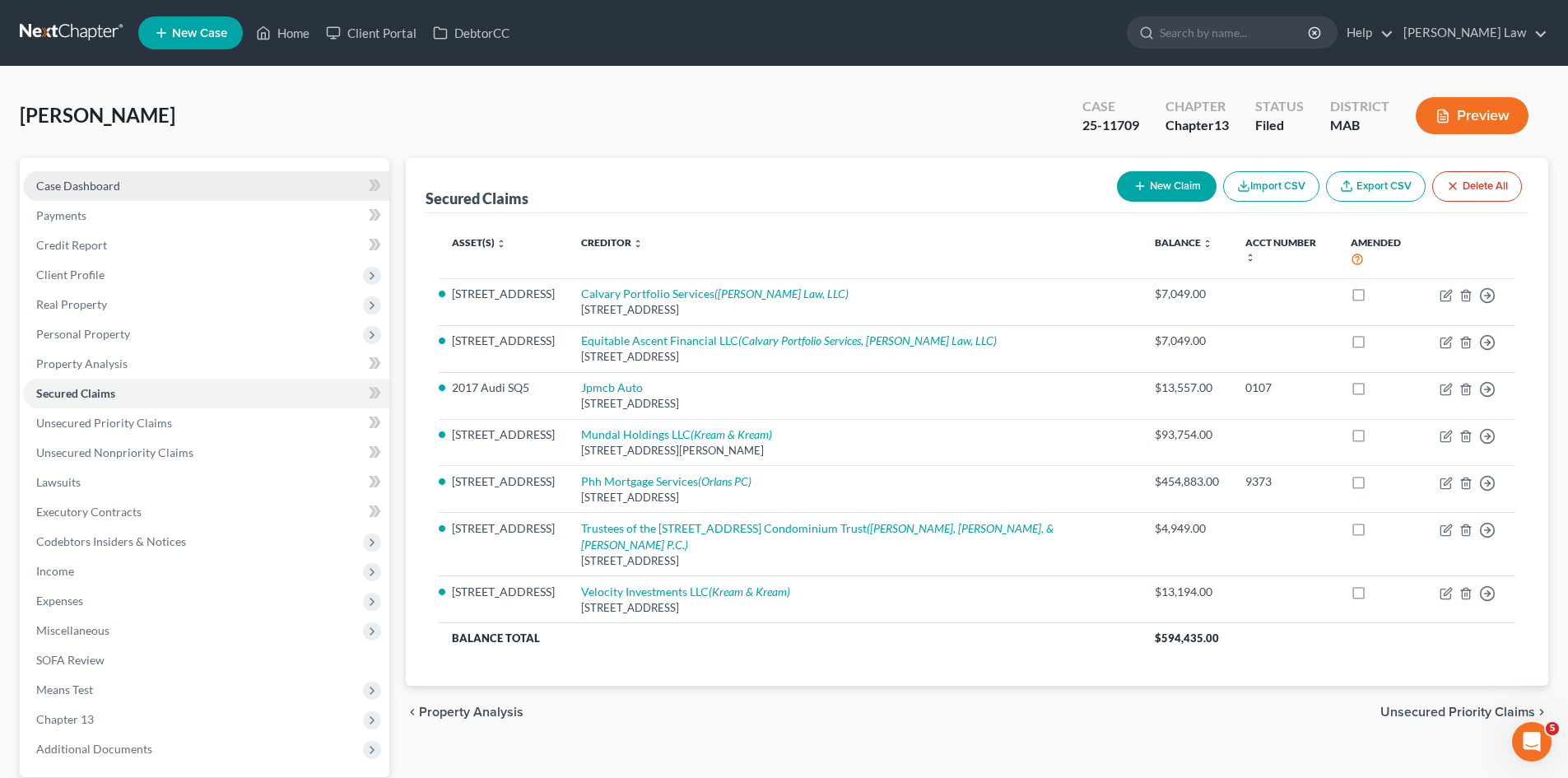
click at [81, 178] on span "Case Dashboard" at bounding box center [78, 185] width 84 height 14
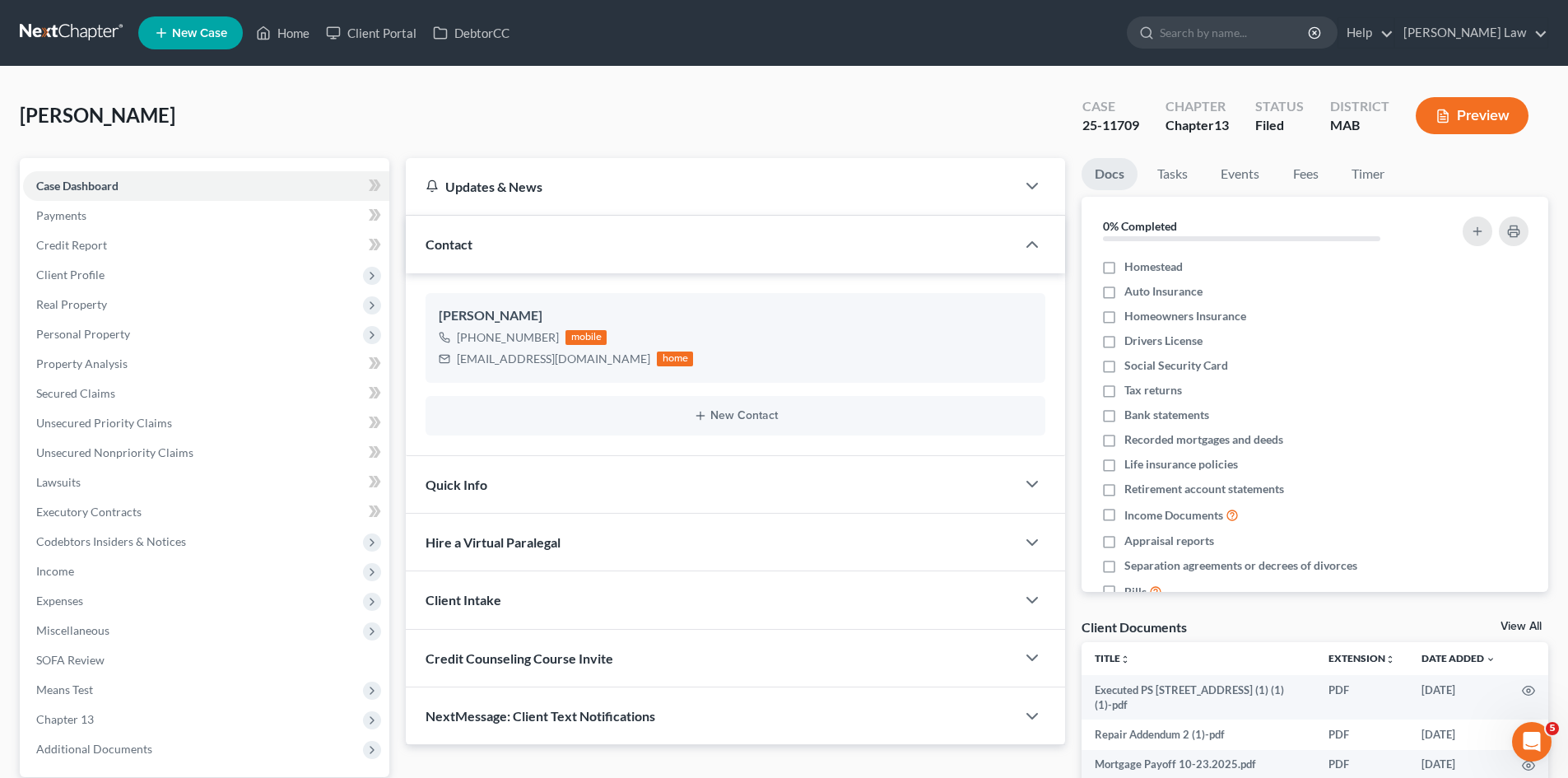
click at [1520, 629] on link "View All" at bounding box center [1520, 627] width 41 height 12
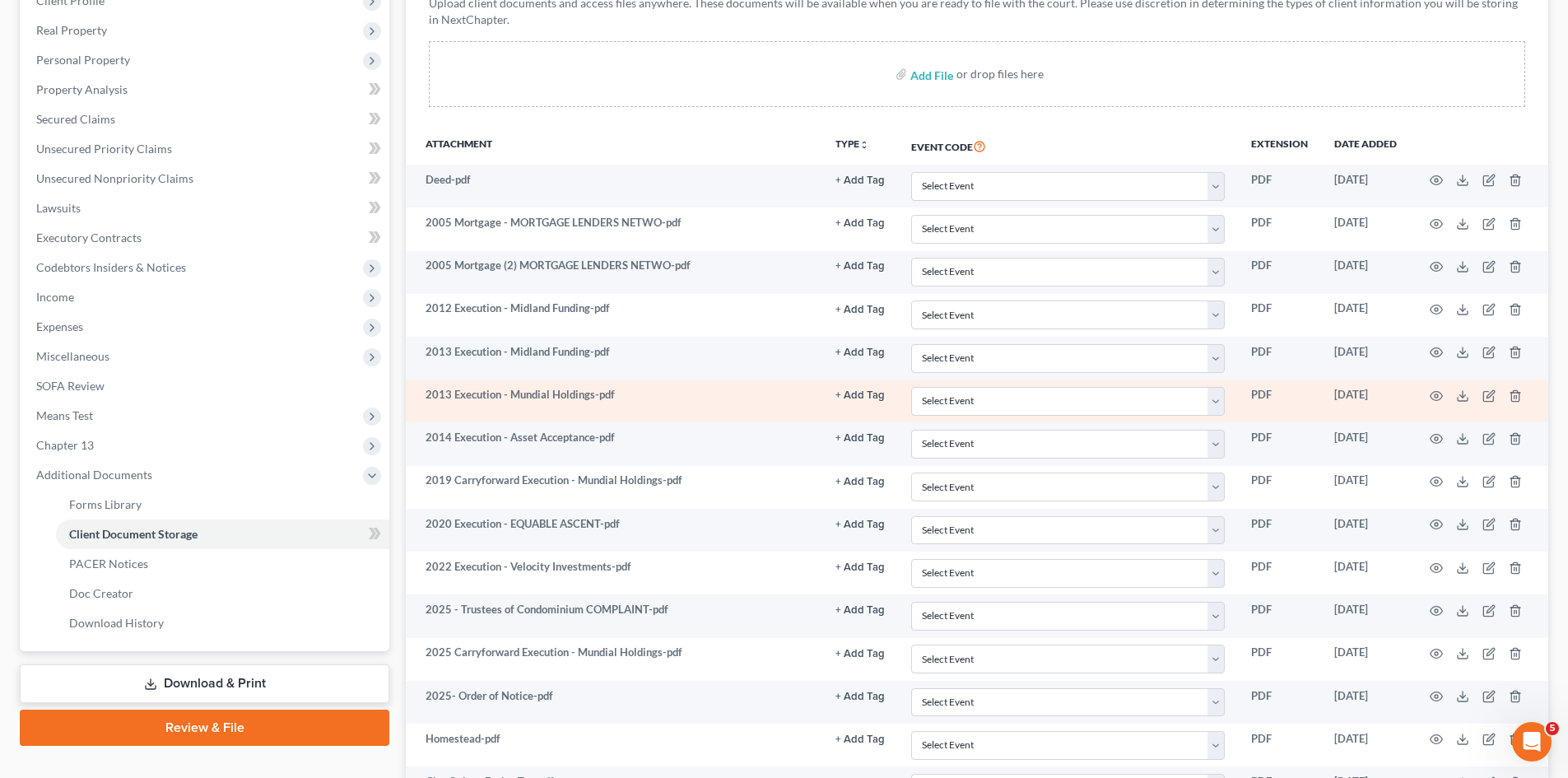
scroll to position [411, 0]
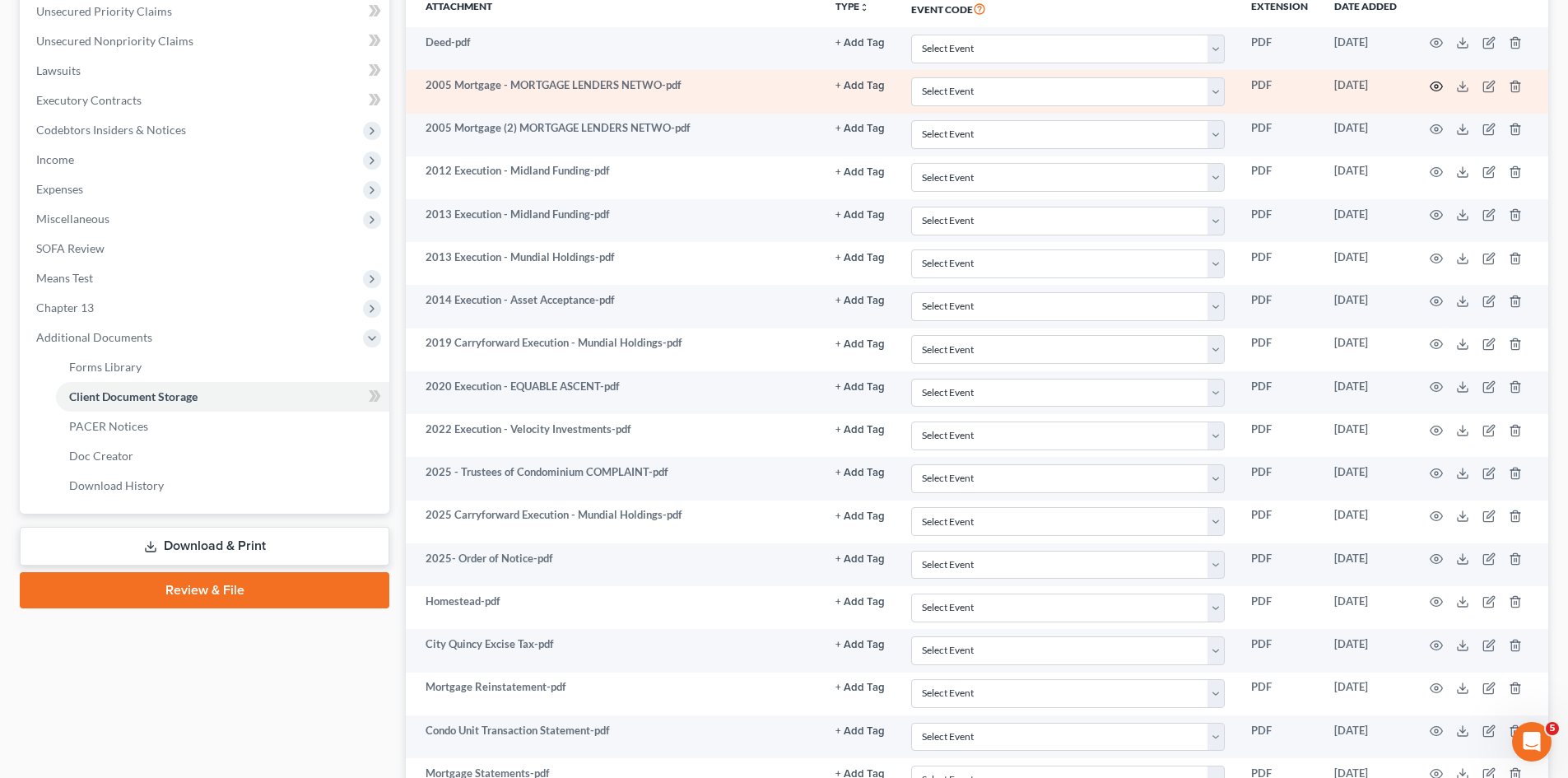
click at [1433, 83] on icon "button" at bounding box center [1436, 86] width 14 height 14
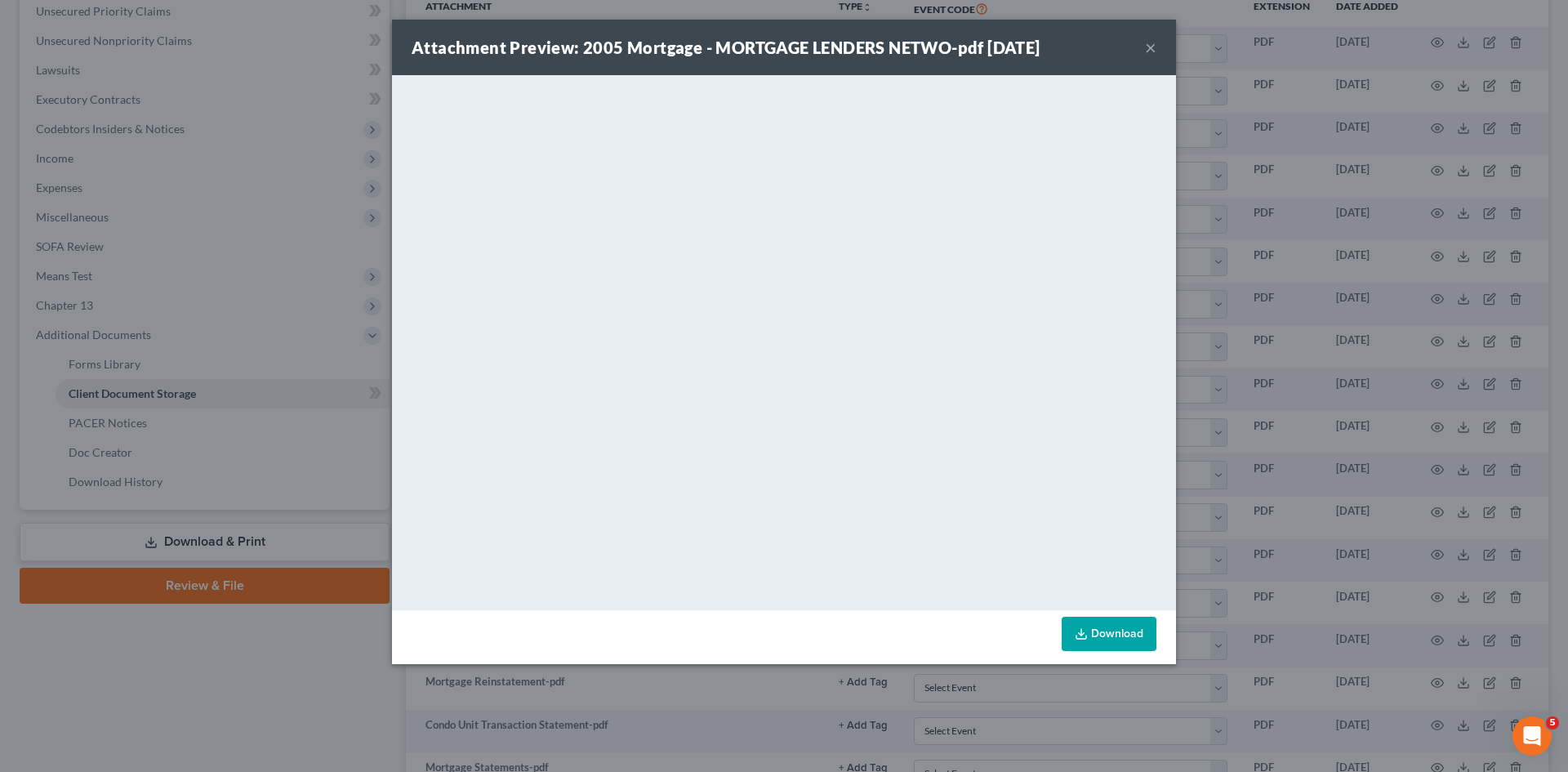
click at [1375, 161] on div "Attachment Preview: 2005 Mortgage - MORTGAGE LENDERS NETWO-pdf 08/13/2025 × <ob…" at bounding box center [784, 386] width 1568 height 772
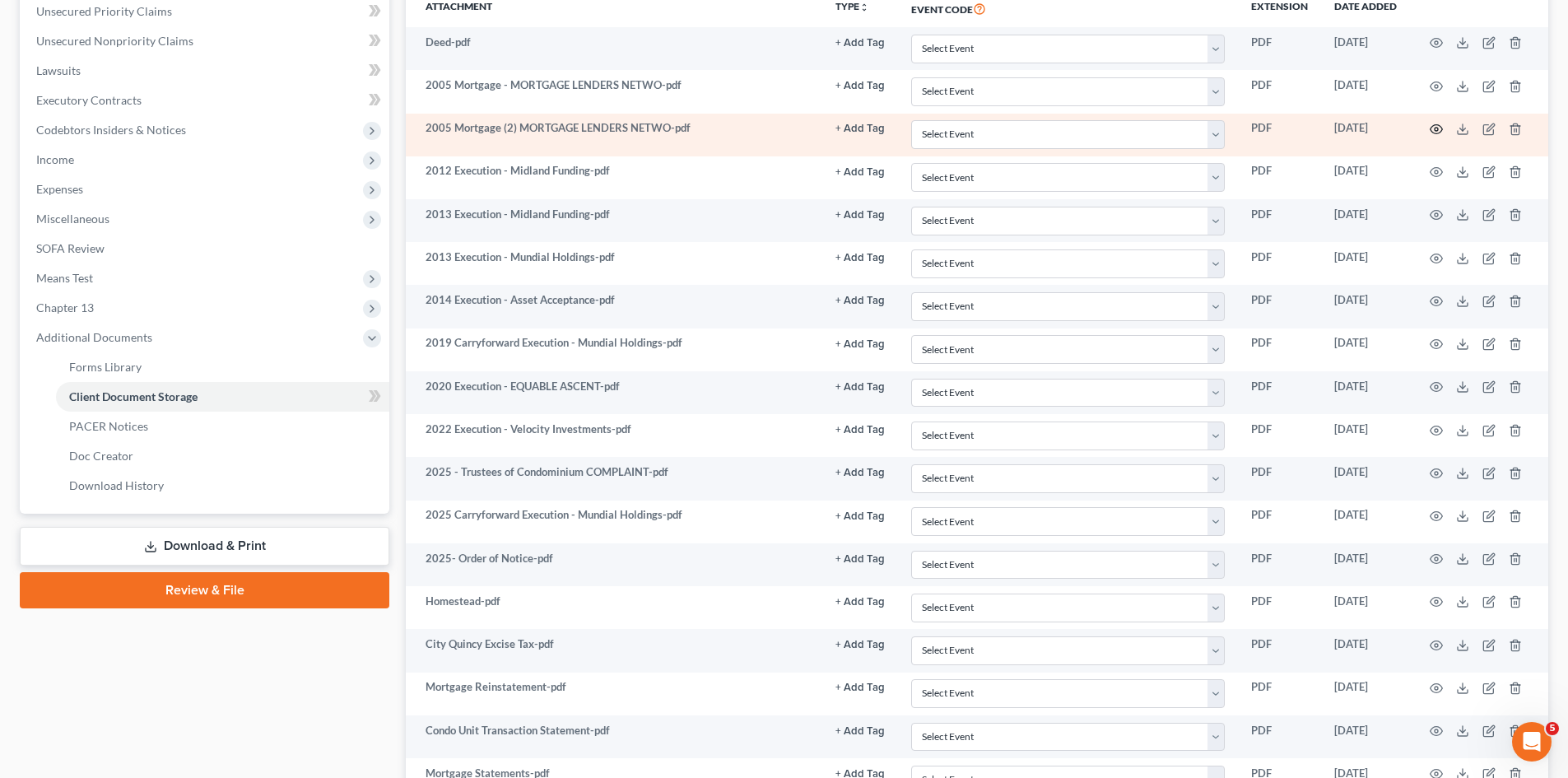
click at [1431, 123] on icon "button" at bounding box center [1436, 129] width 14 height 14
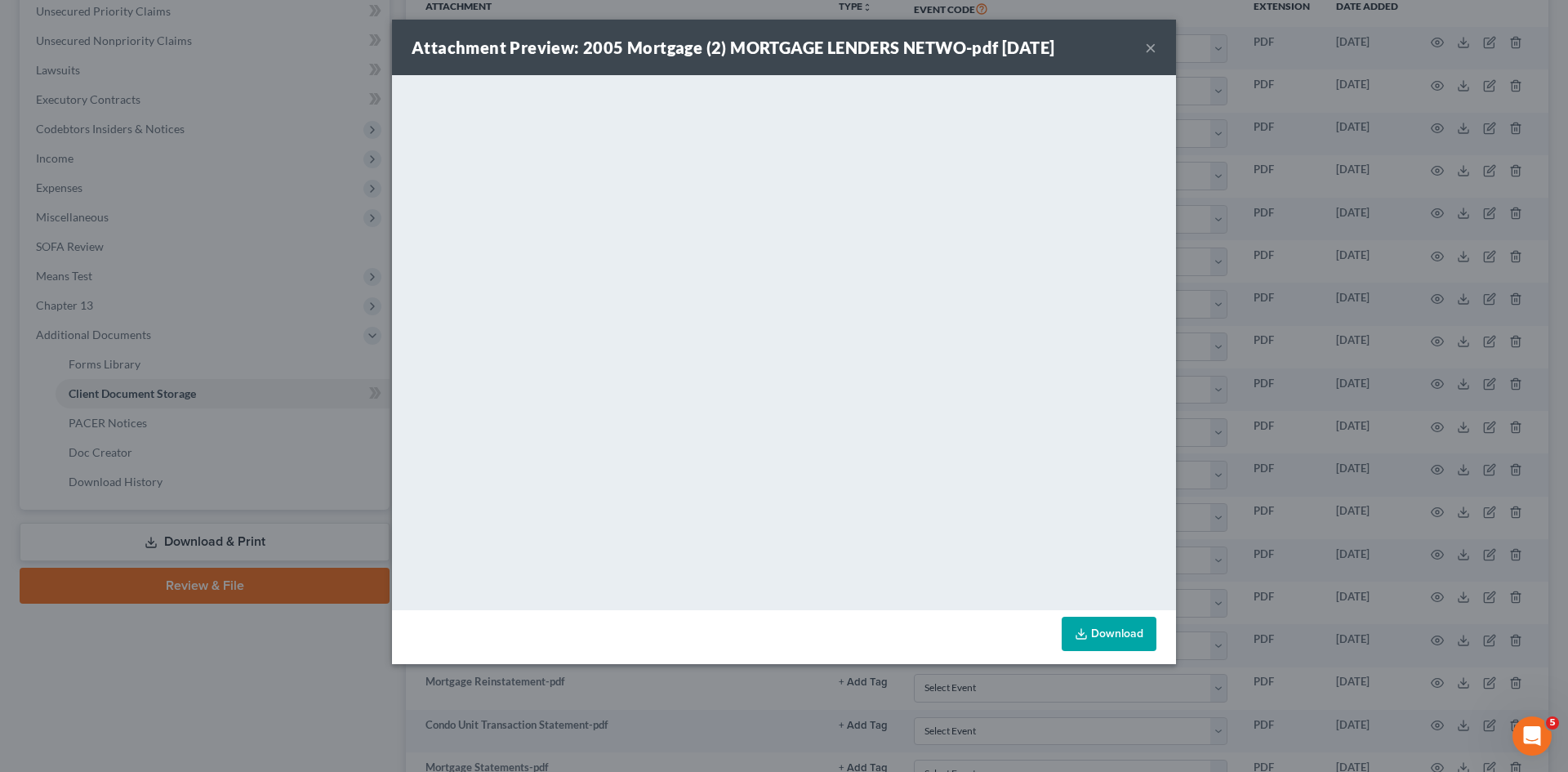
click at [1376, 180] on div "Attachment Preview: 2005 Mortgage (2) MORTGAGE LENDERS NETWO-pdf 08/13/2025 × <…" at bounding box center [784, 386] width 1568 height 772
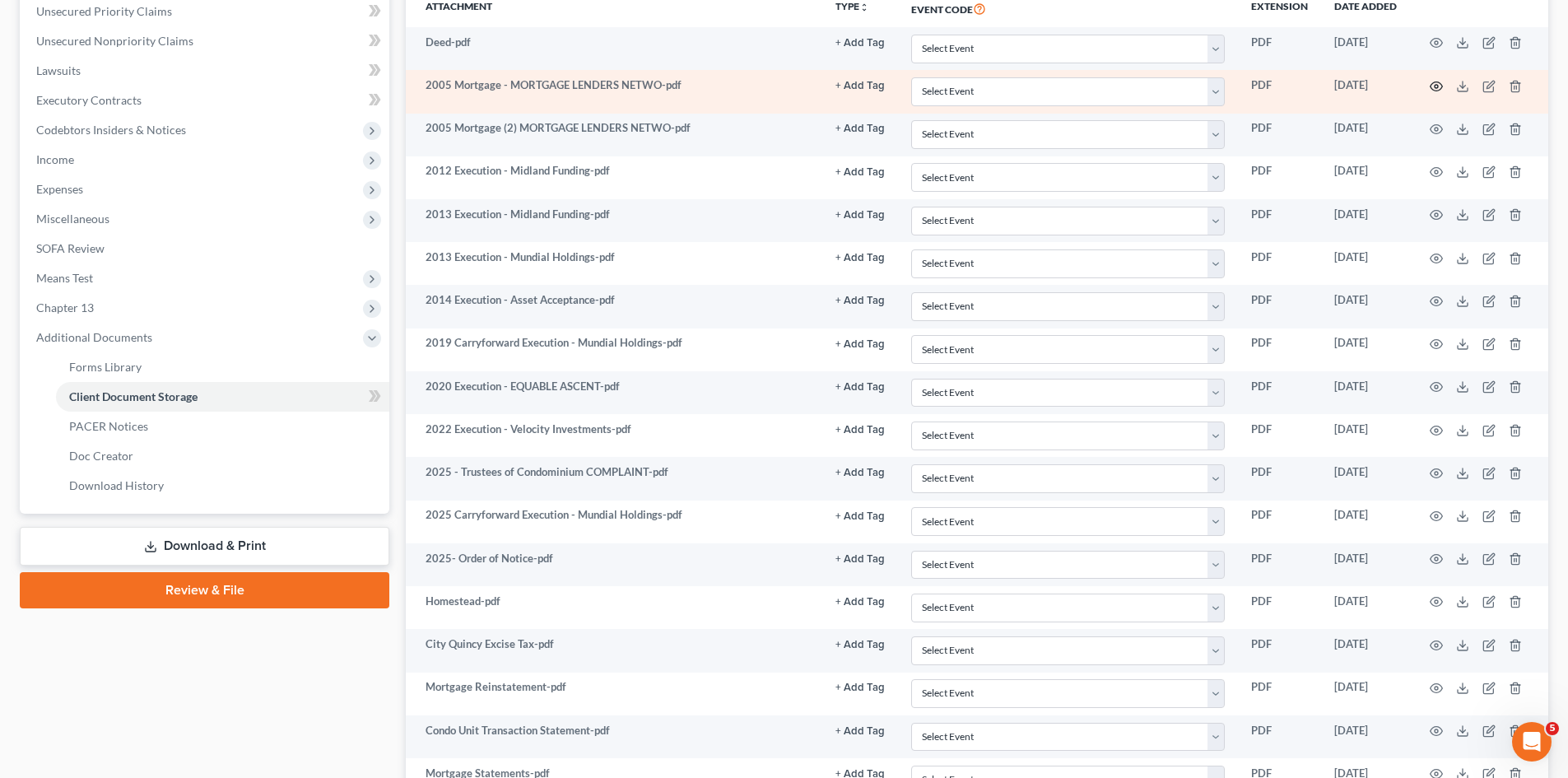
click at [1433, 87] on icon "button" at bounding box center [1436, 86] width 14 height 14
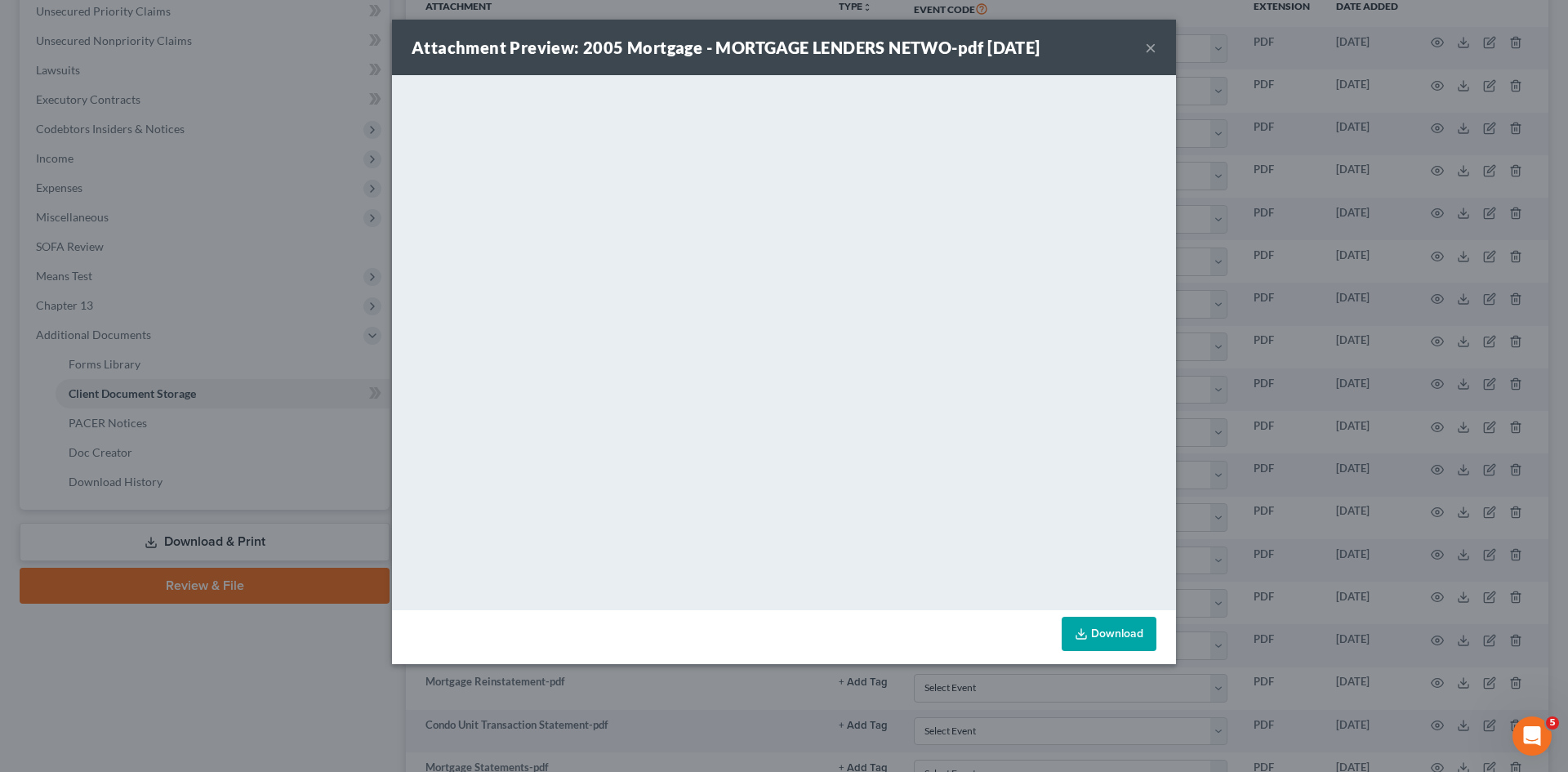
click at [1438, 179] on div "Attachment Preview: 2005 Mortgage - MORTGAGE LENDERS NETWO-pdf 08/13/2025 × <ob…" at bounding box center [784, 386] width 1568 height 772
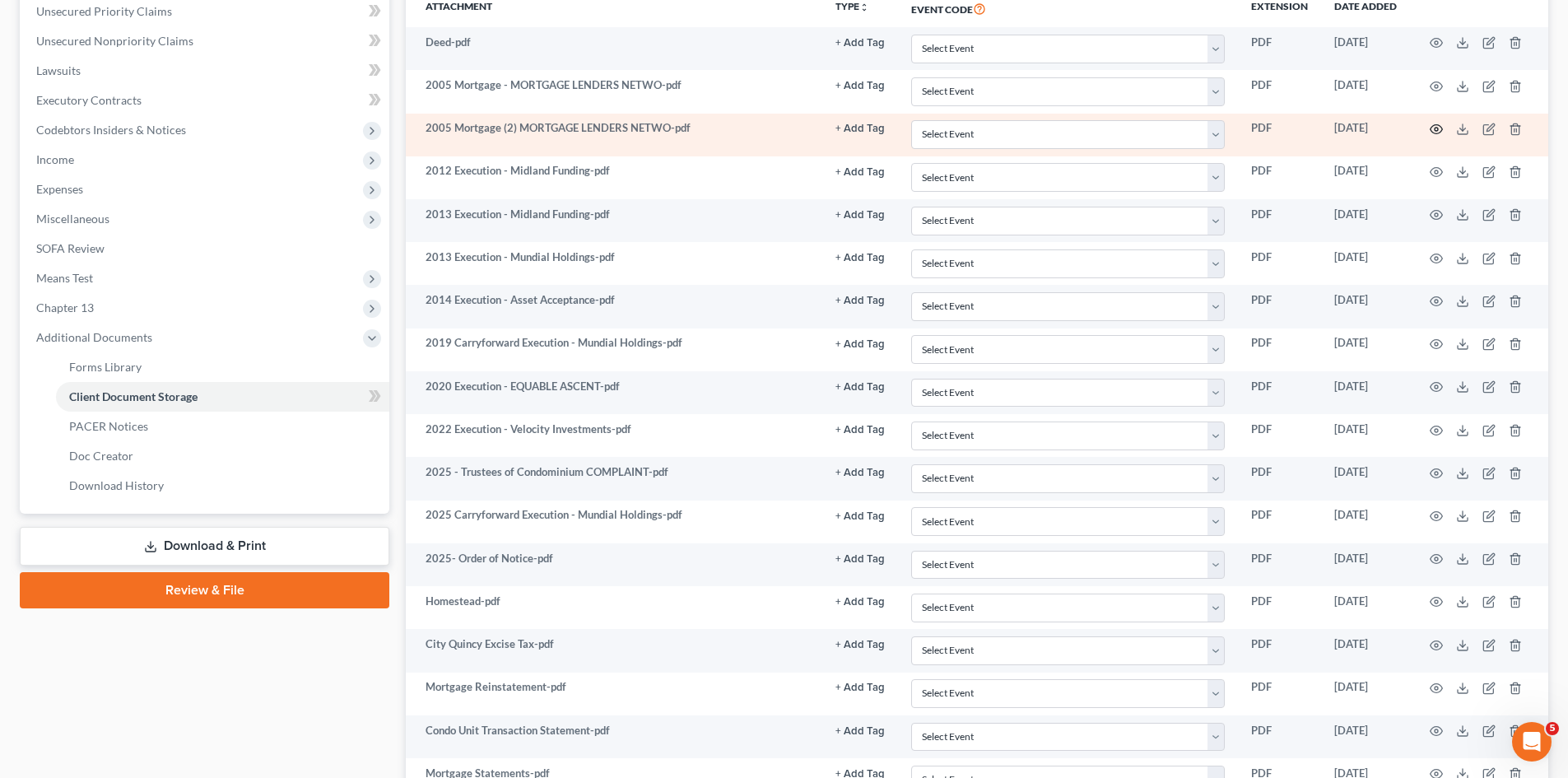
click at [1437, 129] on icon "button" at bounding box center [1436, 129] width 14 height 14
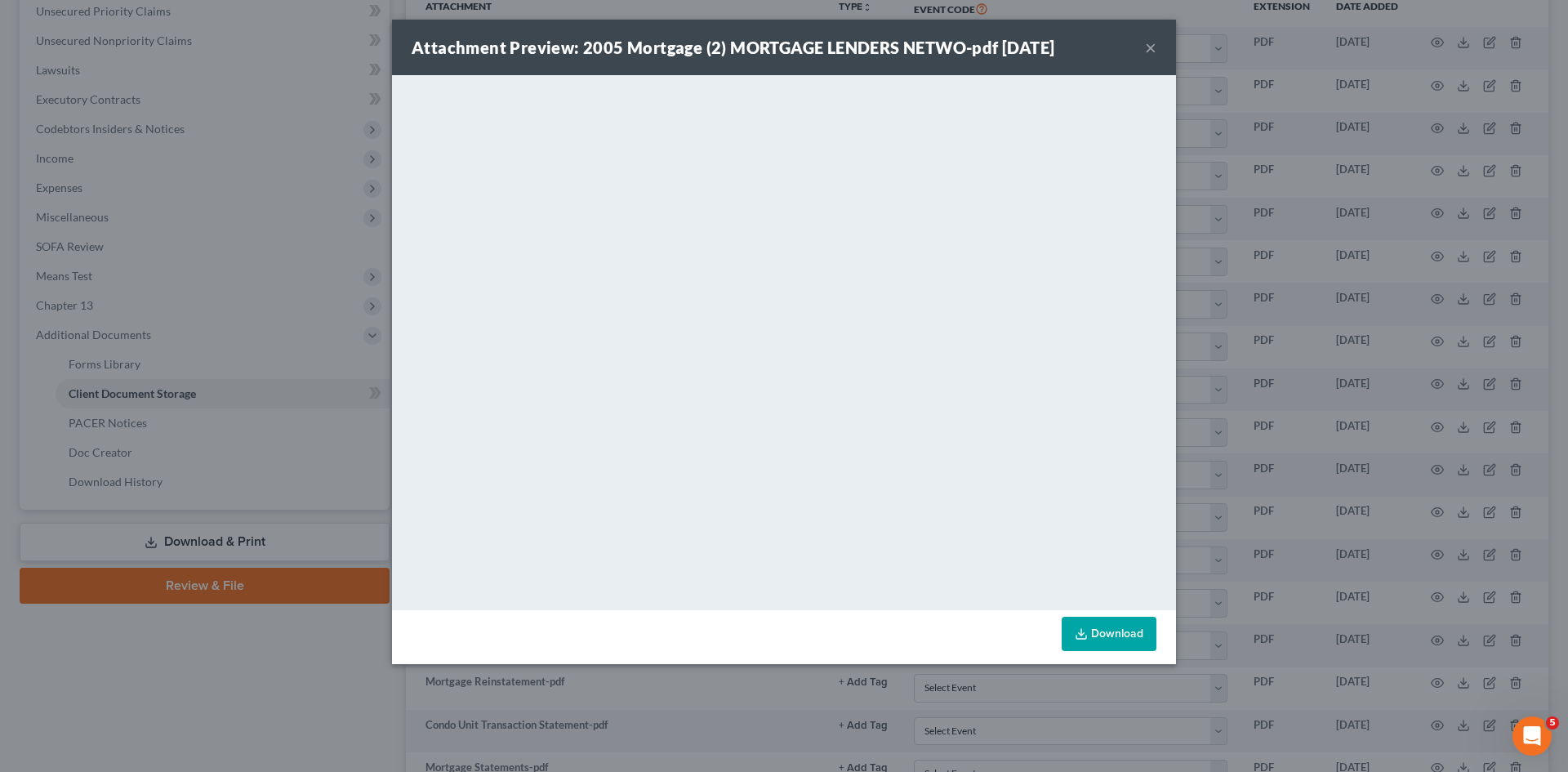
click at [1406, 147] on div "Attachment Preview: 2005 Mortgage (2) MORTGAGE LENDERS NETWO-pdf 08/13/2025 × <…" at bounding box center [784, 386] width 1568 height 772
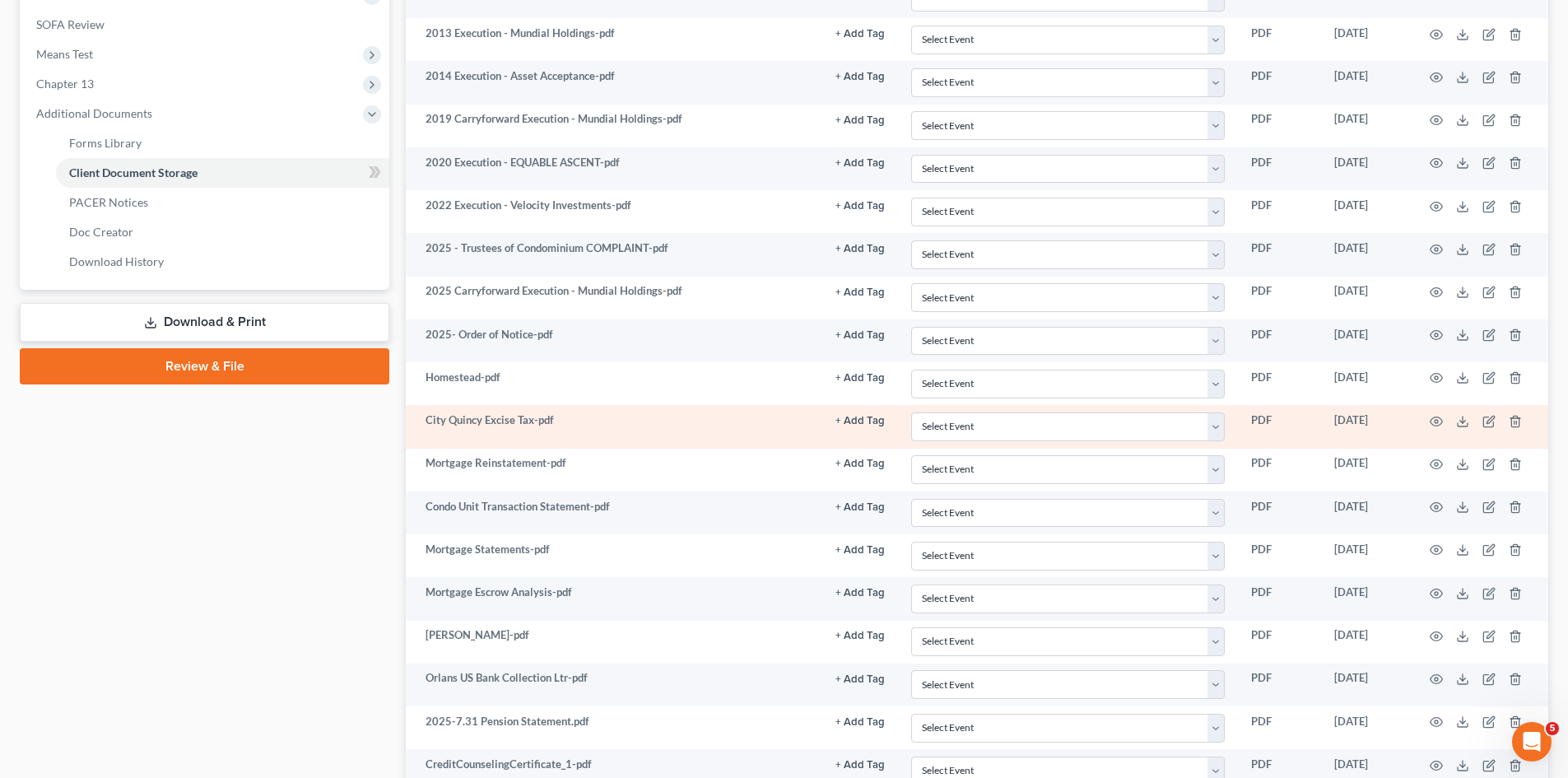
scroll to position [686, 0]
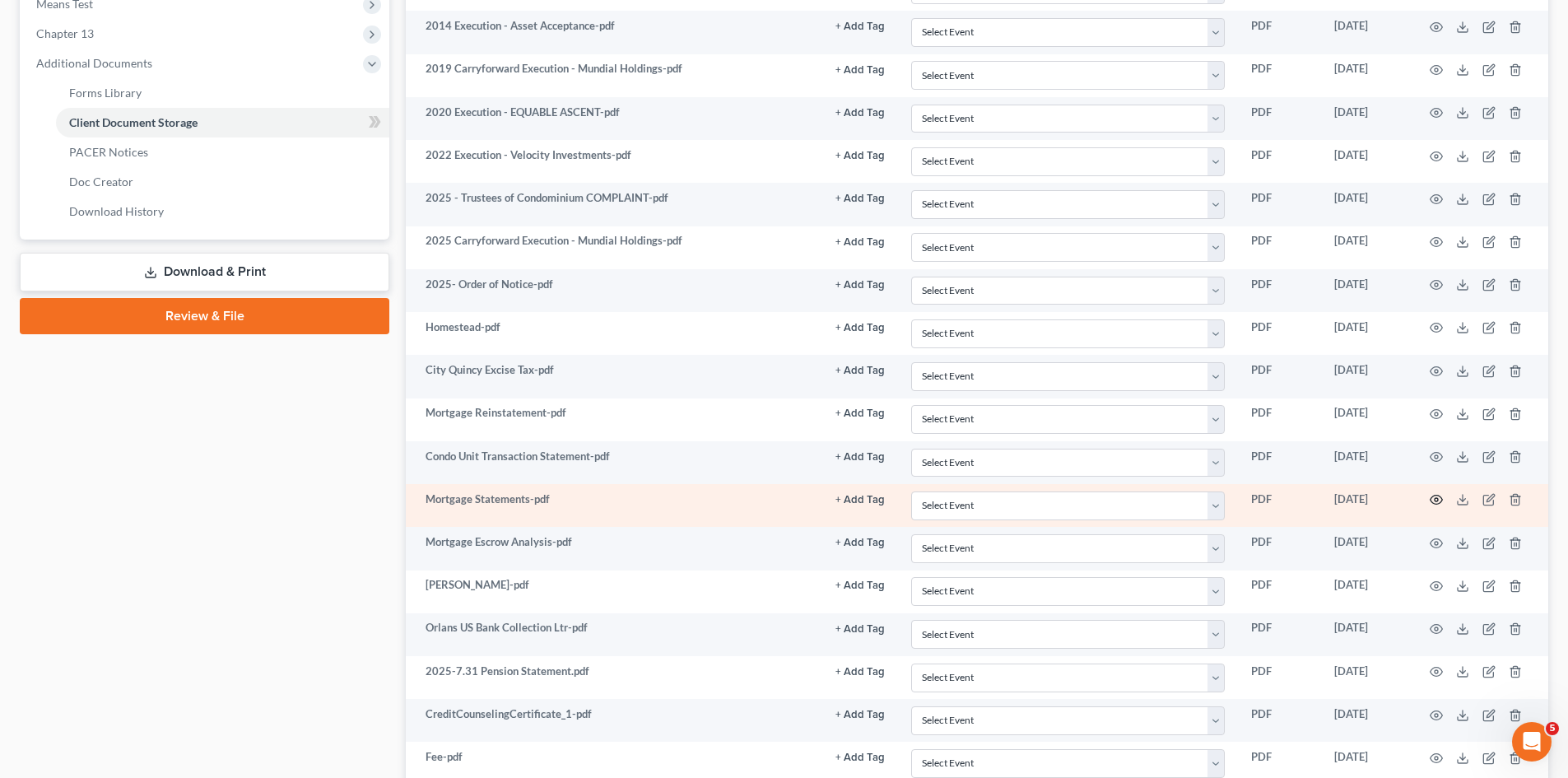
click at [1433, 498] on icon "button" at bounding box center [1436, 500] width 14 height 14
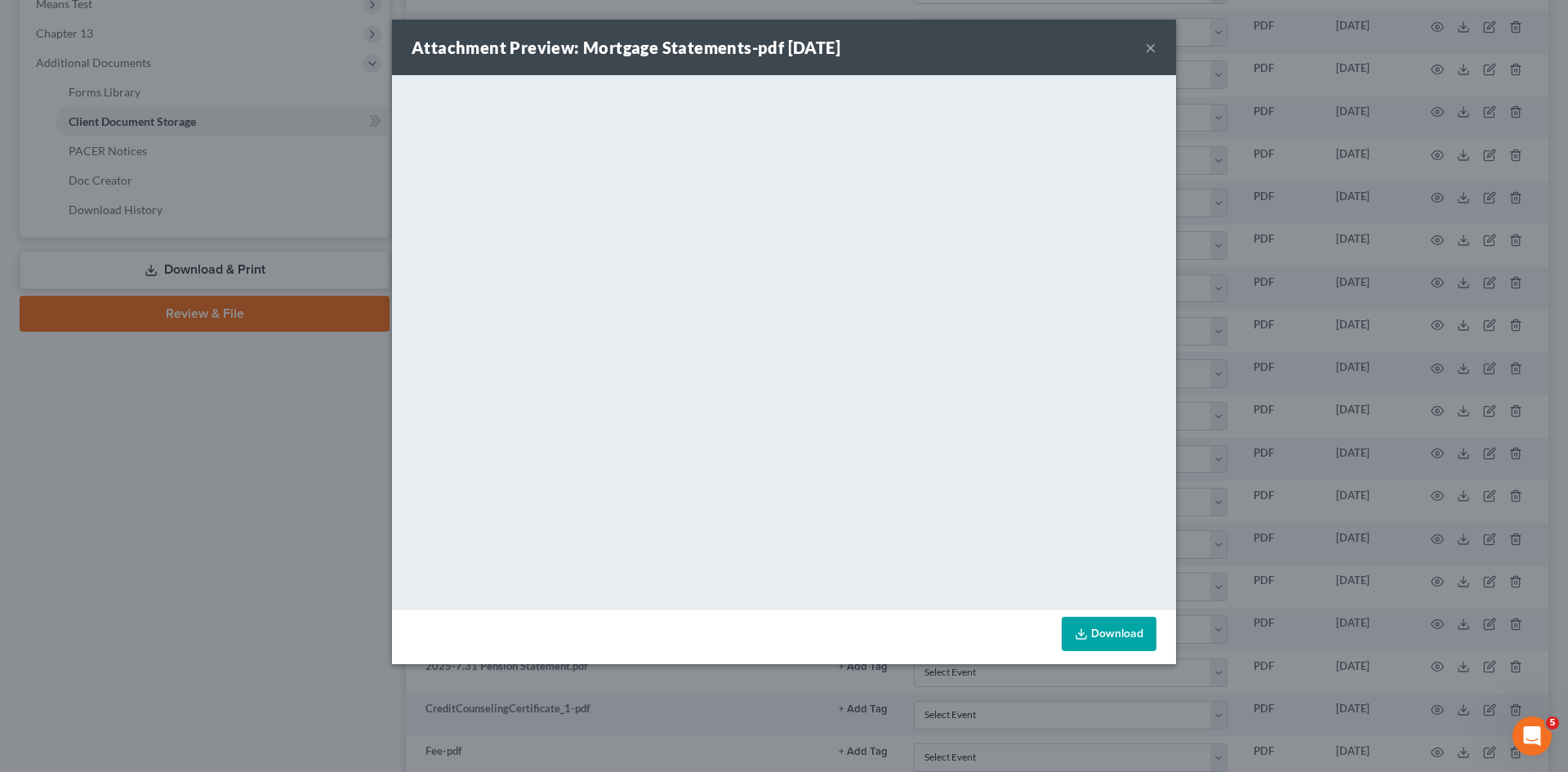
click at [1329, 319] on div "Attachment Preview: Mortgage Statements-pdf 08/15/2025 × <object ng-attr-data='…" at bounding box center [784, 386] width 1568 height 772
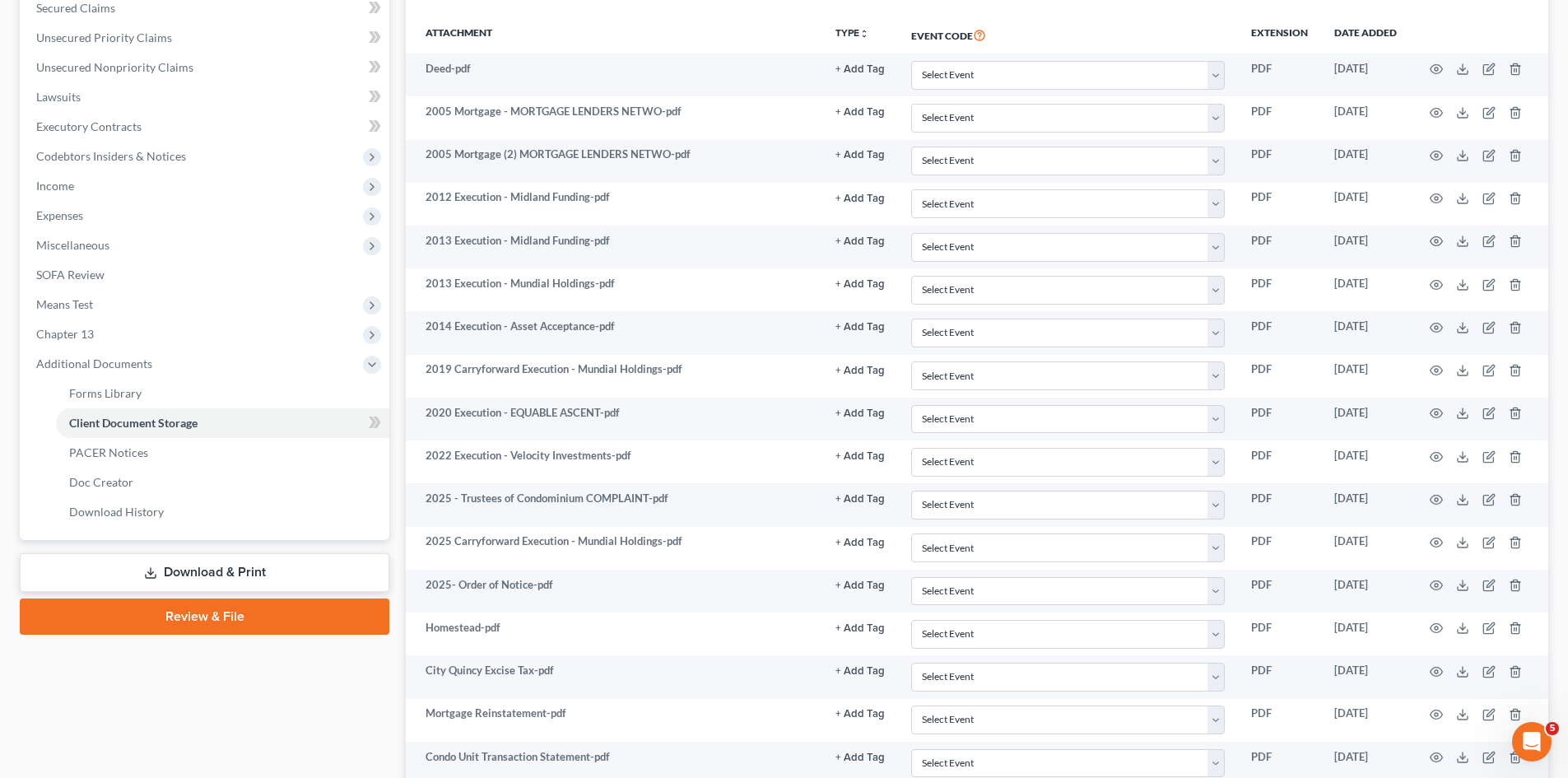
scroll to position [0, 0]
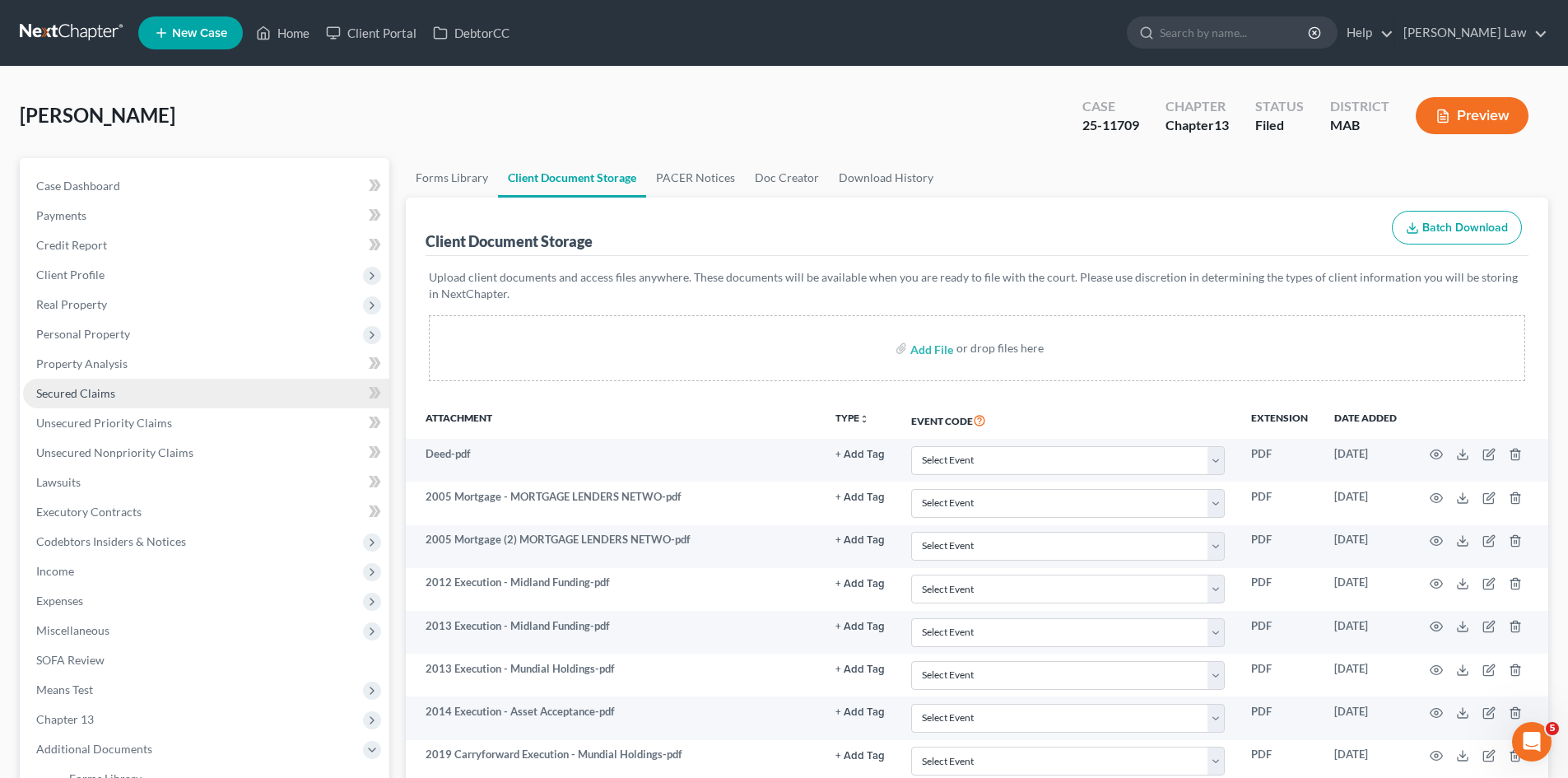
click at [82, 397] on span "Secured Claims" at bounding box center [75, 393] width 79 height 14
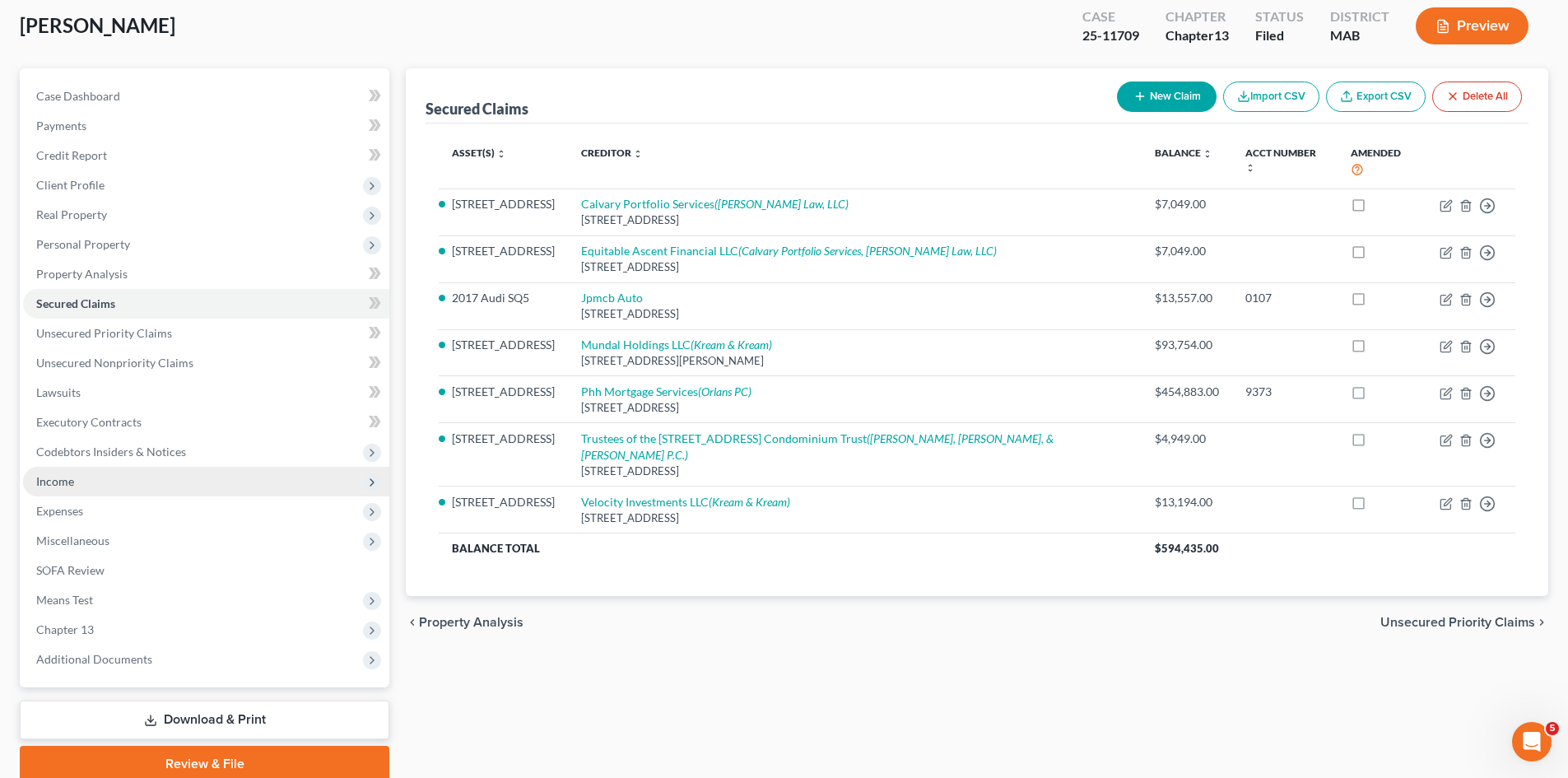
scroll to position [156, 0]
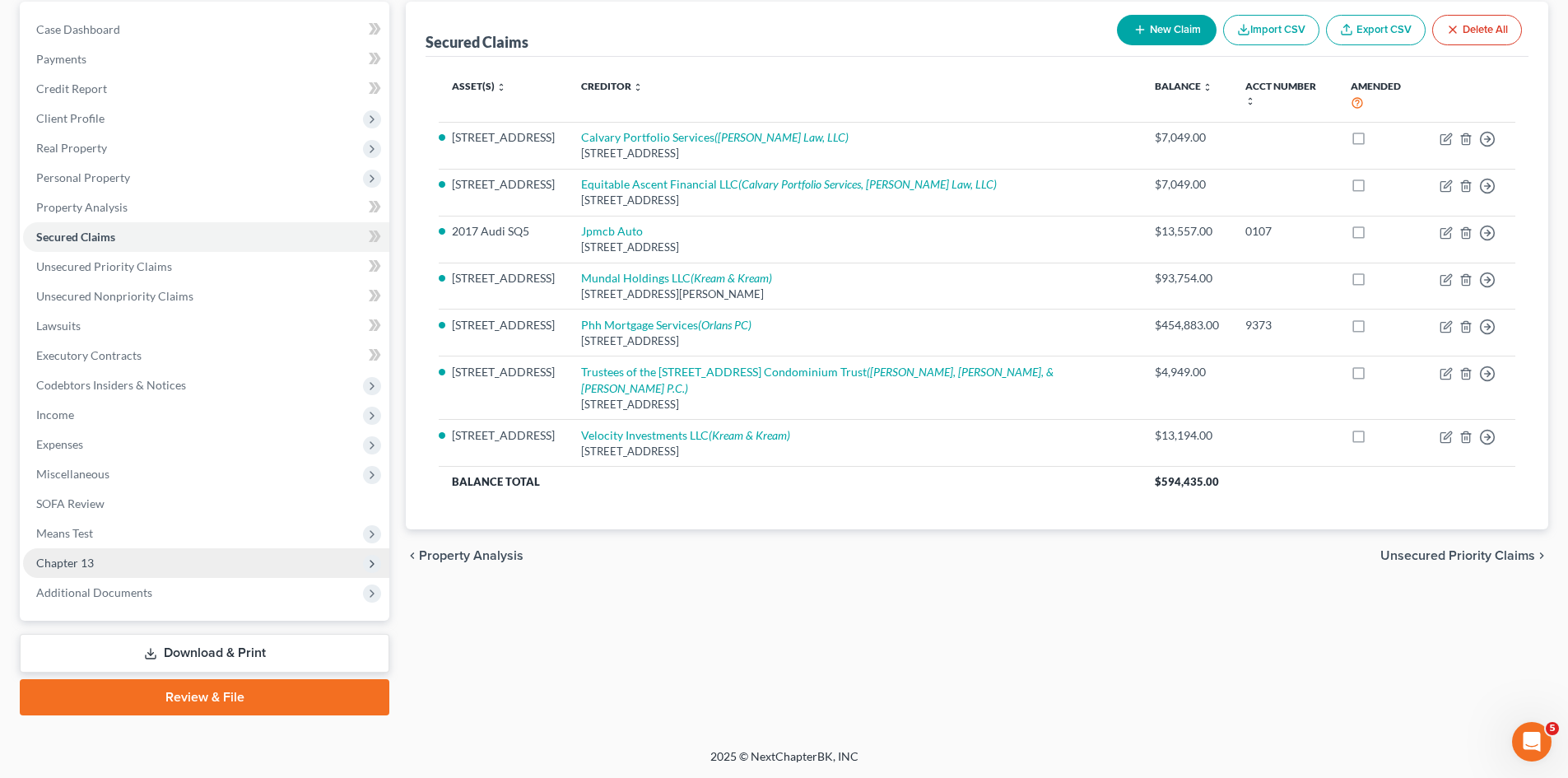
click at [94, 557] on span "Chapter 13" at bounding box center [207, 563] width 367 height 30
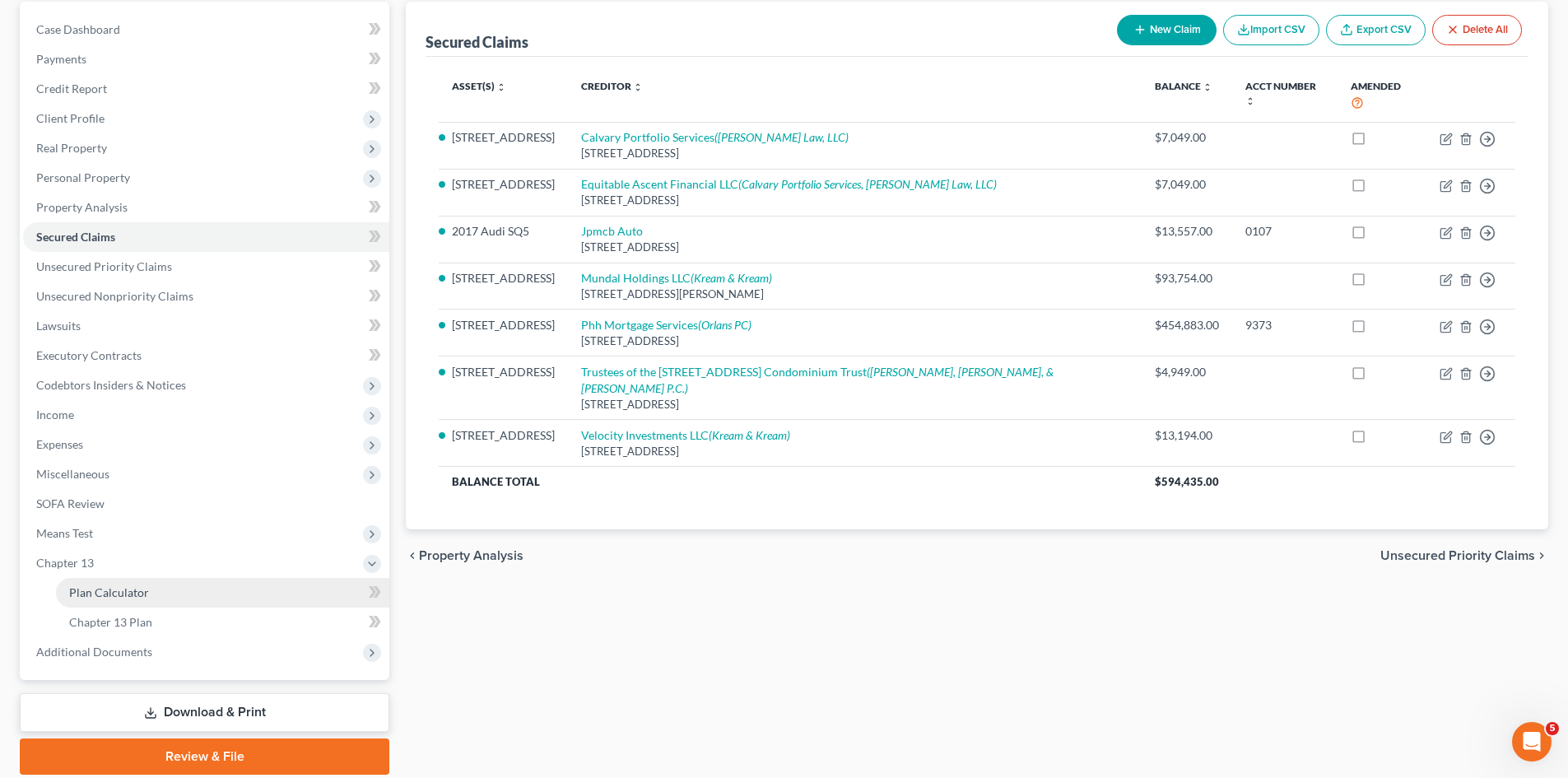
click at [136, 591] on span "Plan Calculator" at bounding box center [109, 592] width 80 height 14
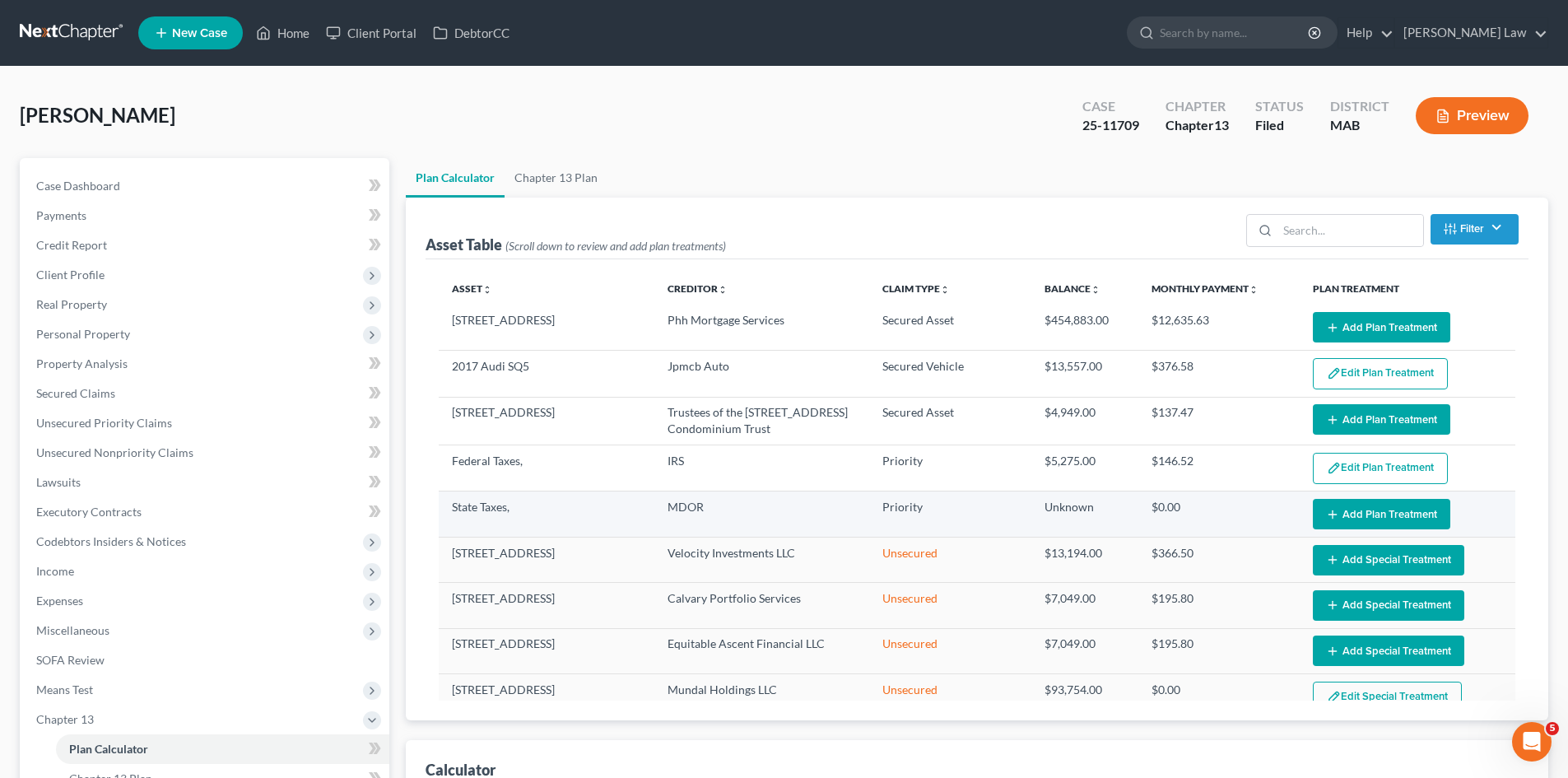
select select "35"
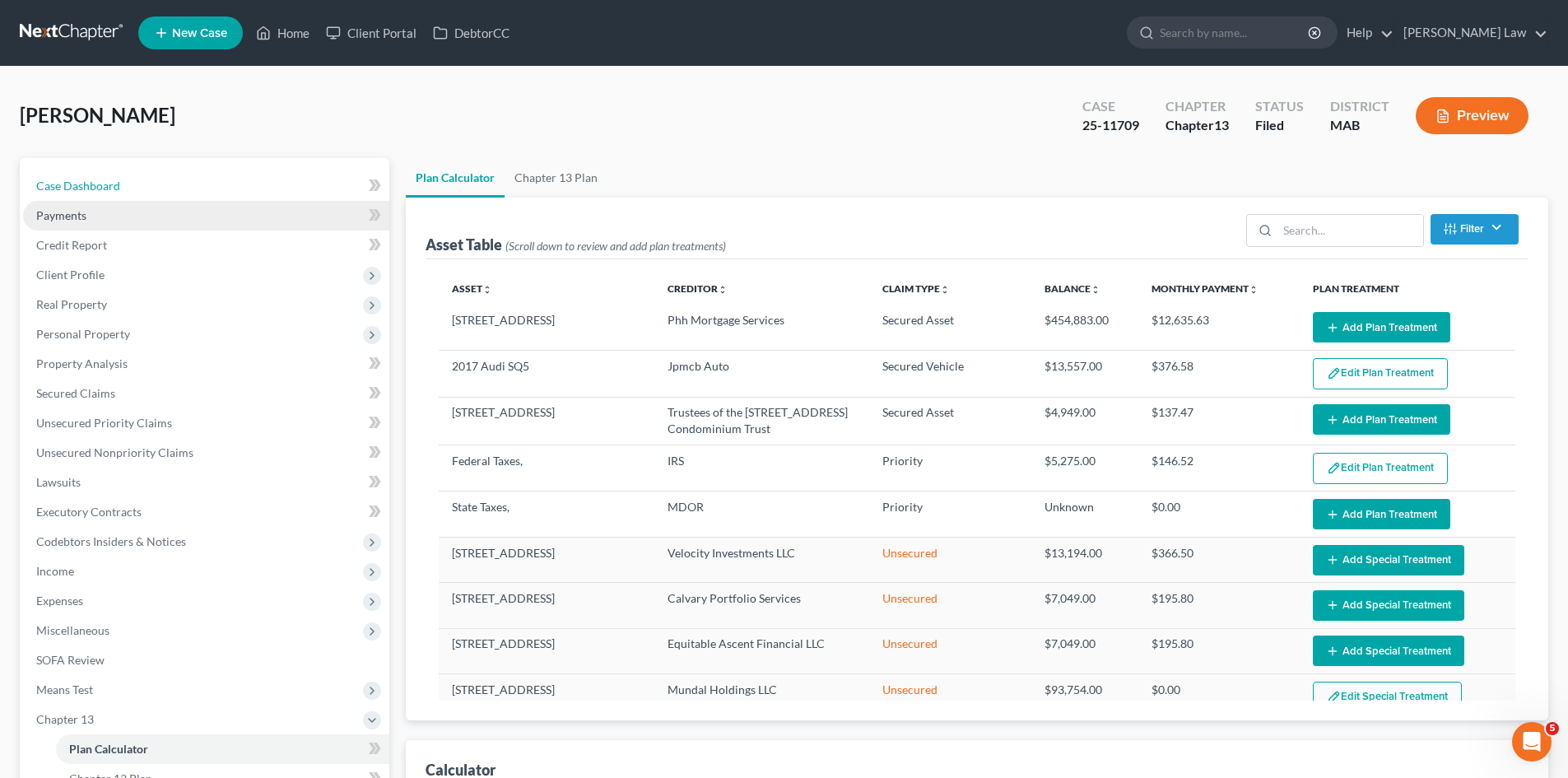
drag, startPoint x: 109, startPoint y: 184, endPoint x: 238, endPoint y: 212, distance: 132.0
click at [109, 184] on span "Case Dashboard" at bounding box center [78, 185] width 84 height 14
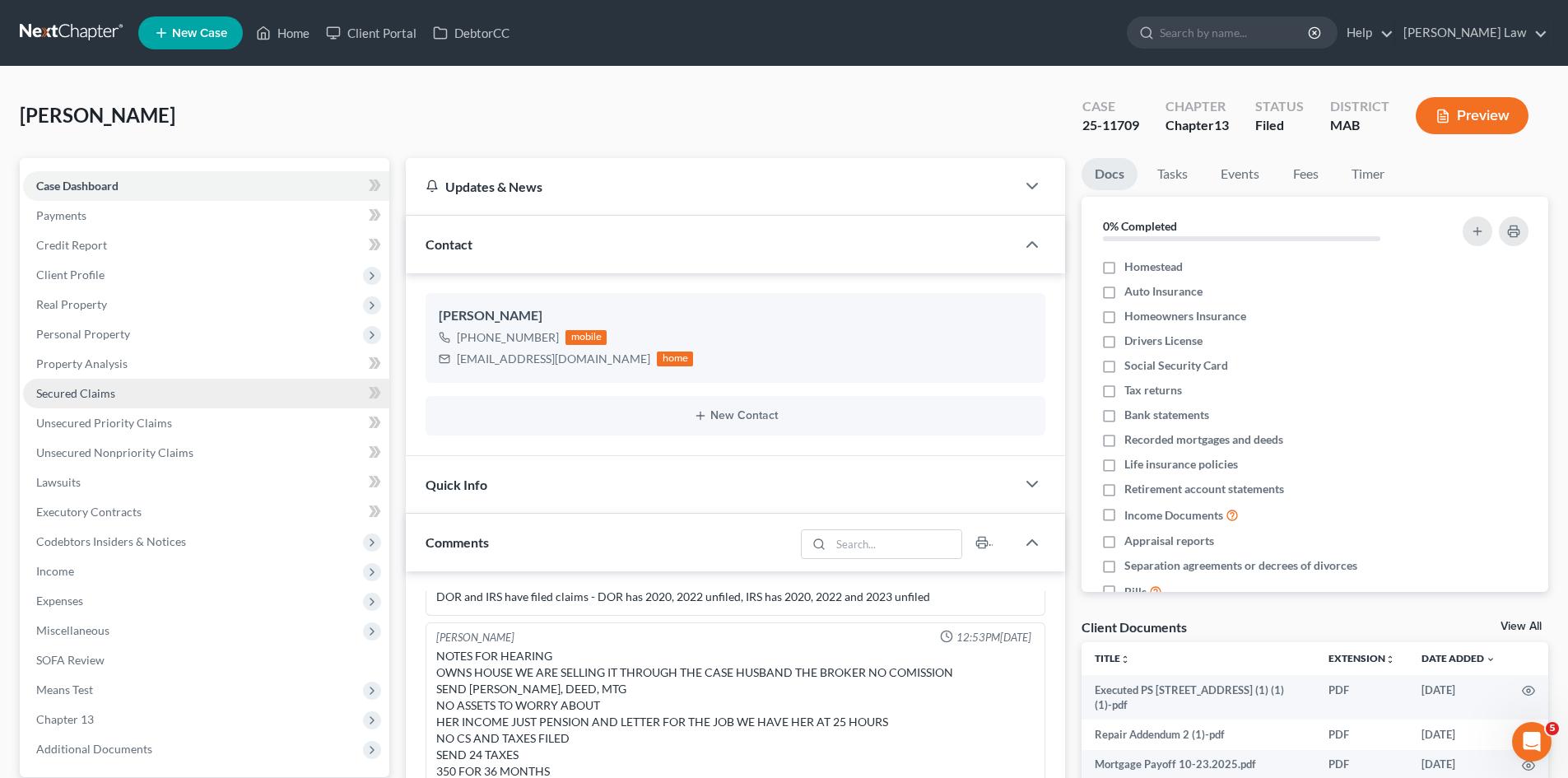
click at [81, 378] on link "Secured Claims" at bounding box center [207, 393] width 367 height 30
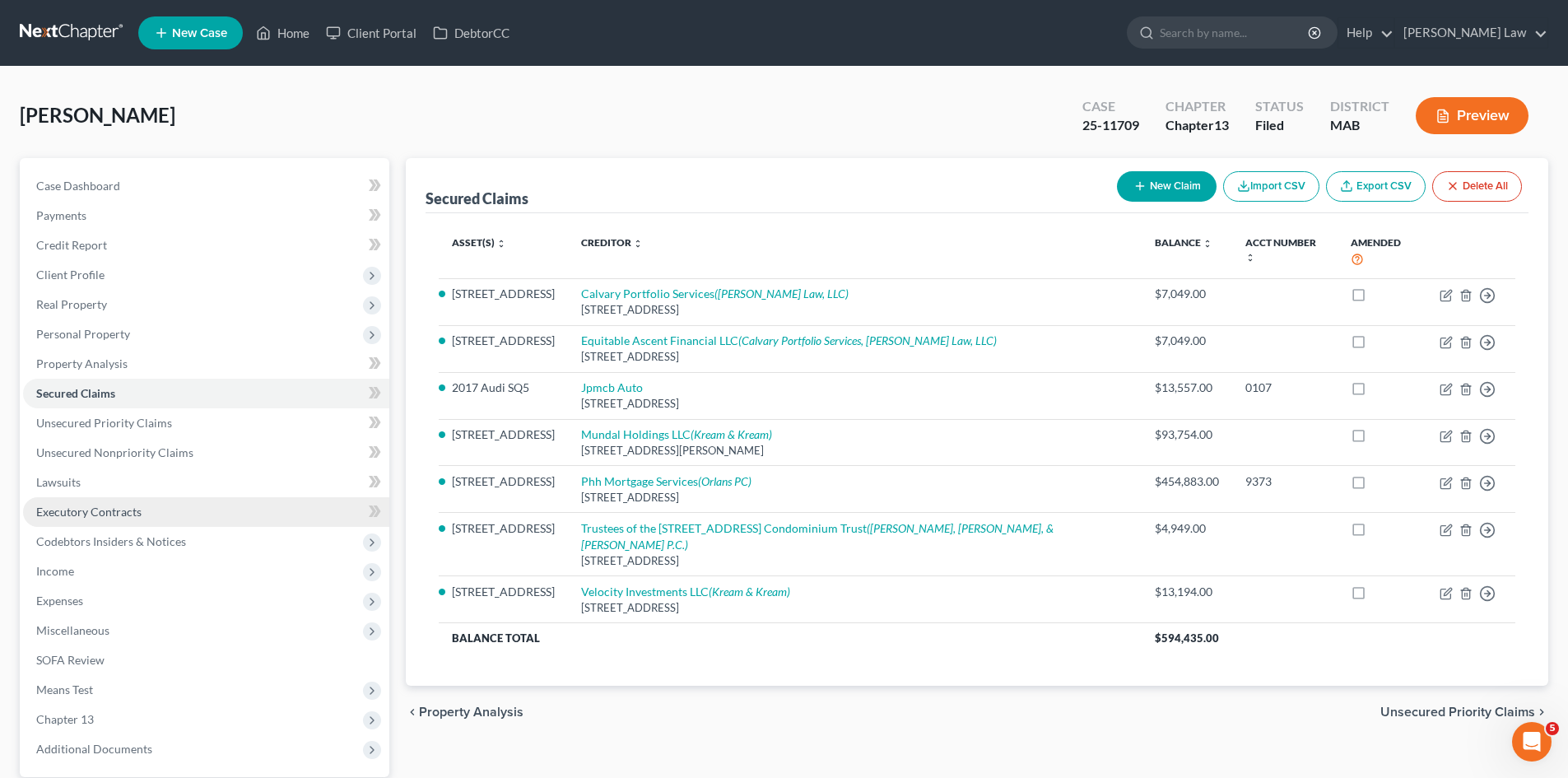
scroll to position [138, 0]
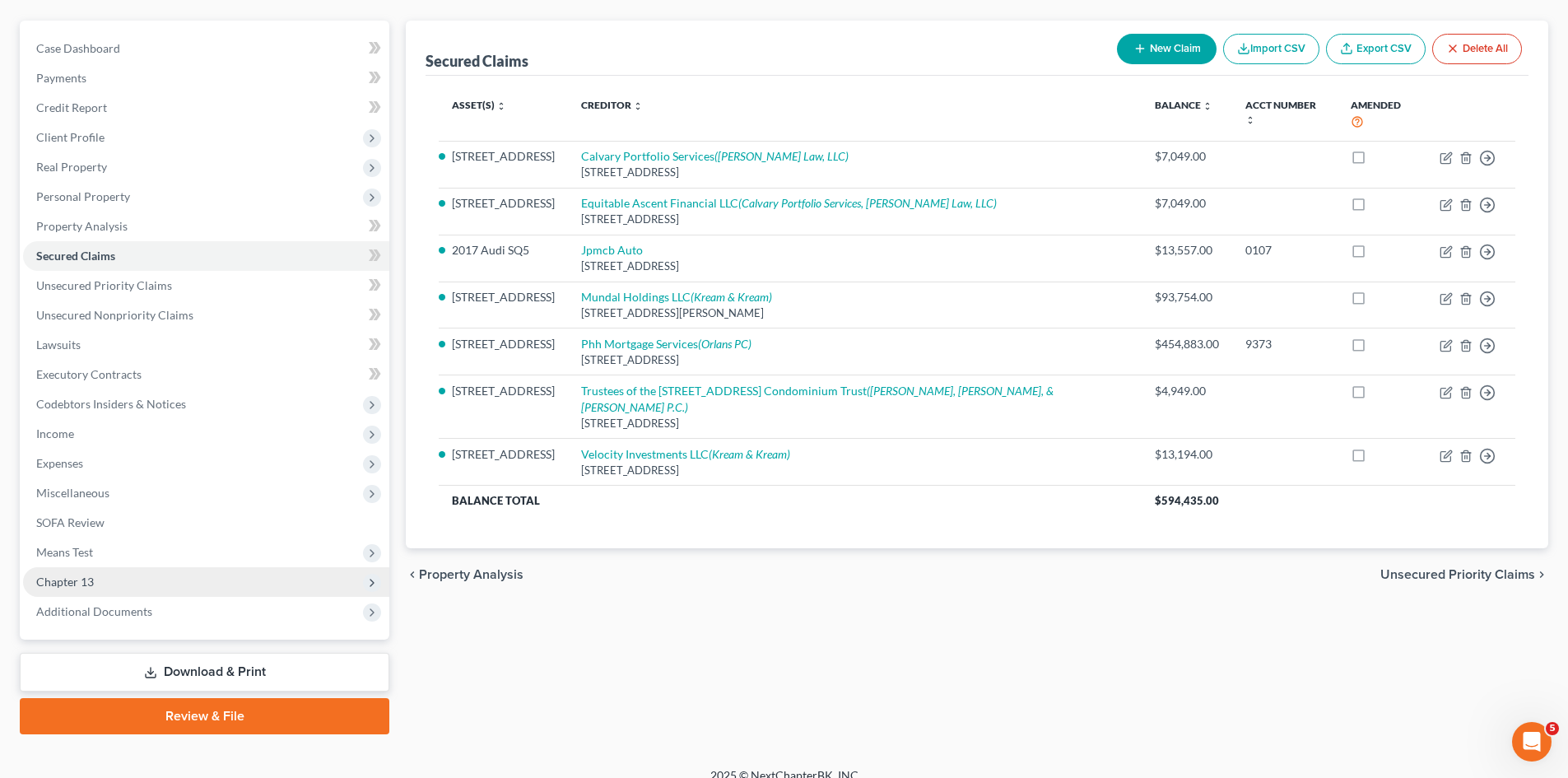
click at [116, 585] on span "Chapter 13" at bounding box center [207, 582] width 367 height 30
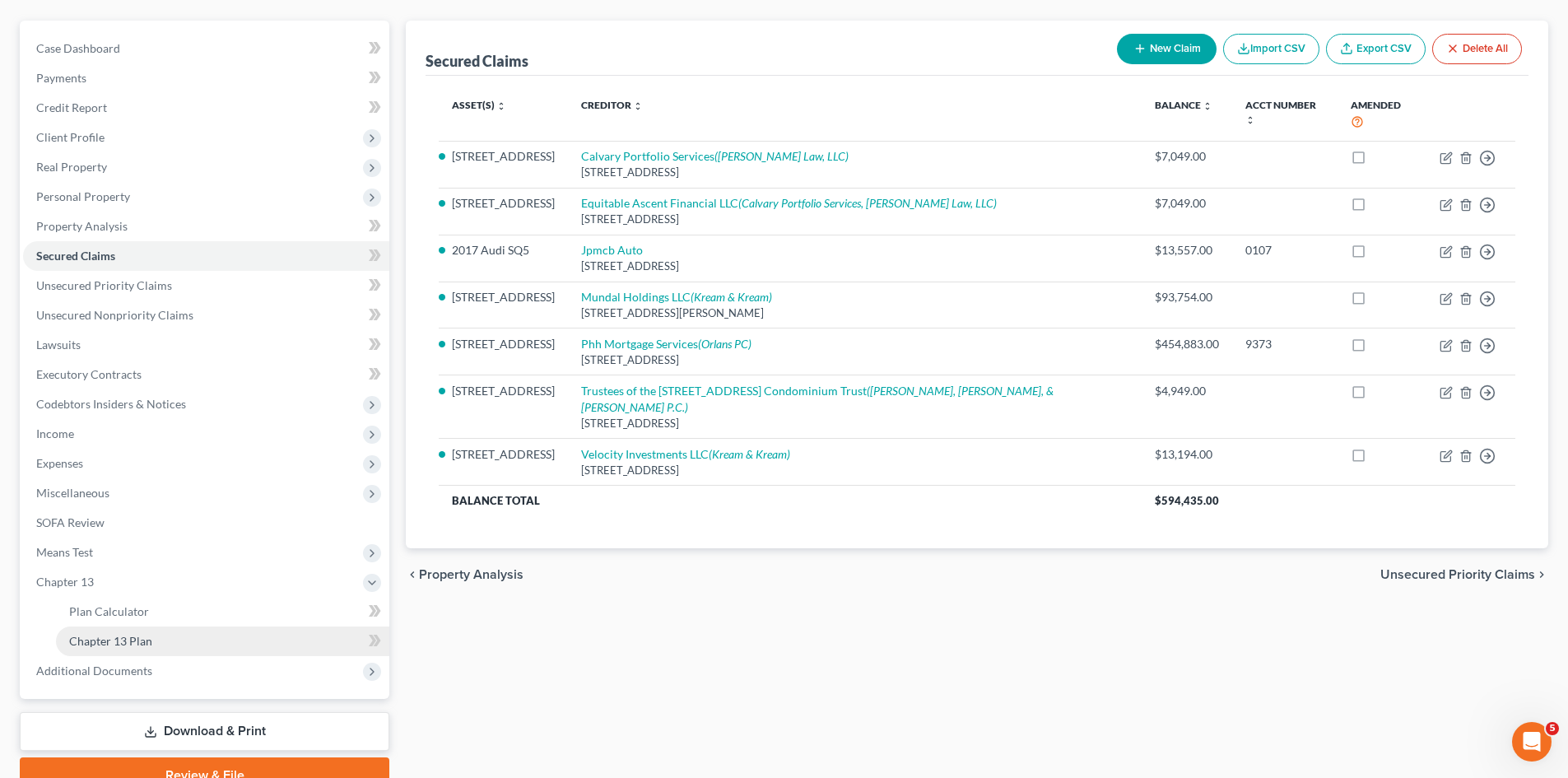
click at [137, 628] on link "Chapter 13 Plan" at bounding box center [223, 641] width 334 height 30
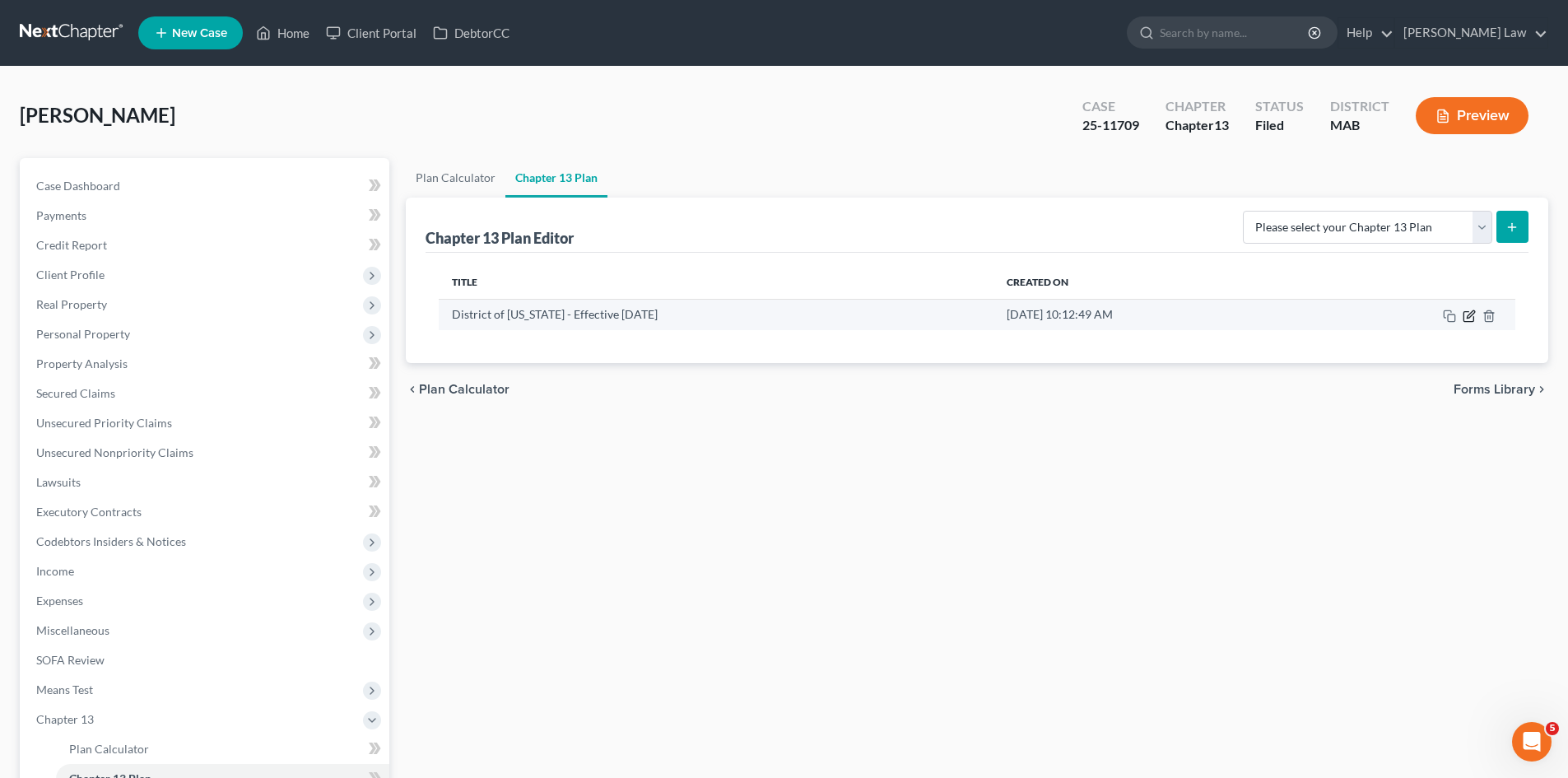
click at [1471, 317] on icon "button" at bounding box center [1469, 316] width 14 height 14
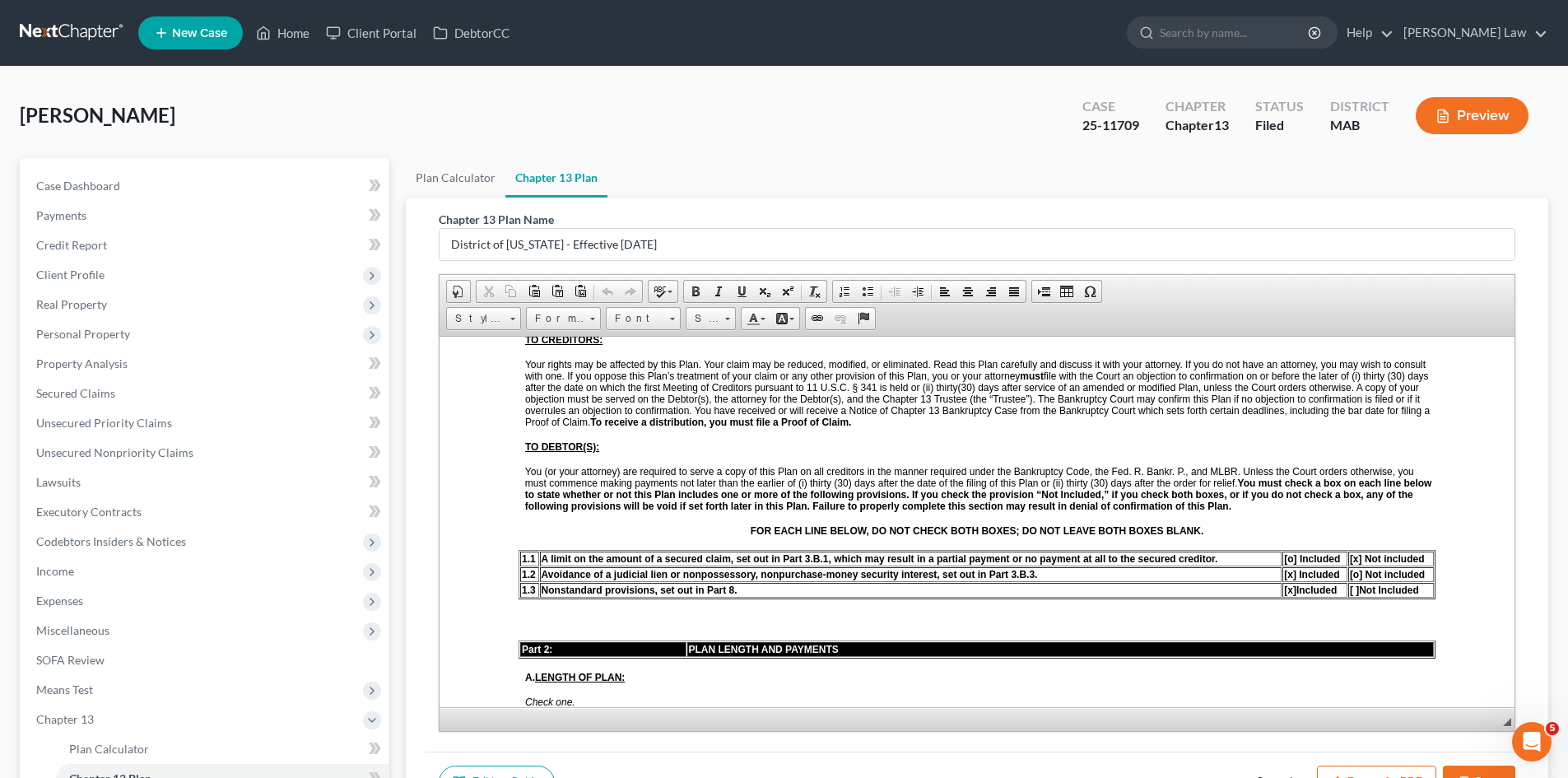
scroll to position [411, 0]
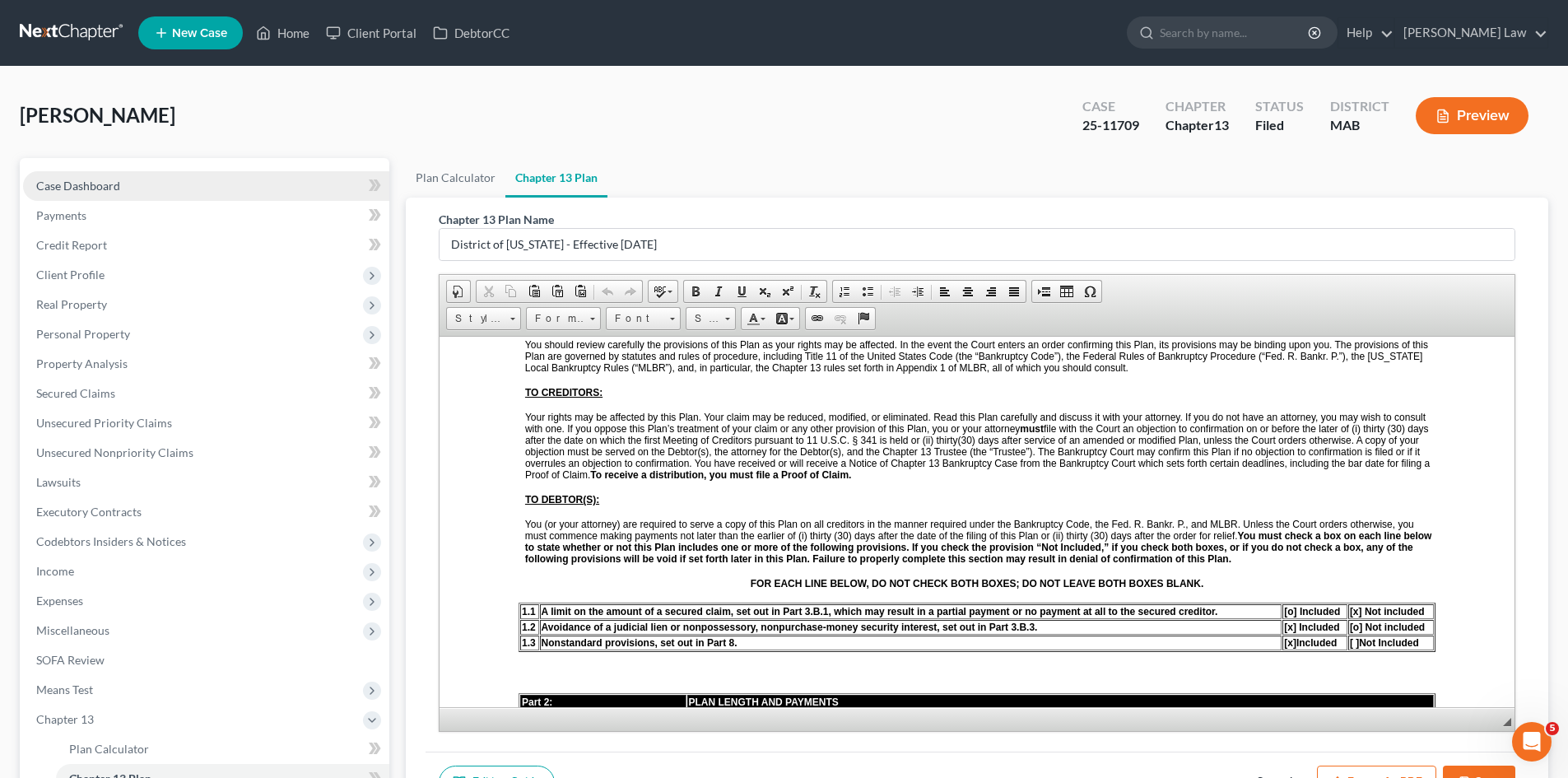
click at [84, 178] on span "Case Dashboard" at bounding box center [78, 185] width 84 height 14
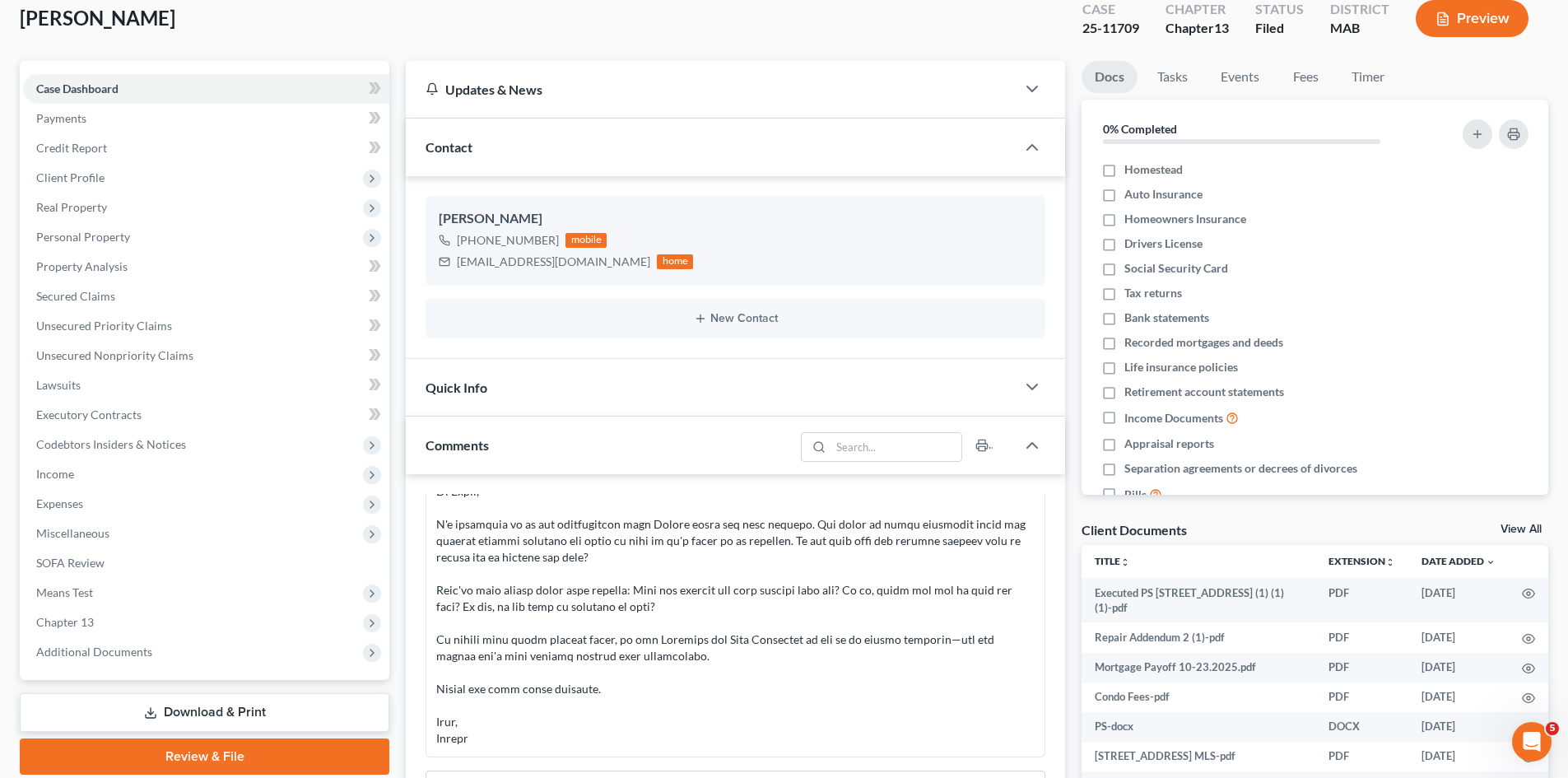
scroll to position [138, 0]
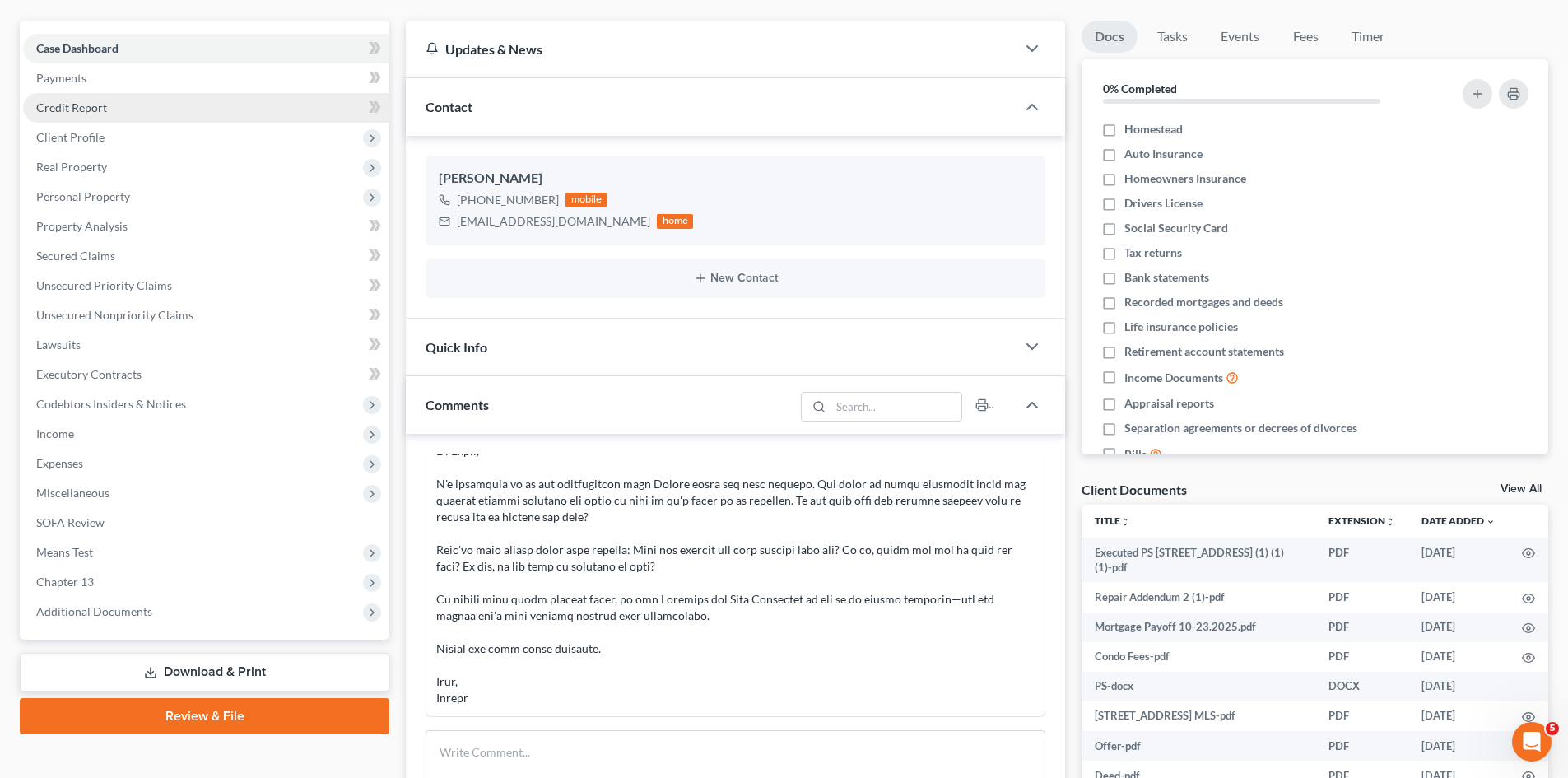
click at [68, 114] on link "Credit Report" at bounding box center [207, 108] width 367 height 30
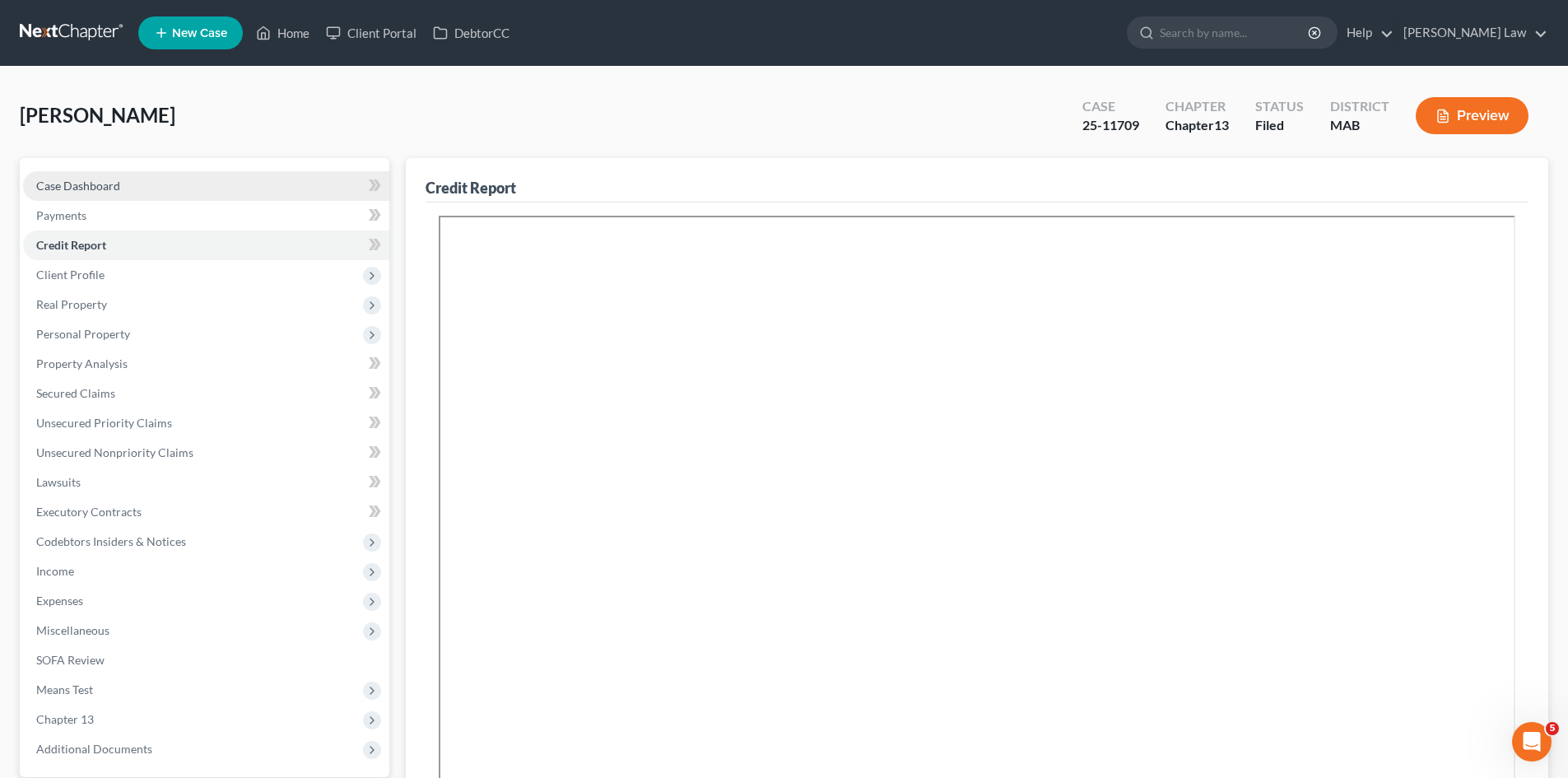
click at [137, 190] on link "Case Dashboard" at bounding box center [207, 186] width 367 height 30
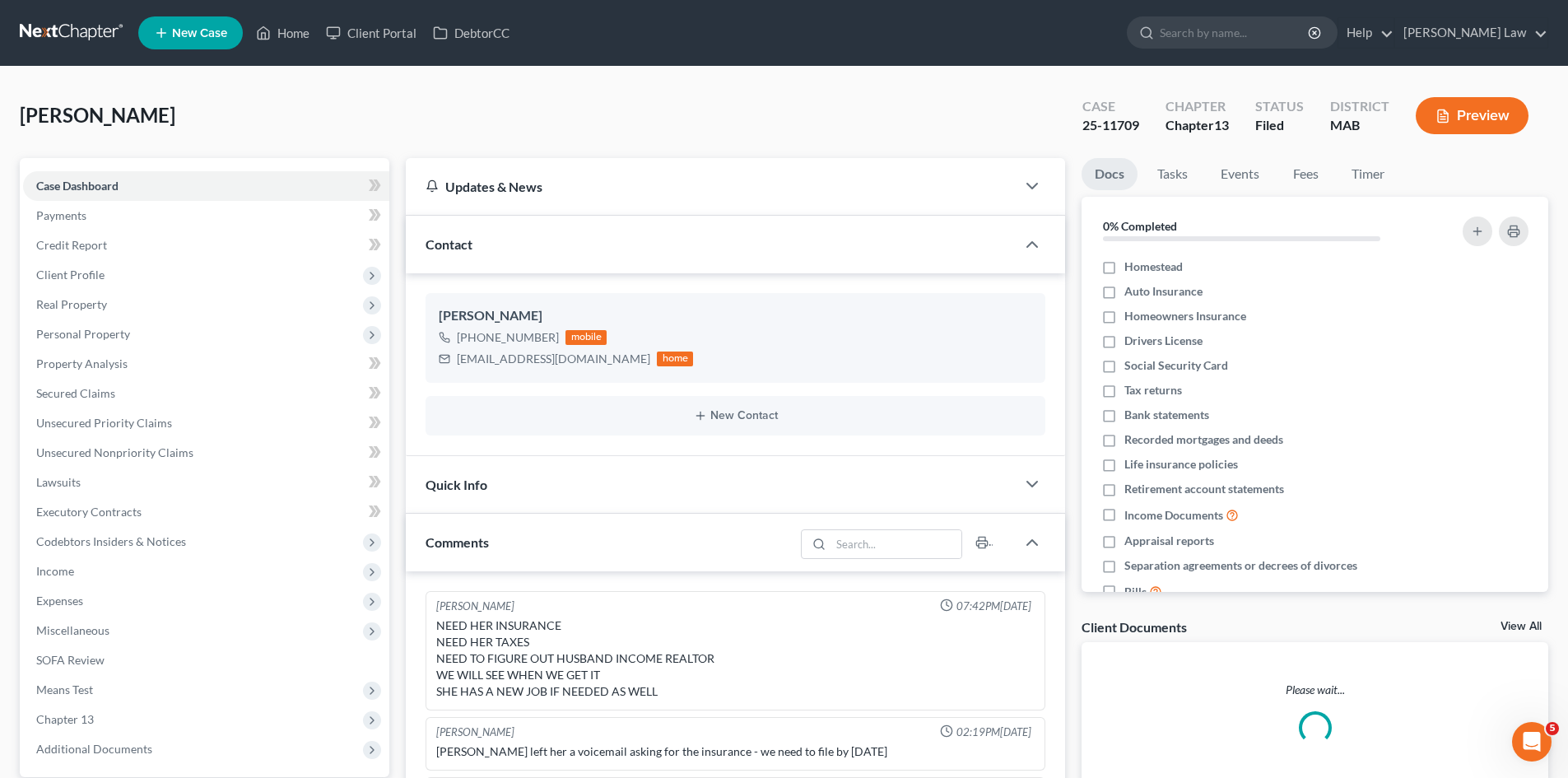
scroll to position [2164, 0]
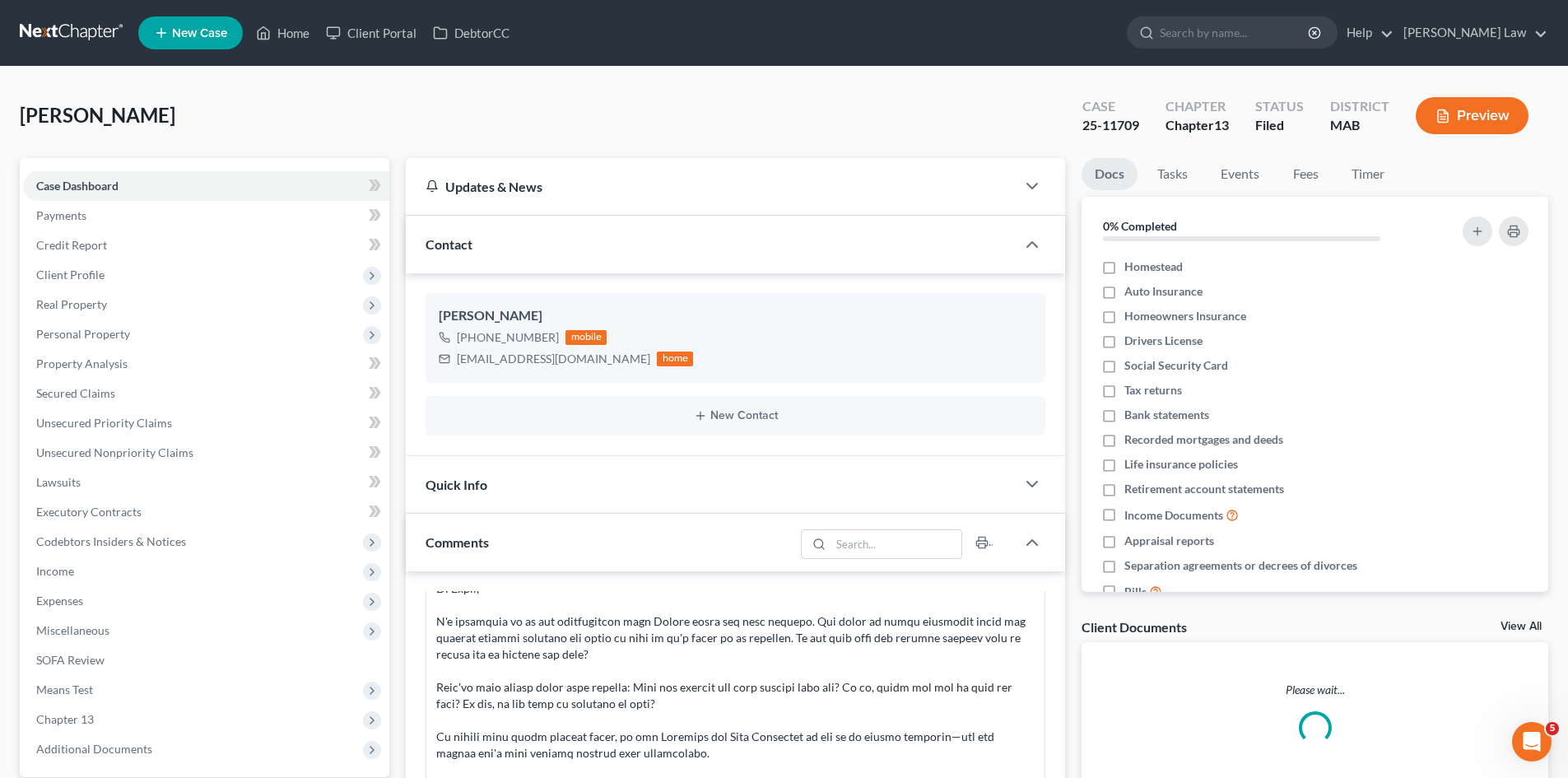
click at [1518, 623] on link "View All" at bounding box center [1520, 627] width 41 height 12
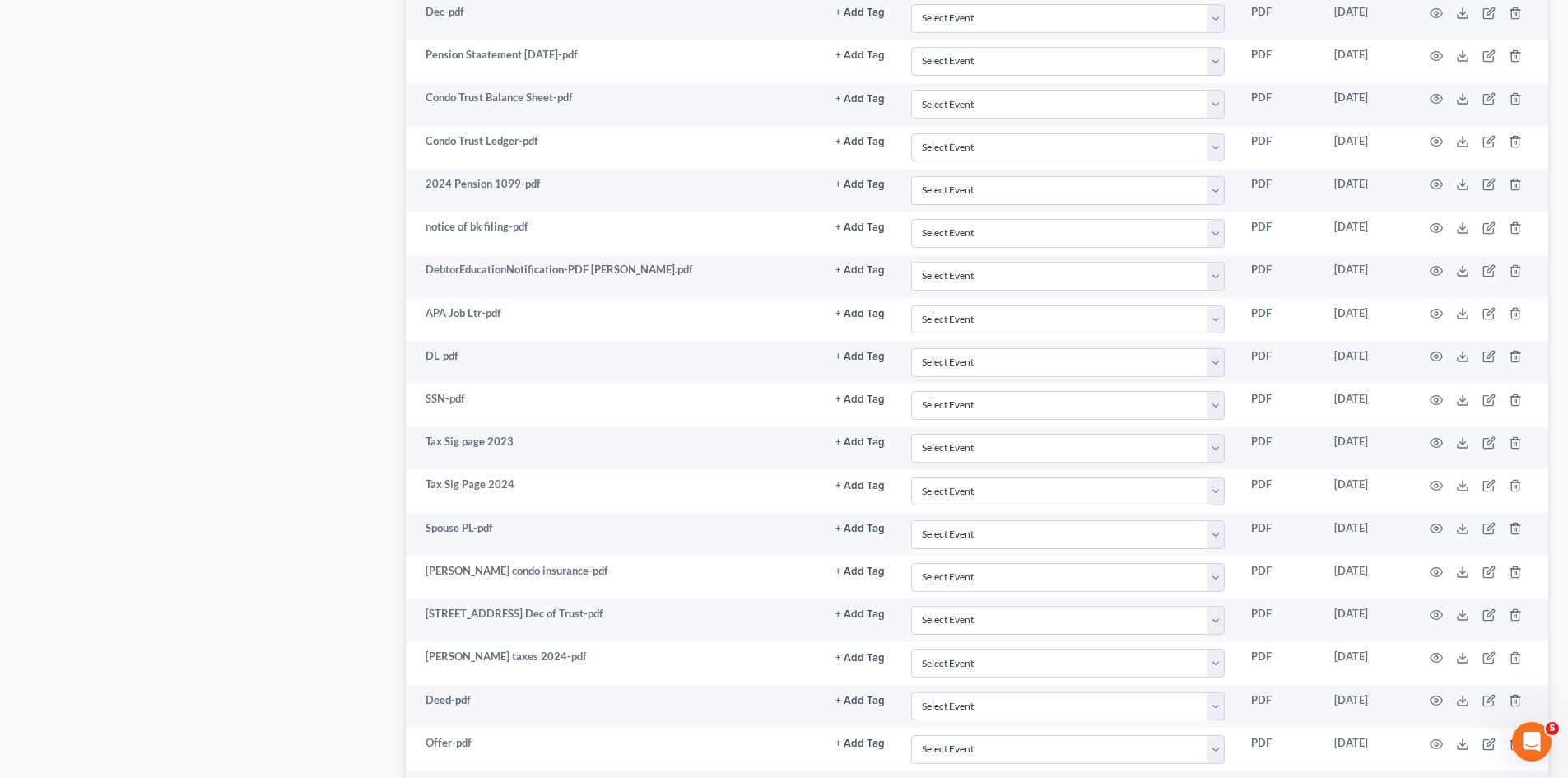
scroll to position [1940, 0]
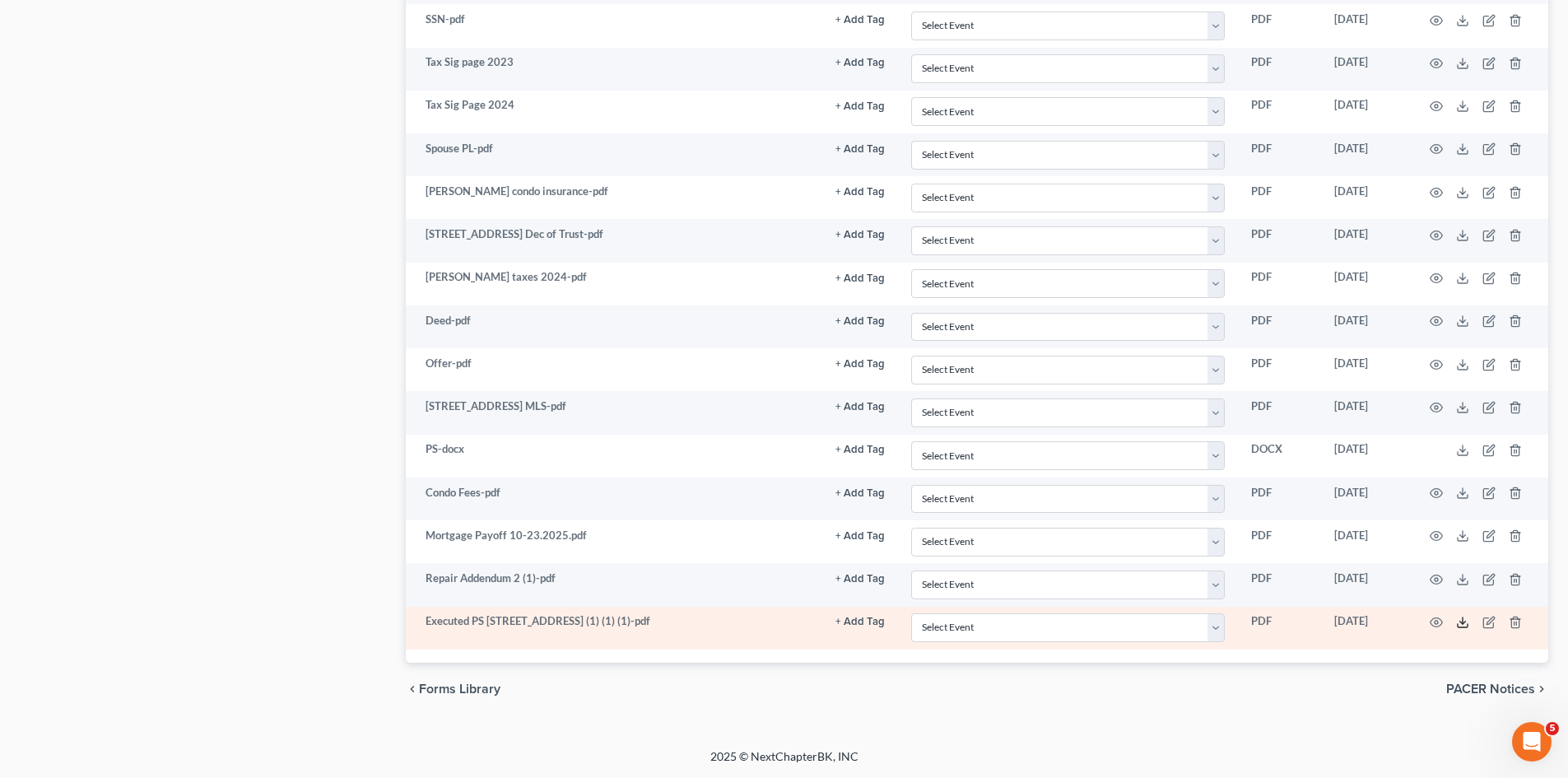
click at [1460, 621] on icon at bounding box center [1462, 623] width 14 height 14
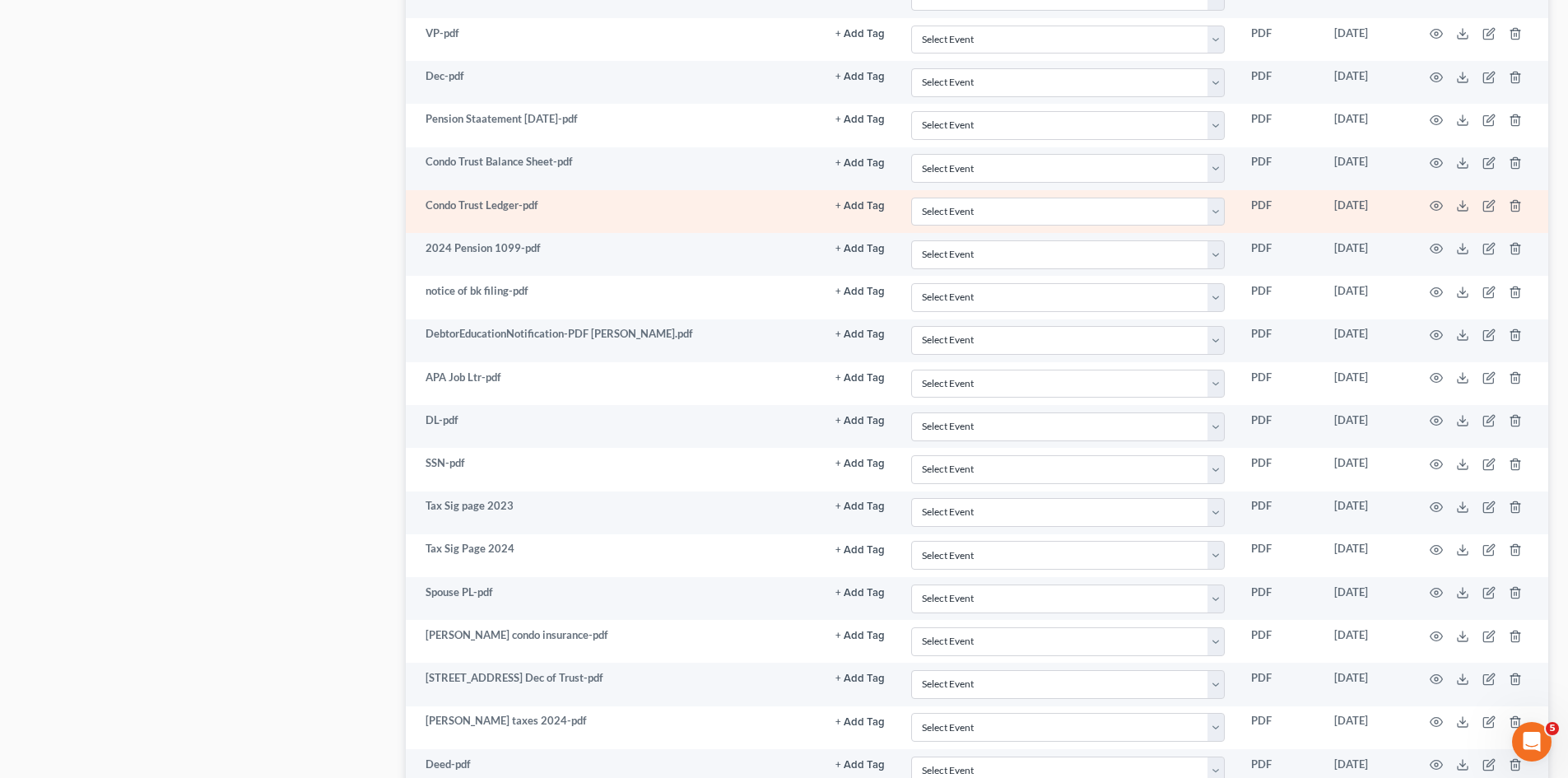
scroll to position [1390, 0]
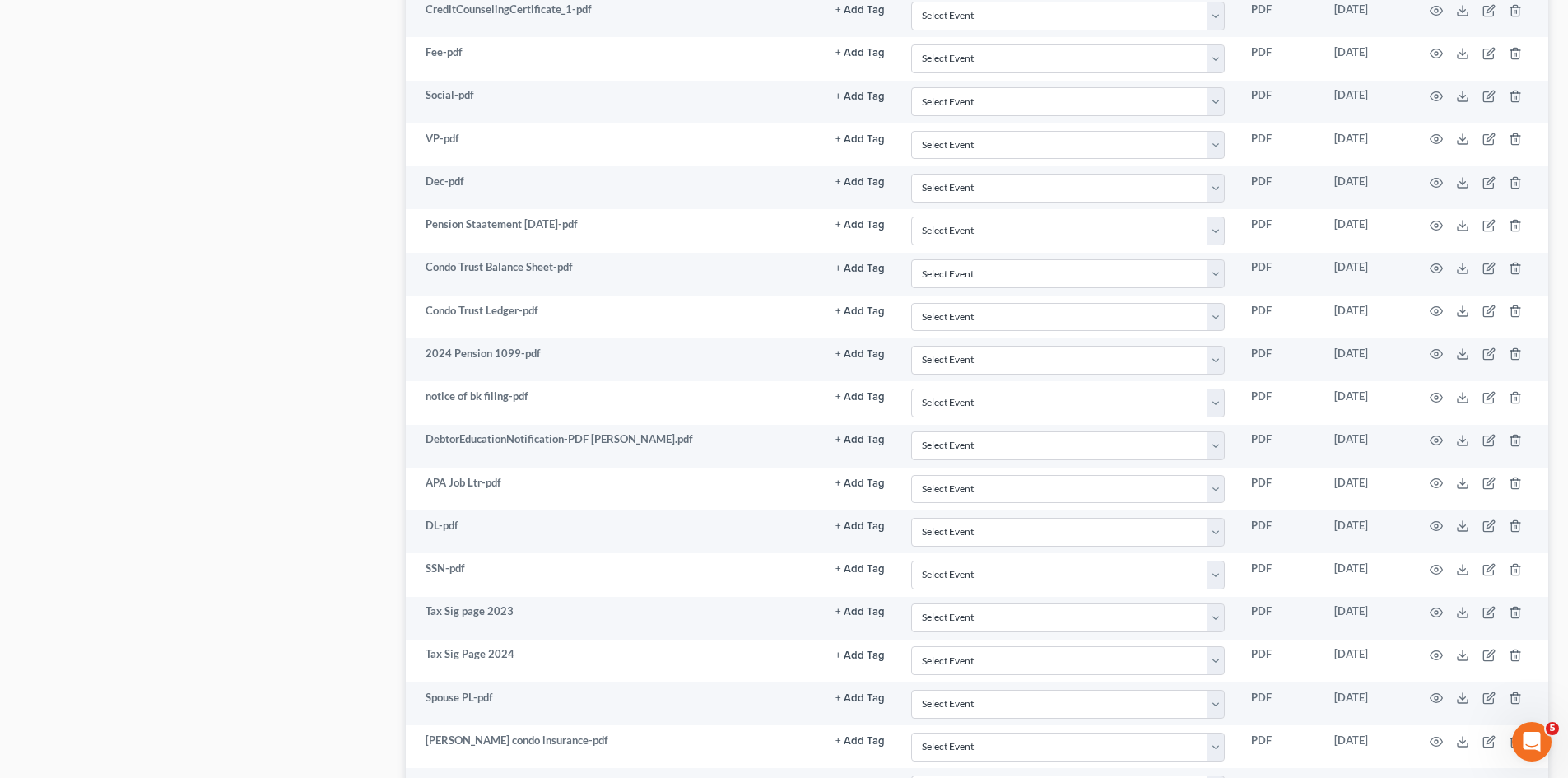
click at [248, 301] on div "Case Dashboard Payments Invoices Payments Payments Credit Report Client Profile" at bounding box center [205, 16] width 386 height 2497
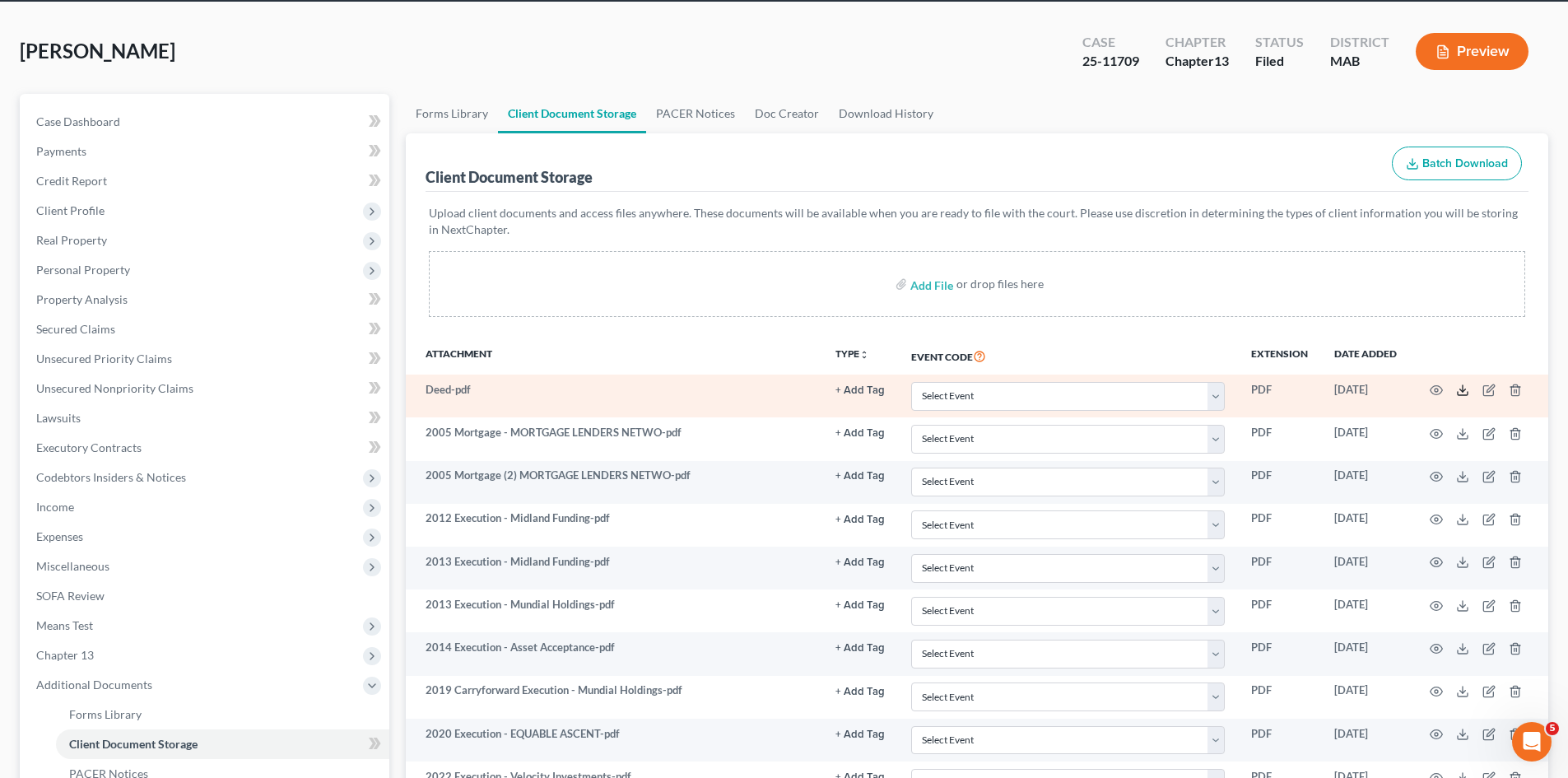
click at [1464, 395] on icon at bounding box center [1462, 393] width 10 height 3
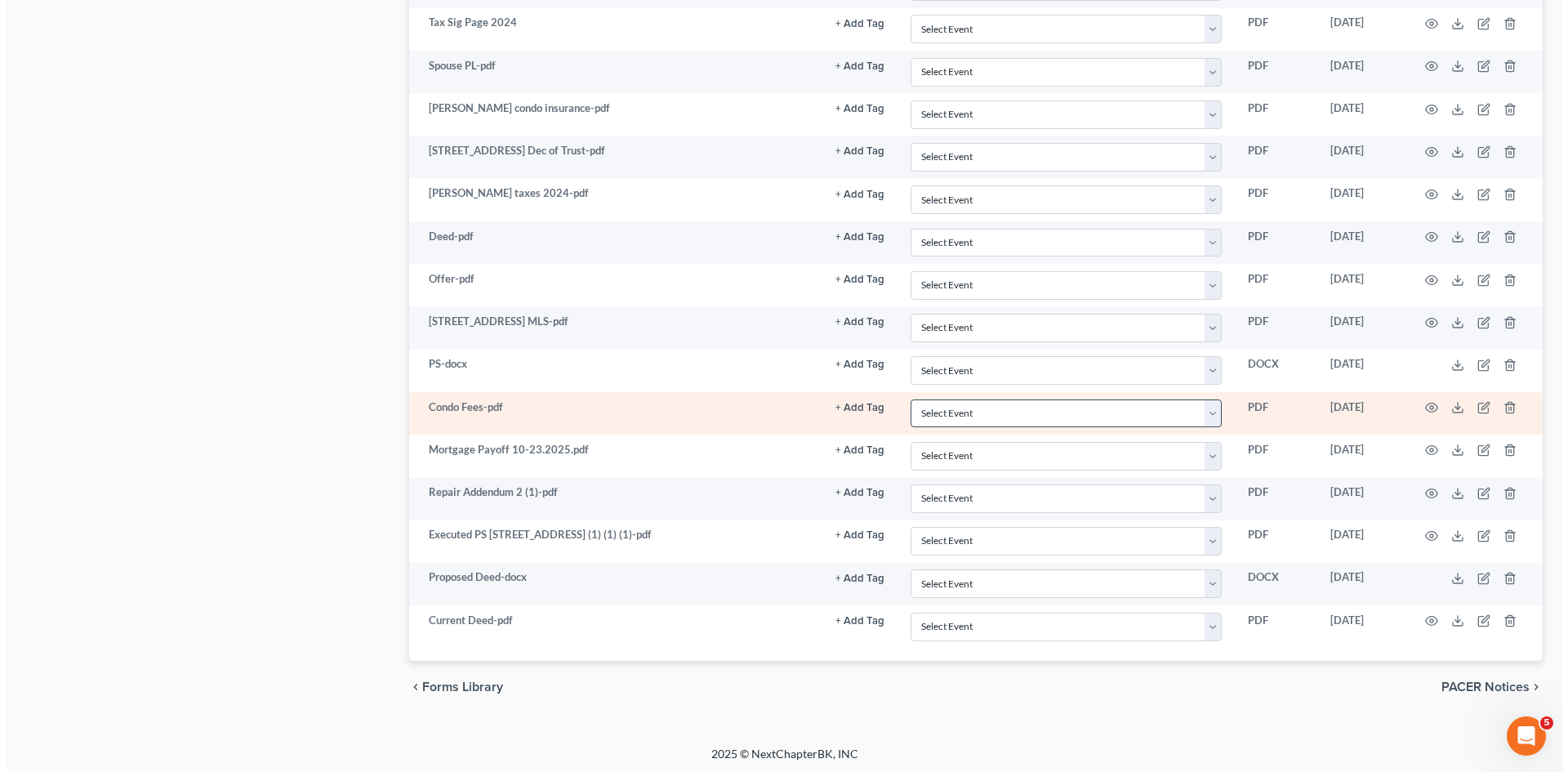
scroll to position [2013, 0]
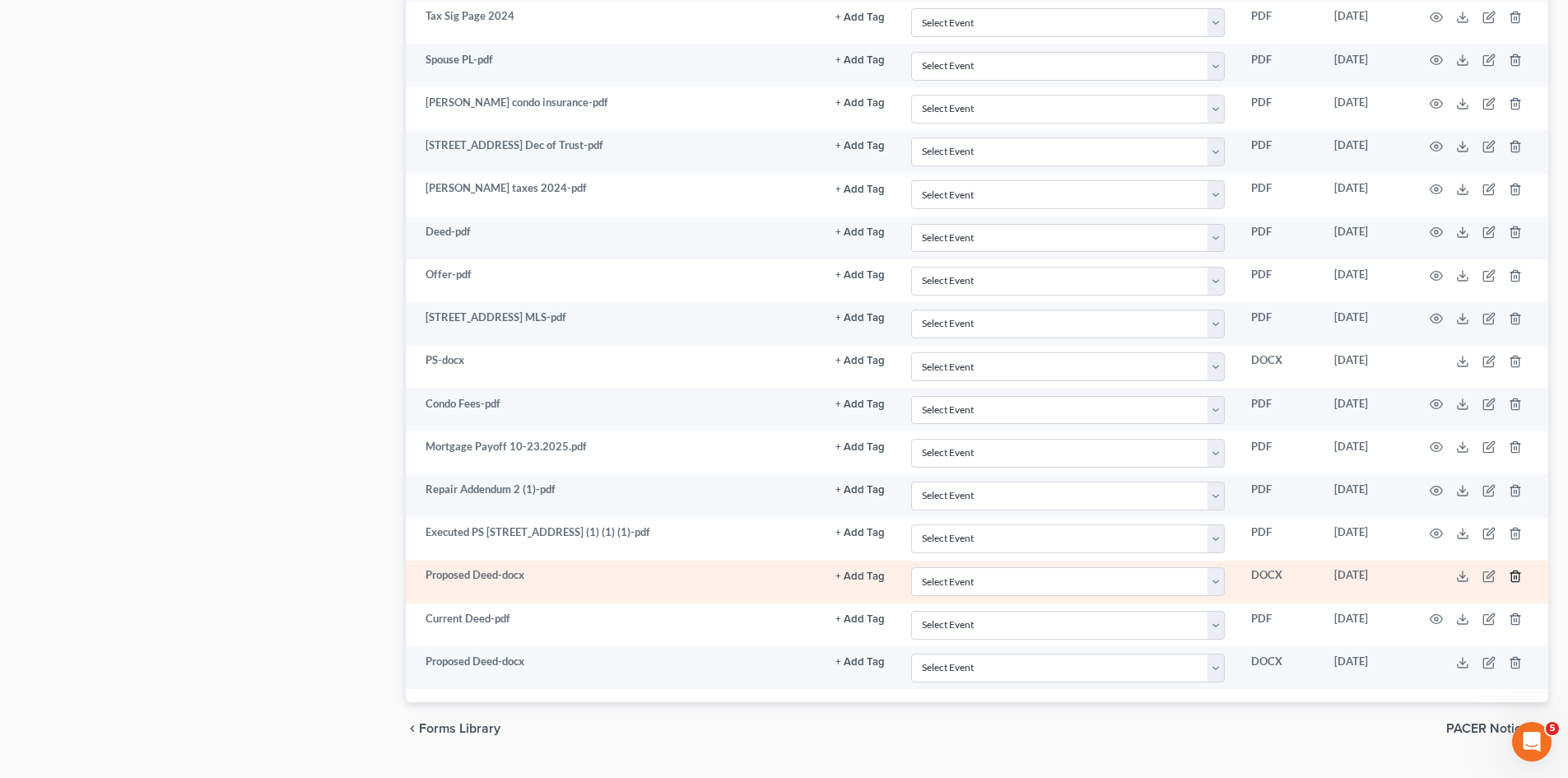
click at [1513, 574] on icon "button" at bounding box center [1516, 576] width 14 height 14
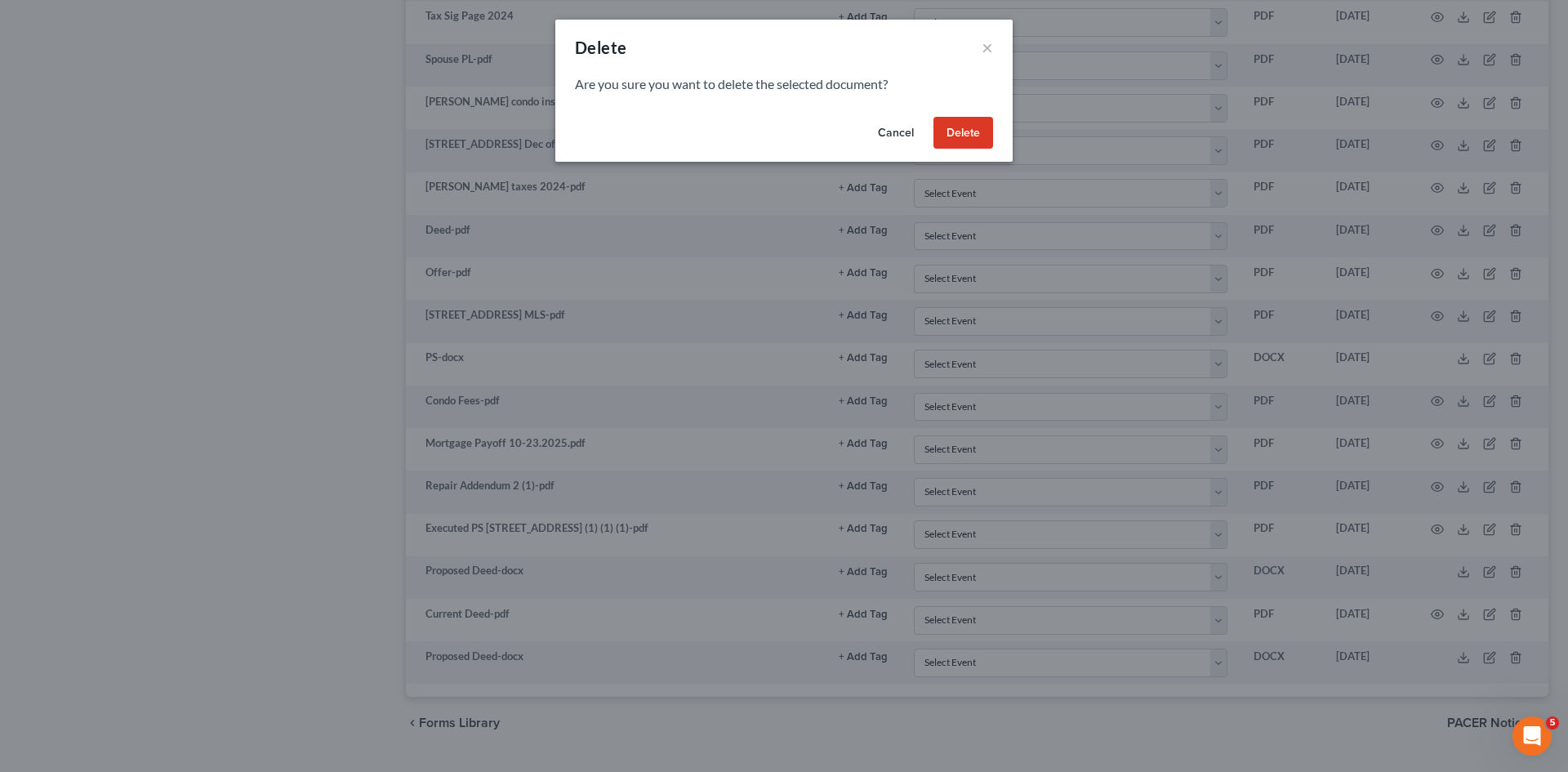
click at [969, 127] on button "Delete" at bounding box center [964, 133] width 60 height 33
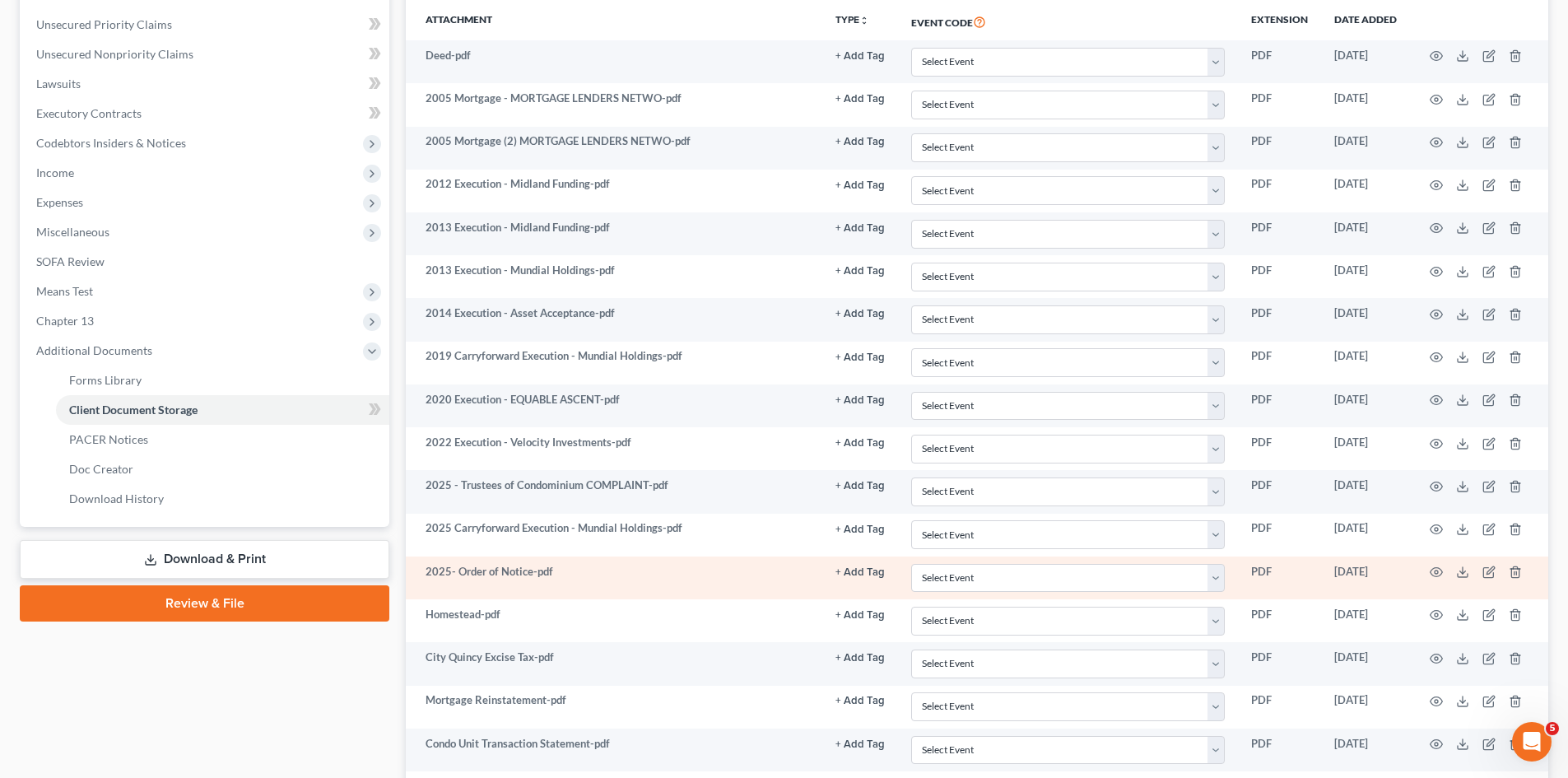
scroll to position [0, 0]
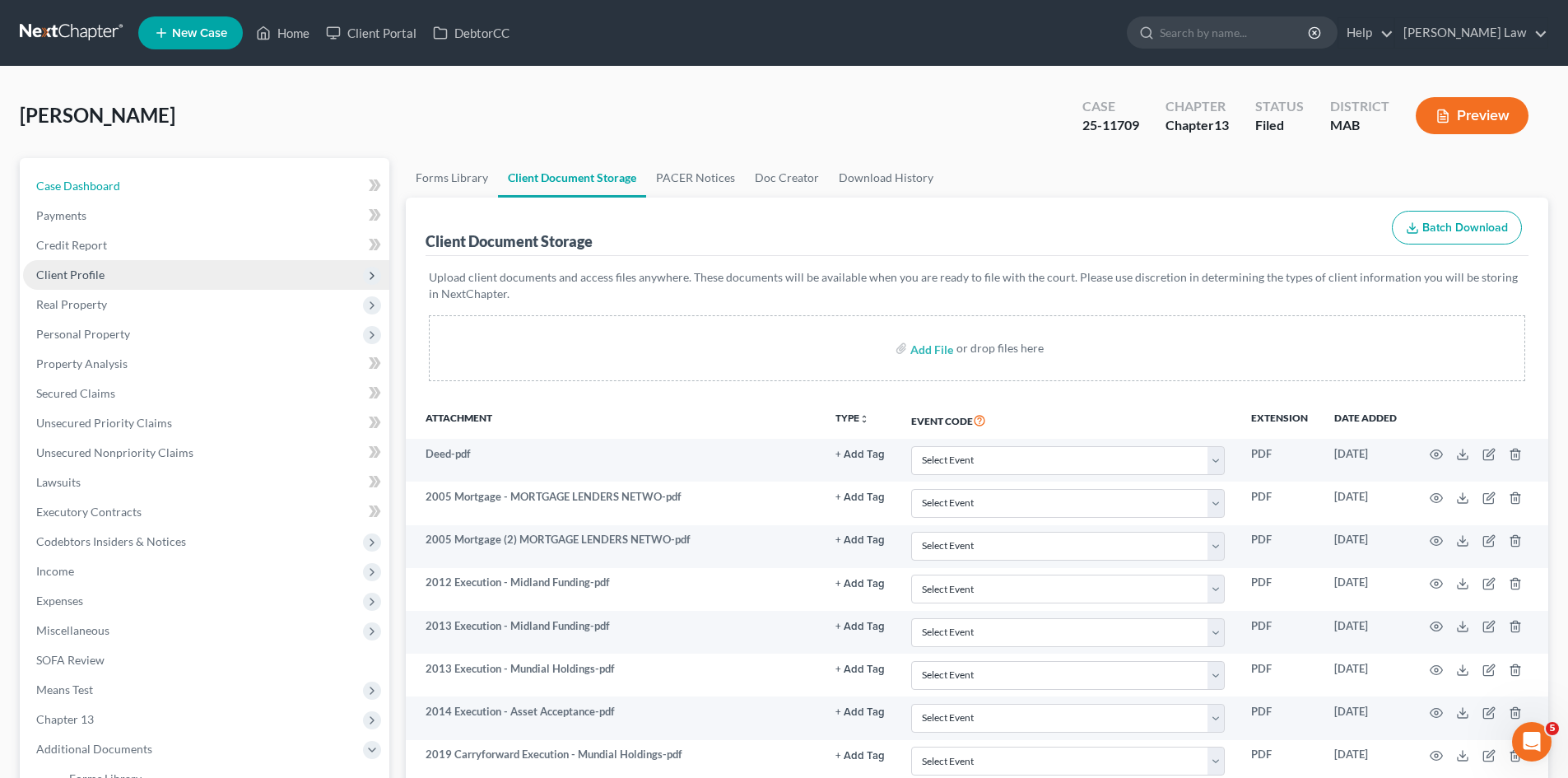
drag, startPoint x: 148, startPoint y: 180, endPoint x: 382, endPoint y: 285, distance: 256.5
click at [148, 180] on link "Case Dashboard" at bounding box center [207, 186] width 367 height 30
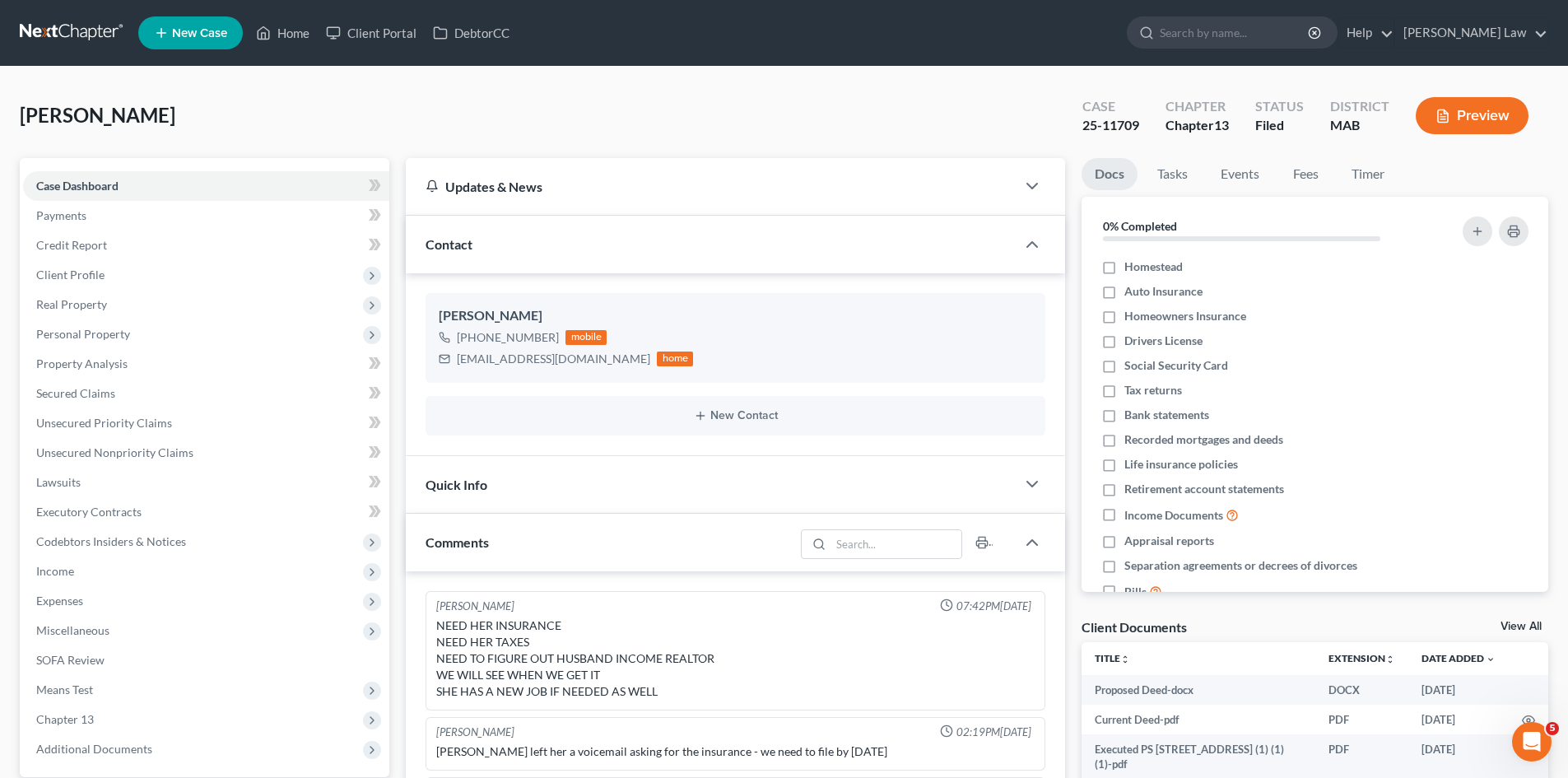
scroll to position [2164, 0]
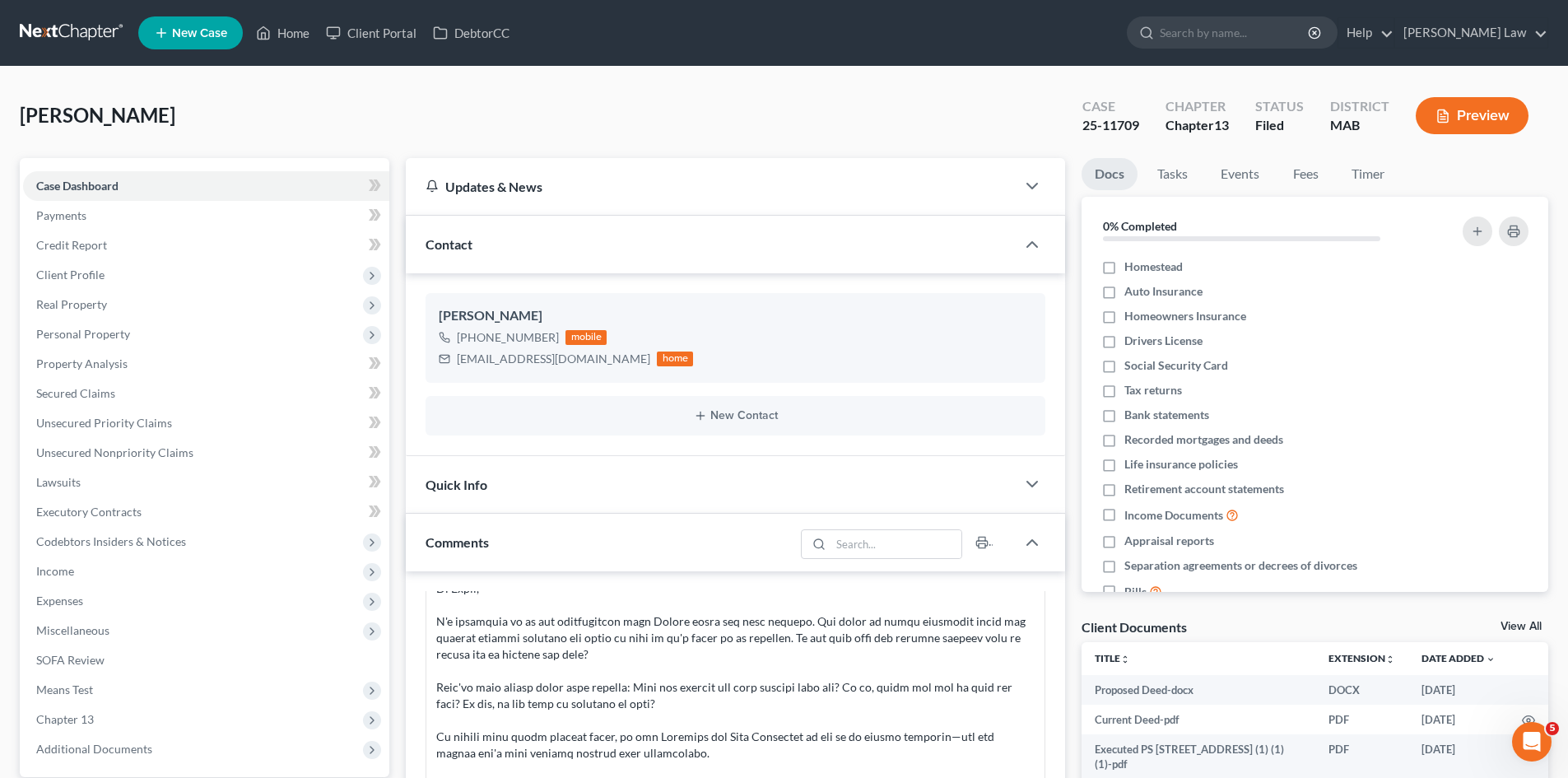
click at [27, 25] on link at bounding box center [72, 33] width 106 height 30
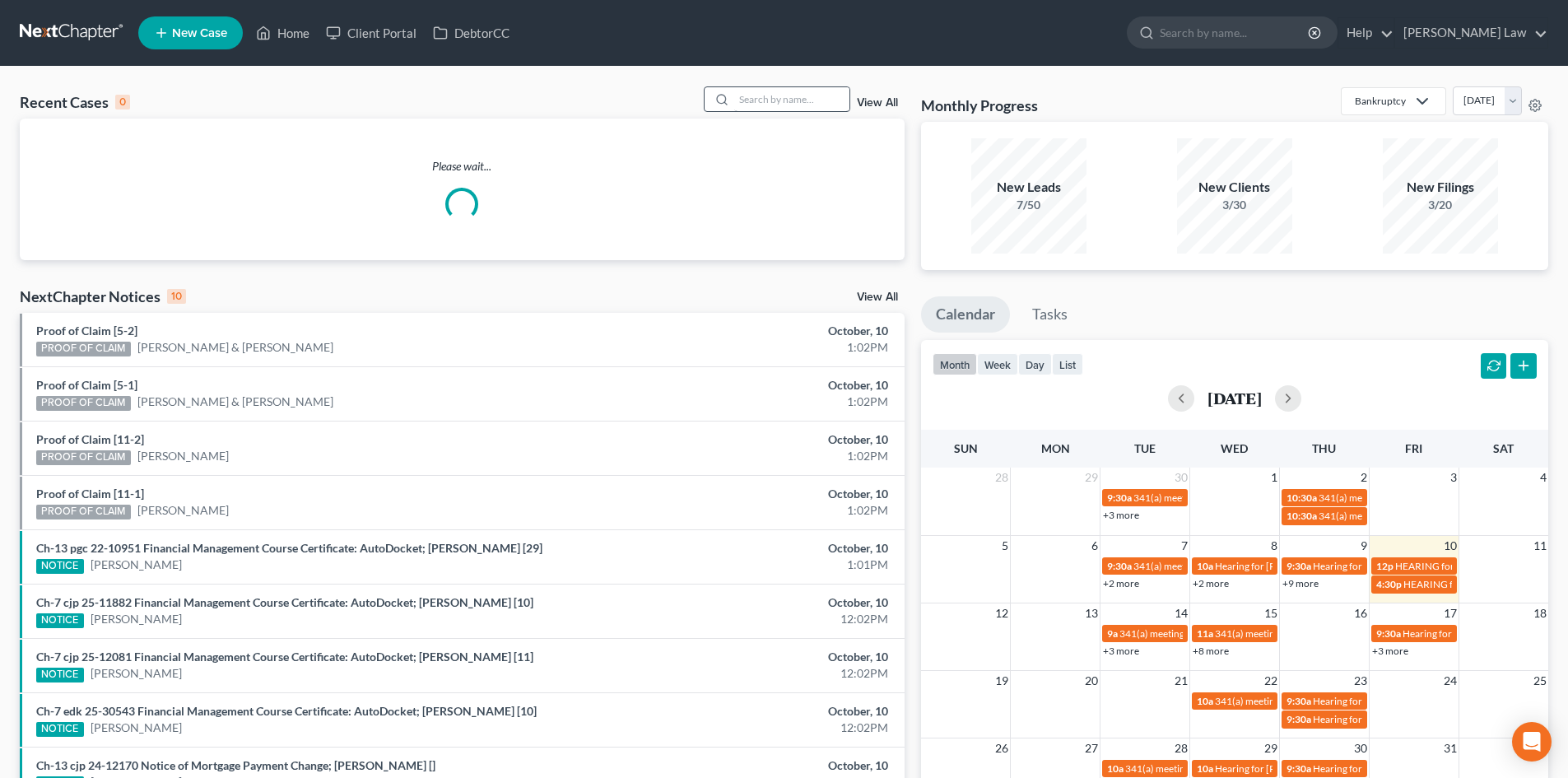
type input "v"
type input "[DEMOGRAPHIC_DATA]"
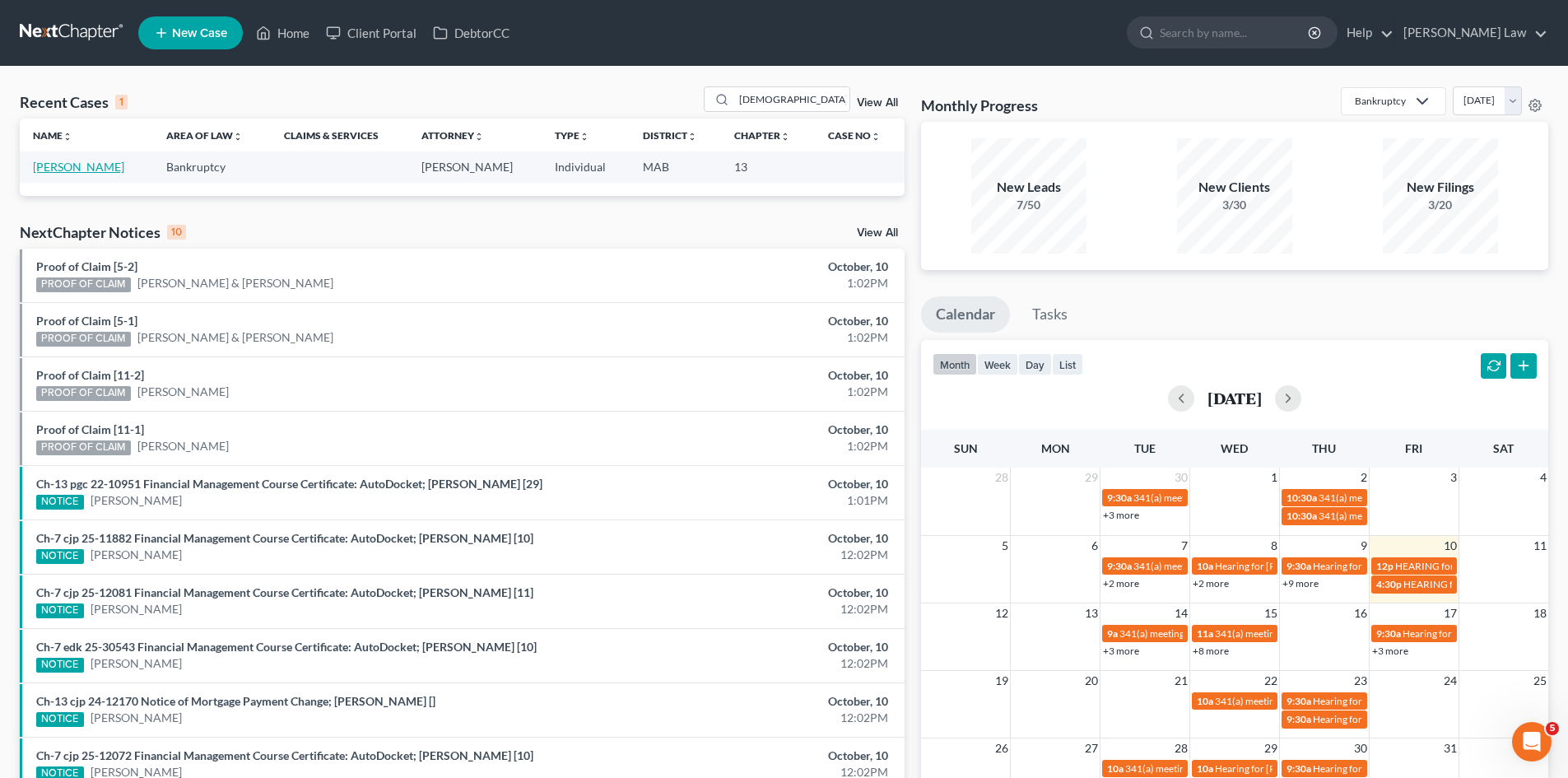
click at [97, 168] on link "[PERSON_NAME]" at bounding box center [79, 167] width 91 height 14
select select "10"
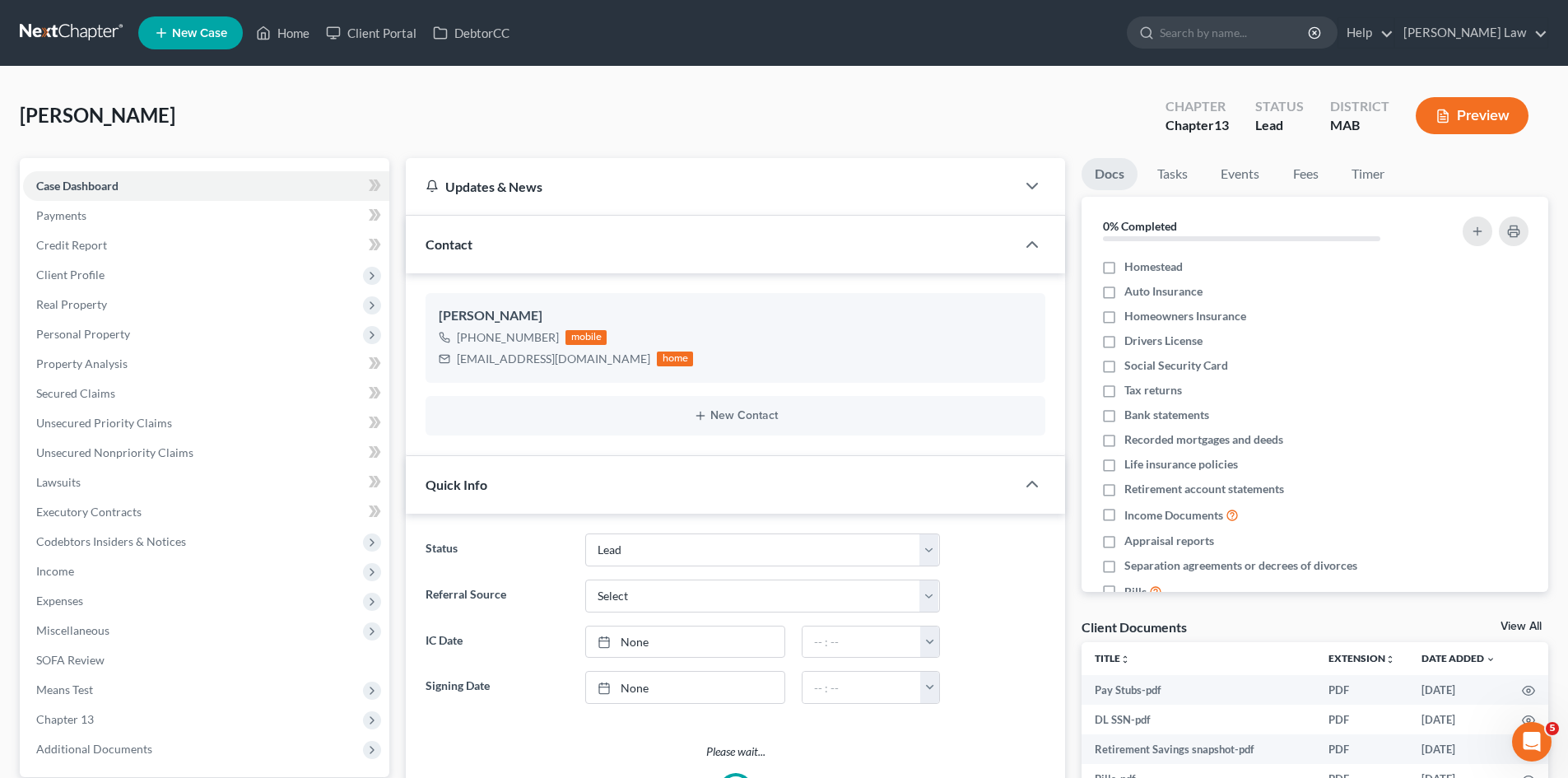
click at [1519, 624] on link "View All" at bounding box center [1520, 627] width 41 height 12
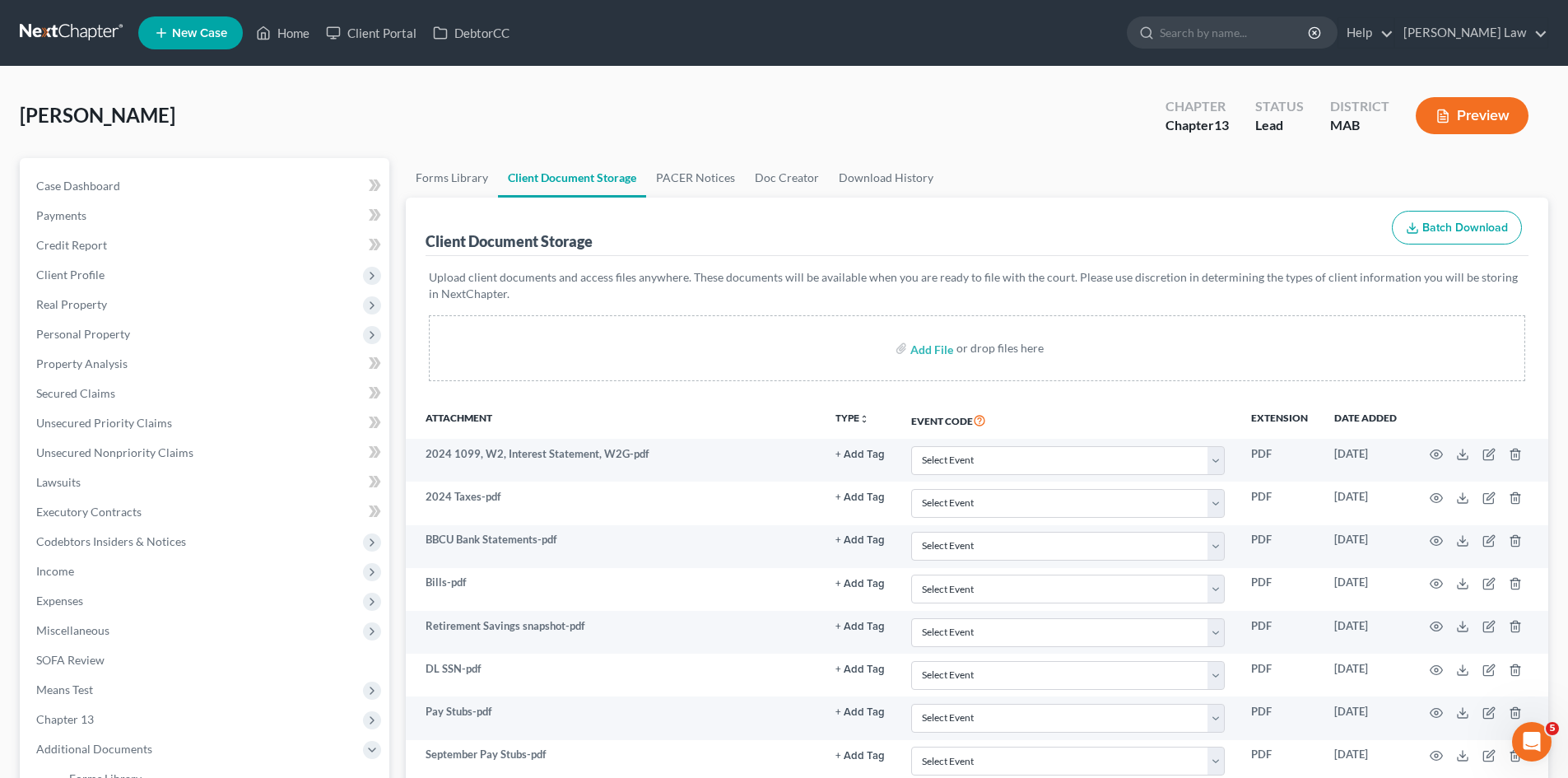
click at [41, 26] on link at bounding box center [72, 33] width 106 height 30
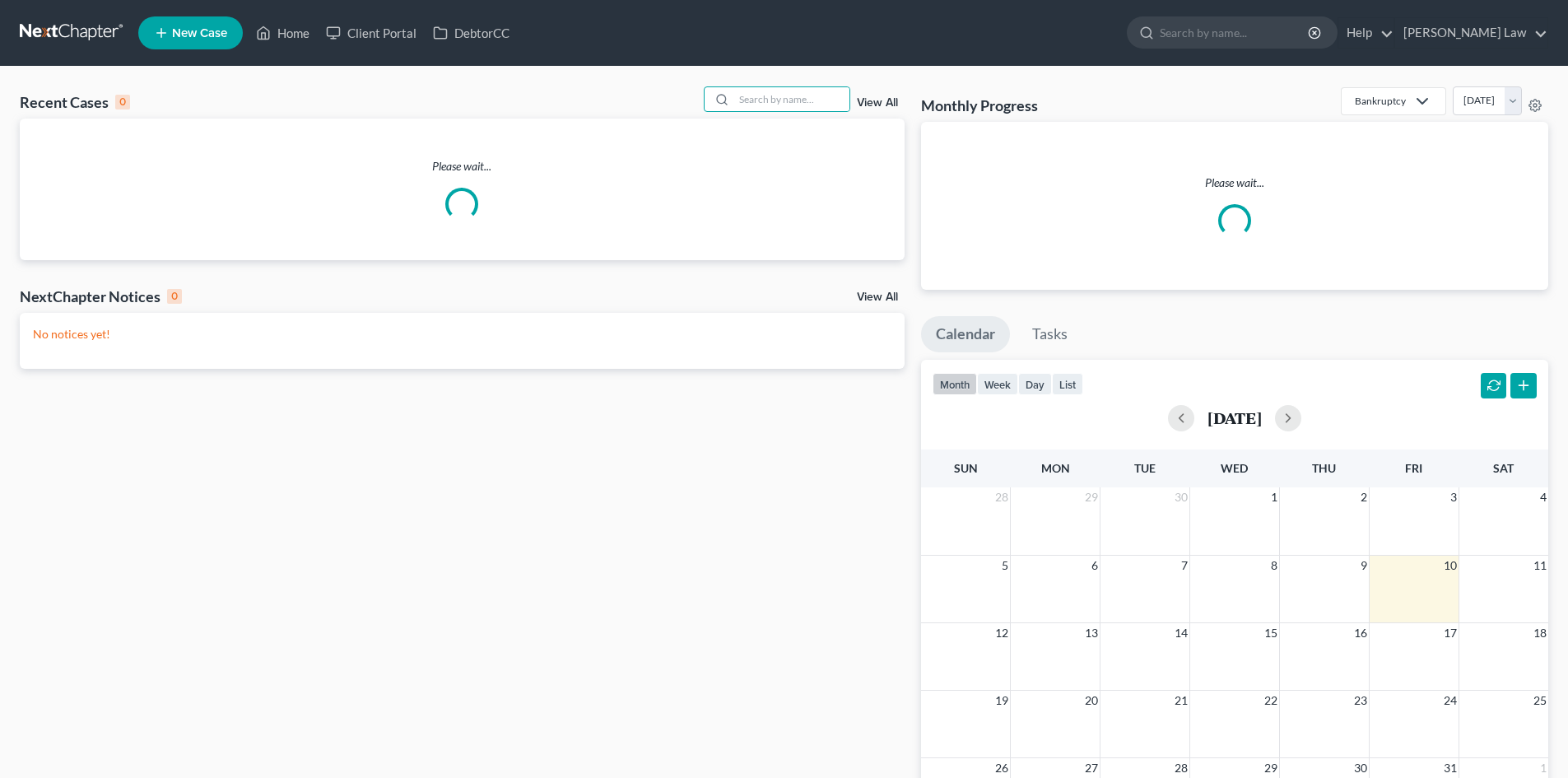
click at [801, 101] on input "search" at bounding box center [791, 99] width 115 height 24
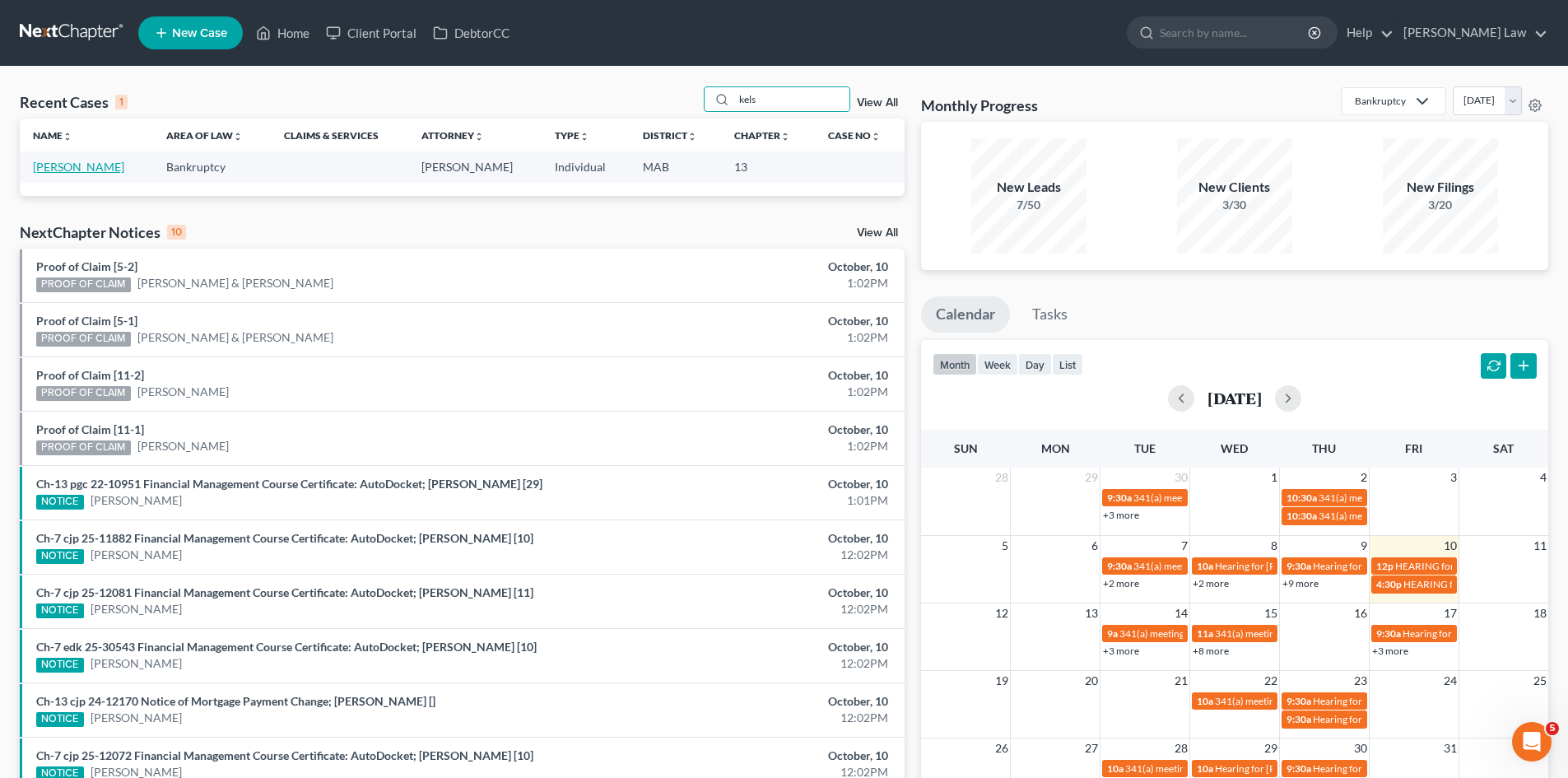
type input "kels"
click at [89, 164] on link "[PERSON_NAME]" at bounding box center [79, 167] width 91 height 14
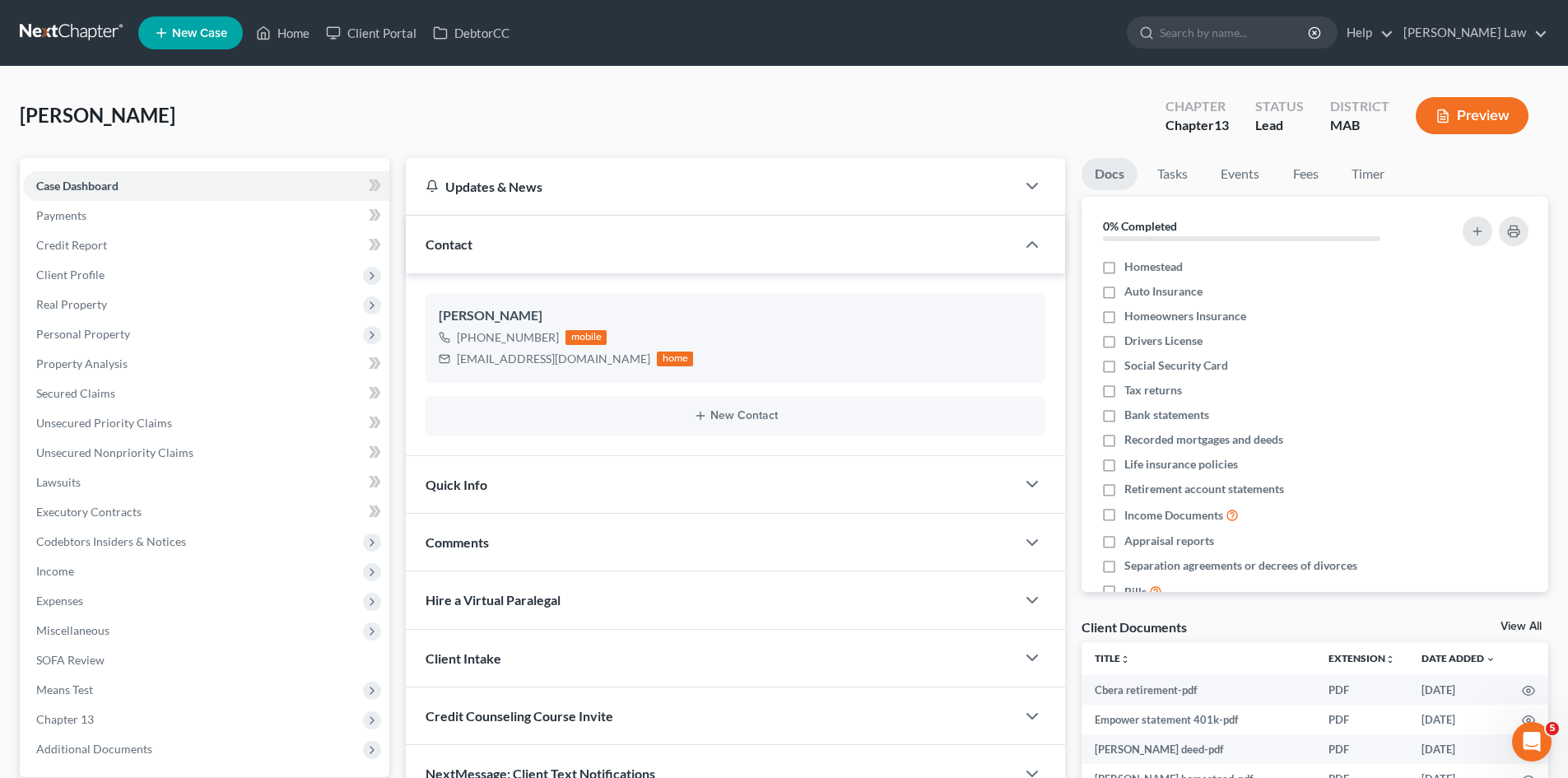
click at [1510, 632] on link "View All" at bounding box center [1520, 627] width 41 height 12
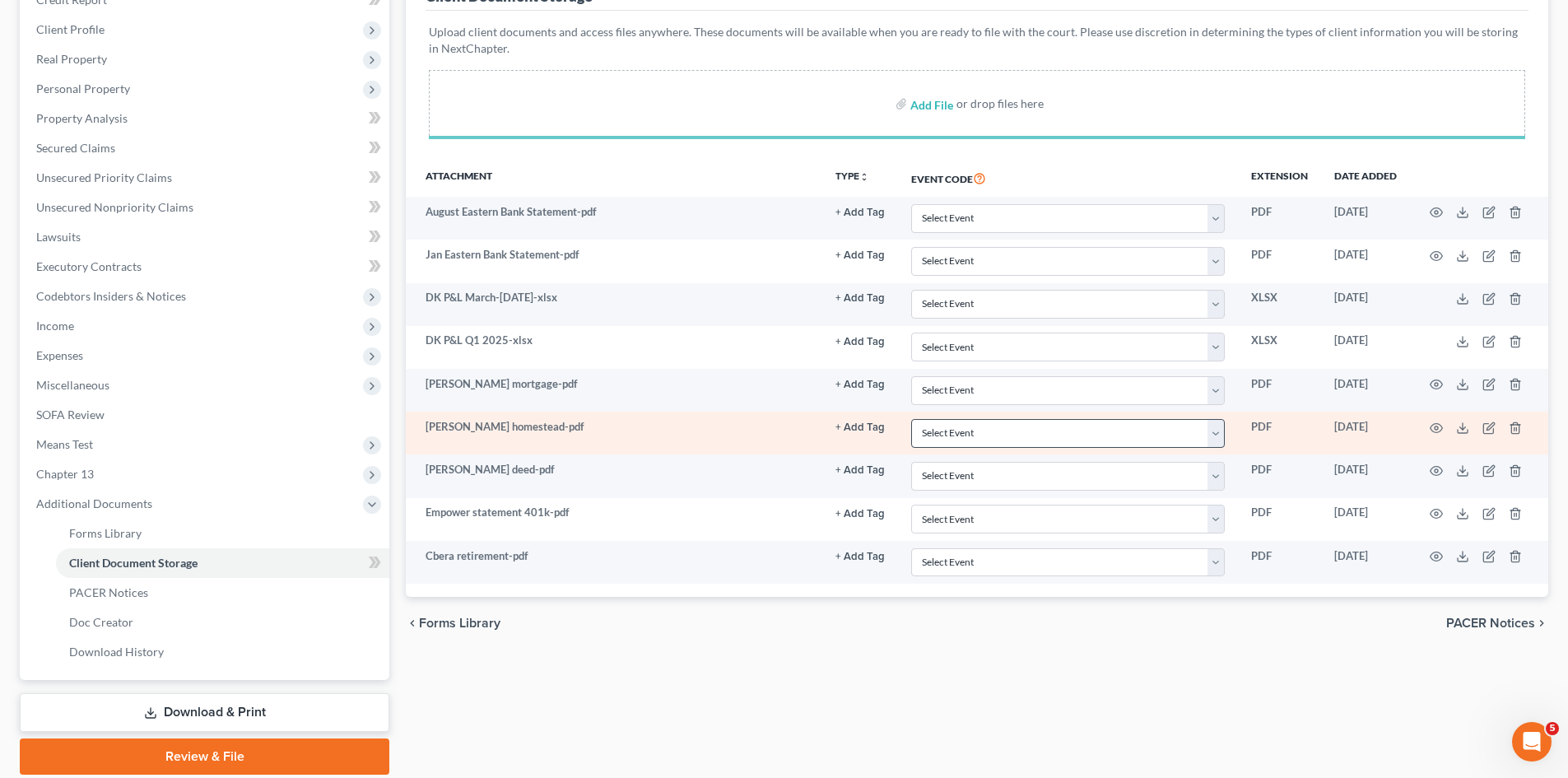
scroll to position [305, 0]
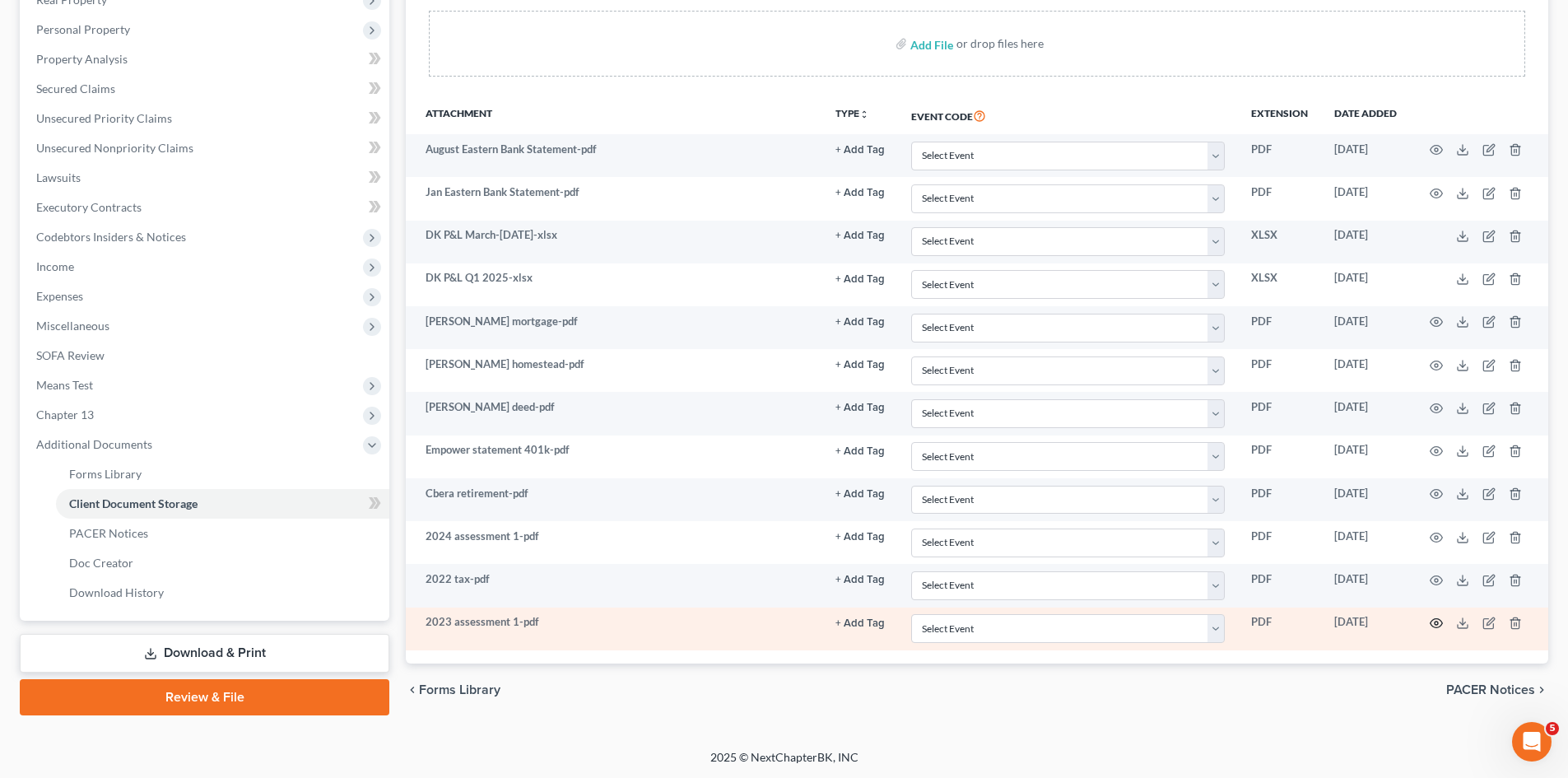
click at [1436, 623] on icon "button" at bounding box center [1436, 624] width 14 height 14
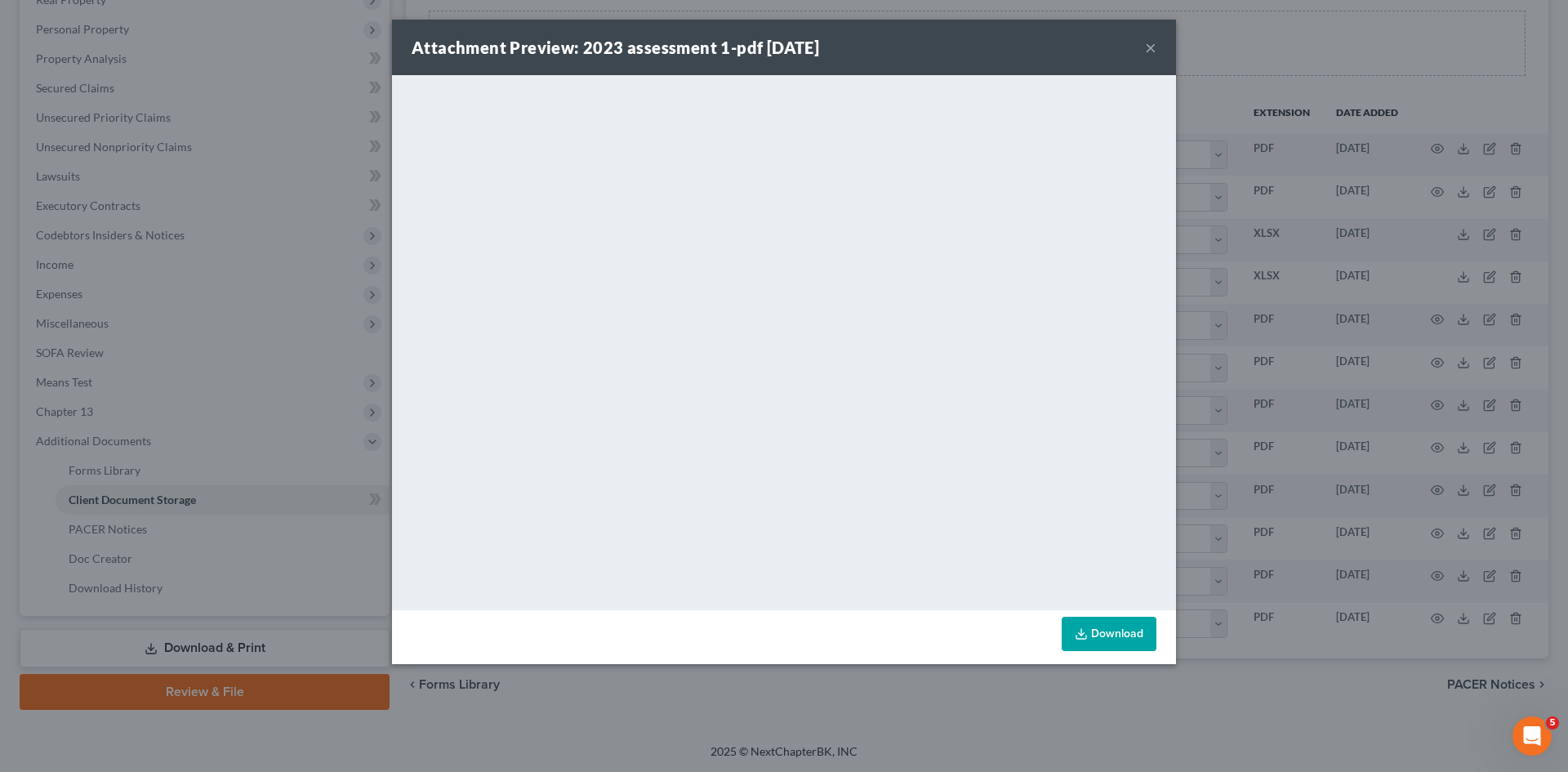
click at [1379, 430] on div "Attachment Preview: 2023 assessment 1-pdf 10/10/2025 × <object ng-attr-data='ht…" at bounding box center [784, 386] width 1568 height 772
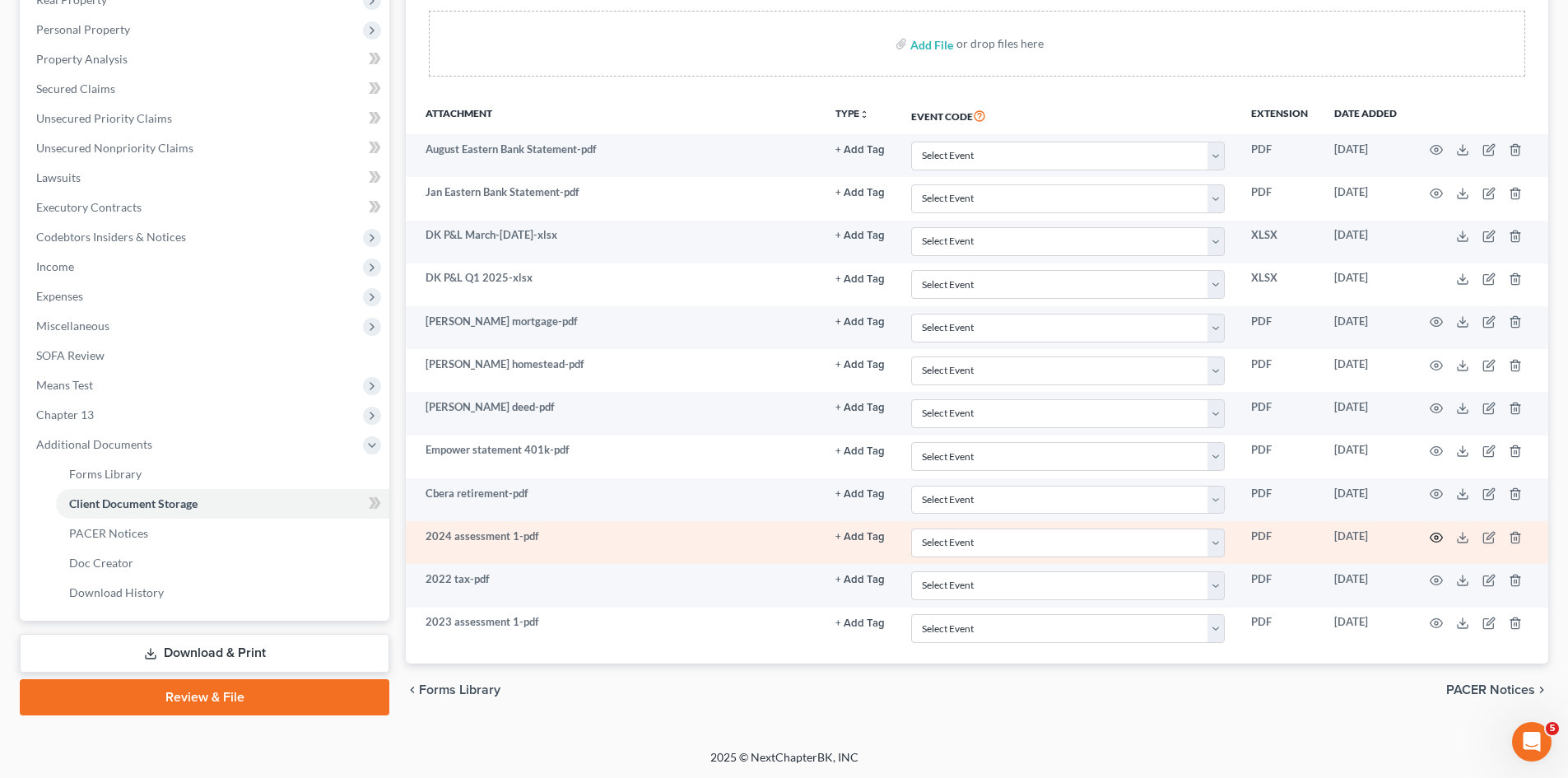
click at [1429, 541] on icon "button" at bounding box center [1436, 537] width 14 height 14
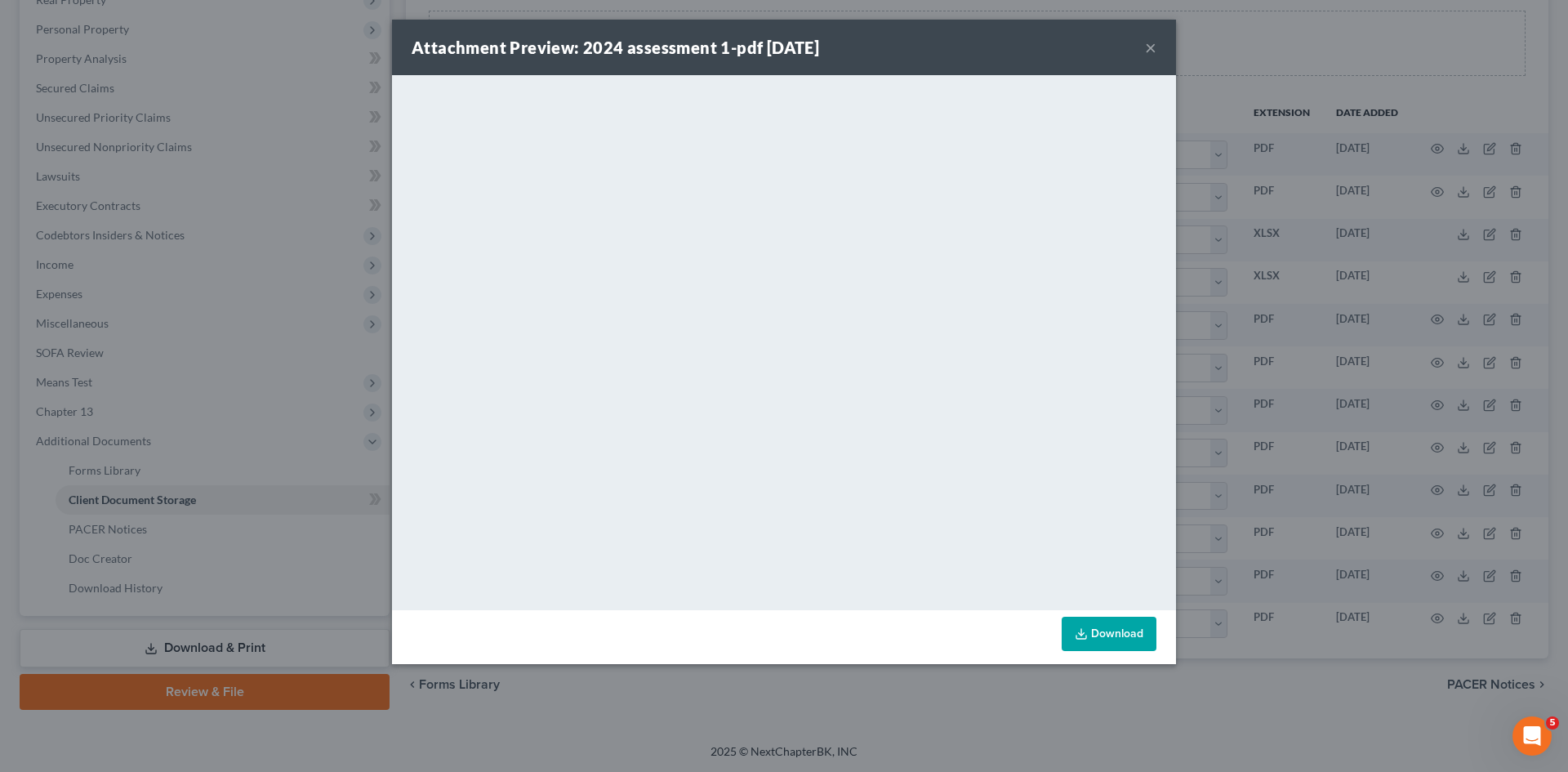
click at [1369, 335] on div "Attachment Preview: 2024 assessment 1-pdf 10/10/2025 × <object ng-attr-data='ht…" at bounding box center [784, 386] width 1568 height 772
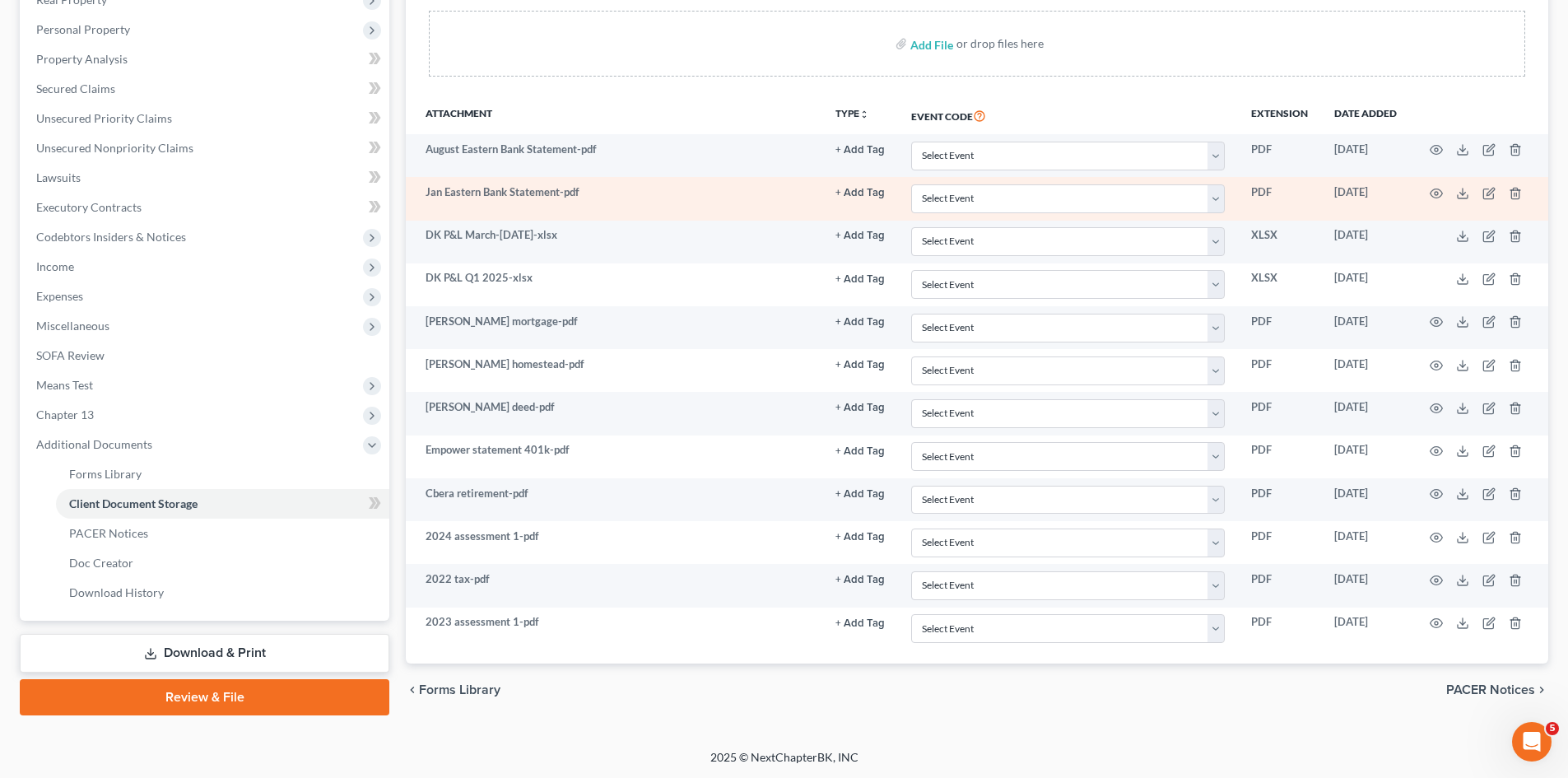
scroll to position [0, 0]
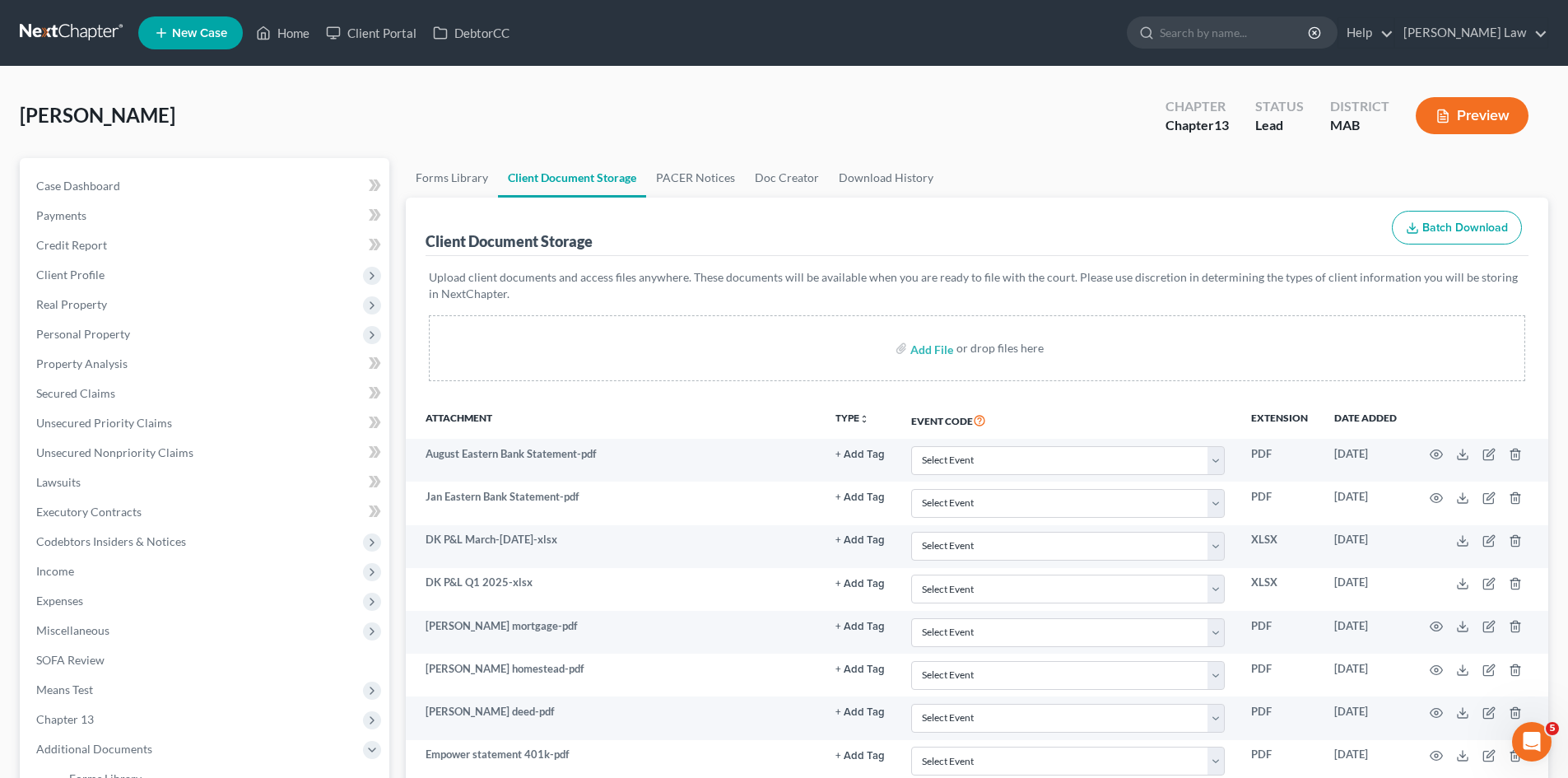
click at [19, 22] on link at bounding box center [72, 33] width 106 height 30
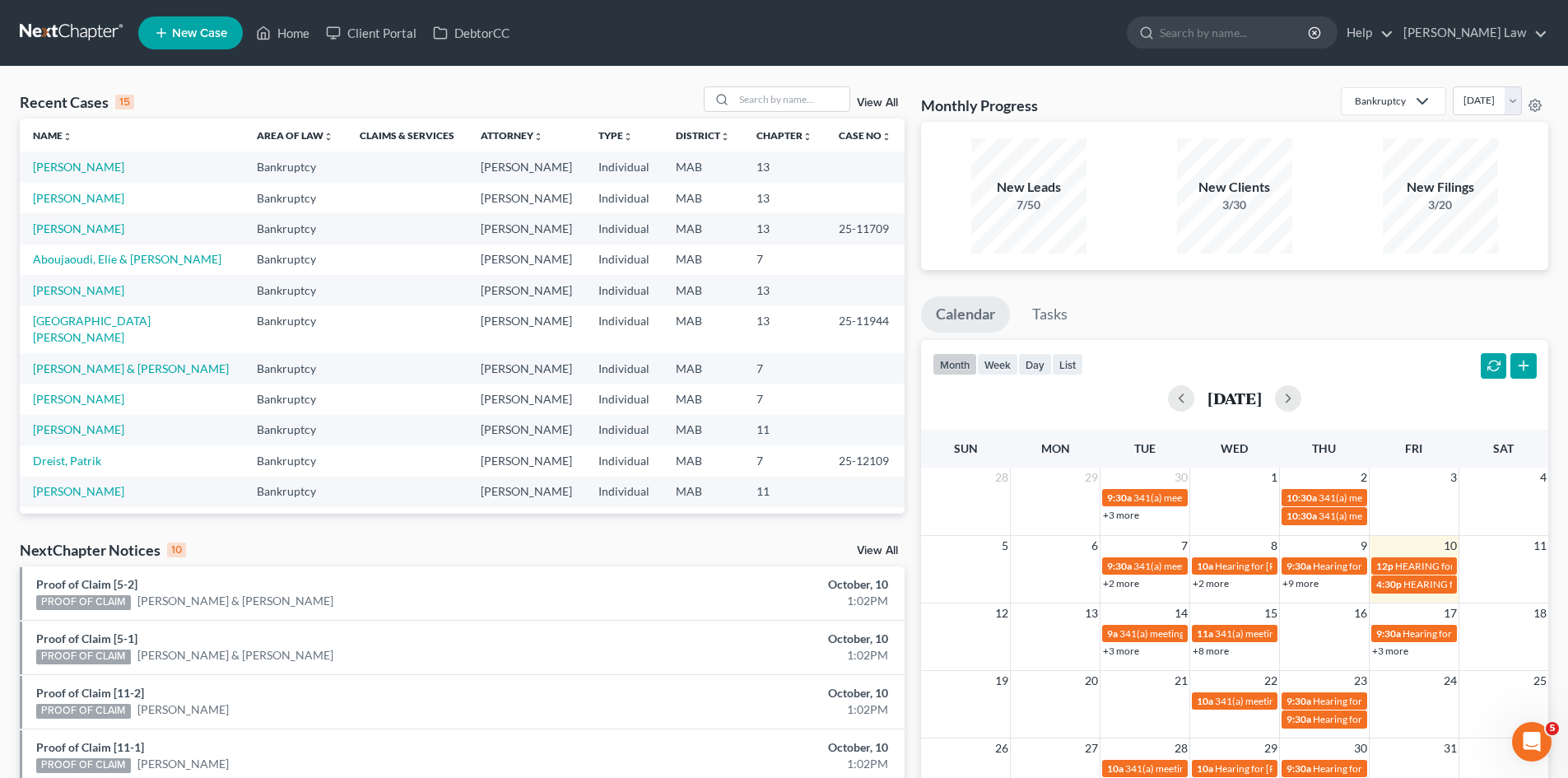
drag, startPoint x: 879, startPoint y: 8, endPoint x: 844, endPoint y: 38, distance: 46.1
click at [879, 8] on nav "Home New Case Client Portal DebtorCC [PERSON_NAME] Law [EMAIL_ADDRESS][DOMAIN_N…" at bounding box center [784, 33] width 1568 height 66
click at [773, 102] on input "search" at bounding box center [791, 99] width 115 height 24
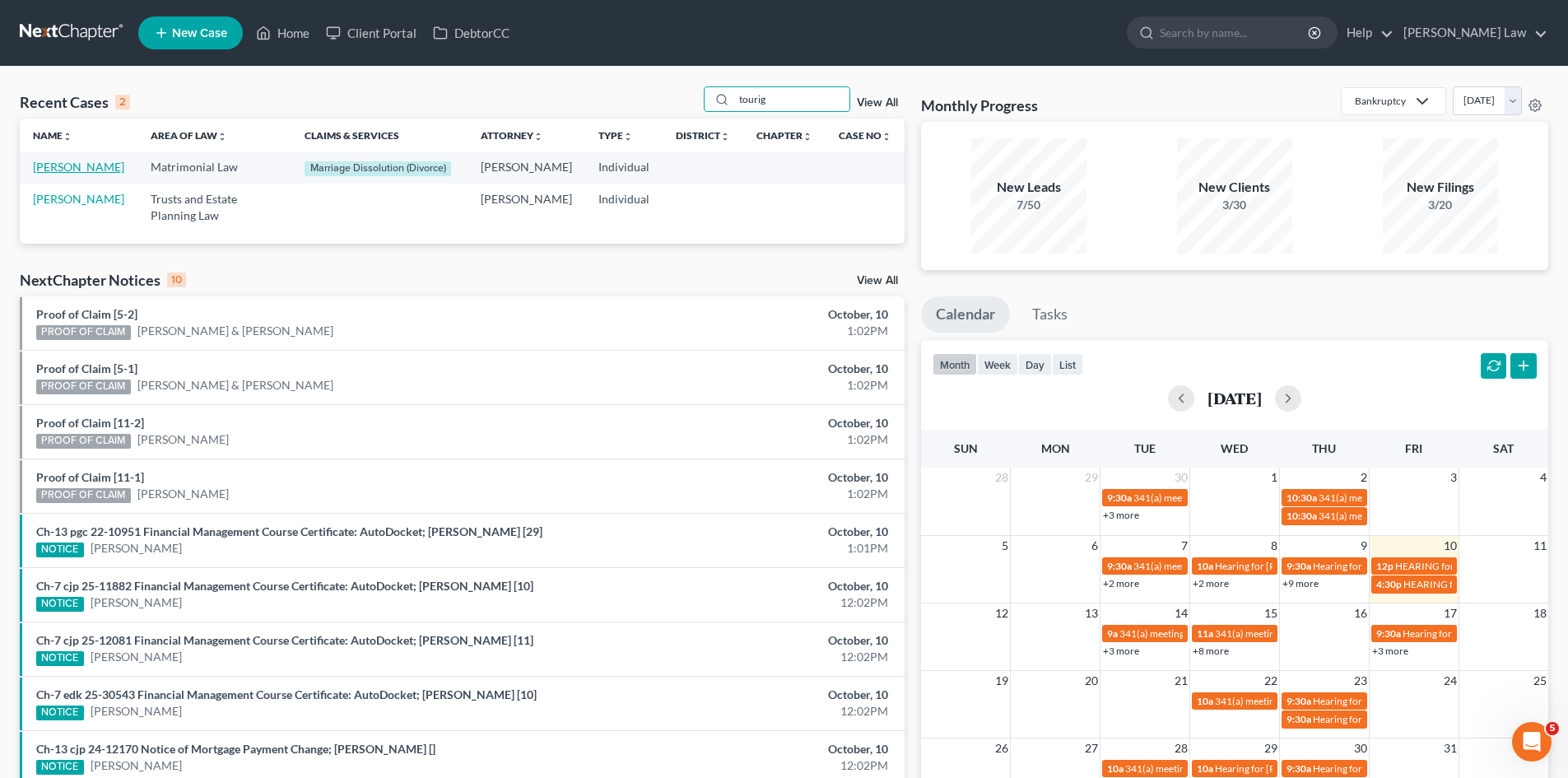
type input "tourig"
click at [62, 171] on link "[PERSON_NAME]" at bounding box center [79, 167] width 91 height 14
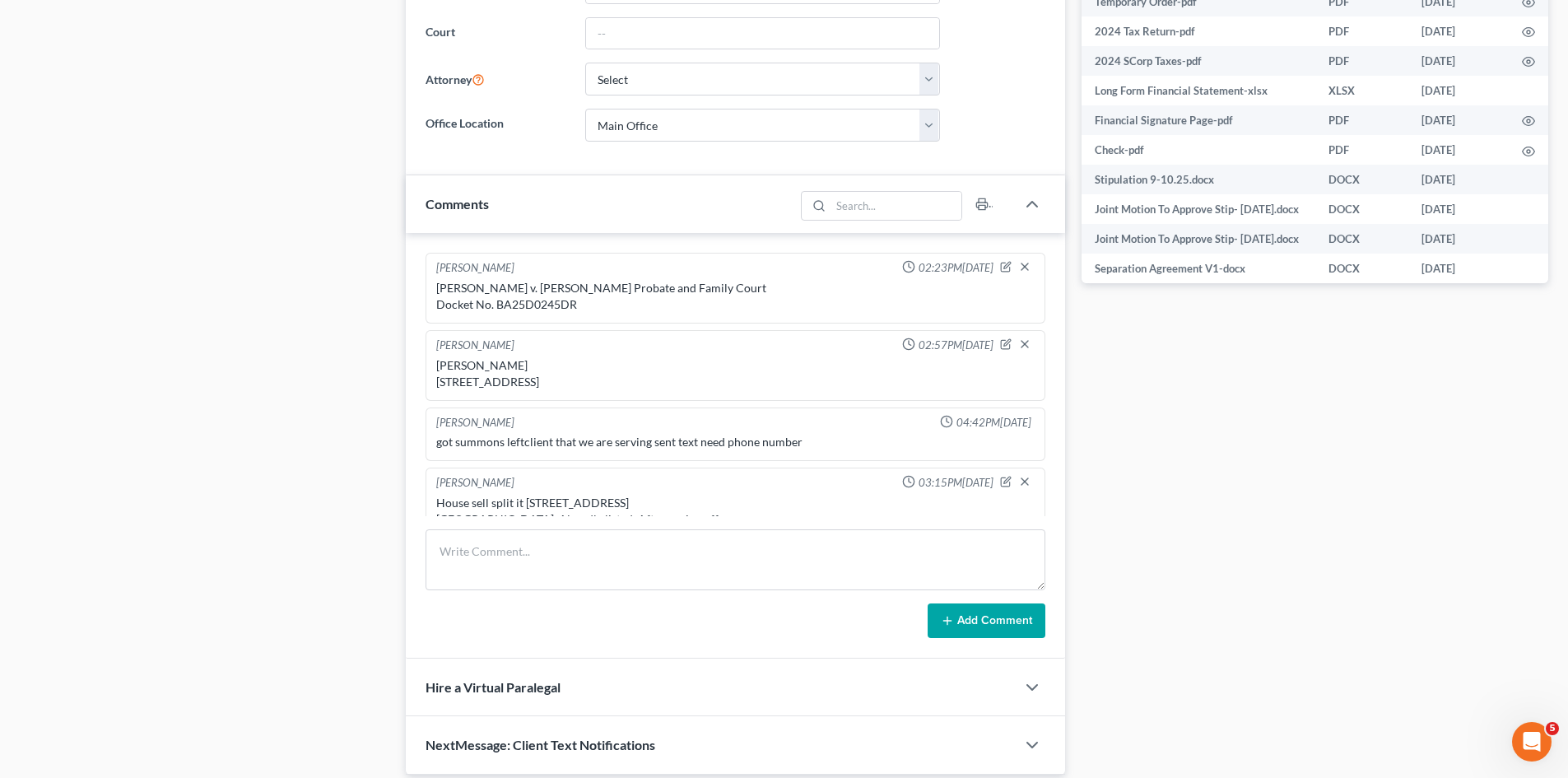
click at [520, 313] on div "[PERSON_NAME] v. [PERSON_NAME] Probate and Family Court Docket No. BA25D0245DR" at bounding box center [735, 297] width 598 height 33
copy div "BA25D0245DR"
click at [463, 308] on div "[PERSON_NAME] v. [PERSON_NAME] Probate and Family Court Docket No. BA25D0245DR" at bounding box center [735, 297] width 598 height 33
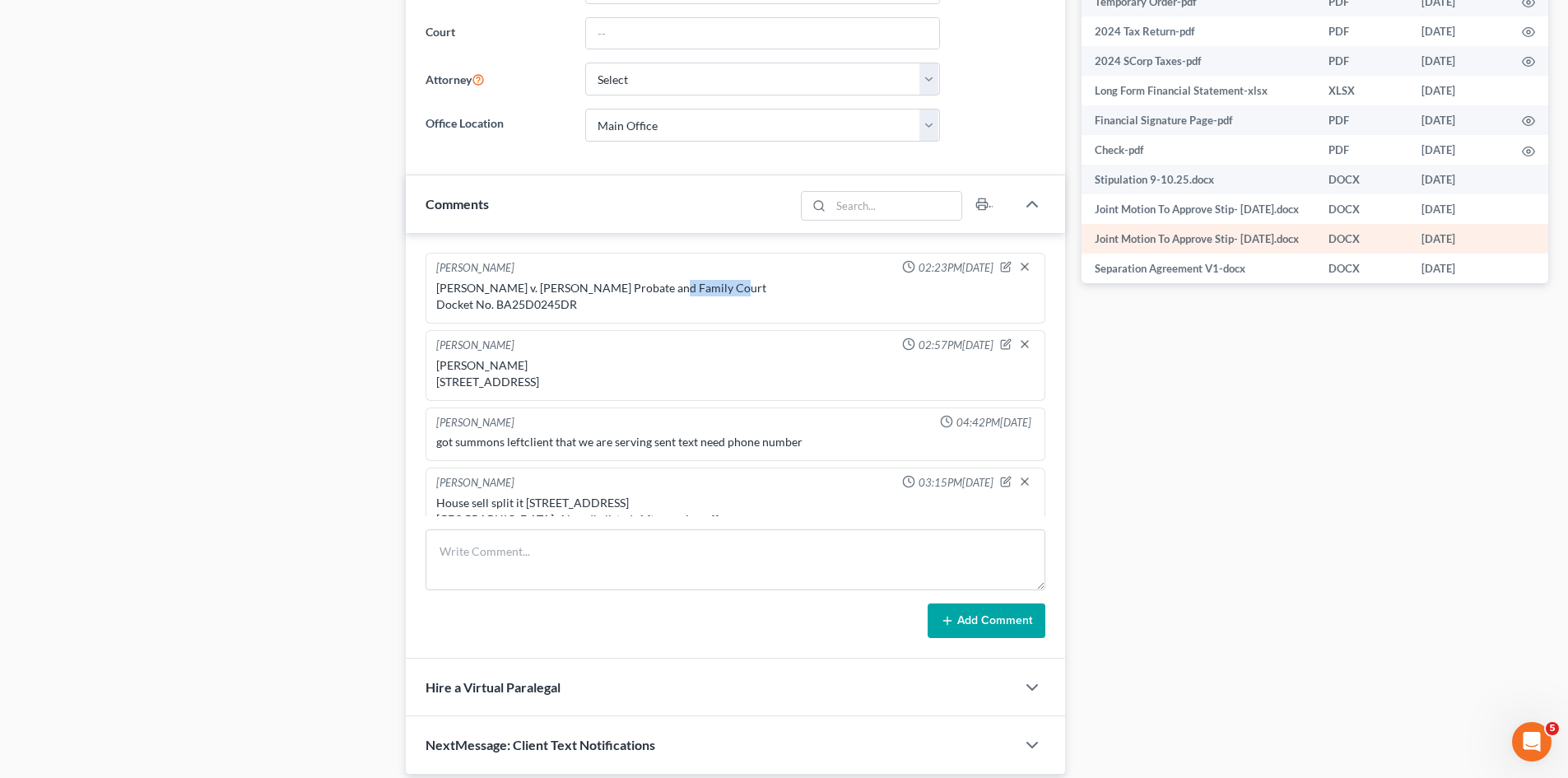
copy div "Barnstable"
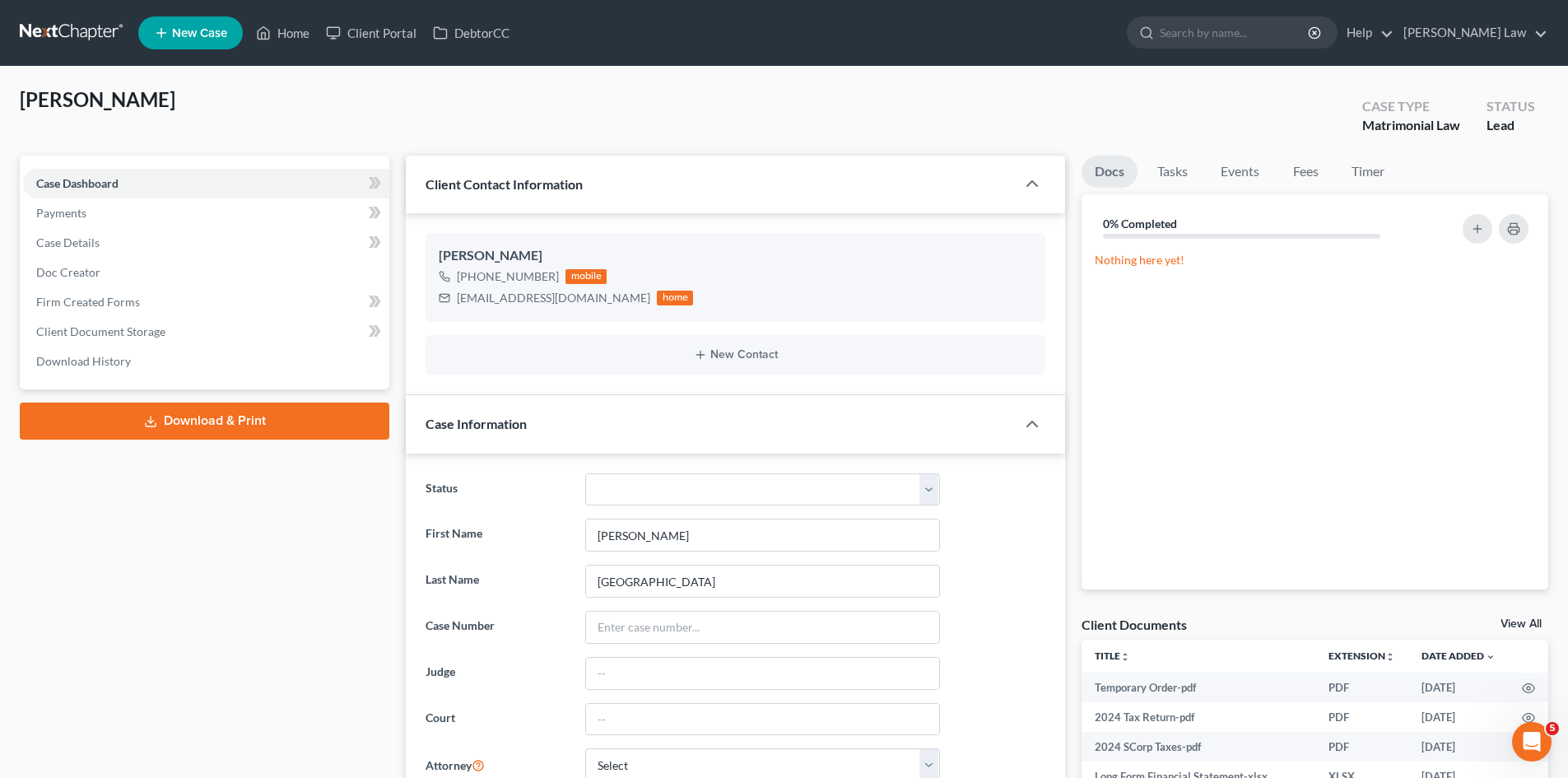
click at [1515, 621] on link "View All" at bounding box center [1520, 624] width 41 height 12
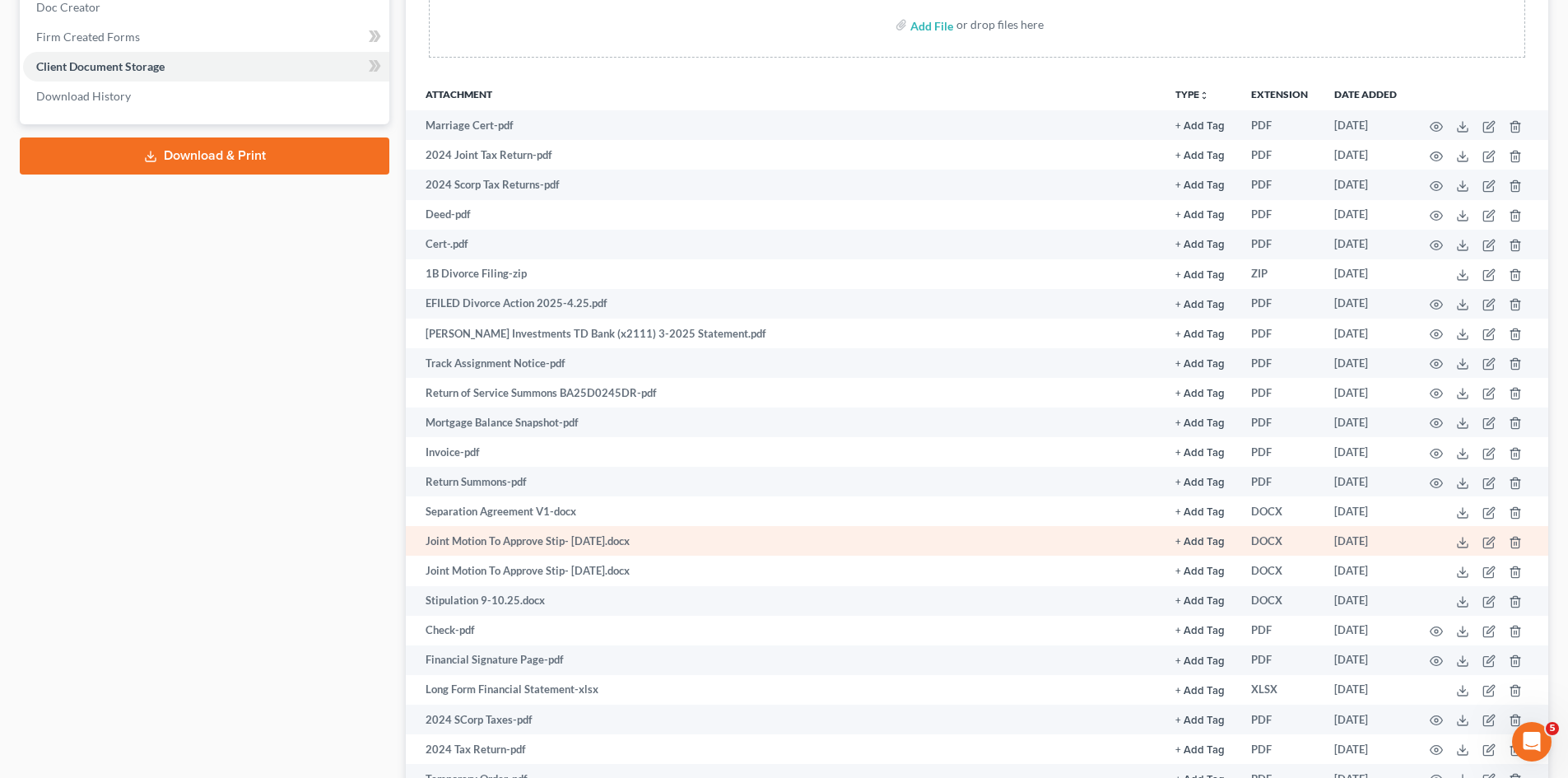
scroll to position [409, 0]
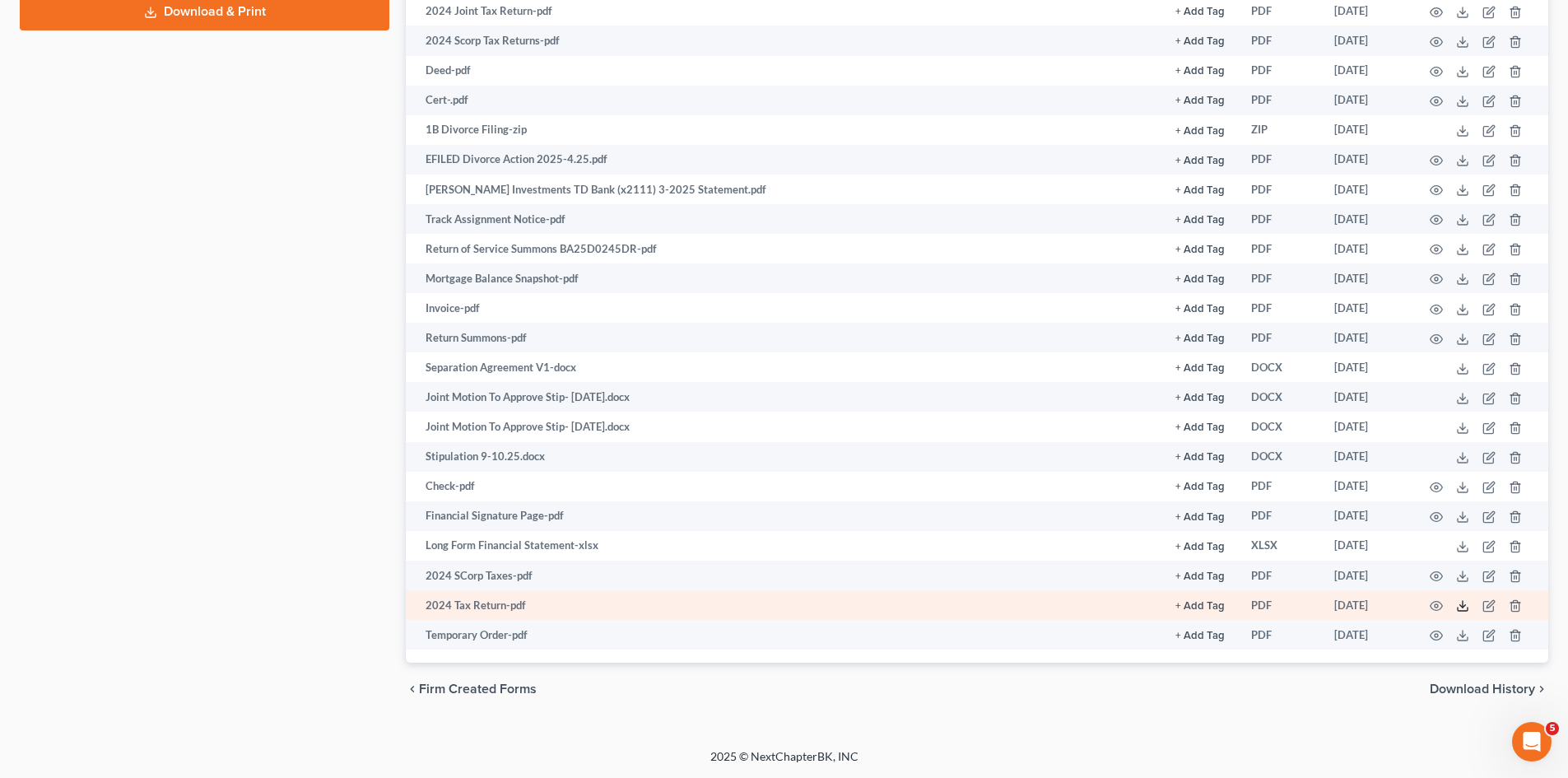
click at [1457, 606] on icon at bounding box center [1462, 606] width 14 height 14
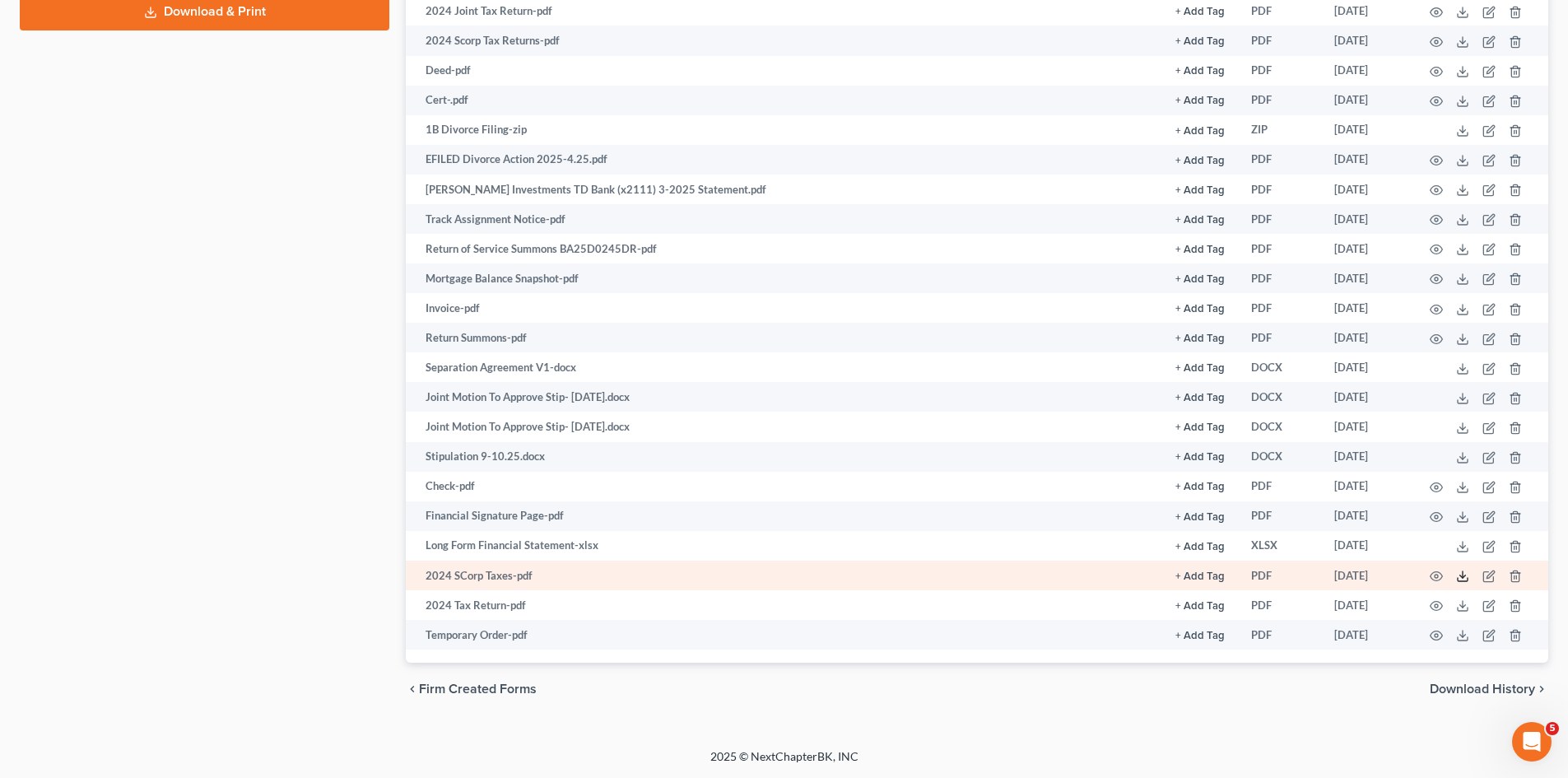
click at [1462, 573] on line at bounding box center [1462, 574] width 0 height 7
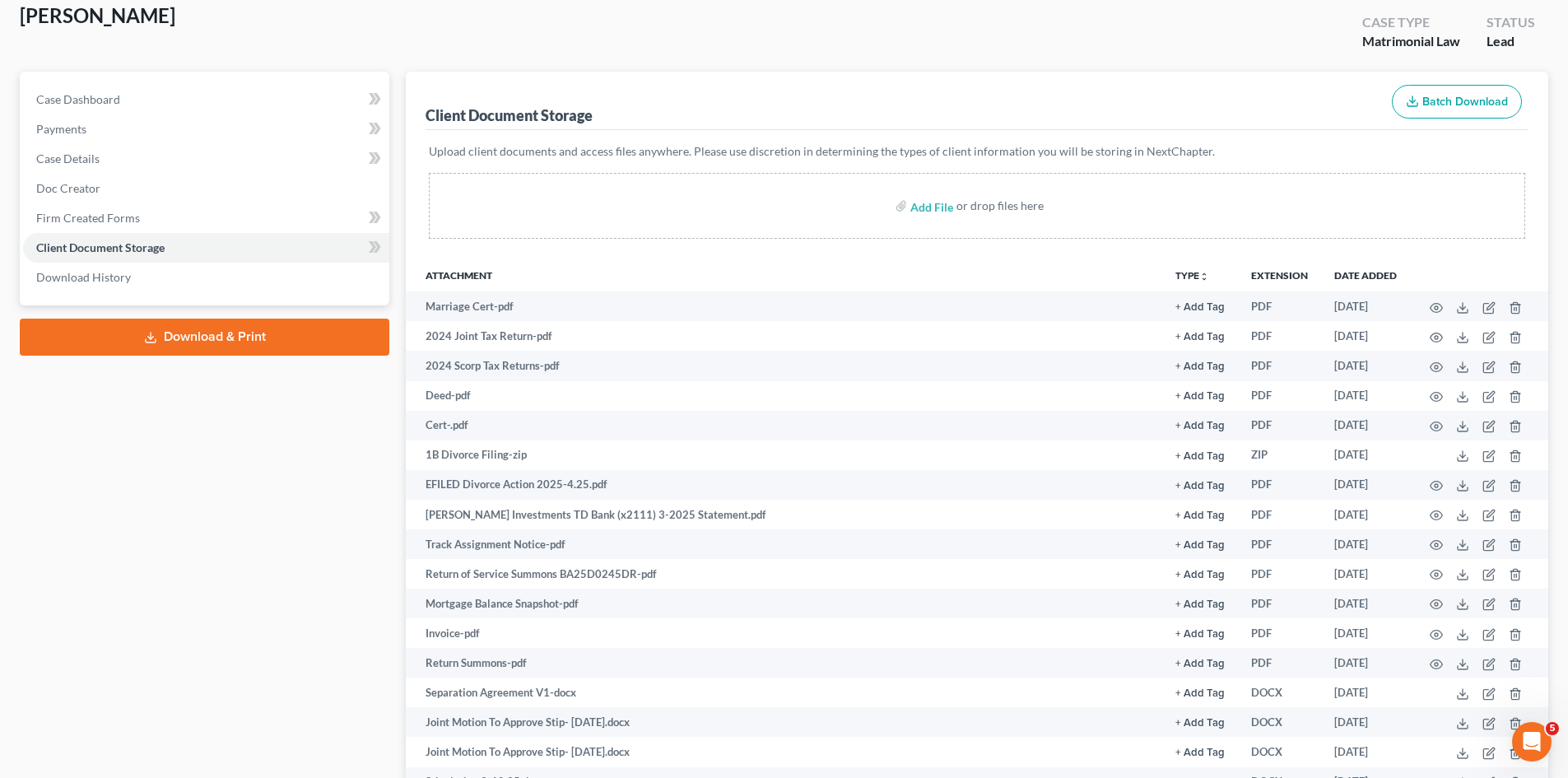
scroll to position [0, 0]
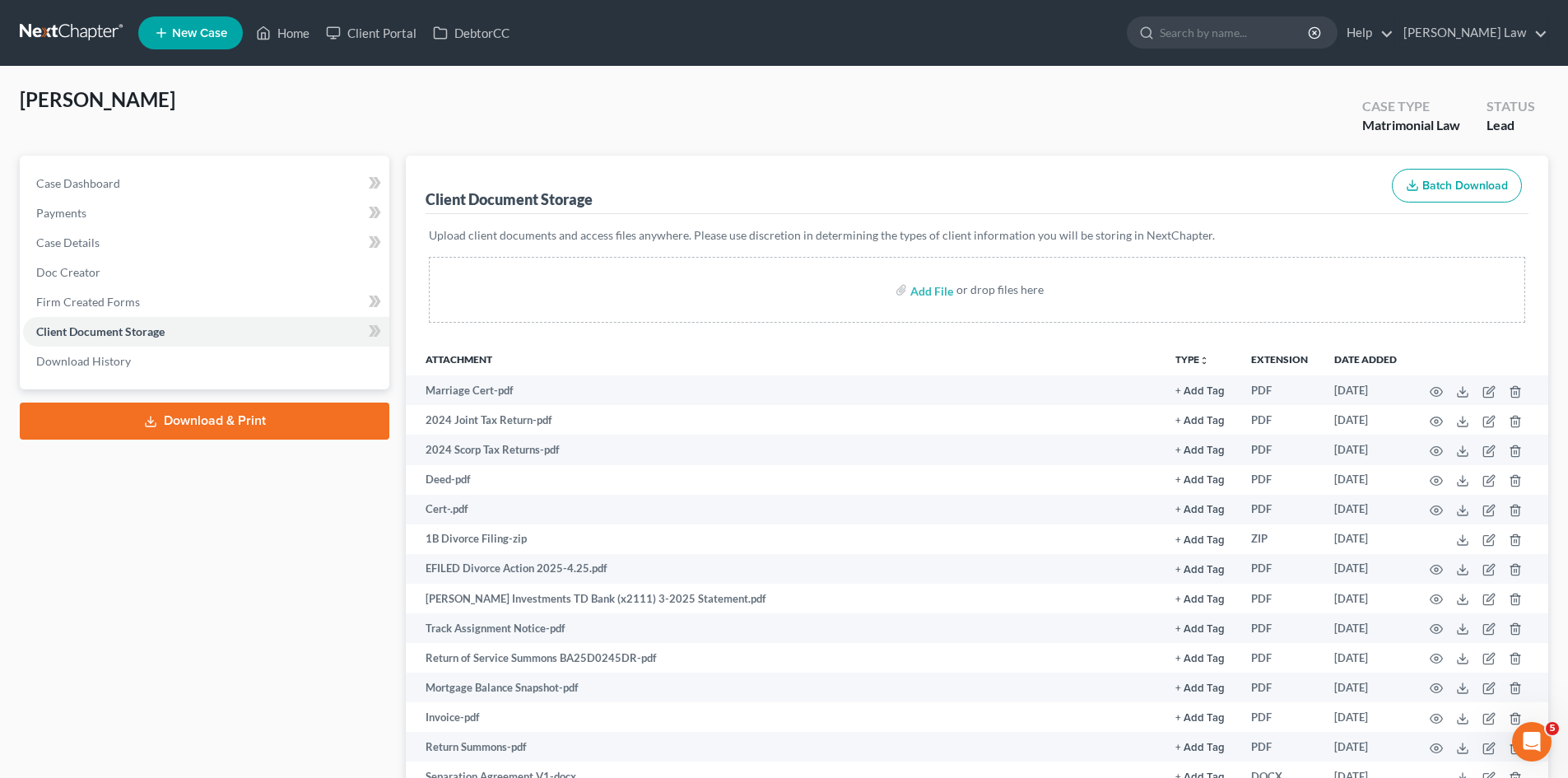
click at [106, 50] on nav "Home New Case Client Portal DebtorCC Benner Law mmanning@tbennerlaw.com My Acco…" at bounding box center [784, 33] width 1568 height 66
click at [99, 43] on link at bounding box center [72, 33] width 106 height 30
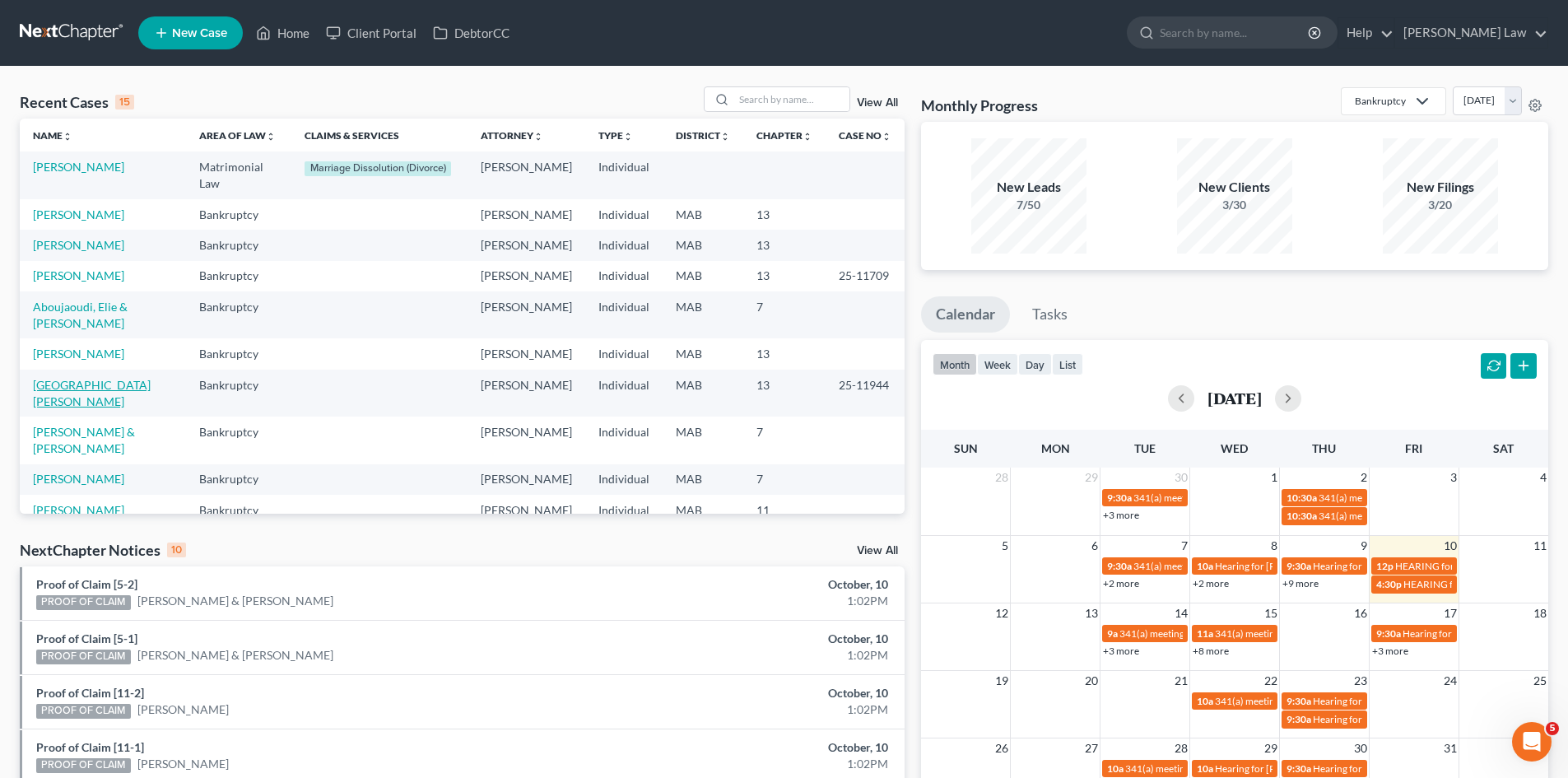
click at [113, 408] on link "[GEOGRAPHIC_DATA][PERSON_NAME]" at bounding box center [91, 393] width 117 height 30
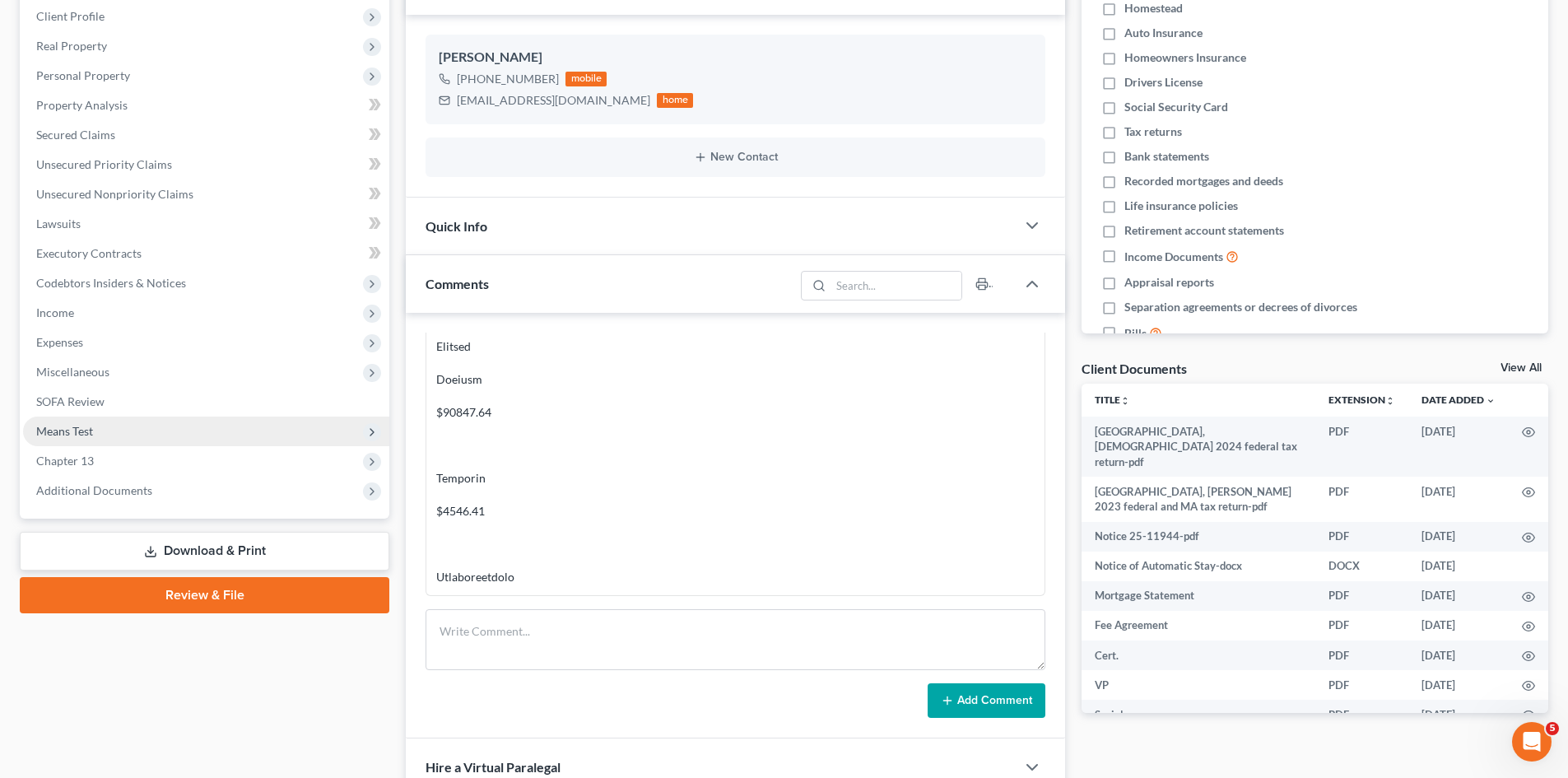
scroll to position [239, 0]
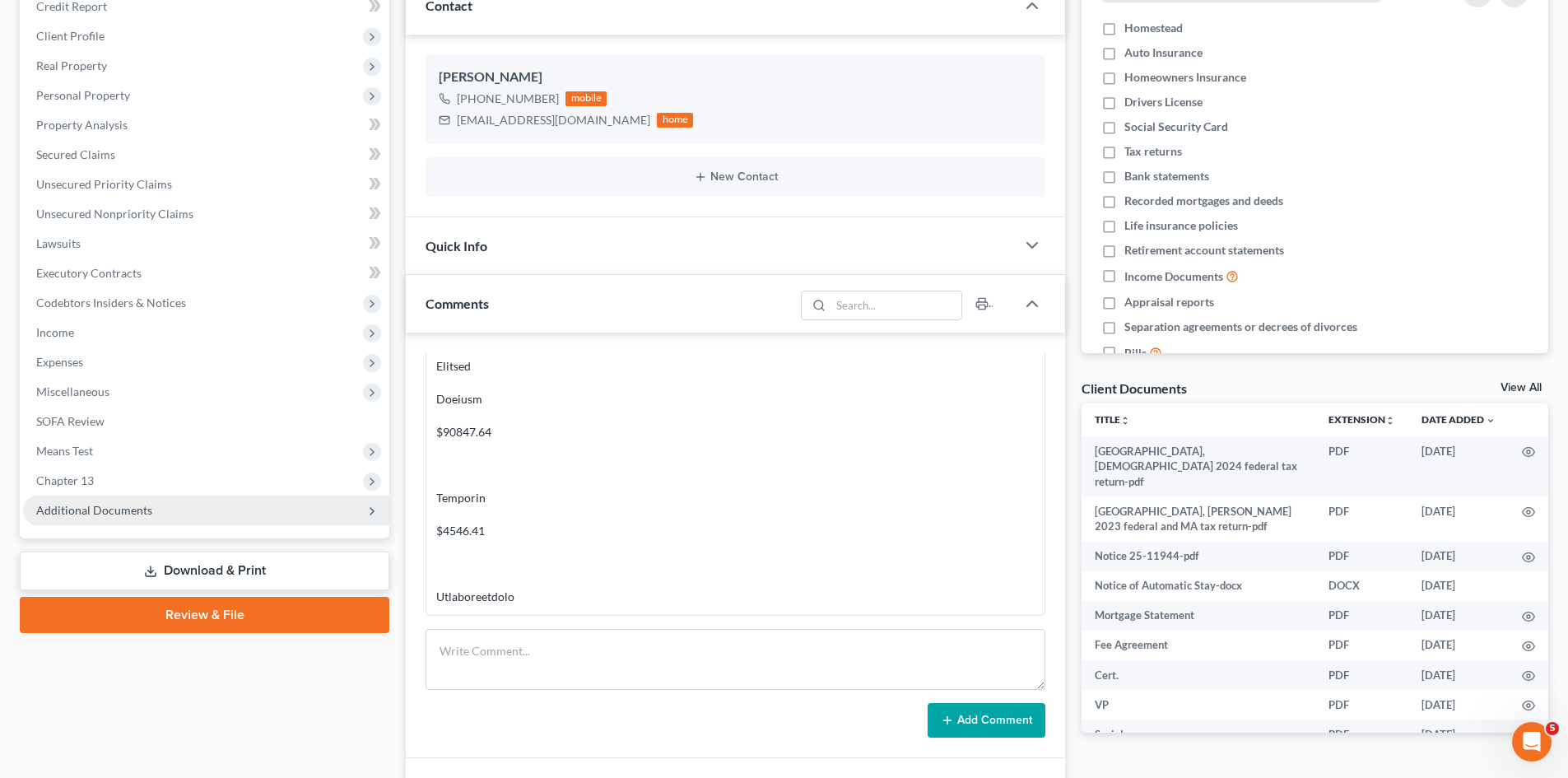
click at [200, 501] on span "Additional Documents" at bounding box center [207, 510] width 367 height 30
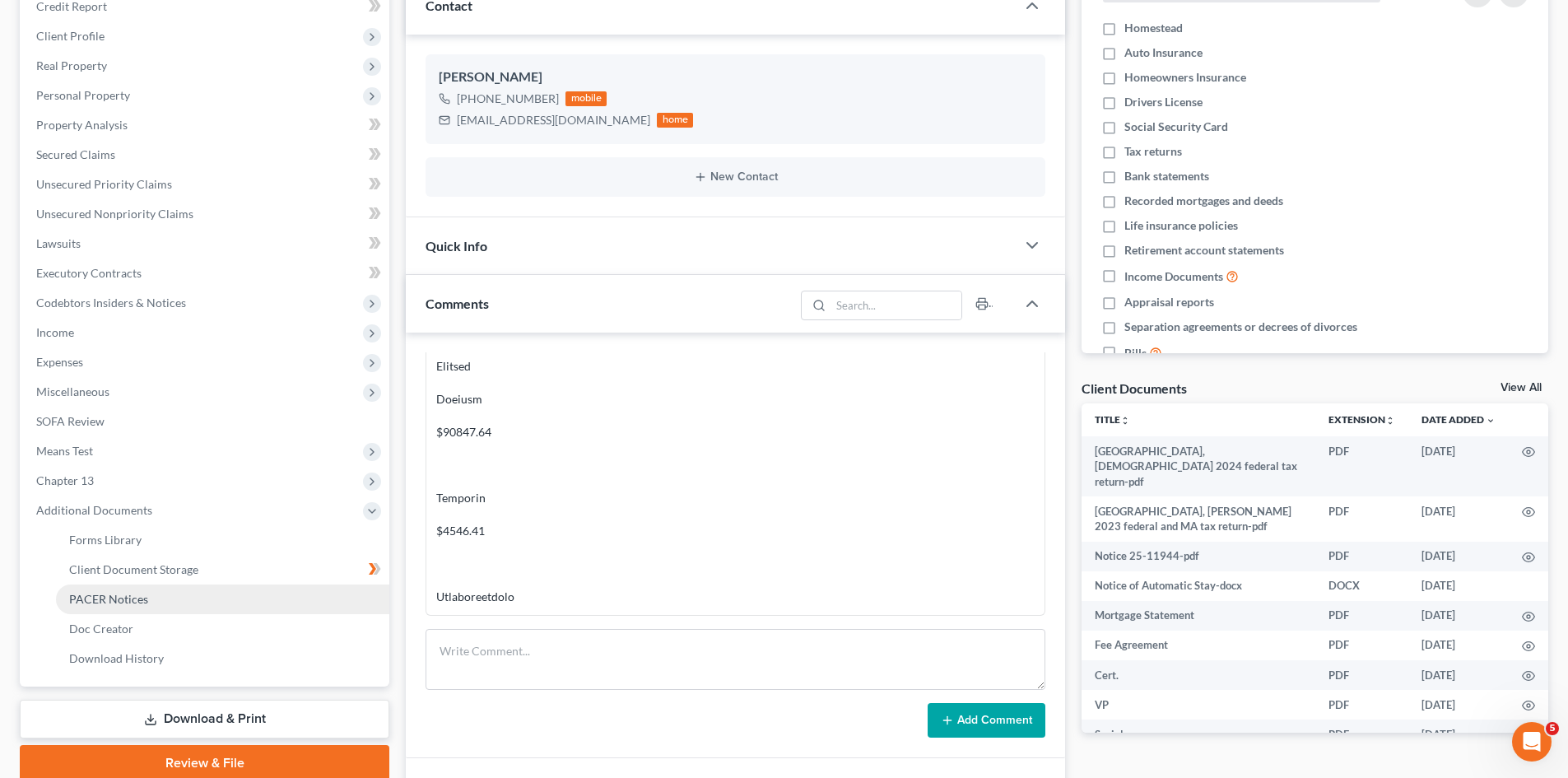
click at [165, 597] on link "PACER Notices" at bounding box center [223, 600] width 334 height 30
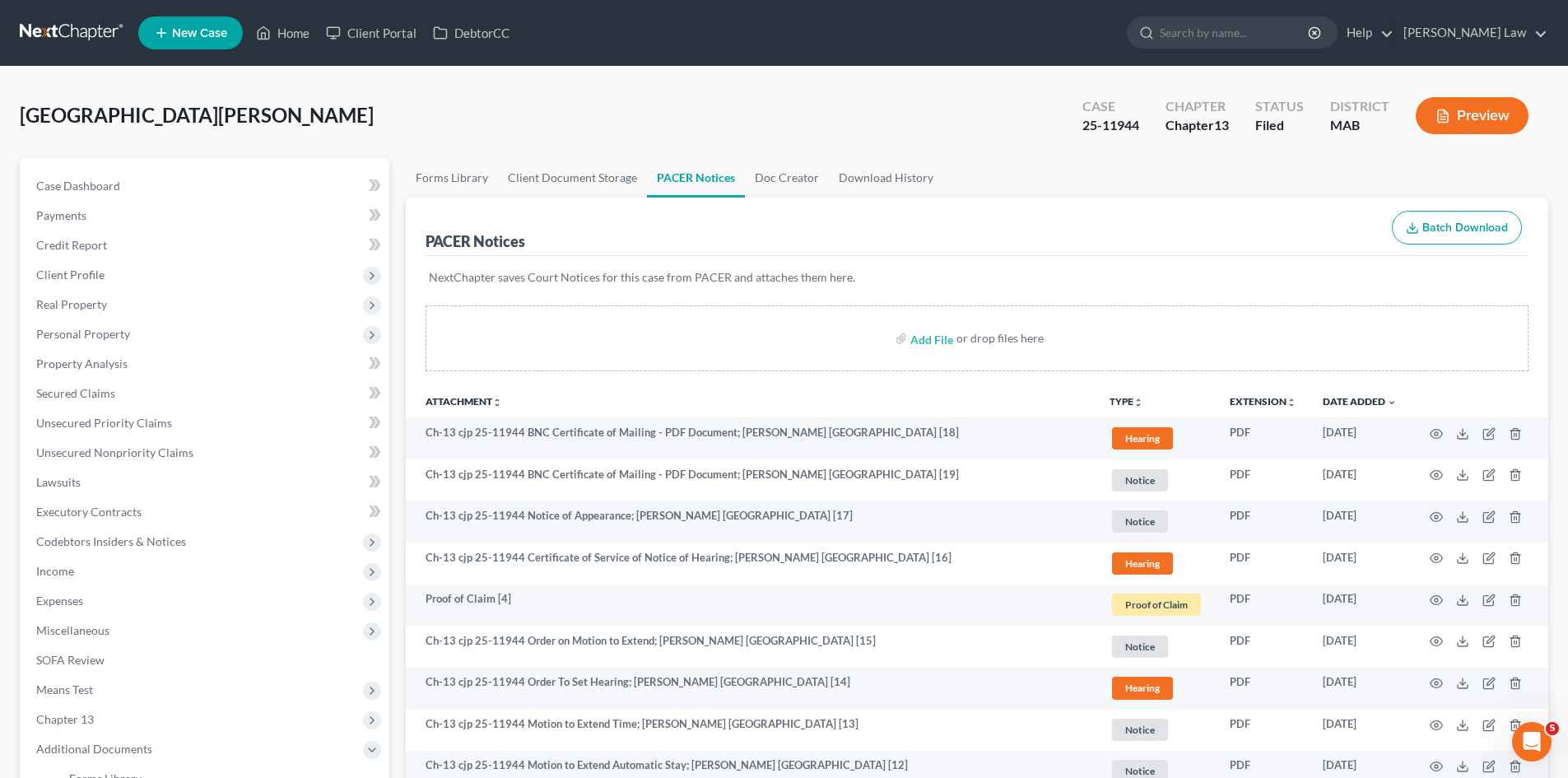
click at [87, 40] on link at bounding box center [72, 33] width 106 height 30
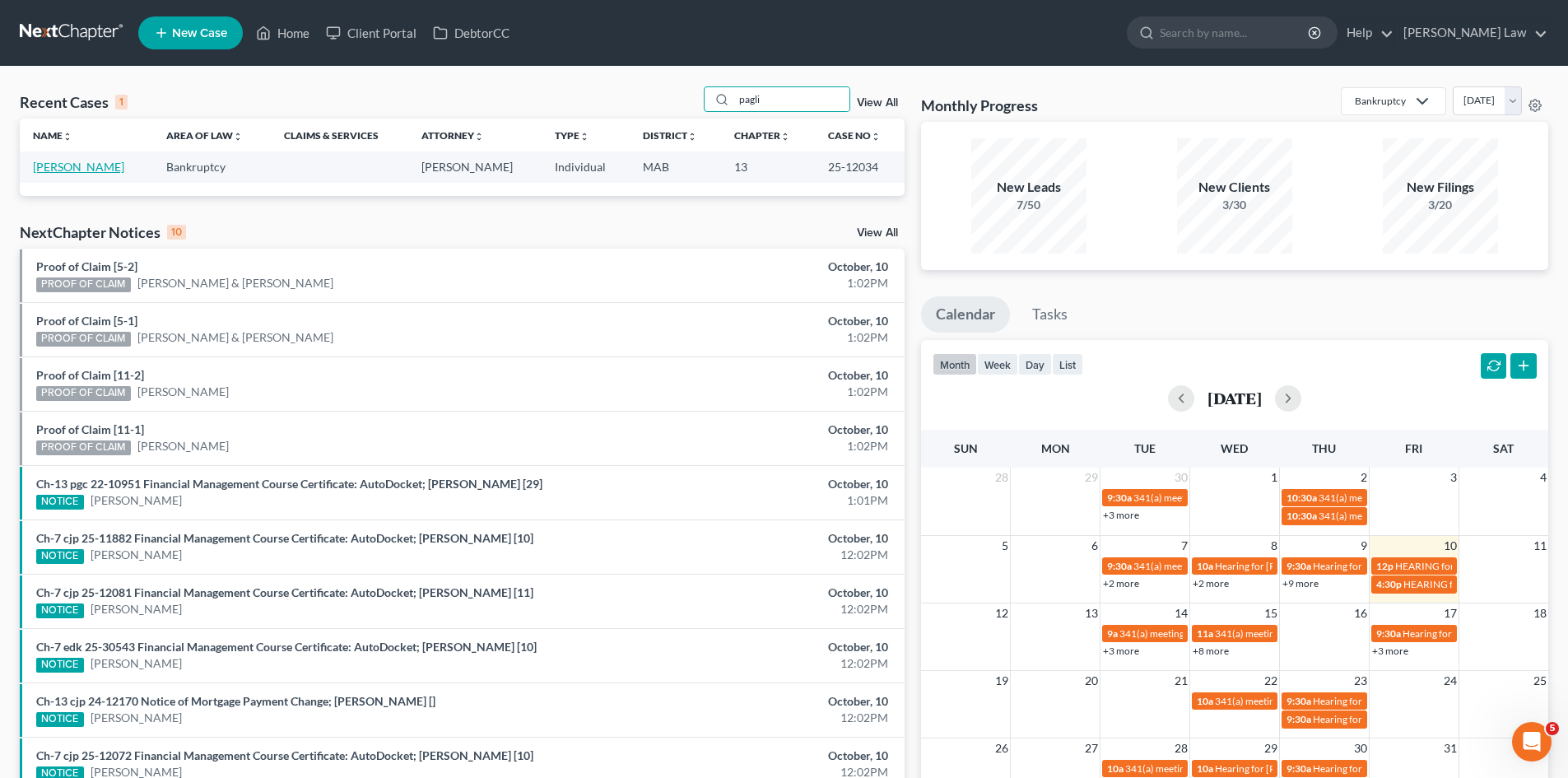
type input "pagli"
click at [88, 161] on link "[PERSON_NAME]" at bounding box center [79, 167] width 91 height 14
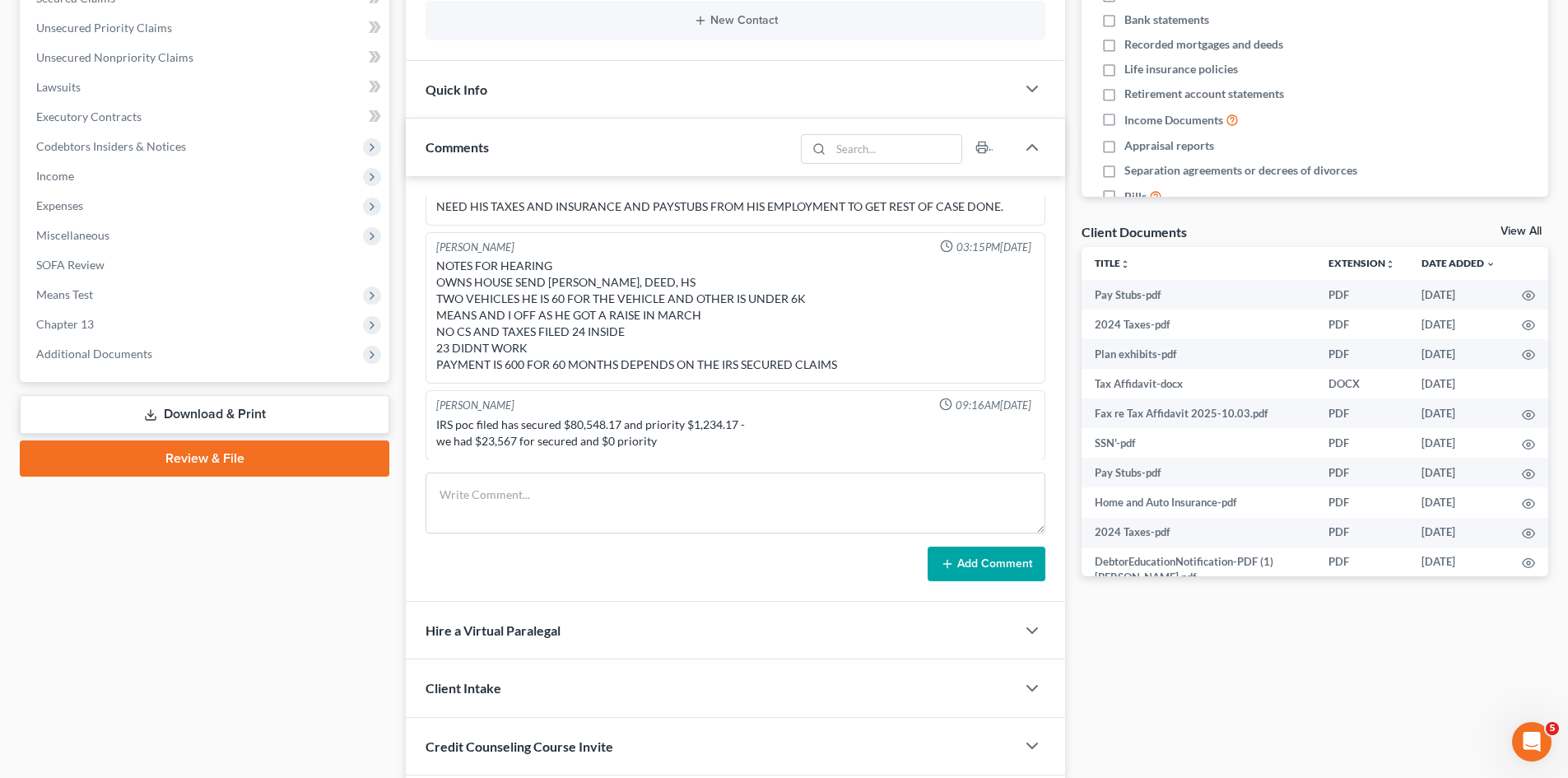
scroll to position [411, 0]
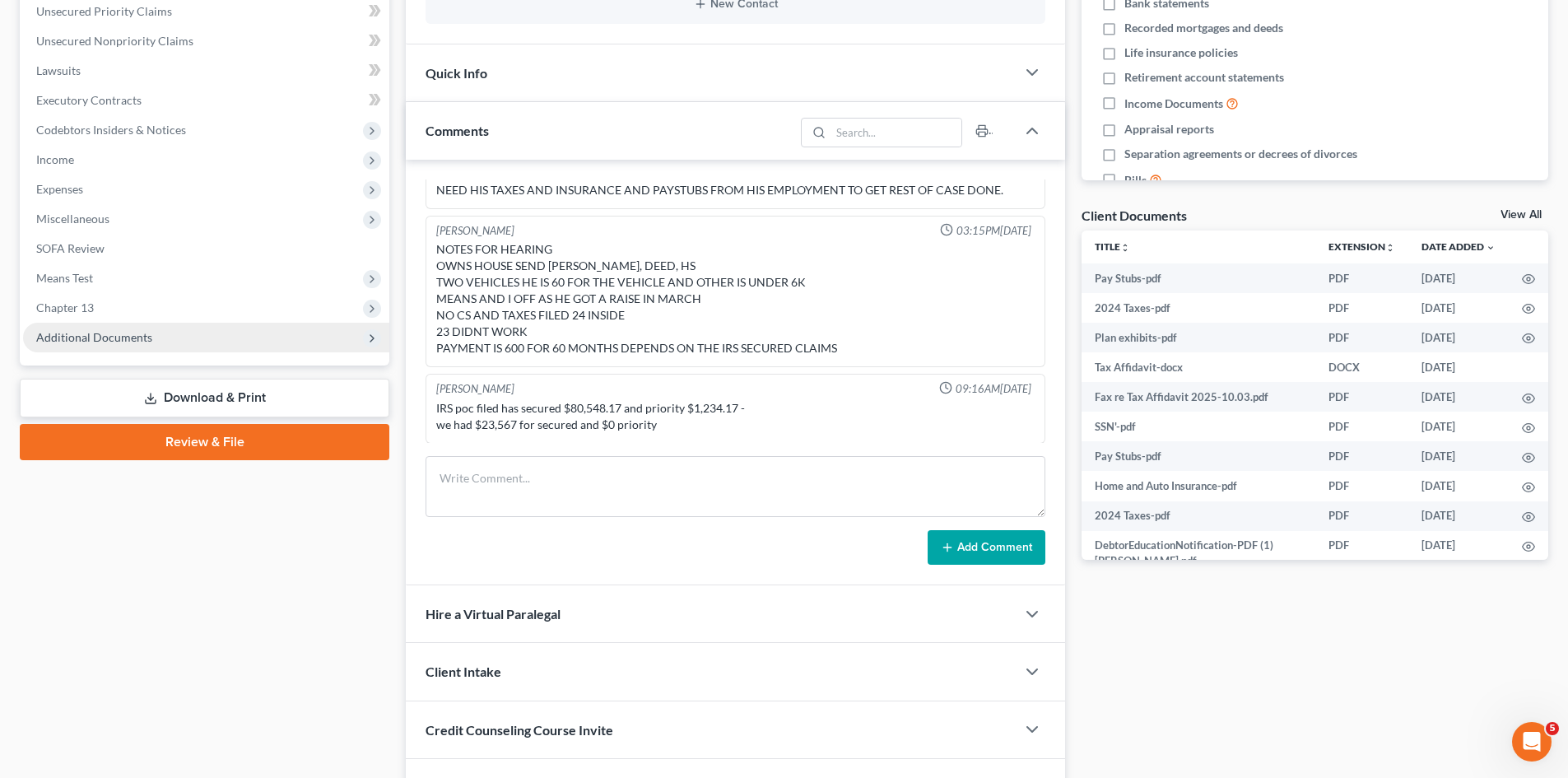
click at [213, 332] on span "Additional Documents" at bounding box center [207, 338] width 367 height 30
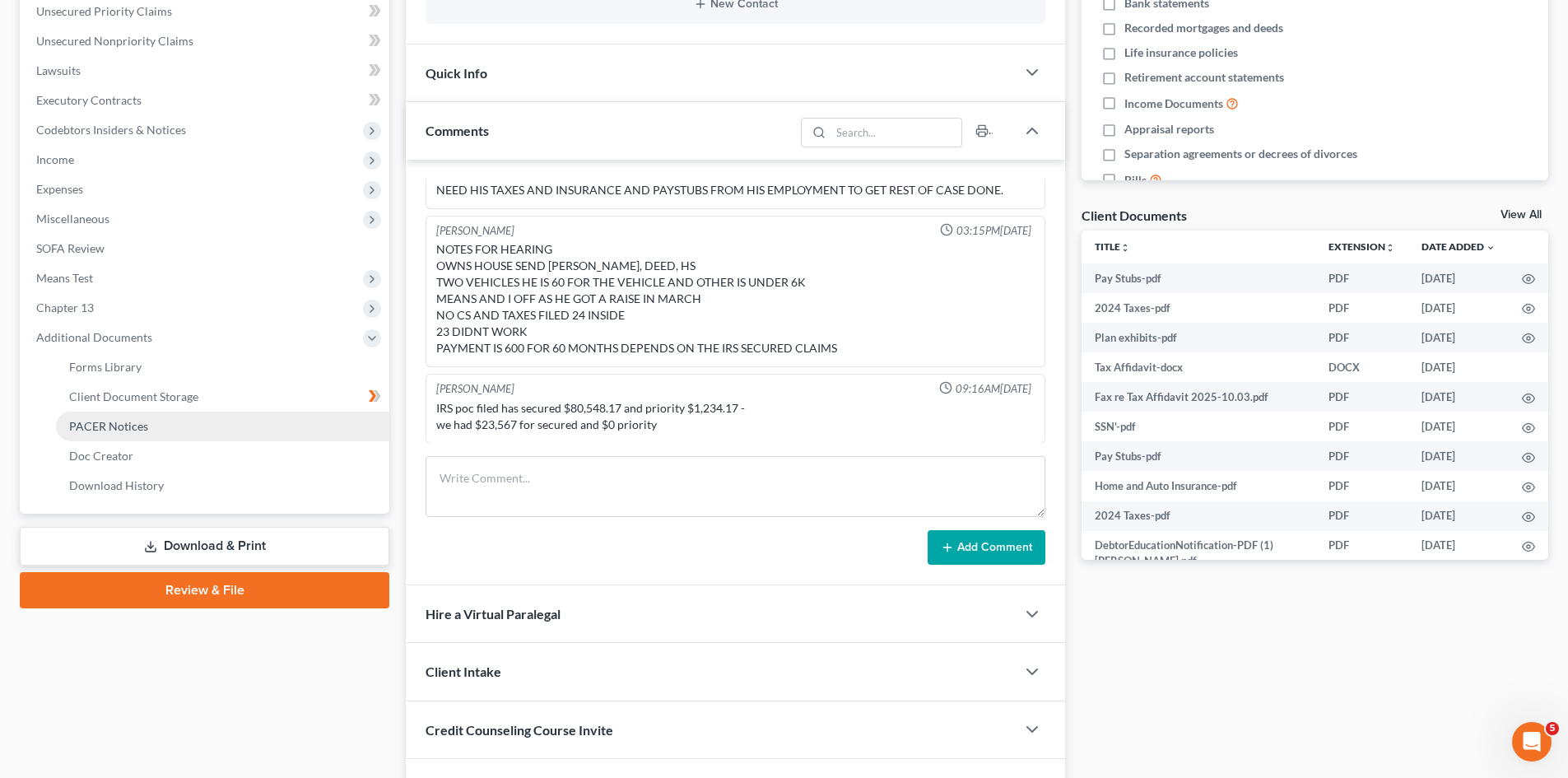
click at [172, 424] on link "PACER Notices" at bounding box center [223, 426] width 334 height 30
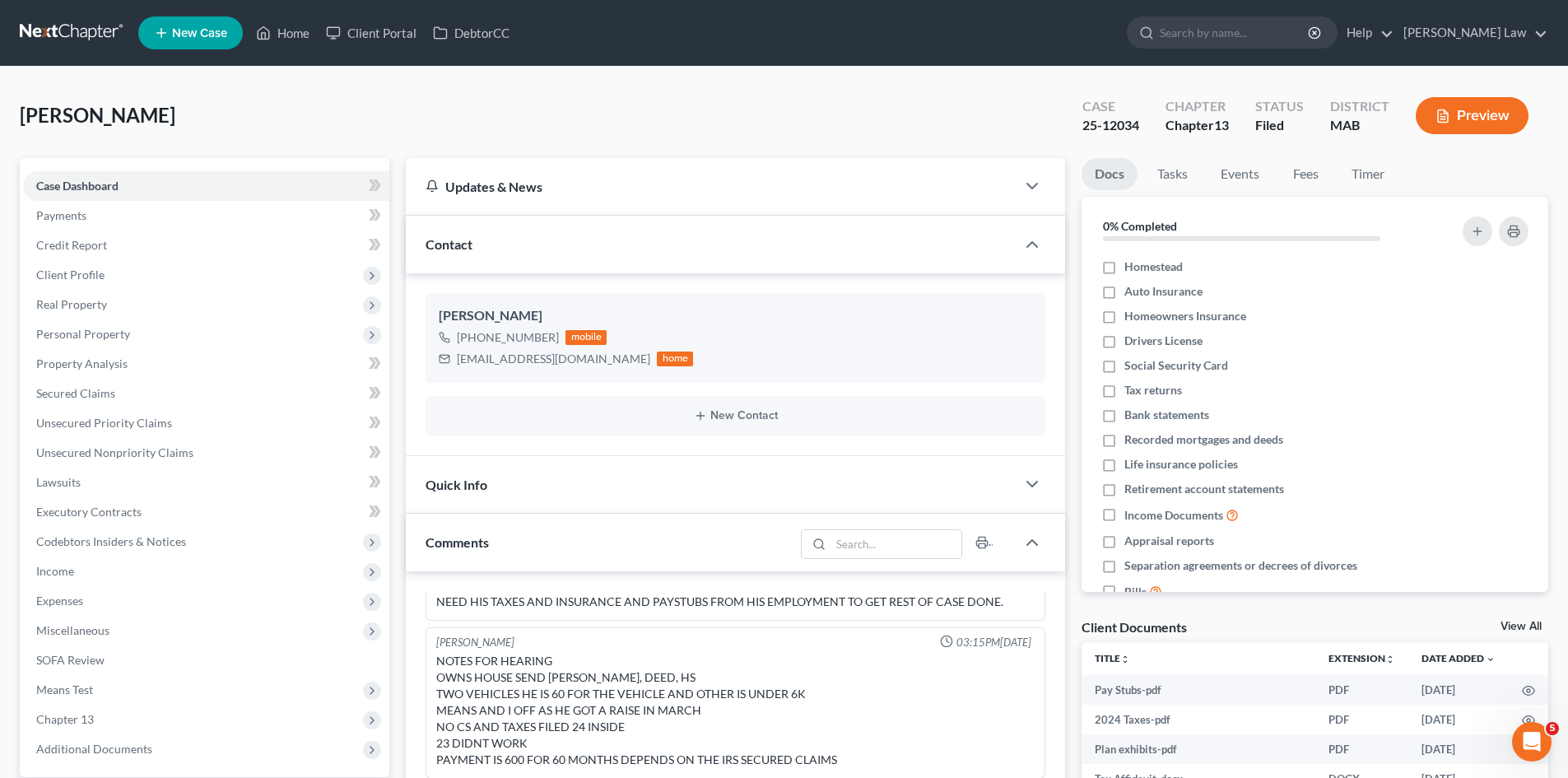
click at [45, 35] on link at bounding box center [72, 33] width 106 height 30
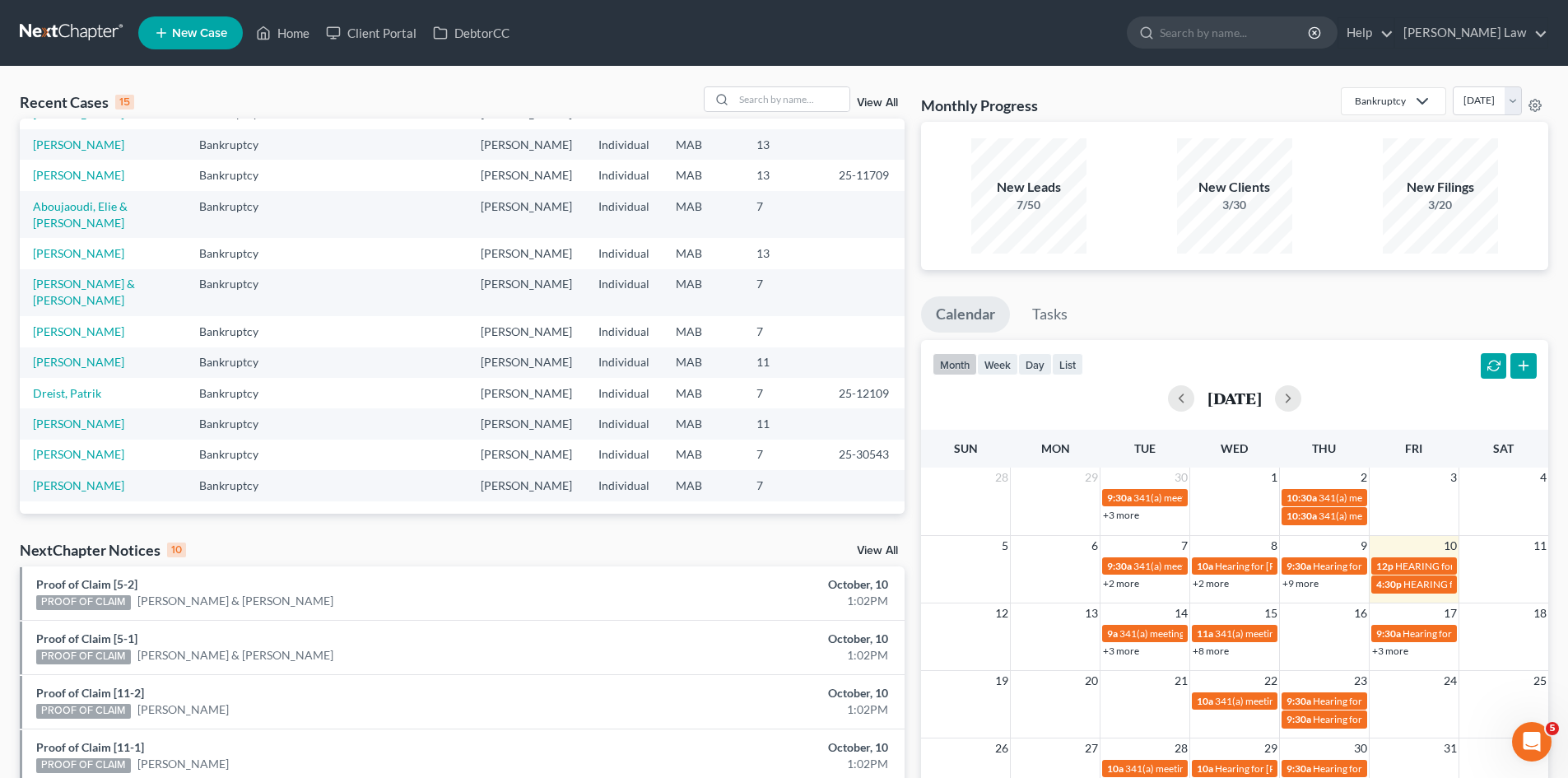
scroll to position [360, 0]
drag, startPoint x: 794, startPoint y: 100, endPoint x: 821, endPoint y: 279, distance: 181.0
click at [794, 100] on input "search" at bounding box center [791, 99] width 115 height 24
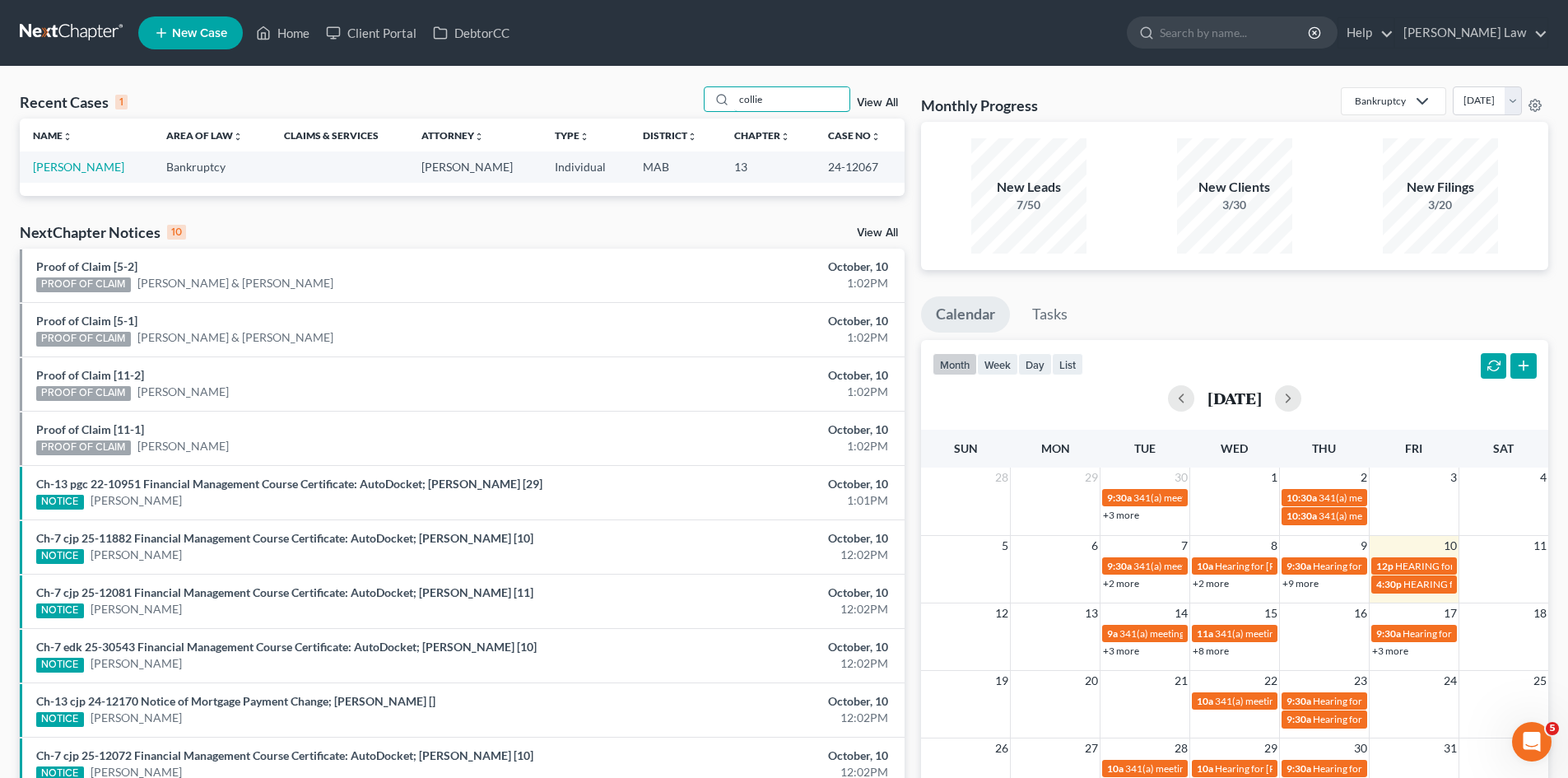
type input "collie"
click at [84, 159] on td "[PERSON_NAME]" at bounding box center [85, 166] width 133 height 30
click at [98, 165] on link "[PERSON_NAME]" at bounding box center [79, 167] width 91 height 14
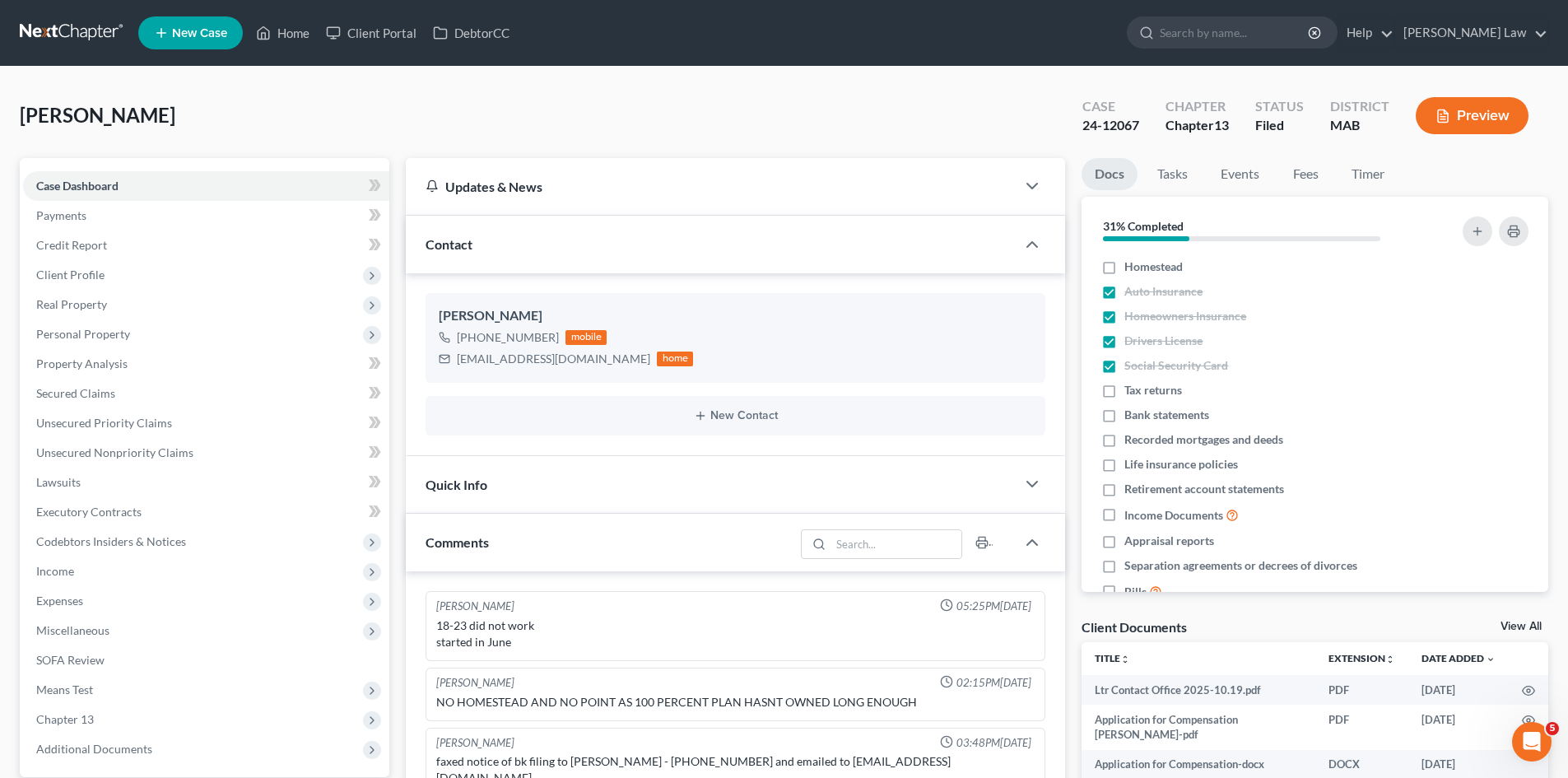
scroll to position [302, 0]
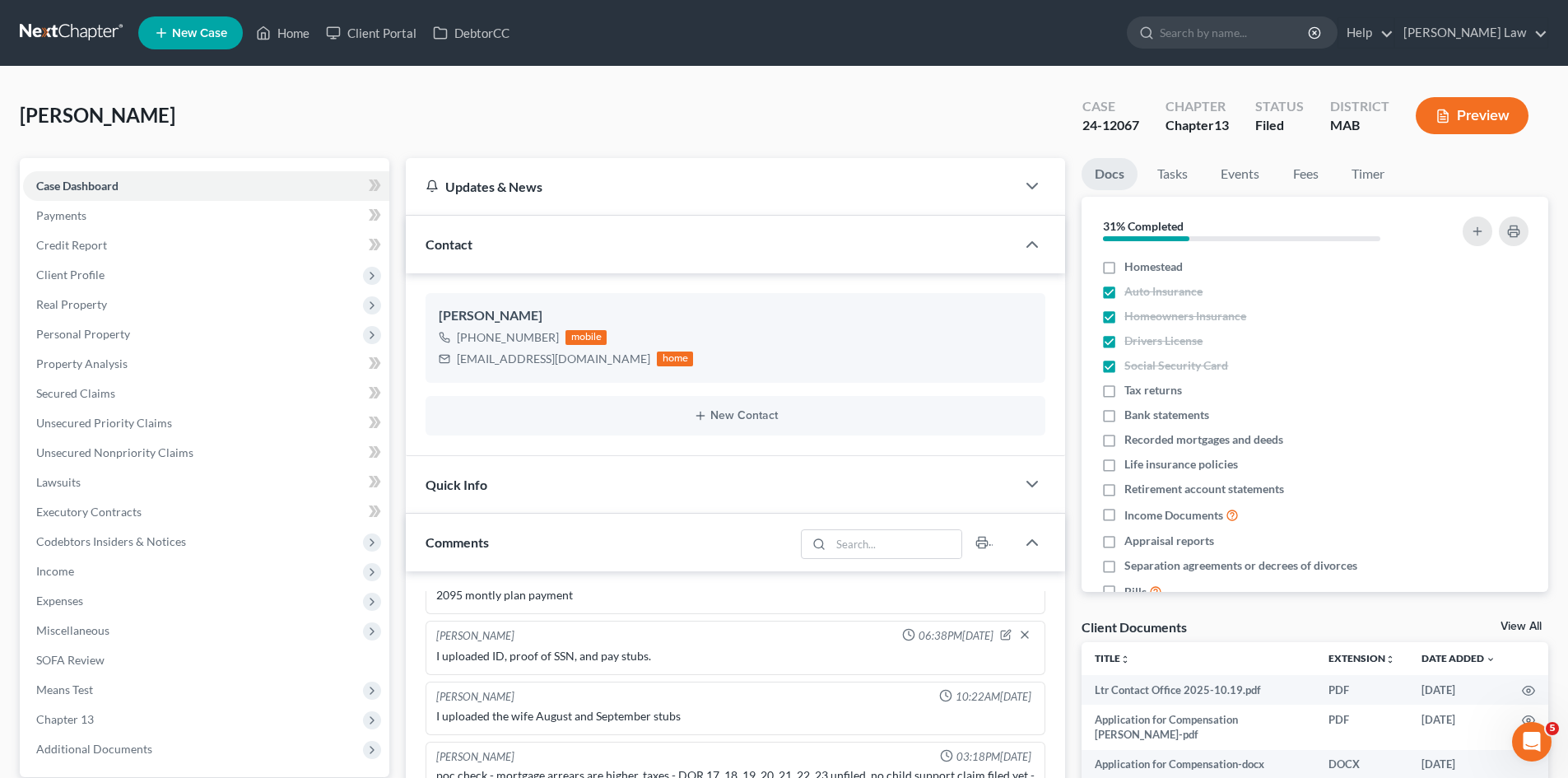
click at [60, 31] on link at bounding box center [72, 33] width 106 height 30
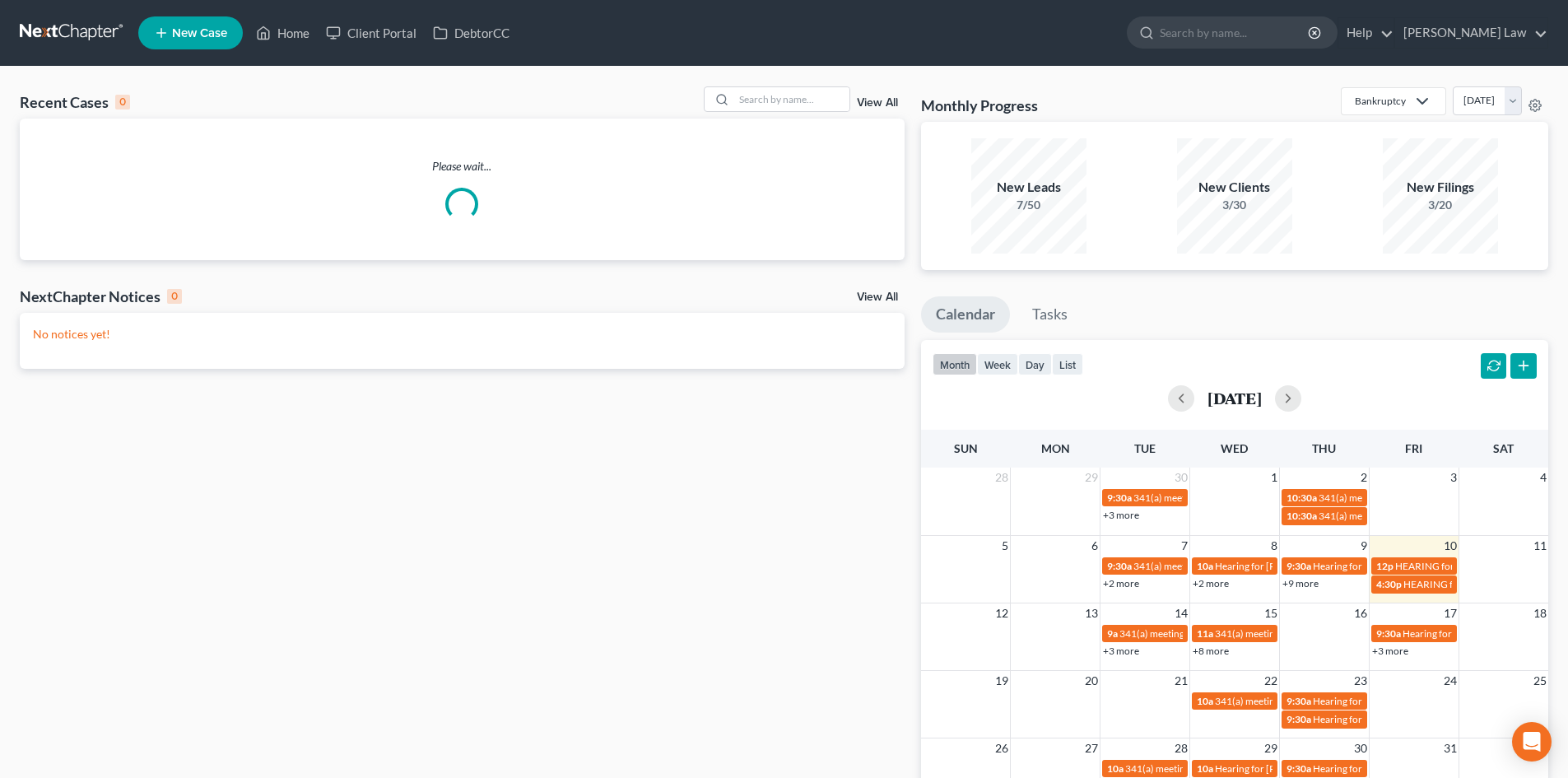
click at [886, 100] on link "View All" at bounding box center [877, 103] width 41 height 12
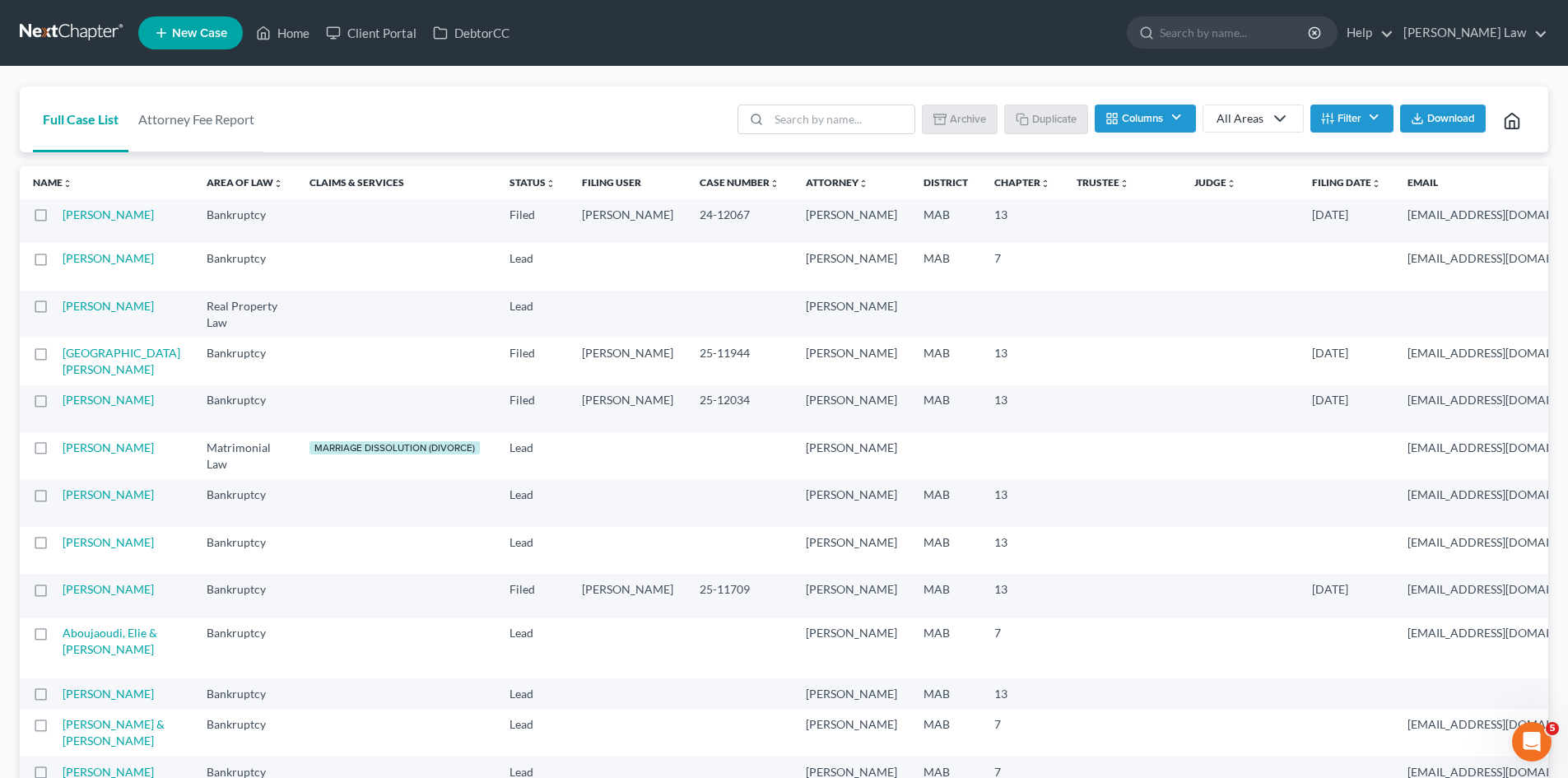
click at [56, 219] on label at bounding box center [56, 219] width 0 height 0
click at [63, 215] on input "checkbox" at bounding box center [68, 211] width 11 height 11
checkbox input "true"
click at [1044, 123] on button "Duplicate" at bounding box center [1046, 118] width 82 height 28
click at [83, 221] on link "[PERSON_NAME]" at bounding box center [109, 214] width 91 height 14
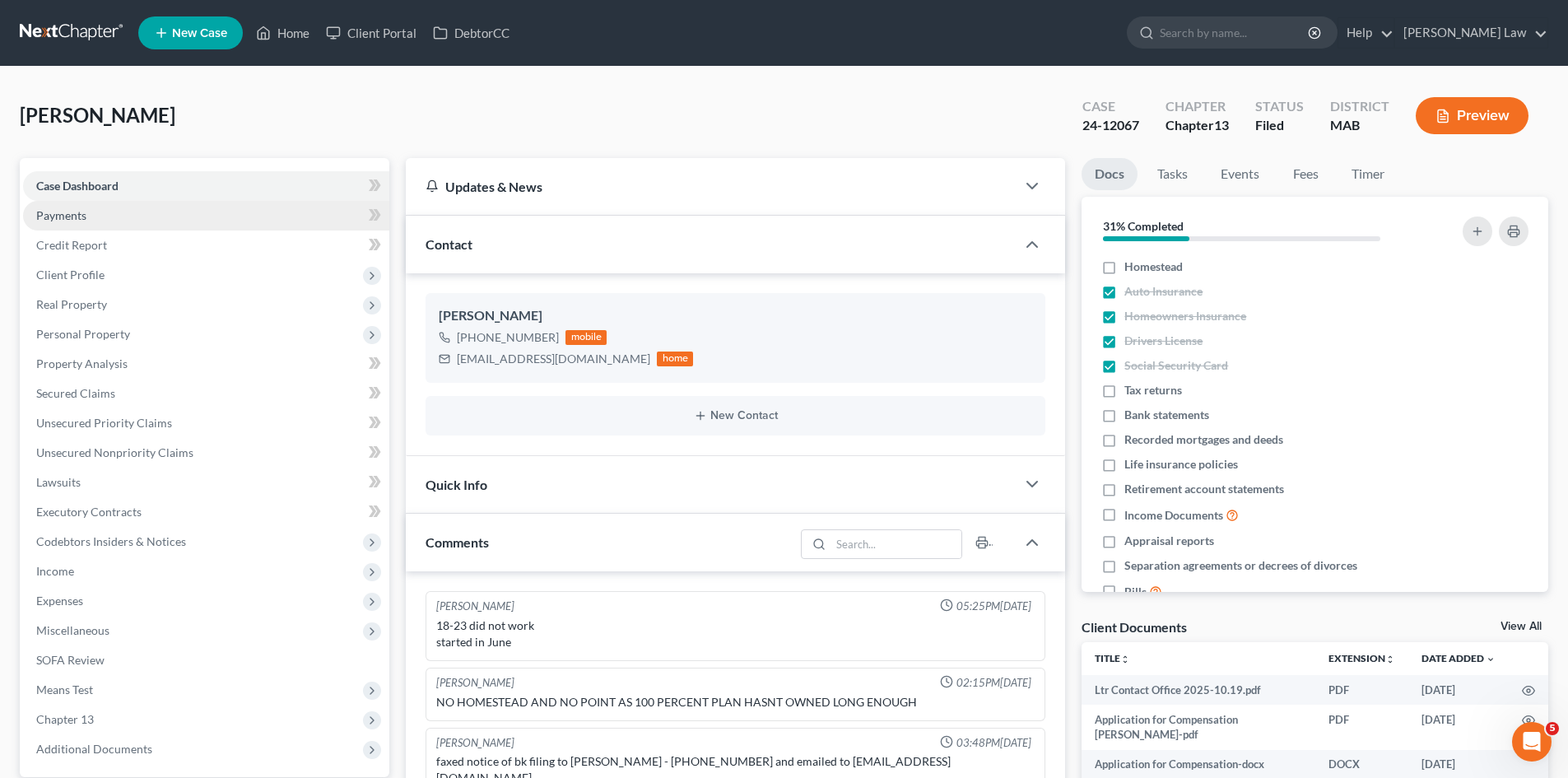
scroll to position [302, 0]
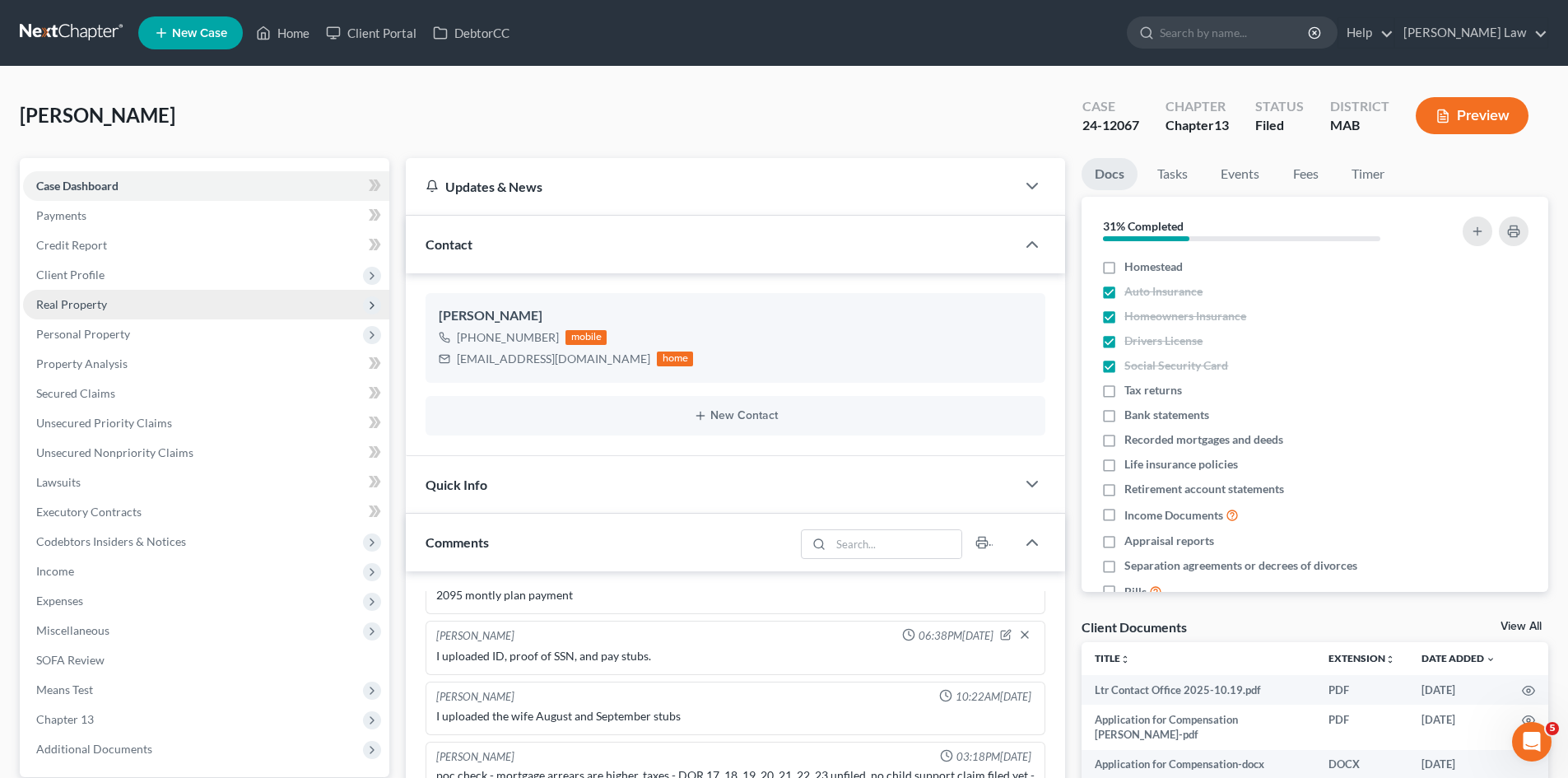
drag, startPoint x: 96, startPoint y: 271, endPoint x: 101, endPoint y: 298, distance: 27.5
click at [96, 271] on span "Client Profile" at bounding box center [70, 275] width 68 height 14
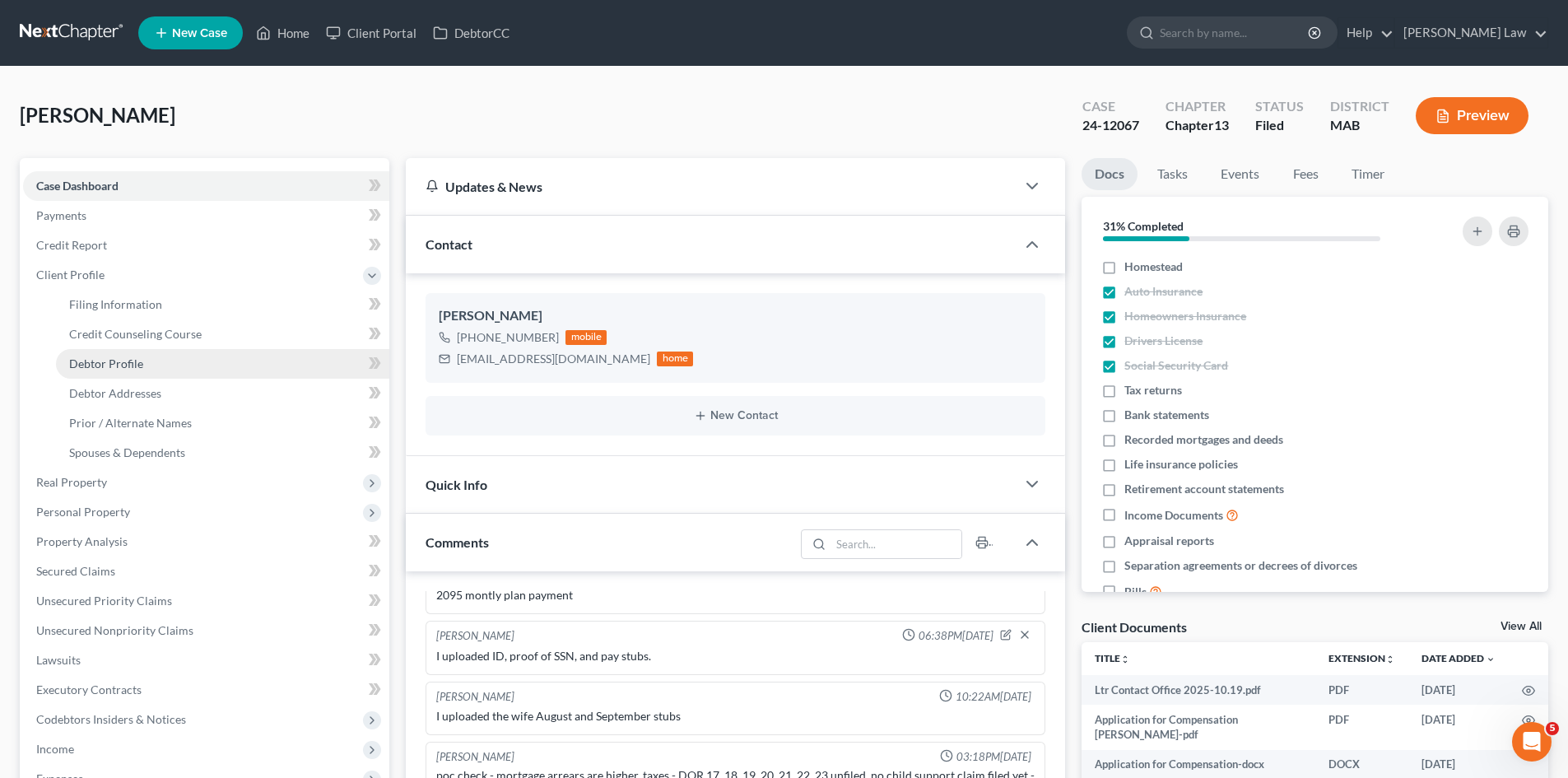
click at [112, 362] on span "Debtor Profile" at bounding box center [106, 363] width 74 height 14
select select "1"
select select "0"
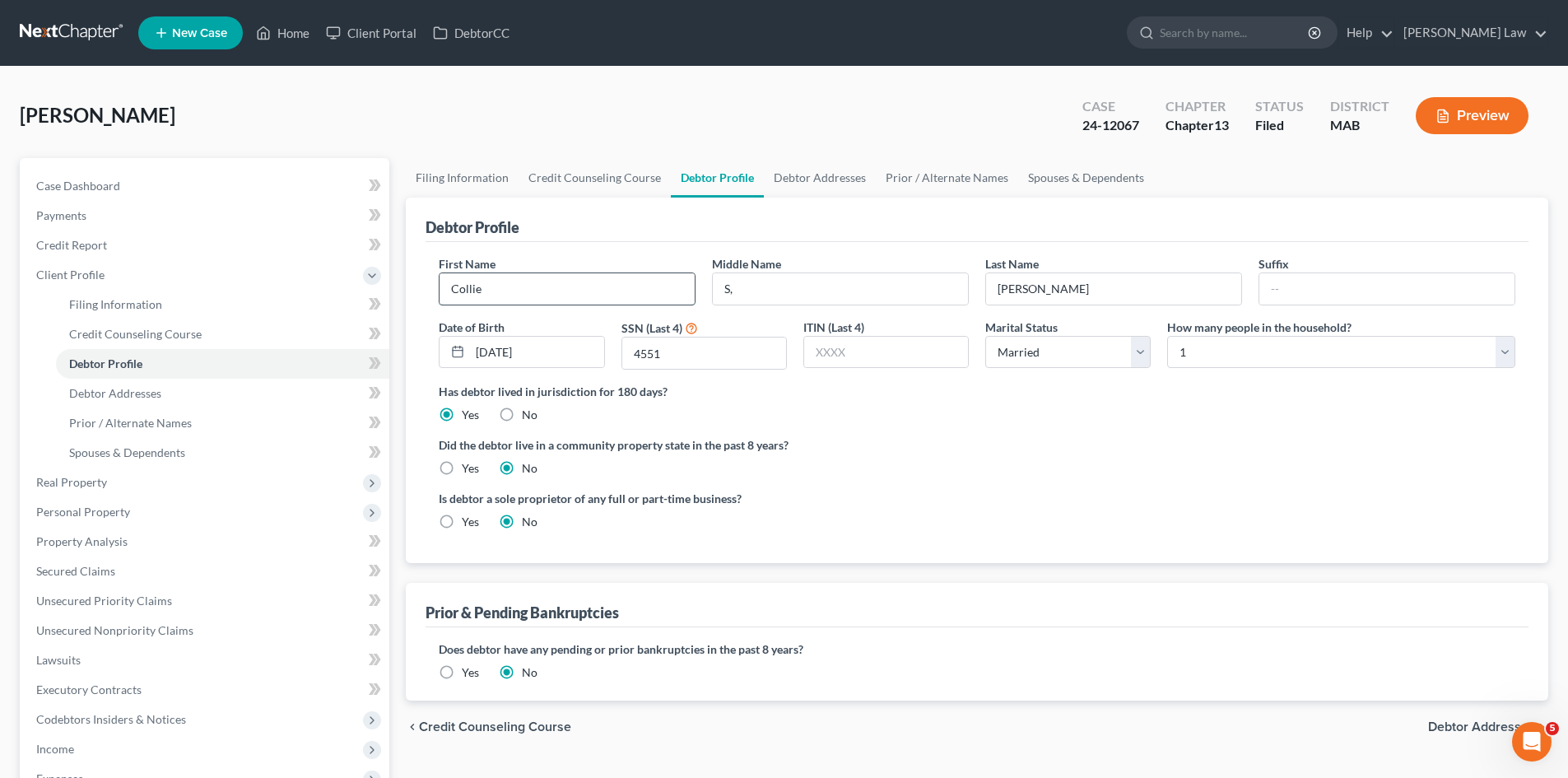
click at [496, 285] on input "Collie" at bounding box center [566, 289] width 255 height 31
click at [851, 292] on input "S," at bounding box center [840, 289] width 255 height 31
type input "S."
click at [872, 270] on div "Middle Name S." at bounding box center [841, 280] width 273 height 50
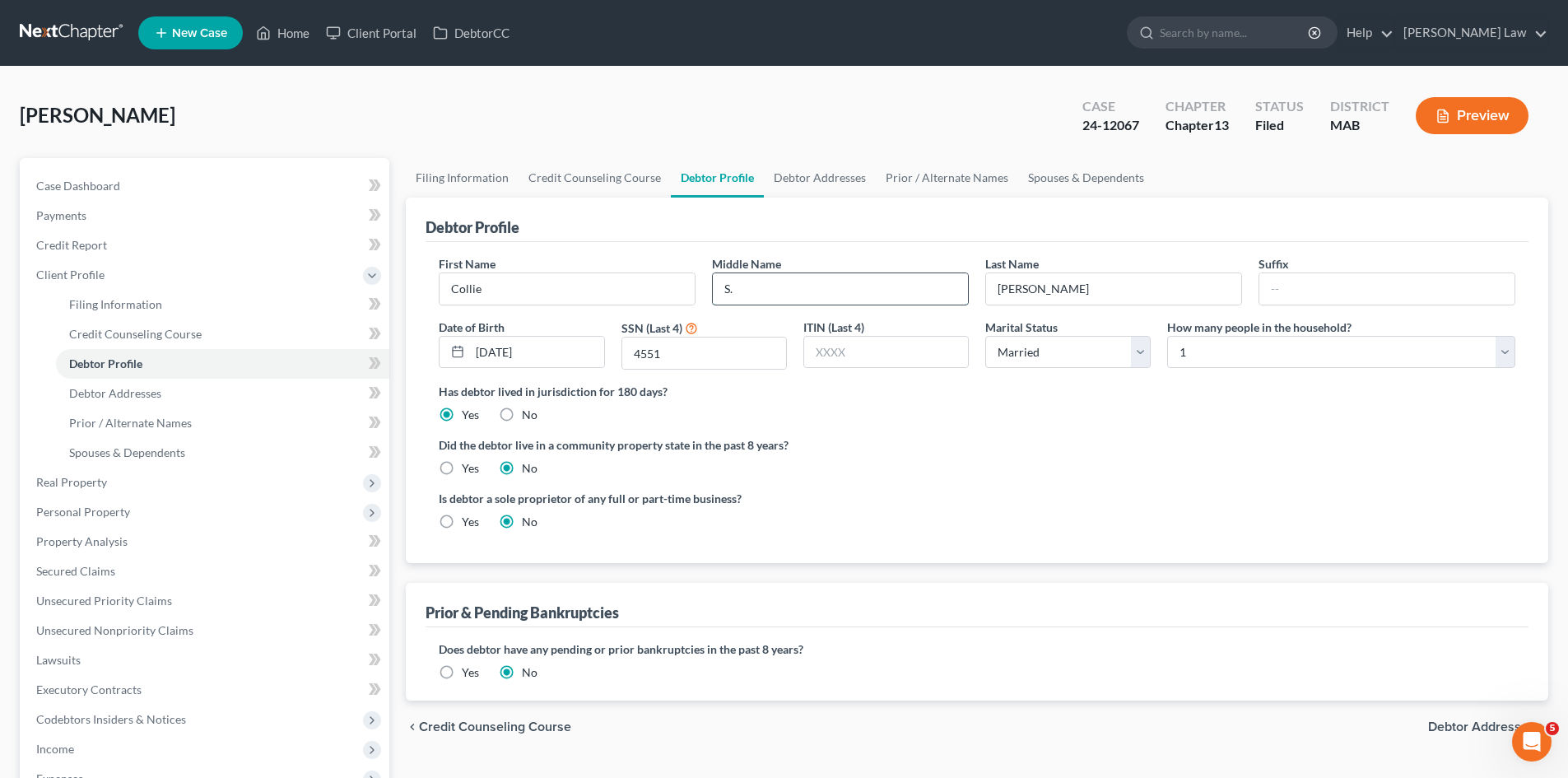
click at [868, 281] on input "S." at bounding box center [840, 289] width 255 height 31
click at [1116, 284] on input "[PERSON_NAME]" at bounding box center [1113, 289] width 255 height 31
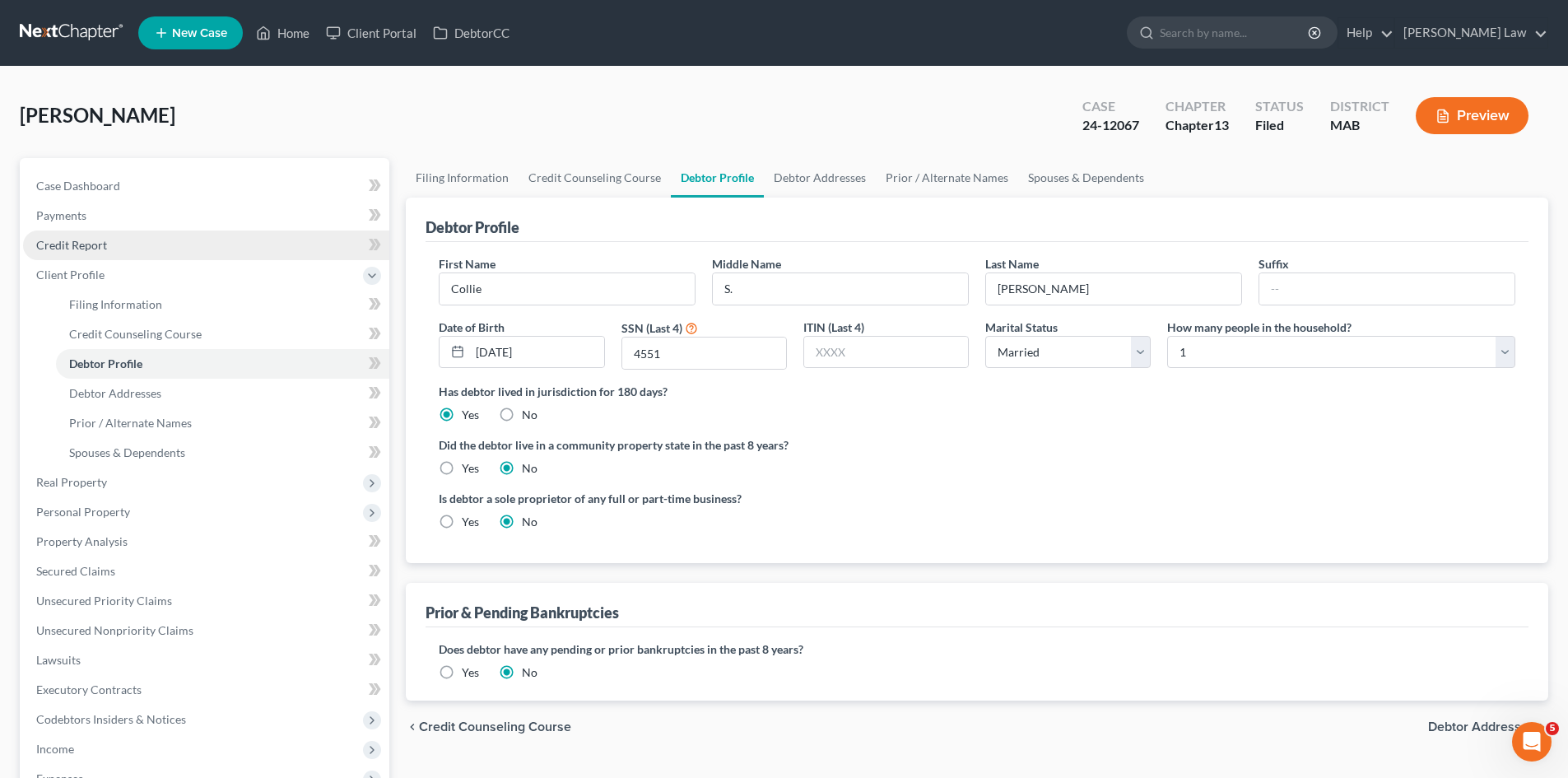
click at [106, 236] on link "Credit Report" at bounding box center [207, 245] width 367 height 30
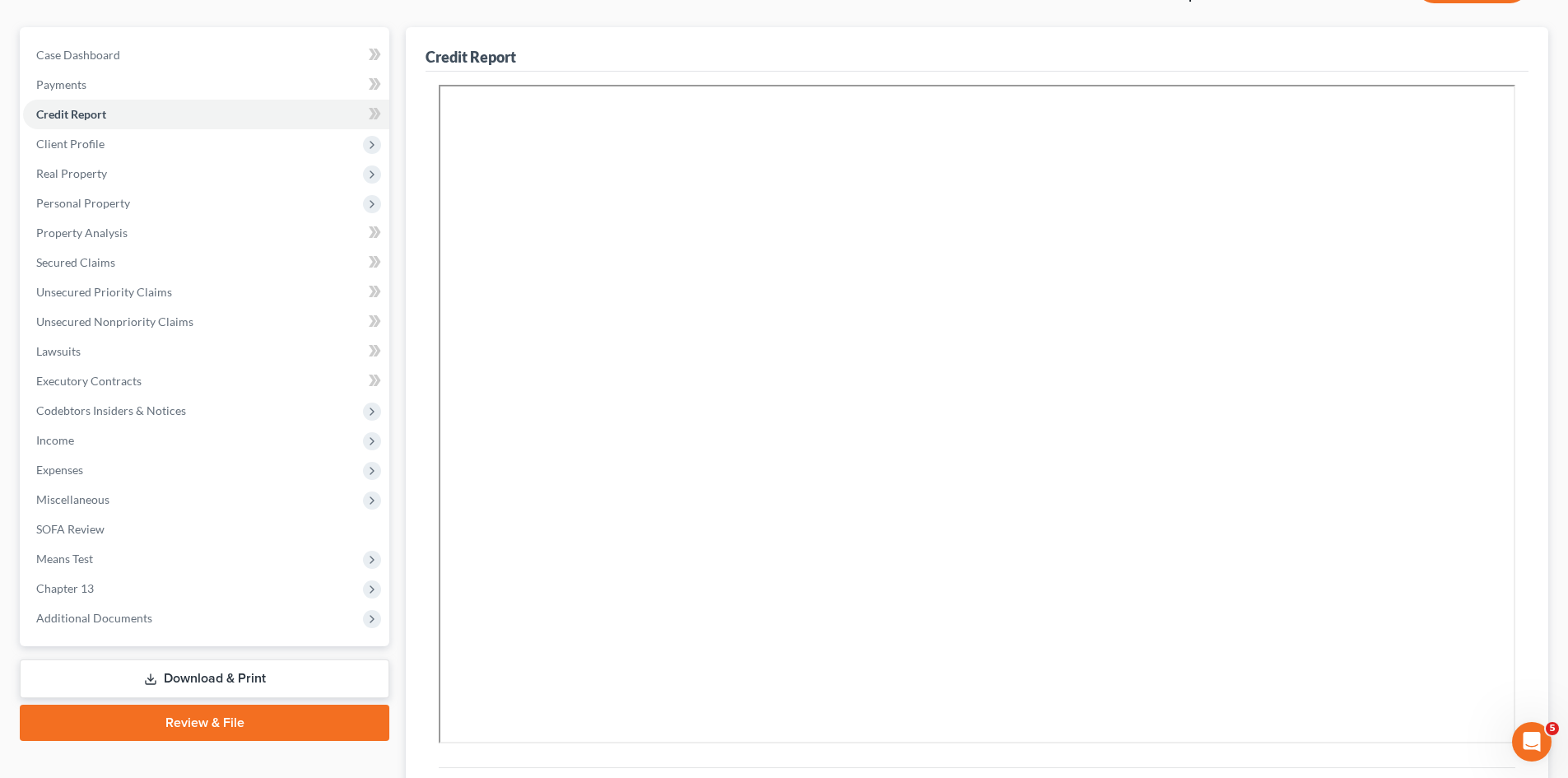
scroll to position [275, 0]
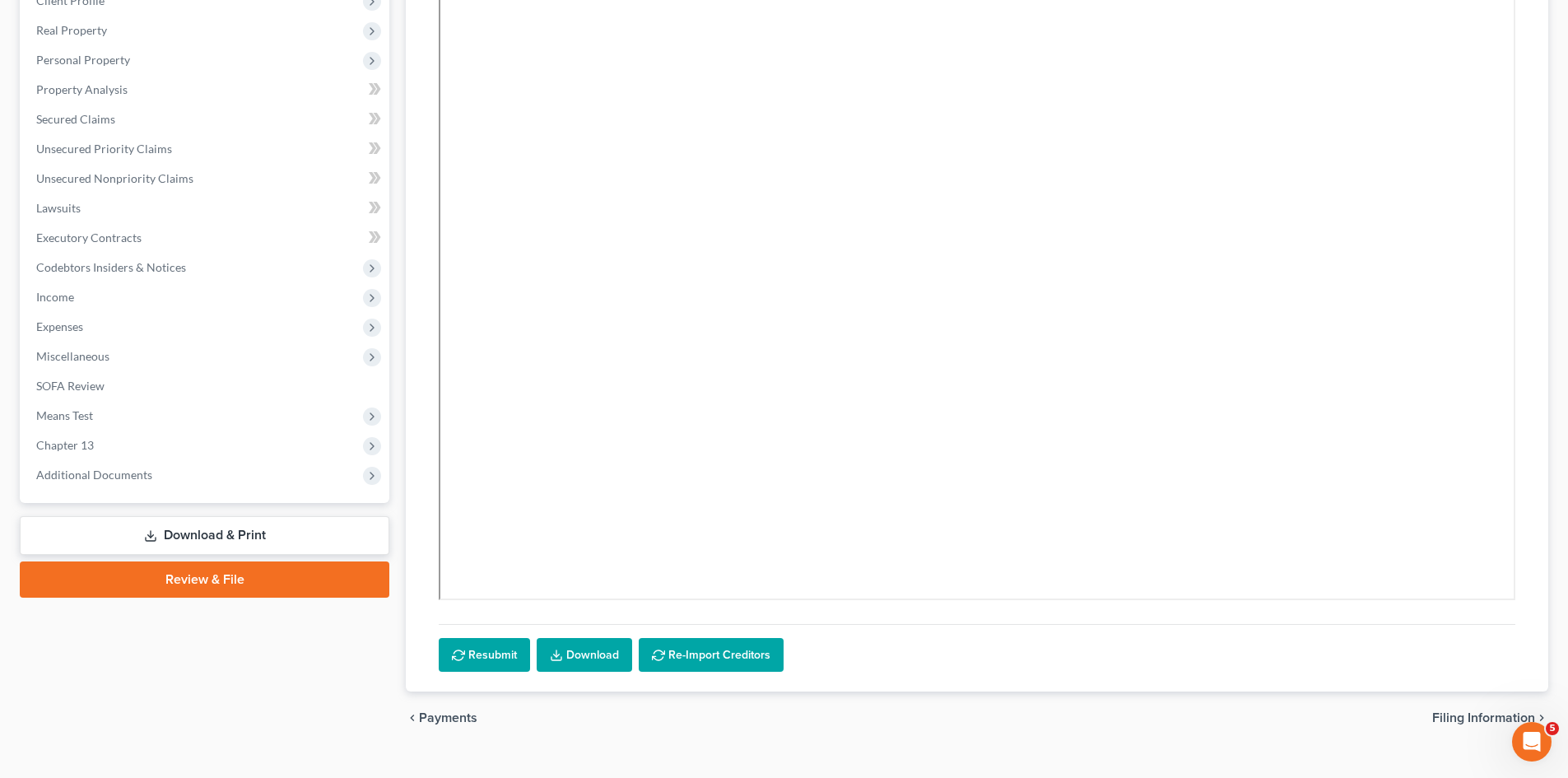
click at [599, 651] on link "Download" at bounding box center [584, 656] width 95 height 35
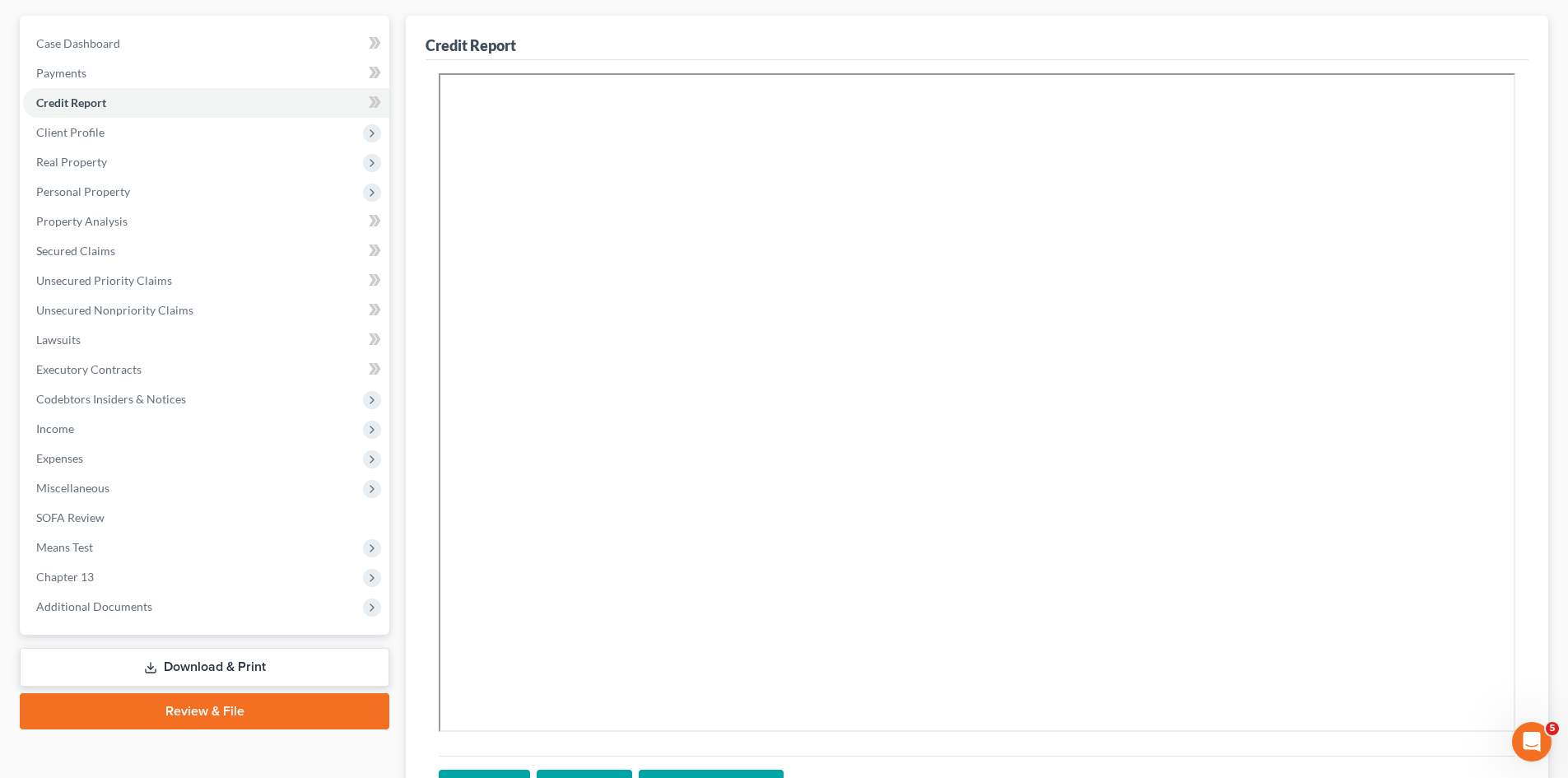
scroll to position [0, 0]
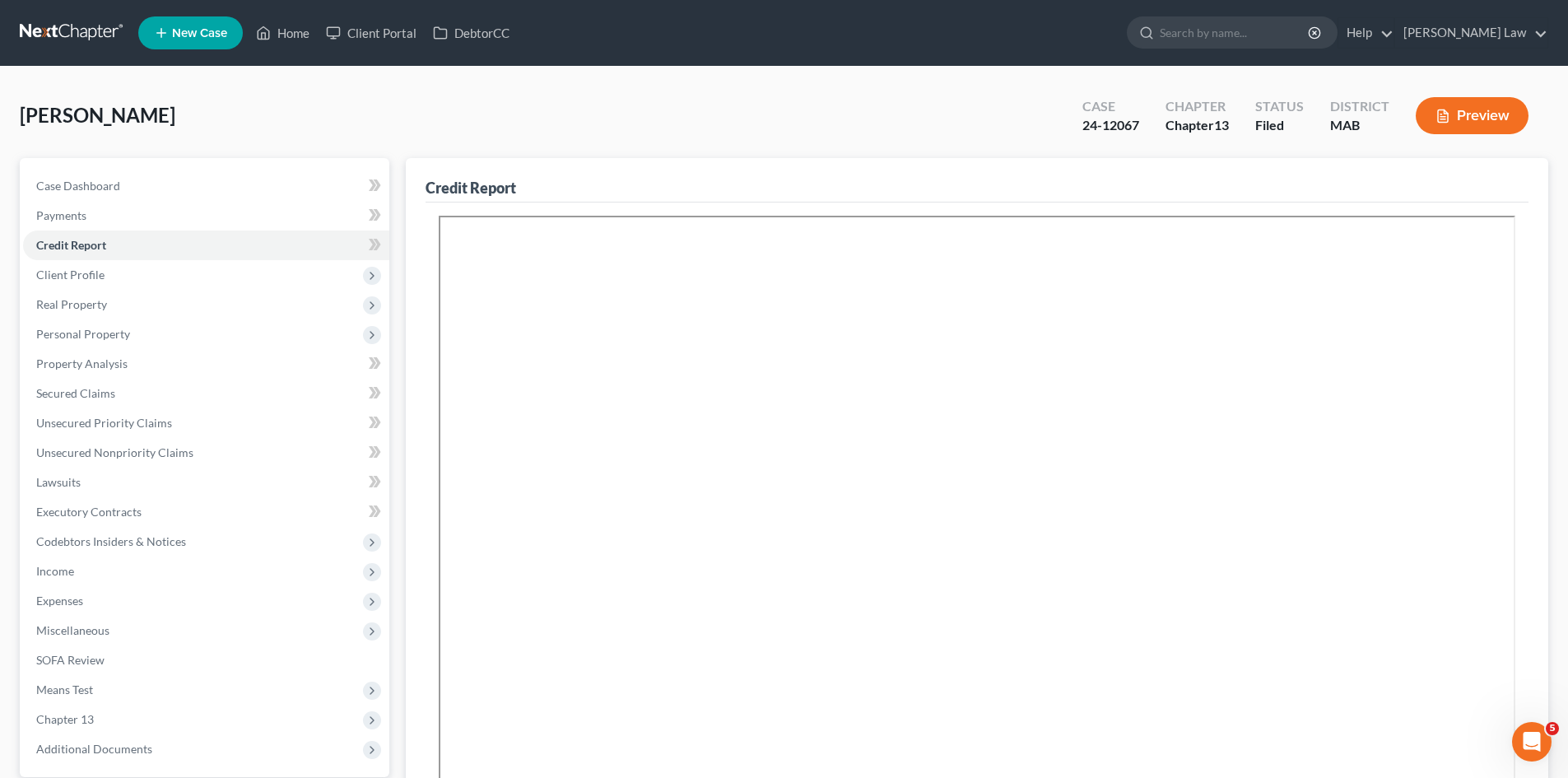
click at [74, 27] on link at bounding box center [72, 33] width 106 height 30
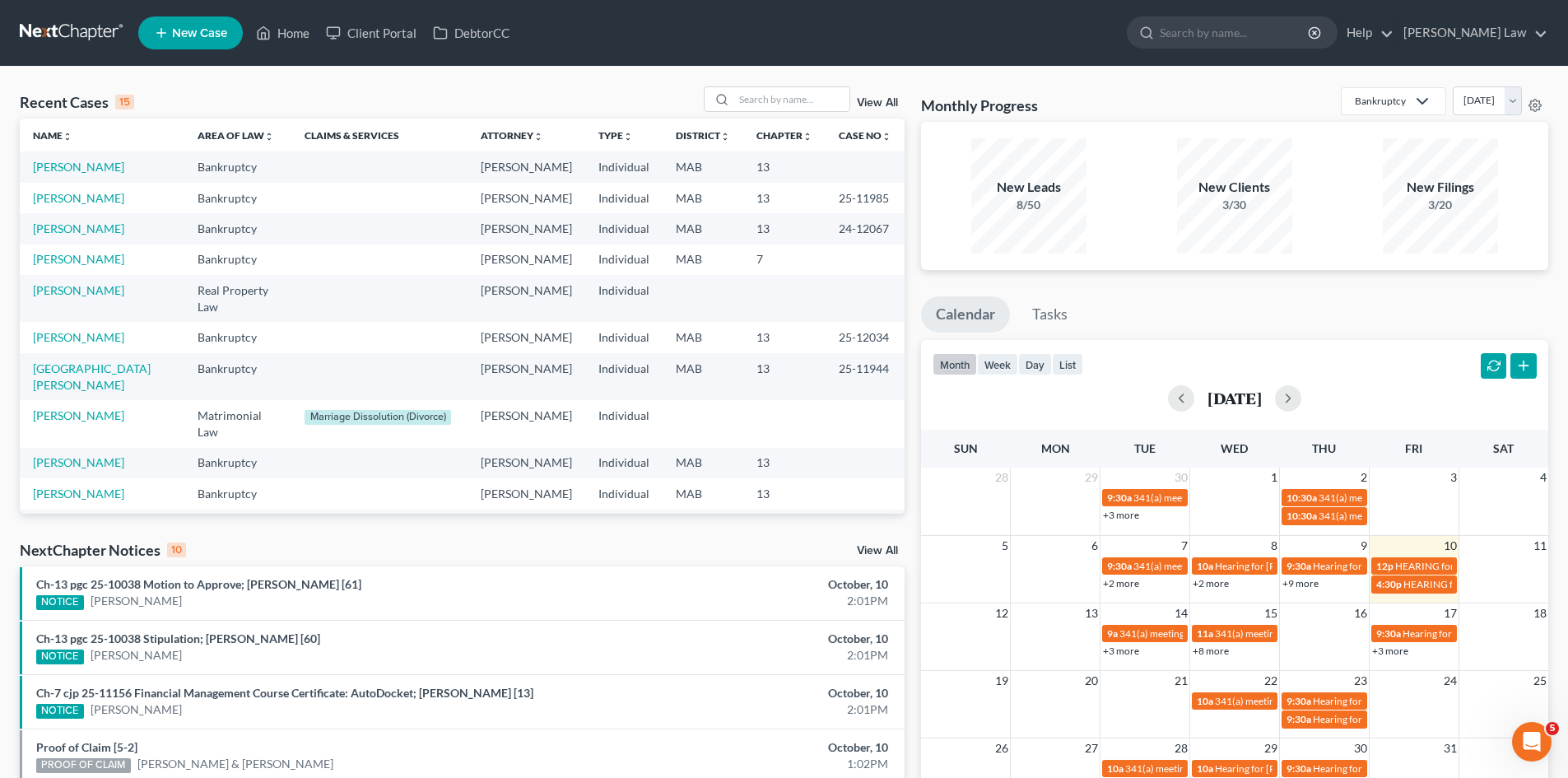
click at [86, 159] on td "[PERSON_NAME]" at bounding box center [102, 166] width 165 height 30
click at [88, 174] on link "[PERSON_NAME]" at bounding box center [79, 167] width 91 height 14
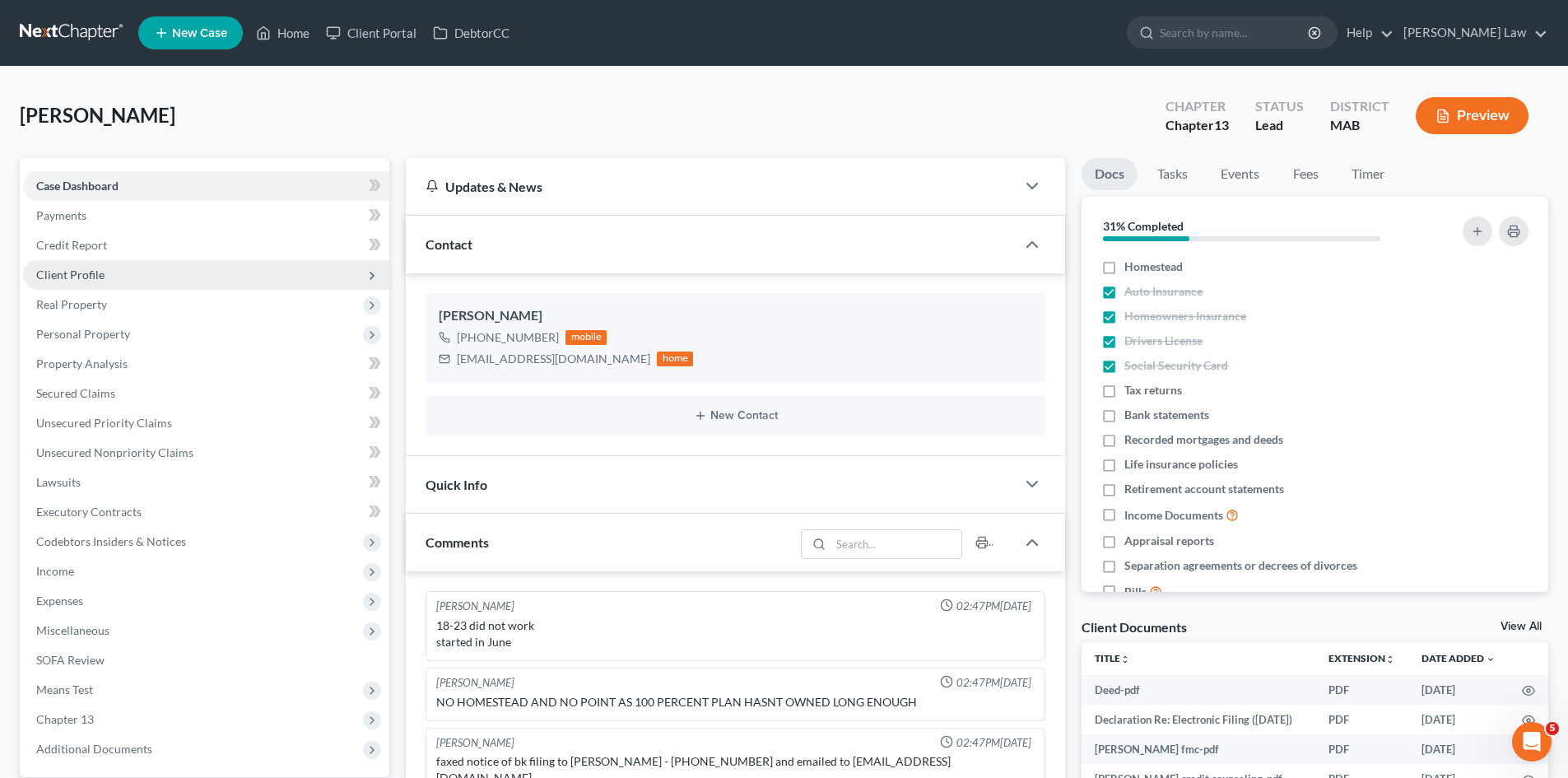
click at [70, 281] on span "Client Profile" at bounding box center [207, 275] width 367 height 30
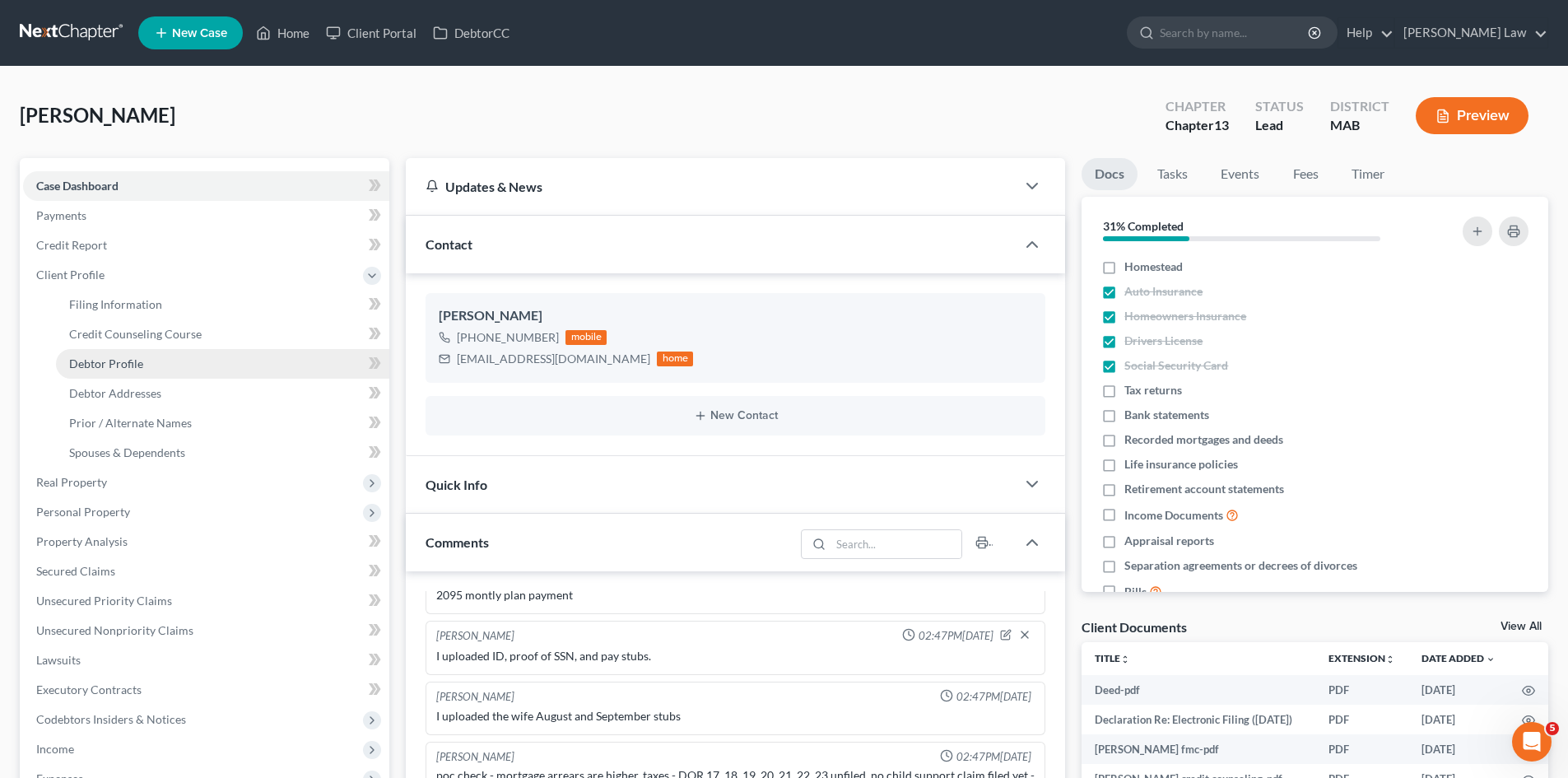
click at [104, 369] on span "Debtor Profile" at bounding box center [106, 363] width 74 height 14
select select "1"
select select "0"
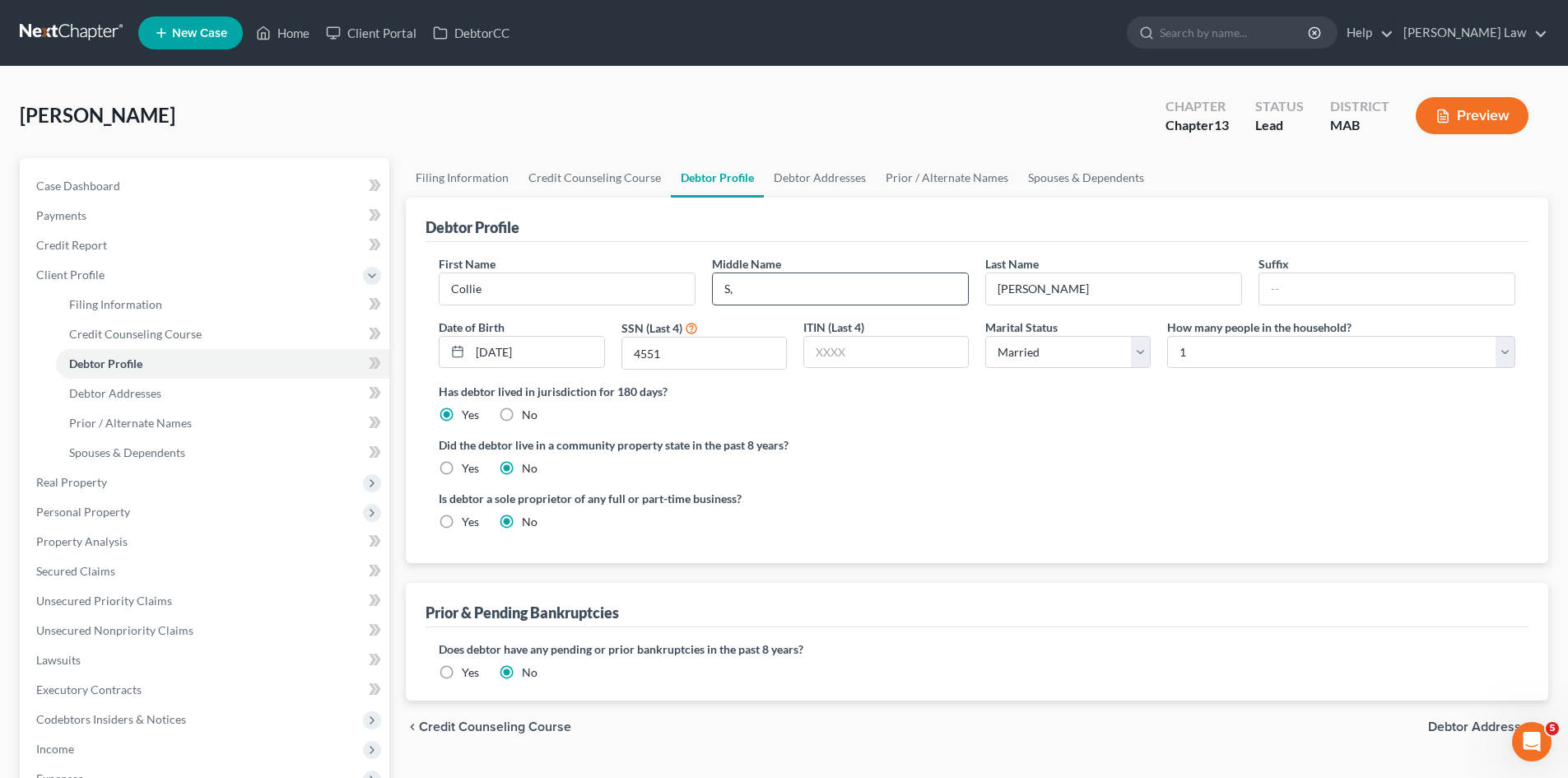
click at [808, 286] on input "S," at bounding box center [840, 289] width 255 height 31
type input "S."
click at [132, 191] on link "Case Dashboard" at bounding box center [207, 186] width 367 height 30
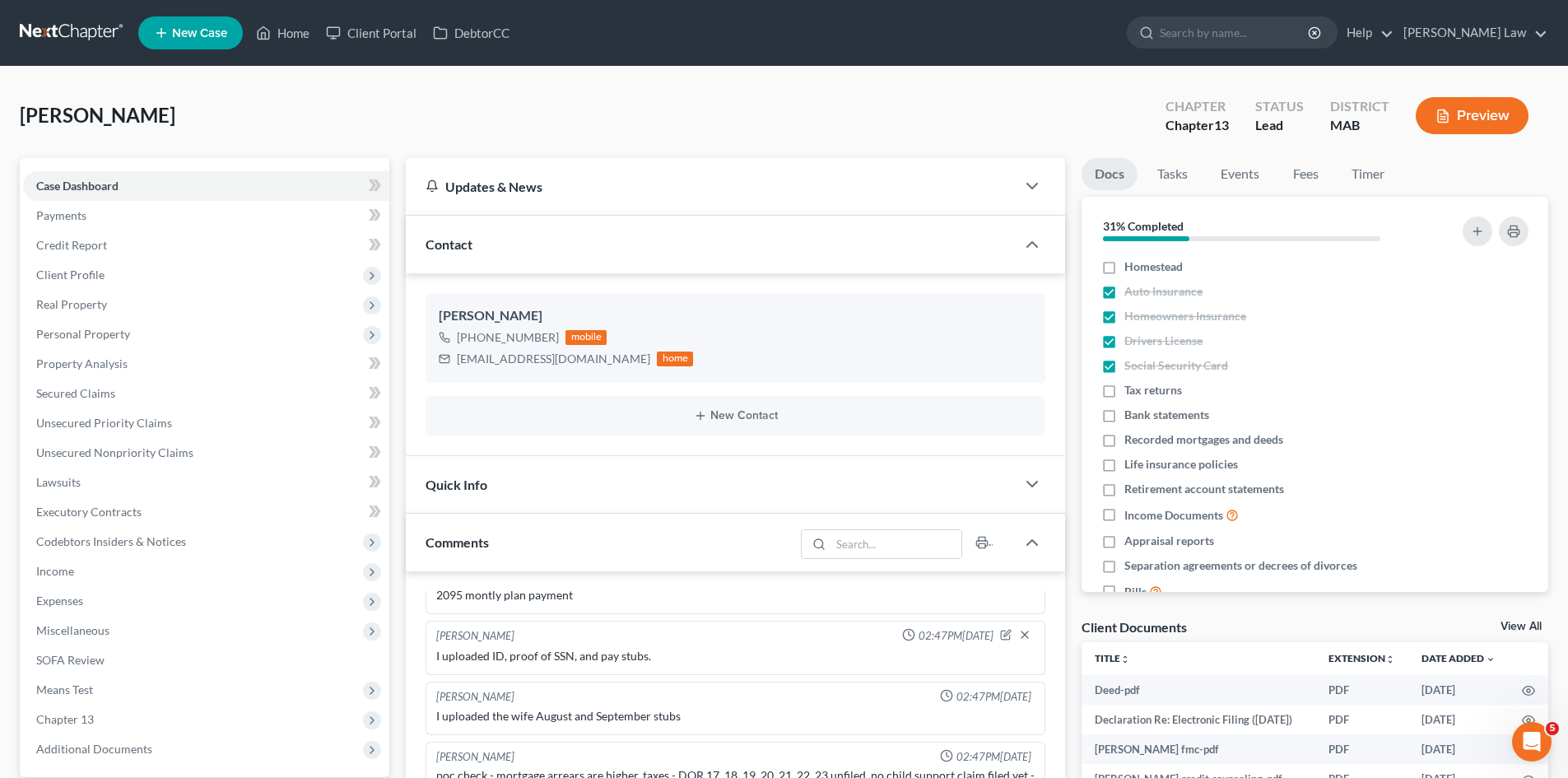
click at [90, 26] on link at bounding box center [72, 33] width 106 height 30
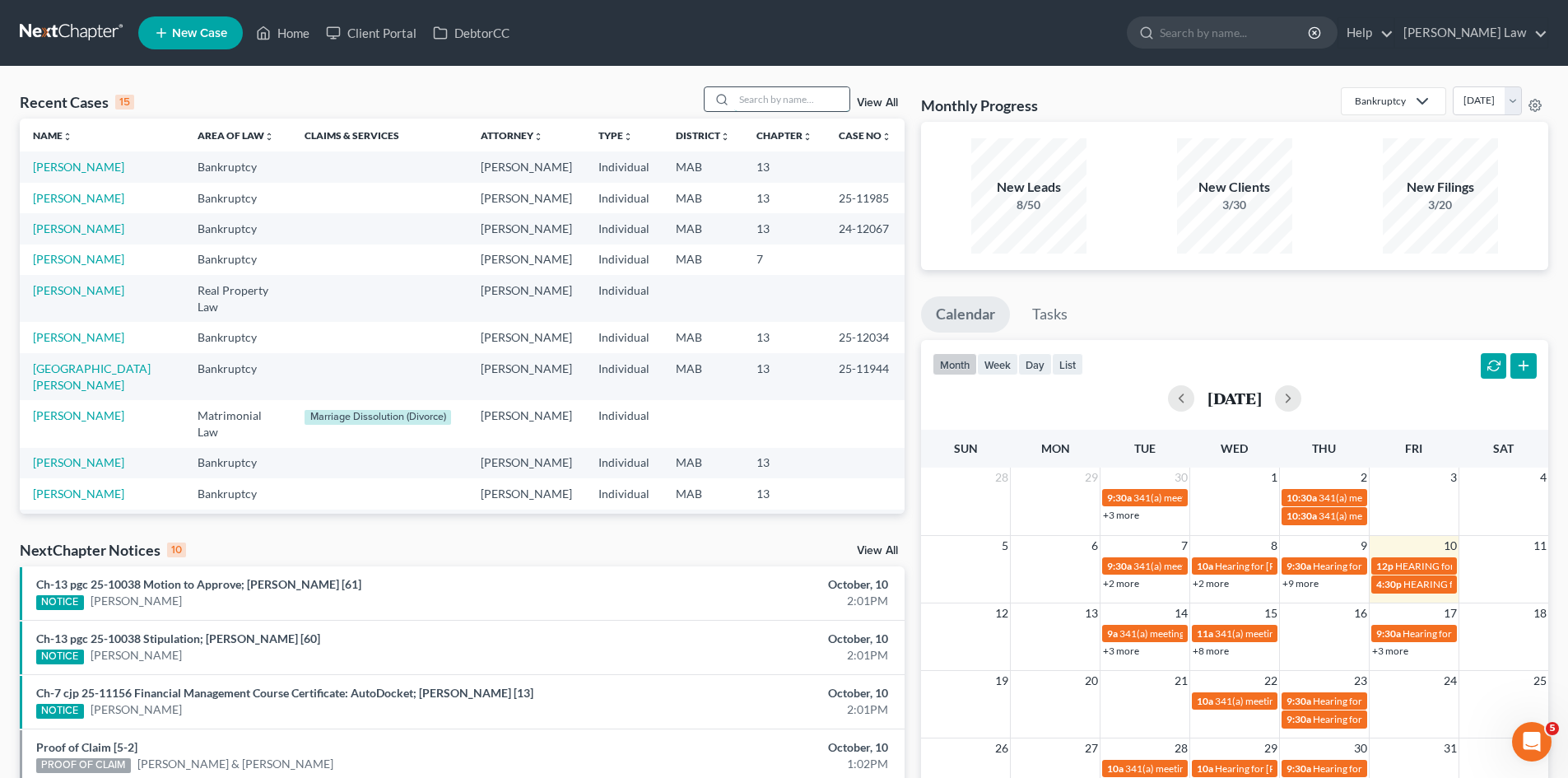
click at [785, 95] on input "search" at bounding box center [791, 99] width 115 height 24
type input "birming"
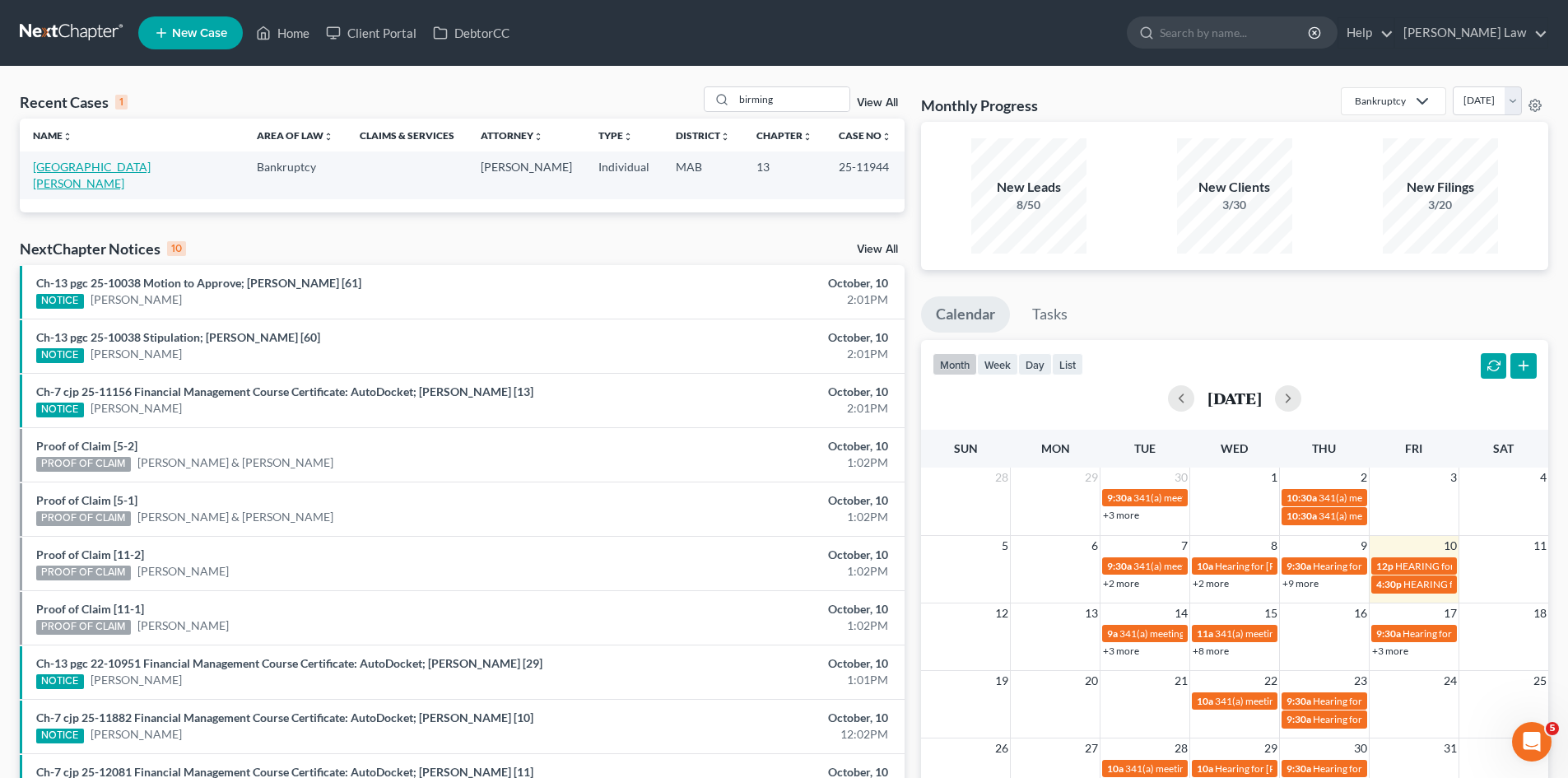
click at [78, 172] on link "Birmingham, Matthew" at bounding box center [91, 175] width 117 height 30
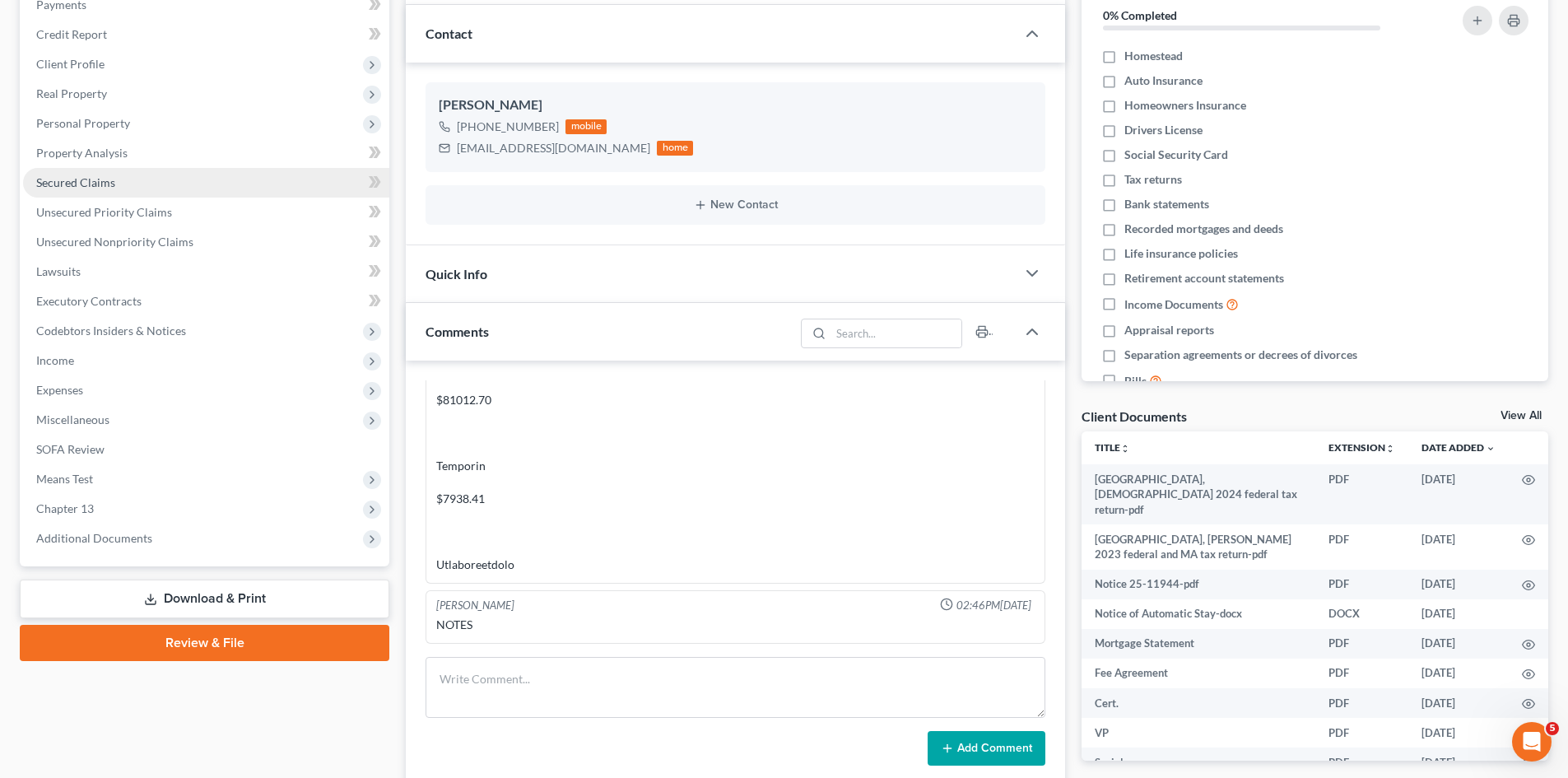
scroll to position [138, 0]
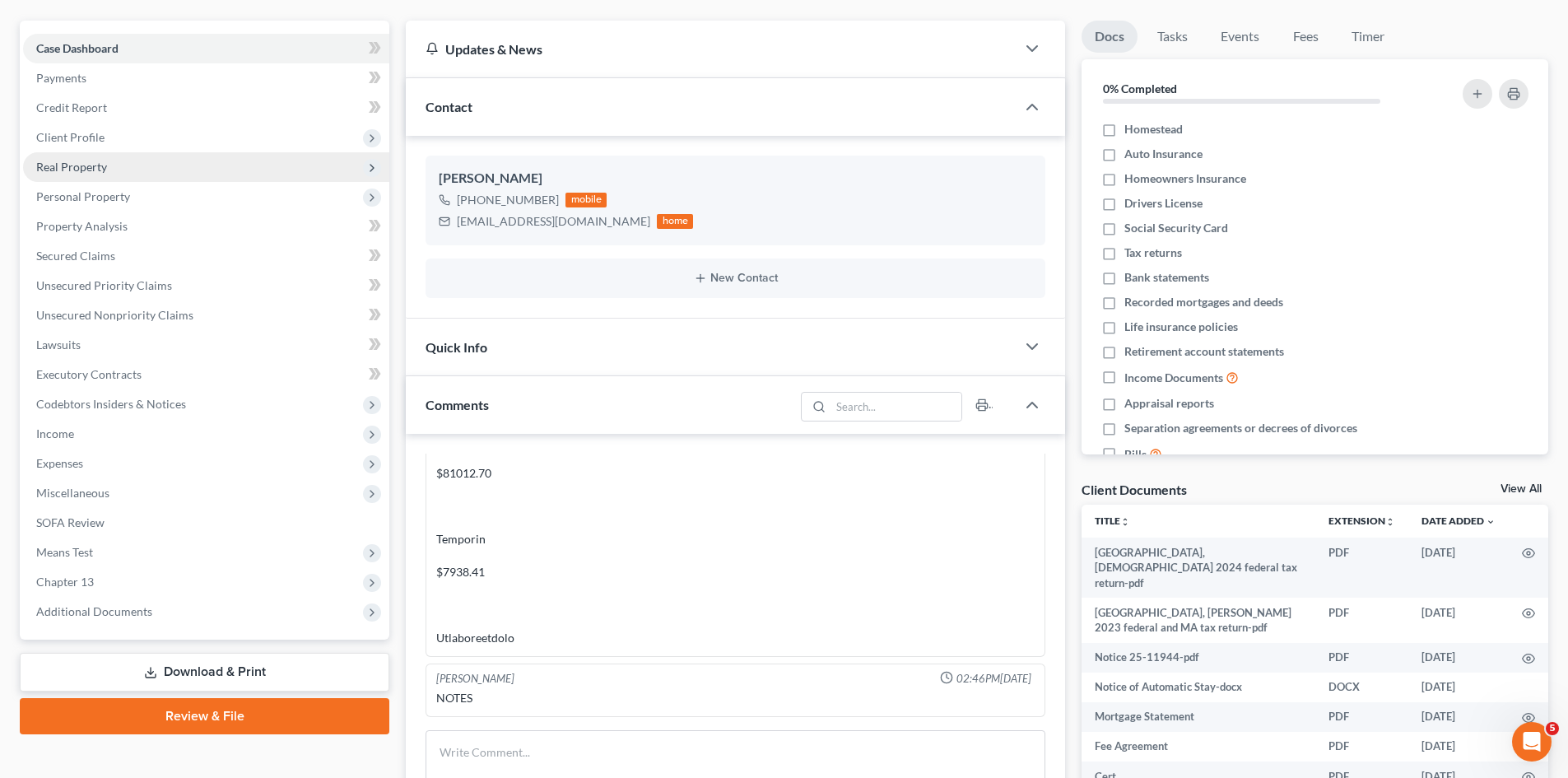
click at [79, 157] on span "Real Property" at bounding box center [207, 167] width 367 height 30
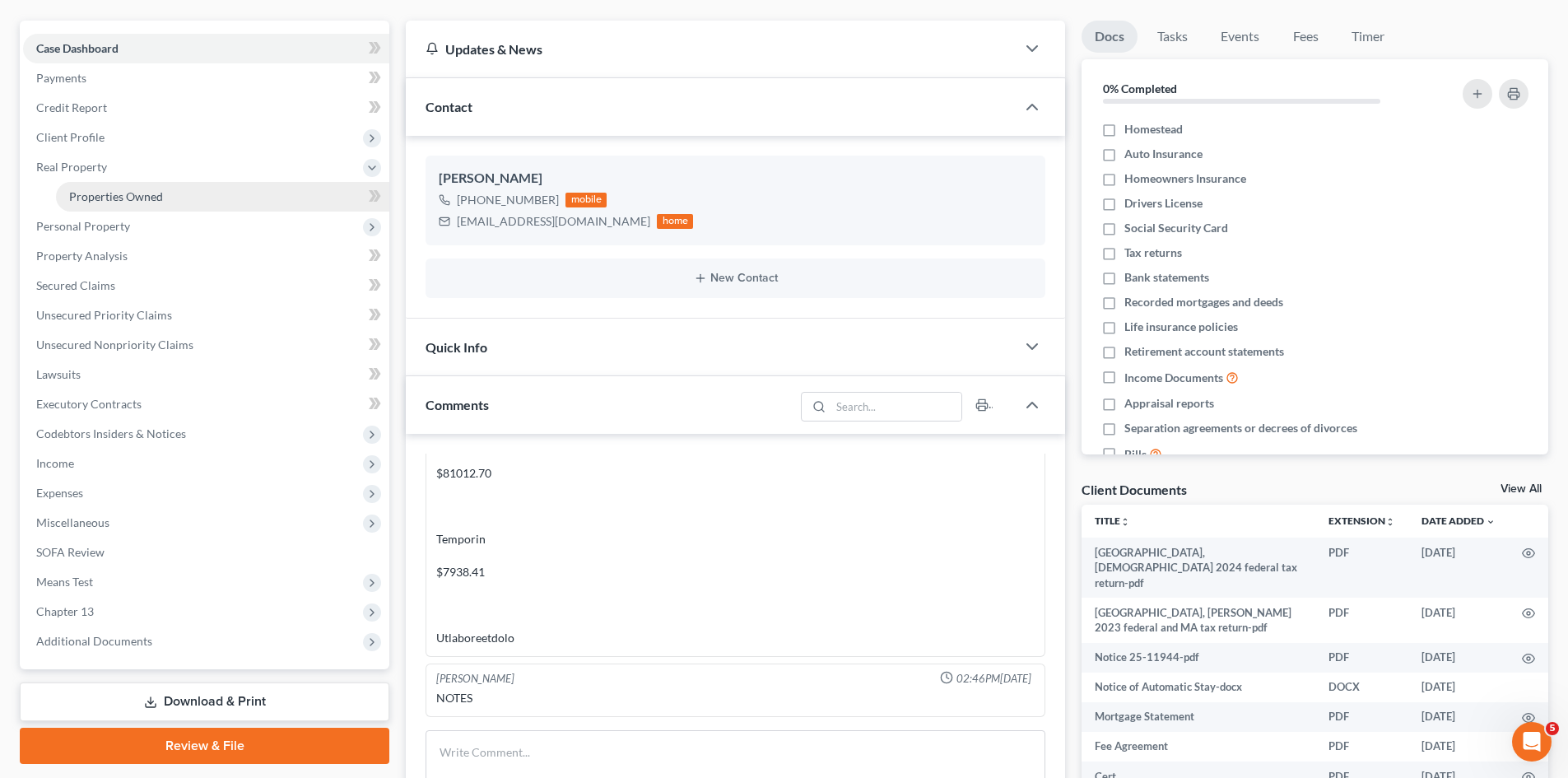
click at [161, 203] on span "Properties Owned" at bounding box center [115, 196] width 94 height 14
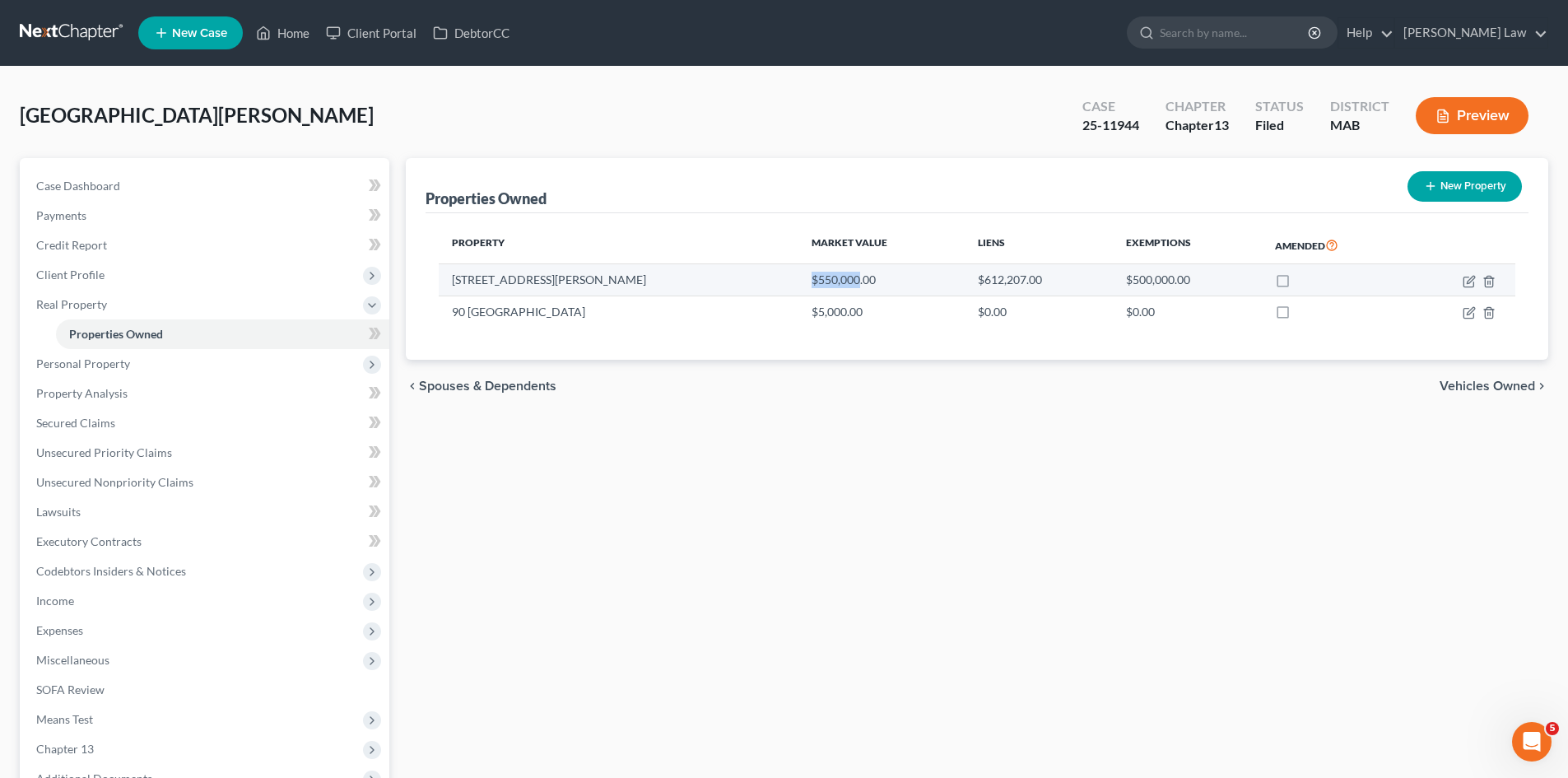
drag, startPoint x: 674, startPoint y: 277, endPoint x: 731, endPoint y: 285, distance: 57.6
click at [798, 285] on td "$550,000.00" at bounding box center [880, 279] width 166 height 31
copy td "$550,000"
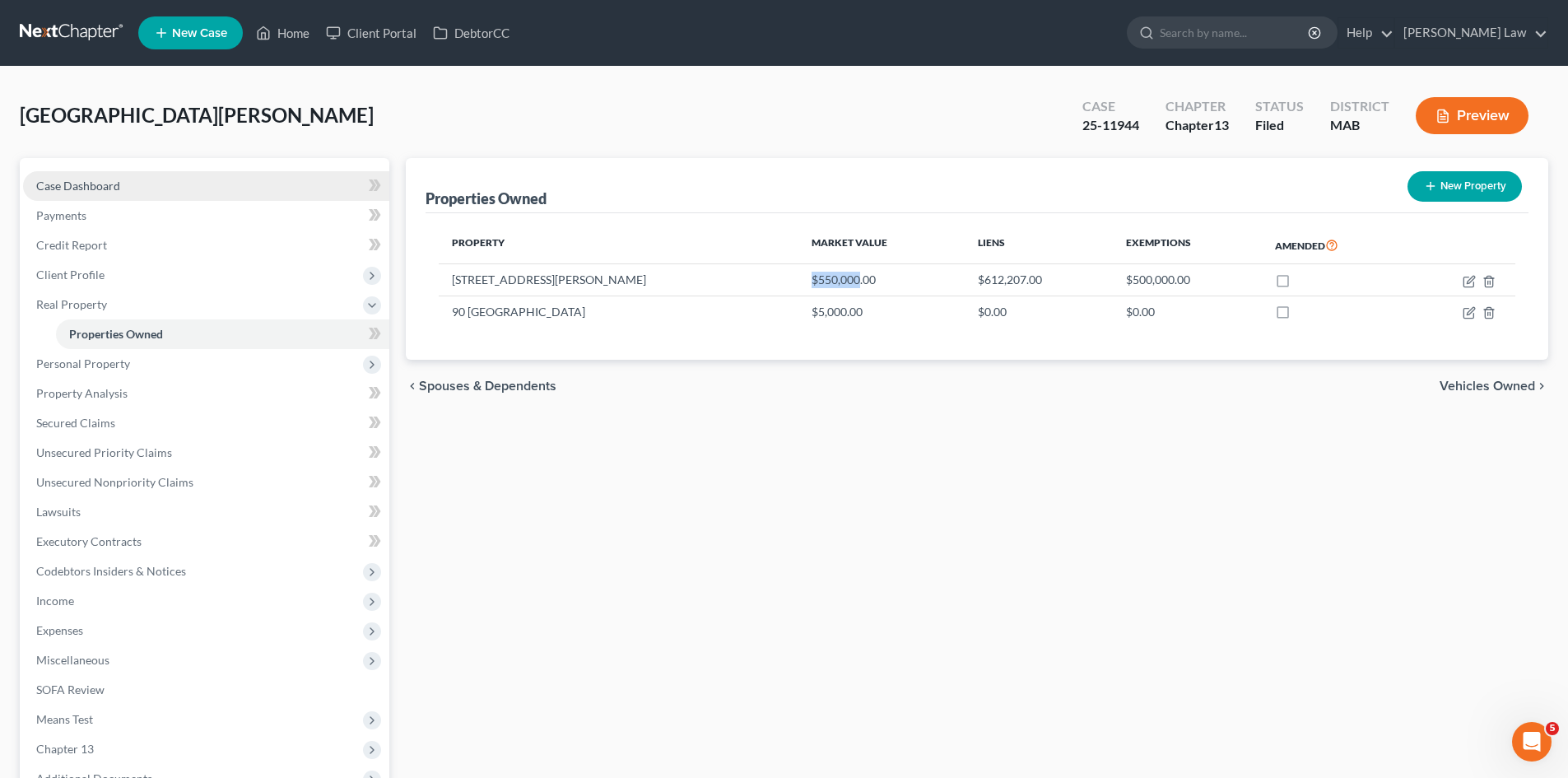
click at [144, 175] on link "Case Dashboard" at bounding box center [207, 186] width 367 height 30
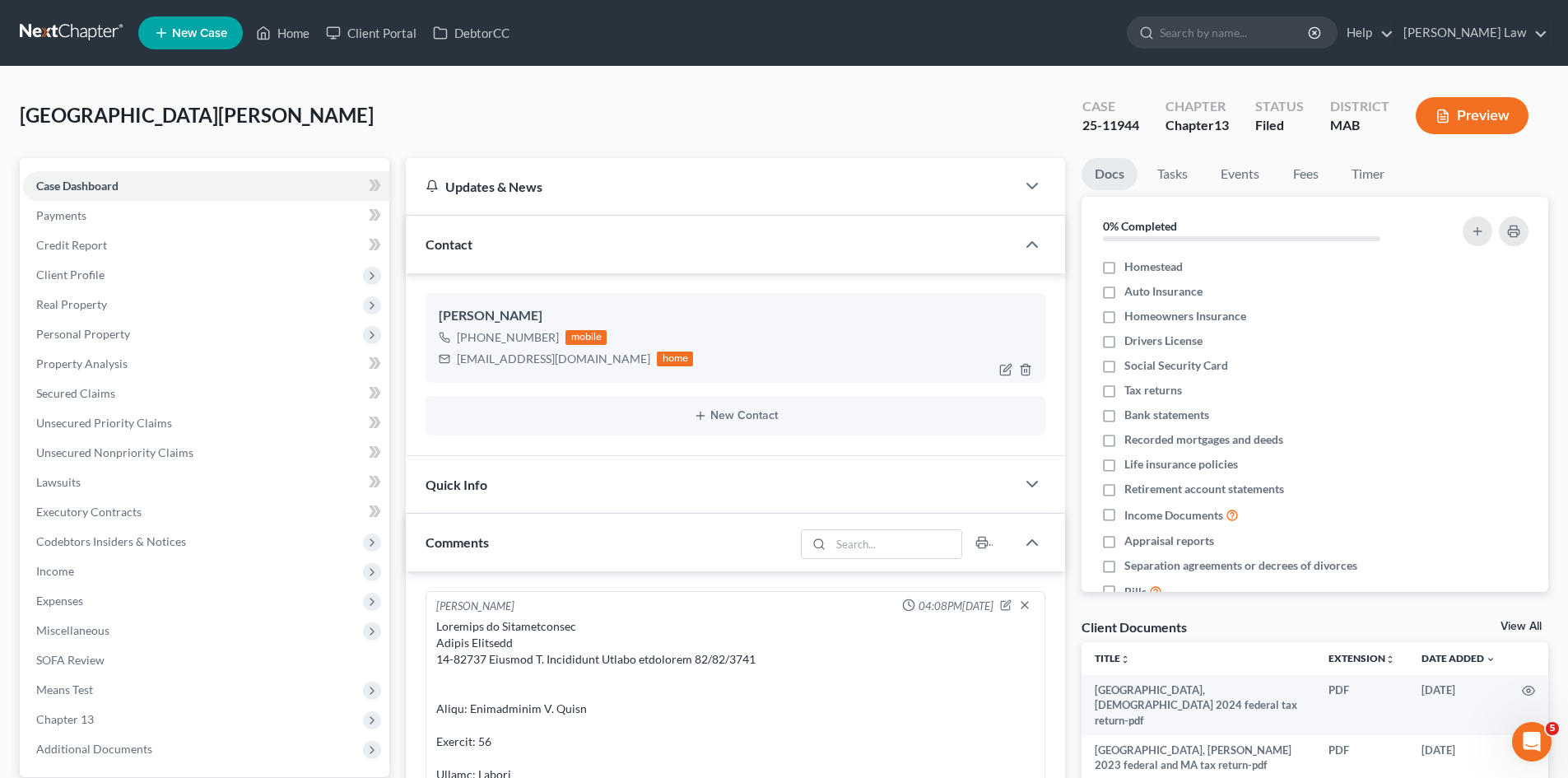
scroll to position [7821, 0]
click at [537, 318] on div "Matthew Birmingham" at bounding box center [735, 316] width 593 height 19
click at [537, 318] on div "[PERSON_NAME]" at bounding box center [735, 316] width 593 height 19
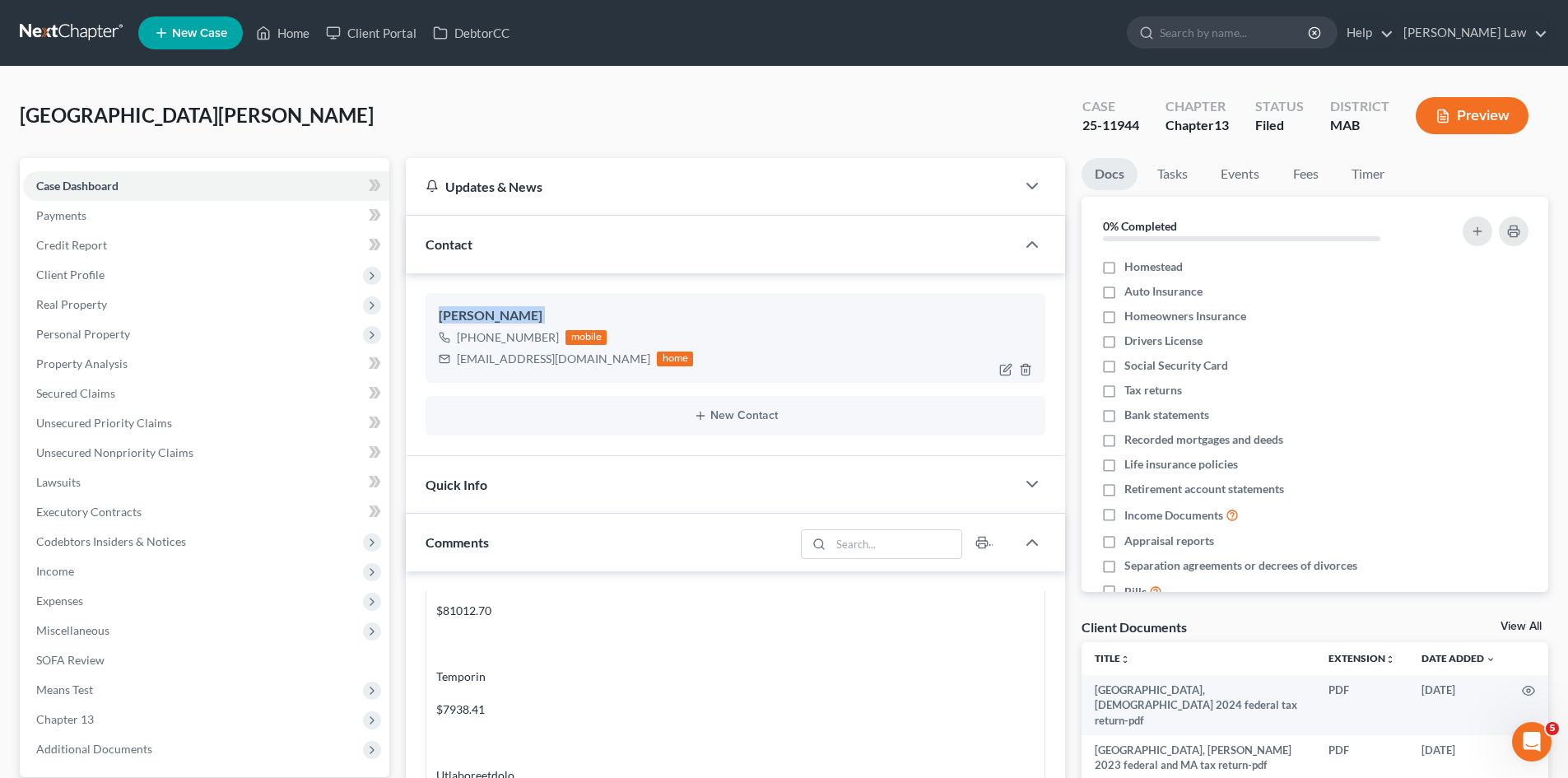
click at [537, 318] on div "[PERSON_NAME]" at bounding box center [735, 316] width 593 height 19
copy div "[PERSON_NAME]"
drag, startPoint x: 122, startPoint y: 270, endPoint x: 122, endPoint y: 298, distance: 28.0
click at [122, 270] on span "Client Profile" at bounding box center [207, 275] width 367 height 30
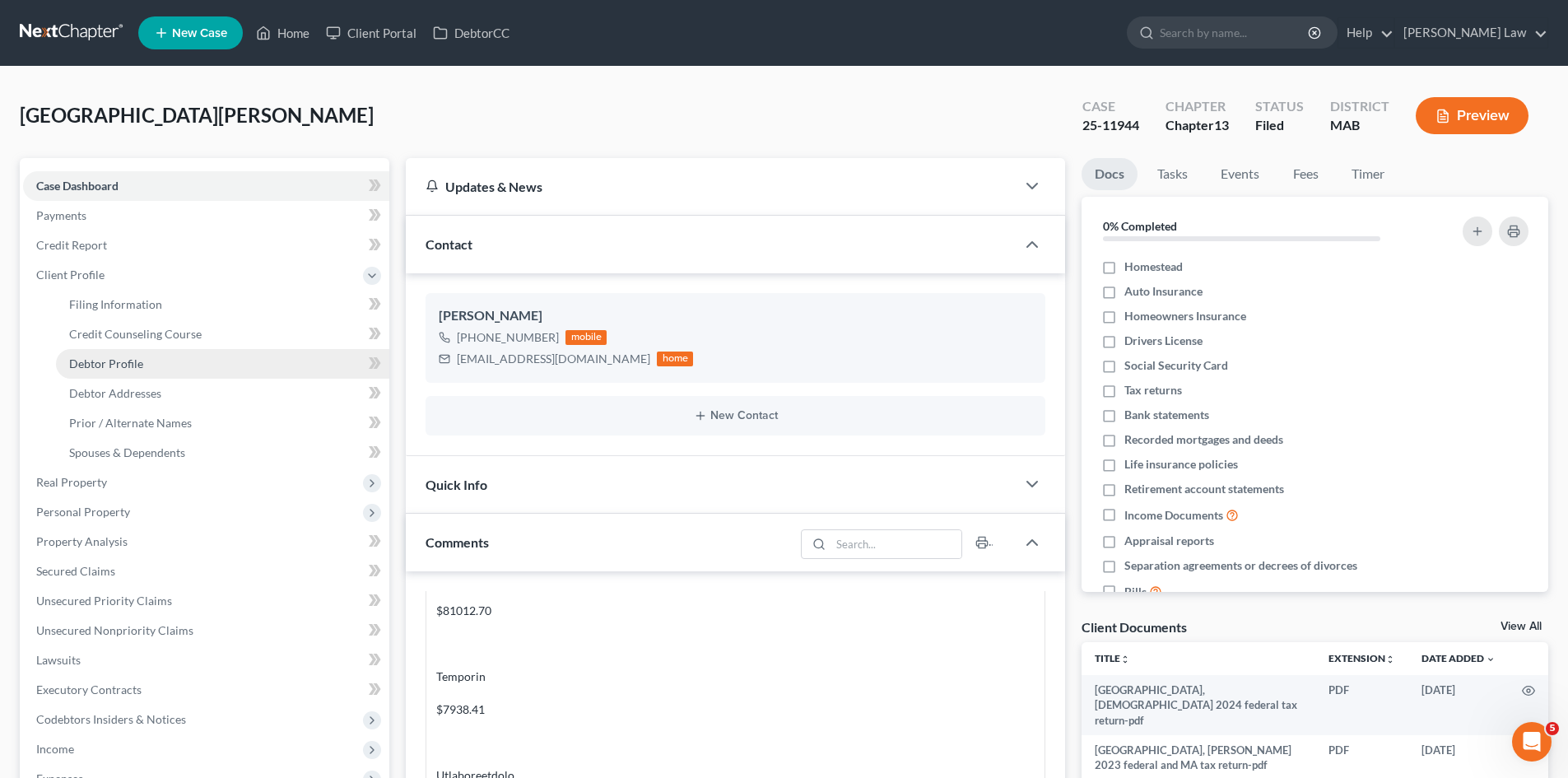
click at [122, 360] on span "Debtor Profile" at bounding box center [106, 363] width 74 height 14
select select "0"
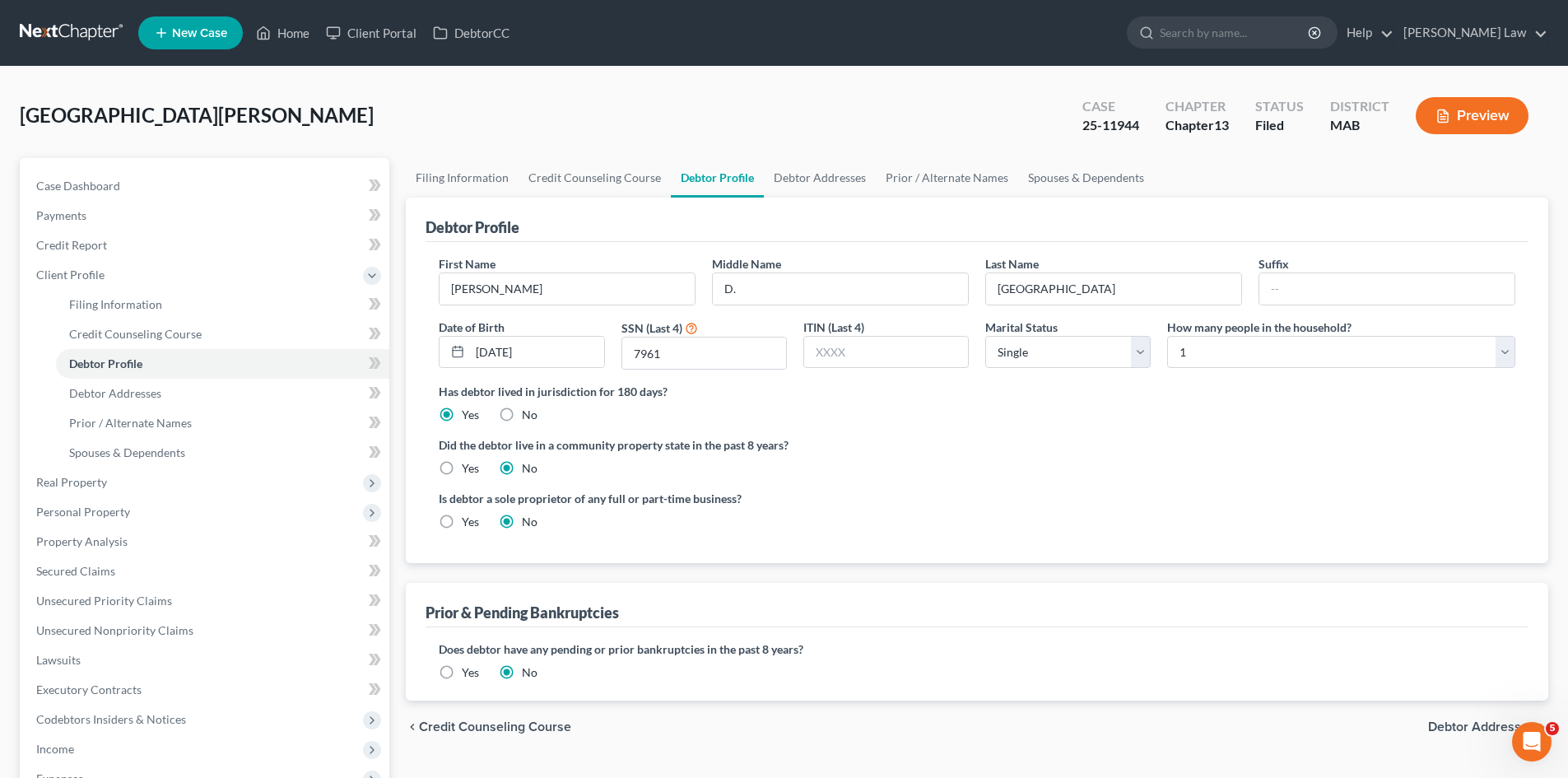
radio input "true"
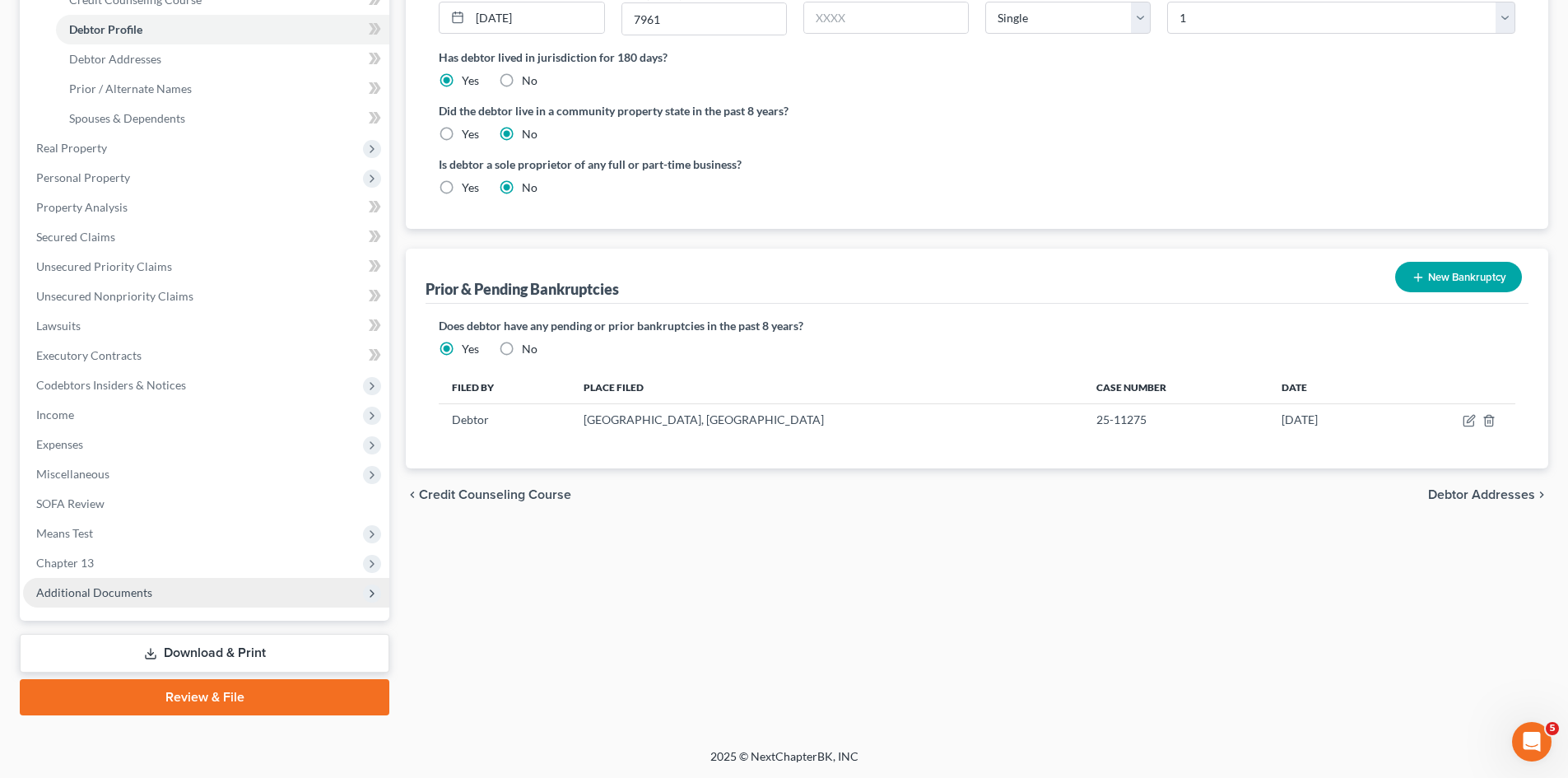
click at [147, 586] on span "Additional Documents" at bounding box center [94, 592] width 116 height 14
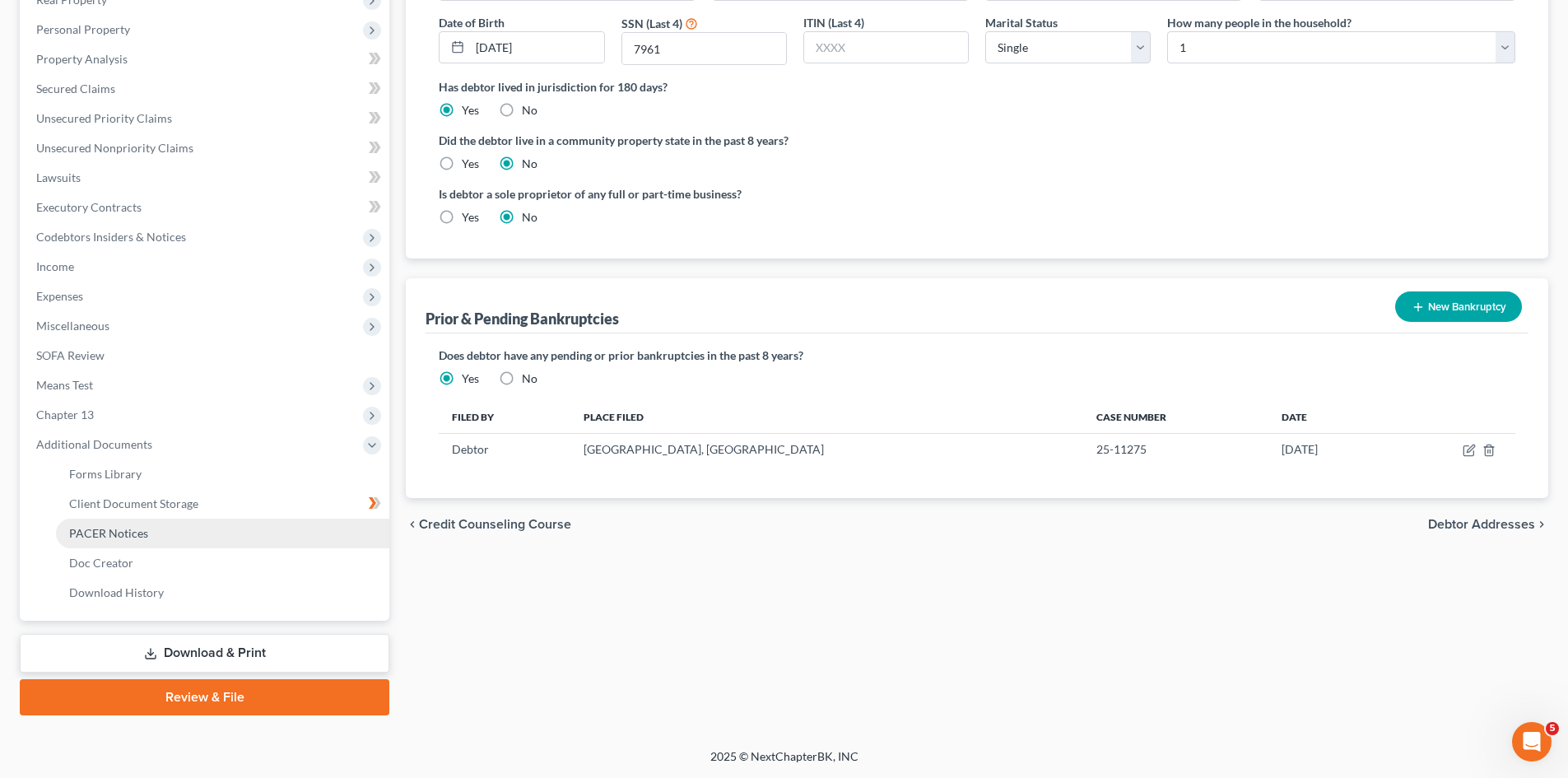
click at [147, 543] on link "PACER Notices" at bounding box center [223, 534] width 334 height 30
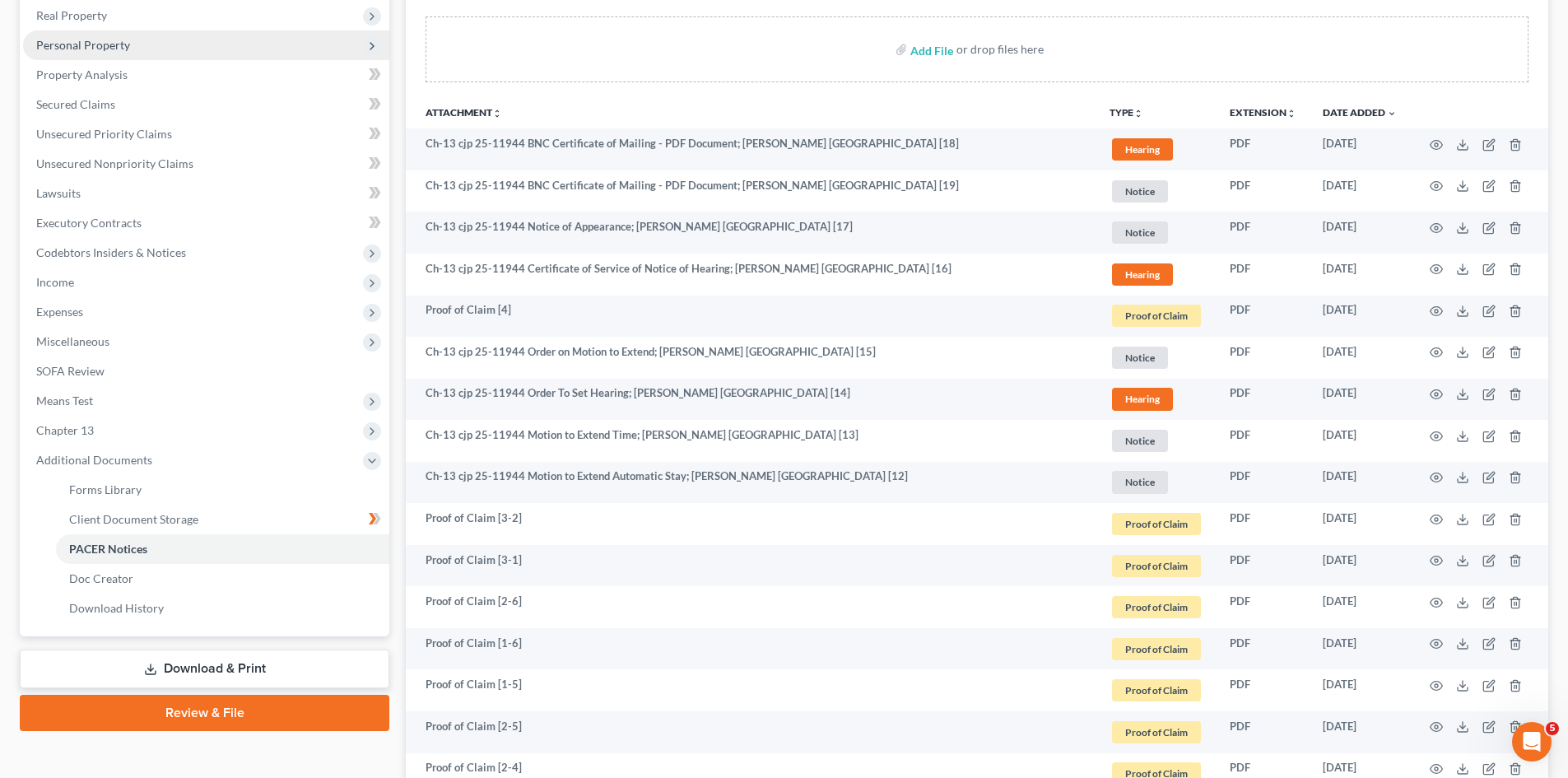
scroll to position [74, 0]
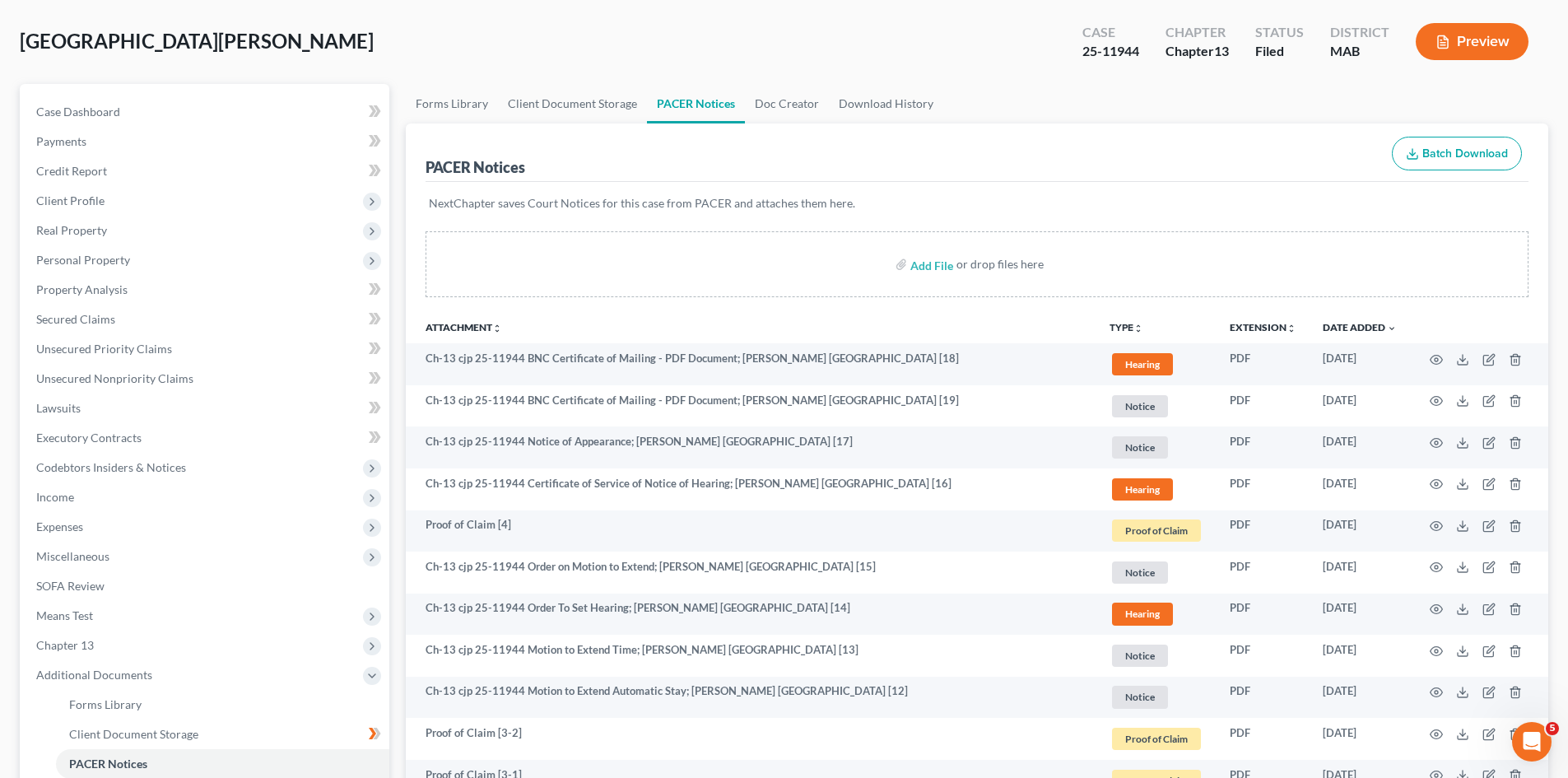
drag, startPoint x: 78, startPoint y: 210, endPoint x: 85, endPoint y: 232, distance: 23.1
click at [78, 210] on span "Client Profile" at bounding box center [207, 201] width 367 height 30
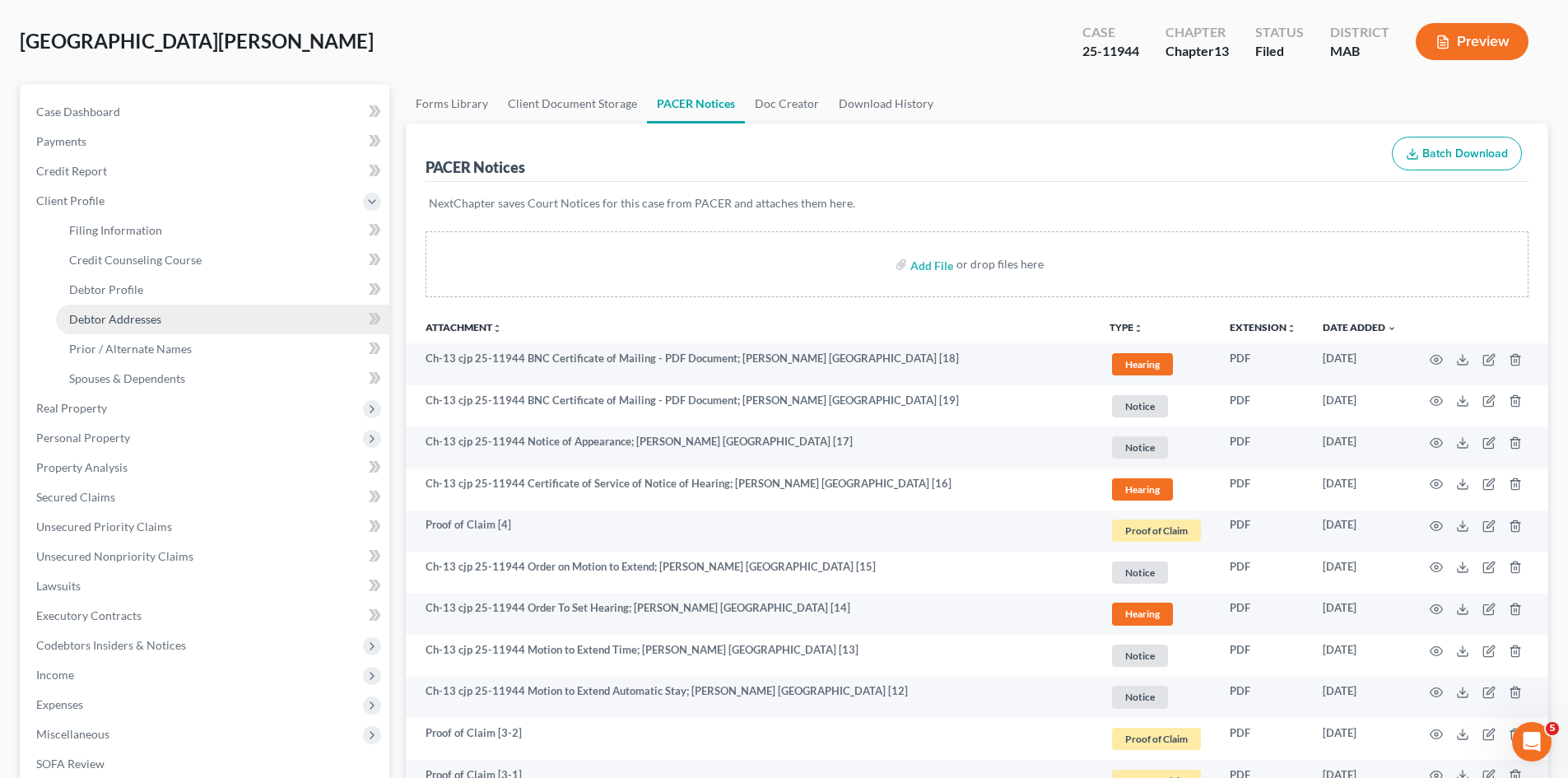
click at [121, 316] on span "Debtor Addresses" at bounding box center [114, 319] width 92 height 14
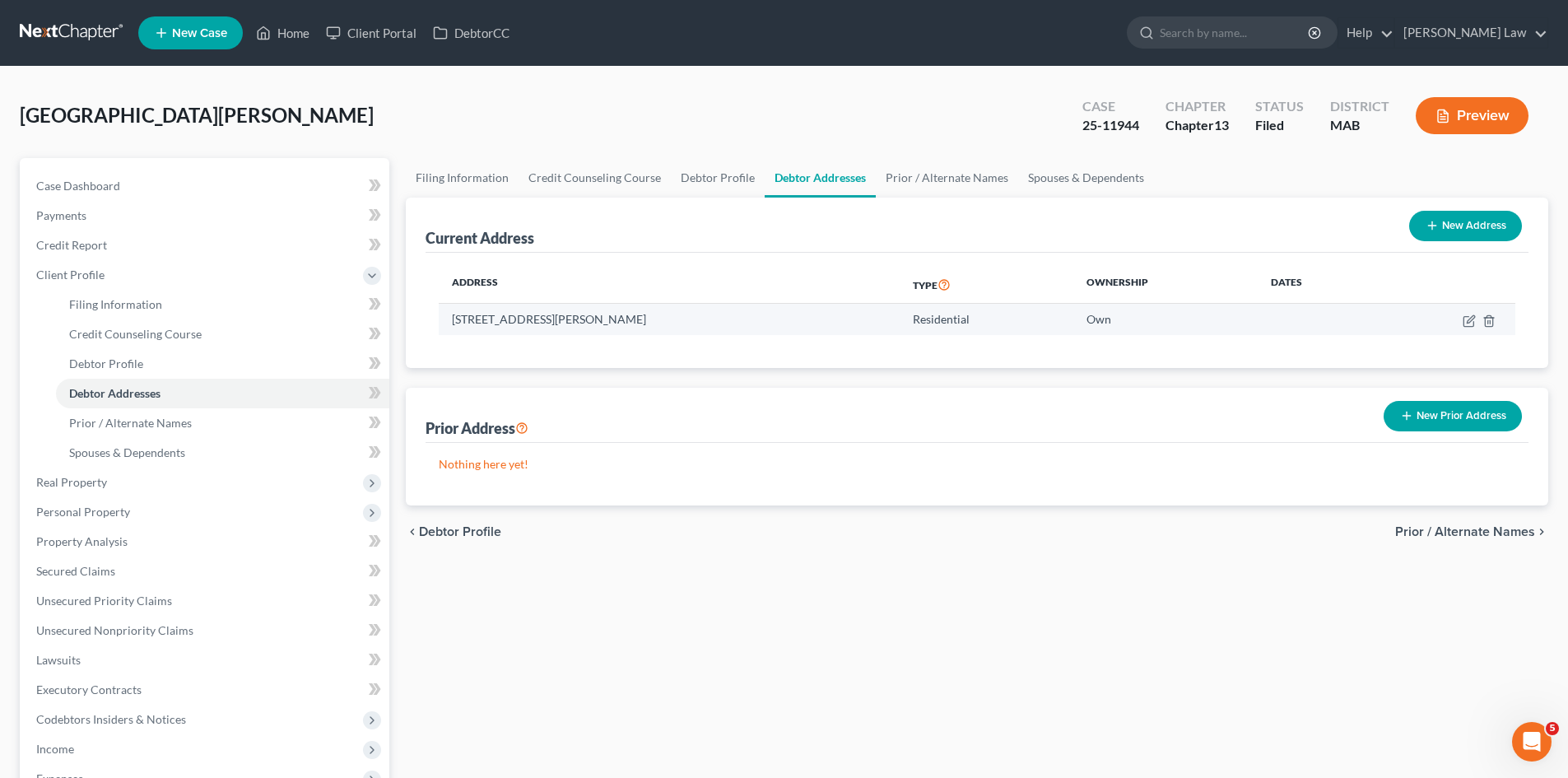
click at [573, 318] on td "4 Freeman Avenue, Sandwich, MA 02563" at bounding box center [668, 319] width 461 height 31
copy td "4 Freeman Avenue, Sandwich, MA 02563"
click at [560, 316] on td "4 Freeman Avenue, Sandwich, MA 02563" at bounding box center [668, 319] width 461 height 31
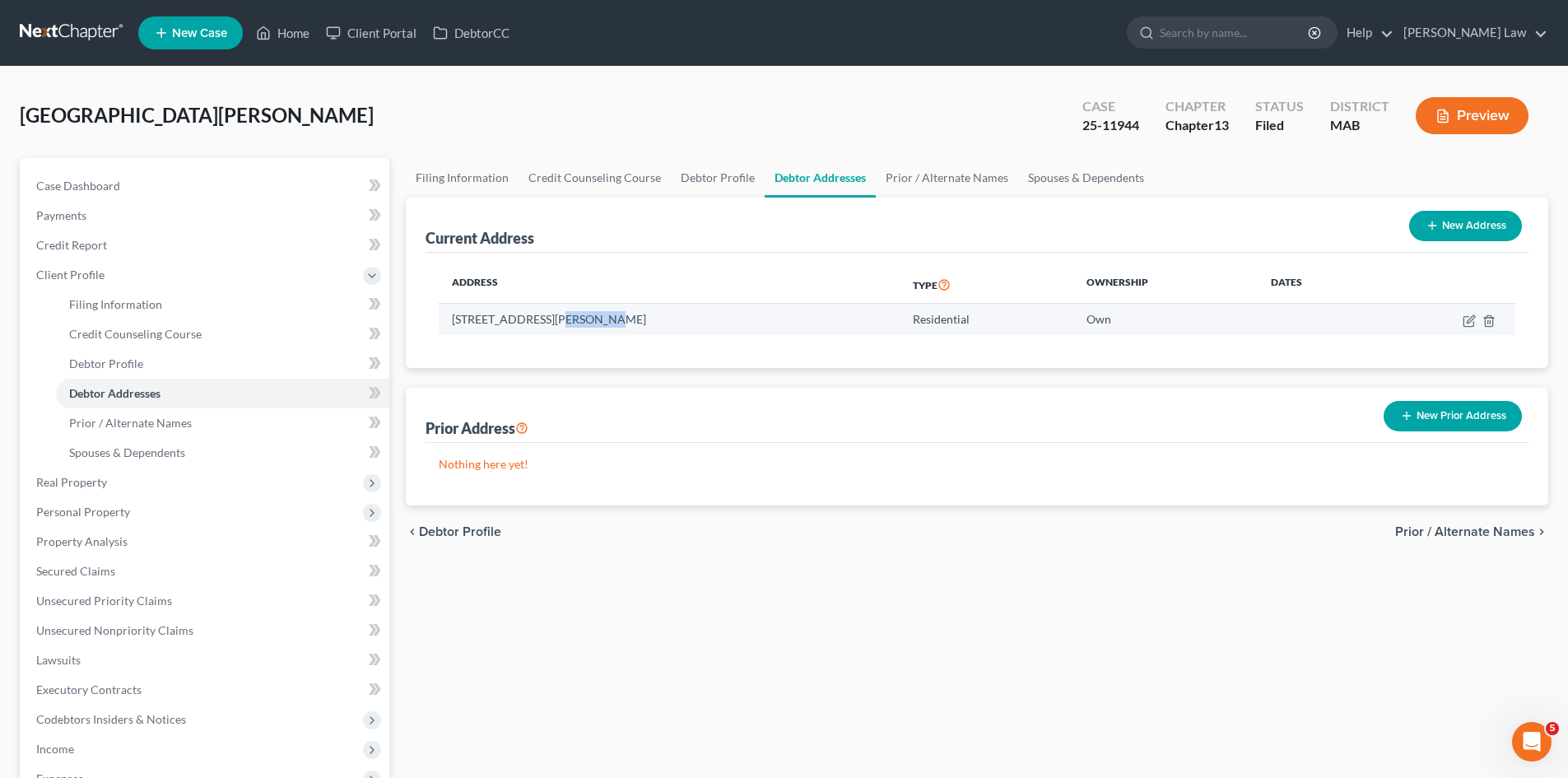
click at [560, 316] on td "4 Freeman Avenue, Sandwich, MA 02563" at bounding box center [668, 319] width 461 height 31
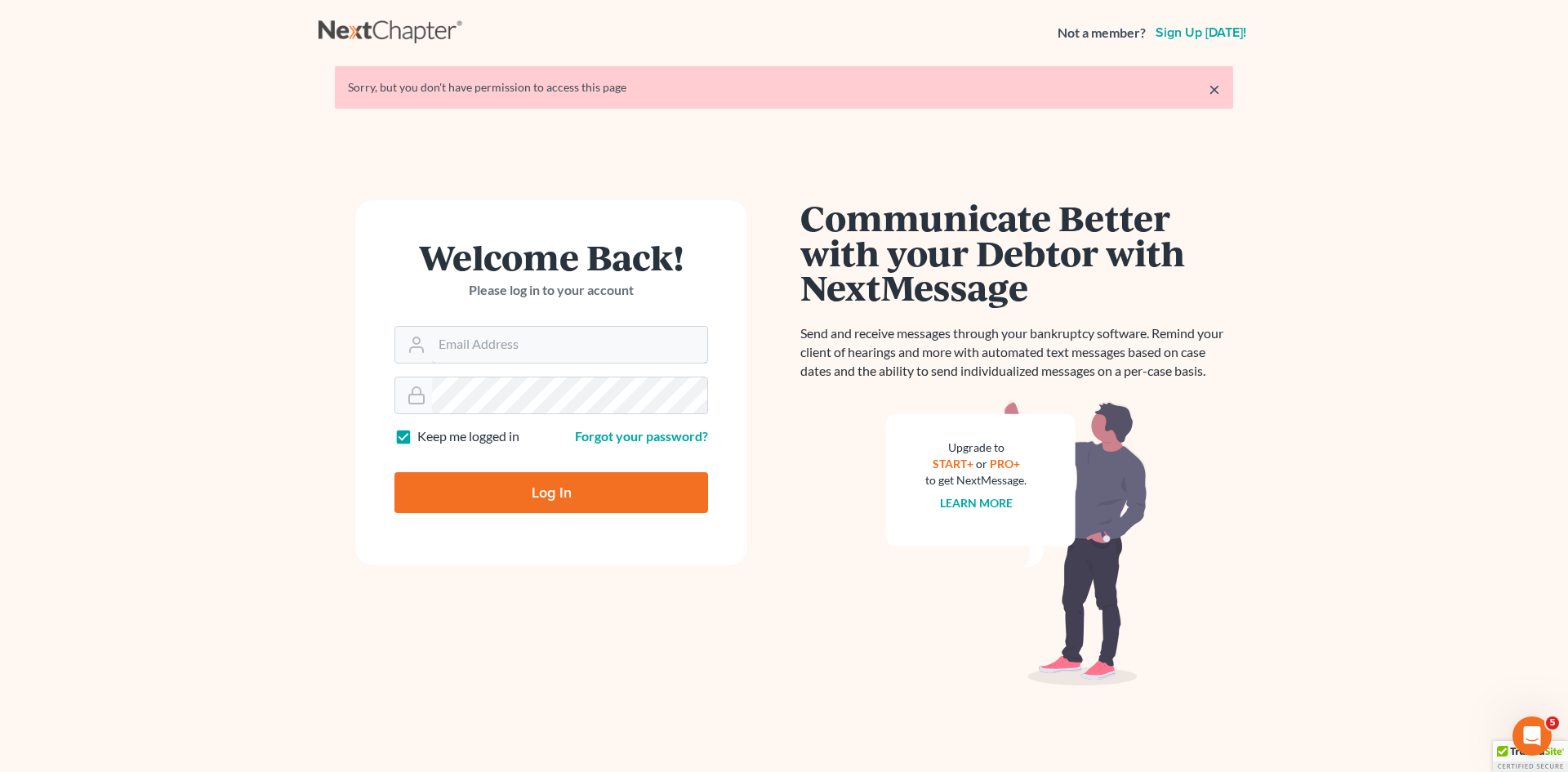
type input "[EMAIL_ADDRESS][DOMAIN_NAME]"
click at [491, 483] on input "Log In" at bounding box center [552, 493] width 314 height 40
type input "Thinking..."
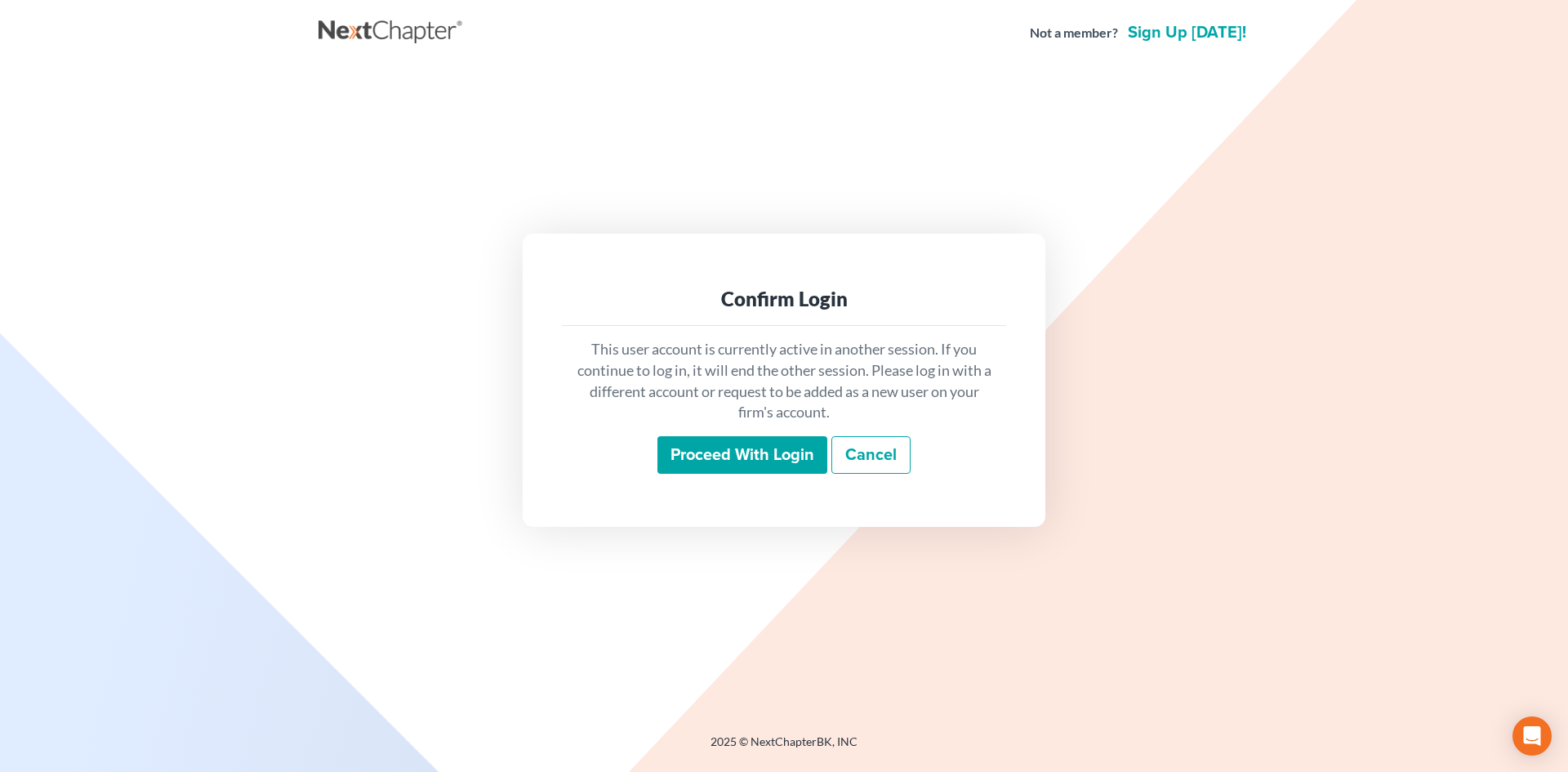
click at [696, 467] on input "Proceed with login" at bounding box center [742, 454] width 170 height 38
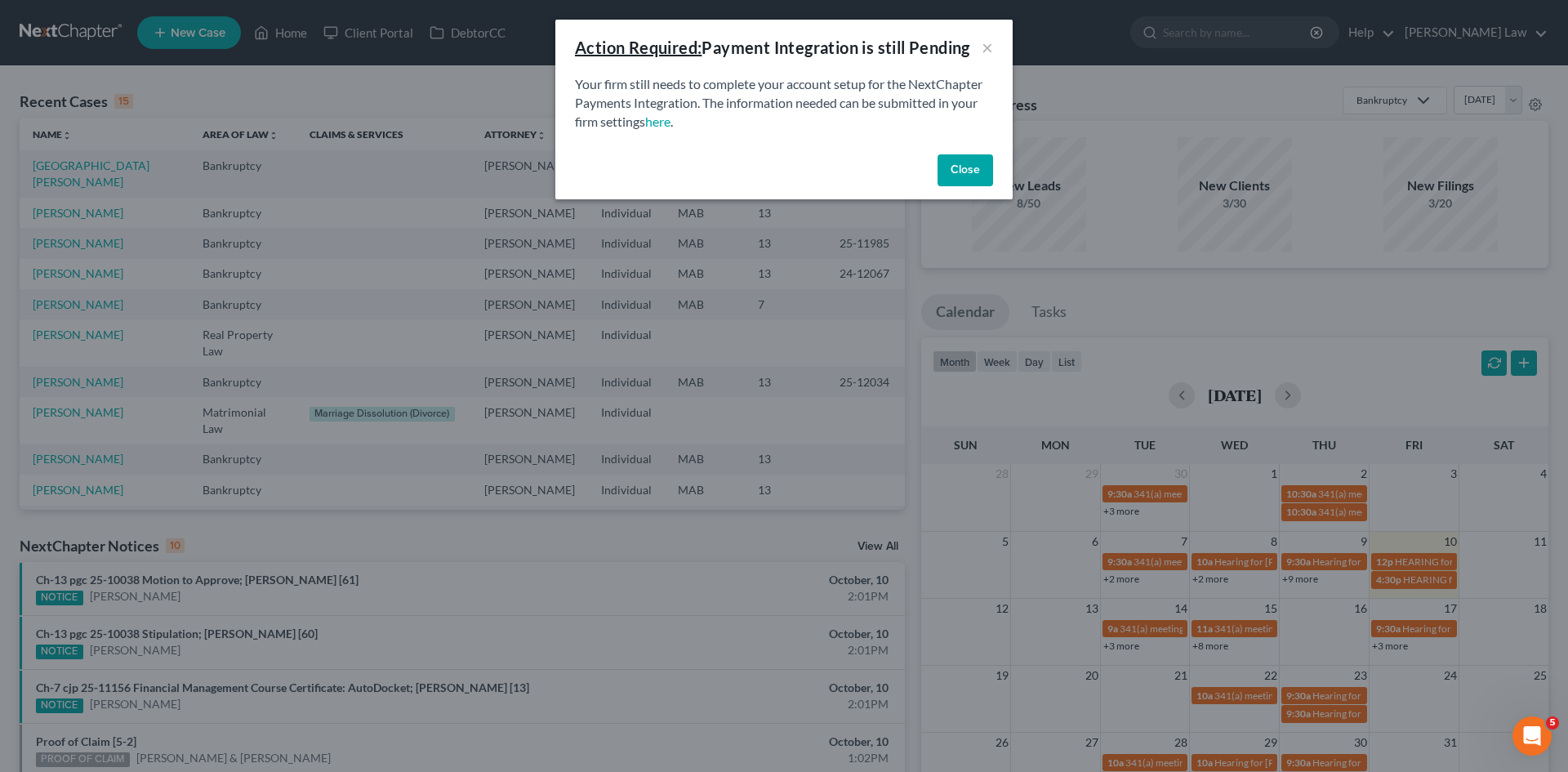
click at [969, 156] on button "Close" at bounding box center [965, 170] width 56 height 33
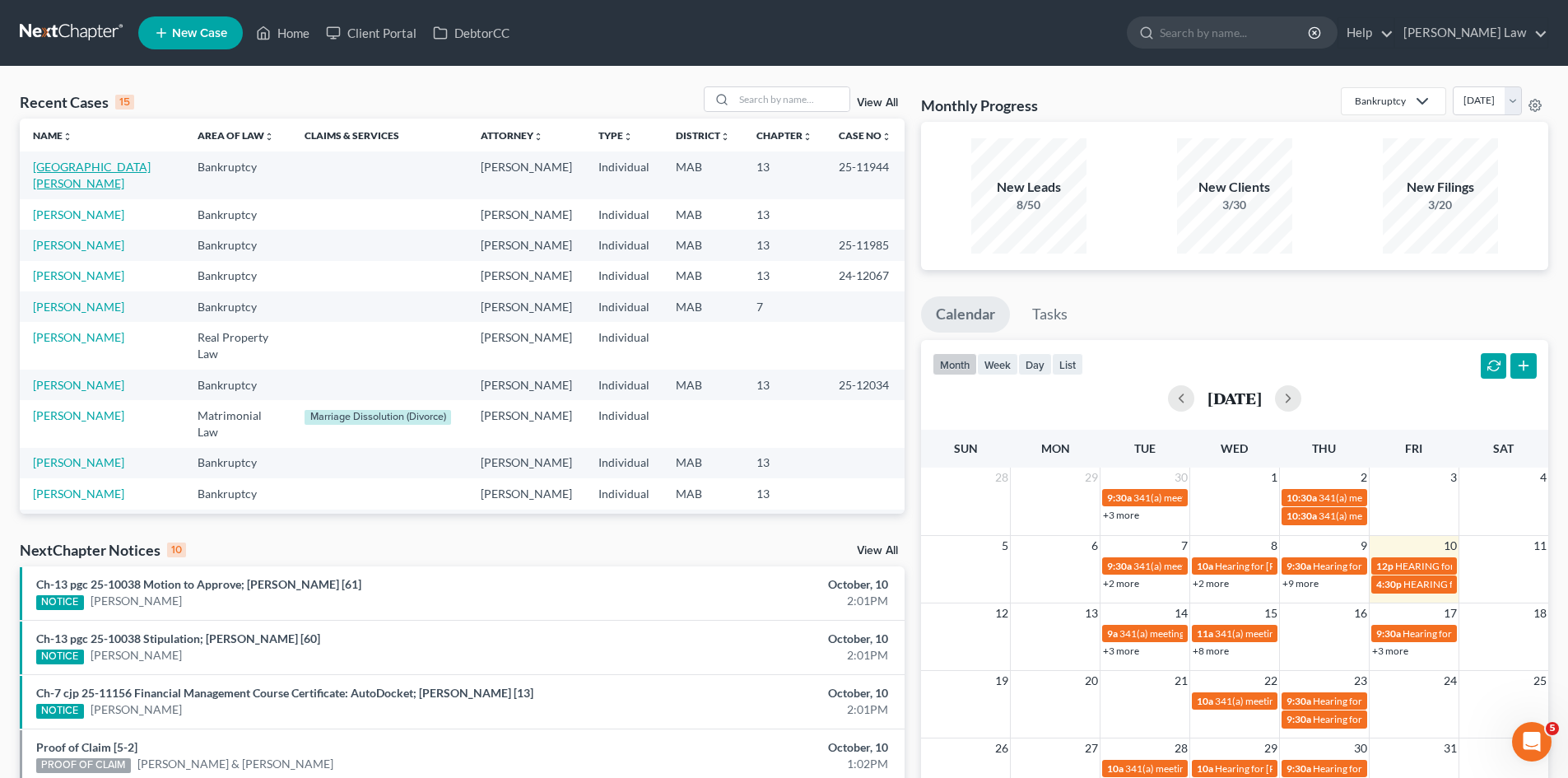
click at [92, 162] on link "[GEOGRAPHIC_DATA][PERSON_NAME]" at bounding box center [91, 175] width 117 height 30
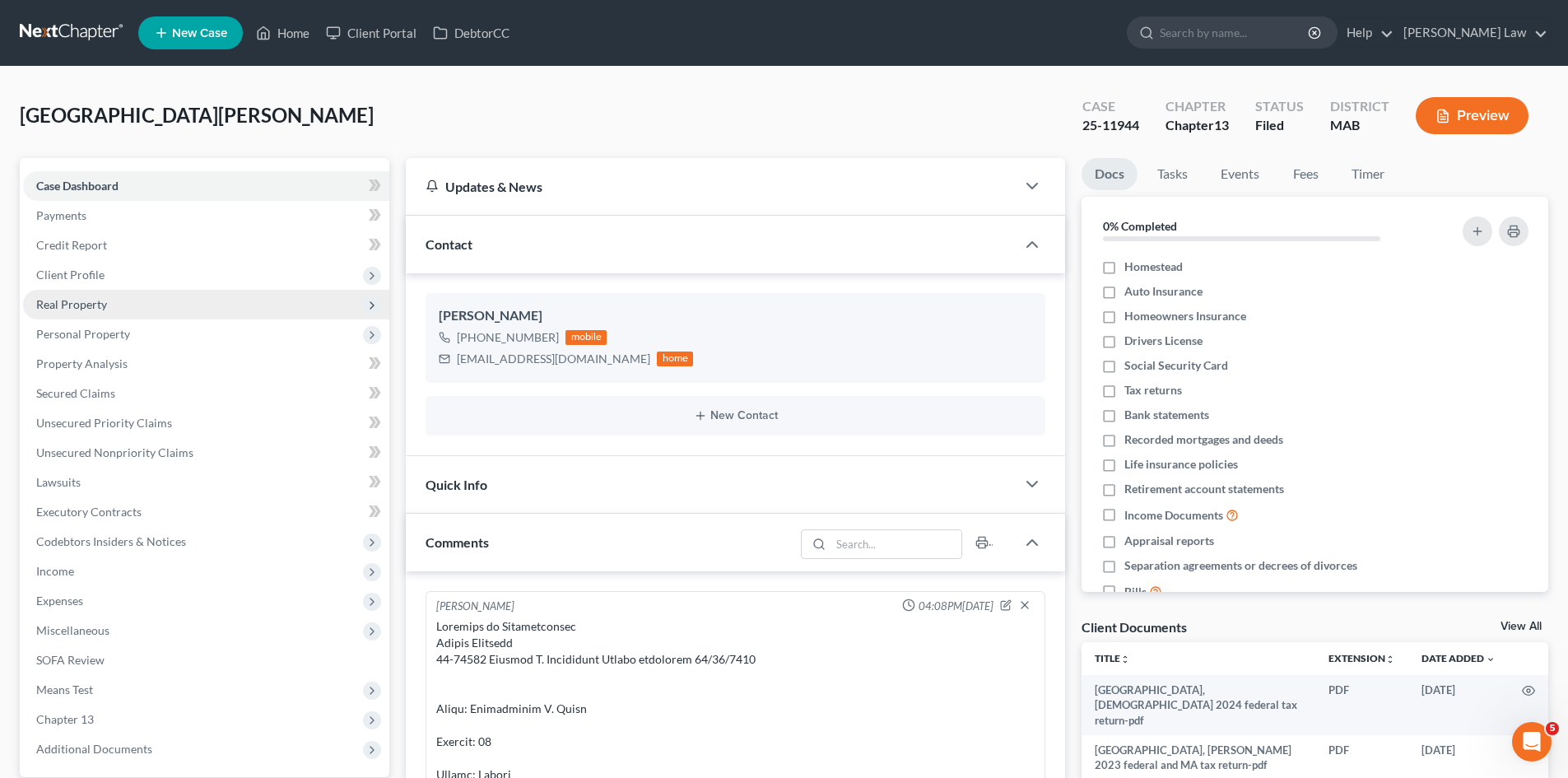
click at [74, 308] on span "Real Property" at bounding box center [71, 304] width 71 height 14
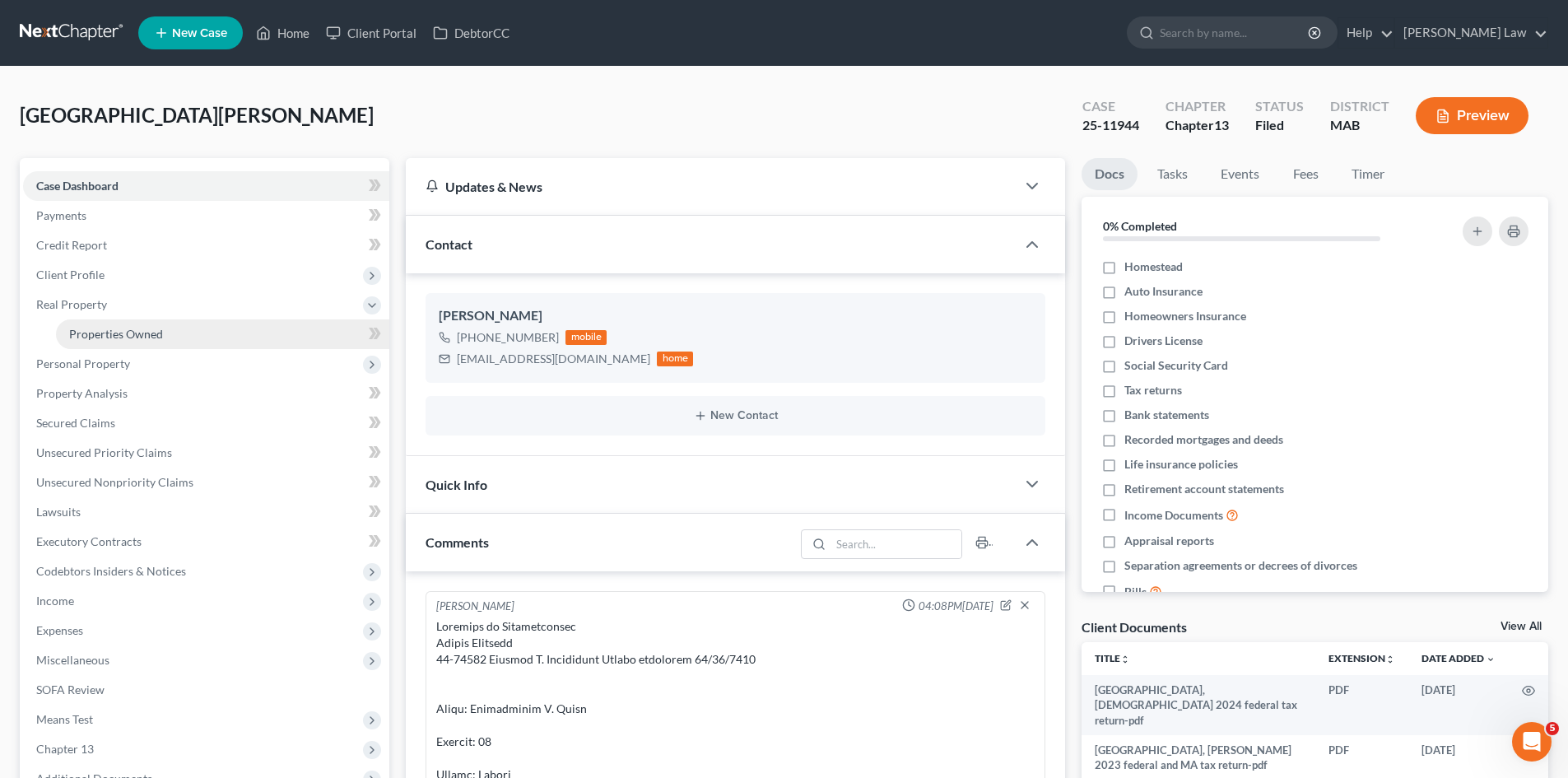
click at [88, 327] on span "Properties Owned" at bounding box center [115, 334] width 94 height 14
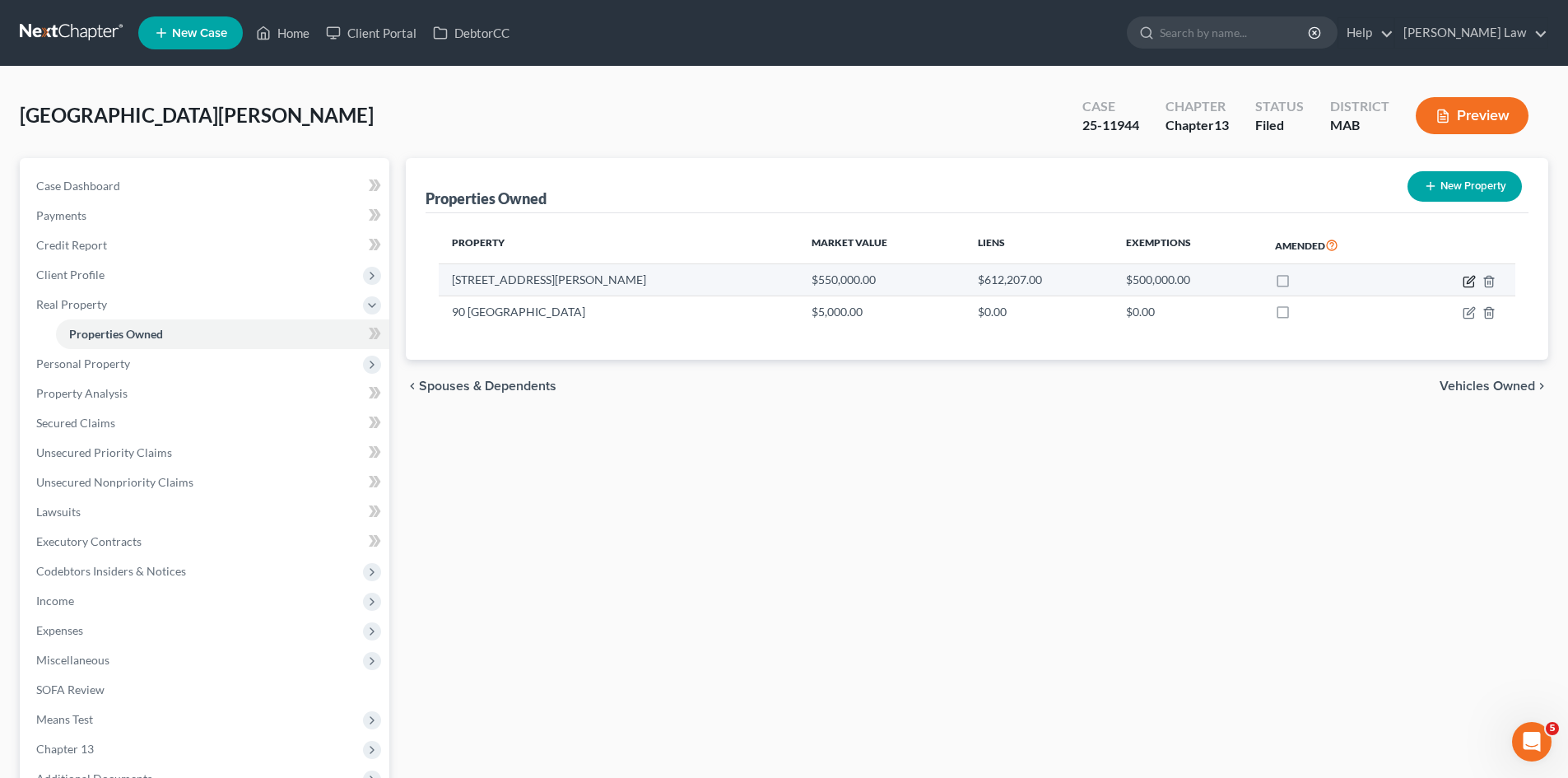
click at [1465, 281] on icon "button" at bounding box center [1469, 281] width 14 height 14
select select "22"
select select "3"
select select "1"
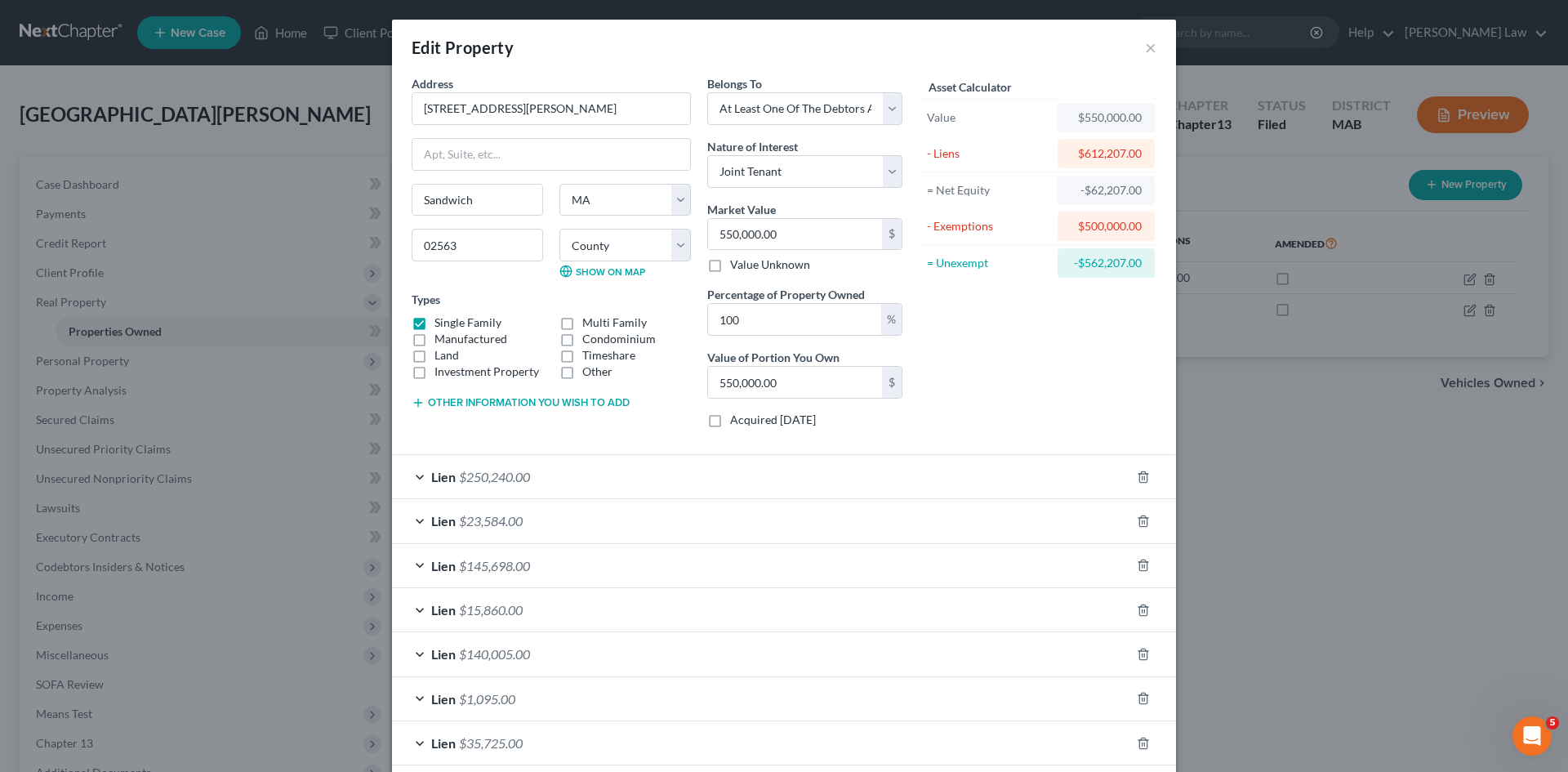
click at [125, 191] on div "Edit Property × Address * [GEOGRAPHIC_DATA][PERSON_NAME] [GEOGRAPHIC_DATA] [US_…" at bounding box center [784, 386] width 1568 height 772
click at [57, 50] on div "Edit Property × Address * [GEOGRAPHIC_DATA][PERSON_NAME] [GEOGRAPHIC_DATA] [US_…" at bounding box center [784, 386] width 1568 height 772
click at [1145, 52] on button "×" at bounding box center [1151, 47] width 12 height 19
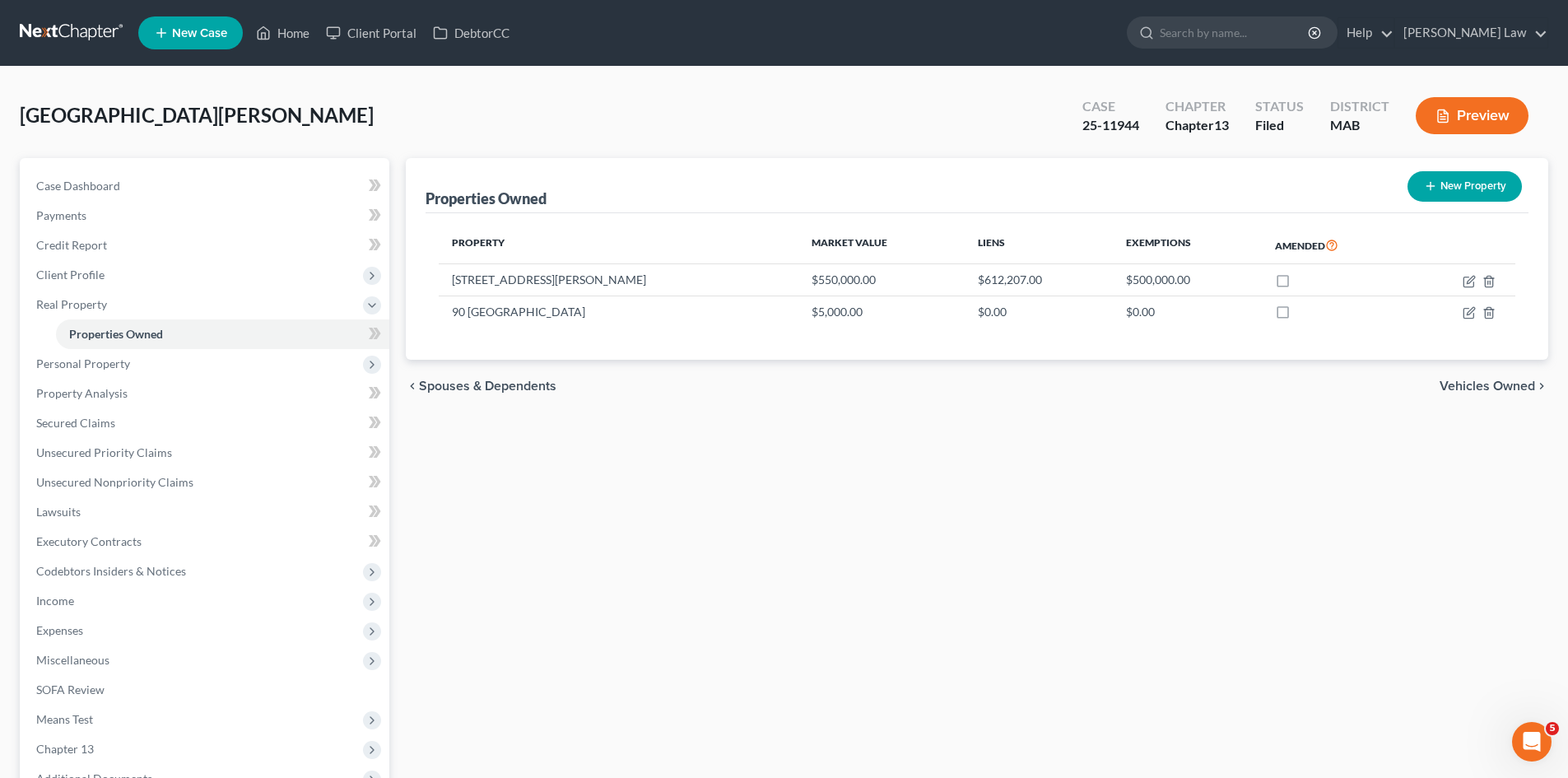
click at [90, 42] on link at bounding box center [72, 33] width 106 height 30
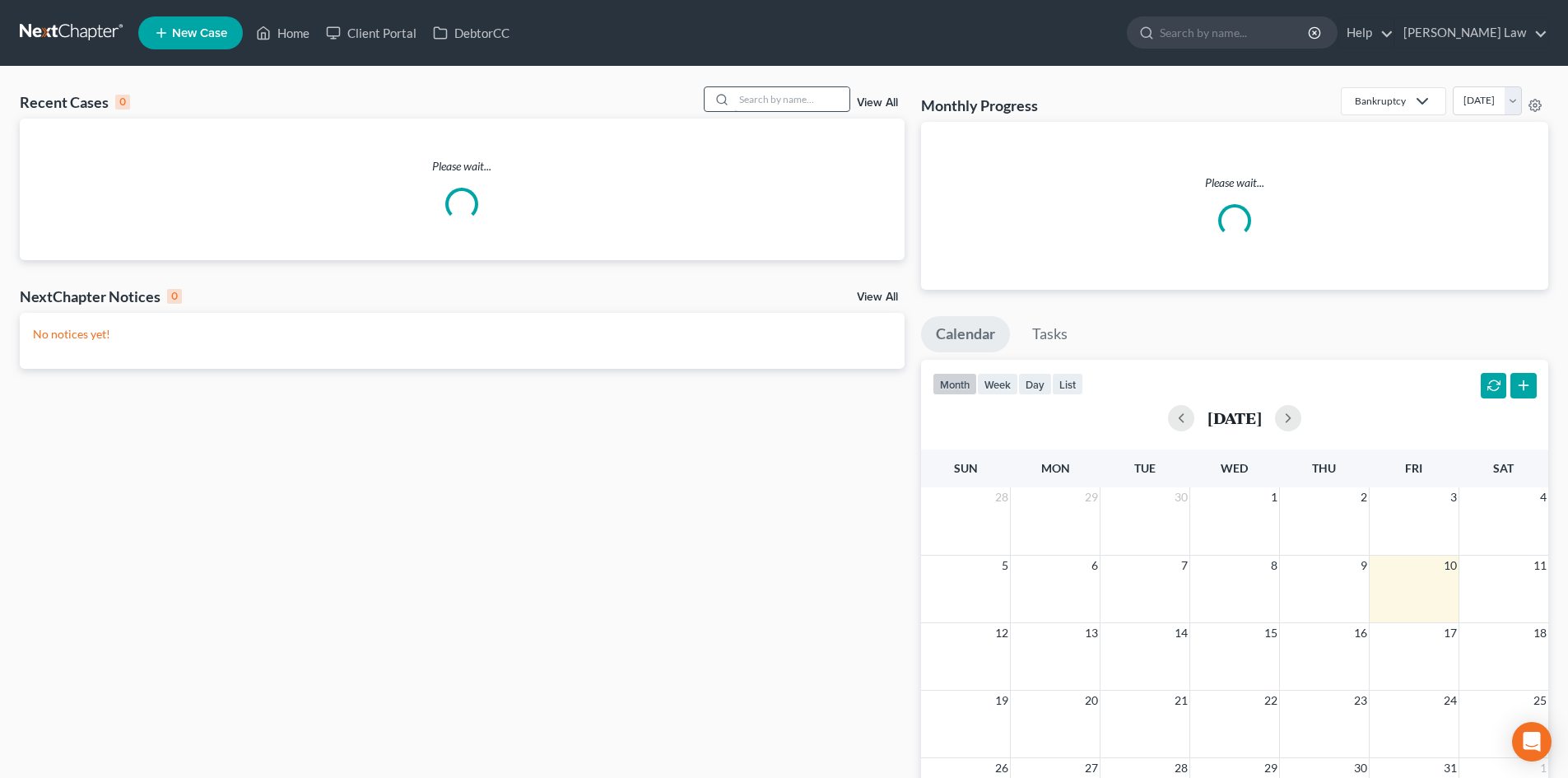
click at [788, 102] on input "search" at bounding box center [791, 99] width 115 height 24
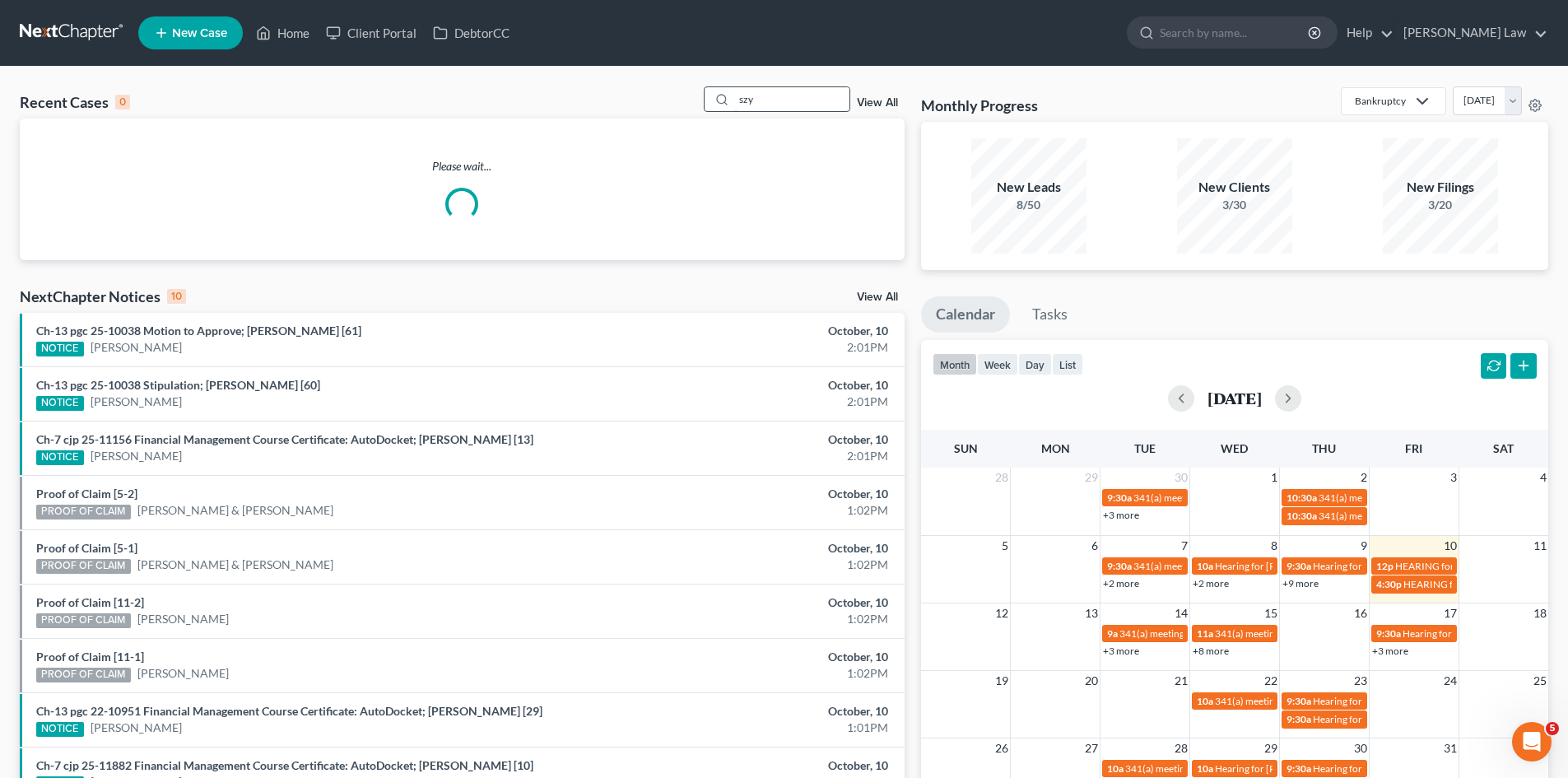
type input "szy"
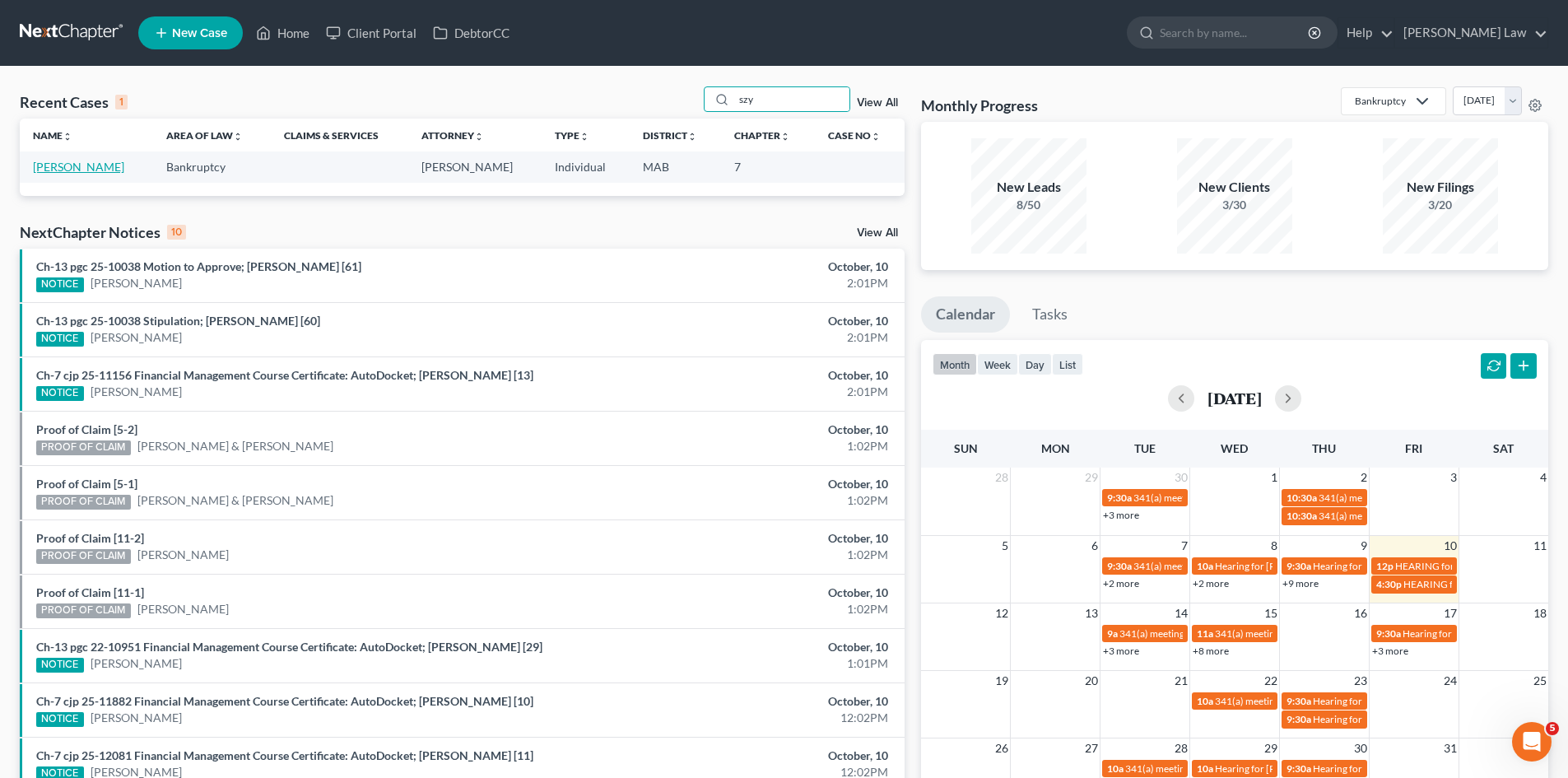
click at [79, 170] on link "[PERSON_NAME]" at bounding box center [79, 167] width 91 height 14
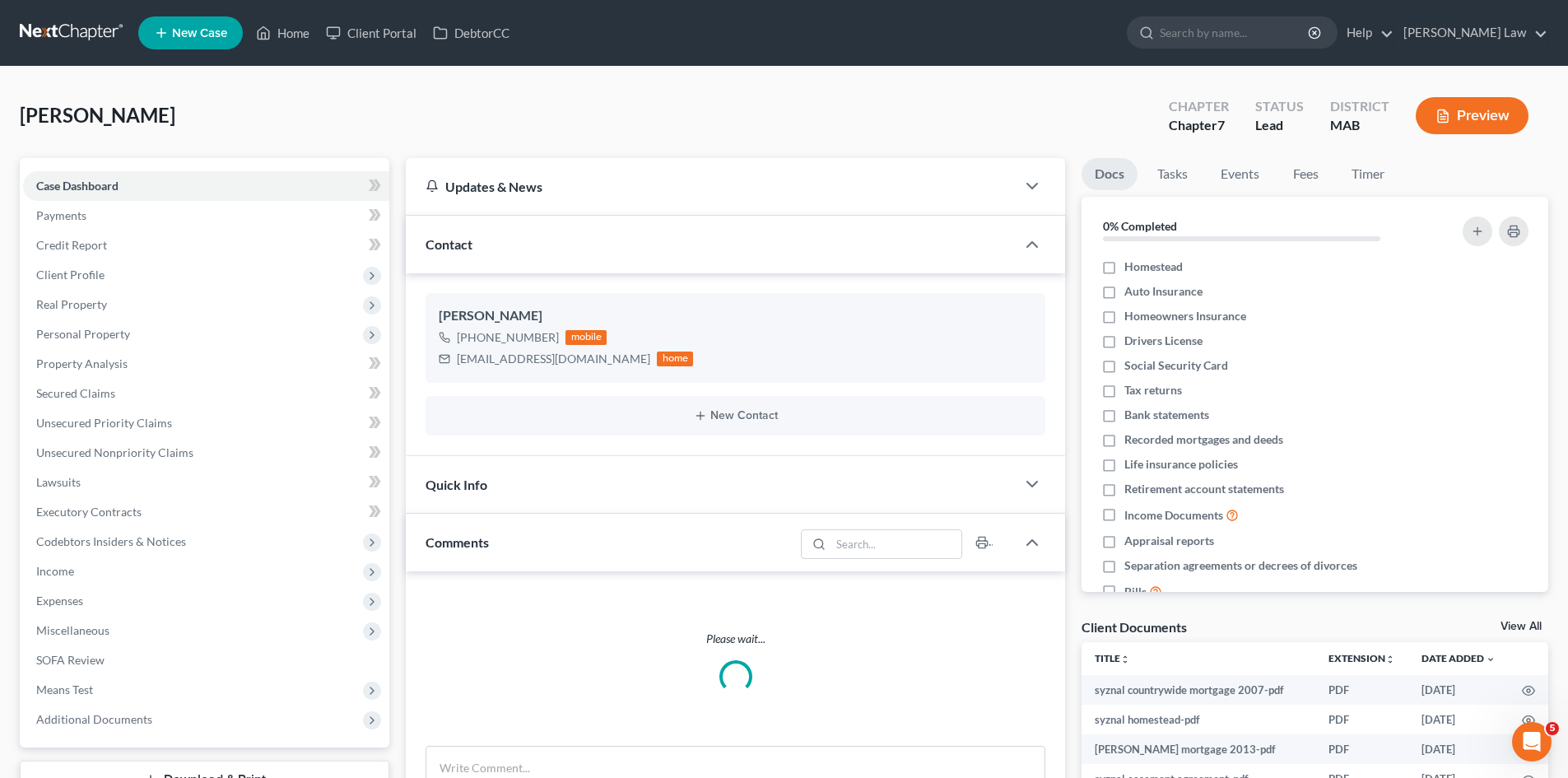
click at [1520, 624] on link "View All" at bounding box center [1520, 627] width 41 height 12
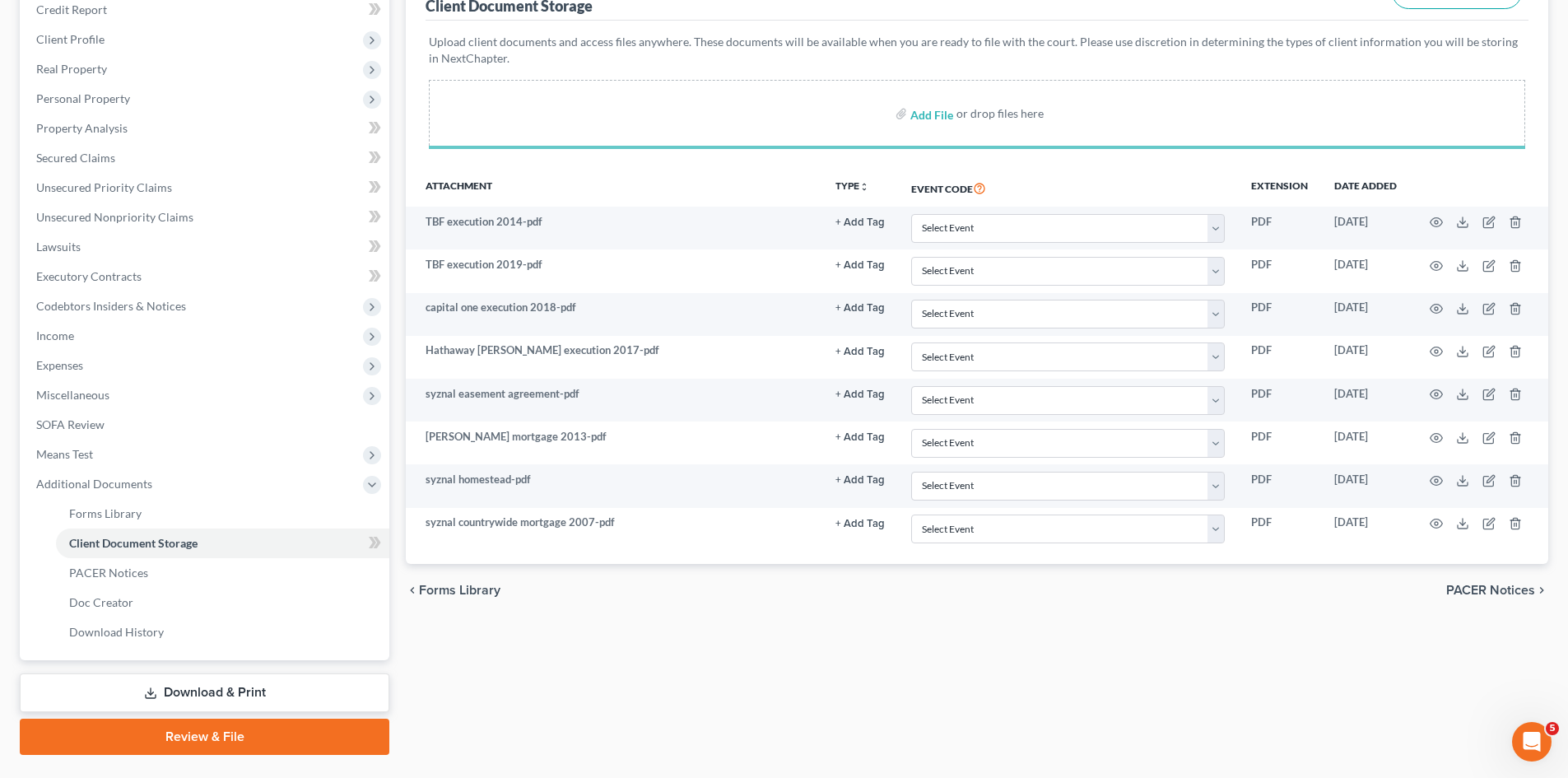
scroll to position [275, 0]
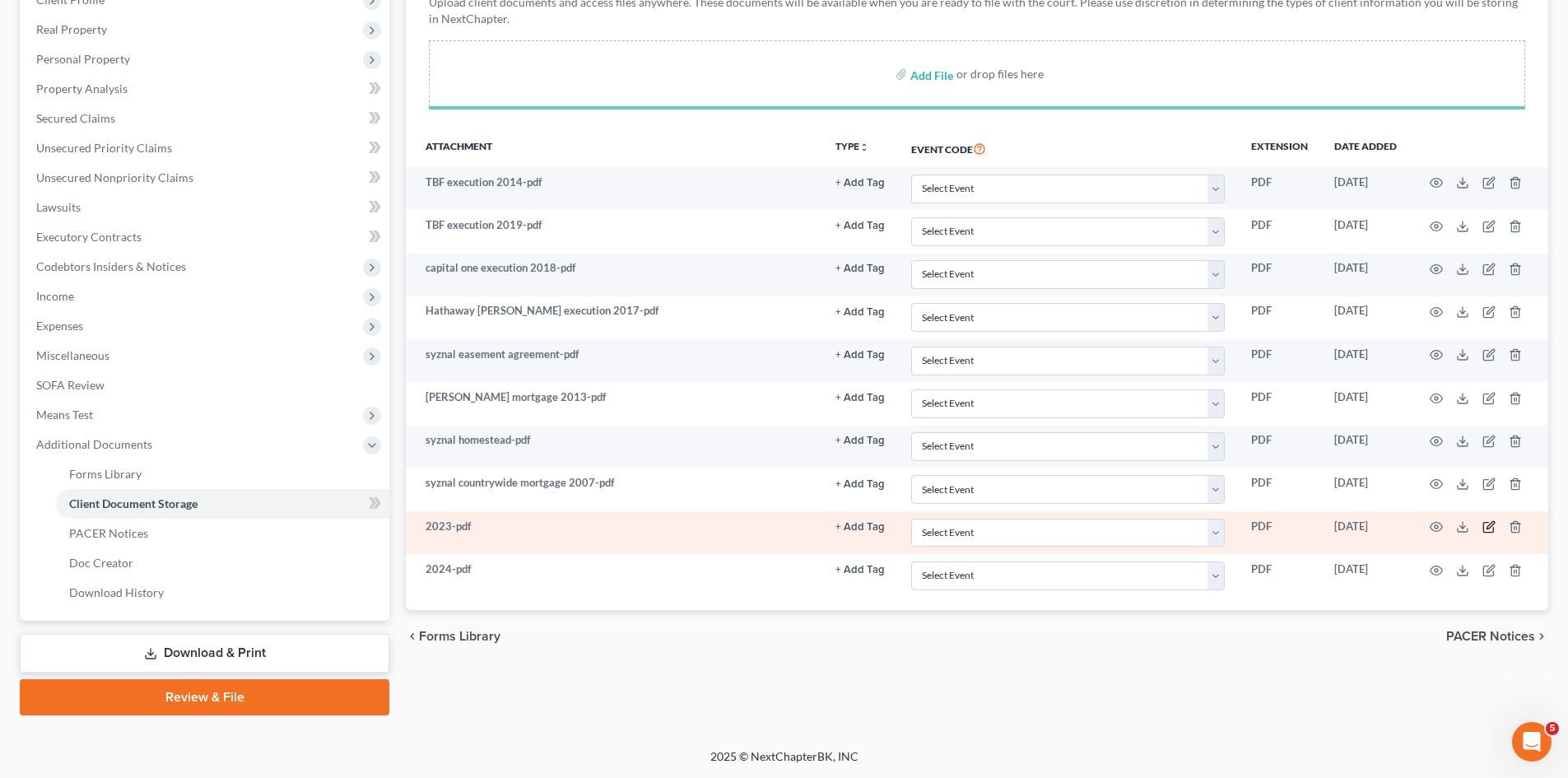
click at [1485, 531] on td at bounding box center [1479, 533] width 139 height 43
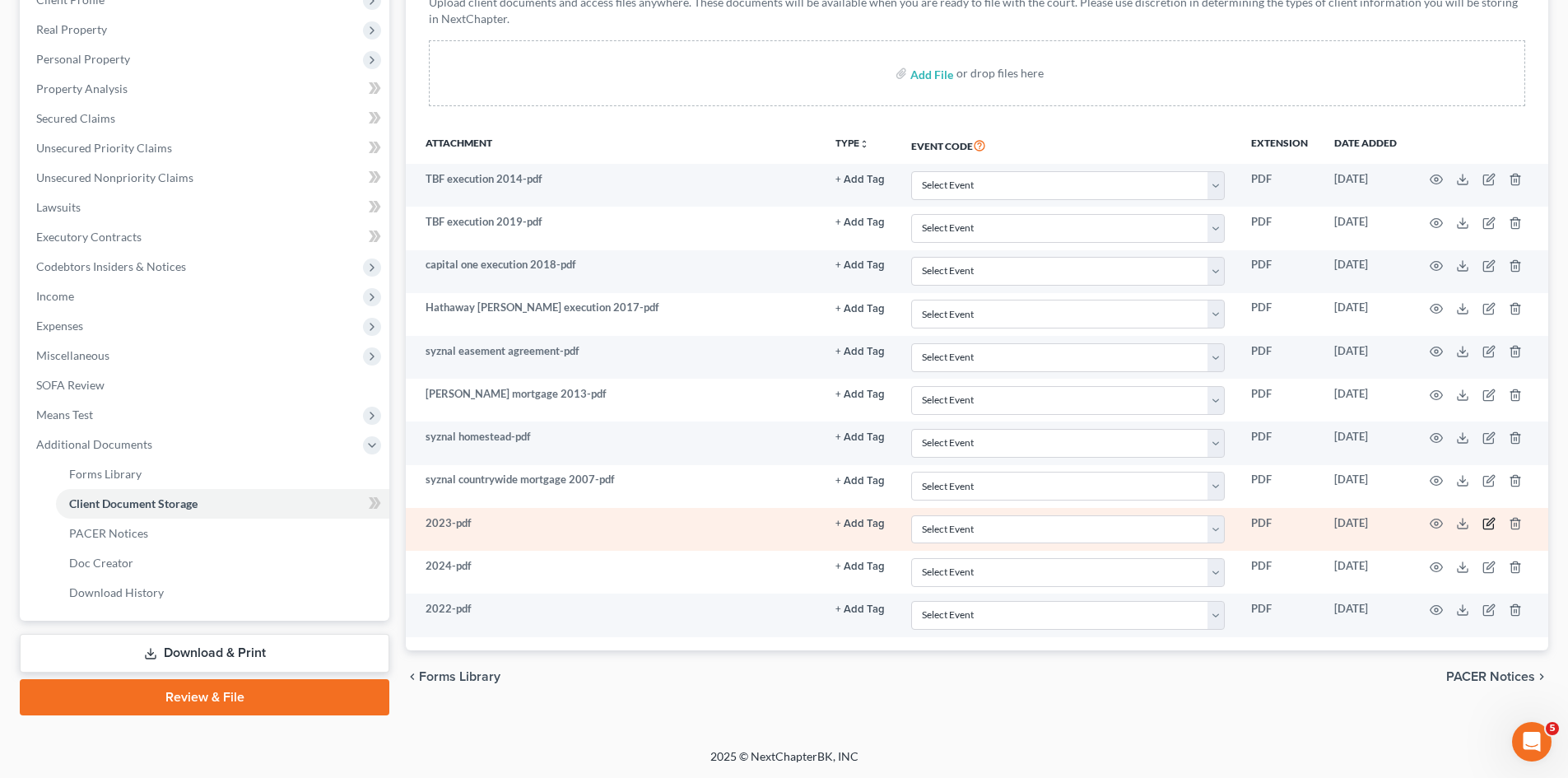
click at [1485, 522] on icon "button" at bounding box center [1488, 524] width 14 height 14
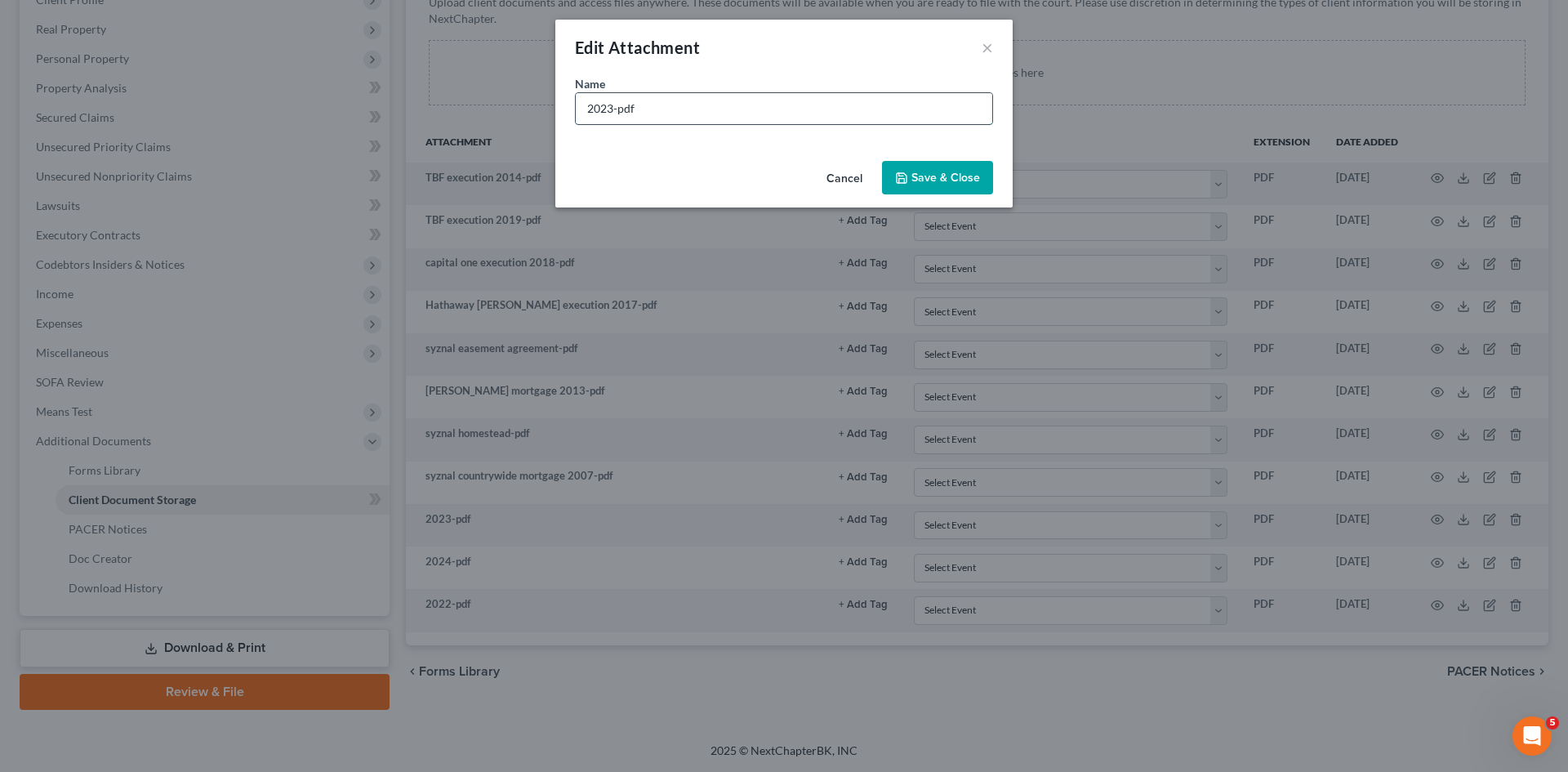
click at [614, 115] on input "2023-pdf" at bounding box center [784, 109] width 417 height 31
type input "2023 taxes-pdf"
click at [920, 176] on span "Save & Close" at bounding box center [945, 177] width 68 height 13
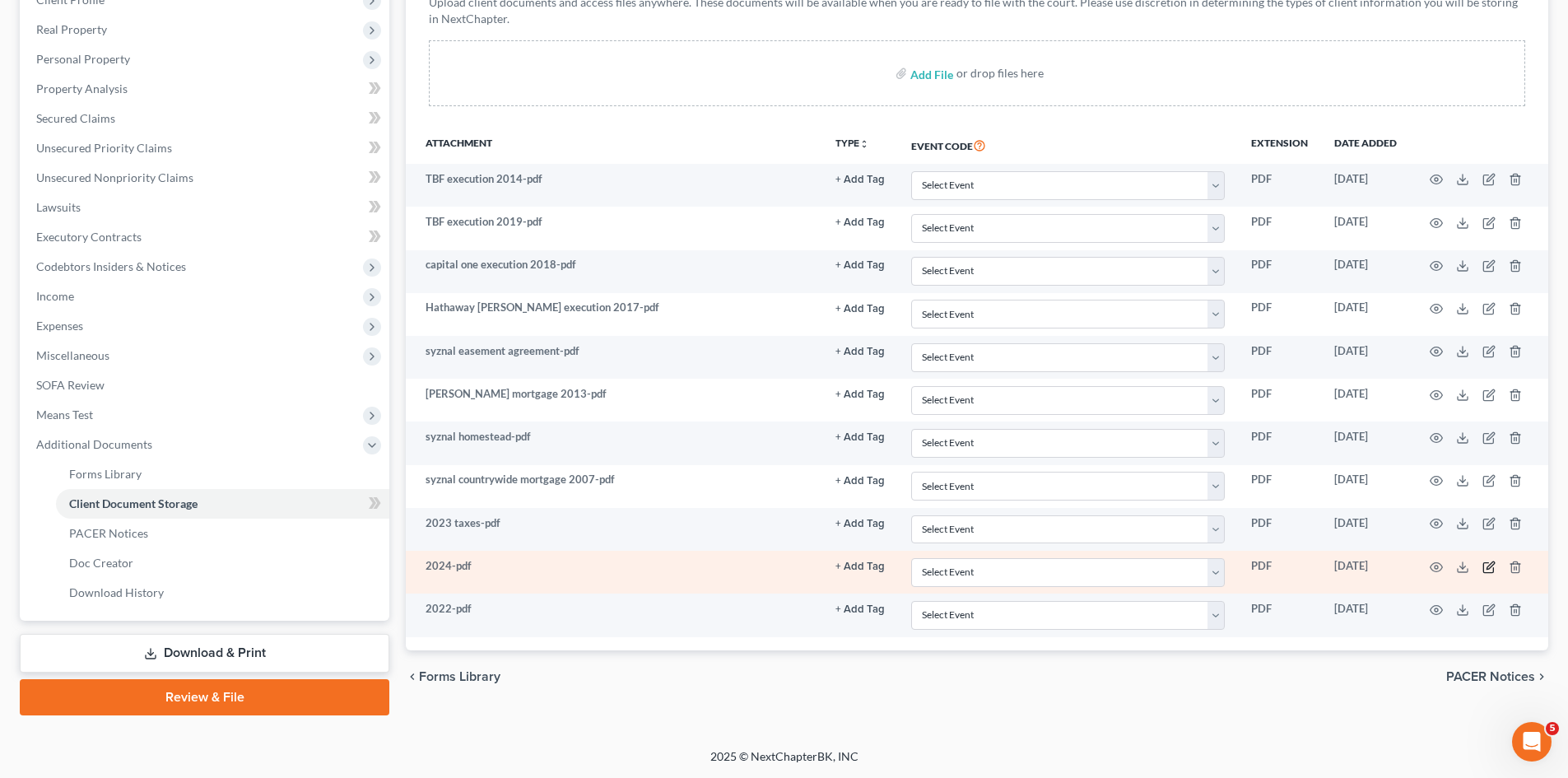
click at [1485, 564] on icon "button" at bounding box center [1488, 567] width 14 height 14
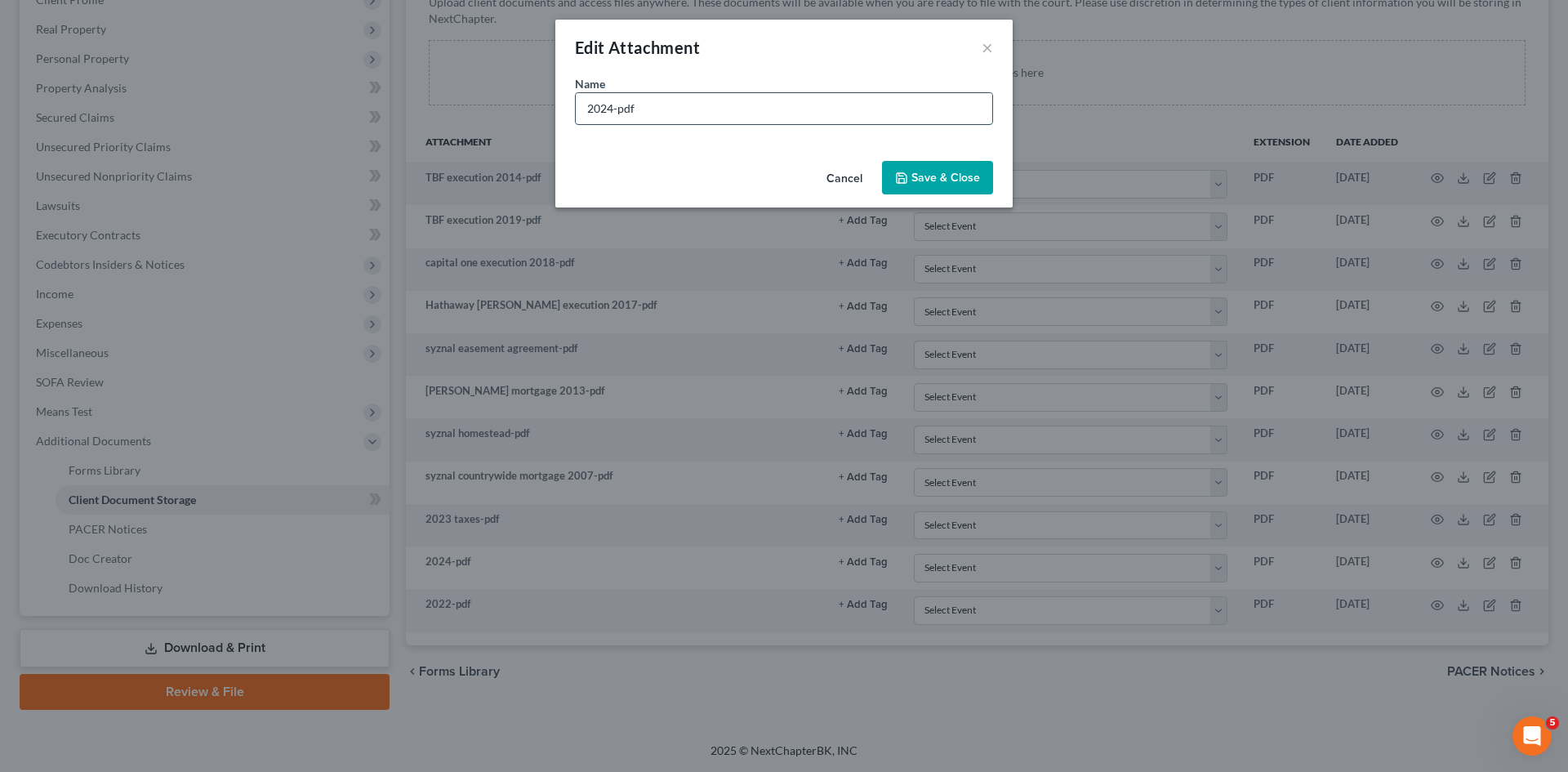
click at [584, 116] on input "2024-pdf" at bounding box center [784, 109] width 417 height 31
click at [607, 114] on input "2024-pdf" at bounding box center [784, 109] width 417 height 31
click at [611, 109] on input "2024-pdf" at bounding box center [784, 109] width 417 height 31
type input "2024 taxes-pdf"
click at [1009, 197] on div "Cancel Save & Close" at bounding box center [784, 181] width 457 height 54
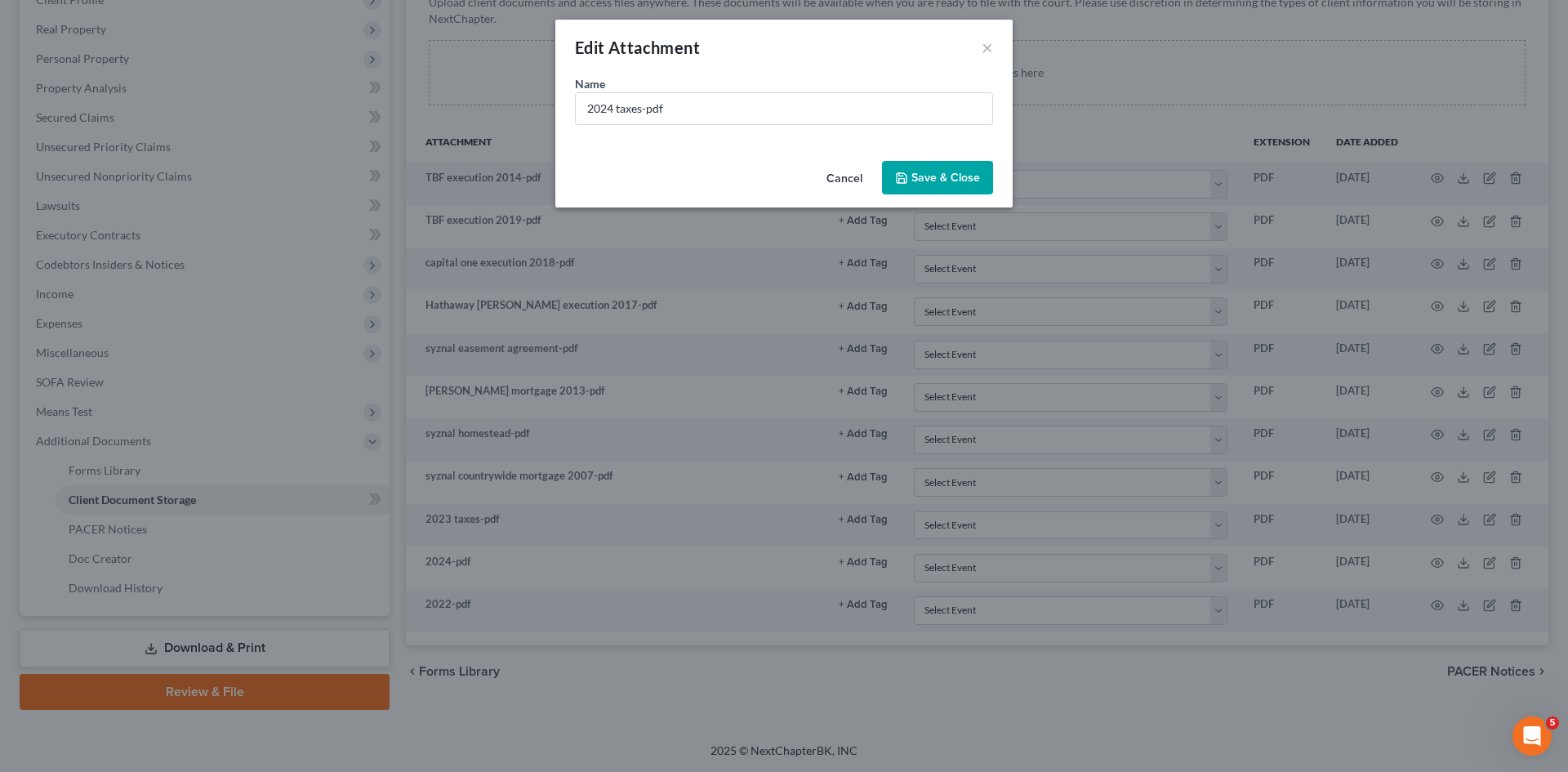
click at [942, 170] on span "Save & Close" at bounding box center [945, 177] width 68 height 13
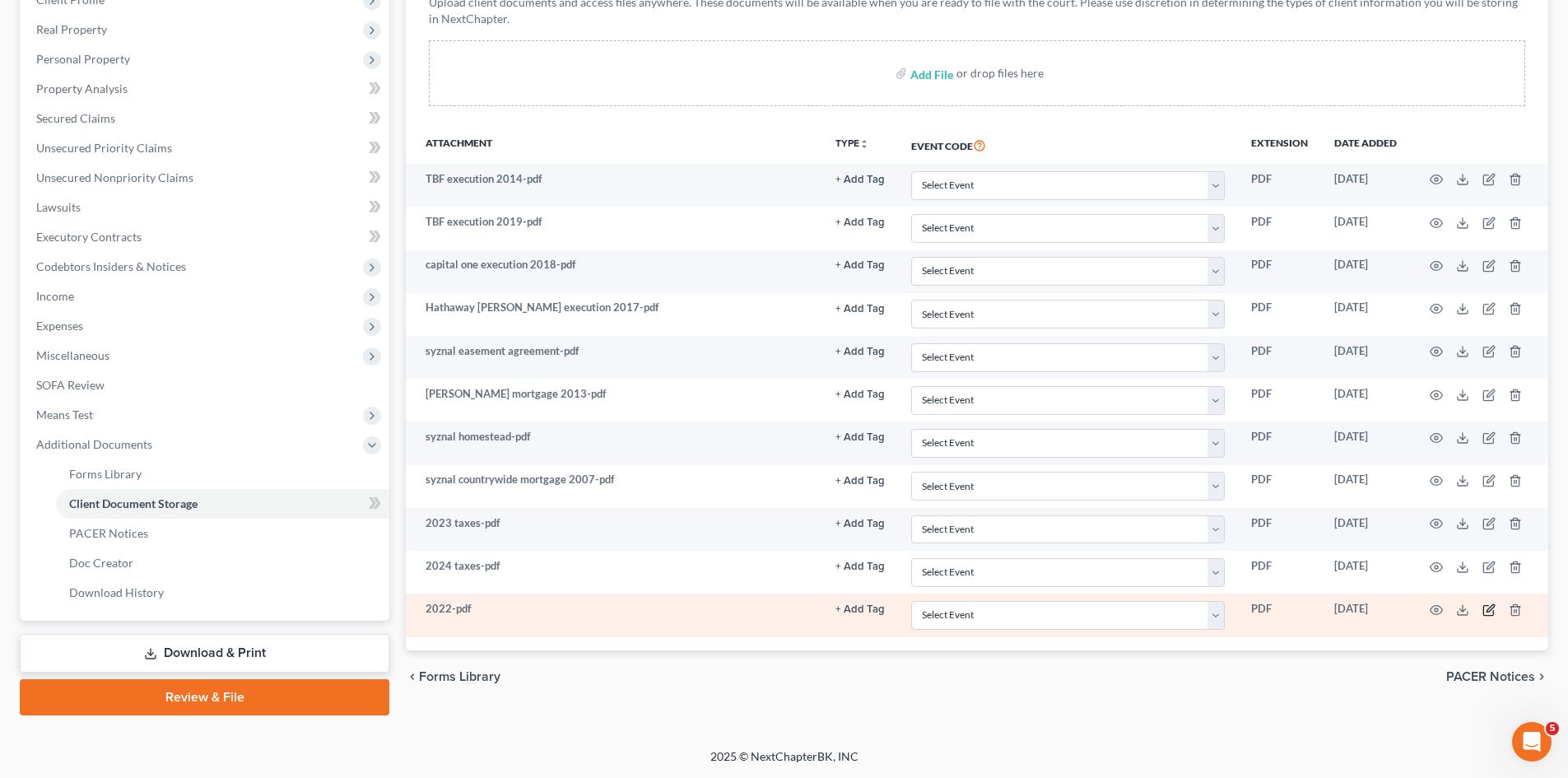
click at [1486, 613] on icon "button" at bounding box center [1488, 610] width 14 height 14
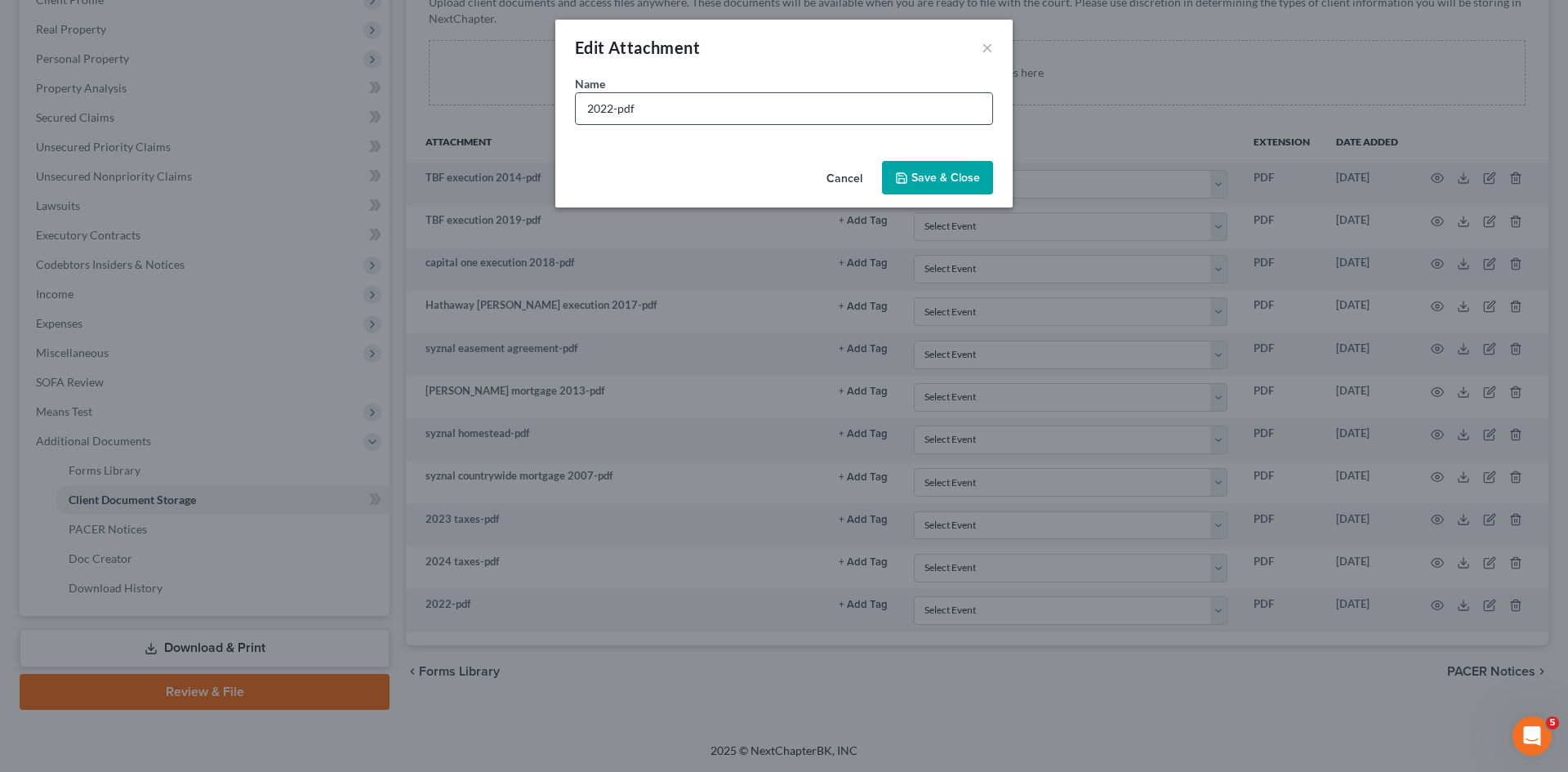
click at [616, 105] on input "2022-pdf" at bounding box center [784, 109] width 417 height 31
click at [615, 106] on input "2022-pdf" at bounding box center [784, 109] width 417 height 31
type input "2022 taxes-pdf"
click at [891, 181] on button "Save & Close" at bounding box center [938, 178] width 111 height 35
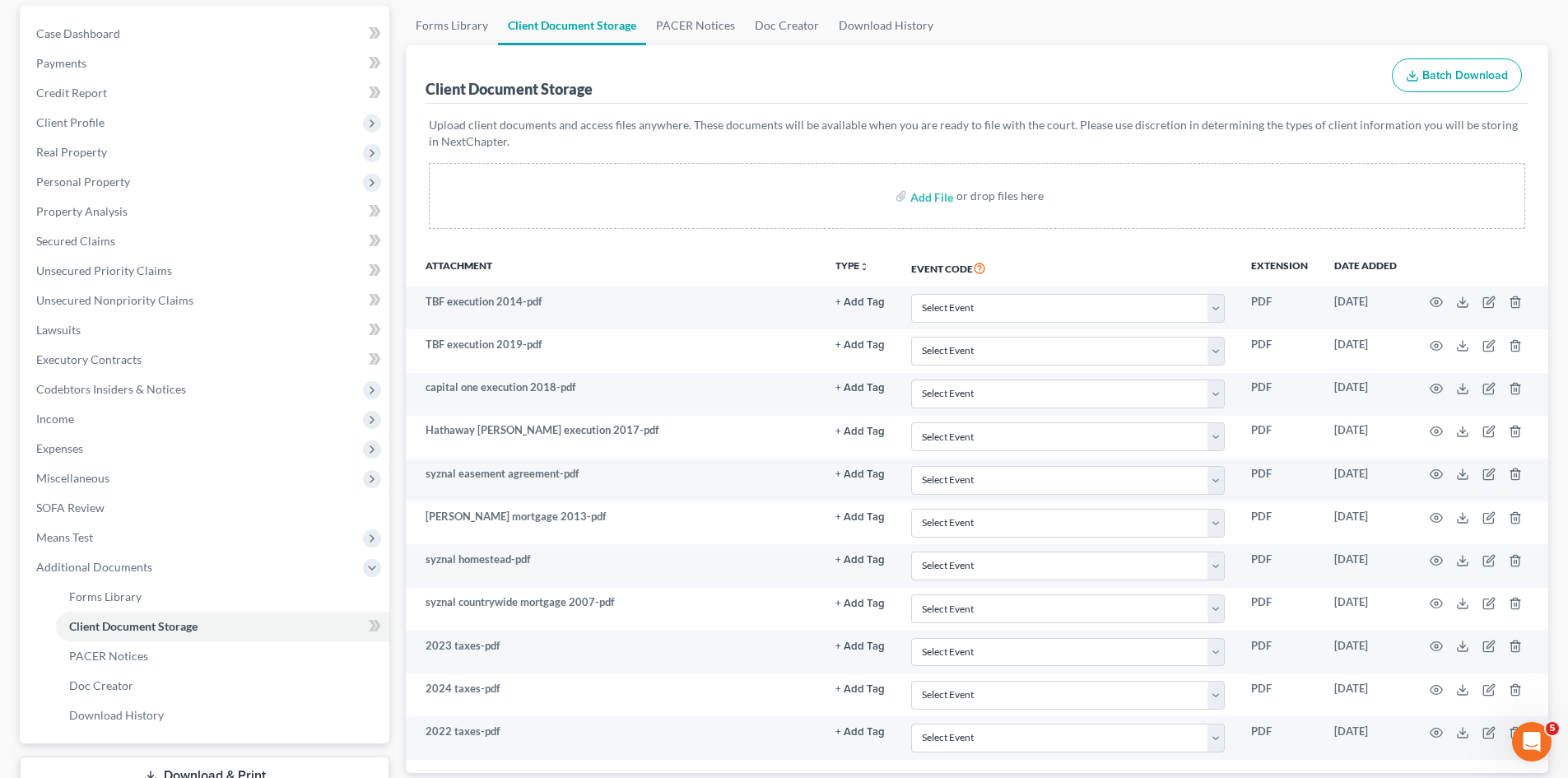
scroll to position [0, 0]
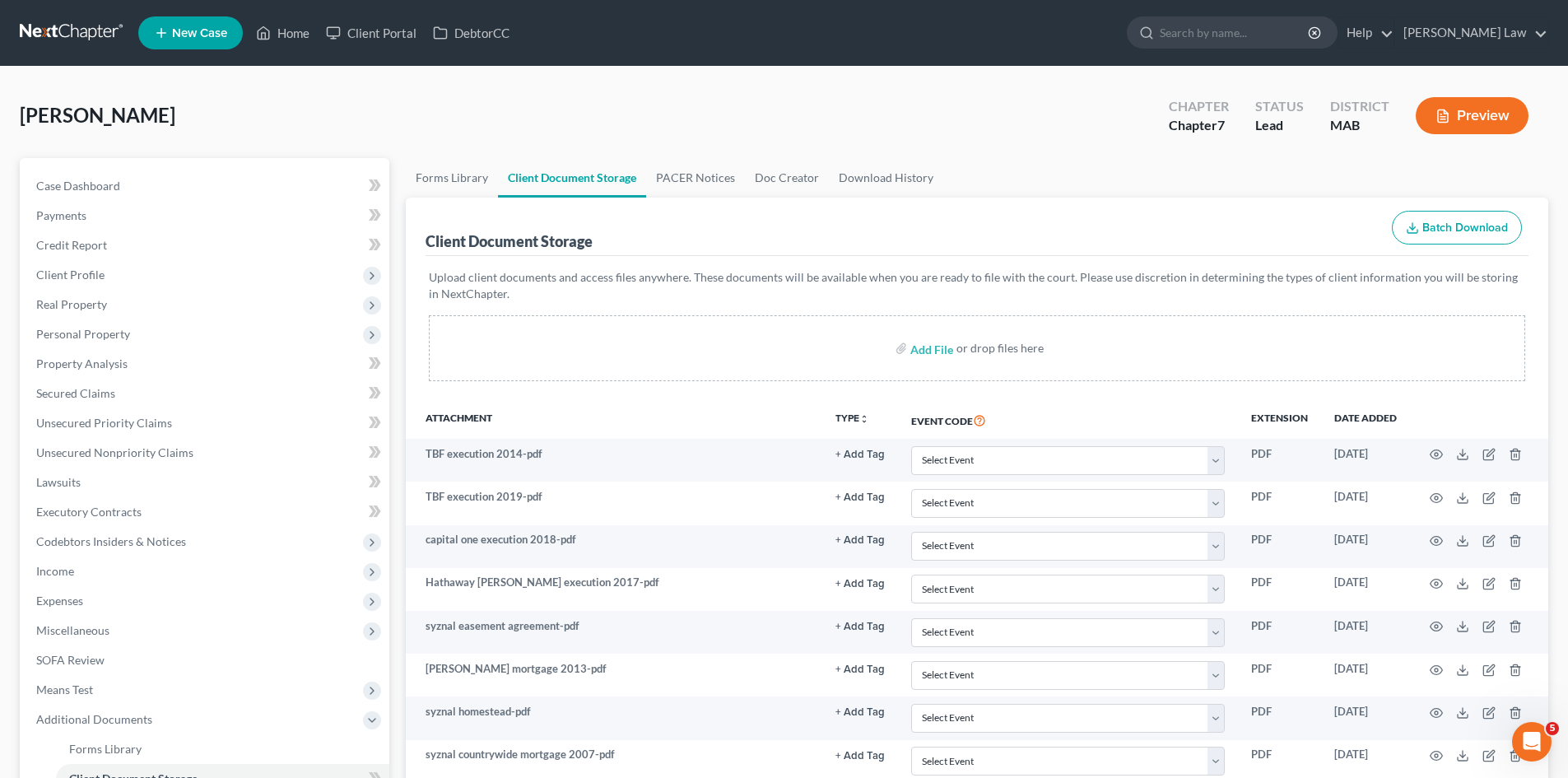
click at [46, 31] on link at bounding box center [72, 33] width 106 height 30
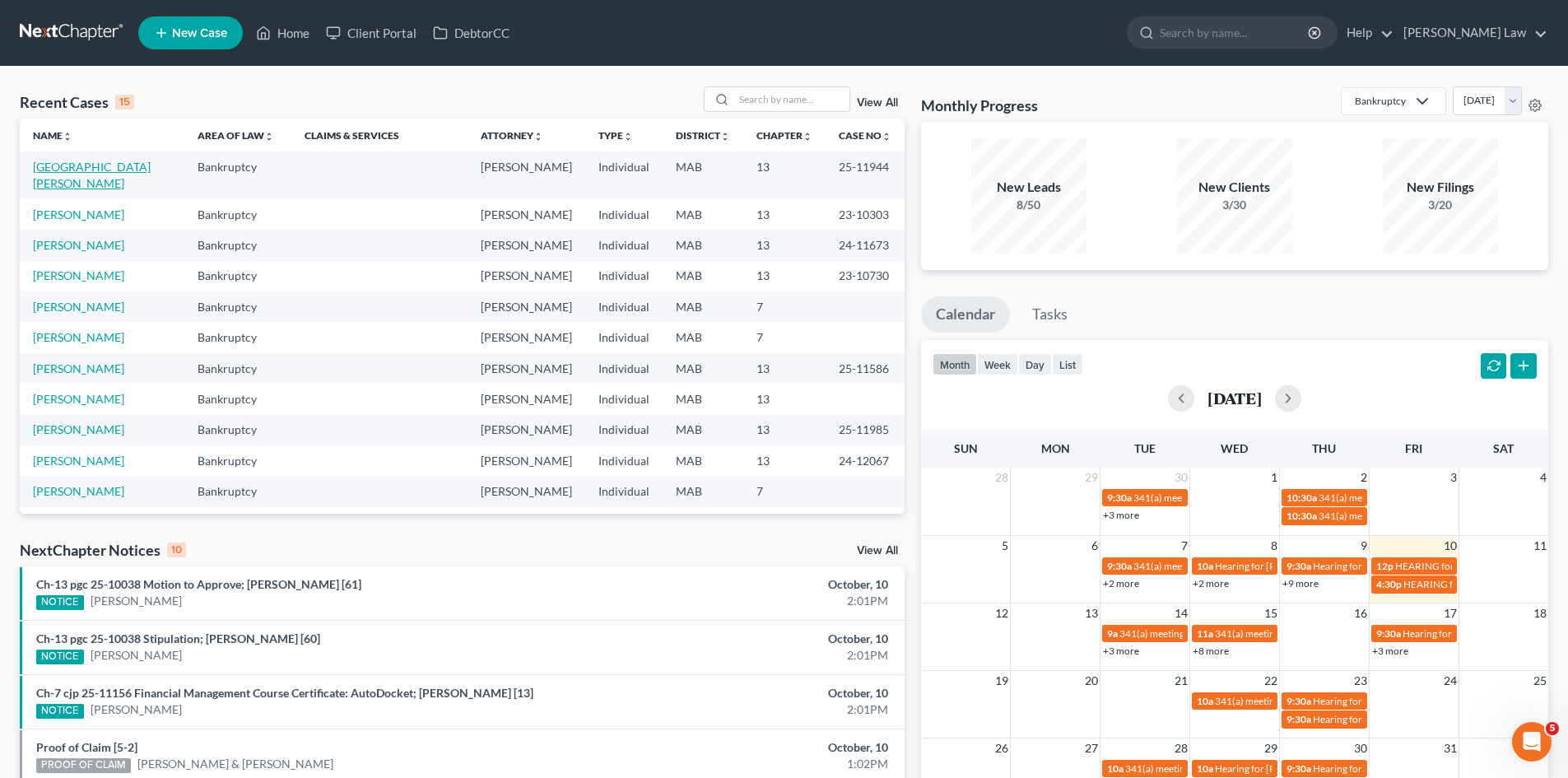
click at [97, 172] on link "[GEOGRAPHIC_DATA][PERSON_NAME]" at bounding box center [91, 175] width 117 height 30
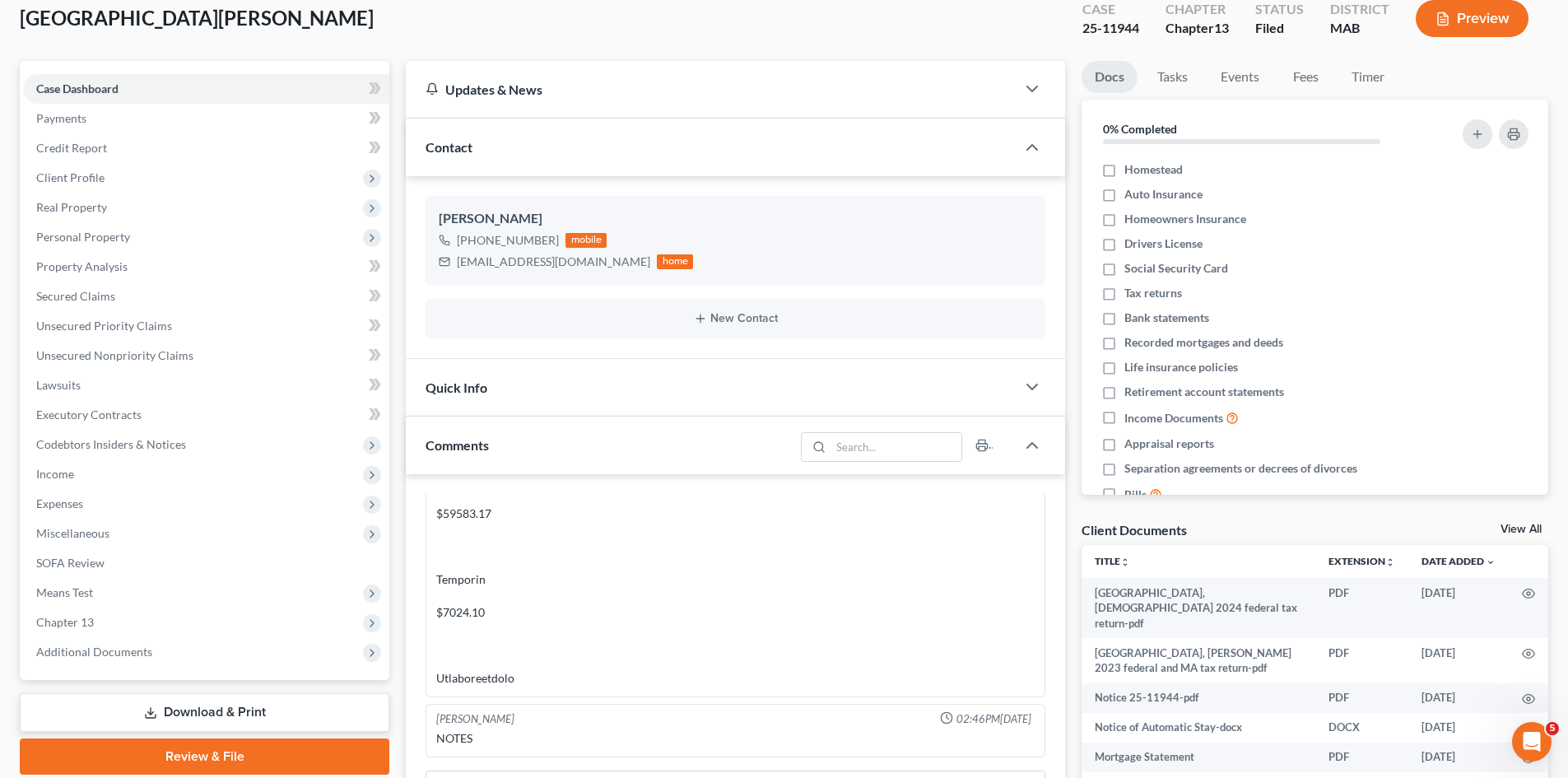
scroll to position [138, 0]
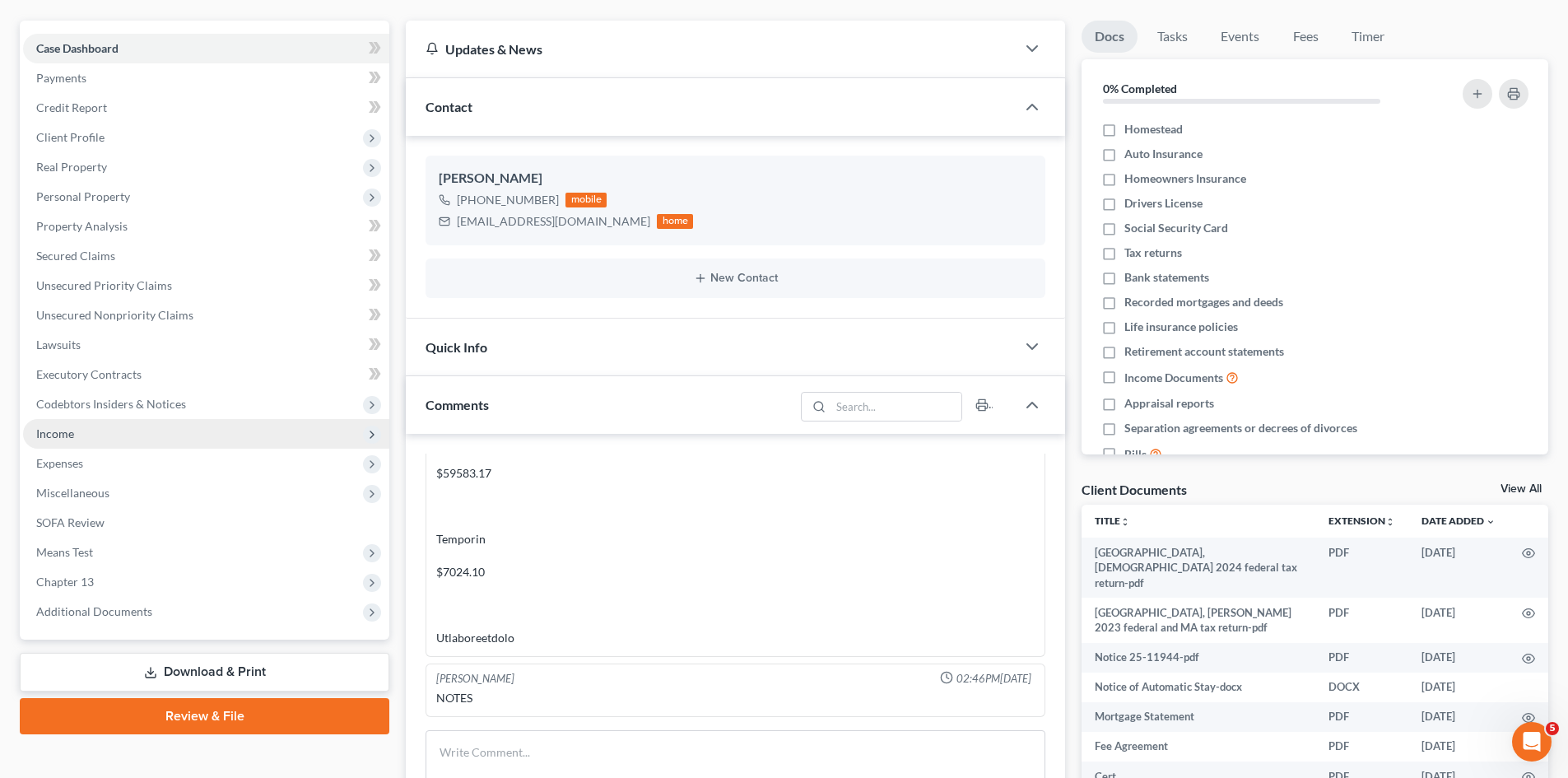
click at [81, 437] on span "Income" at bounding box center [207, 434] width 367 height 30
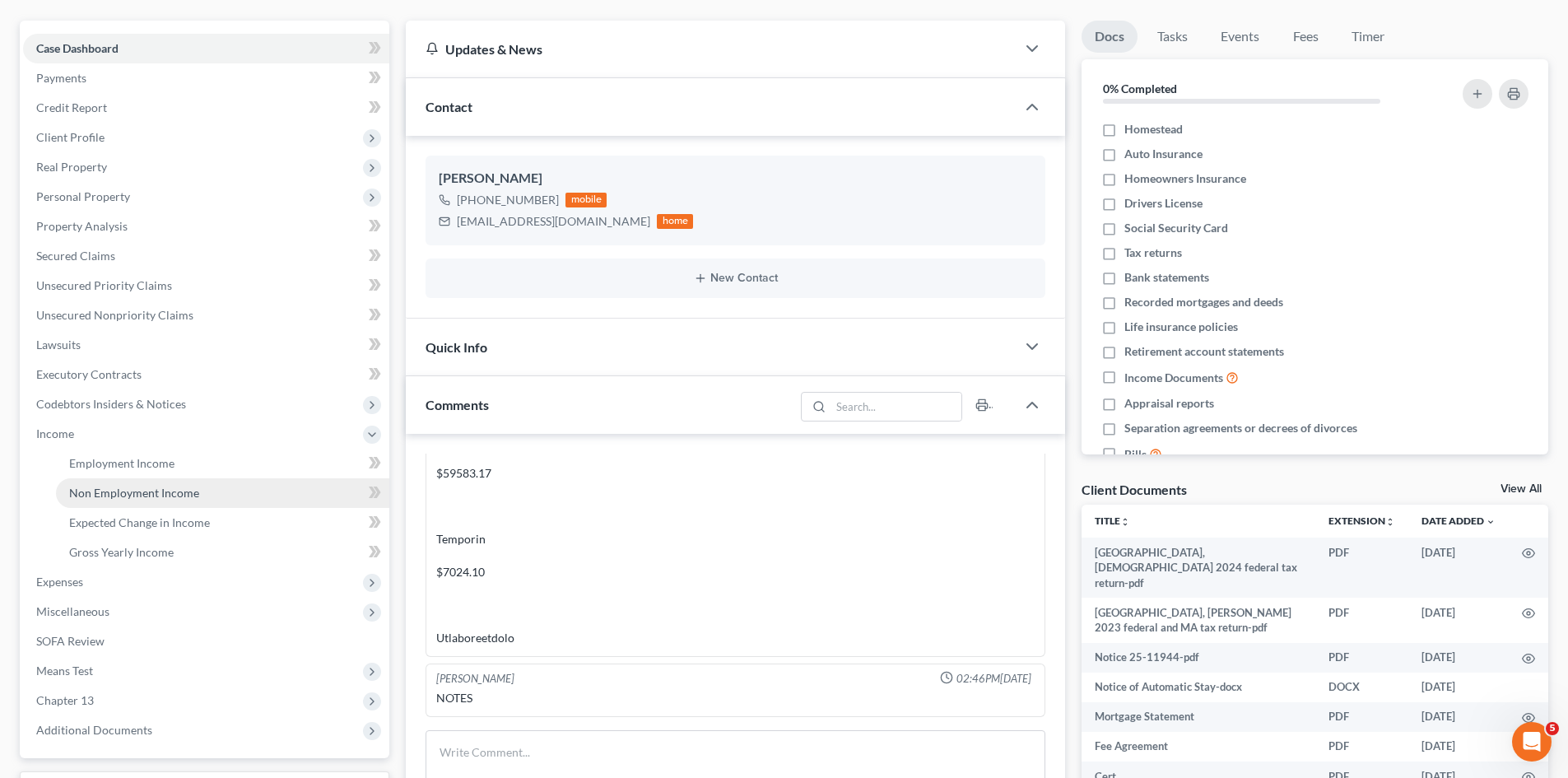
click at [133, 482] on link "Non Employment Income" at bounding box center [223, 493] width 334 height 30
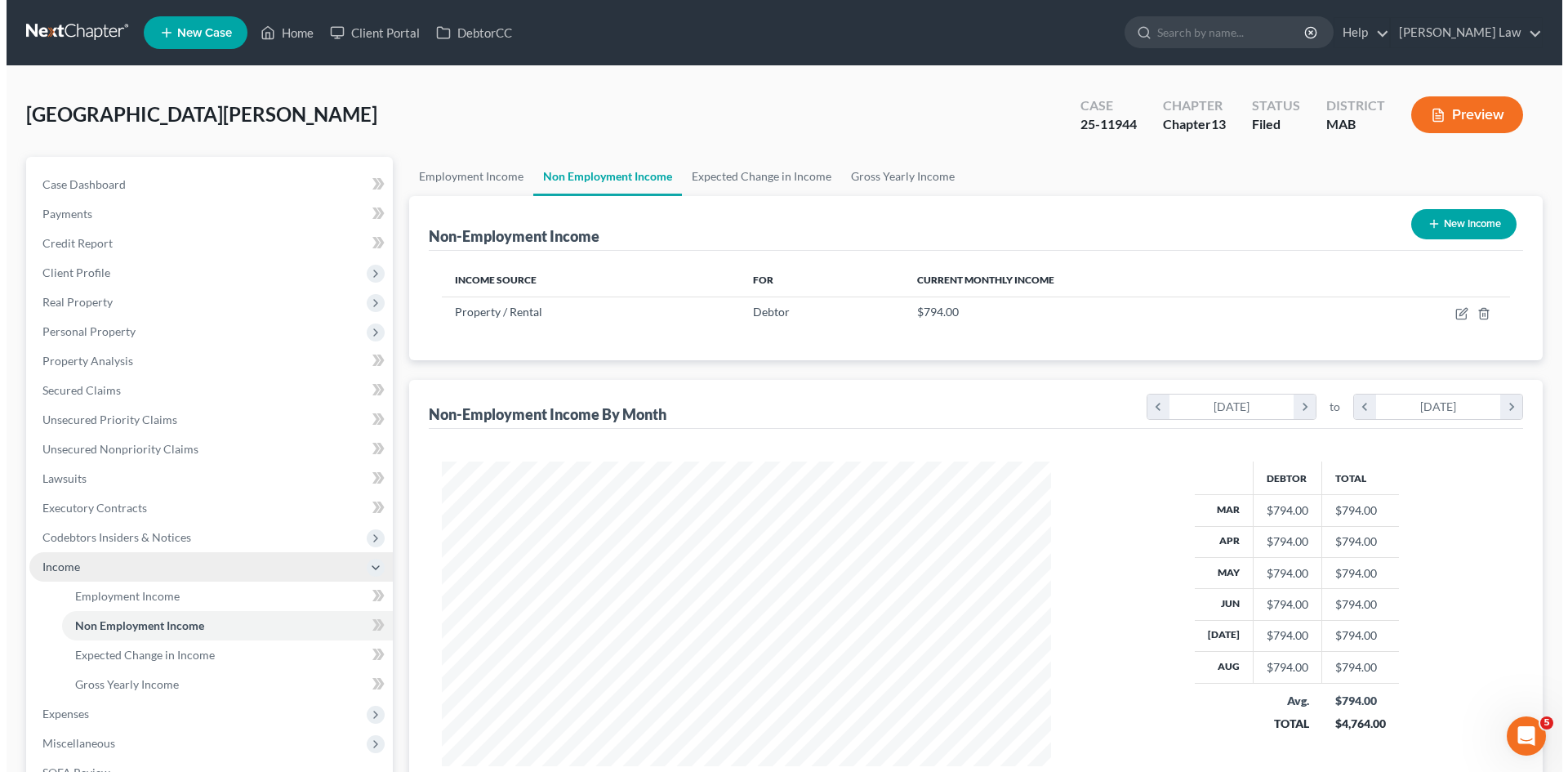
scroll to position [305, 642]
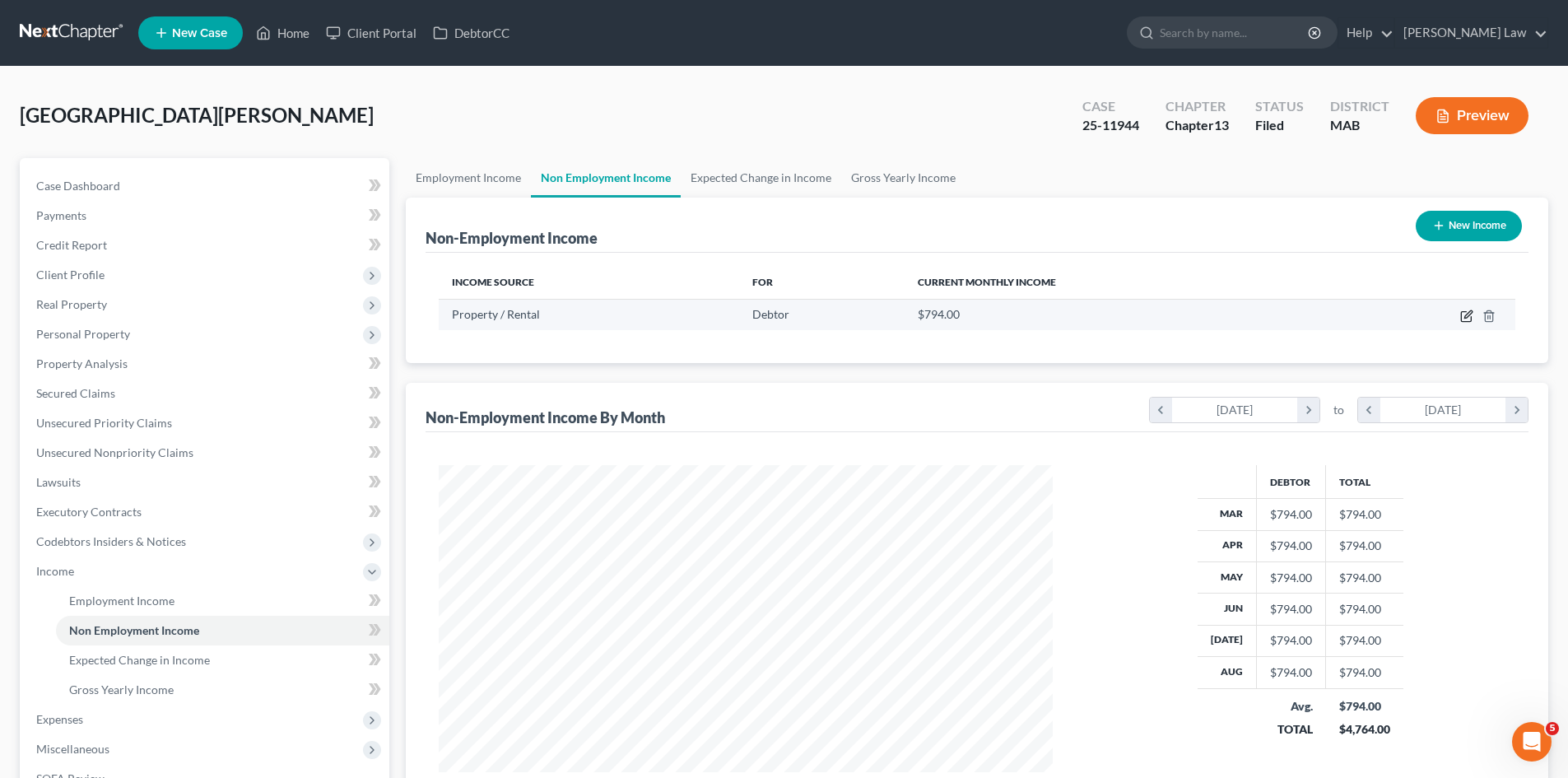
click at [1466, 318] on icon "button" at bounding box center [1467, 316] width 14 height 14
select select "9"
select select "0"
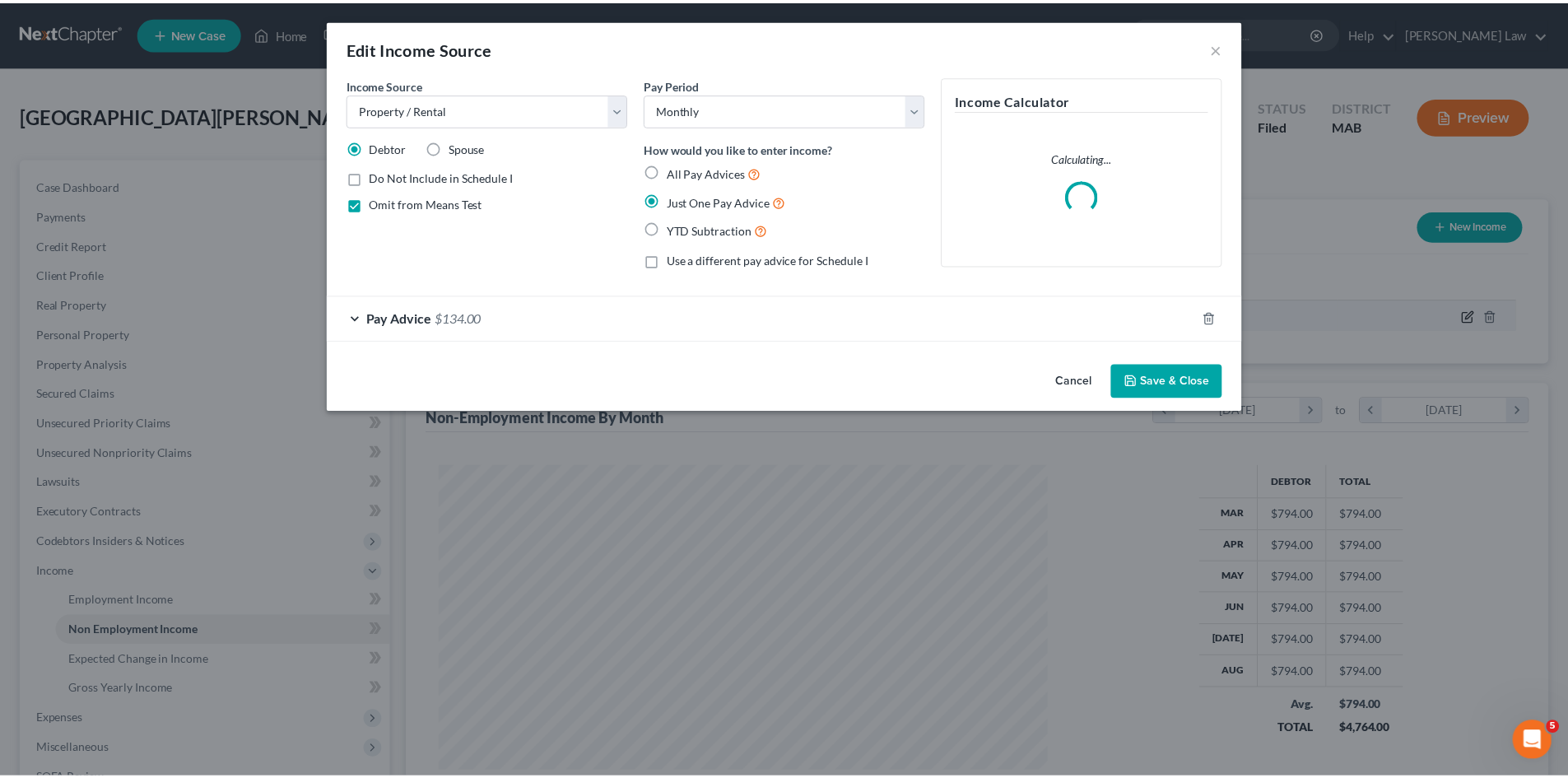
scroll to position [309, 653]
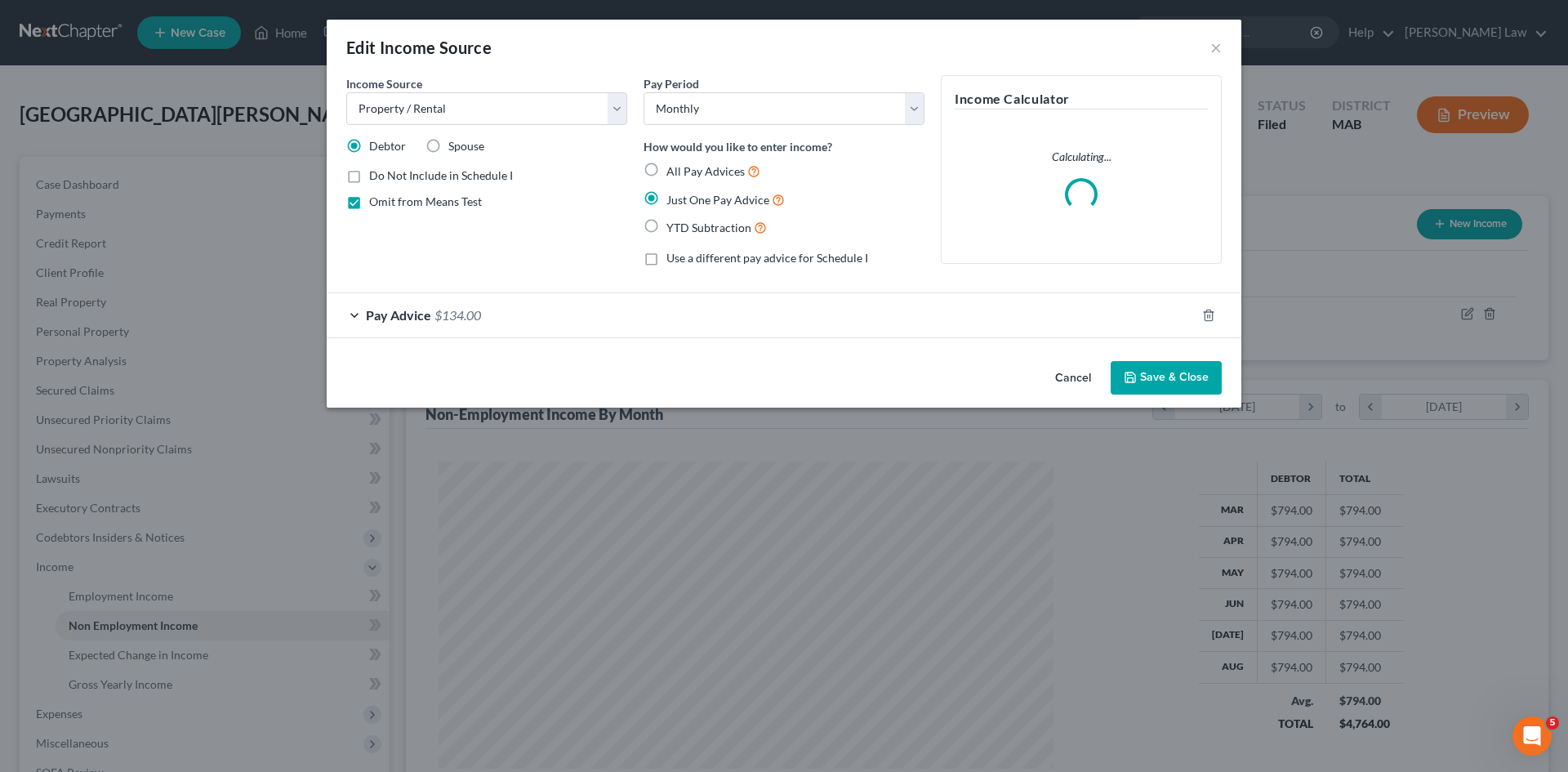
click at [464, 322] on span "$134.00" at bounding box center [458, 315] width 46 height 15
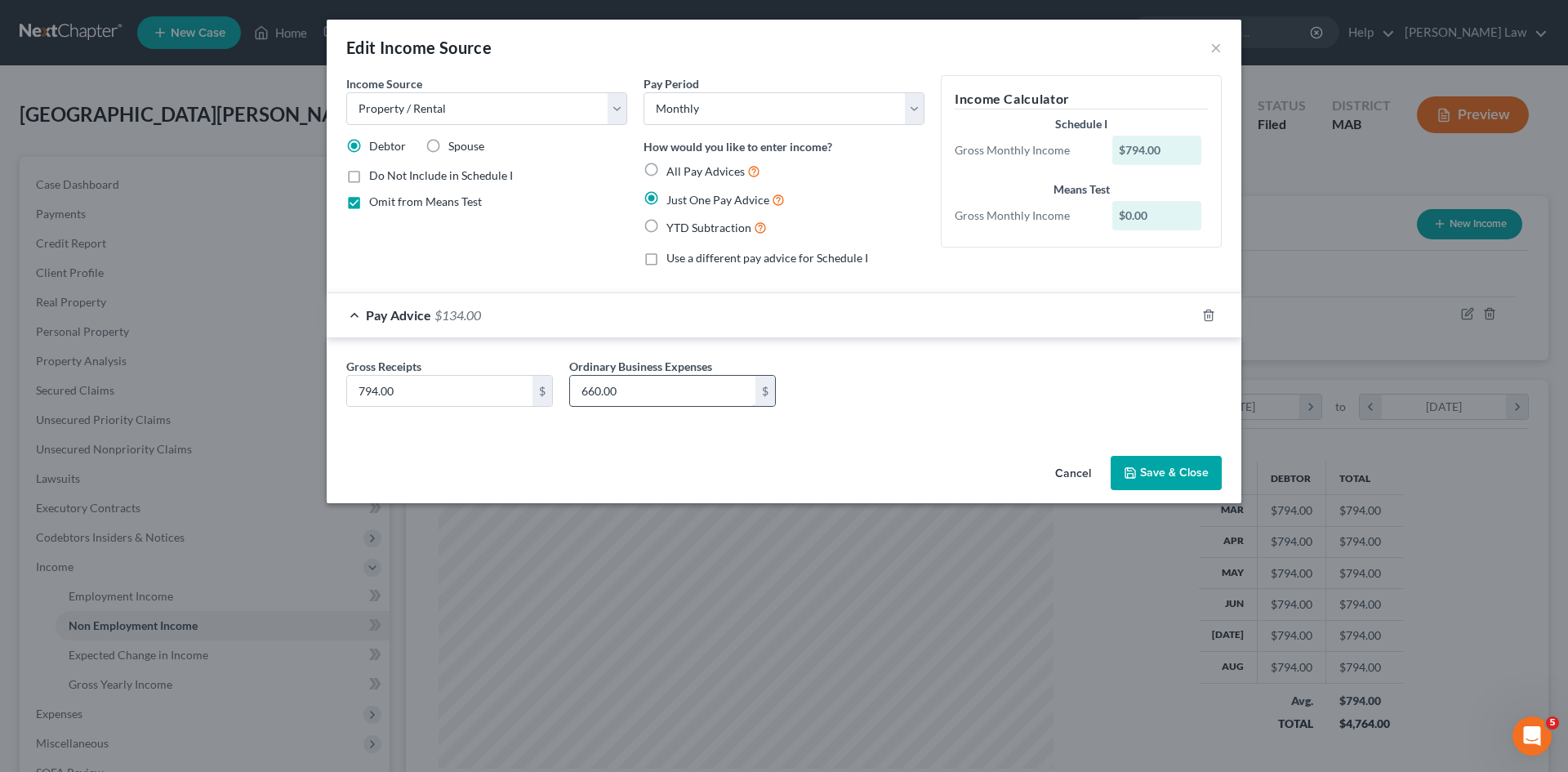
click at [694, 399] on input "660.00" at bounding box center [662, 391] width 186 height 31
click at [630, 399] on input "660.00" at bounding box center [662, 391] width 186 height 31
click at [832, 386] on div "Gross Receipts 794.00 $ Ordinary Business Expenses 660.00 $" at bounding box center [784, 389] width 892 height 63
click at [655, 386] on input "660.00" at bounding box center [662, 391] width 186 height 31
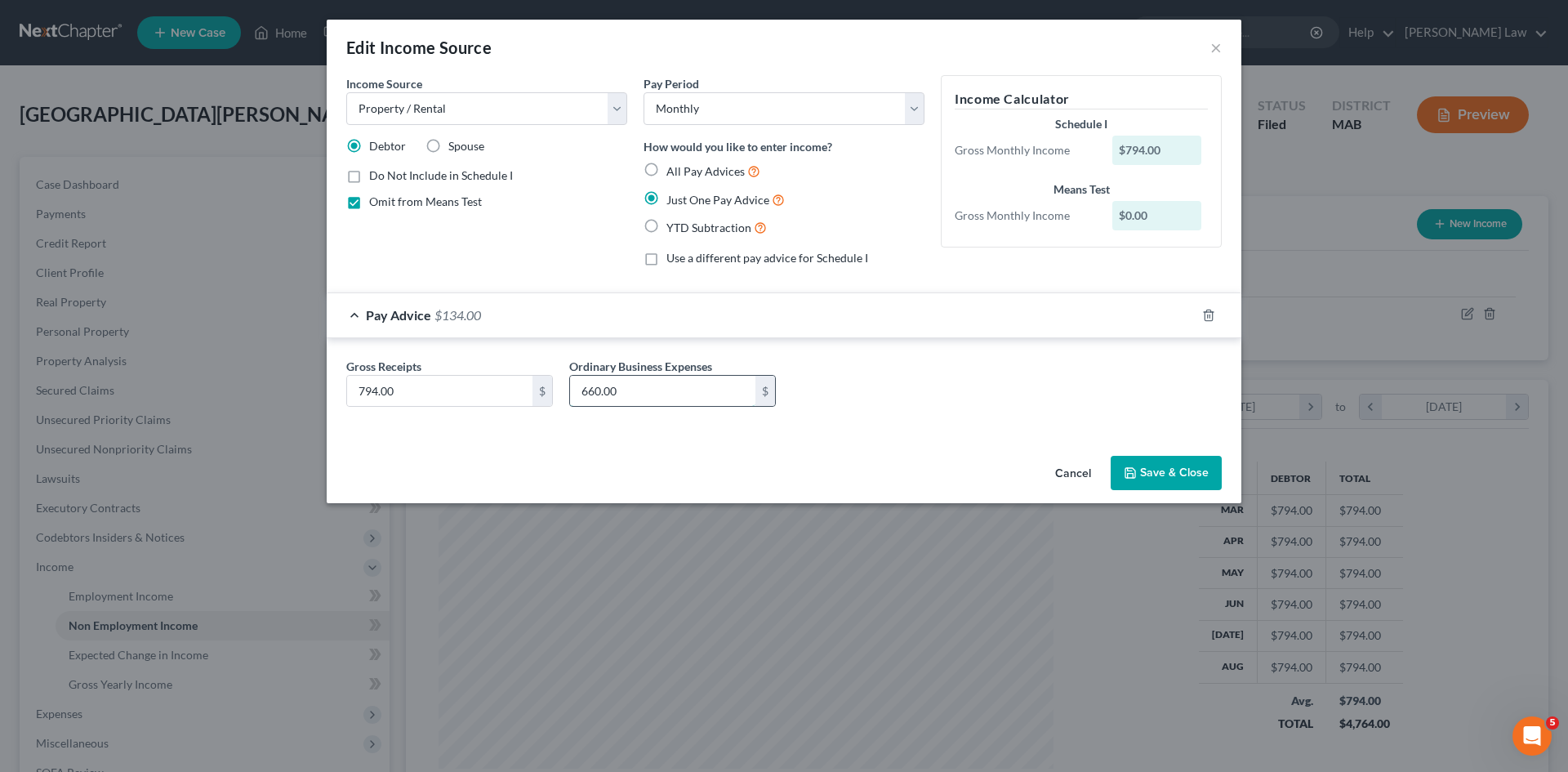
click at [655, 386] on input "660.00" at bounding box center [662, 391] width 186 height 31
click at [1079, 464] on button "Cancel" at bounding box center [1073, 474] width 63 height 33
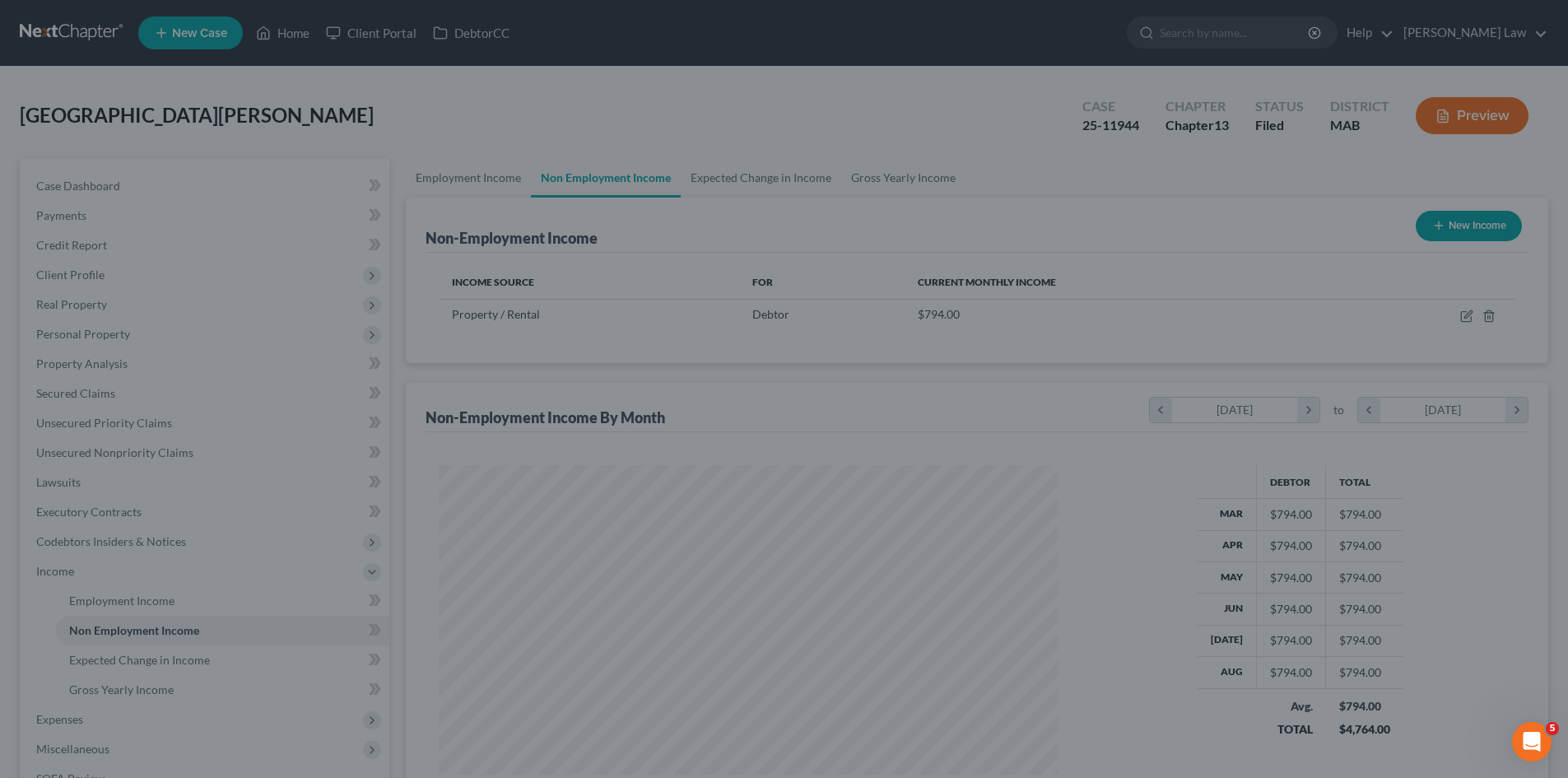
scroll to position [822983, 822322]
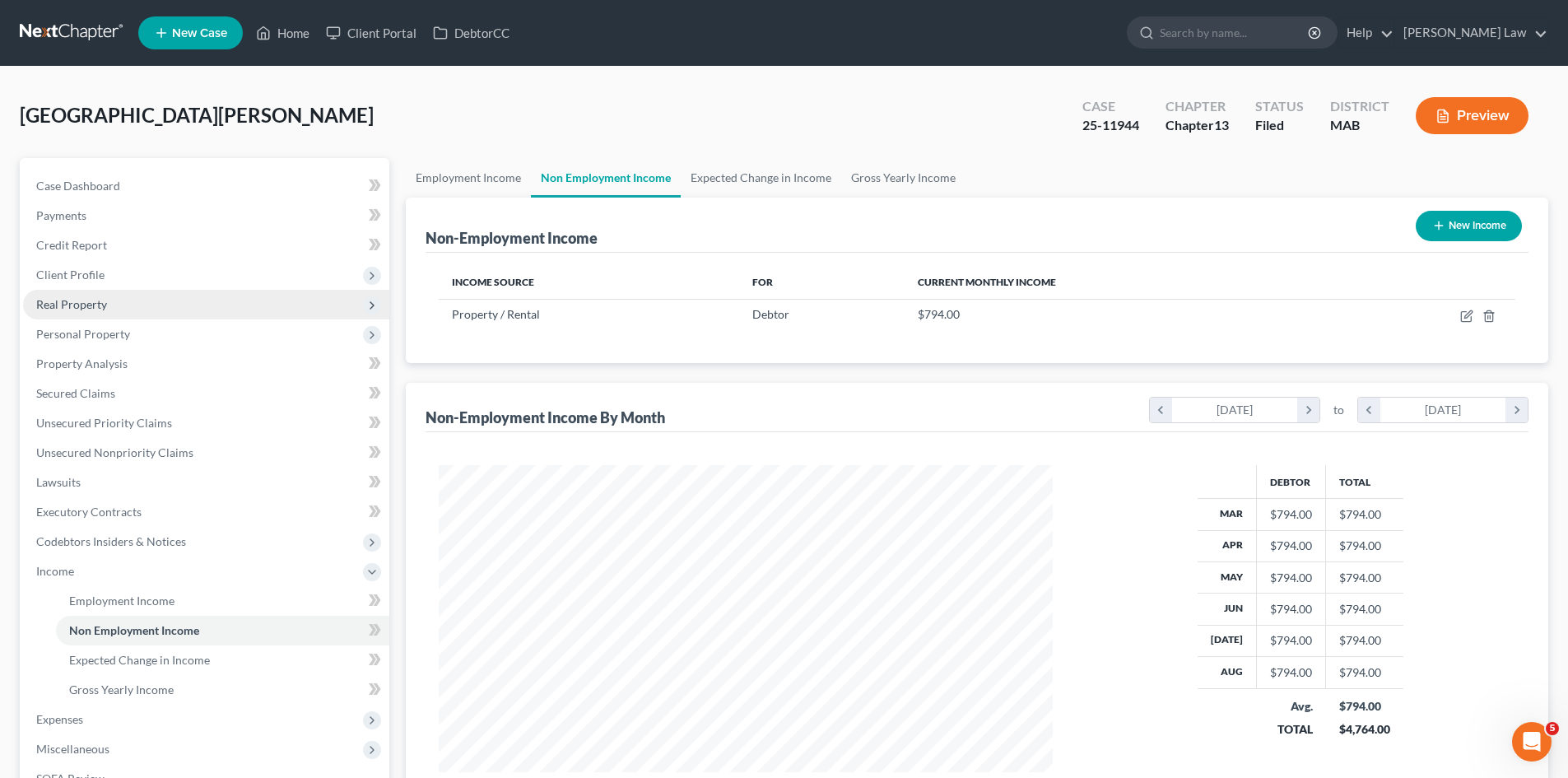
click at [74, 301] on span "Real Property" at bounding box center [71, 304] width 71 height 14
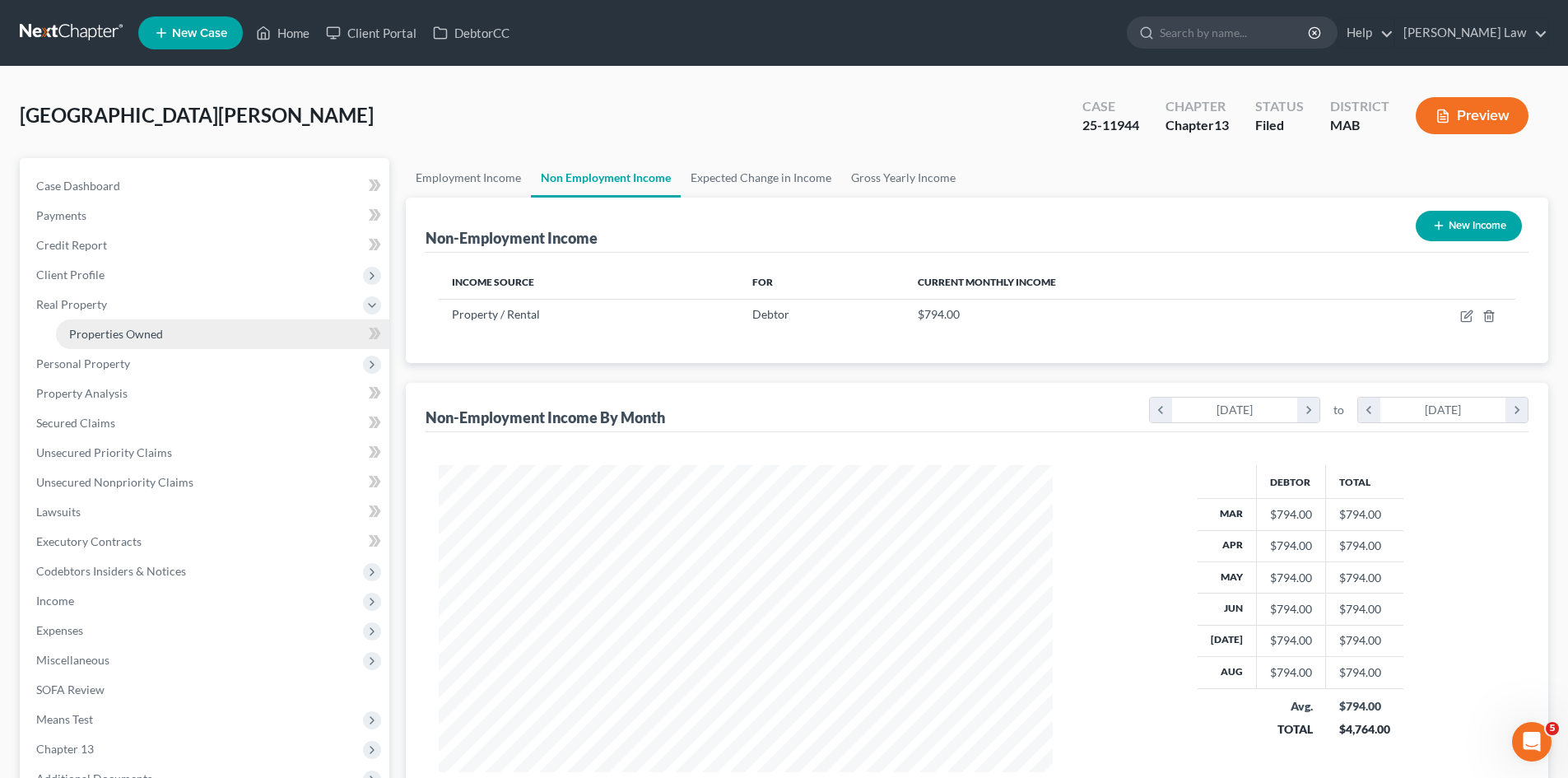
click at [90, 340] on link "Properties Owned" at bounding box center [223, 334] width 334 height 30
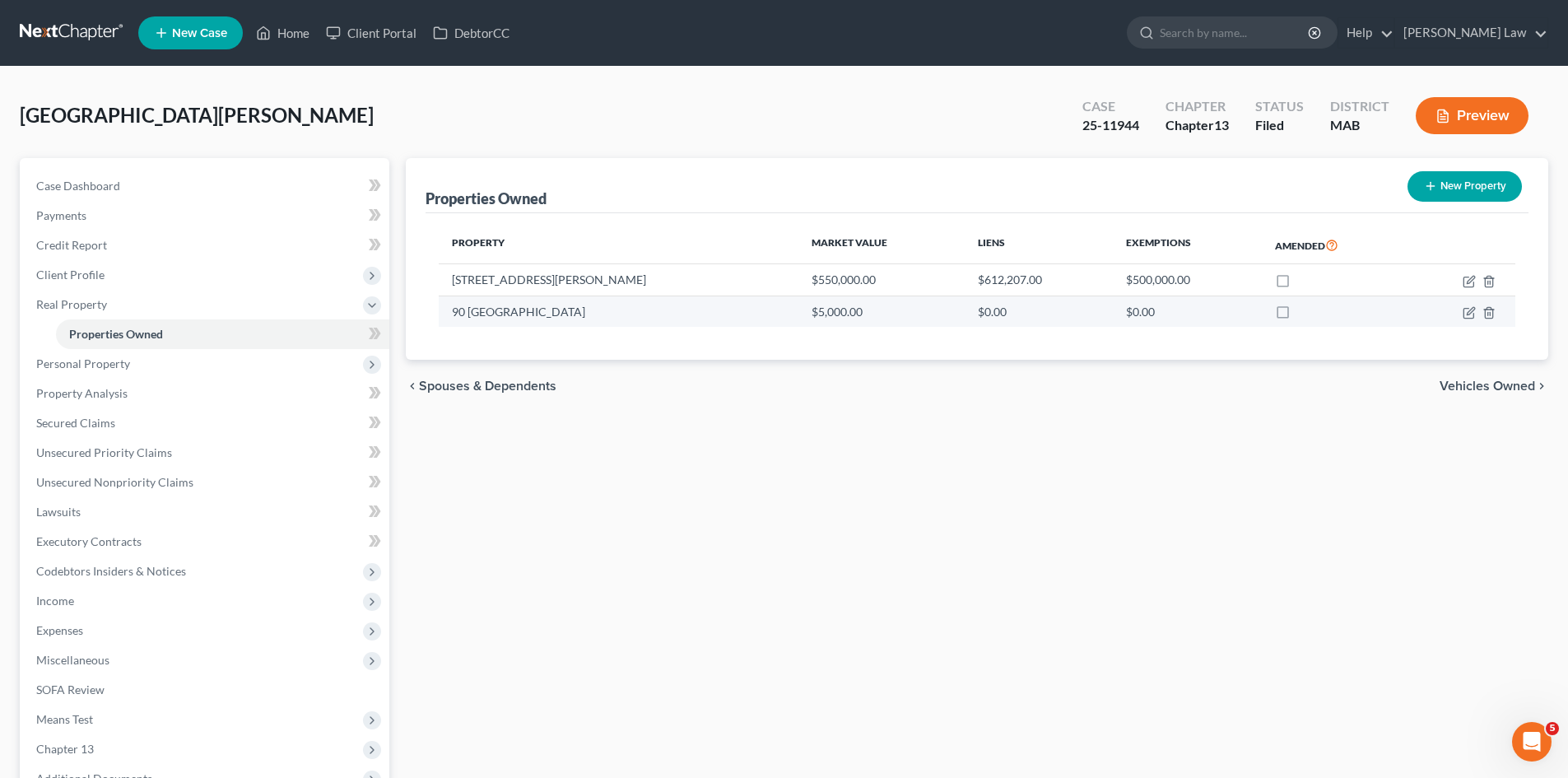
click at [516, 310] on td "90 Loon Mountain" at bounding box center [618, 311] width 360 height 31
copy td "90 Loon Mountain"
click at [1470, 309] on icon "button" at bounding box center [1469, 313] width 14 height 14
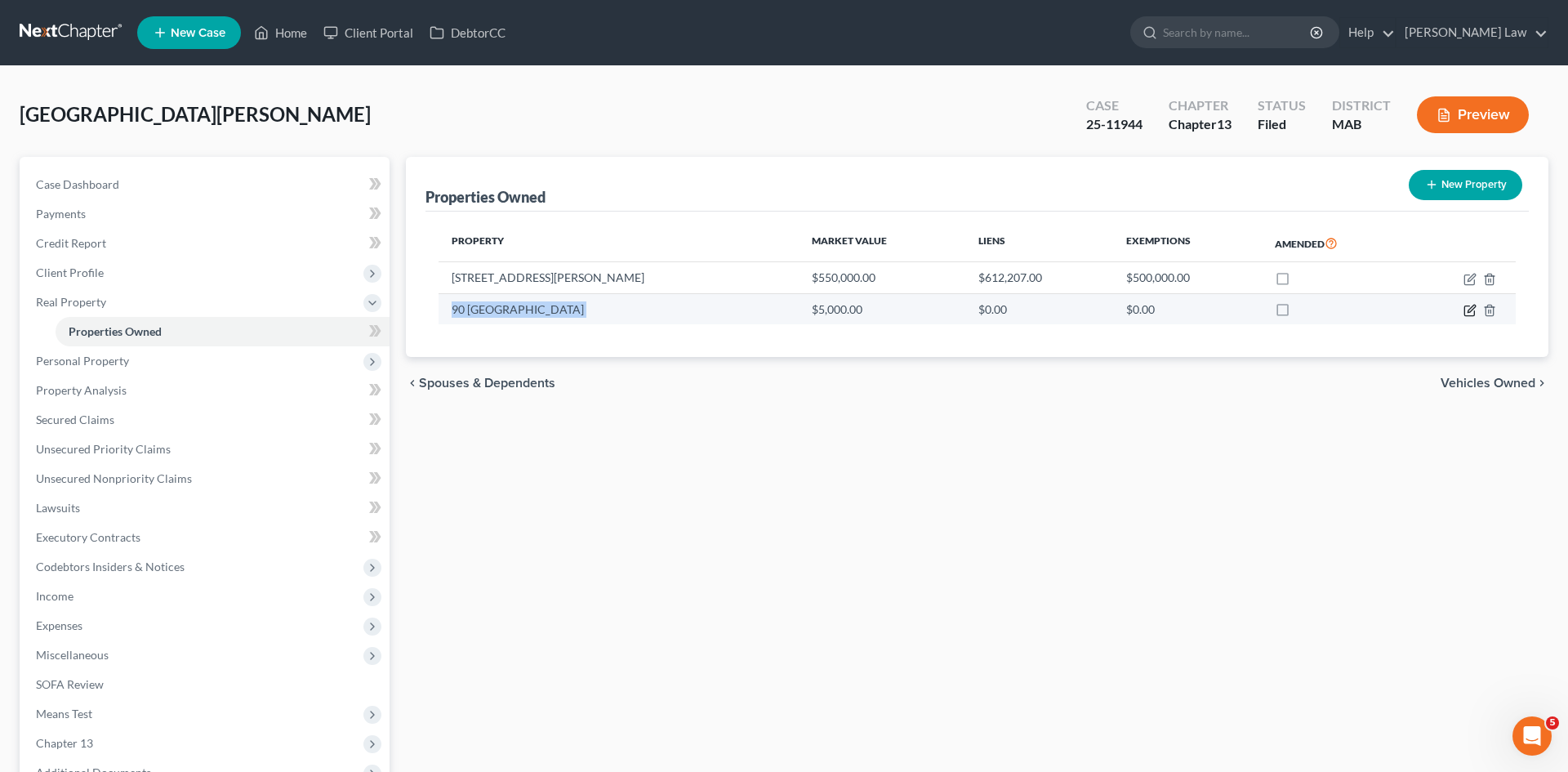
select select "32"
select select "0"
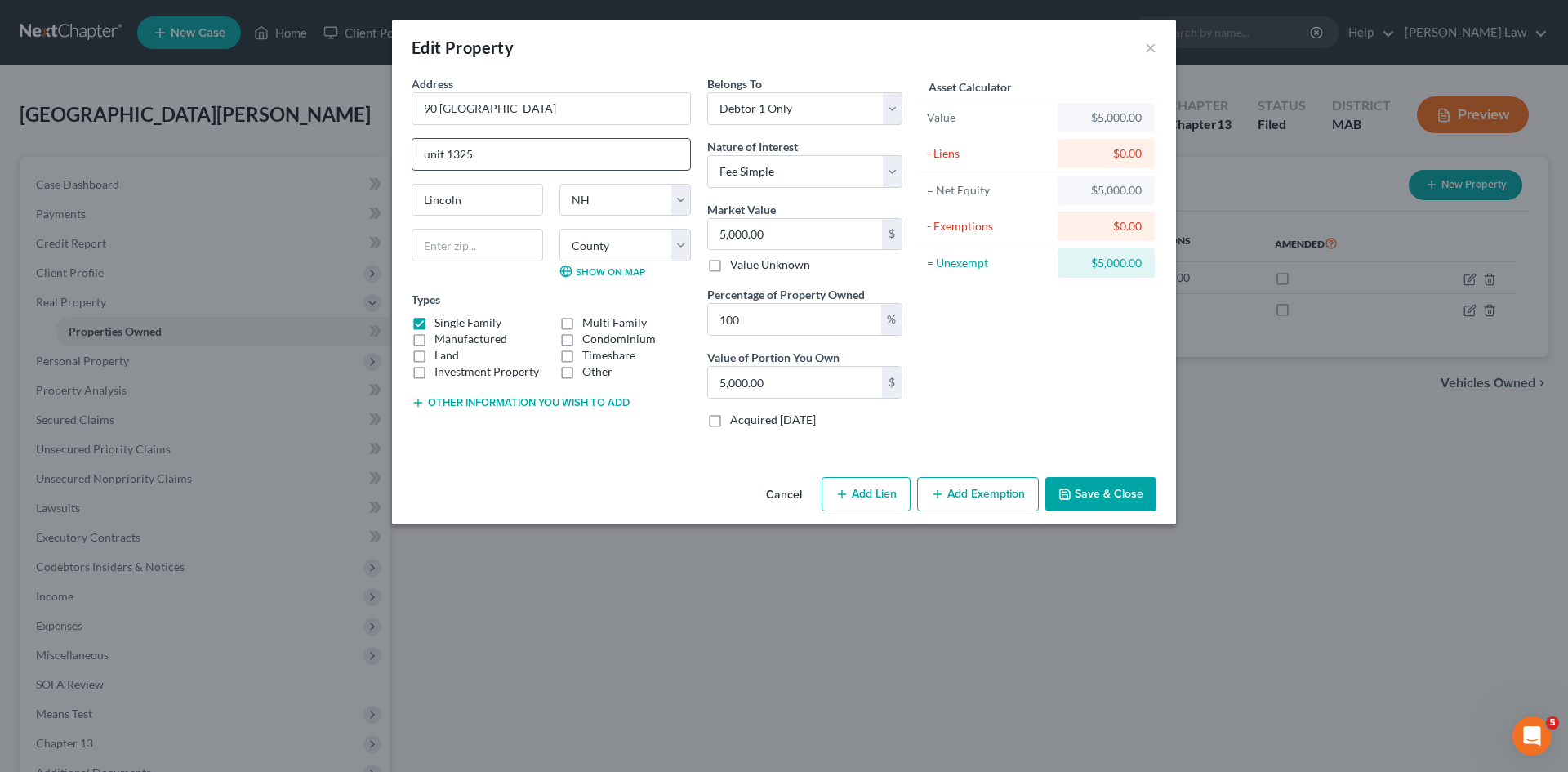
click at [522, 154] on input "unit 1325" at bounding box center [552, 154] width 278 height 31
click at [495, 201] on input "Lincoln" at bounding box center [477, 200] width 130 height 31
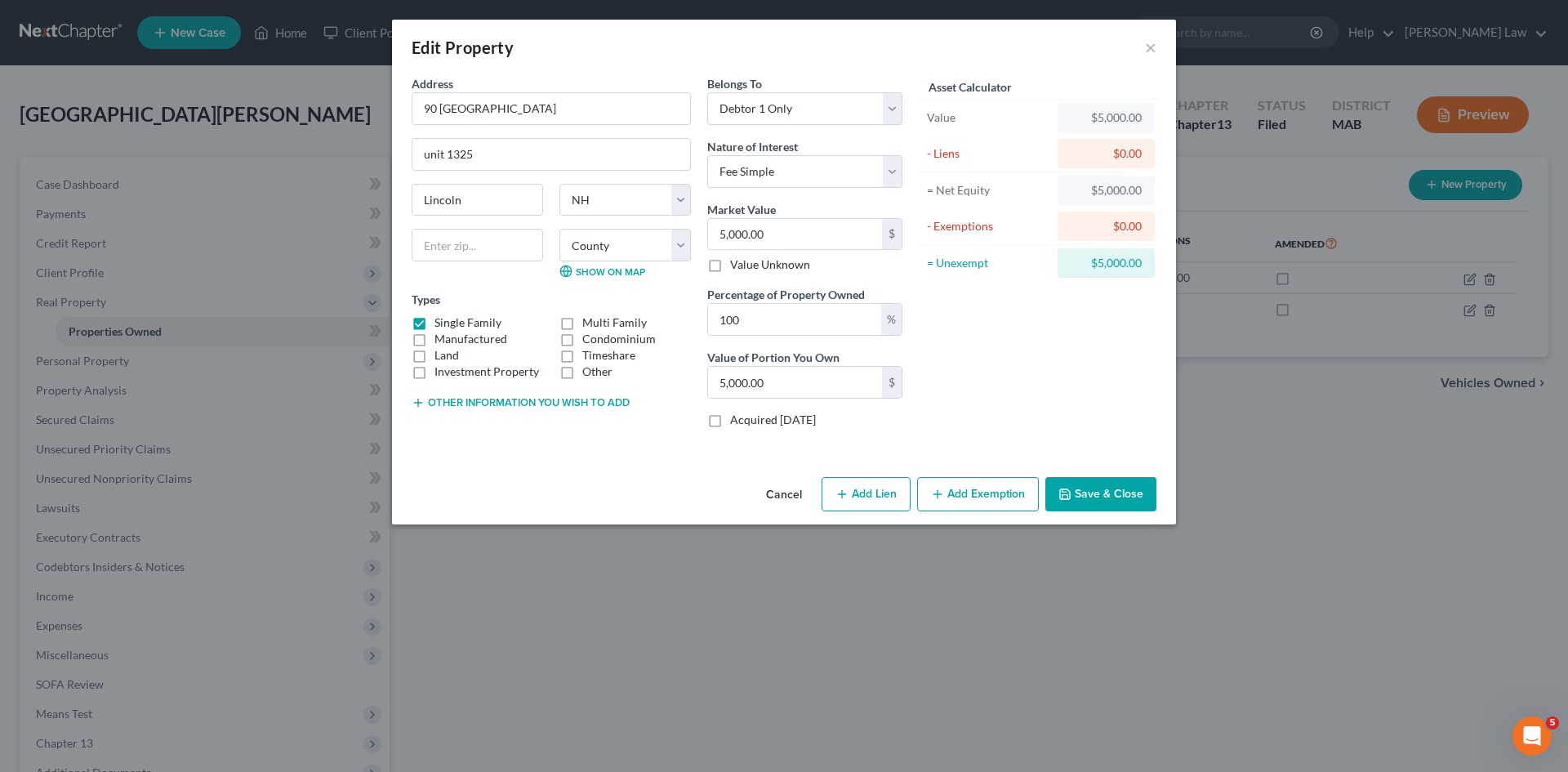
click at [784, 482] on button "Cancel" at bounding box center [784, 495] width 63 height 33
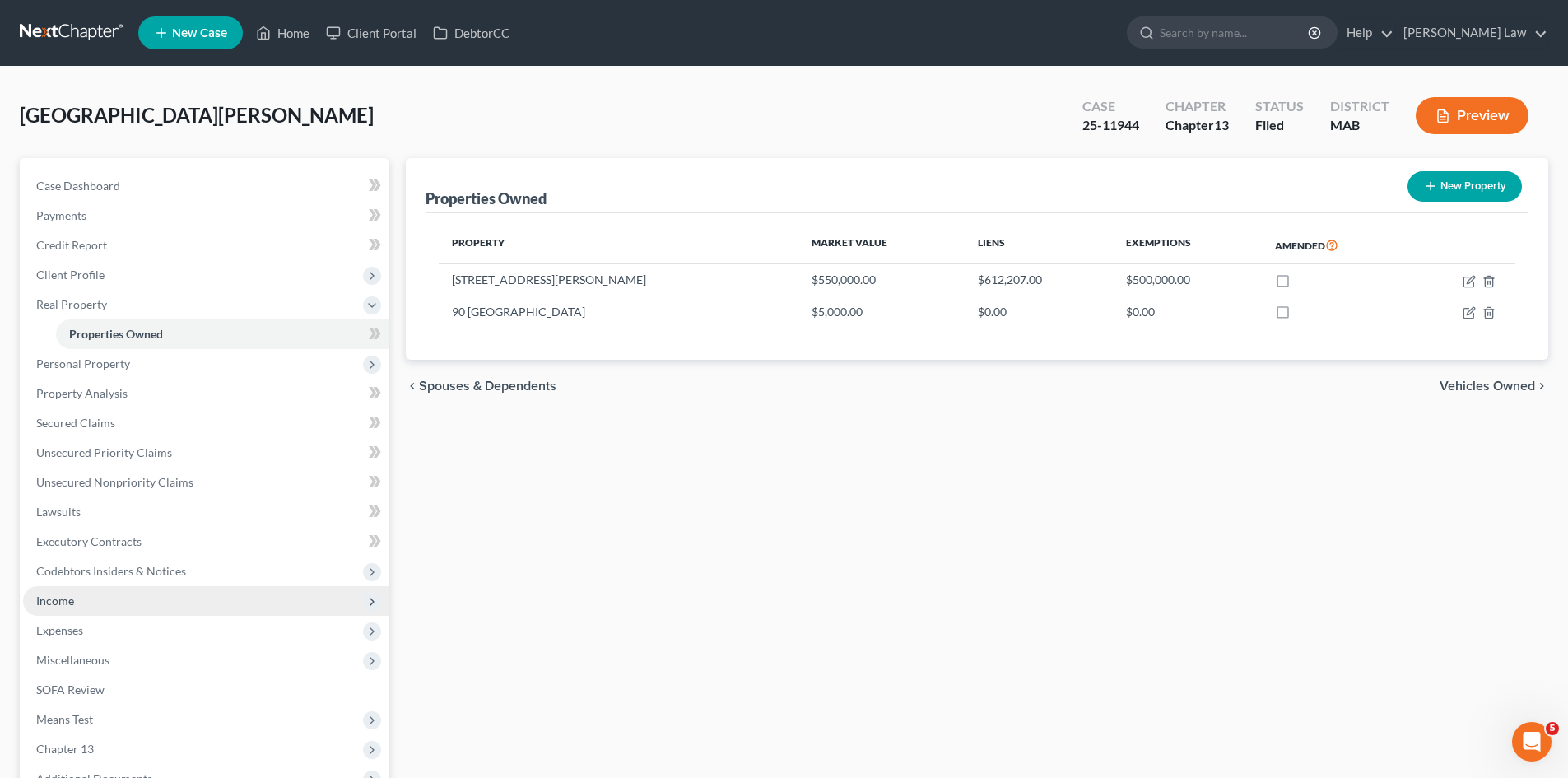
click at [74, 600] on span "Income" at bounding box center [54, 600] width 38 height 14
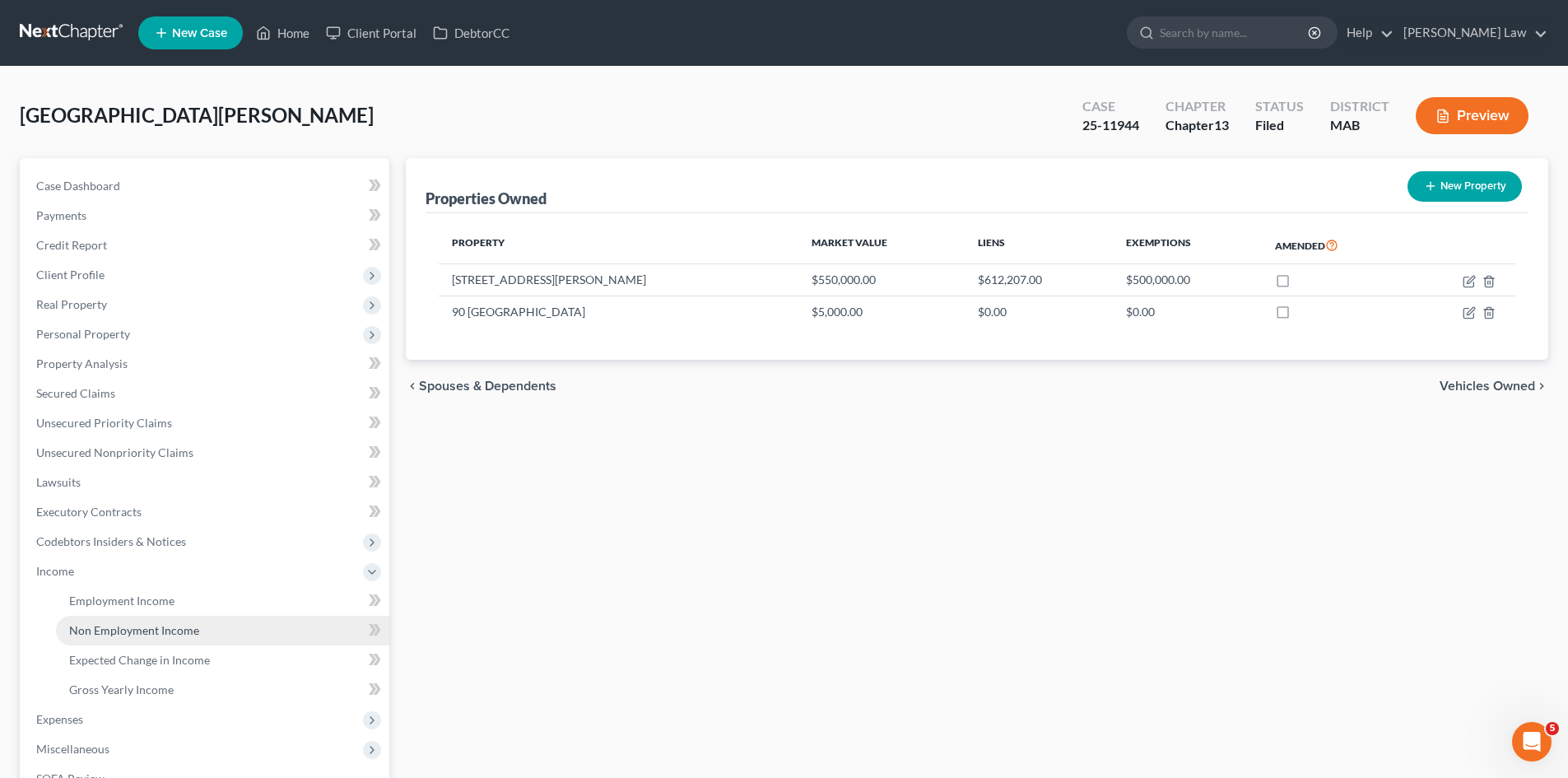
click at [95, 620] on link "Non Employment Income" at bounding box center [223, 631] width 334 height 30
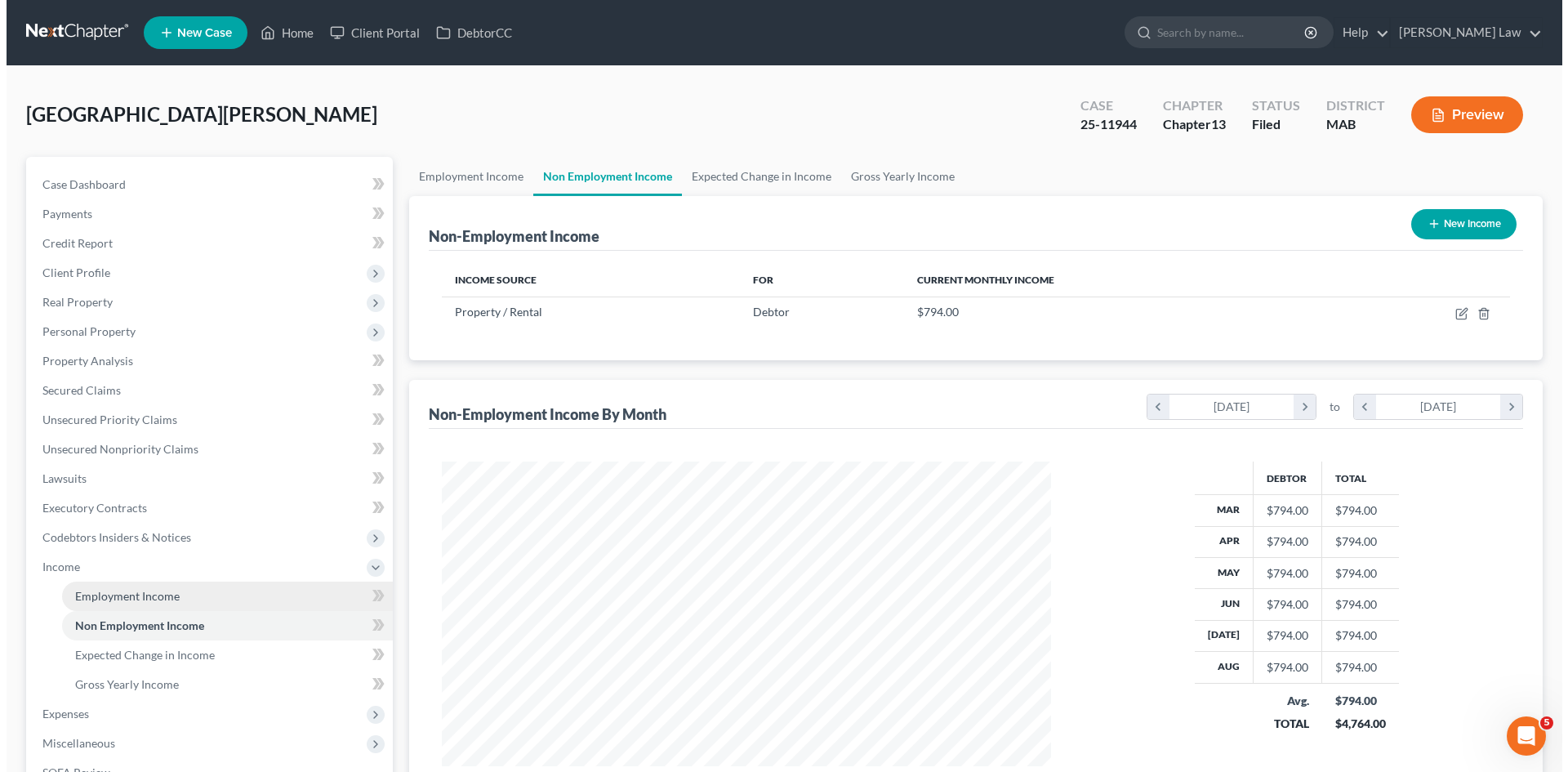
scroll to position [305, 642]
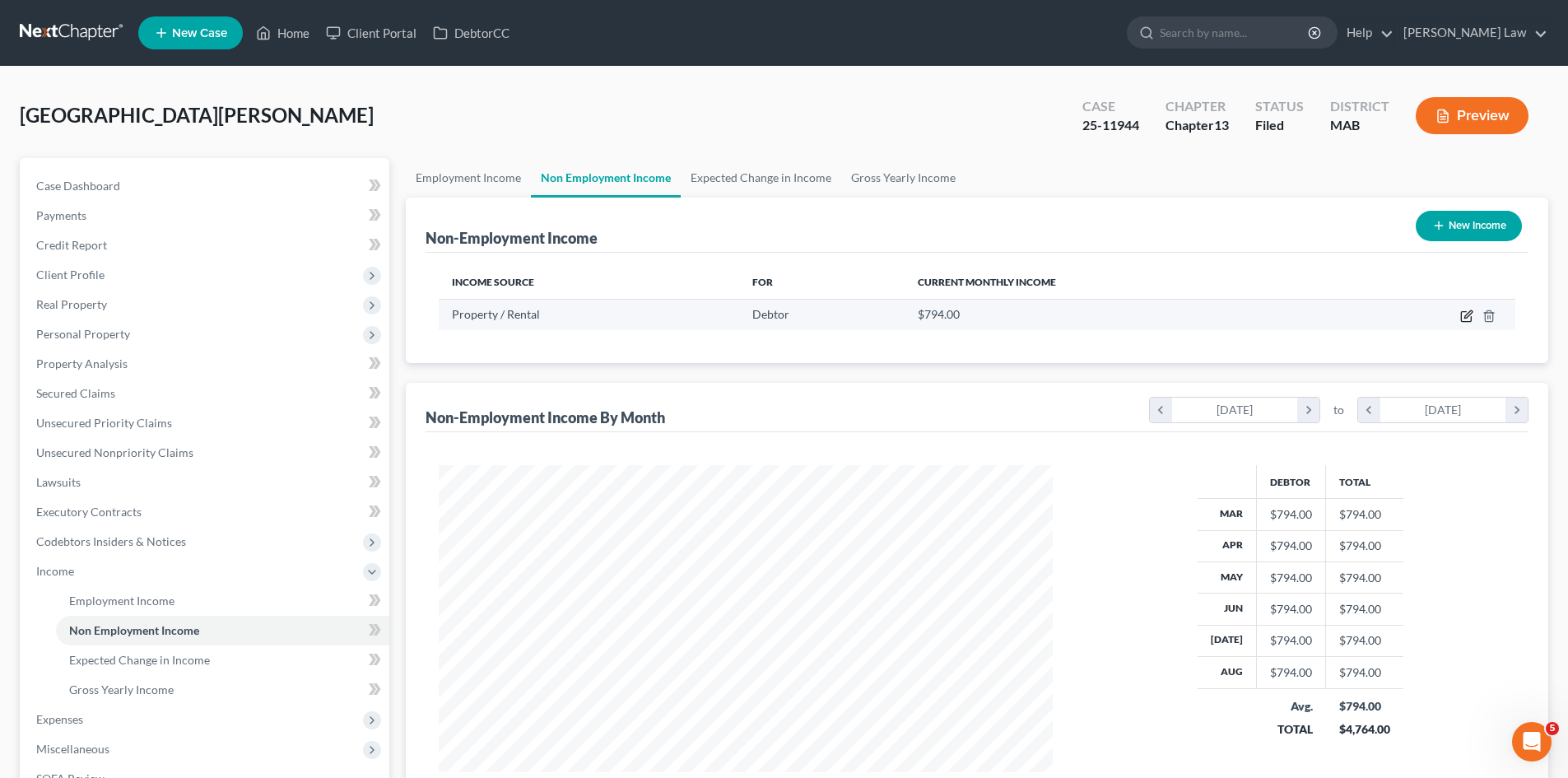
click at [1462, 313] on icon "button" at bounding box center [1467, 316] width 14 height 14
select select "9"
select select "0"
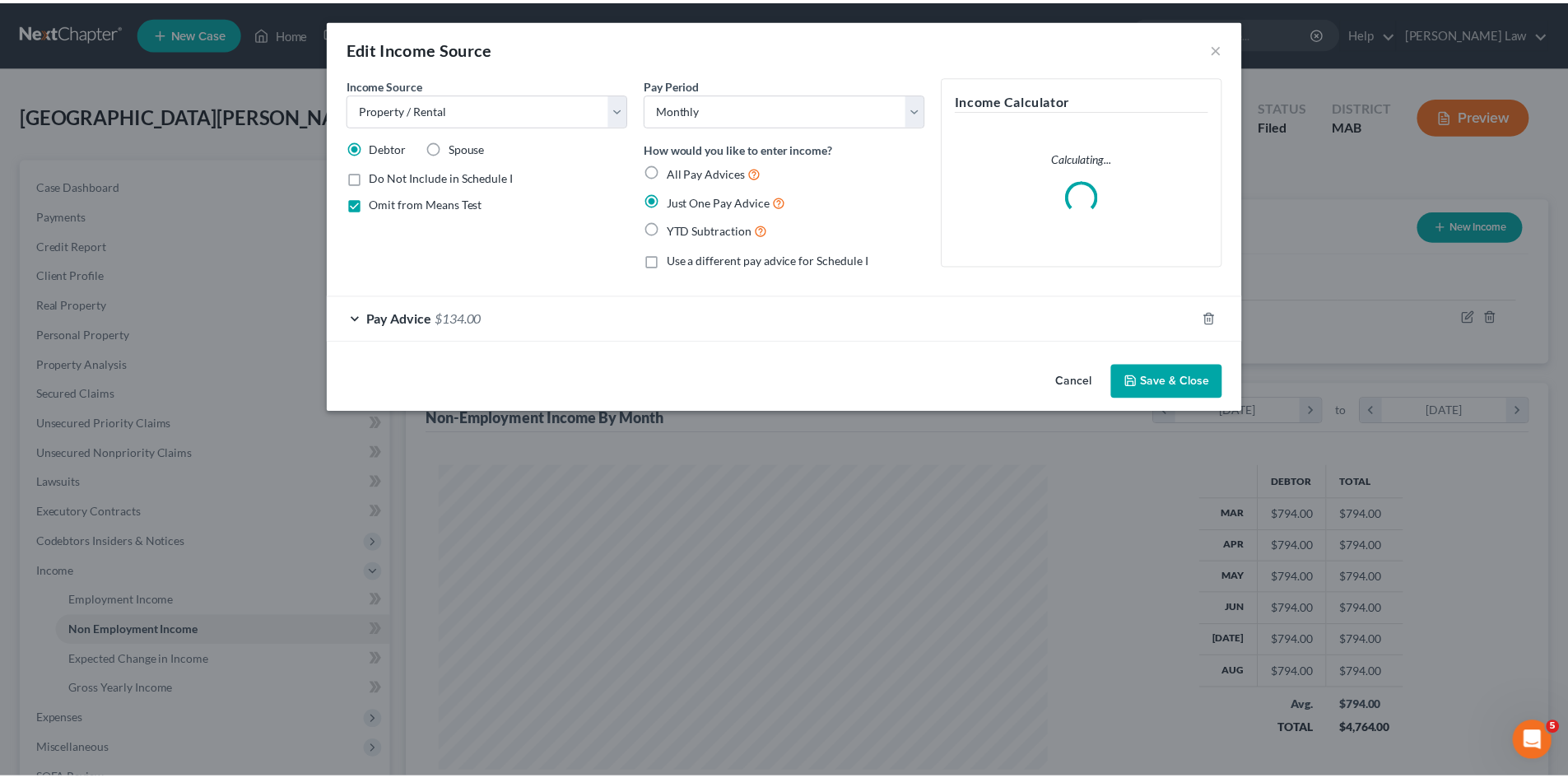
scroll to position [309, 653]
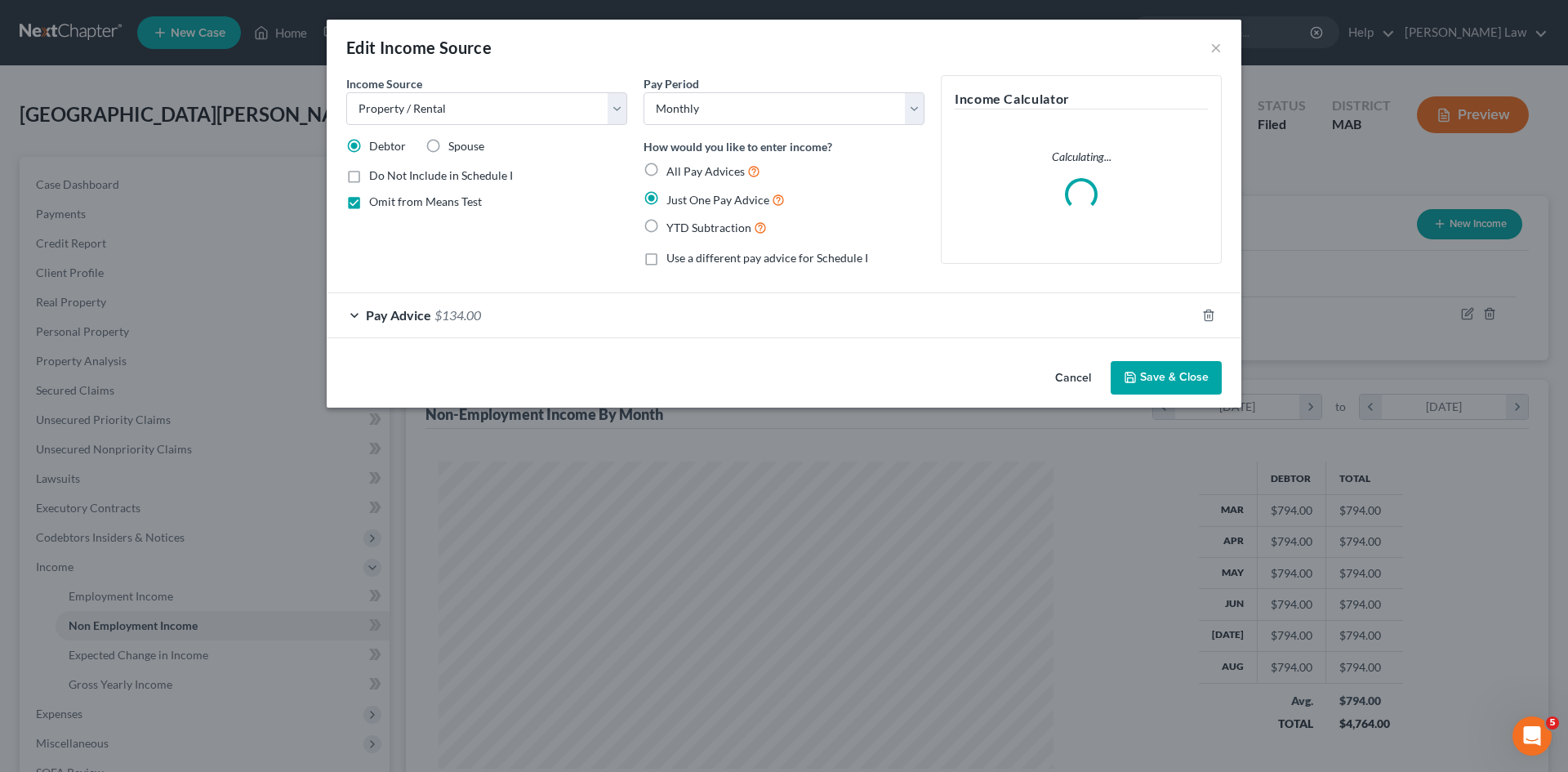
click at [389, 305] on div "Pay Advice $134.00" at bounding box center [760, 315] width 869 height 43
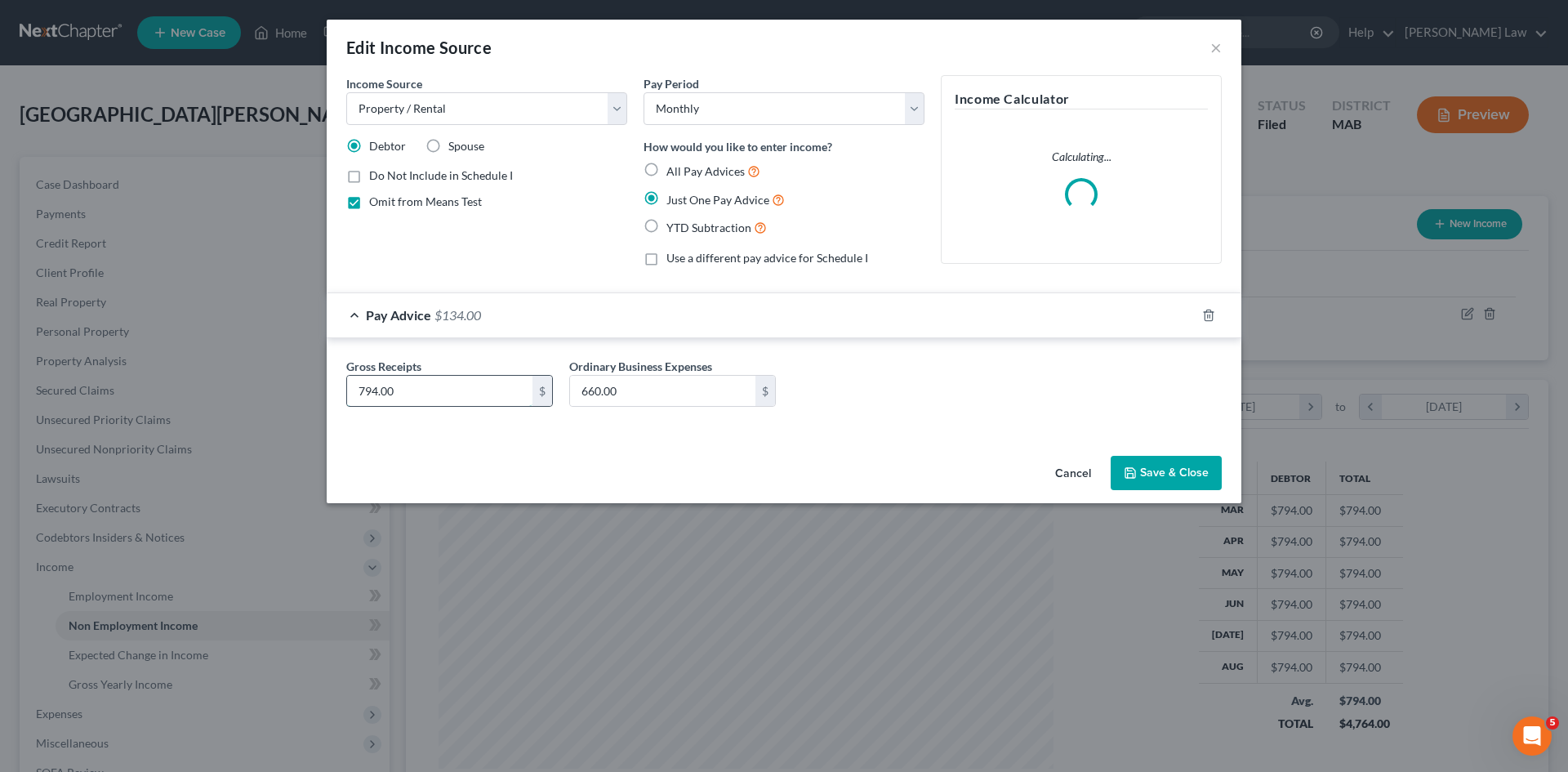
click at [377, 399] on input "794.00" at bounding box center [440, 391] width 186 height 31
click at [380, 395] on input "794.00" at bounding box center [440, 391] width 186 height 31
drag, startPoint x: 375, startPoint y: 392, endPoint x: 347, endPoint y: 391, distance: 28.0
click at [347, 391] on div "794.00 $" at bounding box center [450, 392] width 207 height 33
click at [597, 405] on input "660.00" at bounding box center [662, 391] width 186 height 31
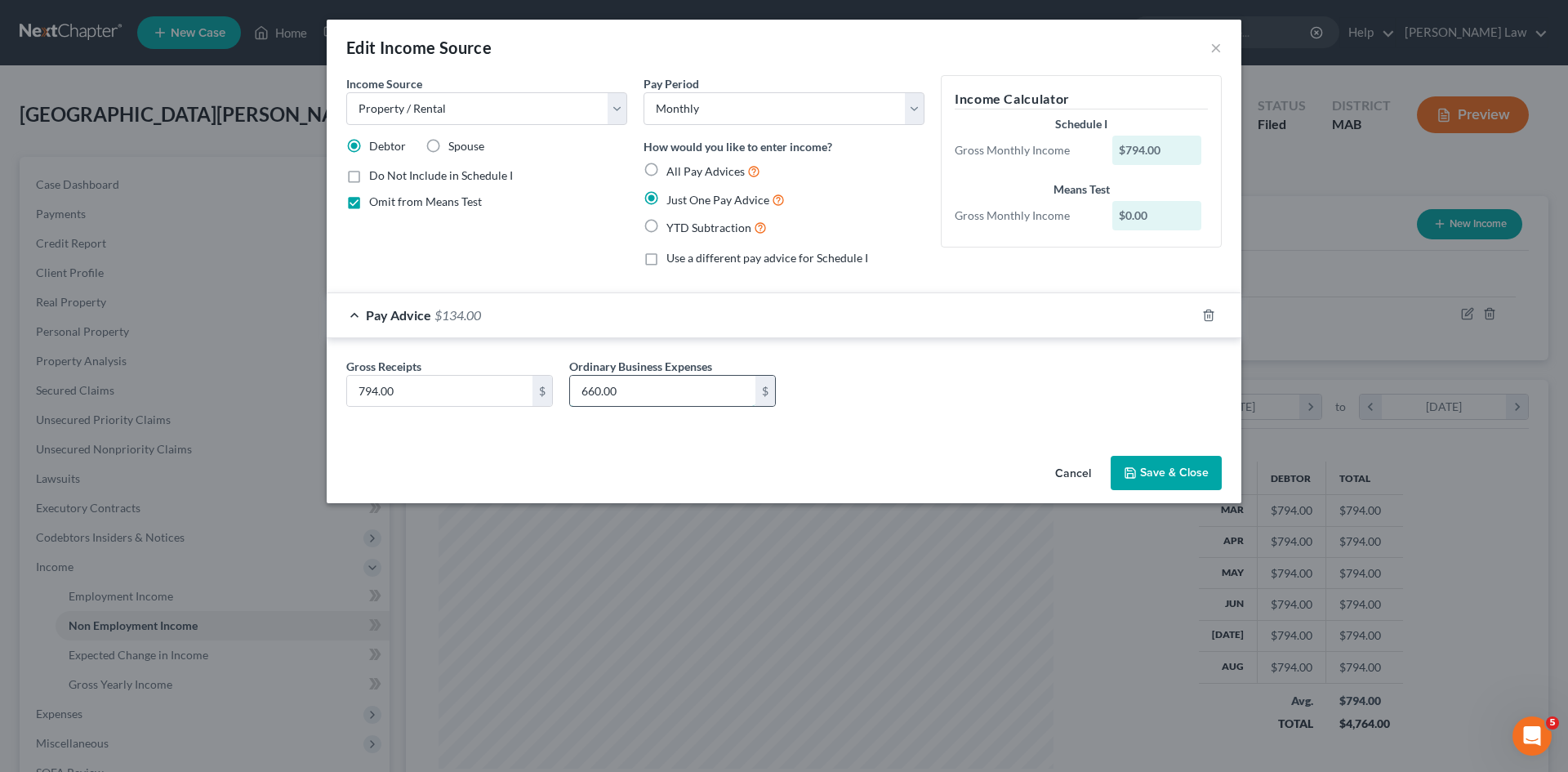
click at [597, 396] on input "660.00" at bounding box center [662, 391] width 186 height 31
click at [592, 394] on input "660.00" at bounding box center [662, 391] width 186 height 31
click at [598, 395] on input "660.00" at bounding box center [662, 391] width 186 height 31
drag, startPoint x: 602, startPoint y: 397, endPoint x: 578, endPoint y: 397, distance: 24.0
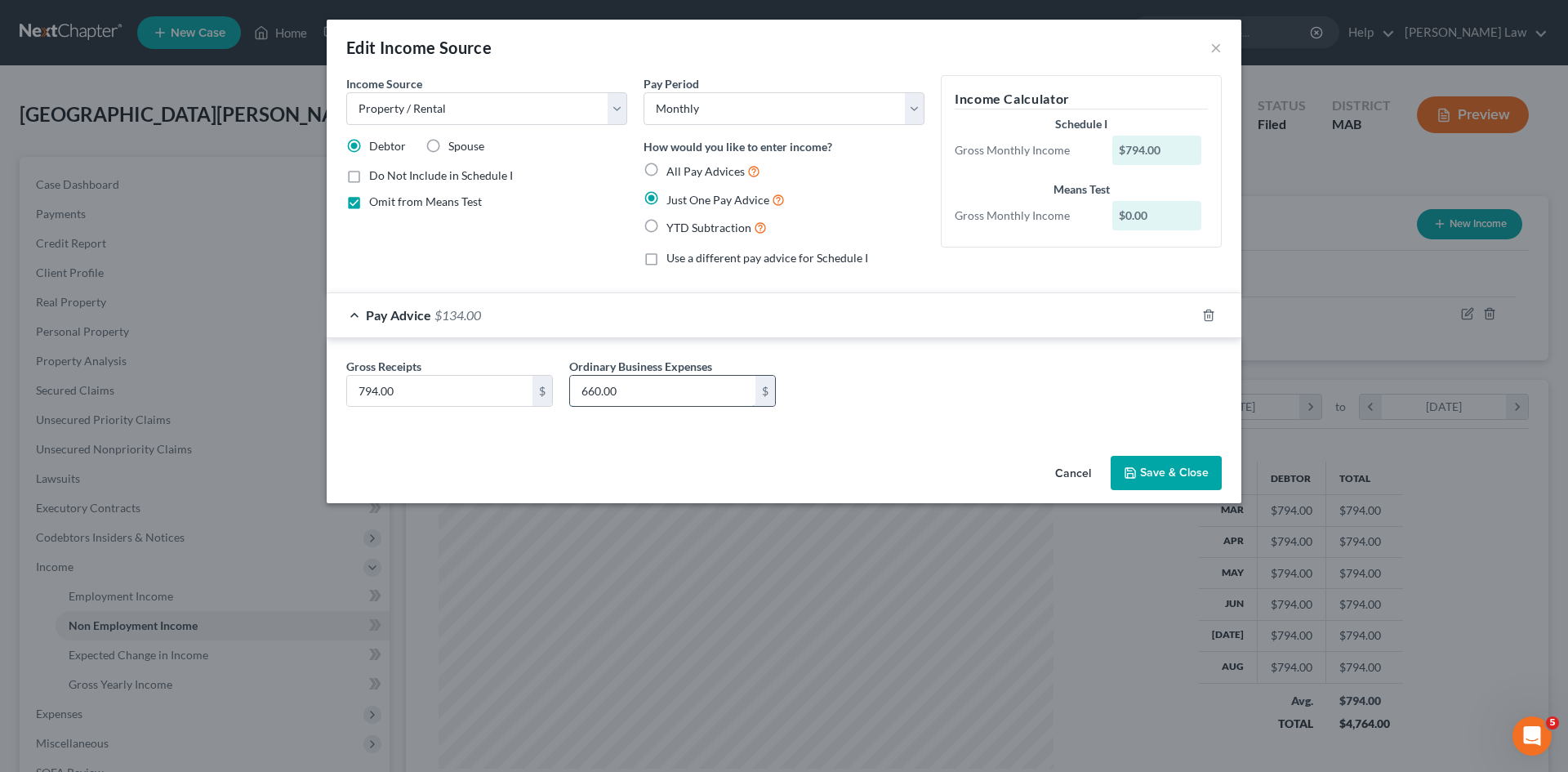
click at [578, 397] on input "660.00" at bounding box center [662, 391] width 186 height 31
click at [1218, 45] on button "×" at bounding box center [1217, 47] width 12 height 19
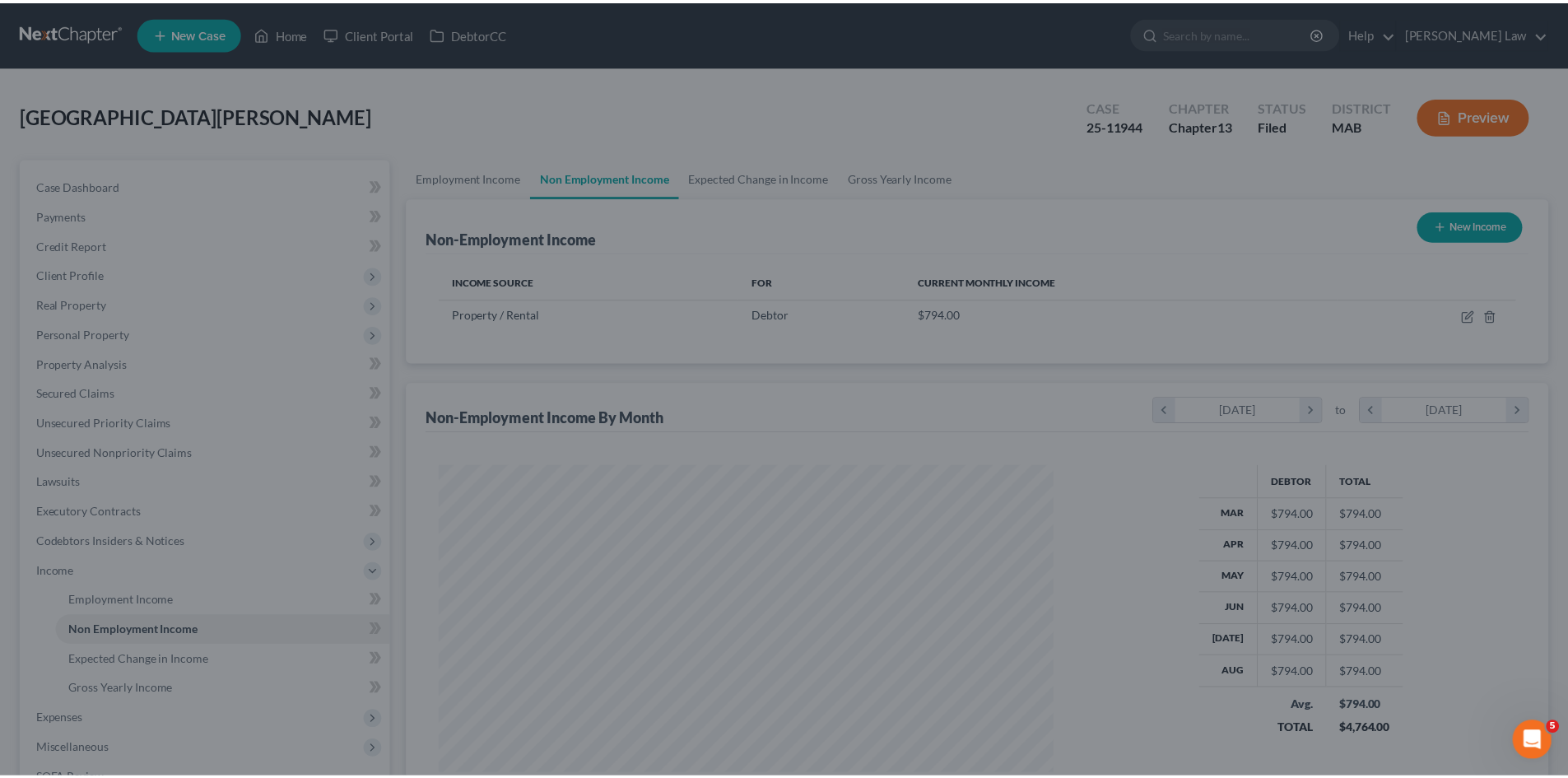
scroll to position [822983, 822322]
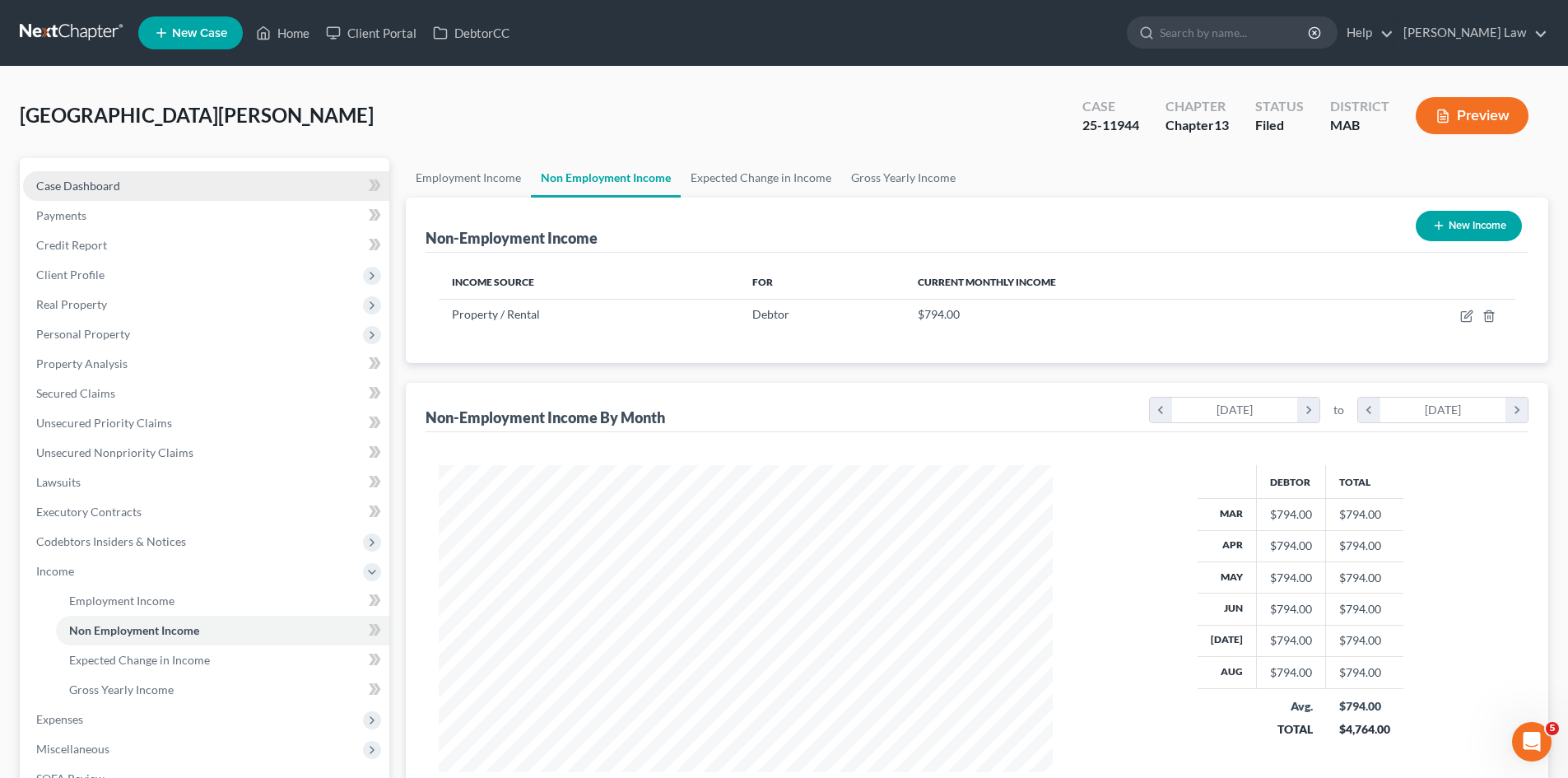
click at [133, 182] on link "Case Dashboard" at bounding box center [207, 186] width 367 height 30
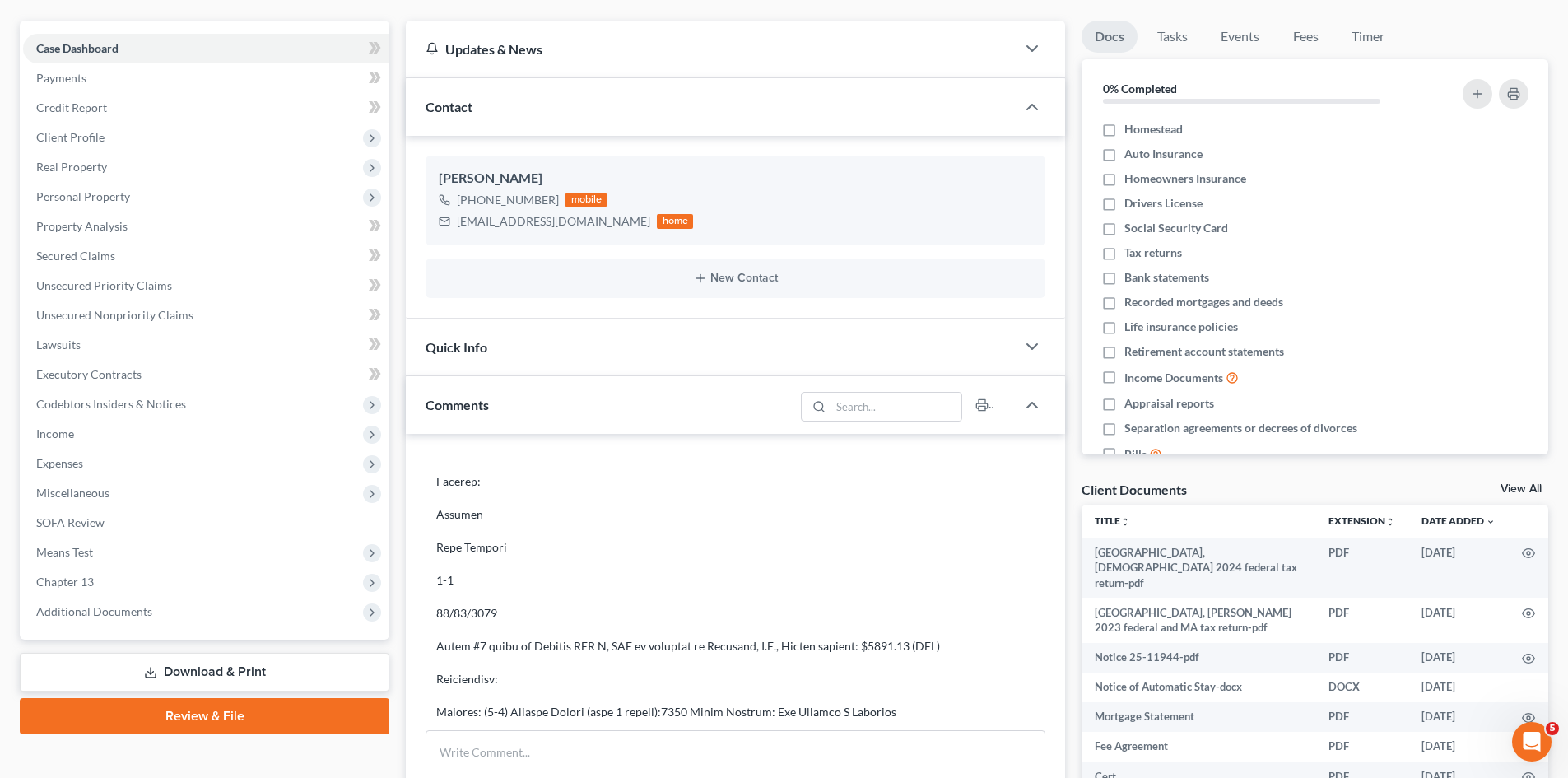
scroll to position [5488, 0]
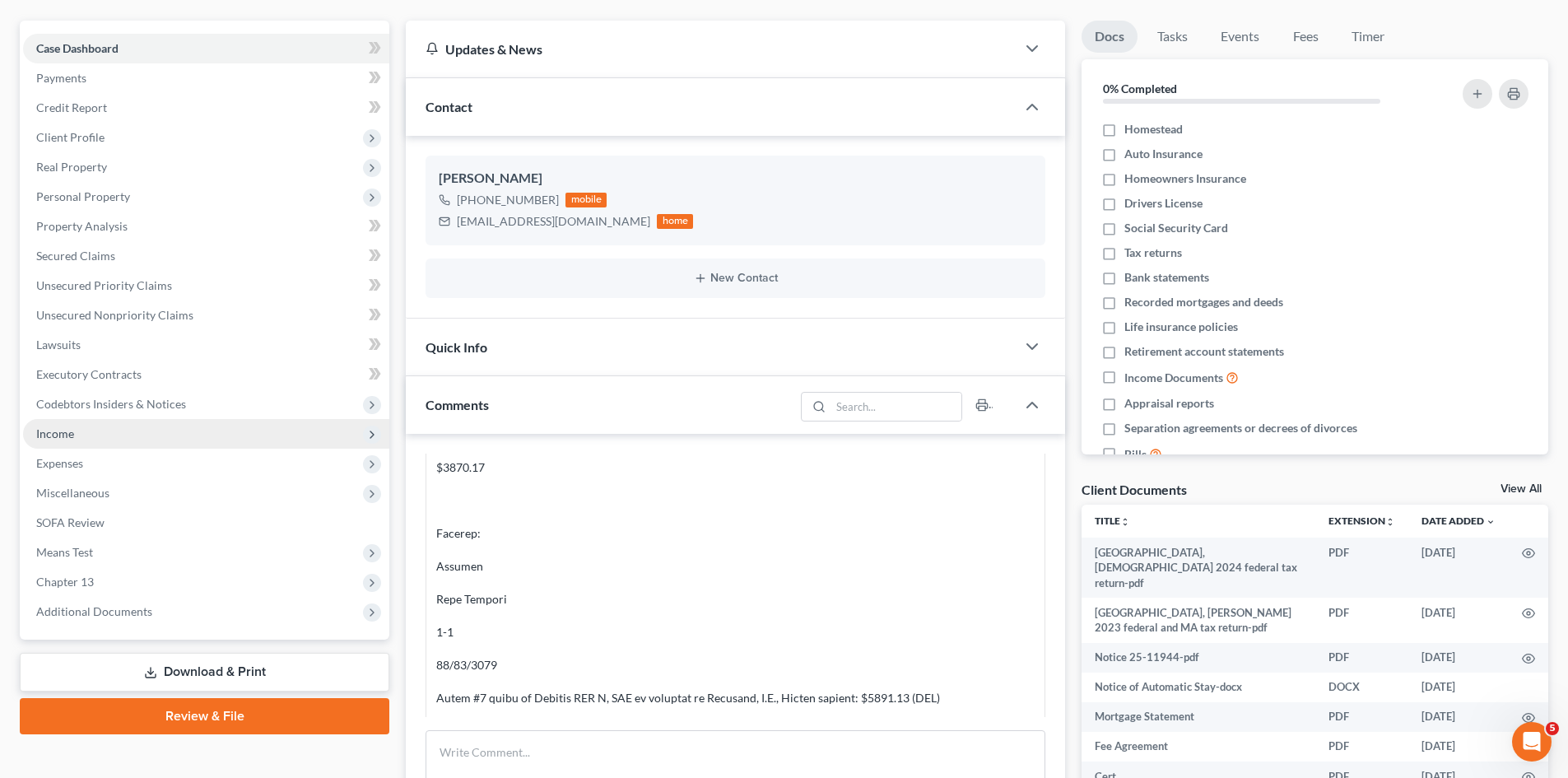
drag, startPoint x: 112, startPoint y: 422, endPoint x: 126, endPoint y: 434, distance: 18.4
click at [112, 422] on span "Income" at bounding box center [207, 434] width 367 height 30
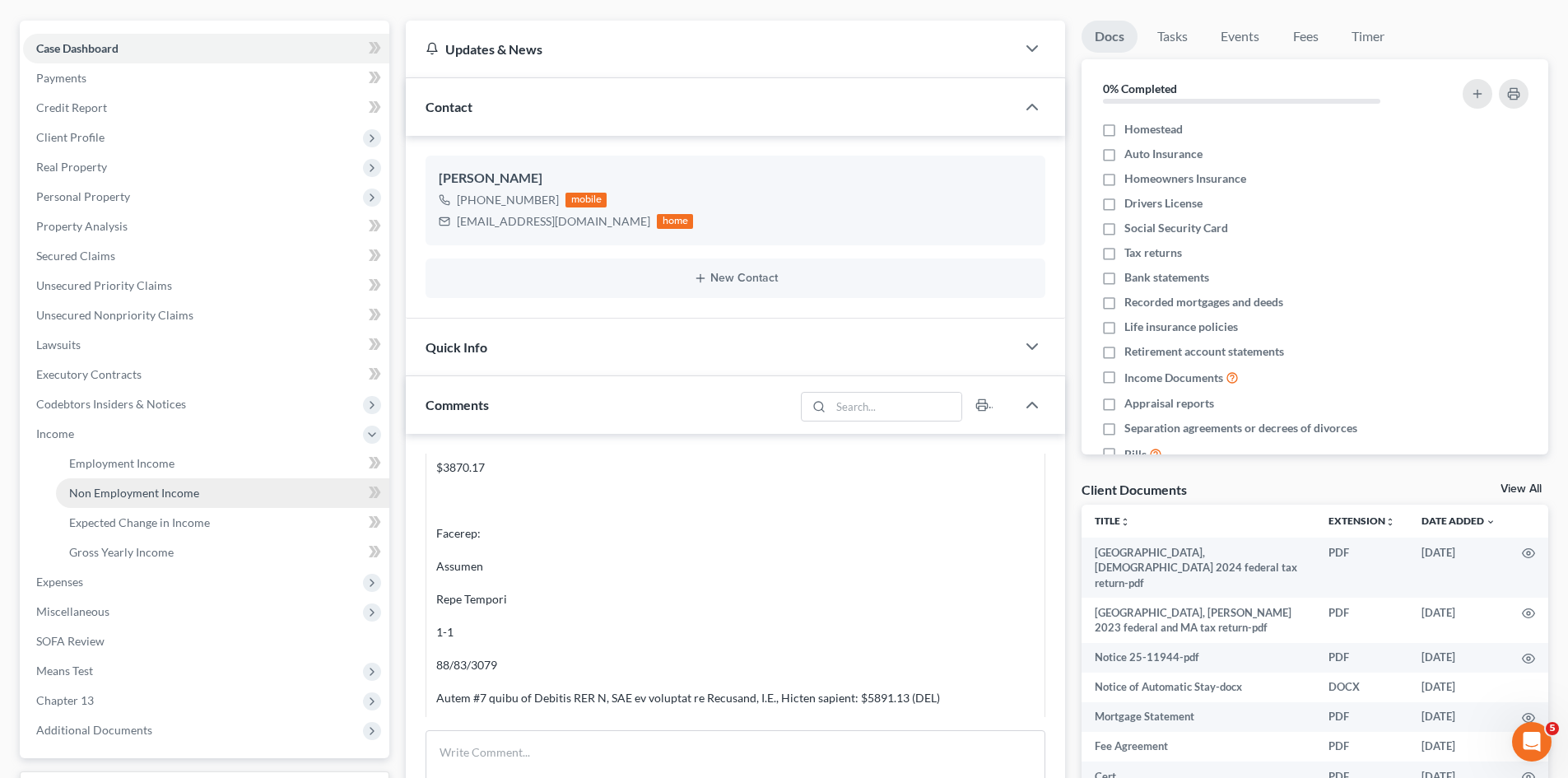
click at [163, 488] on span "Non Employment Income" at bounding box center [134, 493] width 130 height 14
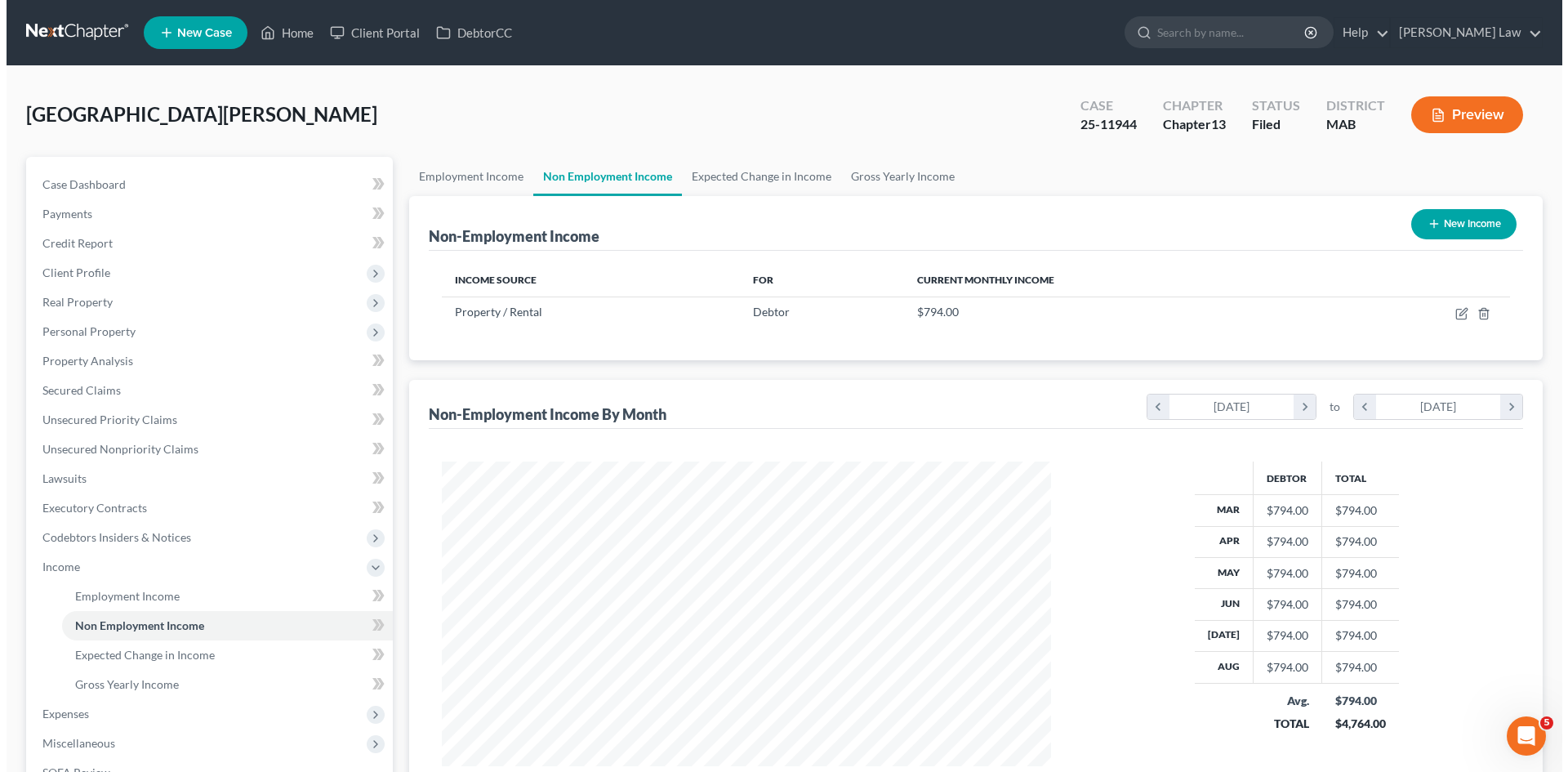
scroll to position [305, 642]
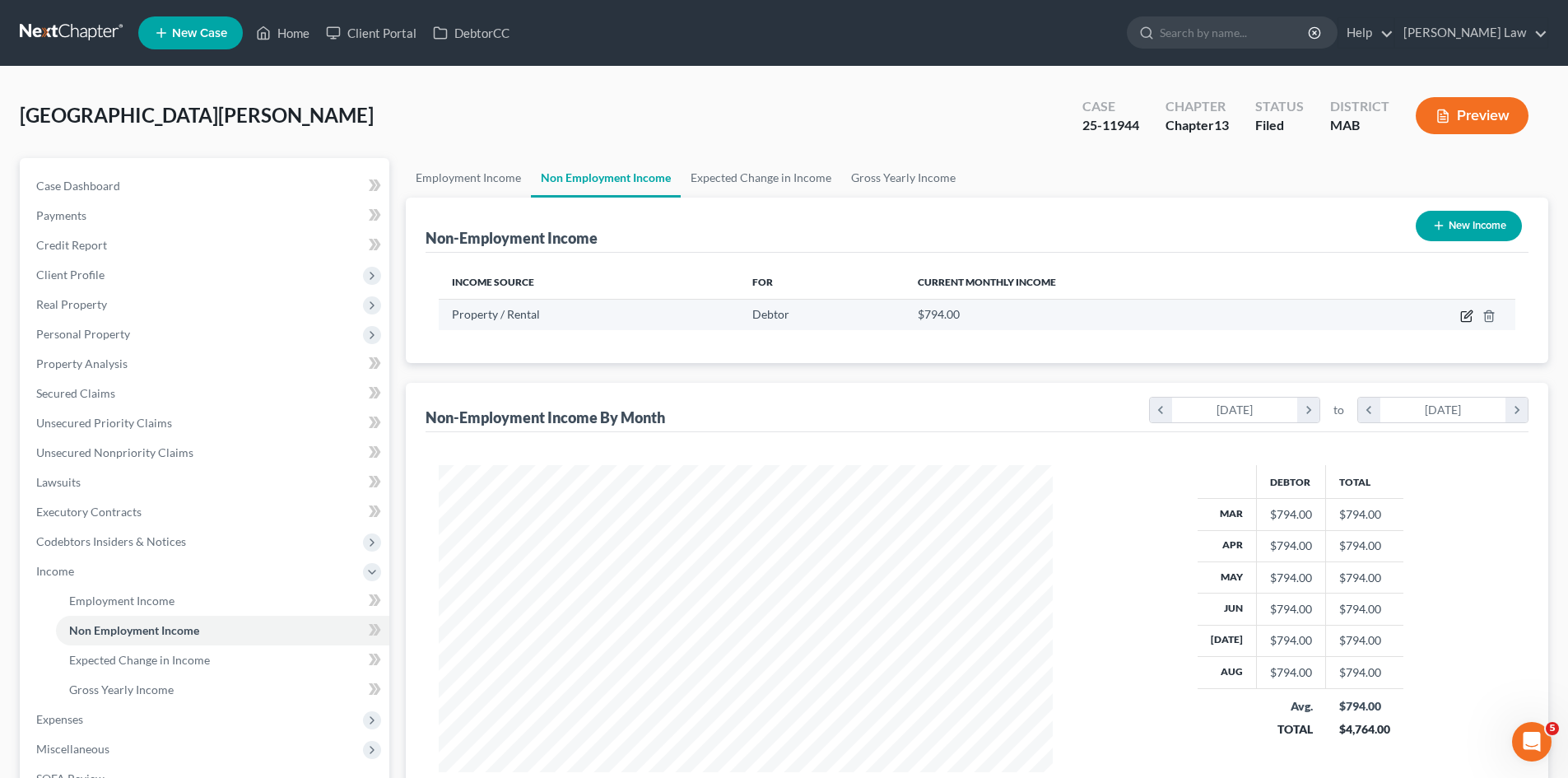
click at [1461, 317] on icon "button" at bounding box center [1465, 317] width 10 height 10
select select "9"
select select "0"
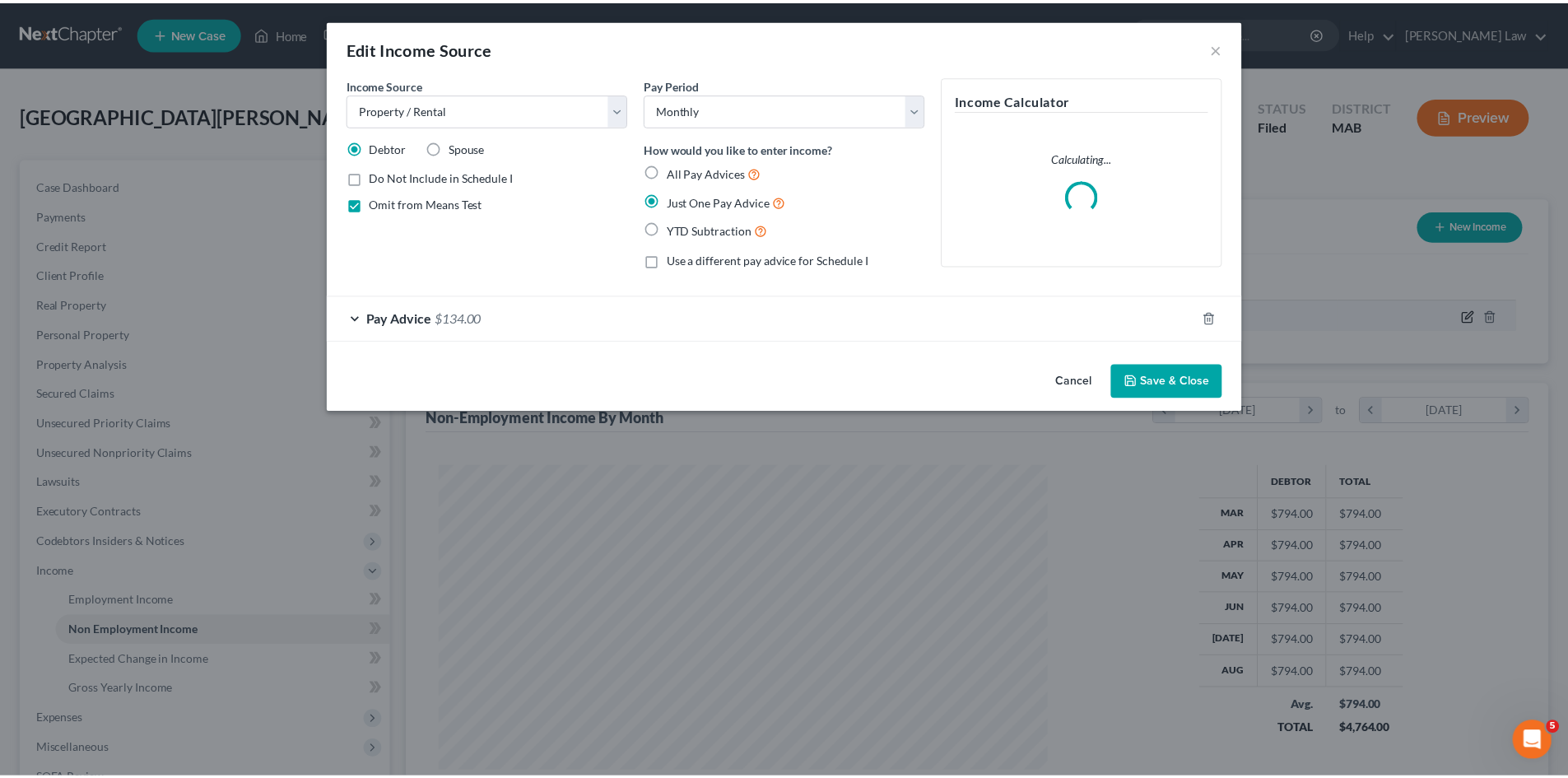
scroll to position [309, 653]
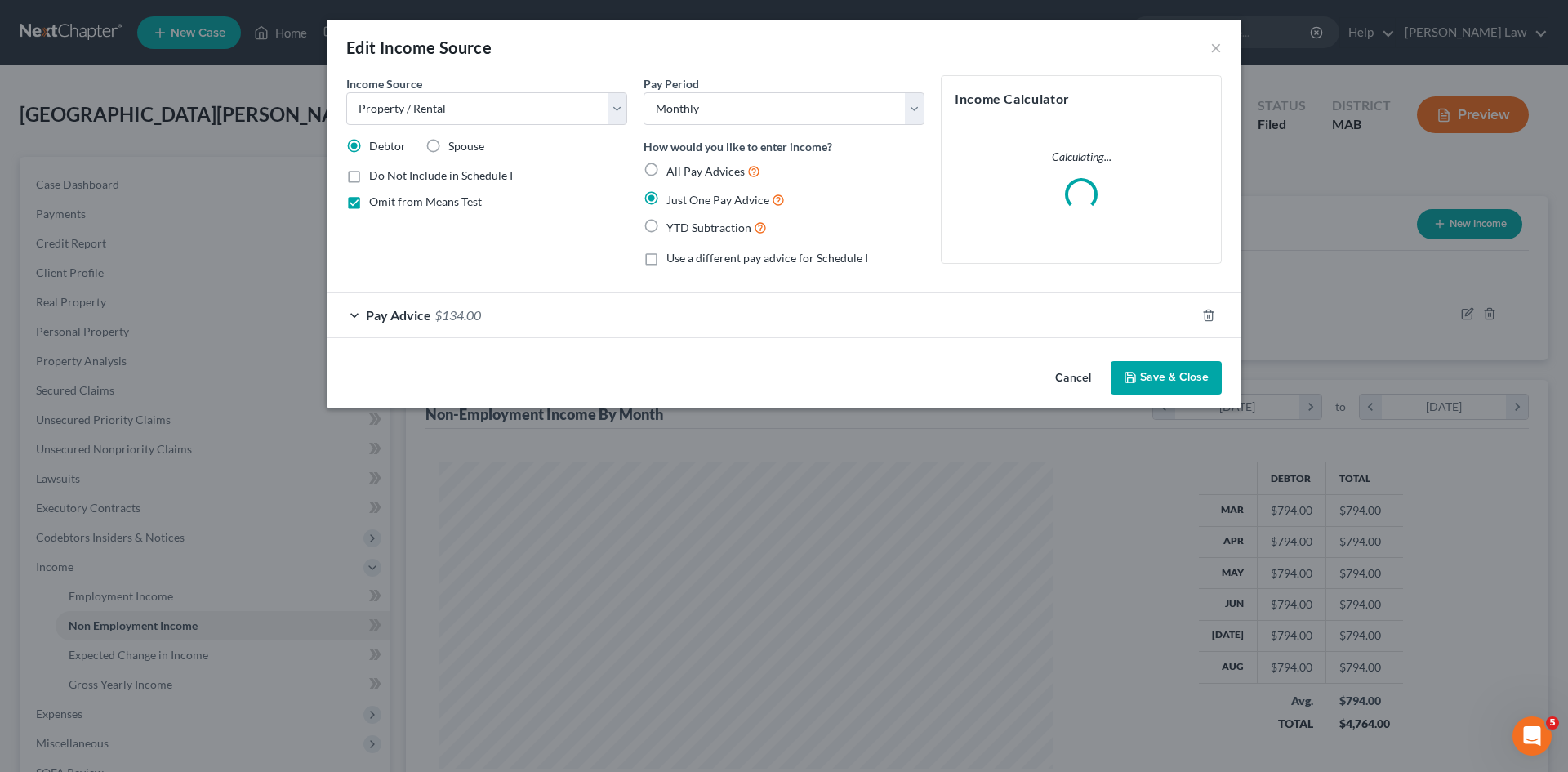
click at [482, 325] on div "Pay Advice $134.00" at bounding box center [760, 315] width 869 height 43
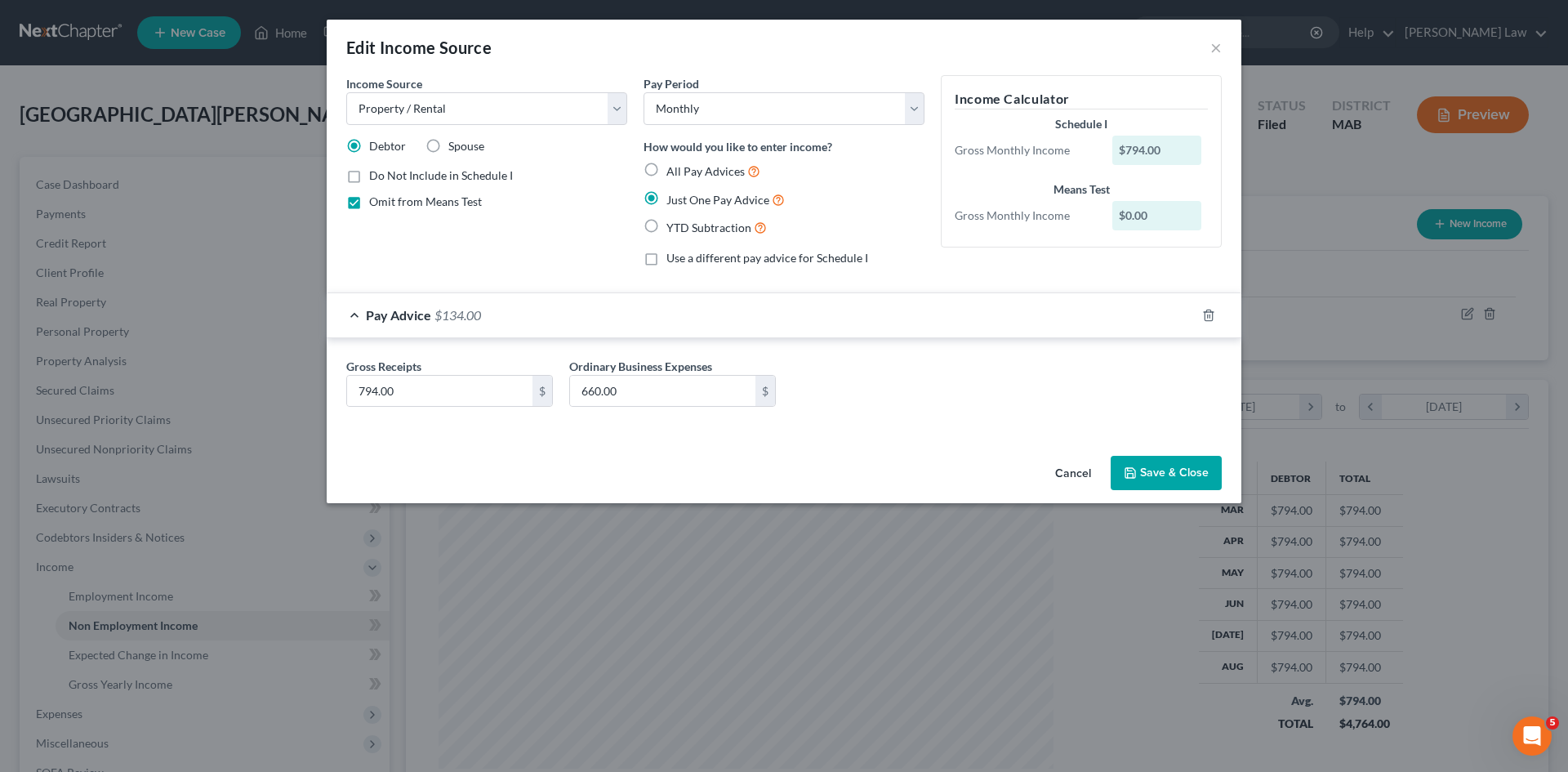
click at [1083, 473] on button "Cancel" at bounding box center [1073, 474] width 63 height 33
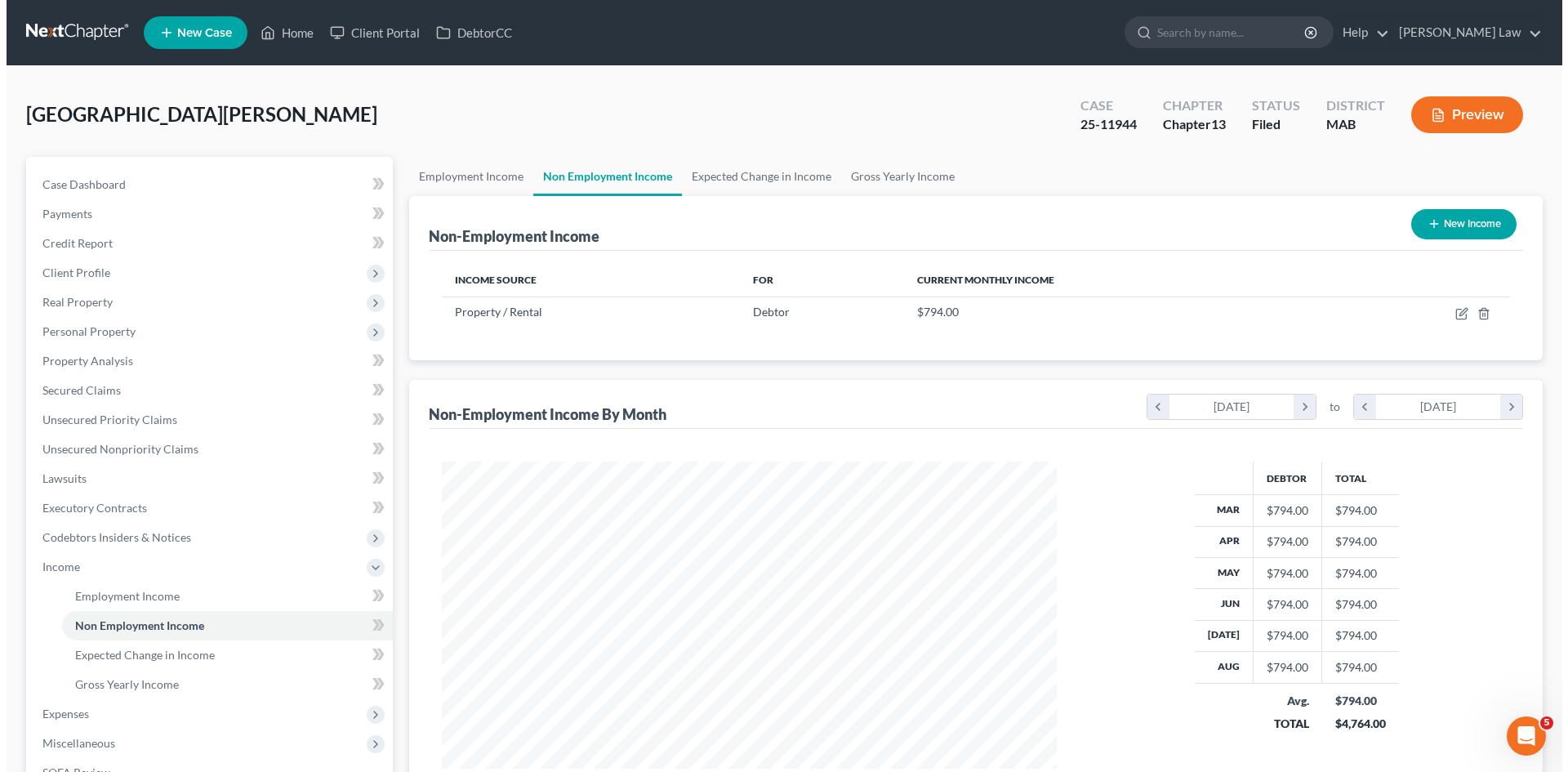
scroll to position [816636, 816265]
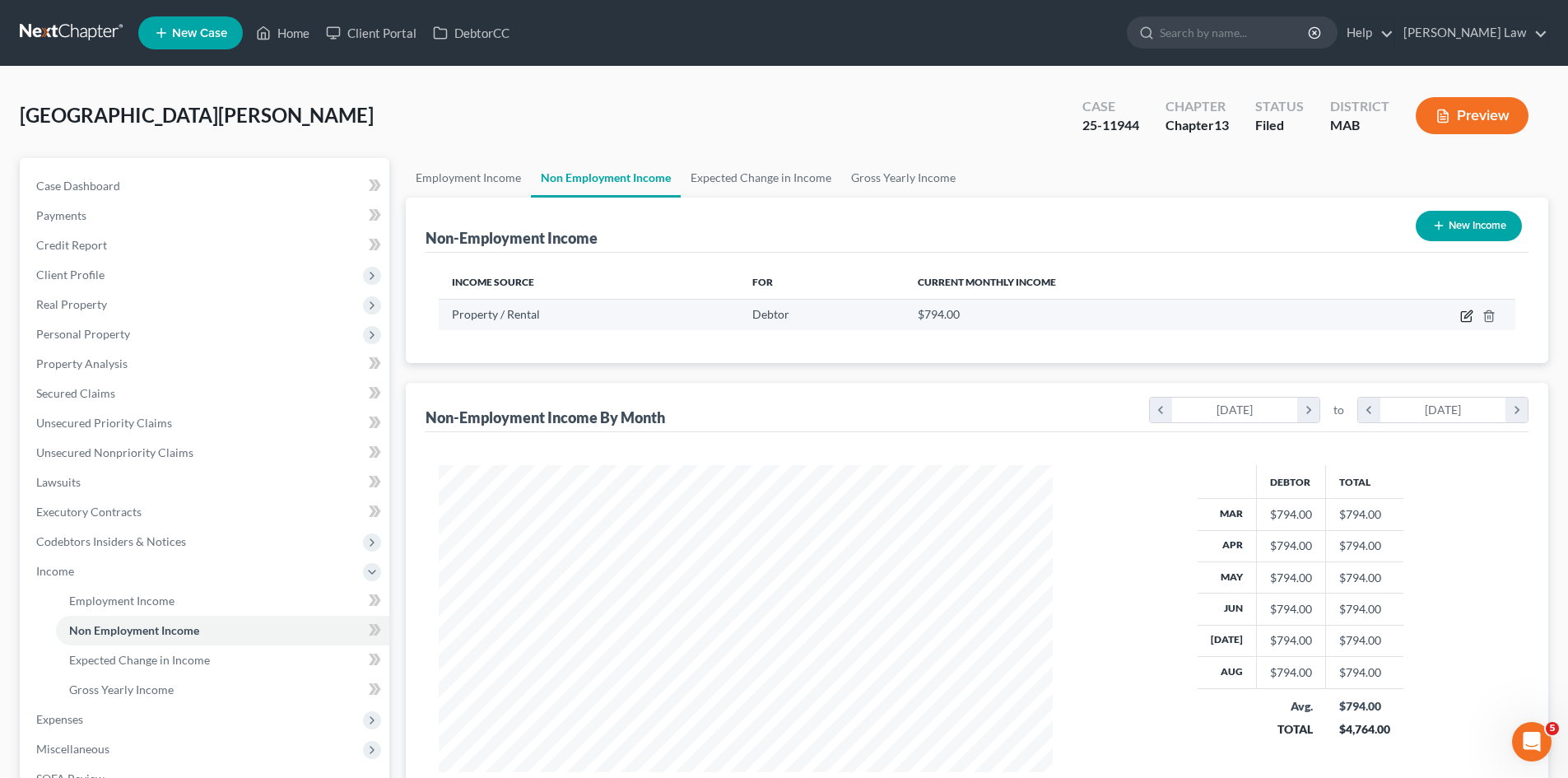
click at [1466, 314] on icon "button" at bounding box center [1468, 314] width 8 height 8
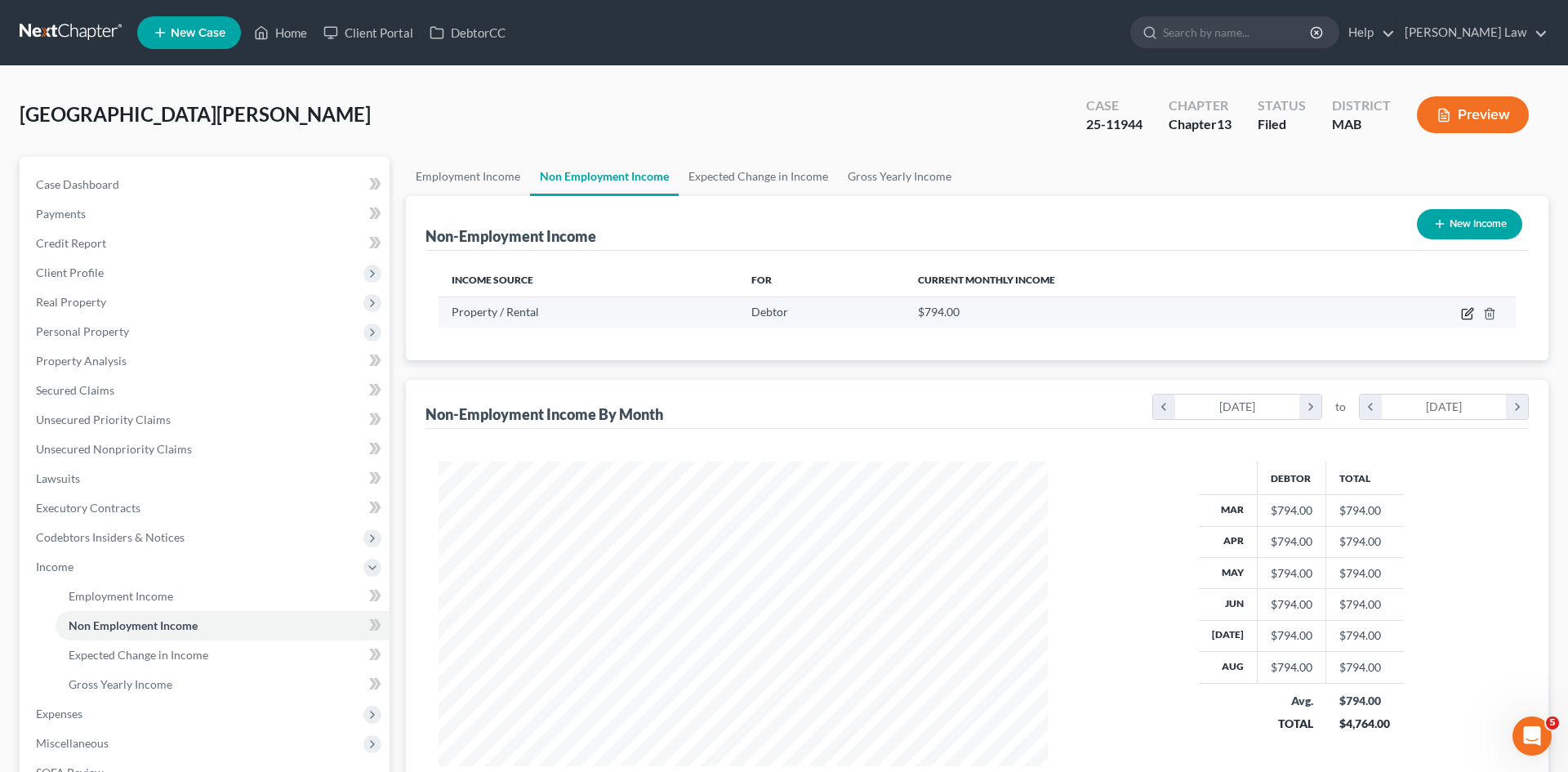
select select "9"
select select "0"
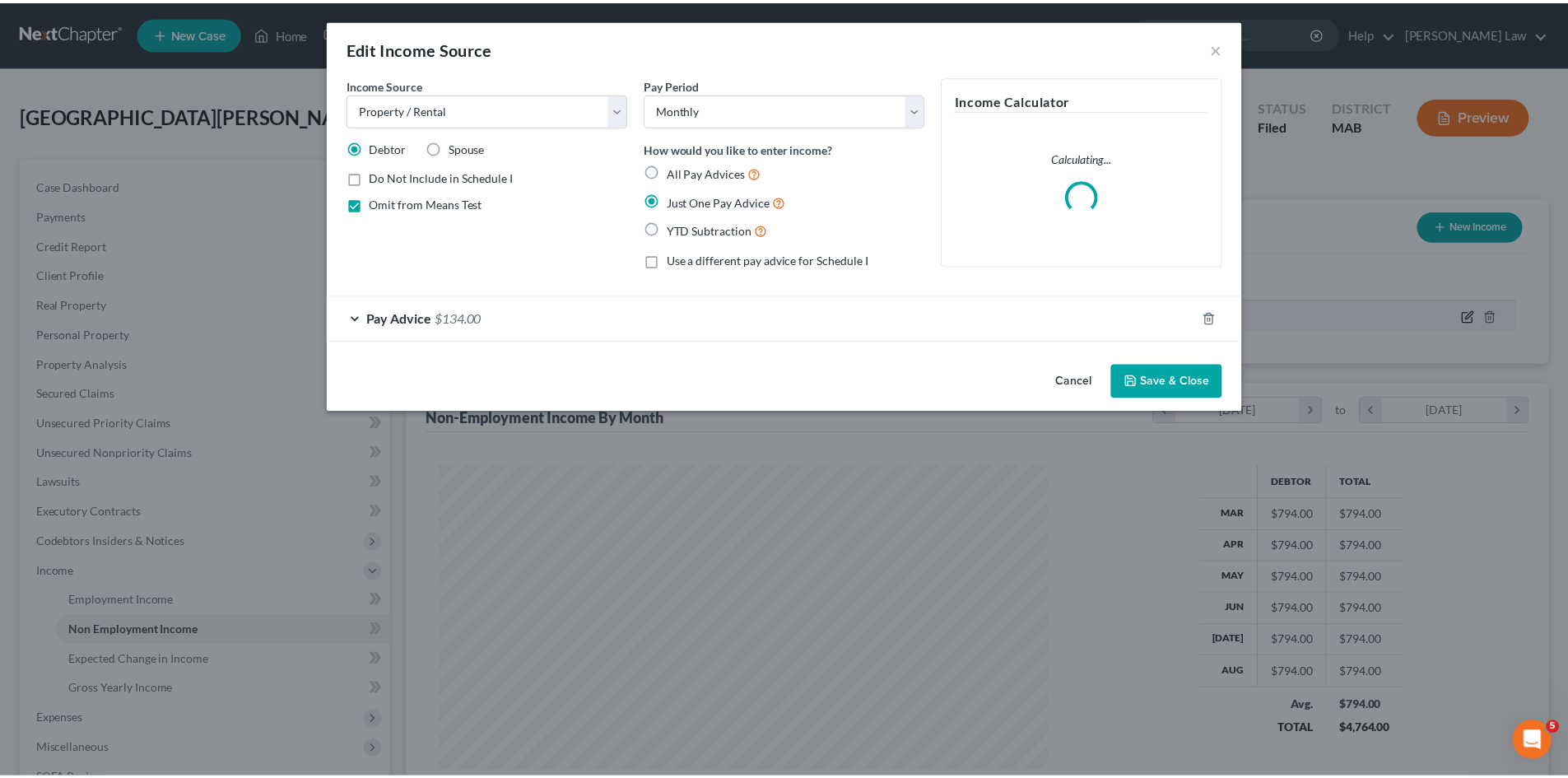
scroll to position [309, 653]
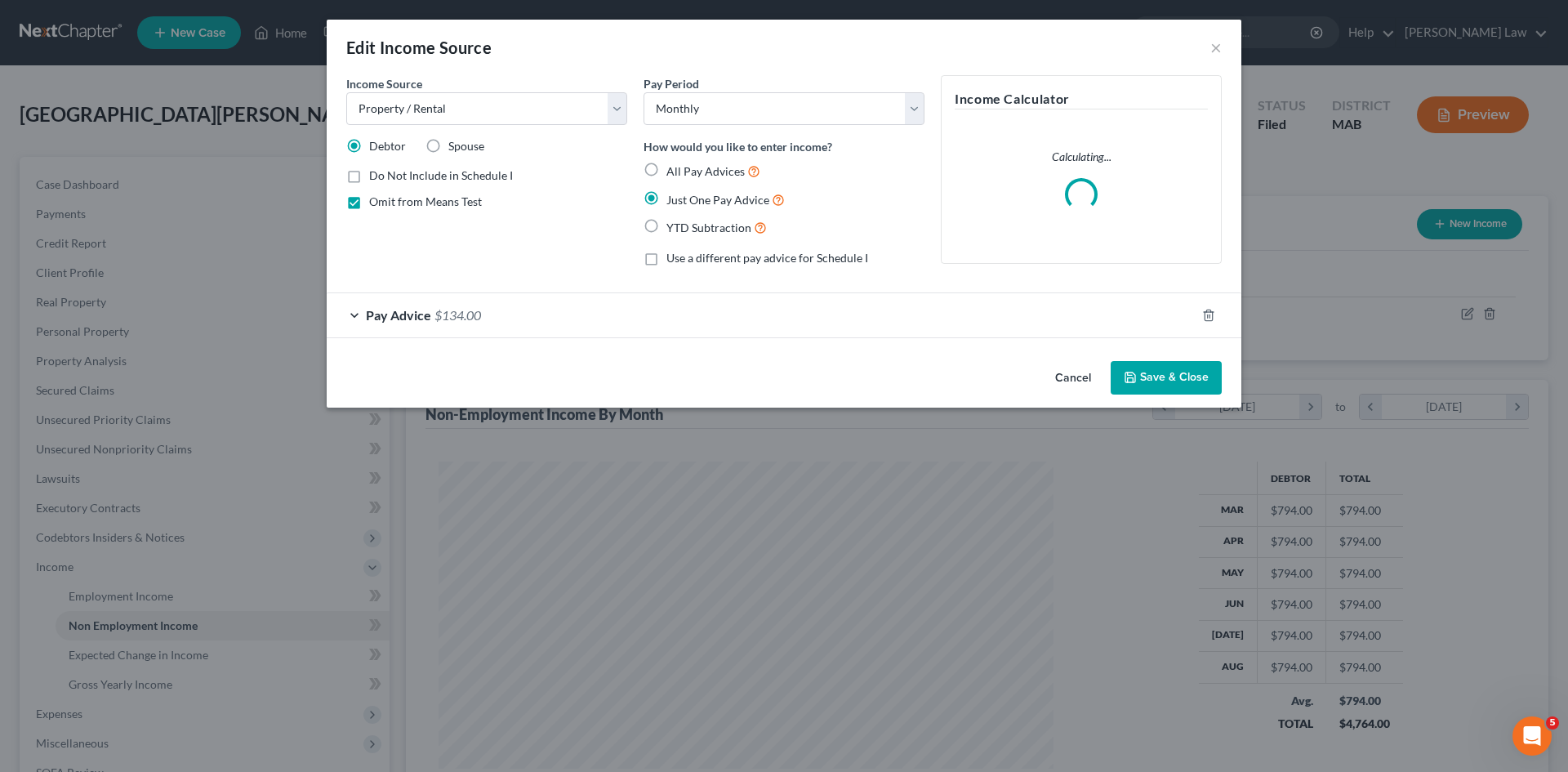
click at [1047, 372] on button "Cancel" at bounding box center [1073, 379] width 63 height 33
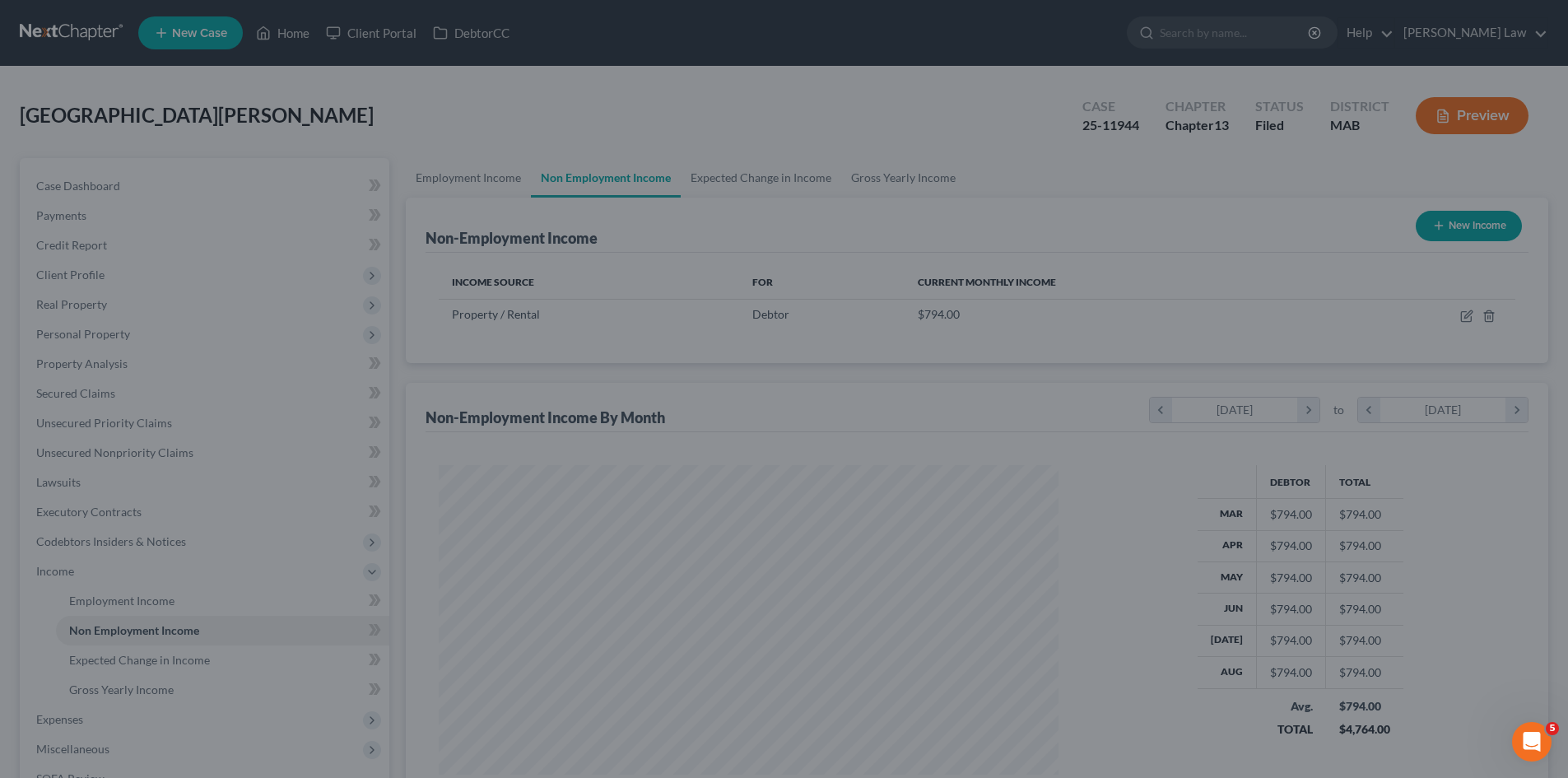
scroll to position [822983, 822322]
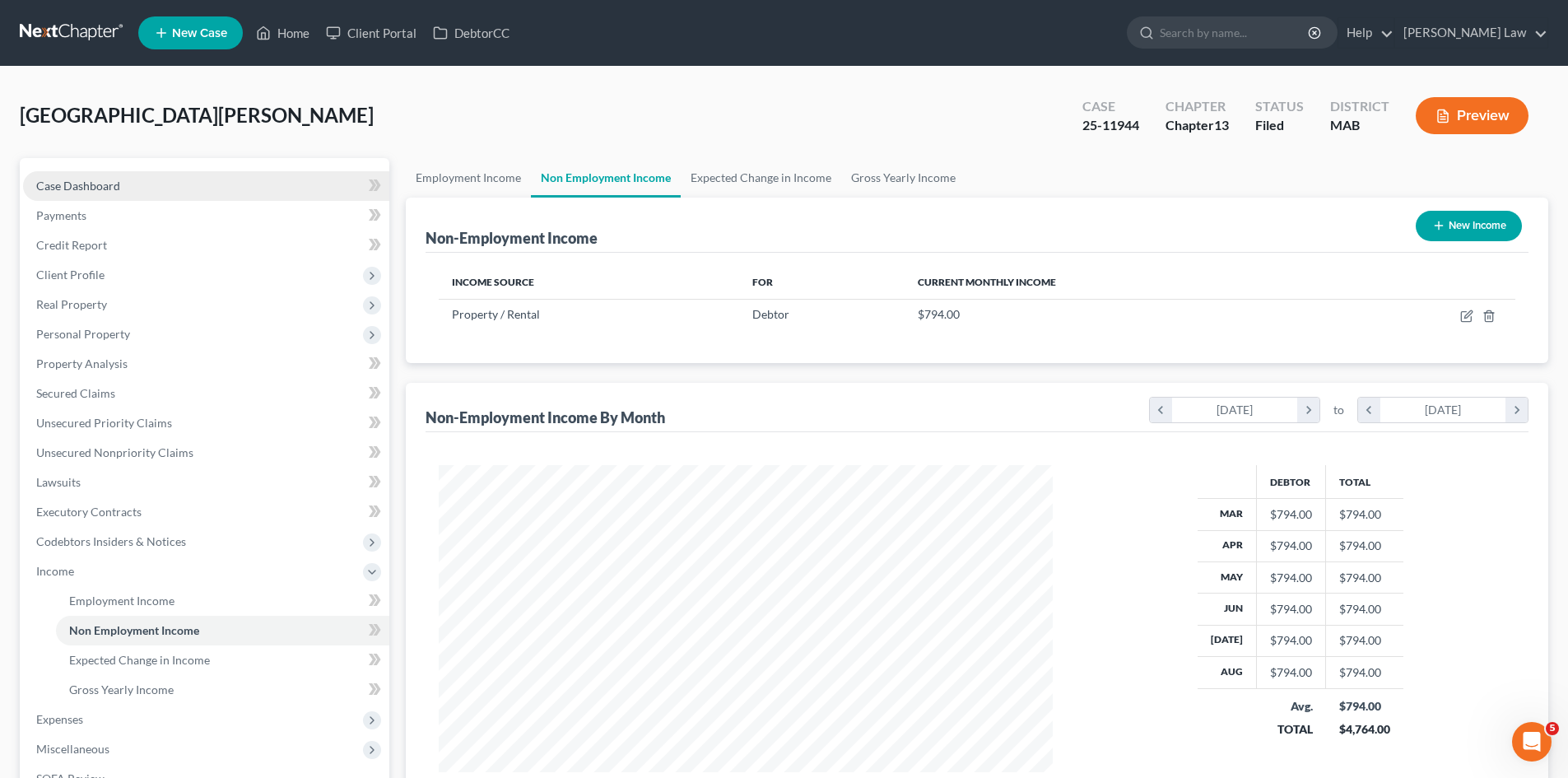
click at [129, 181] on link "Case Dashboard" at bounding box center [207, 186] width 367 height 30
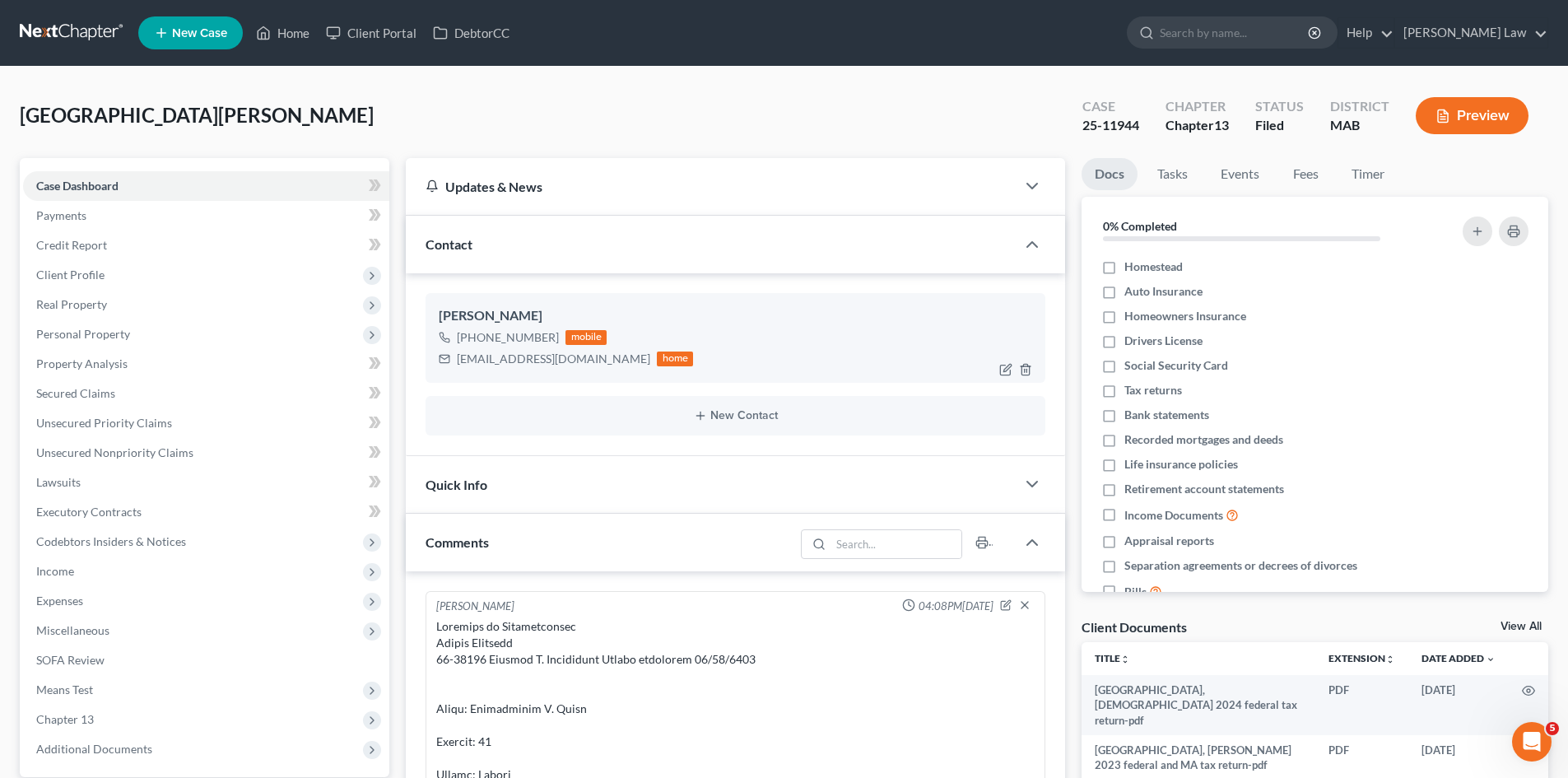
click at [535, 310] on div "Matthew Birmingham" at bounding box center [735, 316] width 593 height 19
click at [1105, 124] on div "25-11944" at bounding box center [1110, 126] width 57 height 19
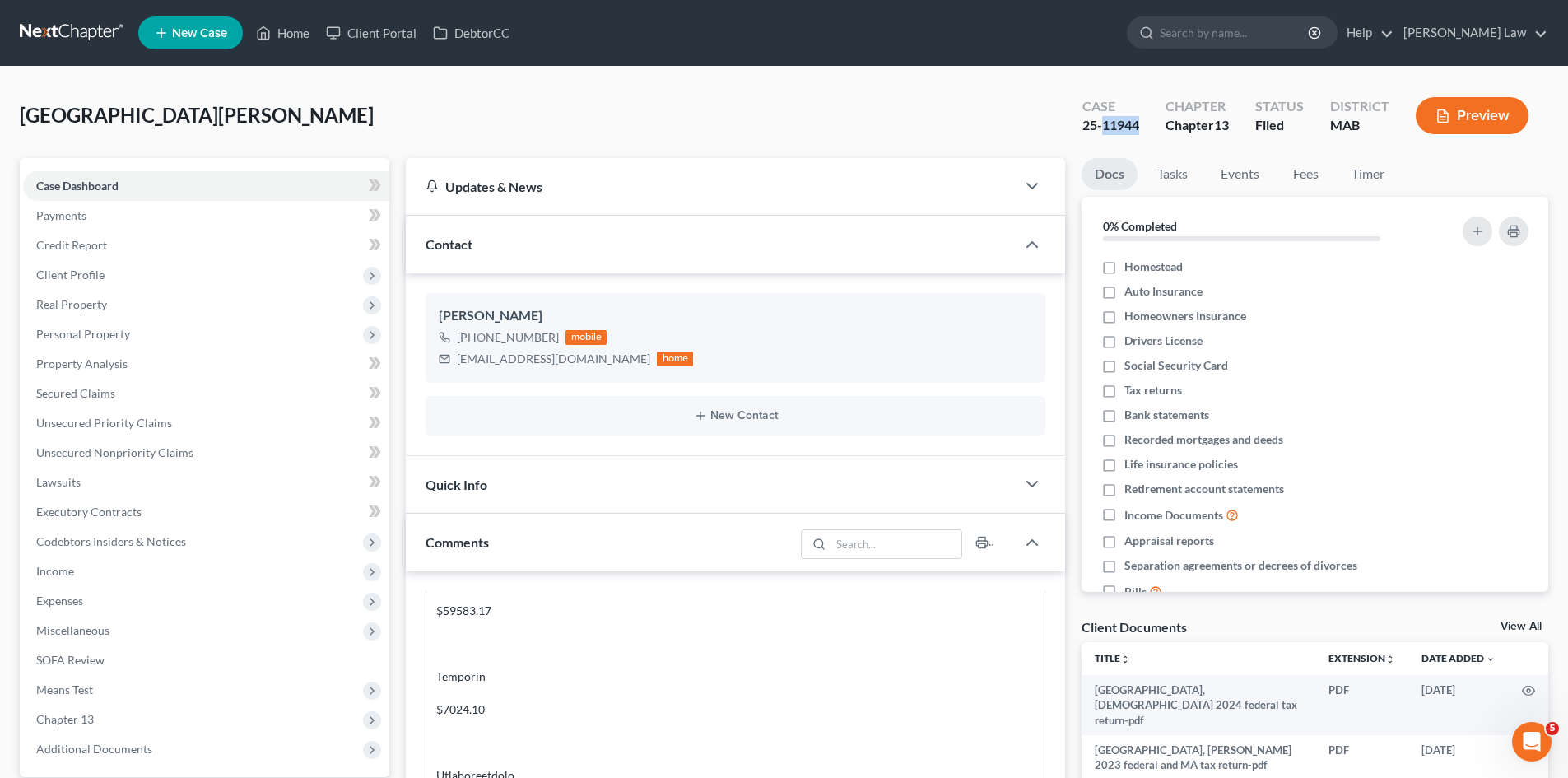
click at [1105, 124] on div "25-11944" at bounding box center [1110, 126] width 57 height 19
copy div "25-11944"
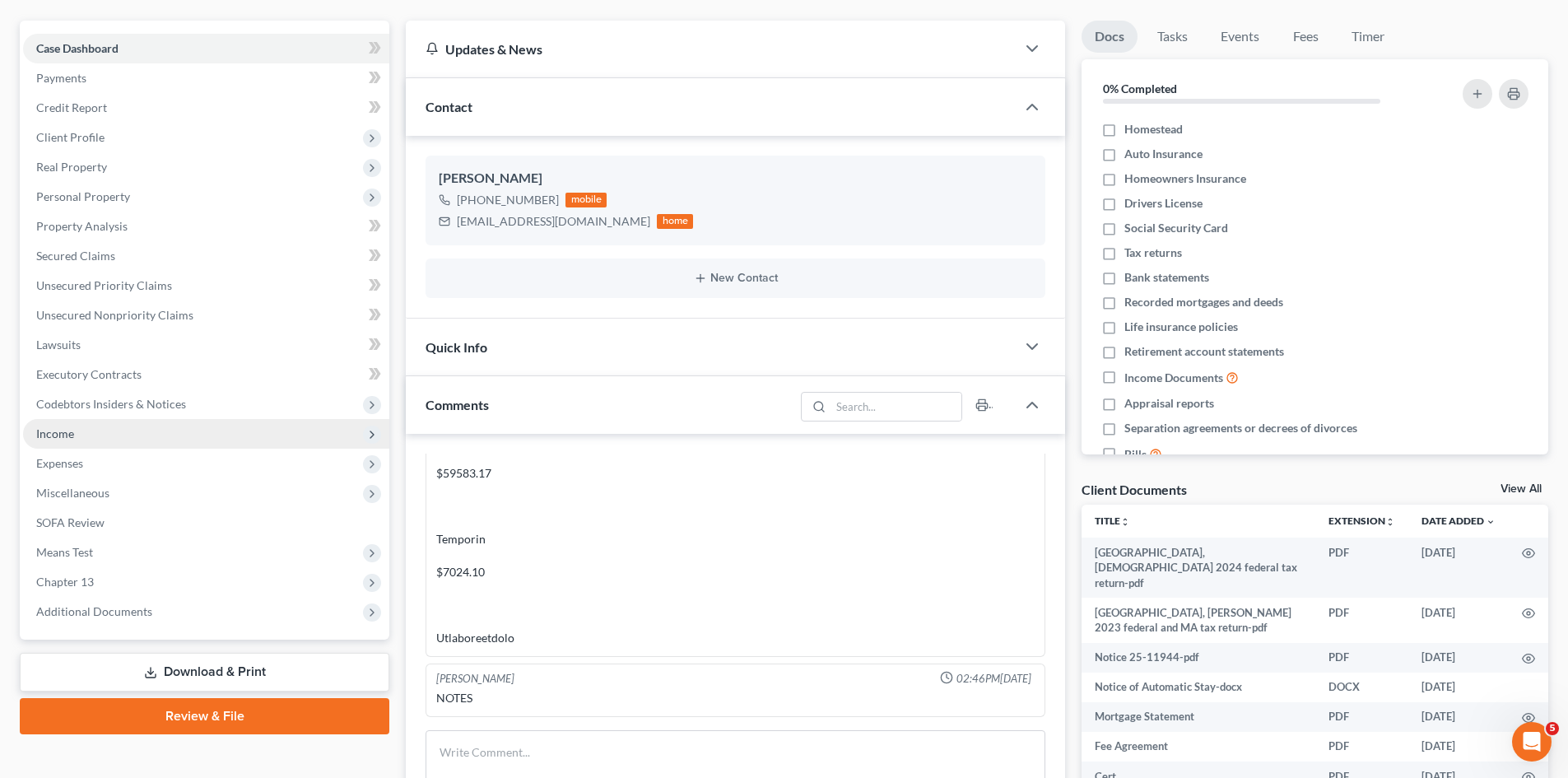
click at [56, 422] on span "Income" at bounding box center [207, 434] width 367 height 30
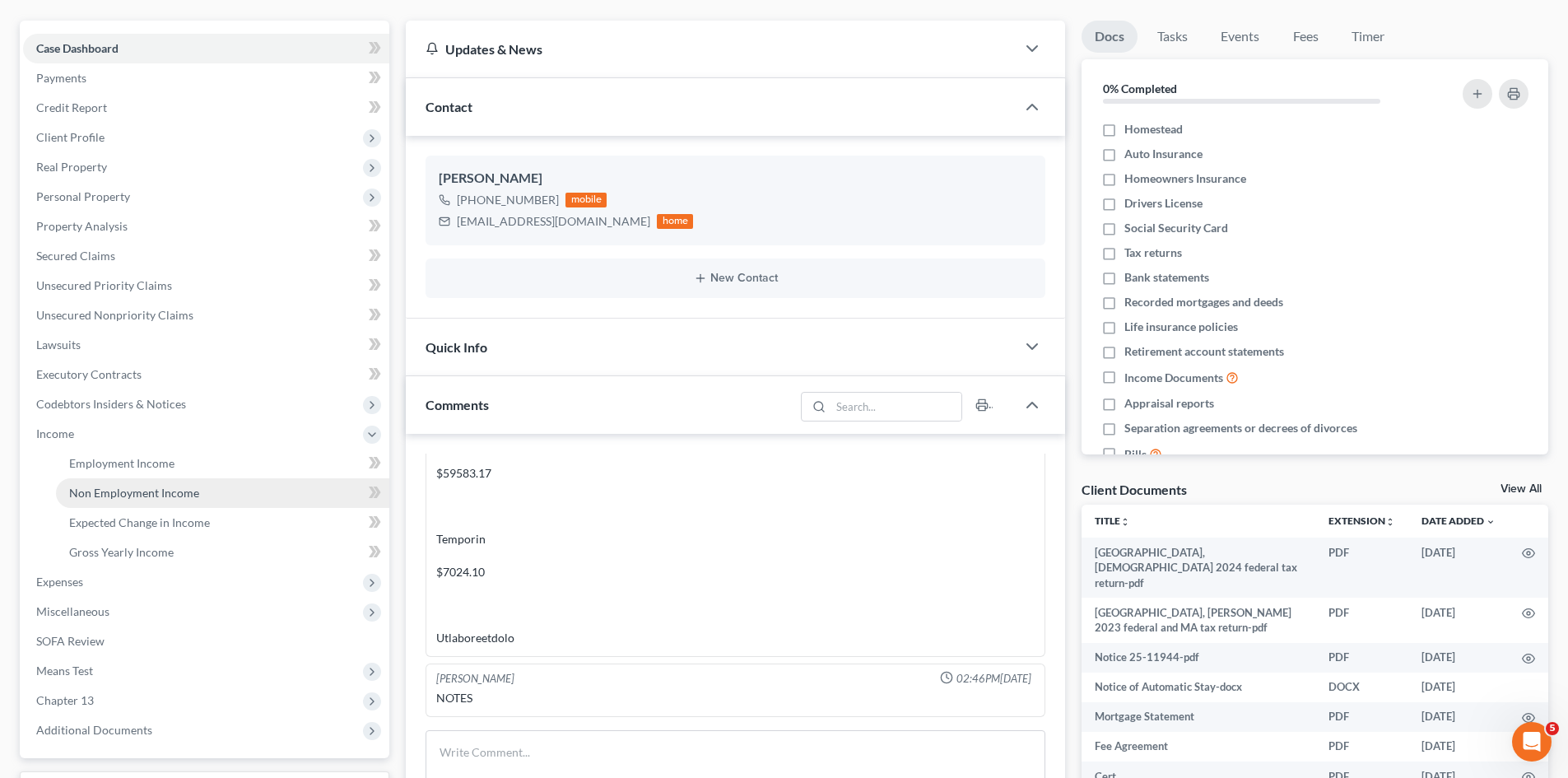
click at [86, 483] on link "Non Employment Income" at bounding box center [223, 493] width 334 height 30
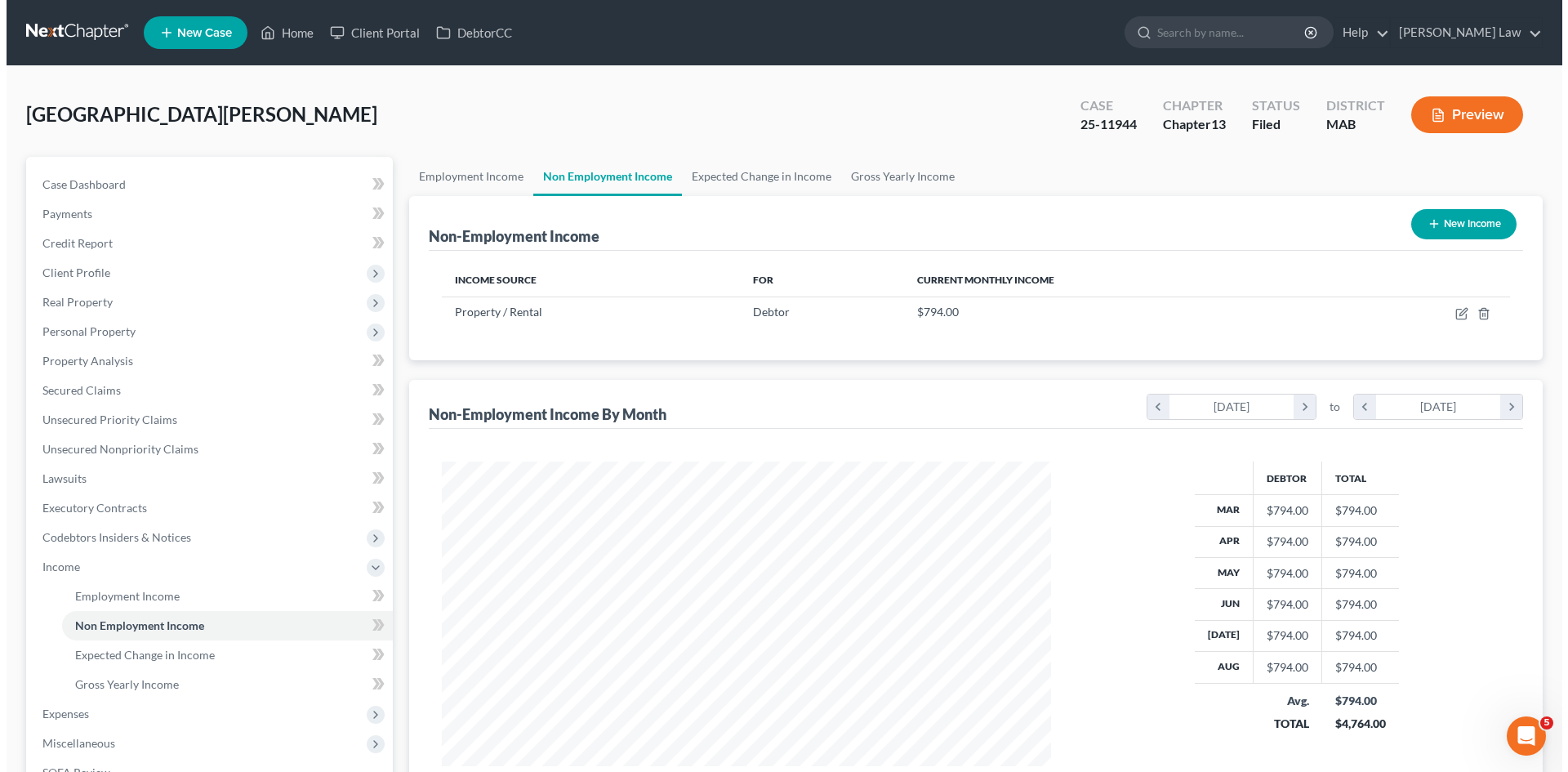
scroll to position [305, 642]
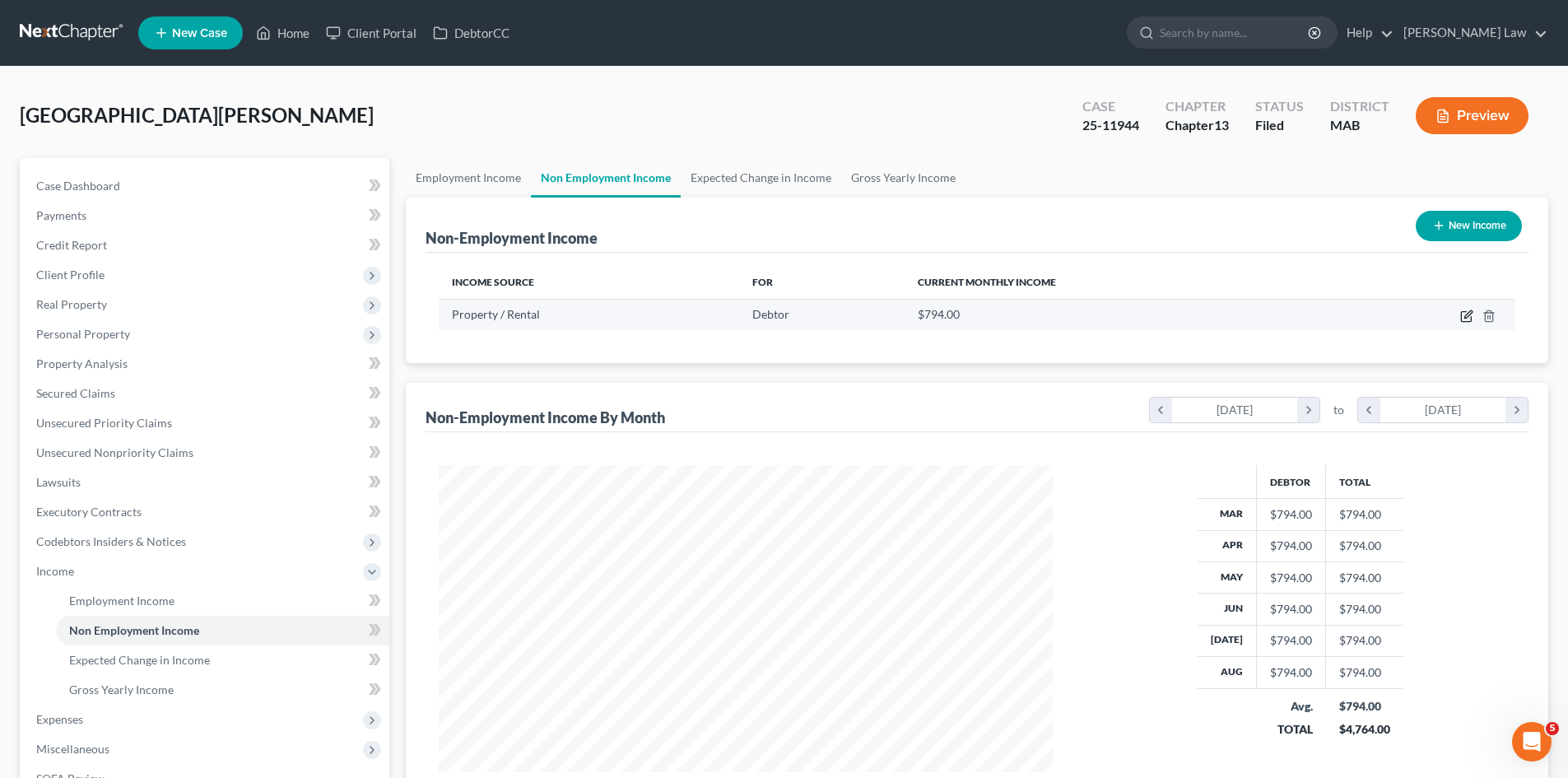
click at [1462, 313] on icon "button" at bounding box center [1467, 316] width 14 height 14
select select "9"
select select "0"
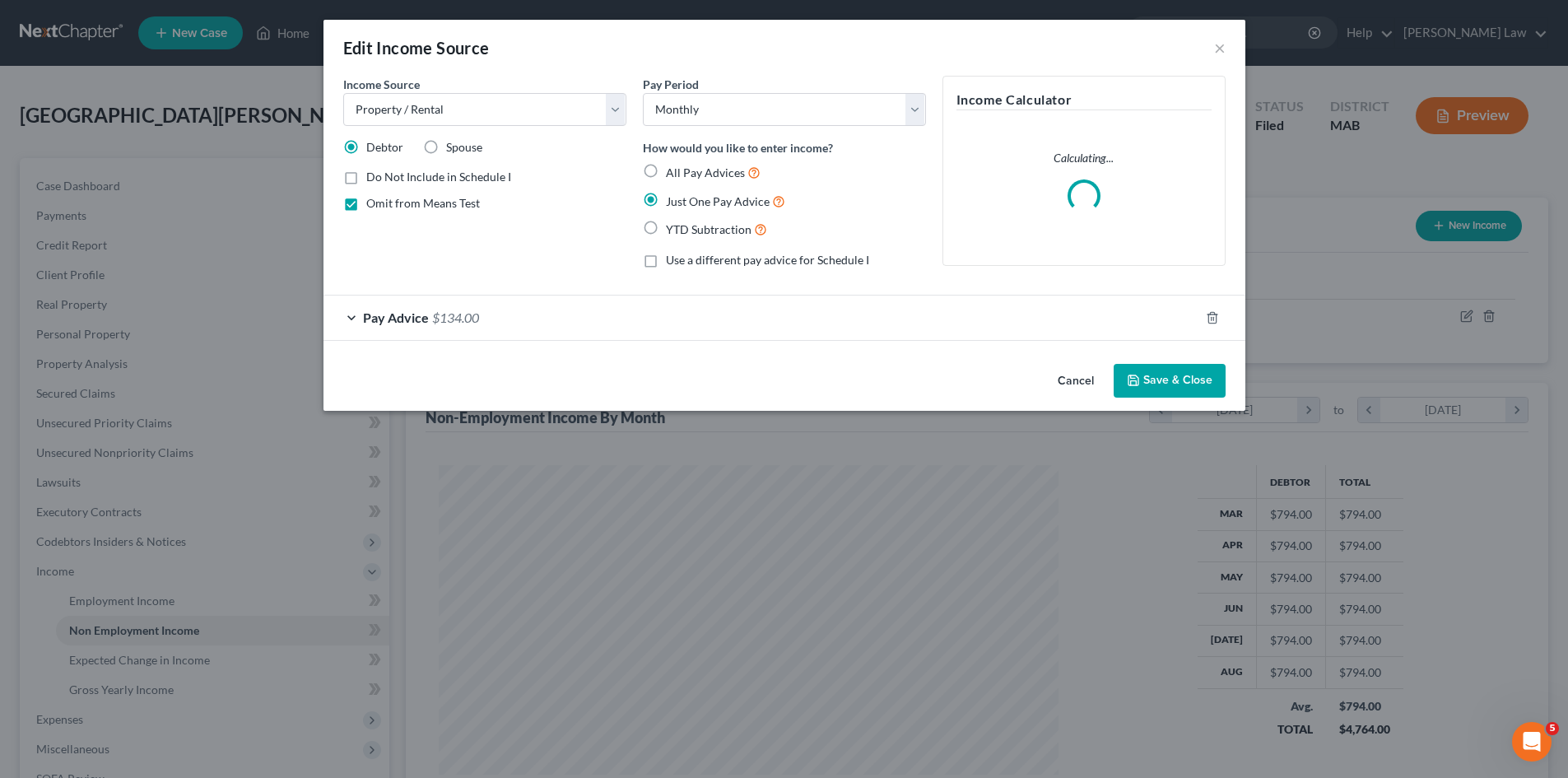
scroll to position [309, 653]
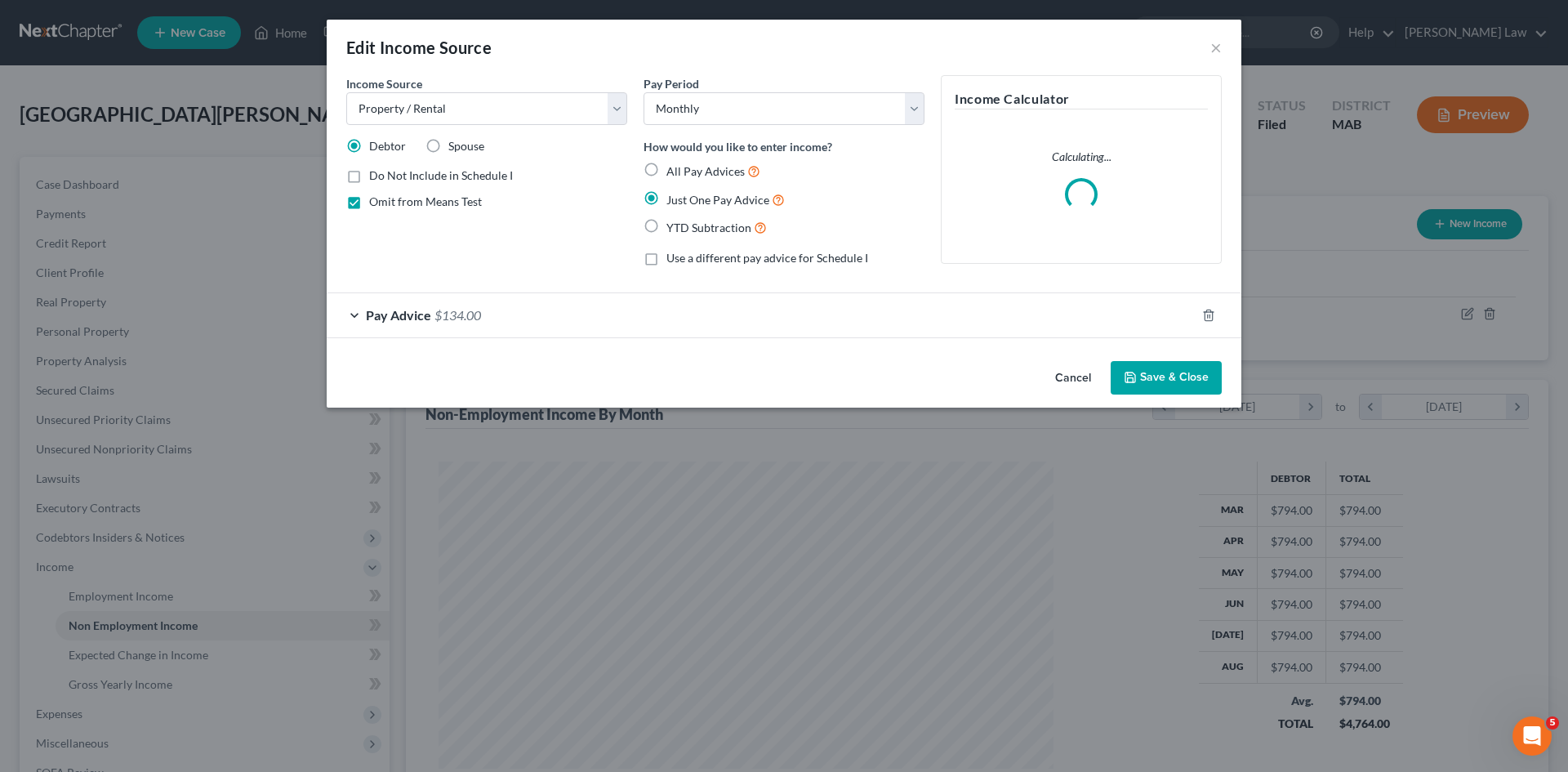
click at [411, 322] on span "Pay Advice" at bounding box center [398, 315] width 65 height 15
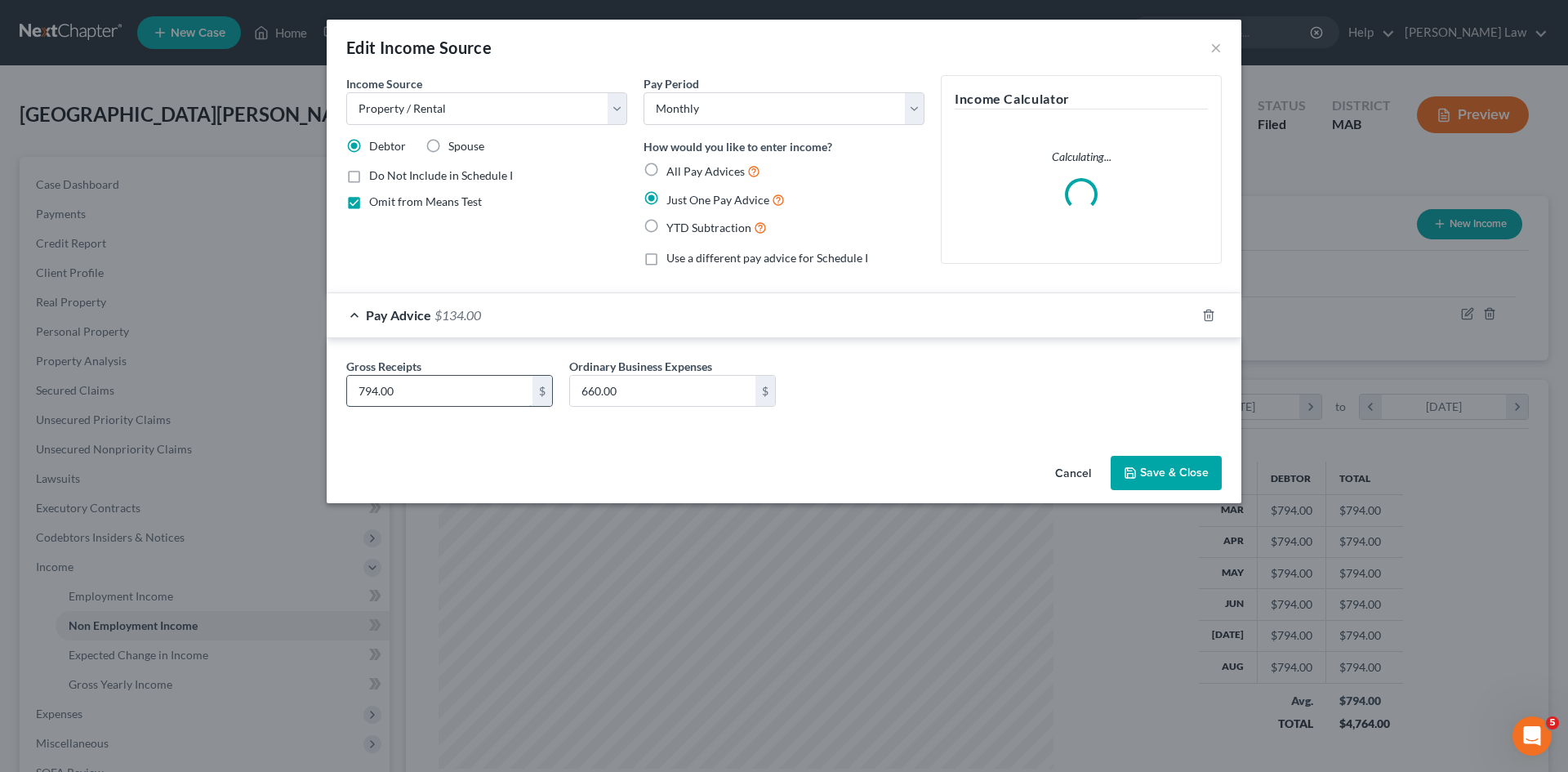
click at [375, 392] on input "794.00" at bounding box center [440, 391] width 186 height 31
click at [378, 393] on input "794.00" at bounding box center [440, 391] width 186 height 31
drag, startPoint x: 376, startPoint y: 395, endPoint x: 353, endPoint y: 392, distance: 23.2
click at [353, 392] on input "794.00" at bounding box center [440, 391] width 186 height 31
click at [661, 390] on input "660.00" at bounding box center [662, 391] width 186 height 31
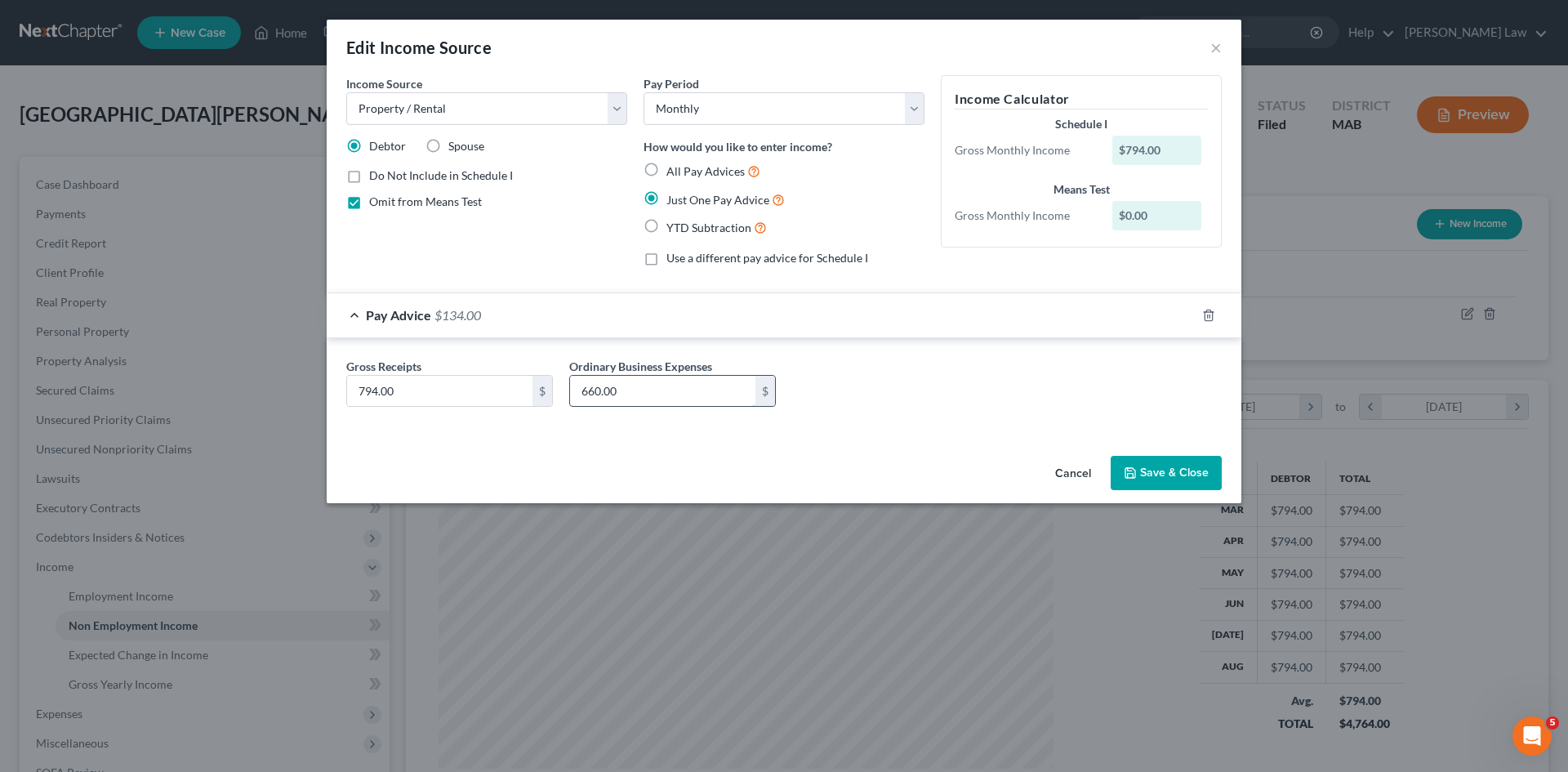
click at [608, 390] on input "660.00" at bounding box center [662, 391] width 186 height 31
drag, startPoint x: 601, startPoint y: 390, endPoint x: 570, endPoint y: 390, distance: 31.0
click at [570, 390] on div "660.00 $" at bounding box center [673, 392] width 207 height 33
click at [1062, 476] on button "Cancel" at bounding box center [1073, 474] width 63 height 33
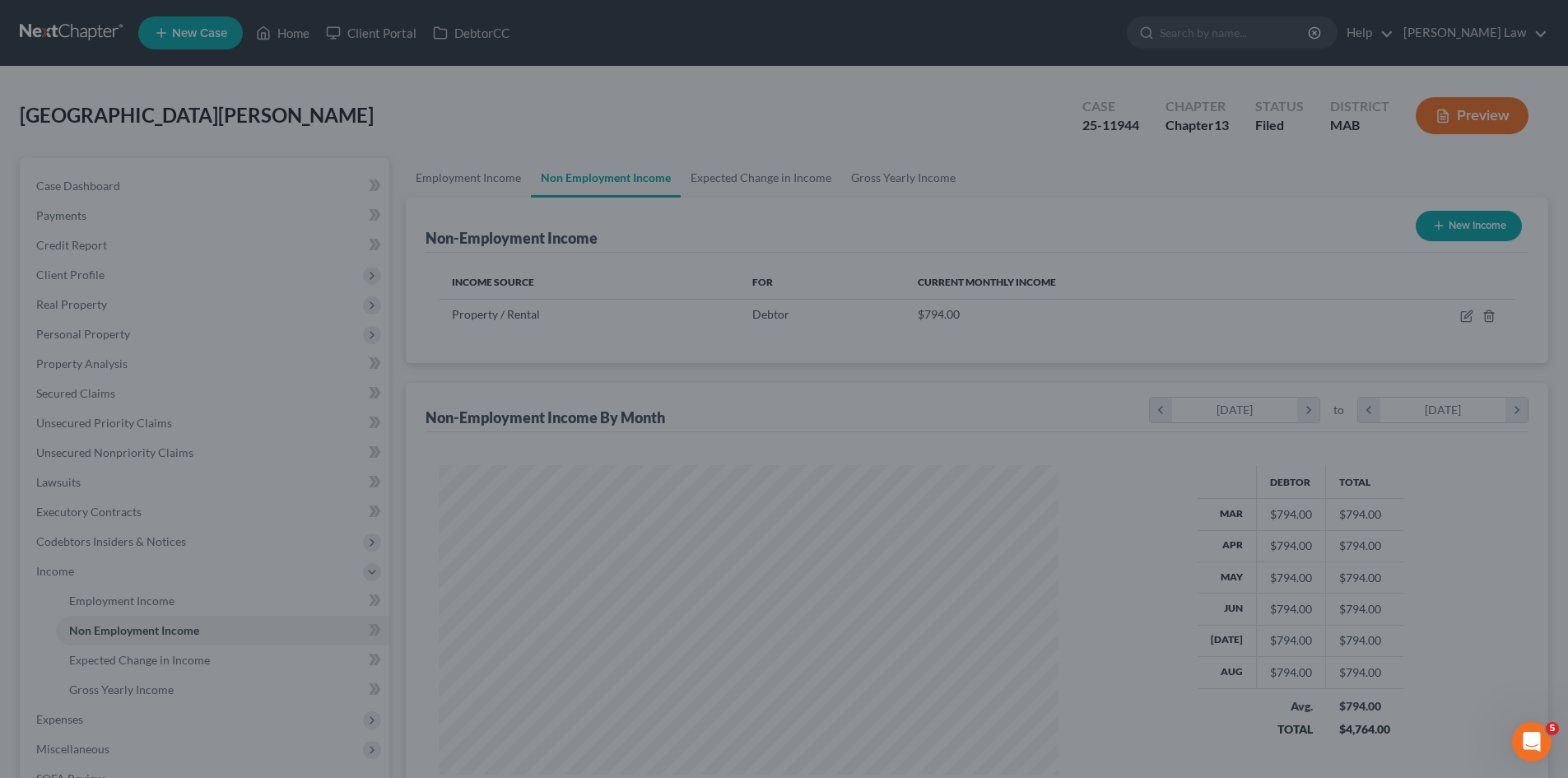
scroll to position [822983, 822322]
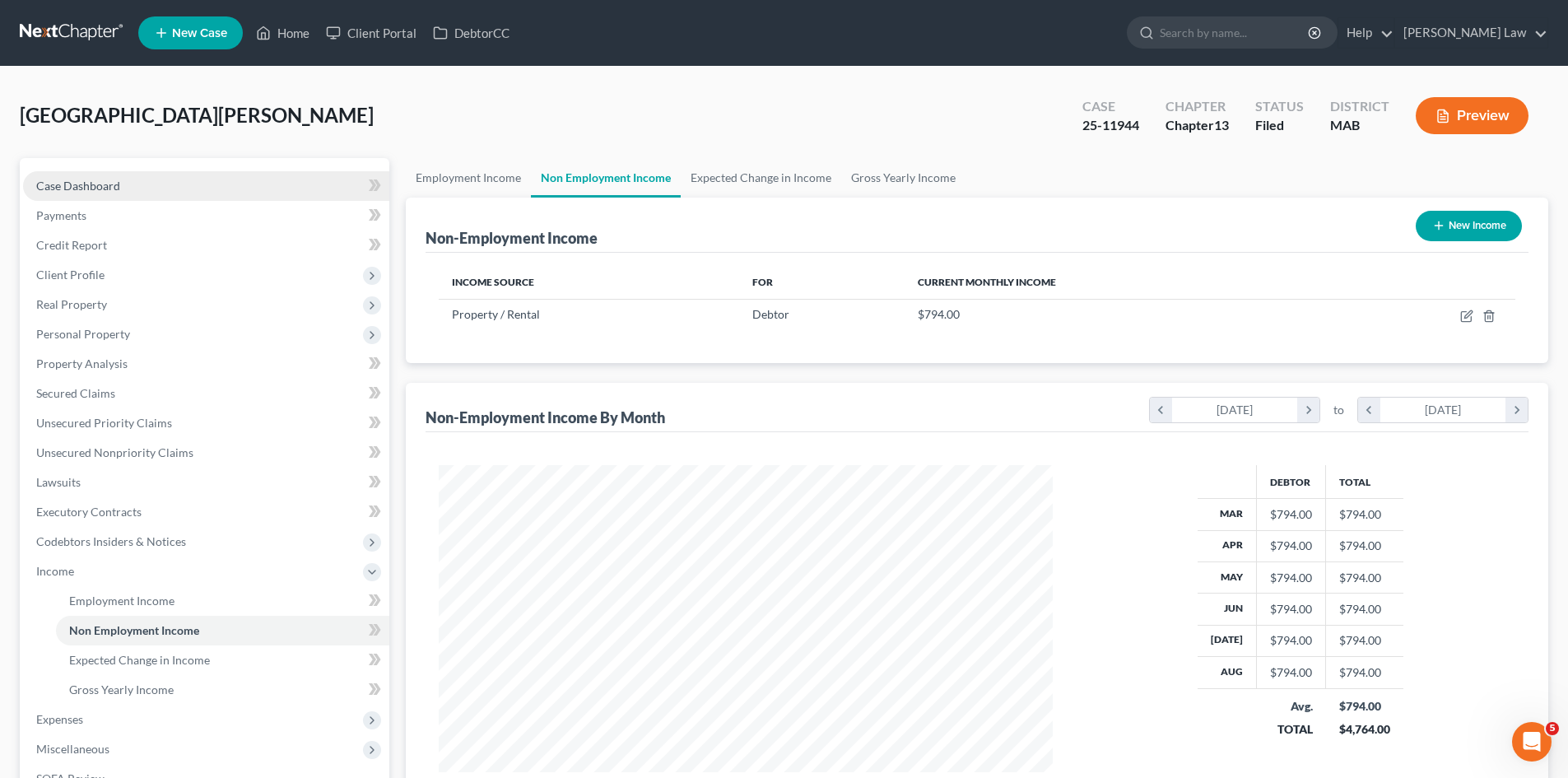
click at [123, 182] on link "Case Dashboard" at bounding box center [207, 186] width 367 height 30
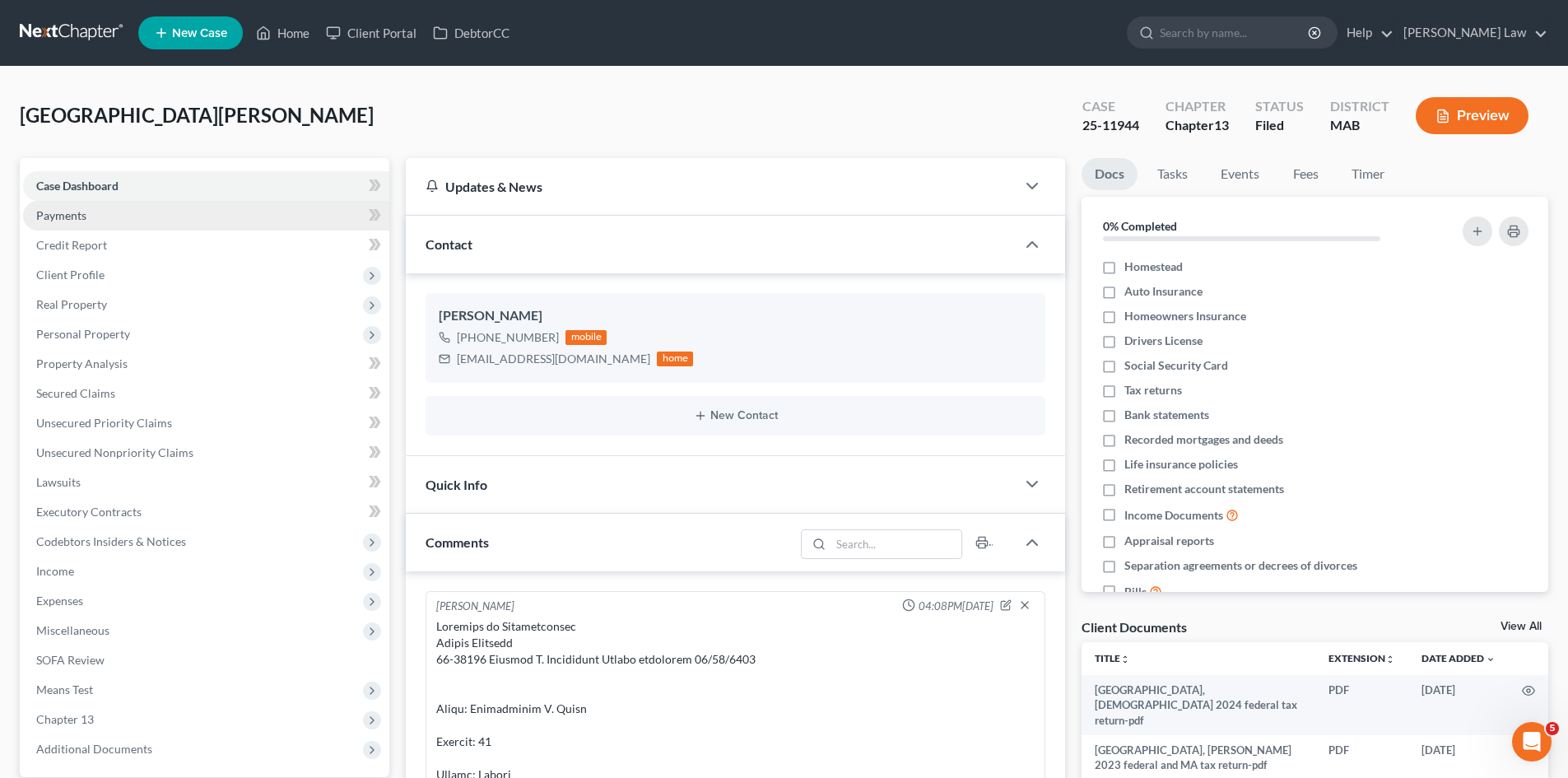
scroll to position [7821, 0]
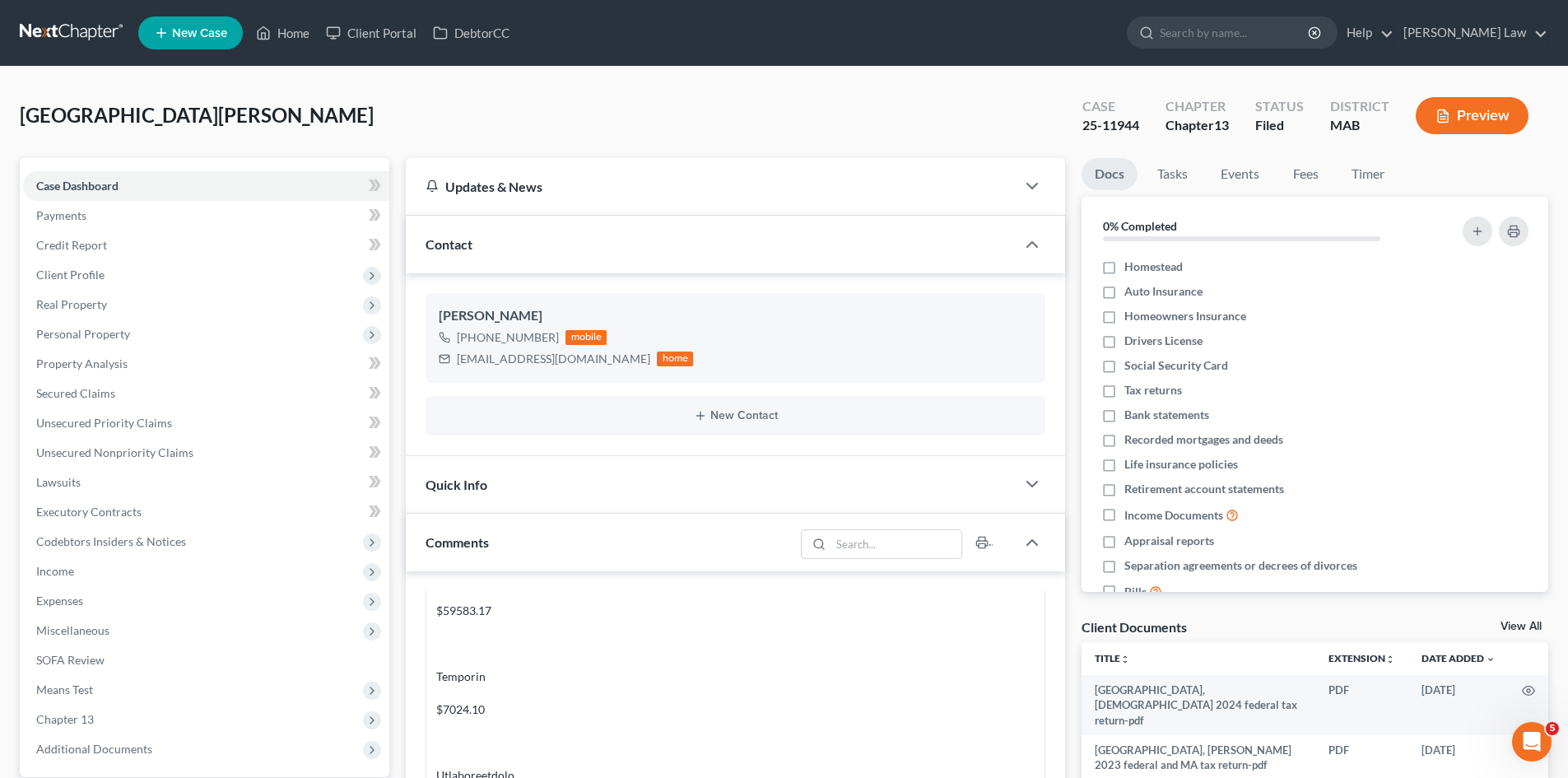
click at [47, 23] on link at bounding box center [72, 33] width 106 height 30
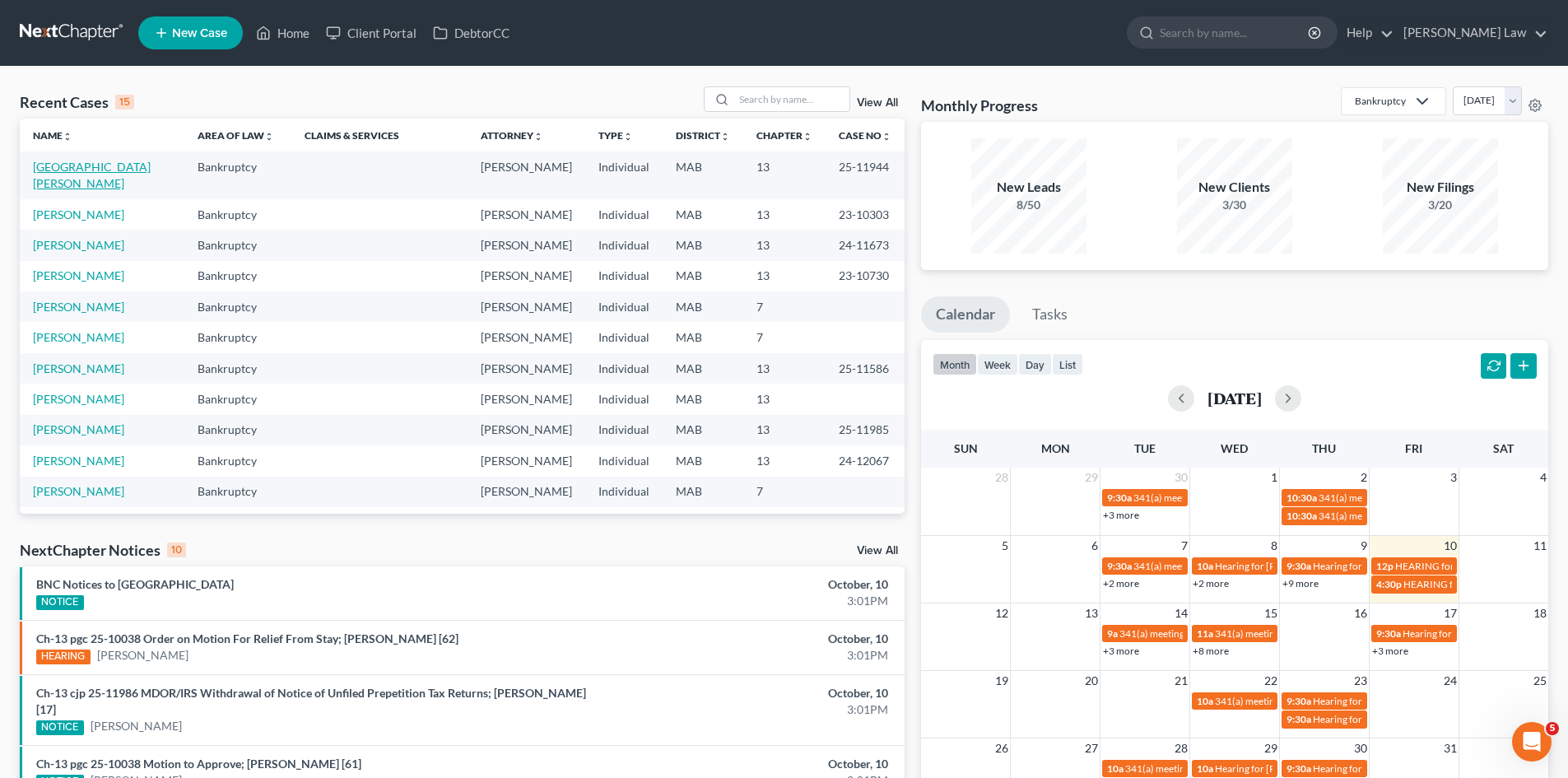
click at [89, 171] on link "[GEOGRAPHIC_DATA][PERSON_NAME]" at bounding box center [91, 175] width 117 height 30
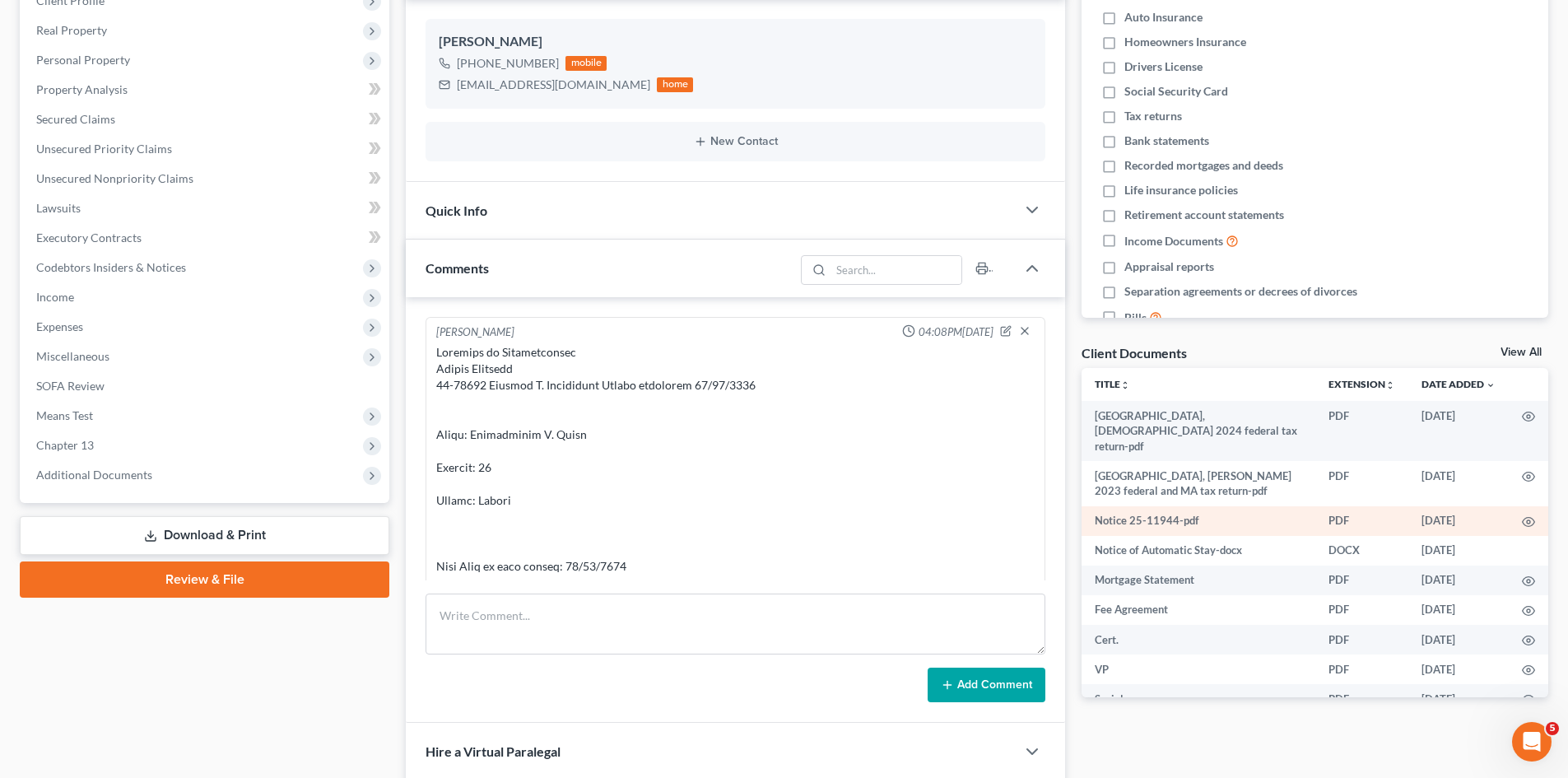
scroll to position [7995, 0]
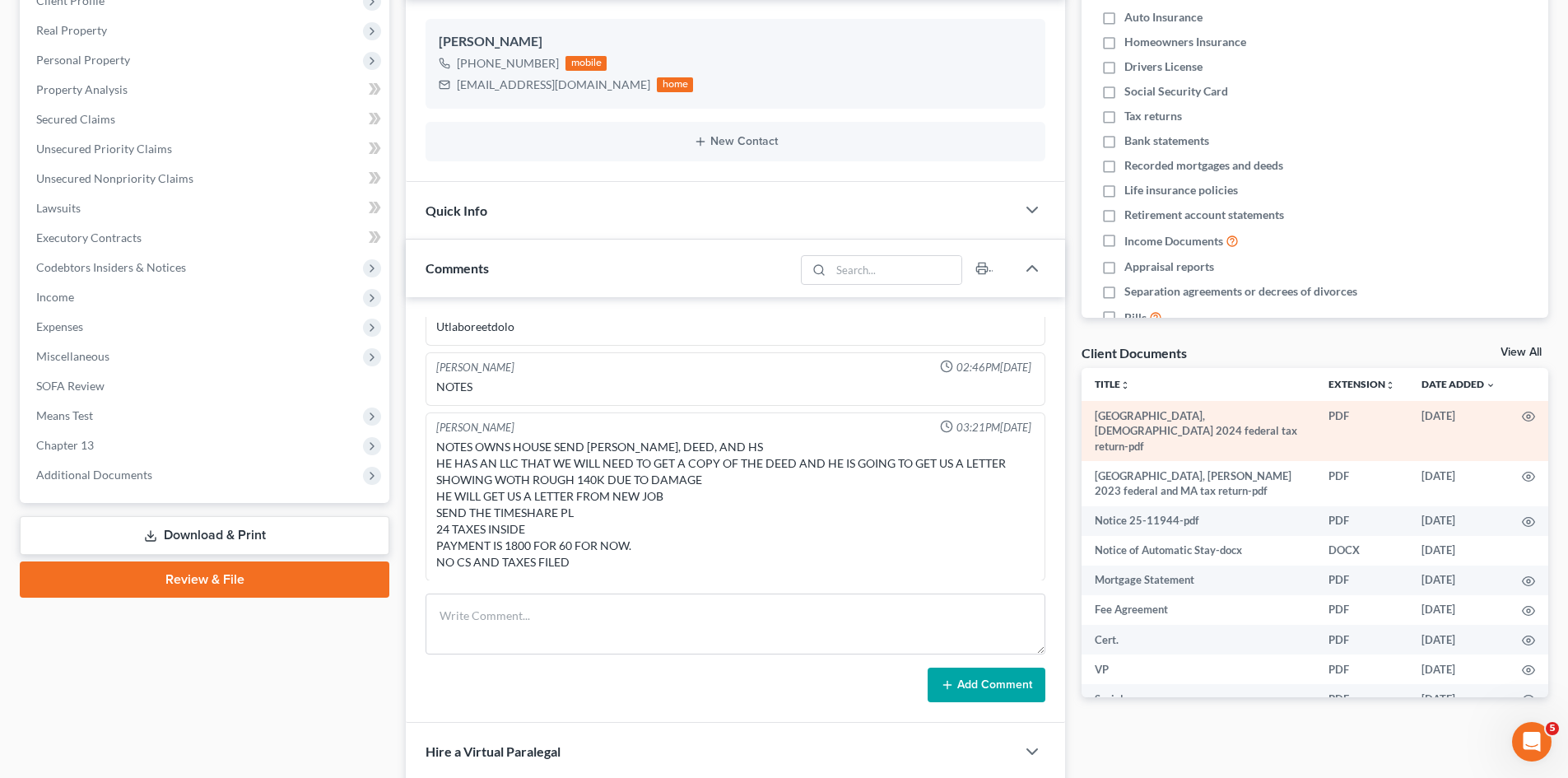
click at [1522, 414] on td at bounding box center [1528, 431] width 40 height 60
click at [1521, 417] on icon "button" at bounding box center [1528, 417] width 14 height 14
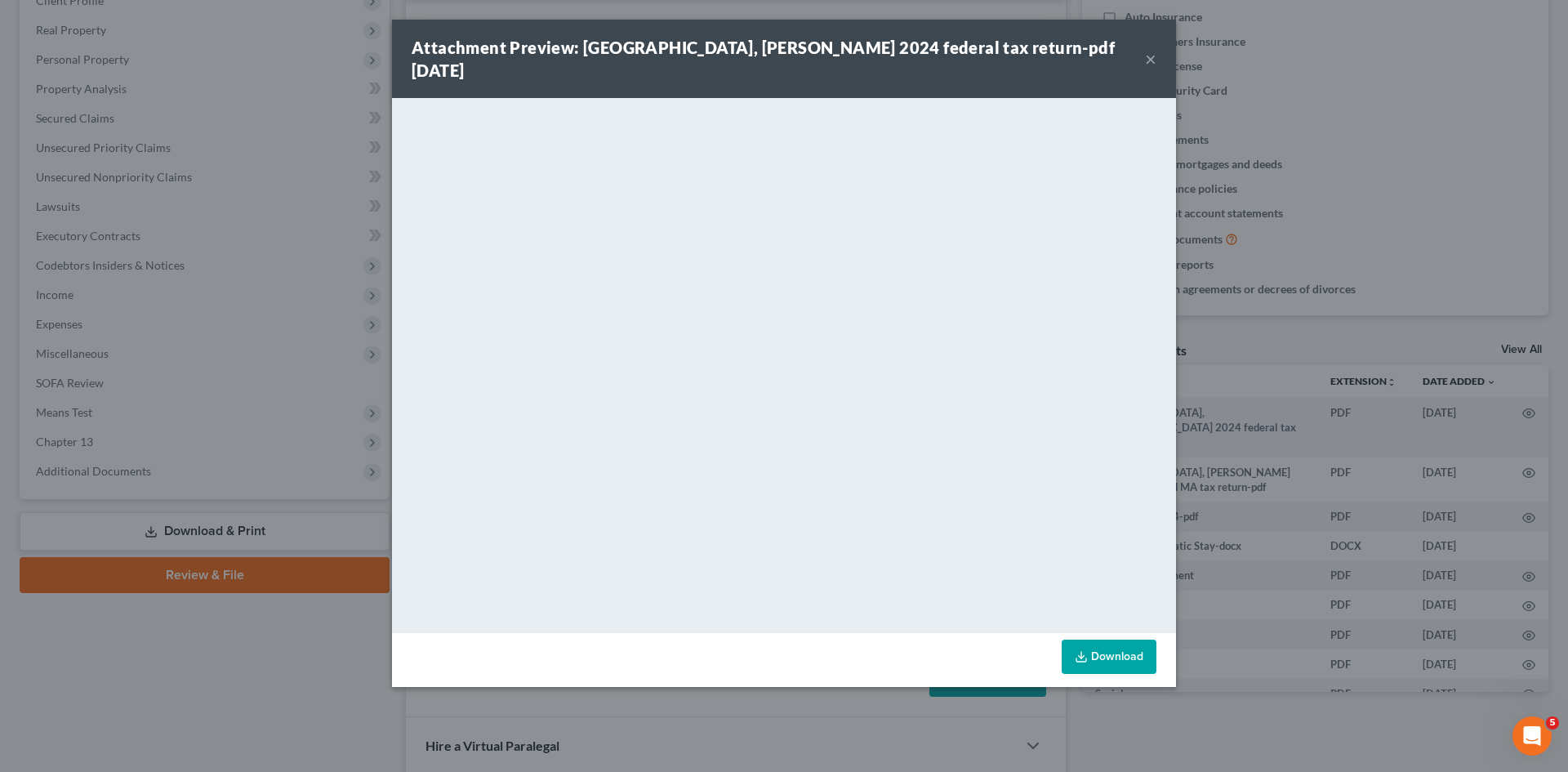
click at [1377, 377] on div "Attachment Preview: [GEOGRAPHIC_DATA], [PERSON_NAME] 2024 federal tax return-pd…" at bounding box center [784, 386] width 1568 height 772
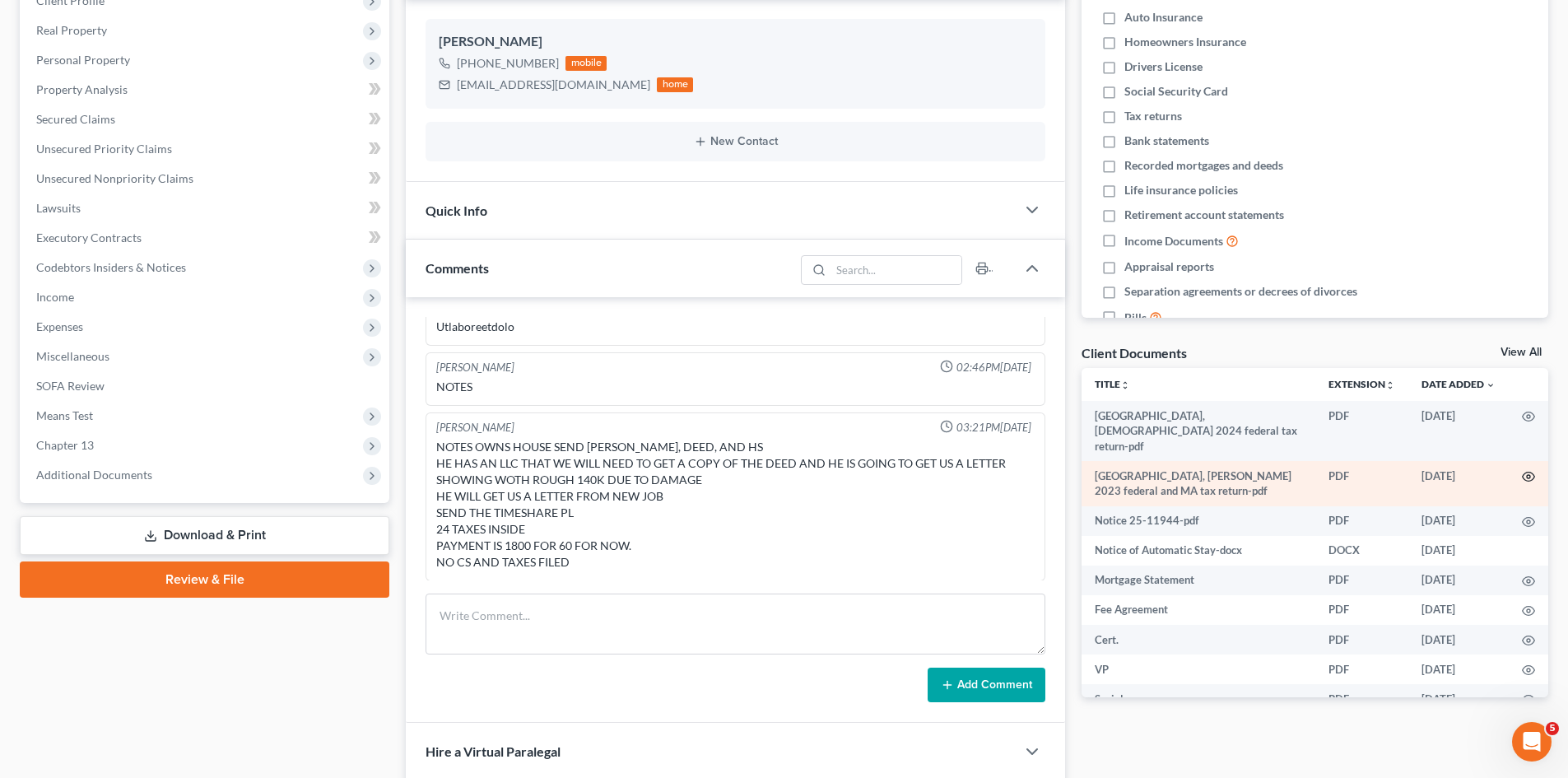
click at [1526, 475] on circle "button" at bounding box center [1527, 476] width 3 height 3
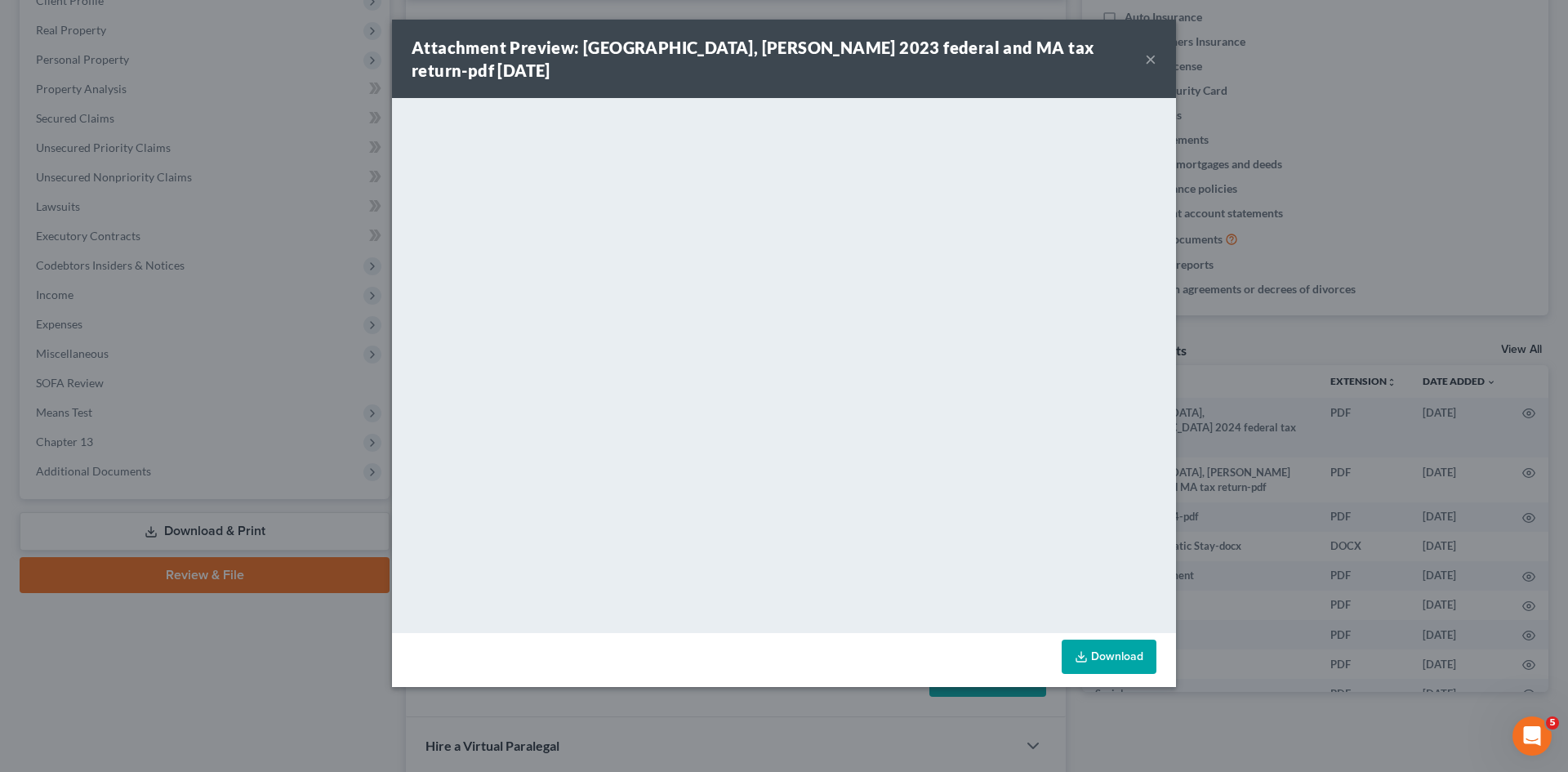
click at [308, 144] on div "Attachment Preview: [GEOGRAPHIC_DATA], [PERSON_NAME] 2023 federal and MA tax re…" at bounding box center [784, 386] width 1568 height 772
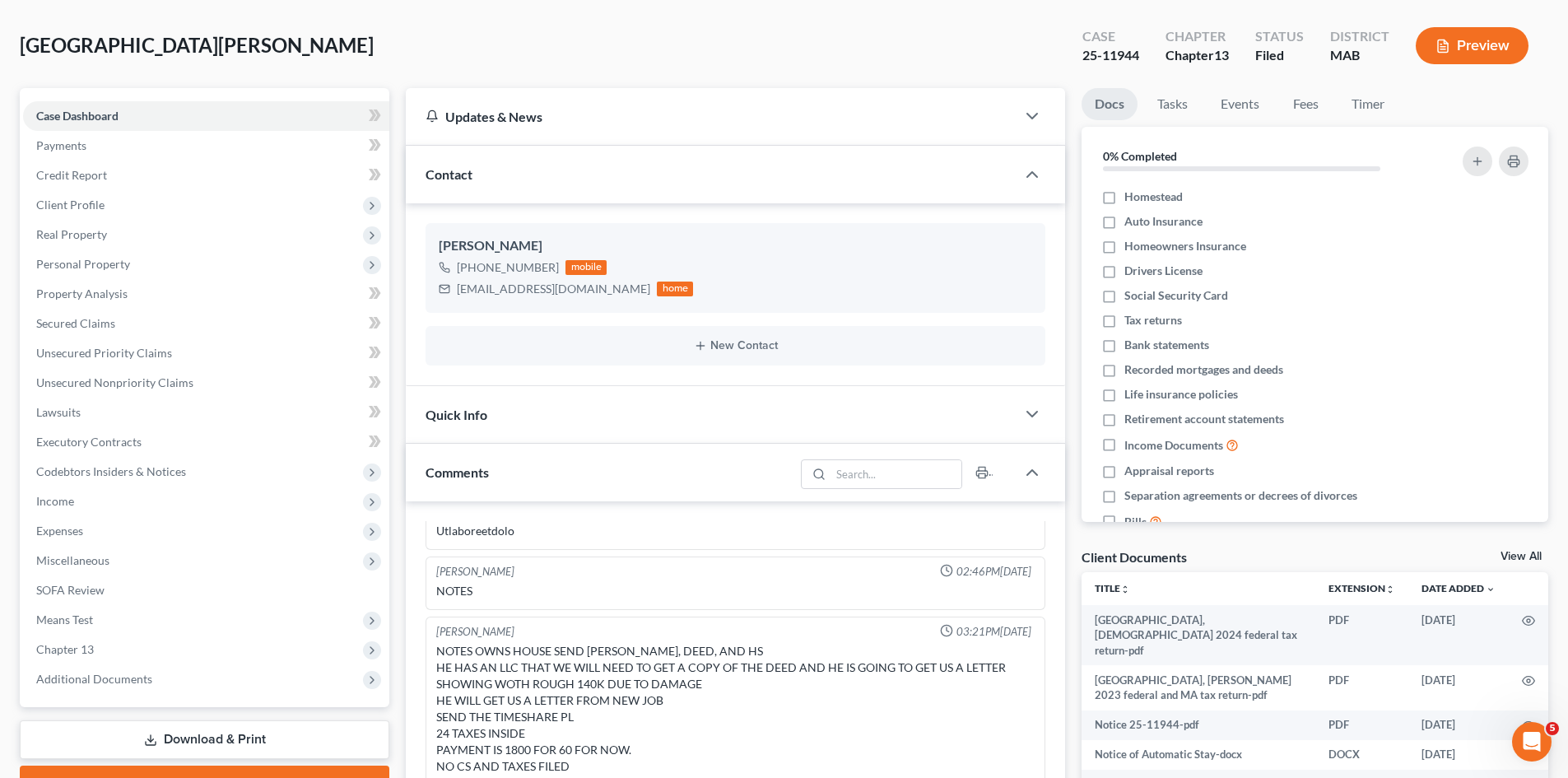
scroll to position [0, 0]
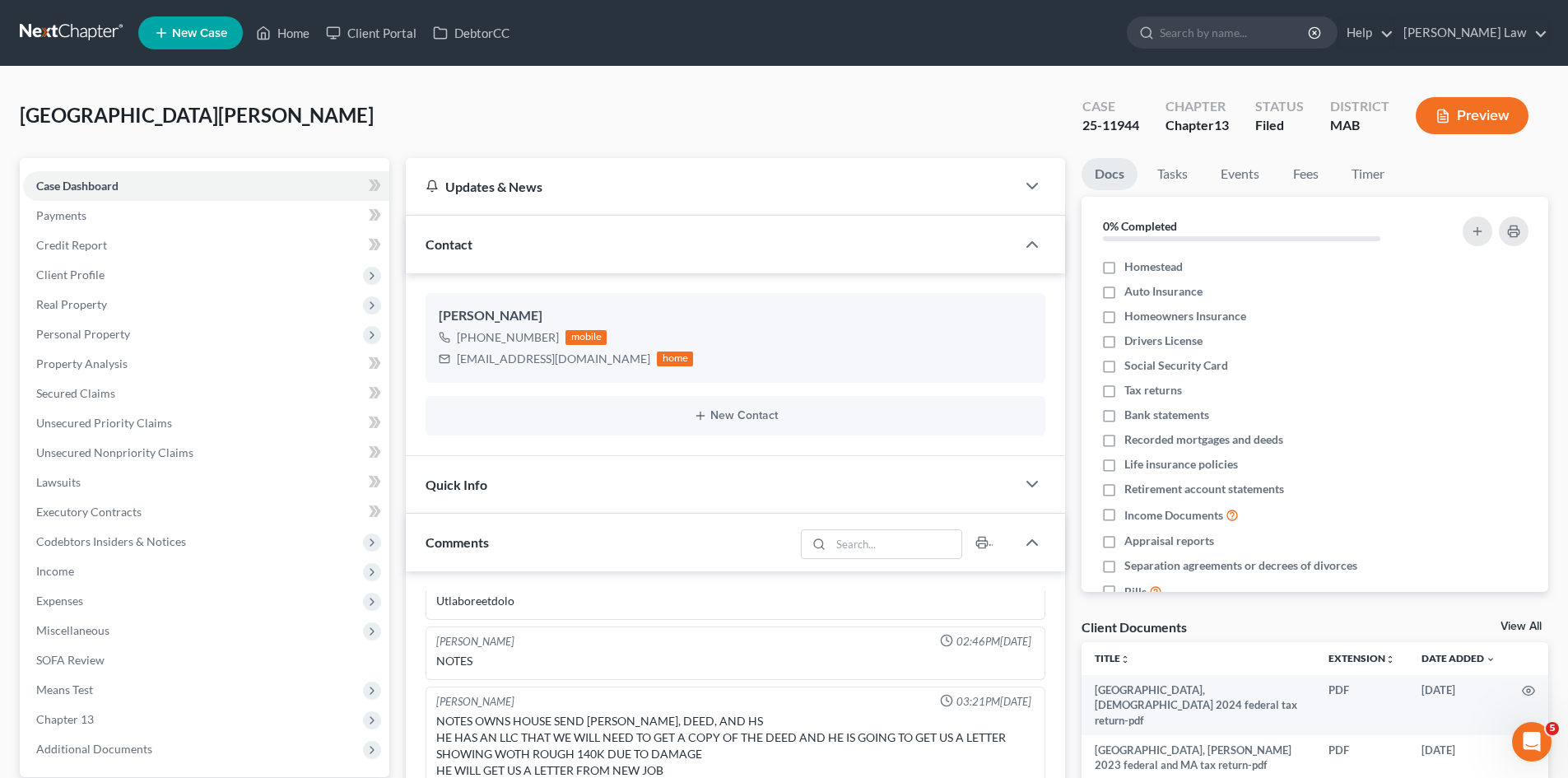
click at [30, 40] on link at bounding box center [72, 33] width 106 height 30
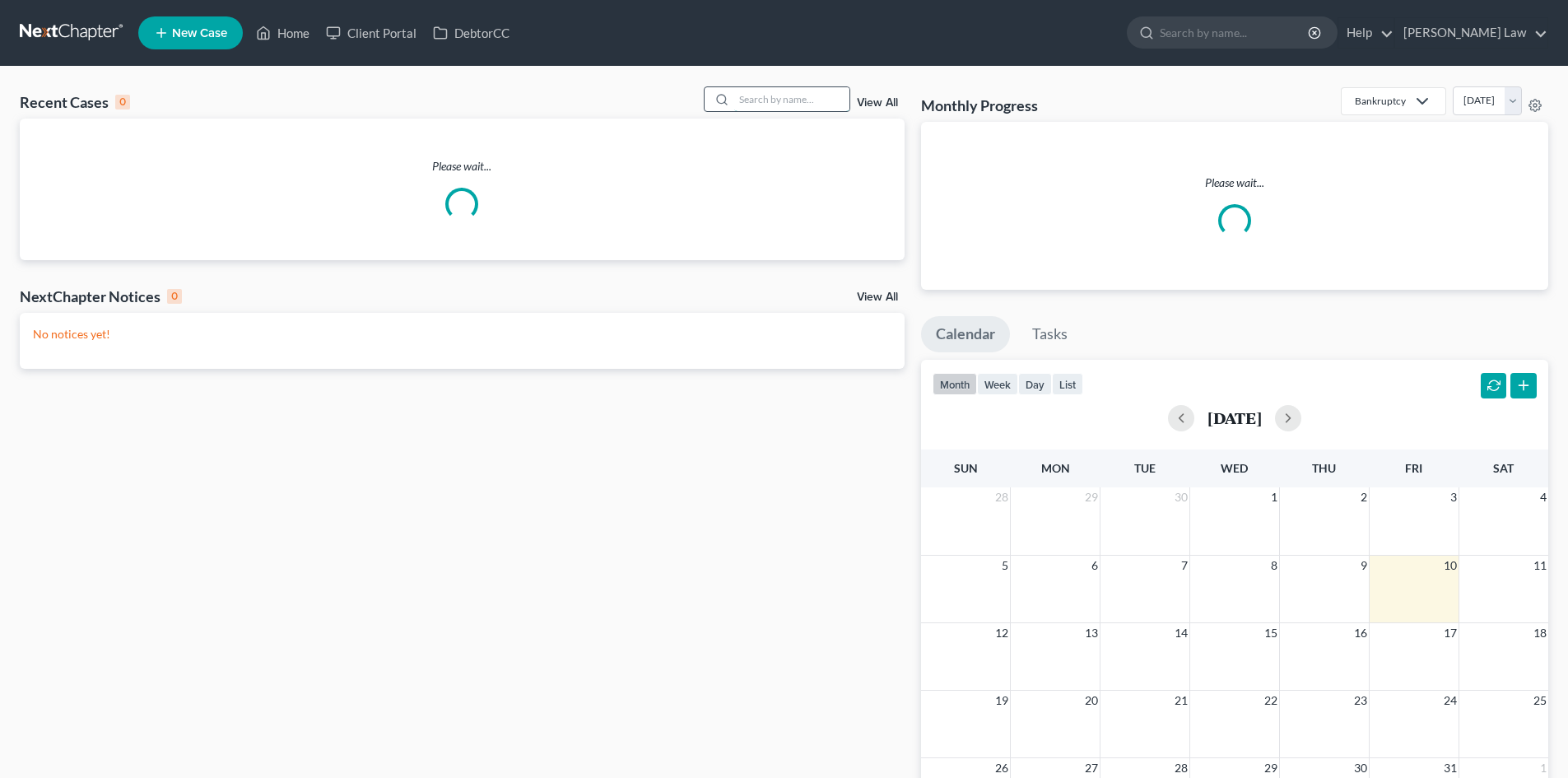
click at [808, 95] on input "search" at bounding box center [791, 99] width 115 height 24
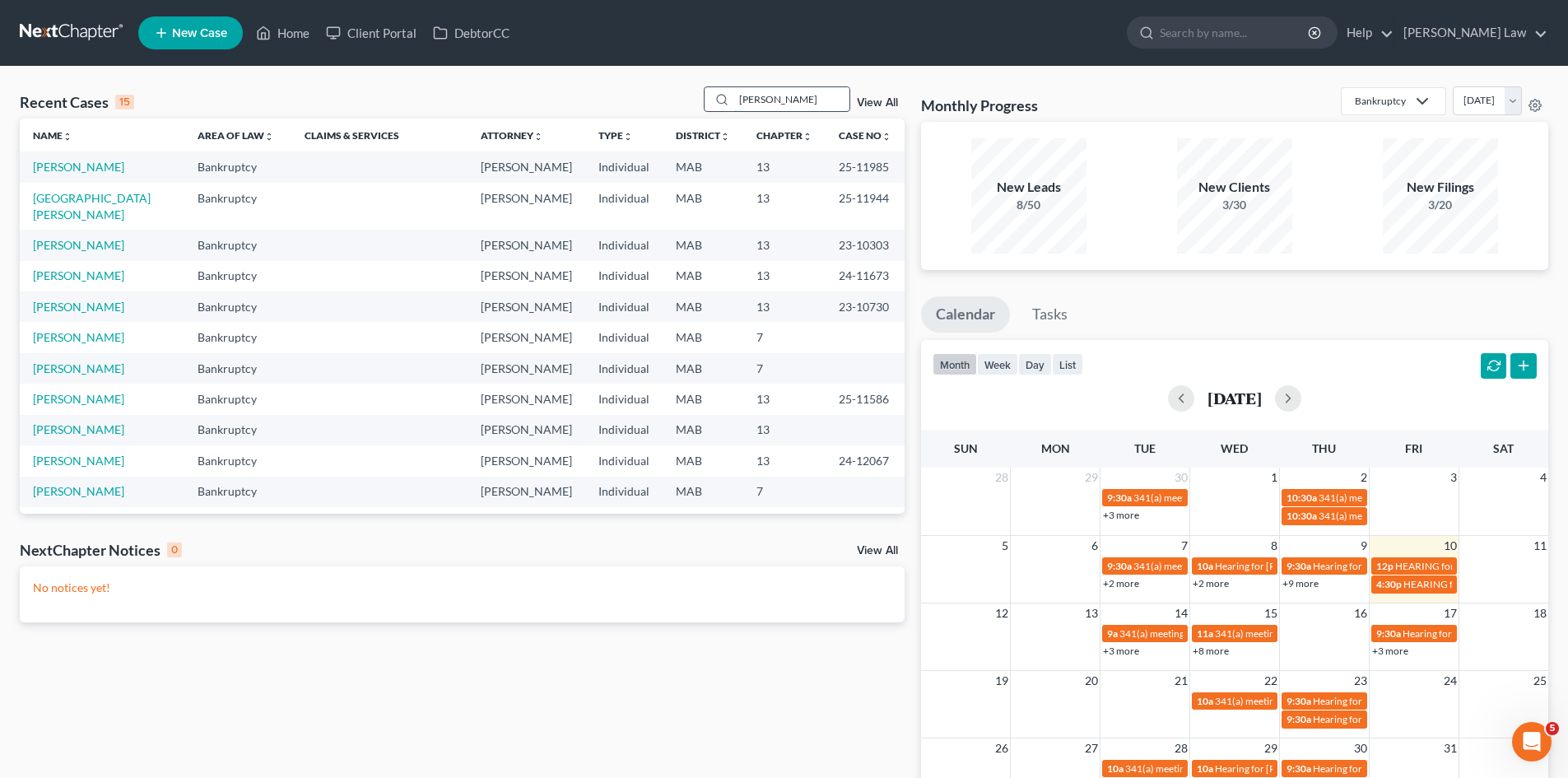
type input "dormady"
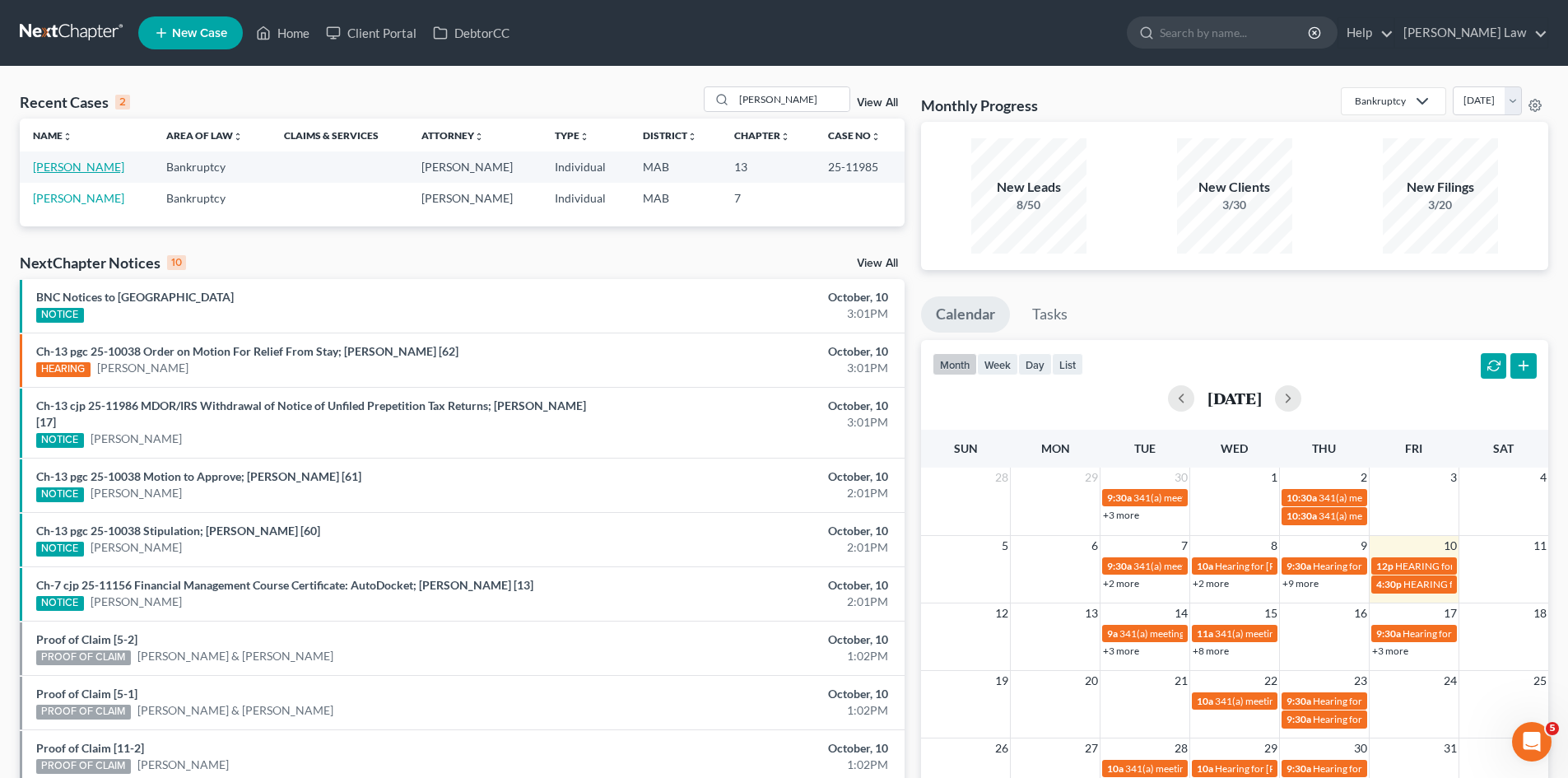
click at [101, 161] on link "[PERSON_NAME]" at bounding box center [79, 167] width 91 height 14
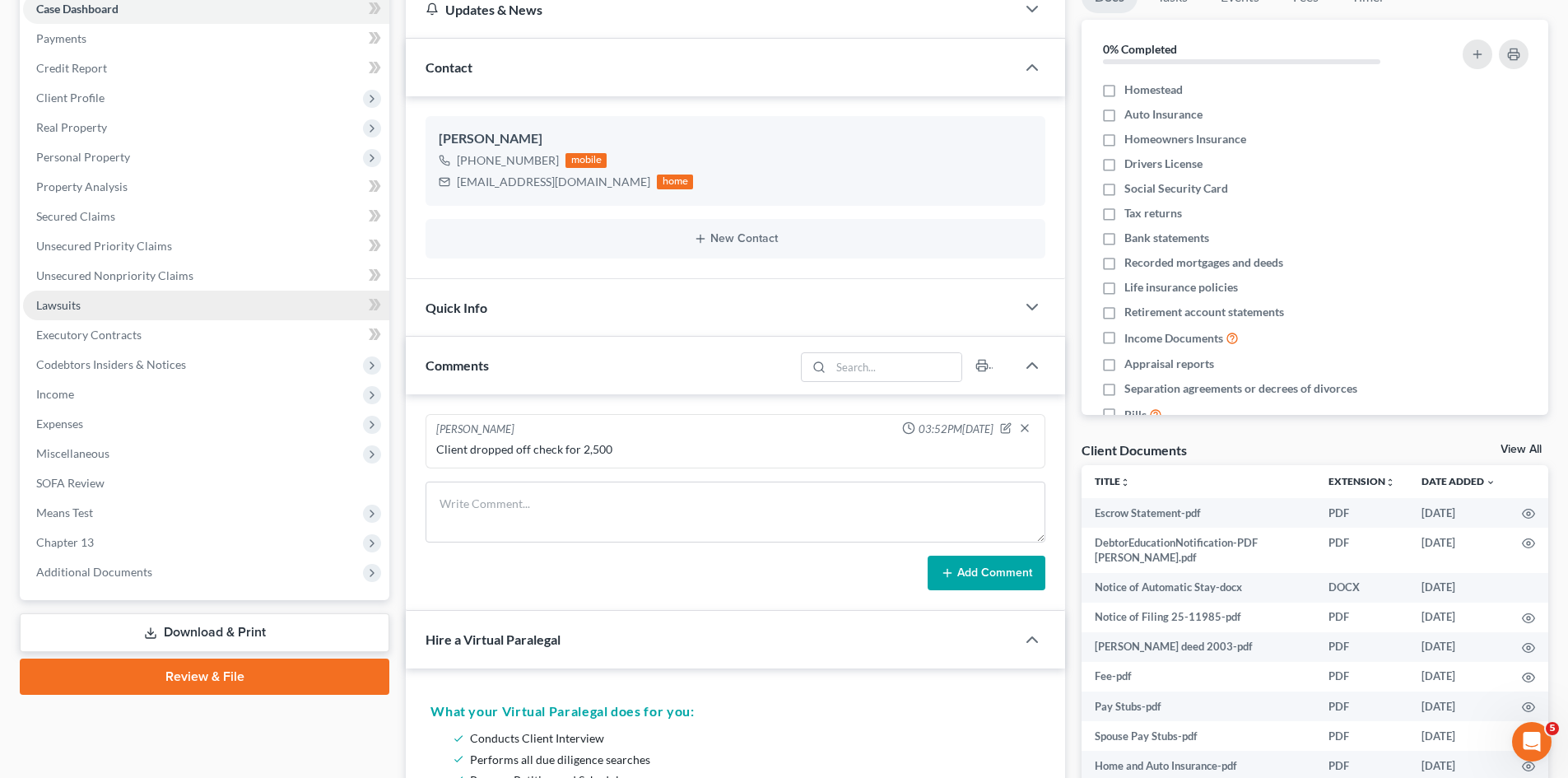
scroll to position [138, 0]
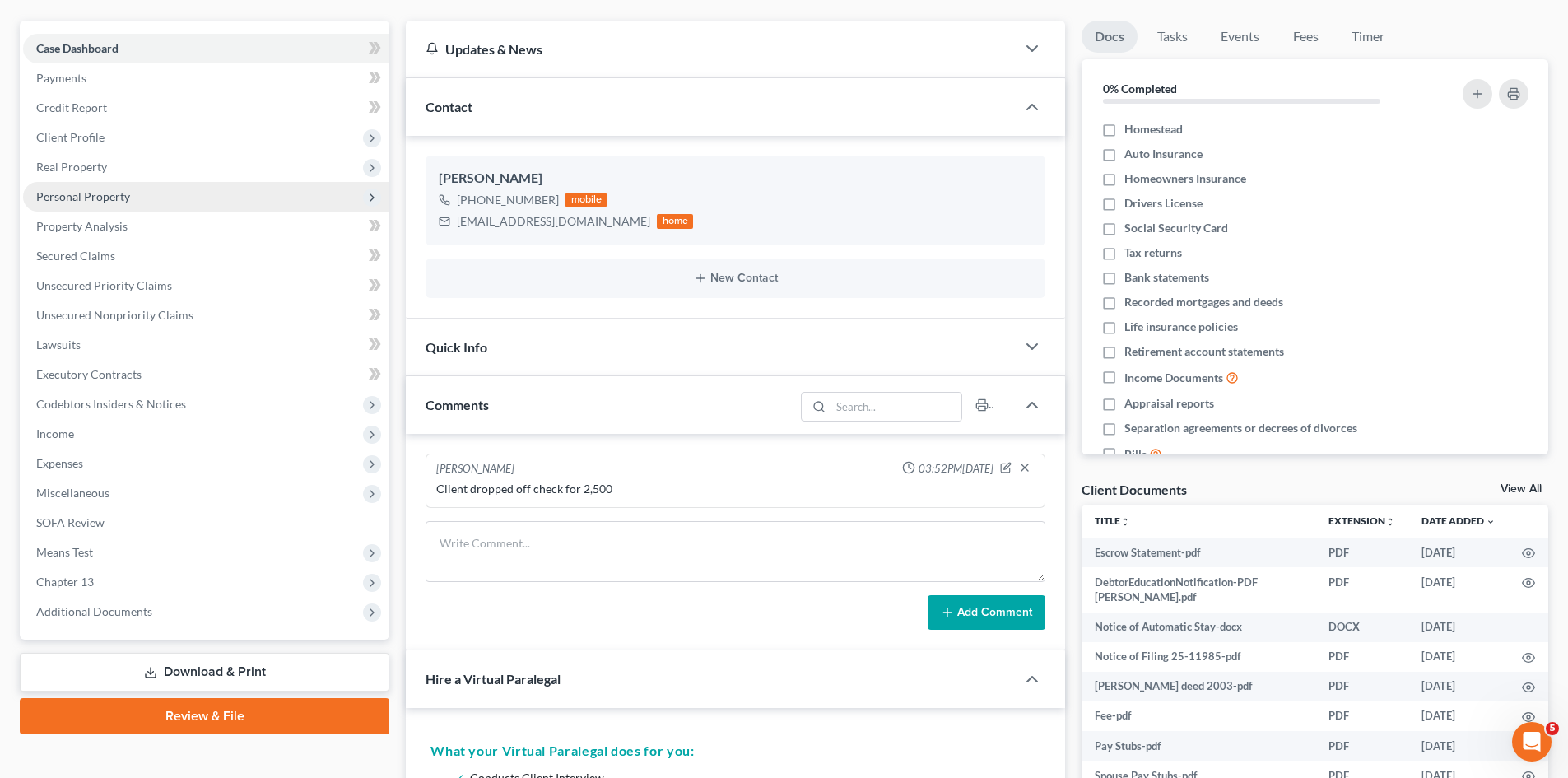
click at [81, 194] on span "Personal Property" at bounding box center [82, 196] width 94 height 14
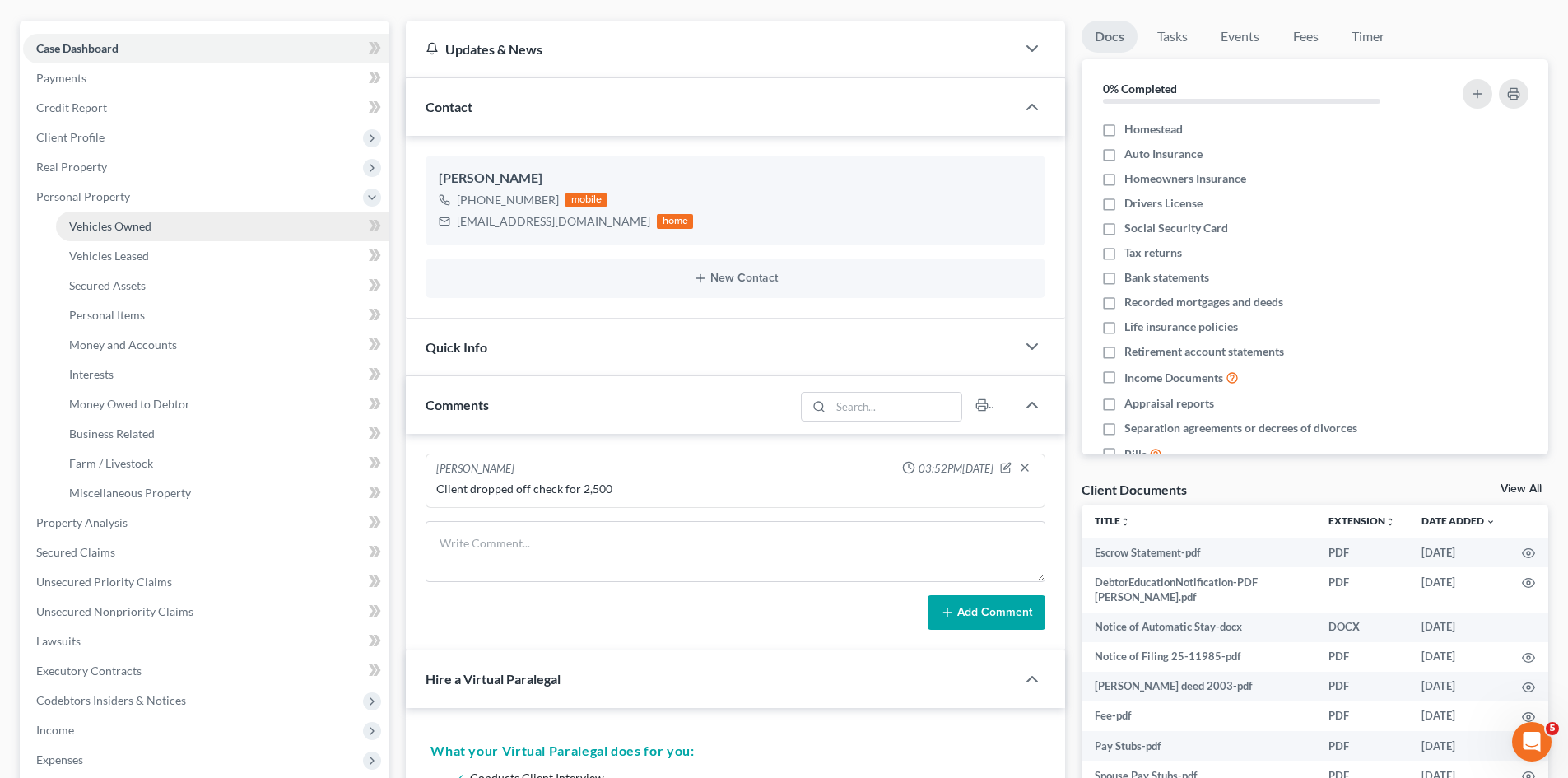
click at [103, 231] on span "Vehicles Owned" at bounding box center [110, 226] width 82 height 14
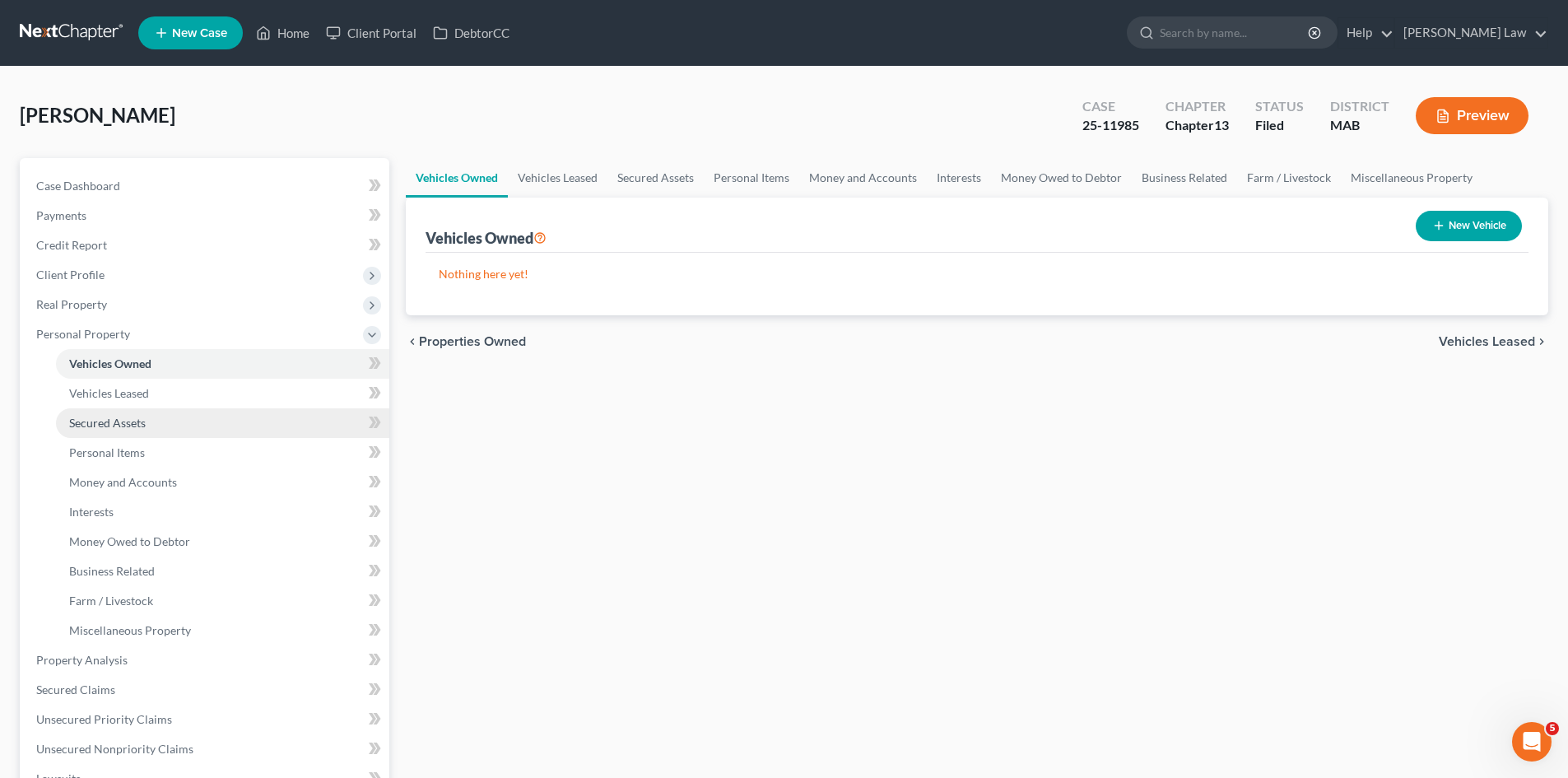
click at [150, 410] on link "Secured Assets" at bounding box center [223, 423] width 334 height 30
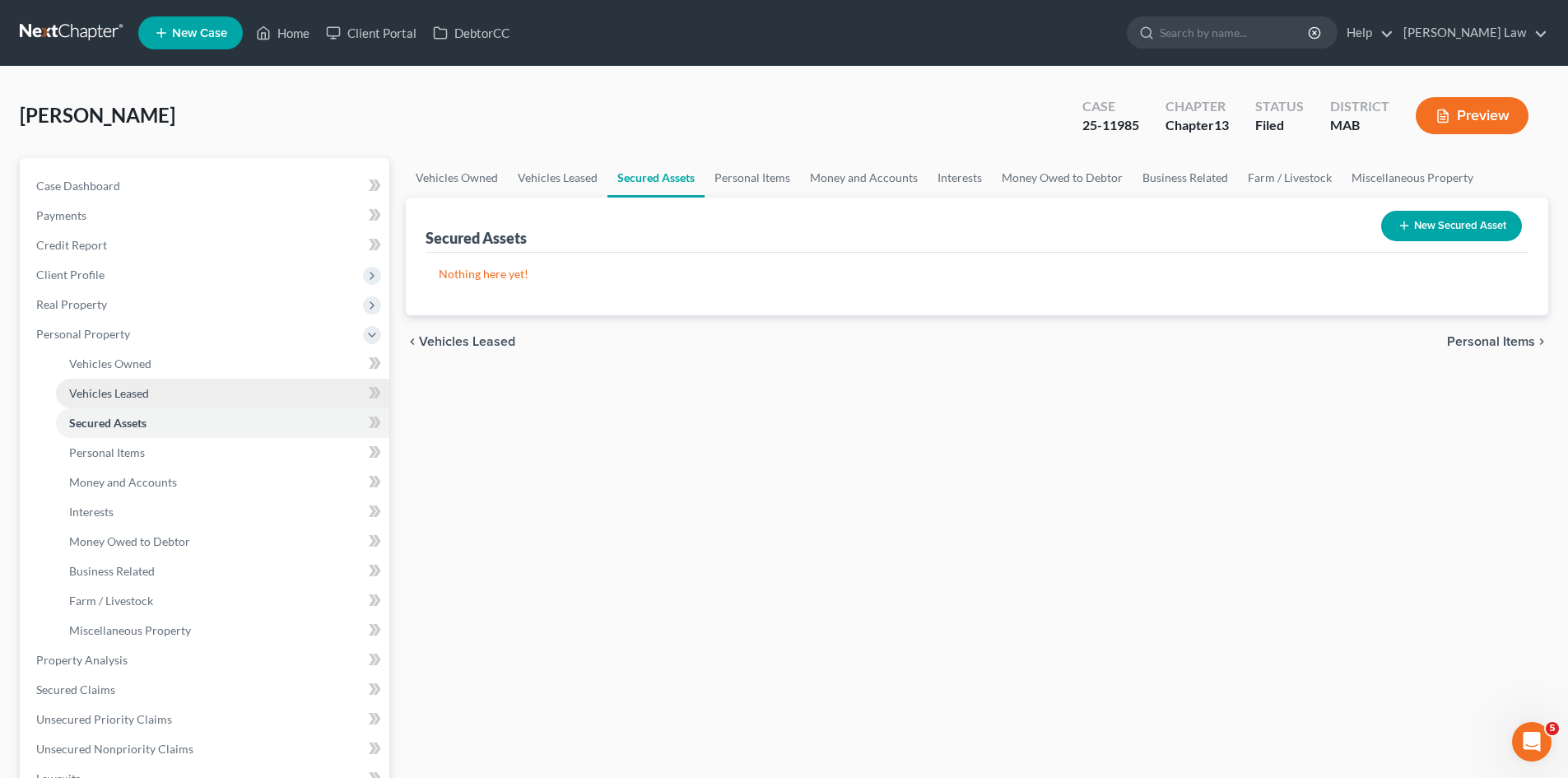
click at [131, 400] on span "Vehicles Leased" at bounding box center [109, 393] width 80 height 14
click at [133, 434] on link "Secured Assets" at bounding box center [223, 423] width 334 height 30
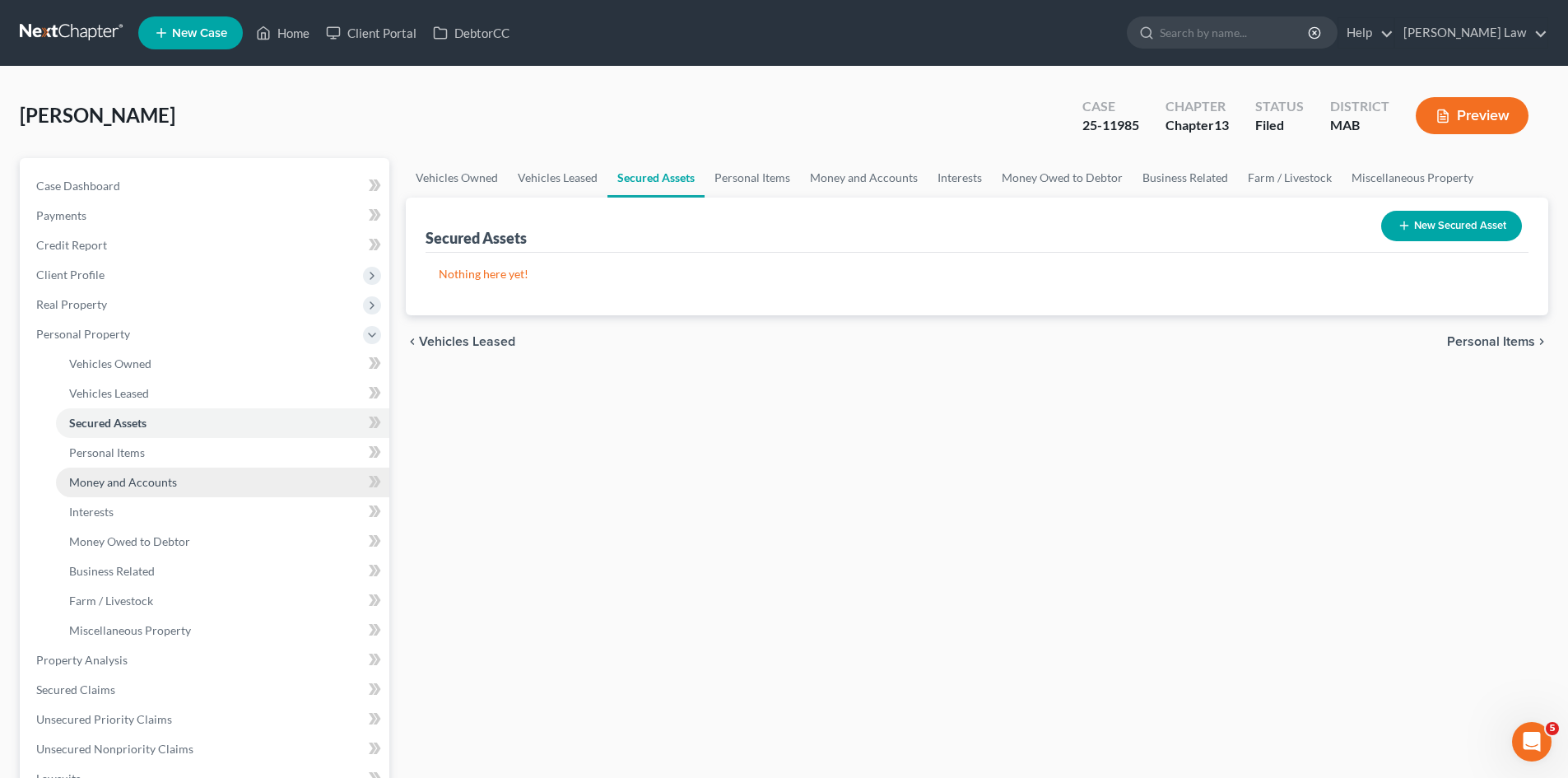
click at [144, 476] on span "Money and Accounts" at bounding box center [122, 482] width 108 height 14
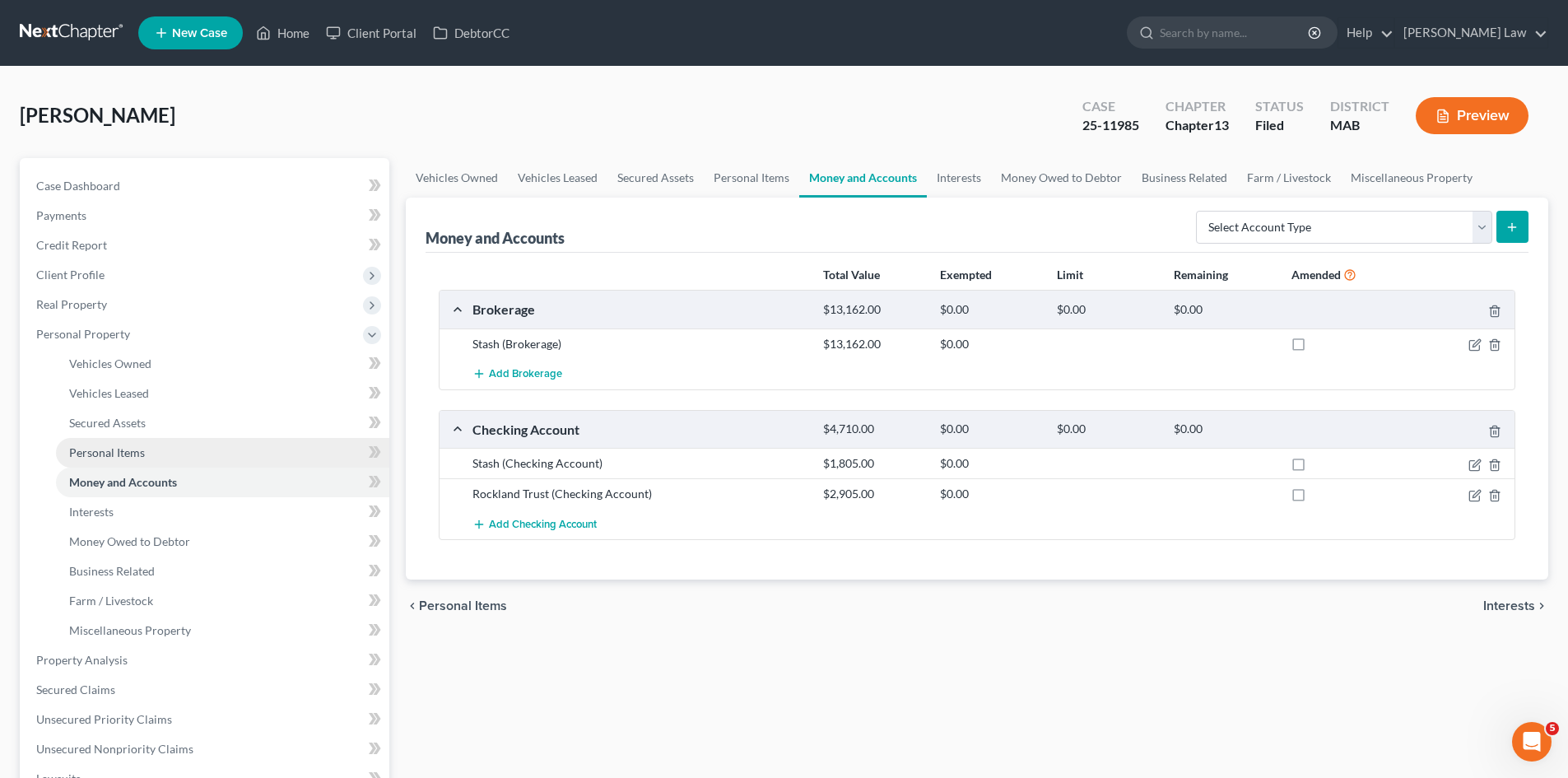
click at [128, 453] on span "Personal Items" at bounding box center [107, 452] width 76 height 14
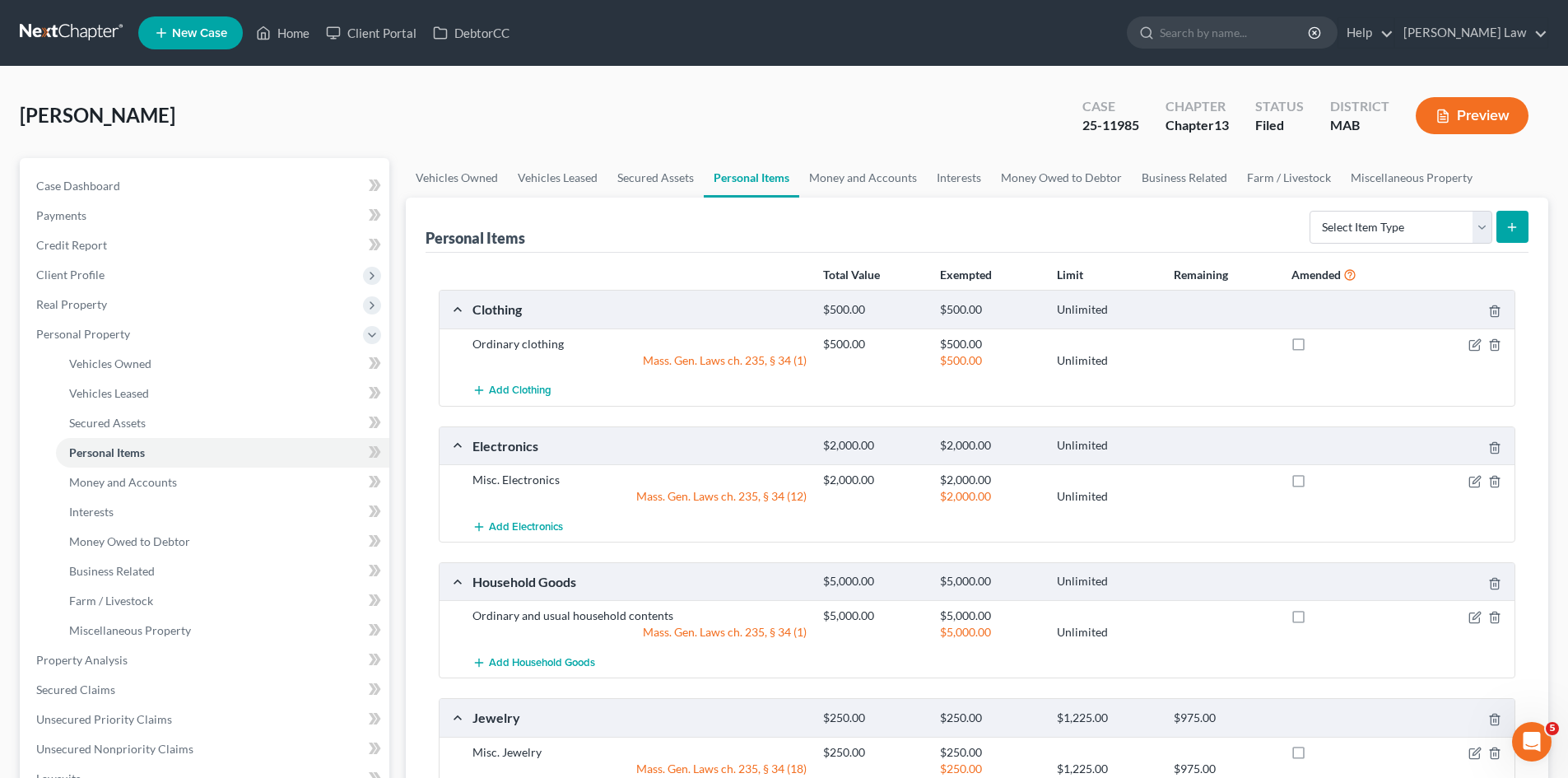
click at [76, 29] on link at bounding box center [72, 33] width 106 height 30
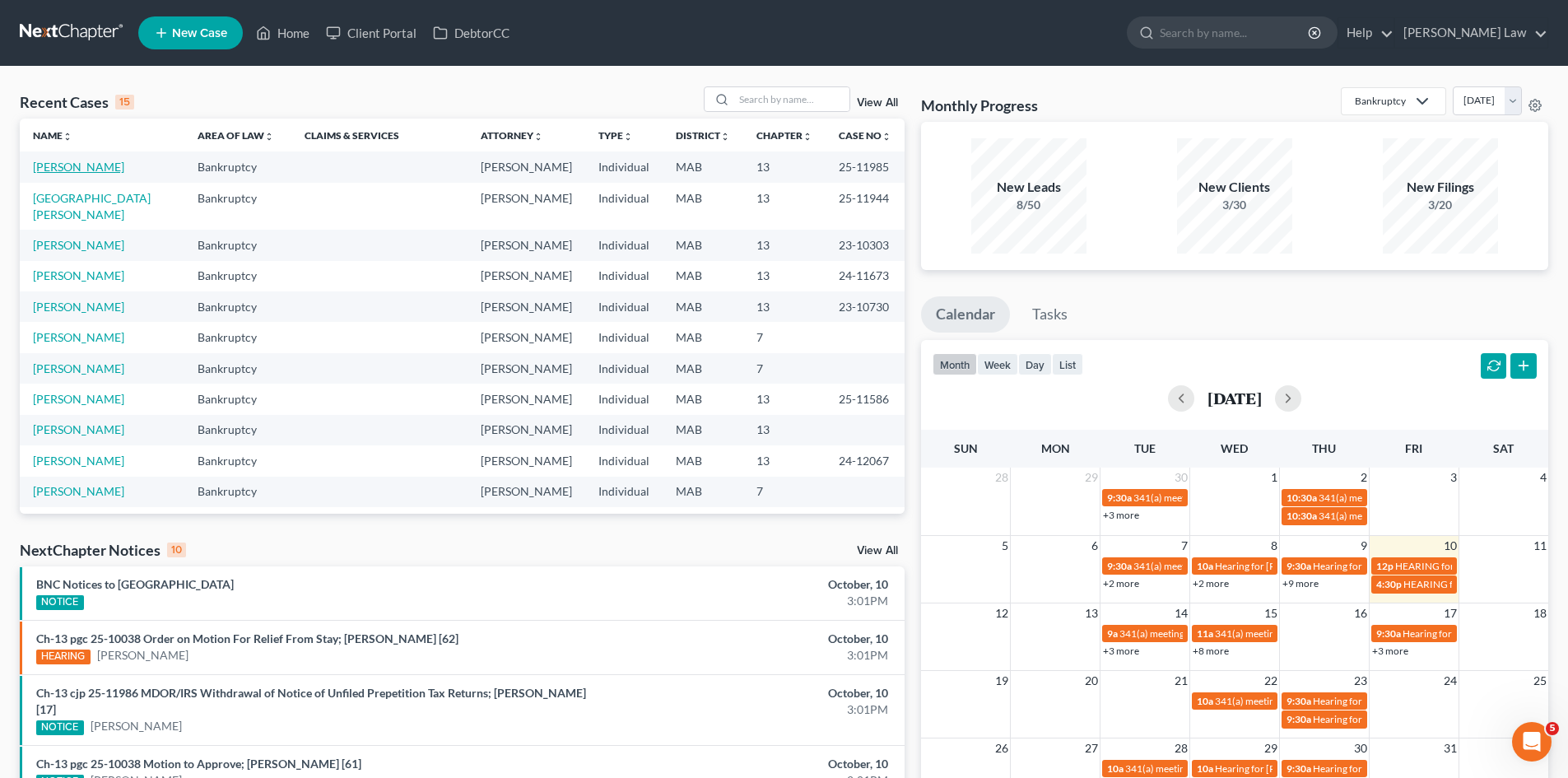
click at [96, 166] on link "[PERSON_NAME]" at bounding box center [79, 167] width 91 height 14
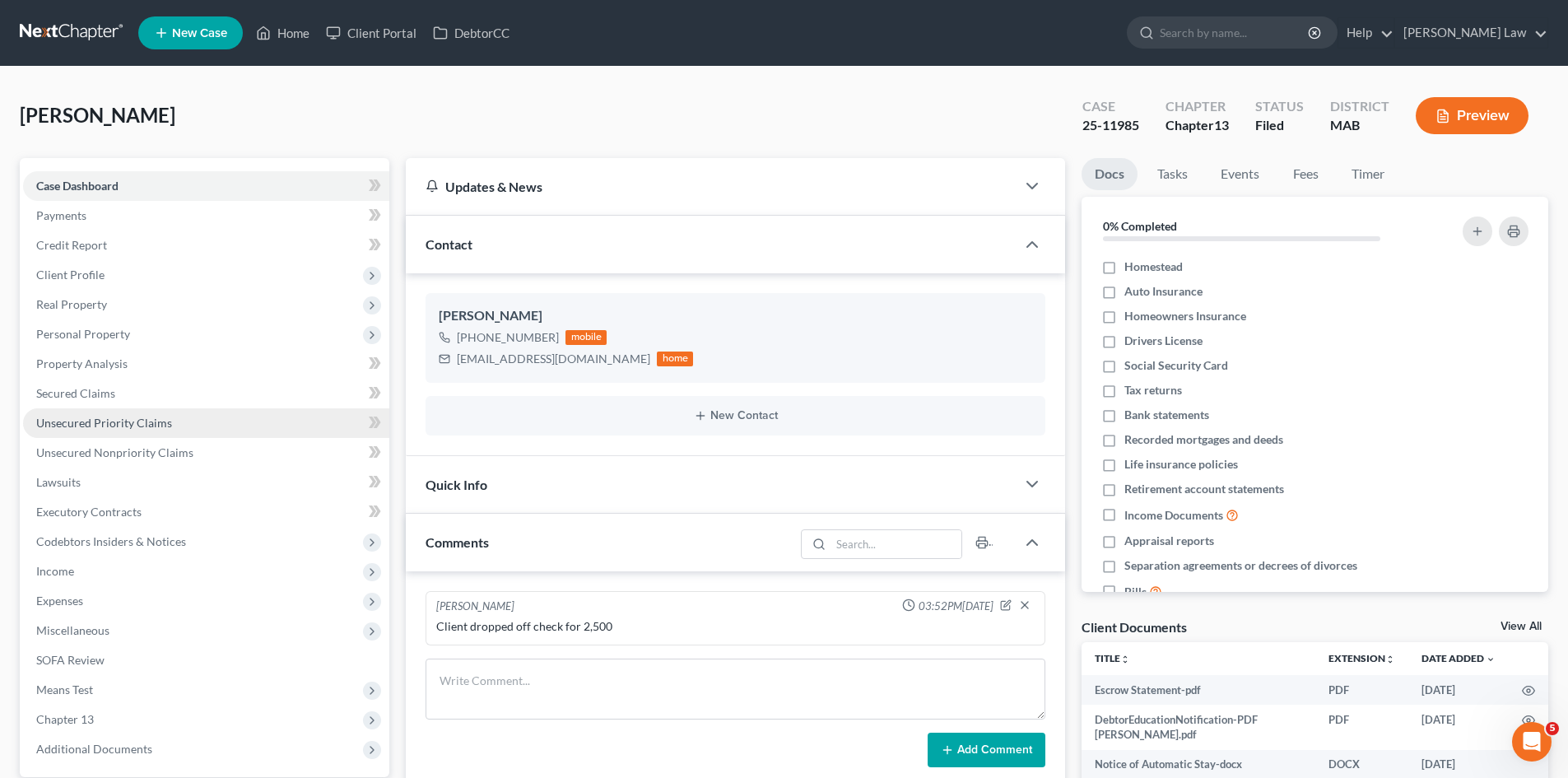
click at [107, 411] on link "Unsecured Priority Claims" at bounding box center [207, 423] width 367 height 30
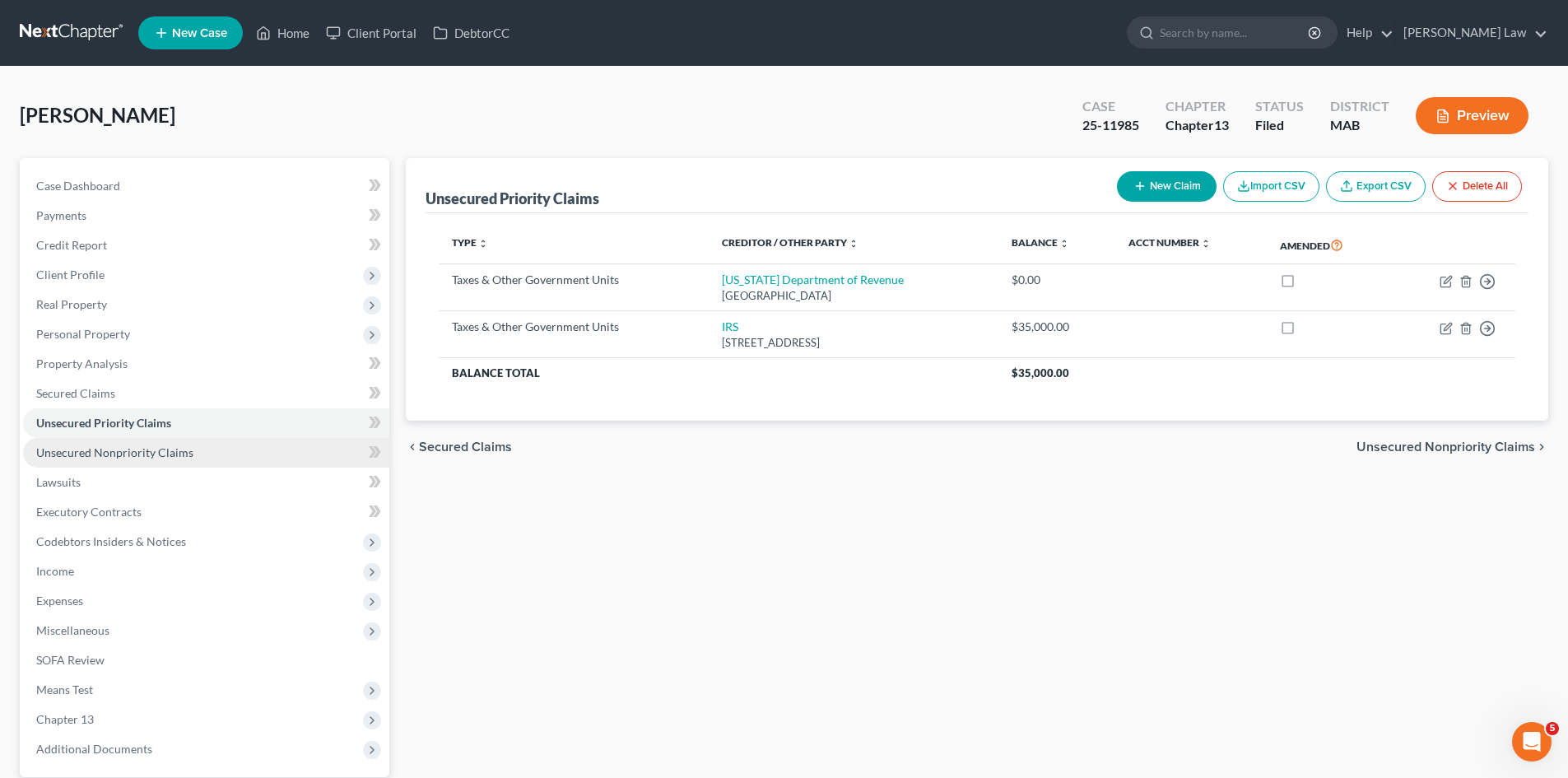
click at [134, 457] on span "Unsecured Nonpriority Claims" at bounding box center [114, 452] width 157 height 14
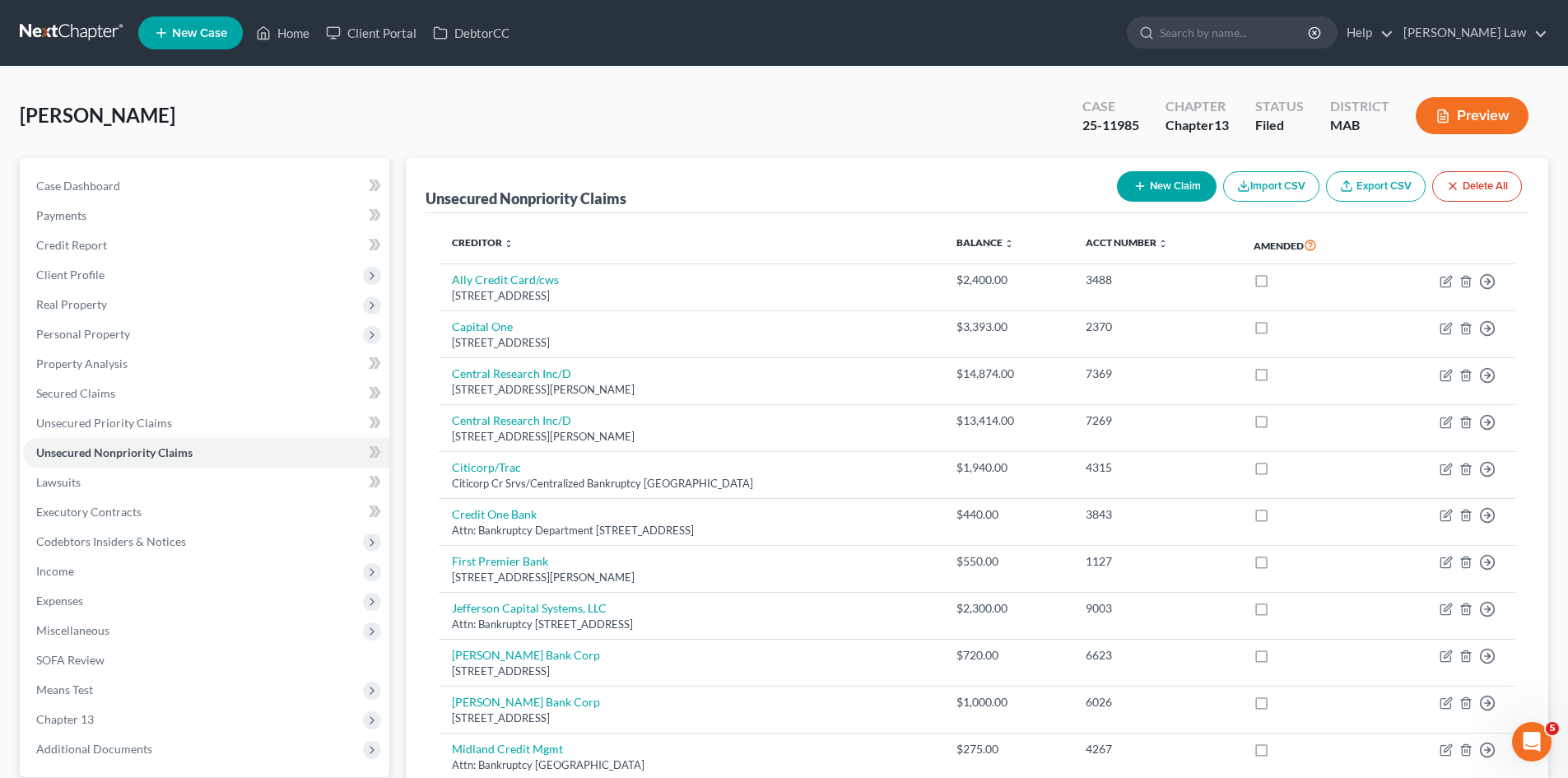
click at [80, 29] on link at bounding box center [72, 33] width 106 height 30
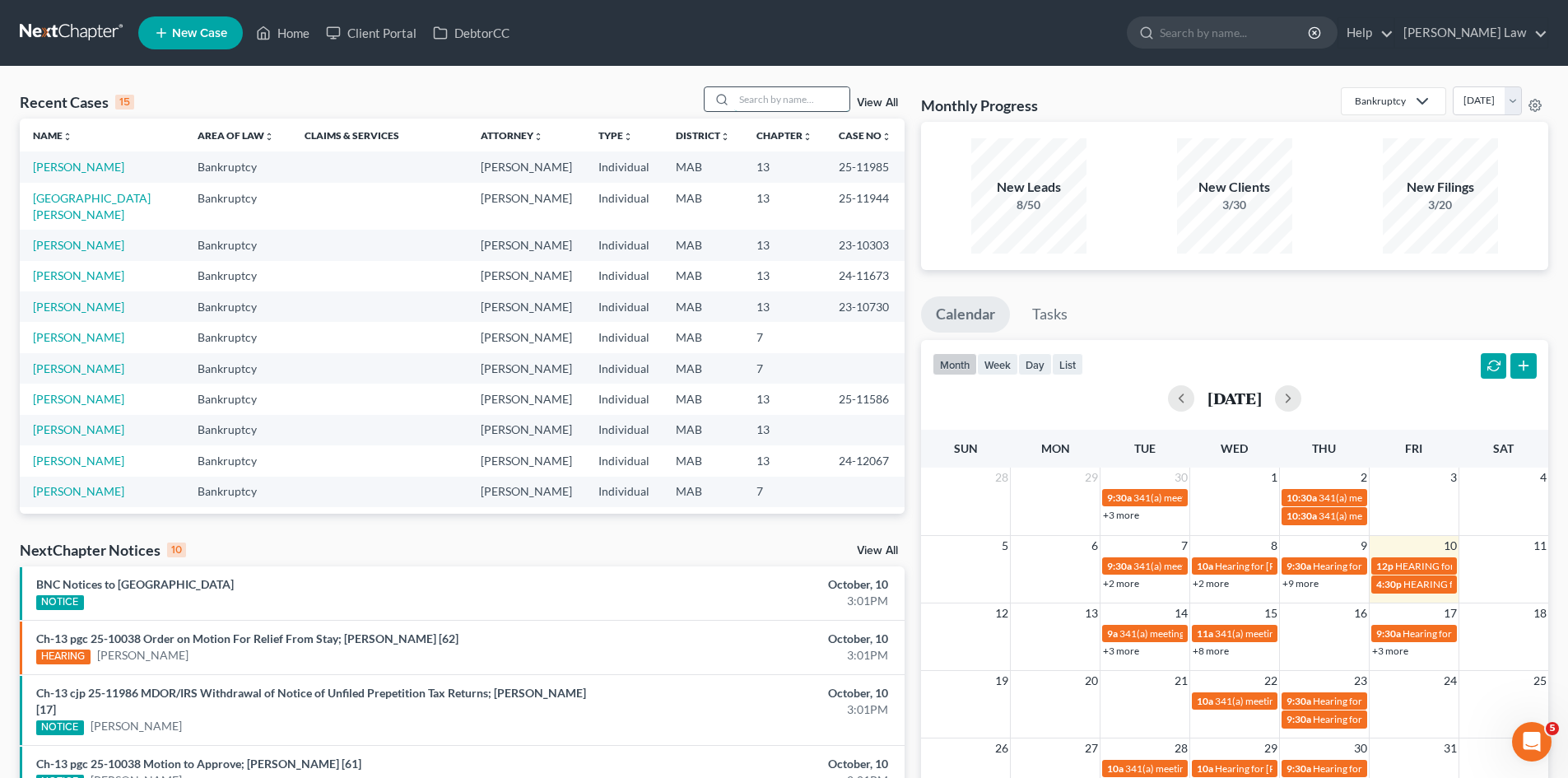
click at [839, 97] on input "search" at bounding box center [791, 99] width 115 height 24
click at [835, 95] on input "search" at bounding box center [791, 99] width 115 height 24
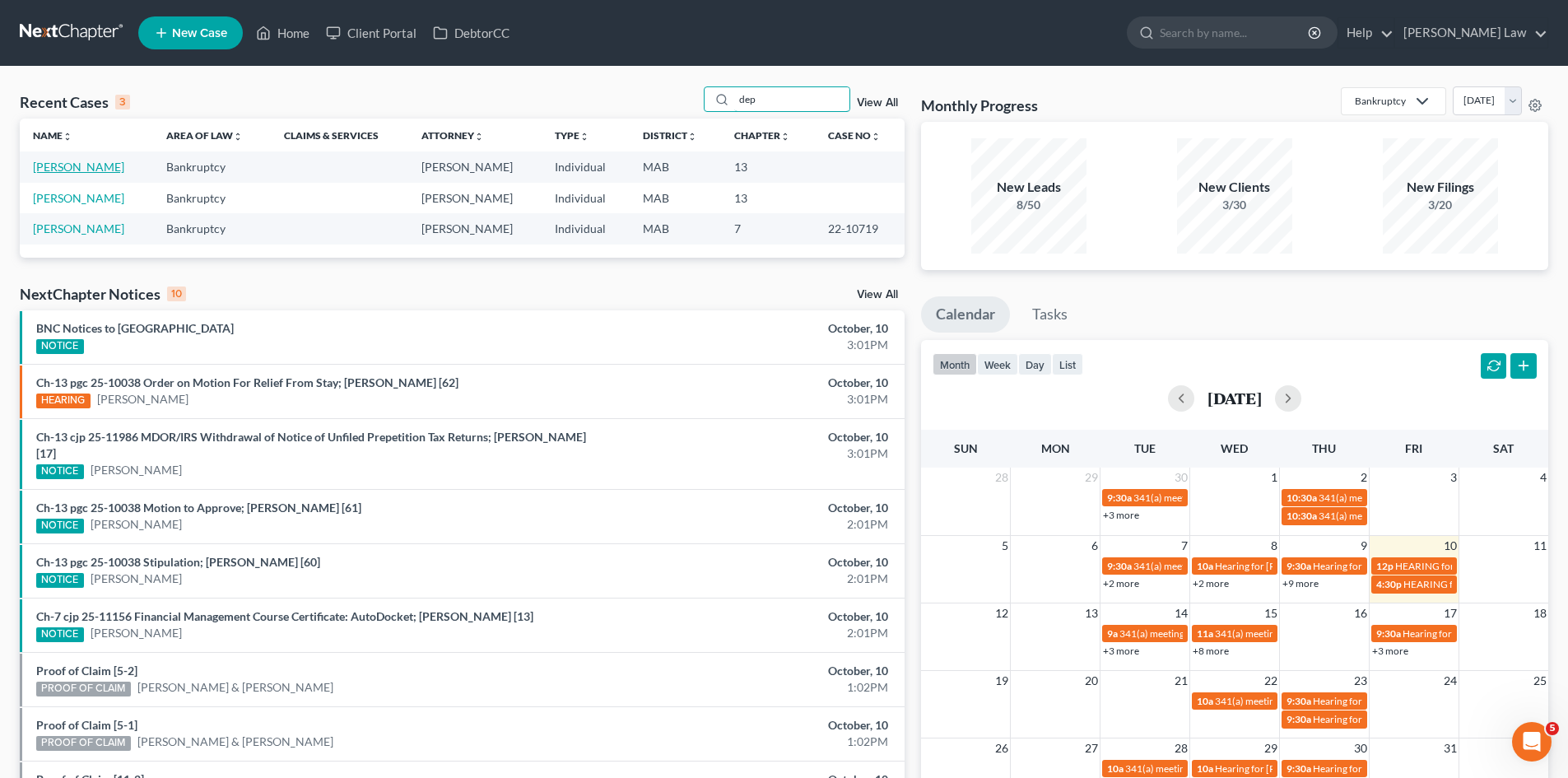
type input "dep"
click at [89, 168] on link "[PERSON_NAME]" at bounding box center [79, 167] width 91 height 14
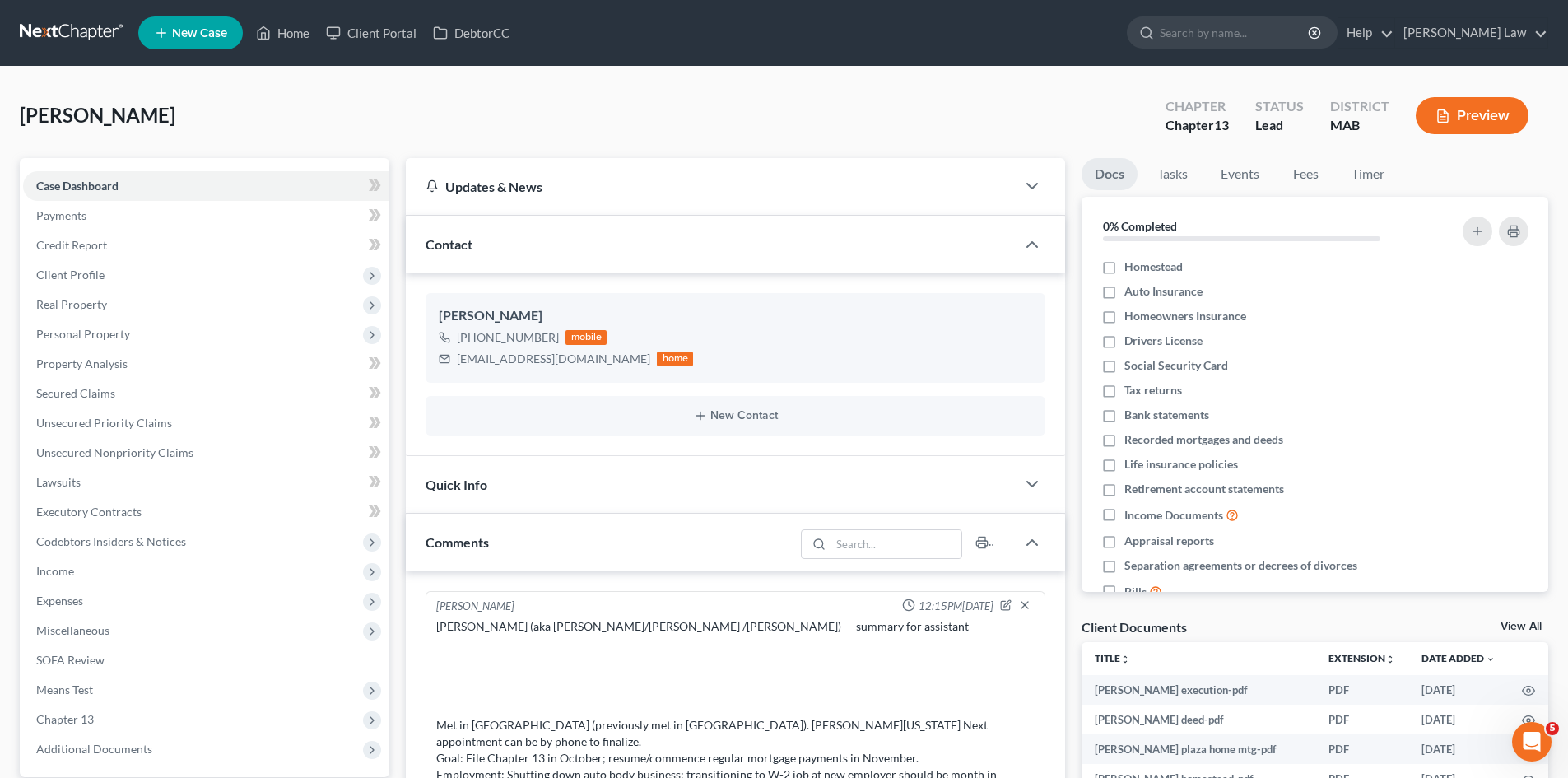
click at [1527, 624] on link "View All" at bounding box center [1520, 627] width 41 height 12
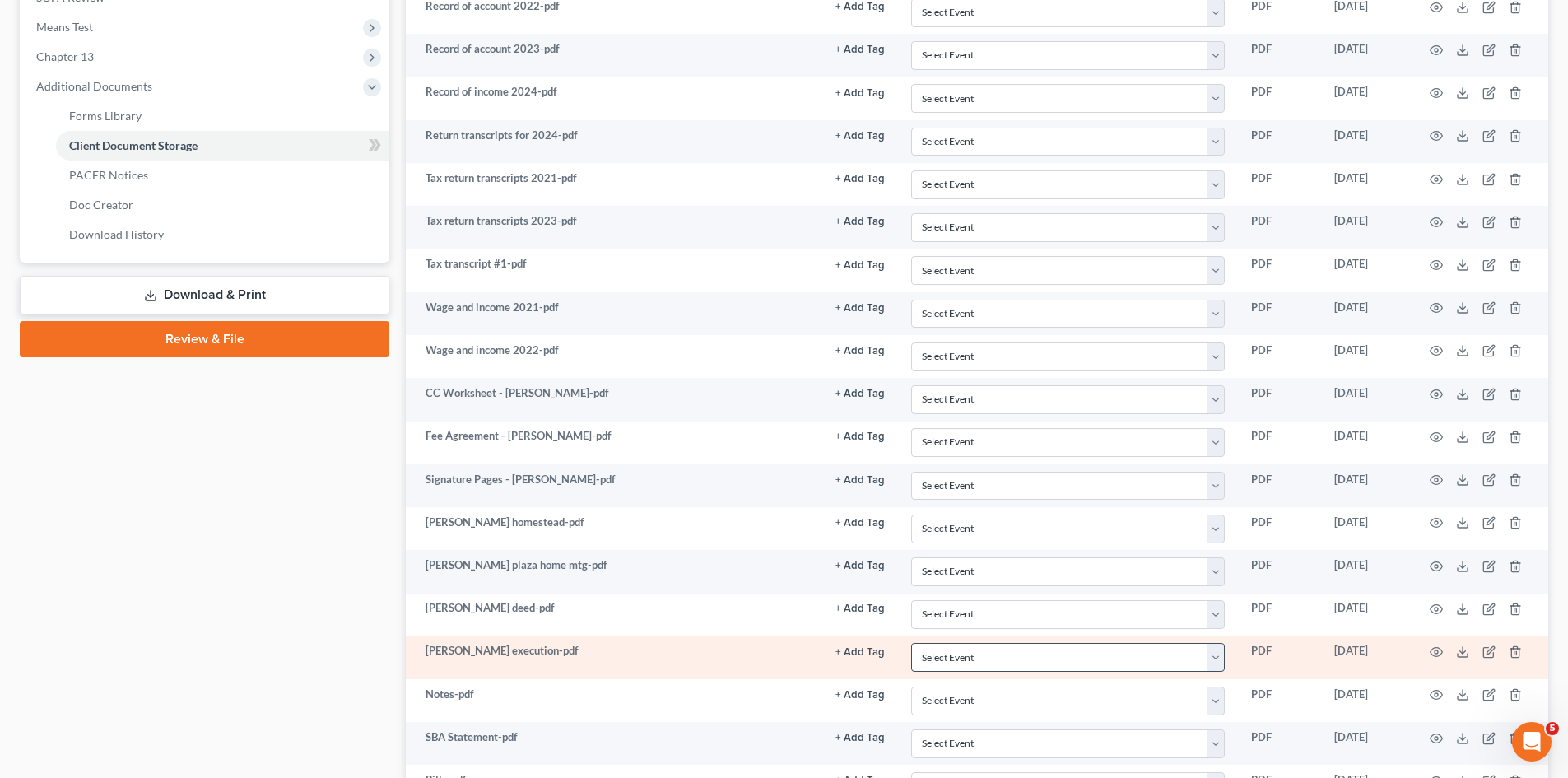
scroll to position [864, 0]
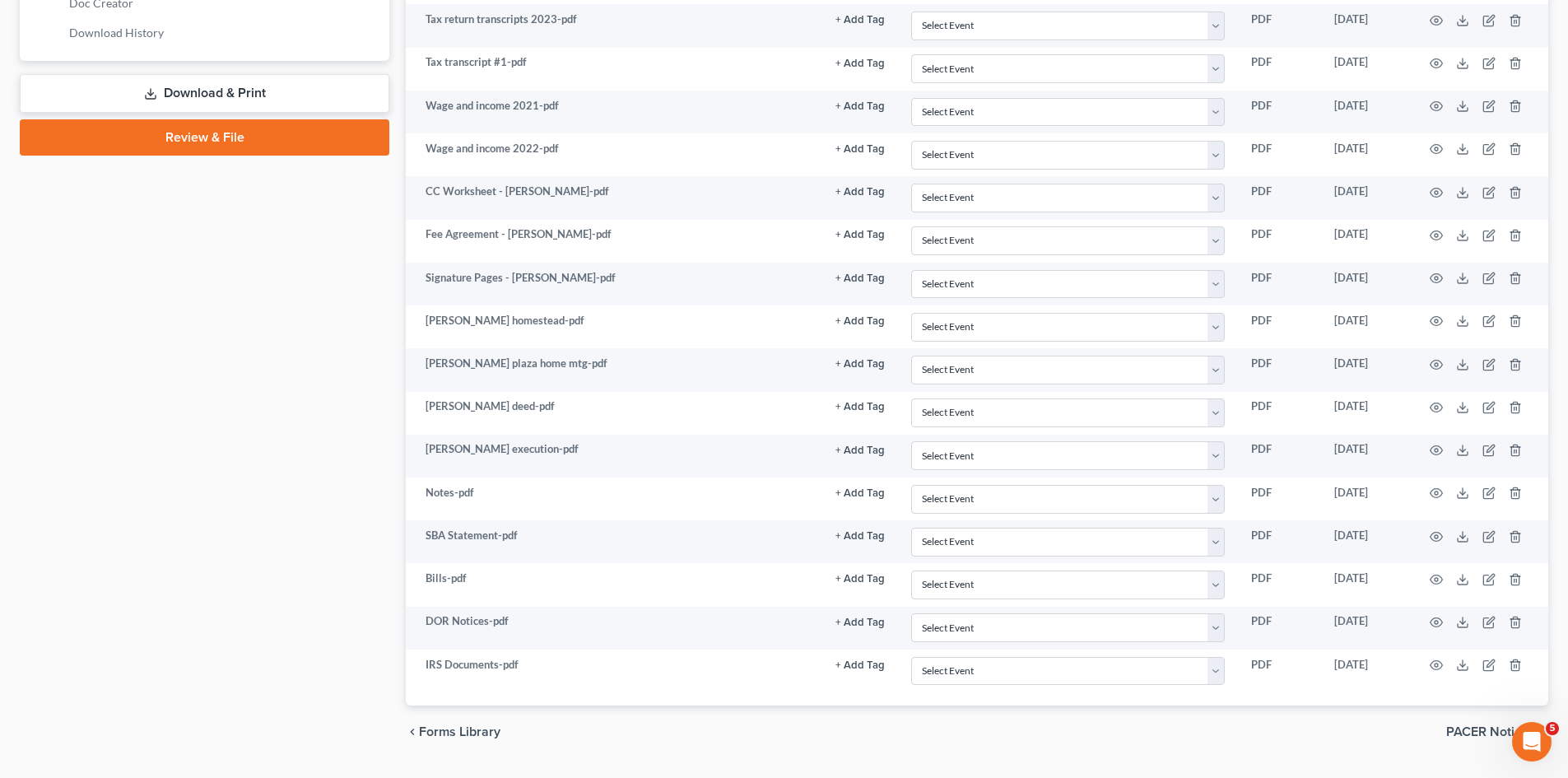
click at [325, 660] on div "Case Dashboard Payments Invoices Payments Payments Credit Report Client Profile" at bounding box center [205, 26] width 386 height 1465
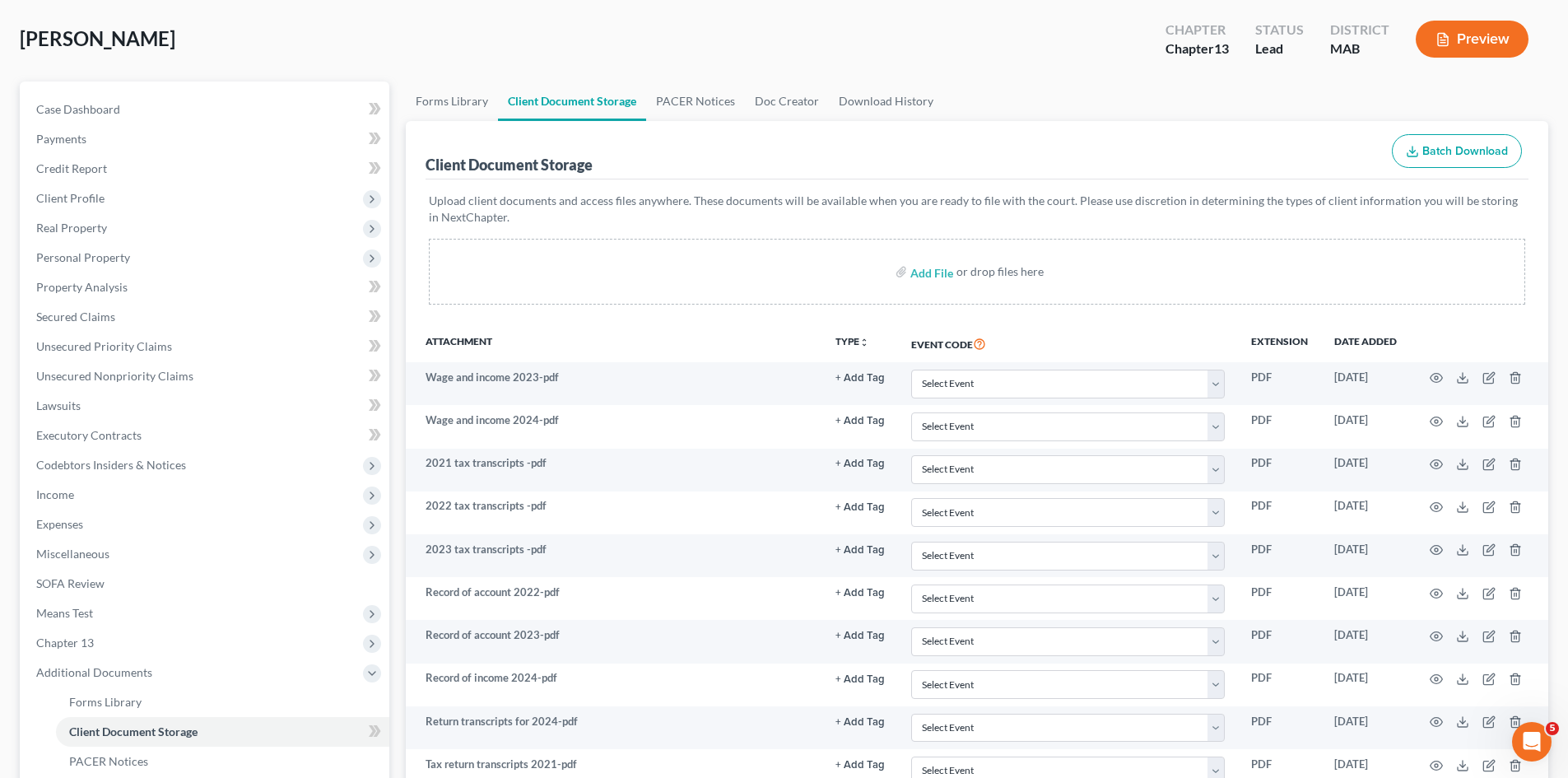
scroll to position [0, 0]
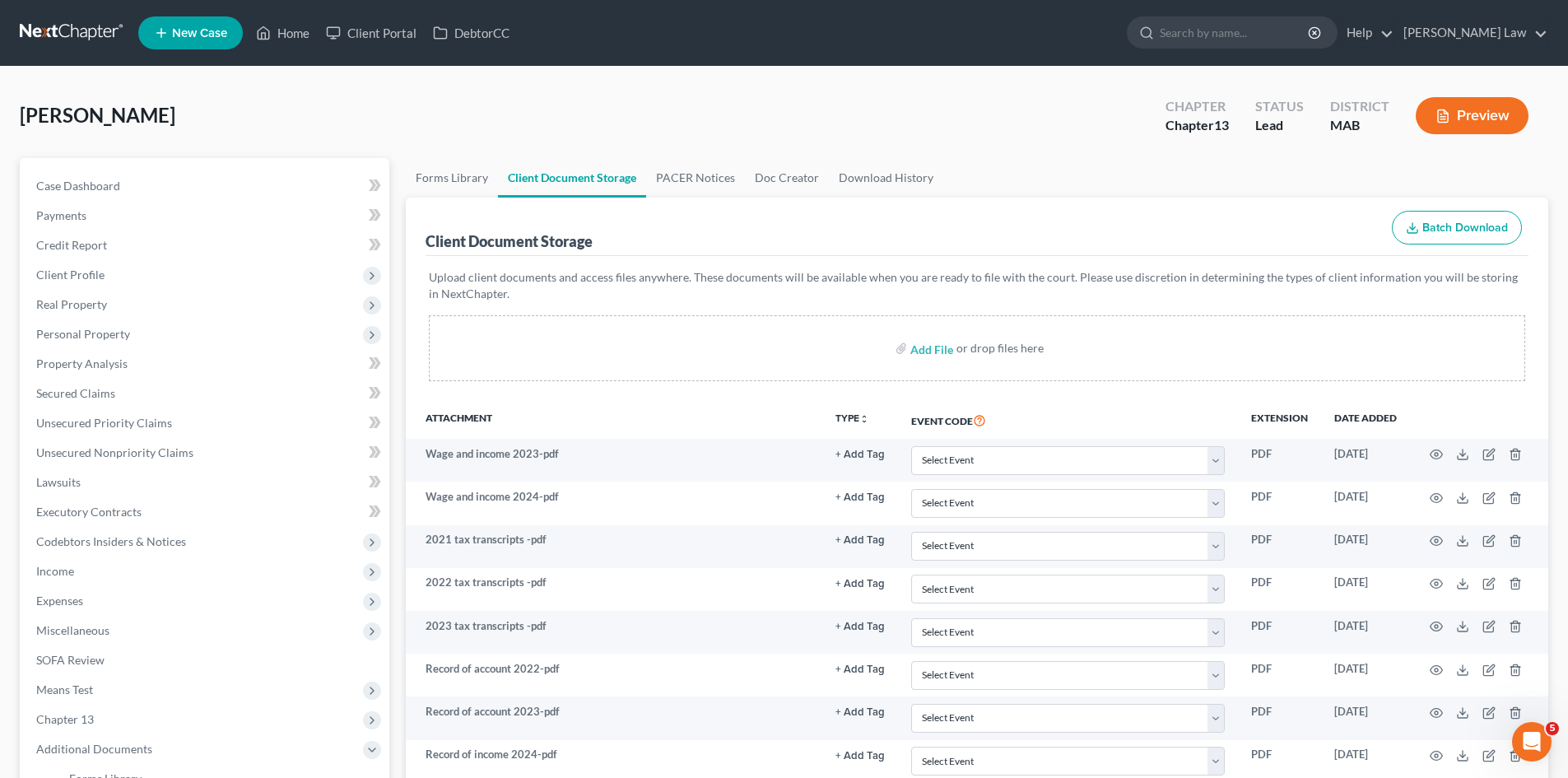
click at [79, 35] on link at bounding box center [72, 33] width 106 height 30
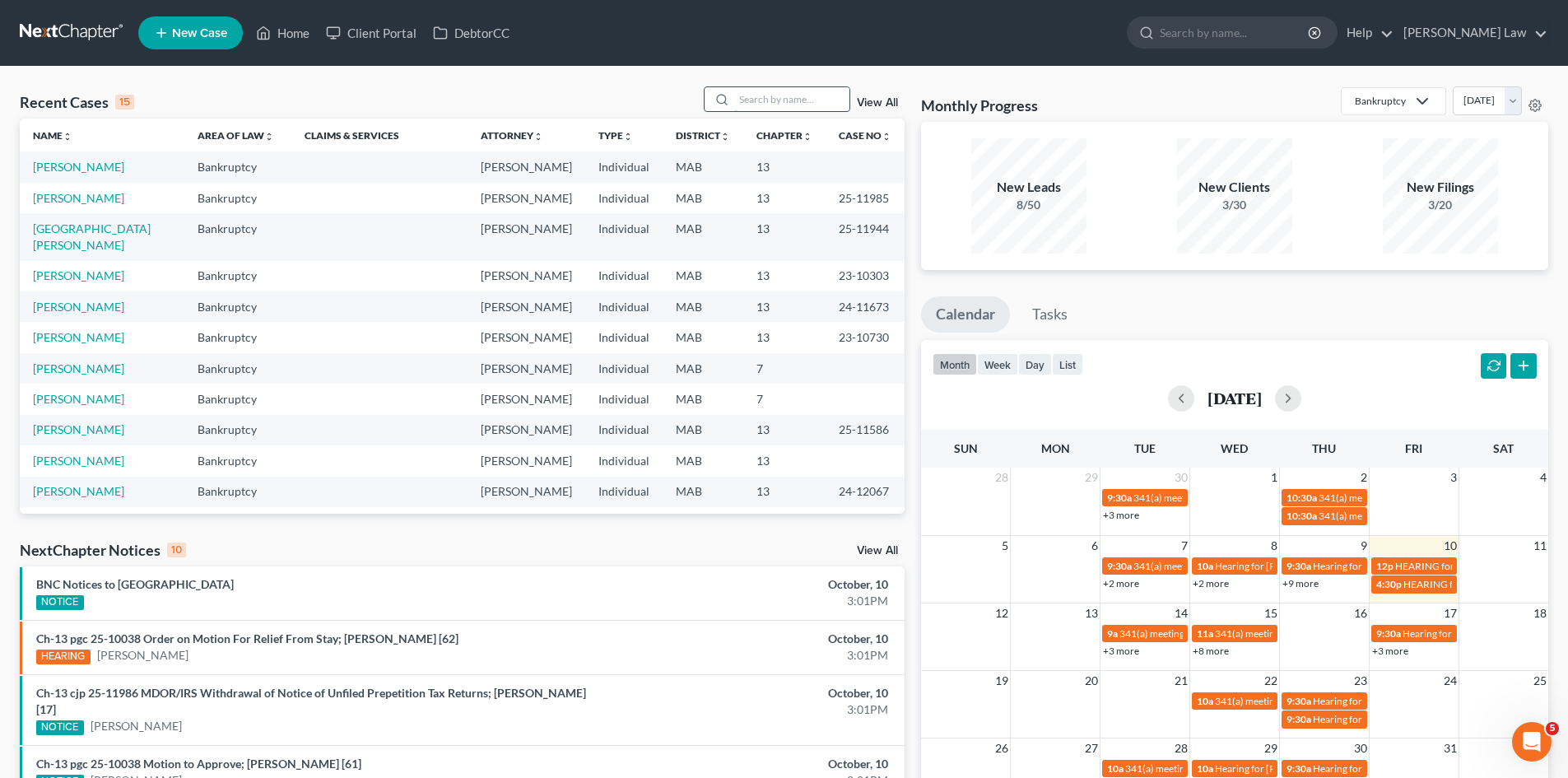
click at [800, 102] on input "search" at bounding box center [791, 99] width 115 height 24
type input "elie"
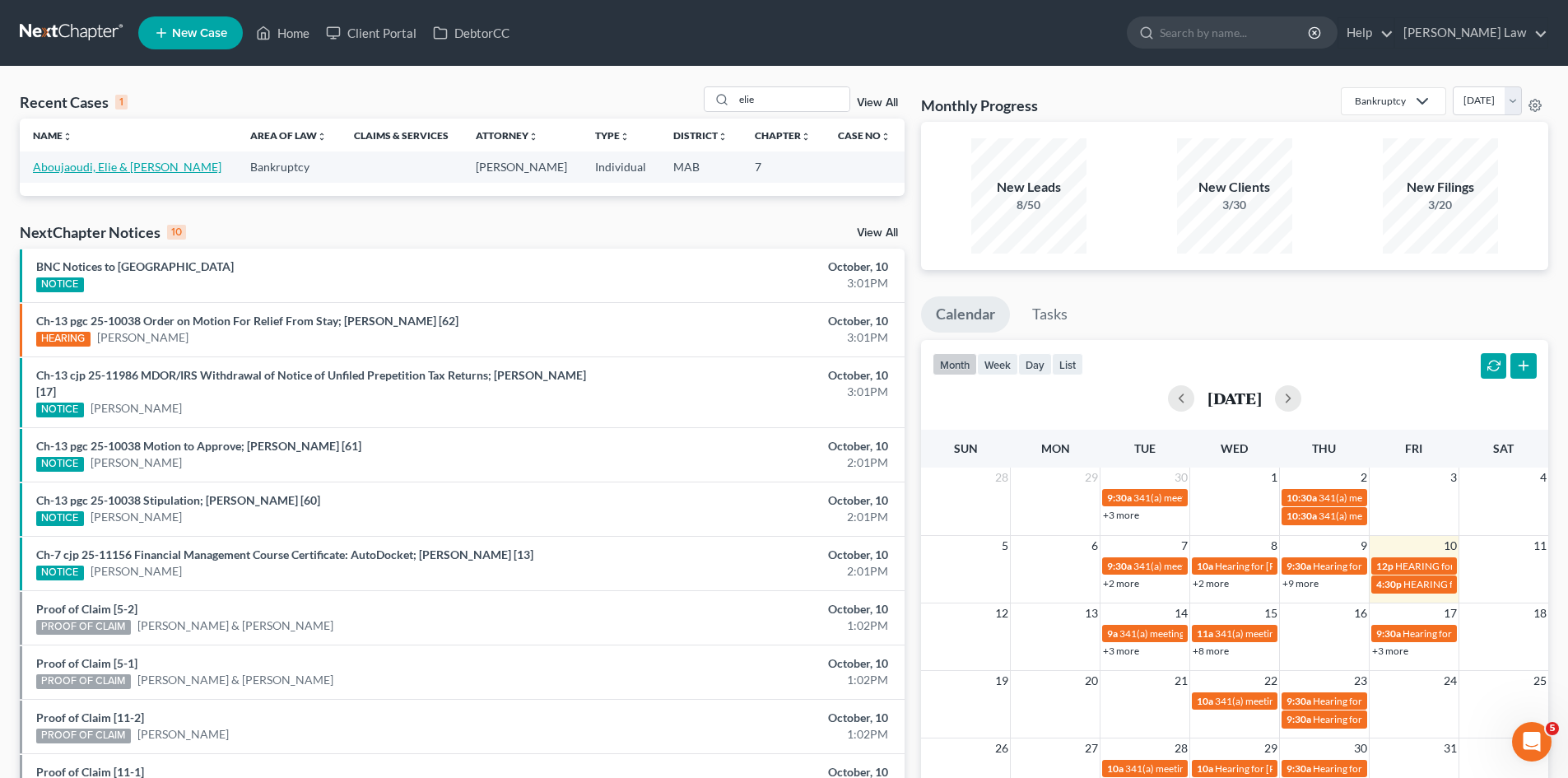
click at [71, 172] on link "Aboujaoudi, Elie & [PERSON_NAME]" at bounding box center [127, 167] width 188 height 14
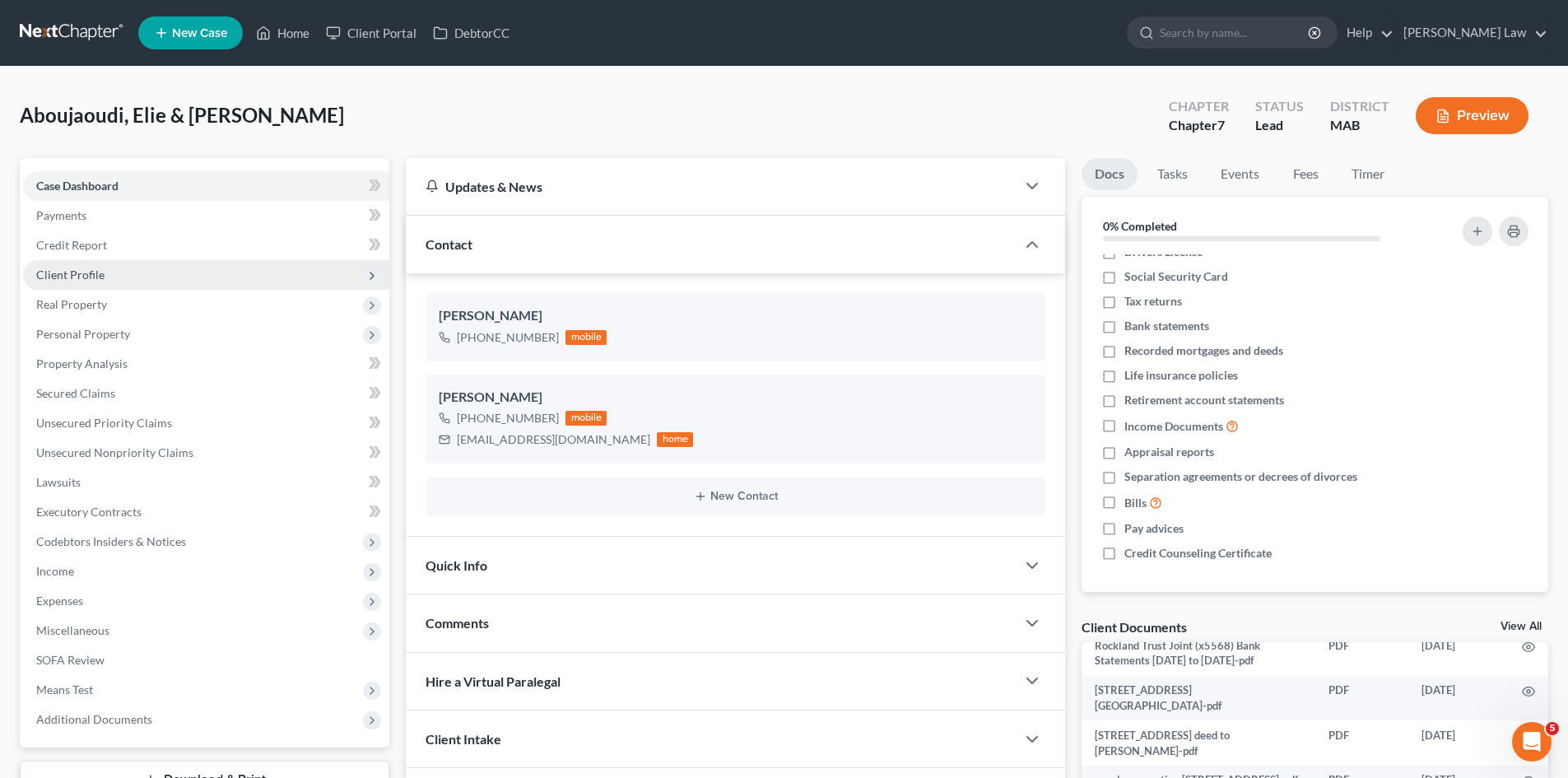
click at [82, 275] on span "Client Profile" at bounding box center [70, 275] width 68 height 14
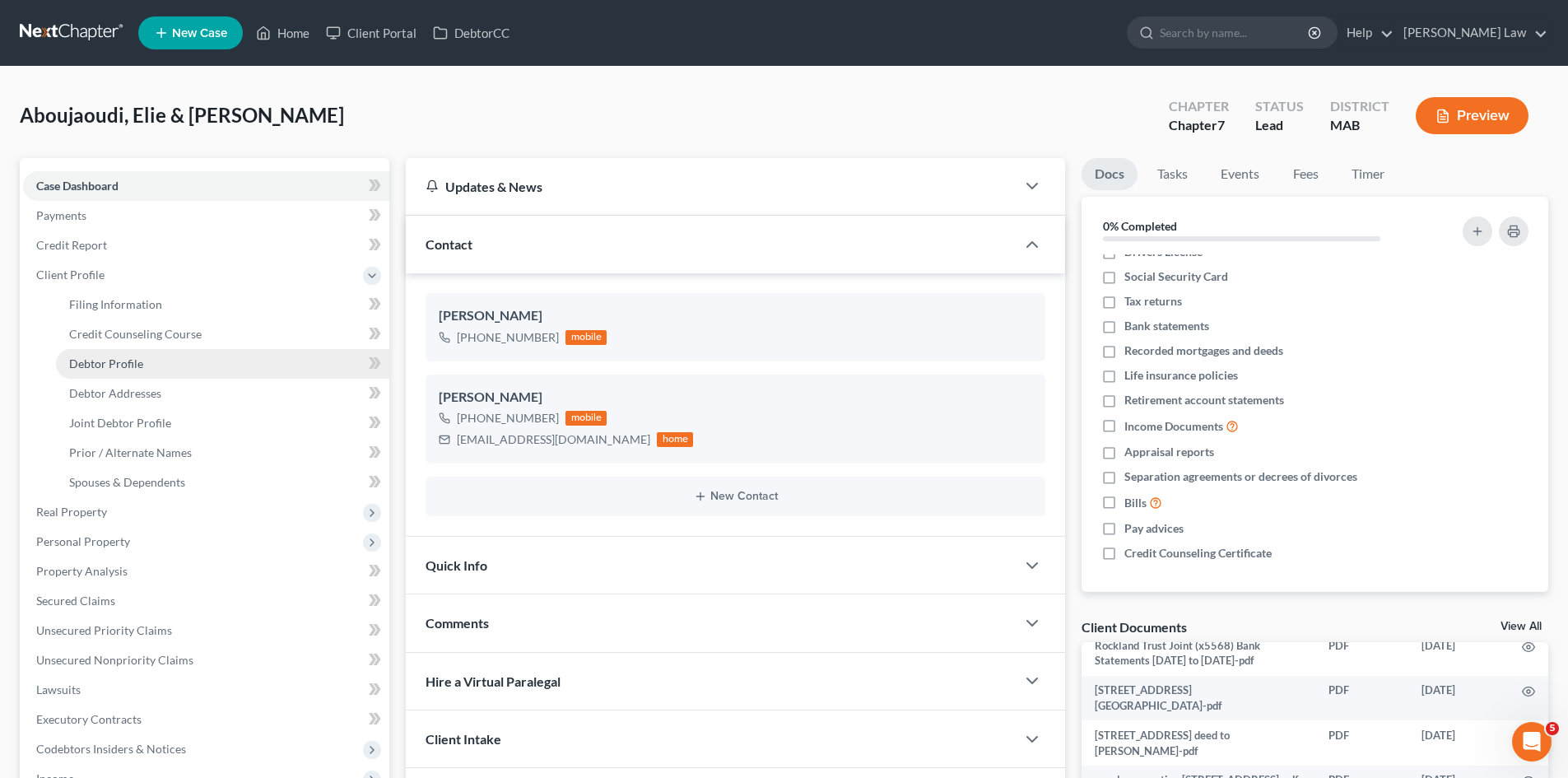
click at [117, 356] on span "Debtor Profile" at bounding box center [106, 363] width 74 height 14
select select "1"
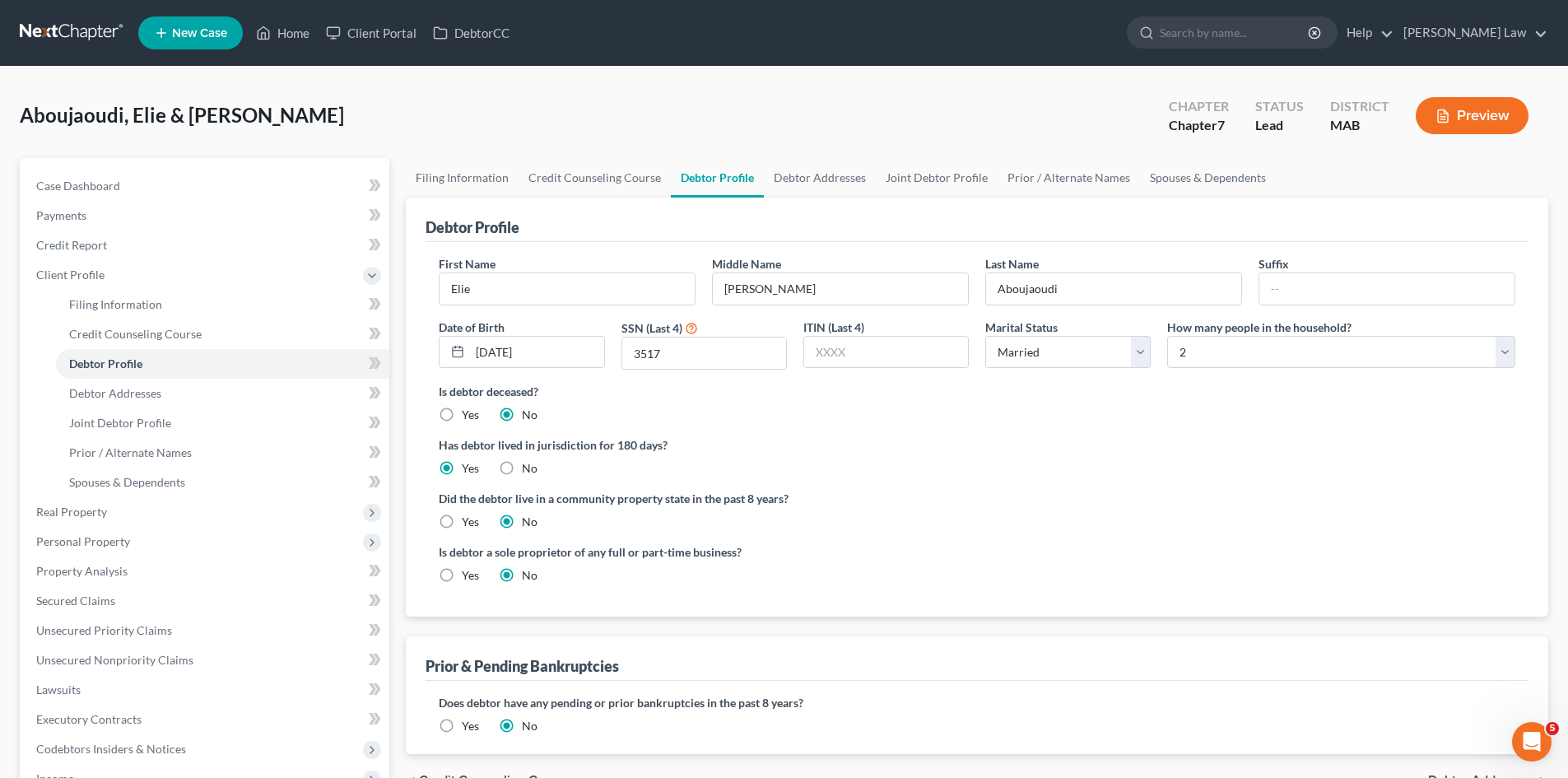
click at [63, 108] on span "Aboujaoudi, Elie & [PERSON_NAME]" at bounding box center [181, 114] width 324 height 24
copy span "Aboujaoudi"
click at [237, 113] on span "Aboujaoudi, Elie & [PERSON_NAME]" at bounding box center [181, 114] width 324 height 24
click at [151, 108] on span "Aboujaoudi, Elie & [PERSON_NAME]" at bounding box center [181, 114] width 324 height 24
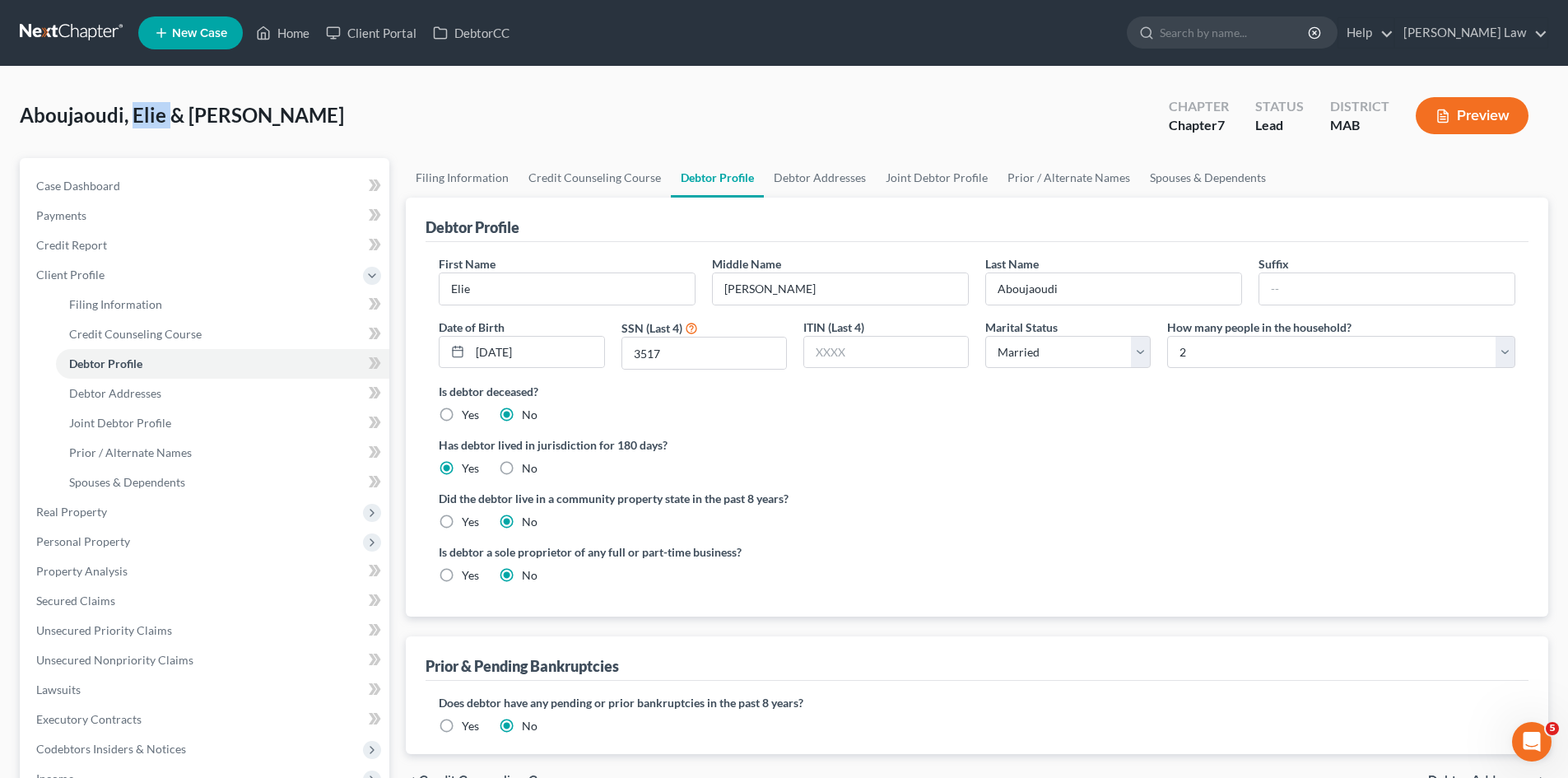
click at [151, 108] on span "Aboujaoudi, Elie & [PERSON_NAME]" at bounding box center [181, 114] width 324 height 24
copy span "Elie"
click at [75, 91] on div "Aboujaoudi, Elie & [PERSON_NAME] Upgraded Chapter Chapter 7 Status Lead Distric…" at bounding box center [784, 122] width 1528 height 72
click at [66, 110] on span "Aboujaoudi, Elie & [PERSON_NAME]" at bounding box center [181, 114] width 324 height 24
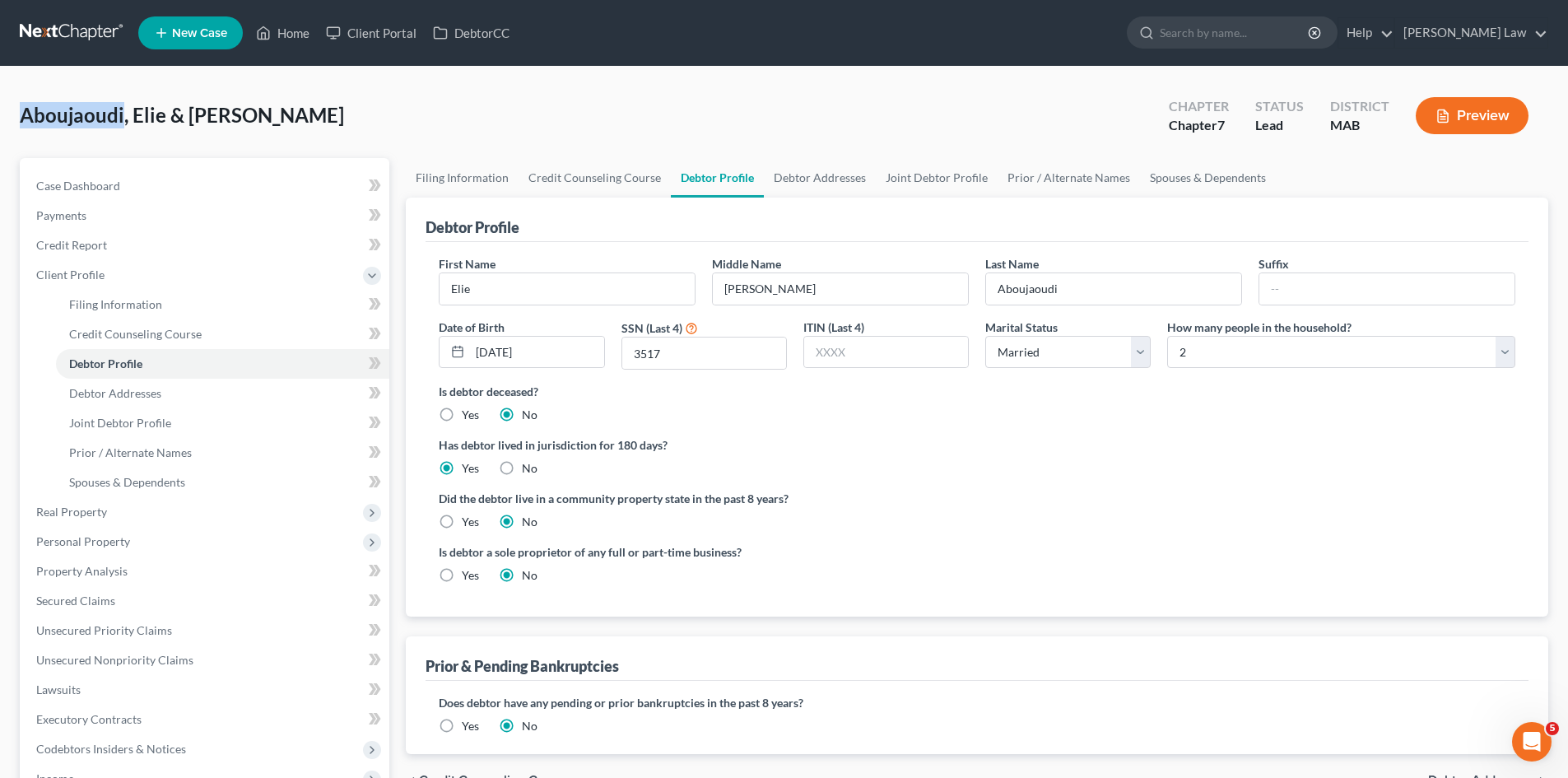
copy span "Aboujaoudi"
click at [219, 116] on span "Aboujaoudi, Elie & [PERSON_NAME]" at bounding box center [181, 114] width 324 height 24
copy span "[PERSON_NAME]"
click at [94, 112] on span "Aboujaoudi, Elie & [PERSON_NAME]" at bounding box center [181, 114] width 324 height 24
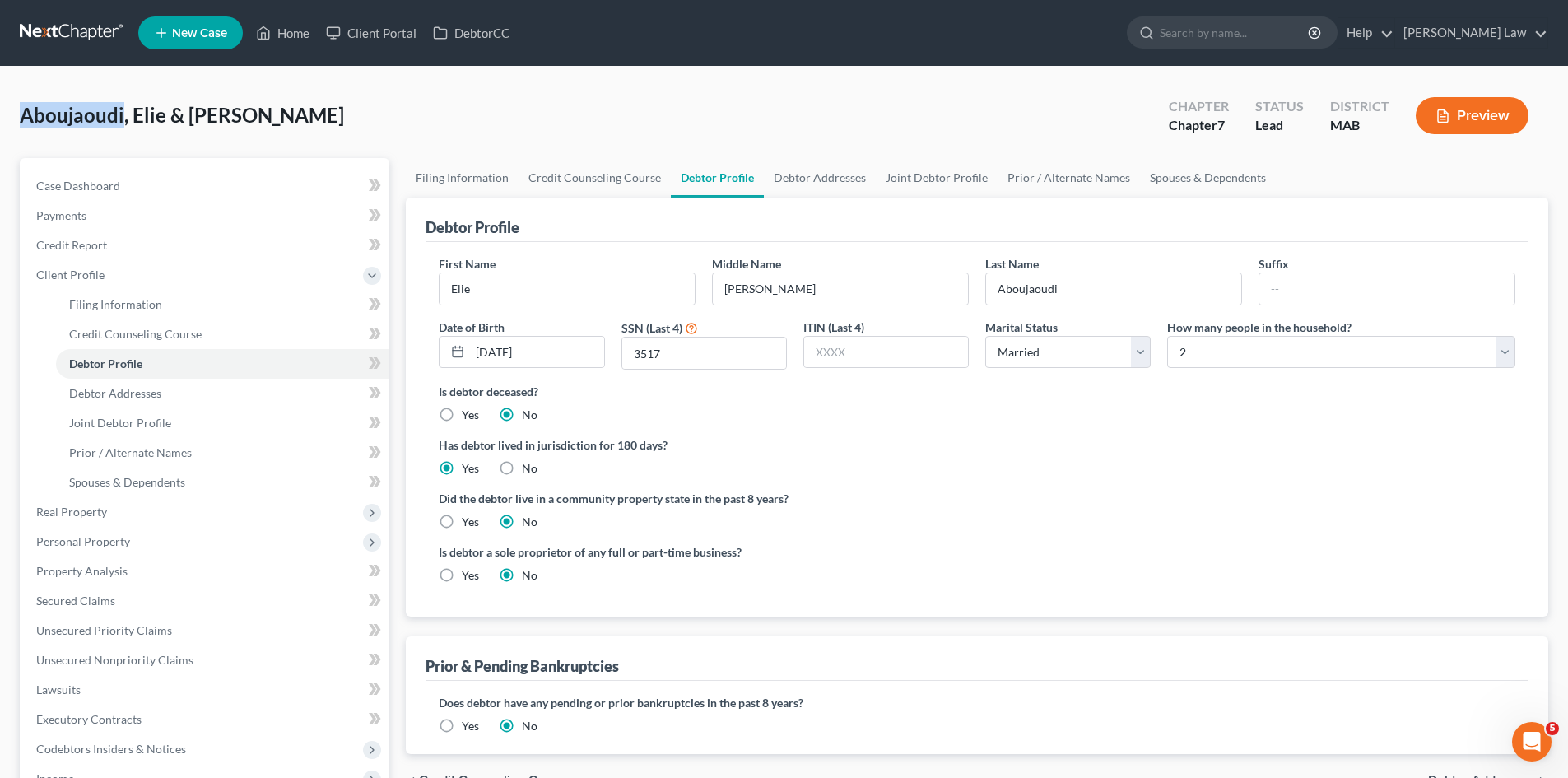
click at [94, 112] on span "Aboujaoudi, Elie & [PERSON_NAME]" at bounding box center [181, 114] width 324 height 24
copy span "Aboujaoudi"
click at [139, 394] on span "Debtor Addresses" at bounding box center [114, 393] width 92 height 14
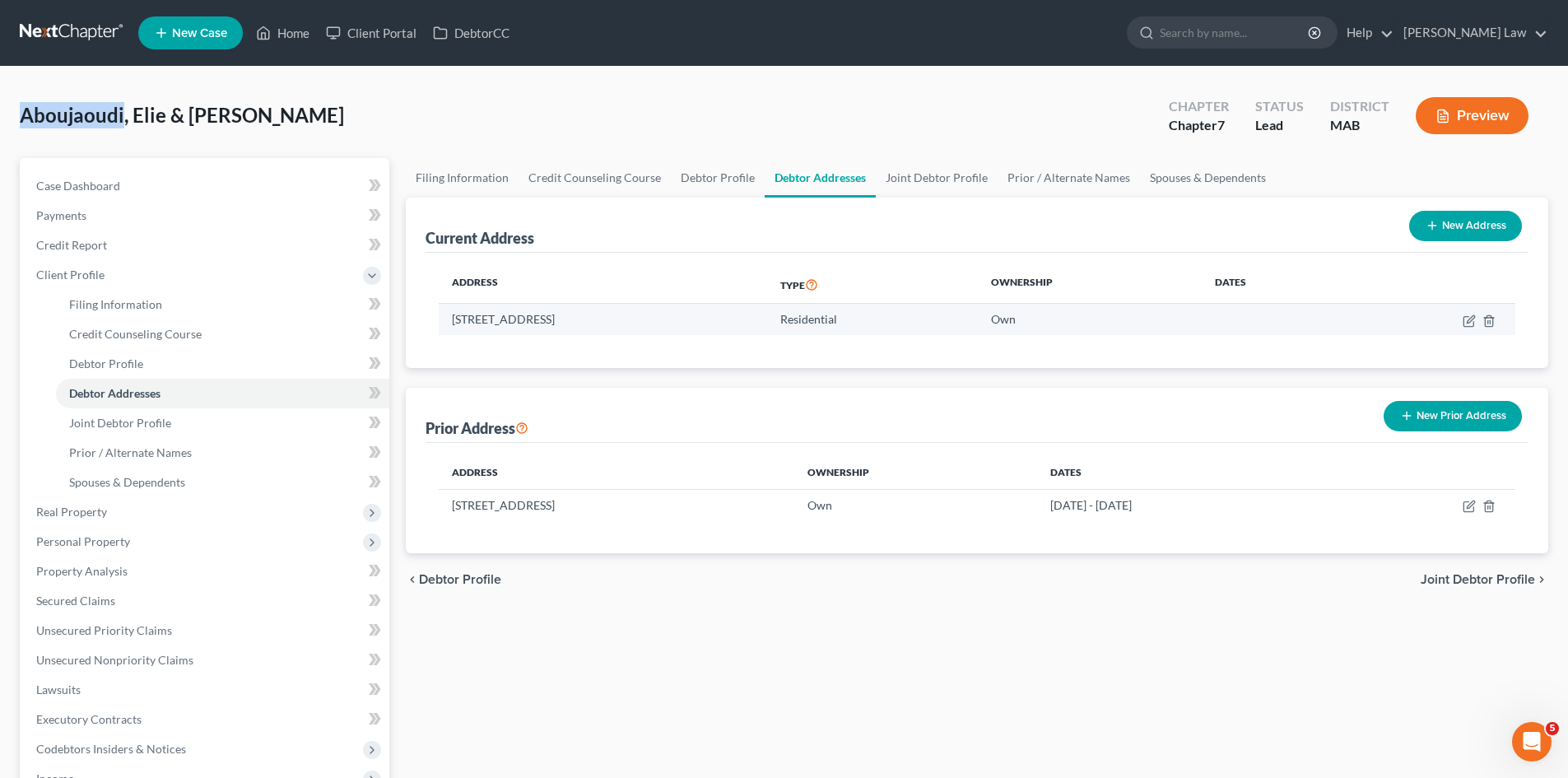
drag, startPoint x: 443, startPoint y: 321, endPoint x: 598, endPoint y: 325, distance: 155.1
click at [598, 325] on td "[STREET_ADDRESS]" at bounding box center [602, 319] width 329 height 31
copy td "[STREET_ADDRESS]"
click at [628, 318] on td "[STREET_ADDRESS]" at bounding box center [602, 319] width 329 height 31
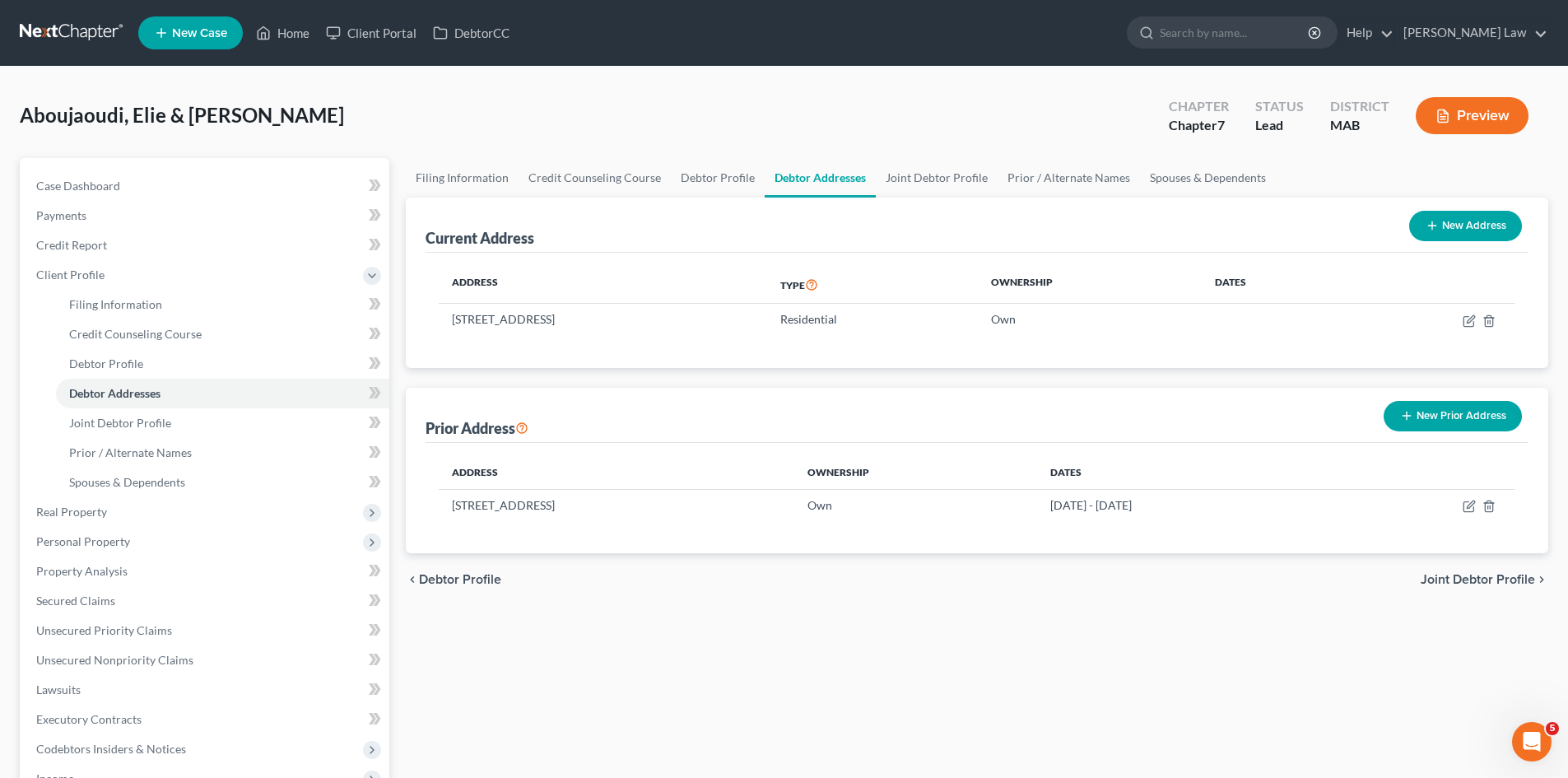
copy td "[GEOGRAPHIC_DATA]"
click at [702, 316] on td "[STREET_ADDRESS]" at bounding box center [602, 319] width 329 height 31
copy td "02346"
click at [138, 180] on link "Case Dashboard" at bounding box center [207, 186] width 367 height 30
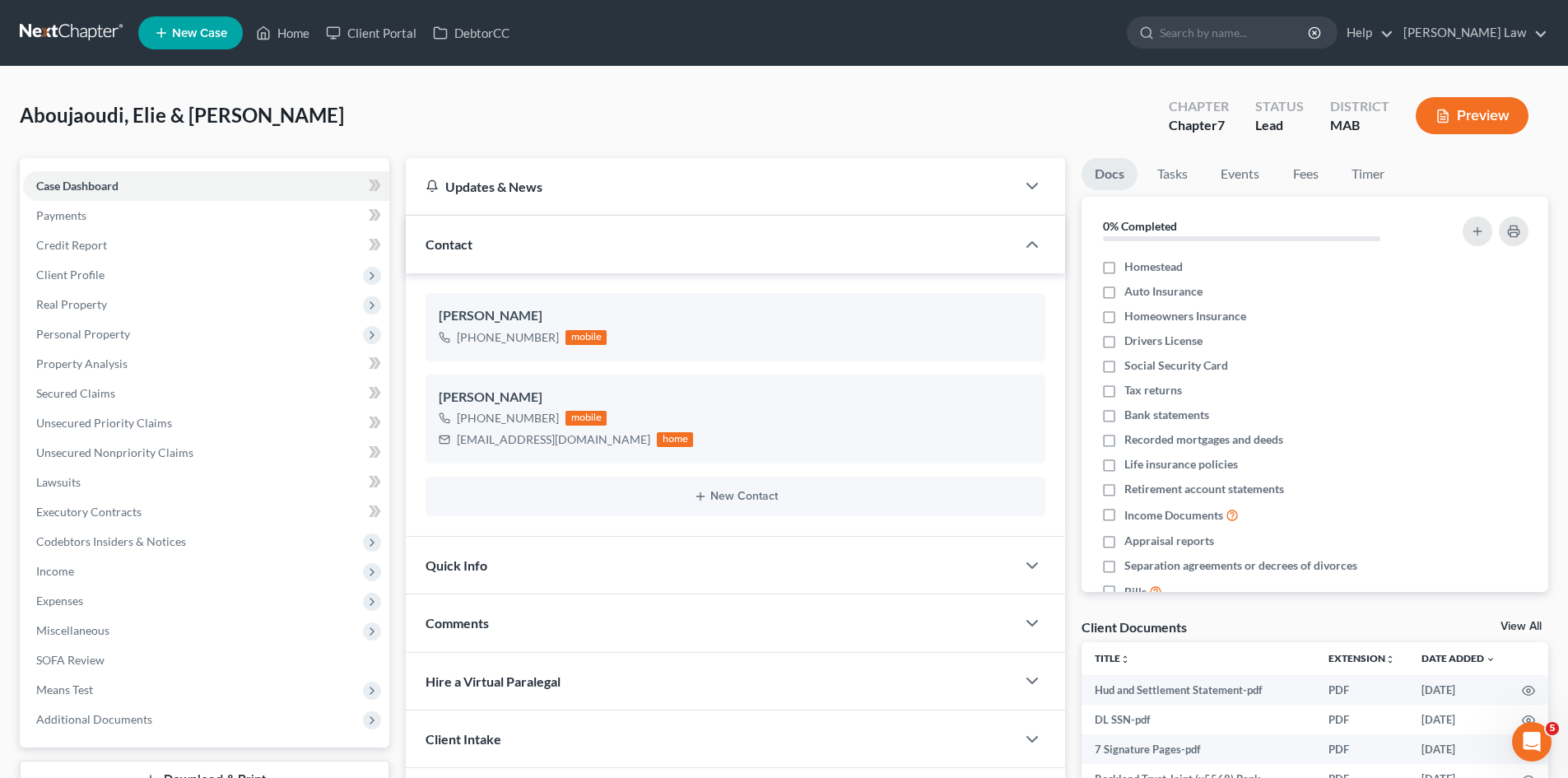
click at [1522, 624] on link "View All" at bounding box center [1520, 627] width 41 height 12
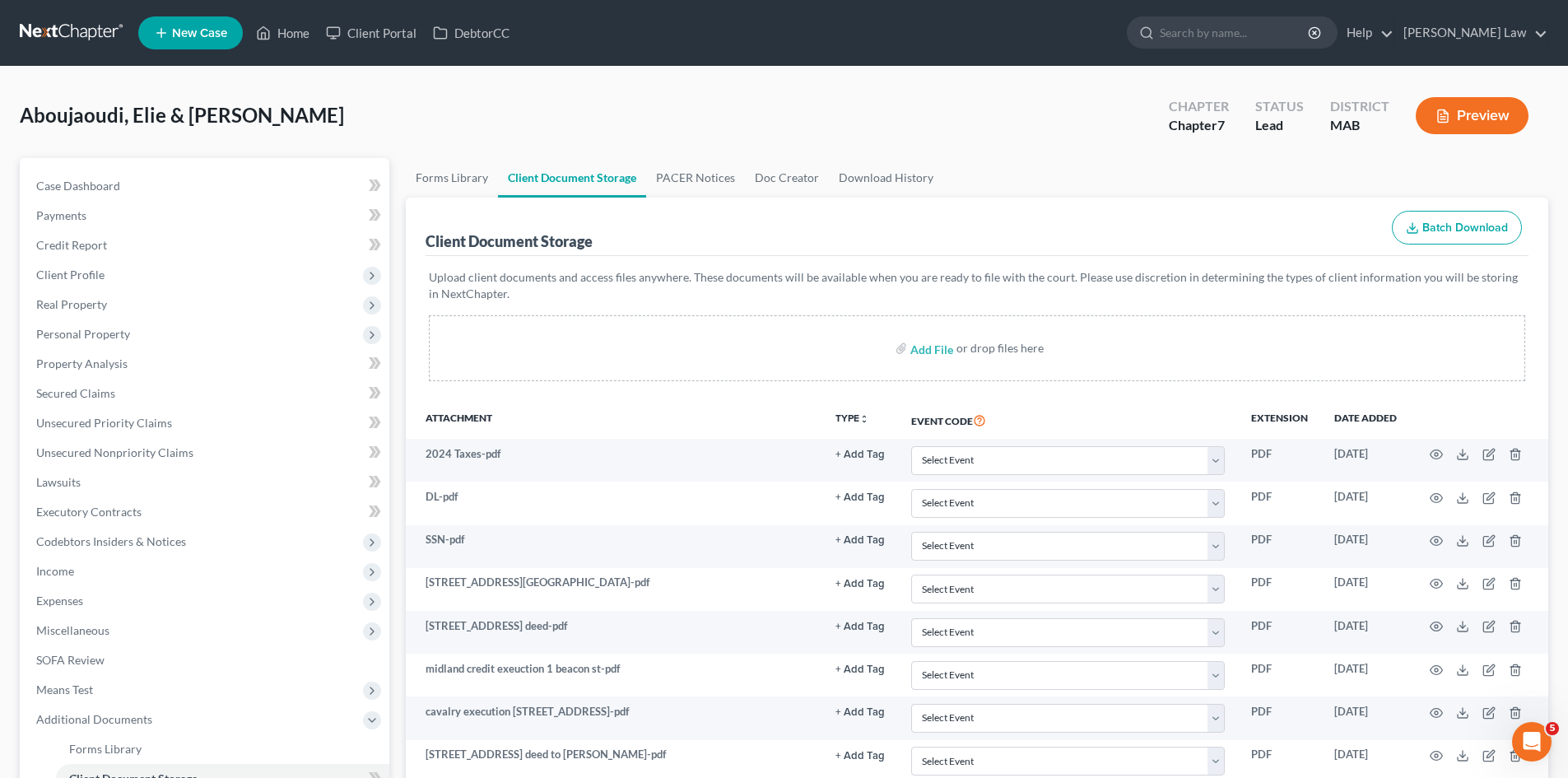
click at [85, 20] on link at bounding box center [72, 33] width 106 height 30
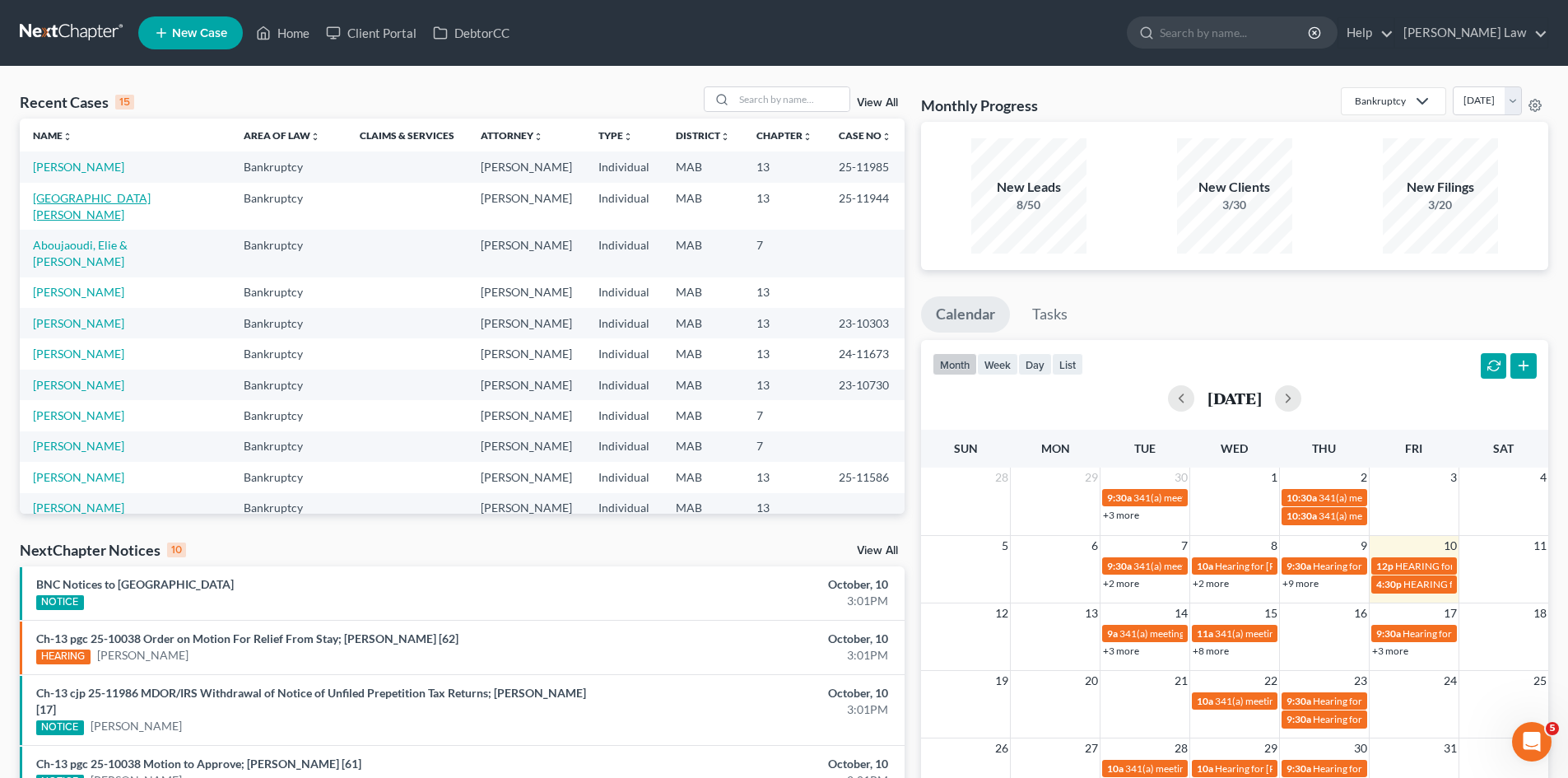
click at [79, 193] on link "[GEOGRAPHIC_DATA][PERSON_NAME]" at bounding box center [91, 206] width 117 height 30
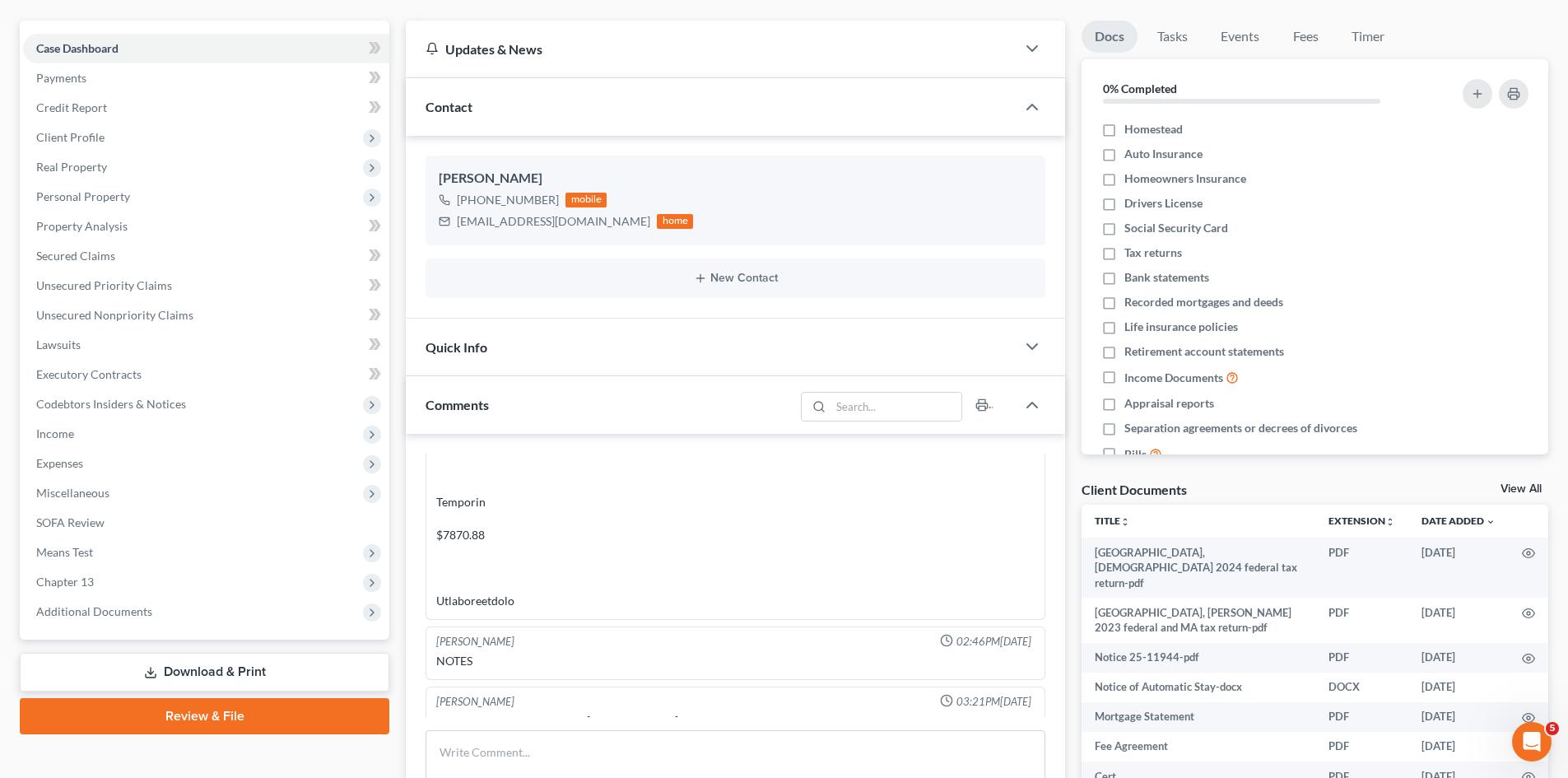
scroll to position [7995, 0]
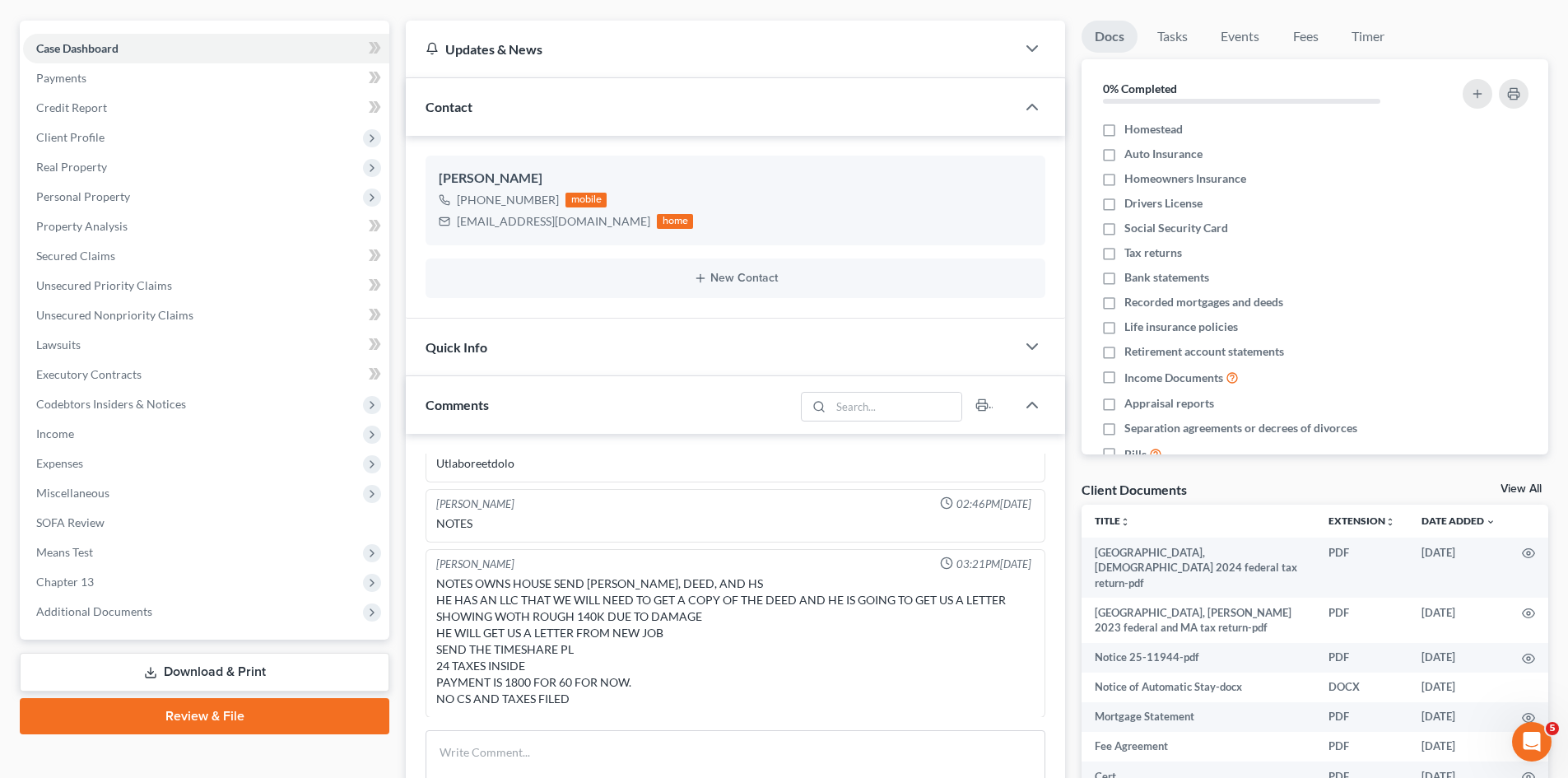
drag, startPoint x: 80, startPoint y: 137, endPoint x: 102, endPoint y: 182, distance: 50.1
click at [80, 137] on span "Client Profile" at bounding box center [70, 137] width 68 height 14
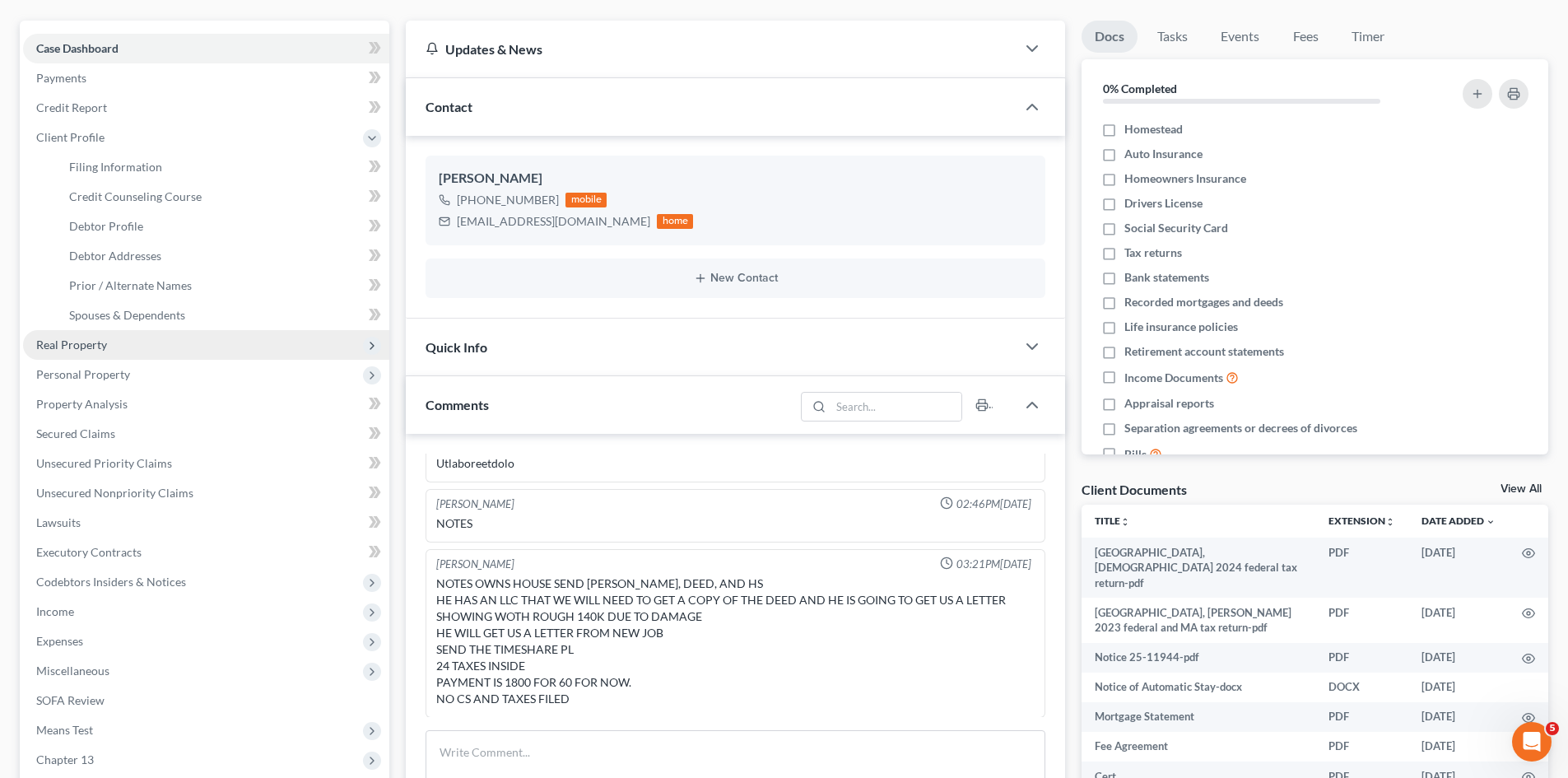
click at [114, 338] on span "Real Property" at bounding box center [207, 344] width 367 height 30
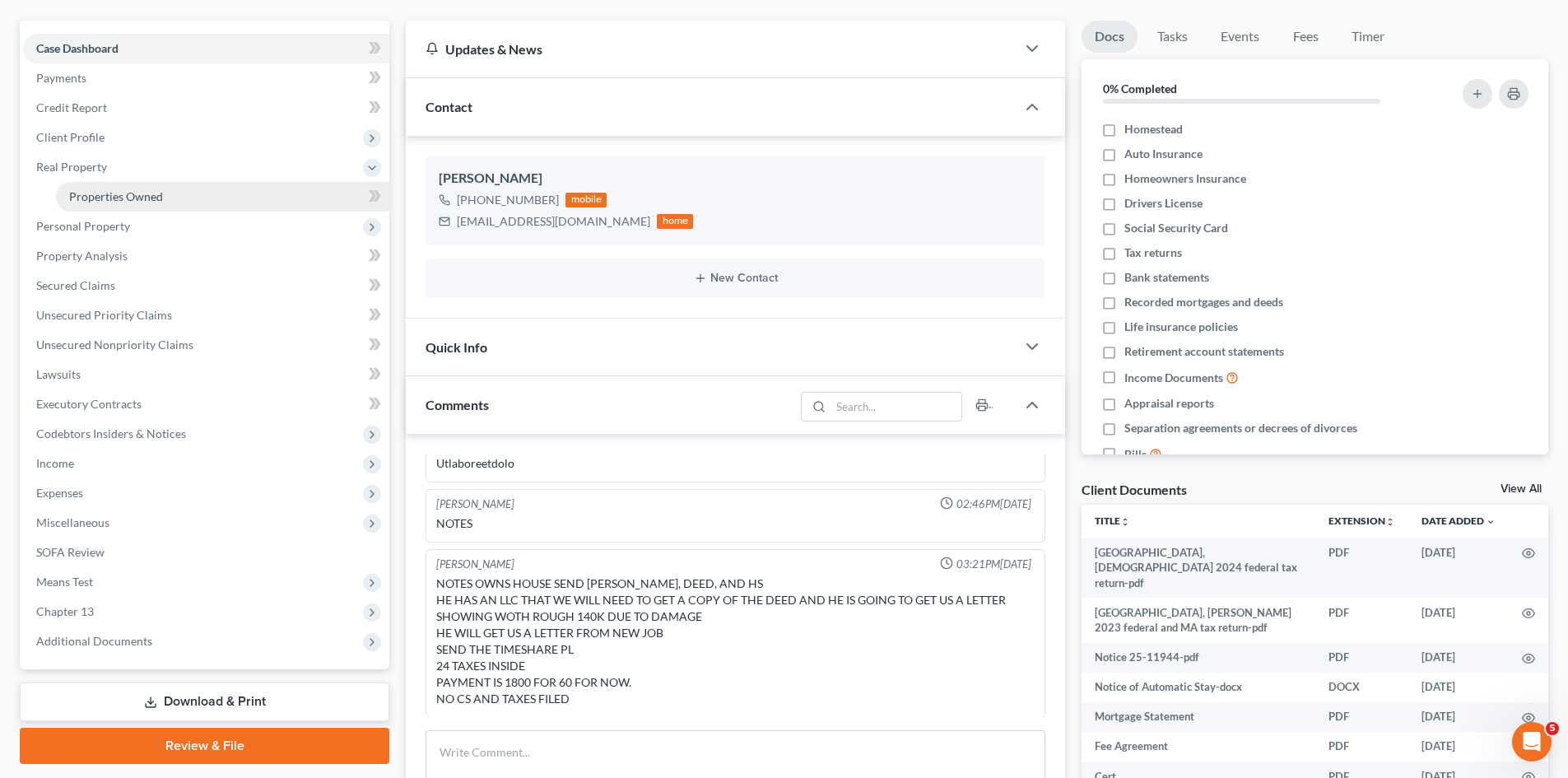
click at [163, 190] on link "Properties Owned" at bounding box center [223, 197] width 334 height 30
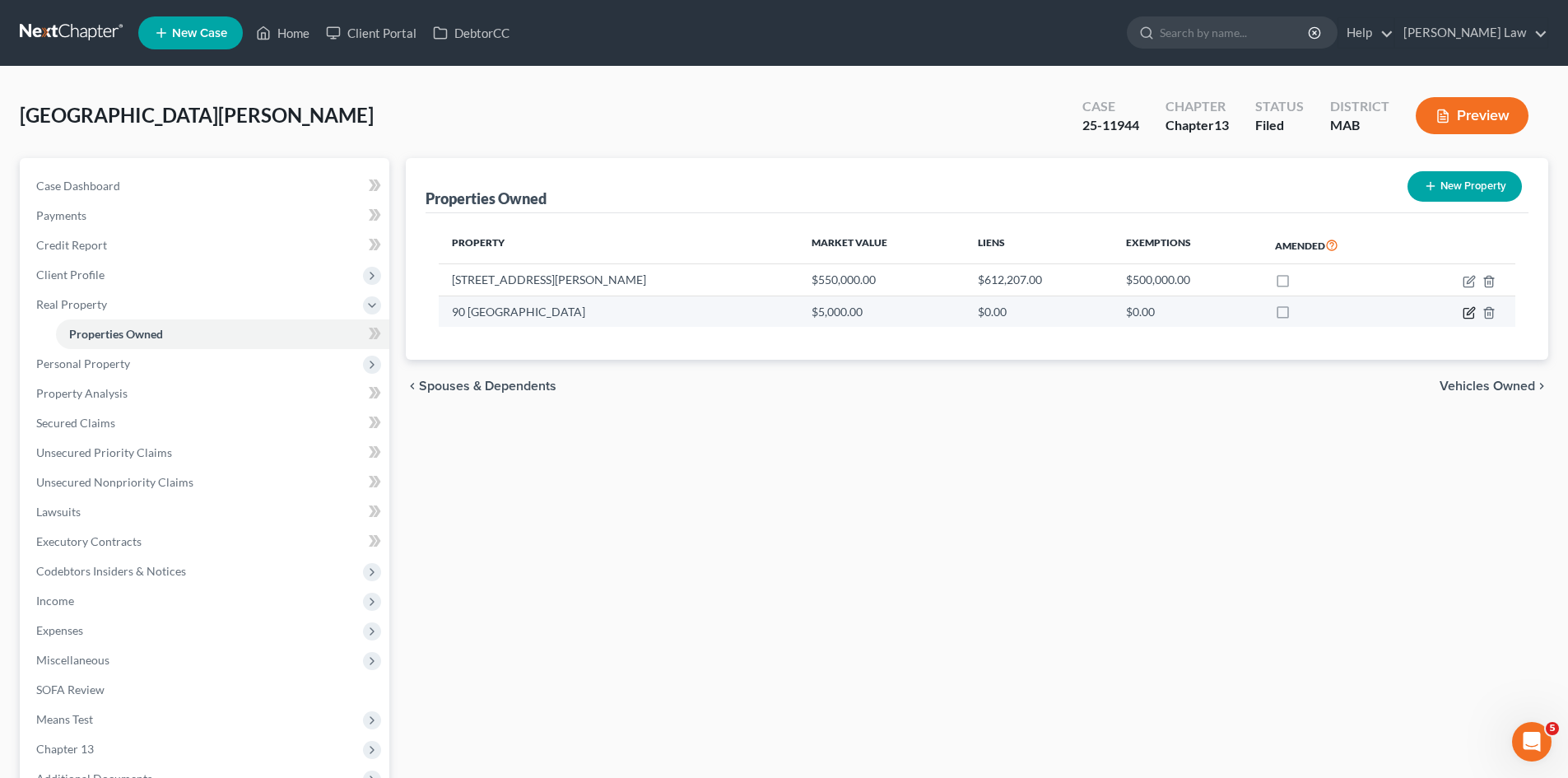
click at [1463, 313] on icon "button" at bounding box center [1468, 313] width 10 height 10
select select "32"
select select "0"
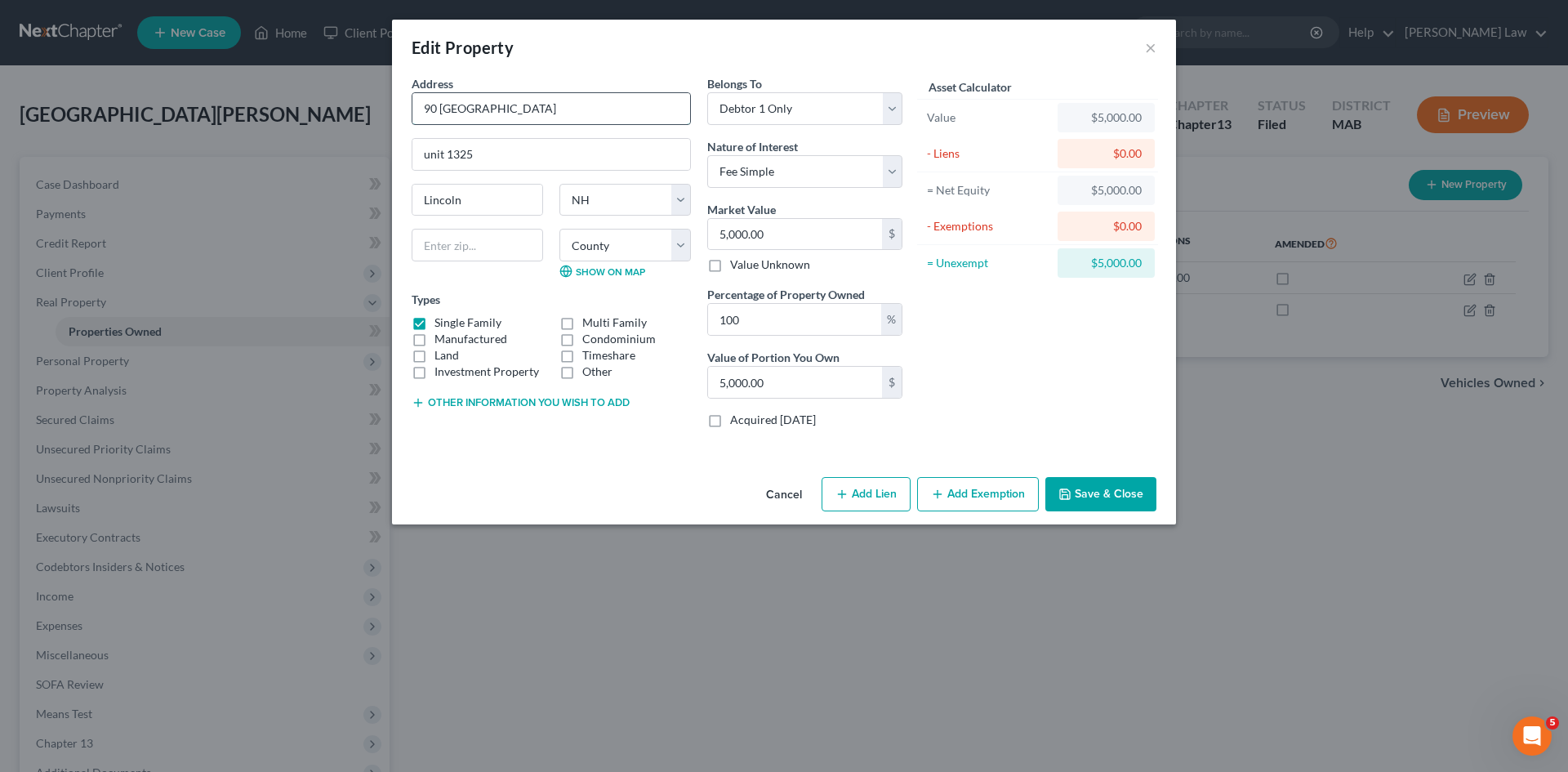
click at [467, 107] on input "90 [GEOGRAPHIC_DATA]" at bounding box center [552, 109] width 278 height 31
click at [584, 251] on select "County [GEOGRAPHIC_DATA] [GEOGRAPHIC_DATA] [GEOGRAPHIC_DATA] [GEOGRAPHIC_DATA] …" at bounding box center [625, 245] width 132 height 33
click at [253, 135] on div "Edit Property × Address * 90 Loon Mountain unit [GEOGRAPHIC_DATA] [US_STATE][GE…" at bounding box center [784, 386] width 1568 height 772
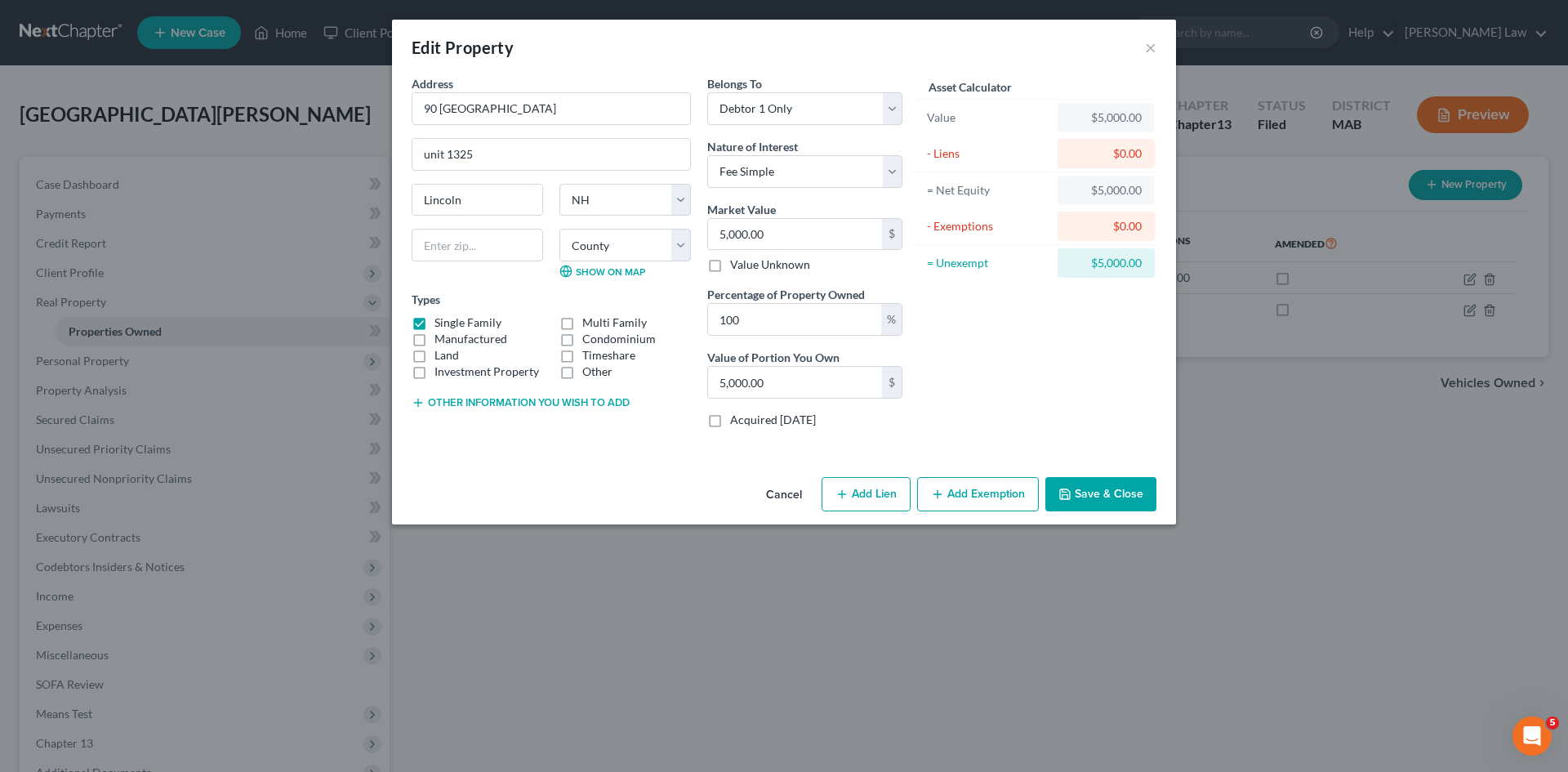
click at [790, 496] on button "Cancel" at bounding box center [784, 495] width 63 height 33
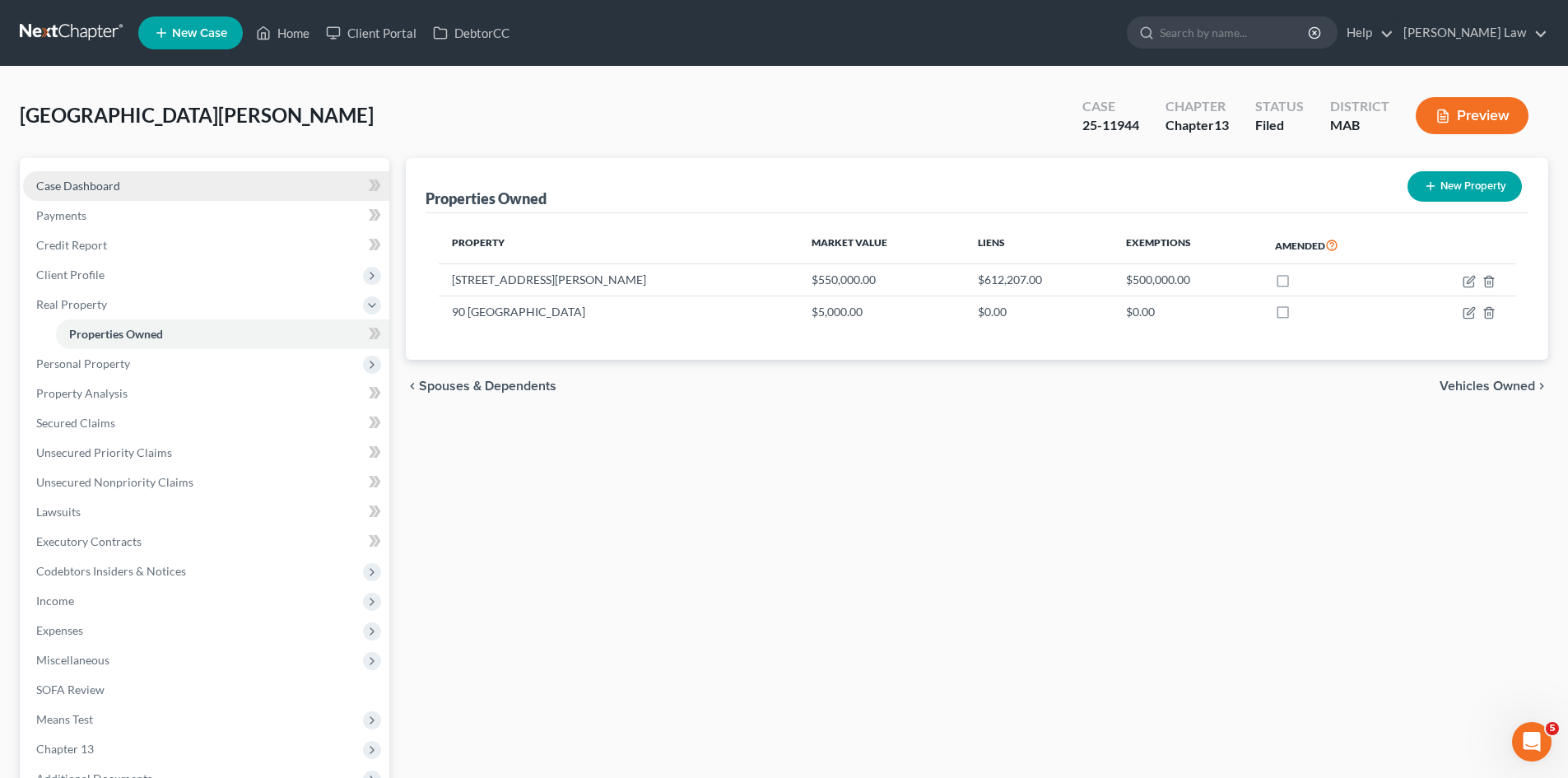
click at [133, 179] on link "Case Dashboard" at bounding box center [207, 186] width 367 height 30
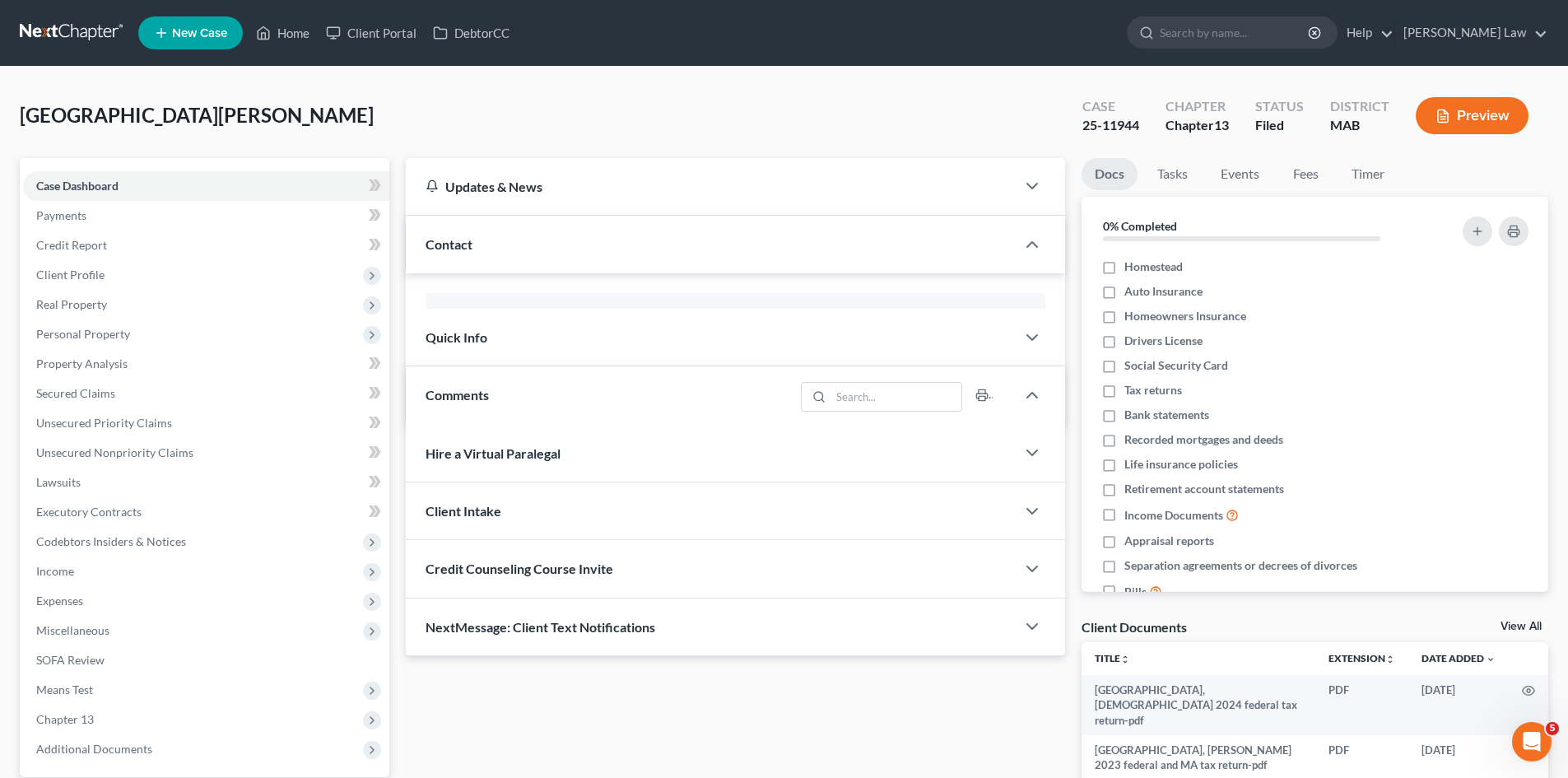
scroll to position [7995, 0]
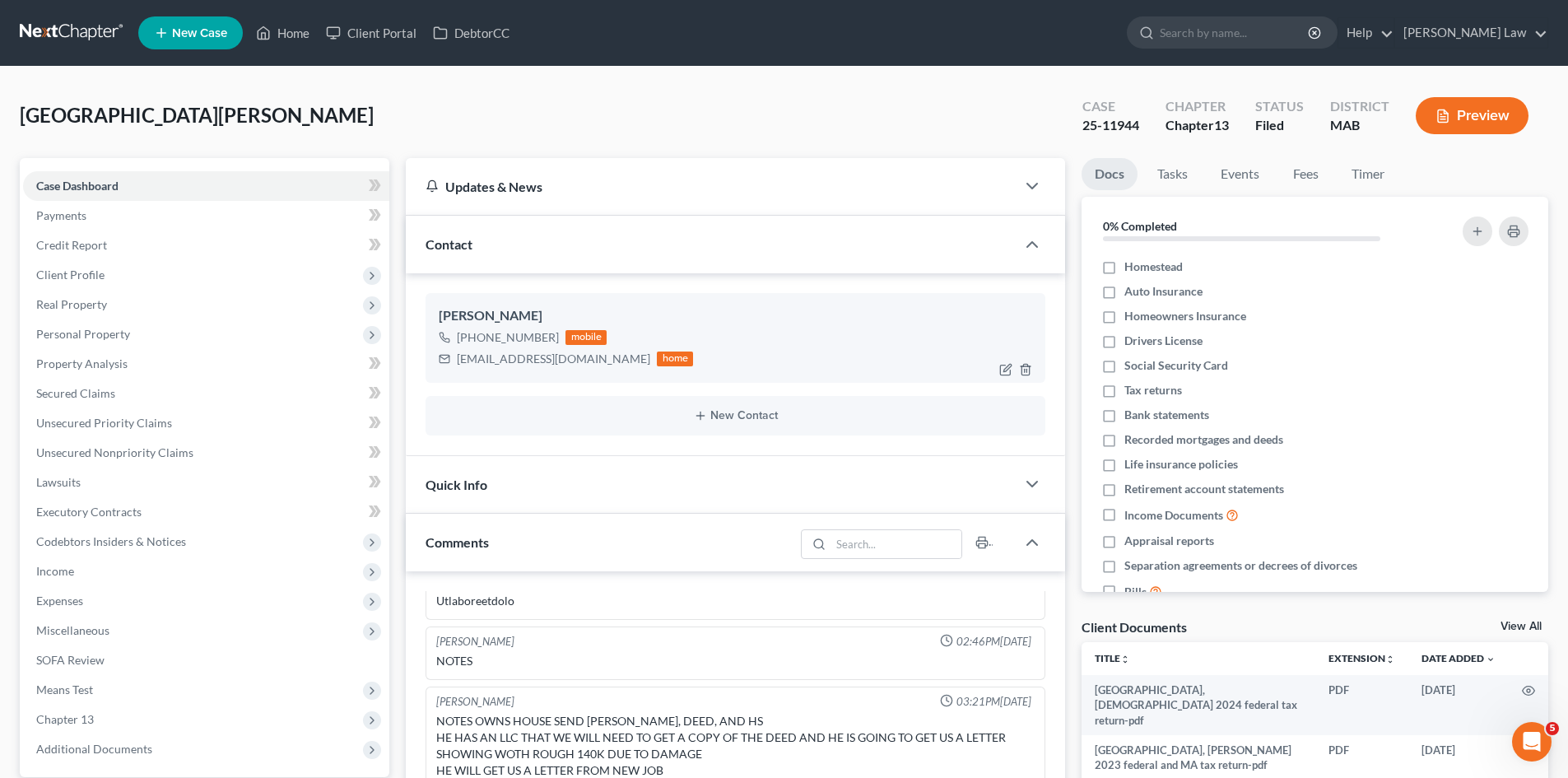
click at [460, 308] on div "Matthew Birmingham" at bounding box center [735, 316] width 593 height 19
copy div "Matthew Birmingham"
drag, startPoint x: 84, startPoint y: 309, endPoint x: 104, endPoint y: 348, distance: 43.8
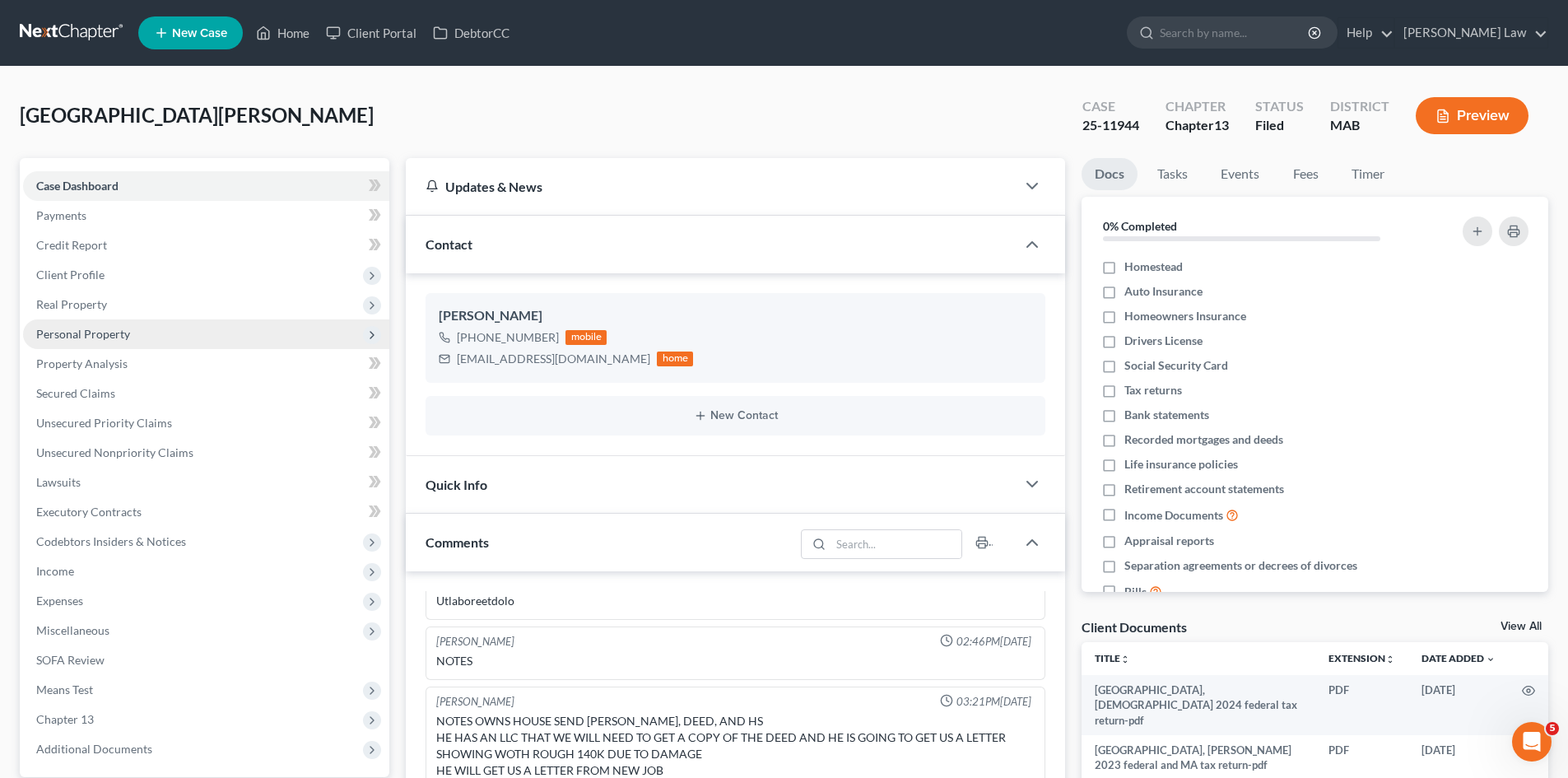
click at [84, 309] on span "Real Property" at bounding box center [71, 304] width 71 height 14
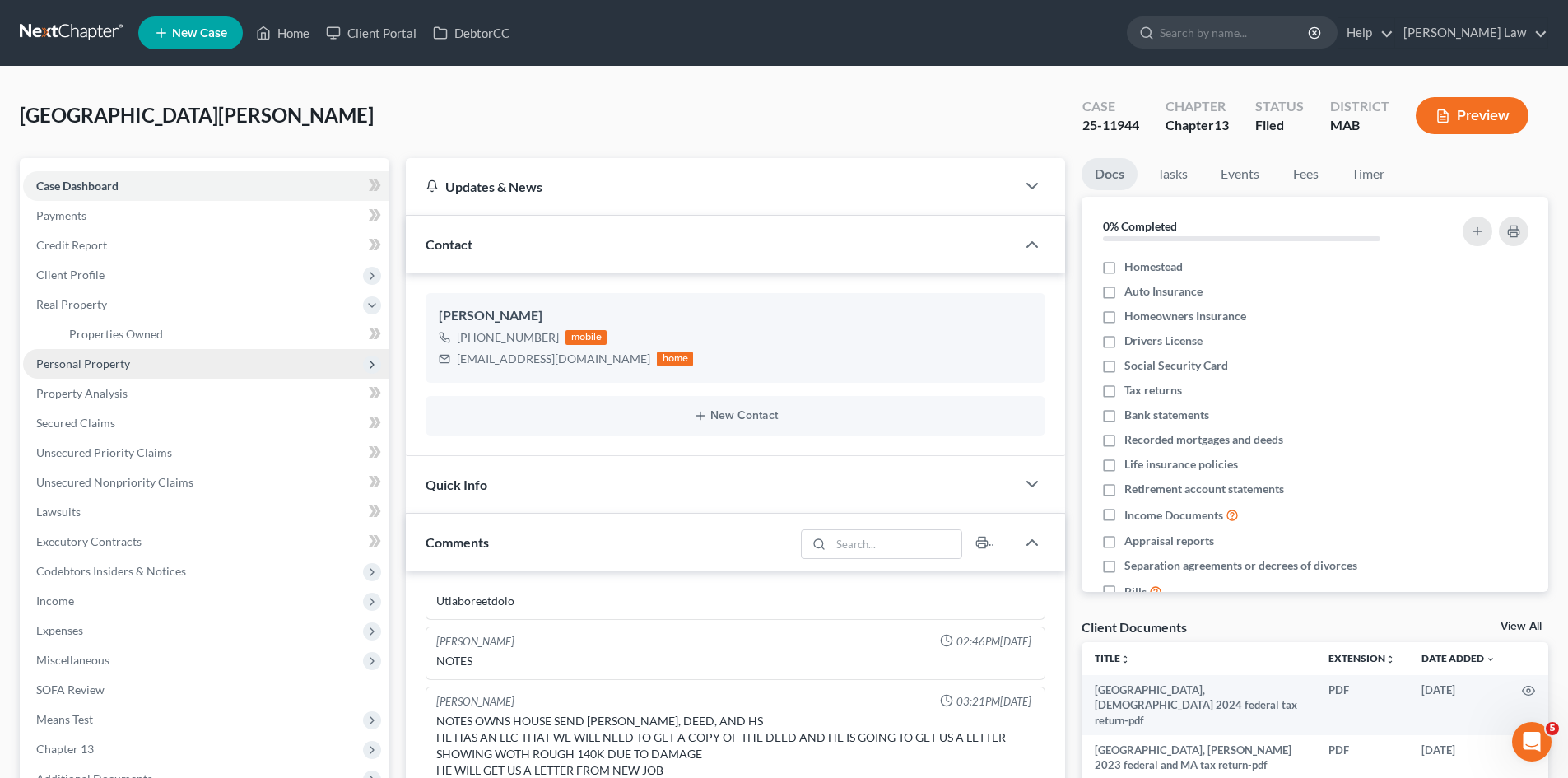
click at [106, 355] on span "Personal Property" at bounding box center [207, 364] width 367 height 30
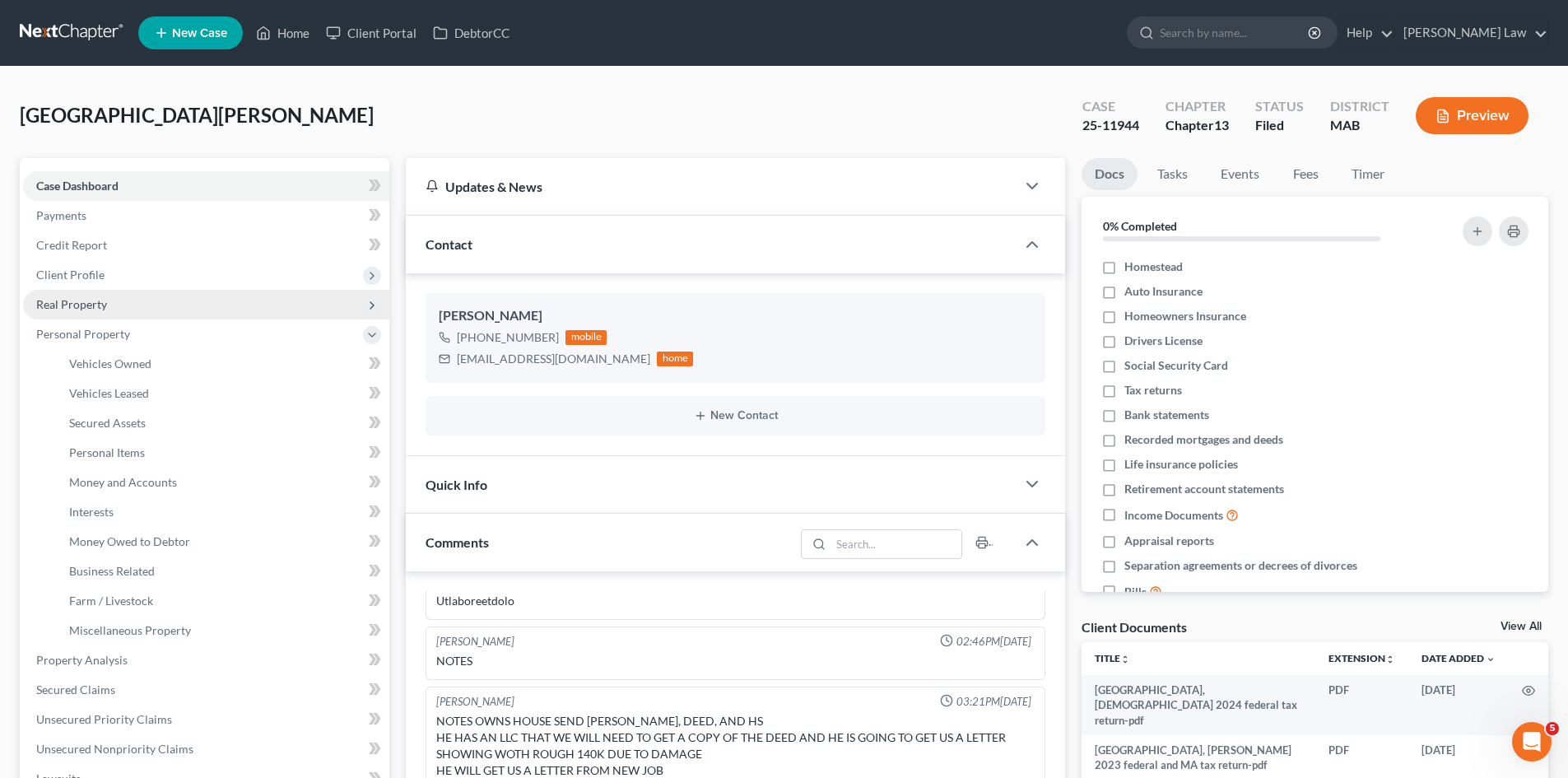
click at [91, 310] on span "Real Property" at bounding box center [71, 304] width 71 height 14
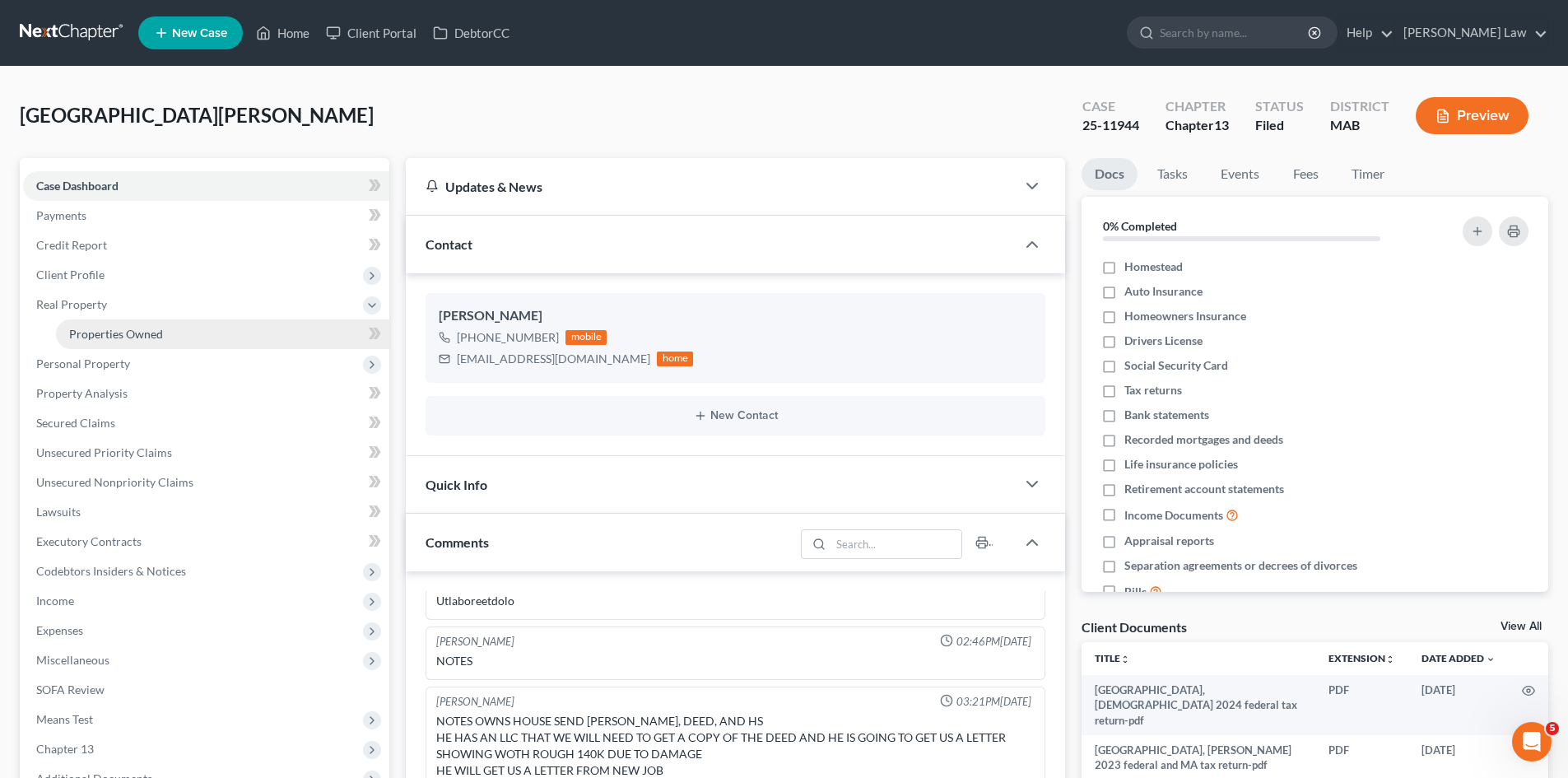
click at [105, 330] on span "Properties Owned" at bounding box center [115, 334] width 94 height 14
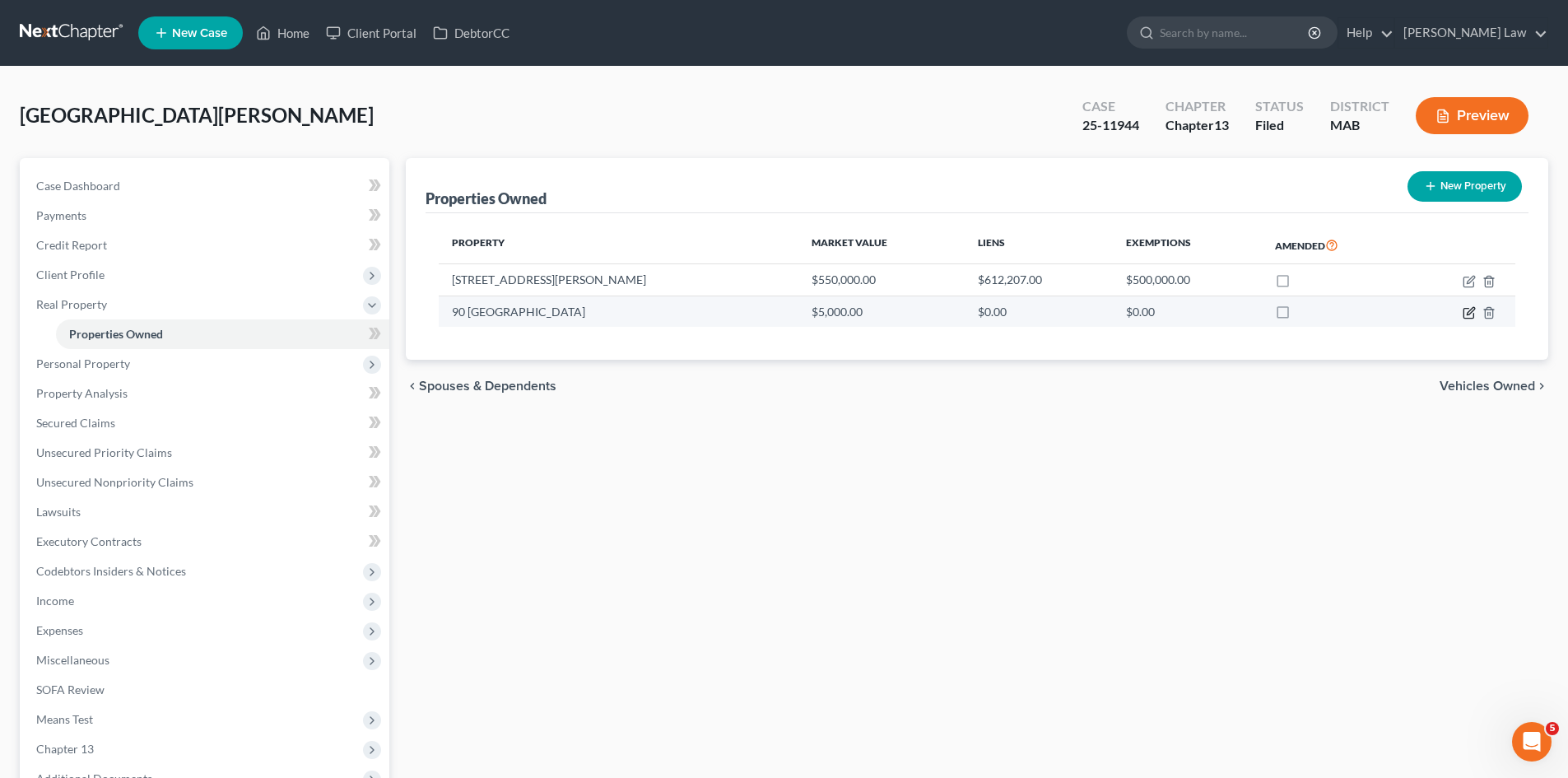
click at [1467, 310] on icon "button" at bounding box center [1469, 313] width 14 height 14
select select "32"
select select "0"
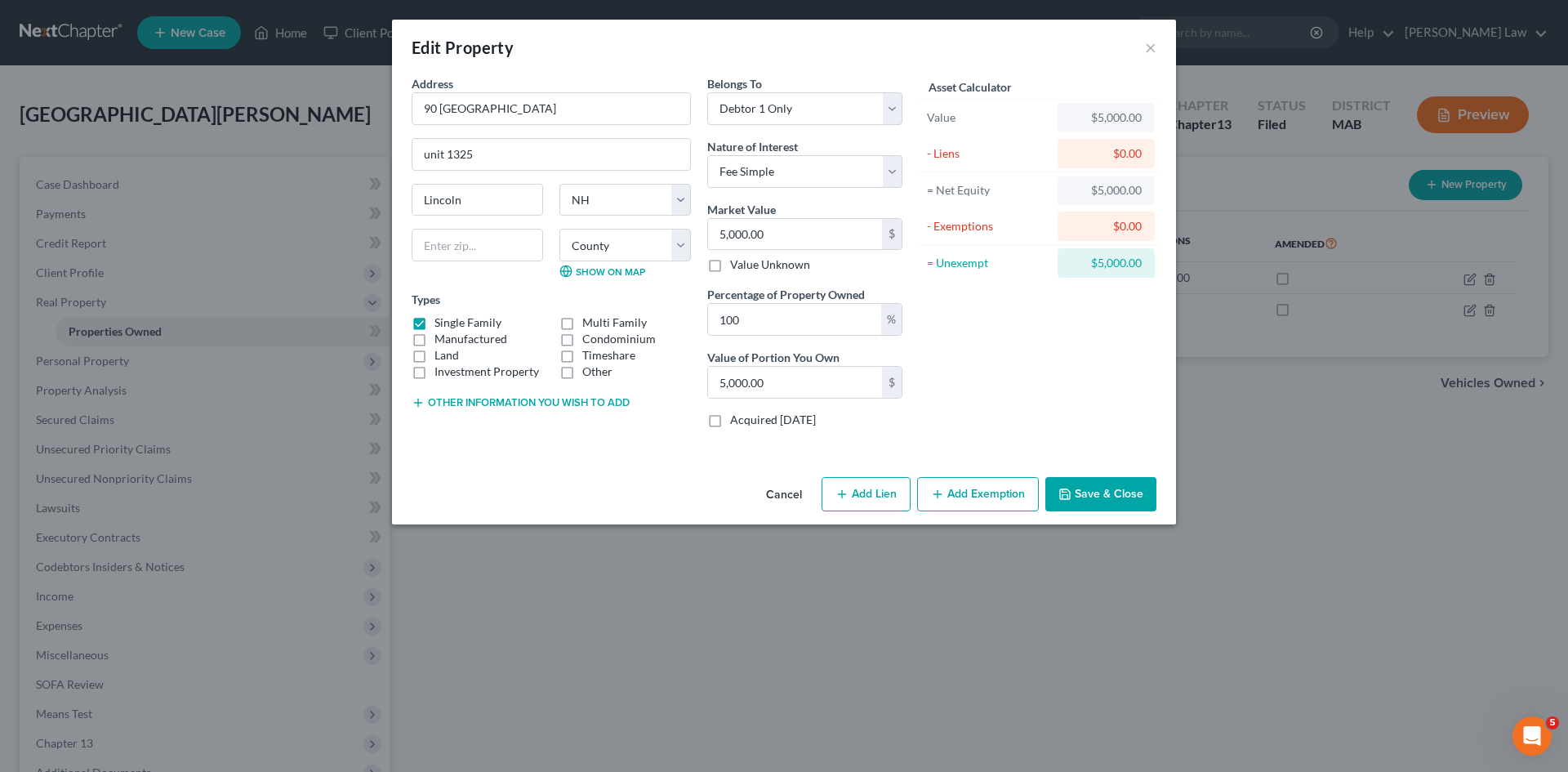
click at [769, 490] on button "Cancel" at bounding box center [784, 495] width 63 height 33
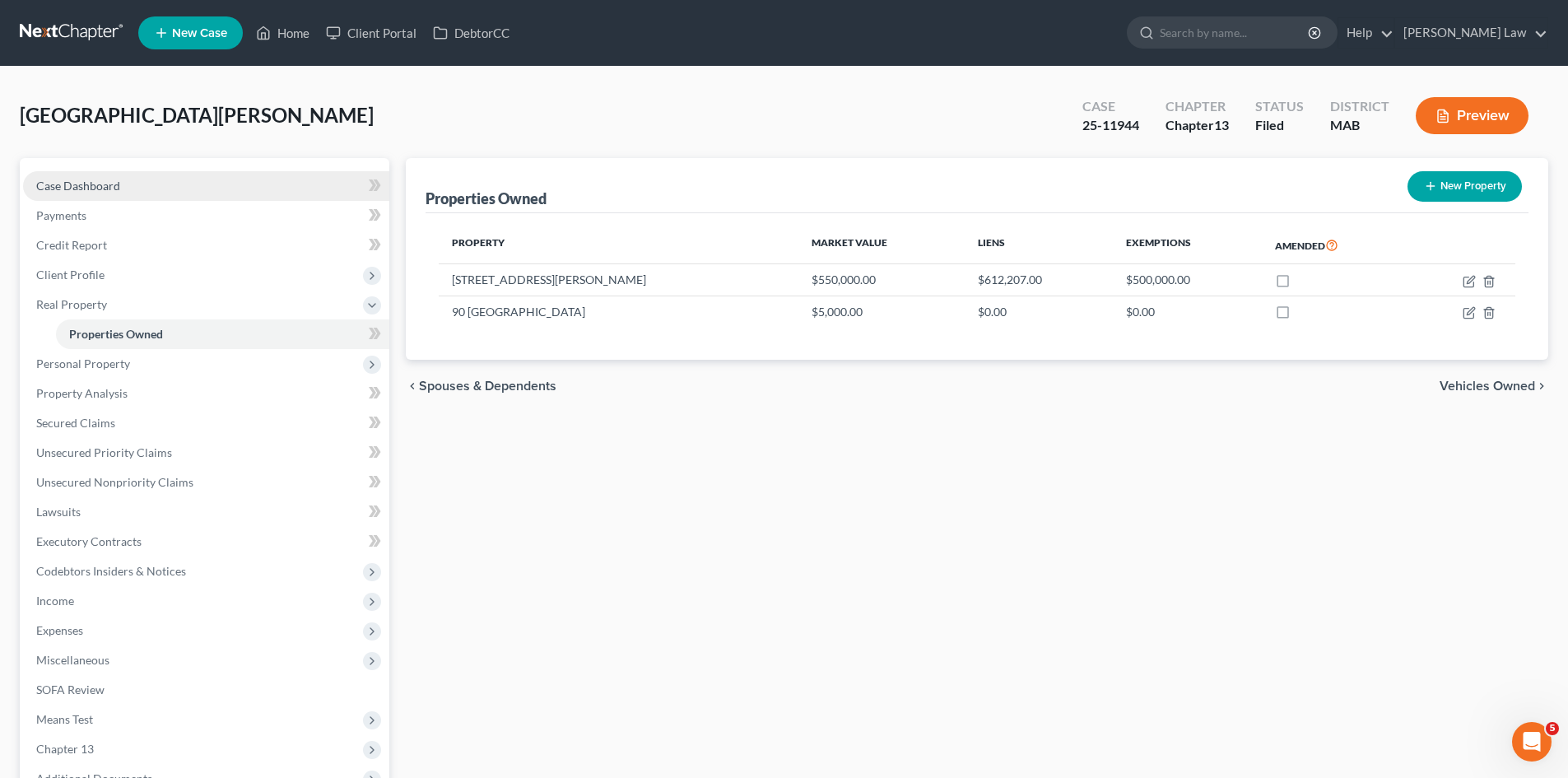
click at [101, 193] on link "Case Dashboard" at bounding box center [207, 186] width 367 height 30
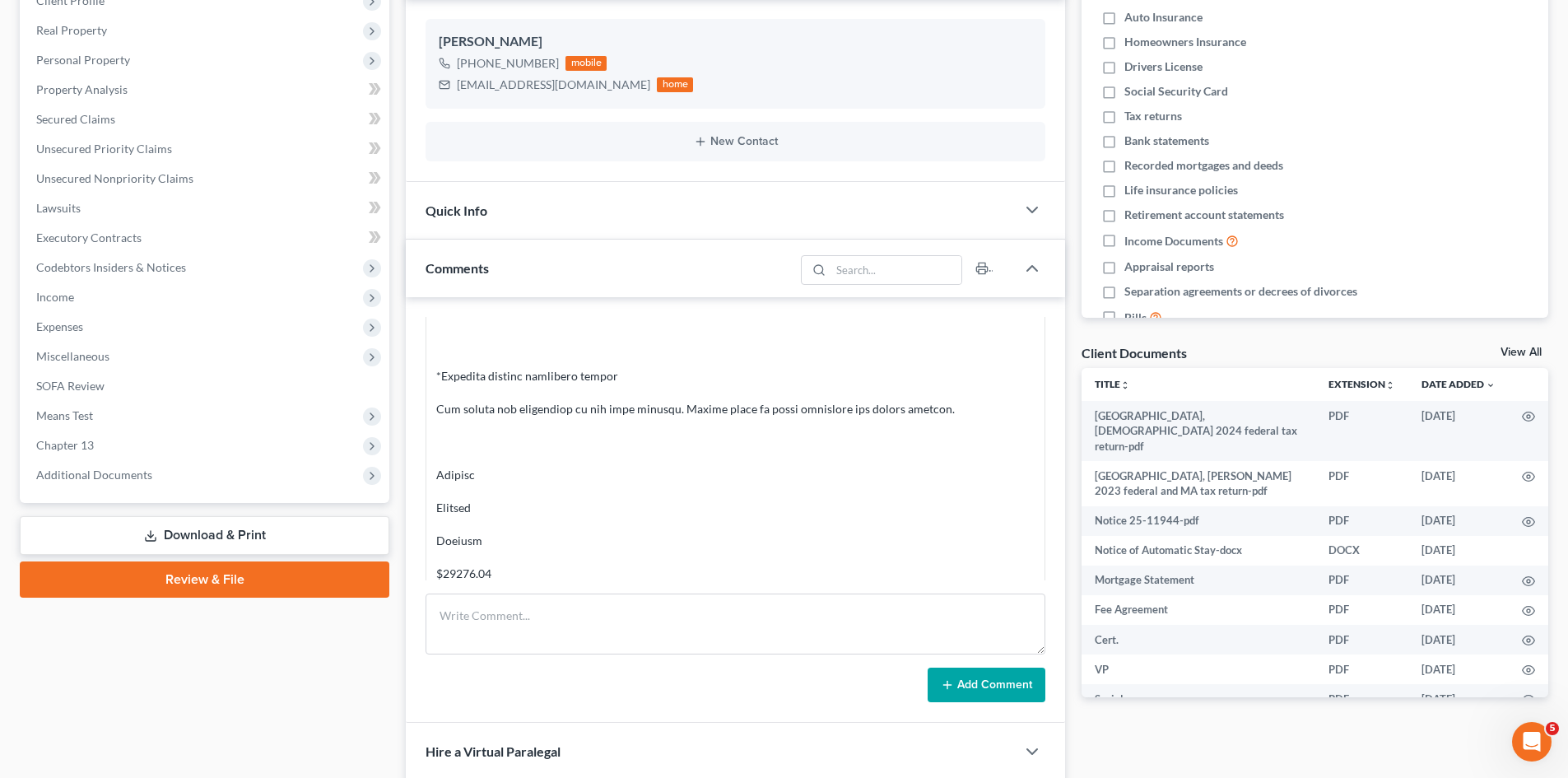
scroll to position [7995, 0]
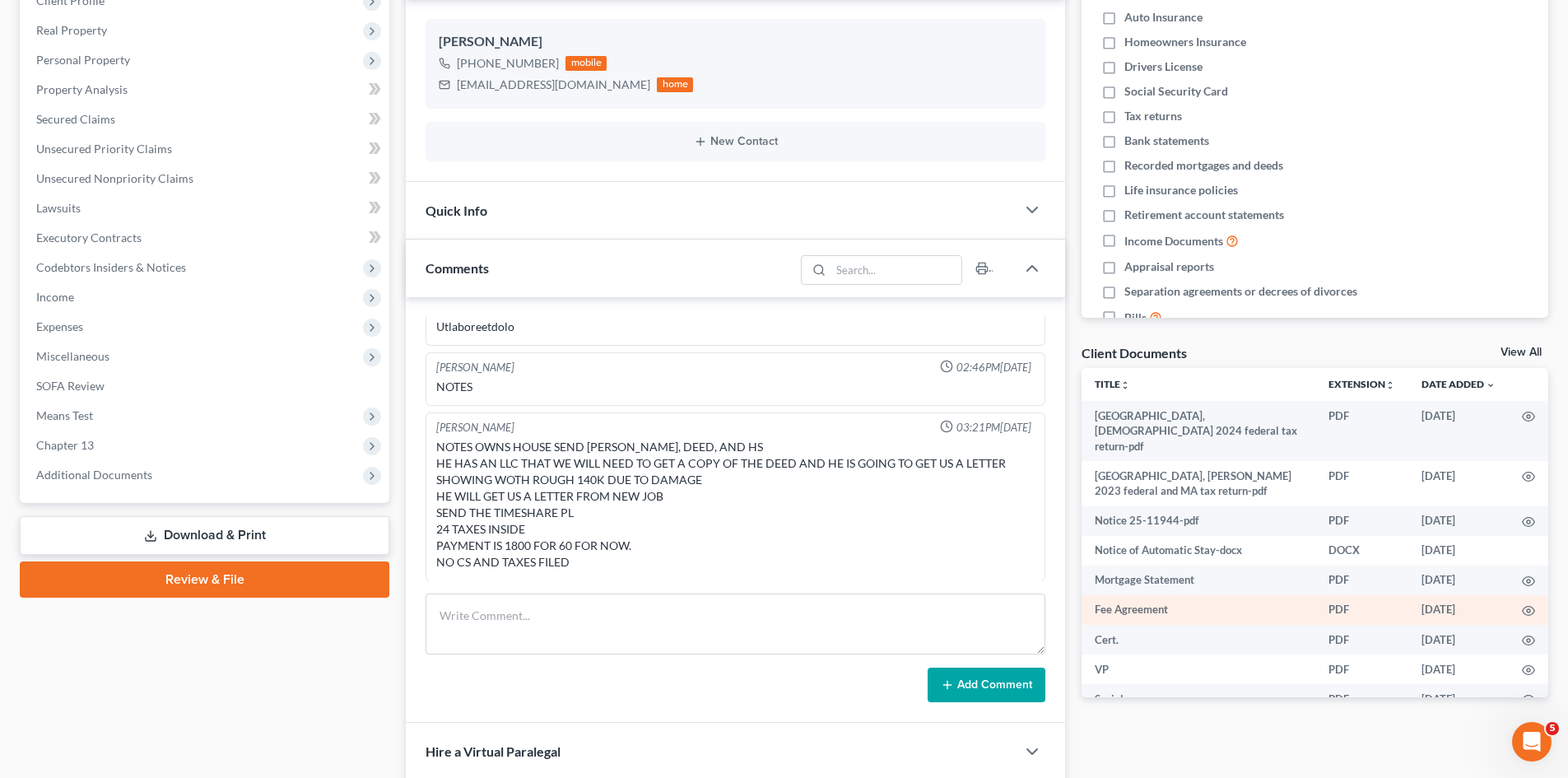
click at [1081, 598] on td "Fee Agreement" at bounding box center [1198, 610] width 234 height 30
click at [1529, 356] on link "View All" at bounding box center [1520, 352] width 41 height 12
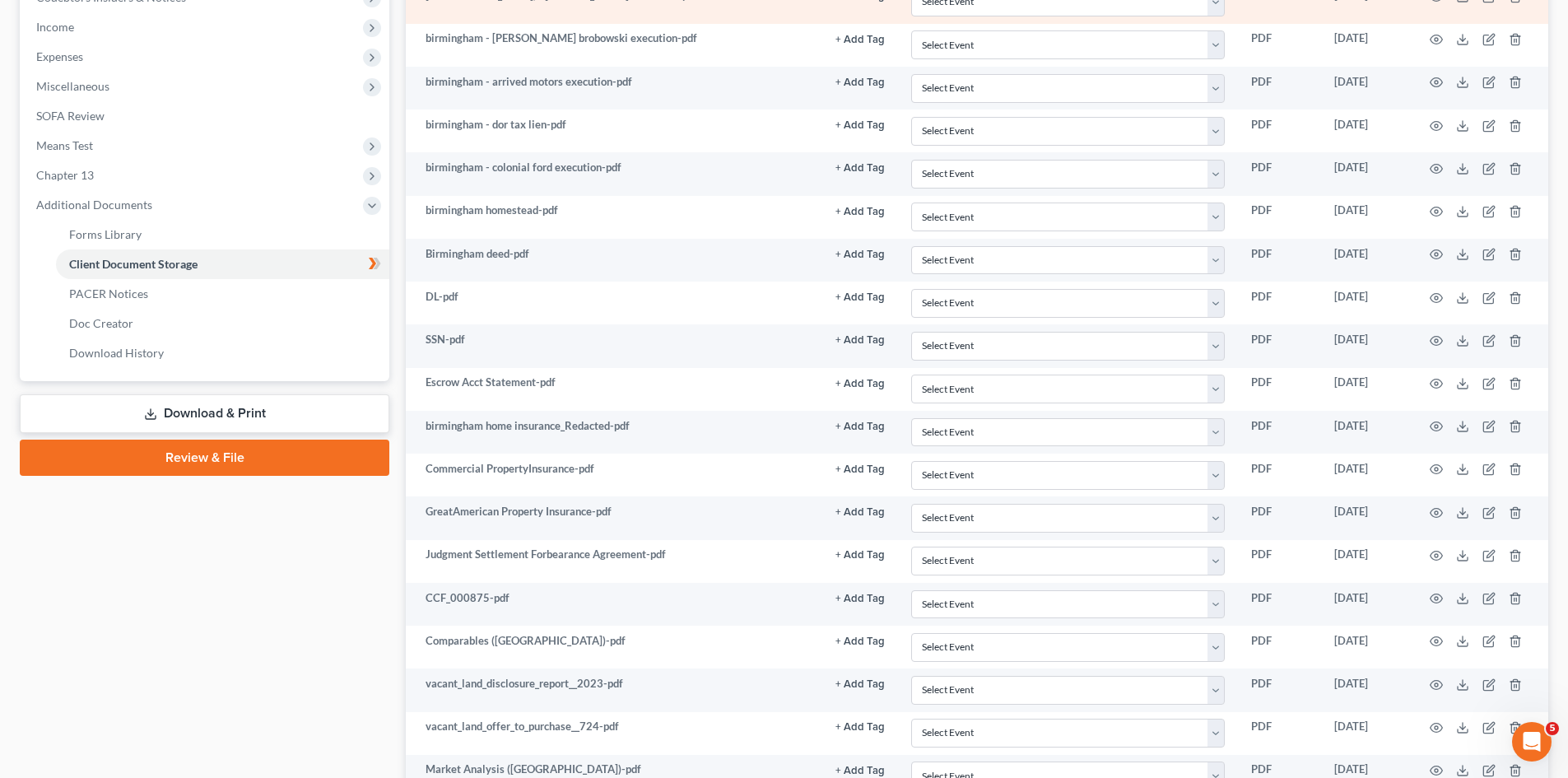
scroll to position [24, 0]
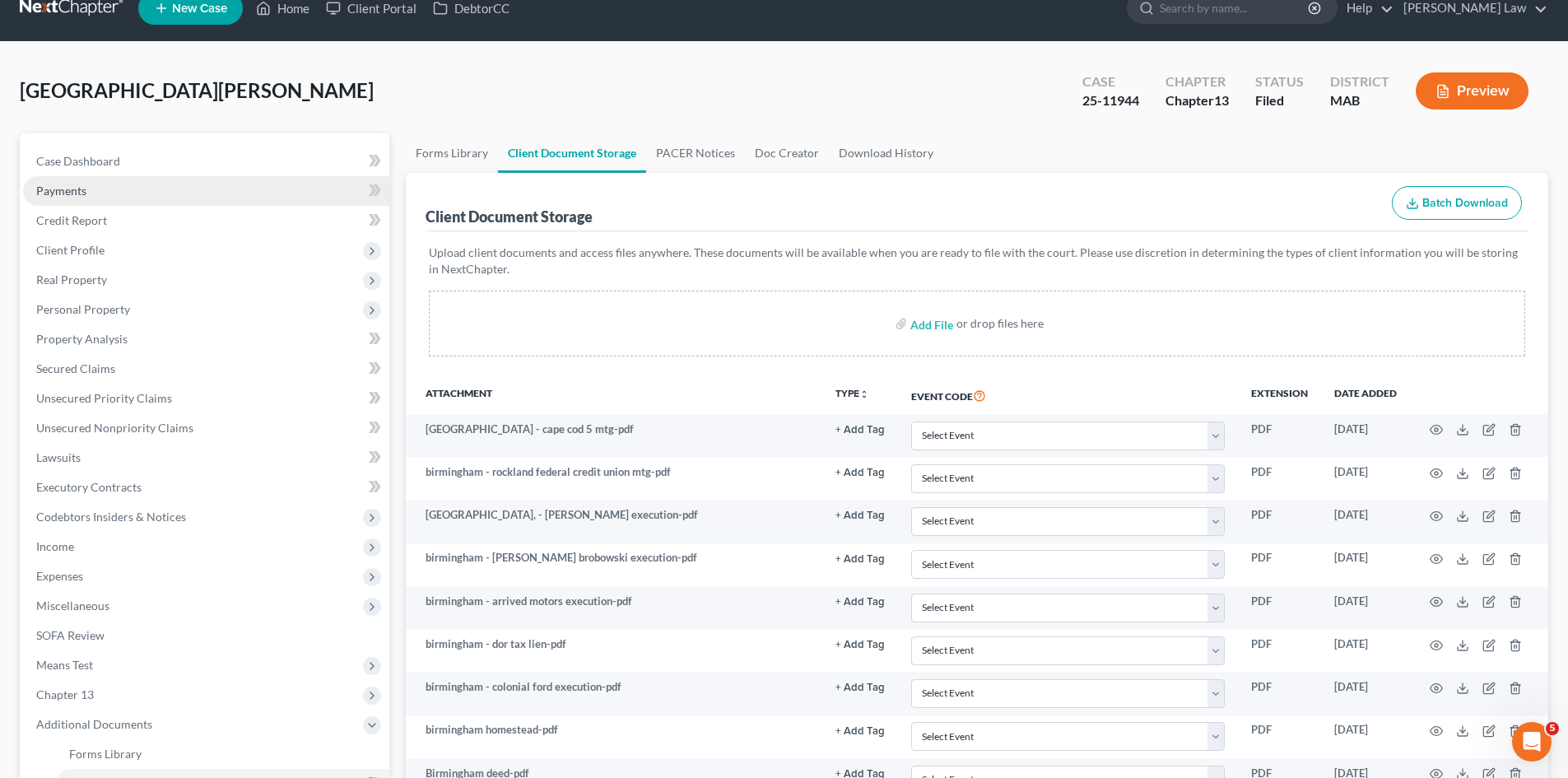
click at [105, 177] on link "Payments" at bounding box center [207, 191] width 367 height 30
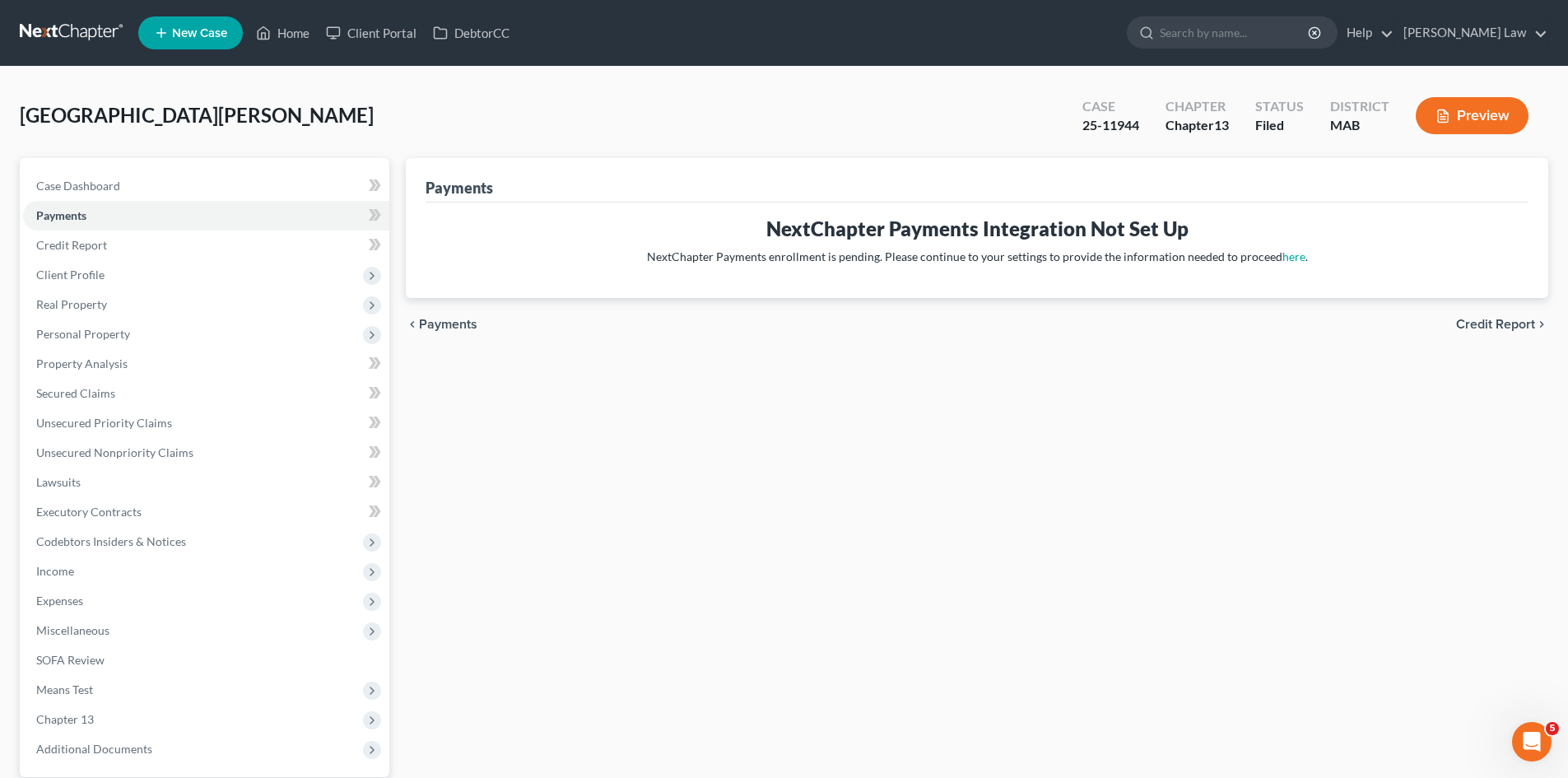
click at [105, 160] on div "Case Dashboard Payments Invoices Payments Payments Credit Report Client Profile…" at bounding box center [204, 468] width 369 height 619
click at [93, 42] on link at bounding box center [72, 33] width 106 height 30
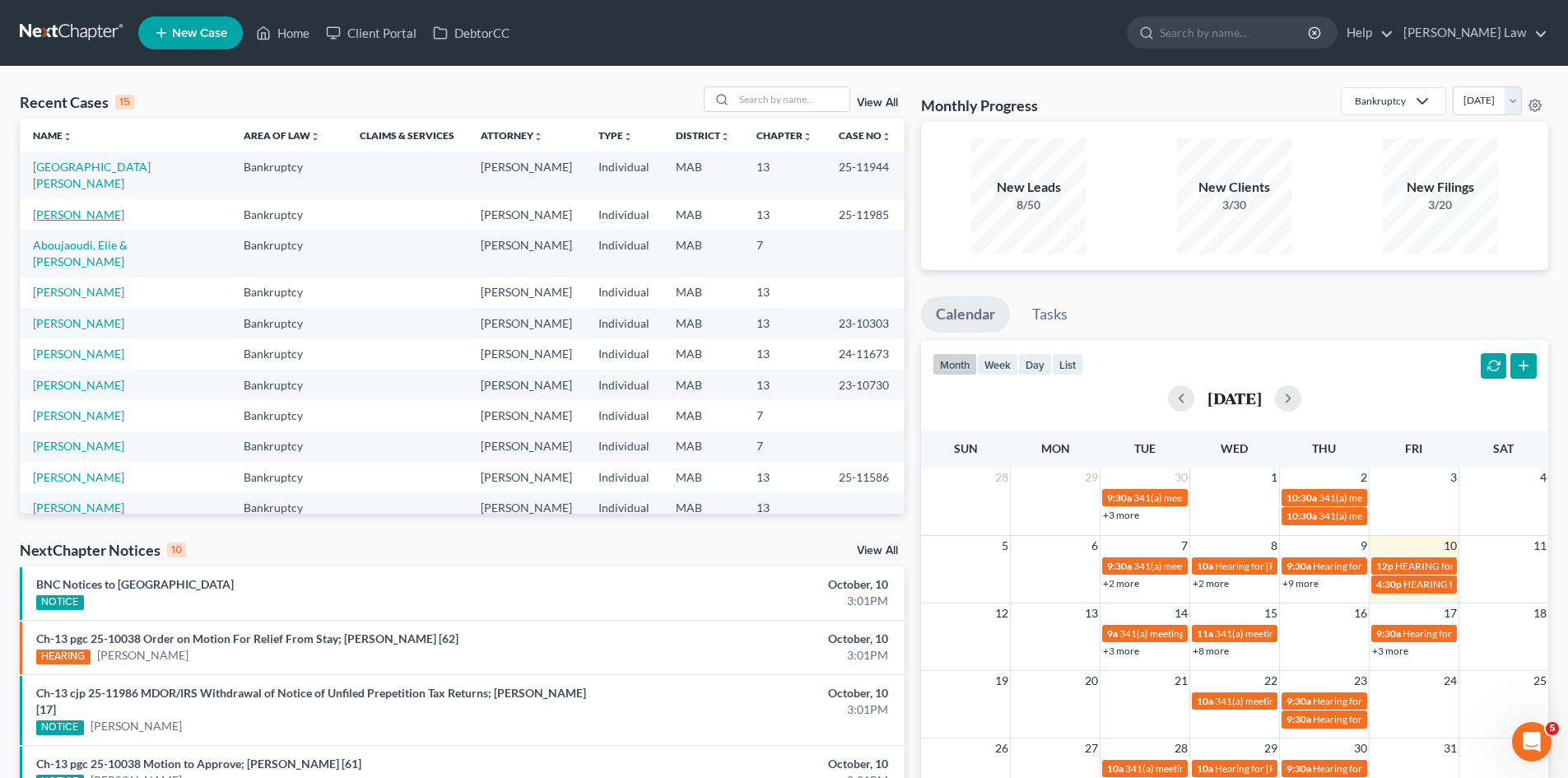
click at [90, 208] on link "[PERSON_NAME]" at bounding box center [79, 214] width 91 height 14
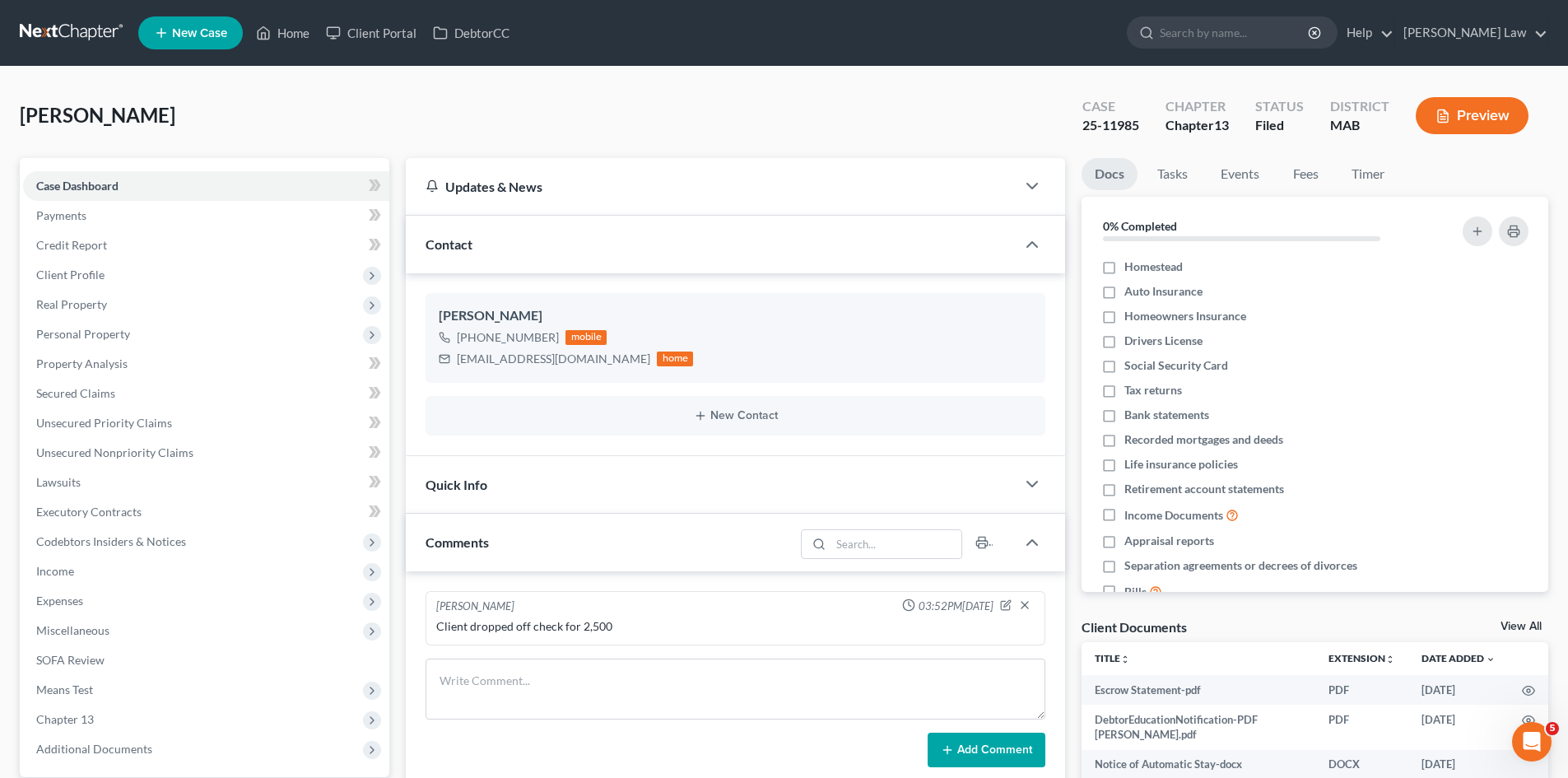
click at [66, 42] on link at bounding box center [72, 33] width 106 height 30
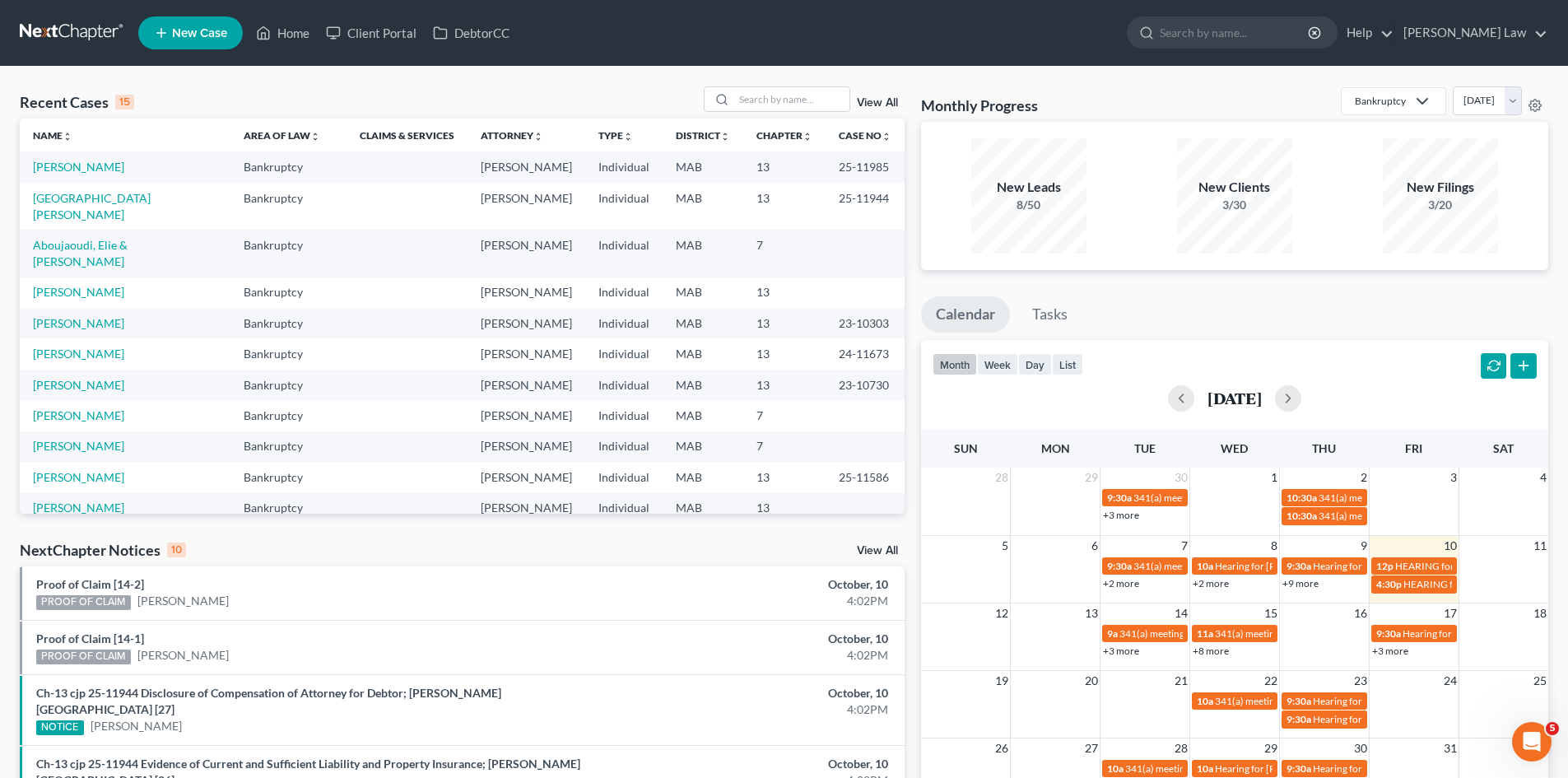
click at [33, 24] on link at bounding box center [72, 33] width 106 height 30
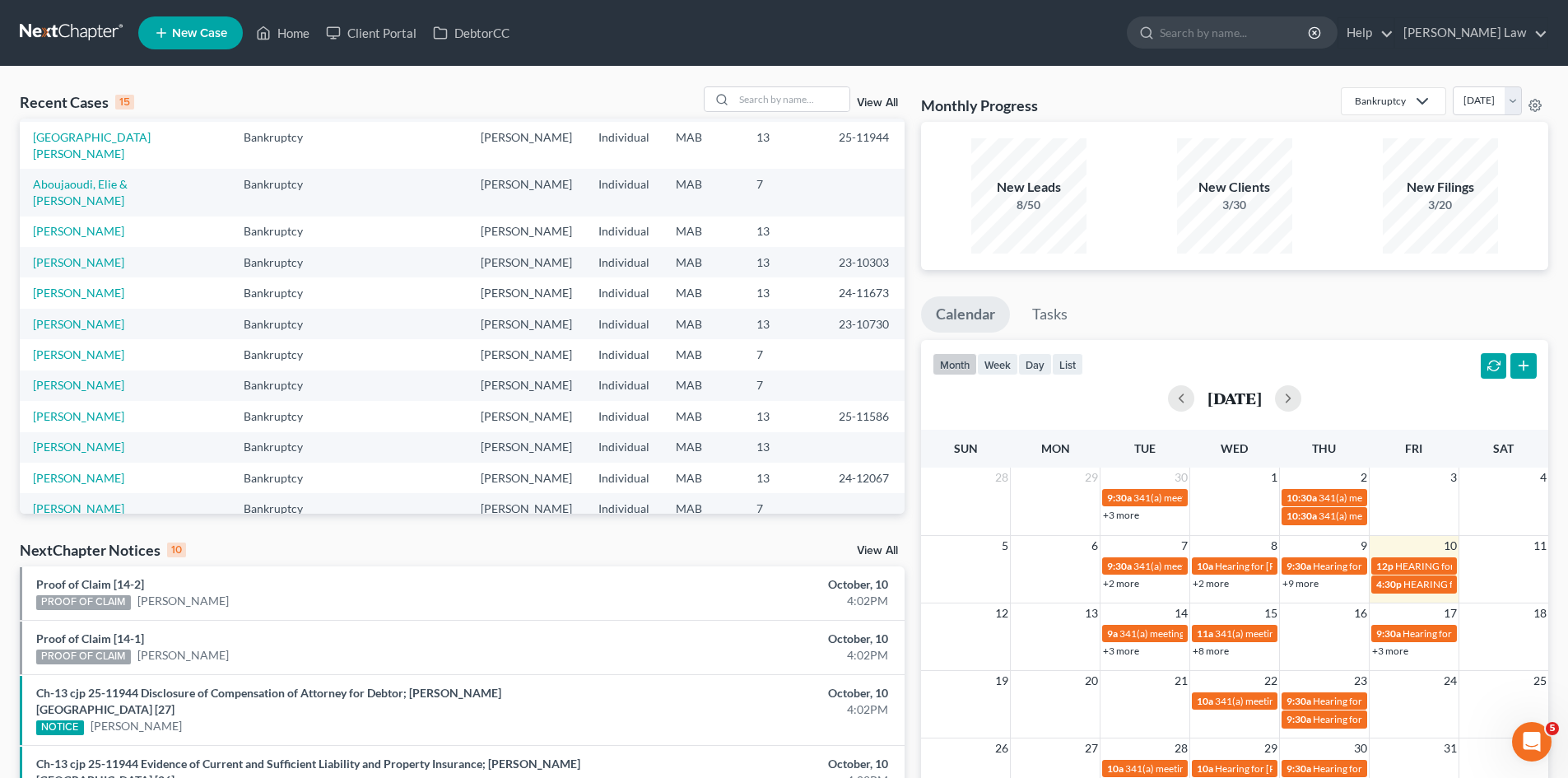
scroll to position [113, 0]
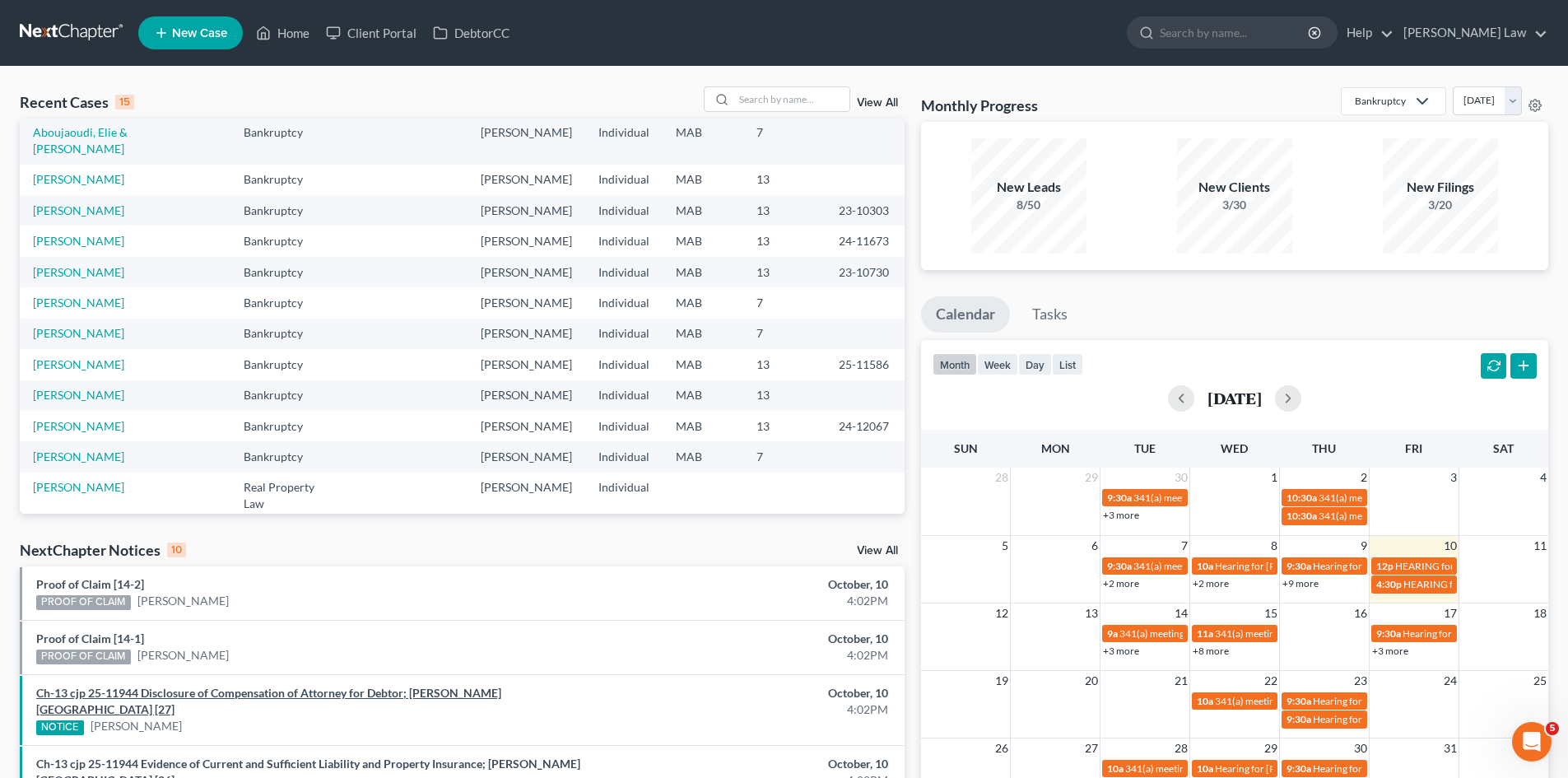
click at [349, 697] on link "Ch-13 cjp 25-11944 Disclosure of Compensation of Attorney for Debtor; [PERSON_N…" at bounding box center [269, 700] width 465 height 30
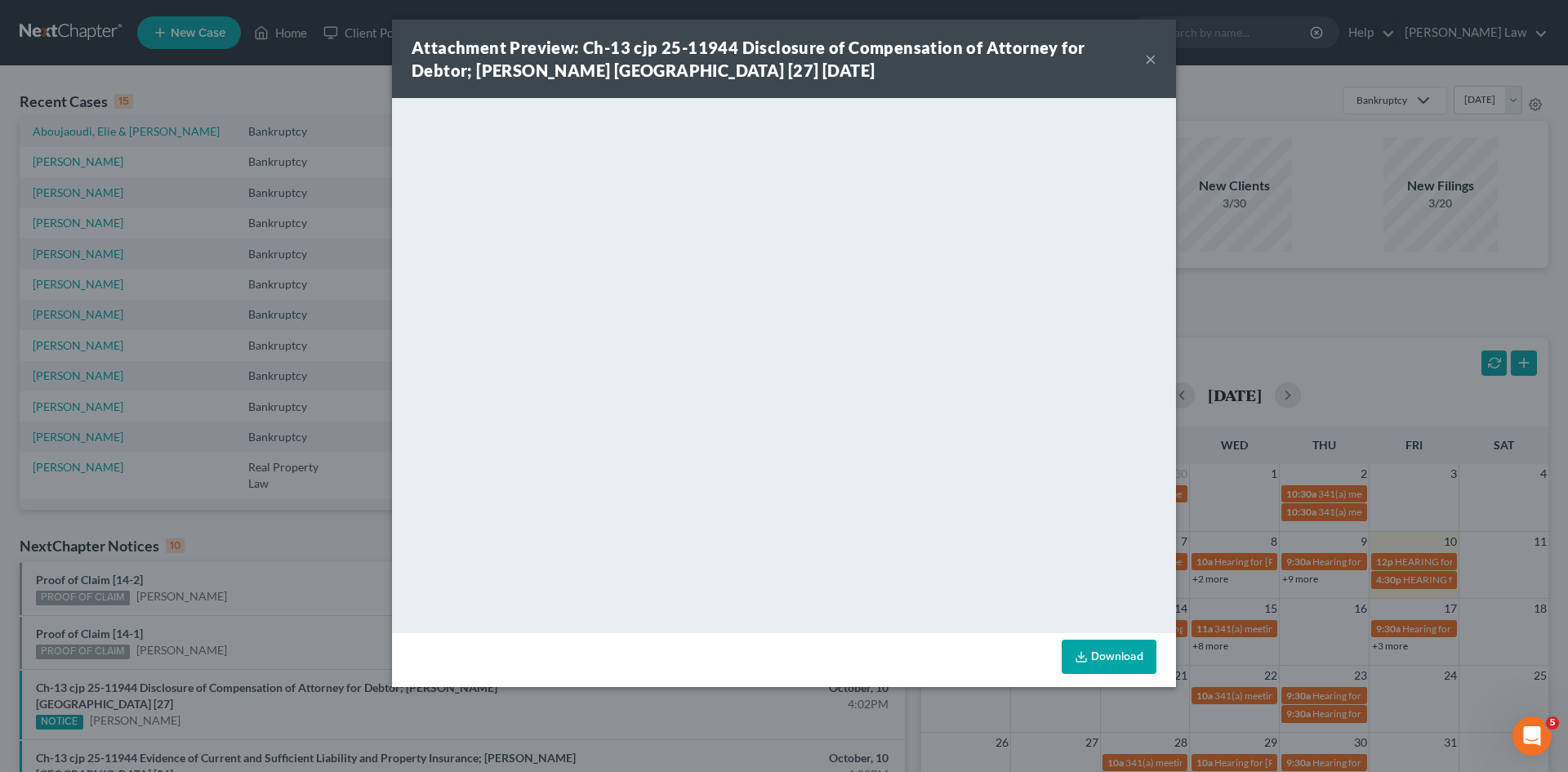
click at [1160, 58] on div "Attachment Preview: Ch-13 cjp 25-11944 Disclosure of Compensation of Attorney f…" at bounding box center [784, 58] width 784 height 78
click at [1149, 60] on button "×" at bounding box center [1151, 59] width 12 height 19
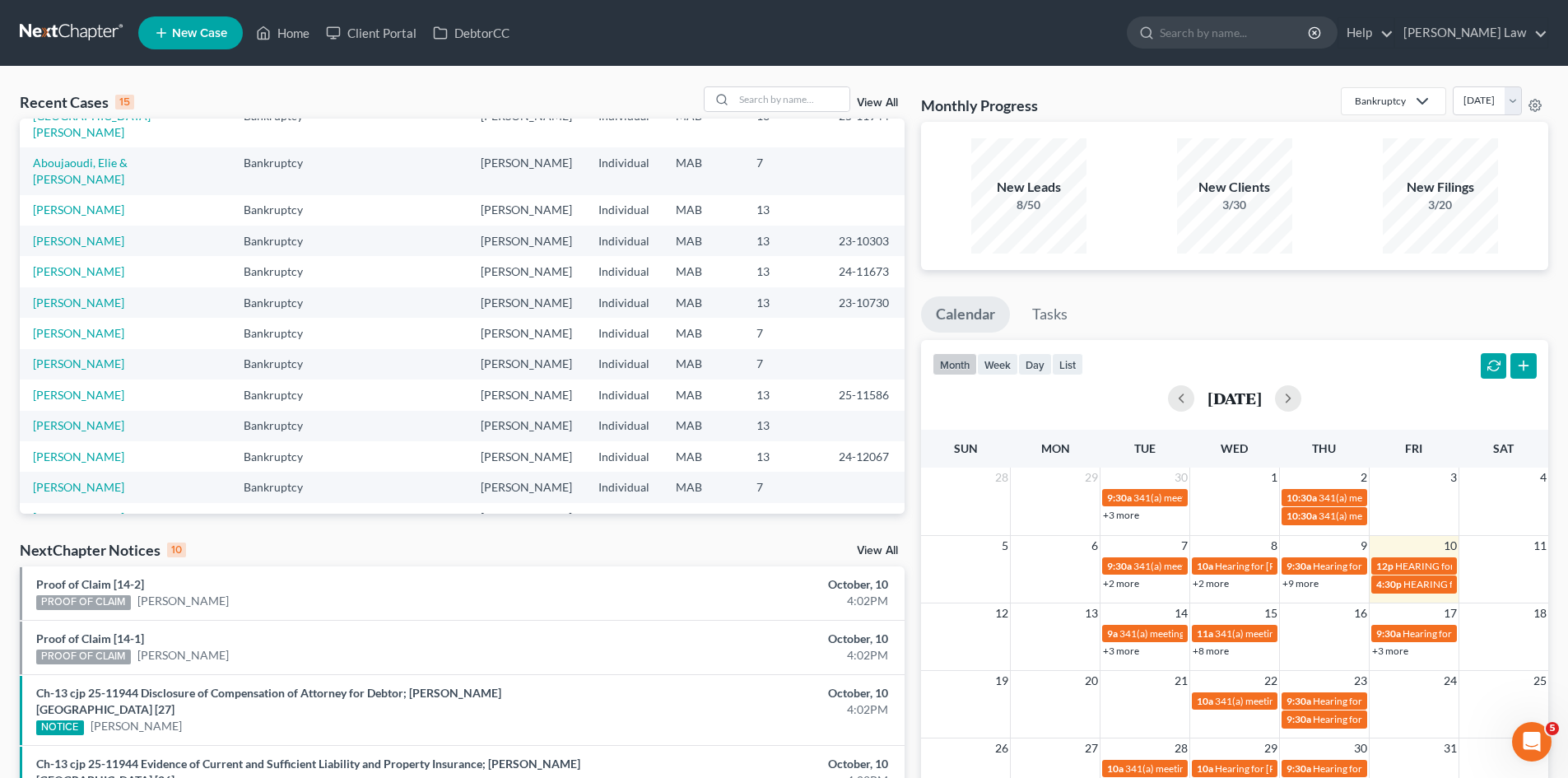
scroll to position [0, 0]
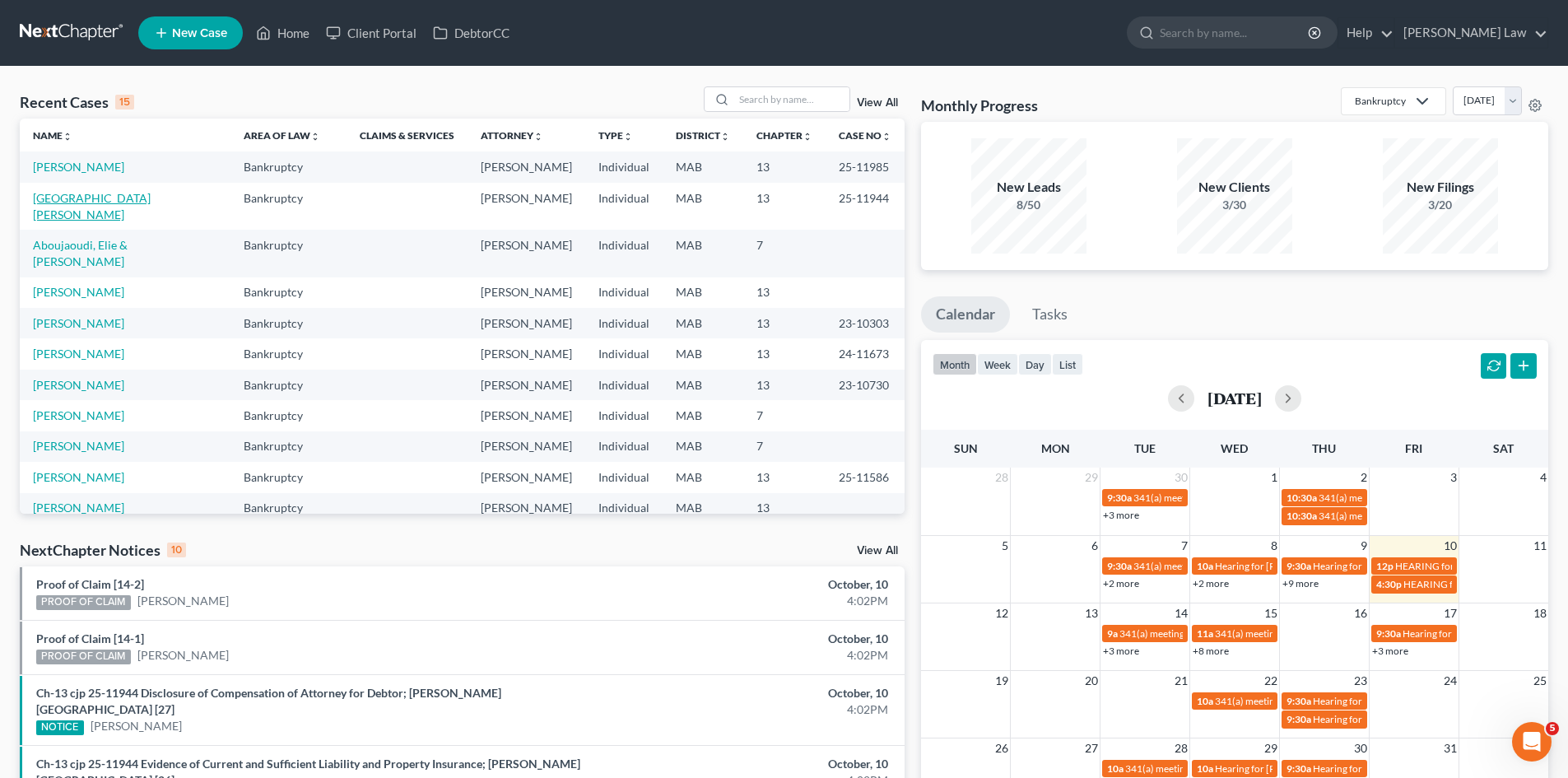
click at [113, 199] on link "[GEOGRAPHIC_DATA][PERSON_NAME]" at bounding box center [91, 206] width 117 height 30
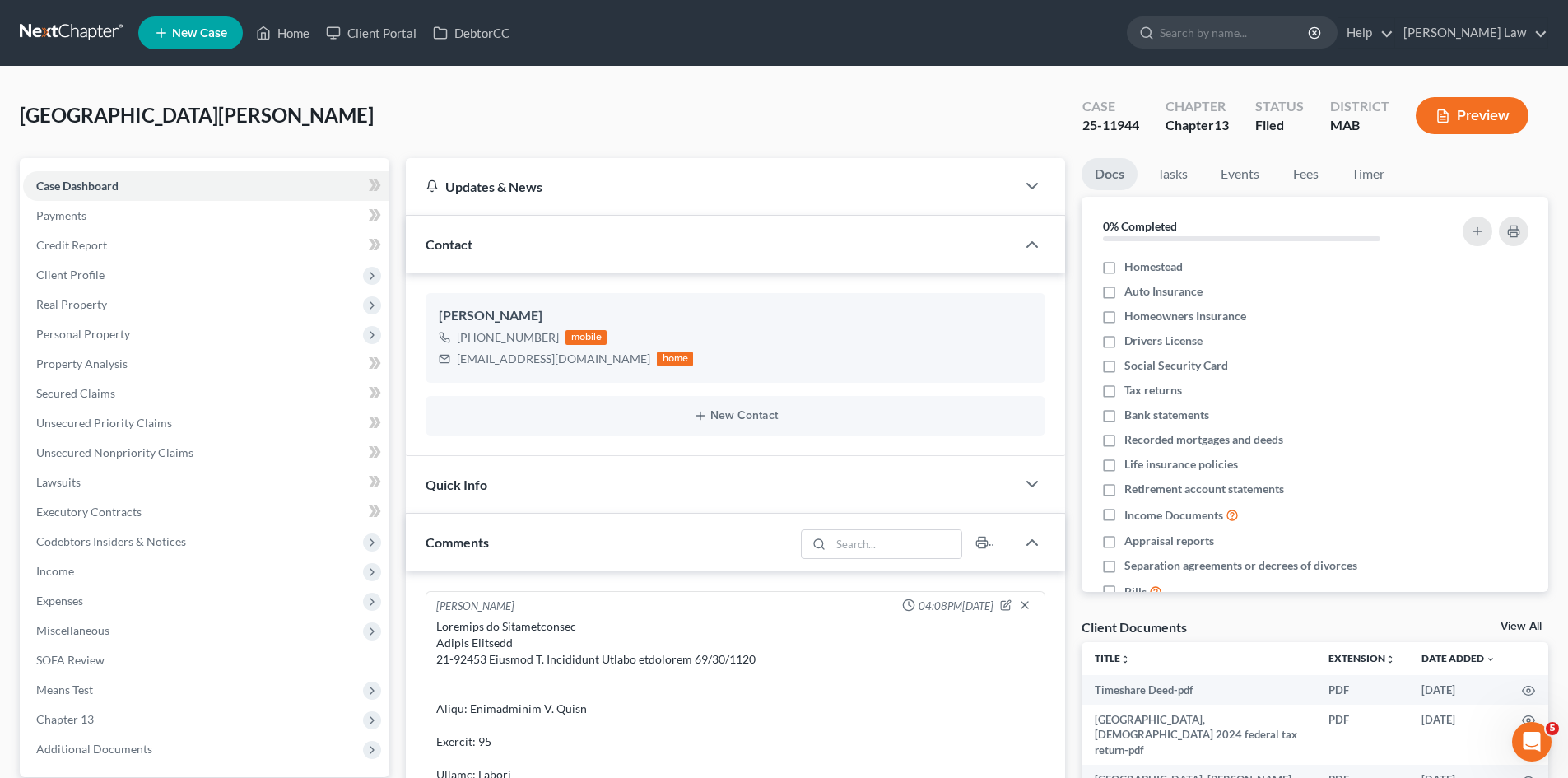
scroll to position [7995, 0]
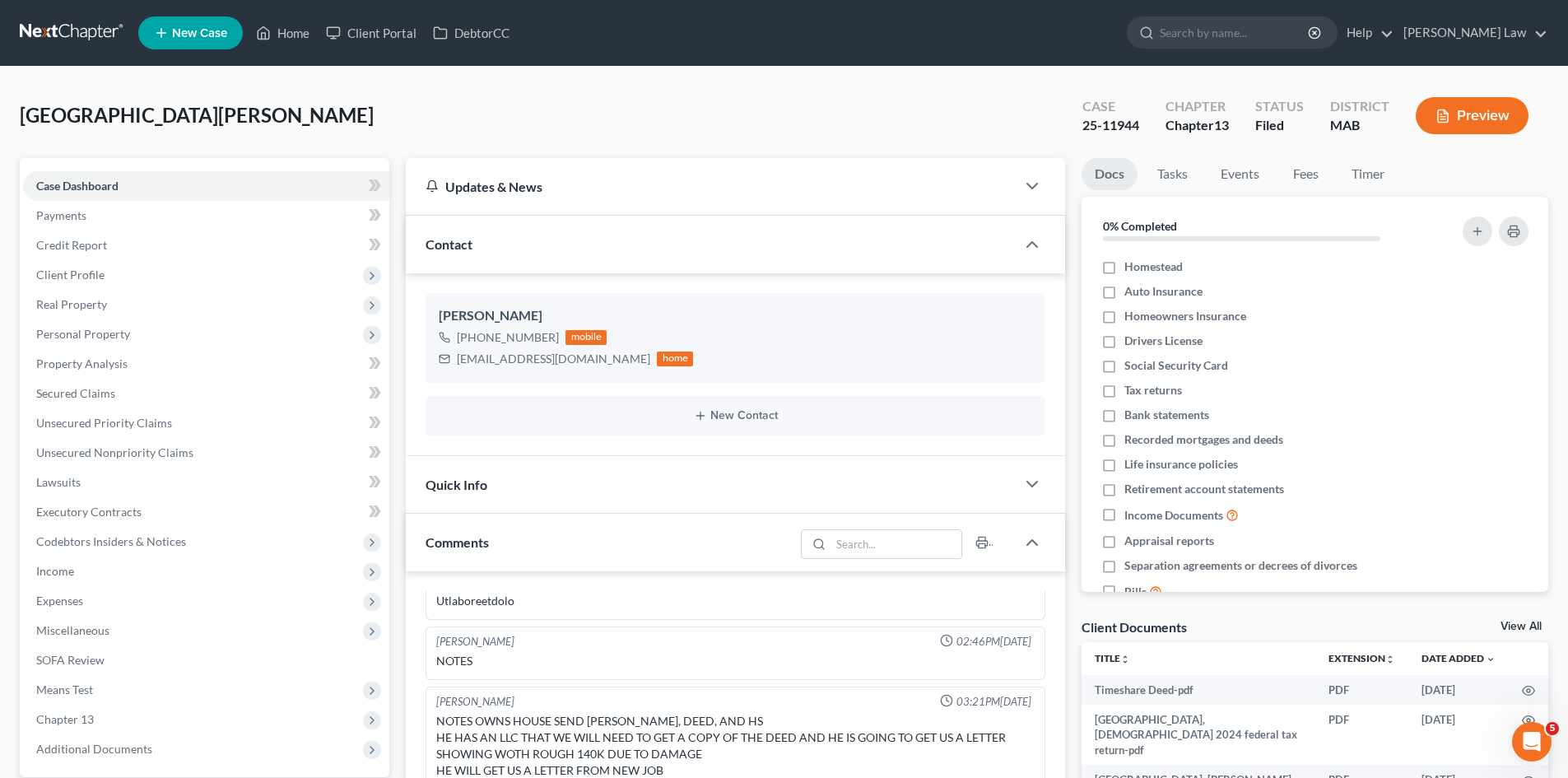
click at [57, 33] on link at bounding box center [72, 33] width 106 height 30
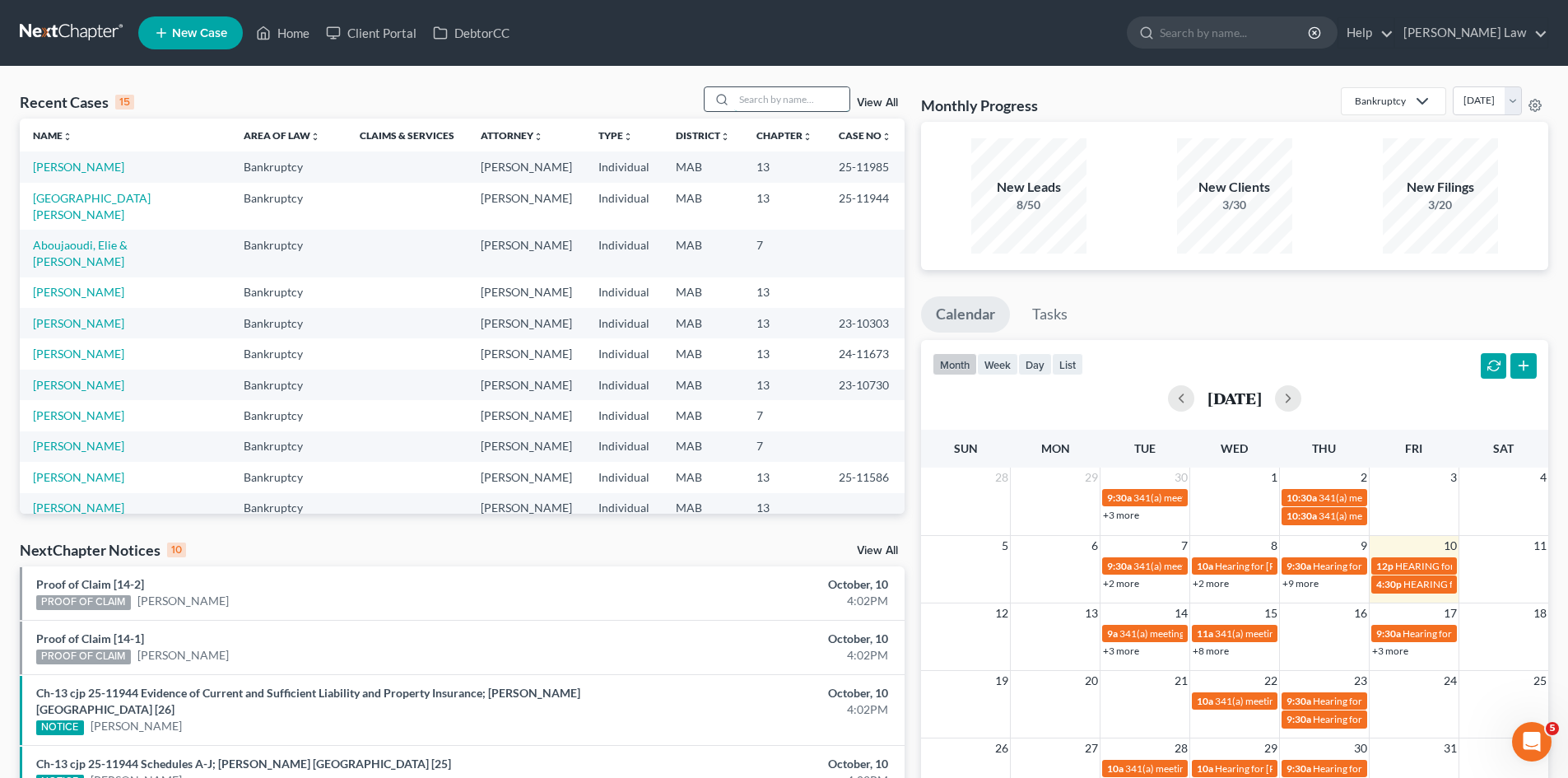
click at [764, 101] on input "search" at bounding box center [791, 99] width 115 height 24
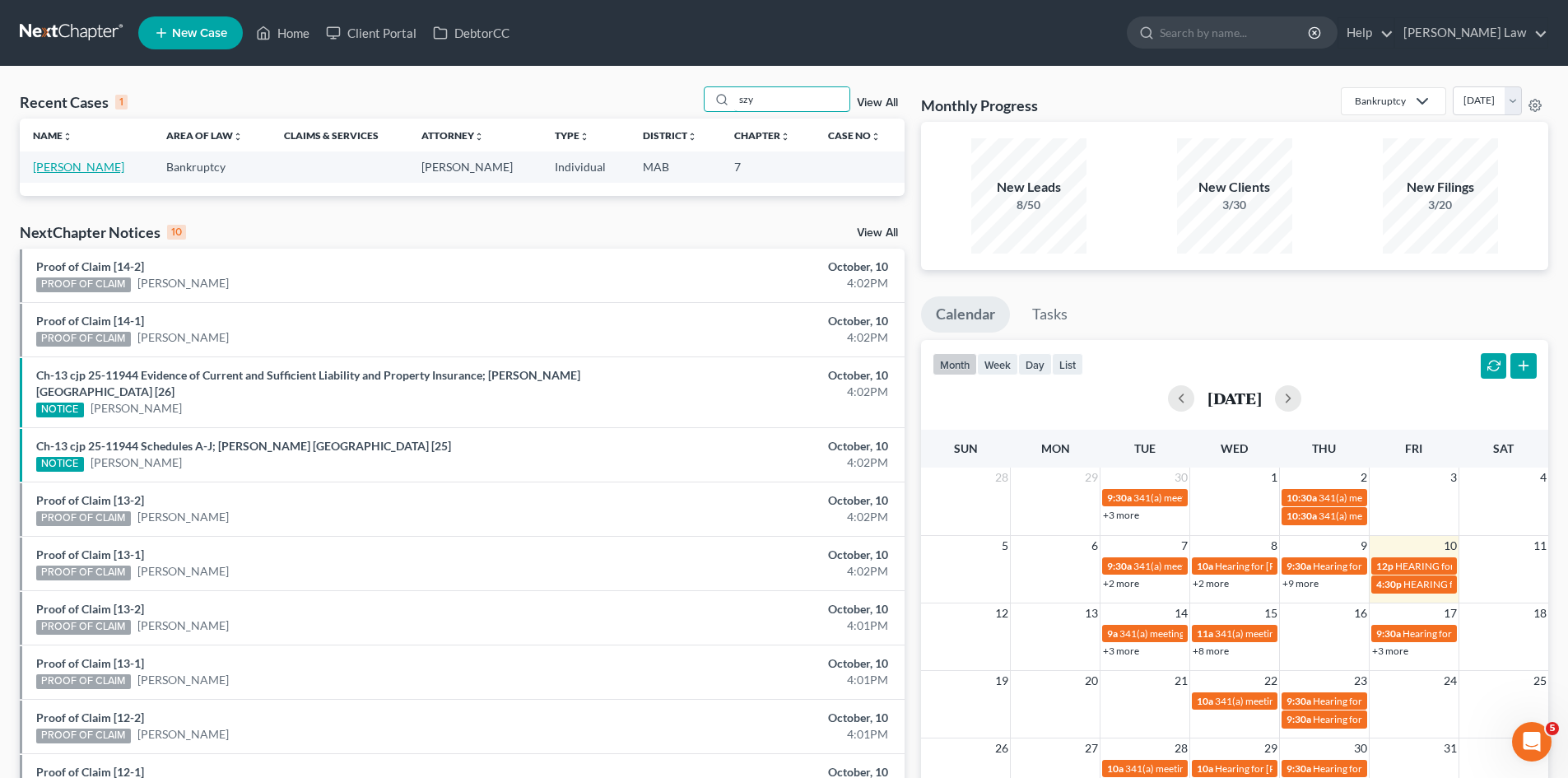
type input "szy"
click at [102, 163] on link "[PERSON_NAME]" at bounding box center [79, 167] width 91 height 14
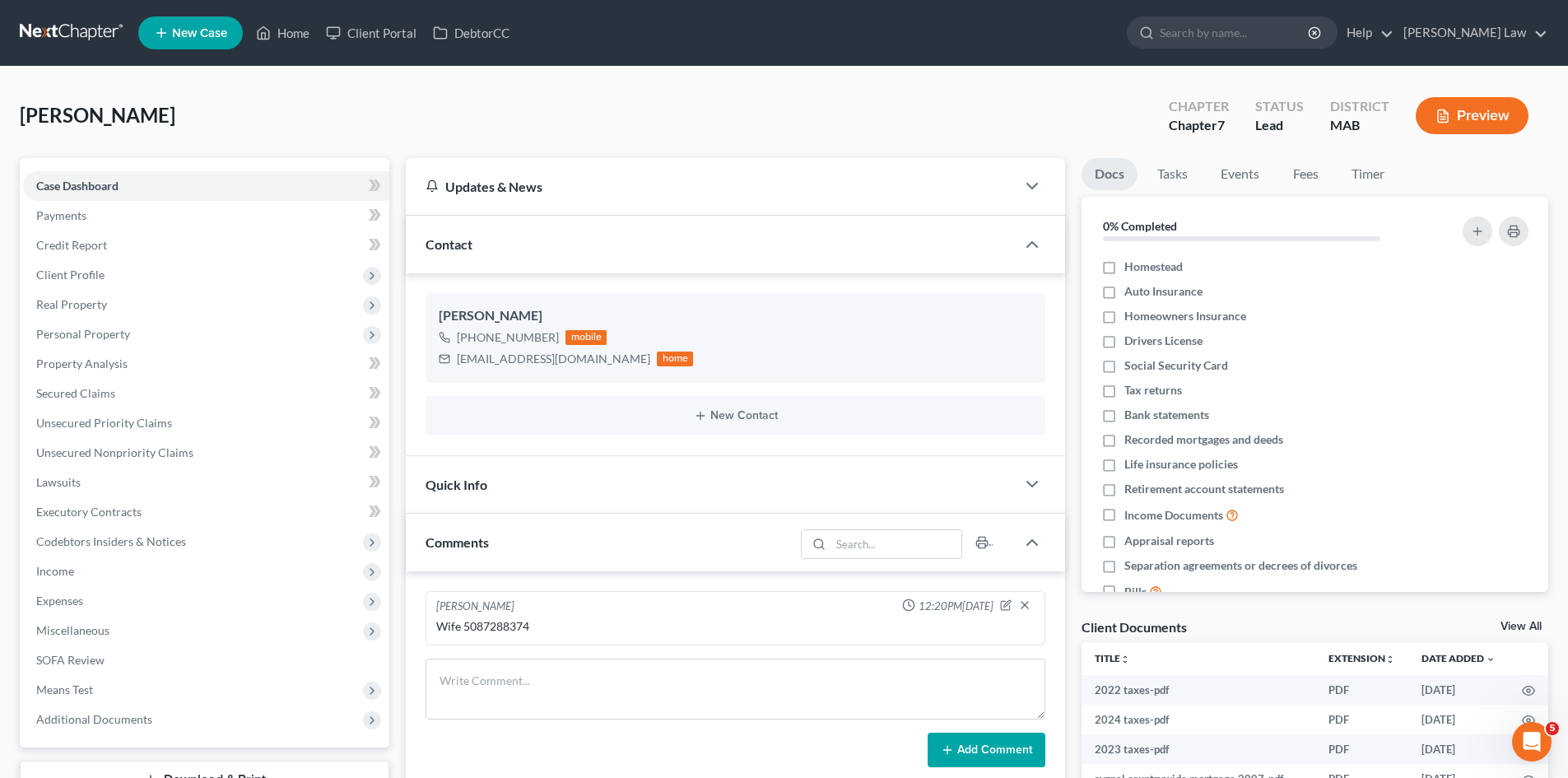
click at [1524, 627] on link "View All" at bounding box center [1520, 627] width 41 height 12
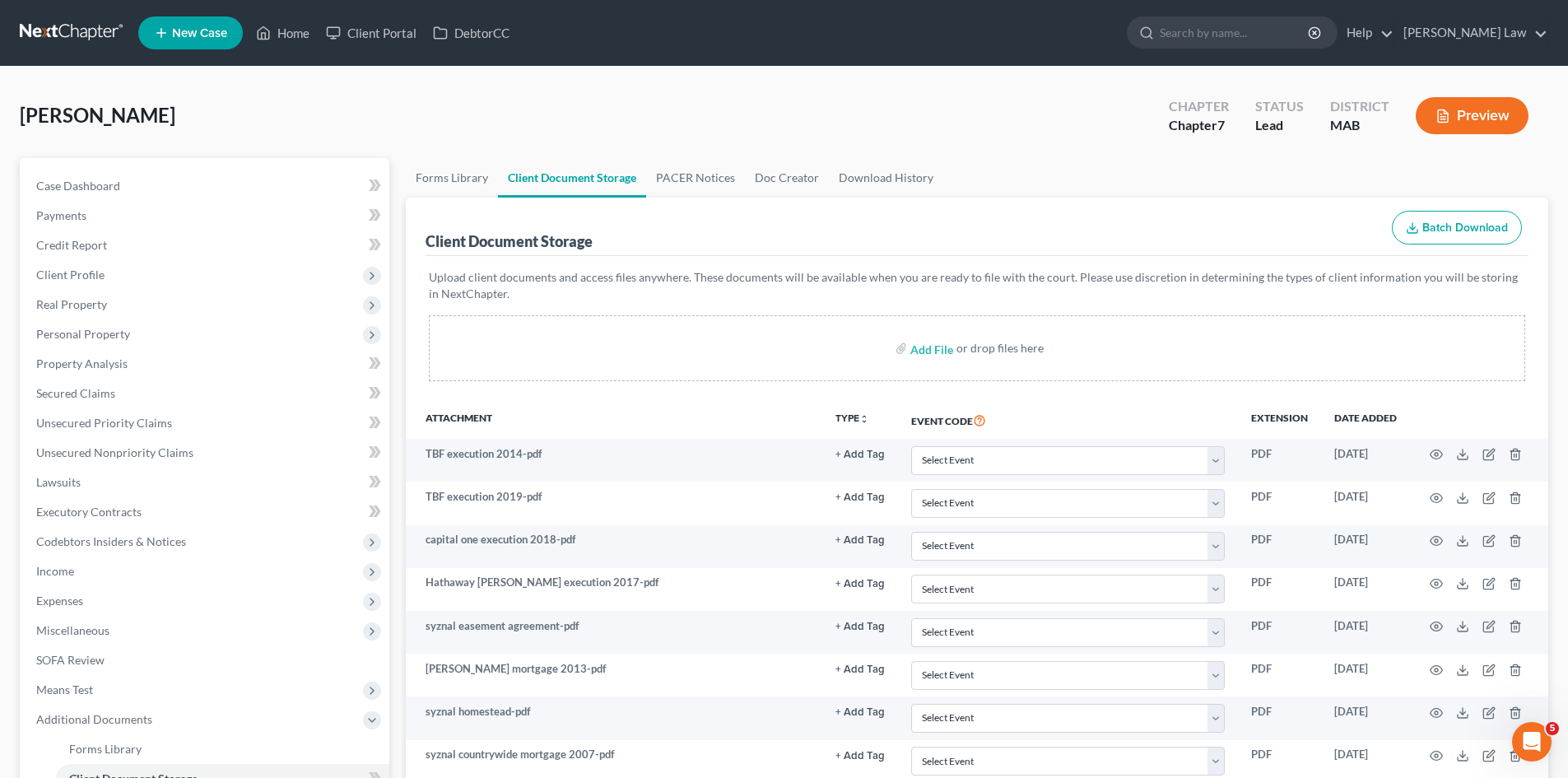
click at [23, 36] on link at bounding box center [72, 33] width 106 height 30
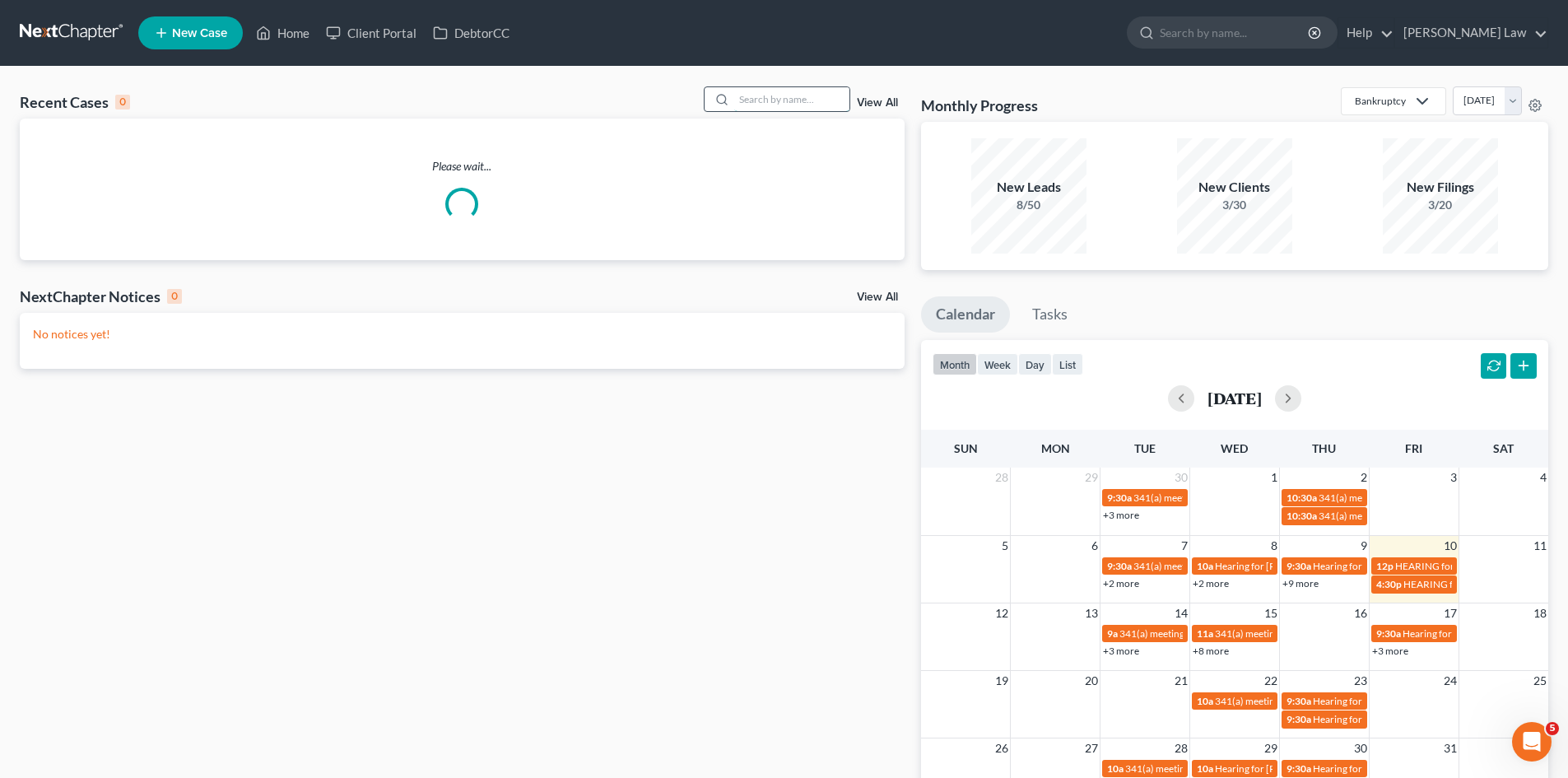
click at [780, 91] on input "search" at bounding box center [791, 99] width 115 height 24
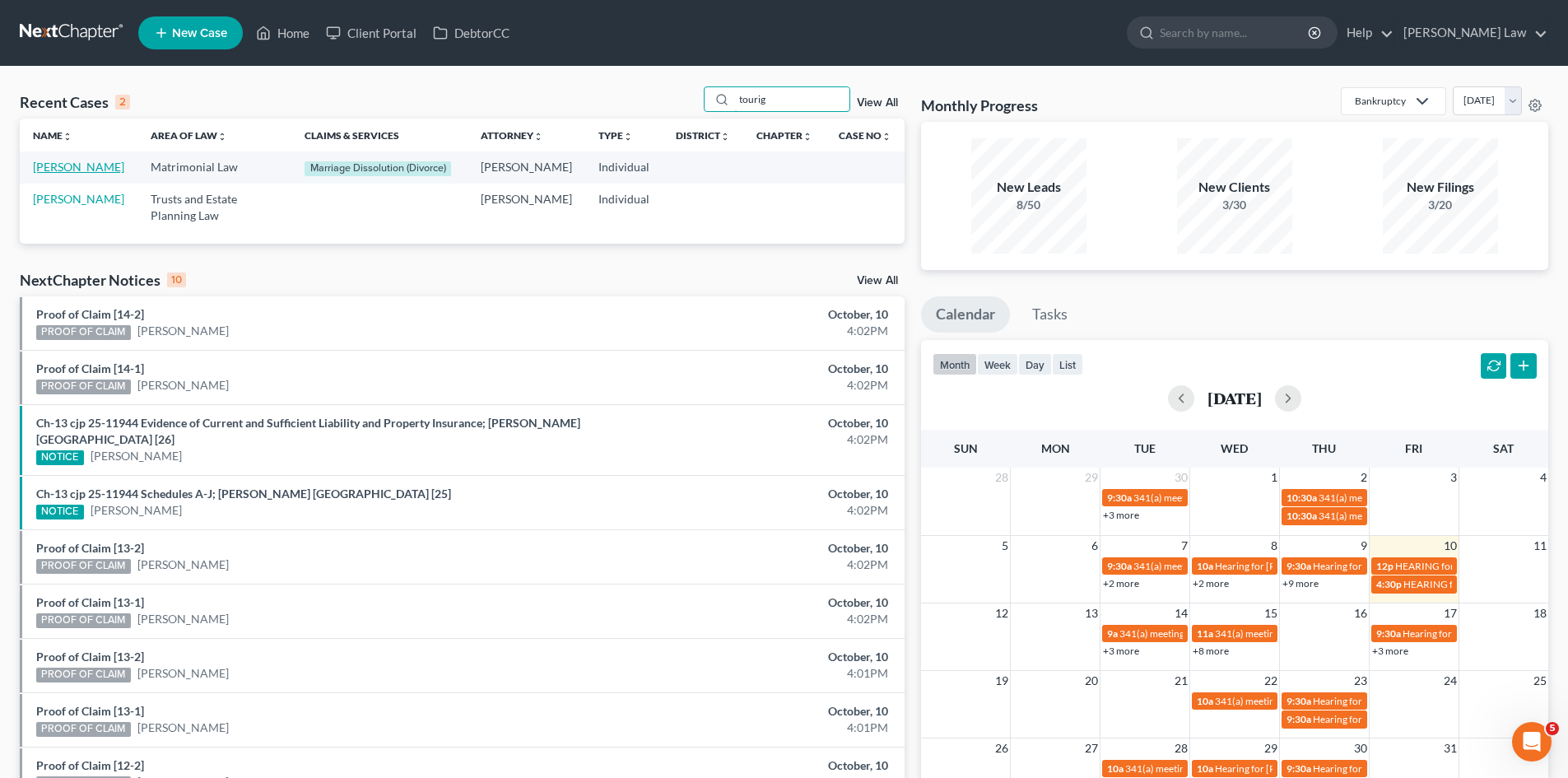
type input "tourig"
click at [64, 168] on link "[PERSON_NAME]" at bounding box center [79, 167] width 91 height 14
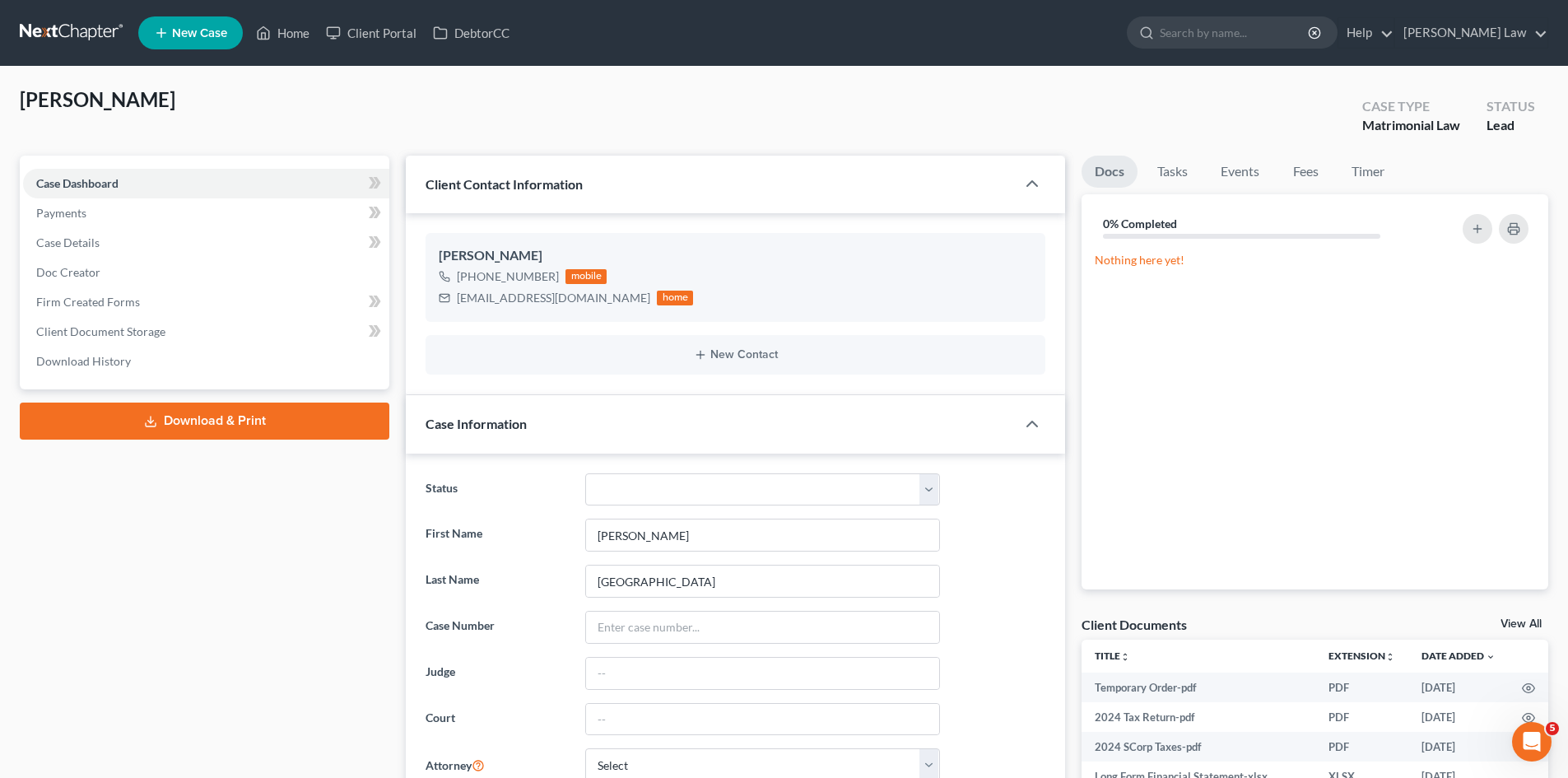
scroll to position [313, 0]
click at [1509, 617] on div "Client Documents View All" at bounding box center [1314, 628] width 466 height 24
click at [1517, 626] on link "View All" at bounding box center [1520, 624] width 41 height 12
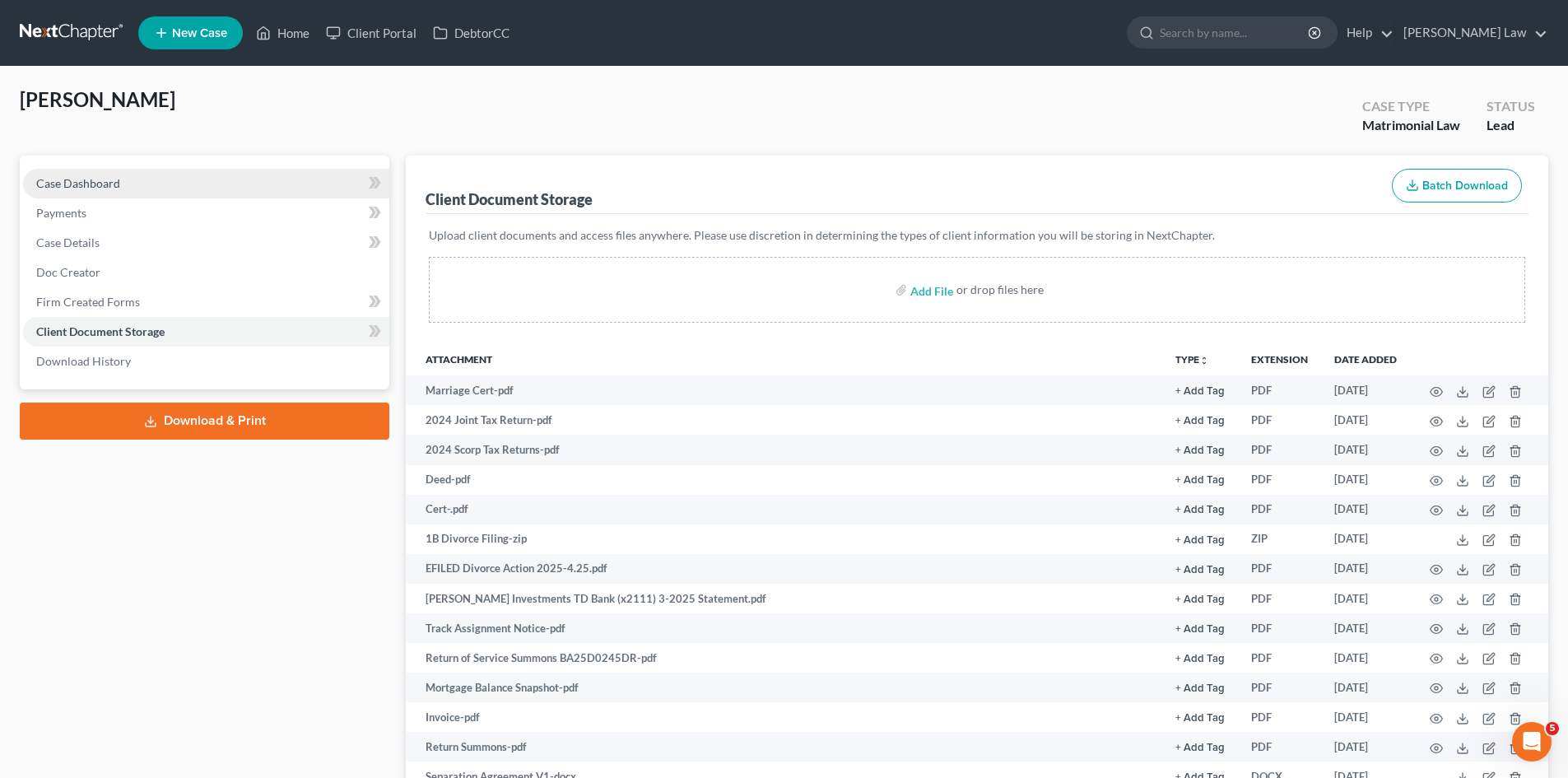
click at [81, 172] on link "Case Dashboard" at bounding box center [207, 183] width 367 height 30
select select "0"
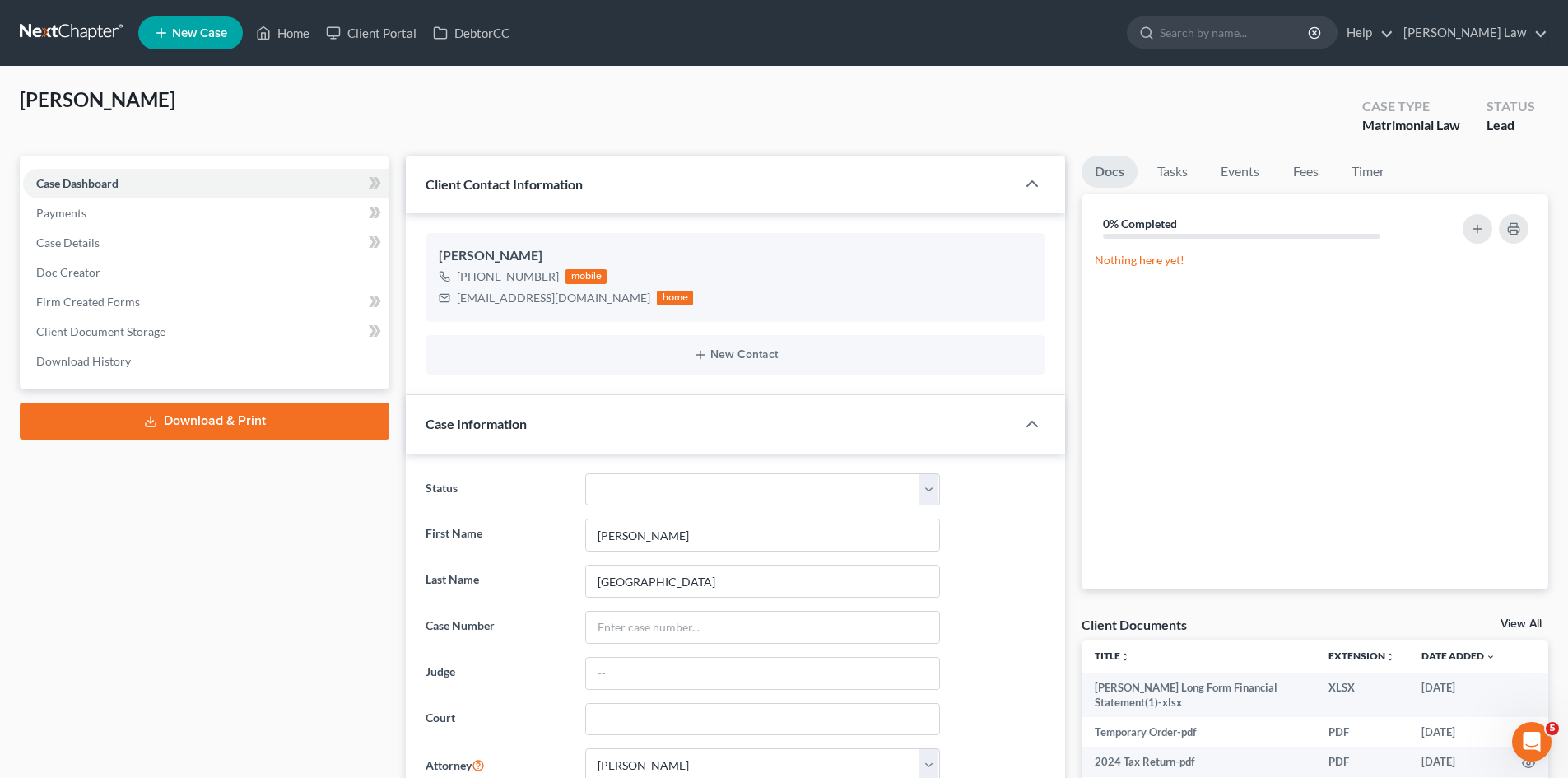
click at [84, 41] on link at bounding box center [72, 33] width 106 height 30
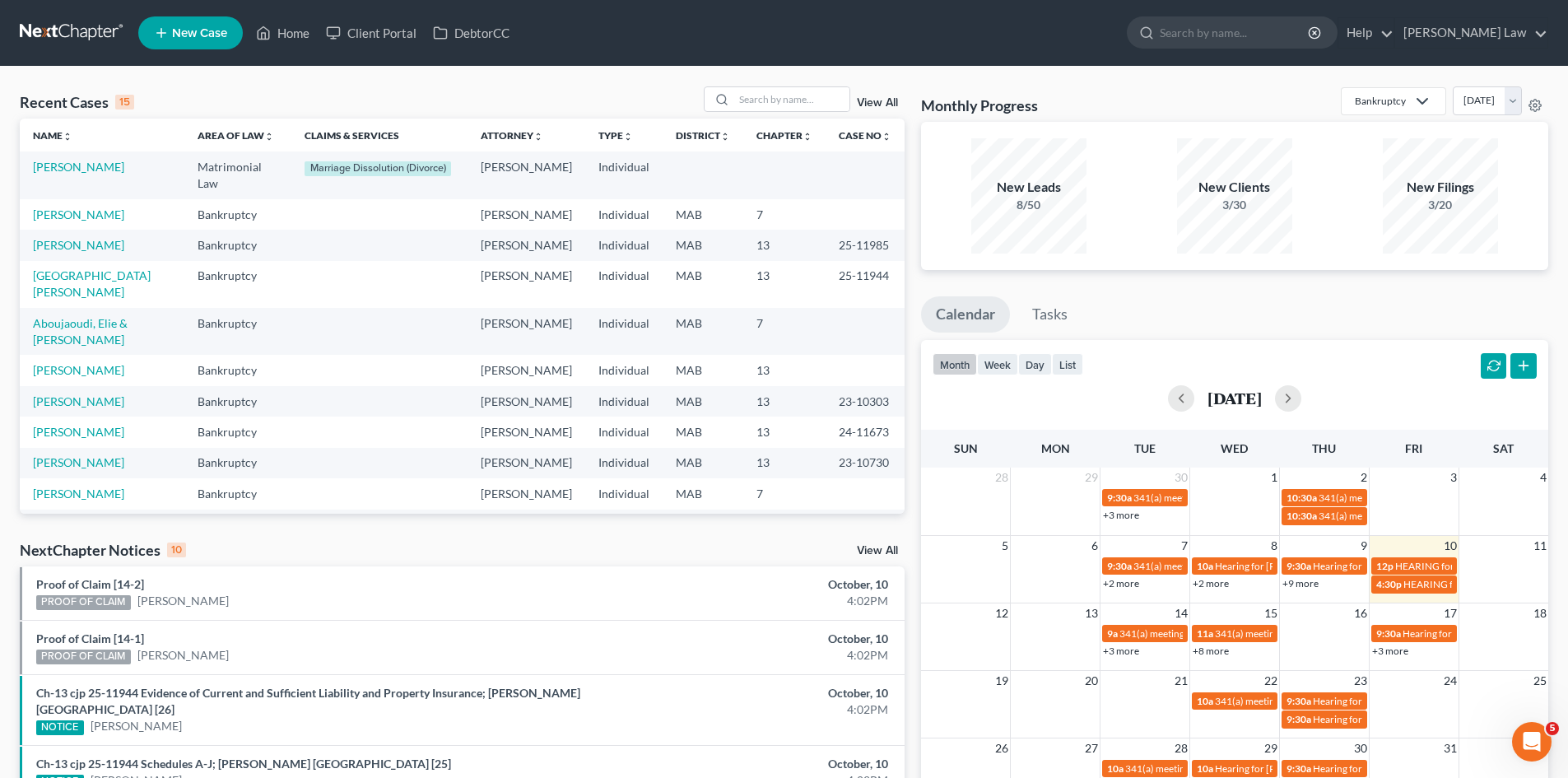
click at [72, 42] on link at bounding box center [72, 33] width 106 height 30
click at [74, 377] on link "[PERSON_NAME]" at bounding box center [79, 370] width 91 height 14
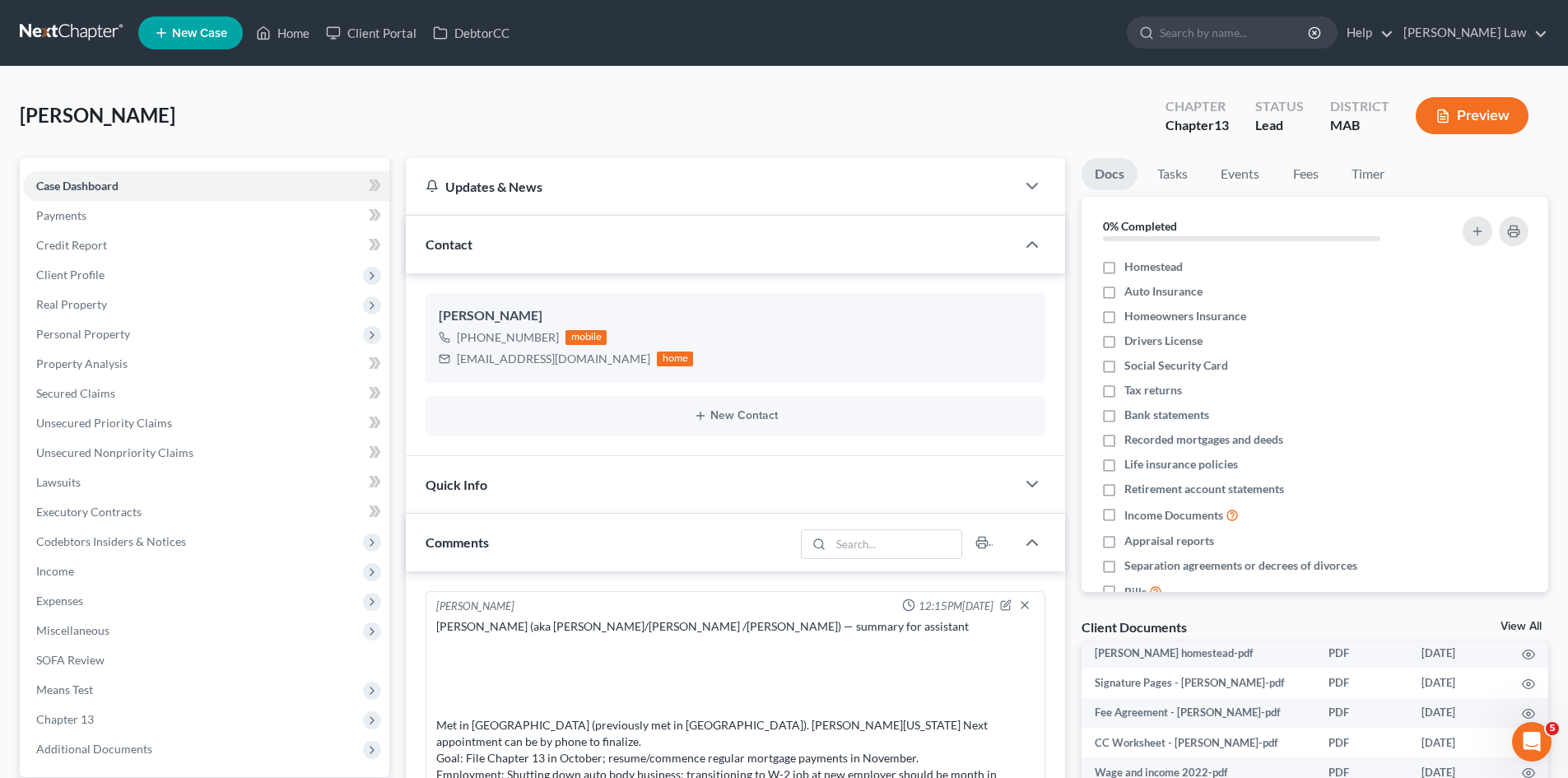
click at [67, 35] on link at bounding box center [72, 33] width 106 height 30
